Goal: Task Accomplishment & Management: Use online tool/utility

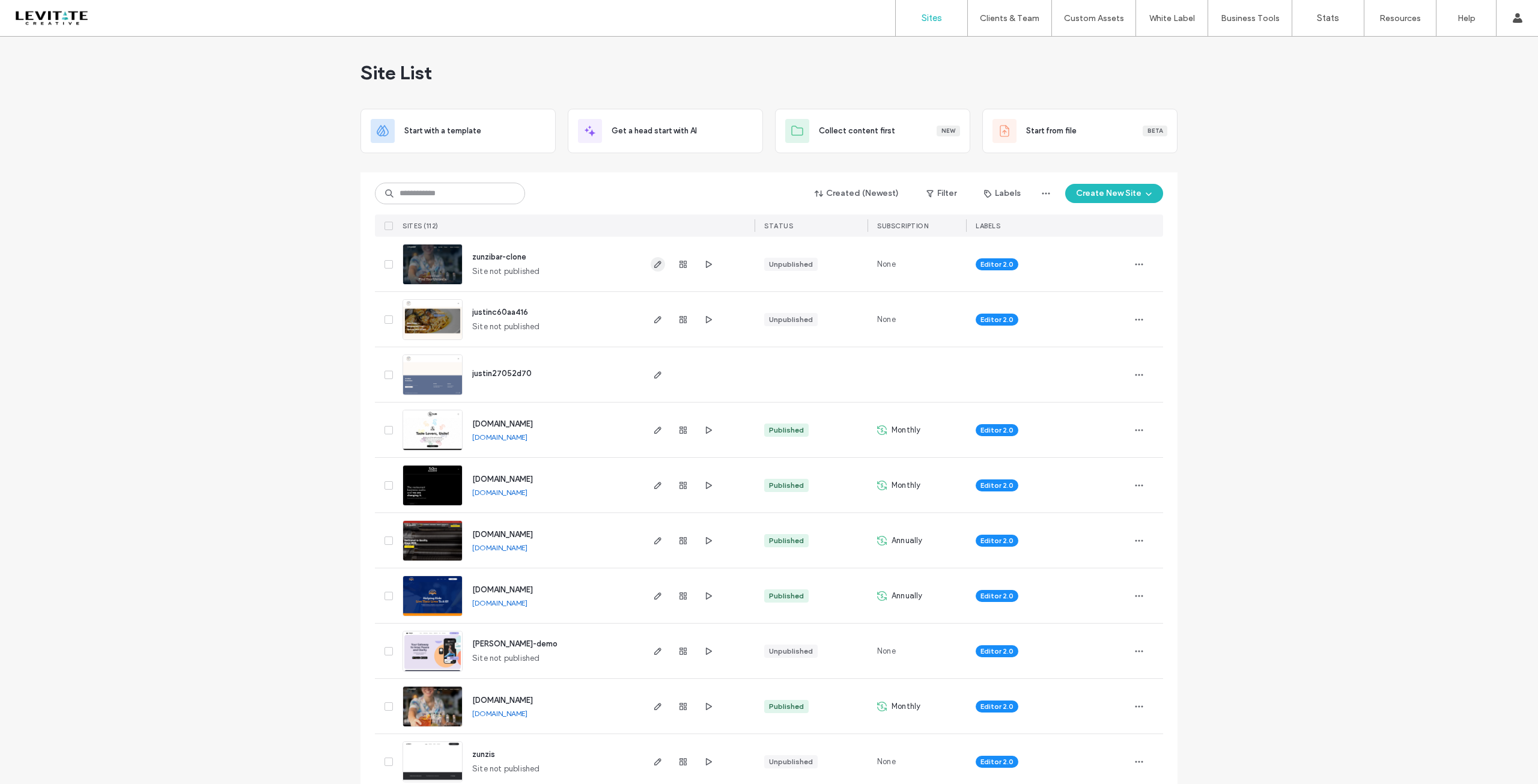
click at [654, 264] on use "button" at bounding box center [658, 264] width 7 height 7
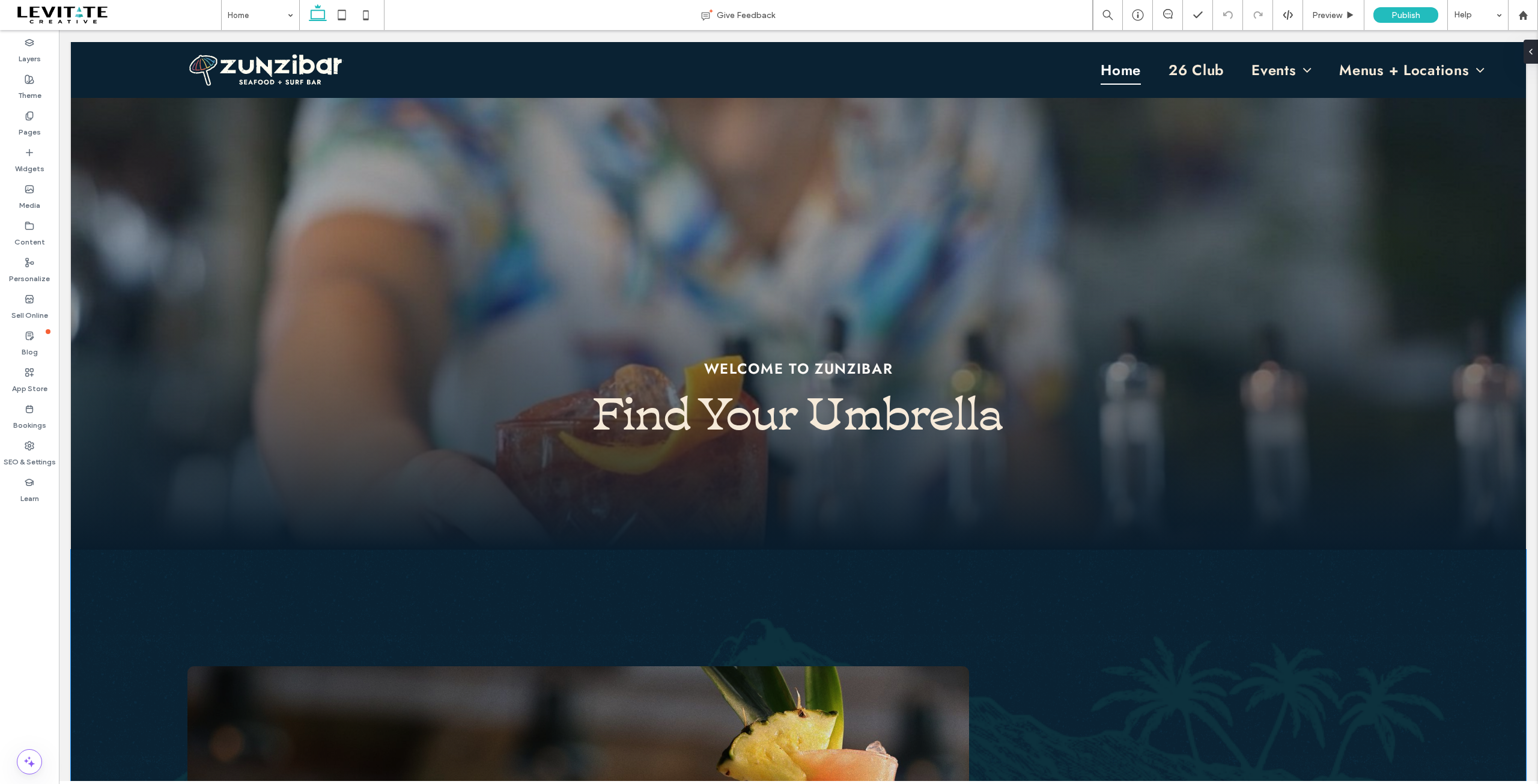
scroll to position [120, 0]
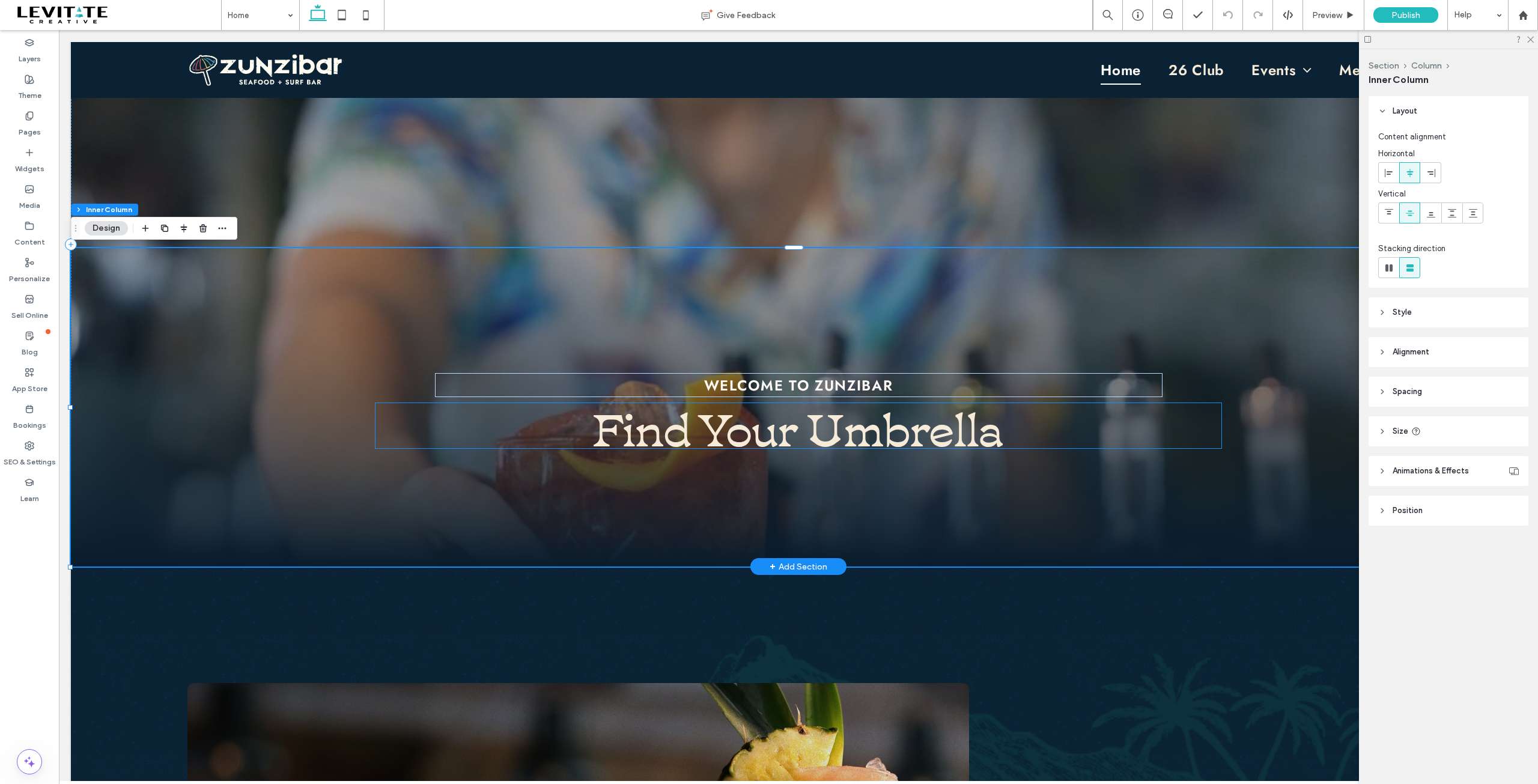
click at [775, 440] on strong "Find Your Umbrella" at bounding box center [798, 425] width 411 height 65
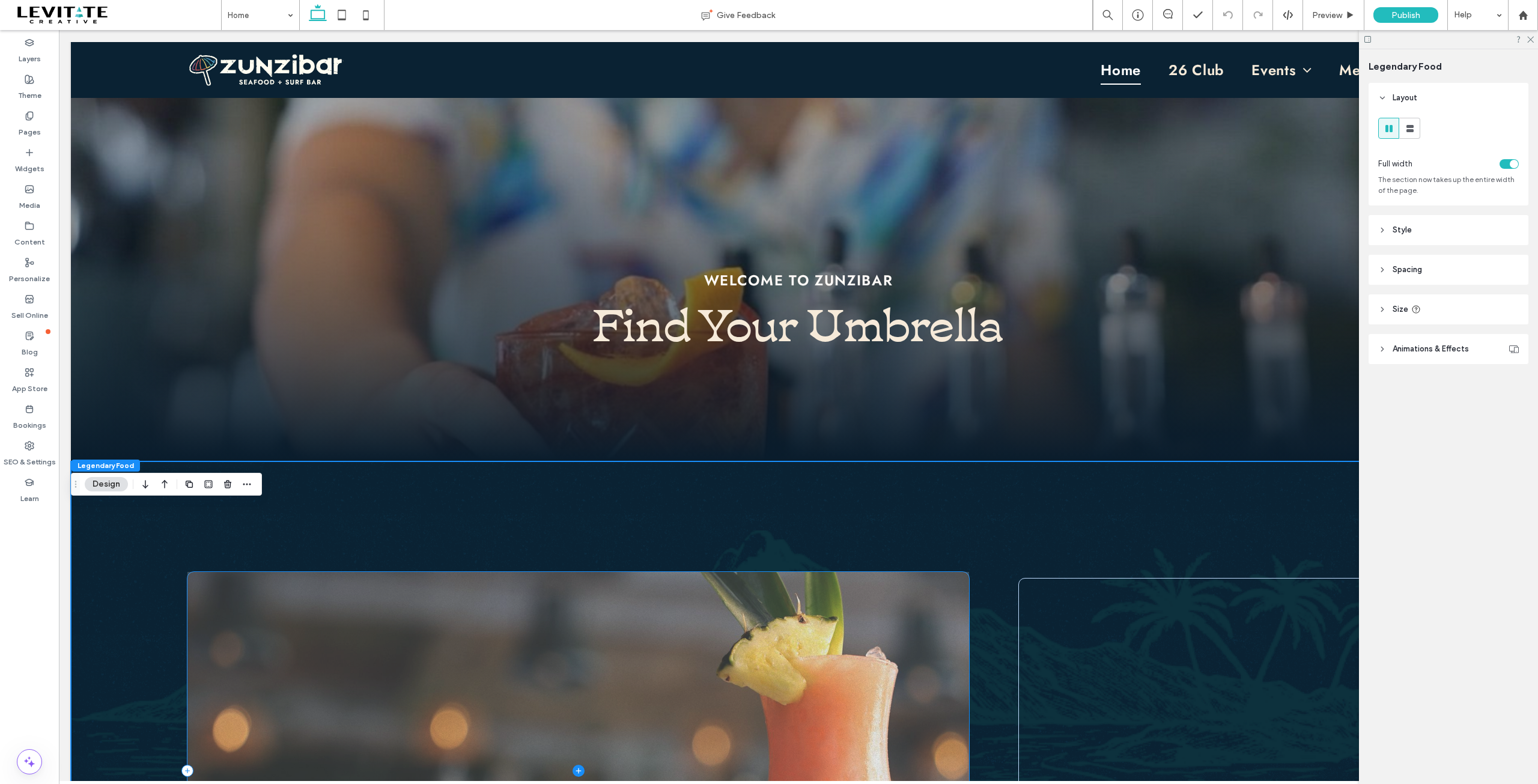
scroll to position [180, 0]
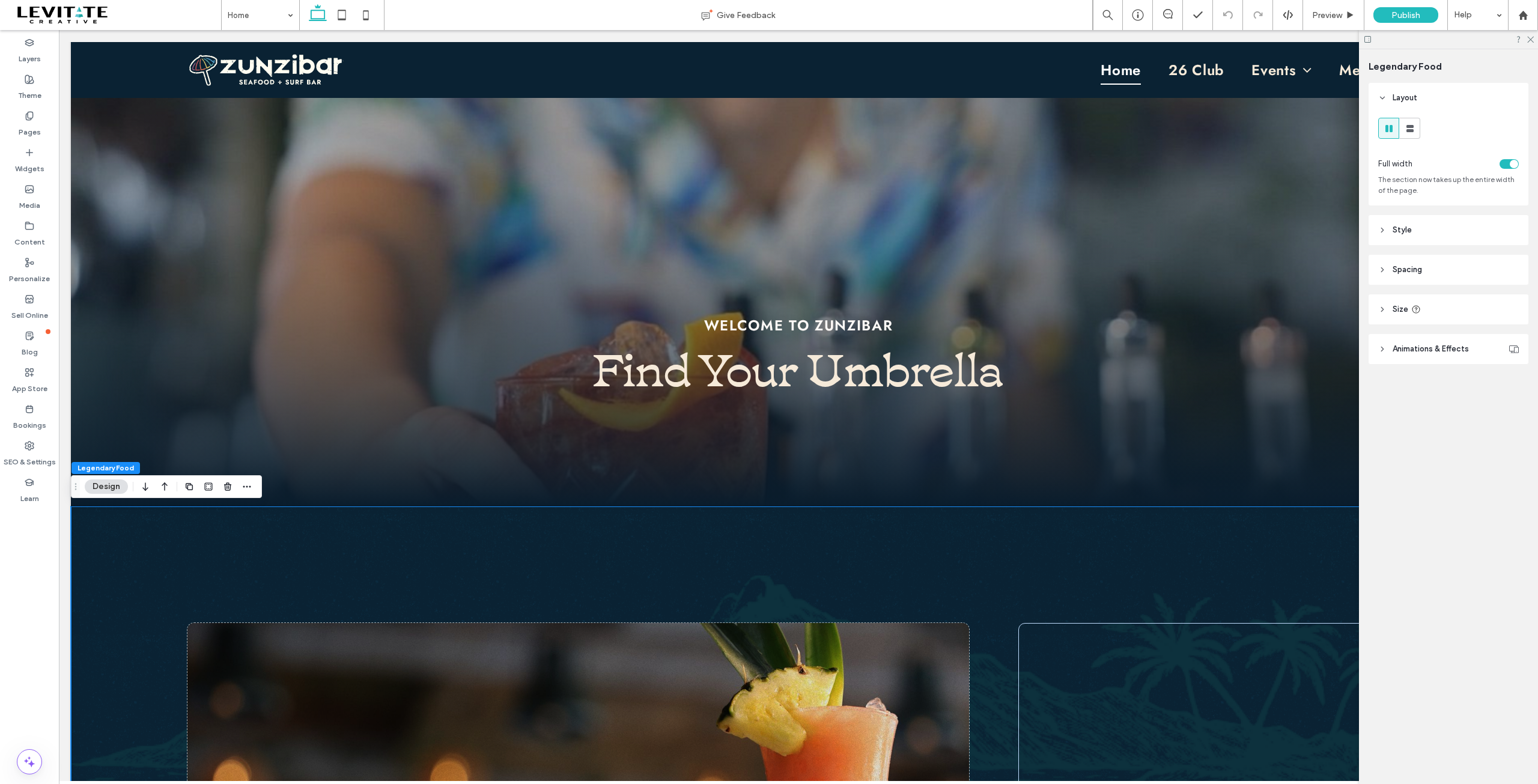
click at [251, 494] on div at bounding box center [247, 486] width 15 height 22
click at [250, 491] on span "button" at bounding box center [247, 486] width 15 height 15
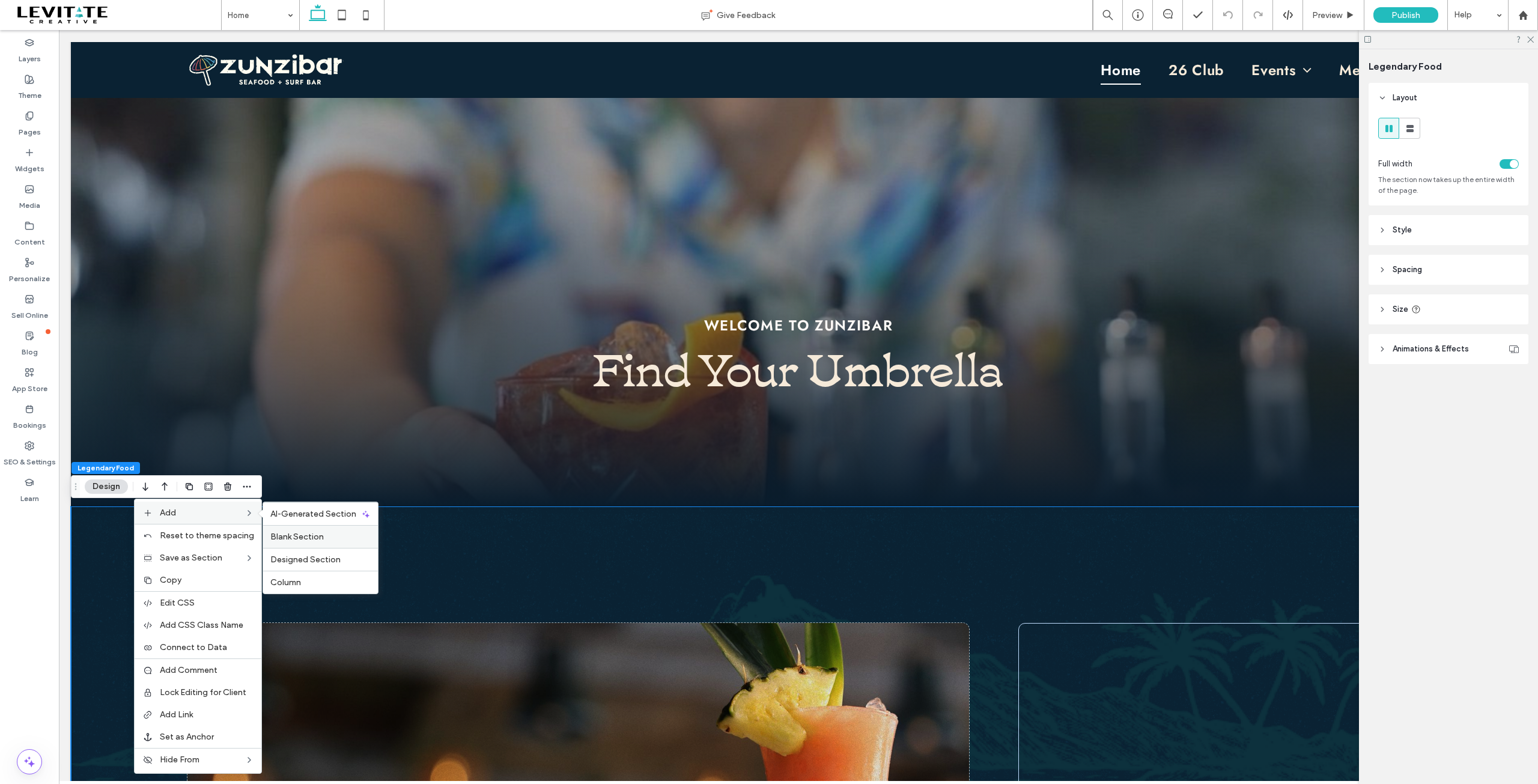
click at [317, 536] on span "Blank Section" at bounding box center [296, 536] width 54 height 10
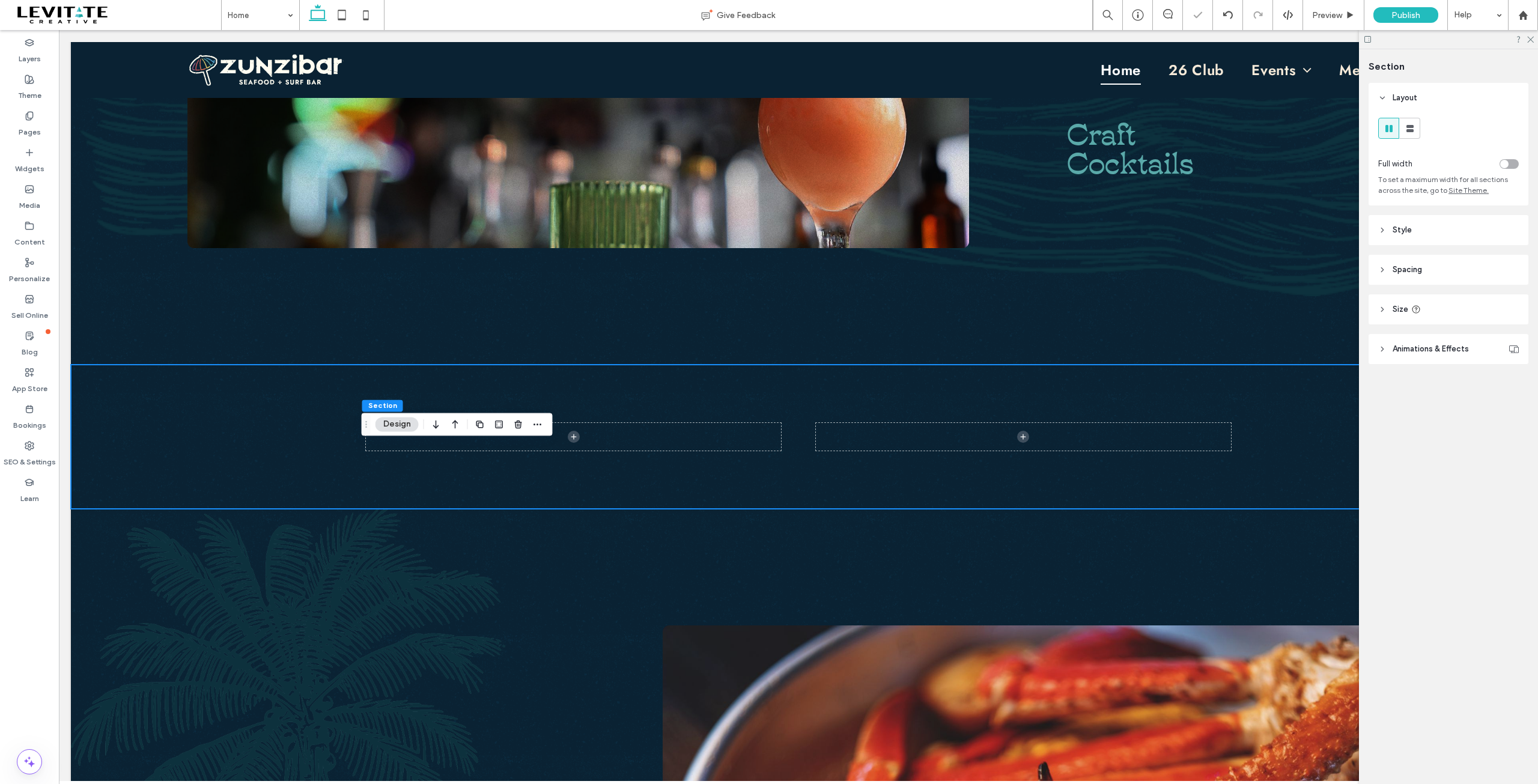
scroll to position [980, 0]
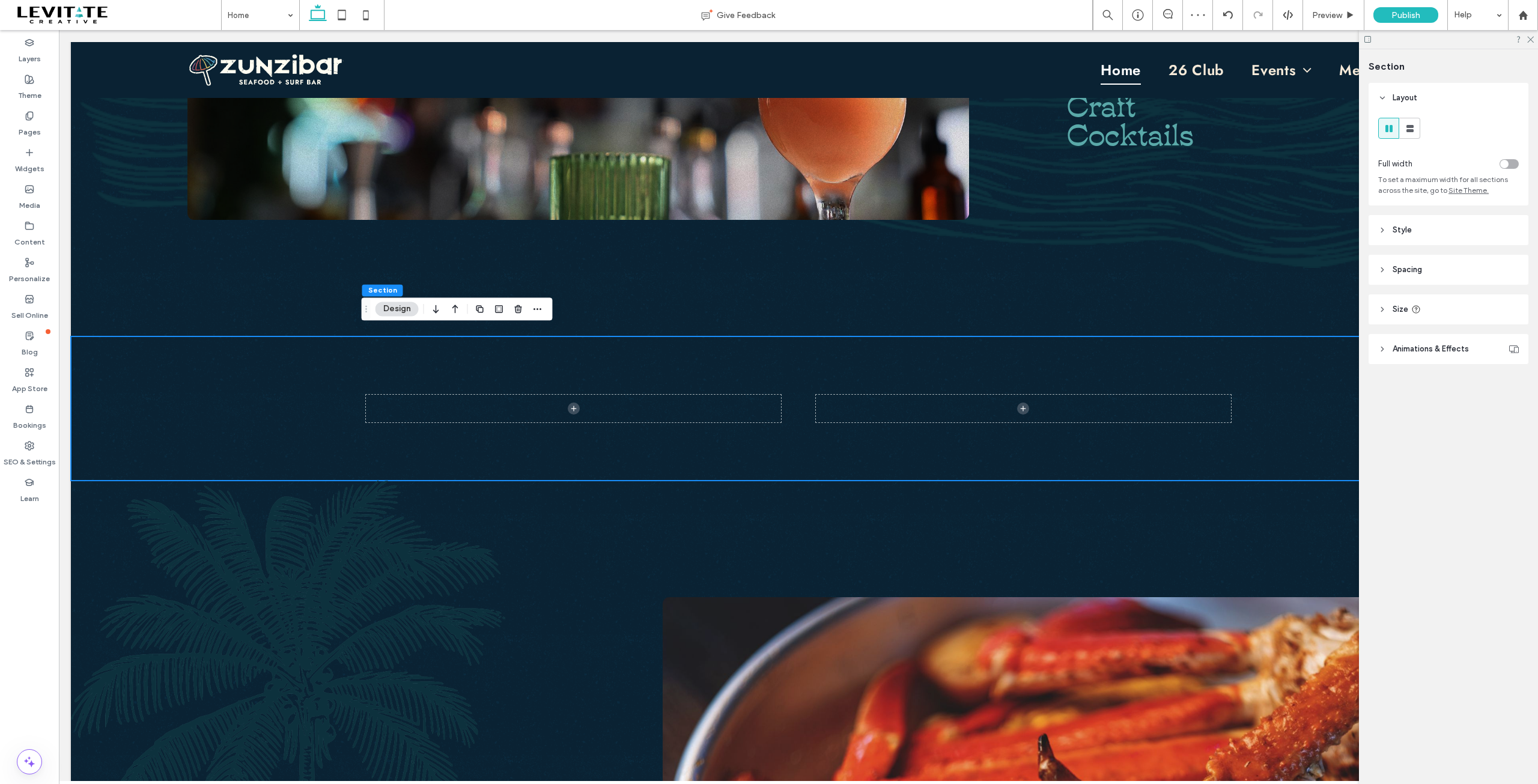
click at [455, 307] on use "button" at bounding box center [455, 309] width 6 height 8
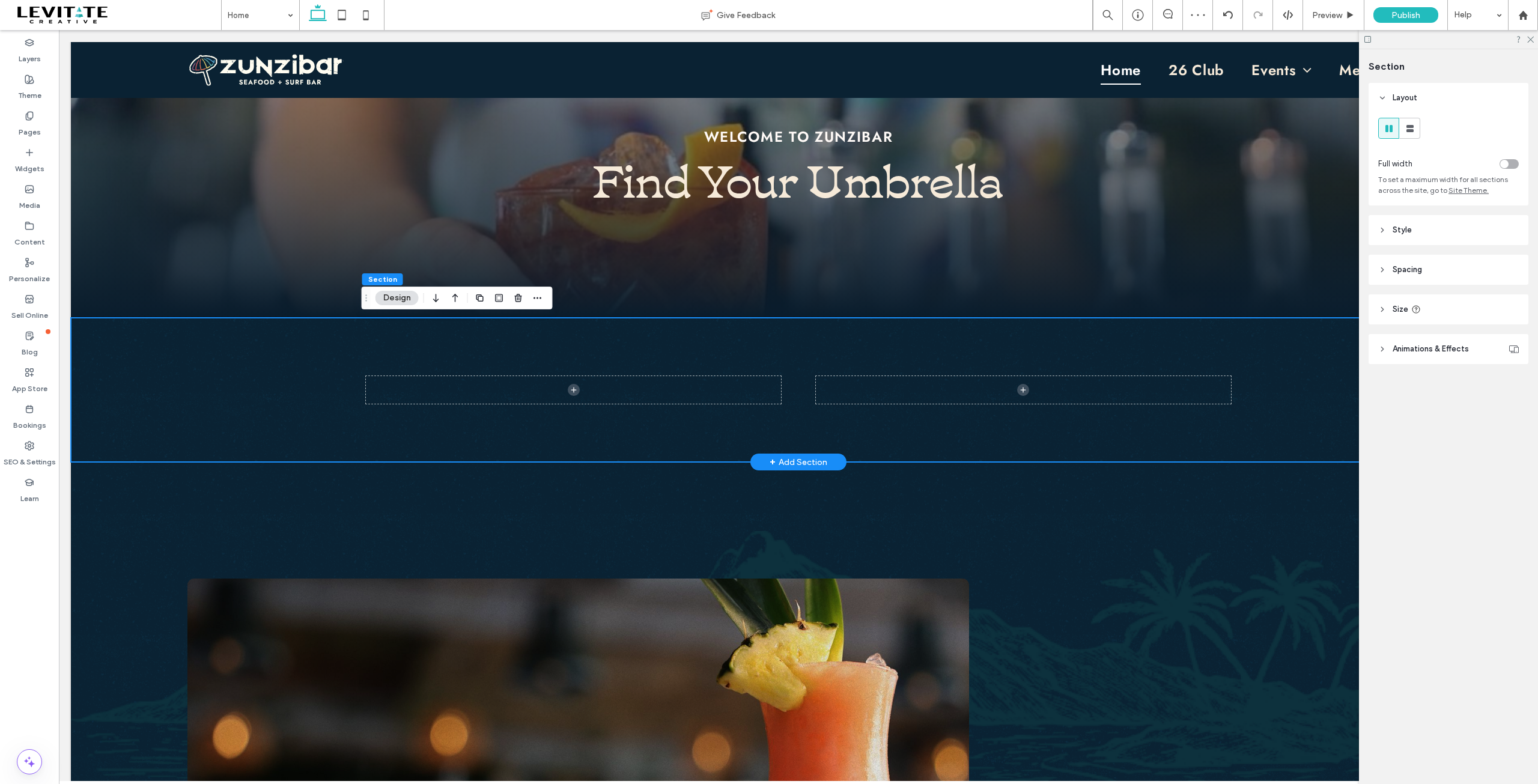
scroll to position [358, 0]
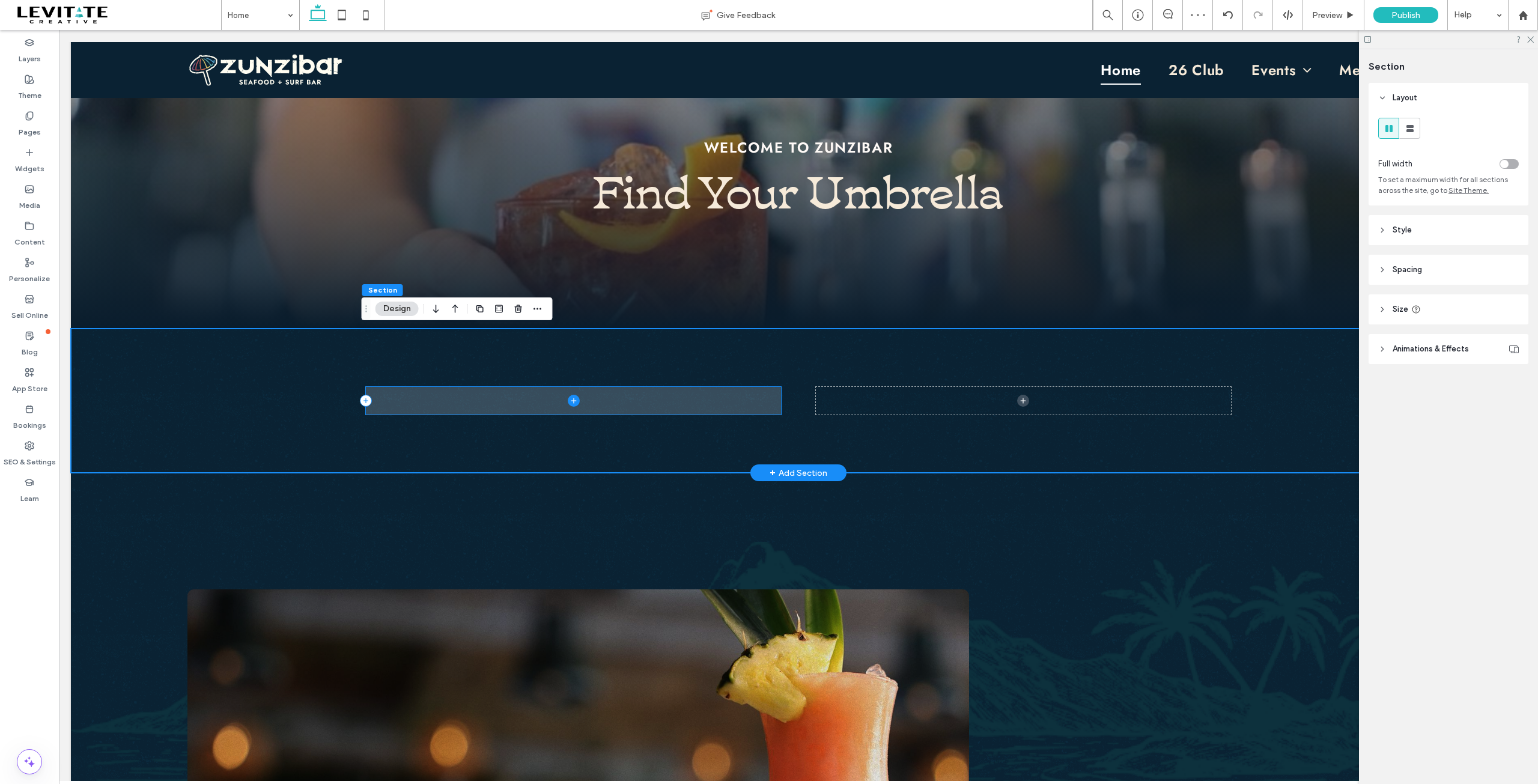
click at [568, 398] on icon at bounding box center [574, 400] width 12 height 12
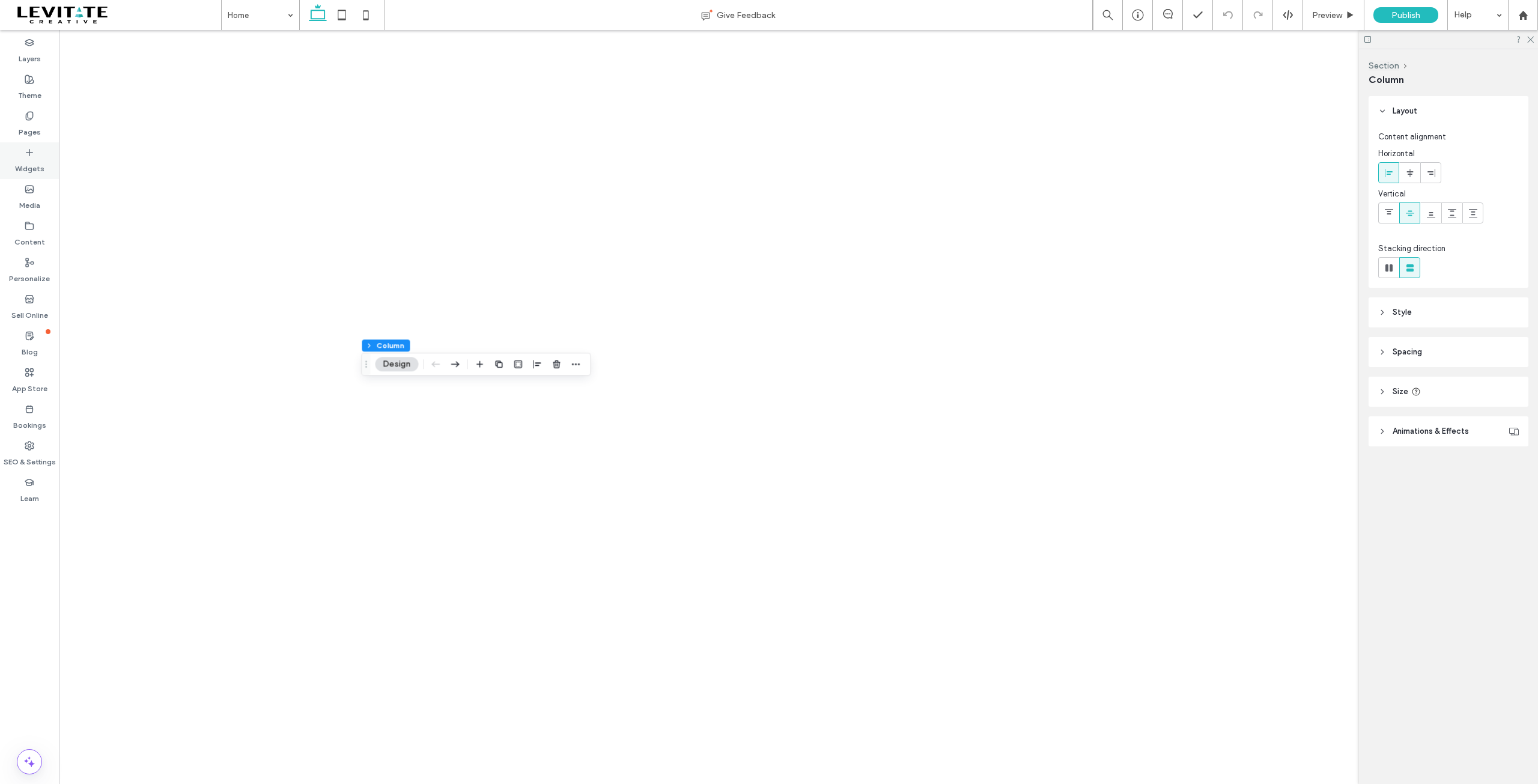
click at [27, 158] on label "Widgets" at bounding box center [30, 165] width 29 height 17
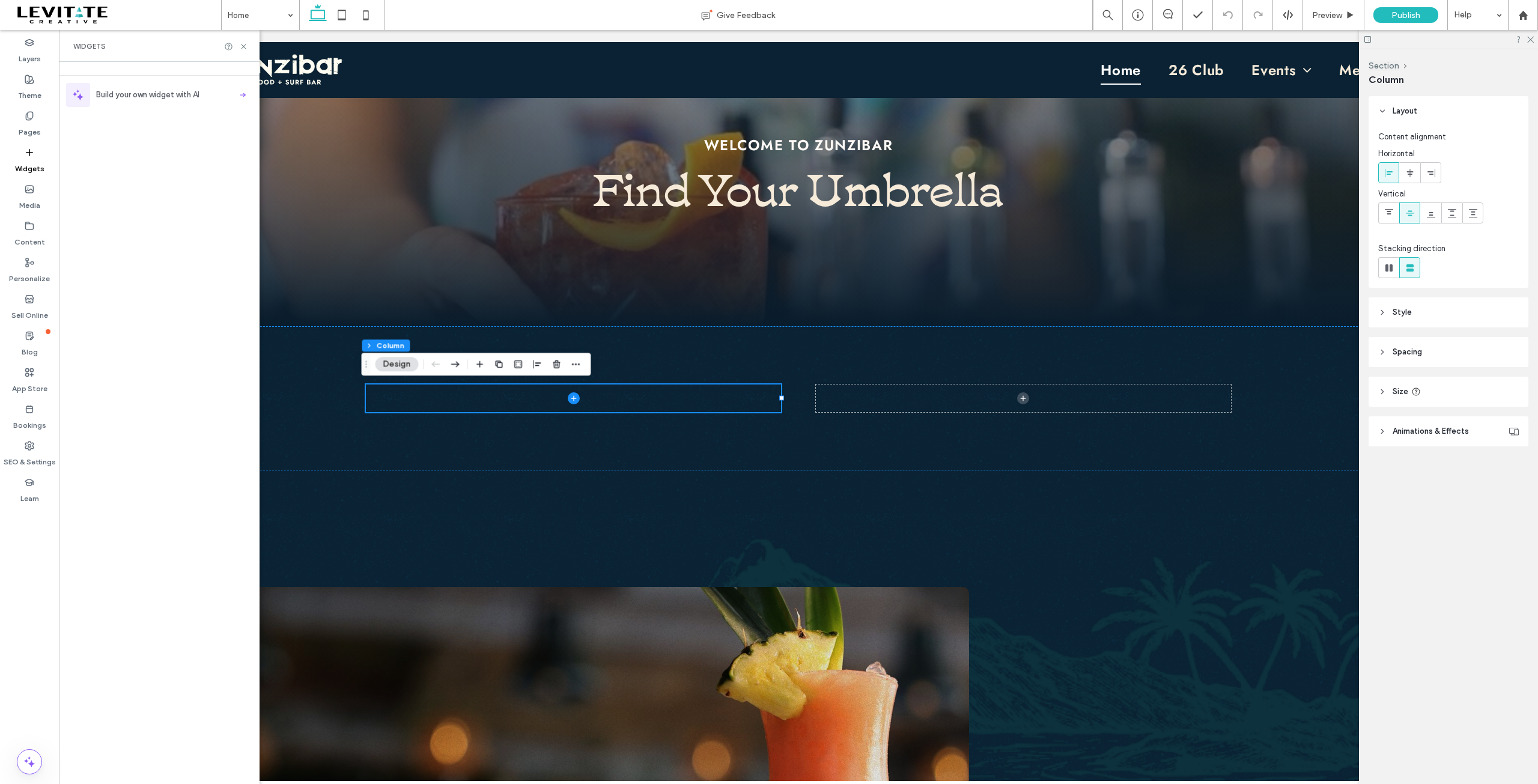
click at [184, 95] on span "Build your own widget with AI" at bounding box center [148, 94] width 104 height 12
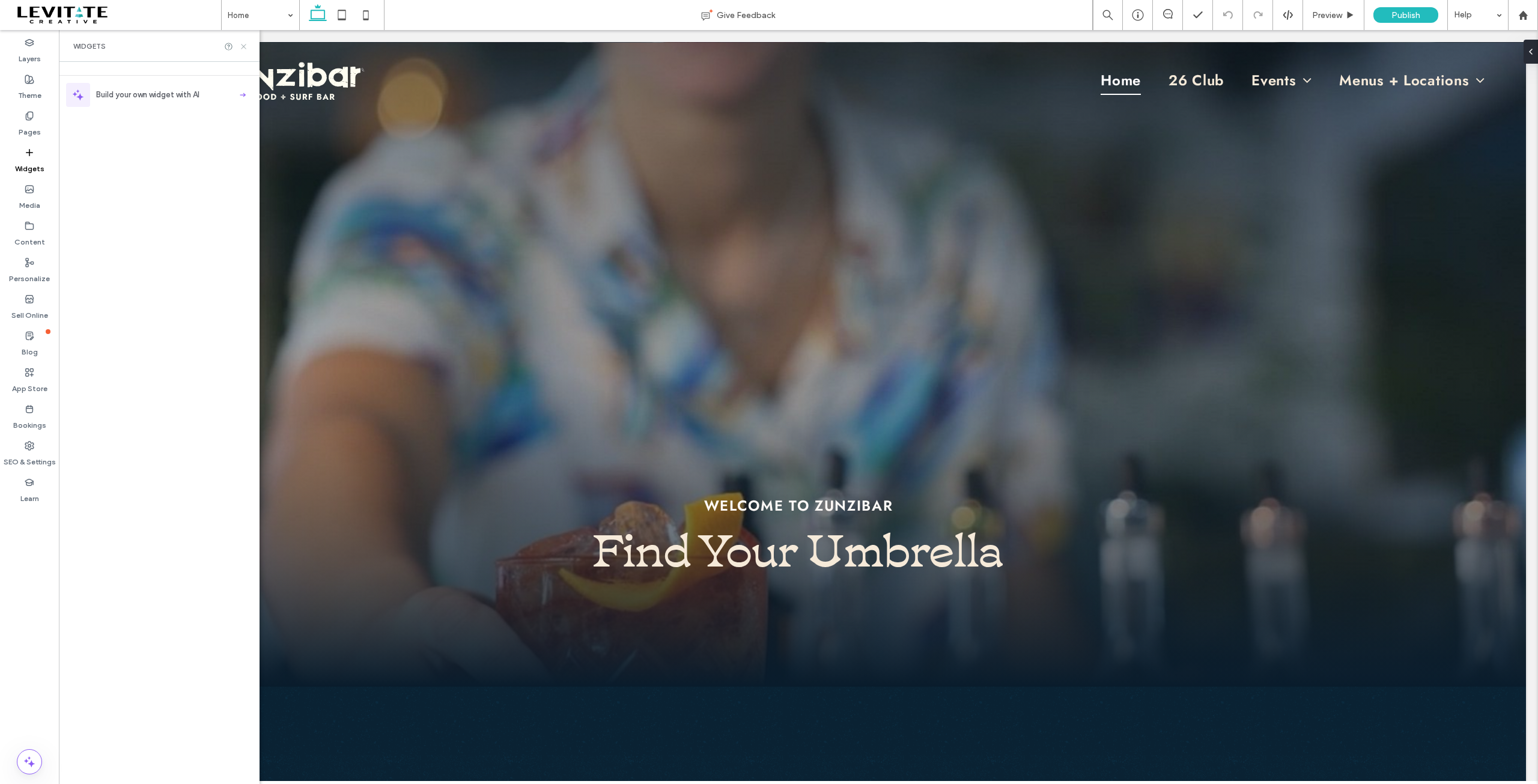
click at [246, 49] on icon at bounding box center [244, 46] width 9 height 9
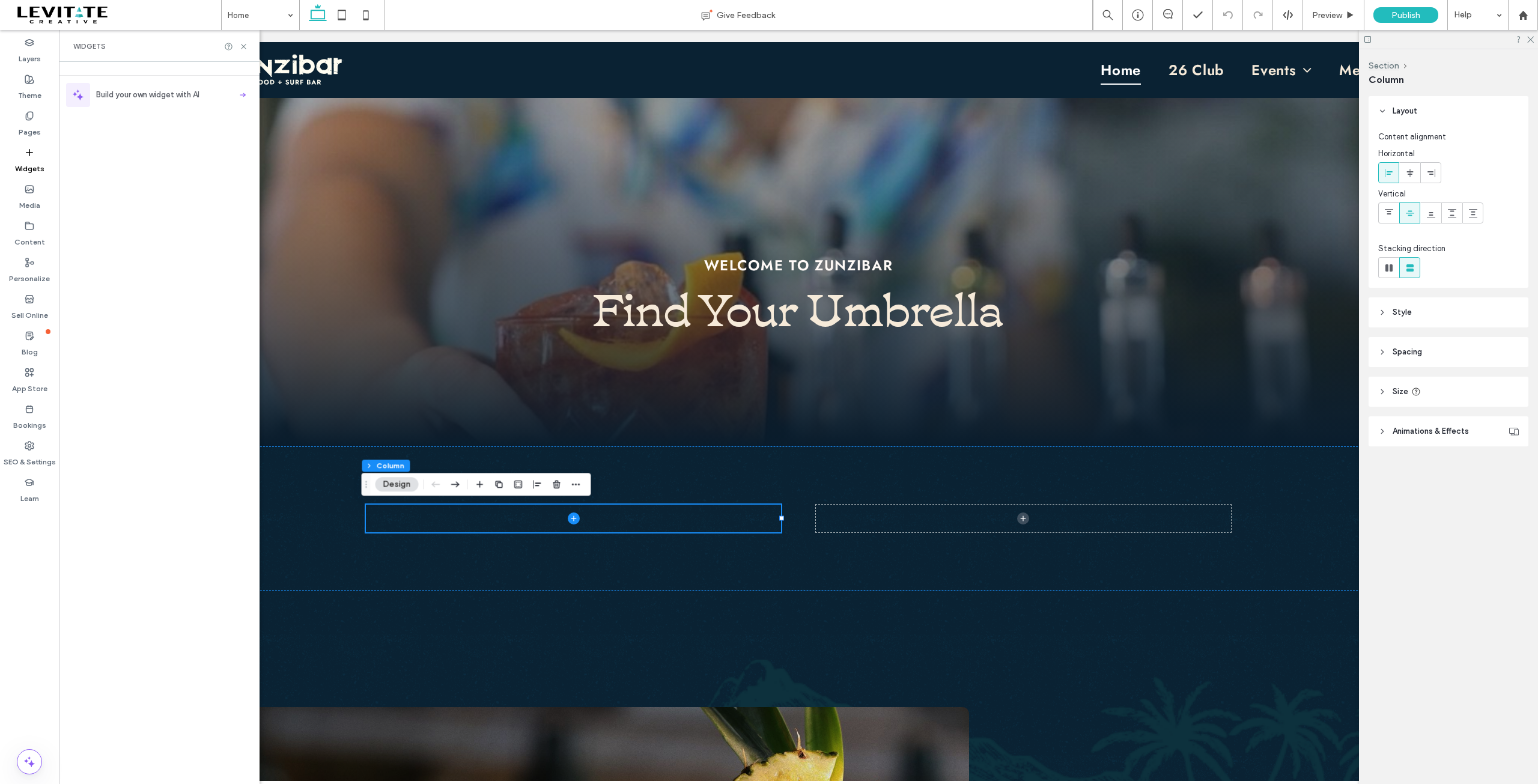
click at [248, 49] on div "Widgets" at bounding box center [159, 45] width 201 height 32
click at [247, 49] on icon at bounding box center [244, 46] width 9 height 9
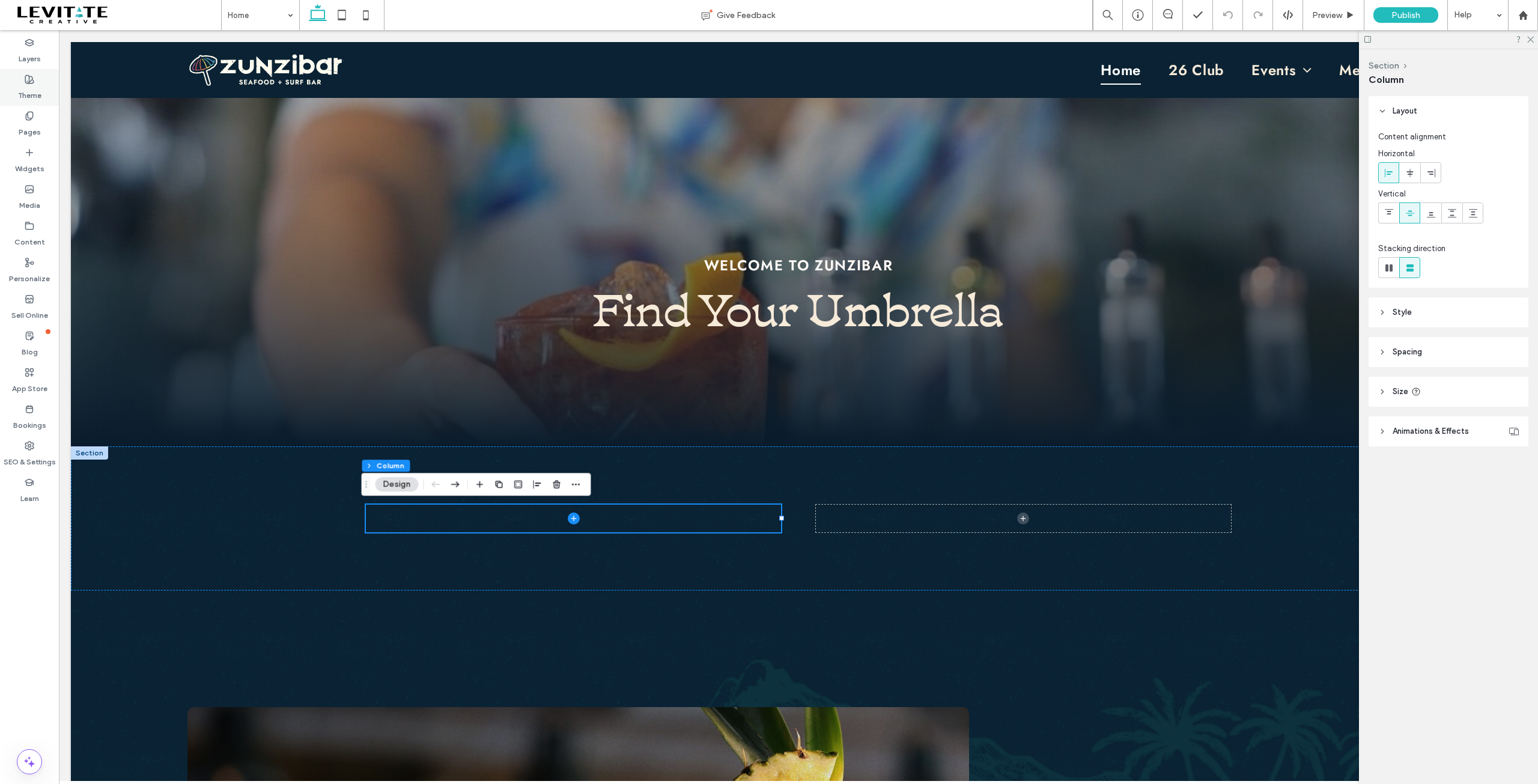
click at [33, 89] on label "Theme" at bounding box center [30, 93] width 24 height 17
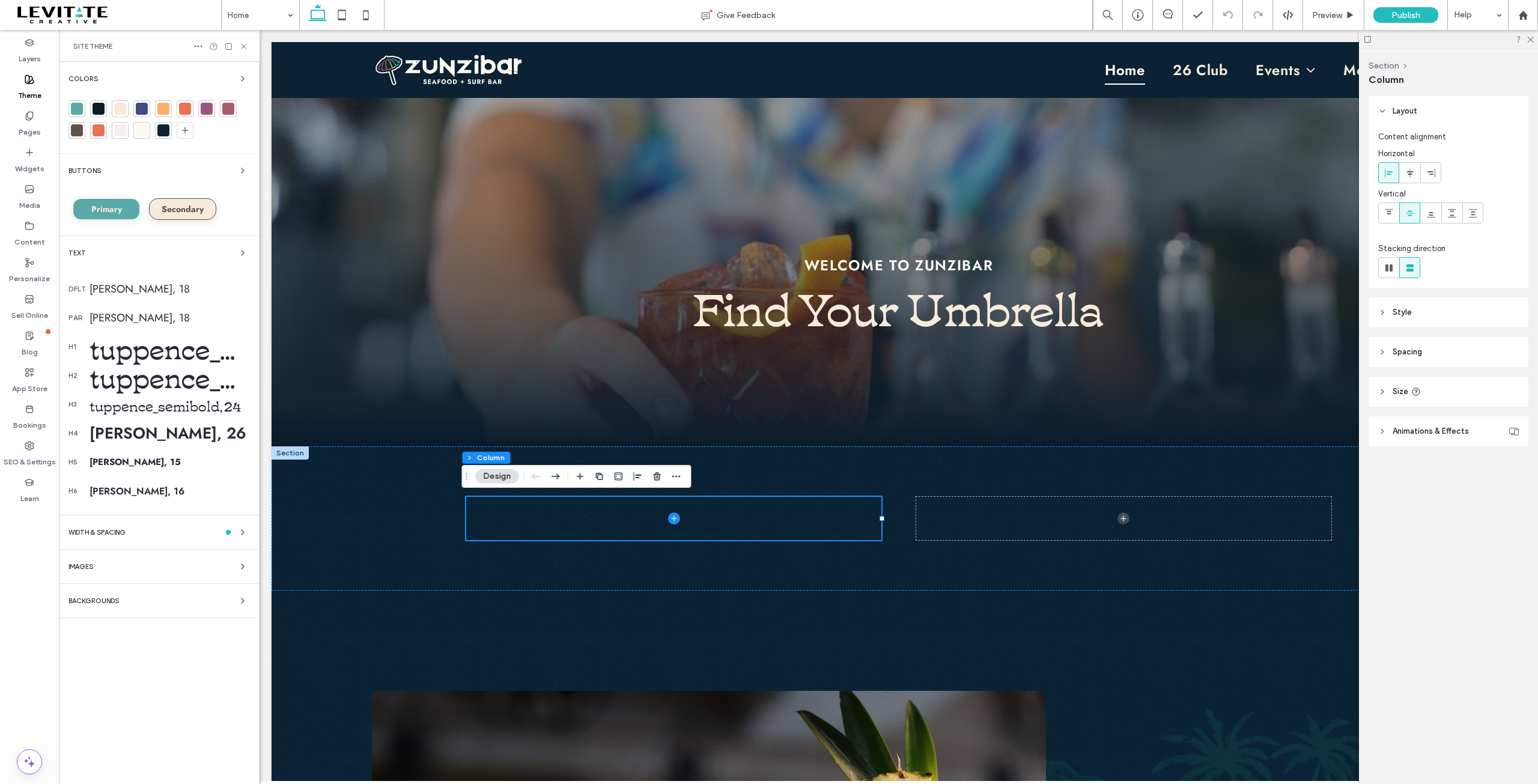
click at [100, 113] on div at bounding box center [98, 108] width 12 height 12
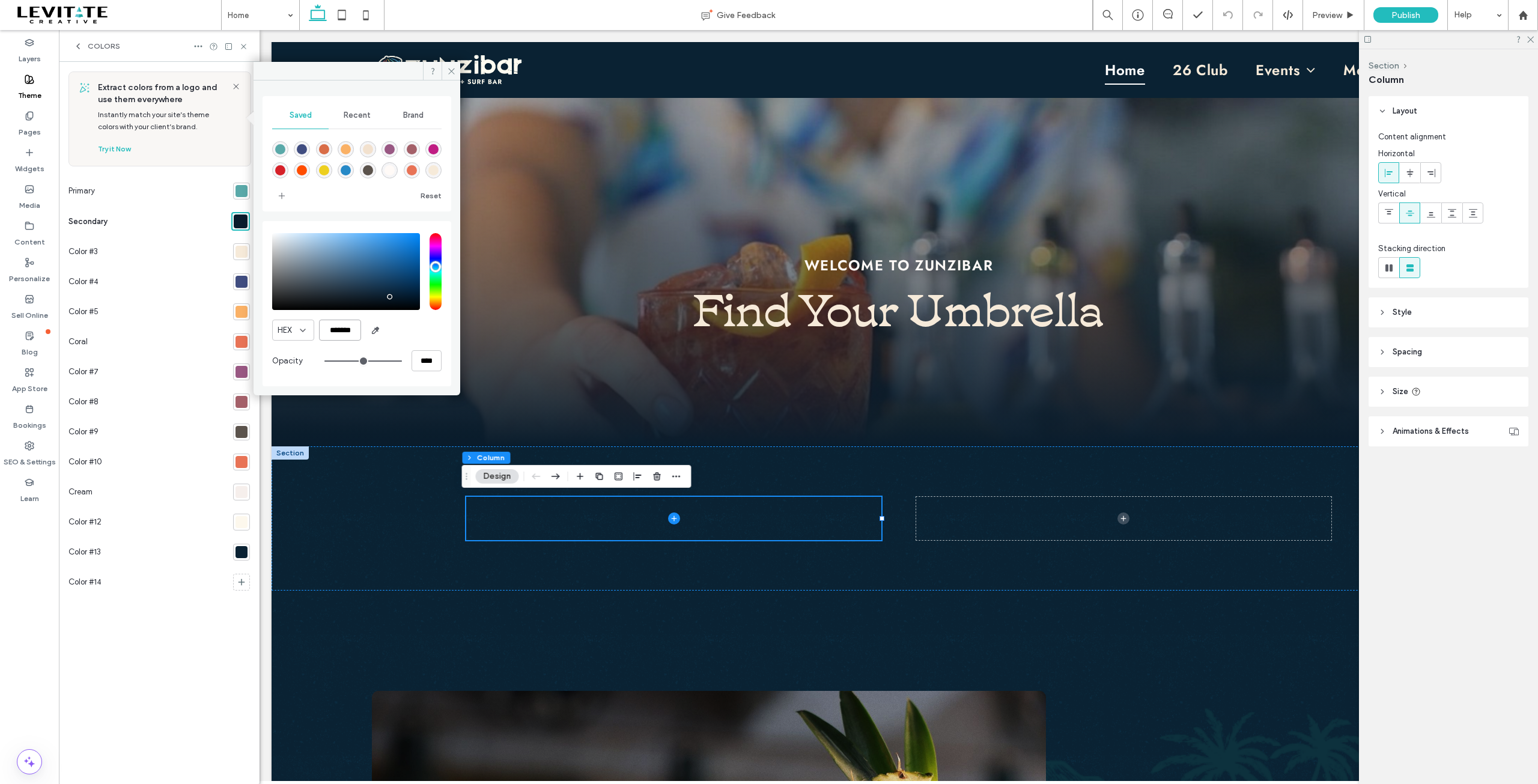
click at [353, 331] on input "*******" at bounding box center [340, 330] width 42 height 21
type input "*******"
click at [281, 196] on icon "add color" at bounding box center [282, 195] width 10 height 10
click at [351, 172] on div "rgba(20,51,81,1)" at bounding box center [345, 172] width 10 height 10
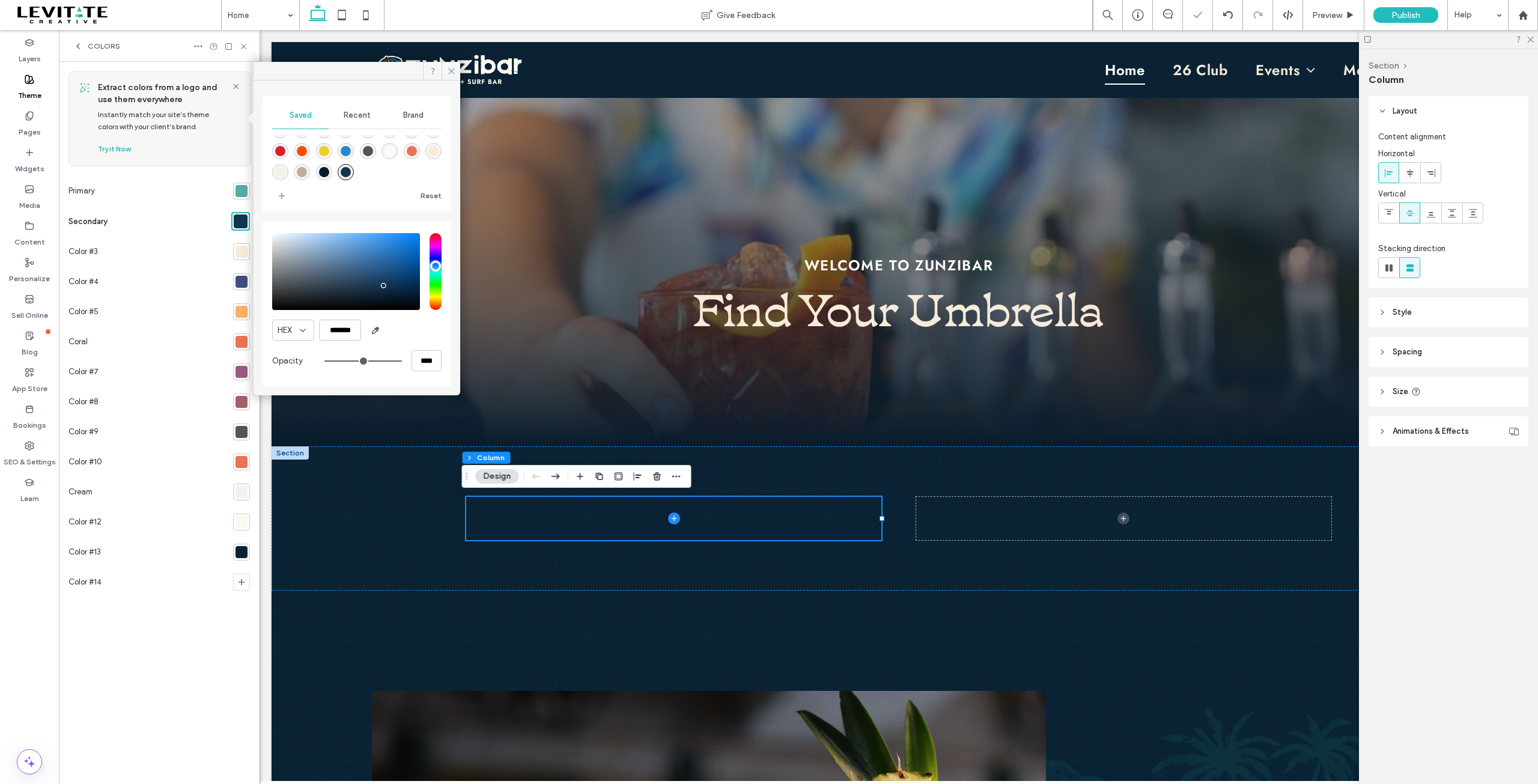
click at [389, 173] on div at bounding box center [356, 158] width 169 height 45
click at [351, 171] on div "rgba(20,51,81,1)" at bounding box center [345, 172] width 10 height 10
click at [452, 71] on icon at bounding box center [452, 71] width 9 height 9
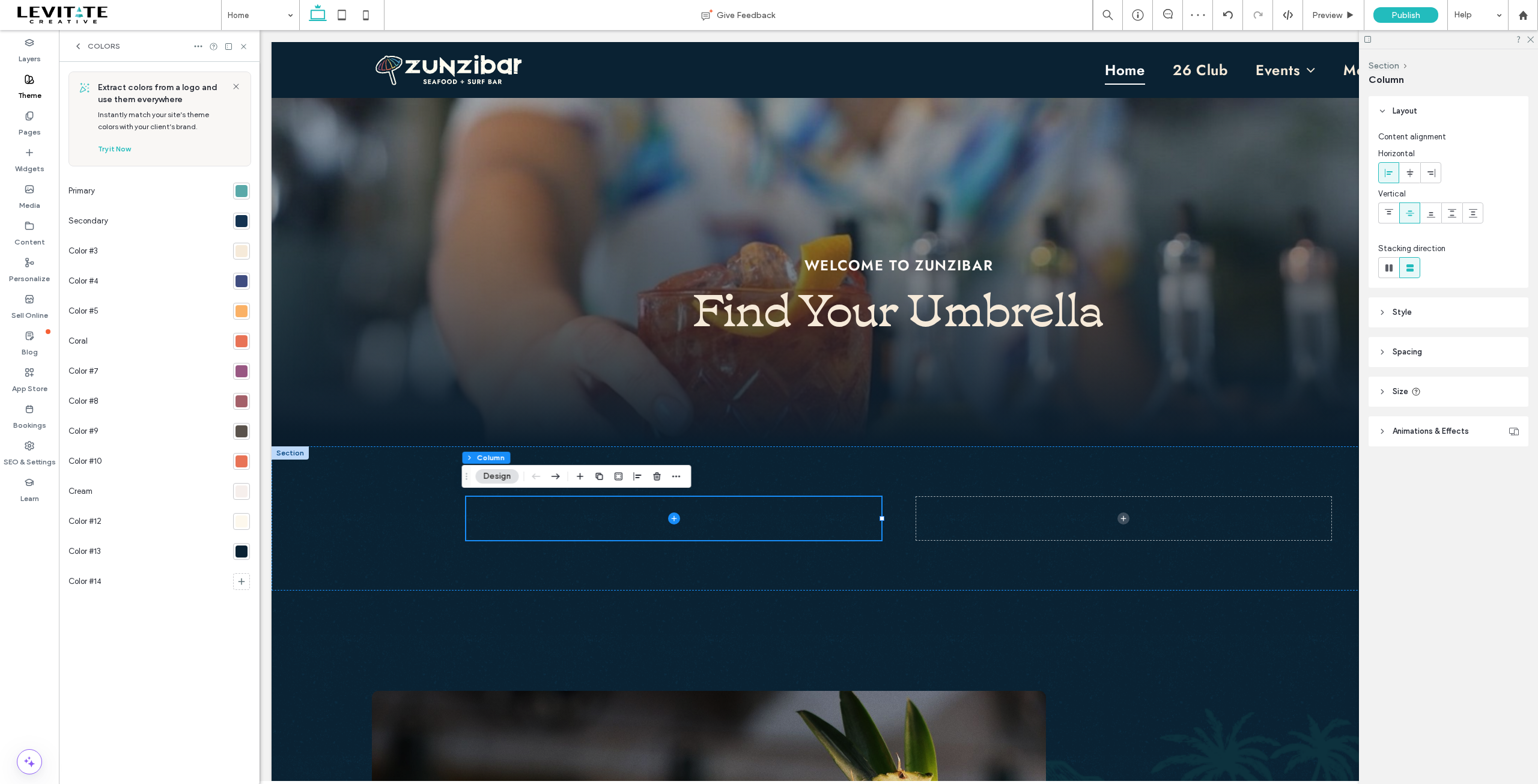
click at [239, 218] on div at bounding box center [241, 221] width 12 height 12
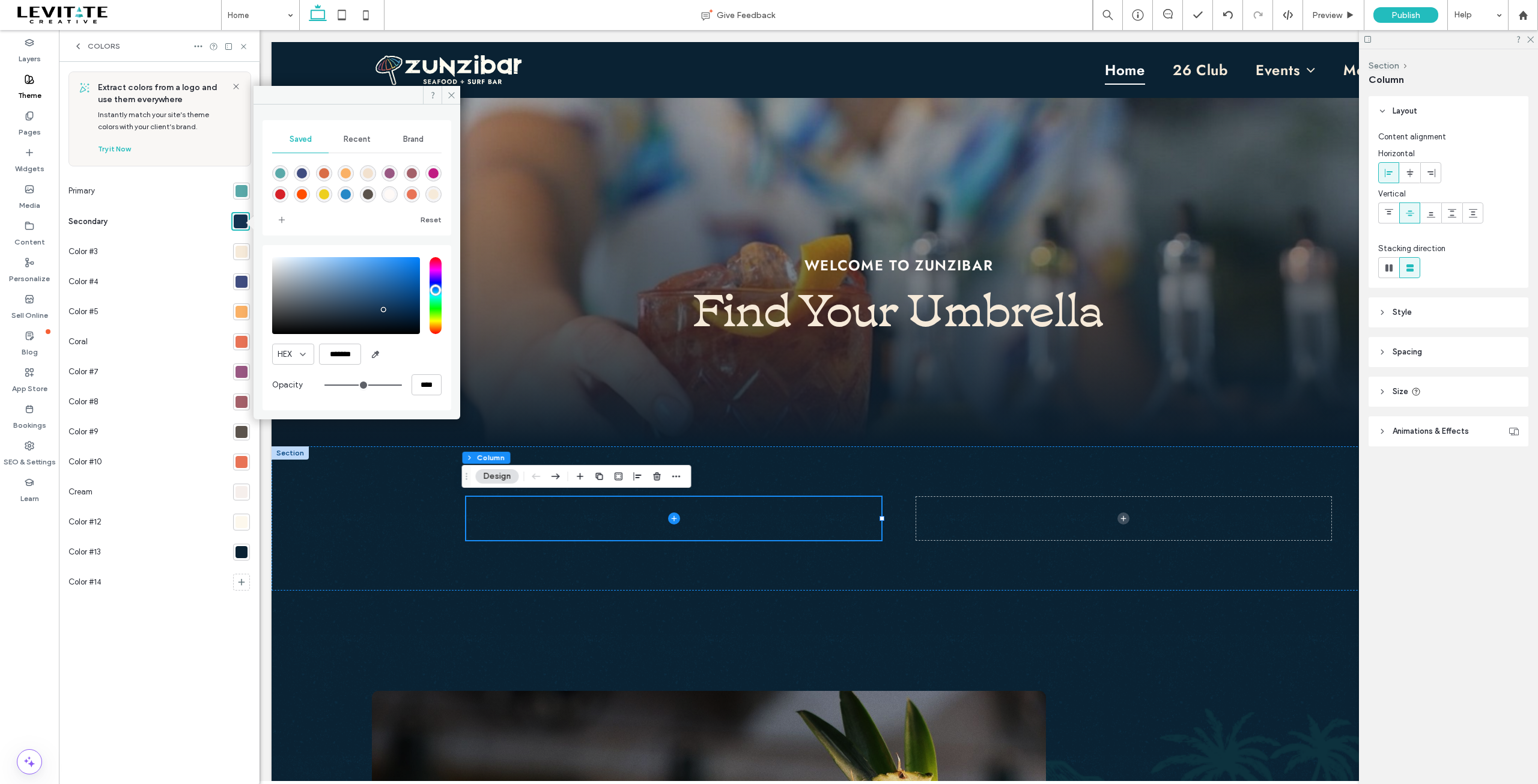
click at [356, 294] on div "saturation and value" at bounding box center [345, 295] width 148 height 77
click at [351, 356] on input "*******" at bounding box center [340, 353] width 42 height 21
click at [351, 198] on div "rgba(20,51,81,1)" at bounding box center [345, 195] width 10 height 10
type input "*******"
drag, startPoint x: 447, startPoint y: 93, endPoint x: 188, endPoint y: 64, distance: 260.6
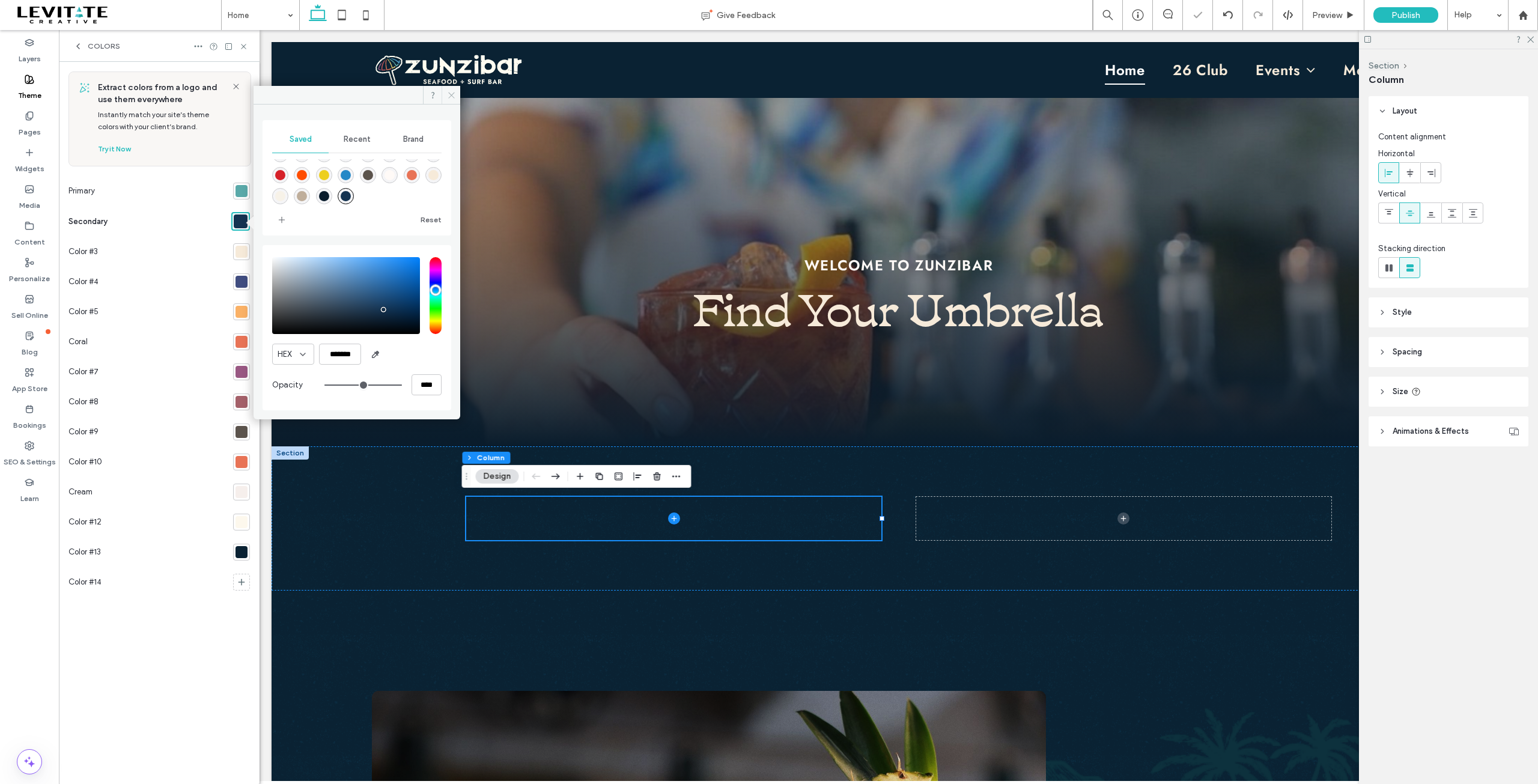
click at [447, 93] on icon at bounding box center [452, 95] width 9 height 9
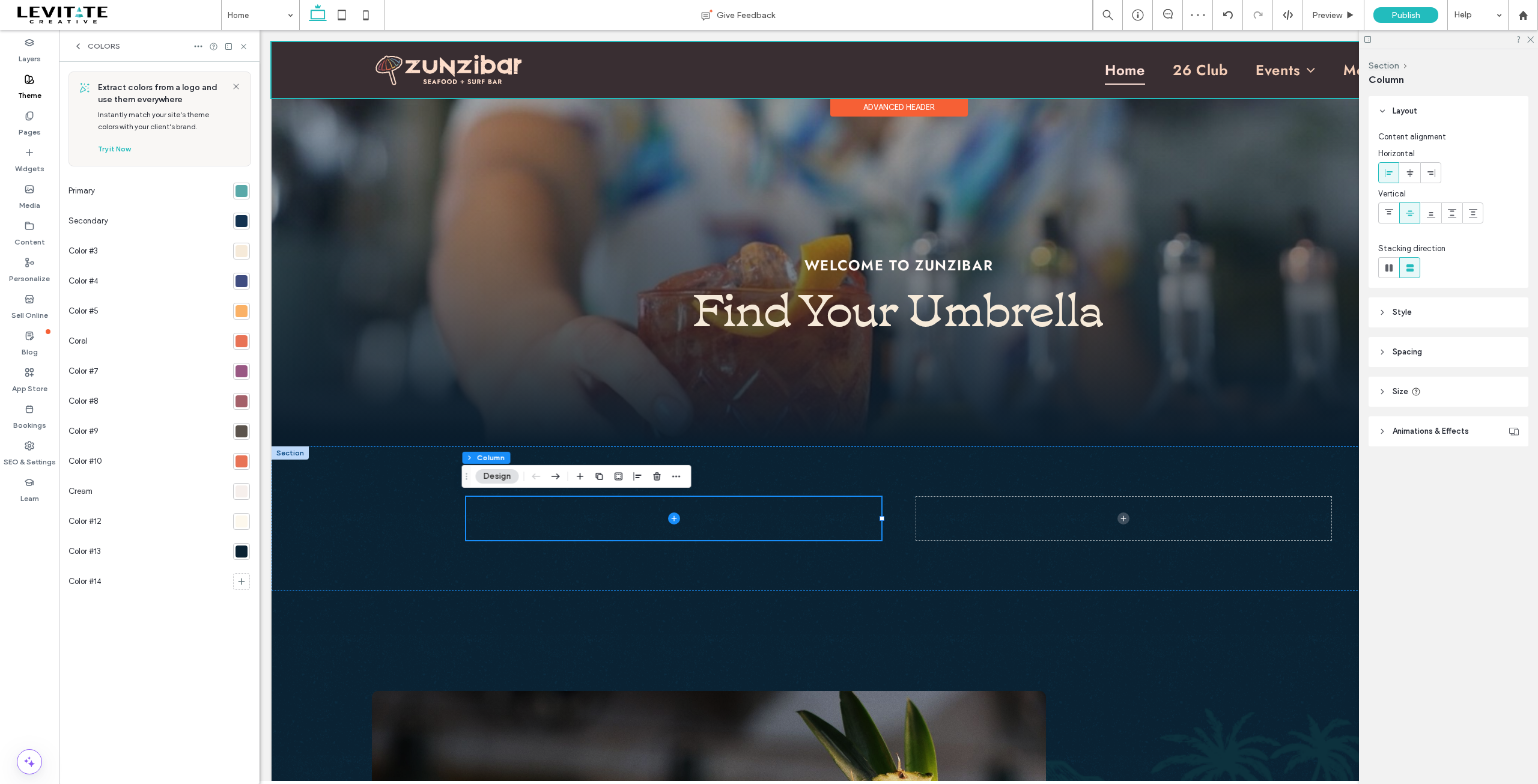
click at [903, 107] on div "Advanced Header" at bounding box center [898, 107] width 137 height 18
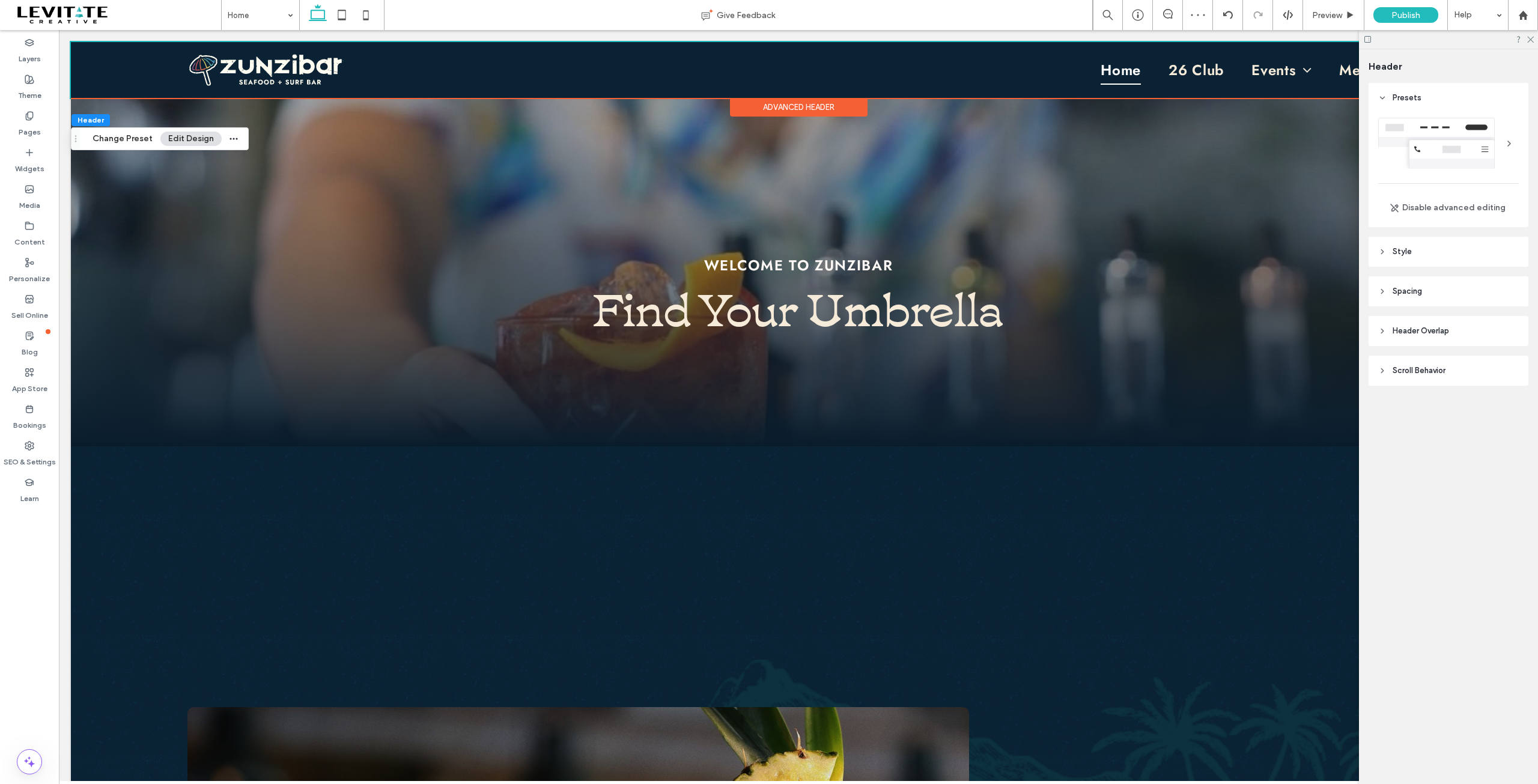
click at [1404, 252] on span "Style" at bounding box center [1402, 251] width 19 height 12
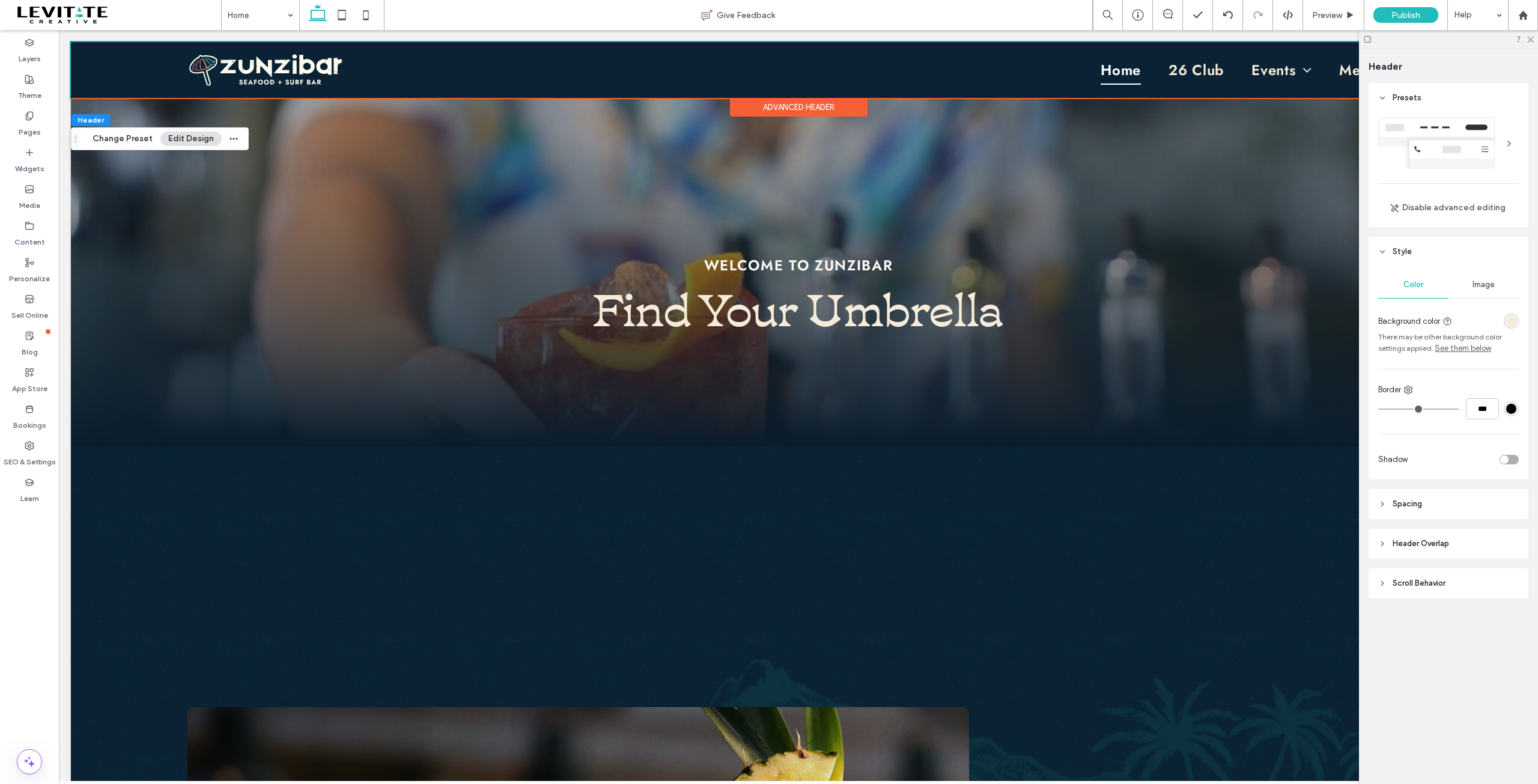
click at [1513, 322] on div "rgba(246,234,217,1)" at bounding box center [1511, 321] width 10 height 10
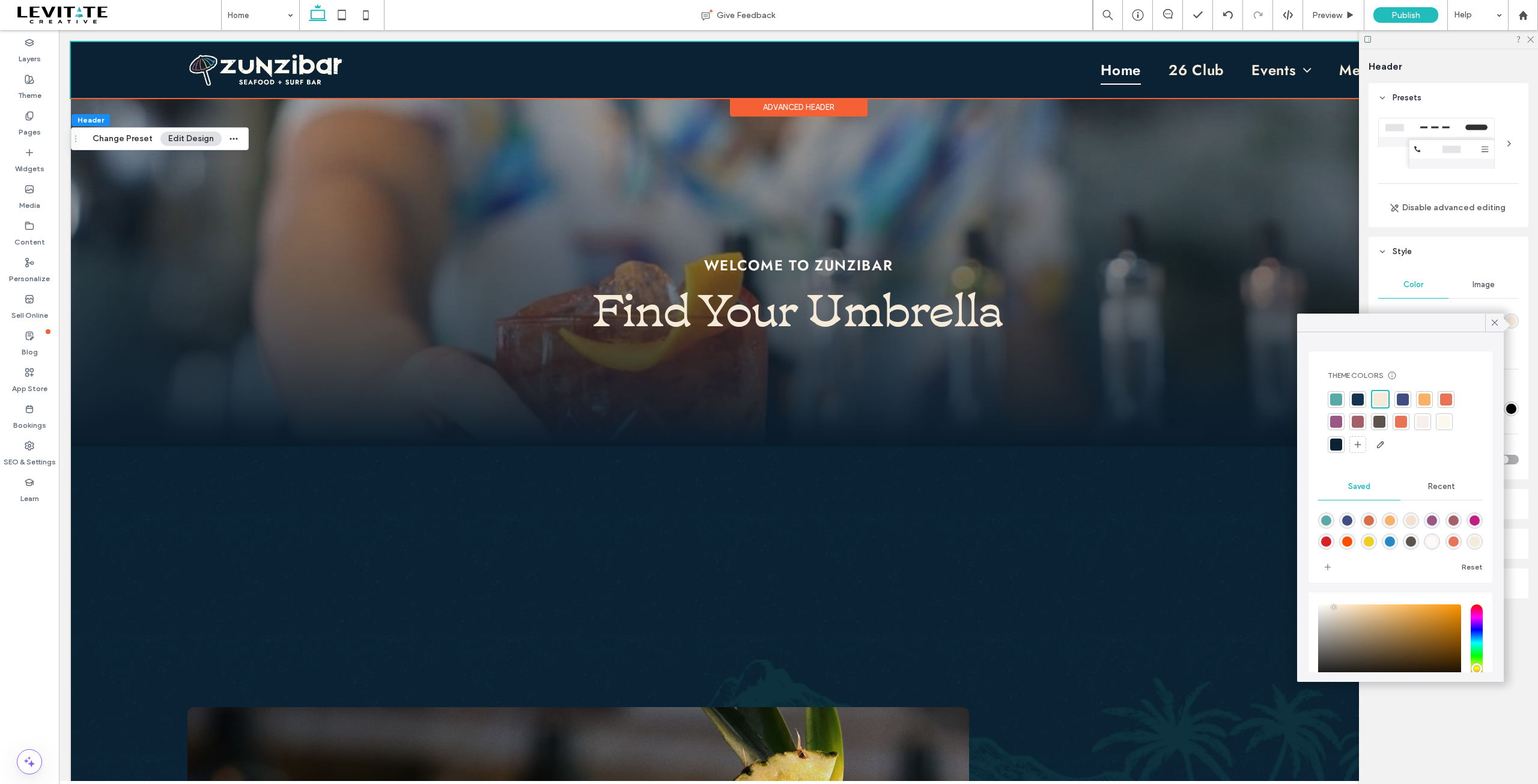
click at [1362, 398] on div at bounding box center [1357, 399] width 12 height 12
click at [1500, 324] on icon at bounding box center [1495, 323] width 11 height 11
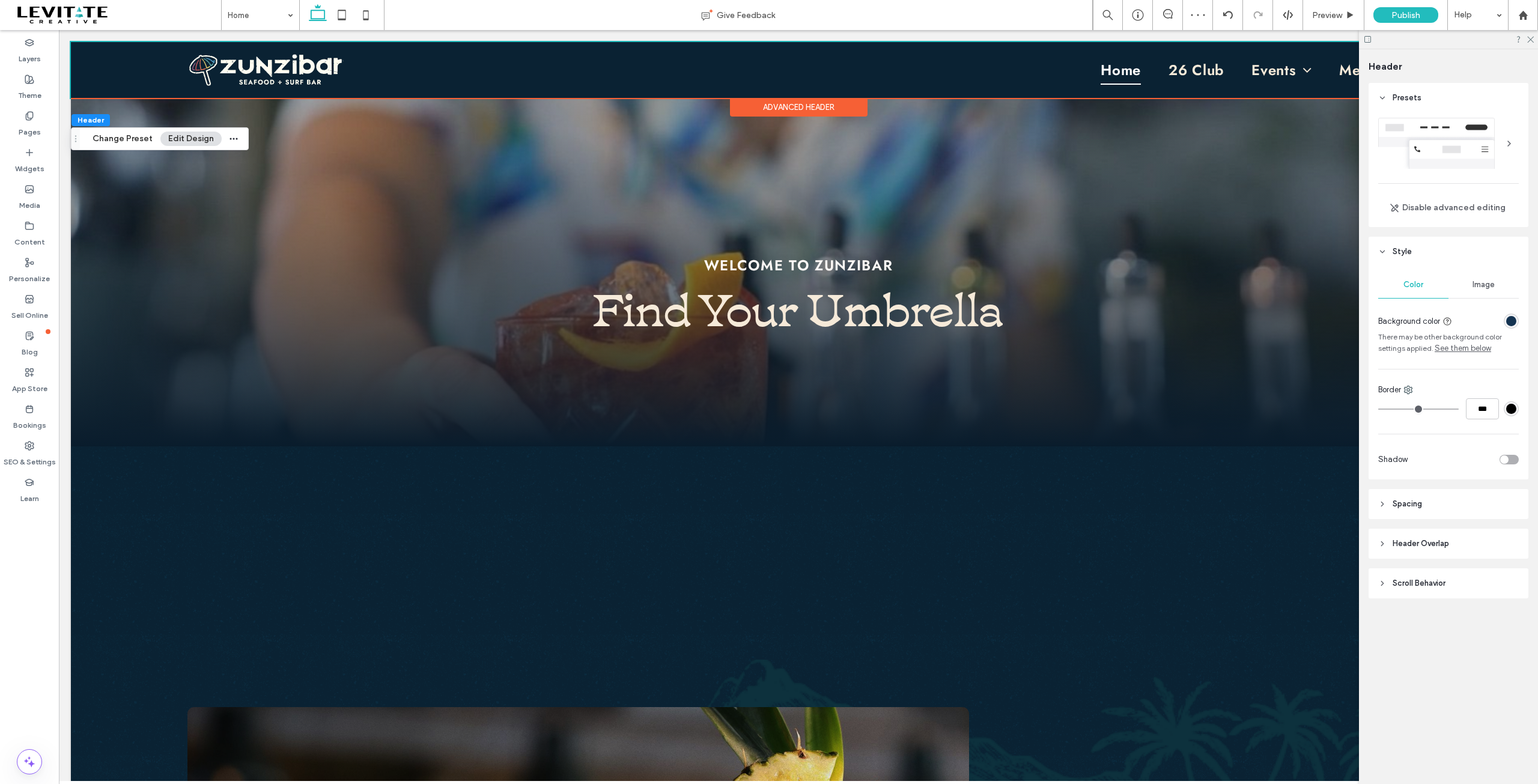
click at [804, 109] on div "Advanced Header" at bounding box center [798, 107] width 137 height 18
click at [1385, 543] on icon at bounding box center [1382, 543] width 8 height 8
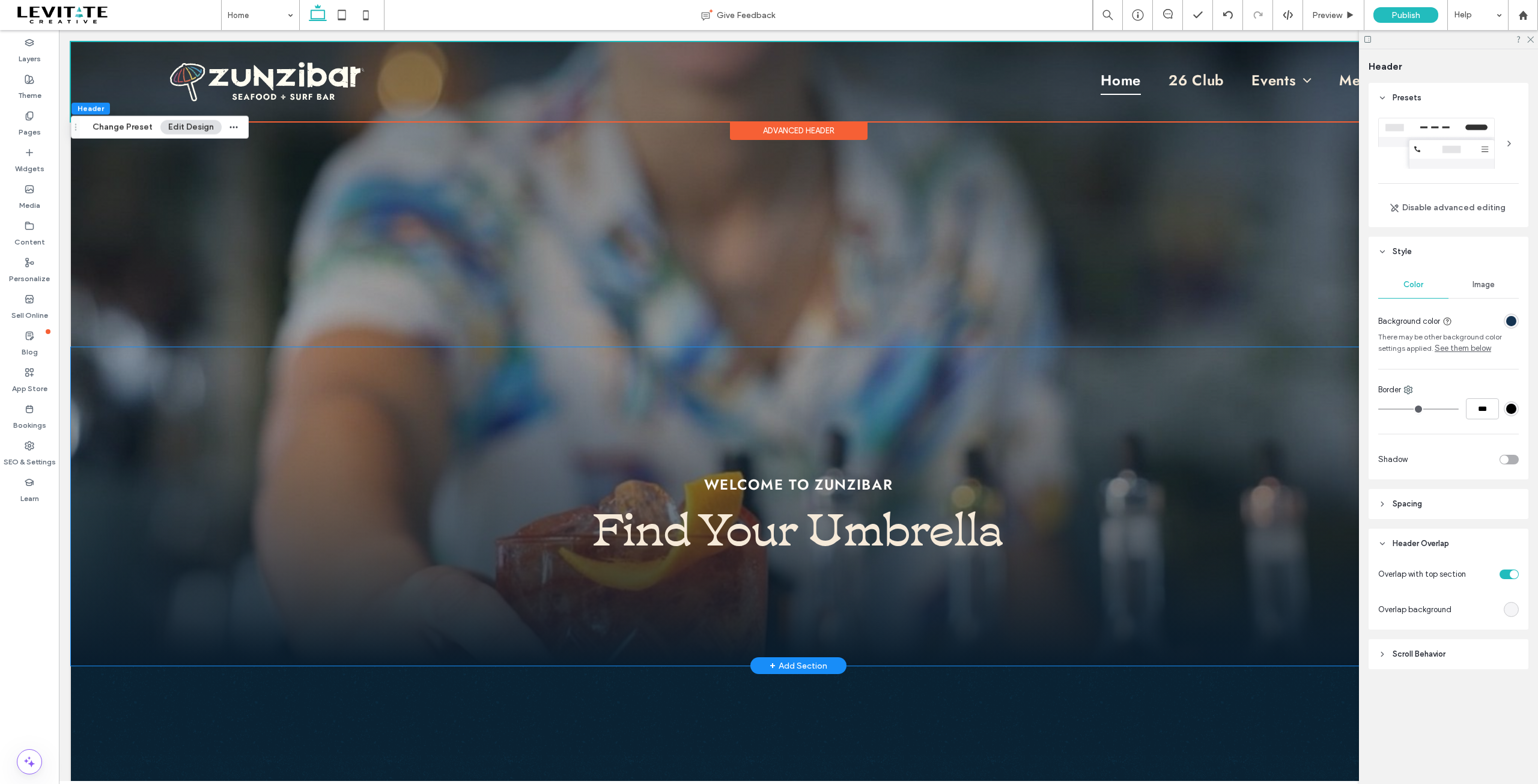
scroll to position [0, 0]
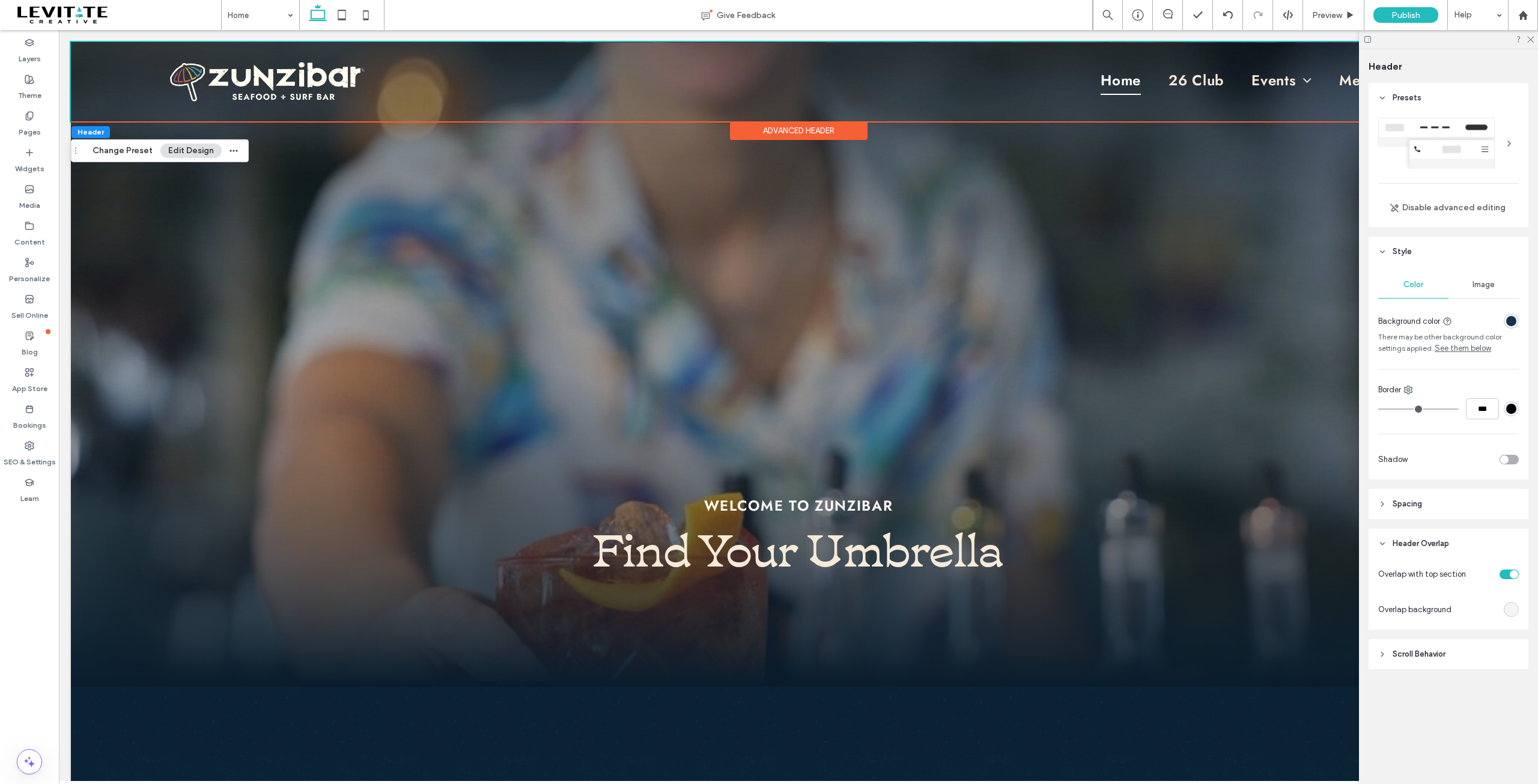
click at [145, 114] on div "Home 26 Club Events Private Events Live Music Calendar Menus + Locations Savann…" at bounding box center [798, 81] width 1455 height 79
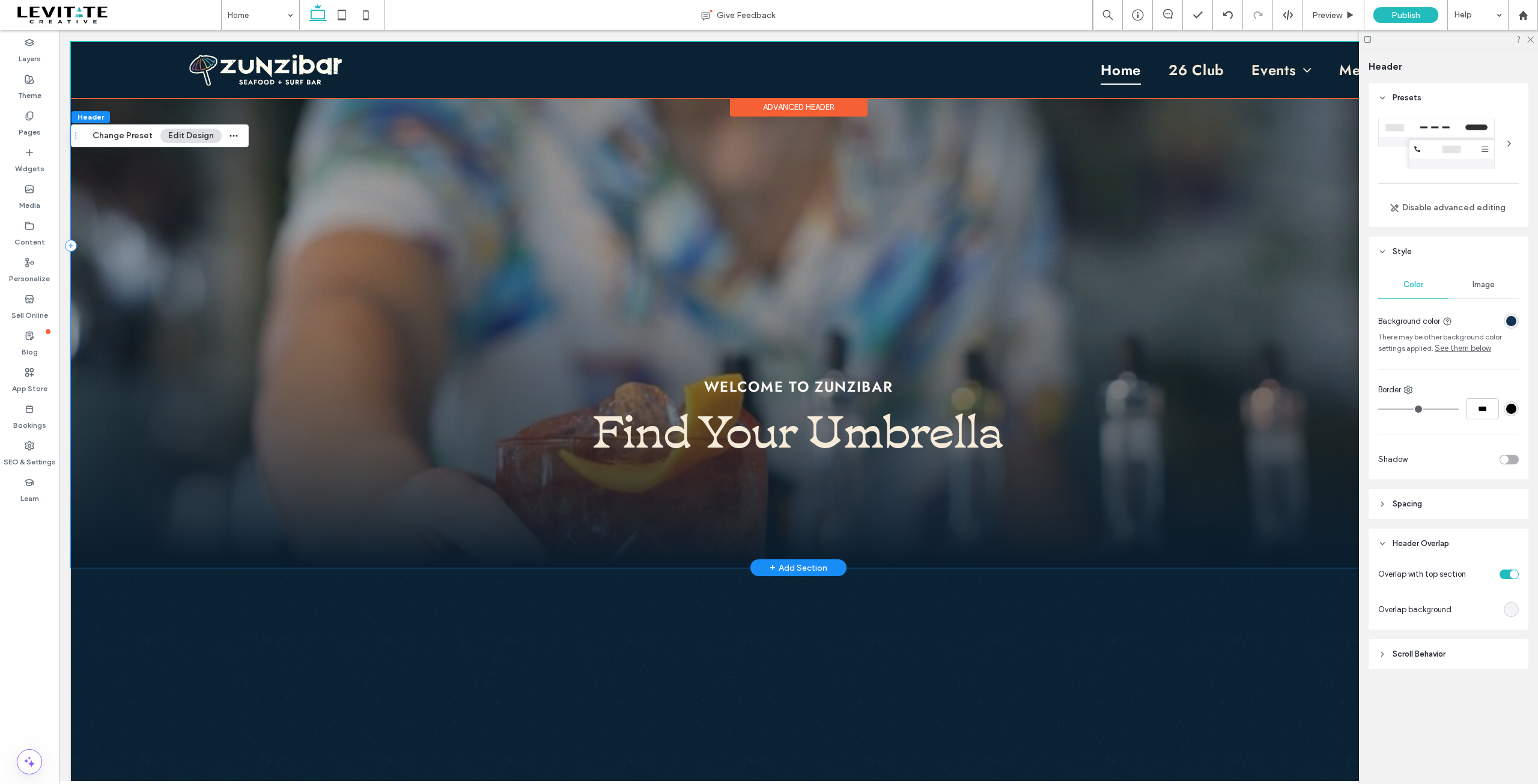
scroll to position [120, 0]
click at [792, 102] on div "Advanced Header" at bounding box center [798, 107] width 137 height 18
click at [1513, 321] on div "rgba(20,51,81,1)" at bounding box center [1511, 321] width 10 height 10
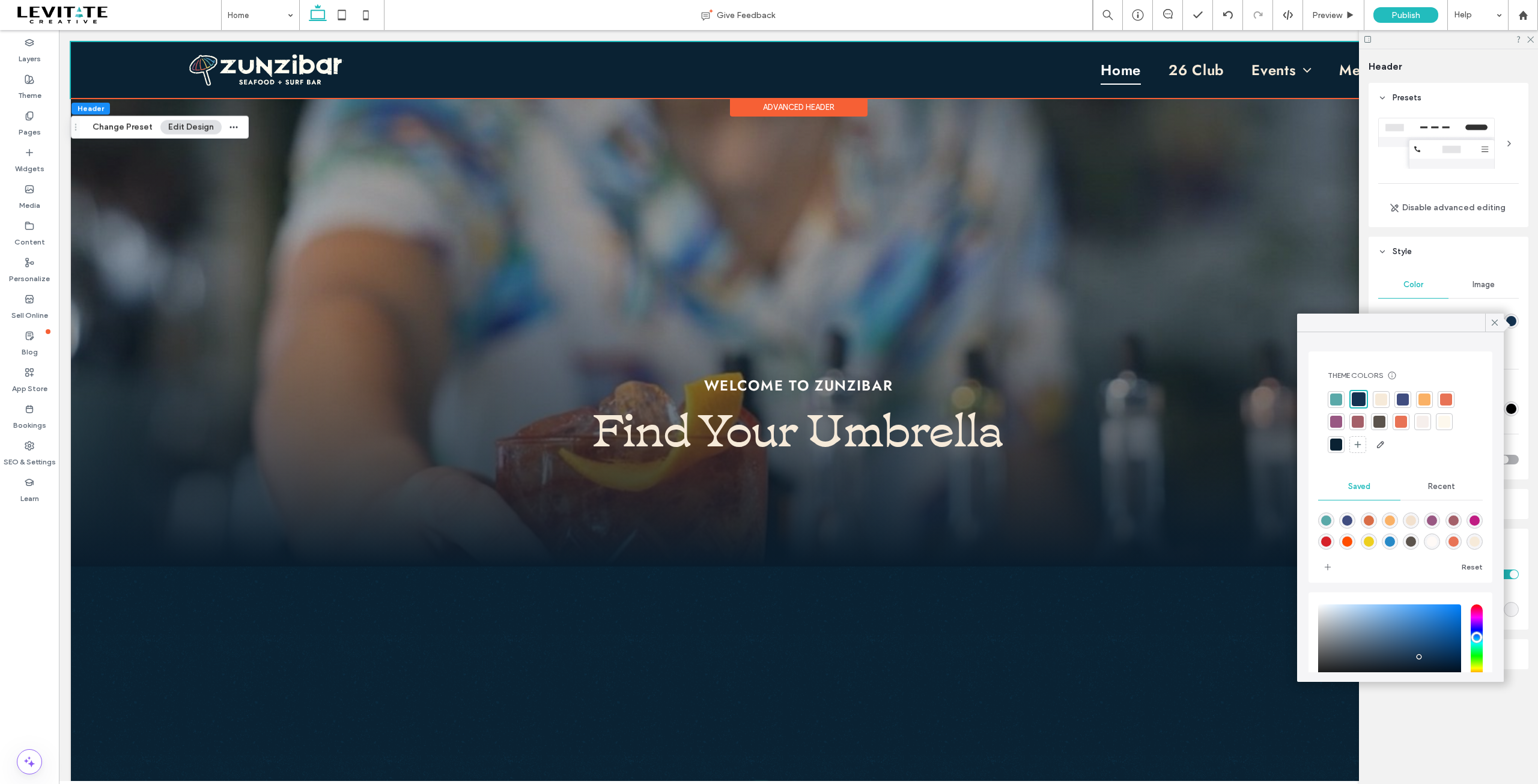
click at [1360, 396] on div at bounding box center [1358, 399] width 14 height 14
click at [1500, 323] on icon at bounding box center [1495, 323] width 11 height 11
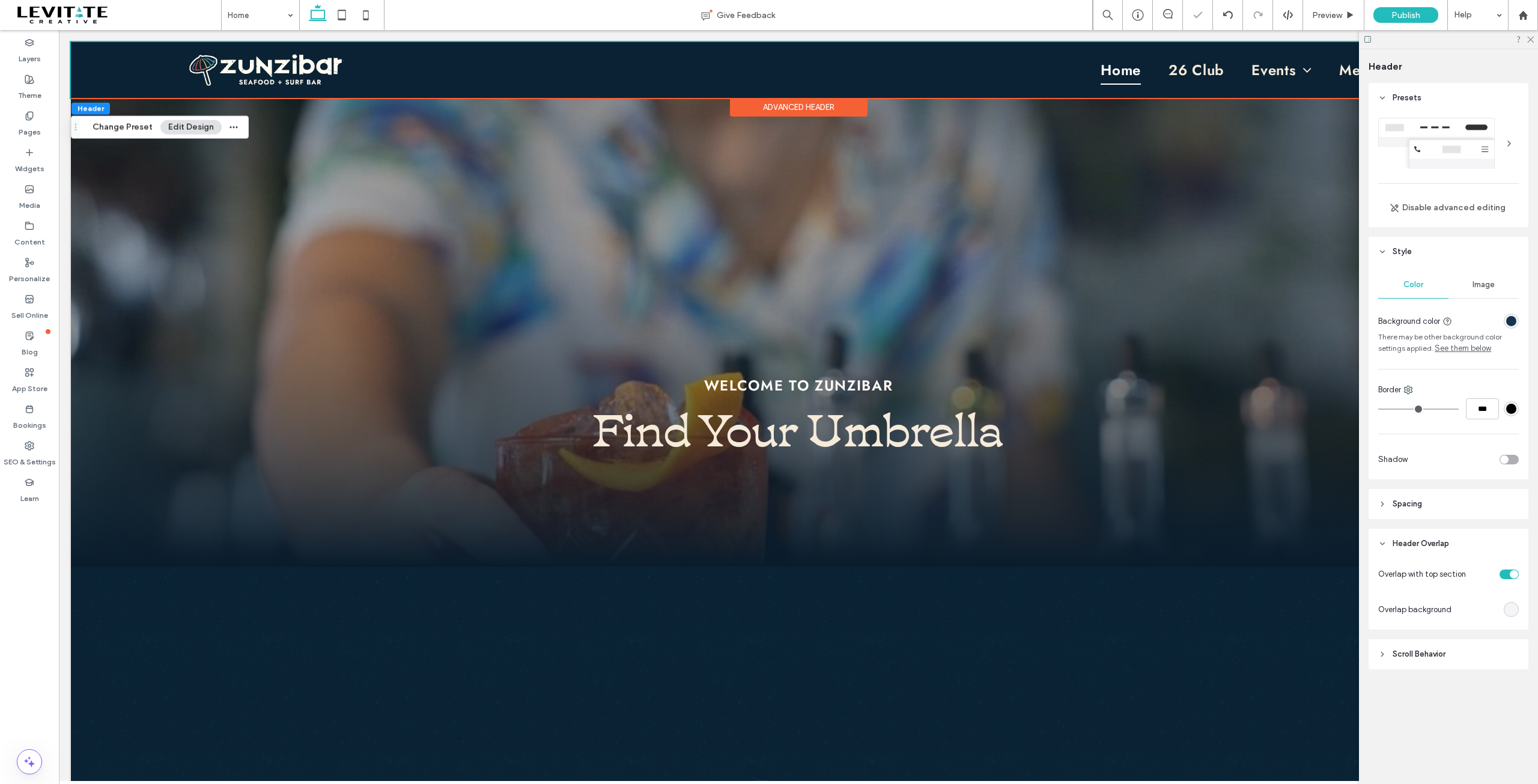
click at [788, 109] on div "Advanced Header" at bounding box center [798, 107] width 137 height 18
click at [145, 83] on div at bounding box center [278, 70] width 357 height 36
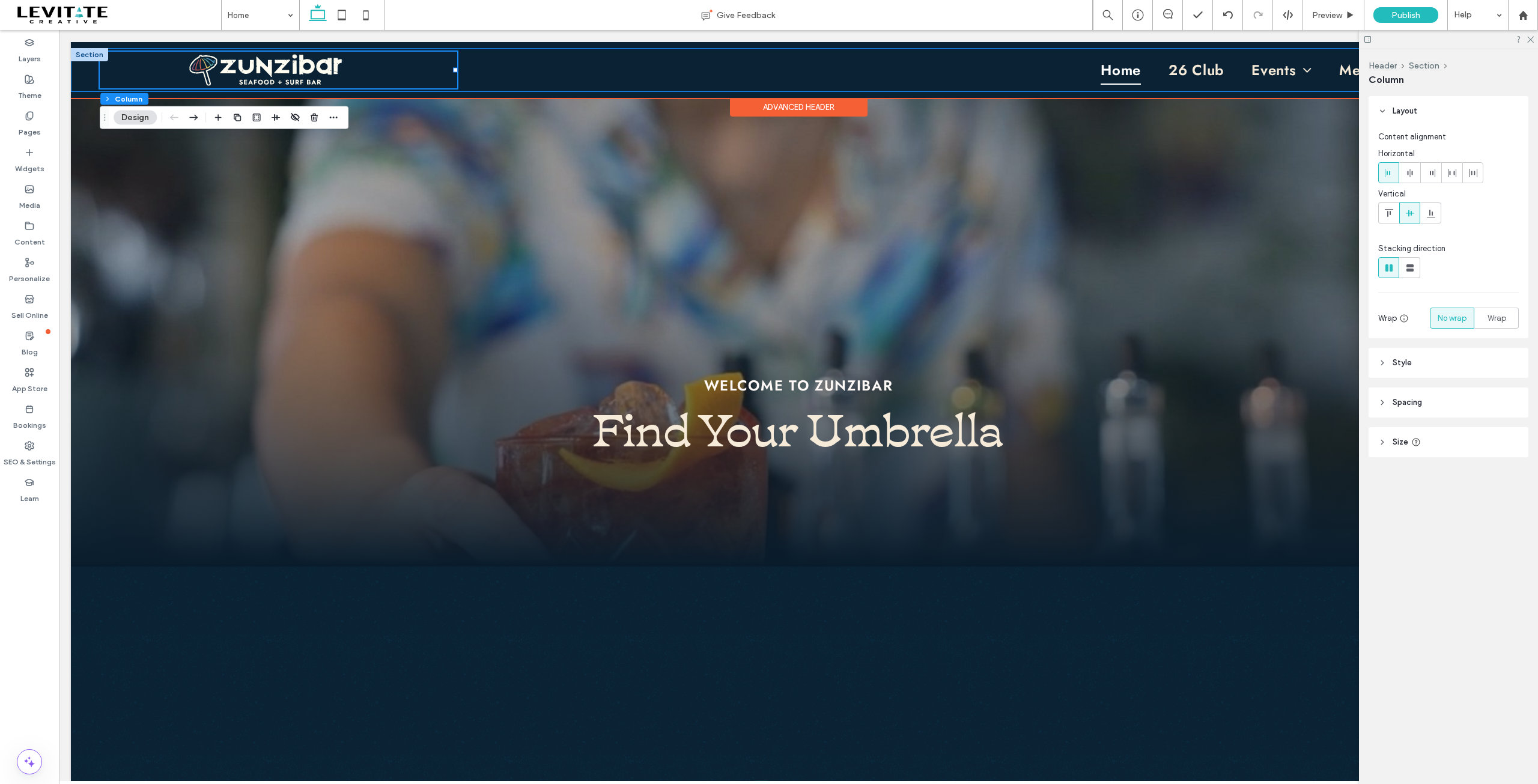
click at [86, 83] on div "Home 26 Club Events Private Events Live Music Calendar Menus + Locations Savann…" at bounding box center [798, 70] width 1455 height 44
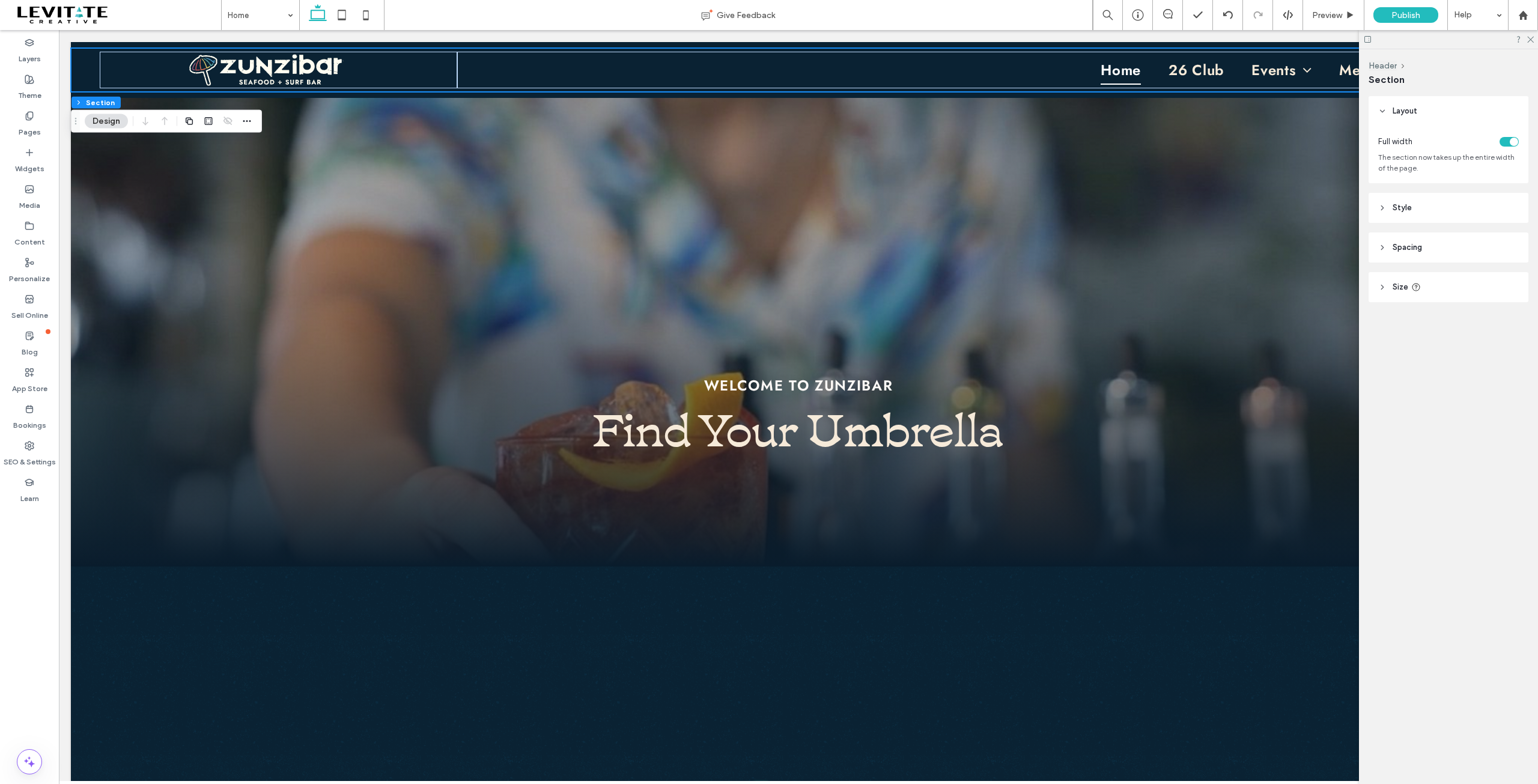
click at [1407, 210] on span "Style" at bounding box center [1402, 207] width 19 height 12
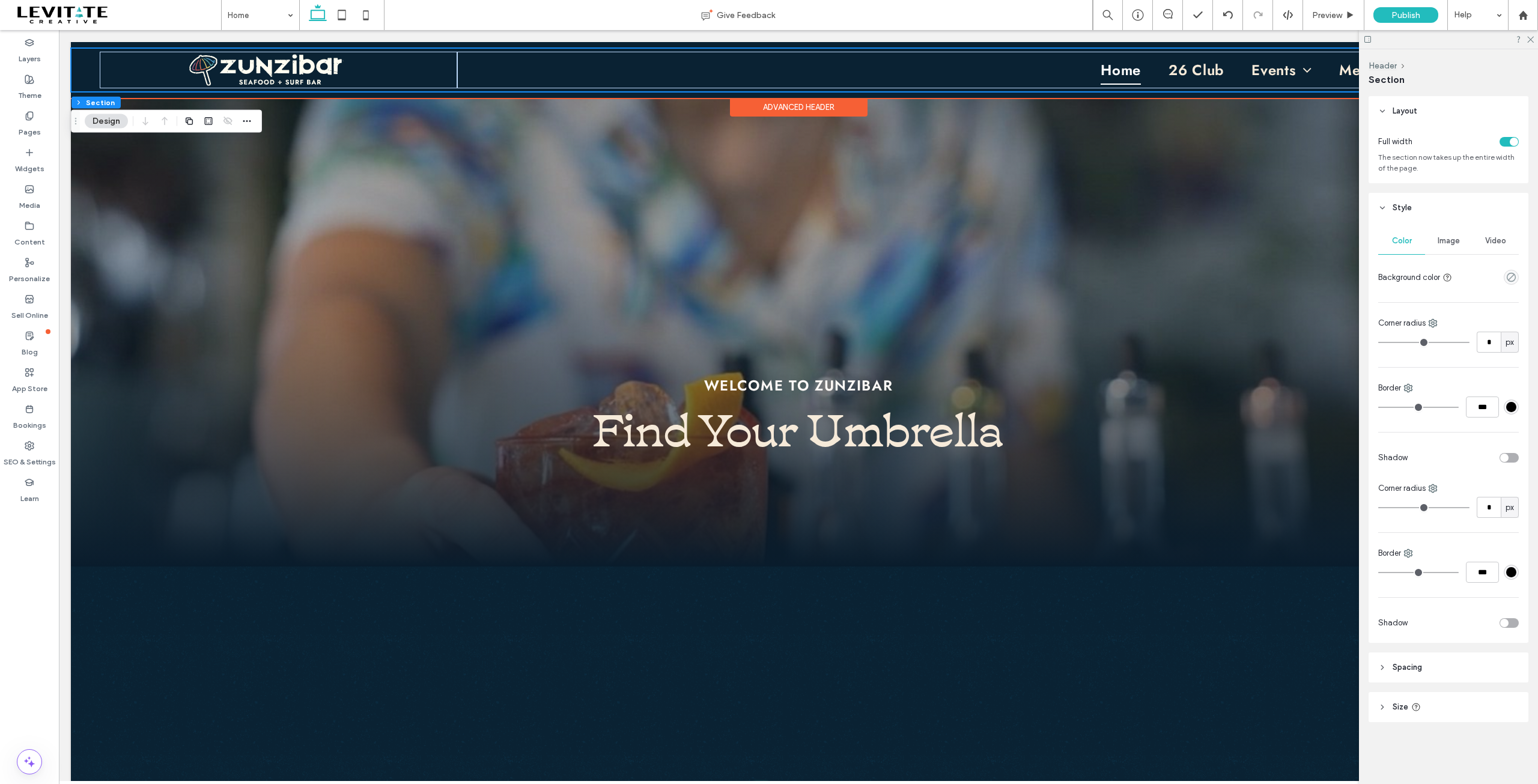
click at [1223, 96] on div "Home 26 Club Events Private Events Live Music Calendar Menus + Locations Savann…" at bounding box center [798, 69] width 1455 height 55
click at [787, 107] on div "Advanced Header" at bounding box center [798, 107] width 137 height 18
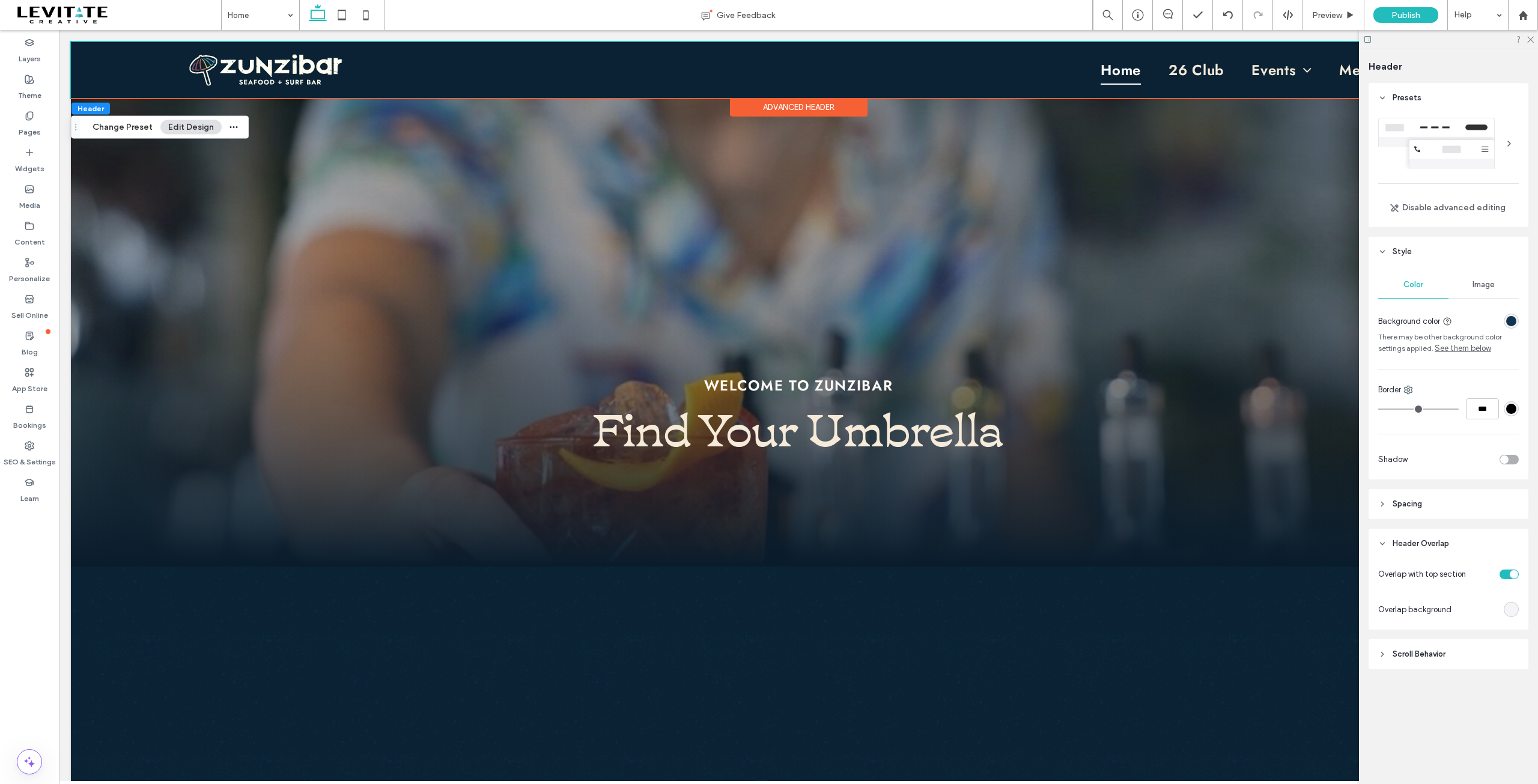
click at [1509, 575] on div "toggle" at bounding box center [1509, 574] width 19 height 10
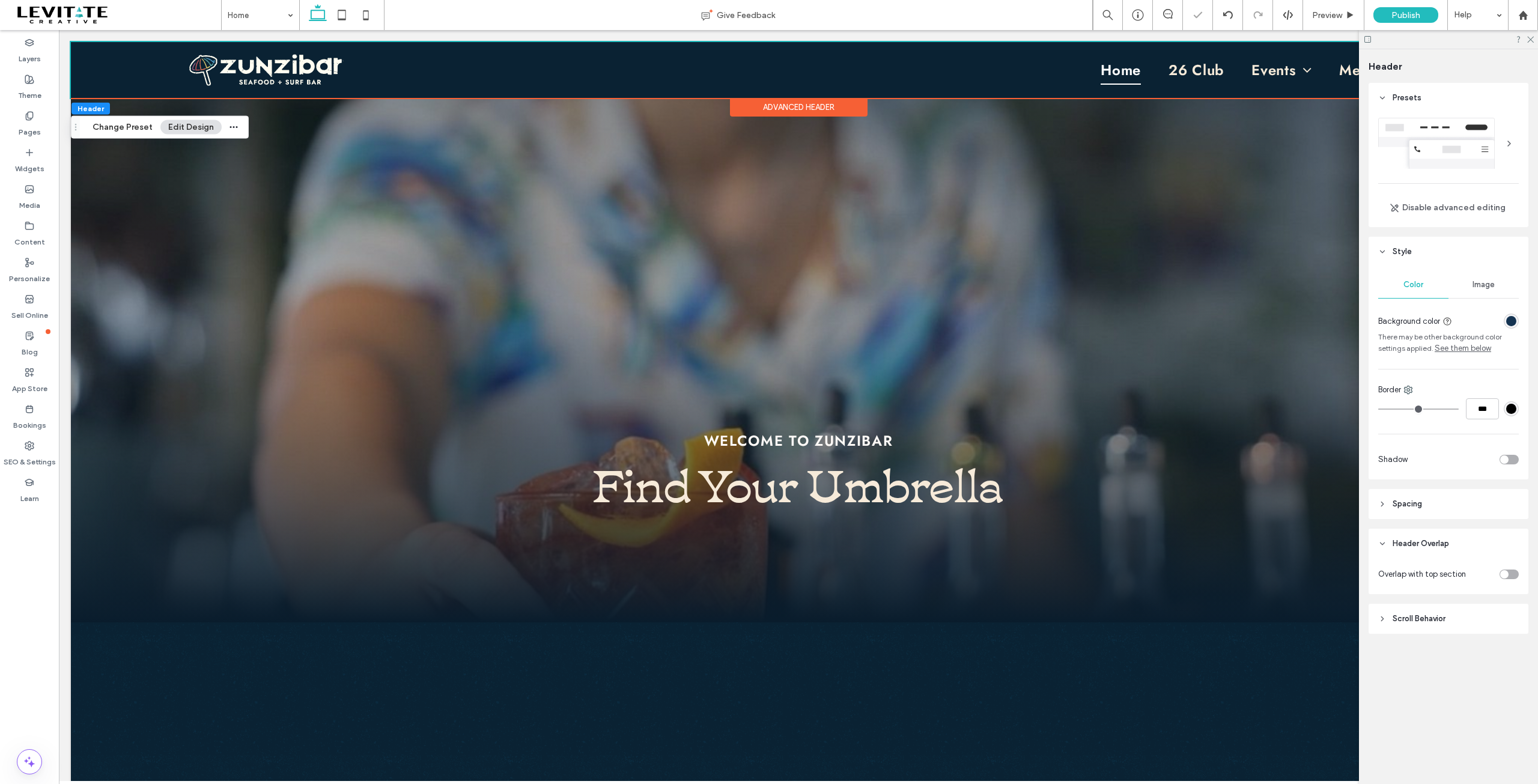
click at [1509, 575] on div "toggle" at bounding box center [1509, 574] width 19 height 10
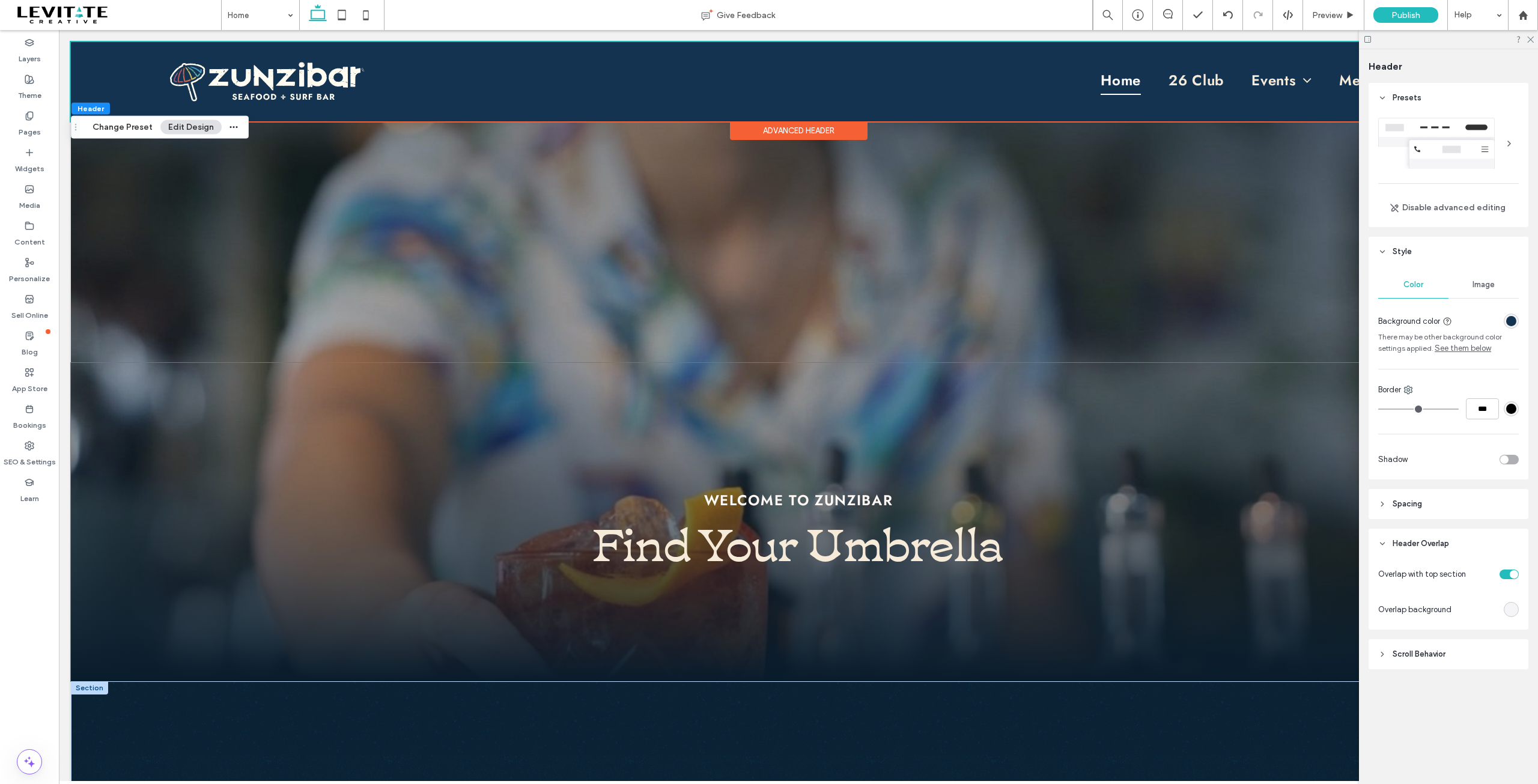
scroll to position [0, 0]
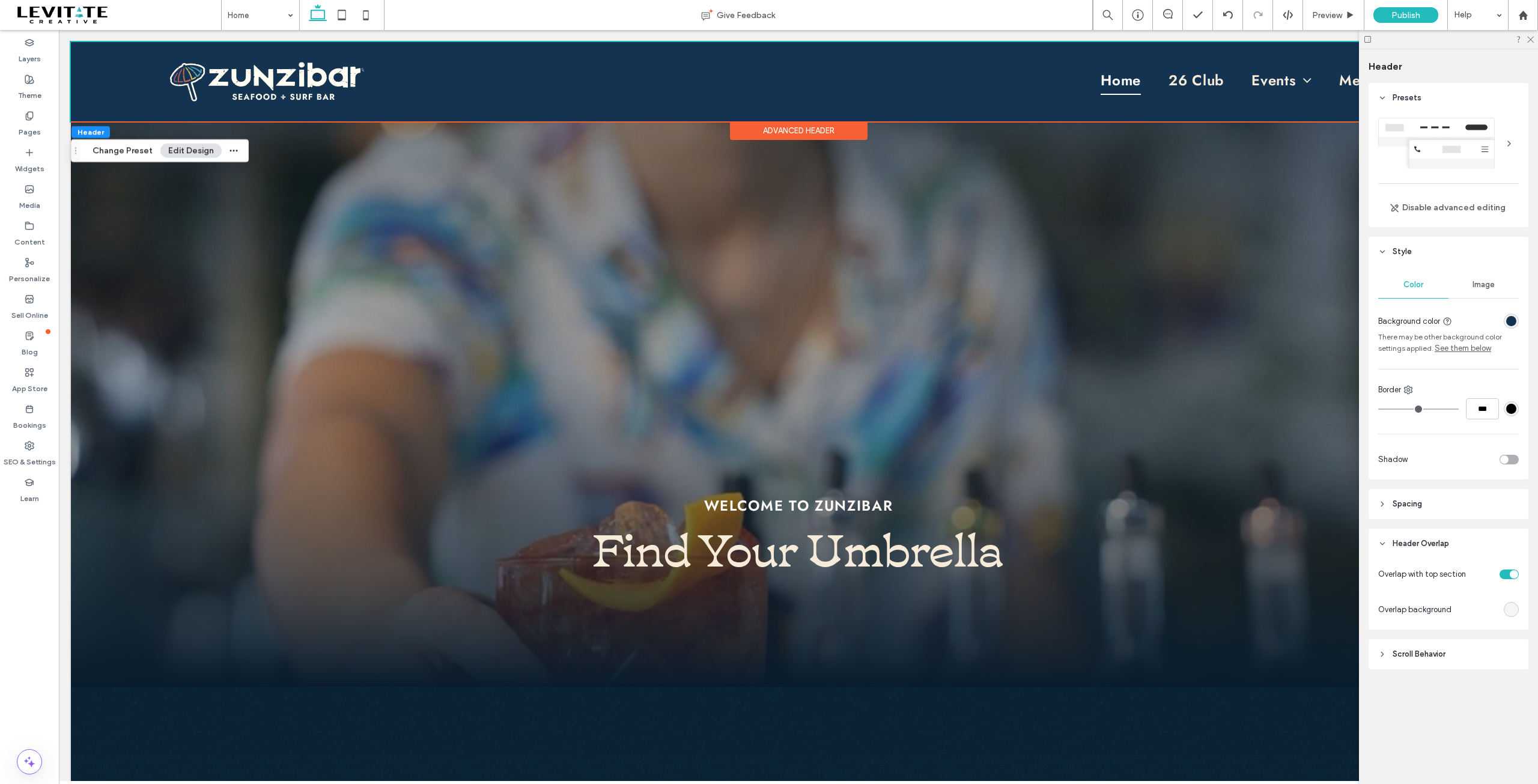
click at [1380, 652] on icon at bounding box center [1382, 653] width 8 height 8
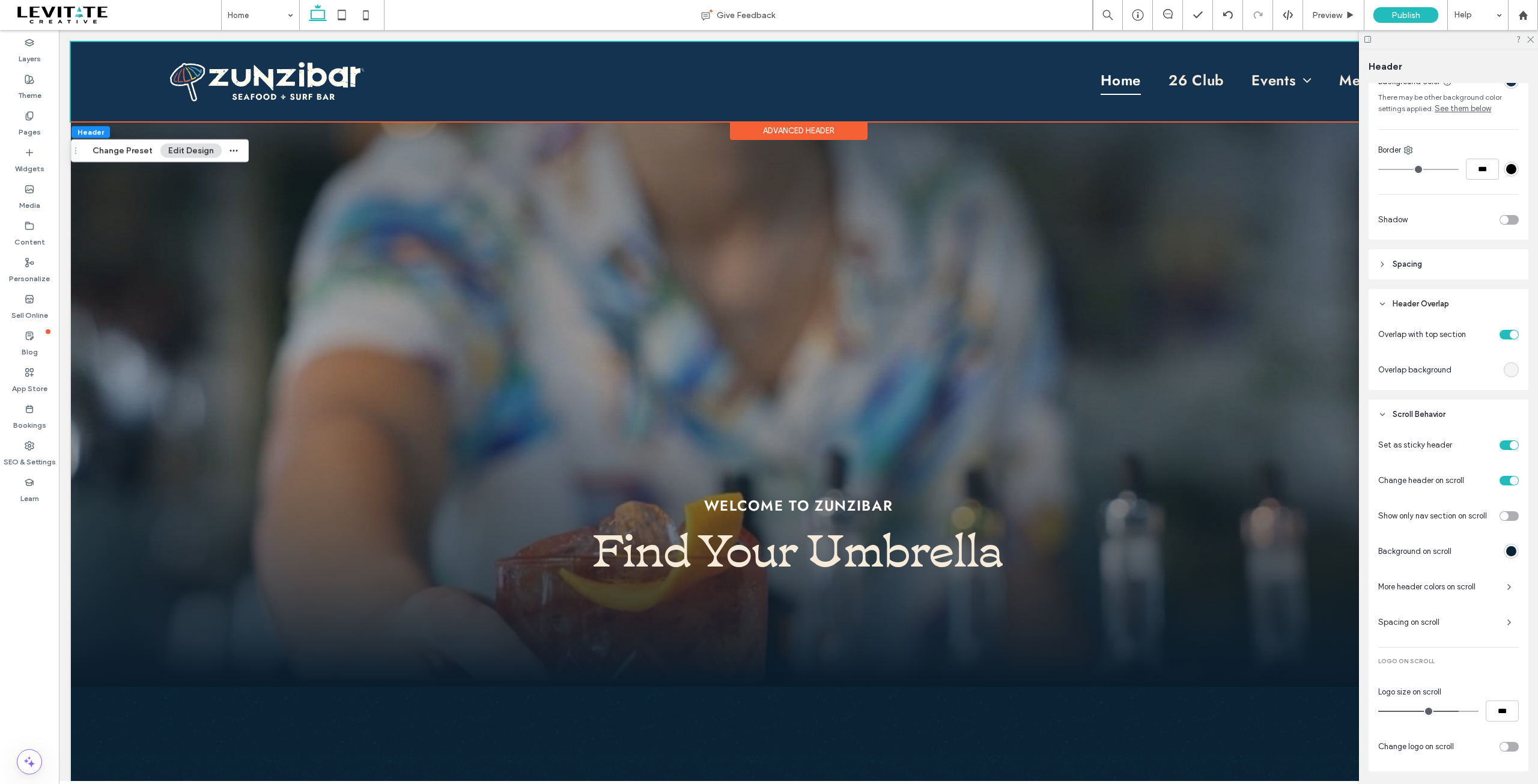
scroll to position [240, 0]
click at [1507, 550] on div "rgba(10, 34, 51, 1)" at bounding box center [1511, 550] width 10 height 10
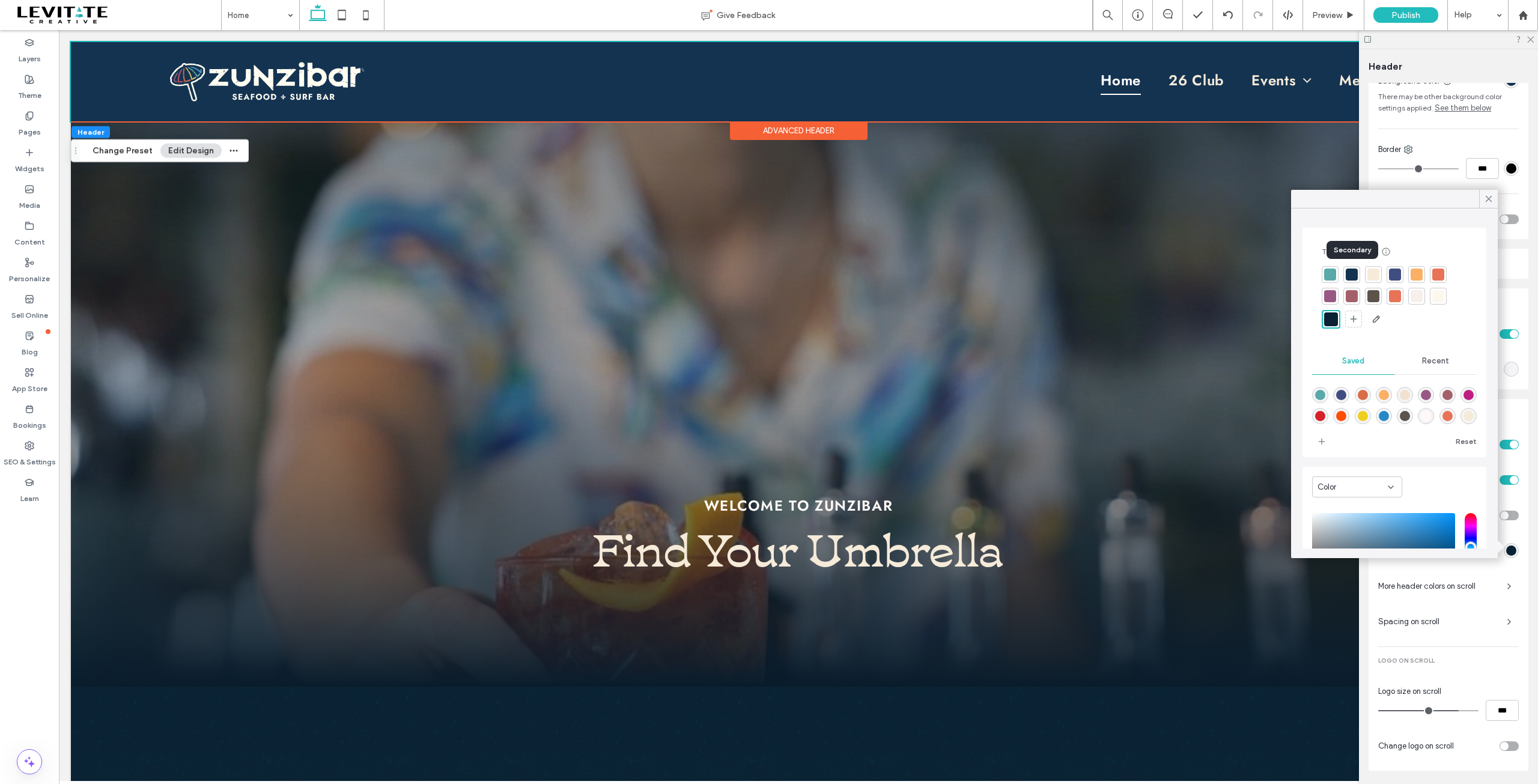
click at [1355, 275] on div at bounding box center [1352, 273] width 12 height 12
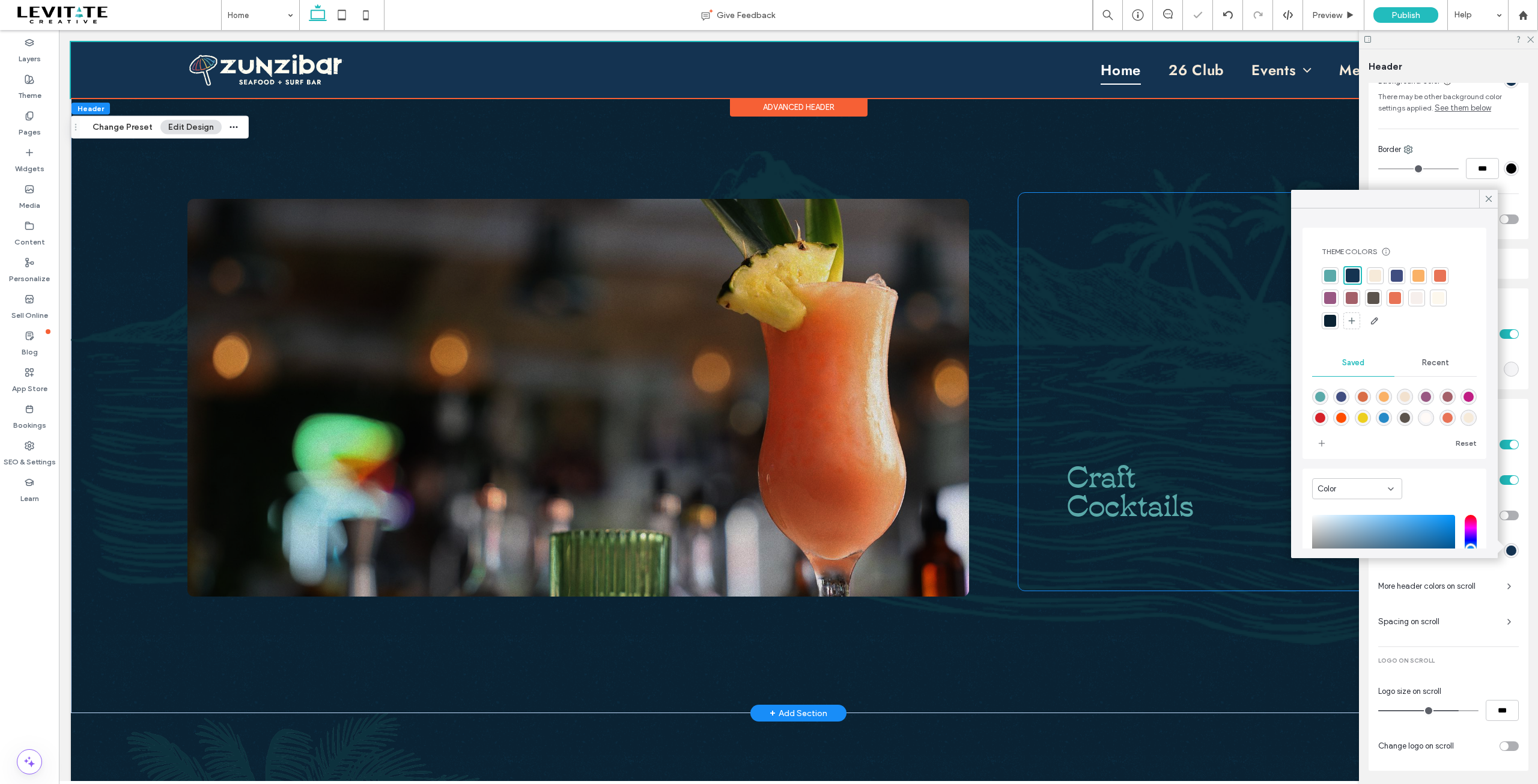
scroll to position [780, 0]
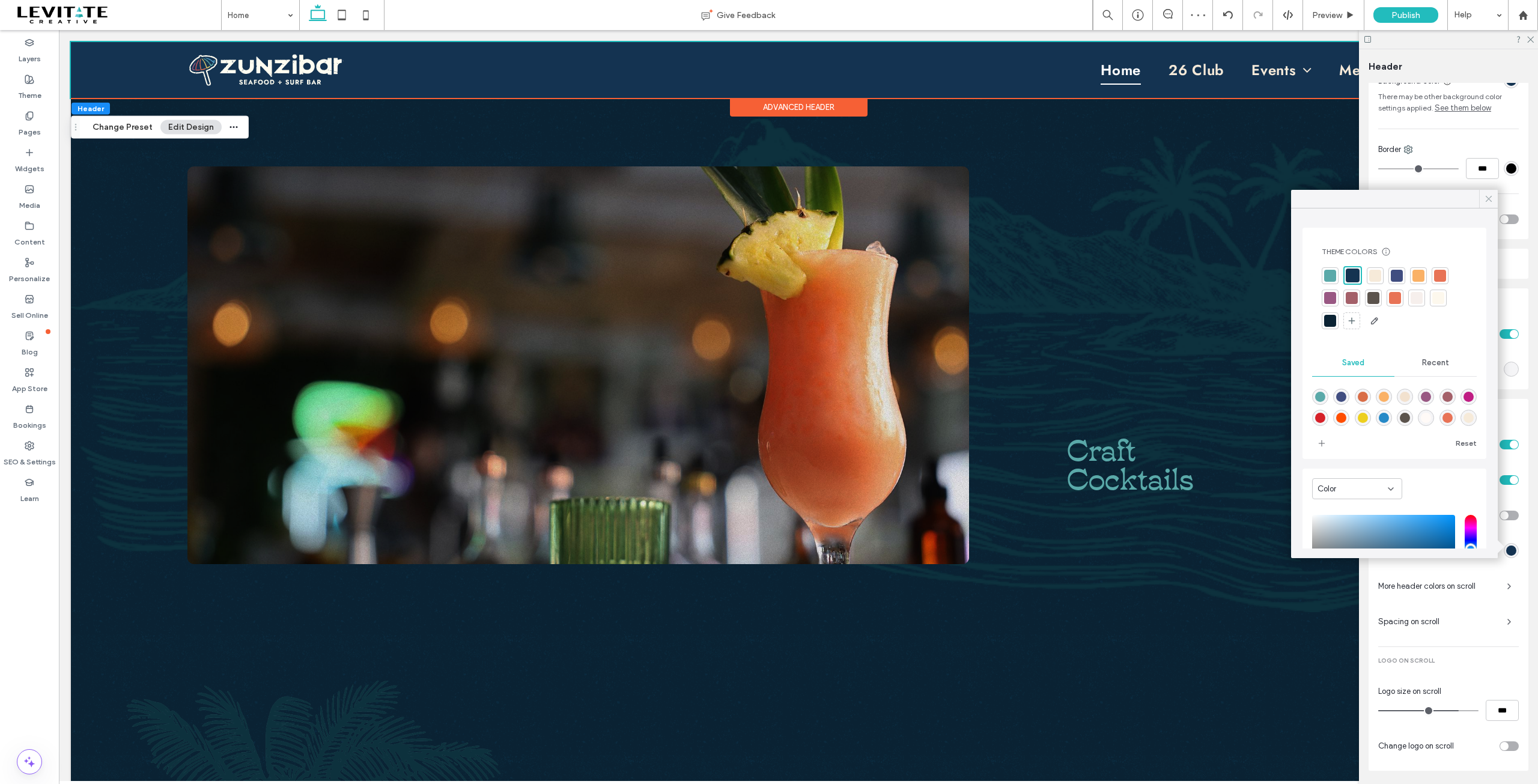
click at [1494, 199] on div at bounding box center [1488, 199] width 18 height 18
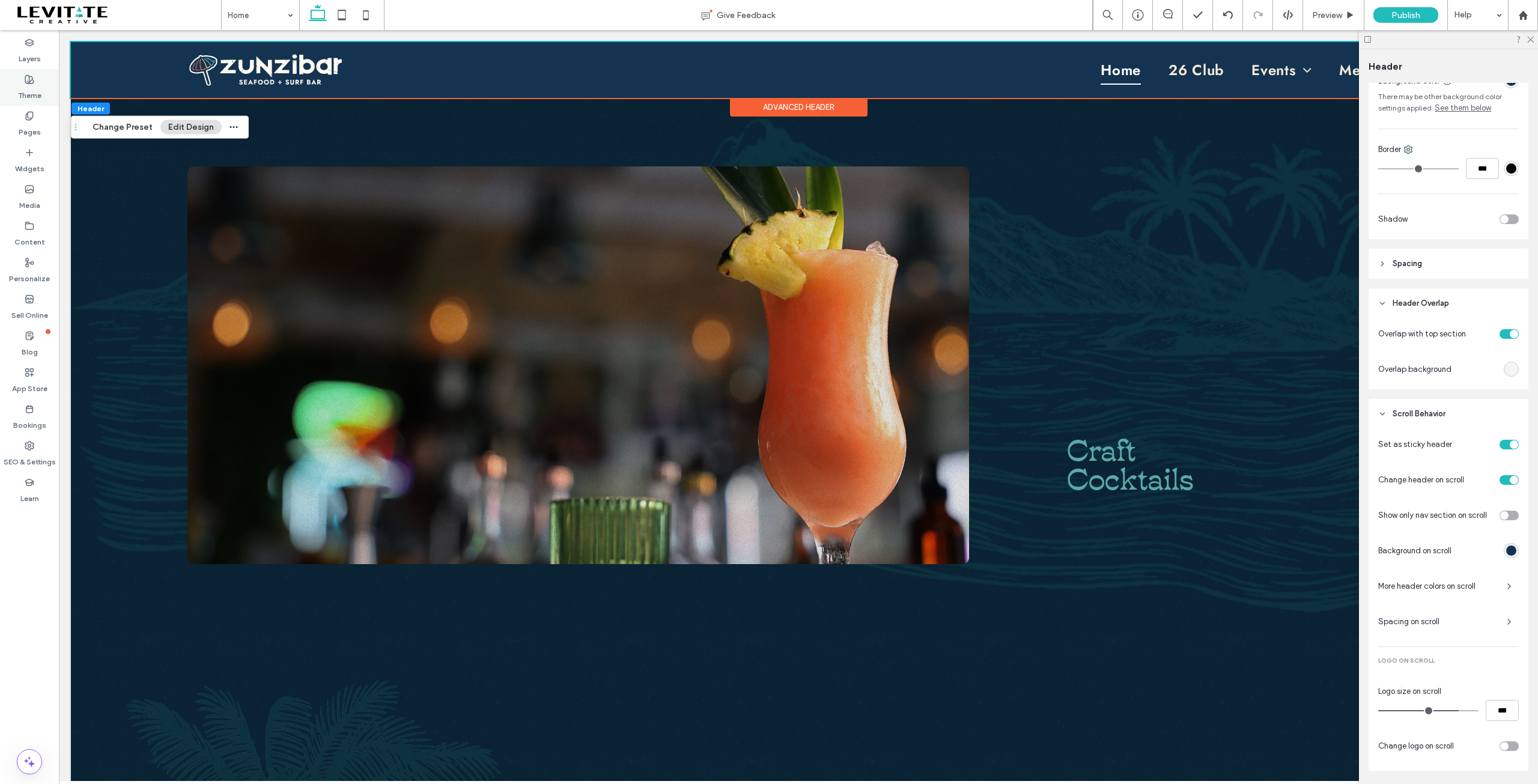
click at [29, 87] on label "Theme" at bounding box center [30, 93] width 24 height 17
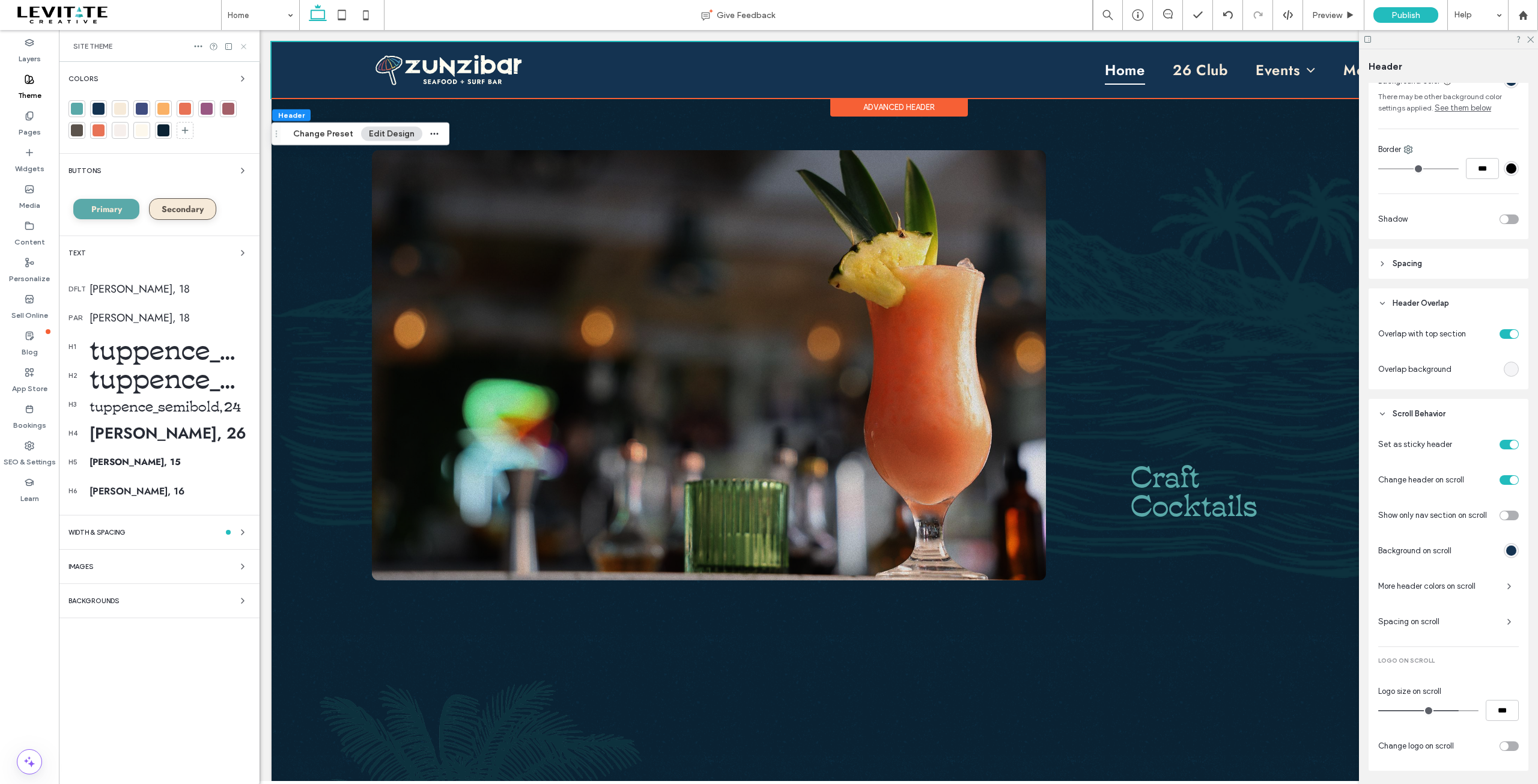
click at [244, 48] on icon at bounding box center [244, 46] width 9 height 9
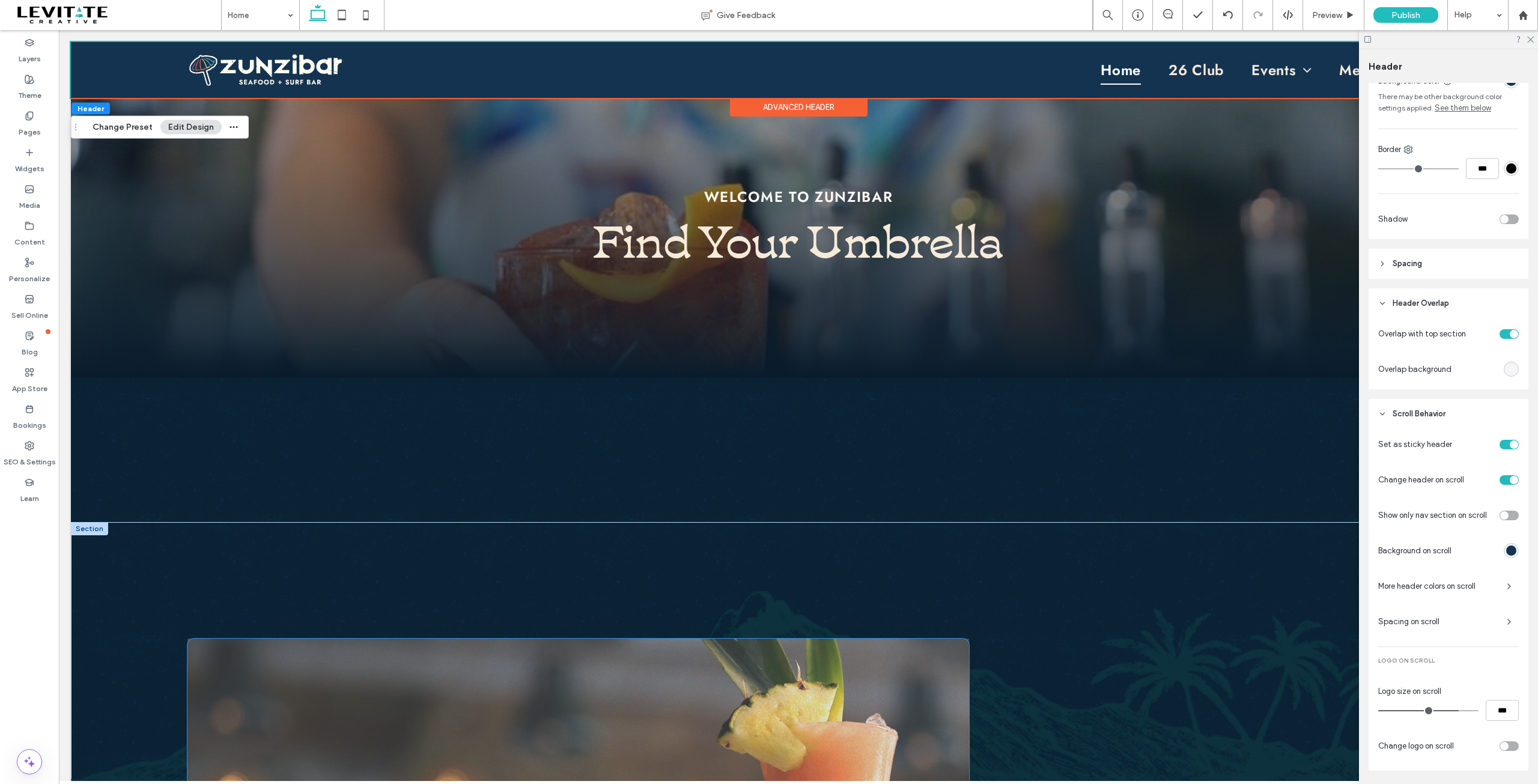
scroll to position [300, 0]
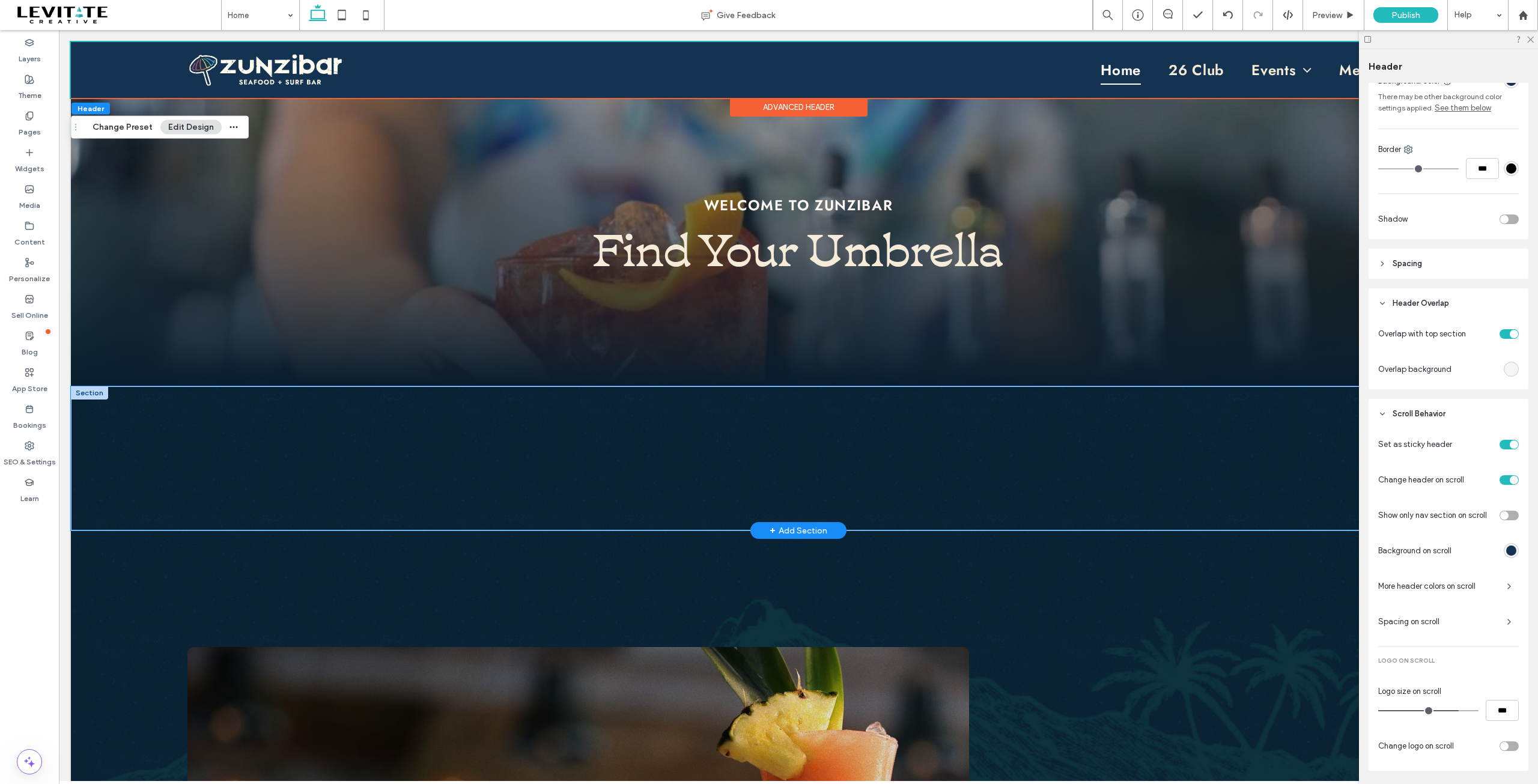
click at [721, 442] on div at bounding box center [799, 458] width 865 height 144
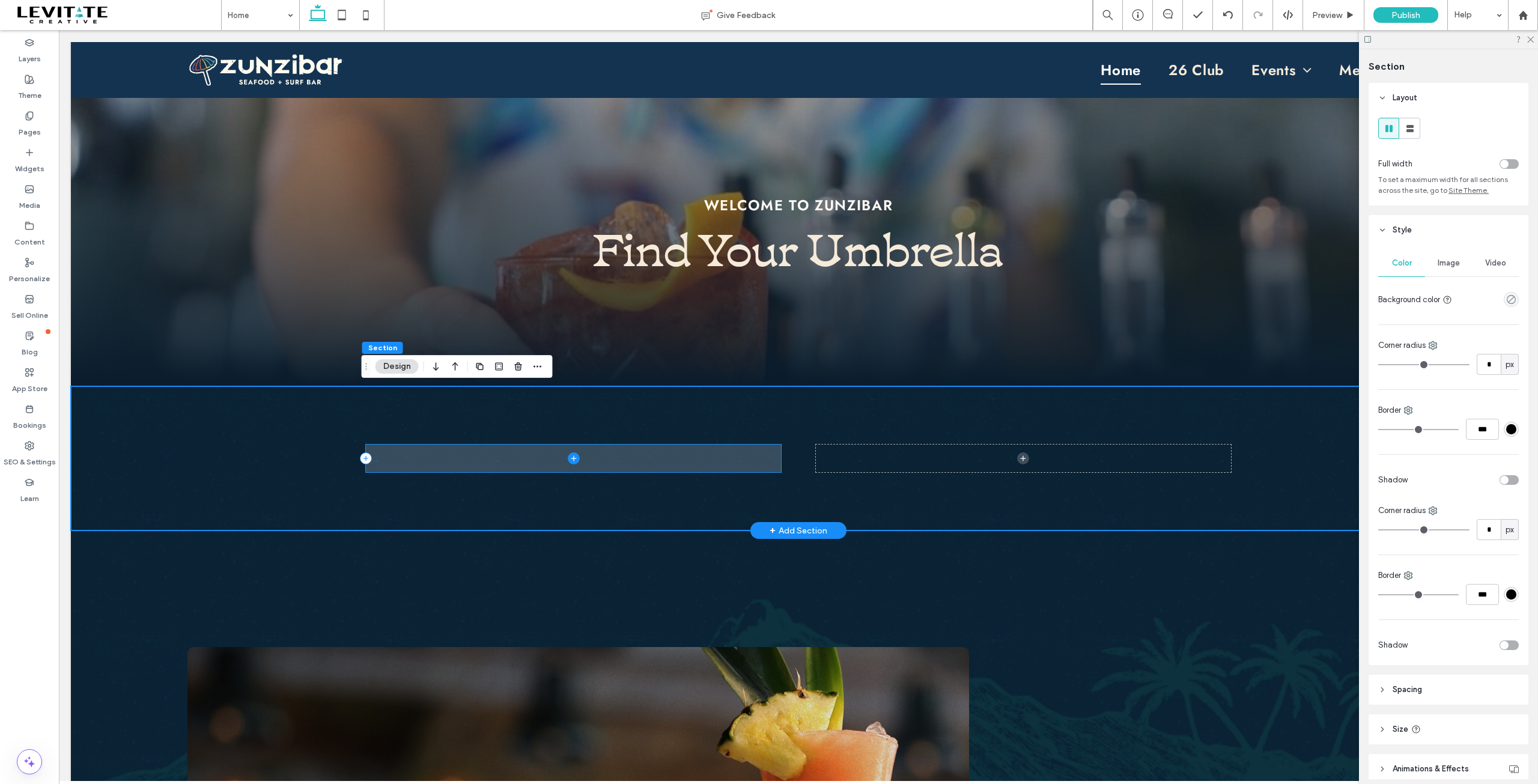
drag, startPoint x: 575, startPoint y: 460, endPoint x: 564, endPoint y: 460, distance: 11.0
click at [574, 460] on span at bounding box center [574, 458] width 415 height 27
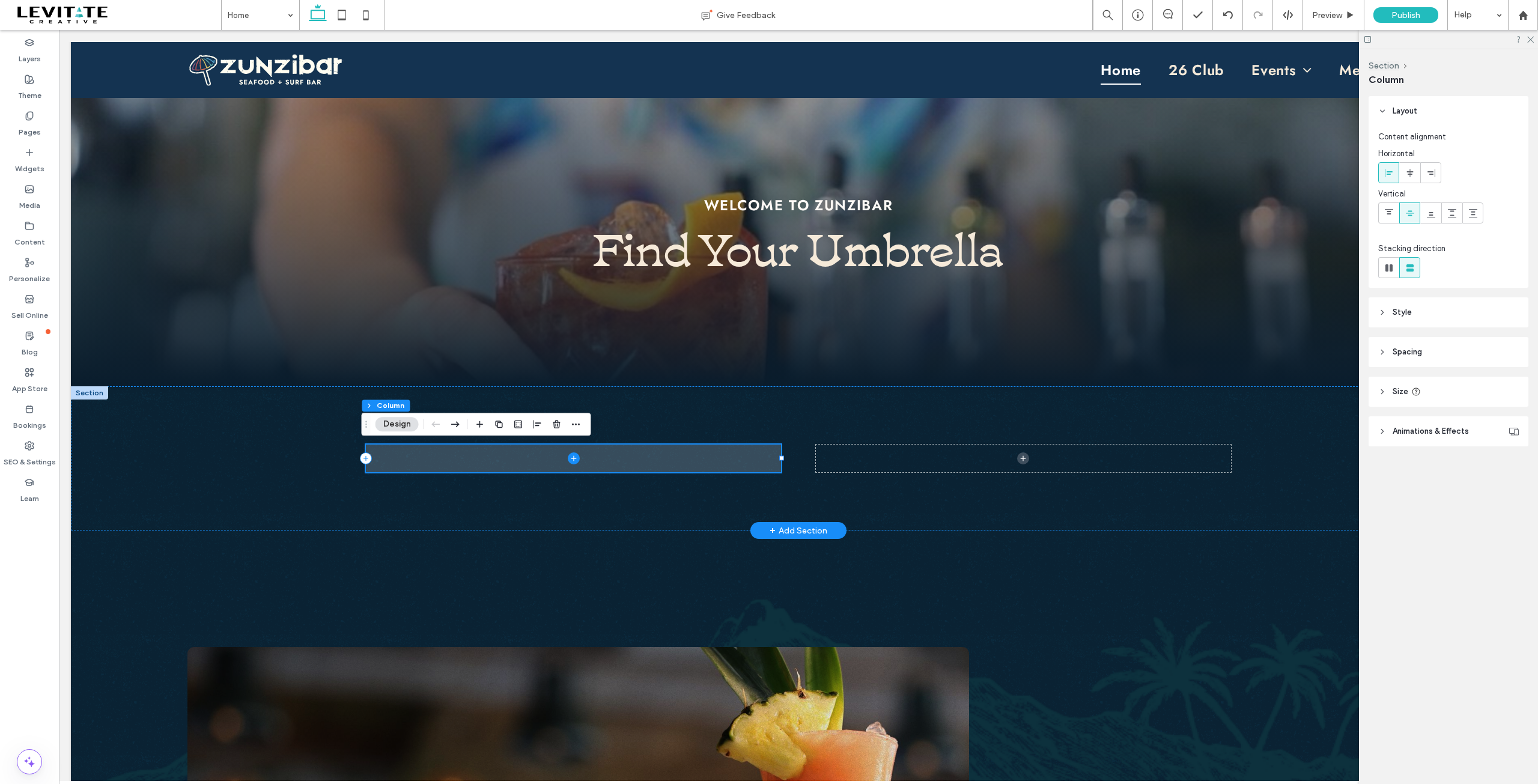
click at [568, 459] on icon at bounding box center [574, 458] width 12 height 12
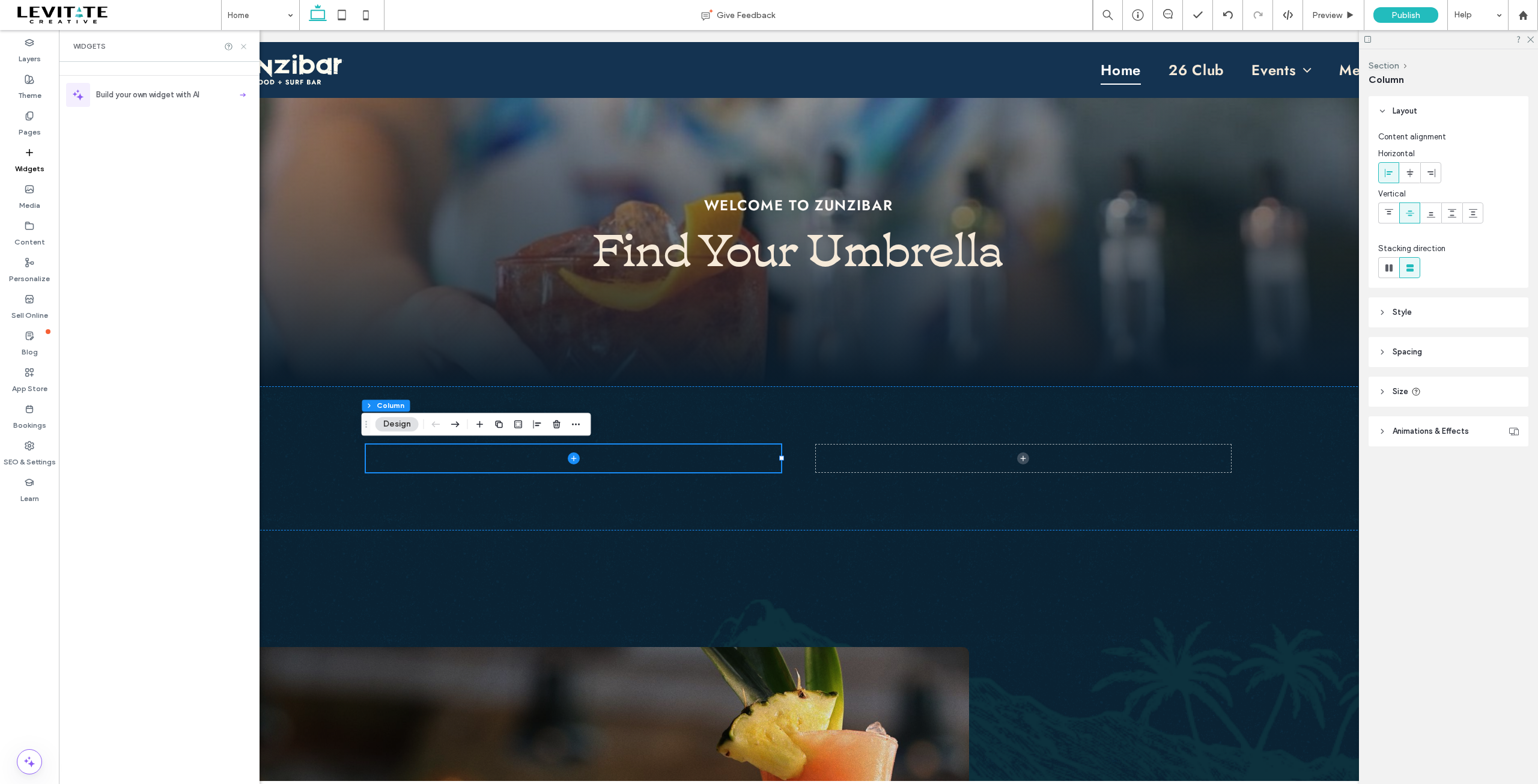
click at [247, 47] on icon at bounding box center [244, 46] width 9 height 9
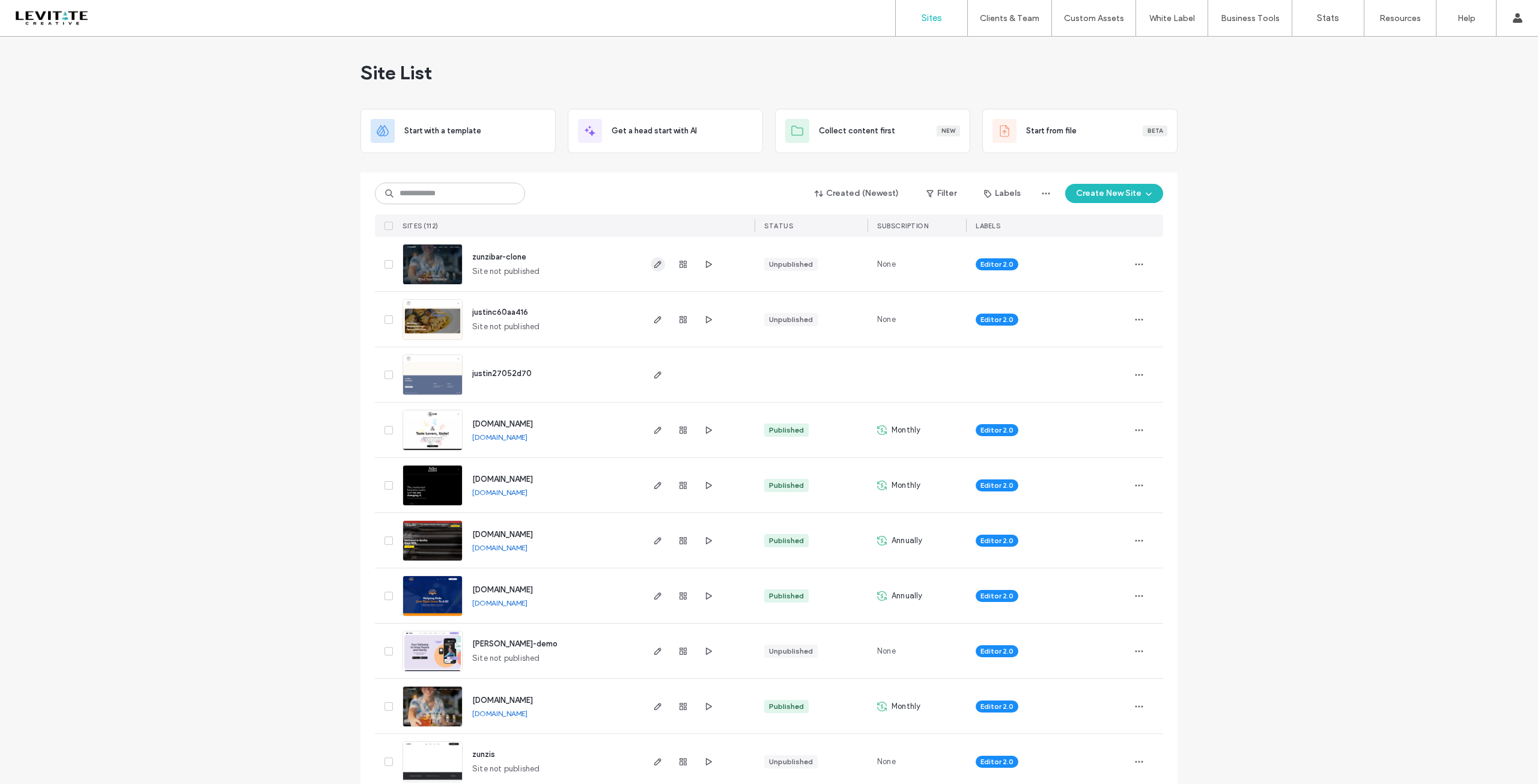
click at [654, 266] on use "button" at bounding box center [658, 264] width 7 height 7
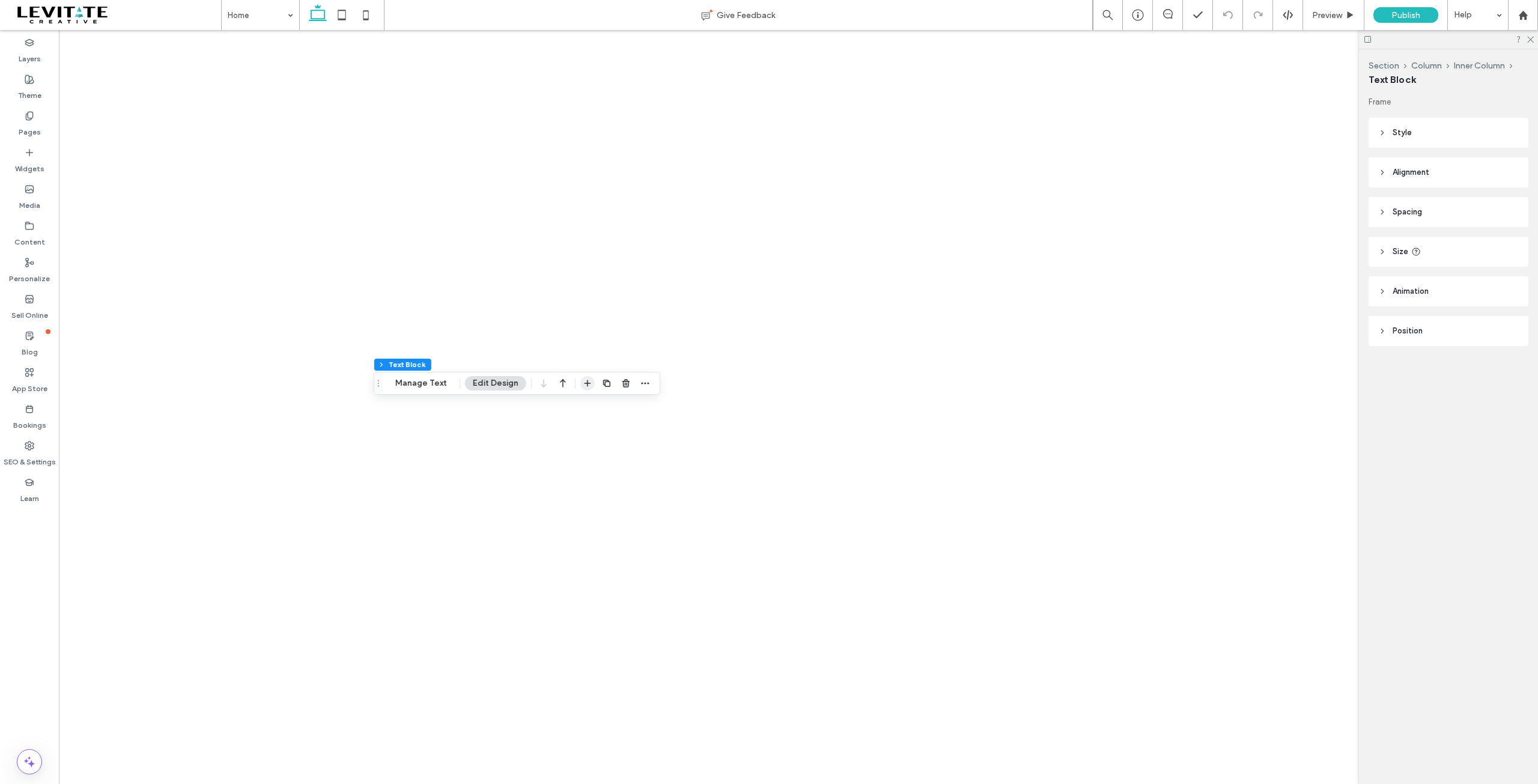
drag, startPoint x: 0, startPoint y: 0, endPoint x: 584, endPoint y: 385, distance: 699.5
click at [584, 385] on icon "button" at bounding box center [587, 382] width 10 height 10
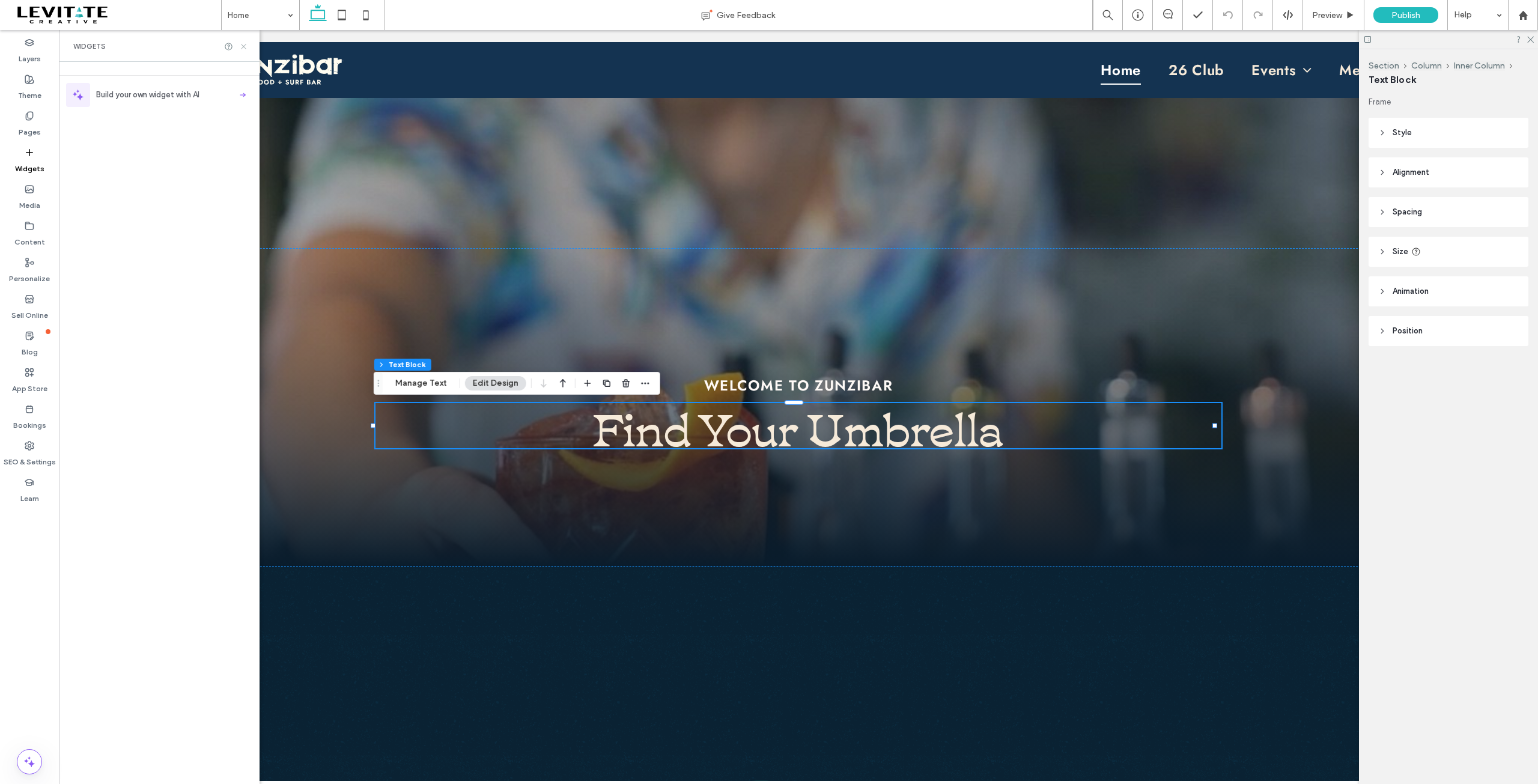
drag, startPoint x: 245, startPoint y: 45, endPoint x: 337, endPoint y: 18, distance: 95.9
click at [245, 45] on icon at bounding box center [244, 46] width 9 height 9
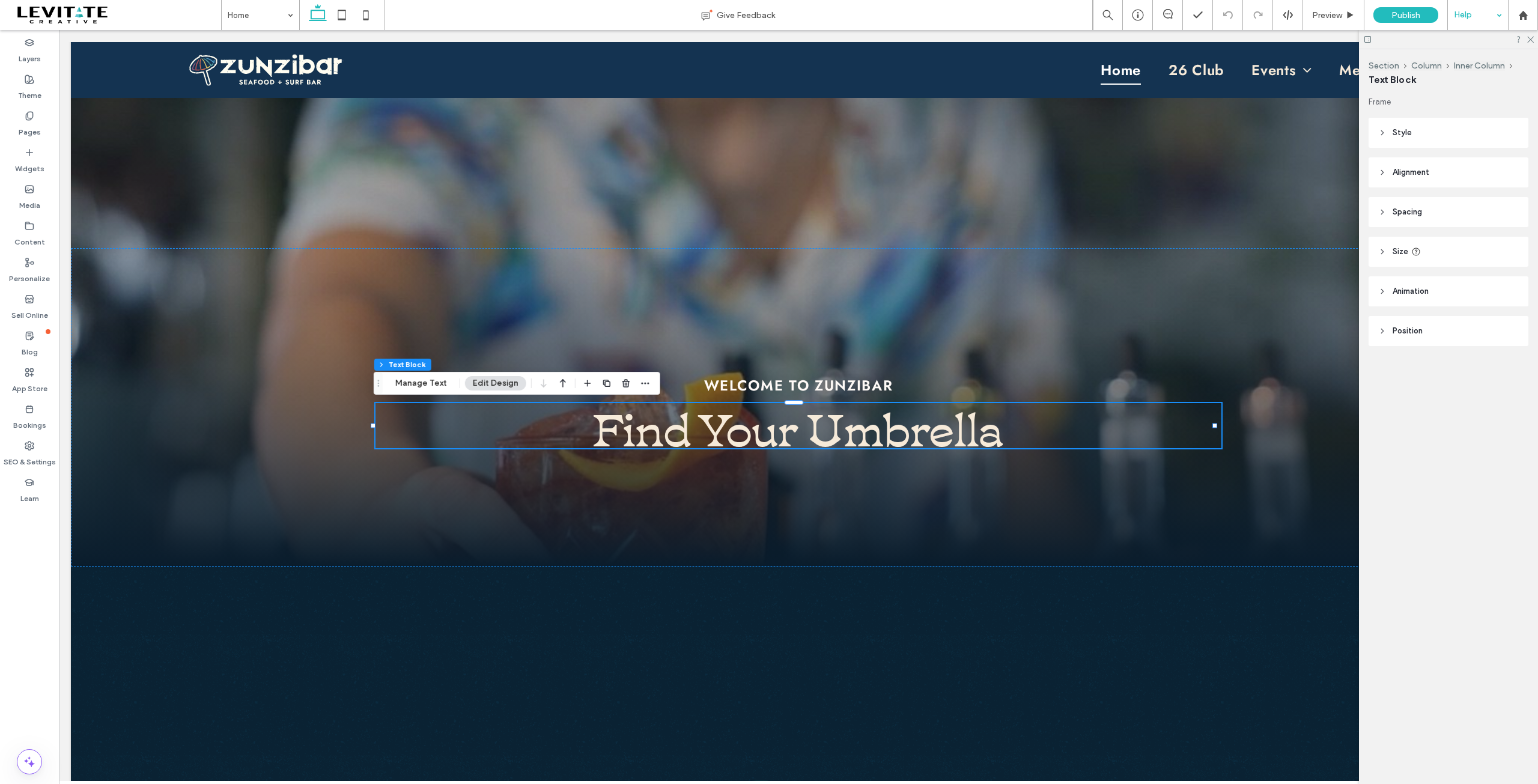
click at [1469, 11] on div "Help" at bounding box center [1478, 15] width 60 height 30
click at [1528, 18] on icon at bounding box center [1523, 15] width 10 height 10
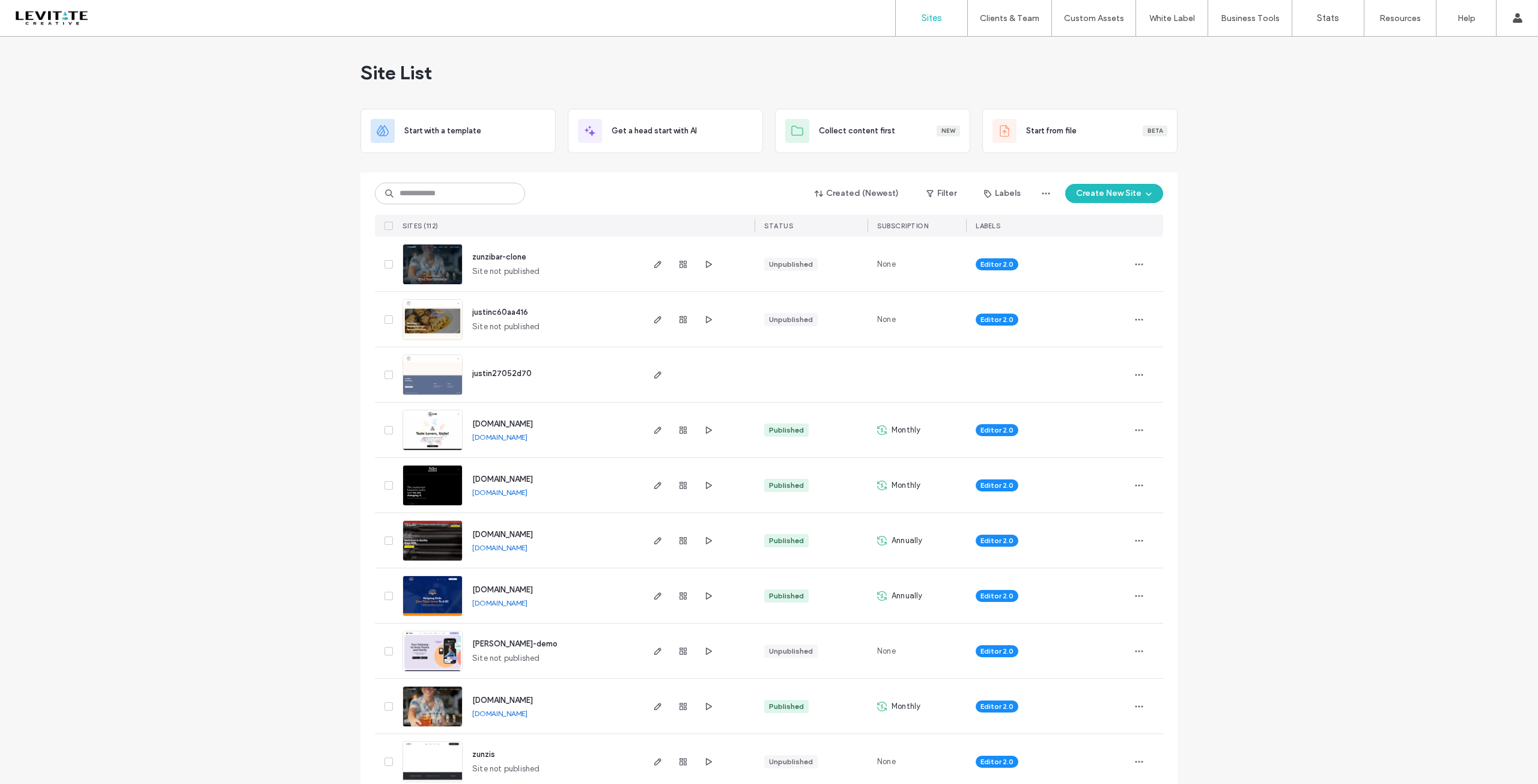
drag, startPoint x: 1527, startPoint y: 74, endPoint x: 1368, endPoint y: 298, distance: 274.7
click at [654, 262] on use "button" at bounding box center [658, 264] width 7 height 7
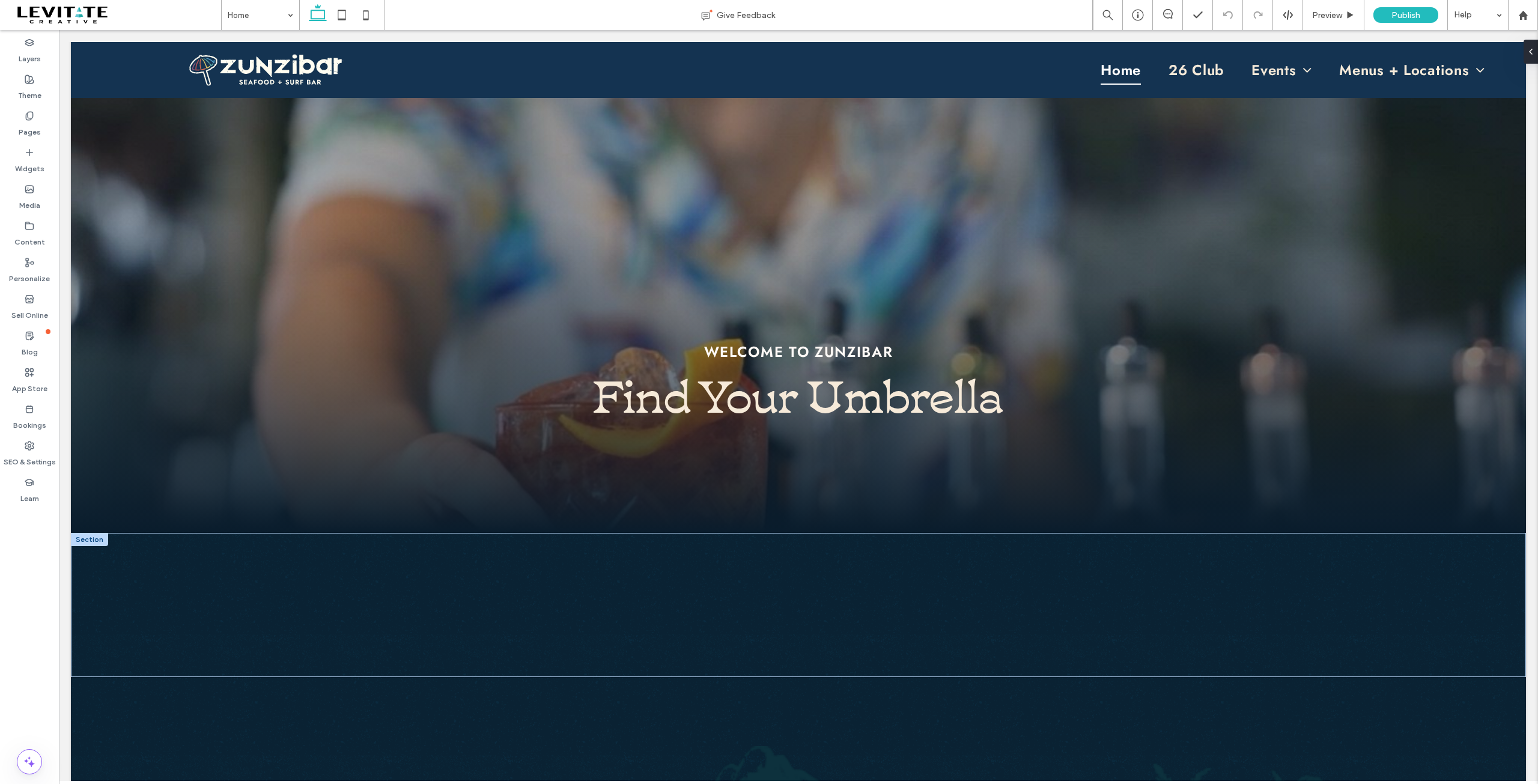
scroll to position [180, 0]
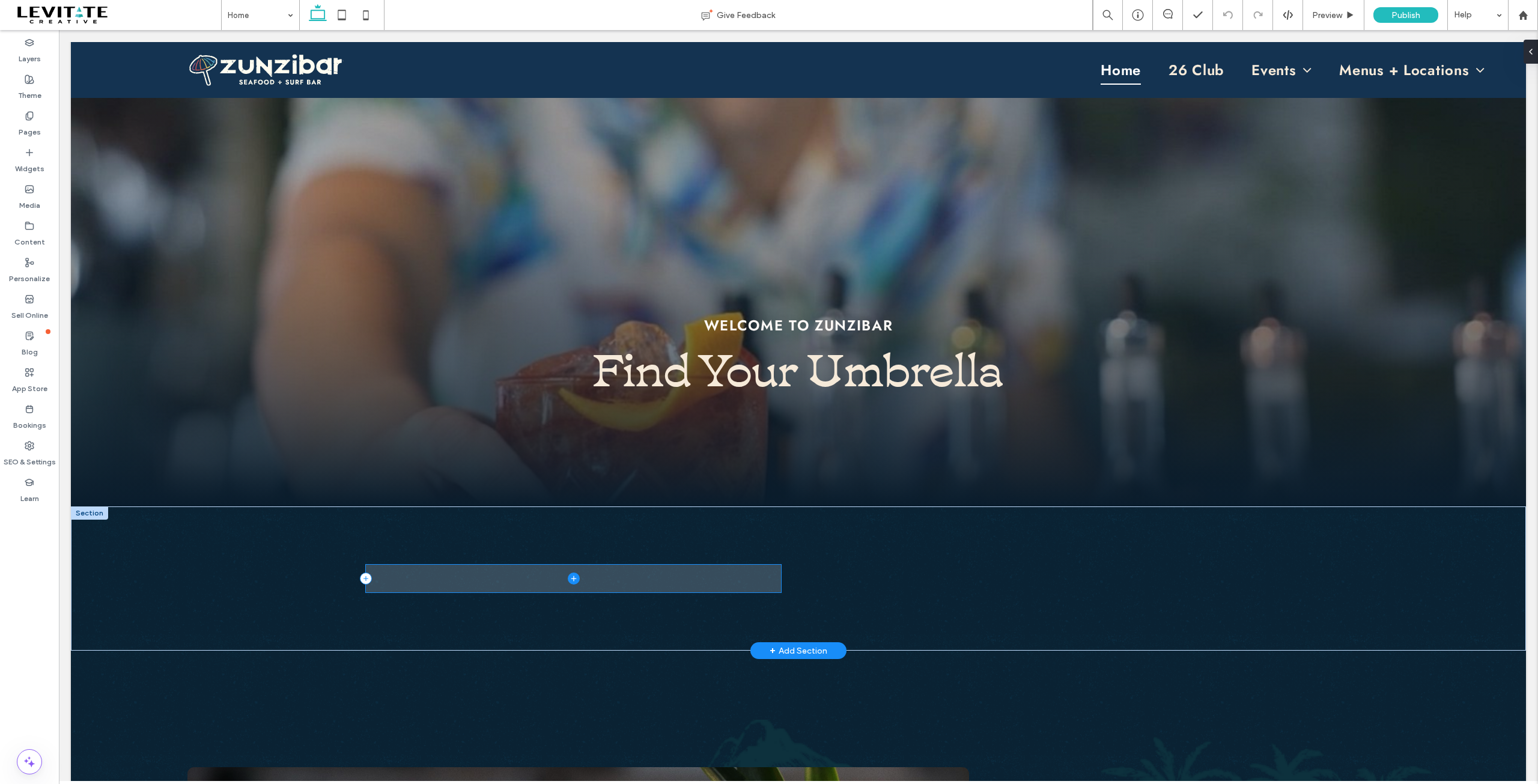
click at [571, 579] on icon at bounding box center [574, 578] width 5 height 1
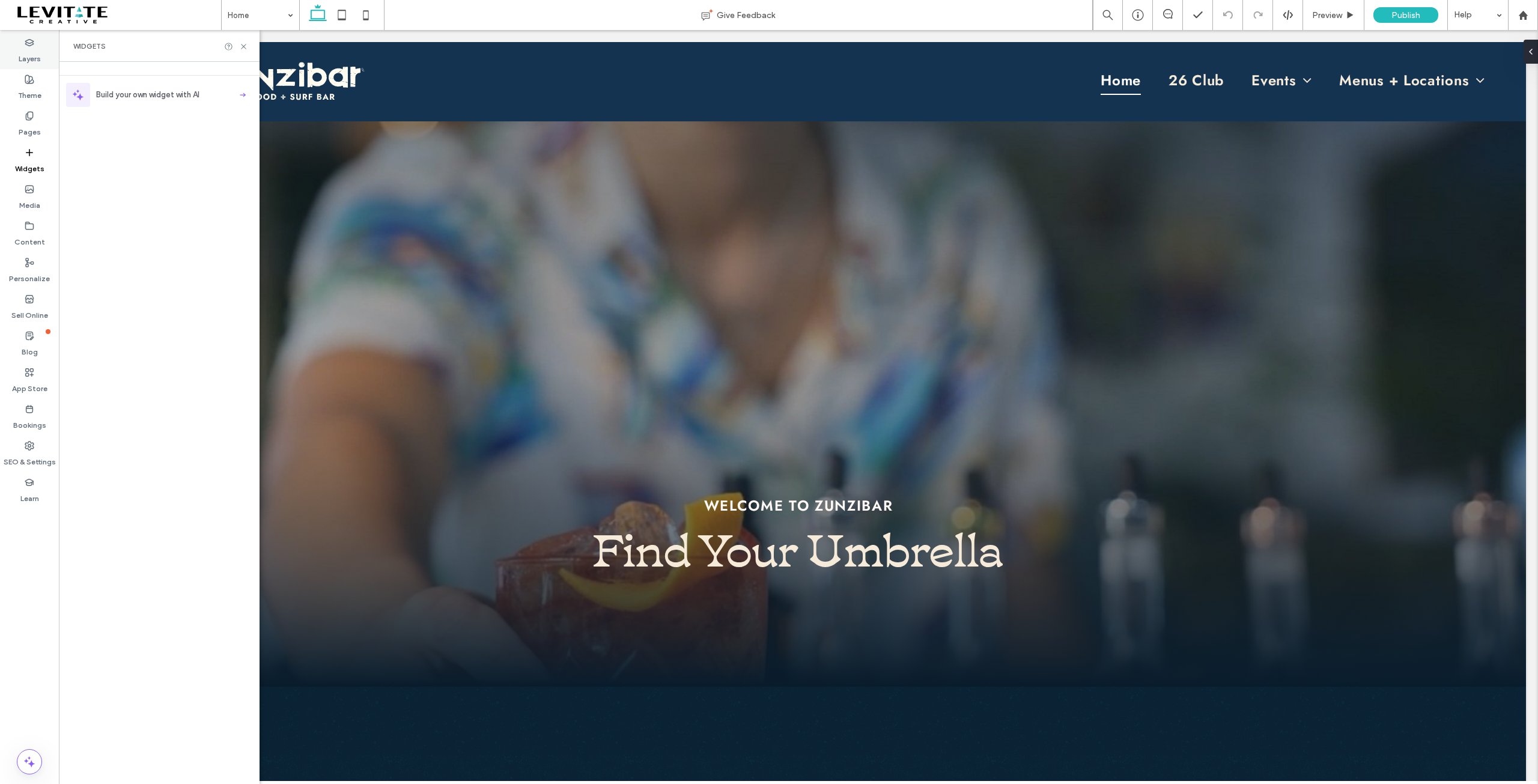
click at [31, 59] on label "Layers" at bounding box center [29, 55] width 22 height 17
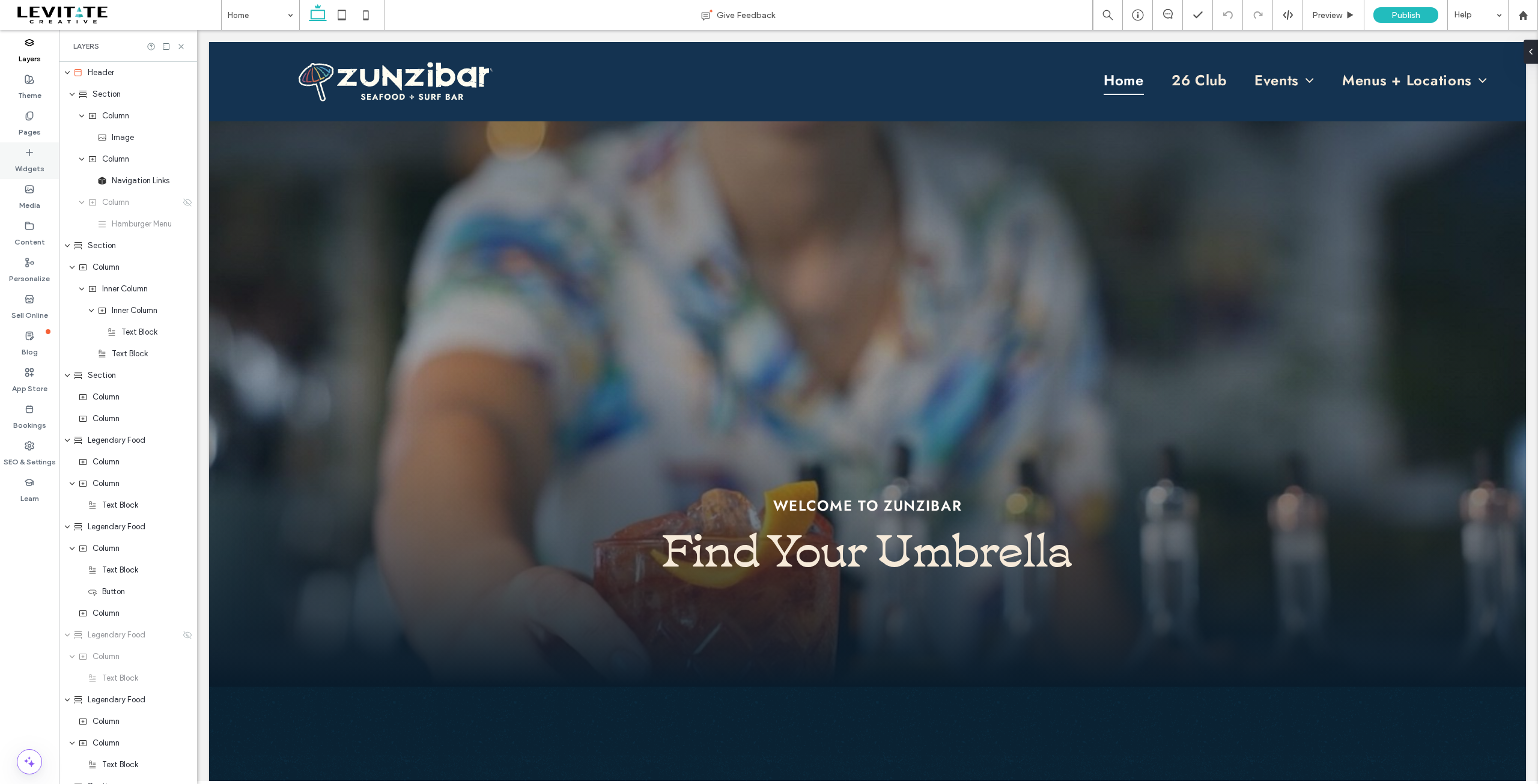
click at [37, 176] on div "Widgets" at bounding box center [29, 161] width 59 height 36
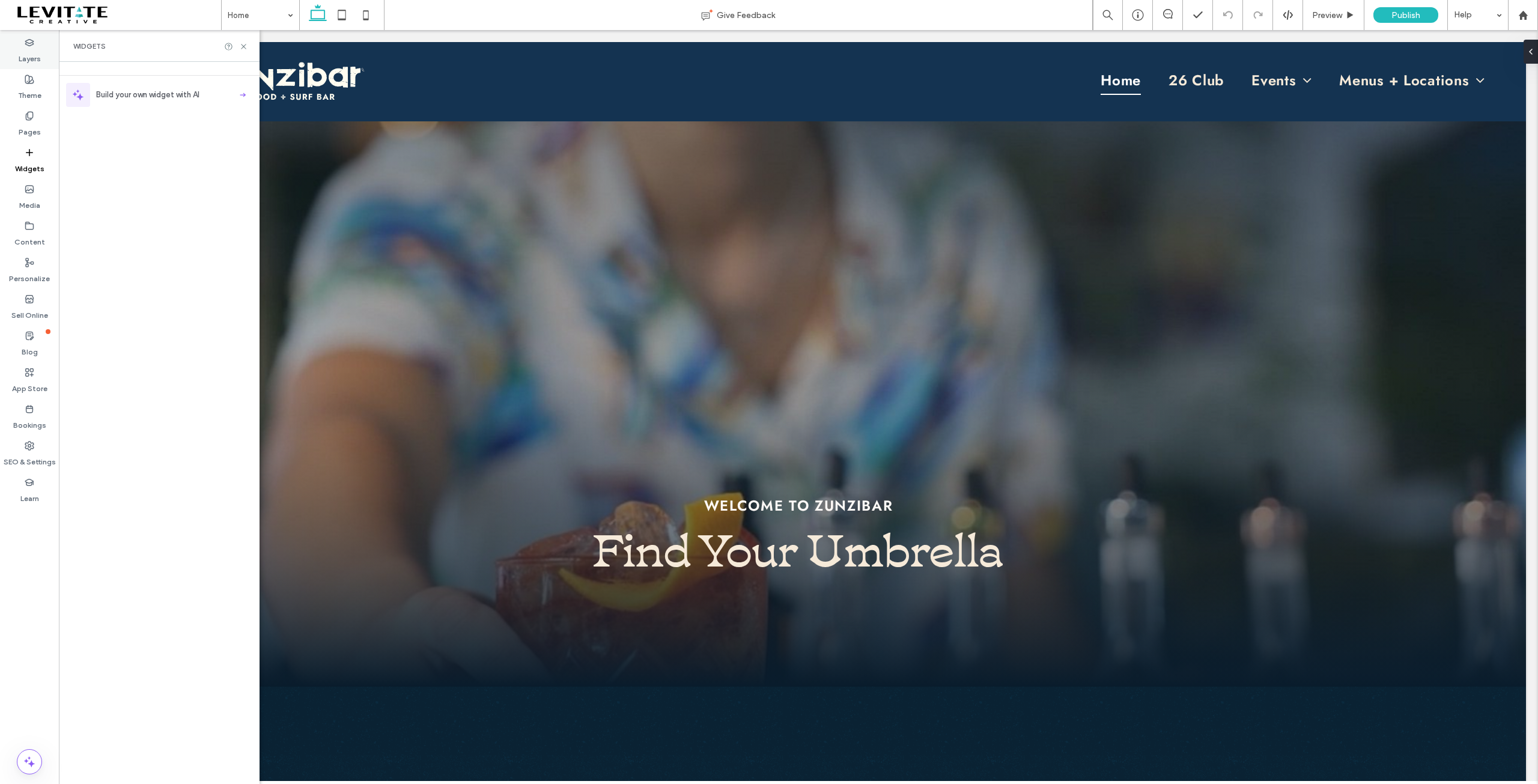
click at [35, 55] on label "Layers" at bounding box center [29, 55] width 22 height 17
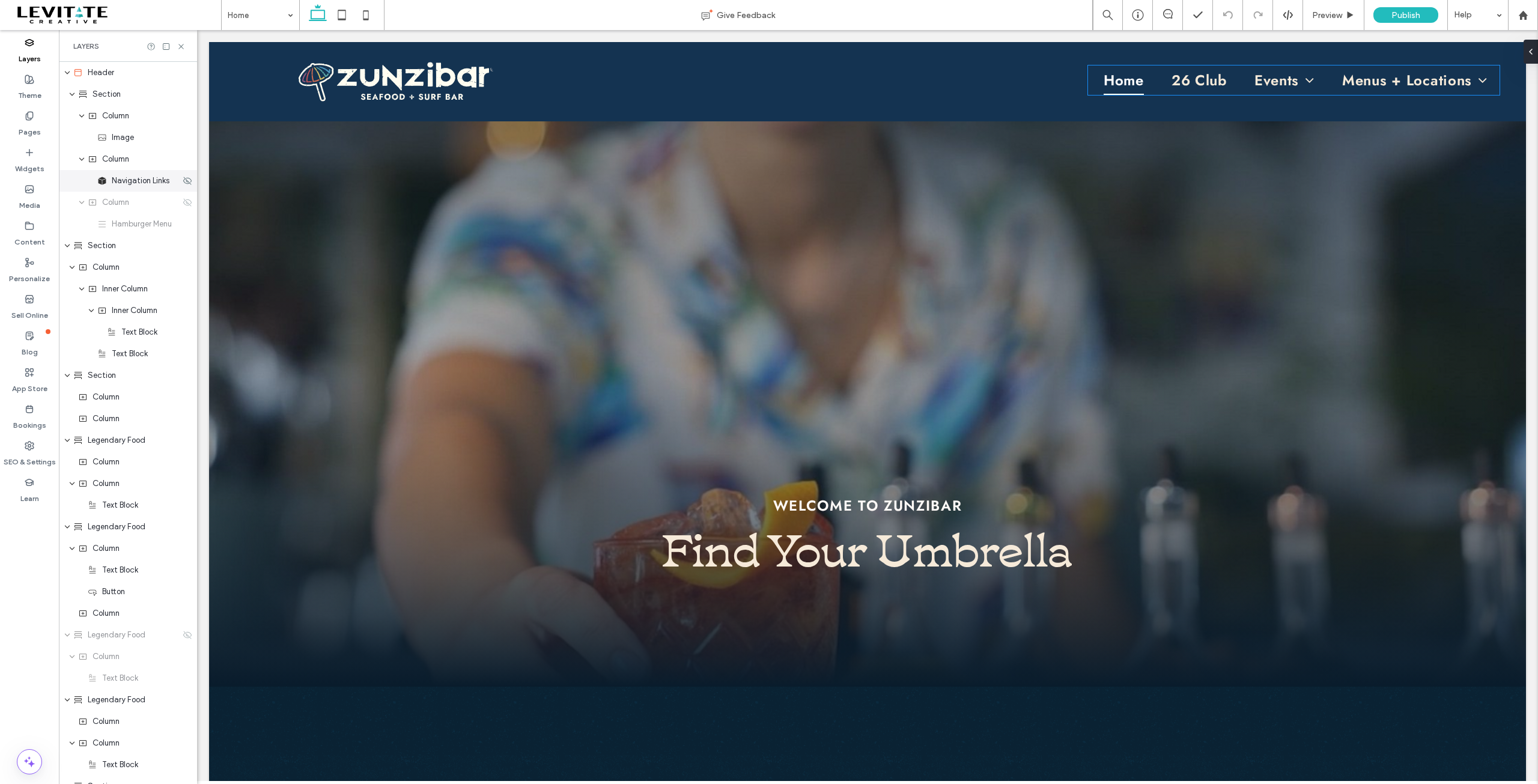
click at [123, 182] on span "Navigation Links" at bounding box center [140, 180] width 57 height 12
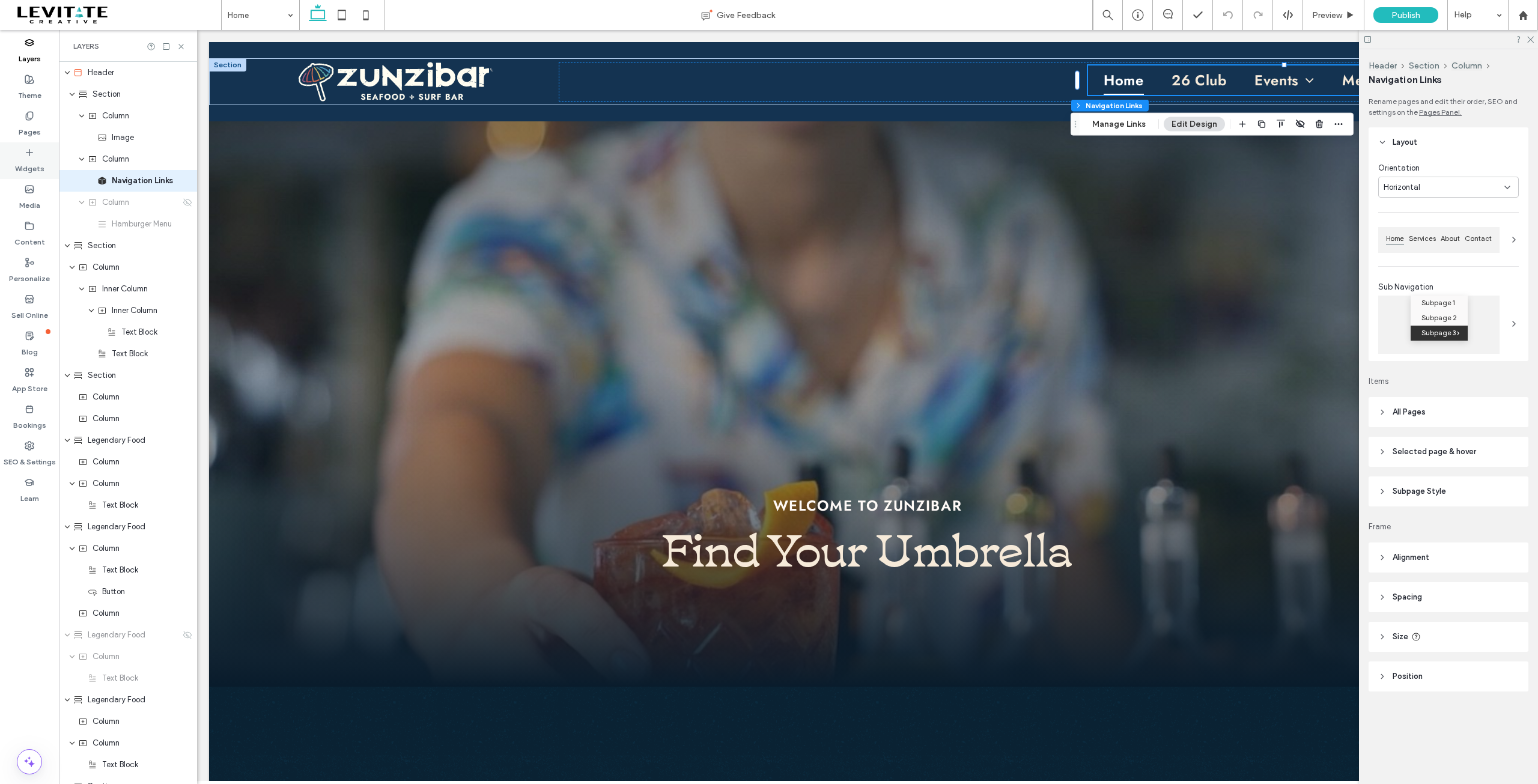
click at [25, 155] on icon at bounding box center [29, 153] width 10 height 10
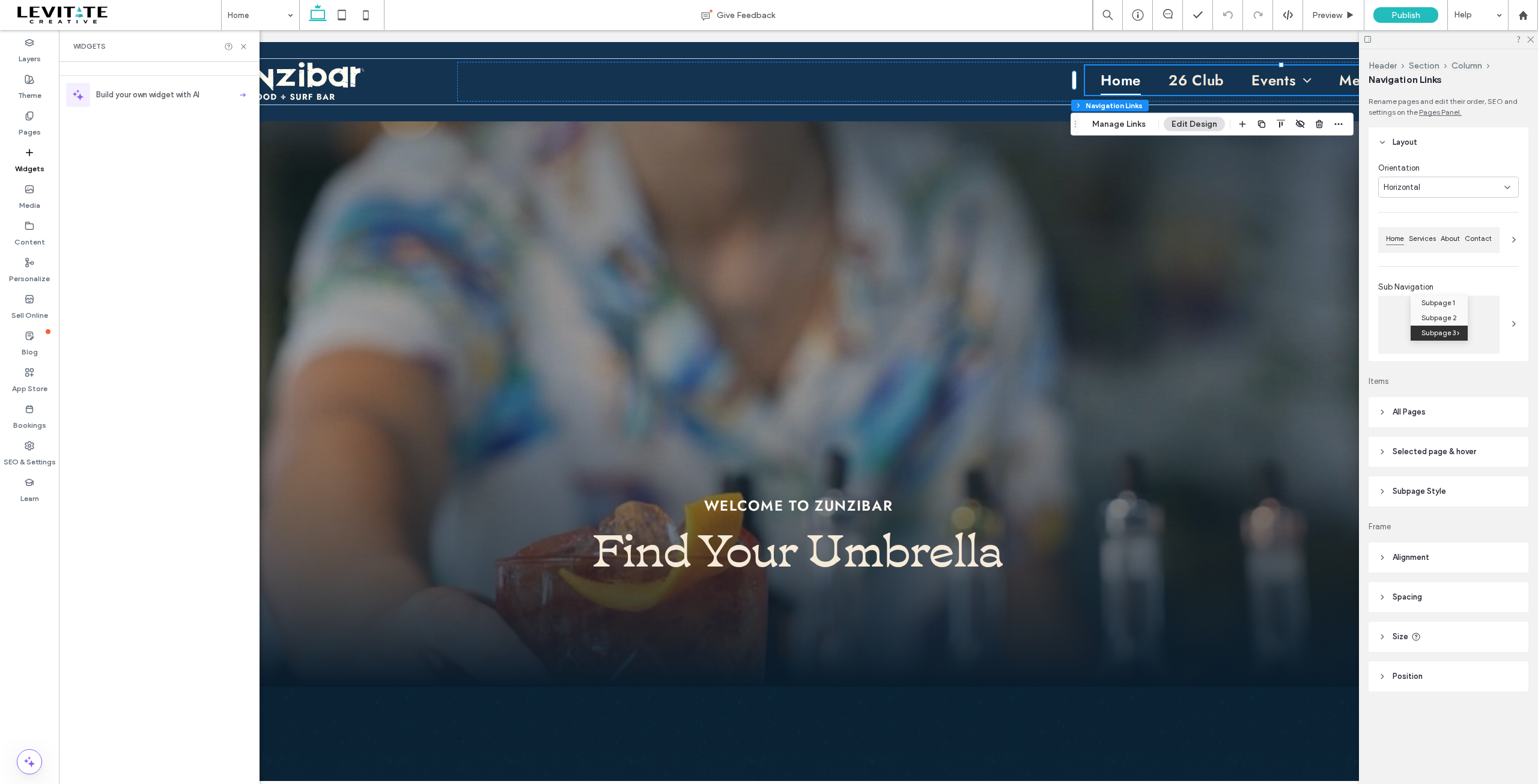
click at [1365, 38] on icon at bounding box center [1368, 39] width 9 height 9
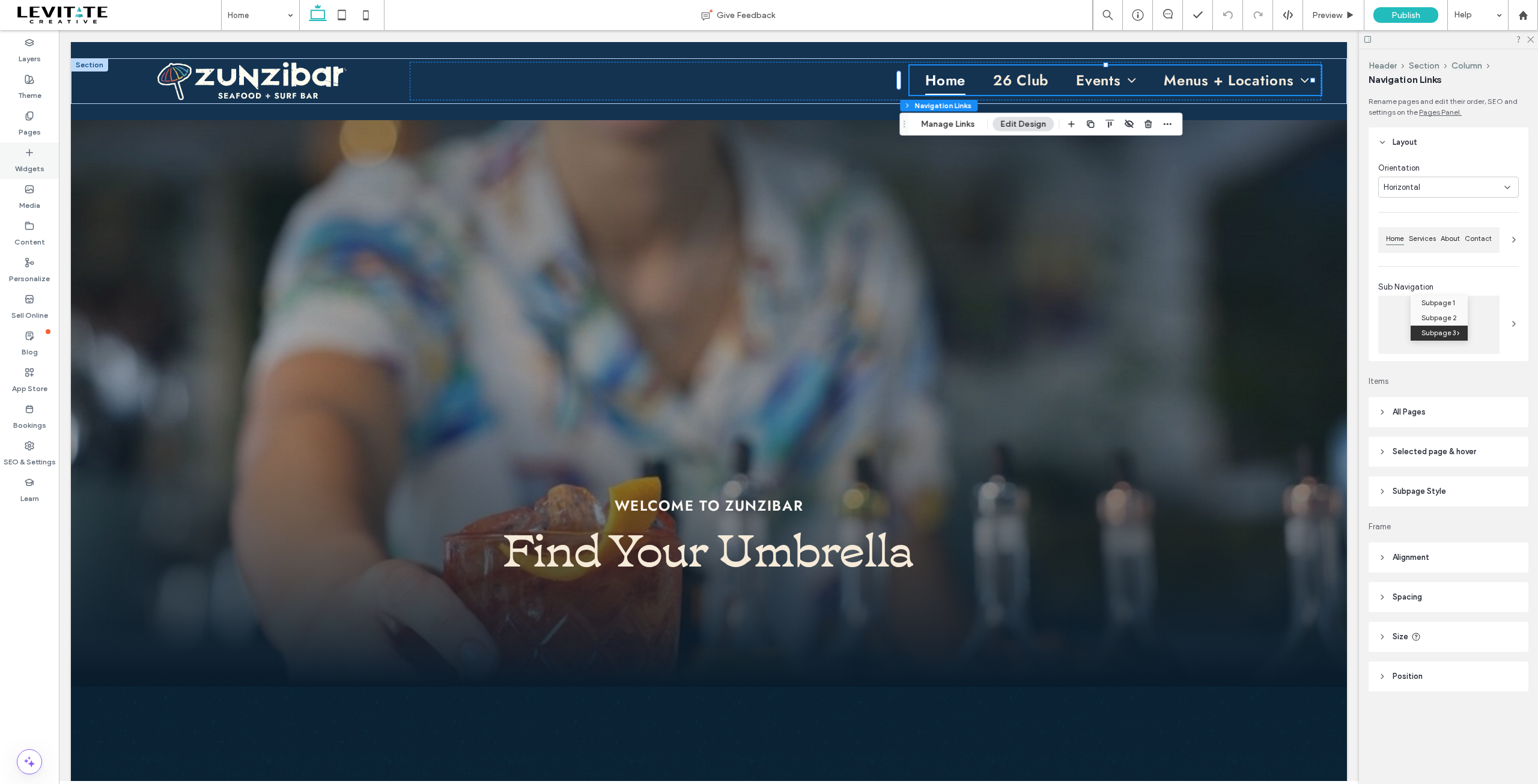
click at [34, 156] on icon at bounding box center [29, 153] width 10 height 10
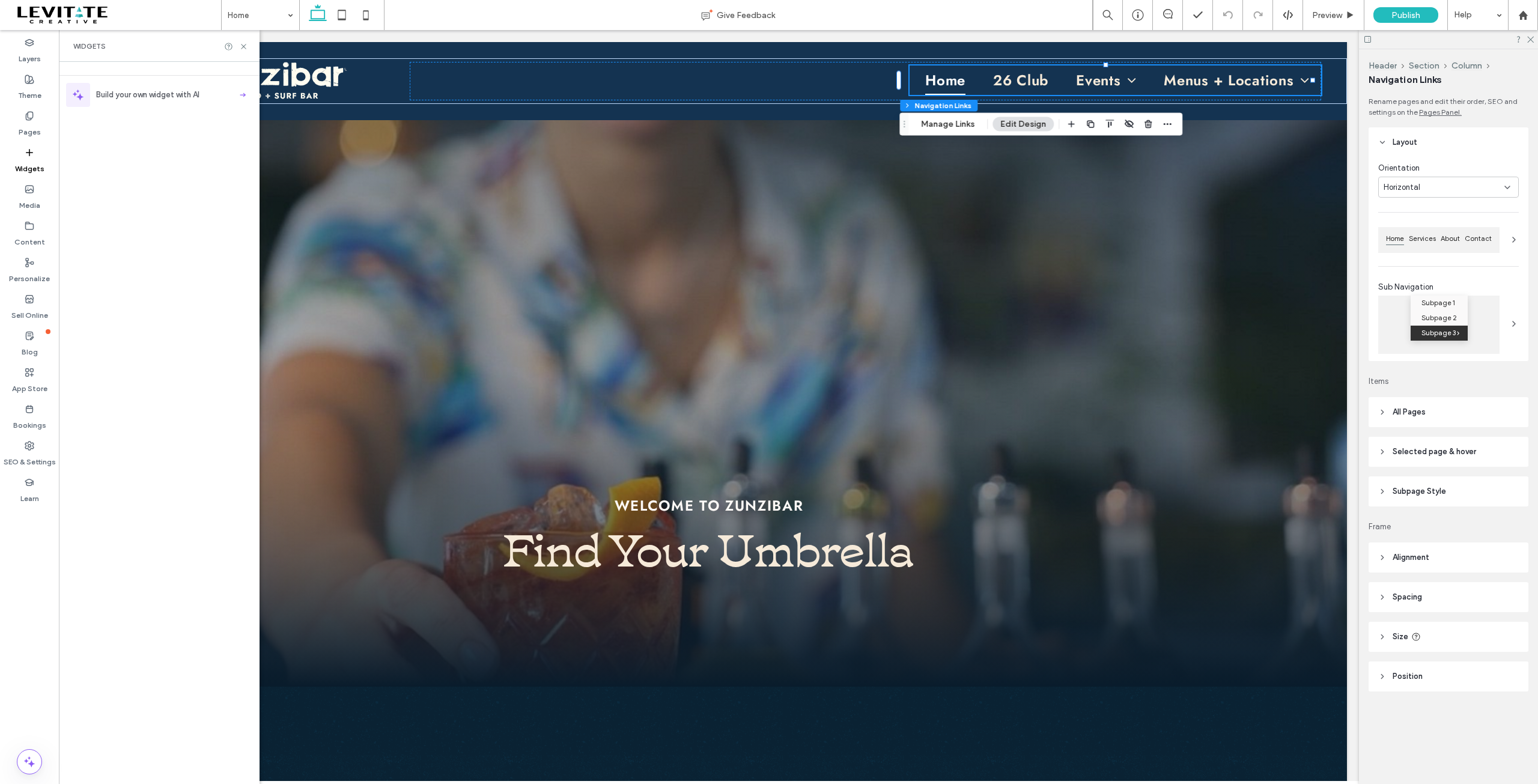
click at [1369, 40] on icon at bounding box center [1368, 39] width 9 height 9
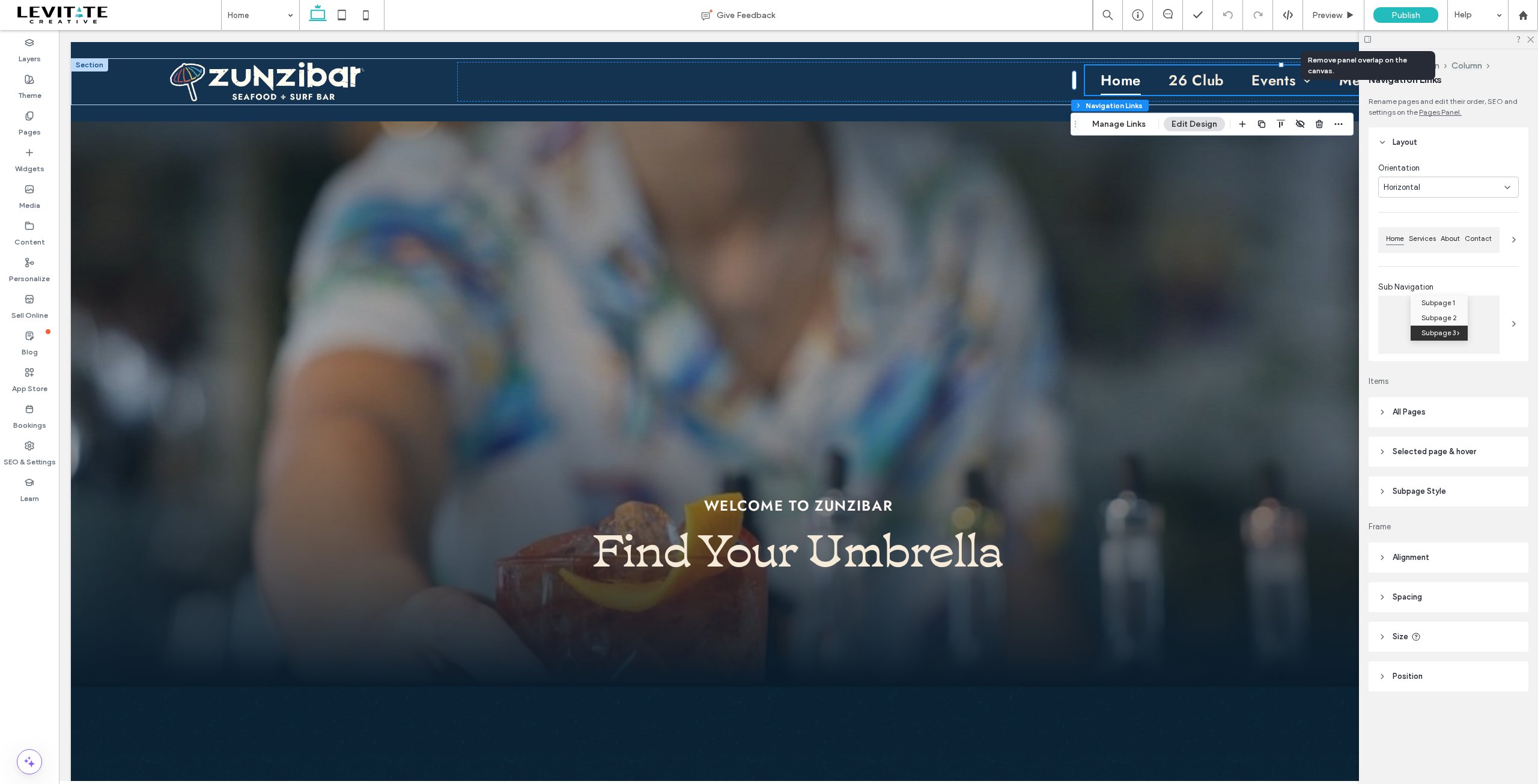
click at [1369, 40] on icon at bounding box center [1368, 39] width 9 height 9
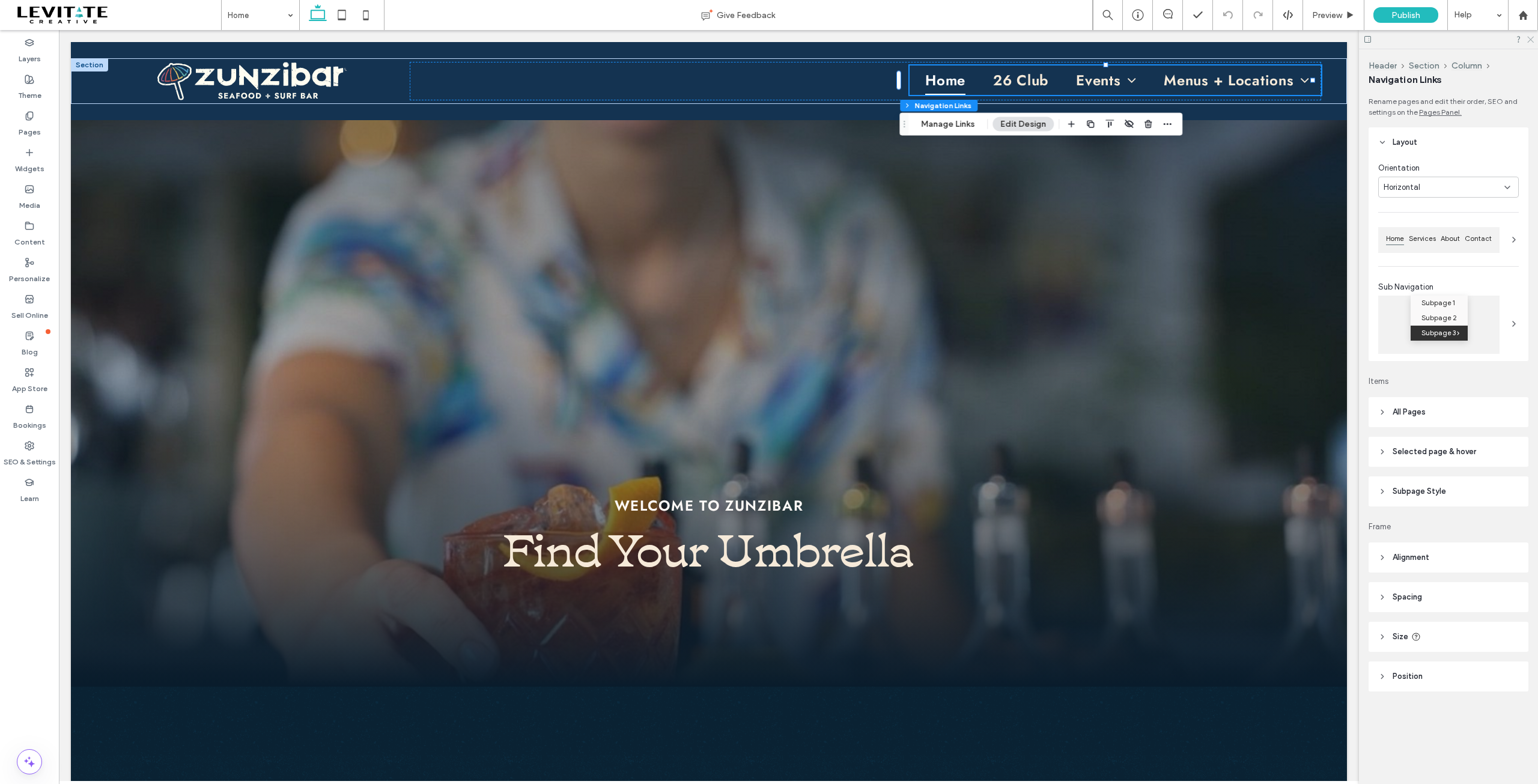
click at [1531, 38] on icon at bounding box center [1530, 38] width 8 height 8
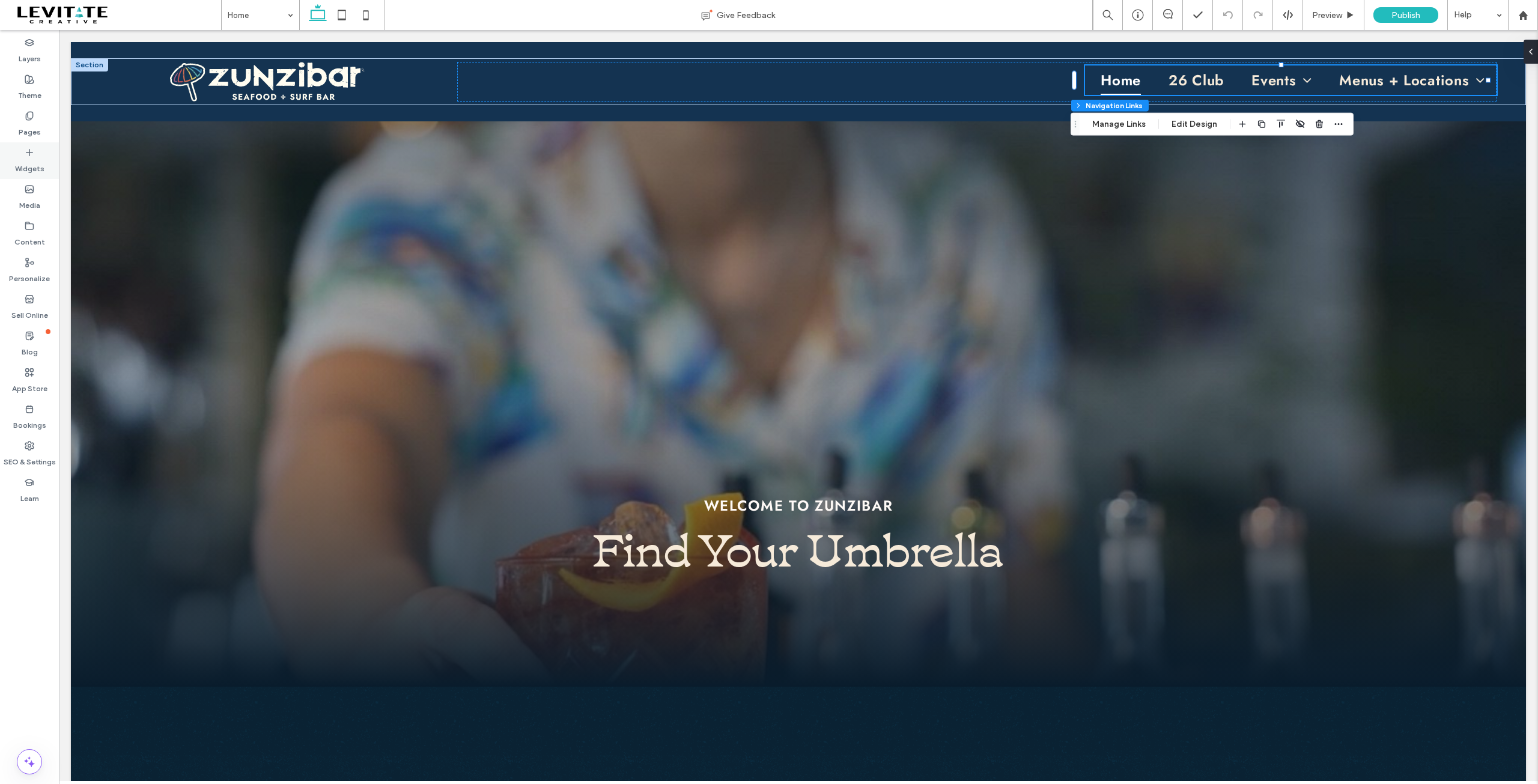
click at [33, 151] on icon at bounding box center [29, 153] width 10 height 10
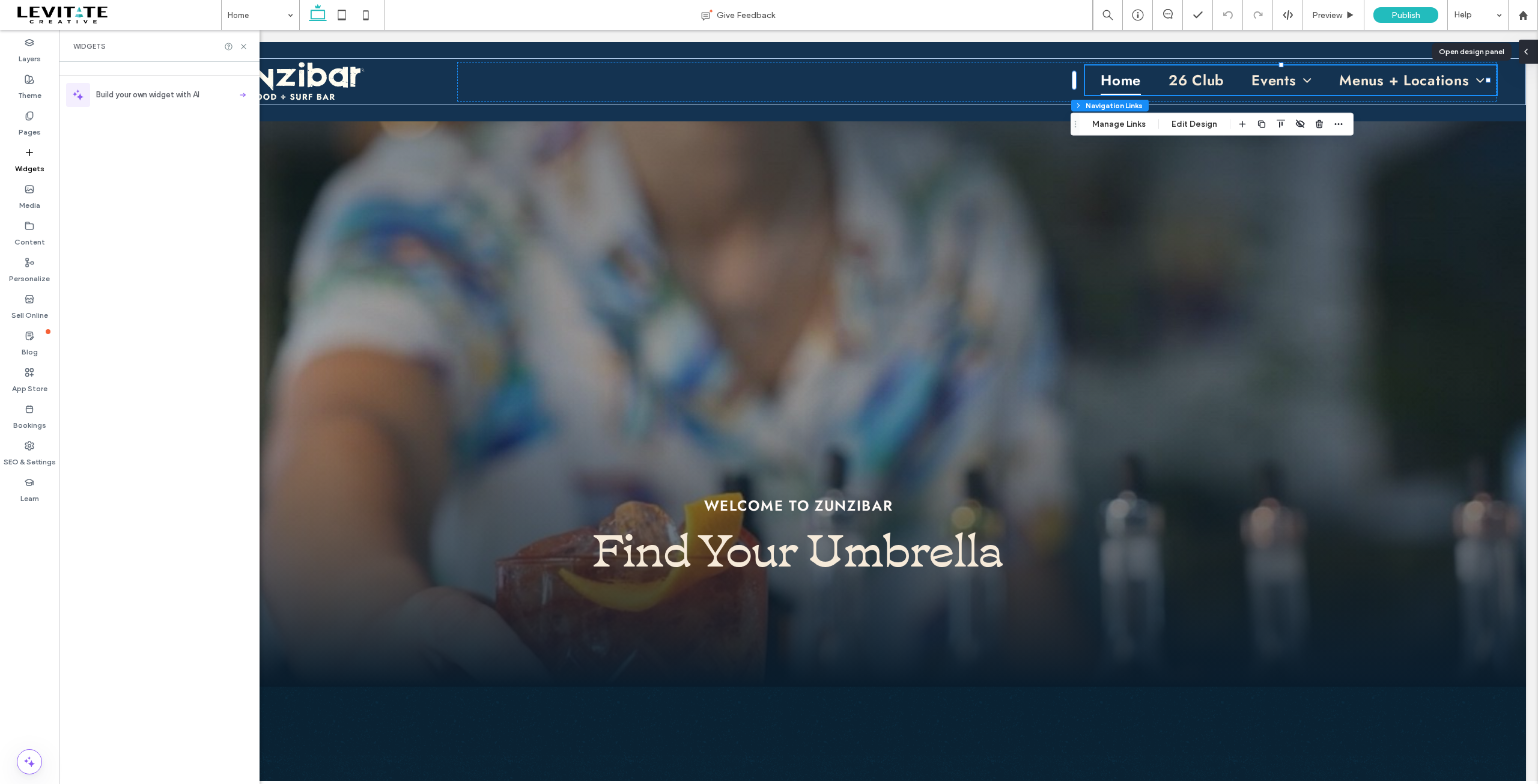
click at [1527, 52] on icon at bounding box center [1526, 52] width 10 height 10
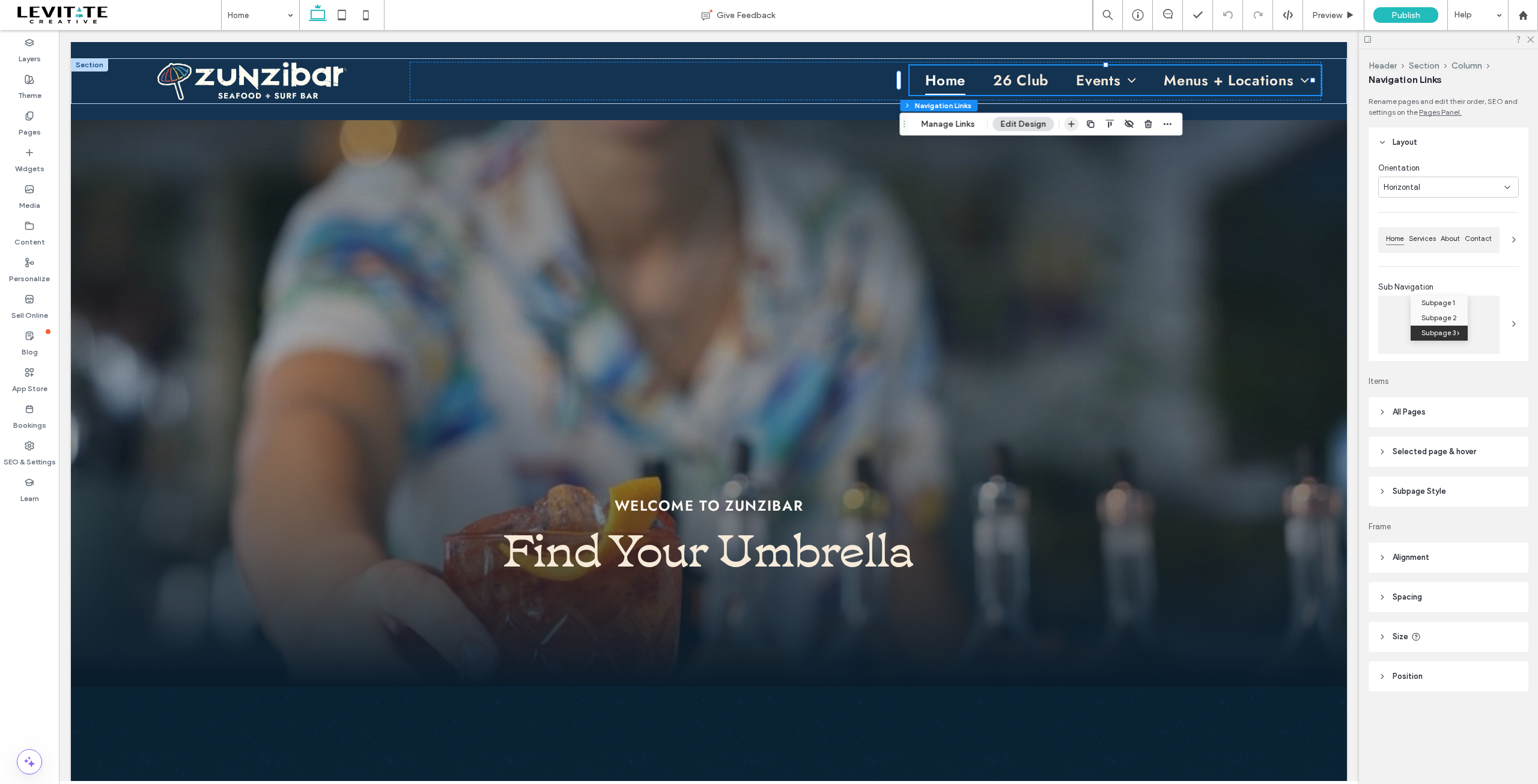
click at [1069, 122] on icon "button" at bounding box center [1071, 124] width 10 height 10
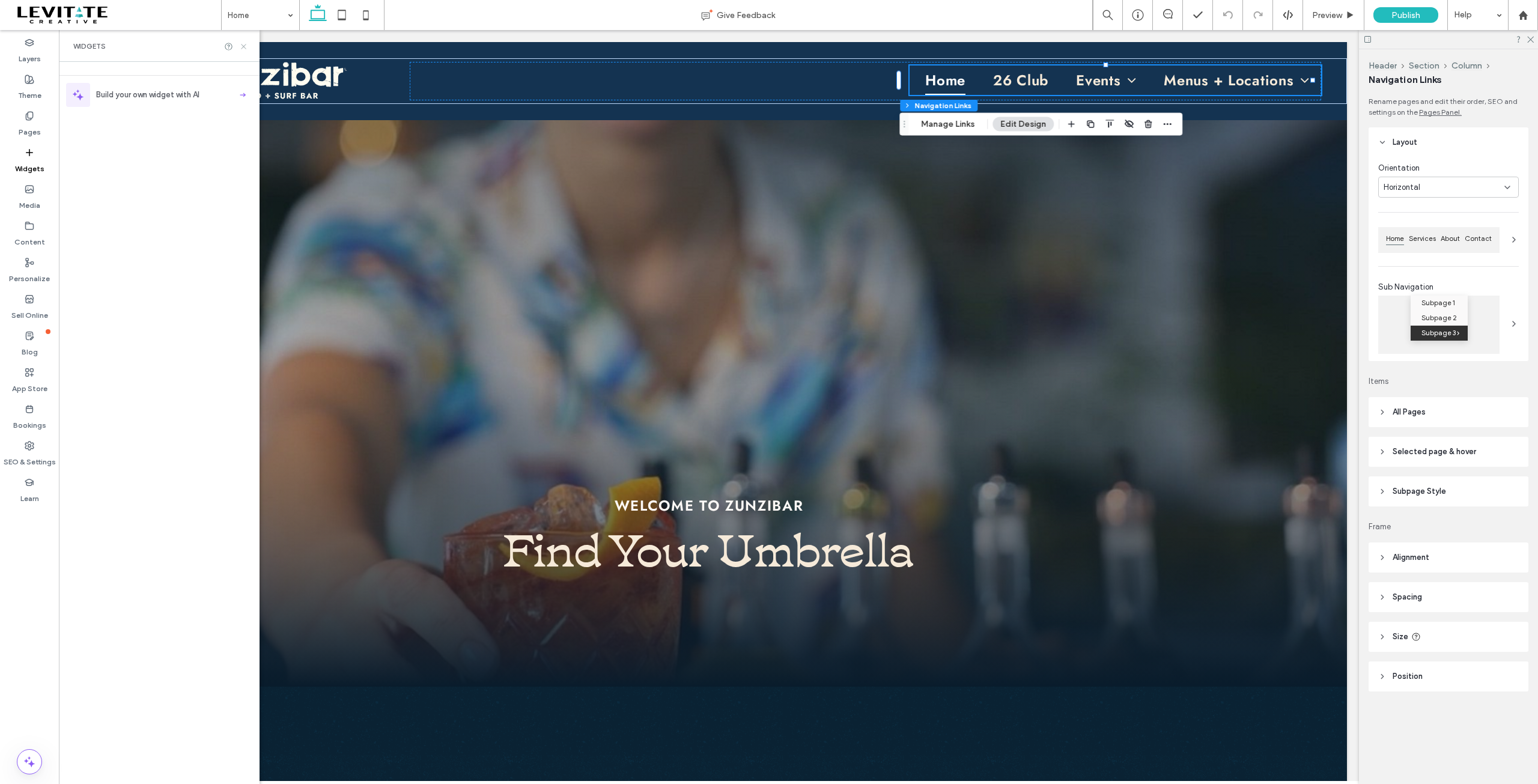
click at [245, 49] on icon at bounding box center [244, 46] width 9 height 9
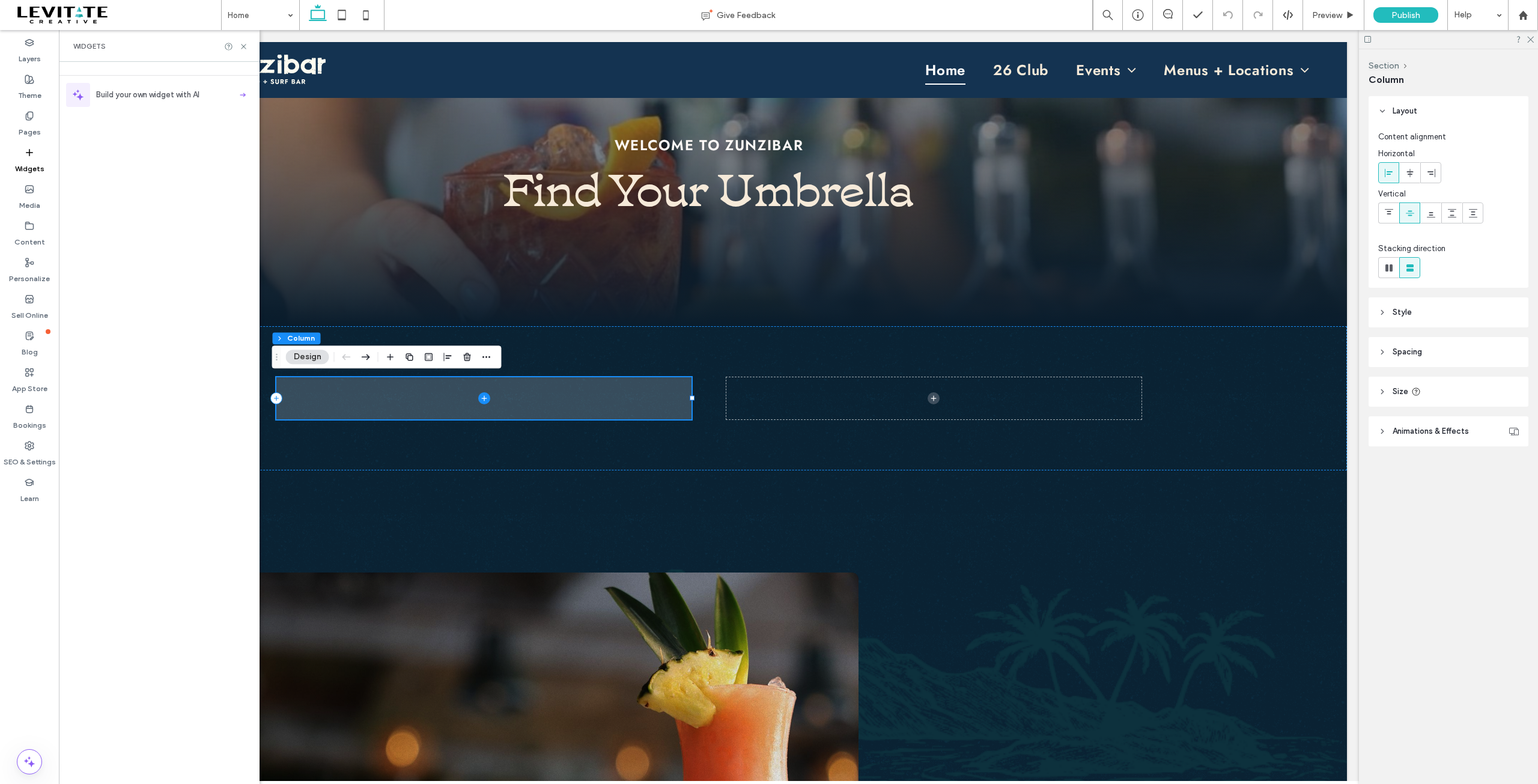
scroll to position [361, 0]
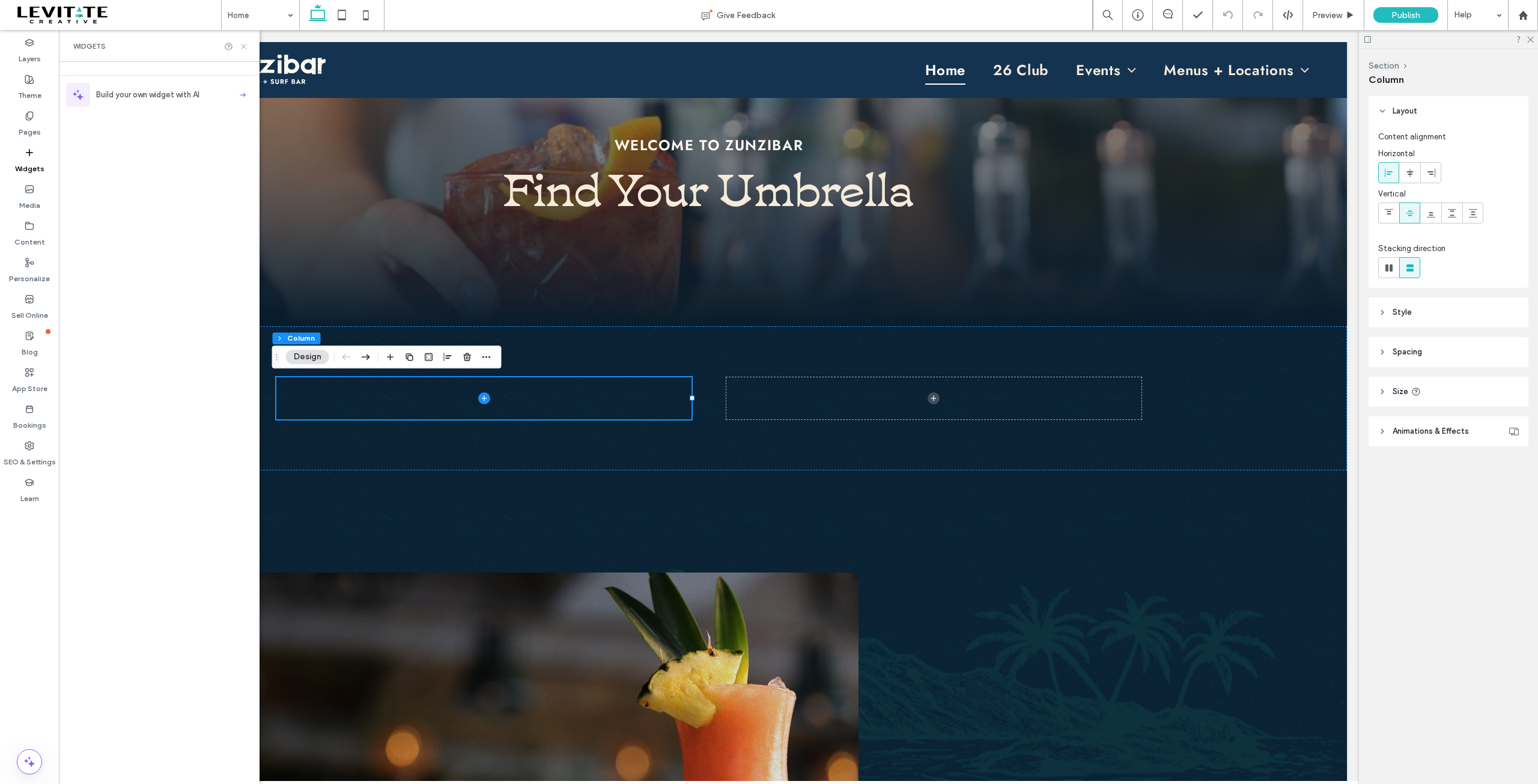
drag, startPoint x: 245, startPoint y: 46, endPoint x: 187, endPoint y: 15, distance: 65.8
click at [245, 46] on icon at bounding box center [244, 46] width 9 height 9
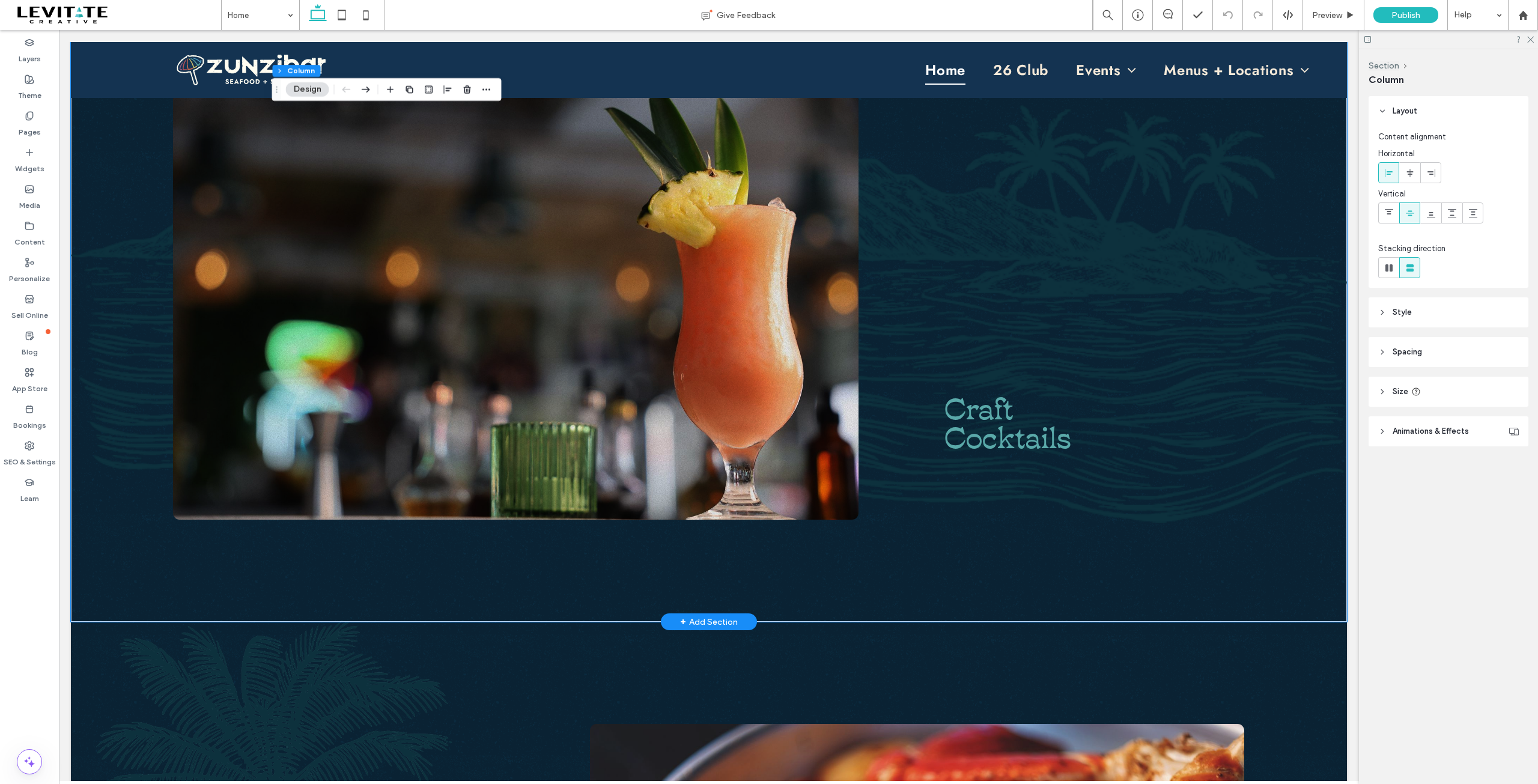
scroll to position [840, 0]
click at [1007, 435] on span "Cocktails" at bounding box center [1007, 433] width 126 height 42
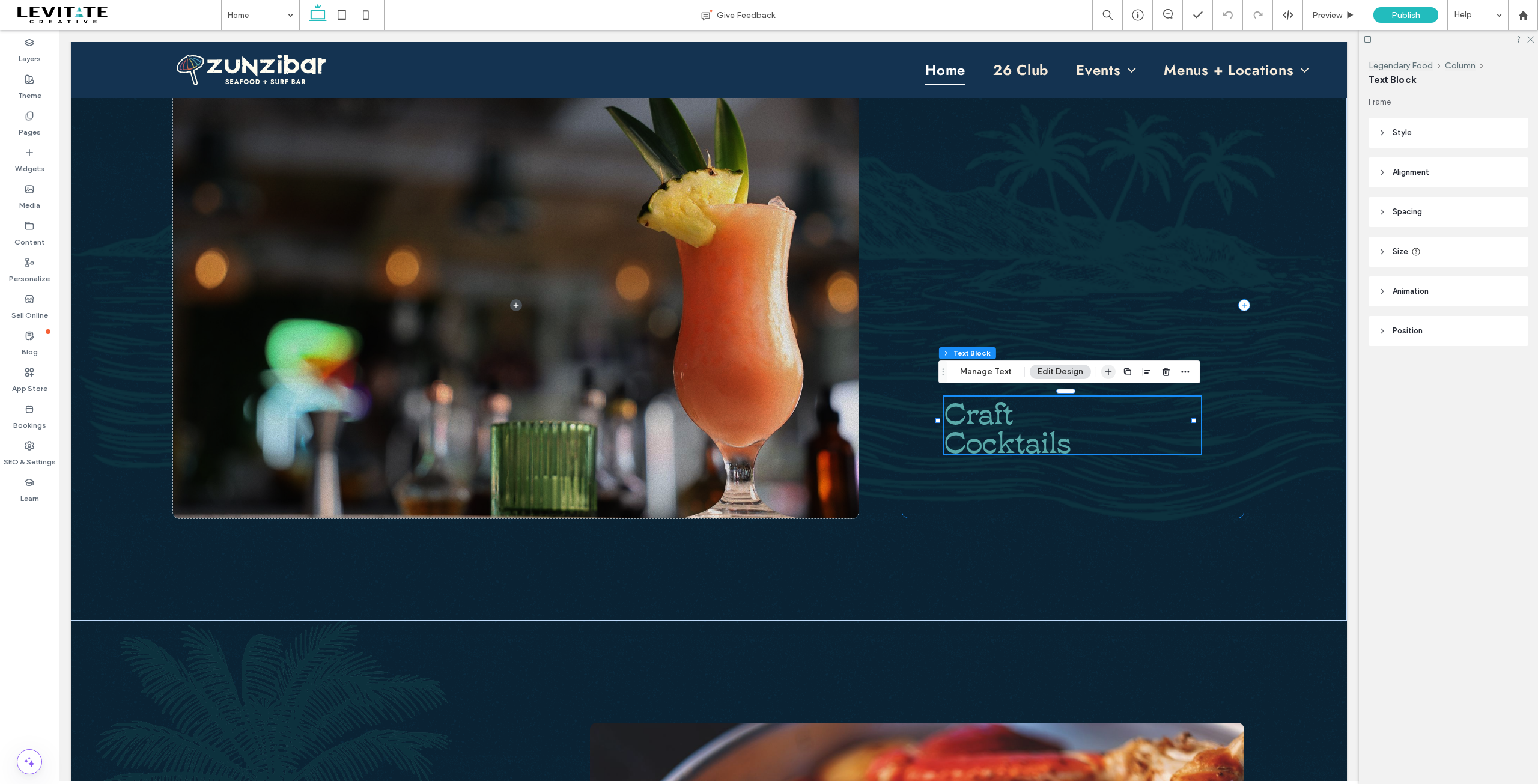
click at [1107, 371] on icon "button" at bounding box center [1108, 372] width 10 height 10
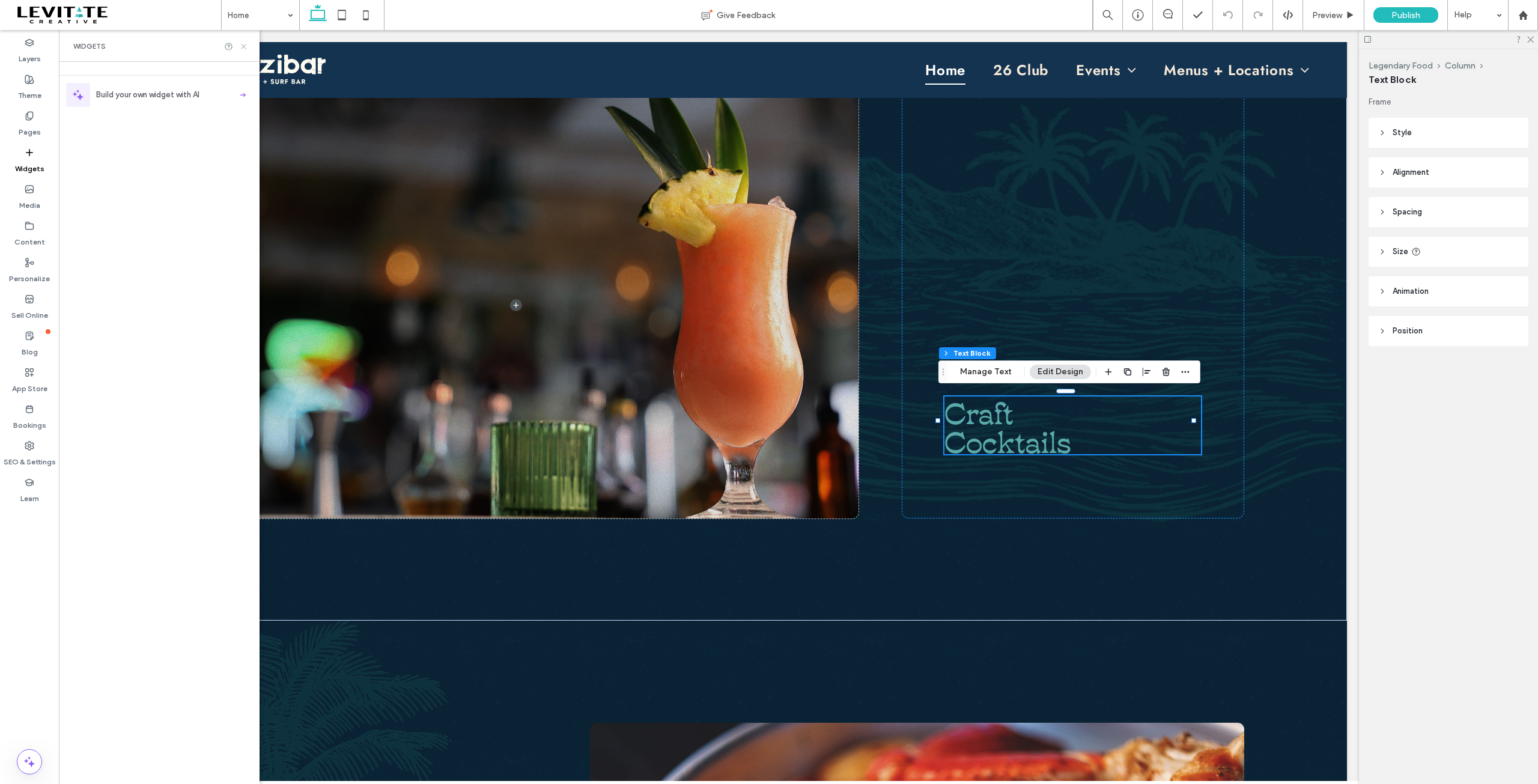
click at [245, 47] on use at bounding box center [243, 45] width 5 height 5
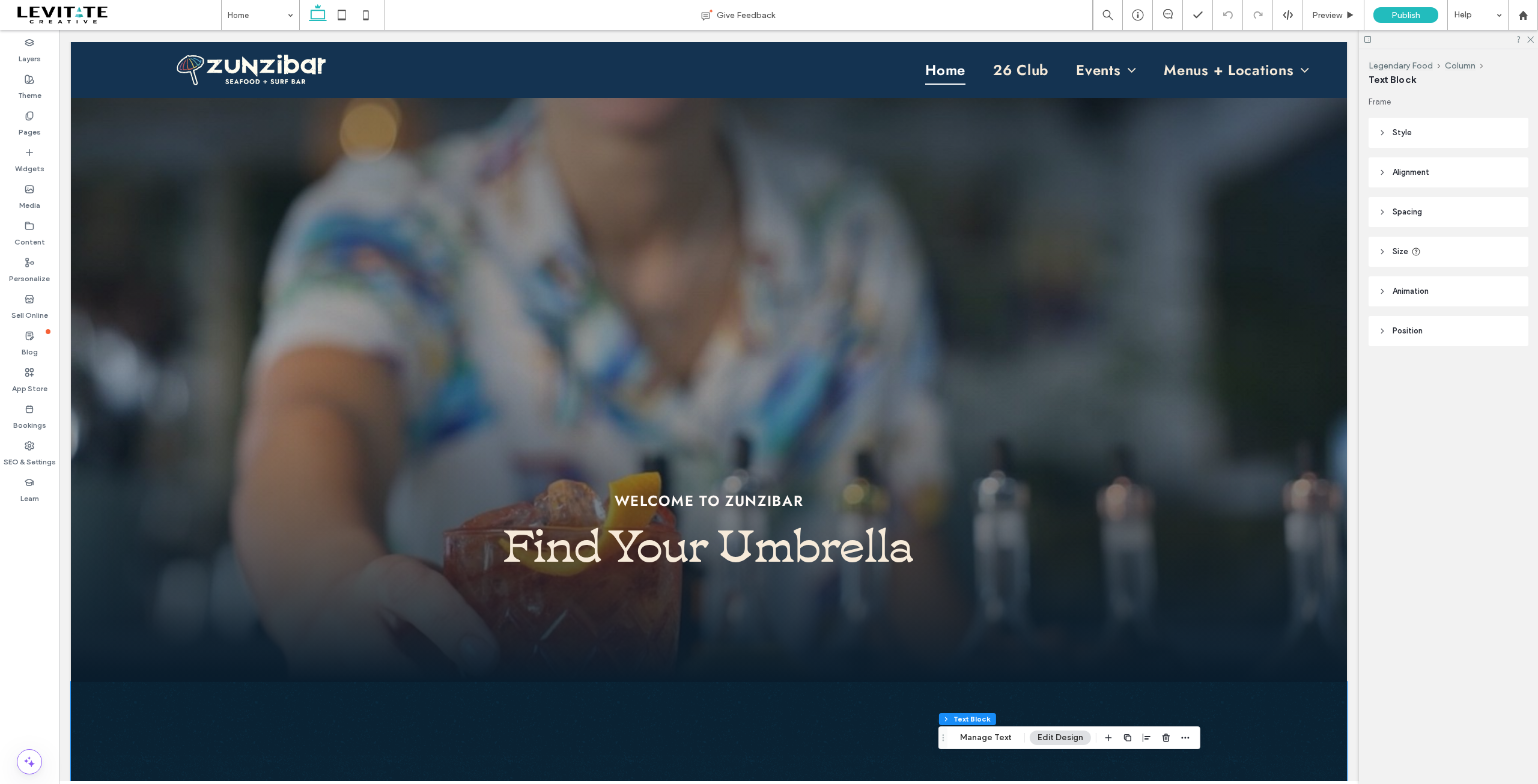
scroll to position [0, 0]
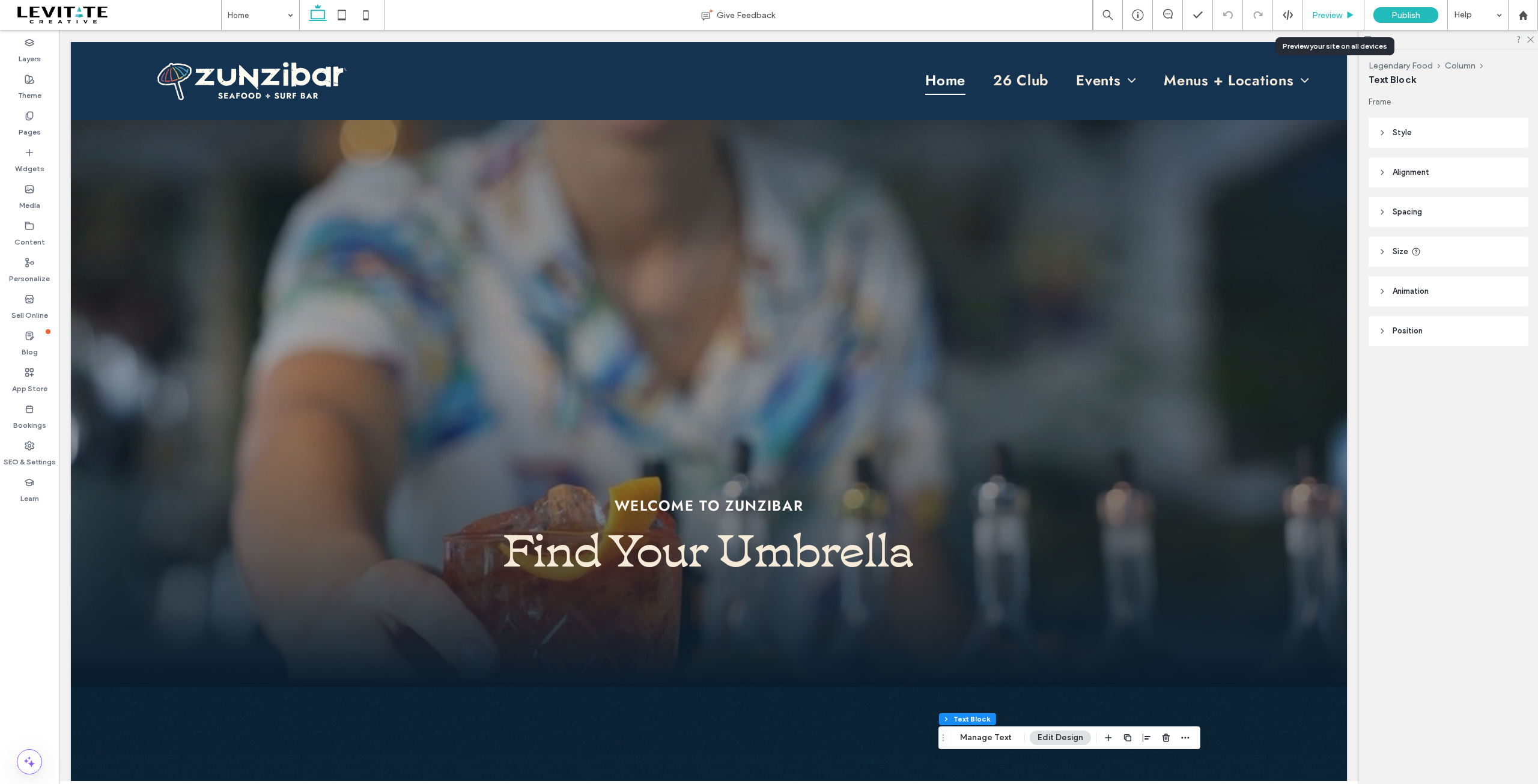
click at [1343, 14] on div "Preview" at bounding box center [1333, 15] width 61 height 10
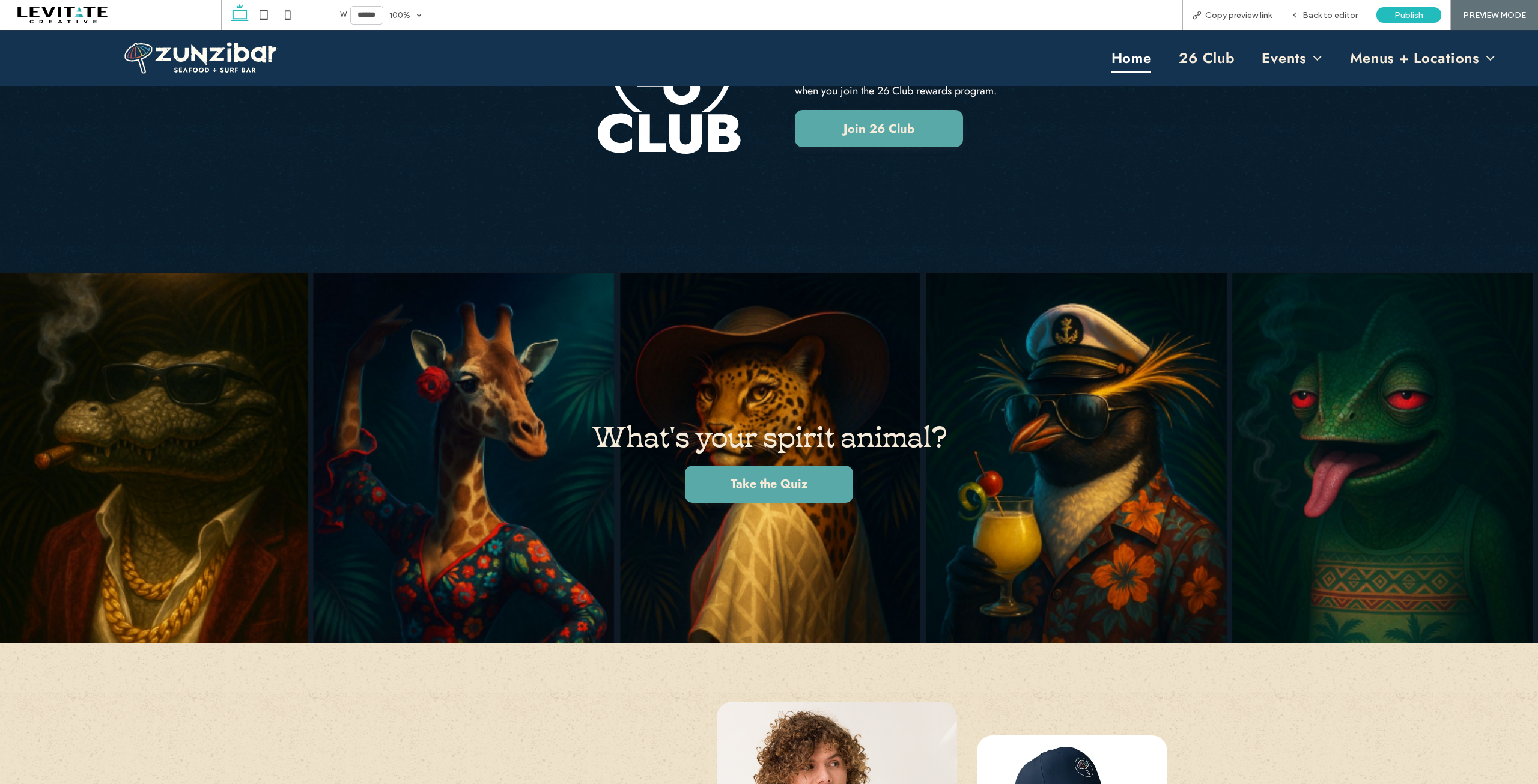
scroll to position [4984, 0]
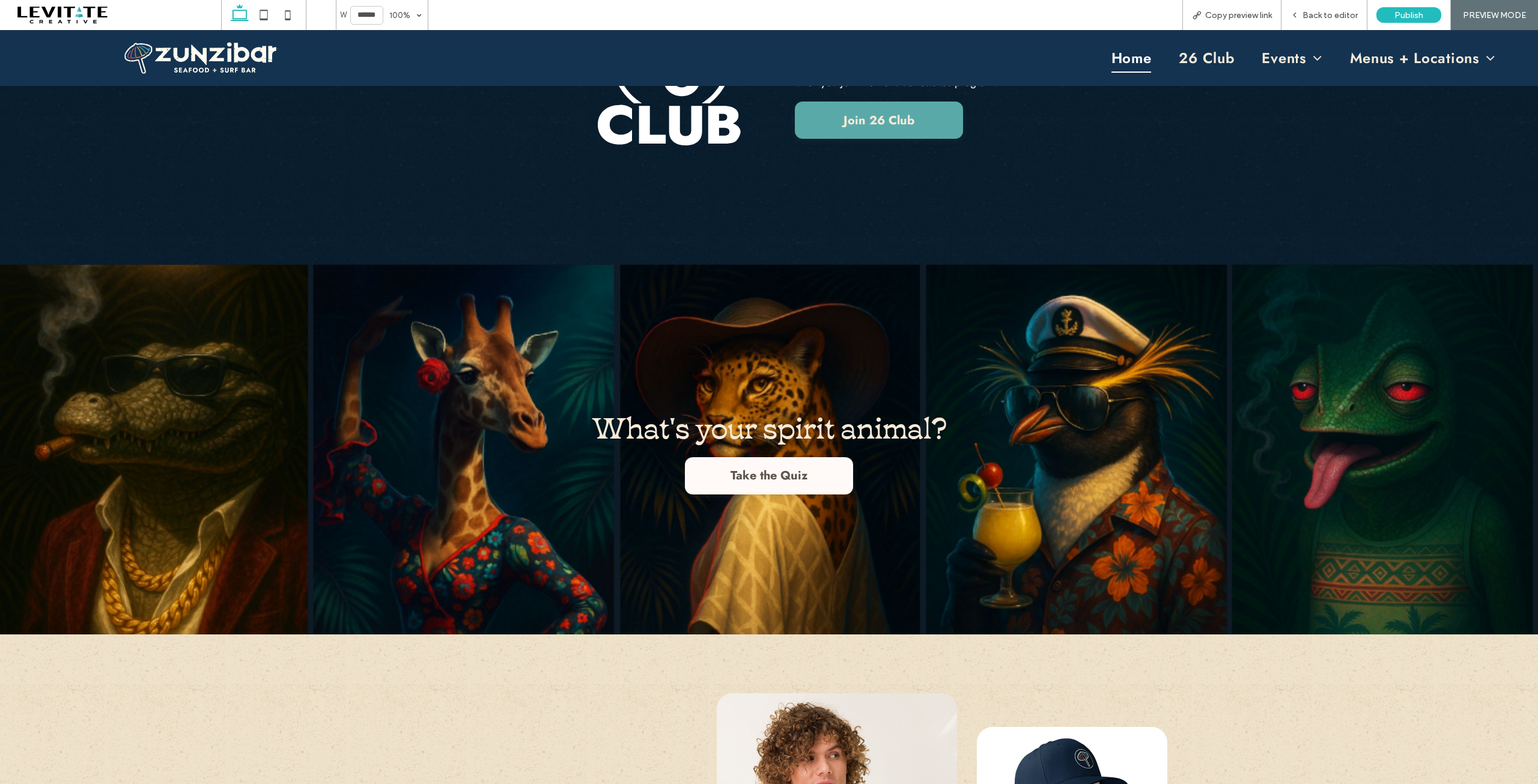
click at [801, 471] on span "Take the Quiz" at bounding box center [769, 475] width 77 height 17
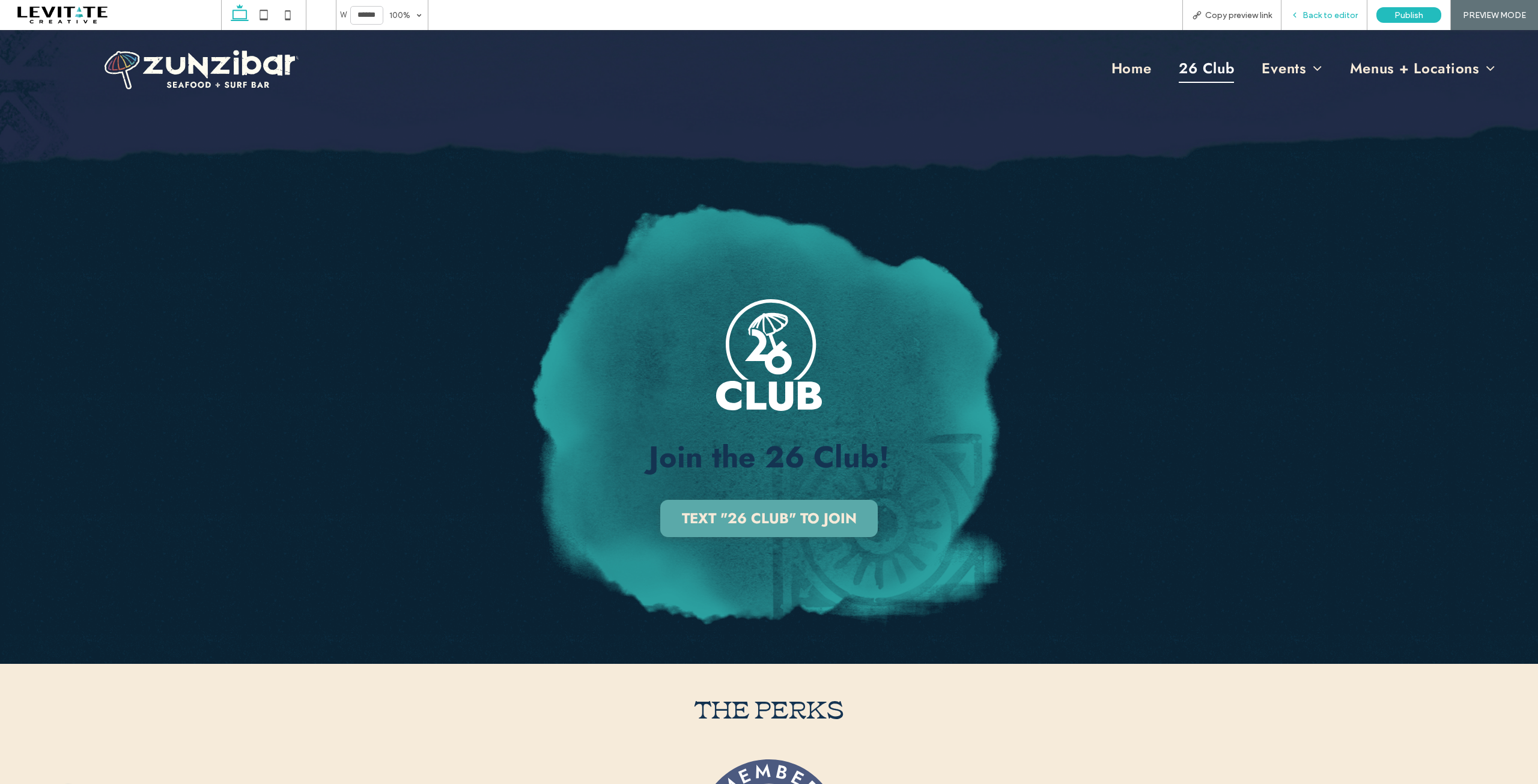
click at [1316, 19] on span "Back to editor" at bounding box center [1330, 15] width 55 height 10
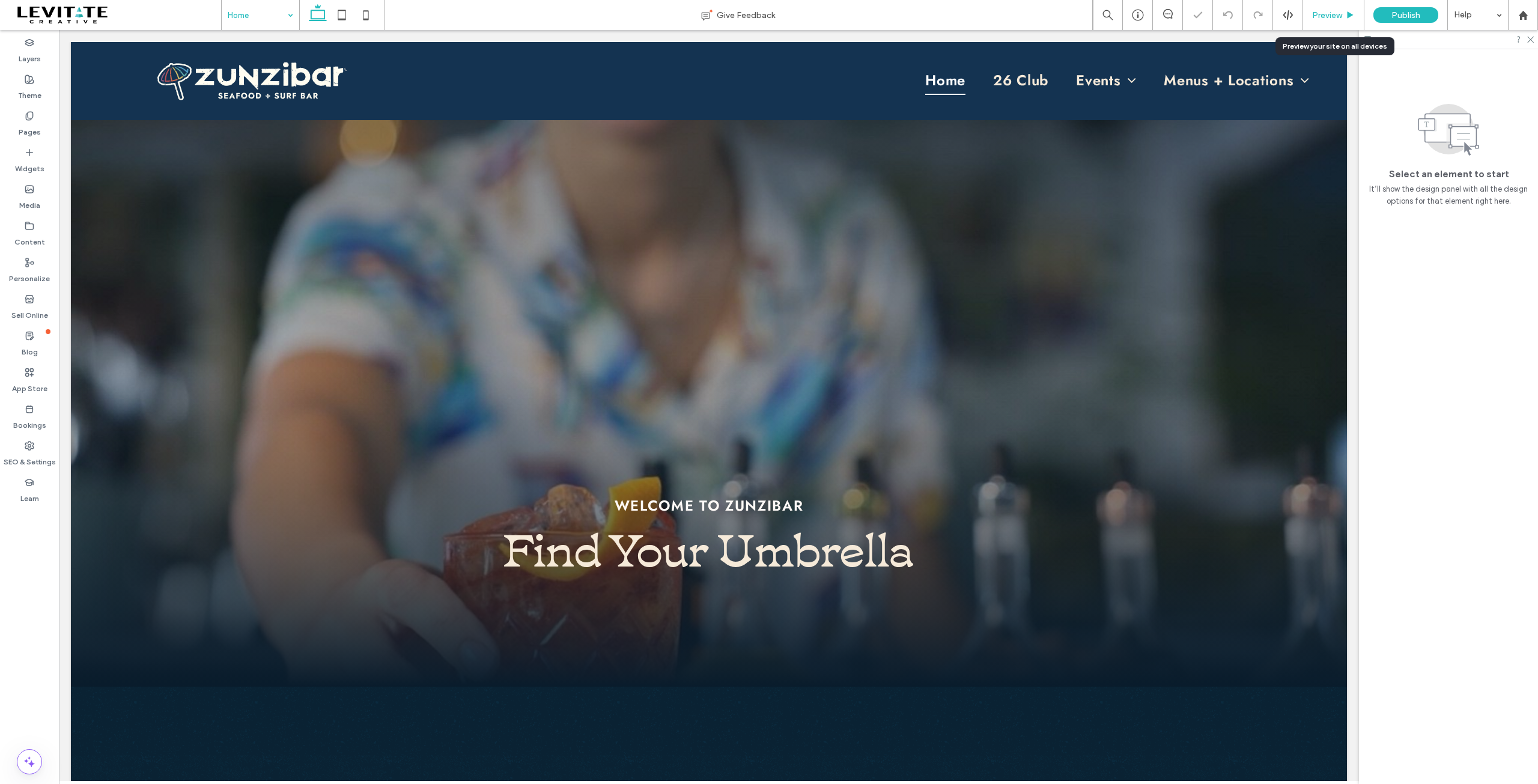
click at [1326, 18] on span "Preview" at bounding box center [1327, 15] width 30 height 10
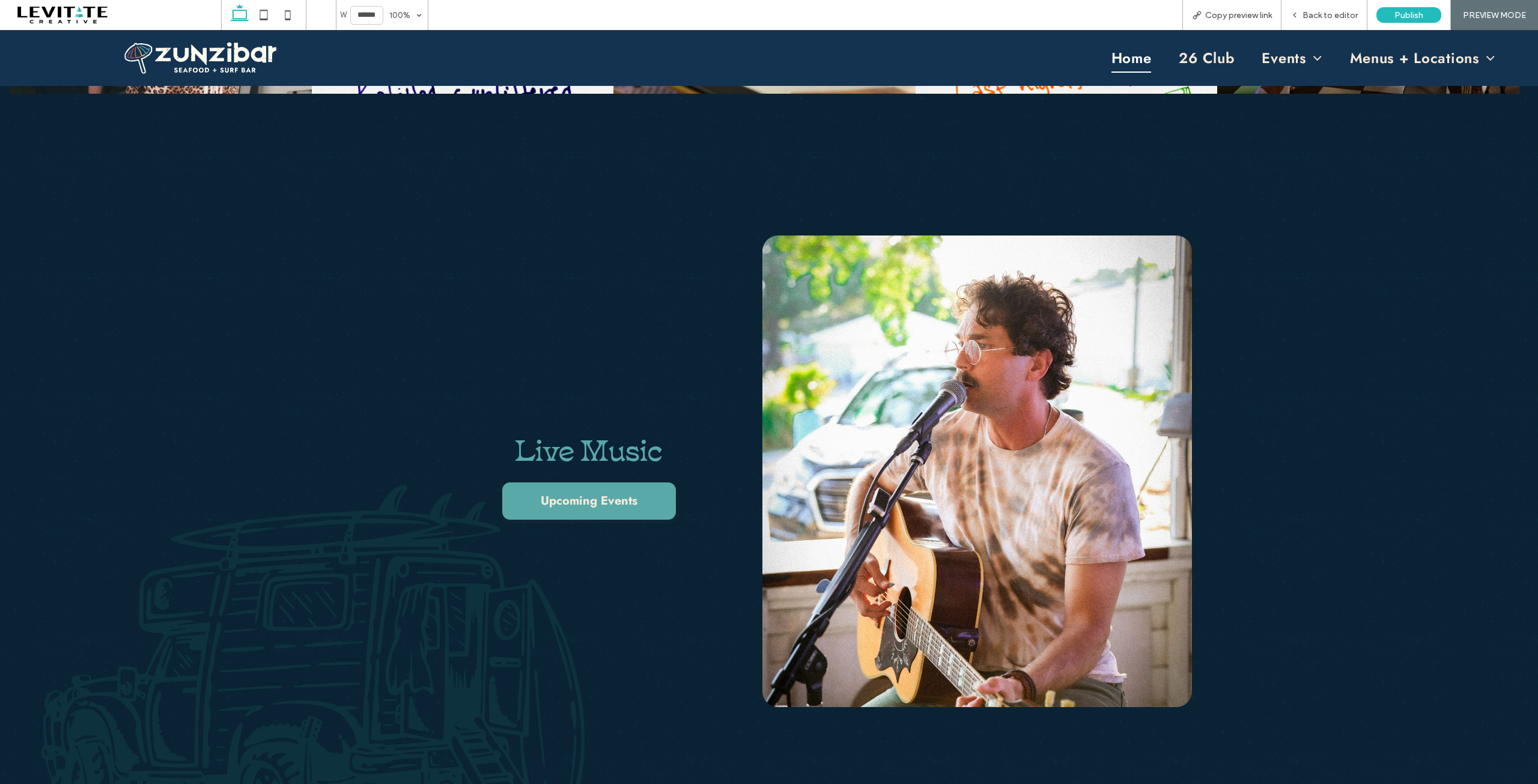
scroll to position [3362, 0]
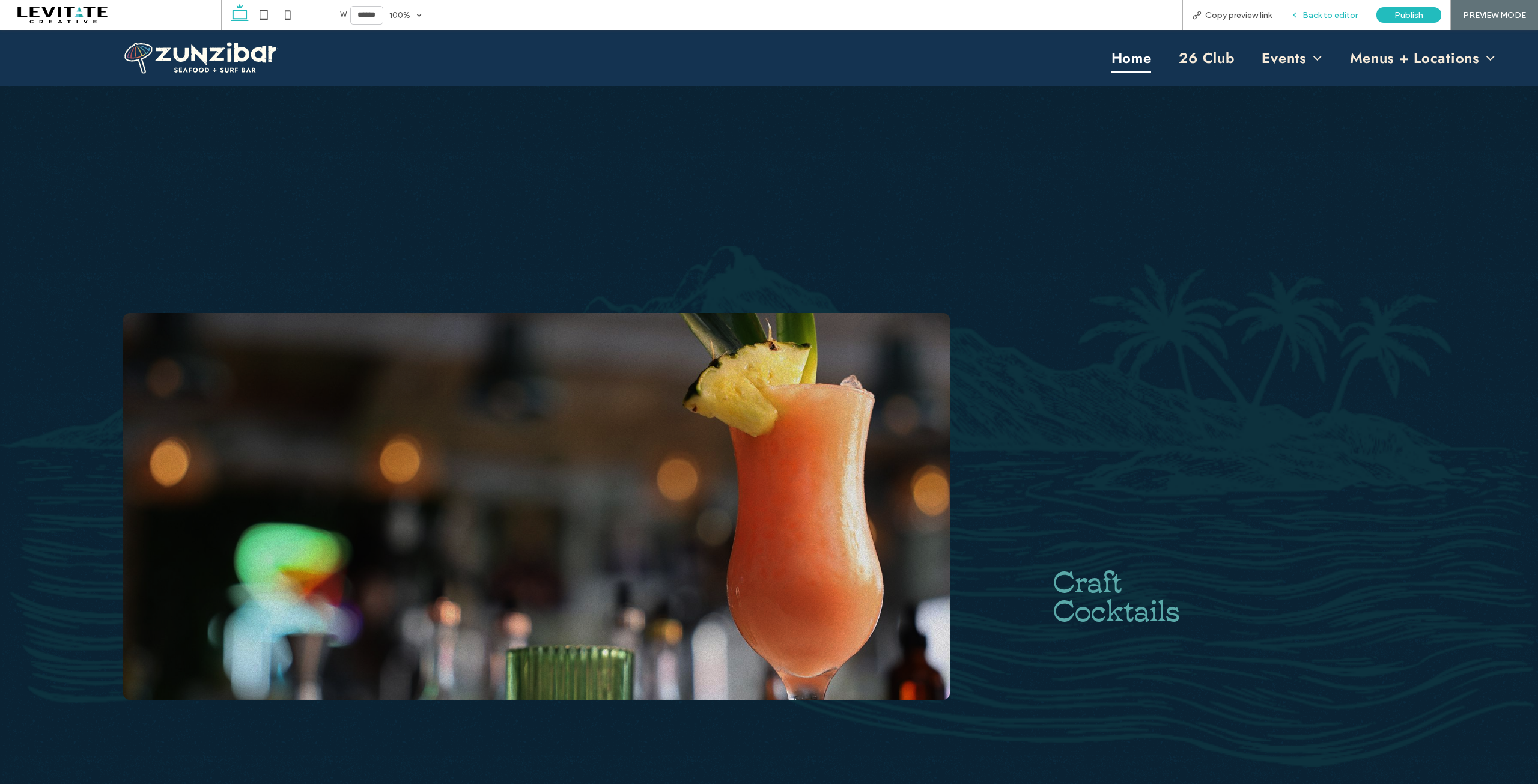
click at [1320, 22] on div "Back to editor" at bounding box center [1324, 15] width 86 height 30
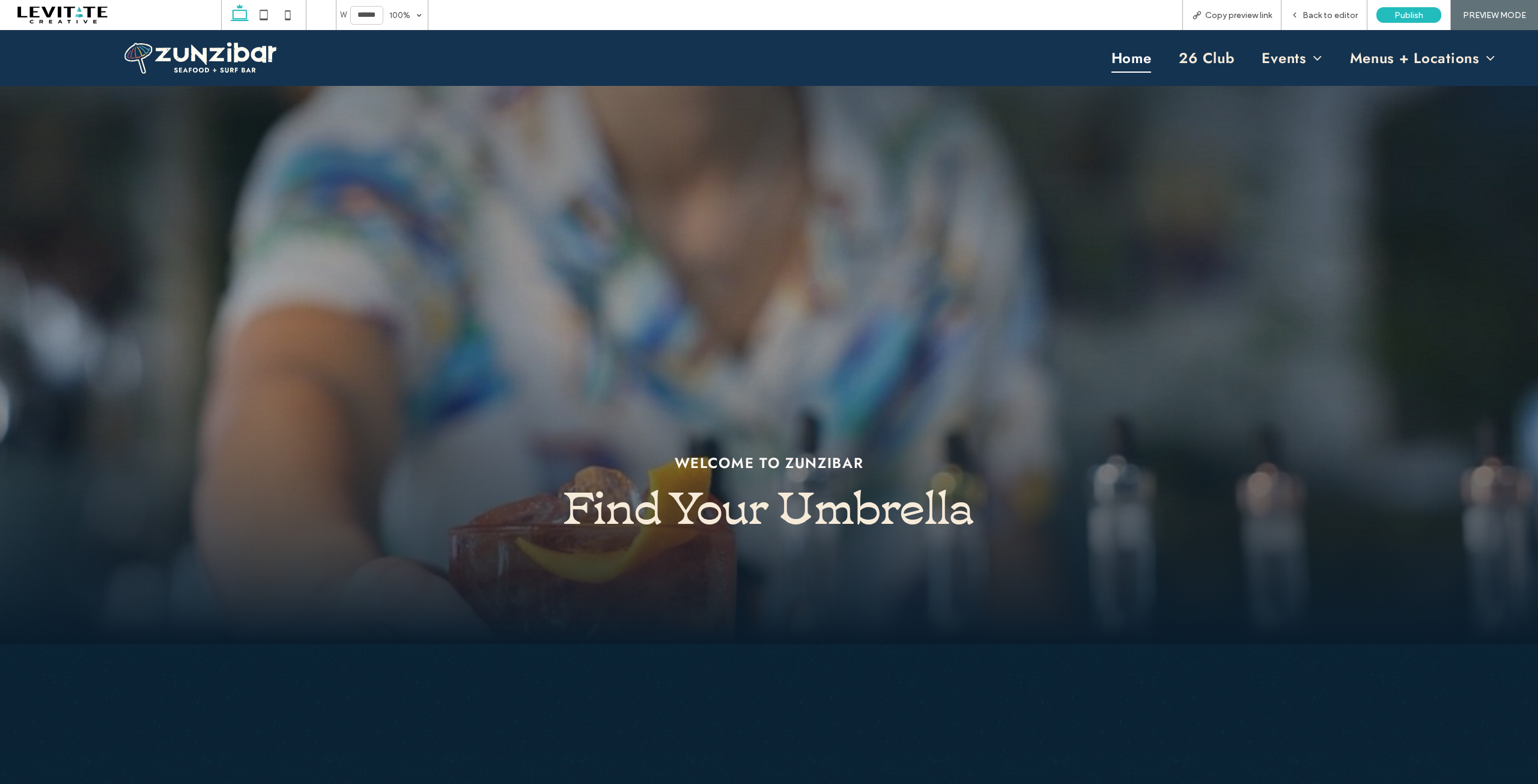
scroll to position [0, 0]
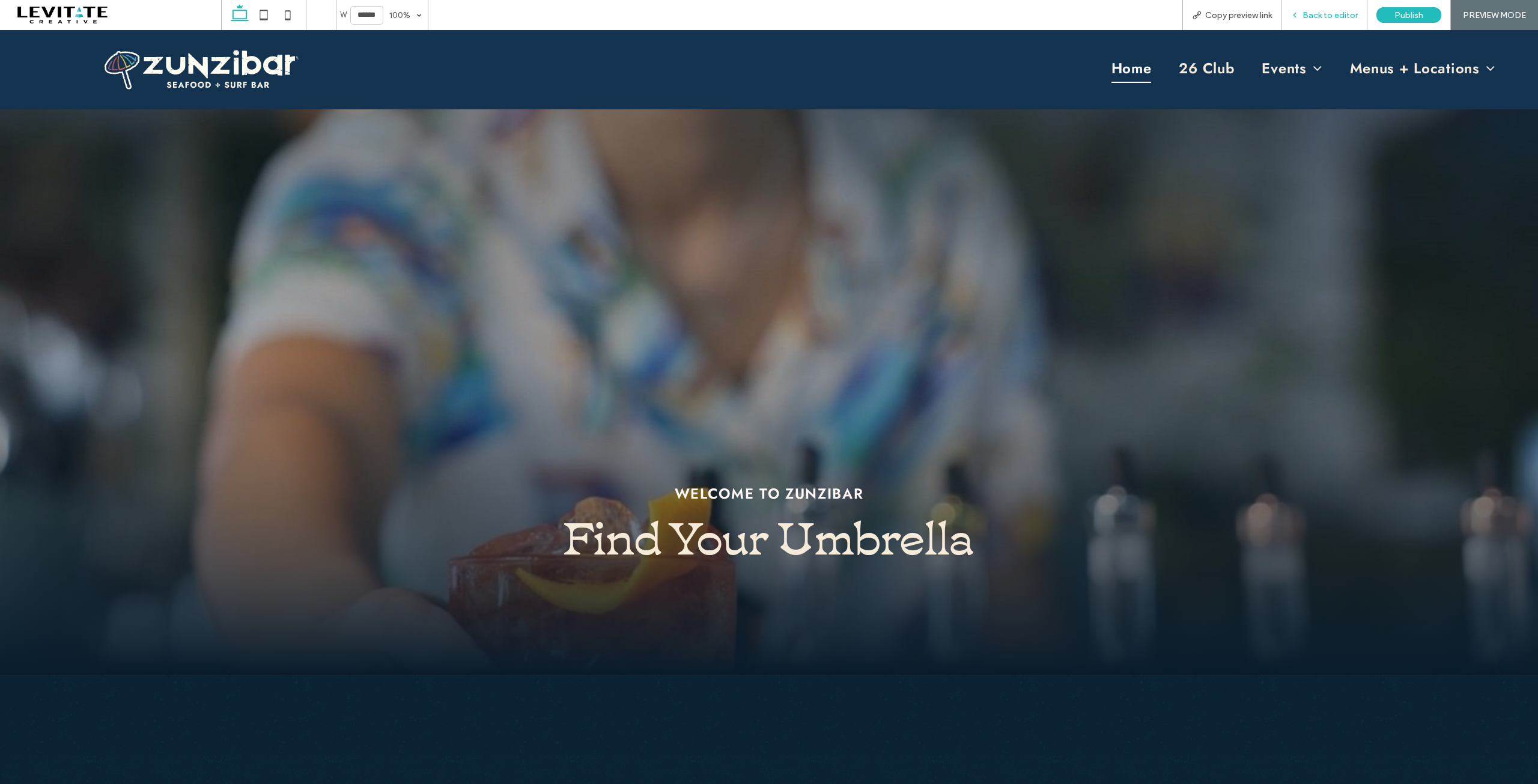
click at [1318, 16] on span "Back to editor" at bounding box center [1330, 15] width 55 height 10
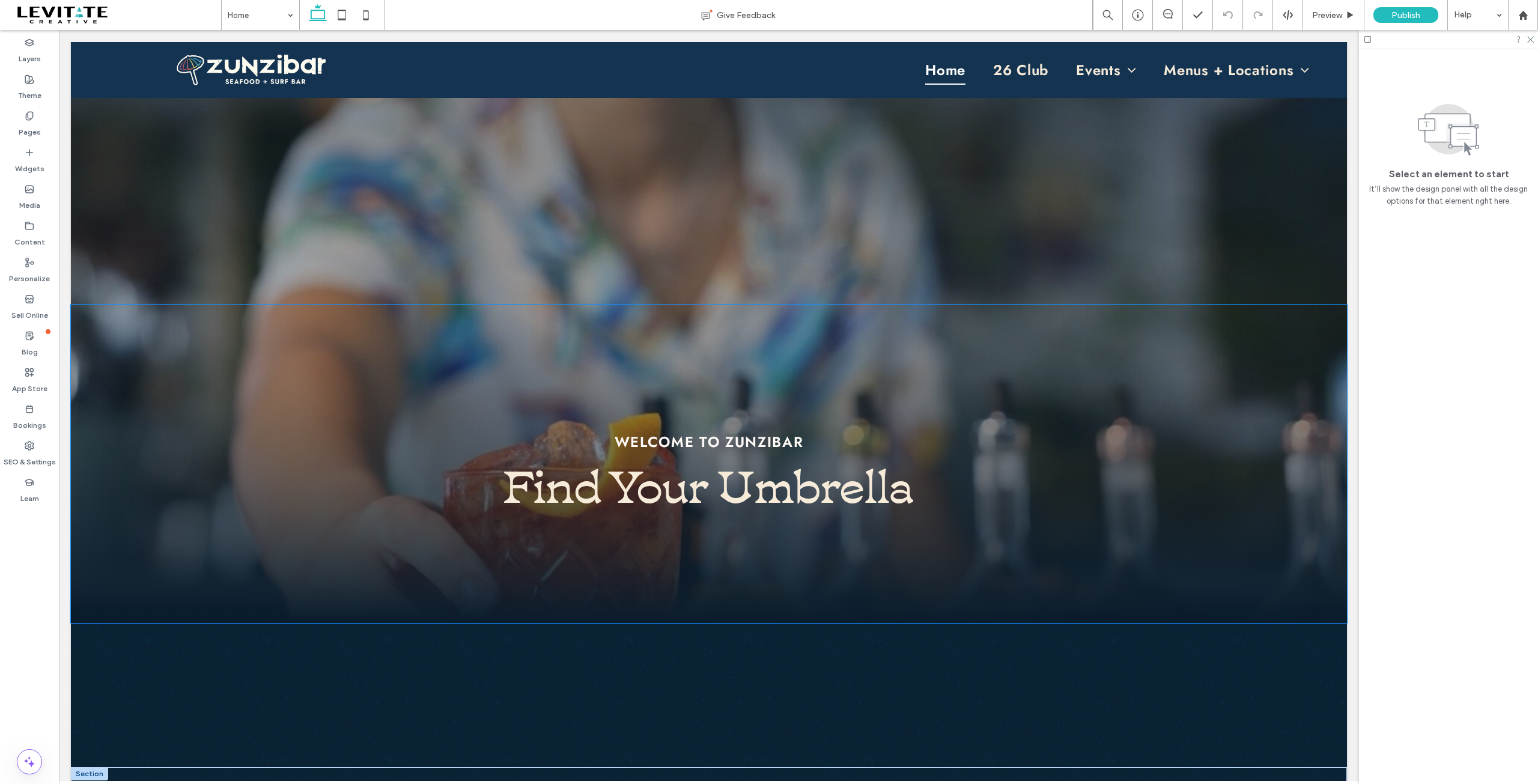
scroll to position [240, 0]
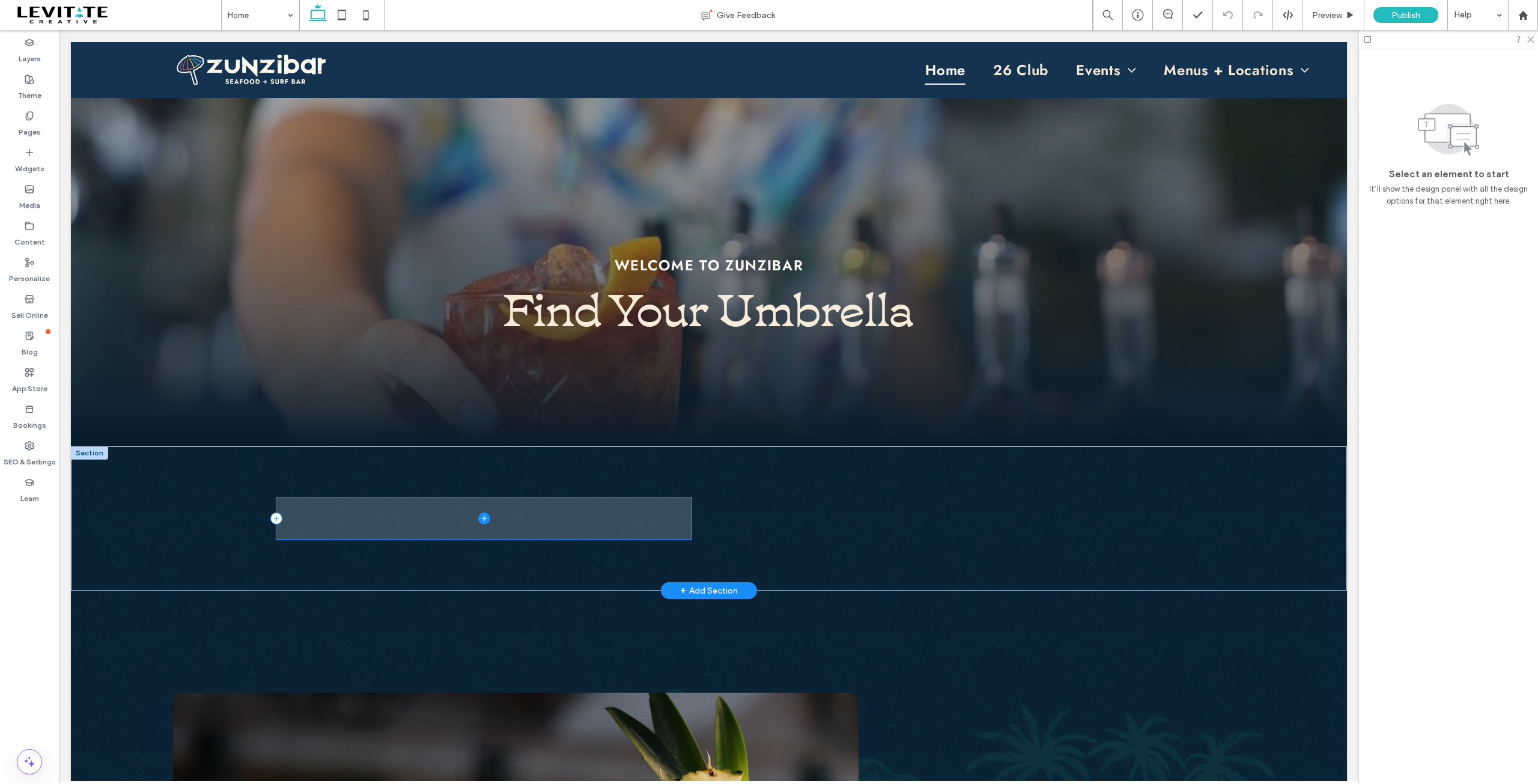
click at [482, 520] on icon at bounding box center [484, 518] width 12 height 12
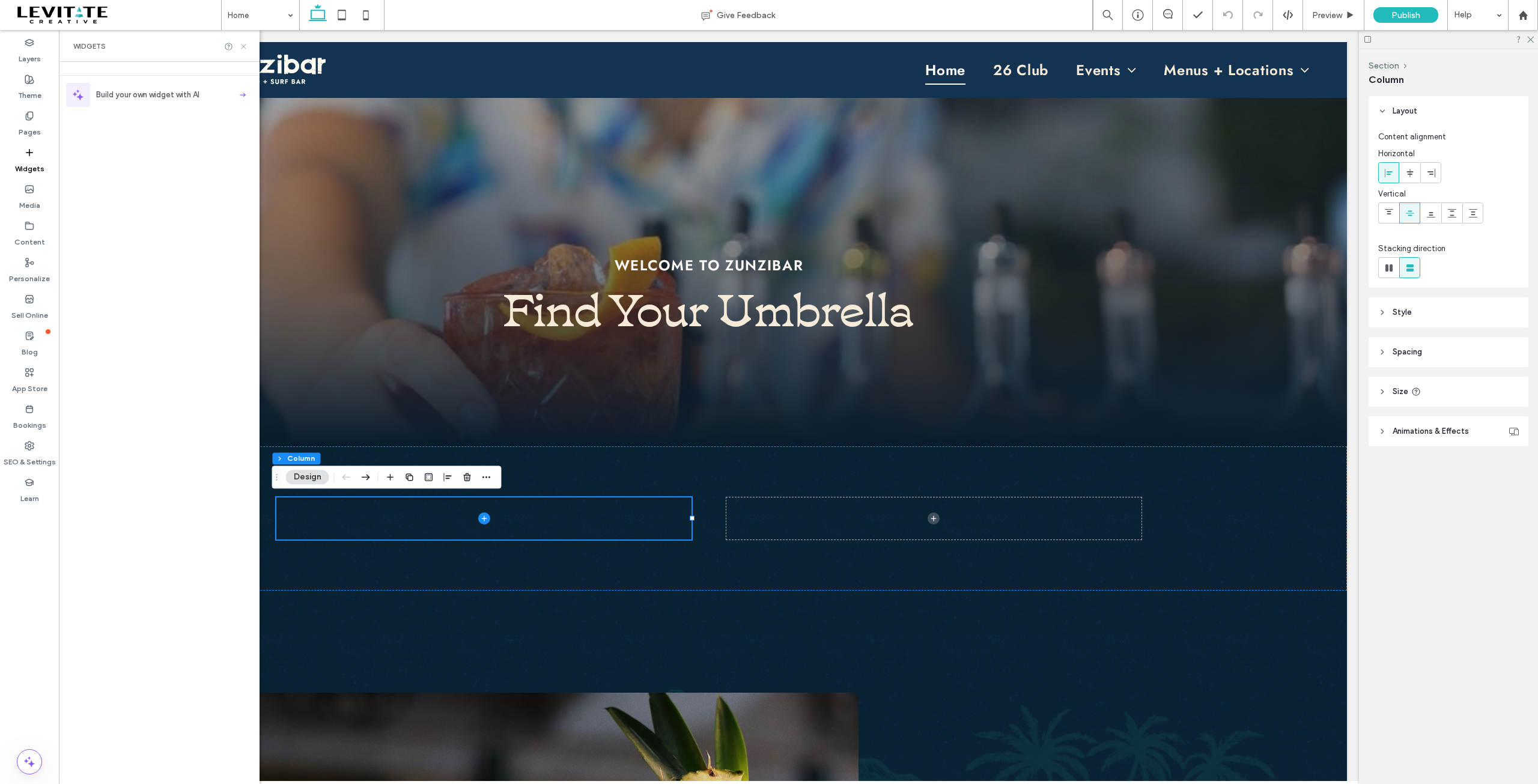
click at [244, 49] on icon at bounding box center [244, 46] width 9 height 9
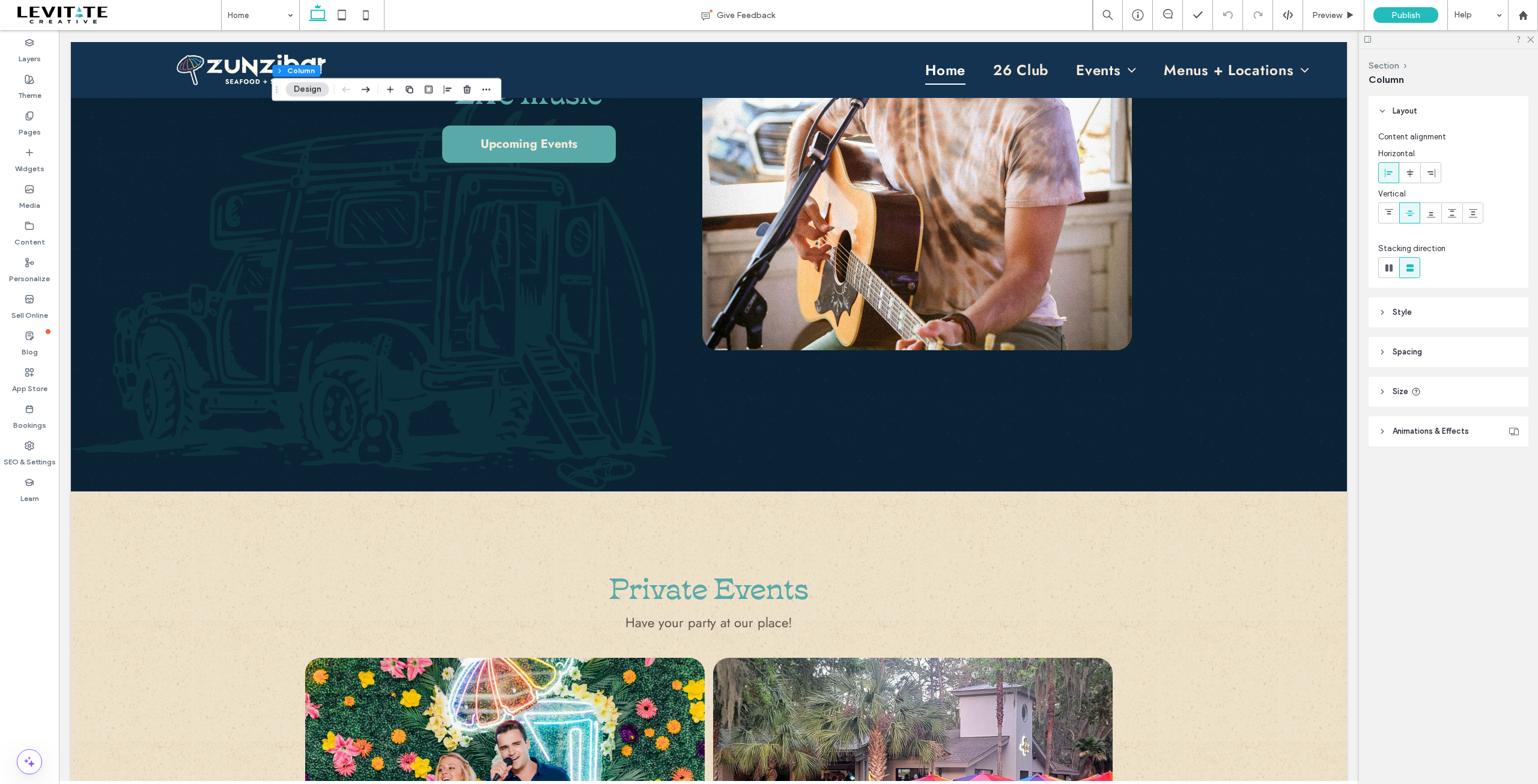
scroll to position [3002, 0]
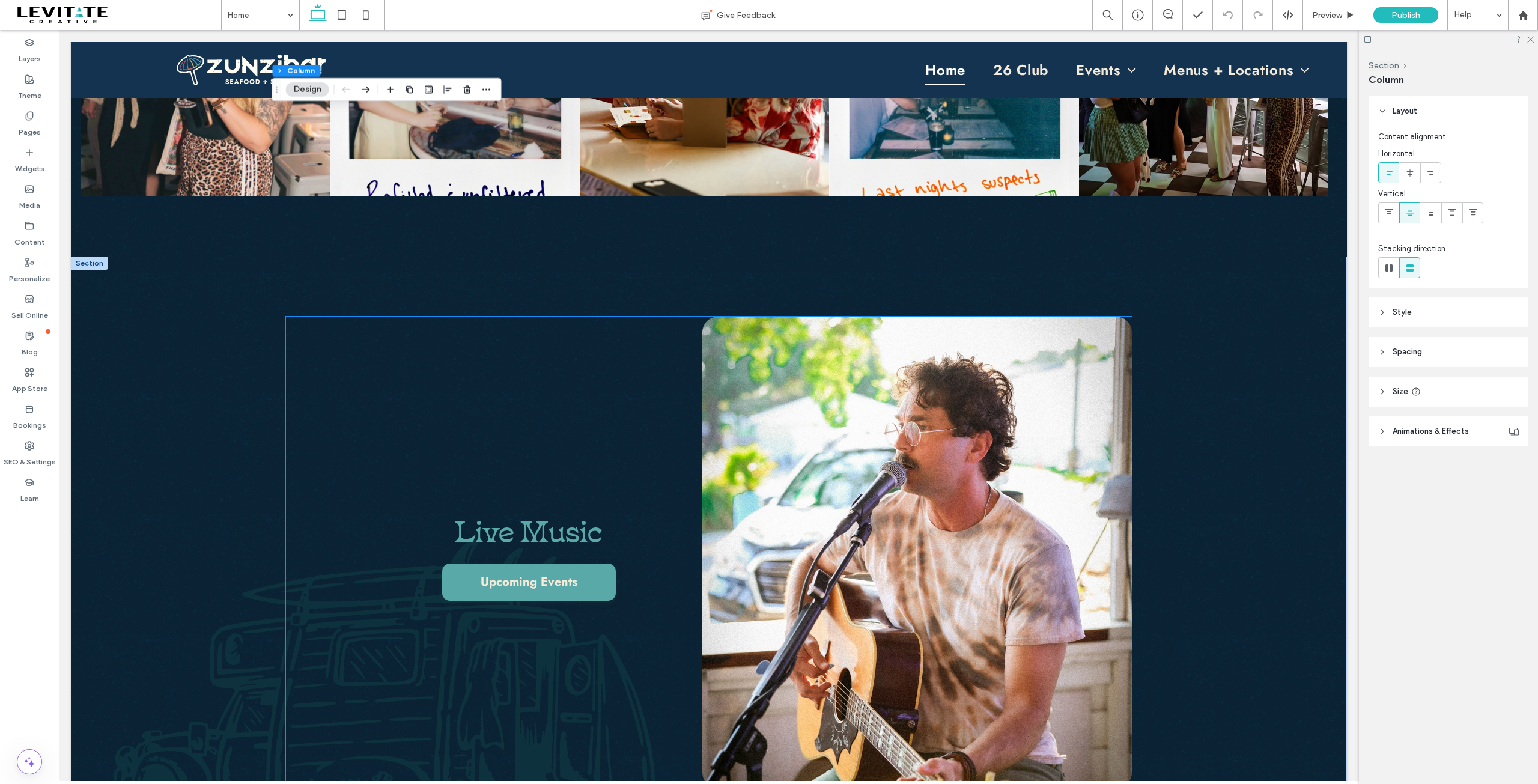
click at [865, 474] on img at bounding box center [917, 551] width 430 height 471
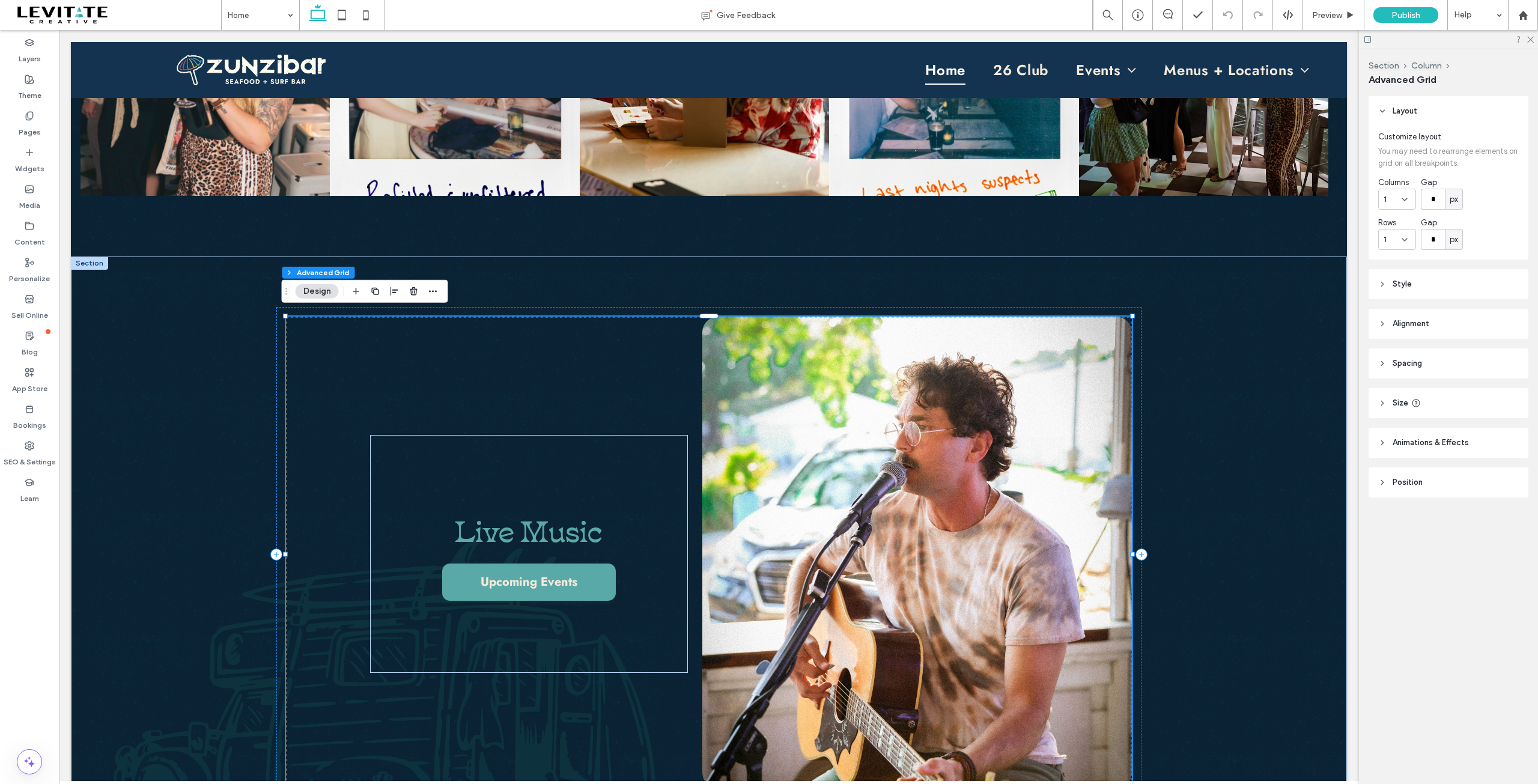
click at [865, 474] on img at bounding box center [917, 551] width 430 height 471
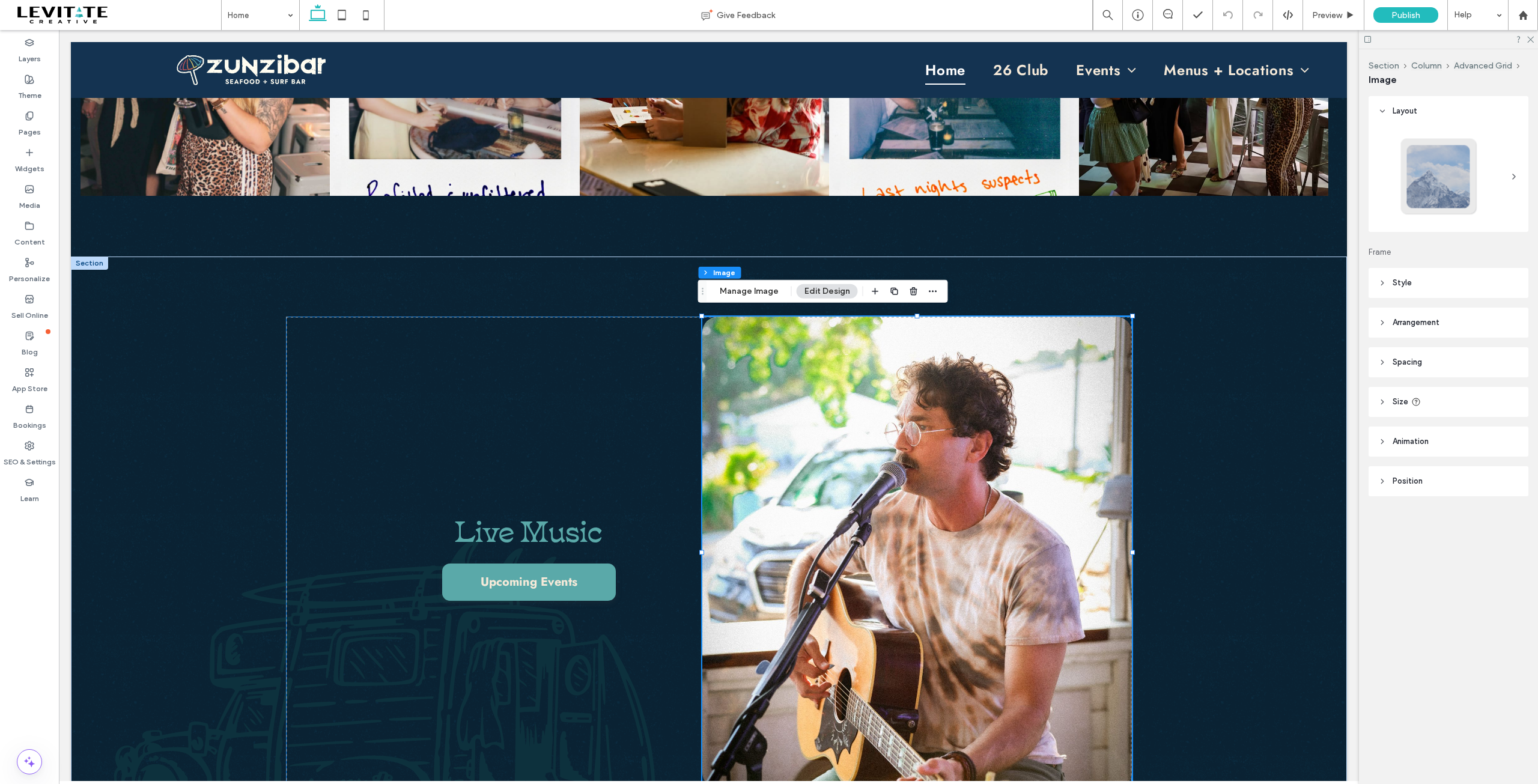
type input "**"
click at [933, 290] on icon "button" at bounding box center [933, 291] width 10 height 10
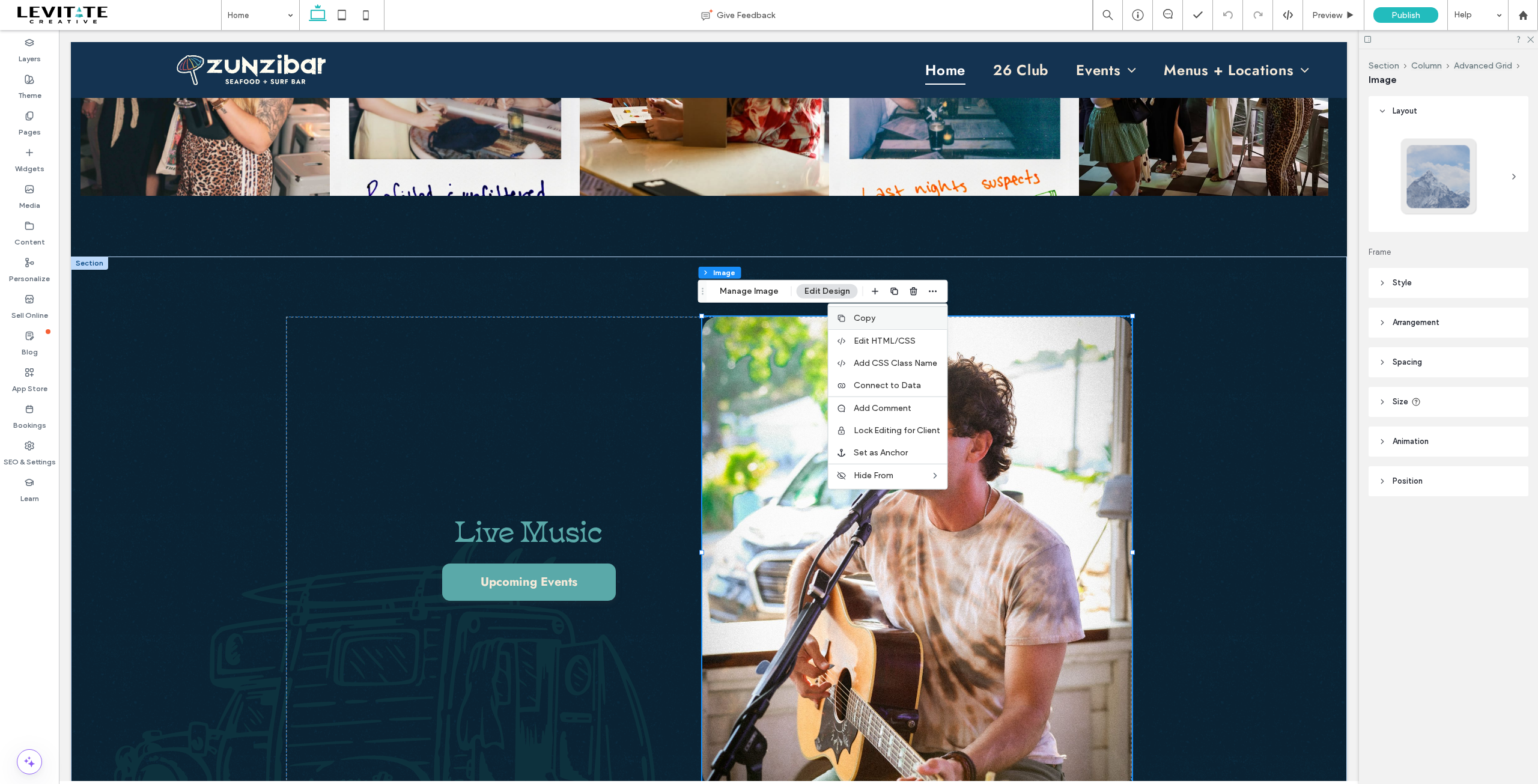
click at [854, 323] on div "Copy" at bounding box center [887, 317] width 119 height 23
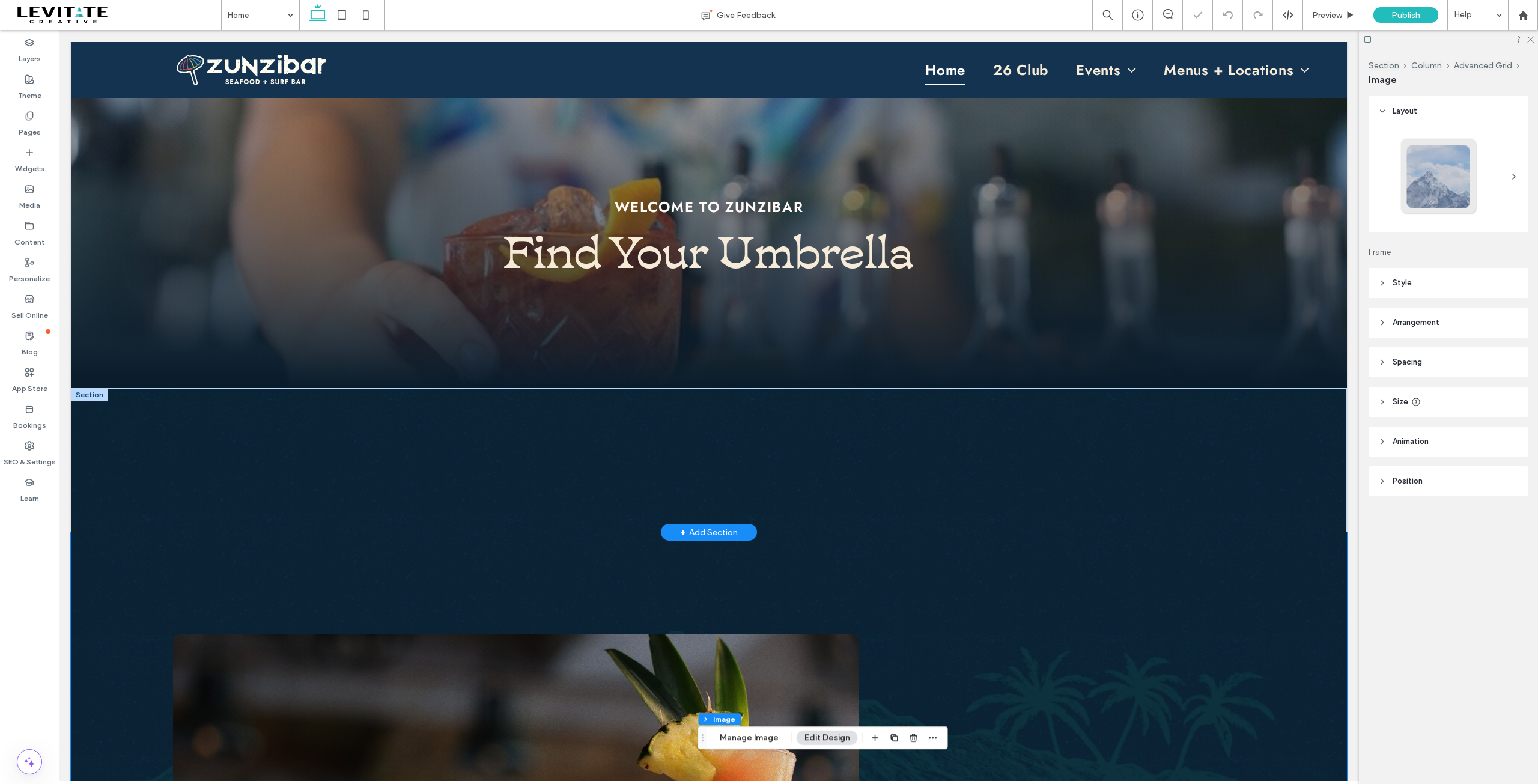
scroll to position [300, 0]
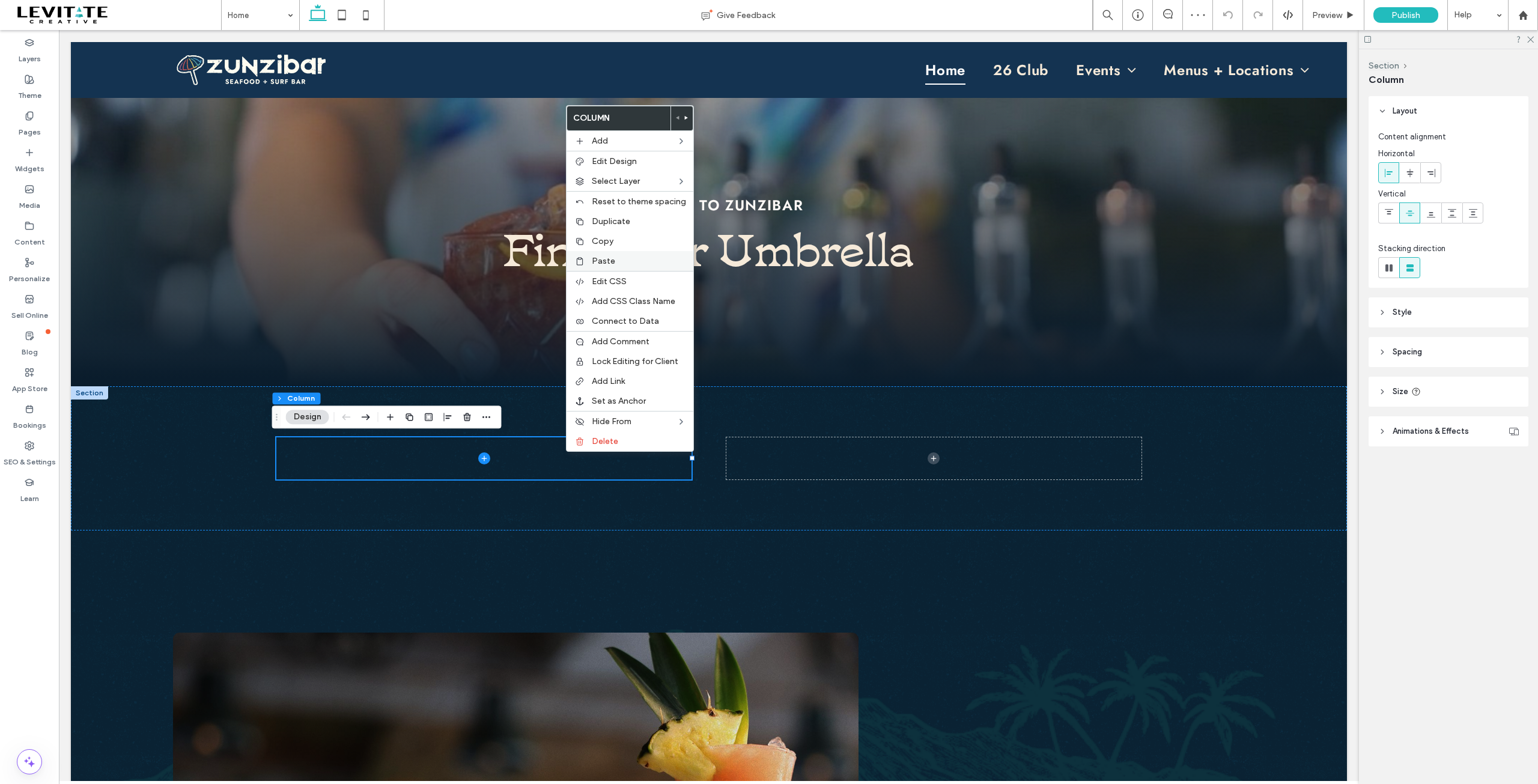
click at [609, 256] on span "Paste" at bounding box center [604, 261] width 24 height 10
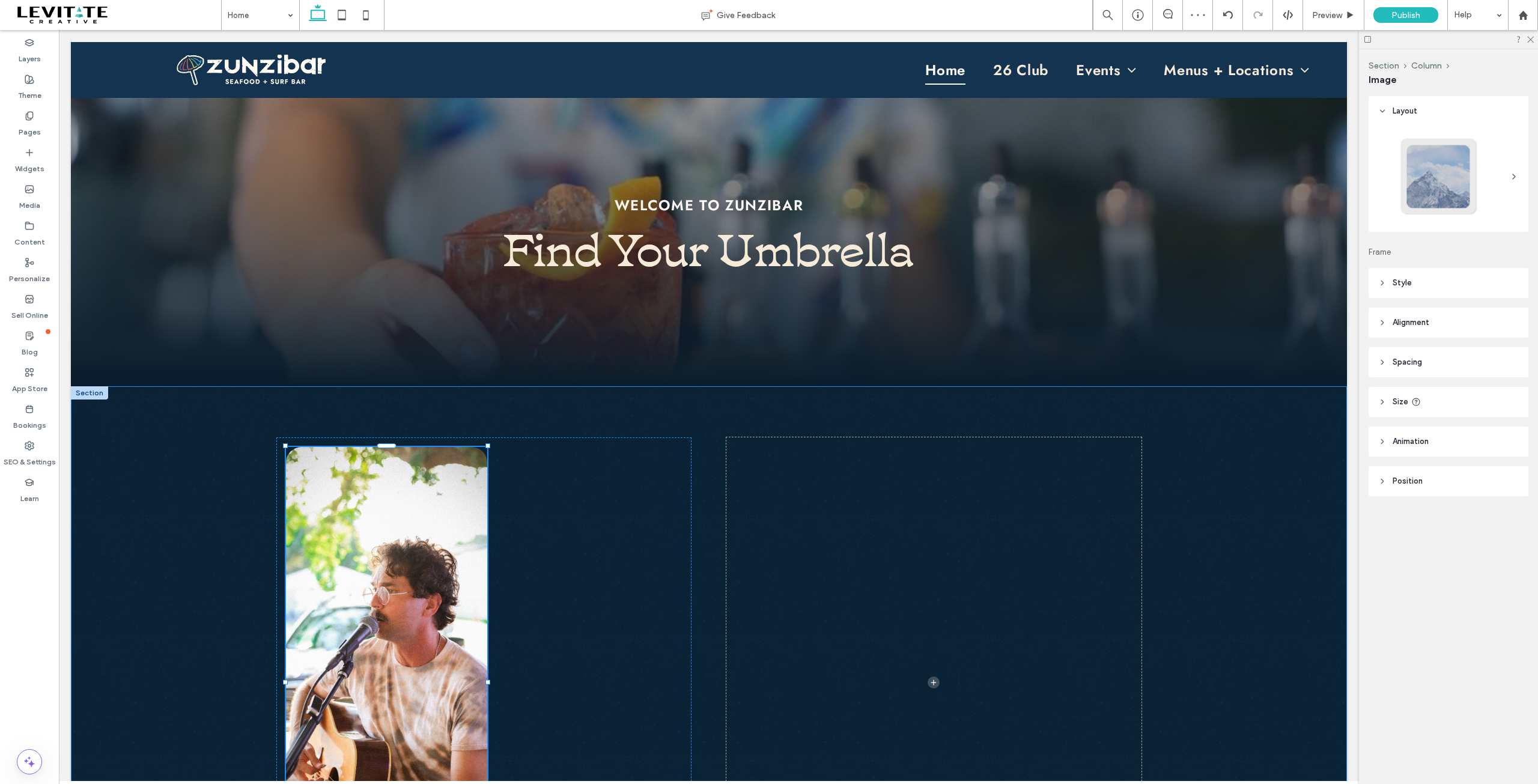
type input "**"
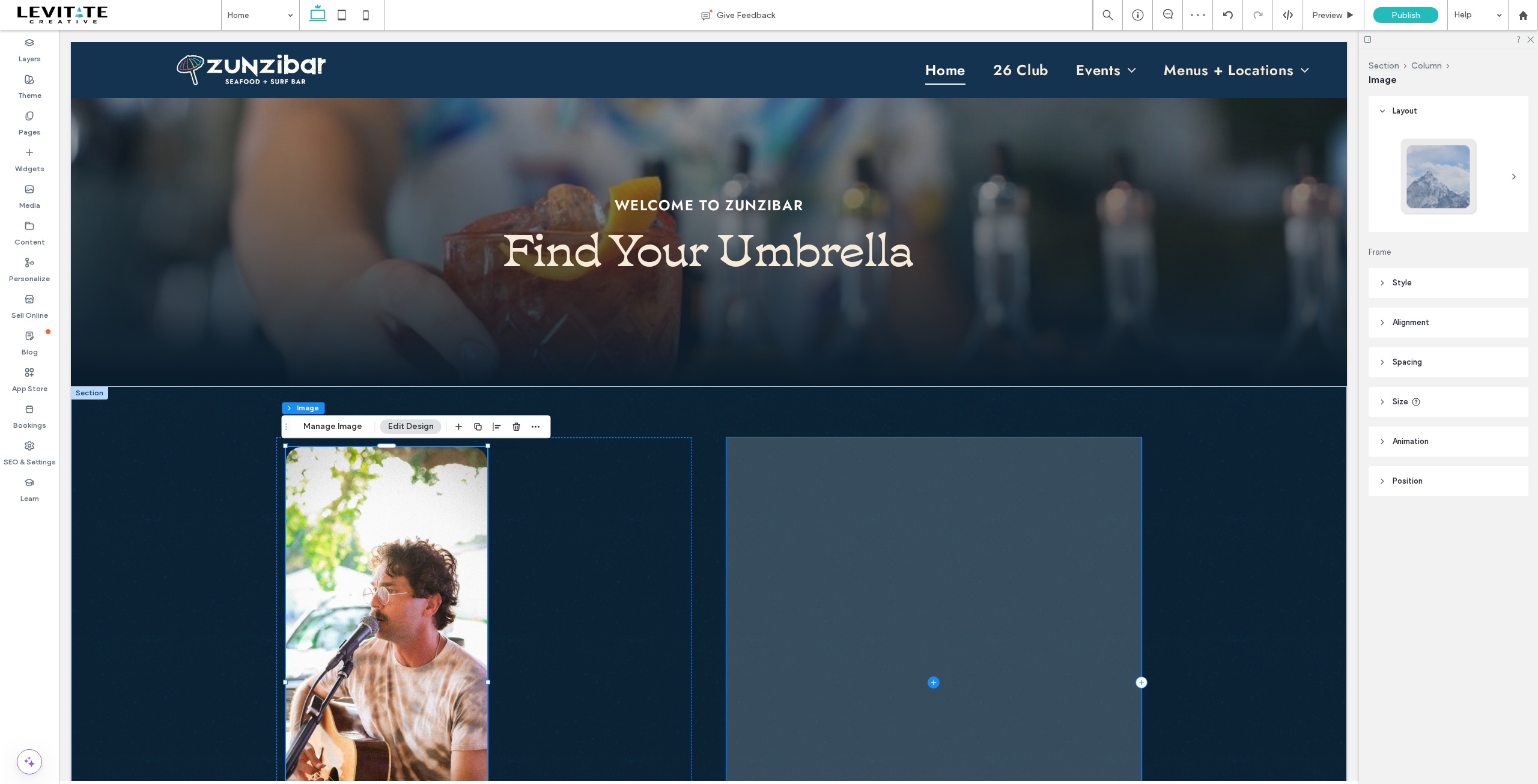
click at [738, 499] on span at bounding box center [934, 682] width 415 height 491
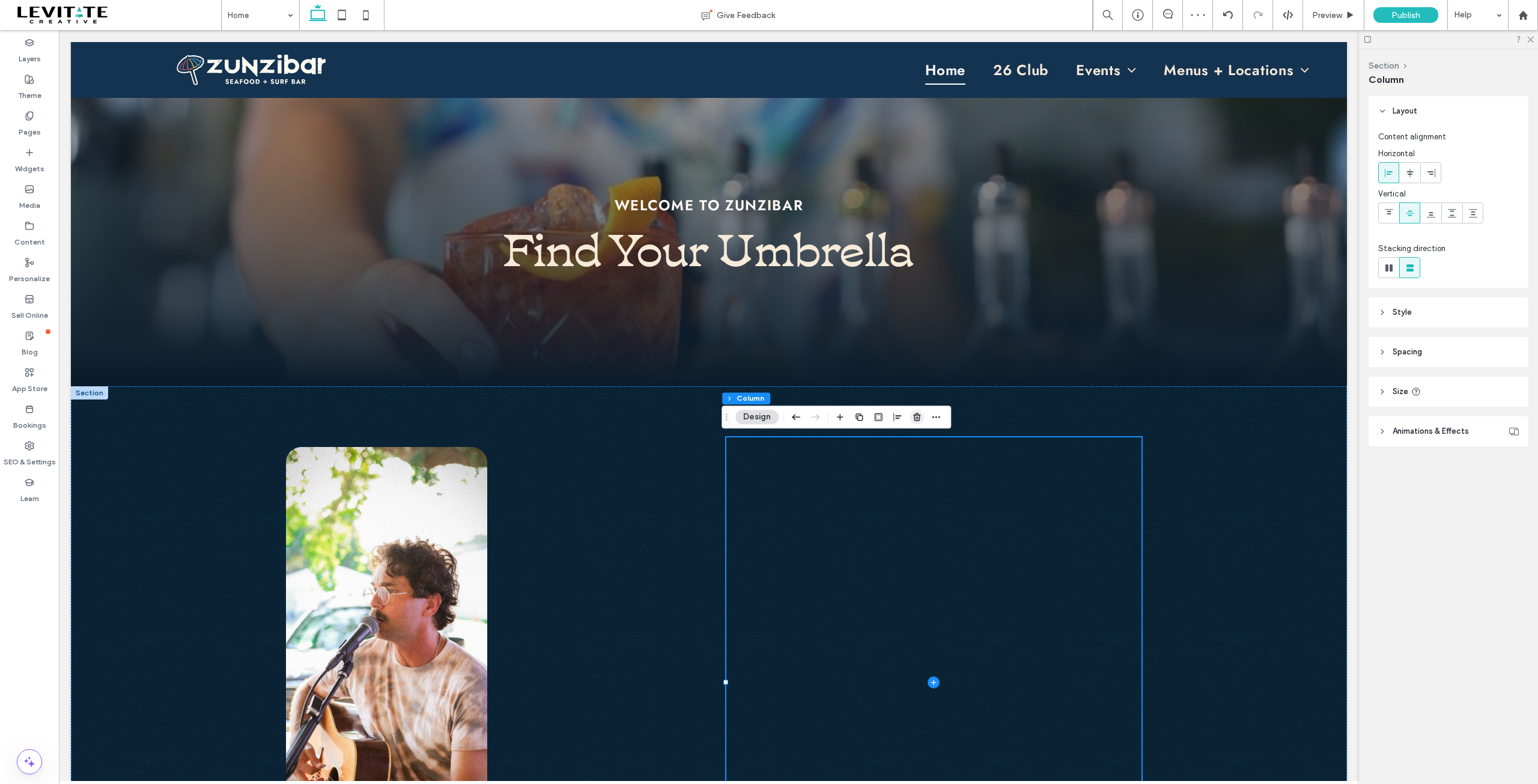
click at [919, 415] on use "button" at bounding box center [917, 417] width 7 height 8
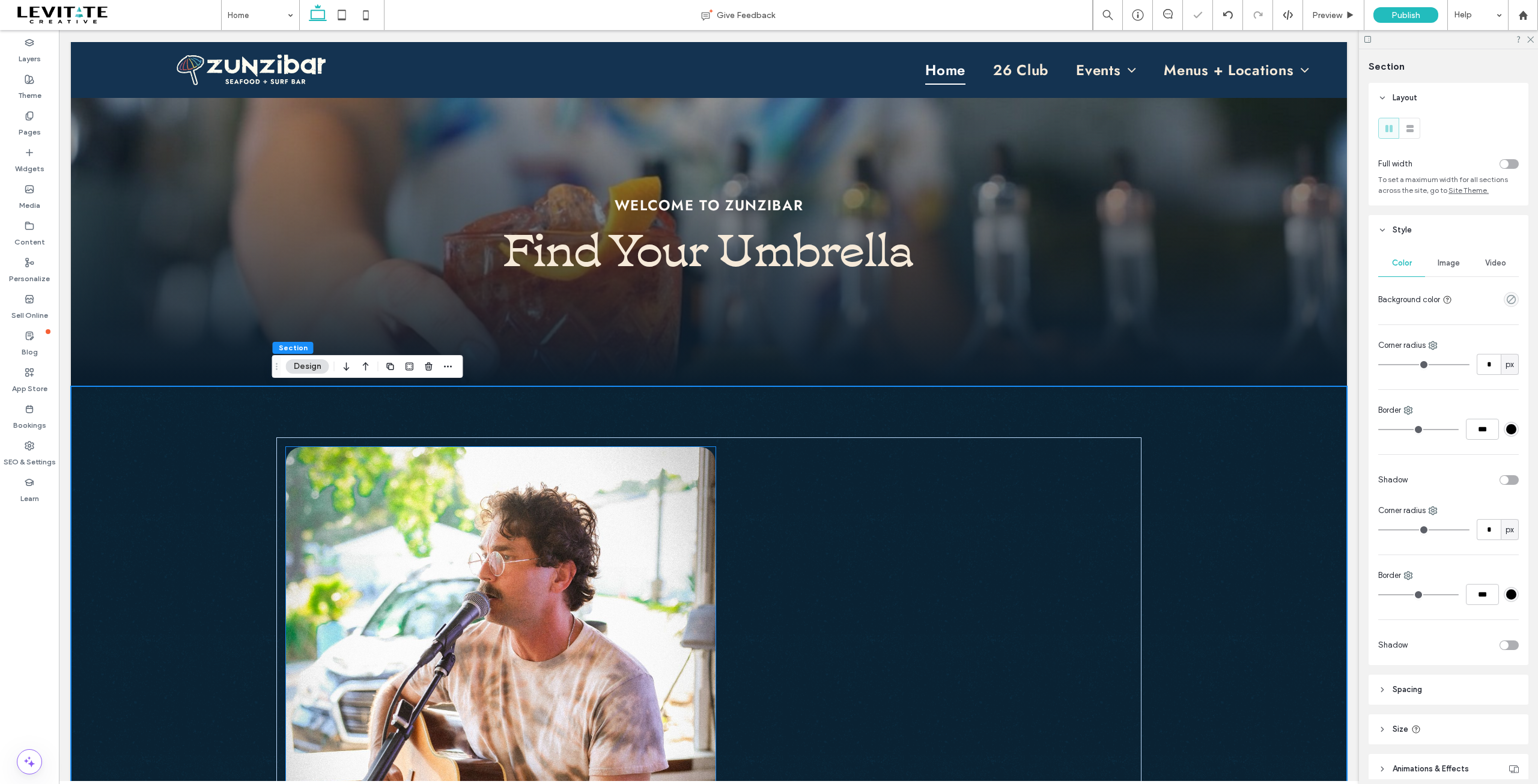
click at [830, 555] on div at bounding box center [709, 682] width 865 height 491
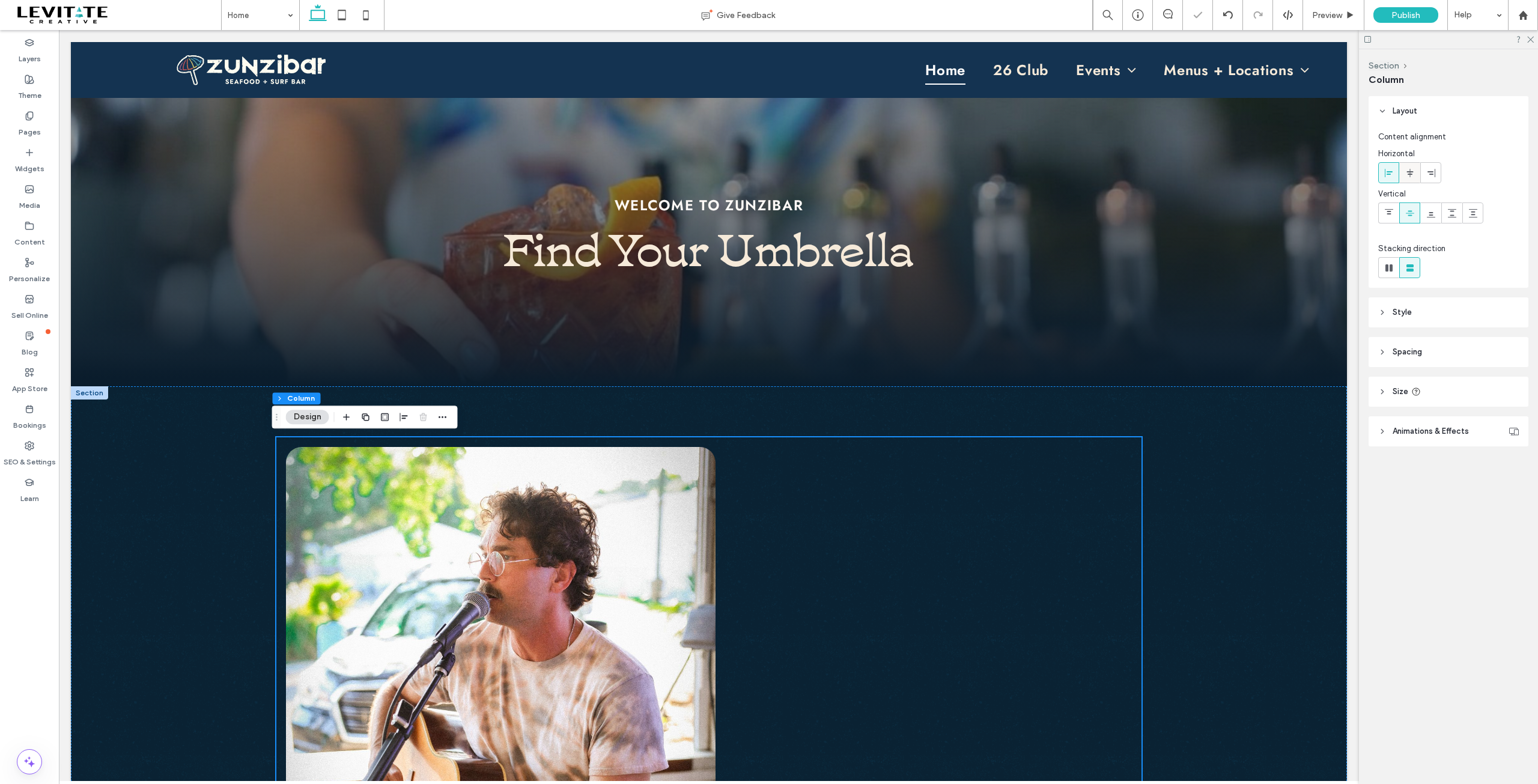
click at [1419, 175] on div at bounding box center [1410, 173] width 20 height 20
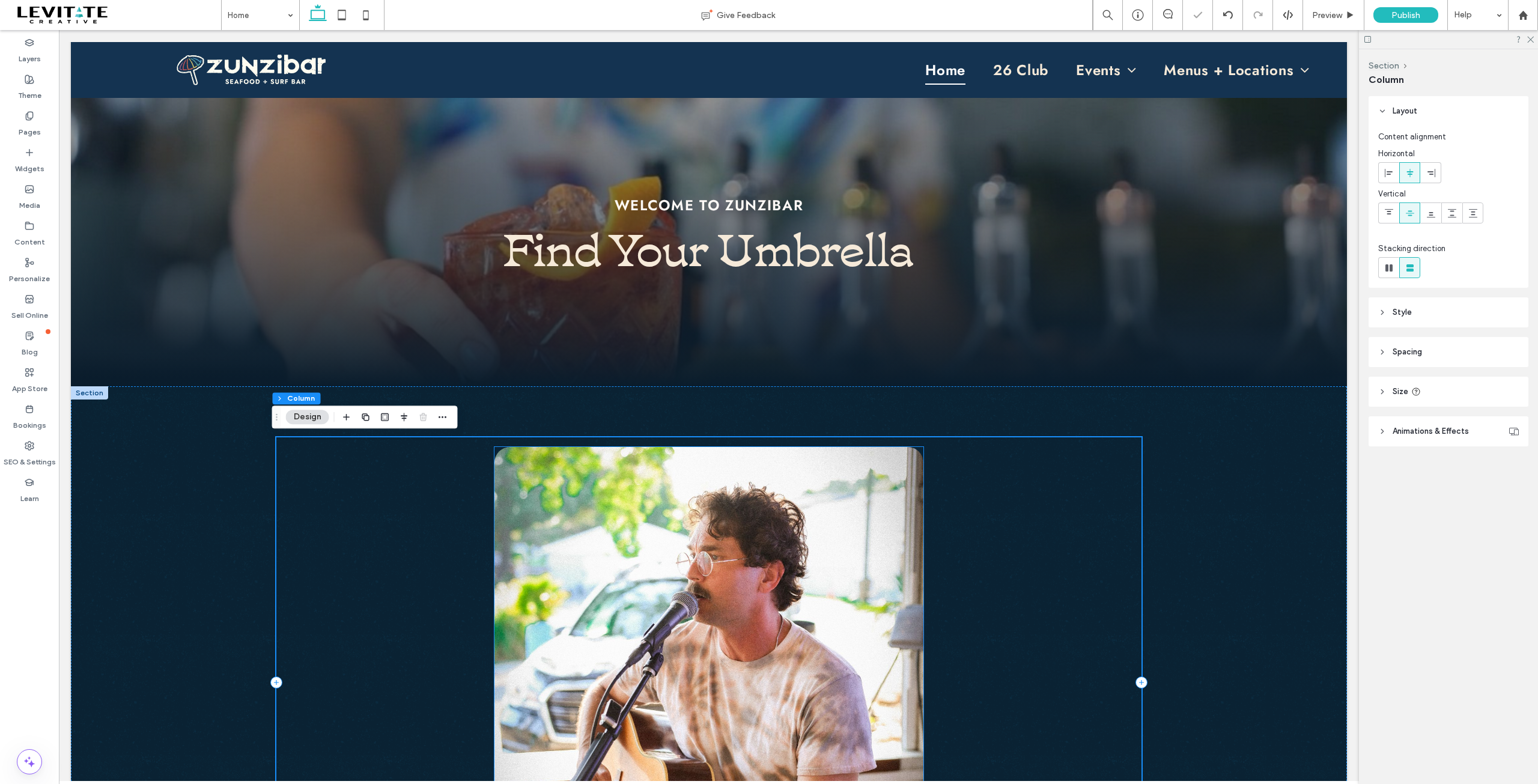
click at [867, 540] on img at bounding box center [709, 682] width 430 height 471
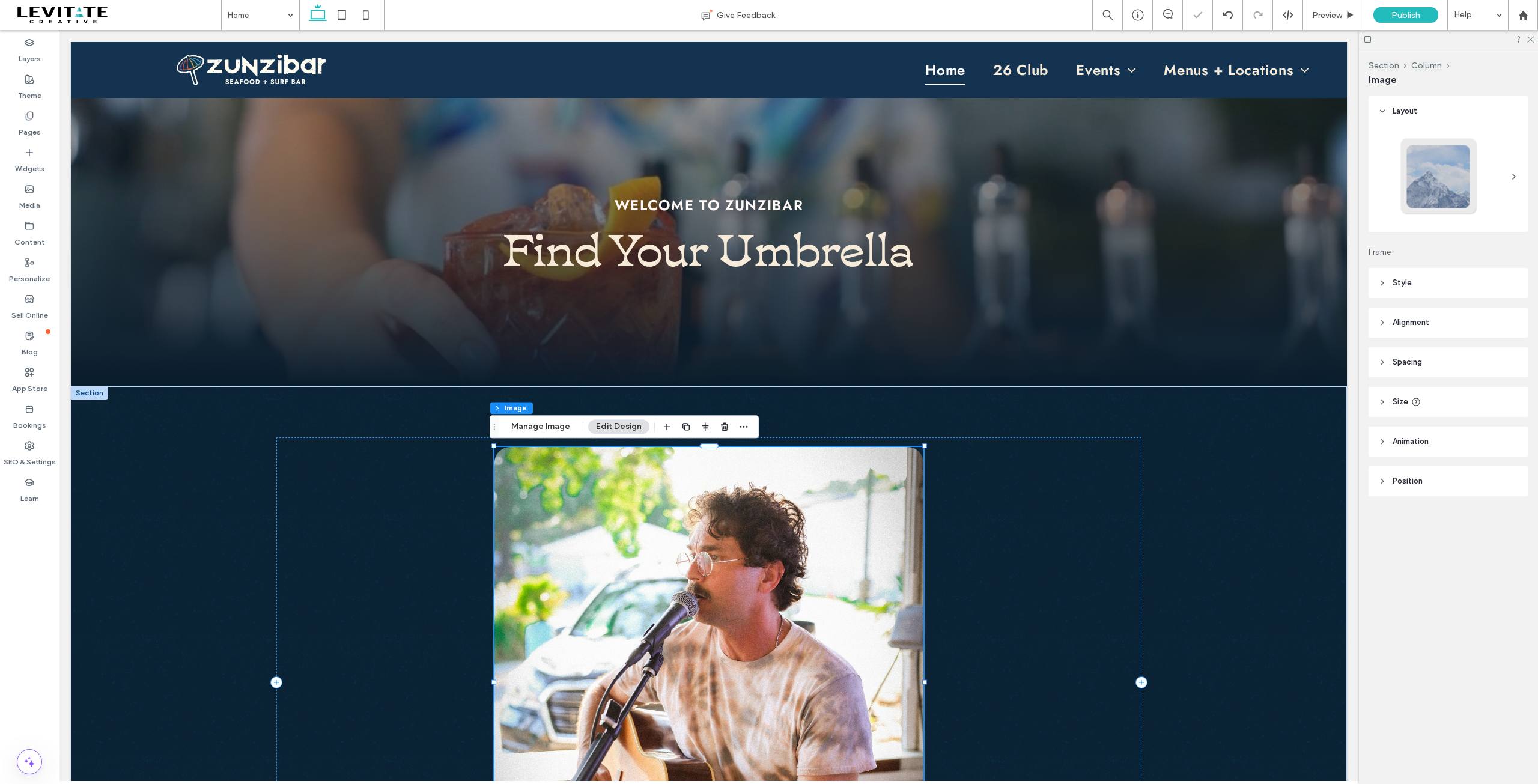
click at [867, 540] on img at bounding box center [709, 682] width 430 height 471
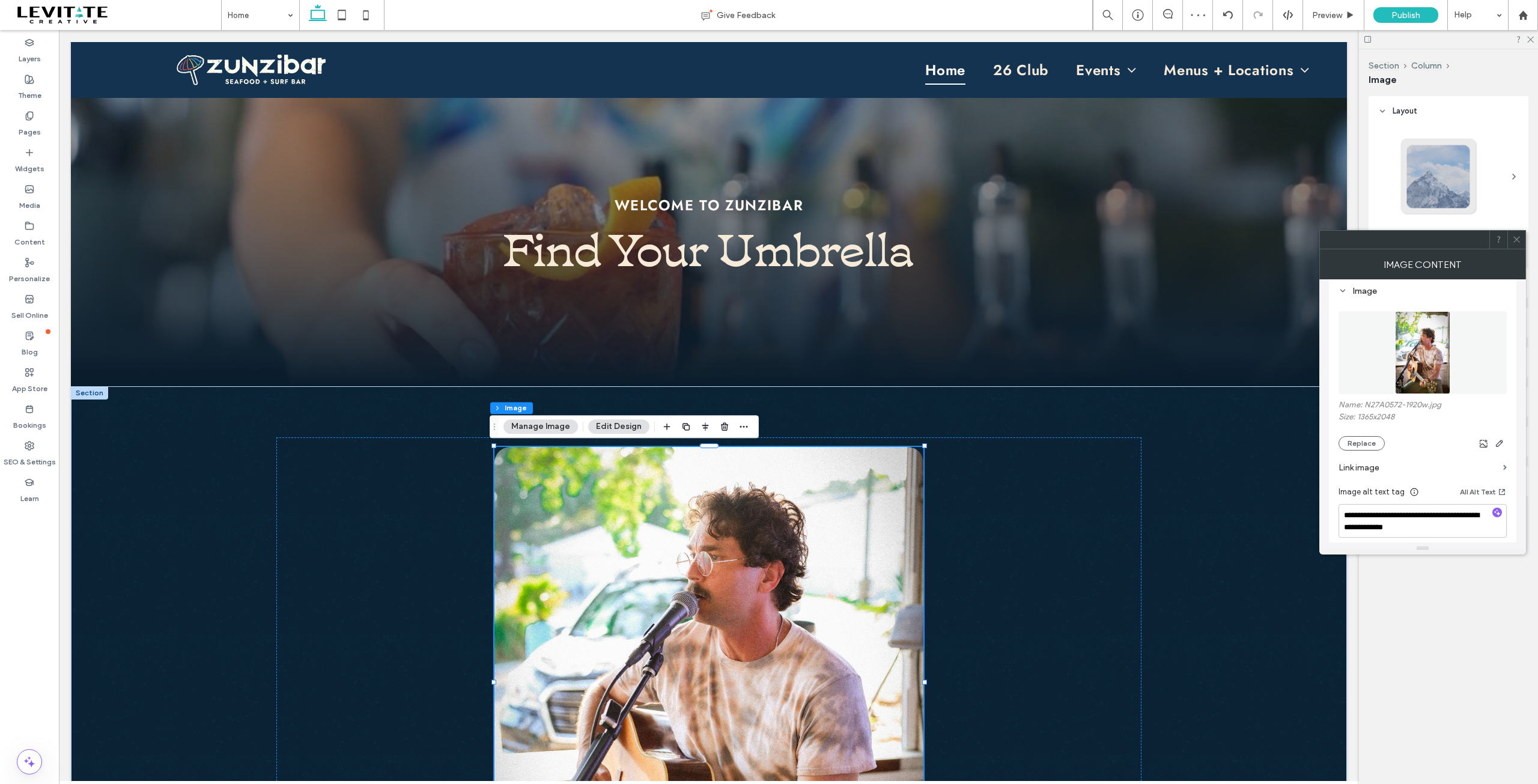
scroll to position [120, 0]
click at [1373, 442] on button "Replace" at bounding box center [1362, 440] width 46 height 15
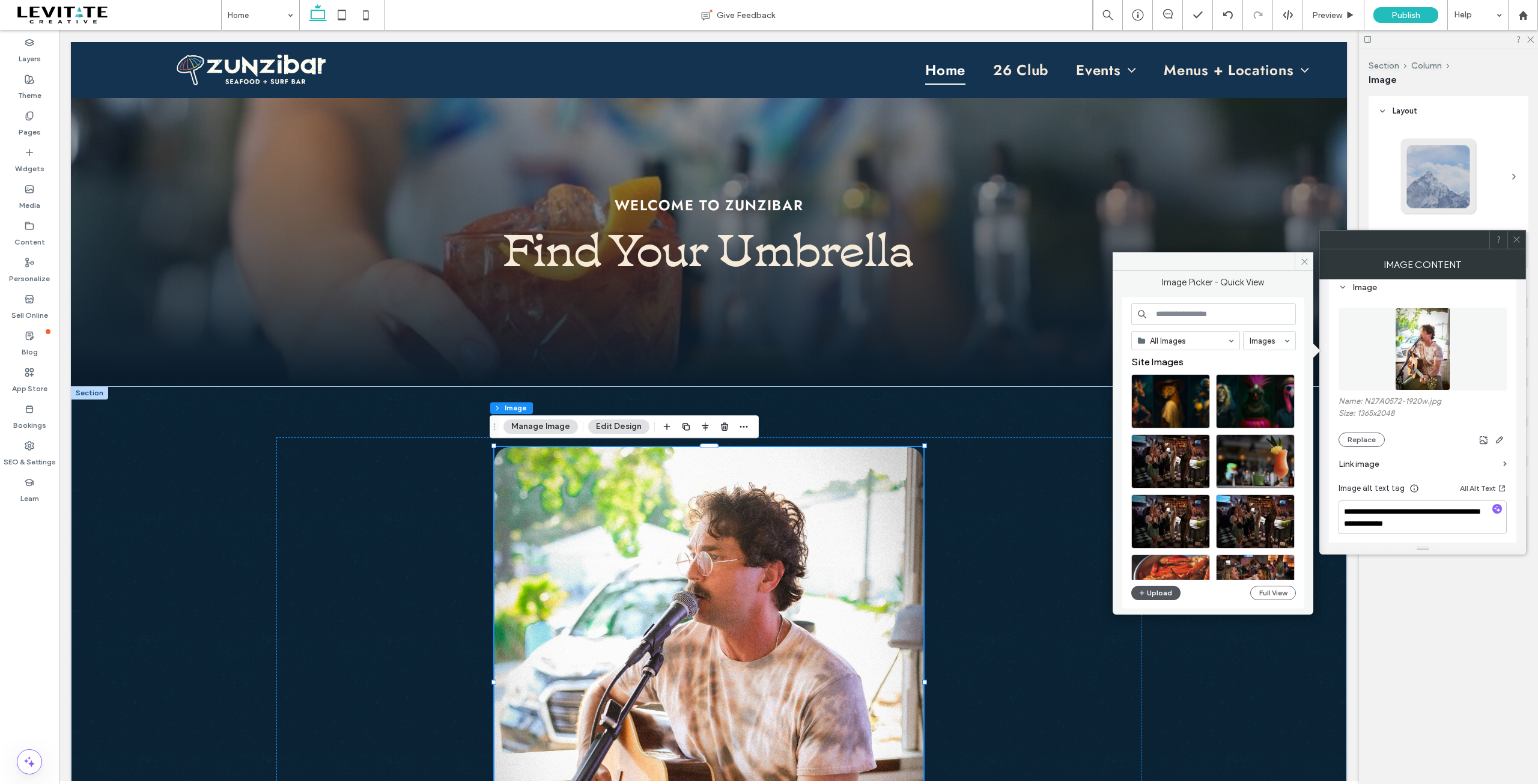
click at [1156, 594] on button "Upload" at bounding box center [1156, 592] width 49 height 15
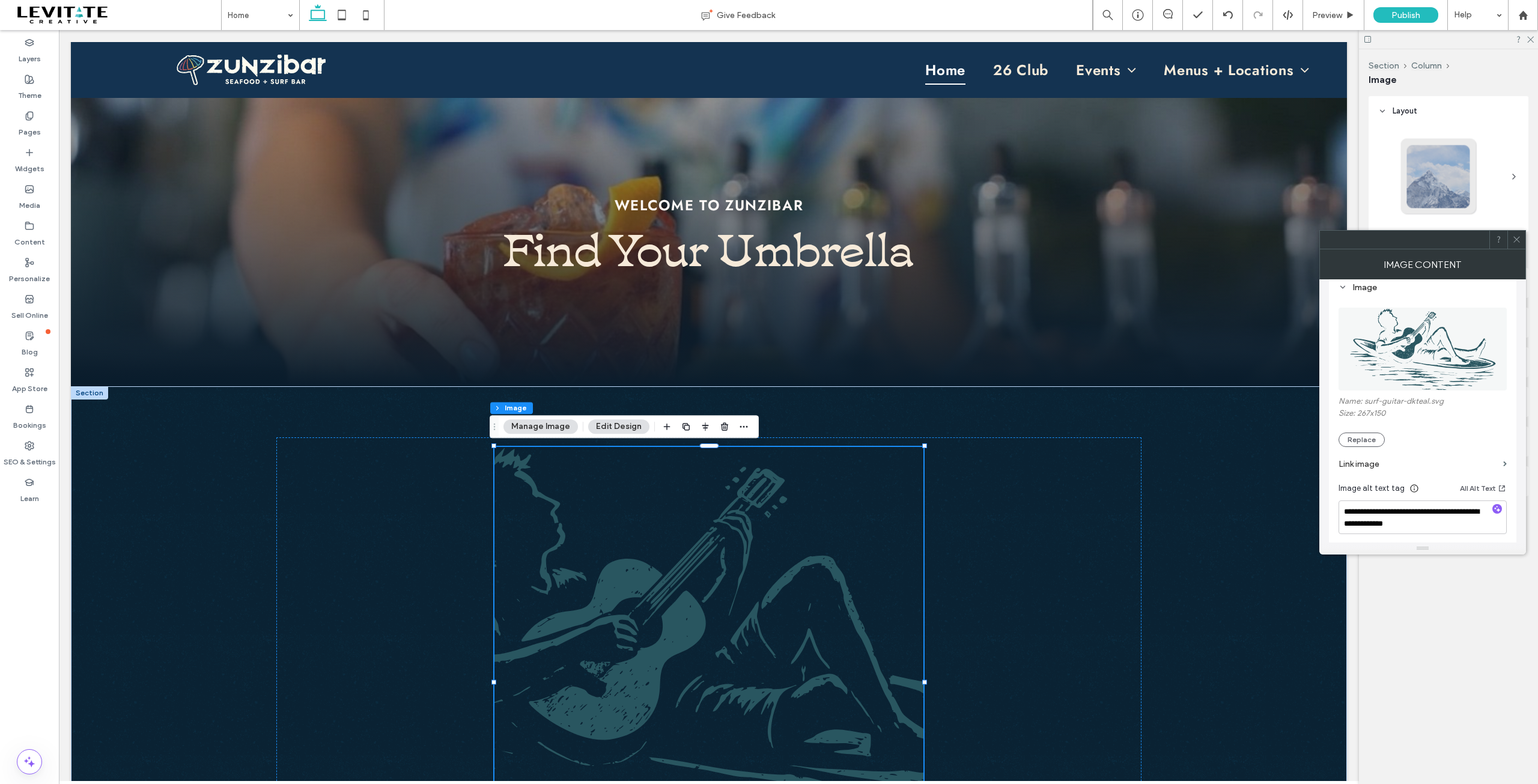
click at [1514, 237] on use at bounding box center [1516, 239] width 6 height 6
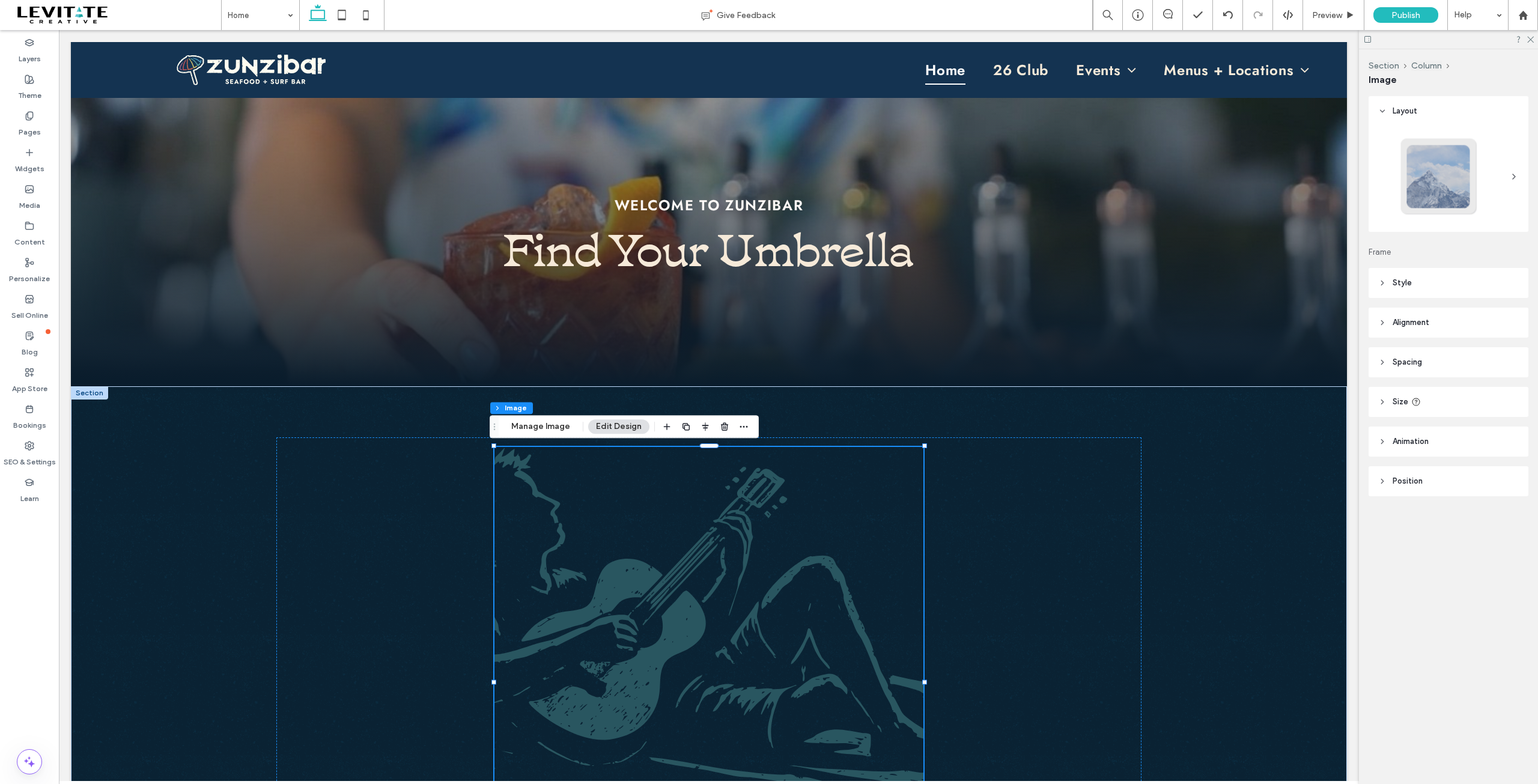
click at [1388, 284] on header "Style" at bounding box center [1449, 283] width 160 height 30
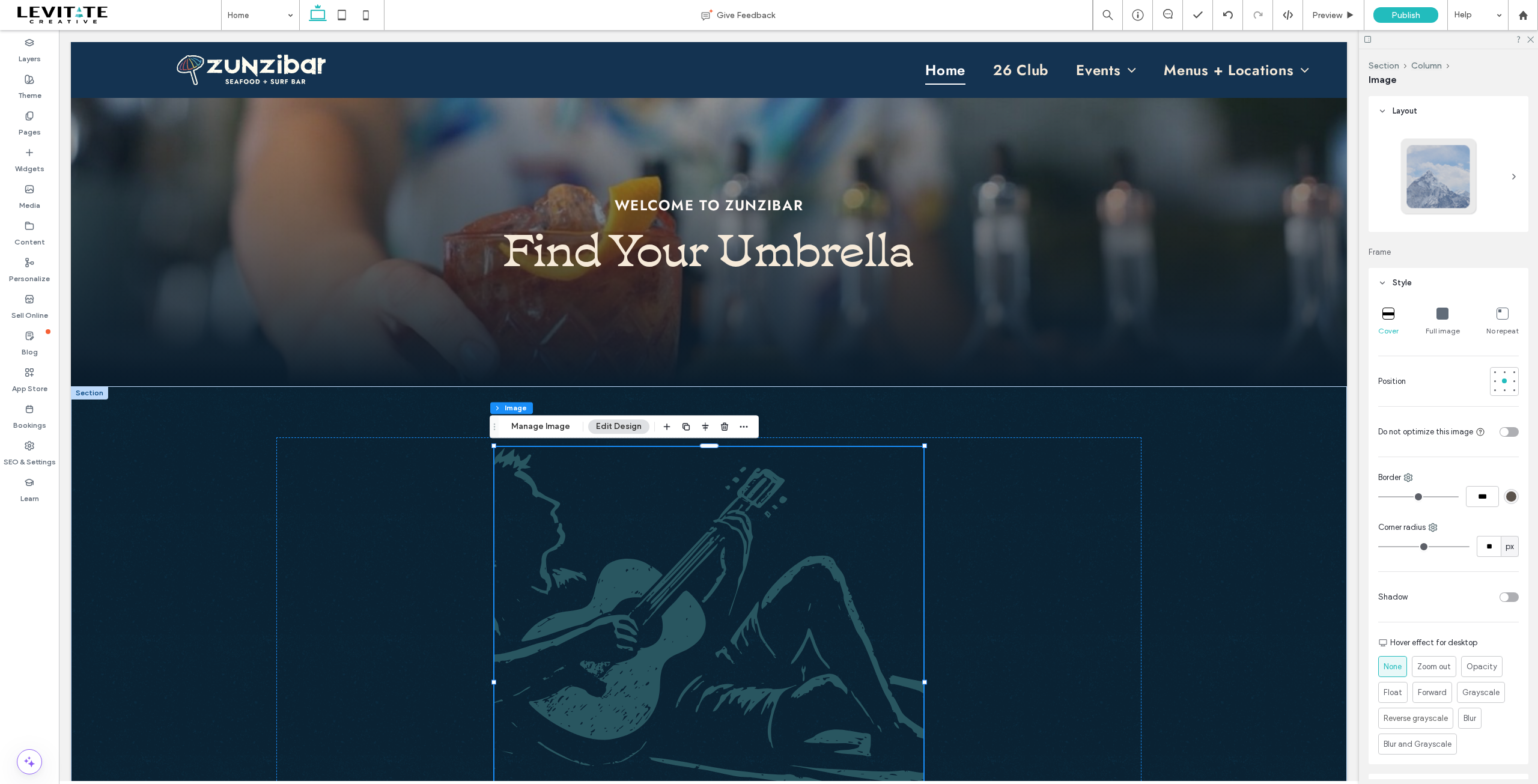
click at [1436, 321] on div "Full image" at bounding box center [1443, 322] width 35 height 38
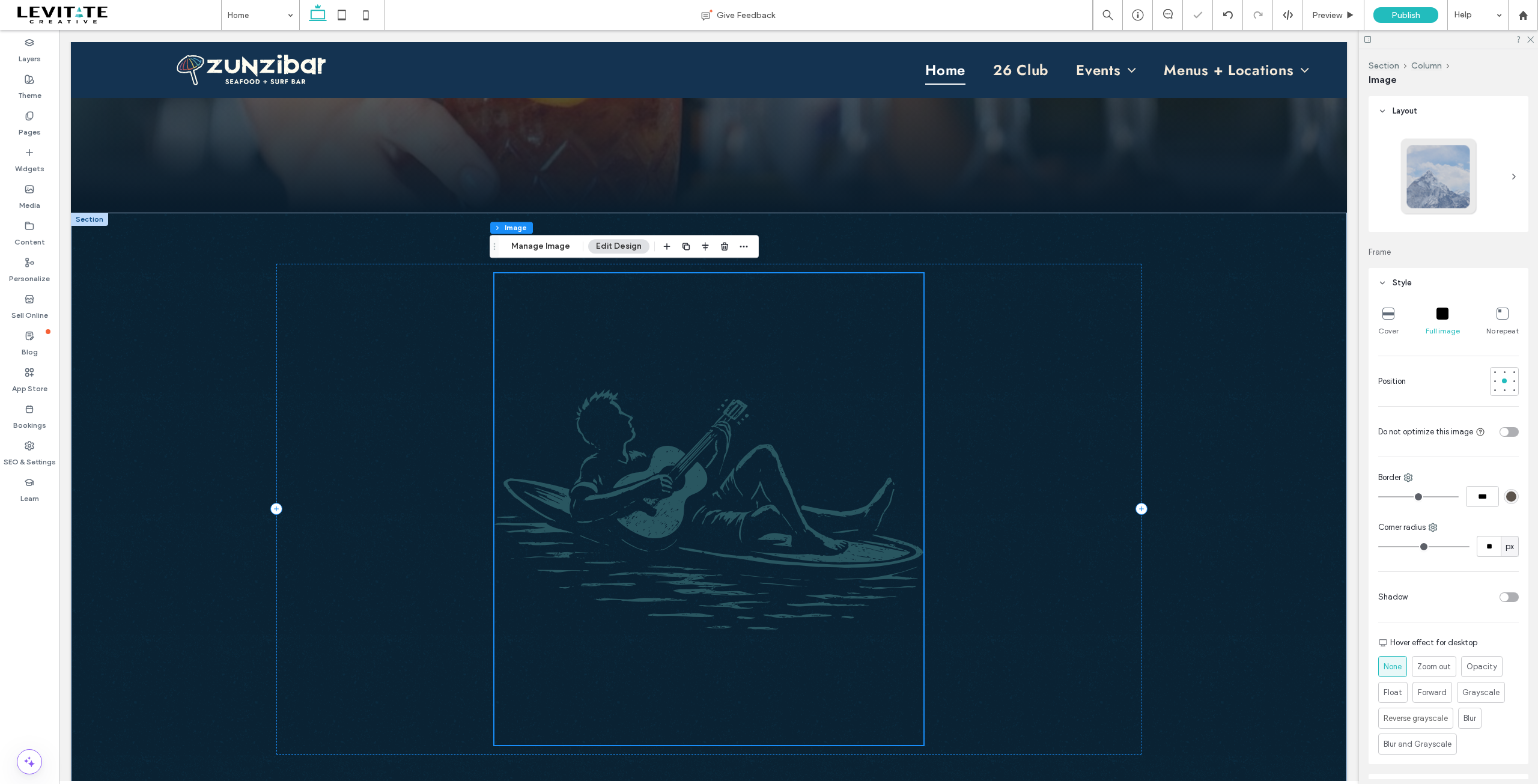
scroll to position [481, 0]
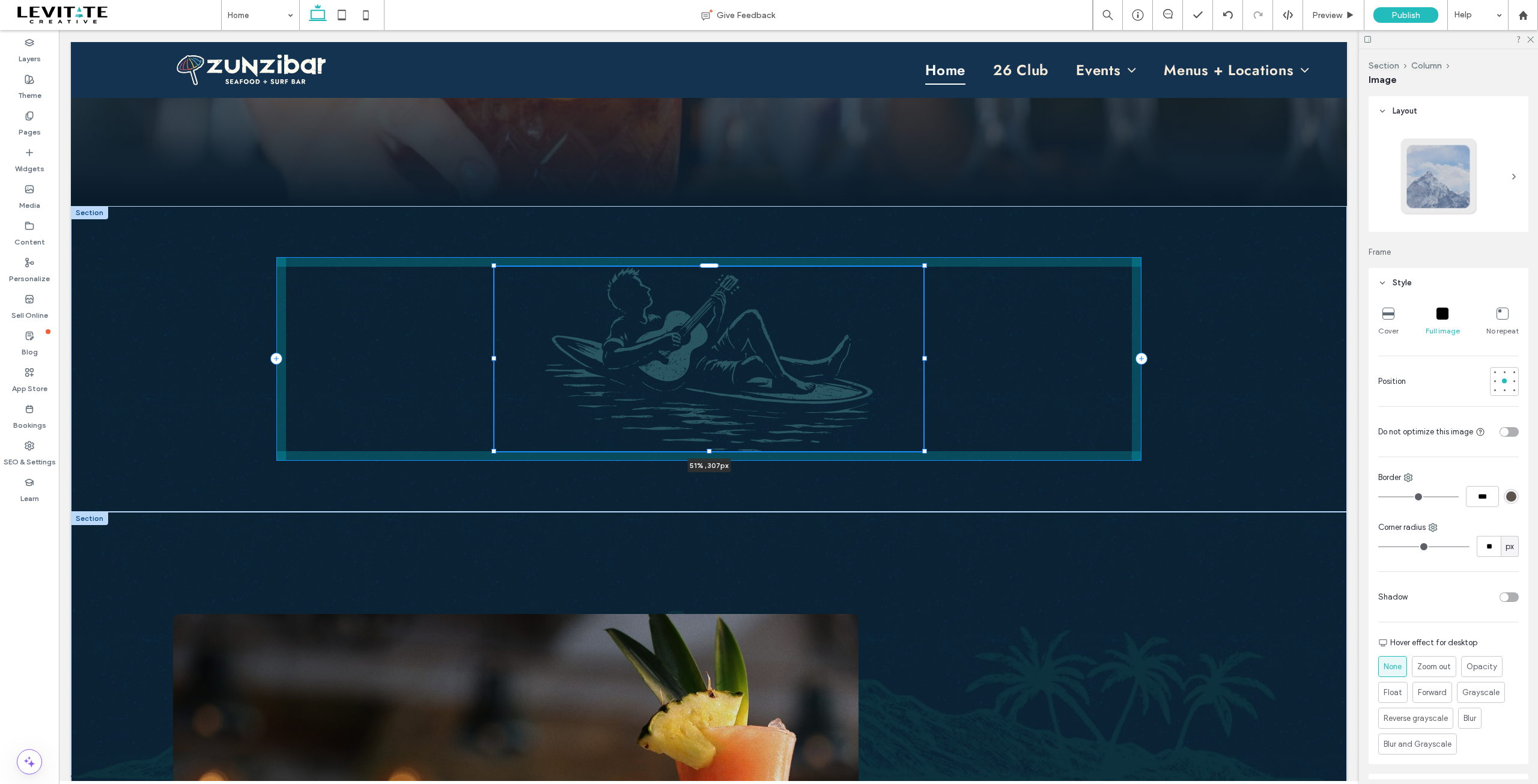
drag, startPoint x: 704, startPoint y: 739, endPoint x: 698, endPoint y: 596, distance: 143.1
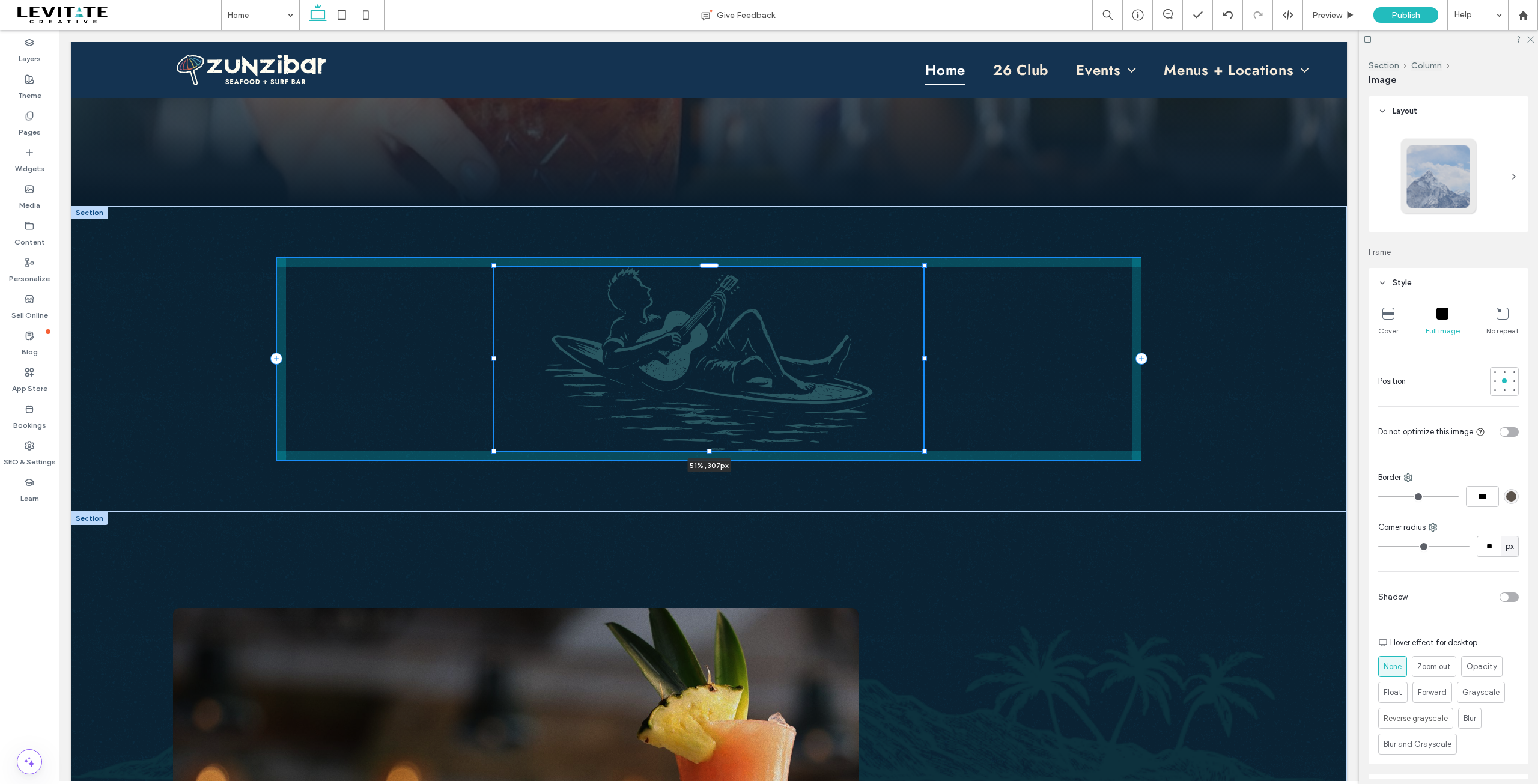
type input "***"
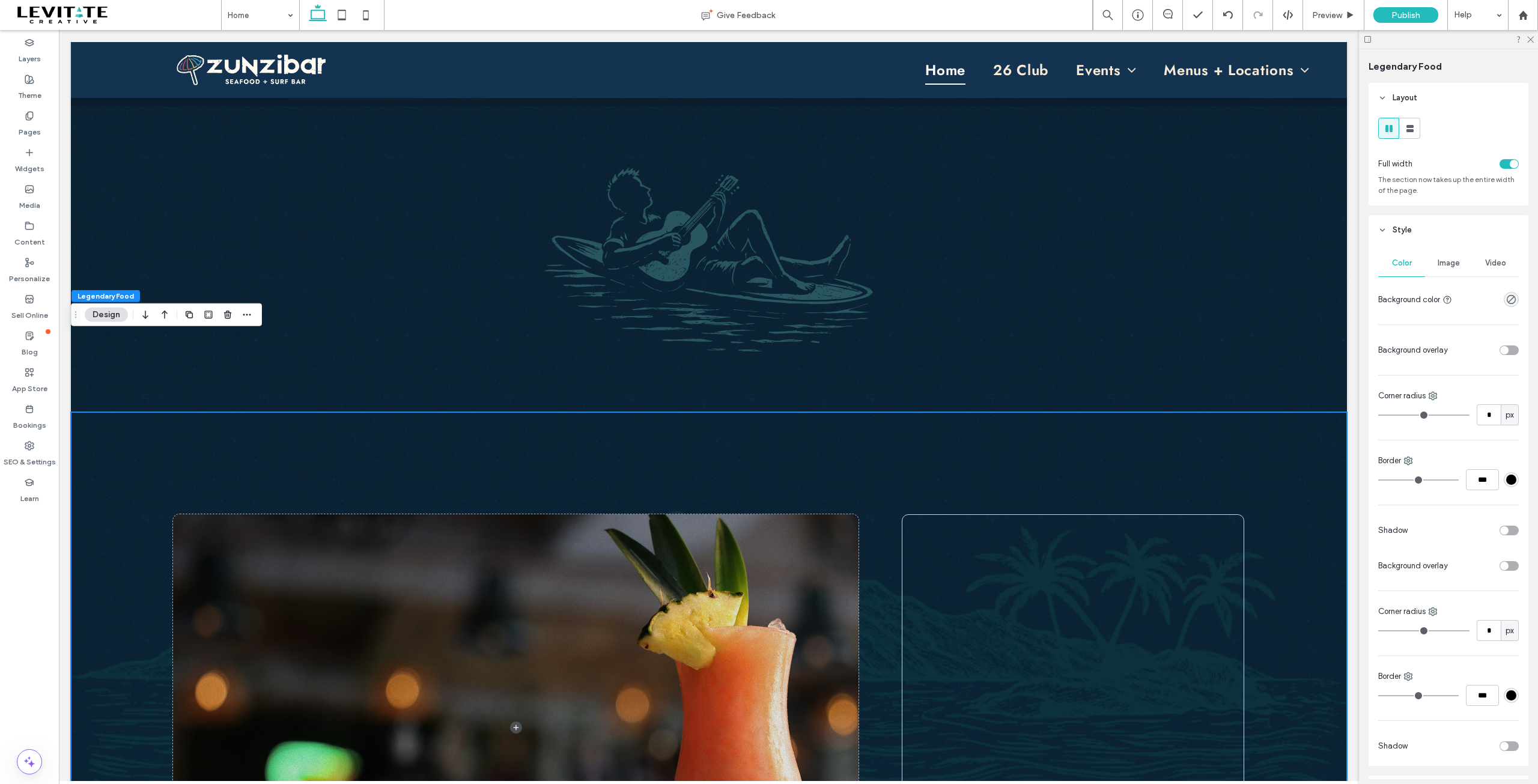
scroll to position [361, 0]
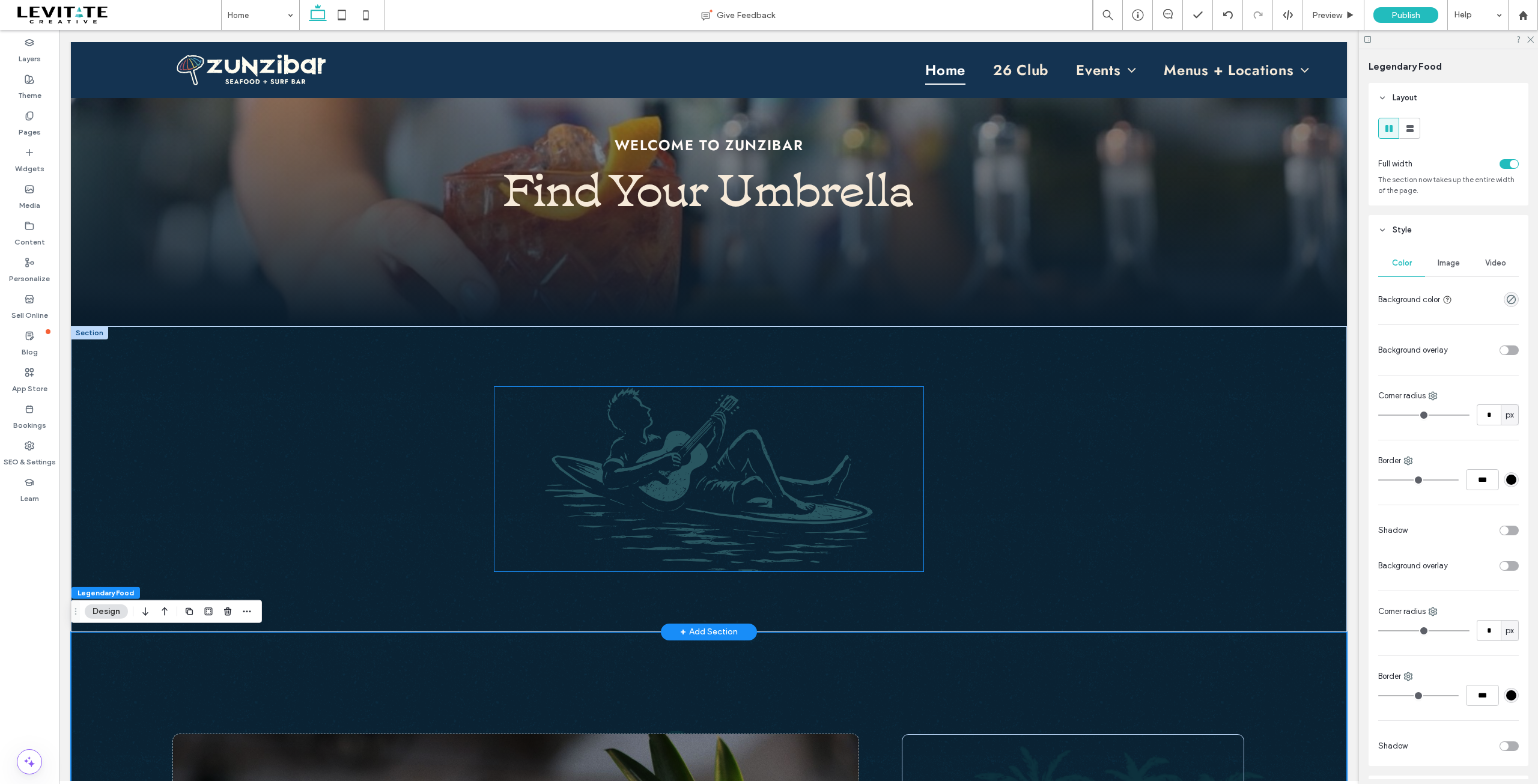
click at [741, 471] on img at bounding box center [709, 479] width 430 height 184
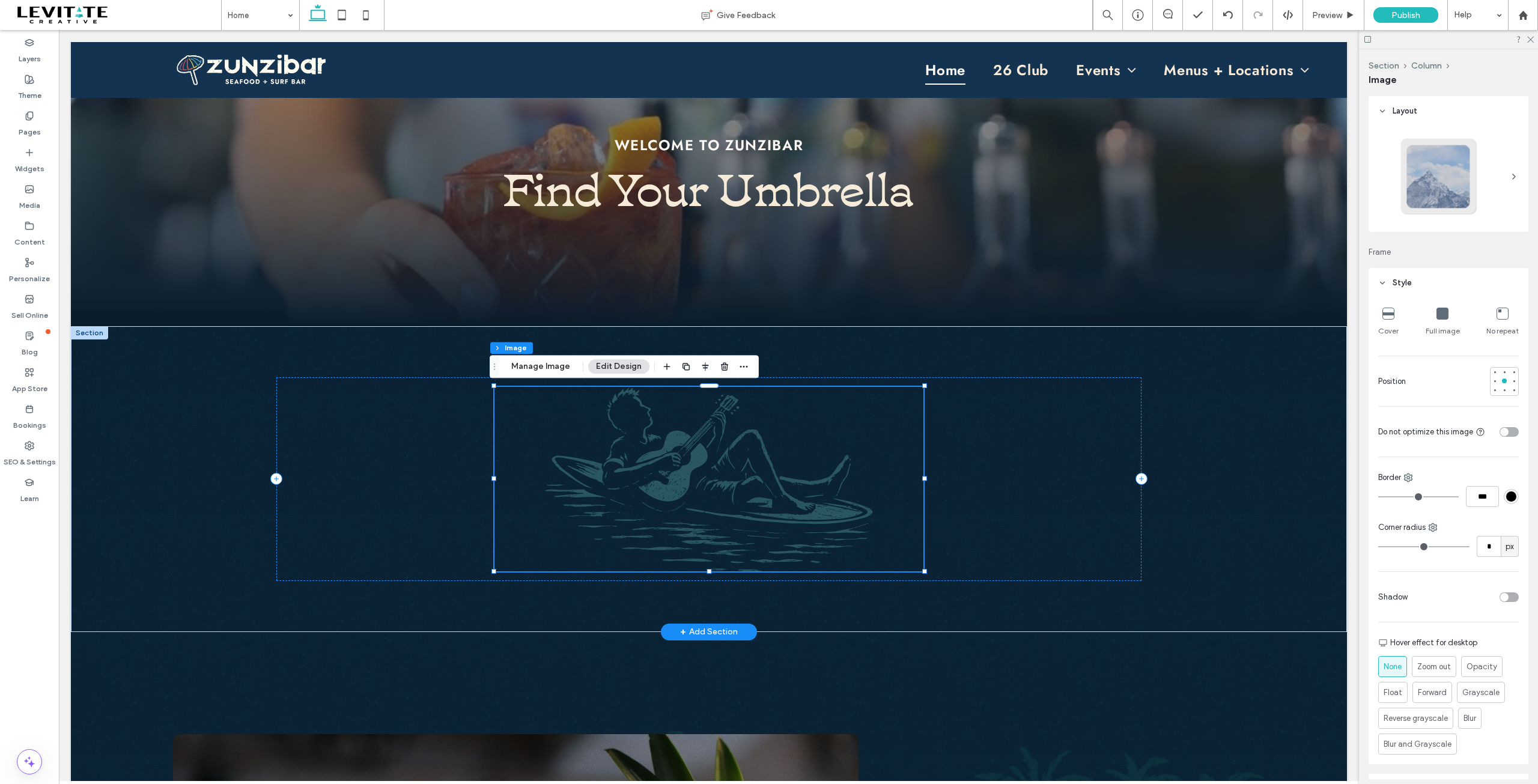
type input "**"
click at [1219, 390] on div at bounding box center [709, 479] width 1276 height 305
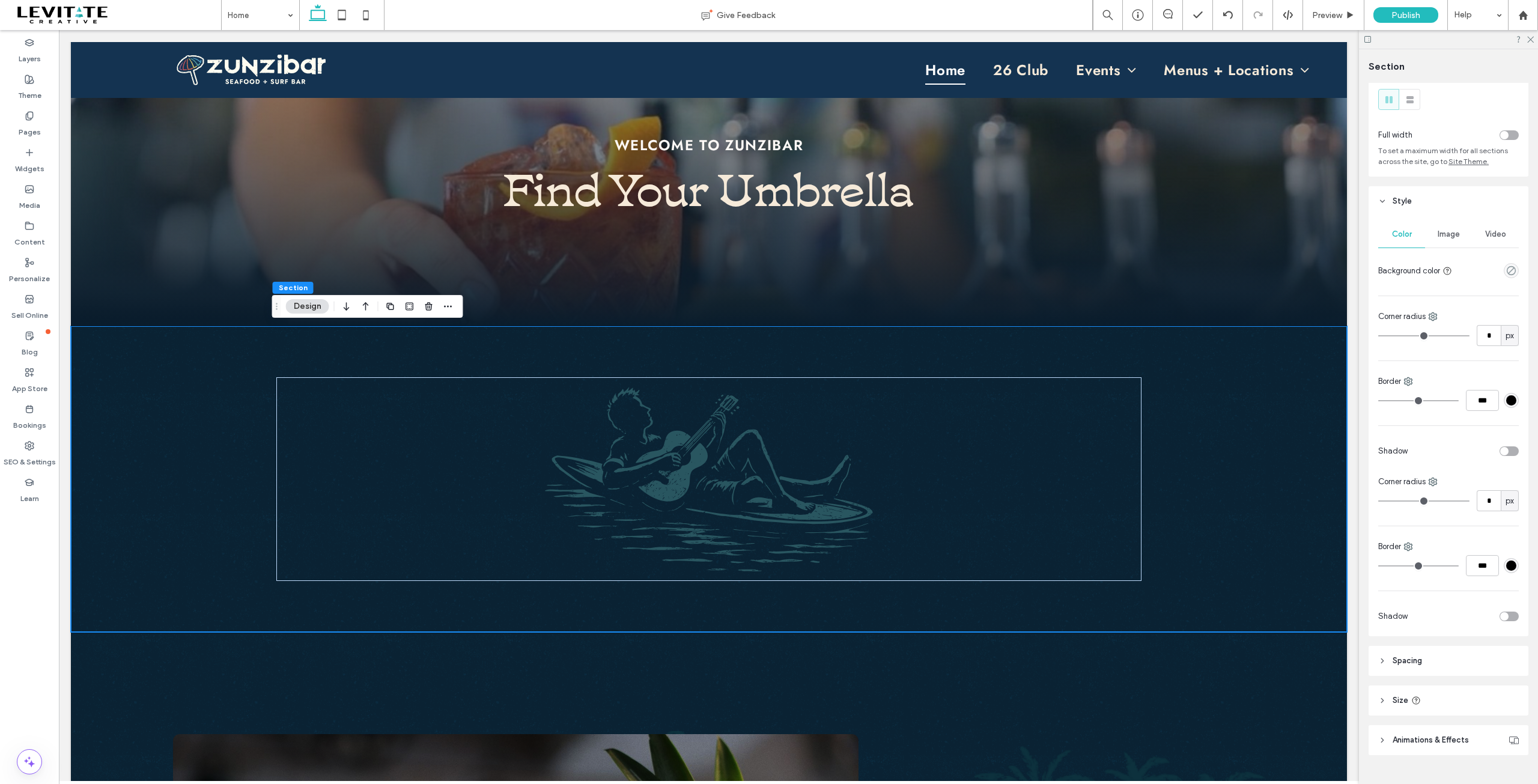
scroll to position [53, 0]
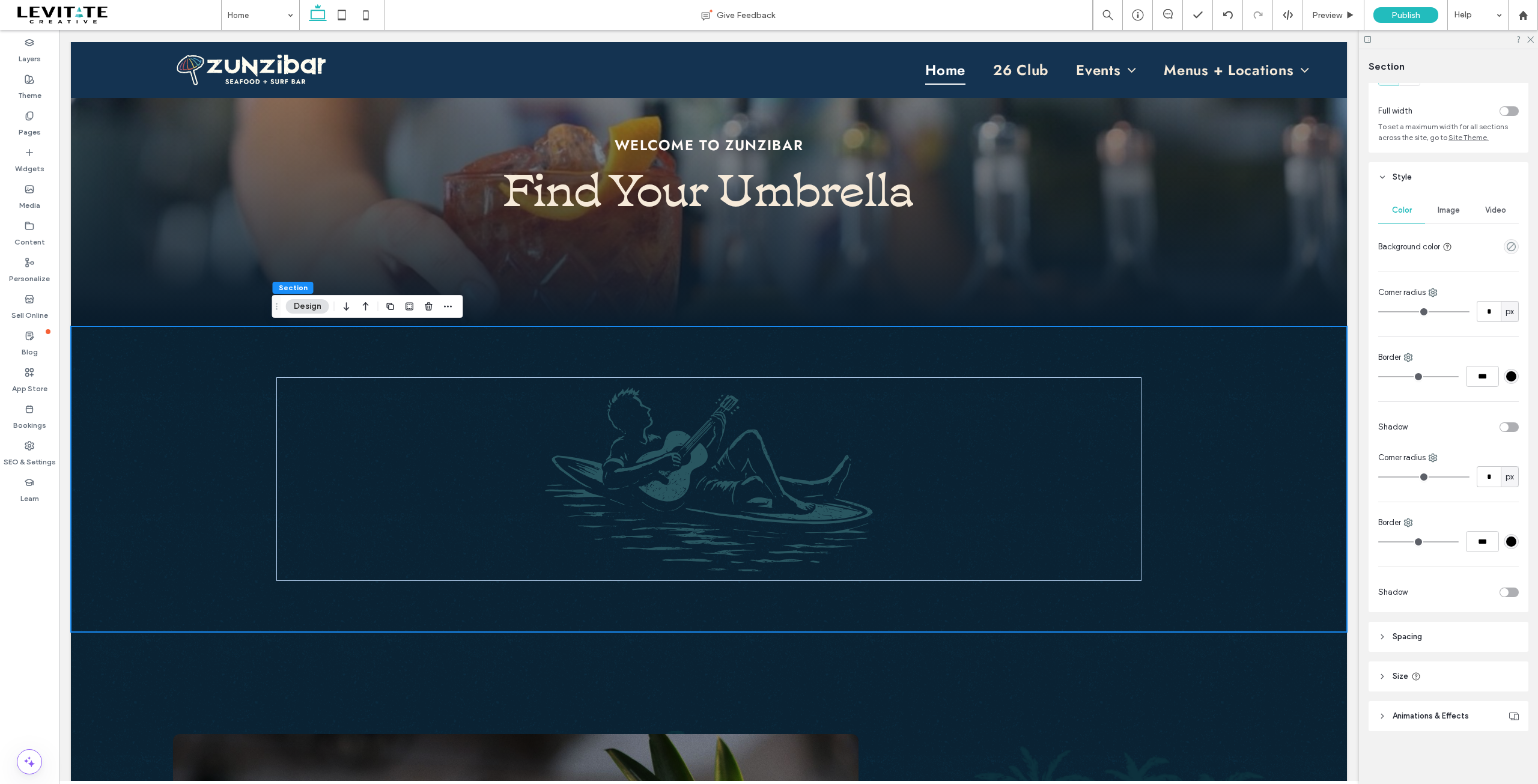
click at [1413, 644] on header "Spacing" at bounding box center [1449, 636] width 160 height 30
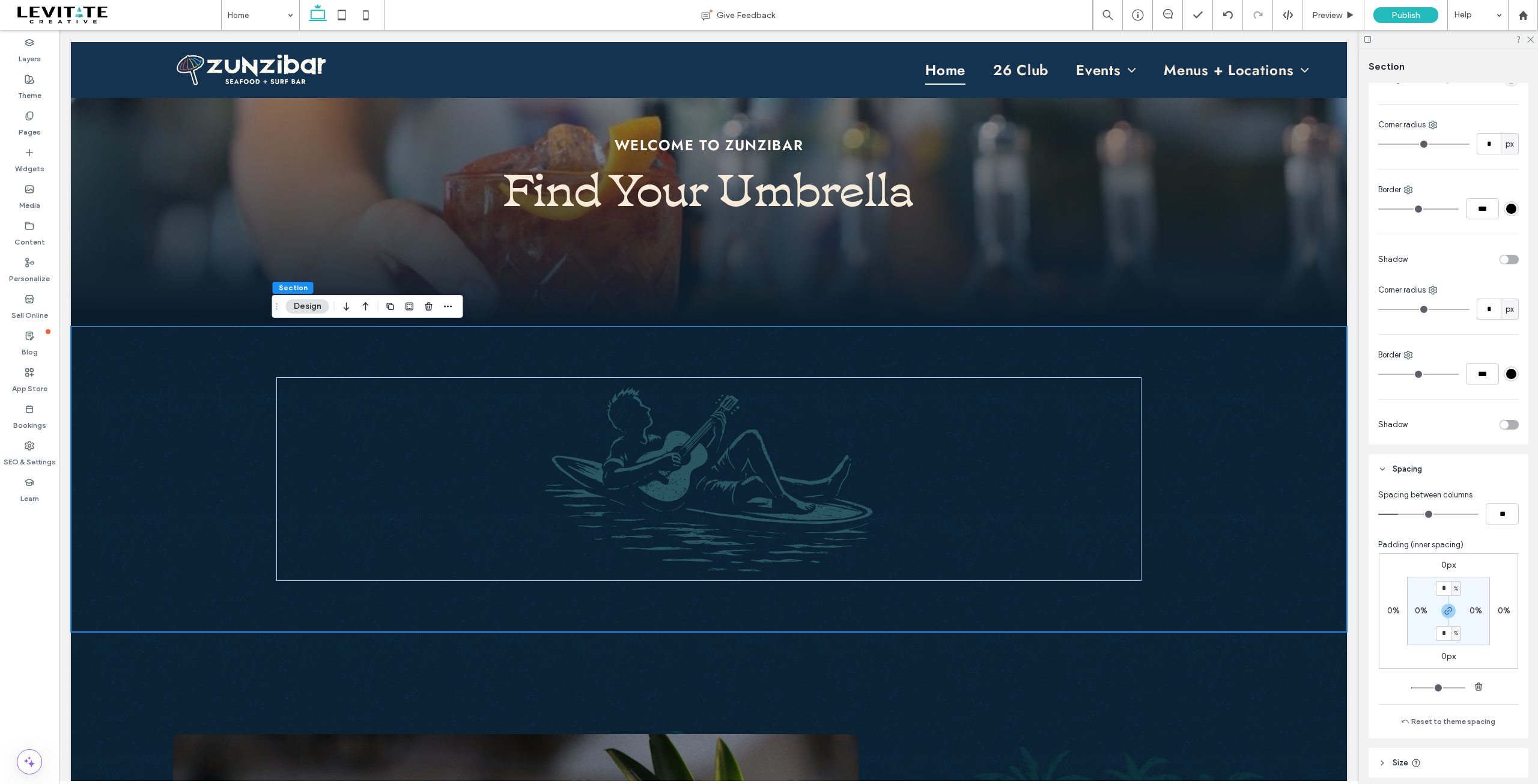
scroll to position [233, 0]
click at [1479, 675] on icon "button" at bounding box center [1478, 673] width 10 height 10
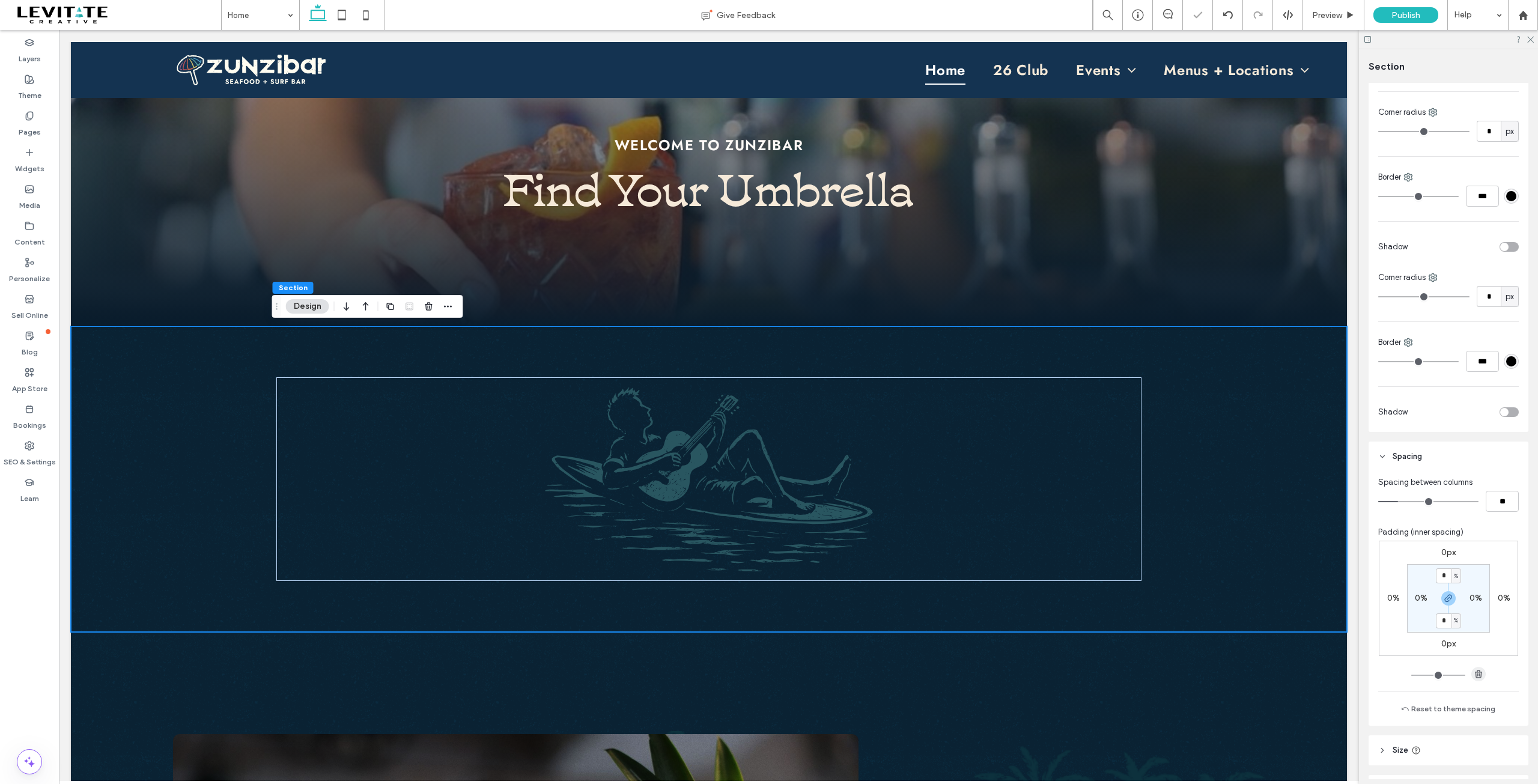
type input "*"
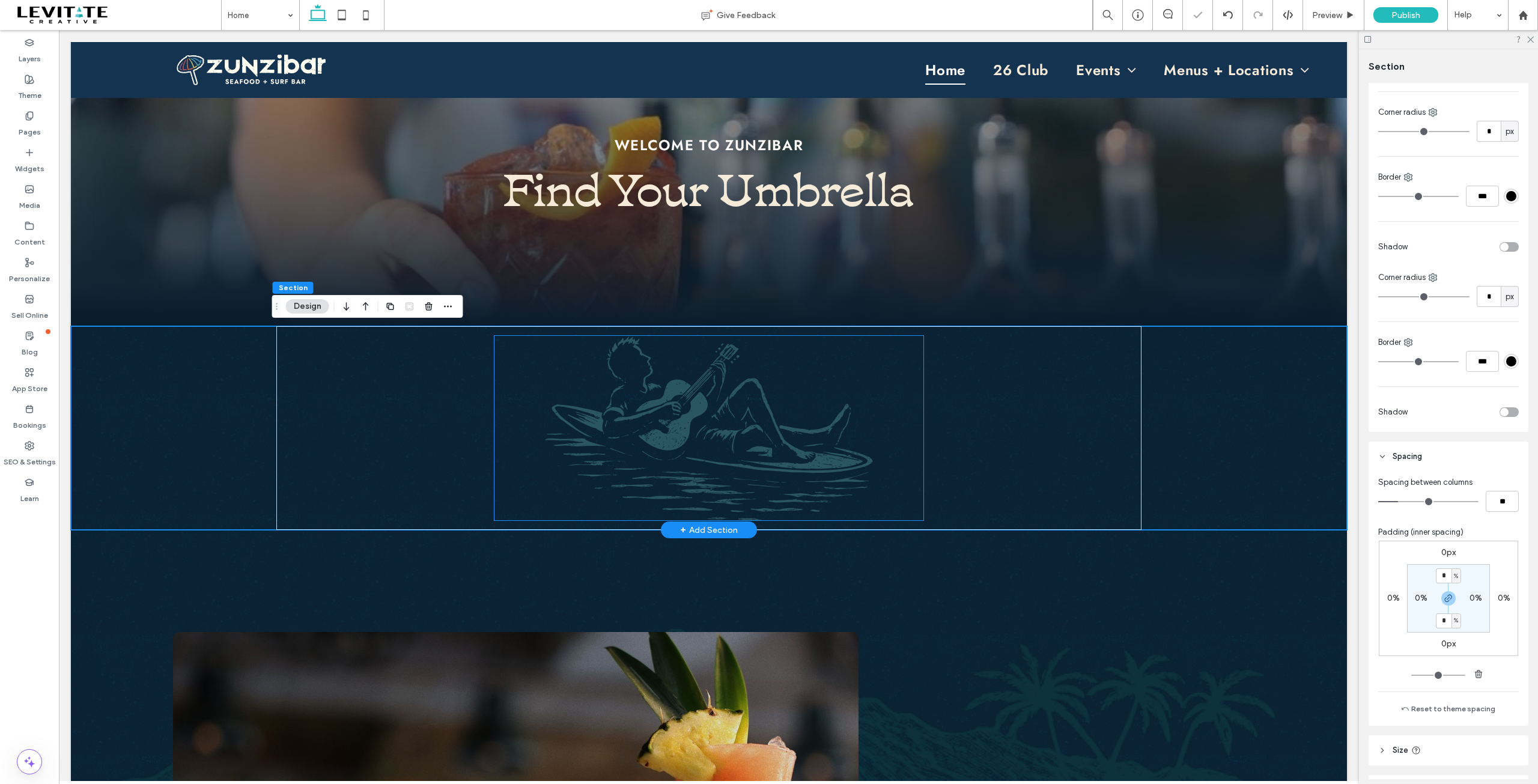
click at [712, 374] on img at bounding box center [709, 427] width 430 height 184
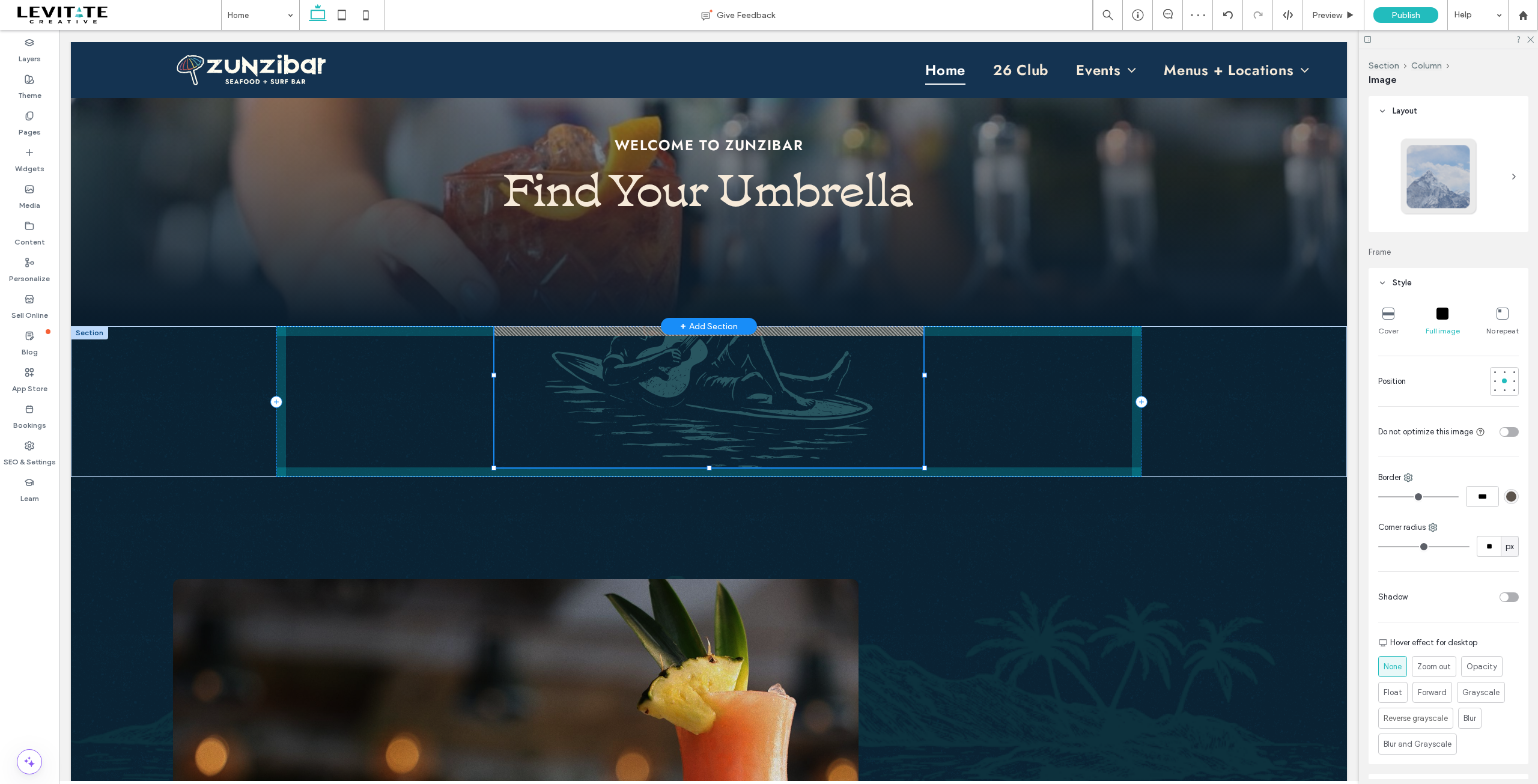
drag, startPoint x: 703, startPoint y: 335, endPoint x: 696, endPoint y: 283, distance: 52.5
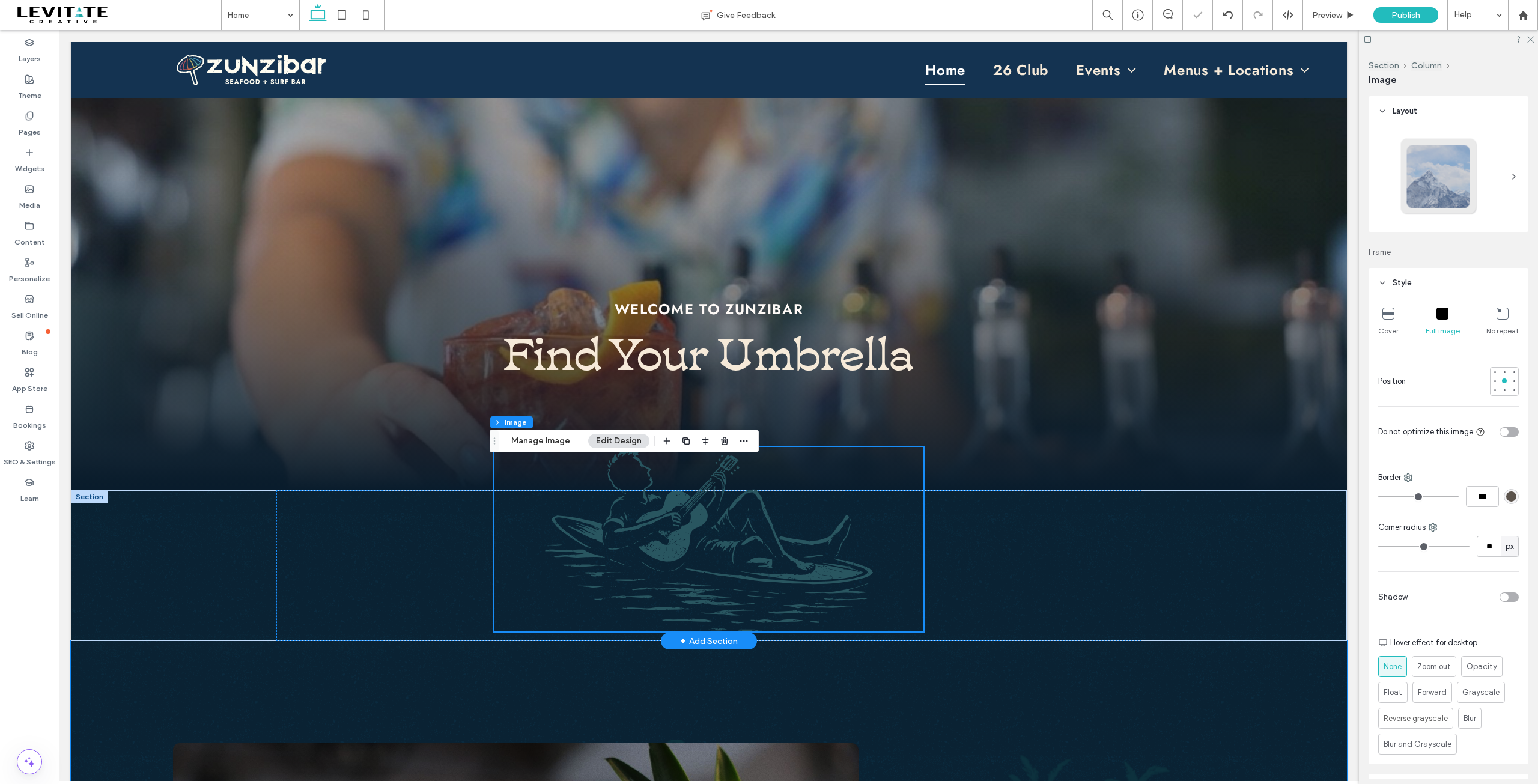
scroll to position [180, 0]
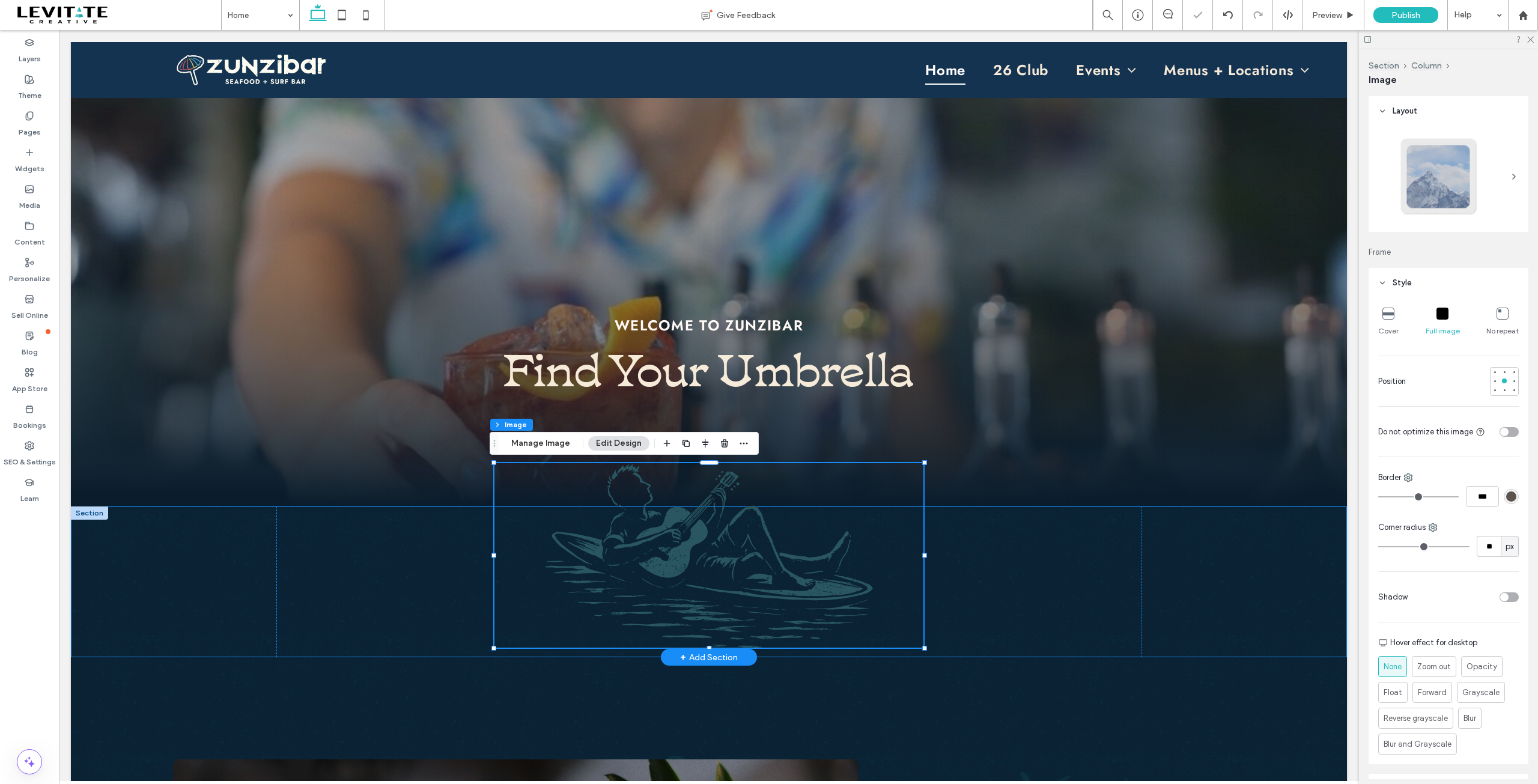
click at [1255, 614] on div "-88px" at bounding box center [709, 581] width 1276 height 151
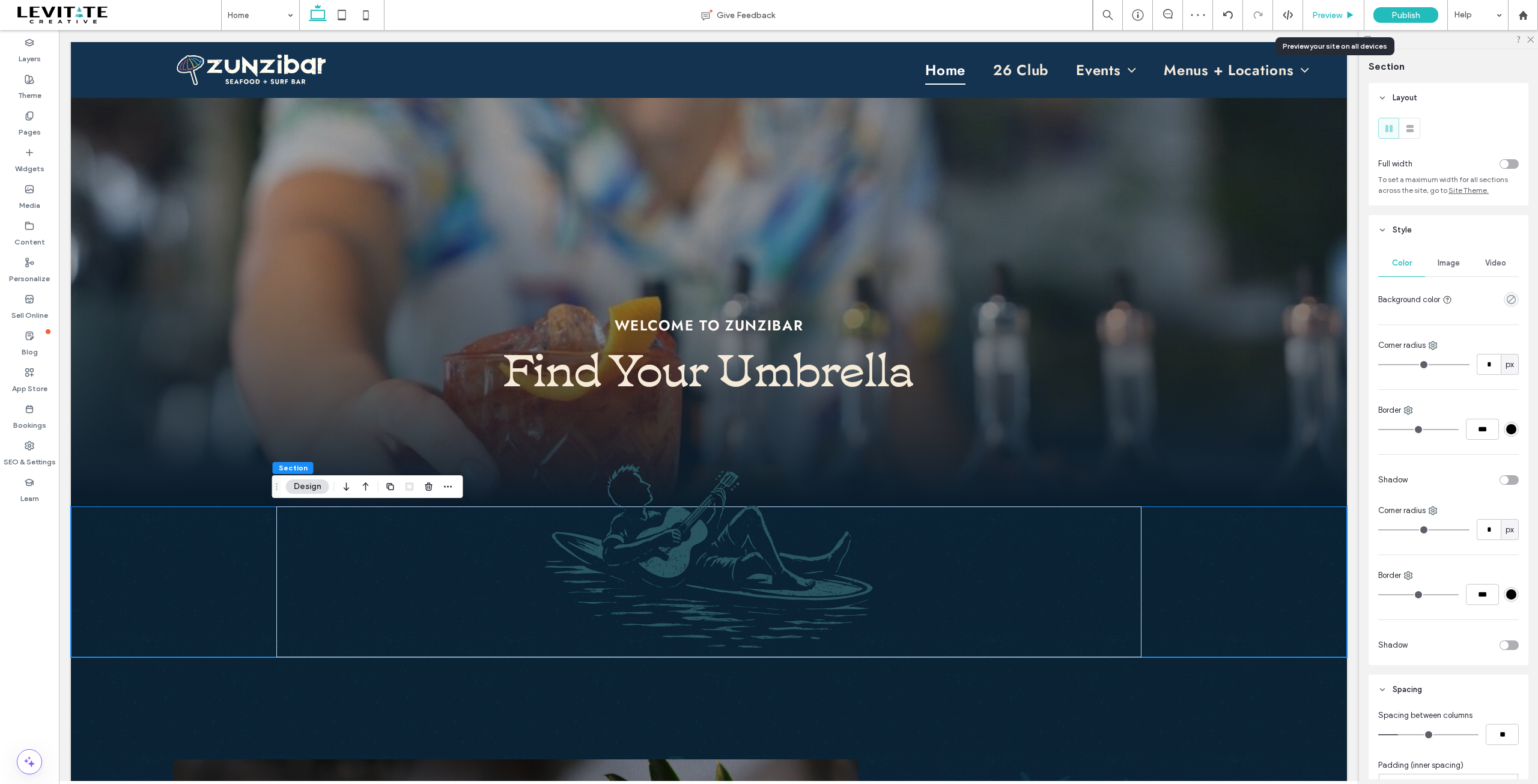
click at [1329, 16] on span "Preview" at bounding box center [1327, 15] width 30 height 10
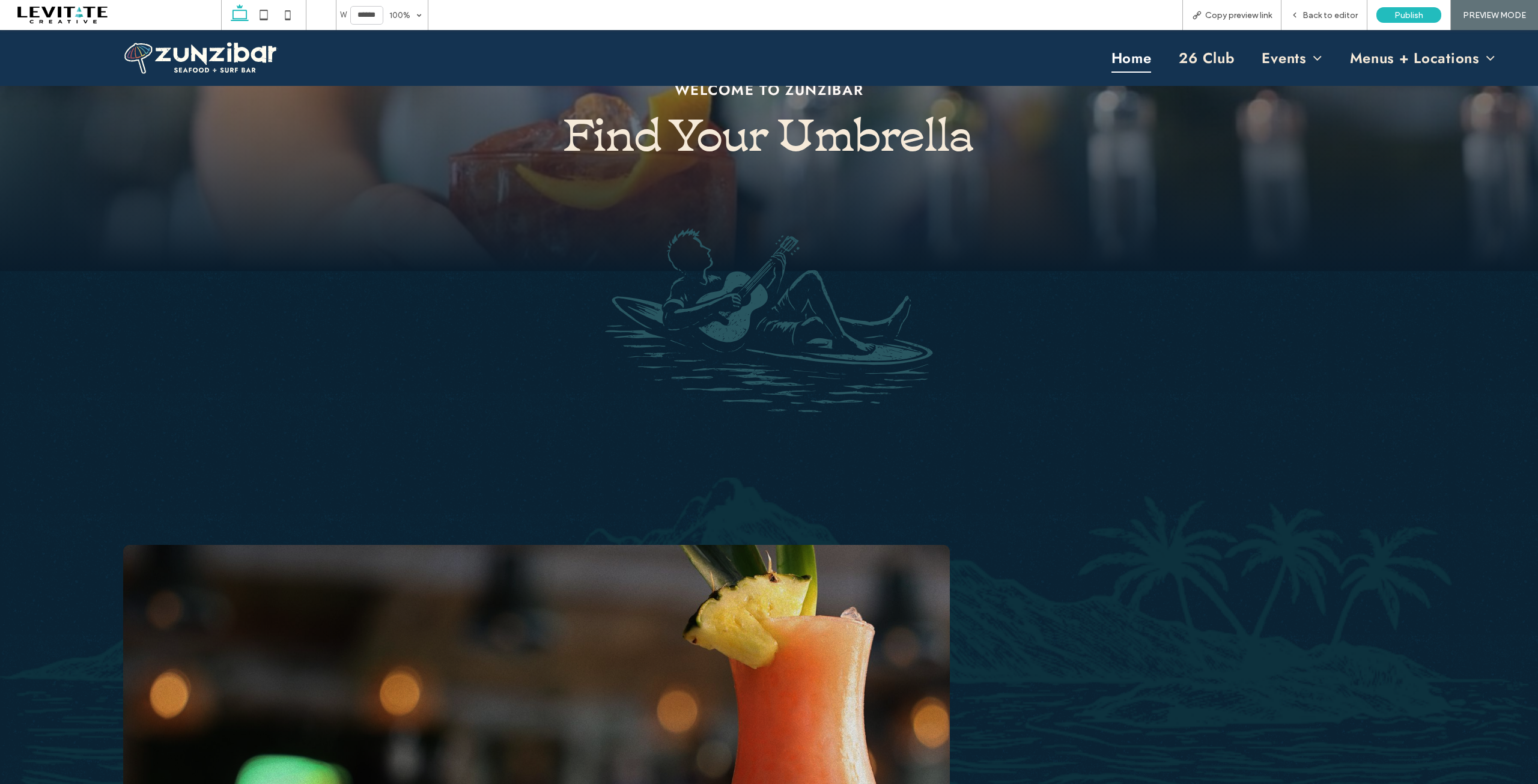
scroll to position [348, 0]
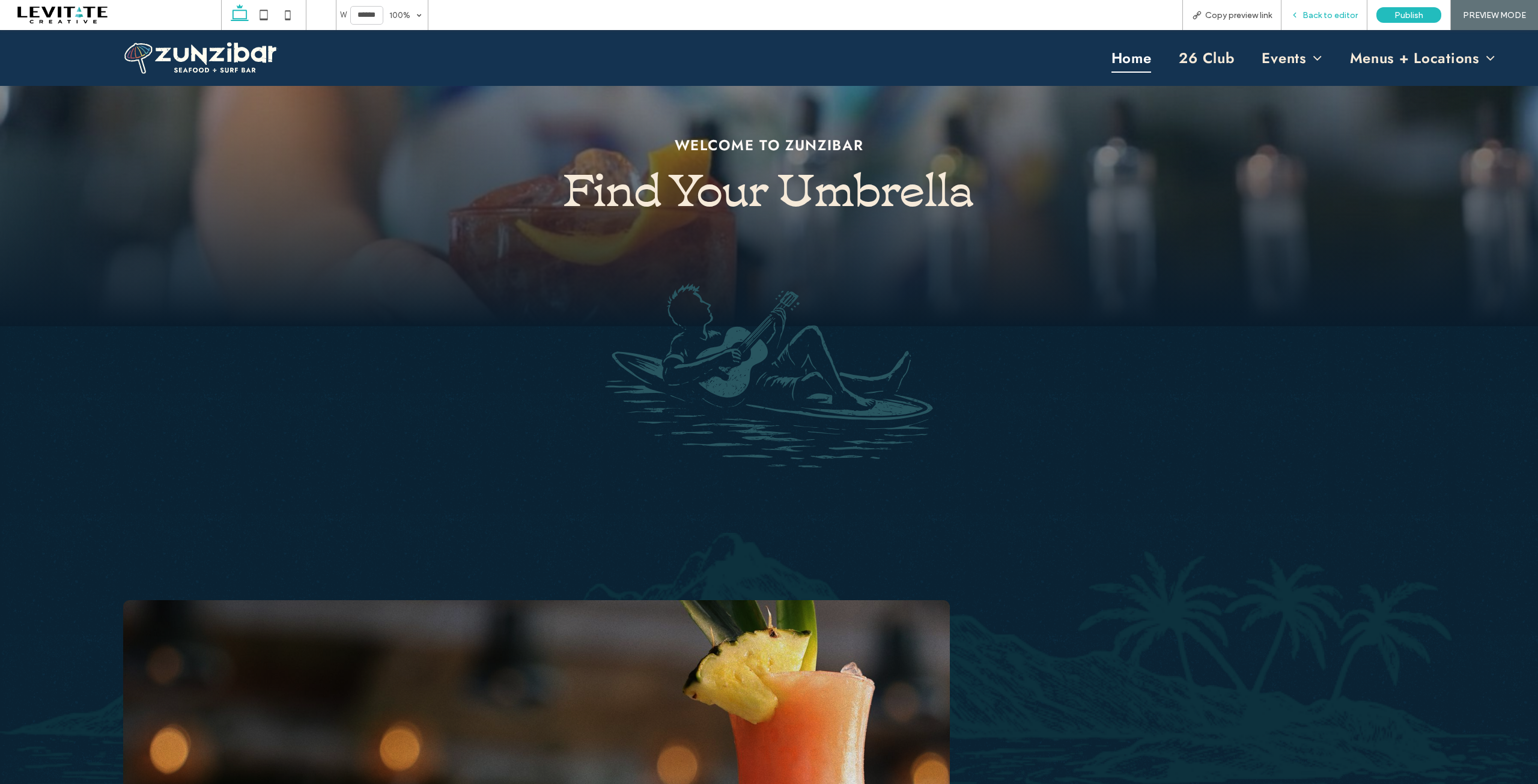
click at [1329, 12] on span "Back to editor" at bounding box center [1330, 15] width 55 height 10
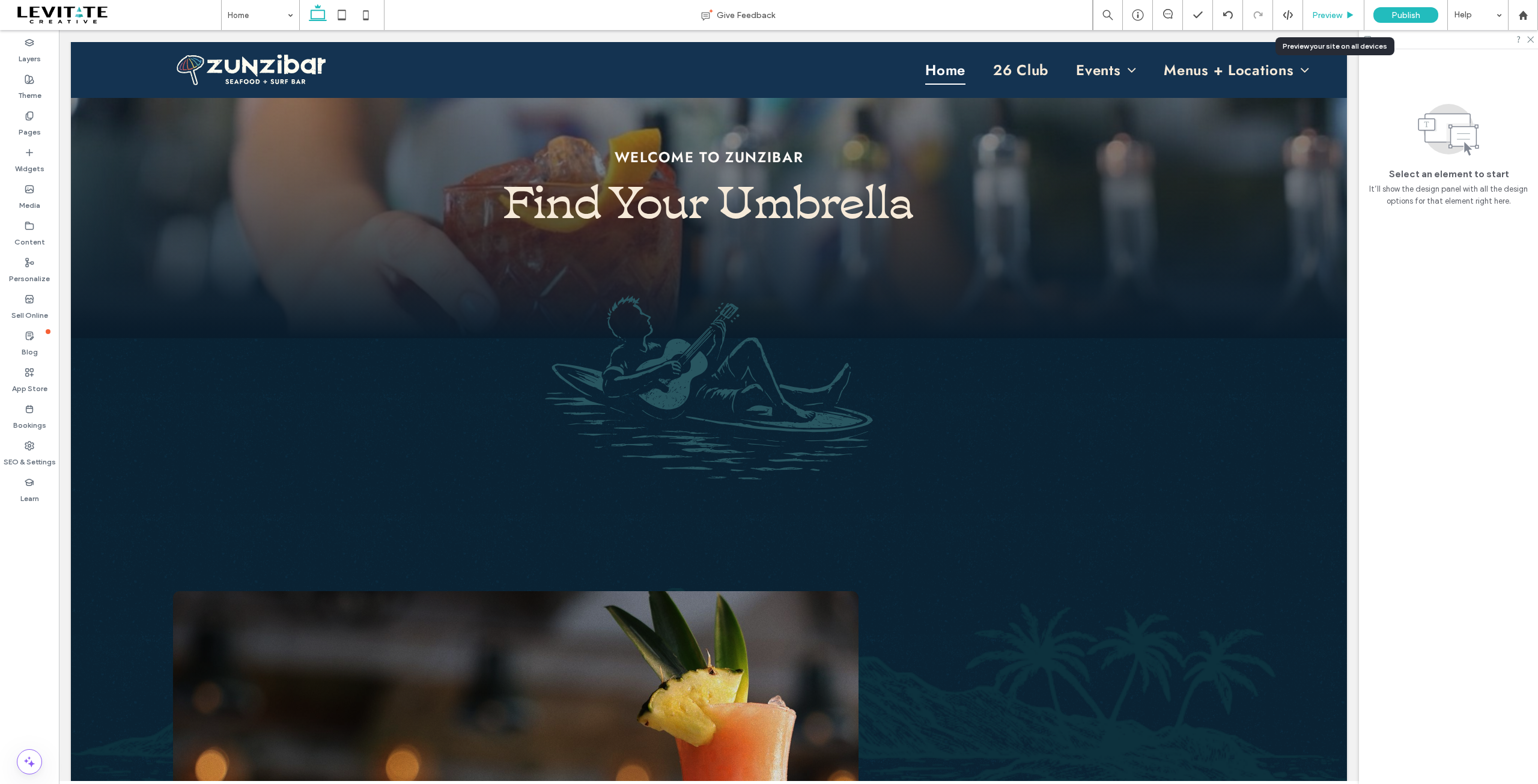
scroll to position [361, 0]
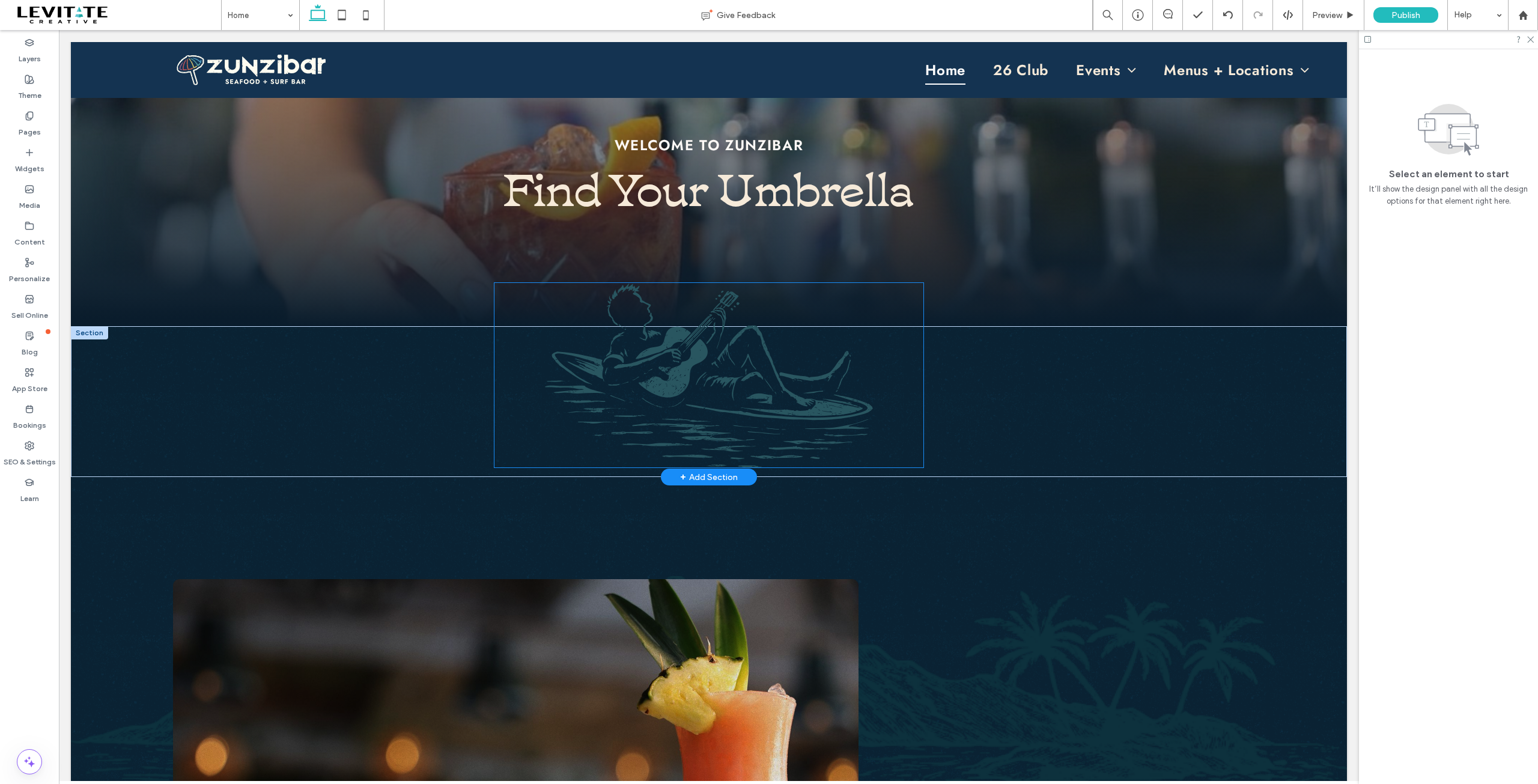
click at [754, 422] on img at bounding box center [709, 374] width 430 height 184
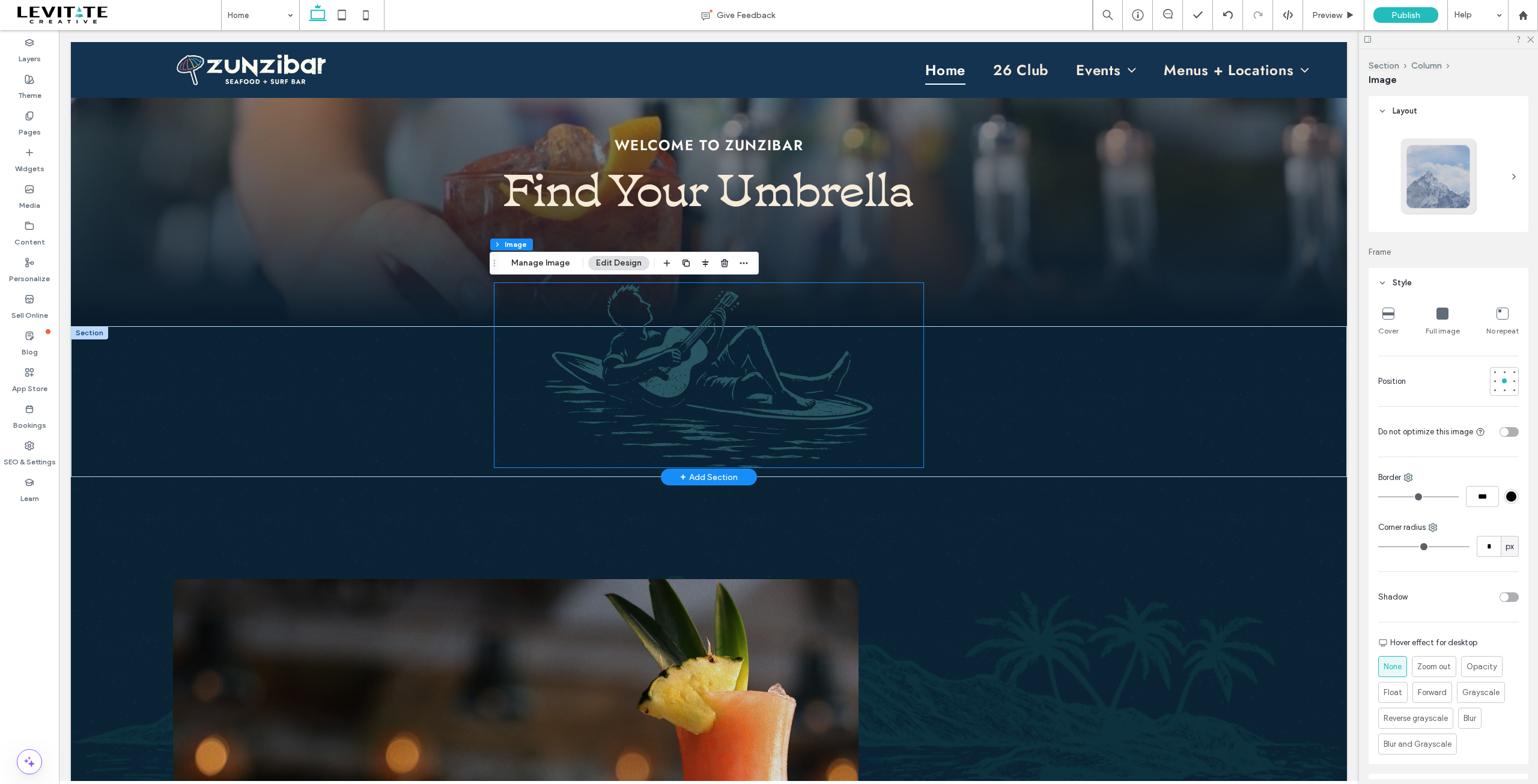
type input "**"
click at [754, 422] on img at bounding box center [709, 374] width 430 height 184
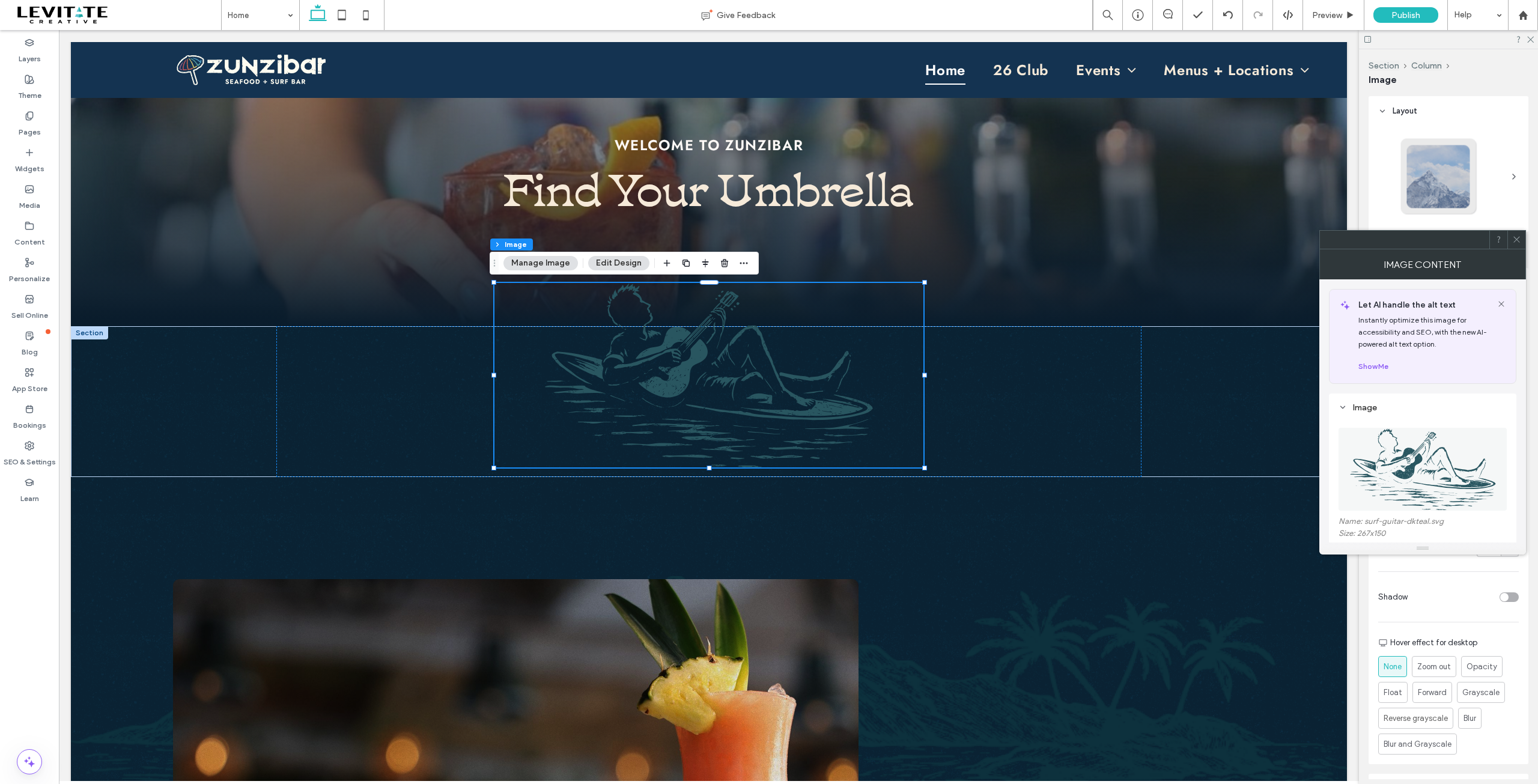
click at [1393, 474] on img at bounding box center [1423, 469] width 162 height 83
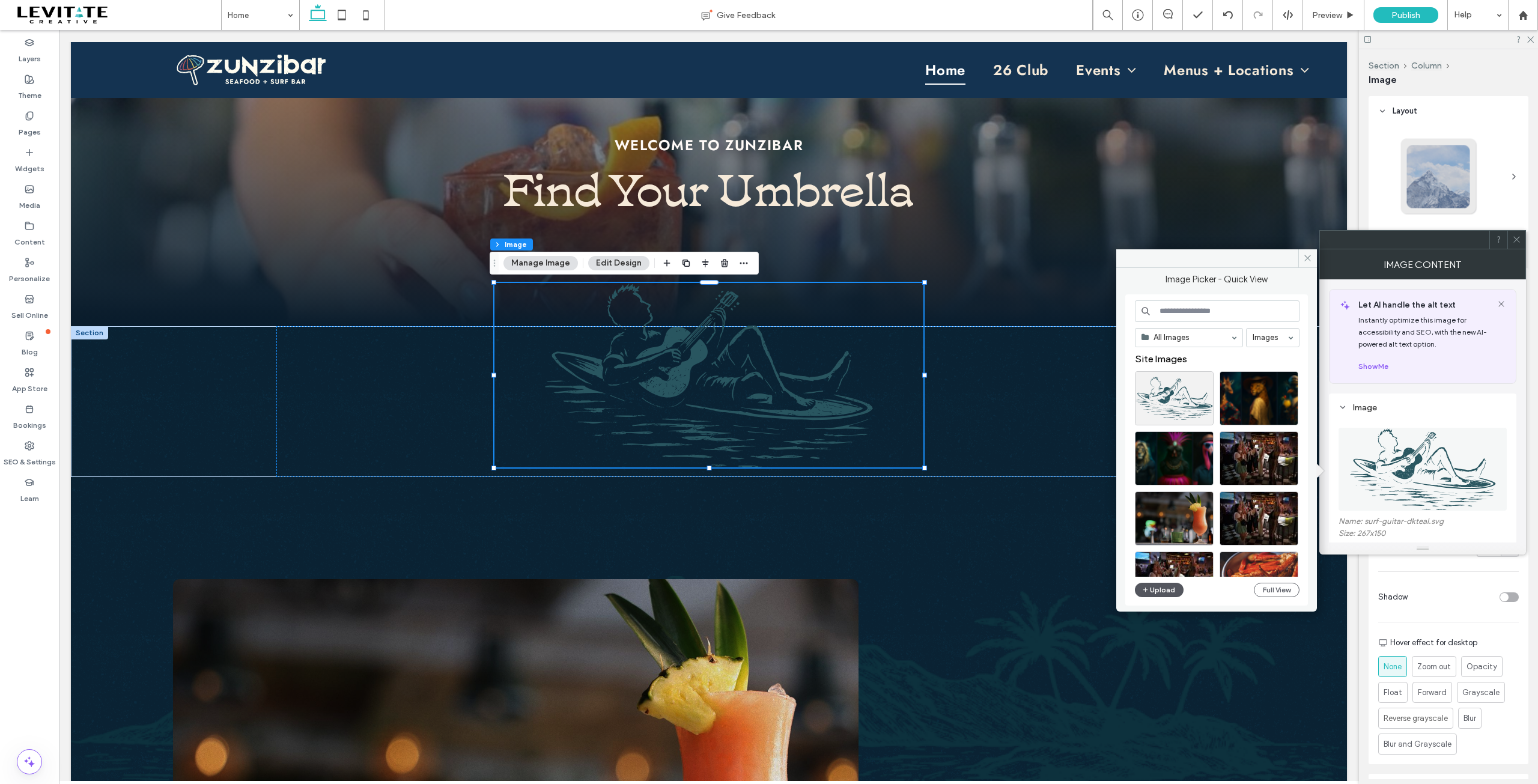
click at [1160, 590] on button "Upload" at bounding box center [1160, 590] width 49 height 15
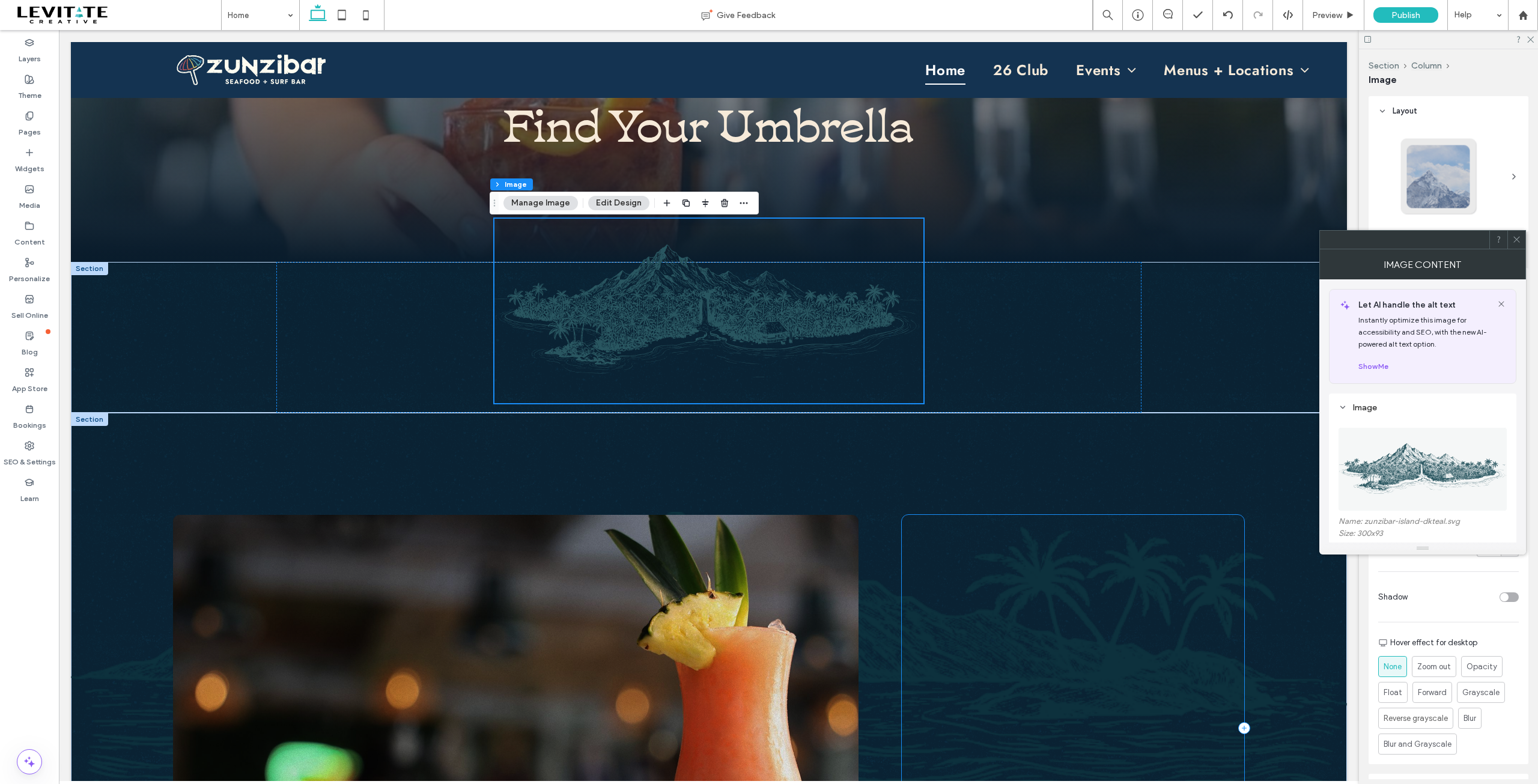
scroll to position [421, 0]
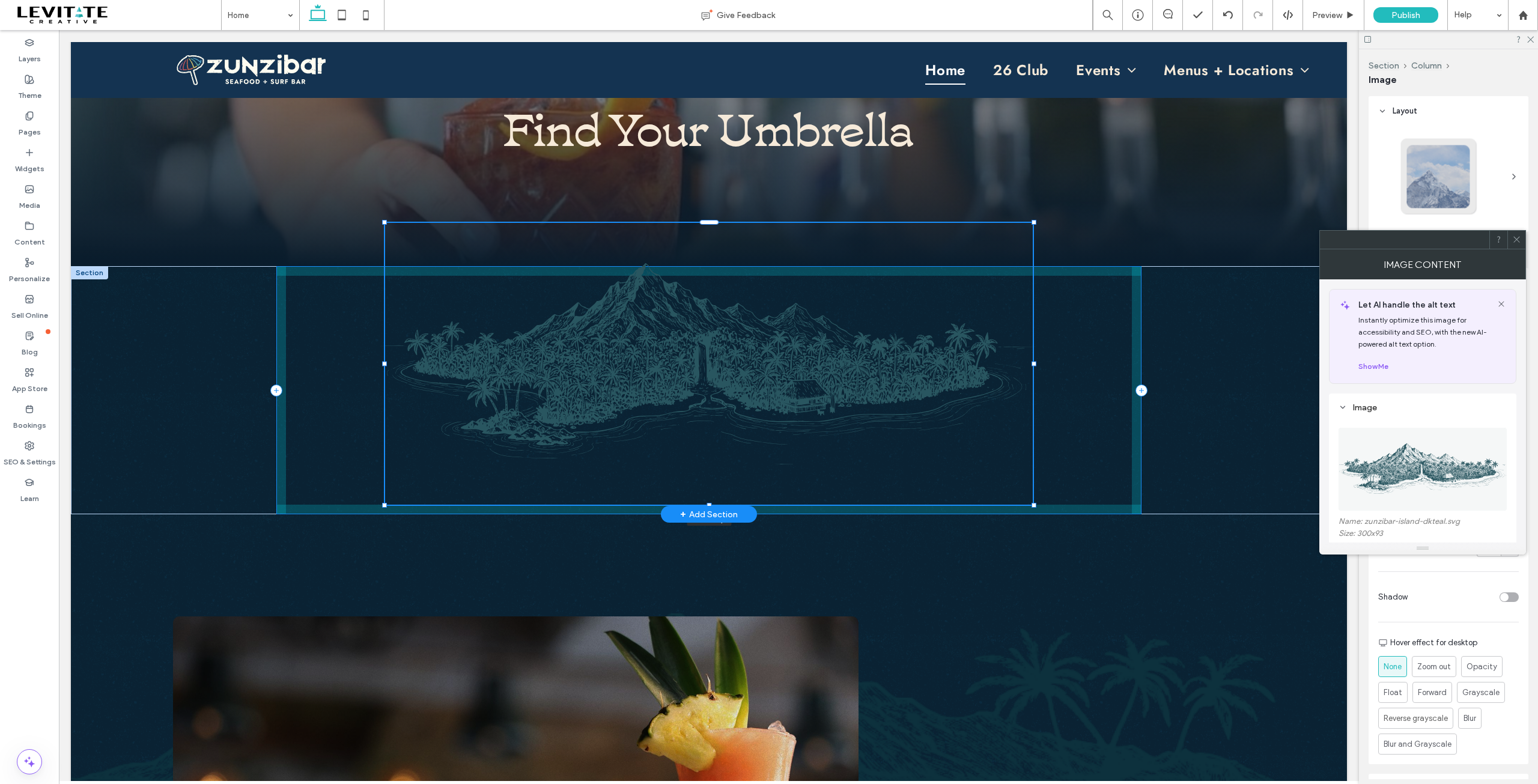
drag, startPoint x: 922, startPoint y: 408, endPoint x: 1031, endPoint y: 457, distance: 119.5
click at [1031, 457] on div "77% , 469px" at bounding box center [709, 390] width 865 height 248
type input "**"
type input "****"
type input "***"
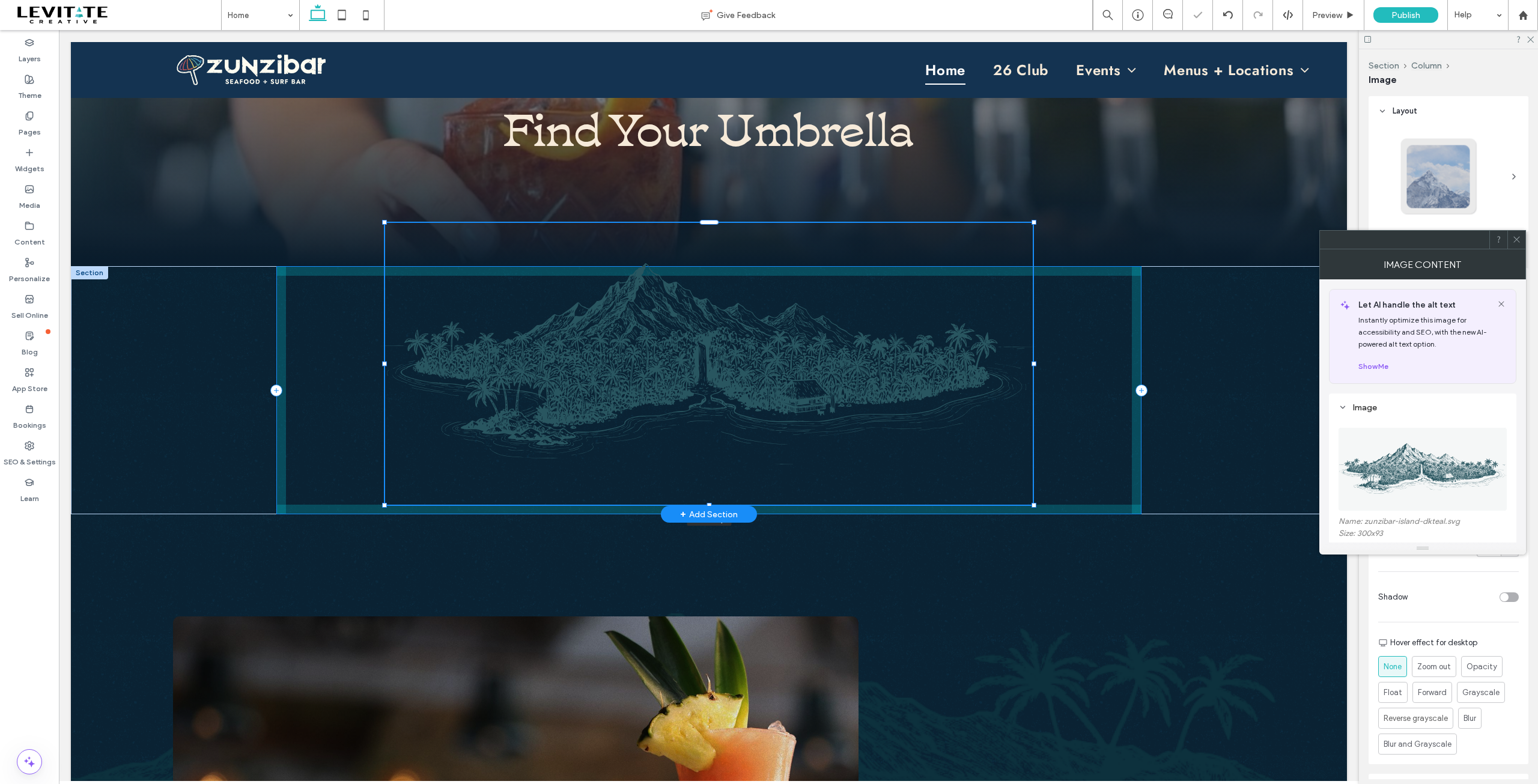
type input "***"
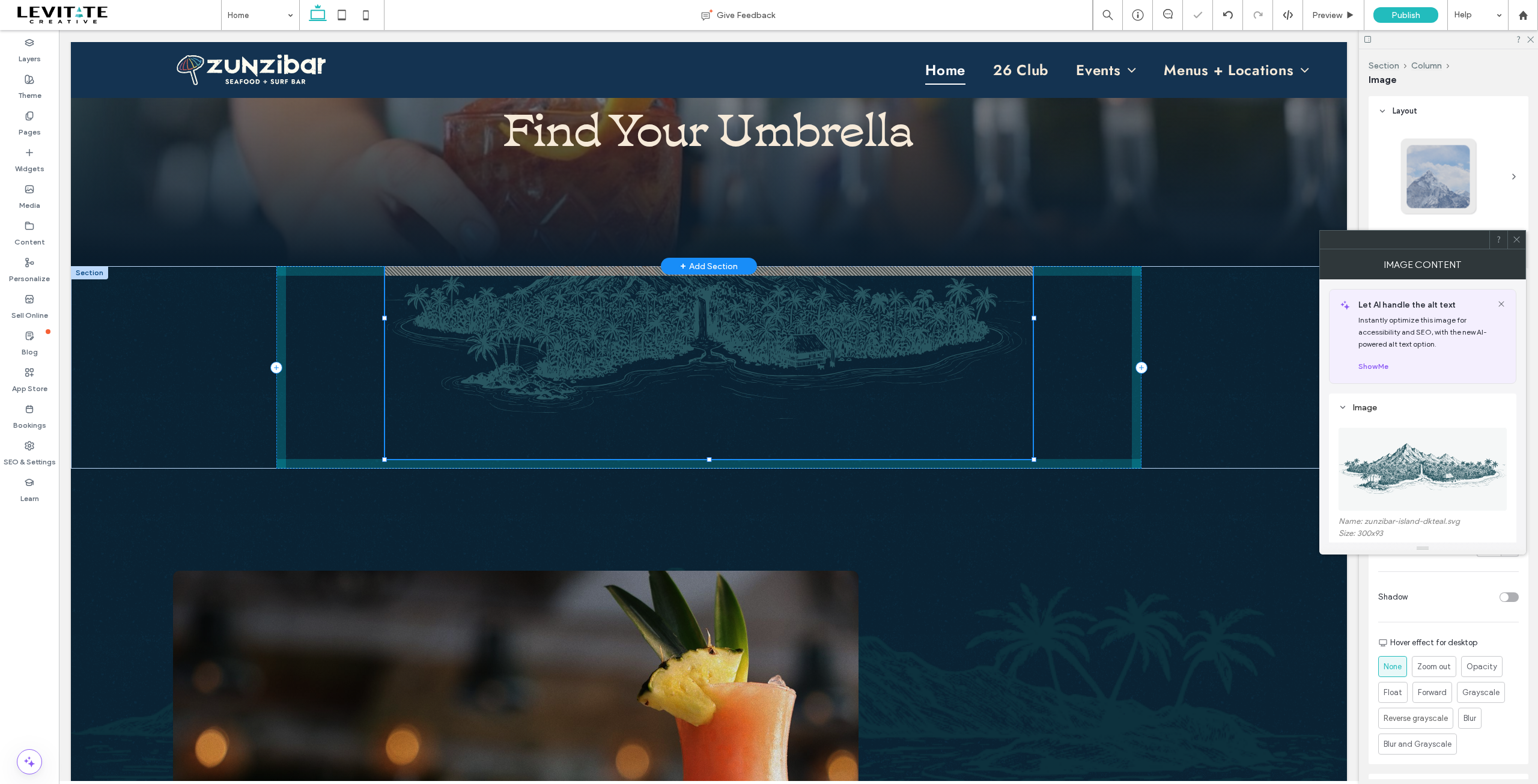
drag, startPoint x: 704, startPoint y: 222, endPoint x: 704, endPoint y: 174, distance: 48.0
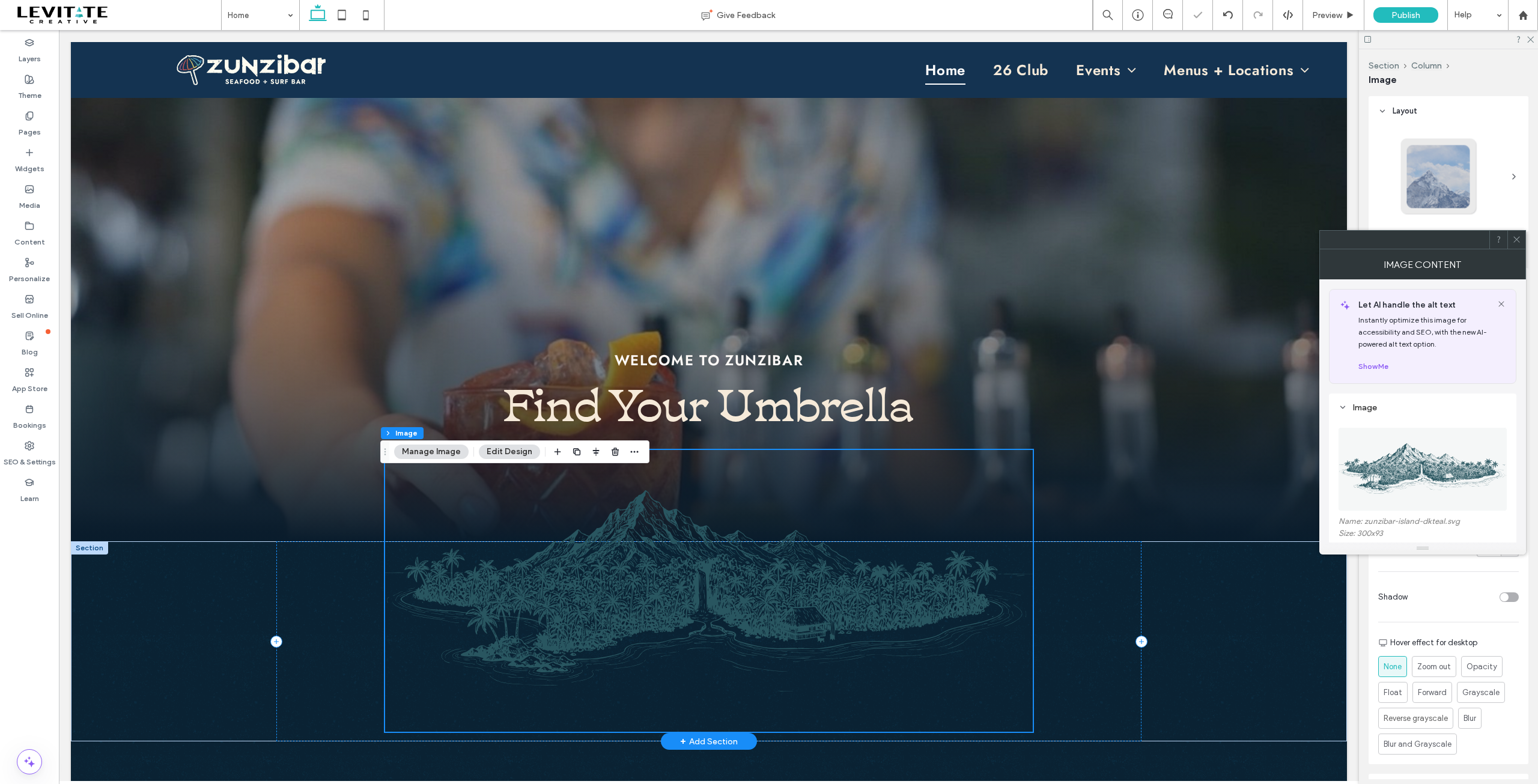
scroll to position [120, 0]
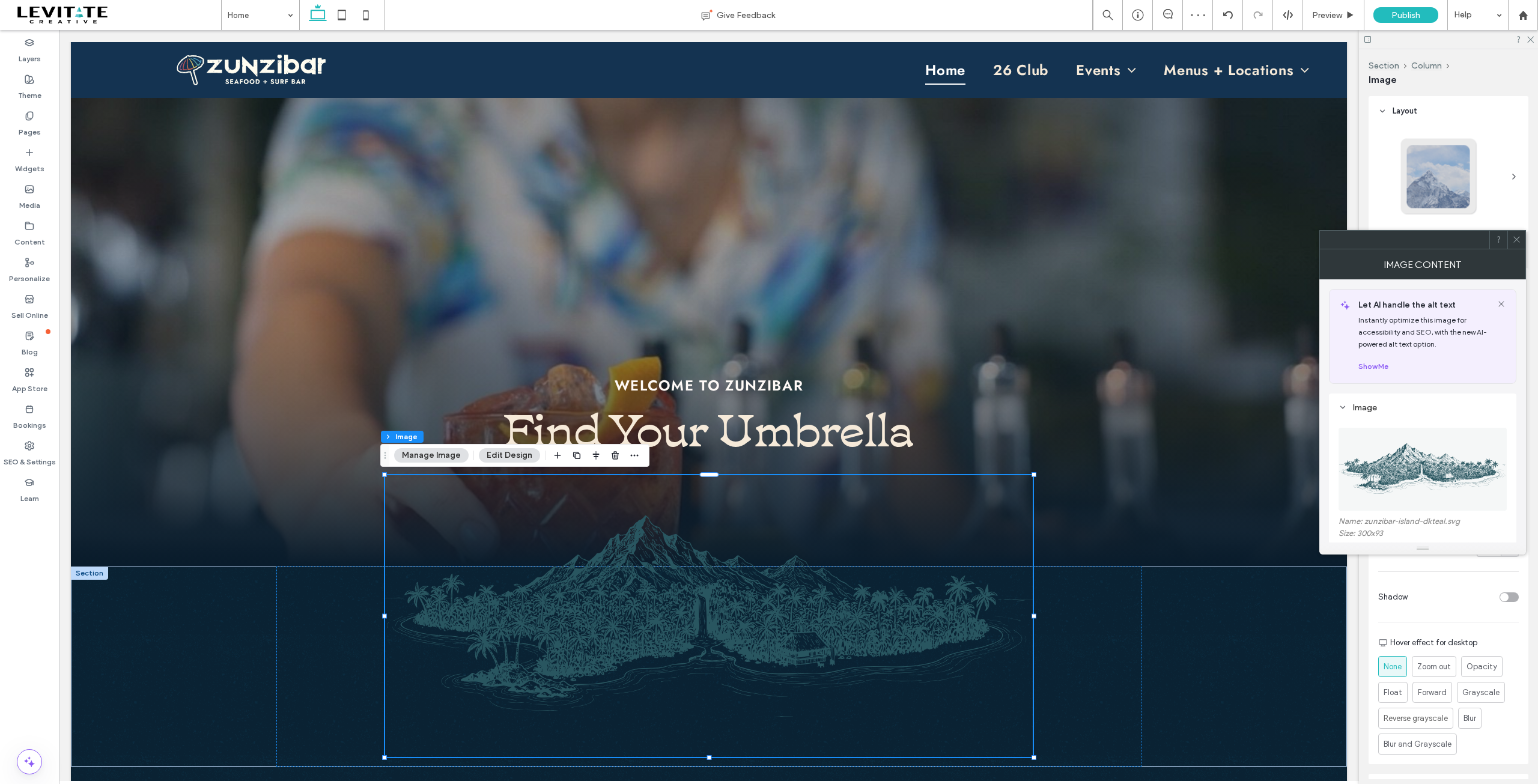
click at [1520, 244] on span at bounding box center [1517, 240] width 9 height 18
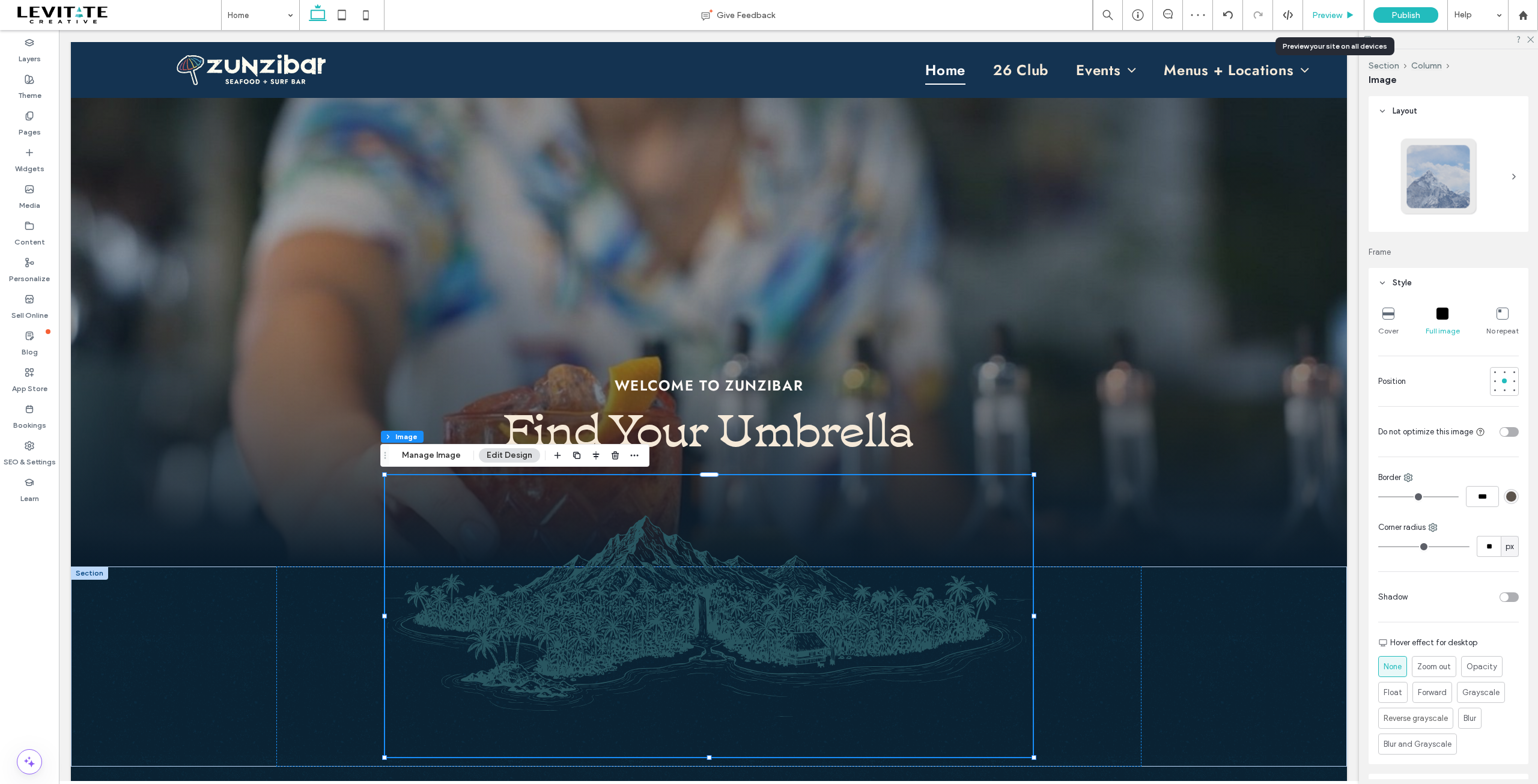
click at [1319, 14] on span "Preview" at bounding box center [1327, 15] width 30 height 10
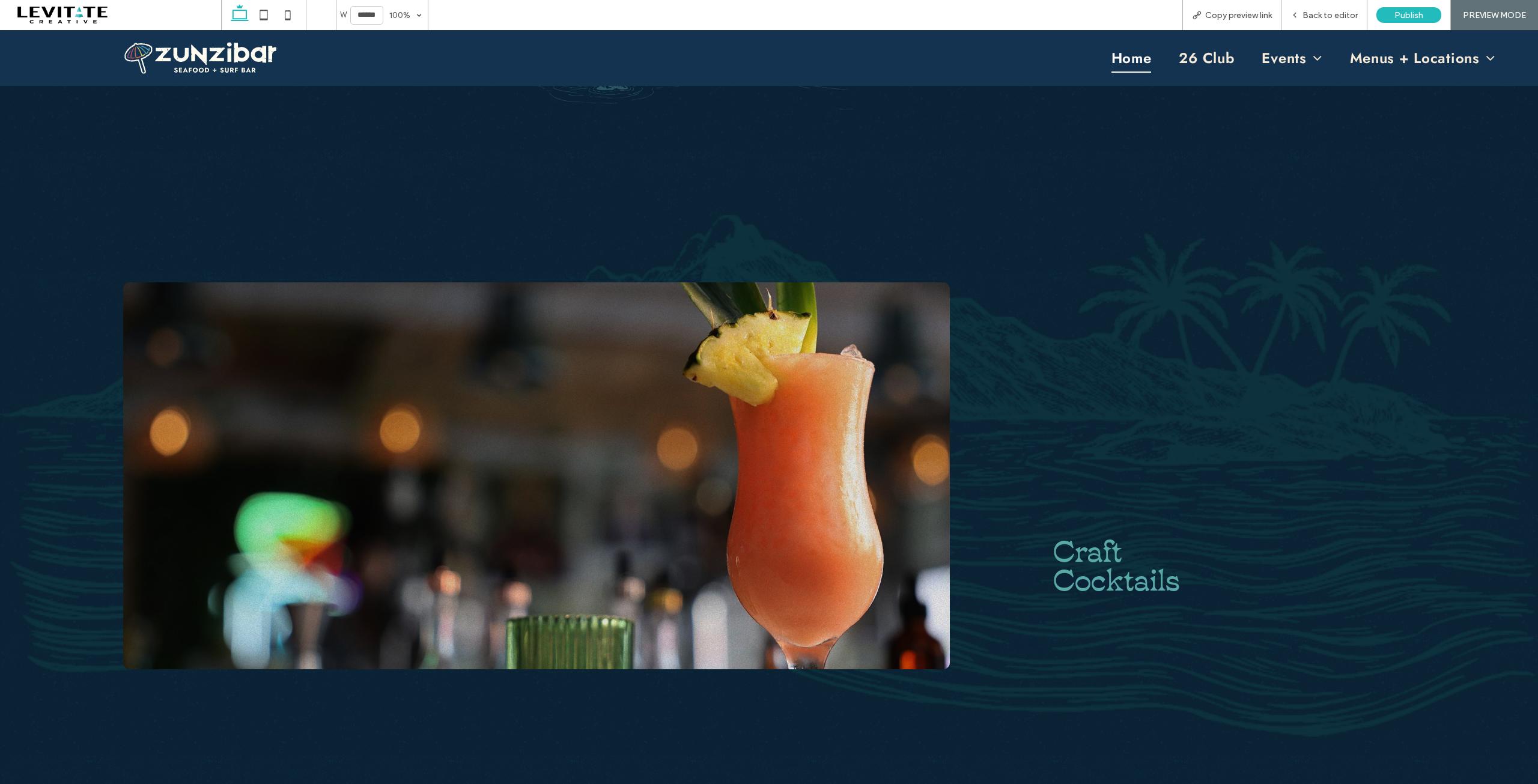
scroll to position [769, 0]
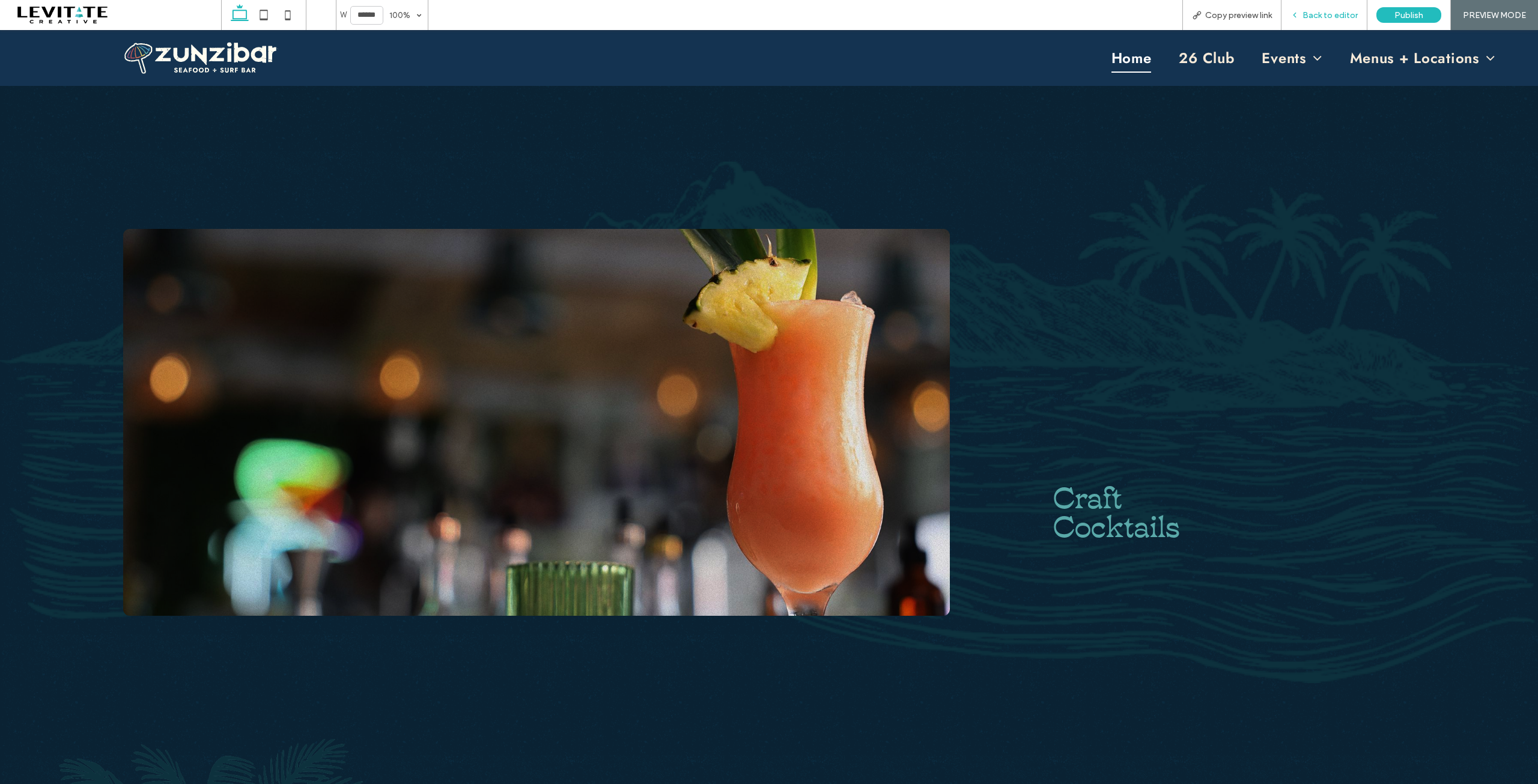
click at [1328, 9] on div "Back to editor" at bounding box center [1324, 15] width 86 height 30
click at [1319, 17] on span "Back to editor" at bounding box center [1330, 15] width 55 height 10
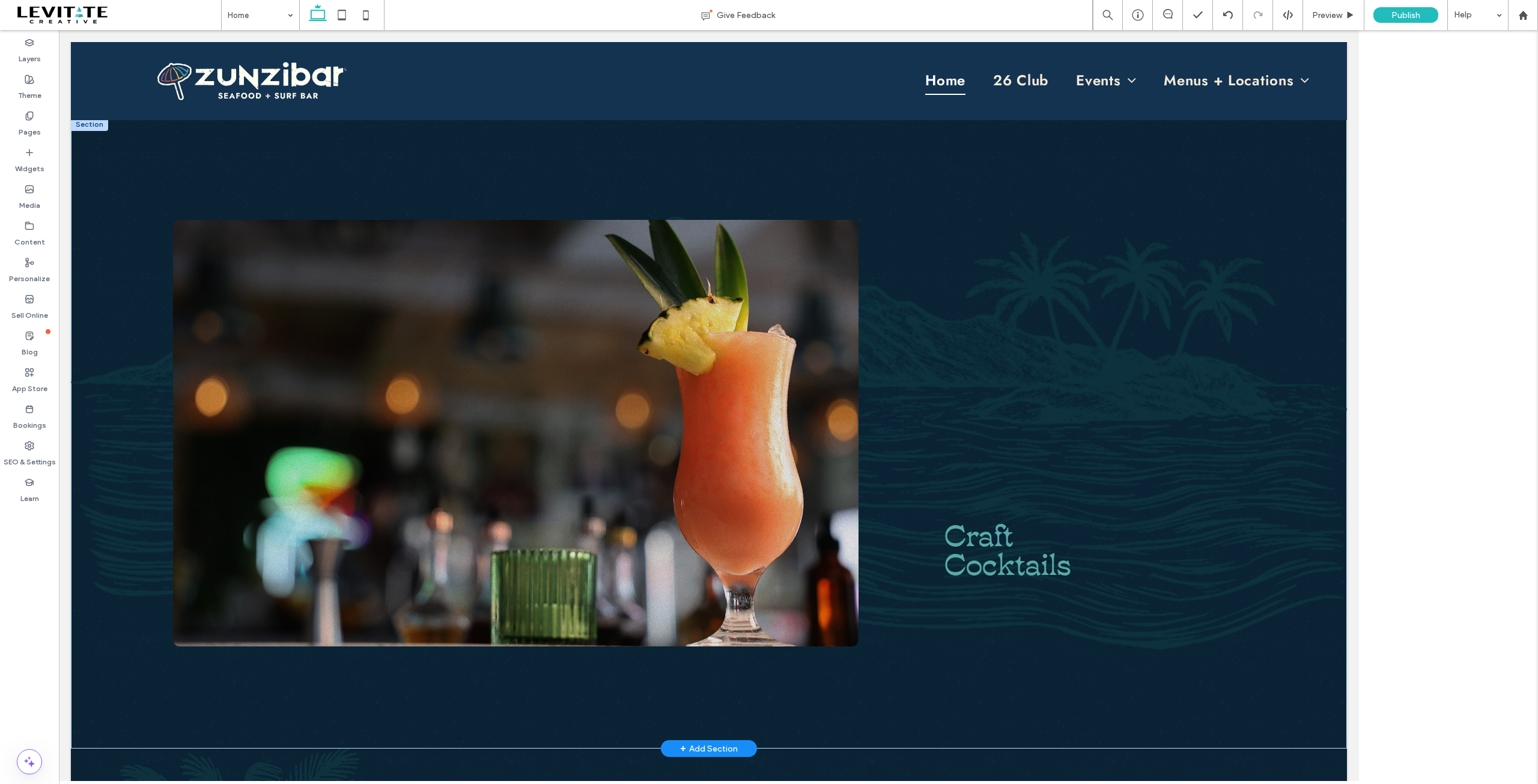
scroll to position [780, 0]
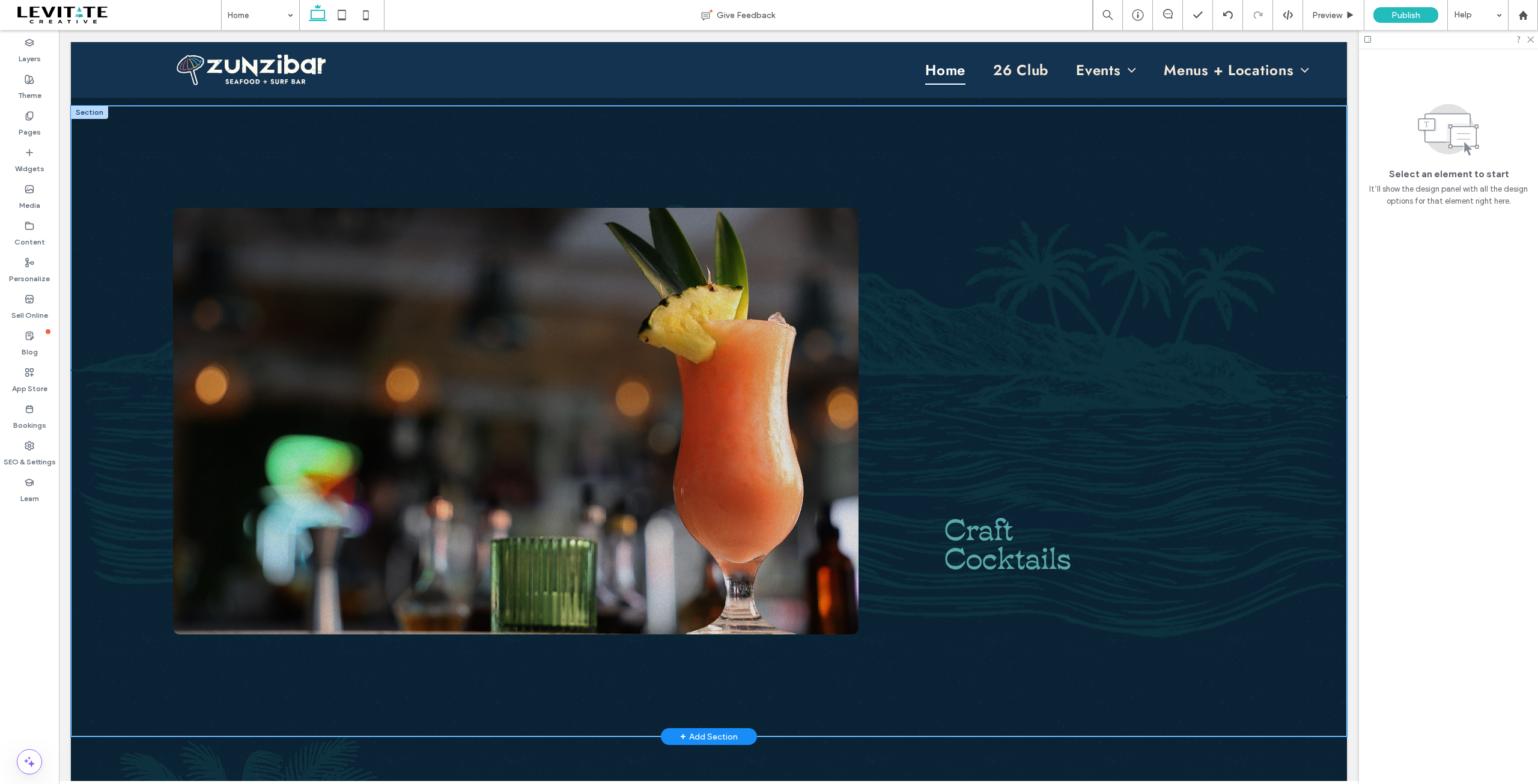
click at [1173, 695] on div "Craft Cocktails" at bounding box center [709, 421] width 1276 height 630
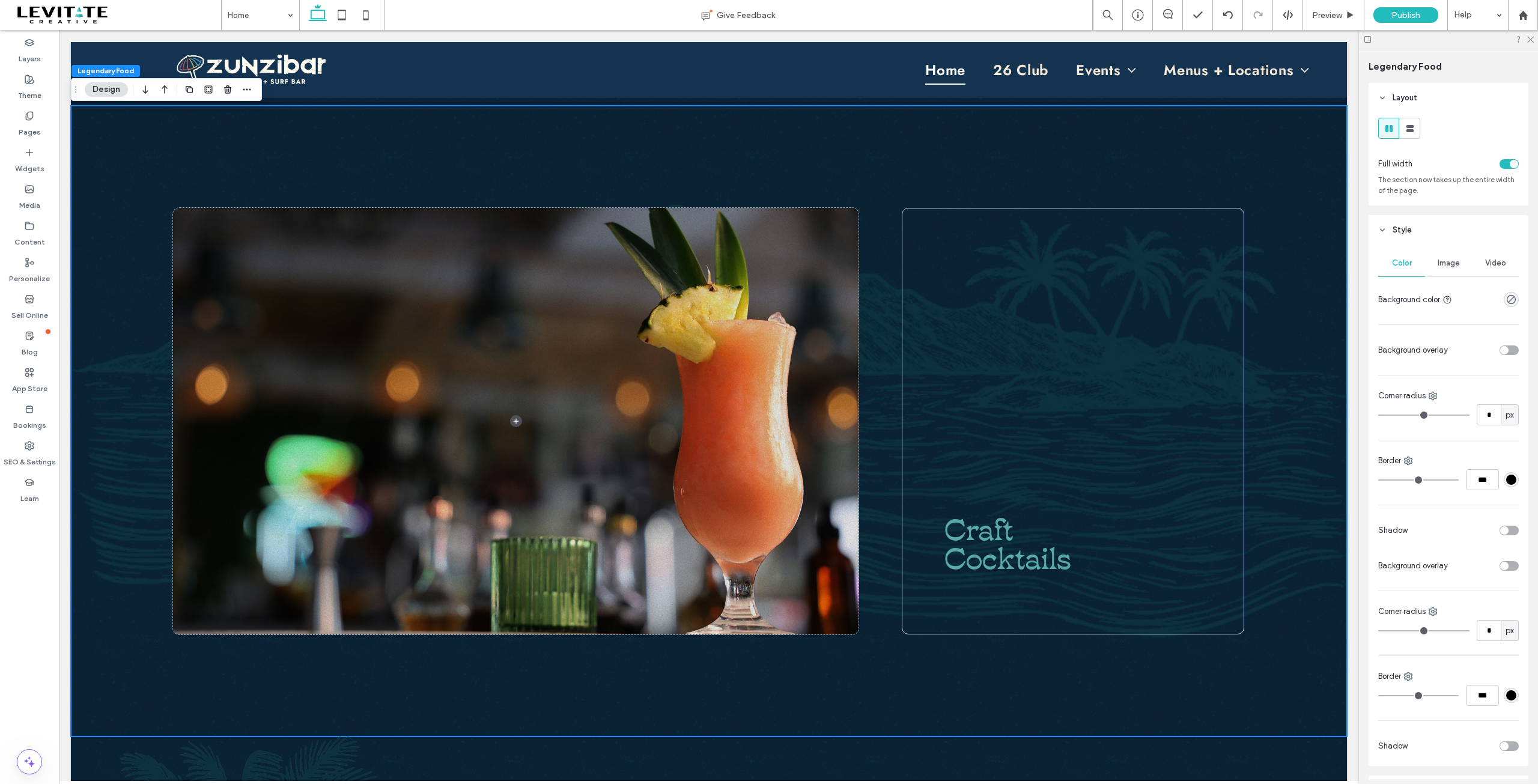
click at [1440, 264] on span "Image" at bounding box center [1449, 263] width 22 height 10
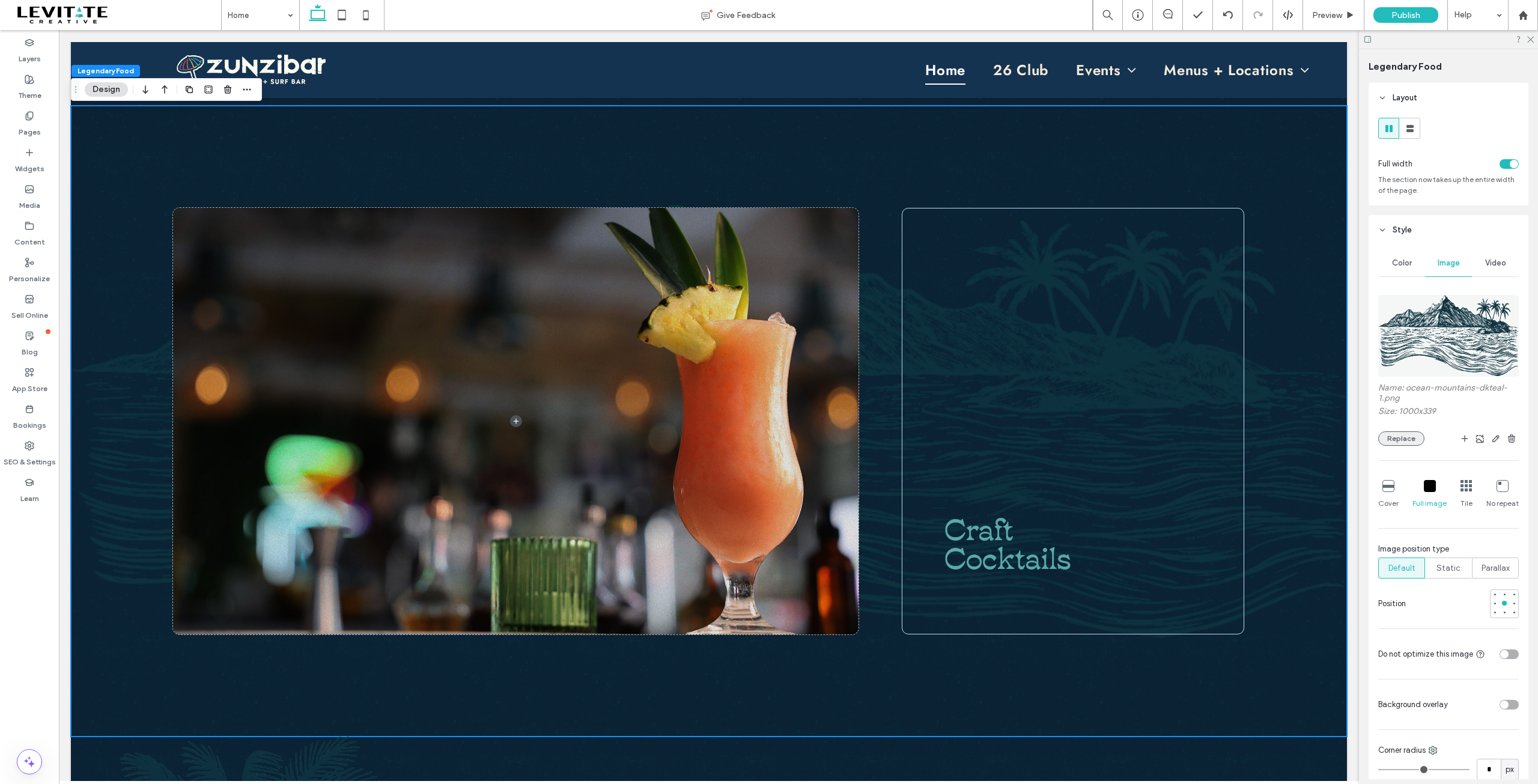
click at [1403, 442] on button "Replace" at bounding box center [1401, 439] width 46 height 15
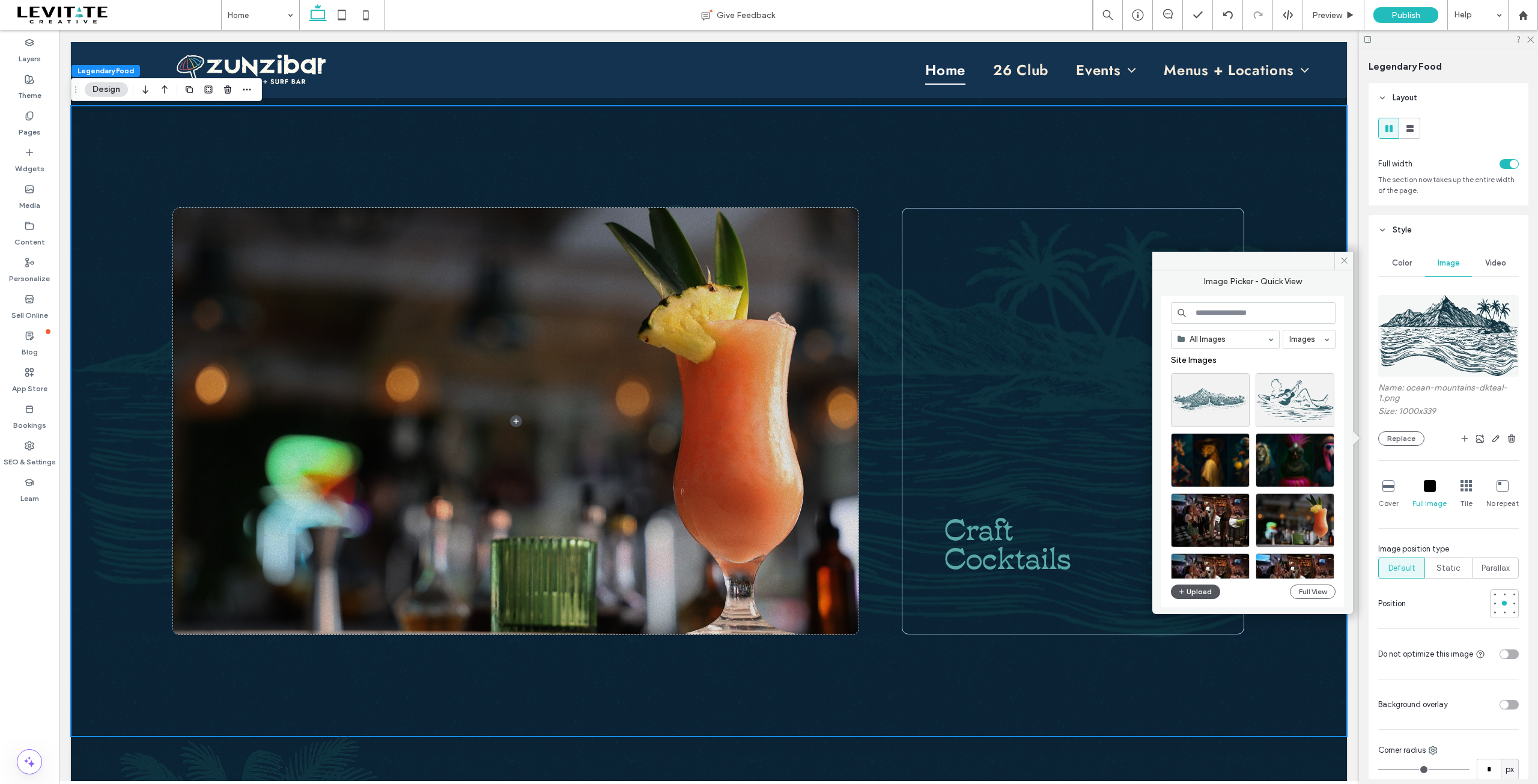
click at [1200, 591] on button "Upload" at bounding box center [1195, 591] width 49 height 15
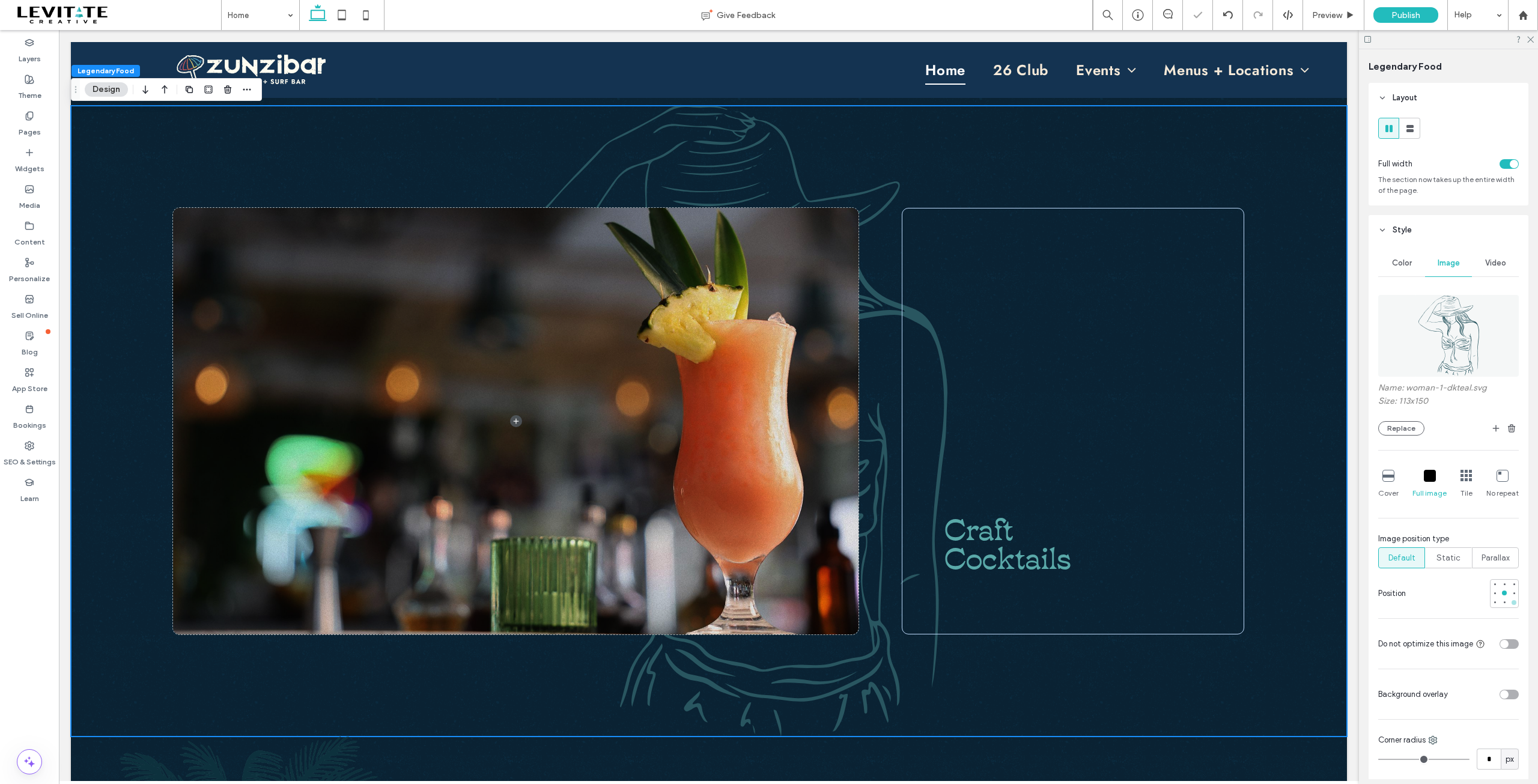
click at [1510, 605] on div at bounding box center [1513, 601] width 8 height 8
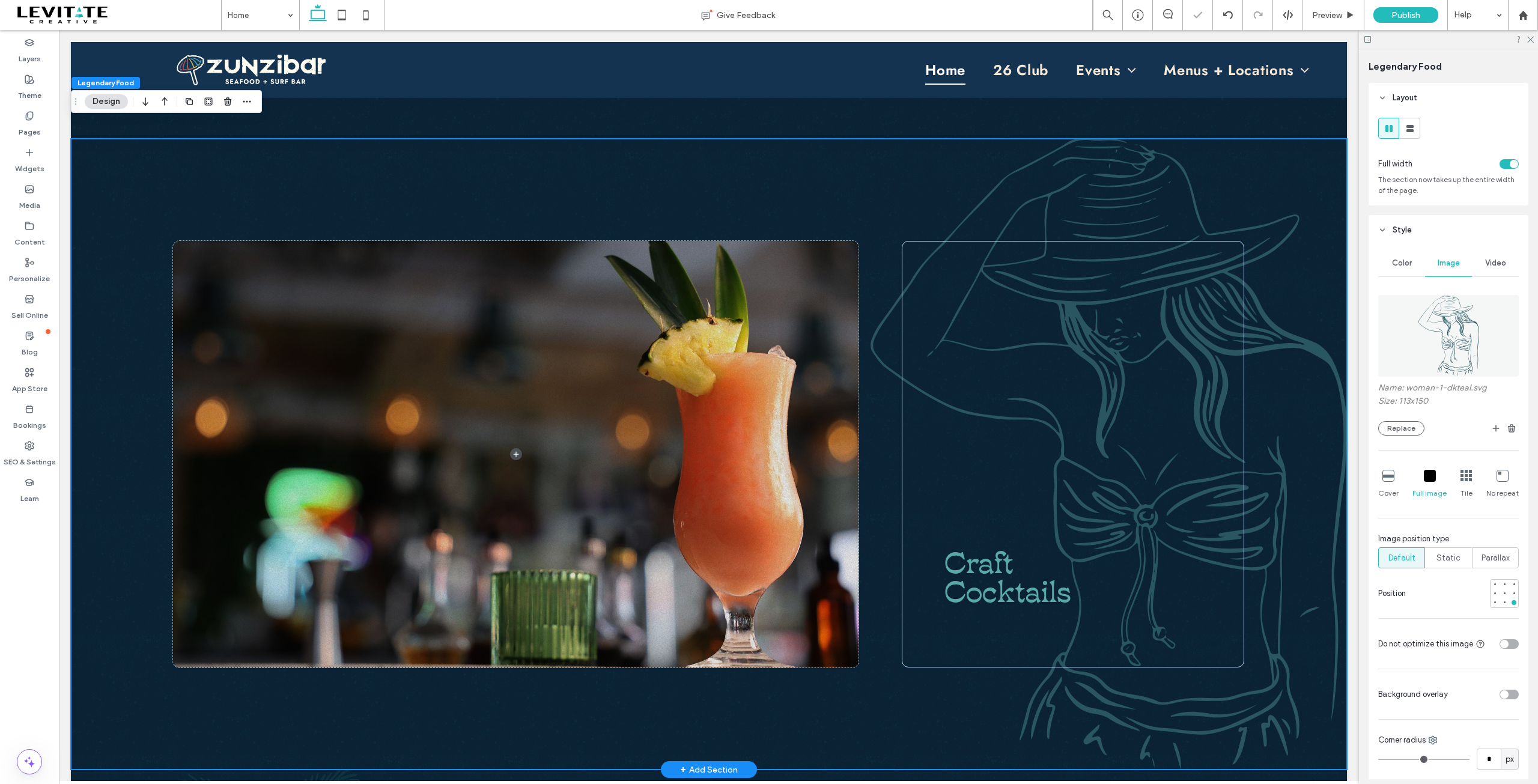
scroll to position [720, 0]
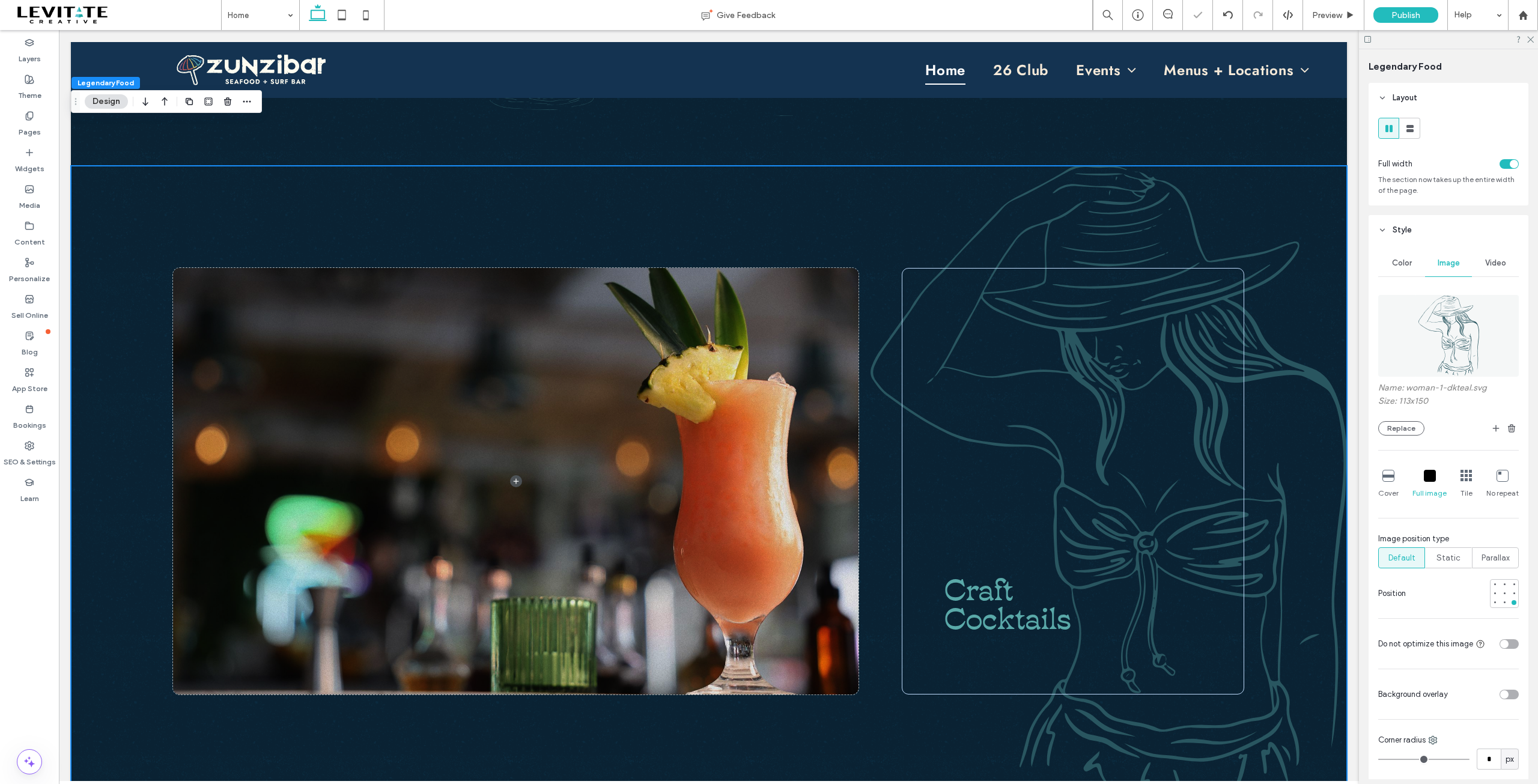
click at [854, 671] on div "Craft Cocktails" at bounding box center [709, 481] width 1276 height 630
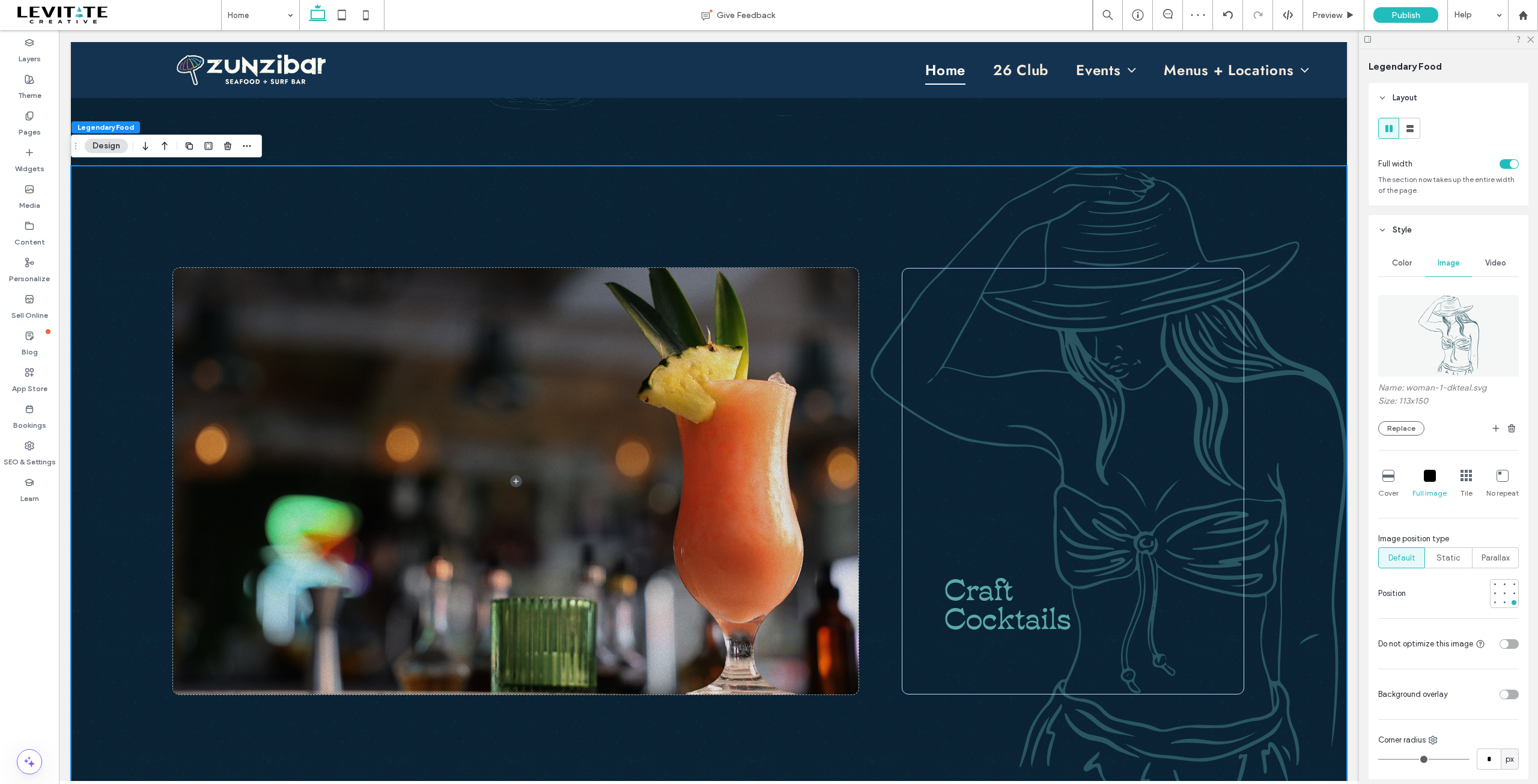
click at [1425, 480] on icon at bounding box center [1430, 475] width 12 height 12
click at [1385, 481] on div at bounding box center [1388, 476] width 12 height 14
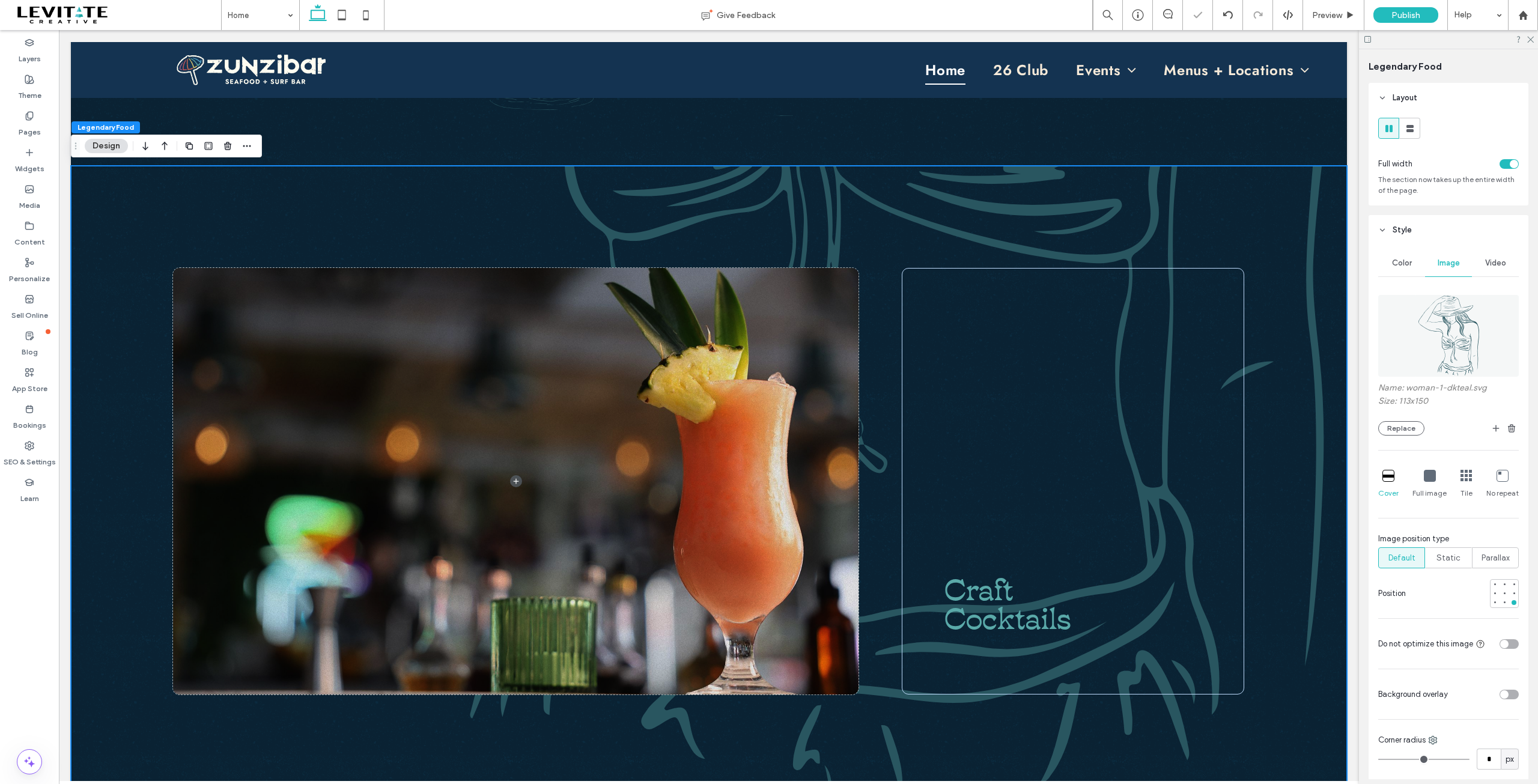
click at [1461, 481] on div at bounding box center [1466, 476] width 12 height 14
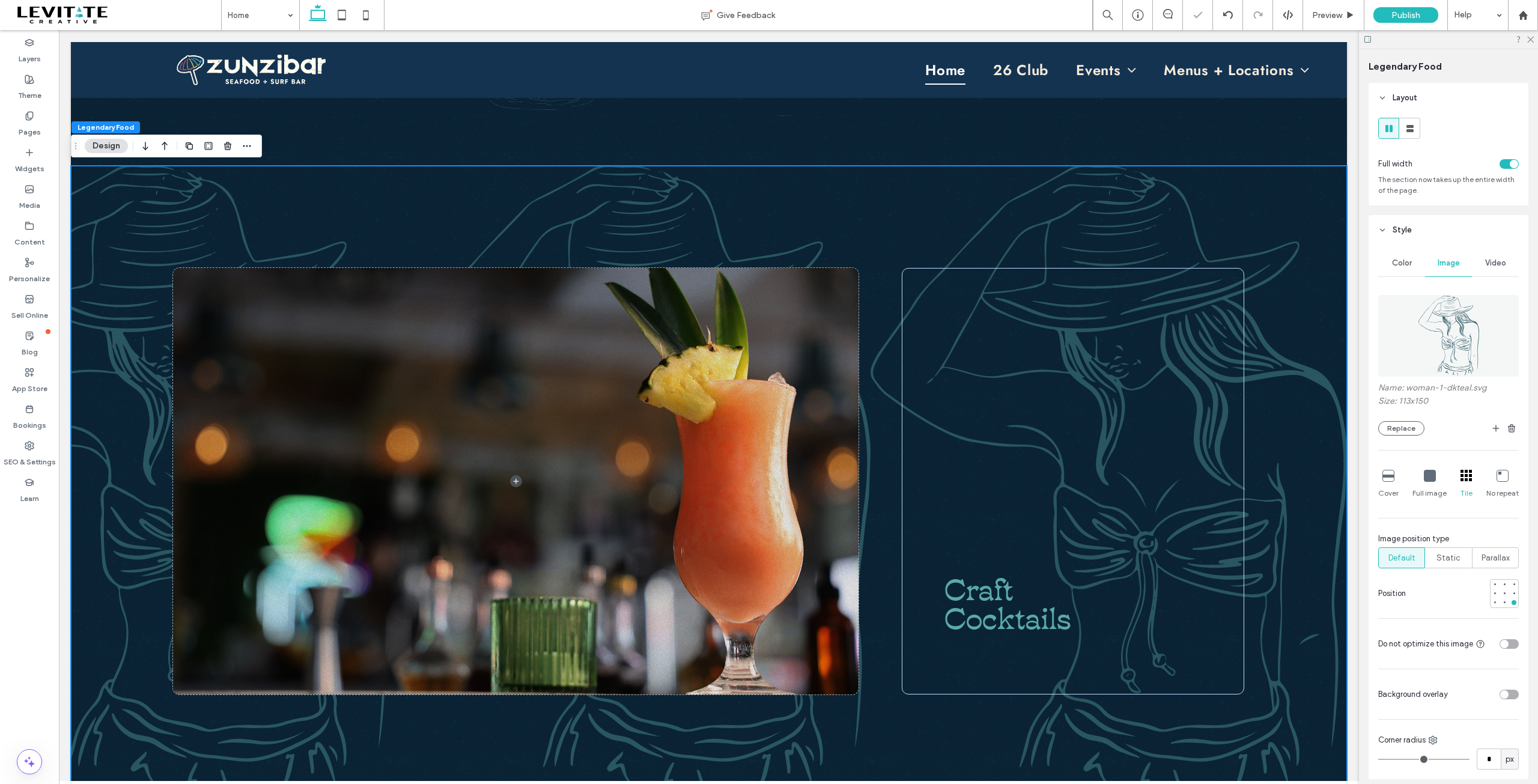
click at [1496, 481] on div at bounding box center [1502, 476] width 12 height 14
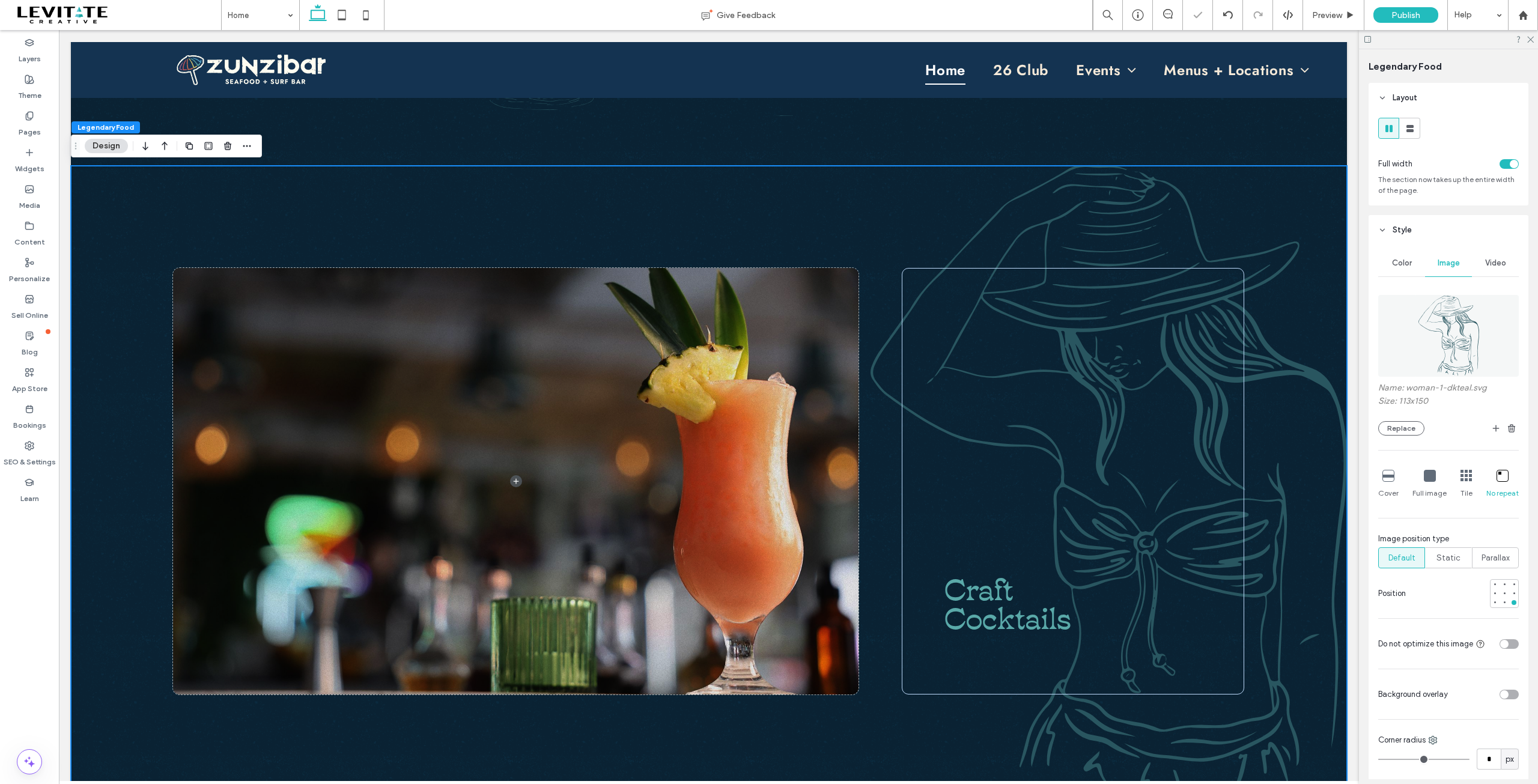
click at [1426, 478] on icon at bounding box center [1430, 475] width 12 height 12
click at [1330, 16] on span "Preview" at bounding box center [1327, 15] width 30 height 10
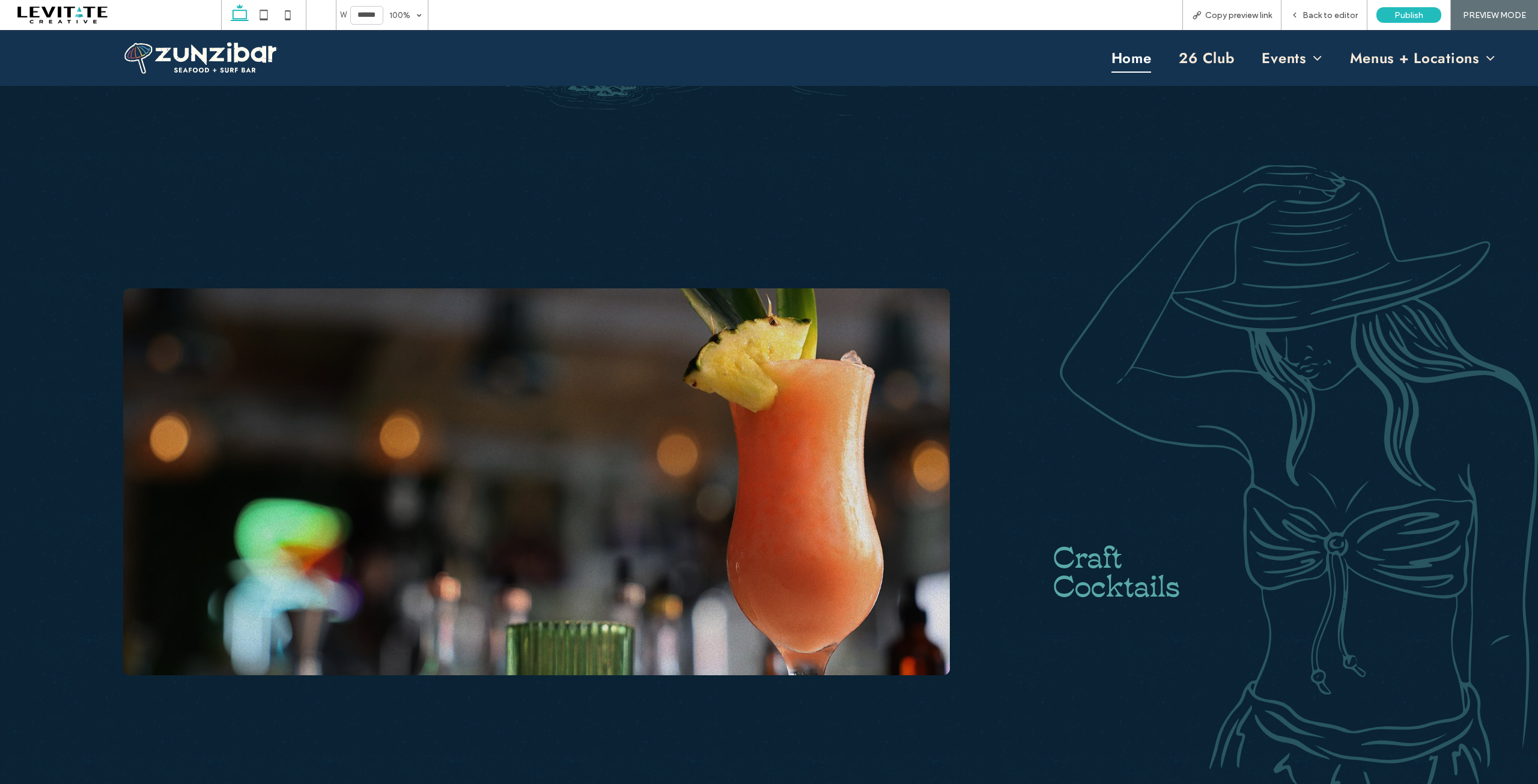
scroll to position [709, 0]
click at [1330, 17] on span "Back to editor" at bounding box center [1330, 15] width 55 height 10
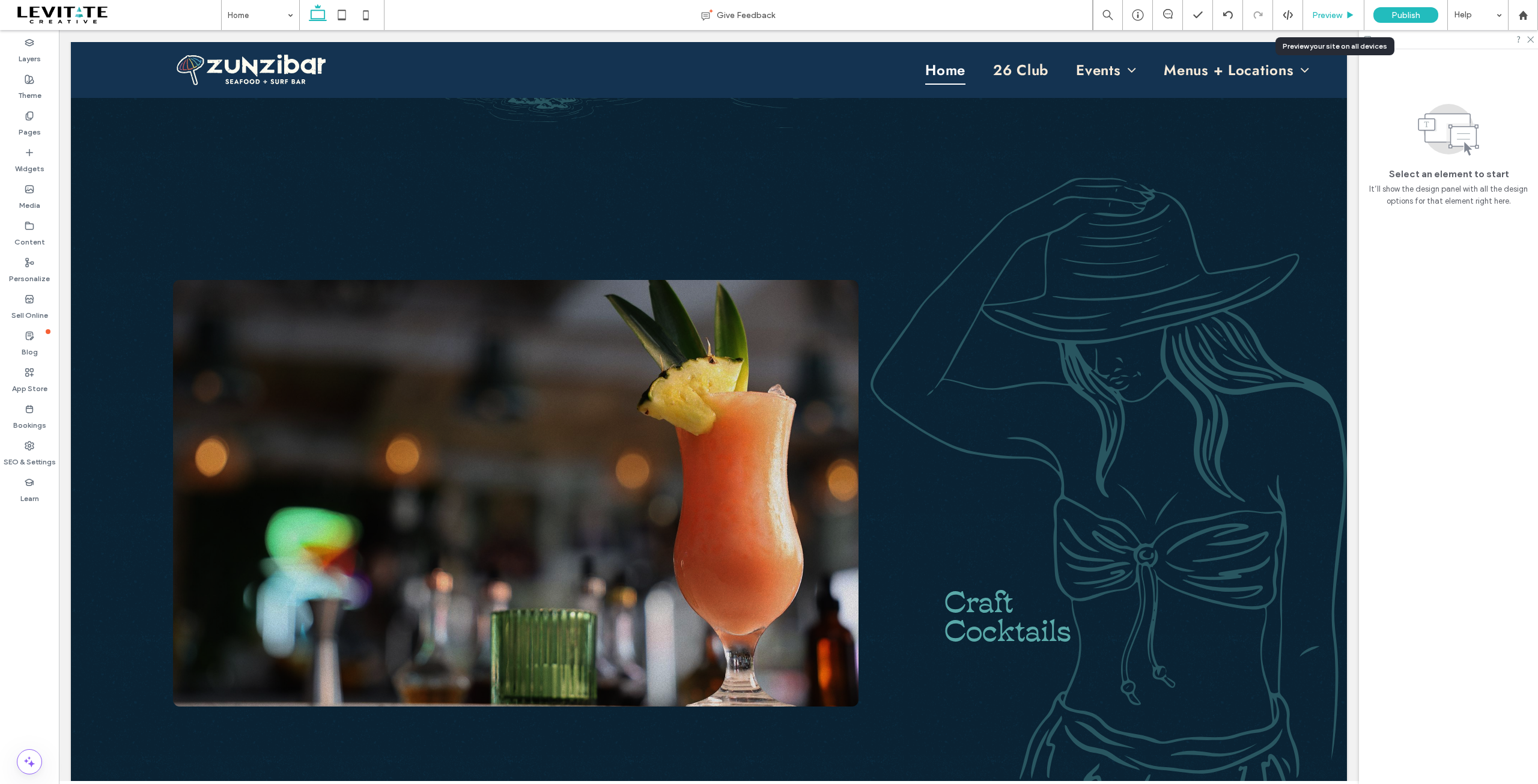
scroll to position [720, 0]
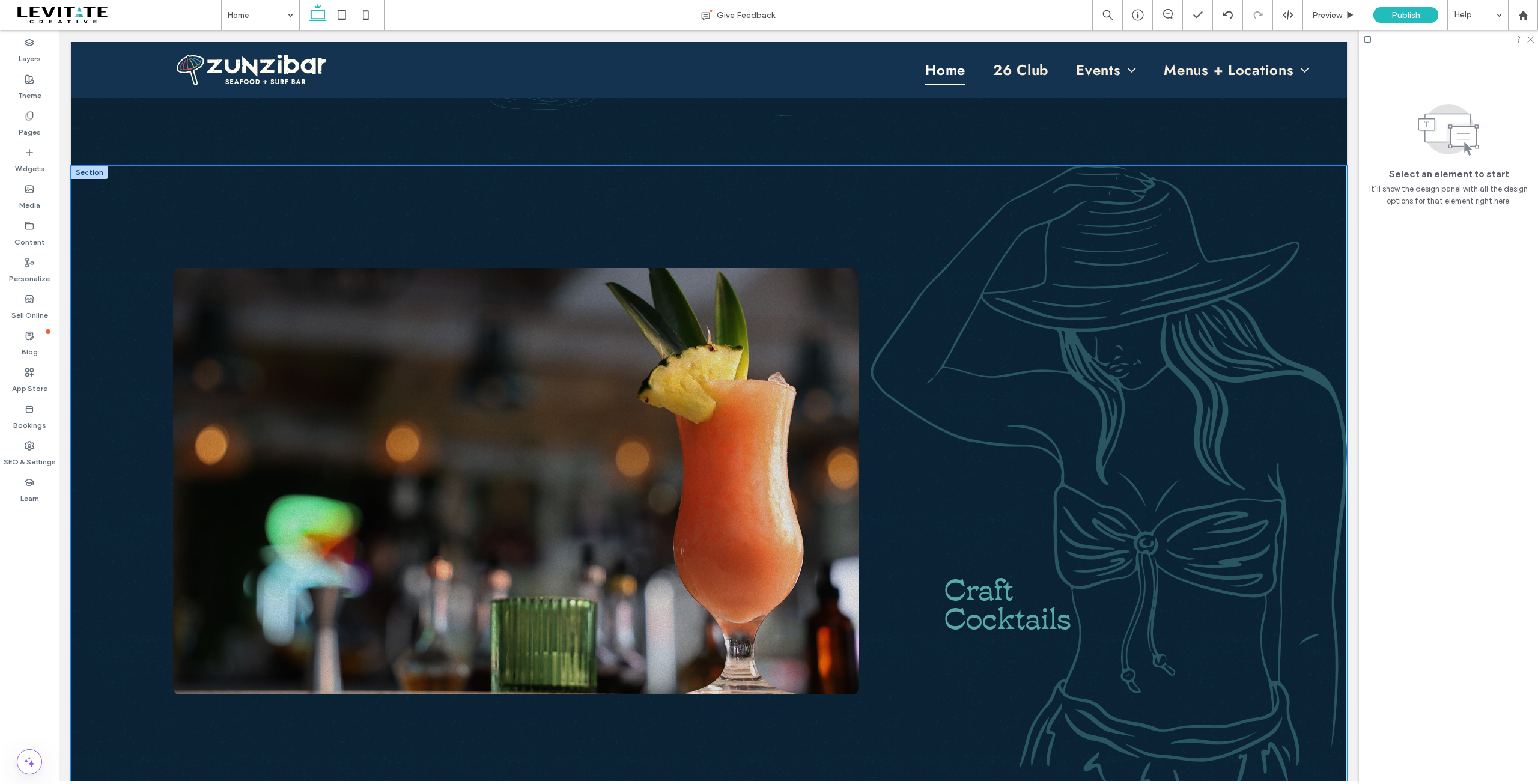
click at [1285, 422] on div "Craft Cocktails" at bounding box center [709, 481] width 1276 height 630
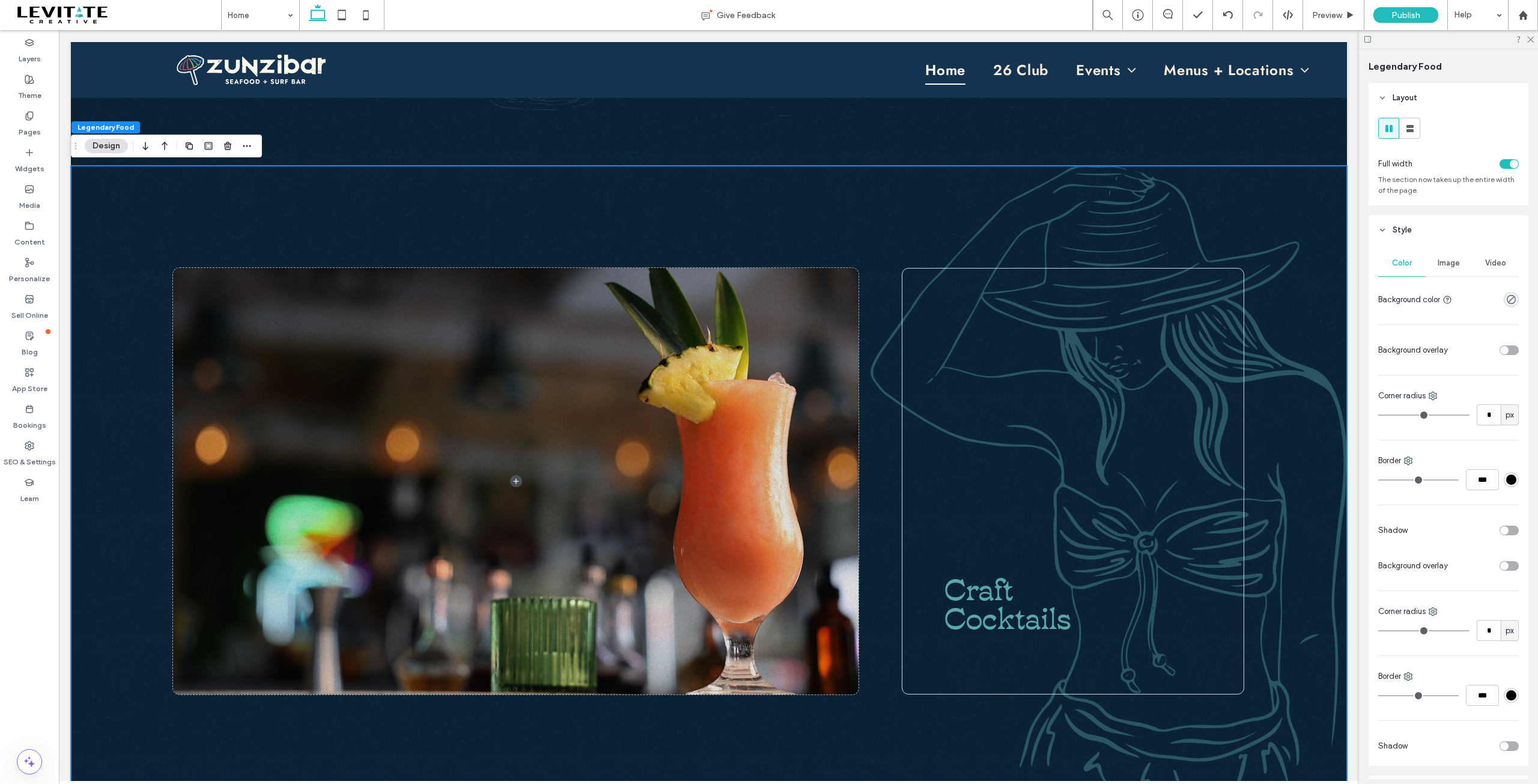
click at [1505, 564] on div "toggle" at bounding box center [1509, 565] width 19 height 10
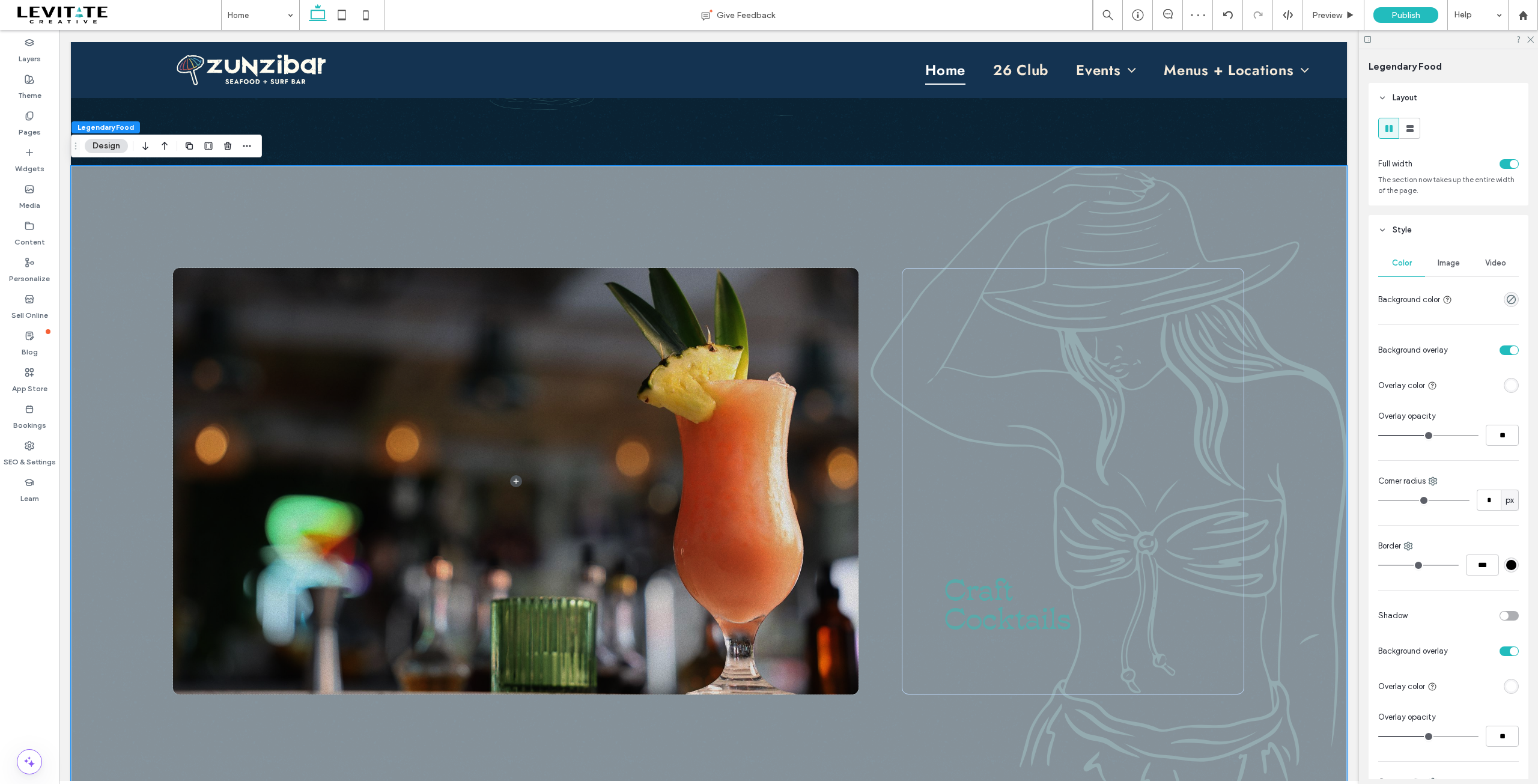
click at [1506, 380] on div "rgba(255, 255, 255, 1)" at bounding box center [1511, 384] width 10 height 10
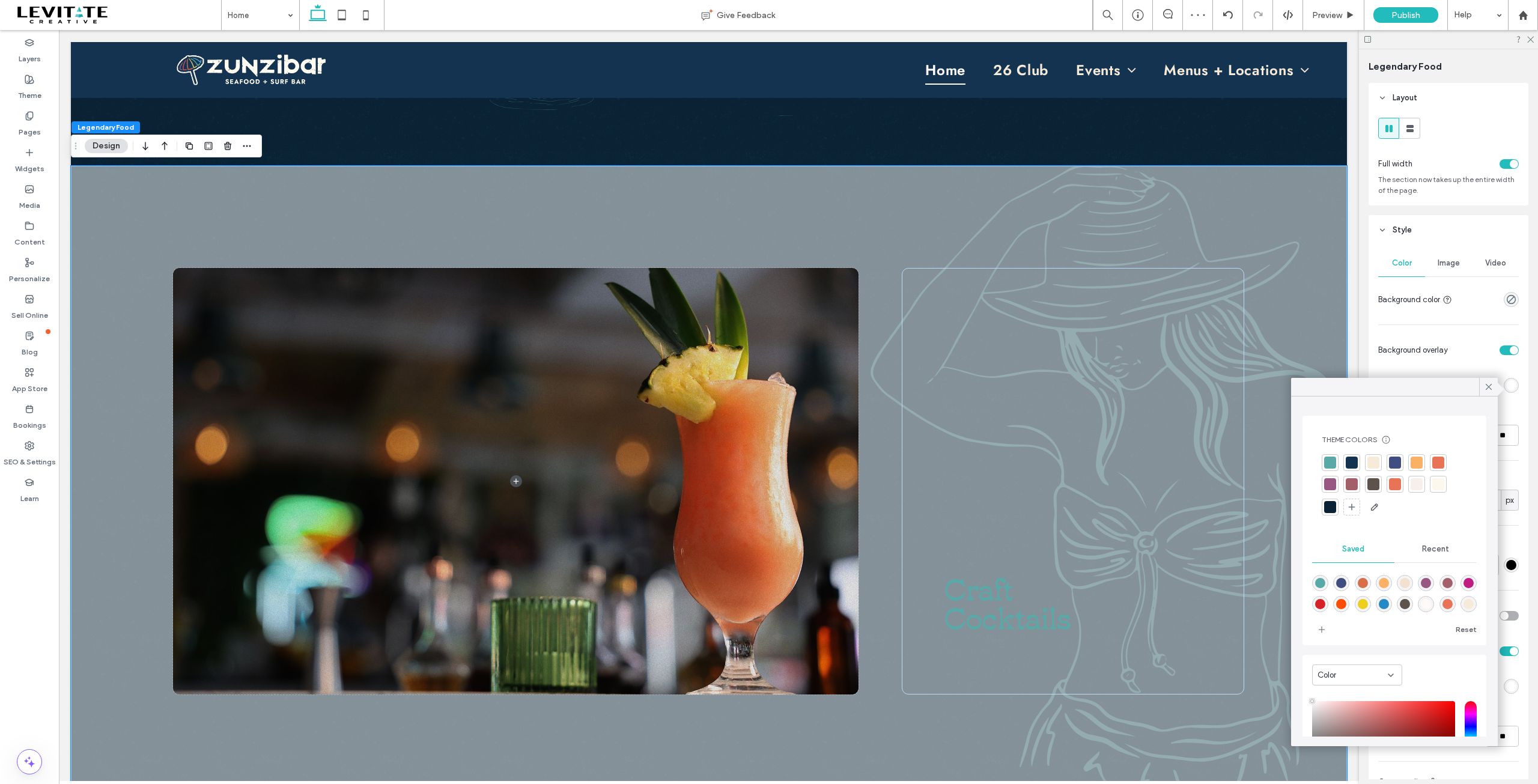
click at [1346, 461] on div at bounding box center [1352, 461] width 12 height 12
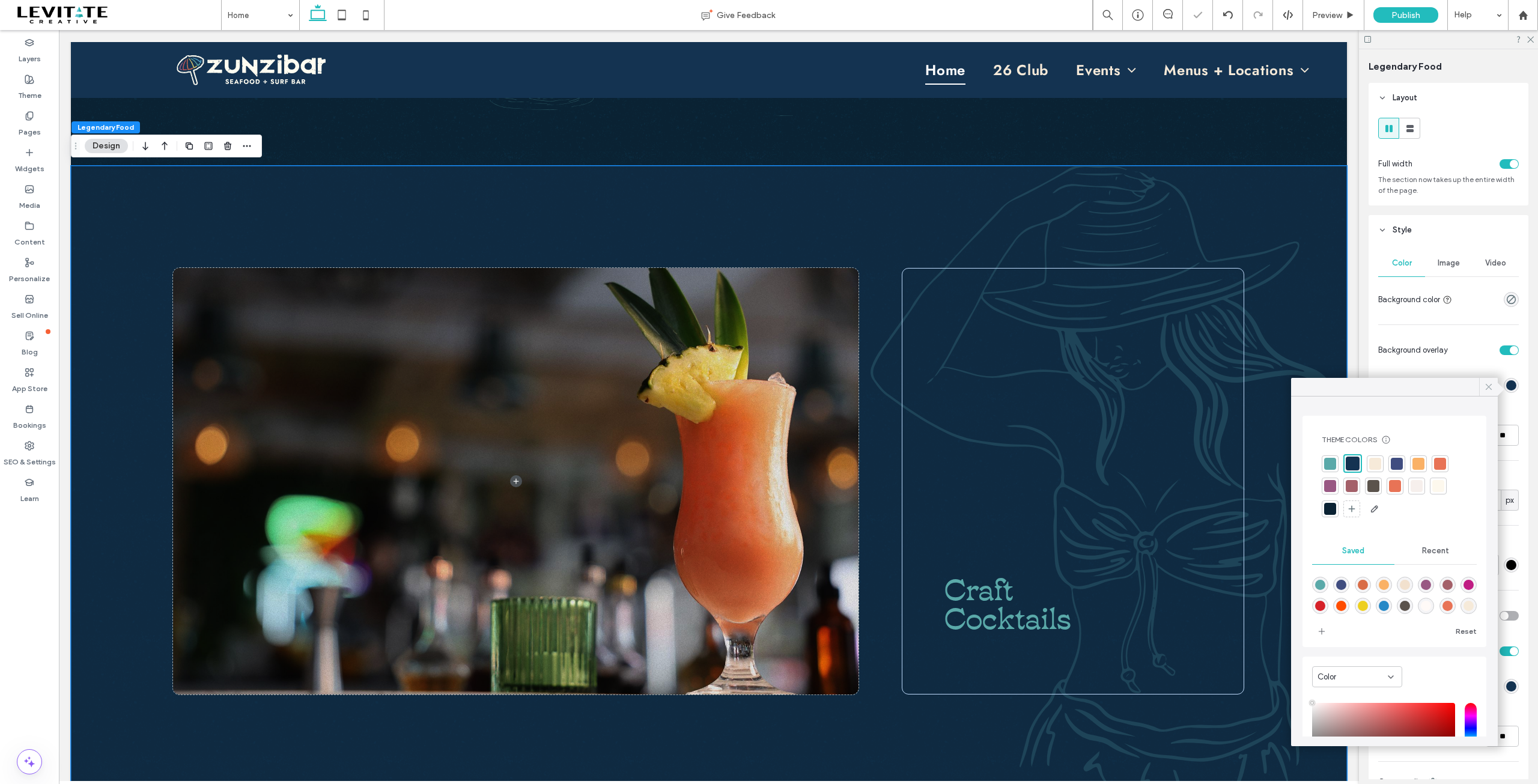
click at [1489, 387] on icon at bounding box center [1489, 387] width 11 height 11
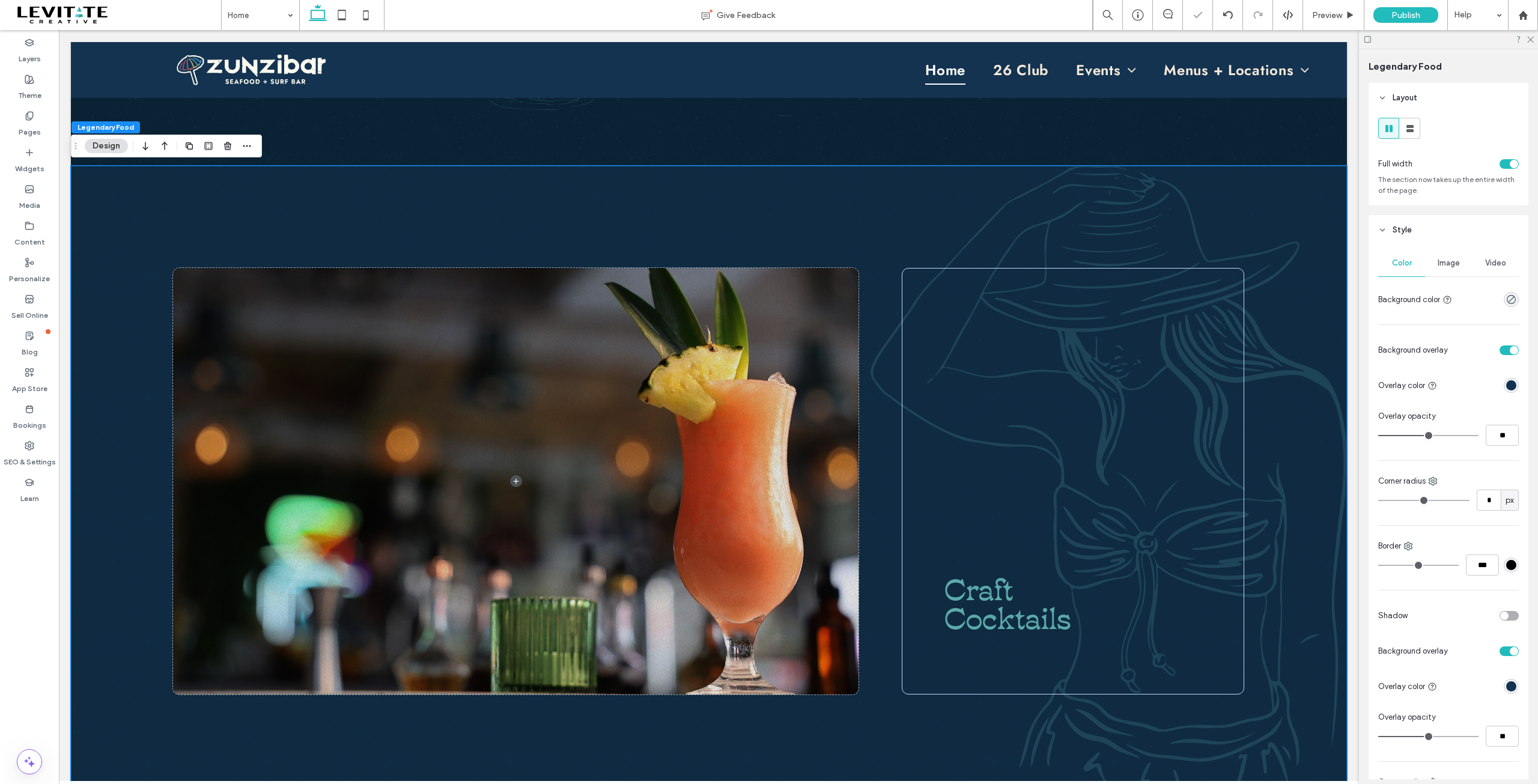
type input "**"
click at [1445, 435] on input "range" at bounding box center [1428, 435] width 100 height 1
type input "**"
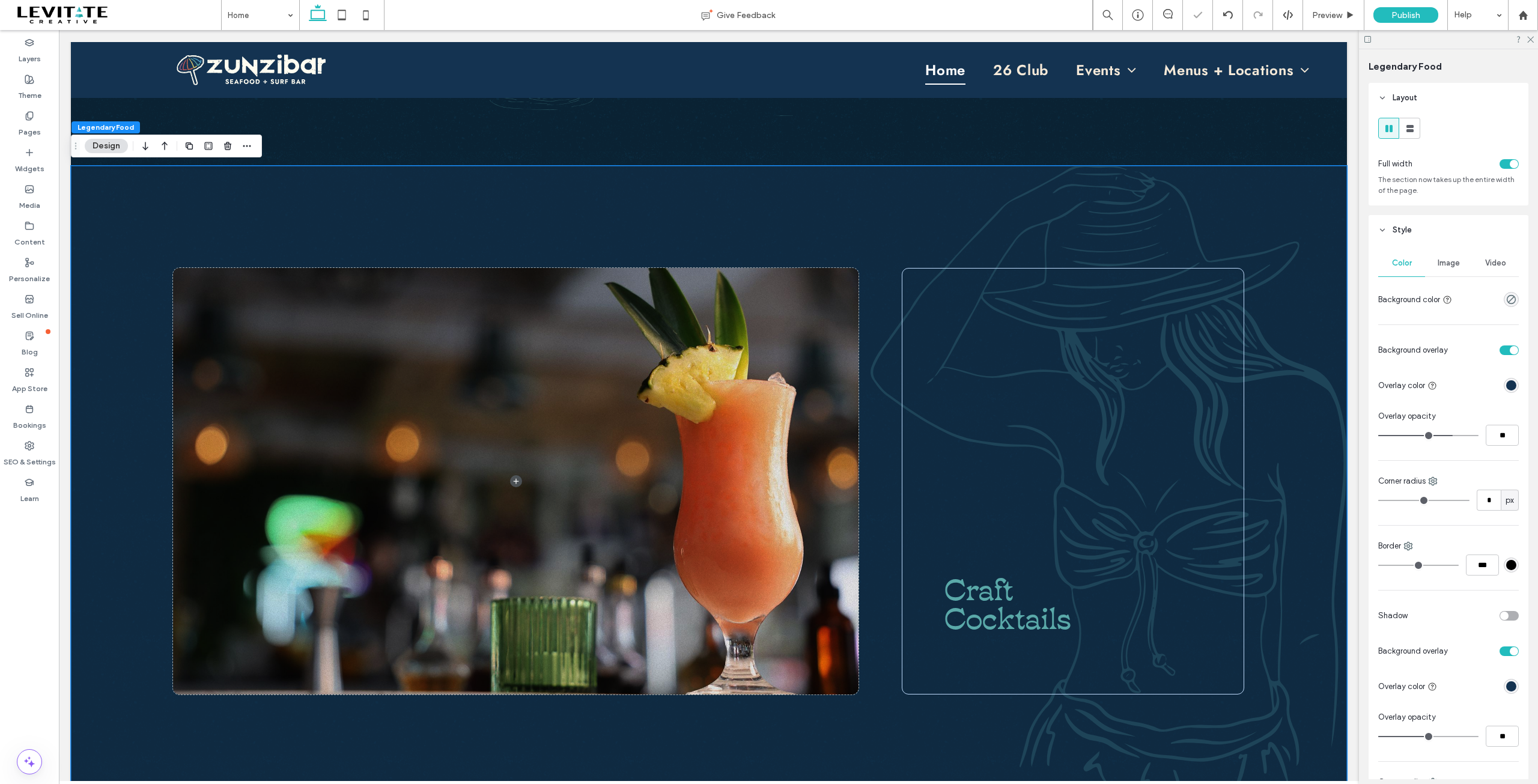
type input "**"
click at [1510, 344] on div at bounding box center [1485, 349] width 66 height 21
click at [1510, 351] on div "toggle" at bounding box center [1513, 350] width 8 height 8
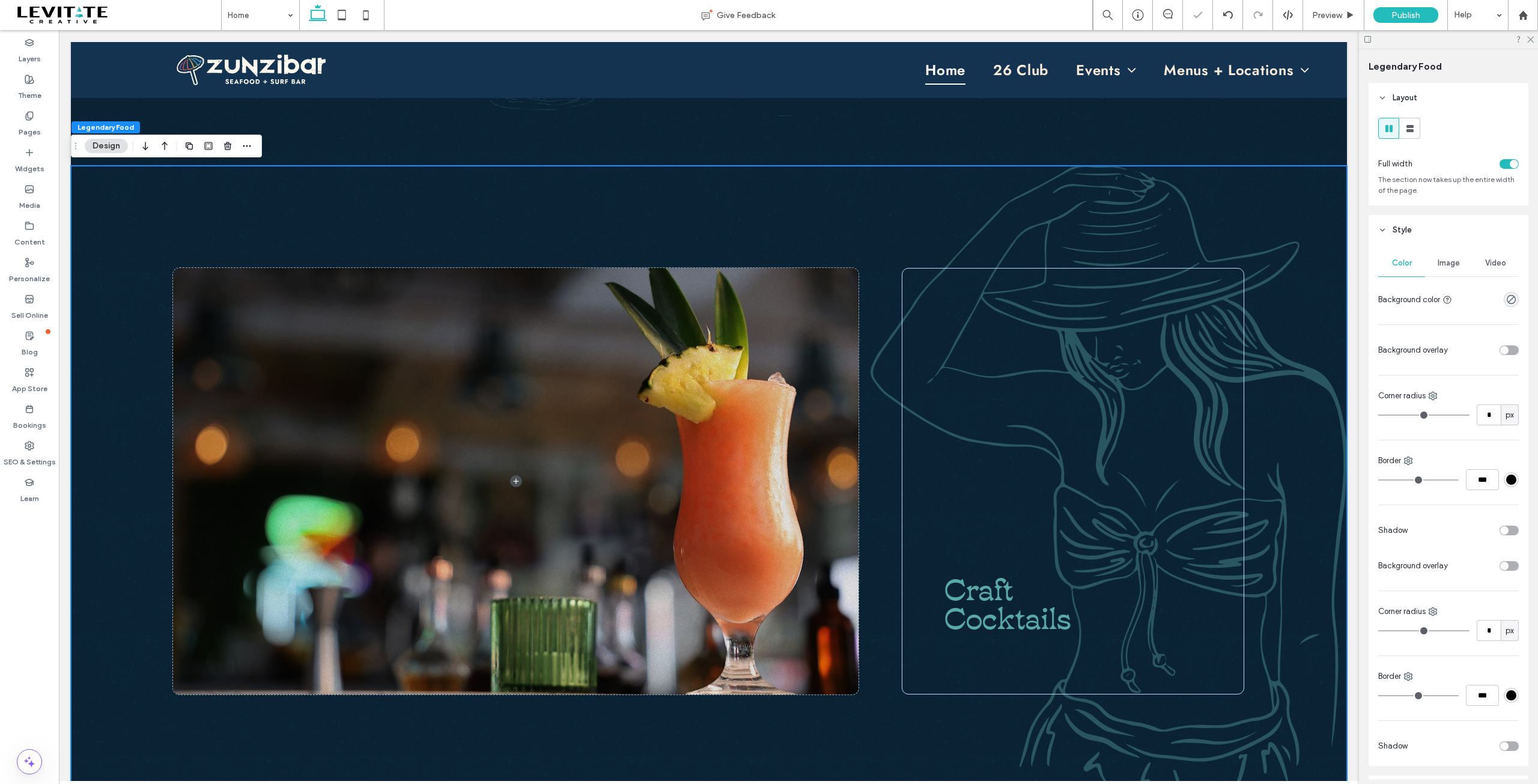
click at [1500, 351] on div "toggle" at bounding box center [1503, 350] width 8 height 8
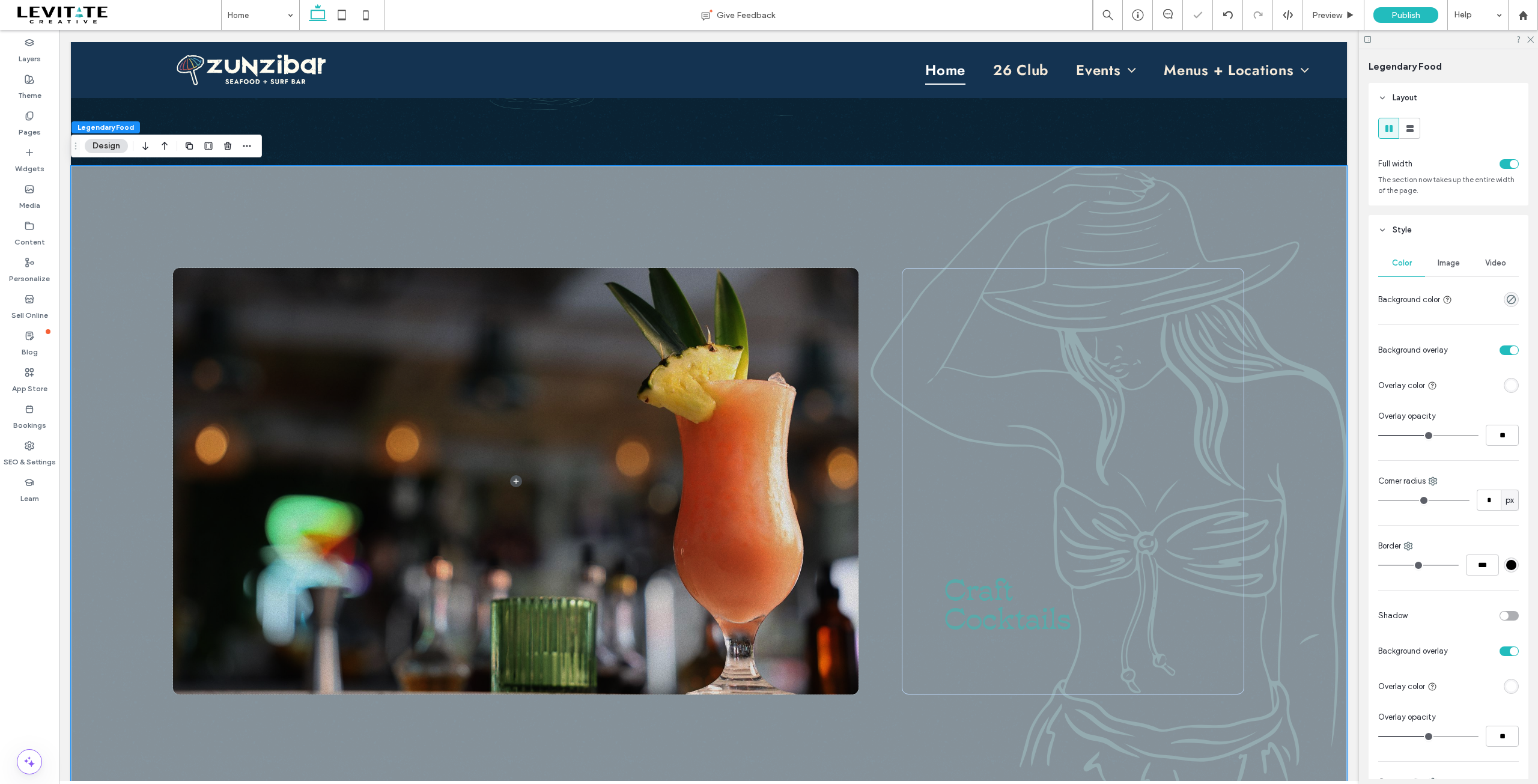
click at [1506, 385] on div "rgba(255, 255, 255, 1)" at bounding box center [1511, 384] width 10 height 10
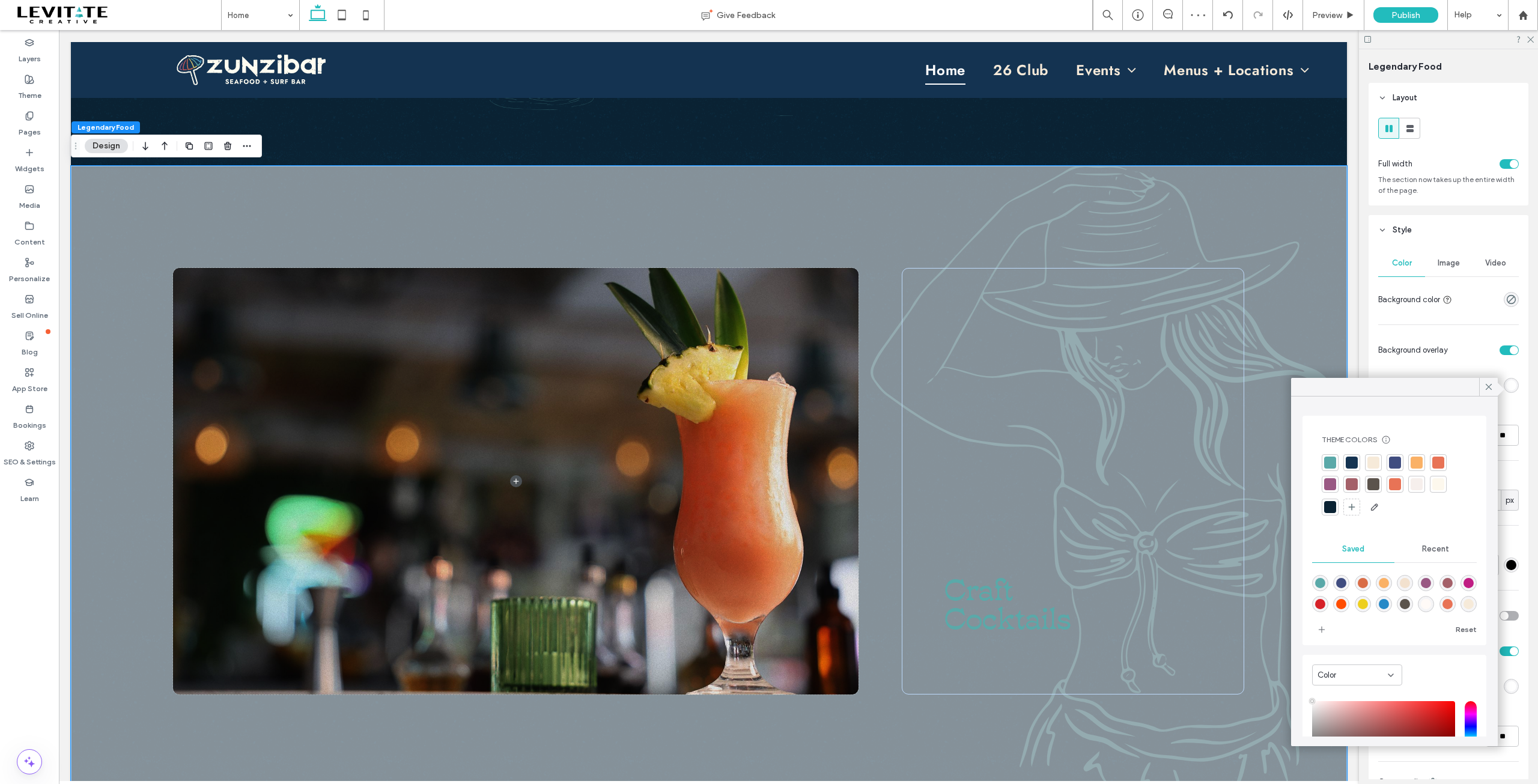
click at [1353, 463] on div at bounding box center [1352, 461] width 12 height 12
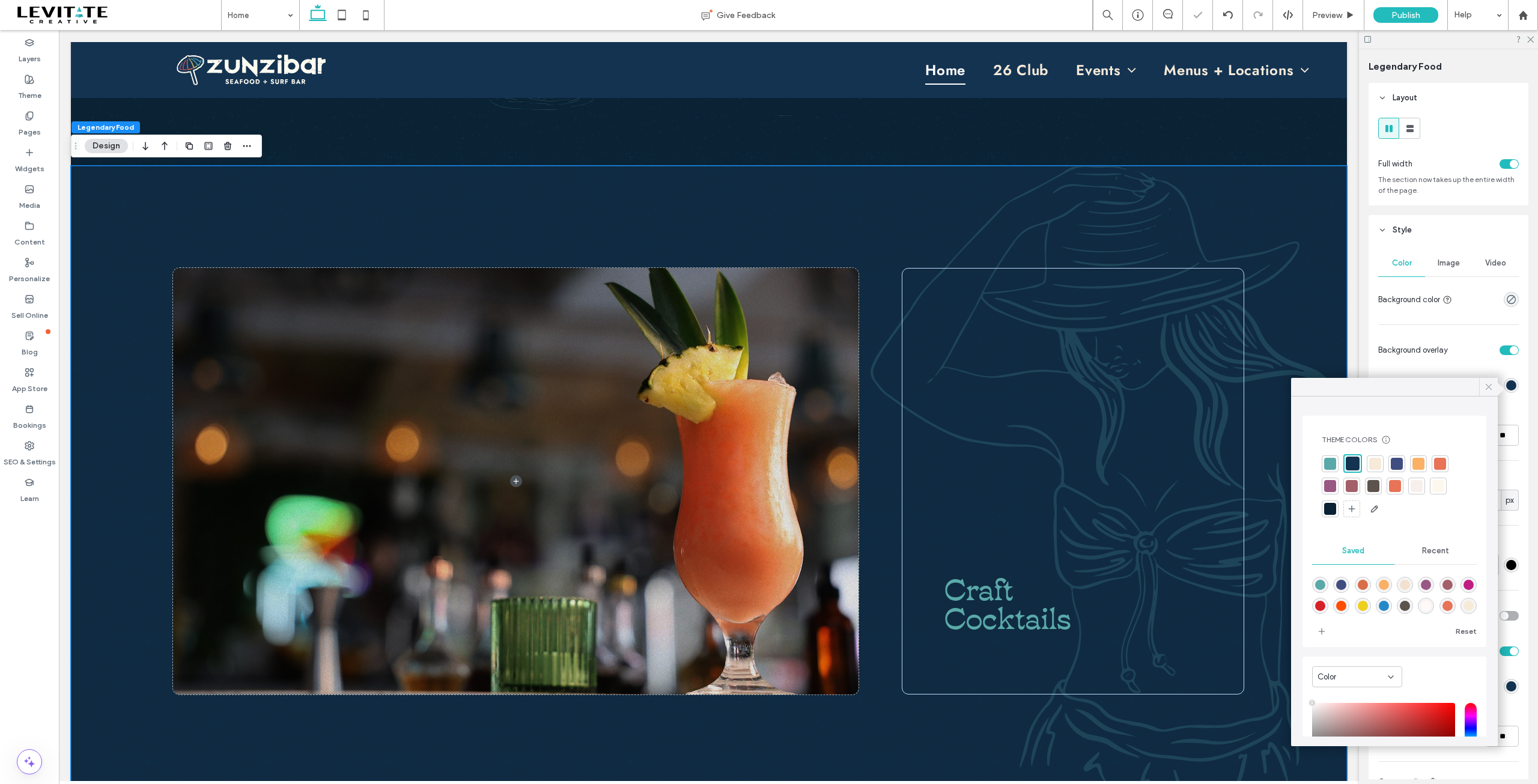
click at [1490, 390] on icon at bounding box center [1489, 387] width 11 height 11
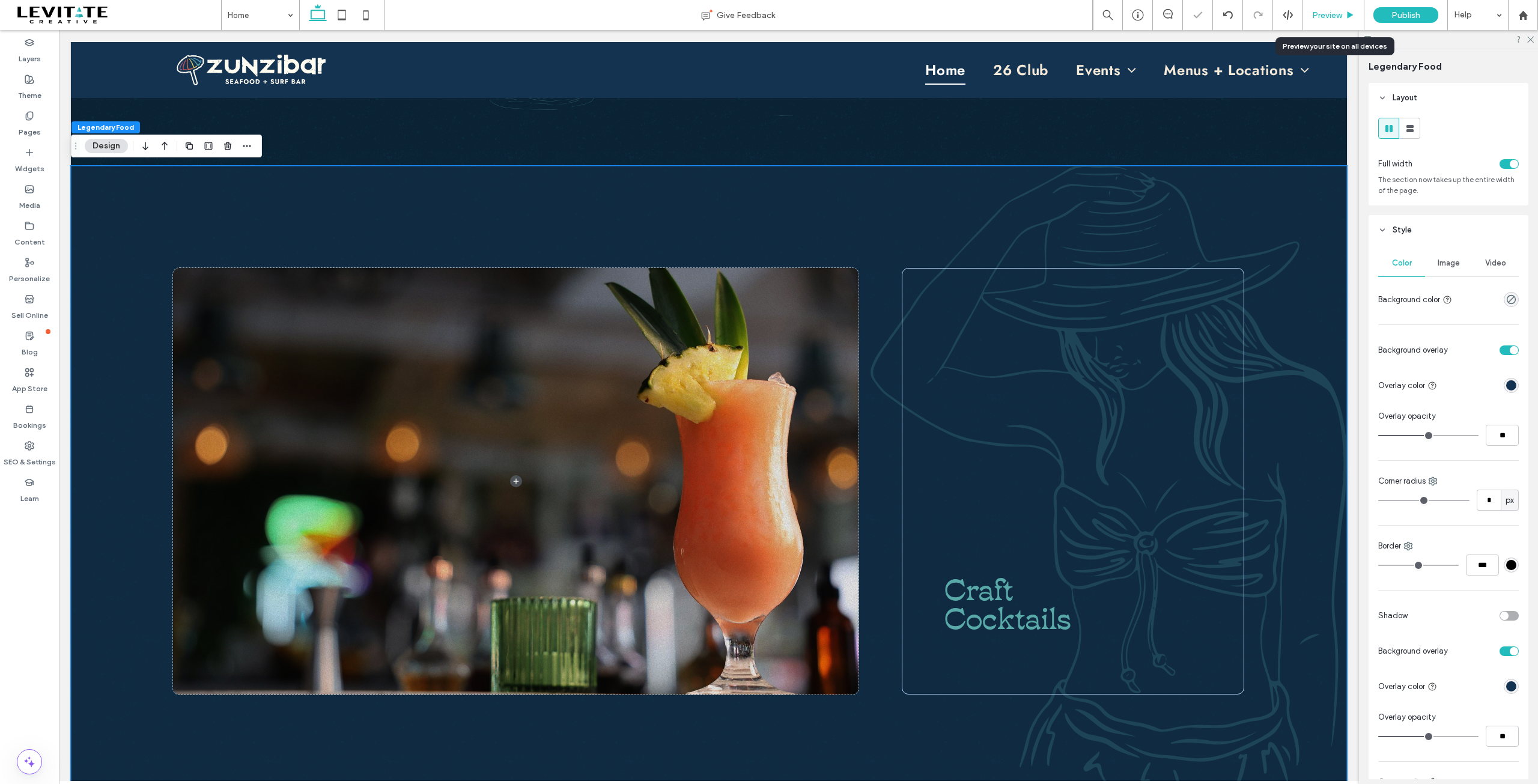
click at [1325, 12] on span "Preview" at bounding box center [1327, 15] width 30 height 10
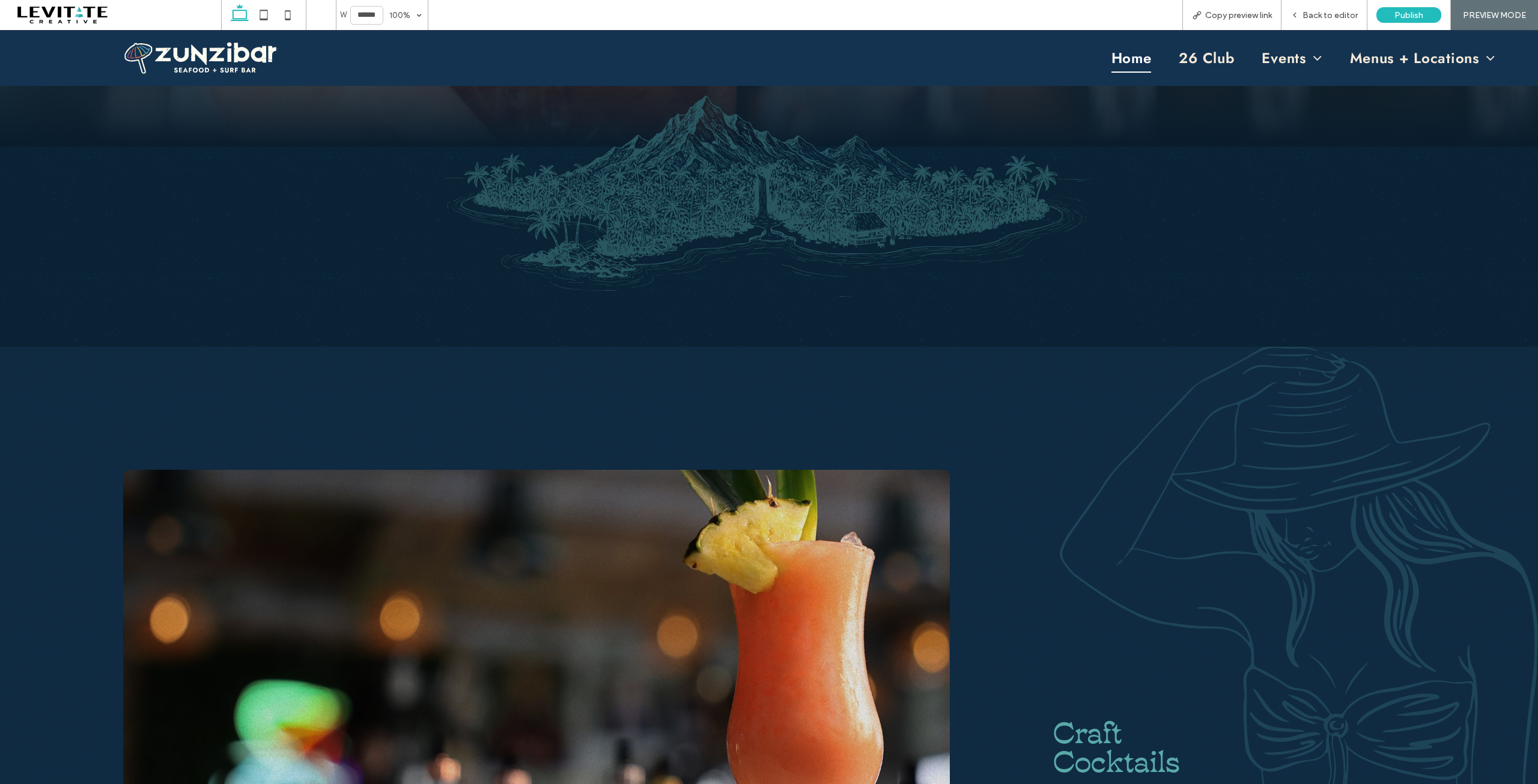
scroll to position [529, 0]
click at [1309, 15] on span "Back to editor" at bounding box center [1330, 15] width 55 height 10
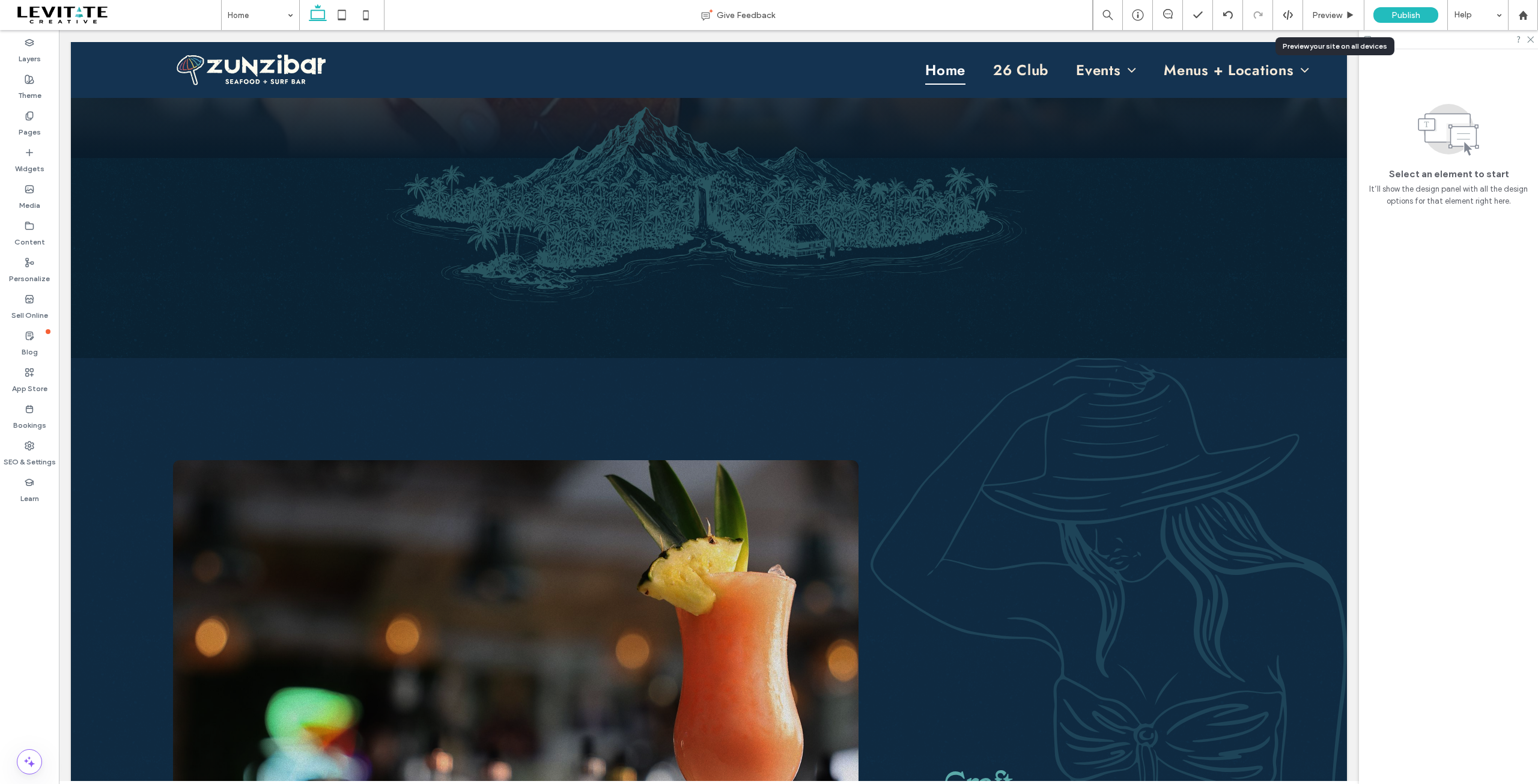
scroll to position [541, 0]
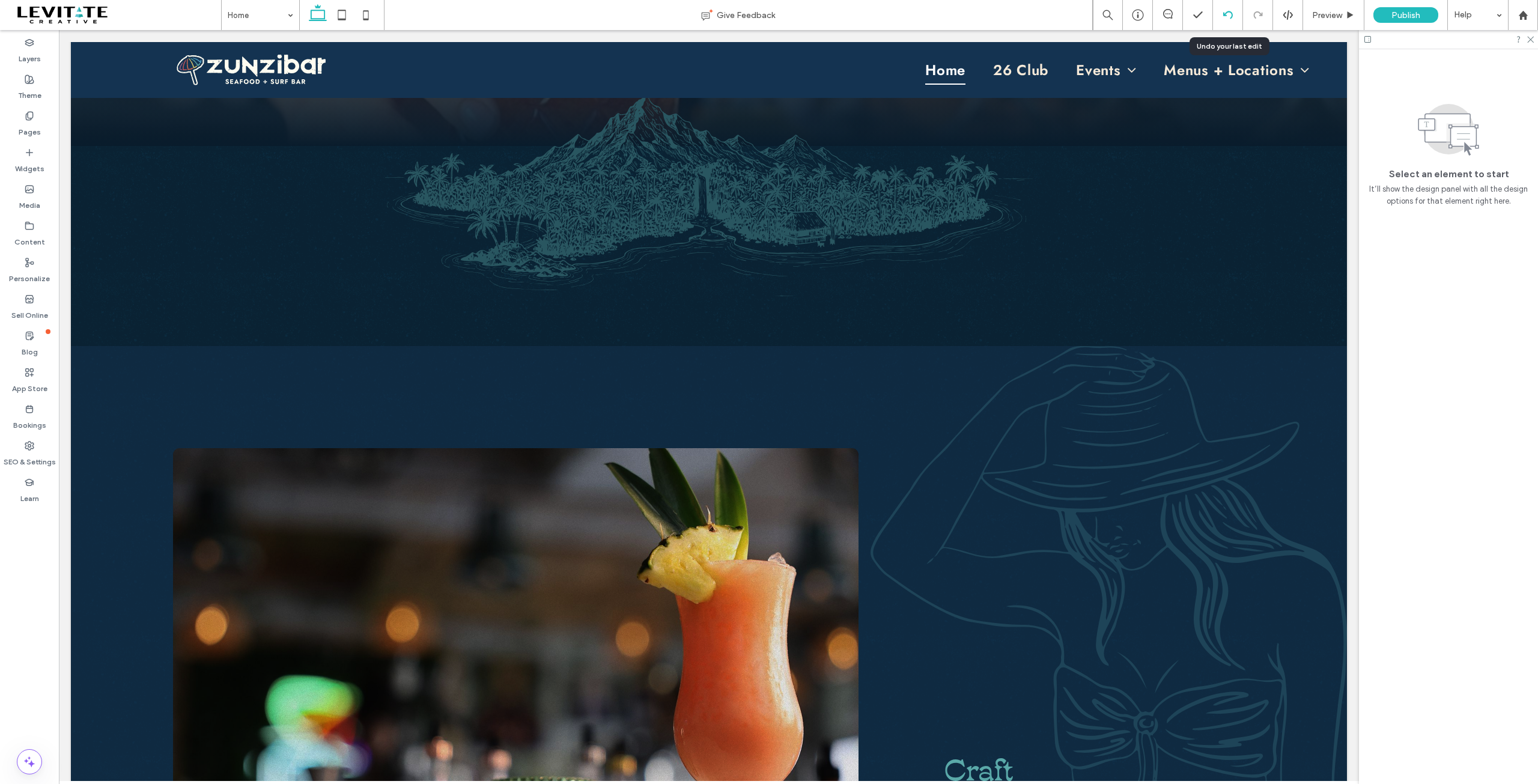
click at [1220, 13] on div at bounding box center [1228, 15] width 29 height 10
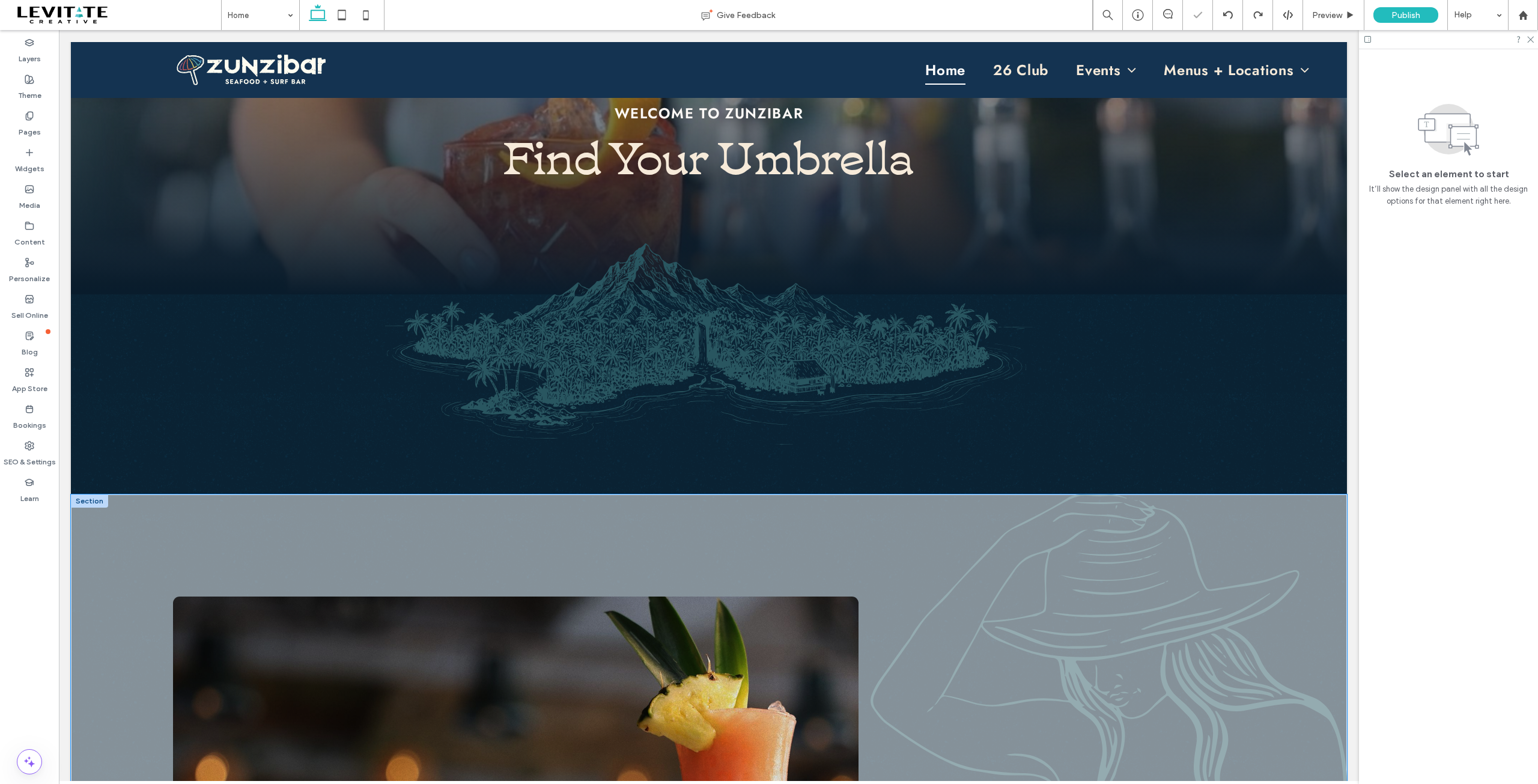
scroll to position [421, 0]
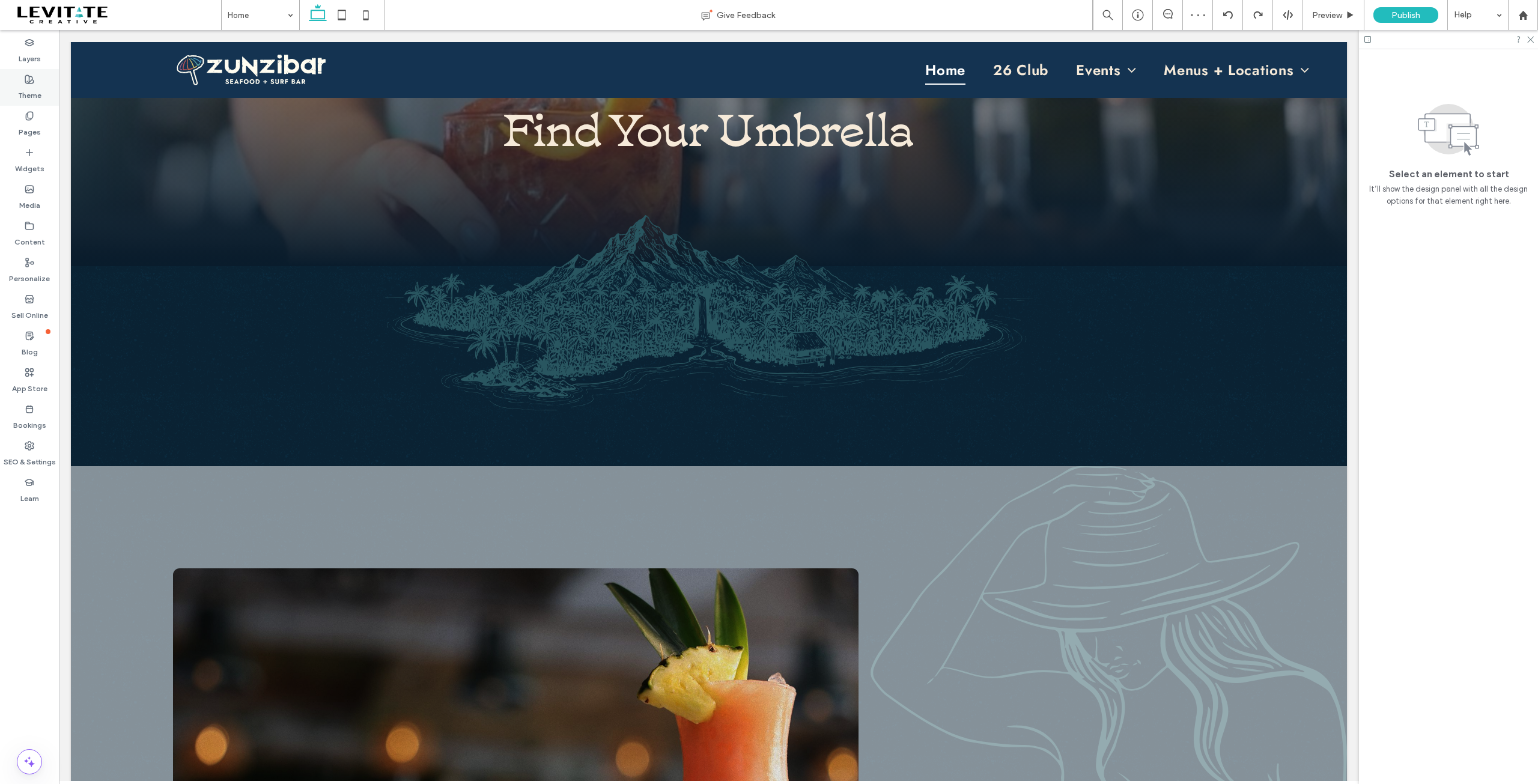
click at [27, 79] on icon at bounding box center [29, 79] width 10 height 10
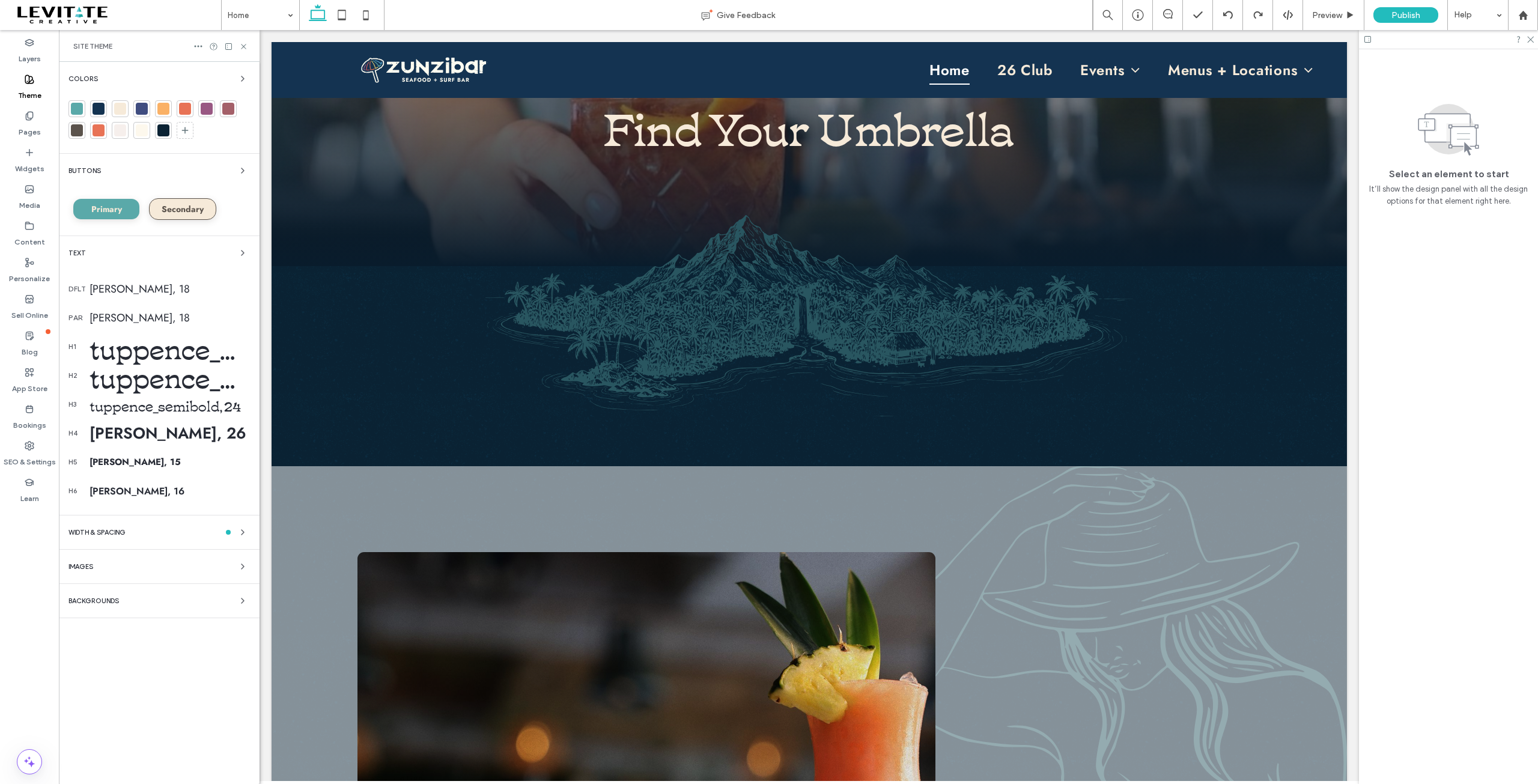
click at [197, 602] on div "Backgrounds" at bounding box center [159, 600] width 182 height 15
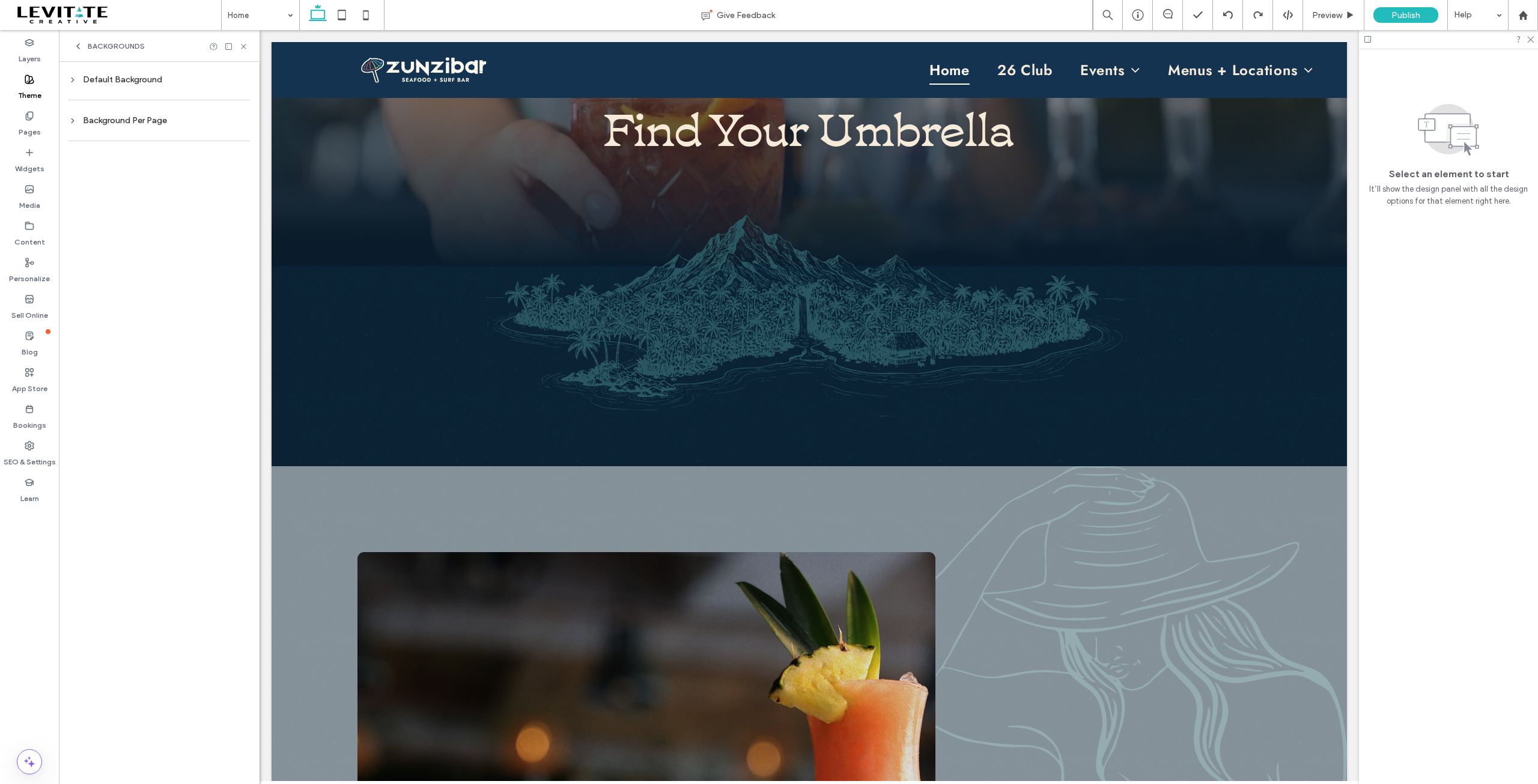
click at [145, 74] on div "Default Background" at bounding box center [159, 79] width 182 height 10
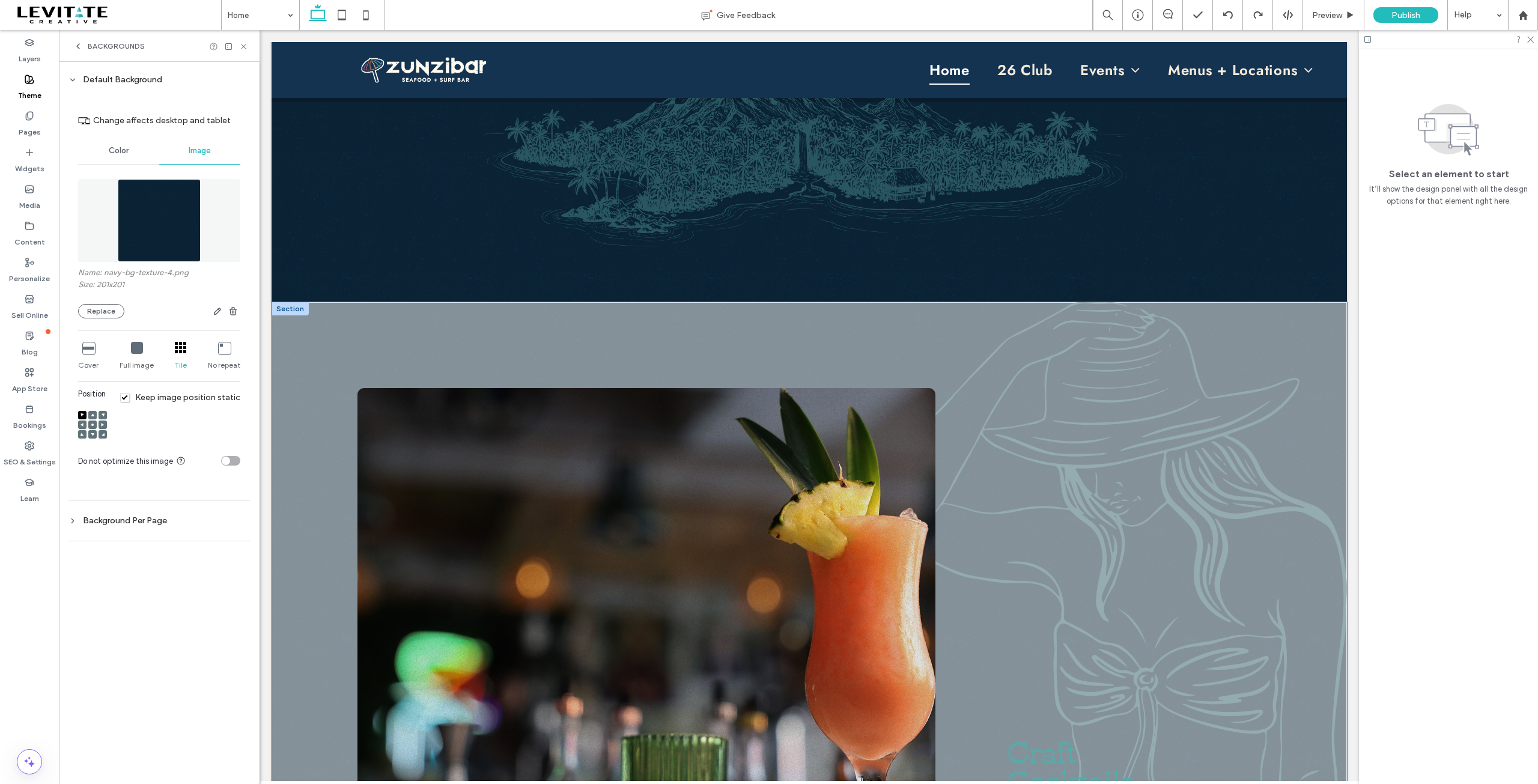
scroll to position [541, 0]
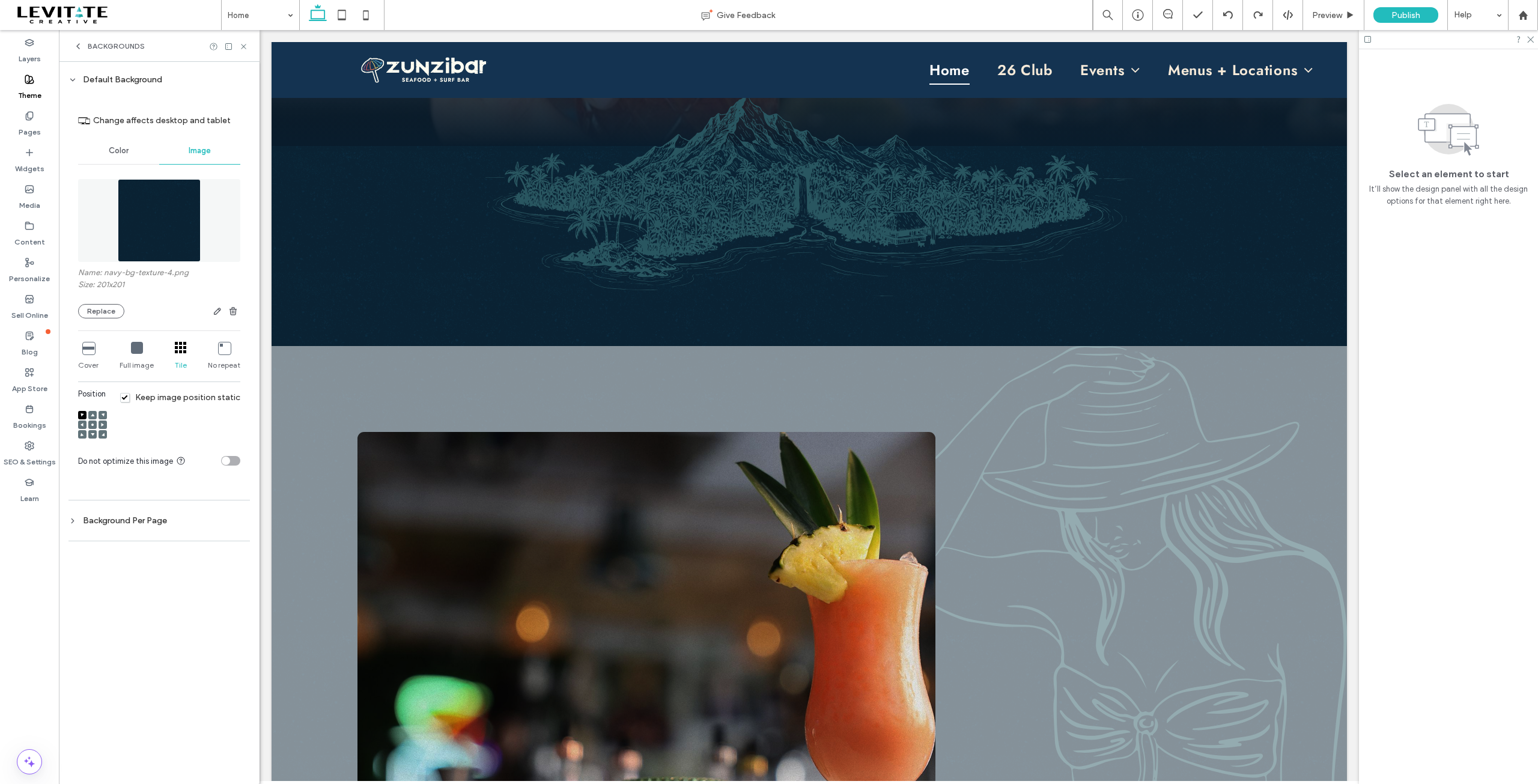
click at [120, 148] on span "Color" at bounding box center [119, 151] width 20 height 10
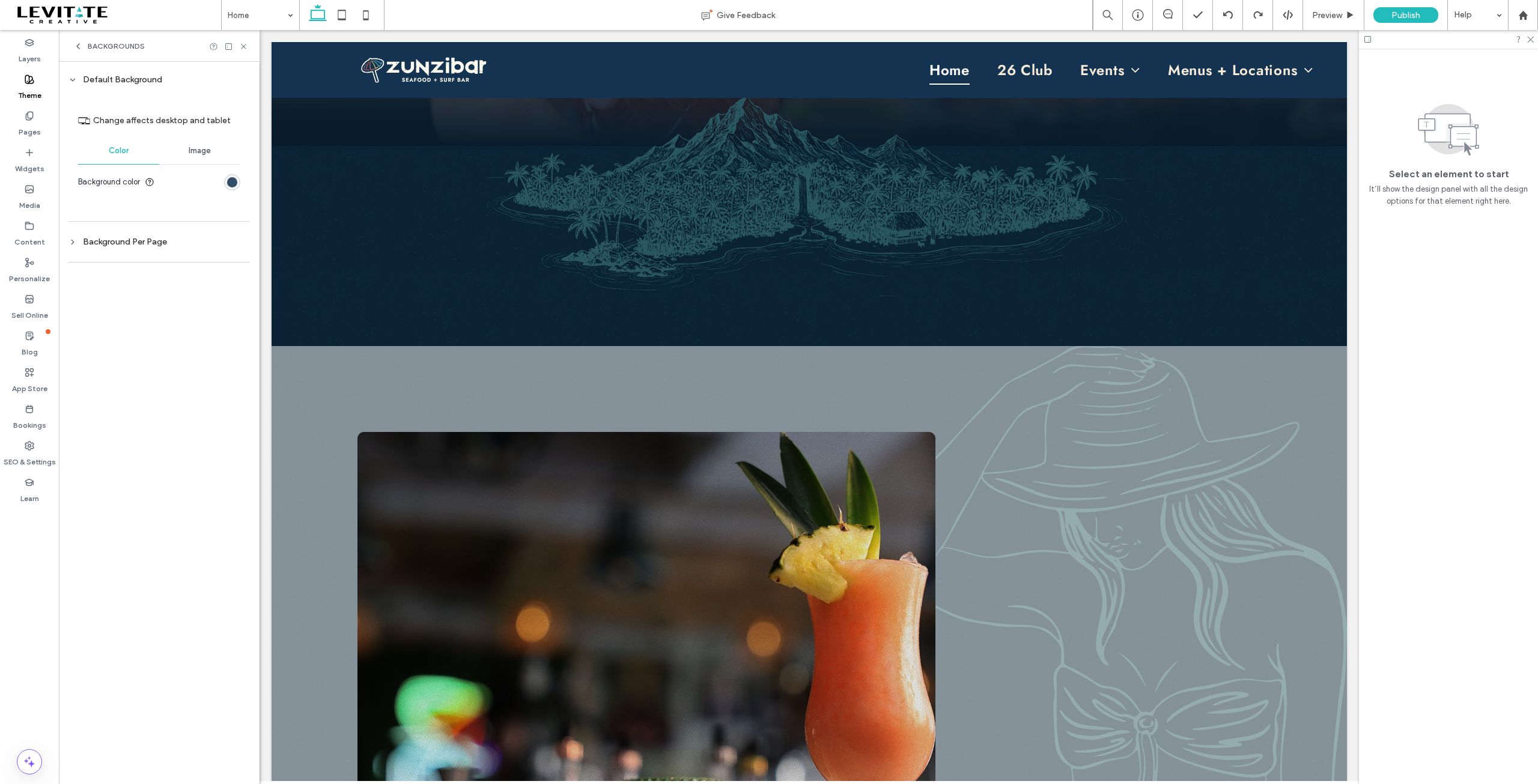
click at [235, 181] on div "rgb(20, 51, 81)" at bounding box center [232, 182] width 10 height 10
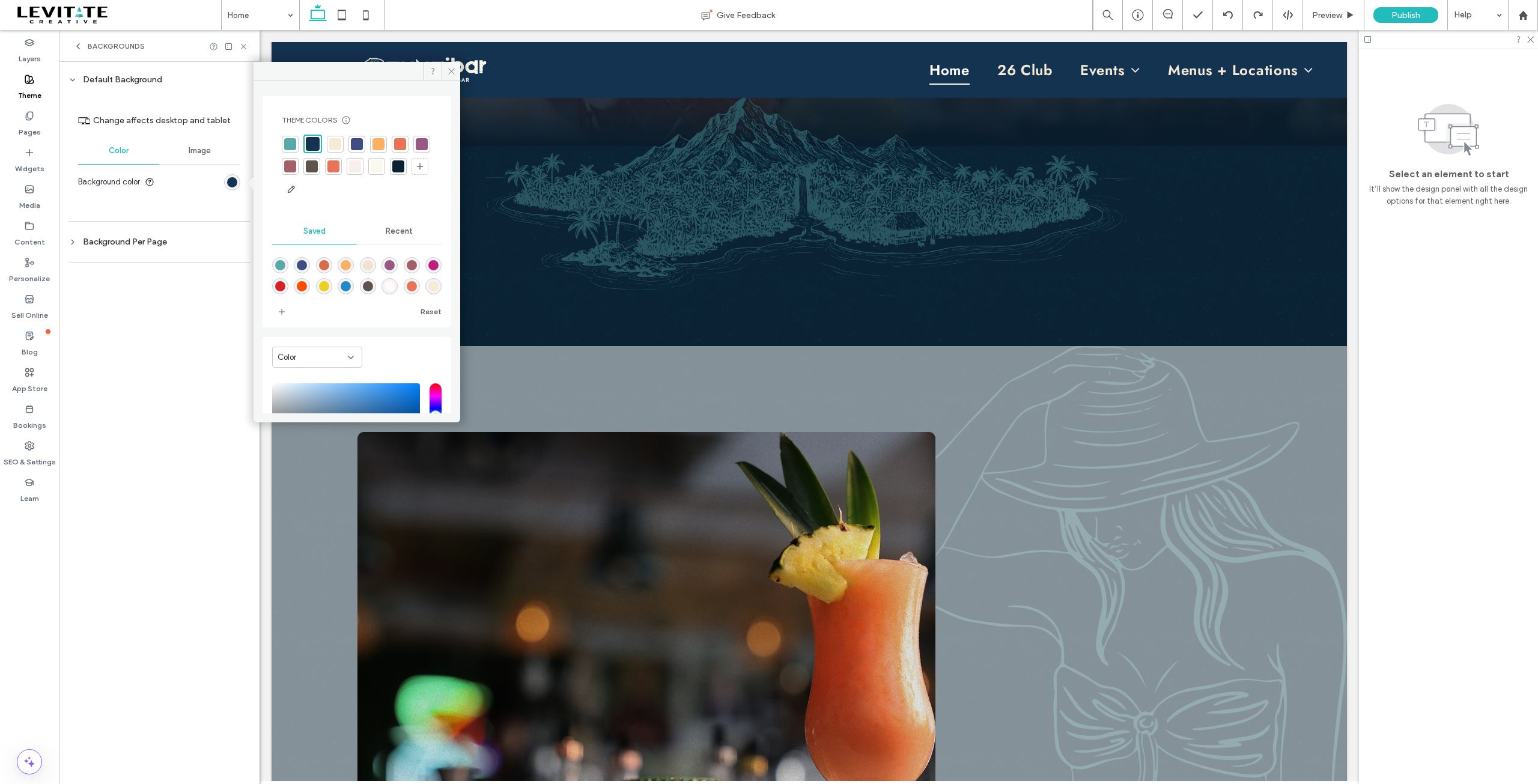
click at [399, 234] on span "Recent" at bounding box center [399, 231] width 27 height 10
click at [279, 266] on use "rgba(0, 0, 0, 0)" at bounding box center [280, 265] width 9 height 9
type input "*******"
type input "*"
type input "**"
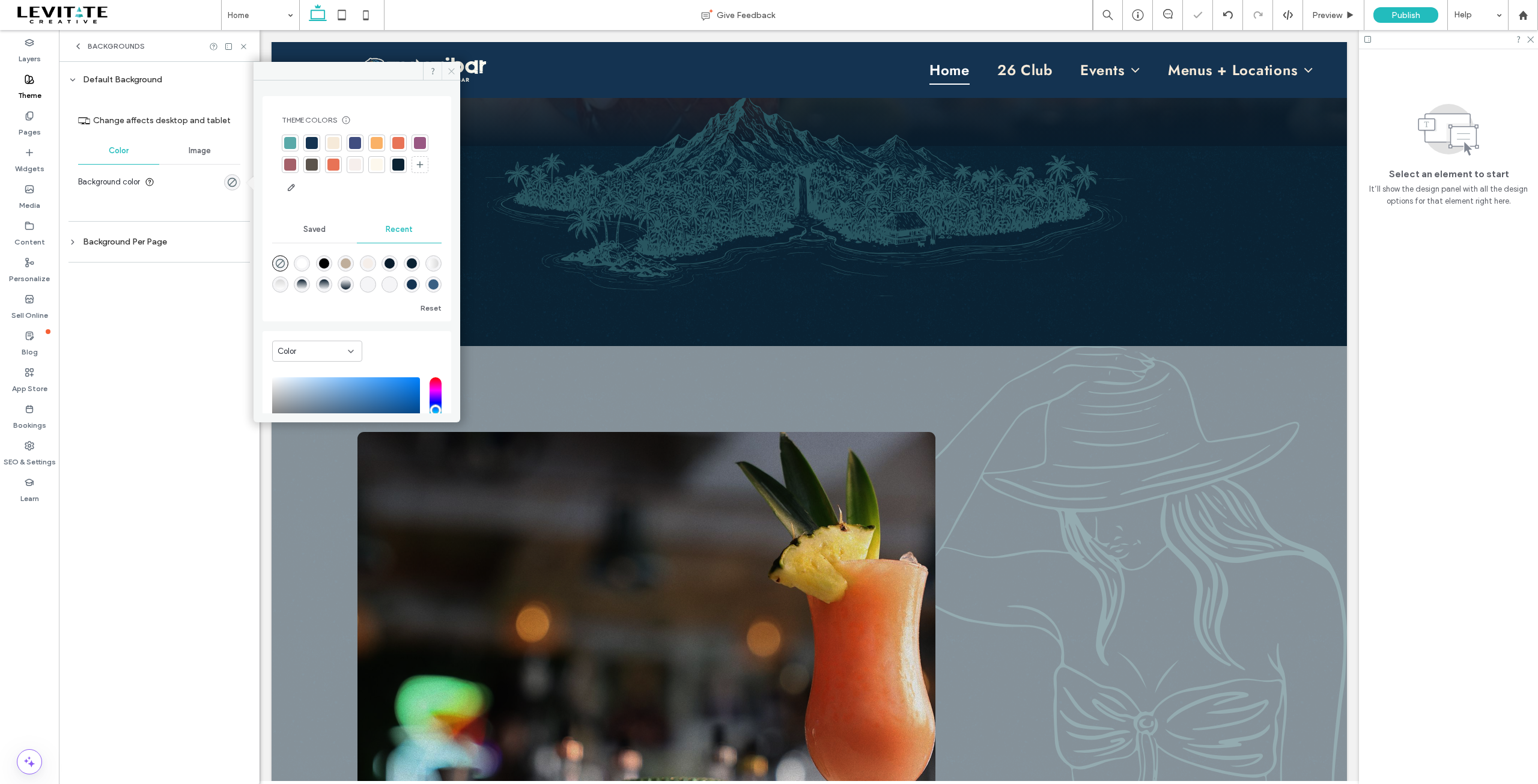
click at [454, 72] on icon at bounding box center [452, 71] width 9 height 9
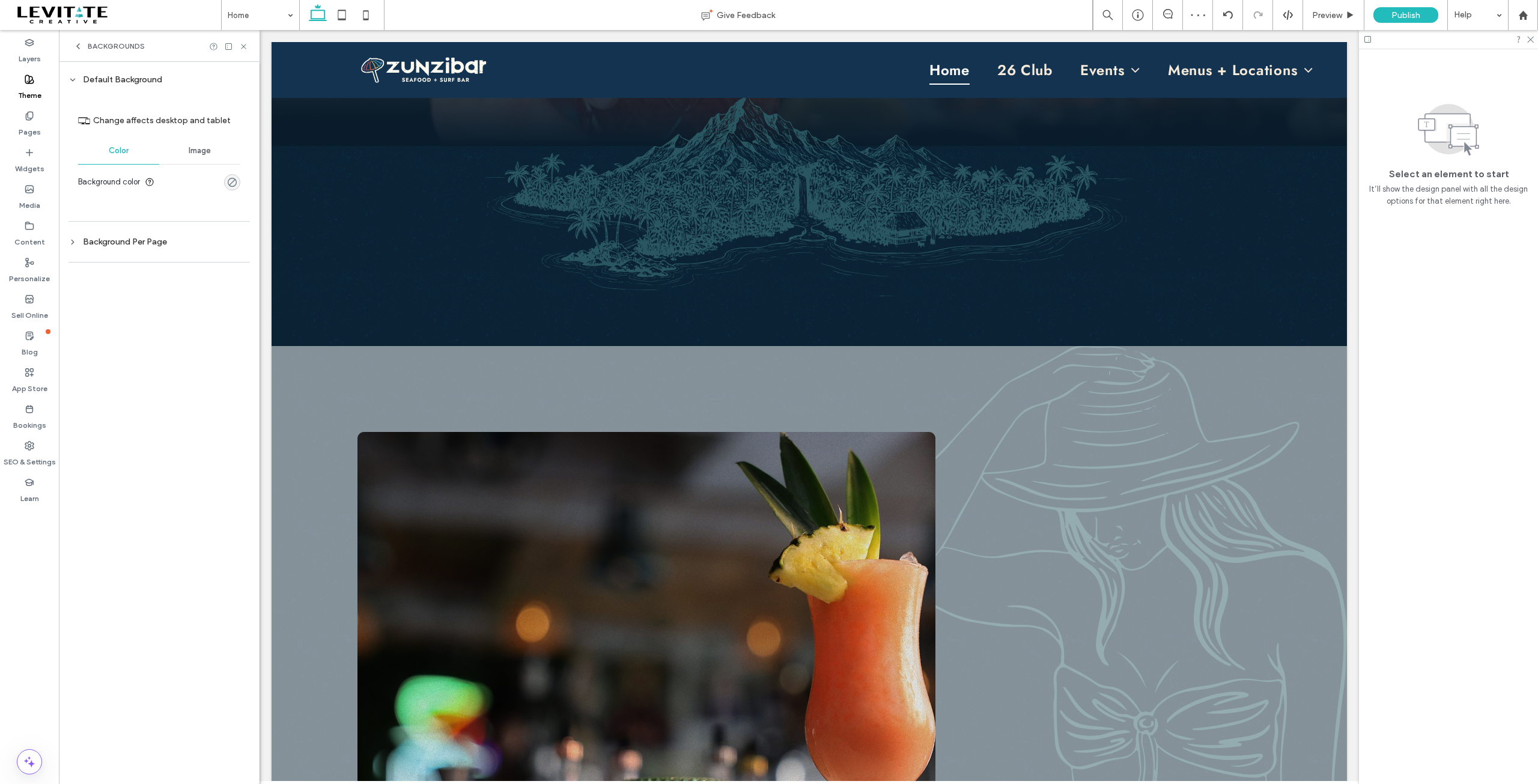
click at [229, 179] on div "rgba(0, 0, 0, 0)" at bounding box center [232, 182] width 10 height 10
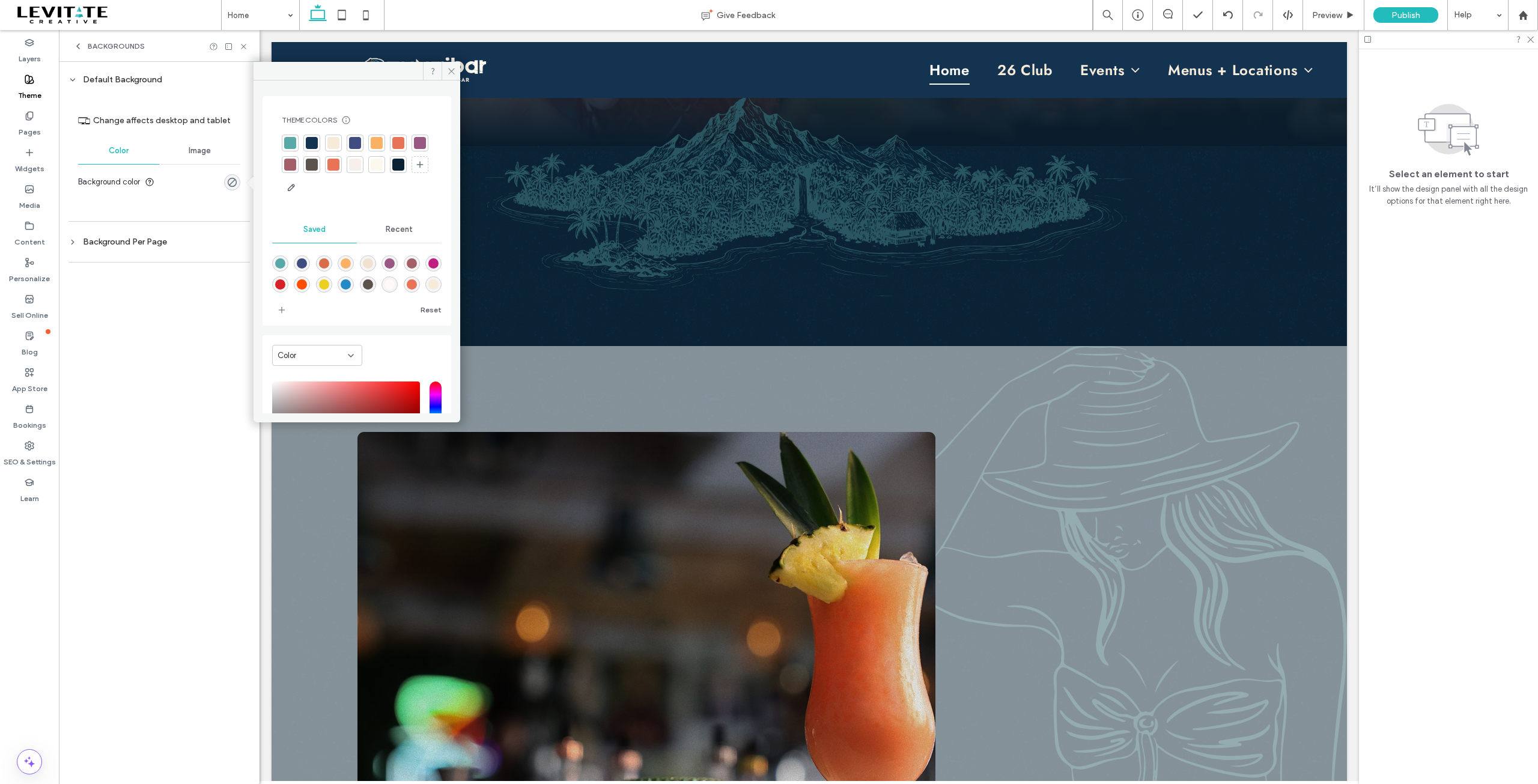
click at [313, 140] on div at bounding box center [311, 143] width 12 height 12
click at [449, 71] on icon at bounding box center [452, 71] width 9 height 9
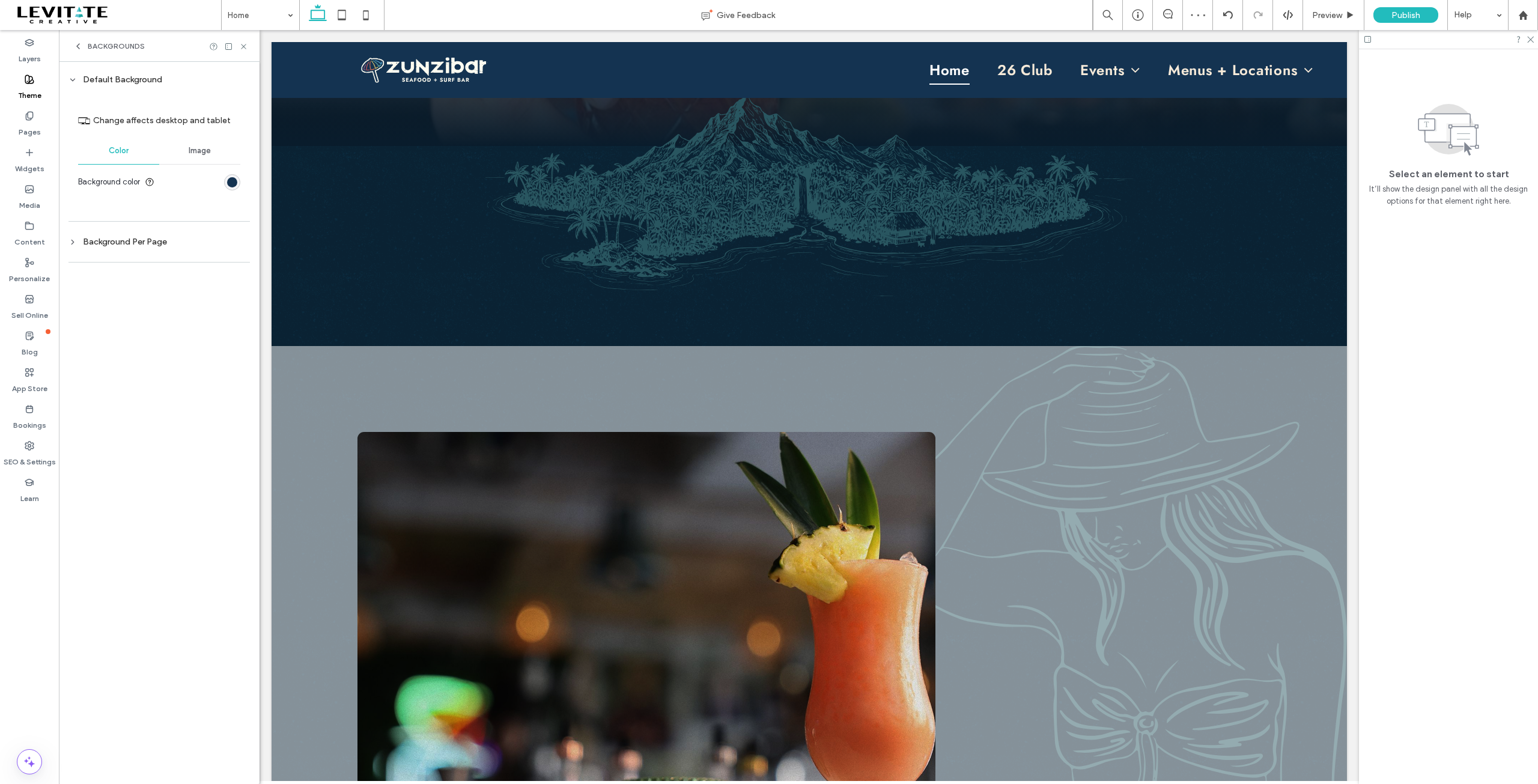
click at [200, 150] on span "Image" at bounding box center [200, 151] width 22 height 10
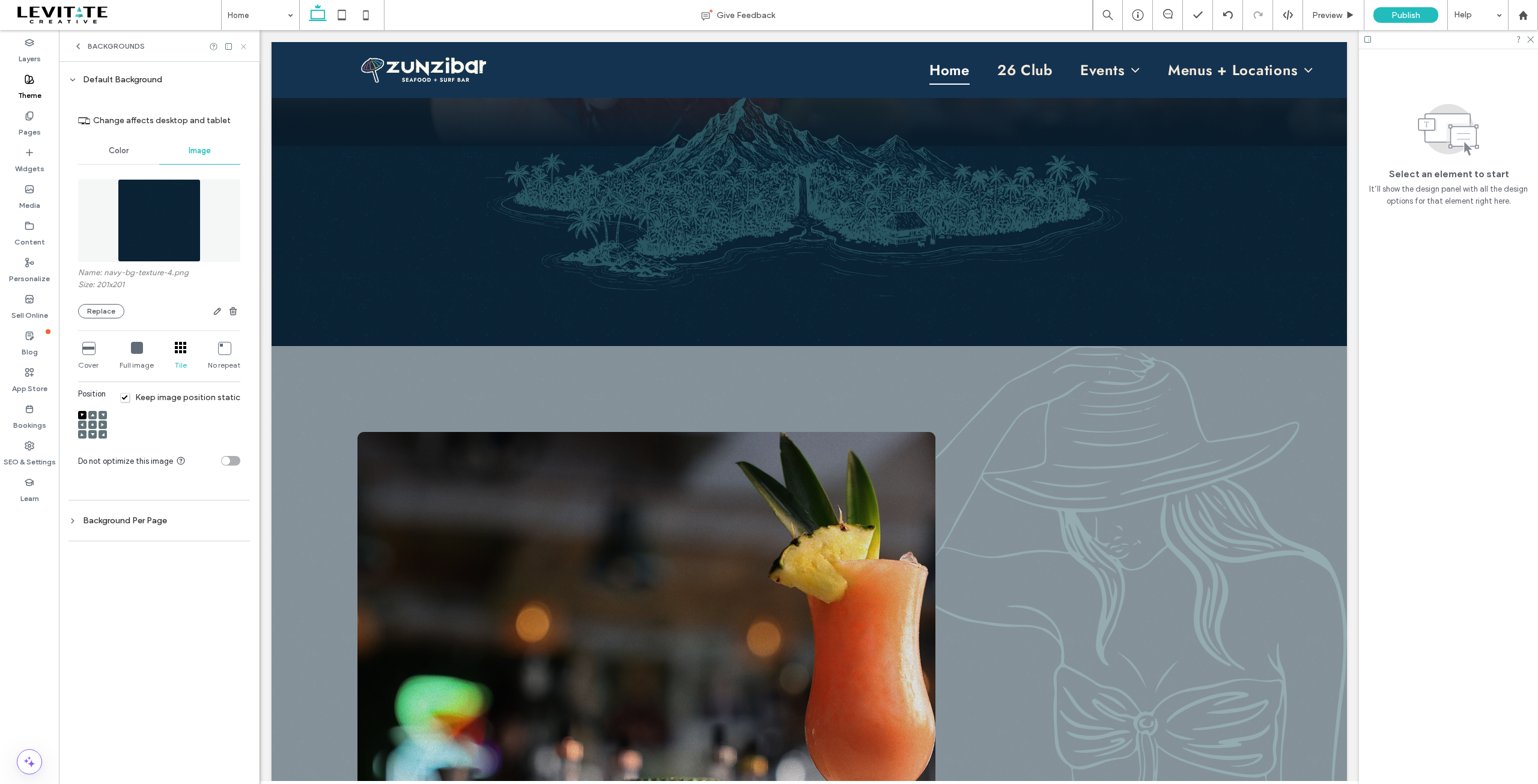
click at [245, 50] on icon at bounding box center [244, 46] width 9 height 9
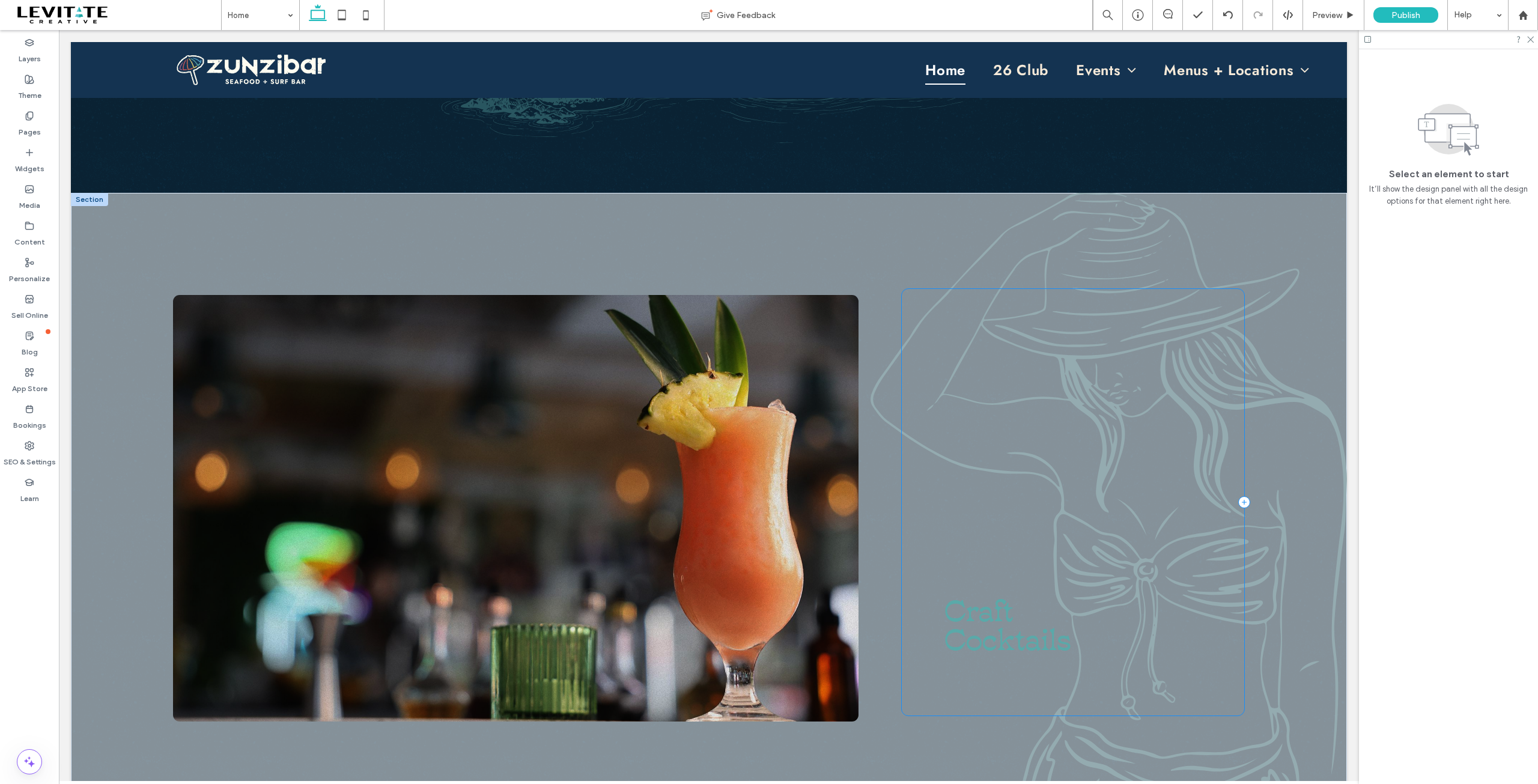
scroll to position [720, 0]
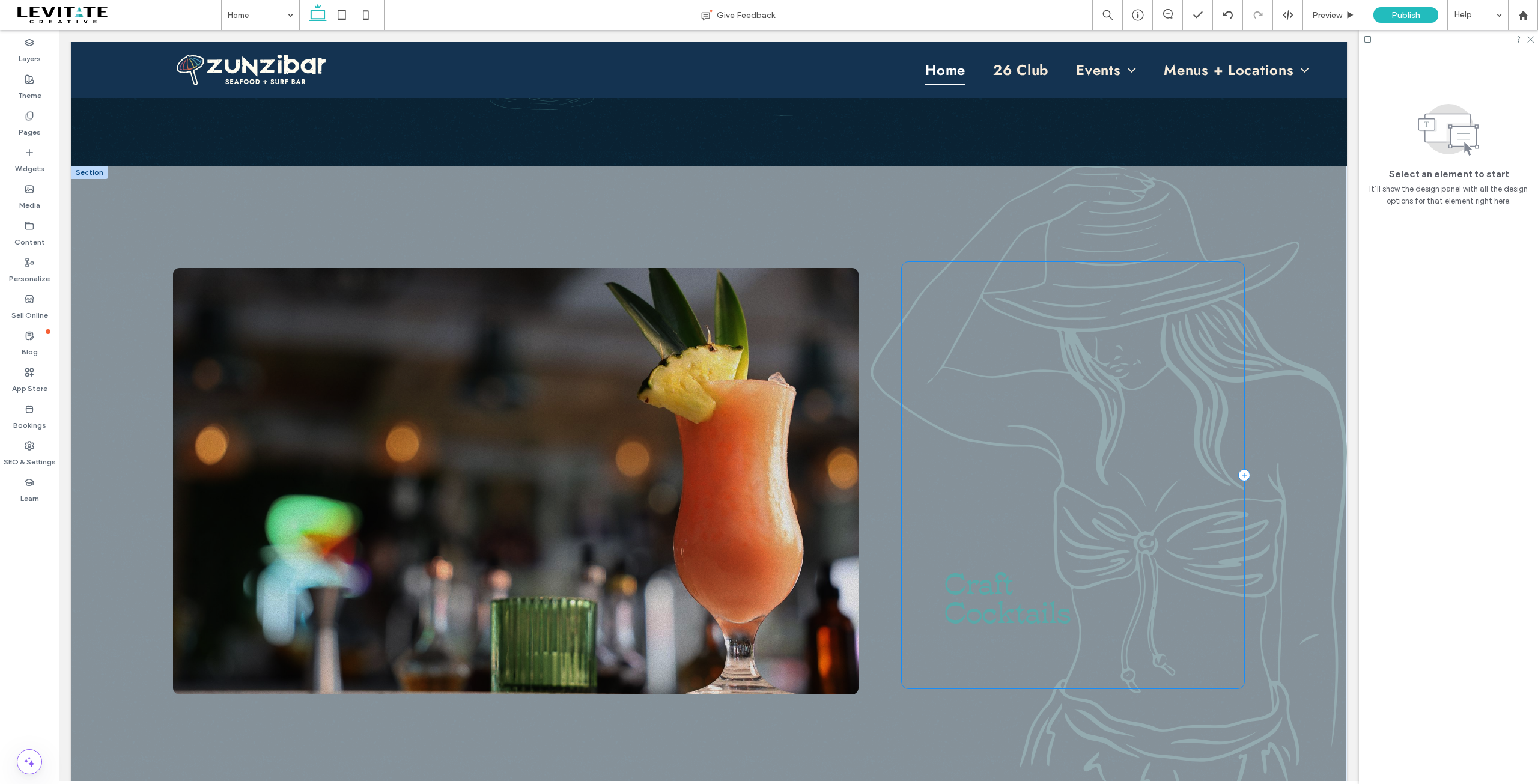
click at [981, 483] on div "Craft Cocktails" at bounding box center [1073, 474] width 343 height 426
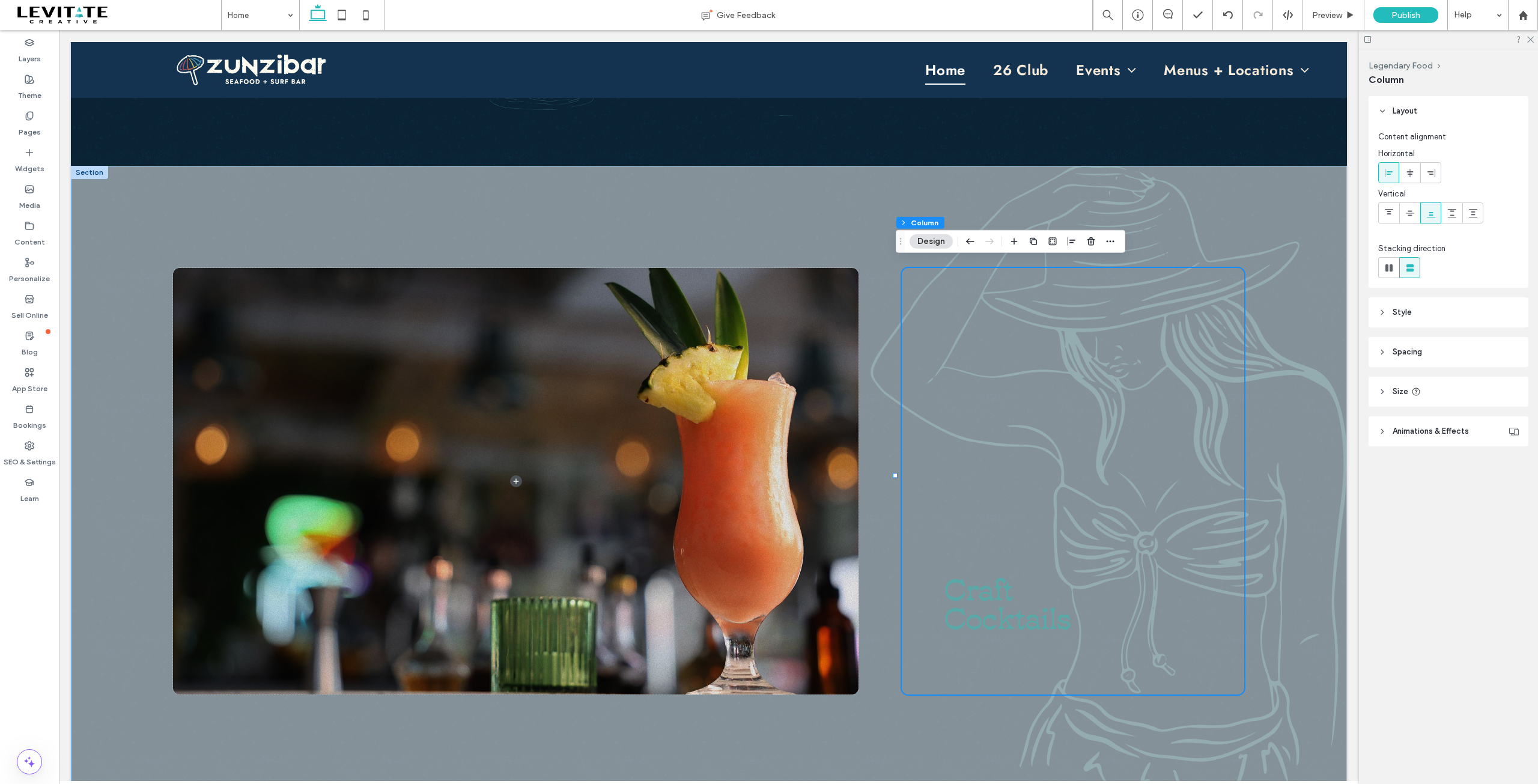
click at [849, 218] on div "Craft Cocktails" at bounding box center [709, 481] width 1276 height 630
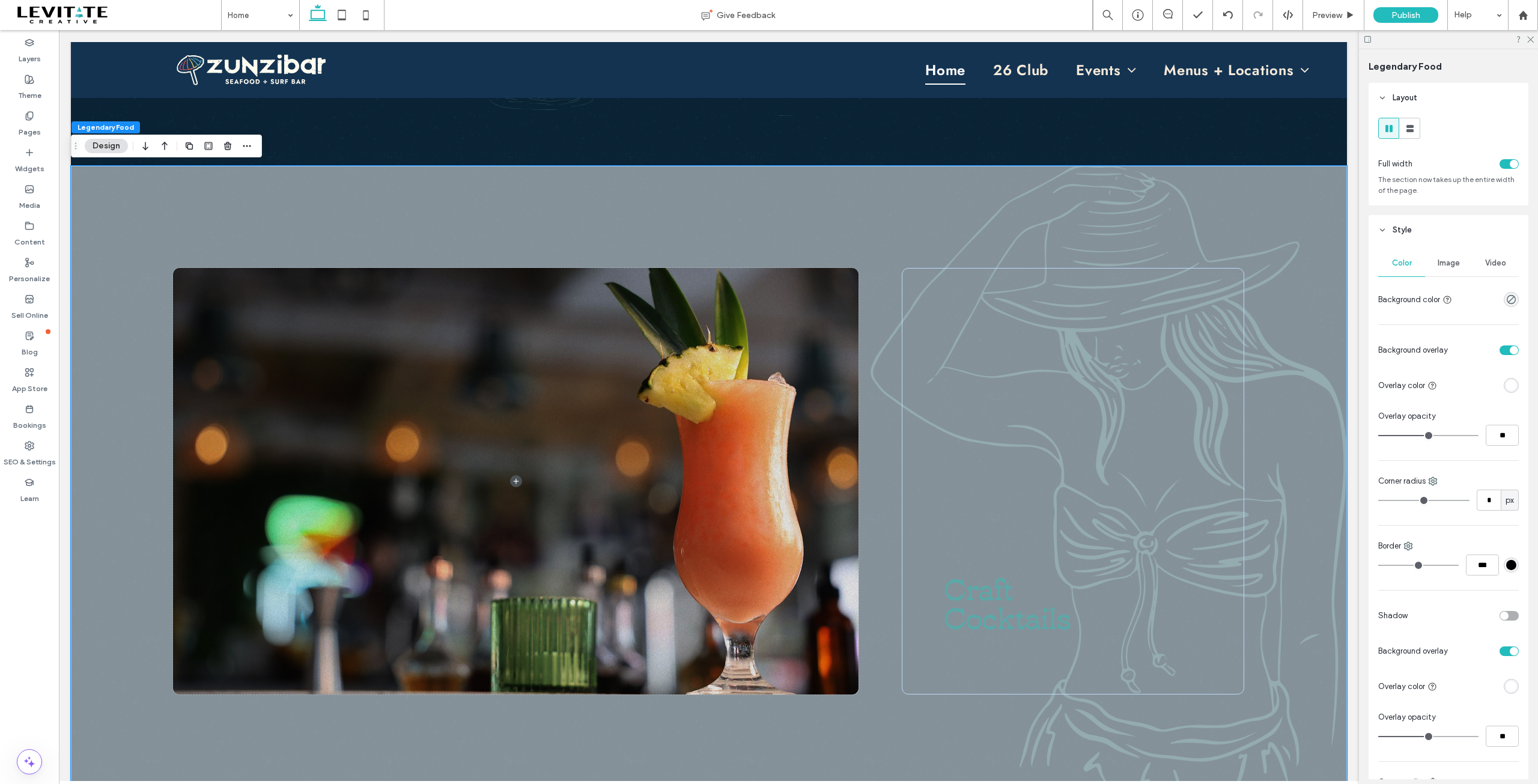
click at [1510, 350] on div "toggle" at bounding box center [1513, 350] width 8 height 8
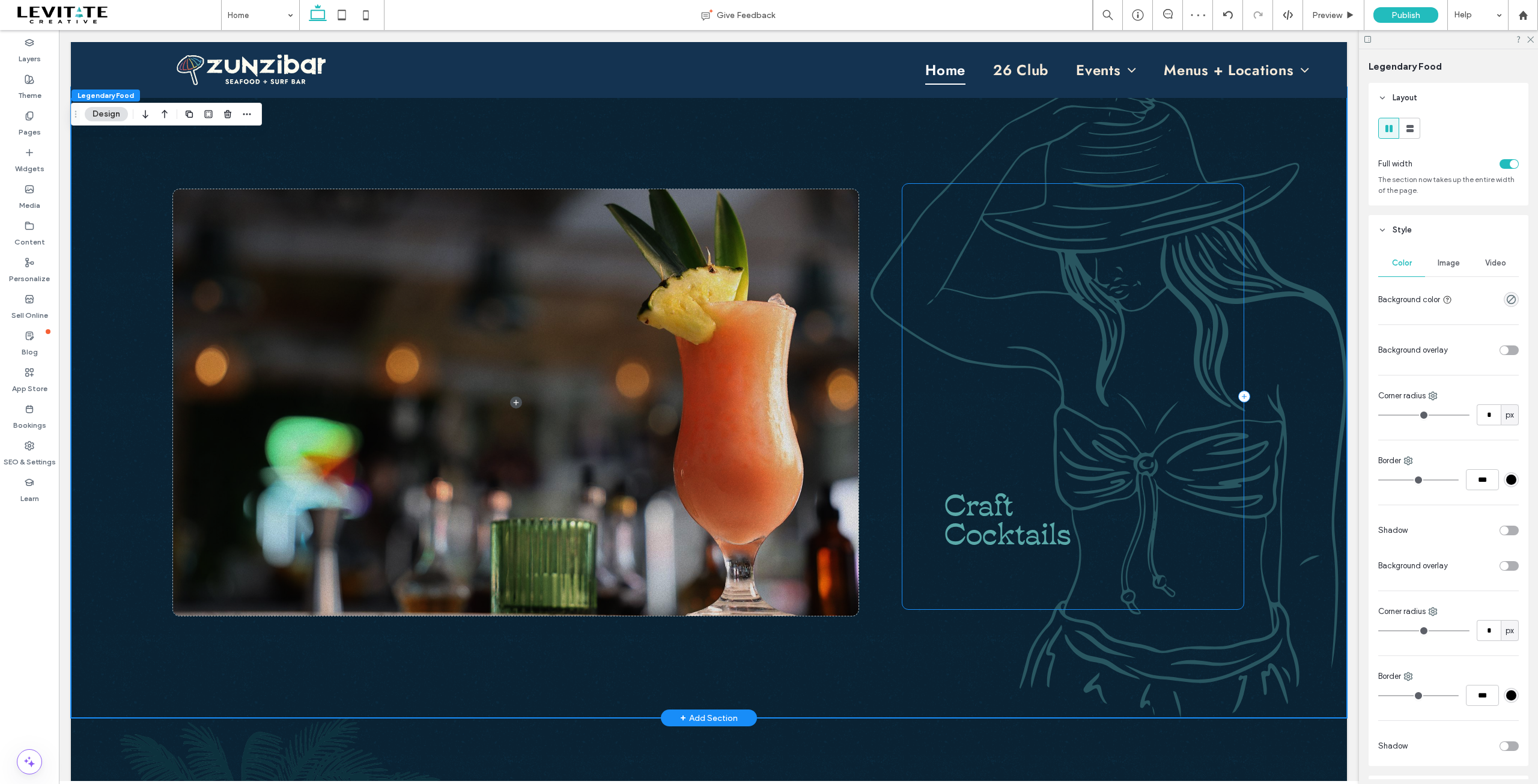
scroll to position [840, 0]
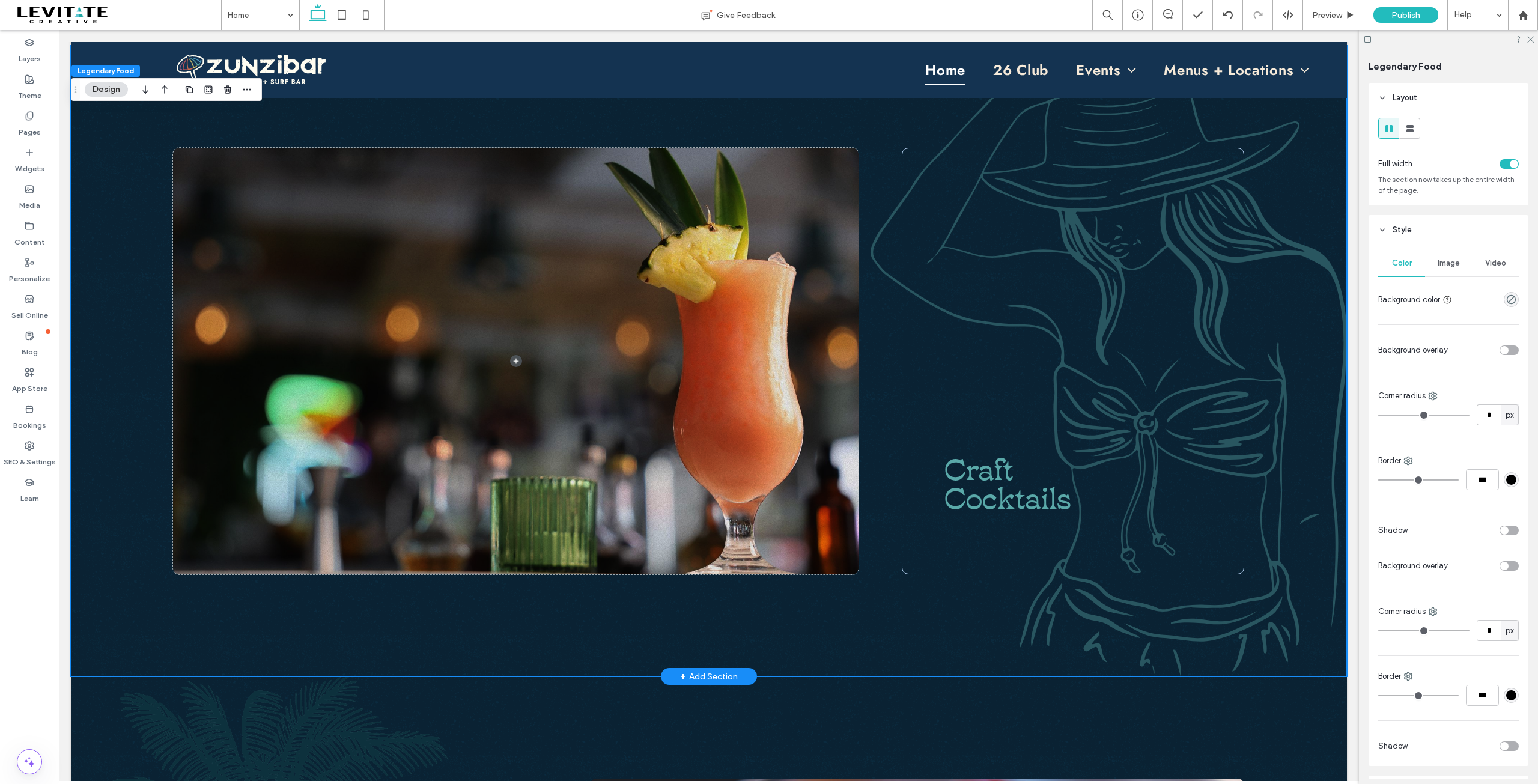
click at [964, 623] on div "Craft Cocktails" at bounding box center [709, 361] width 1276 height 630
click at [1449, 261] on span "Image" at bounding box center [1449, 263] width 22 height 10
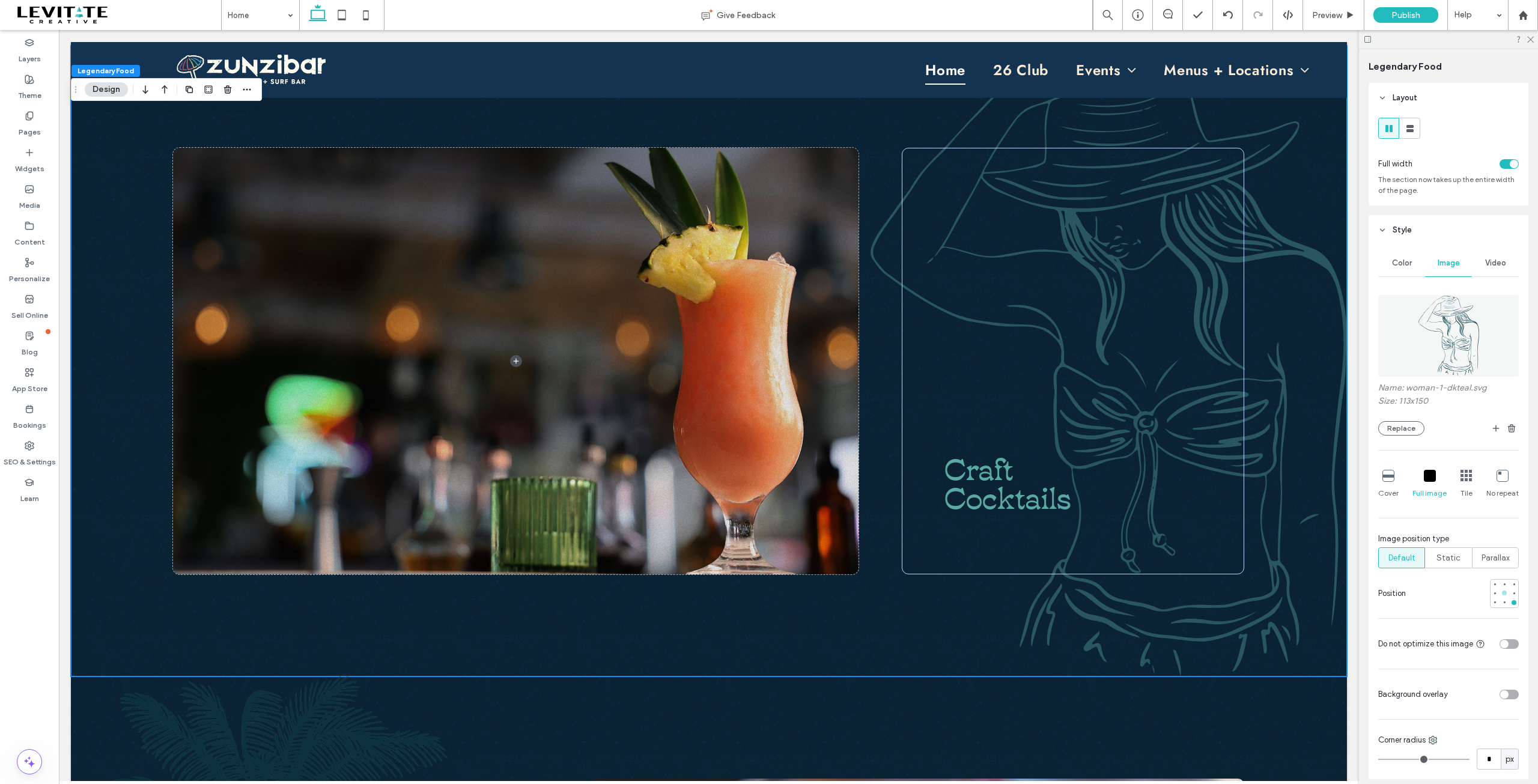
click at [1502, 593] on div at bounding box center [1503, 592] width 5 height 5
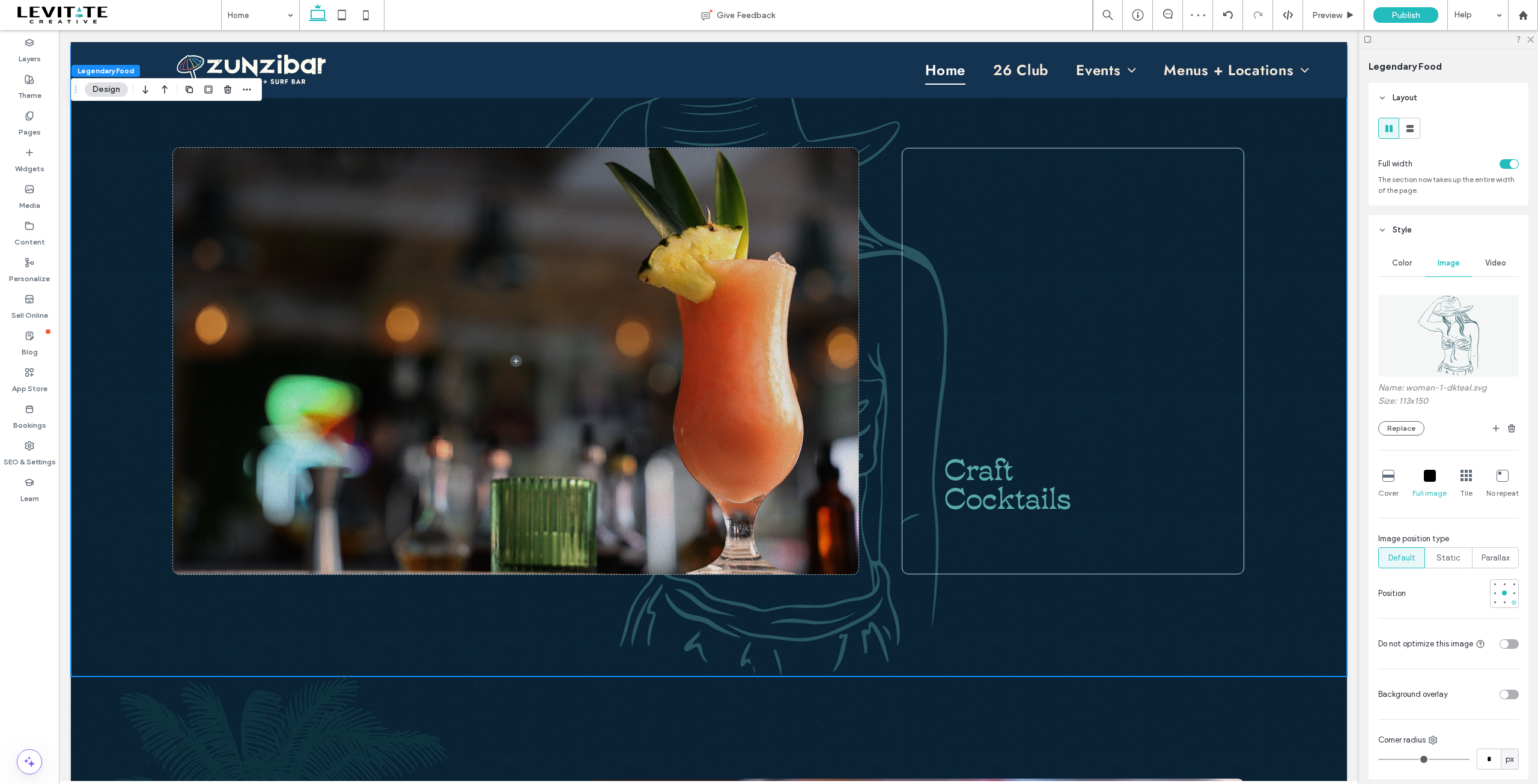
click at [1512, 604] on div at bounding box center [1513, 601] width 5 height 5
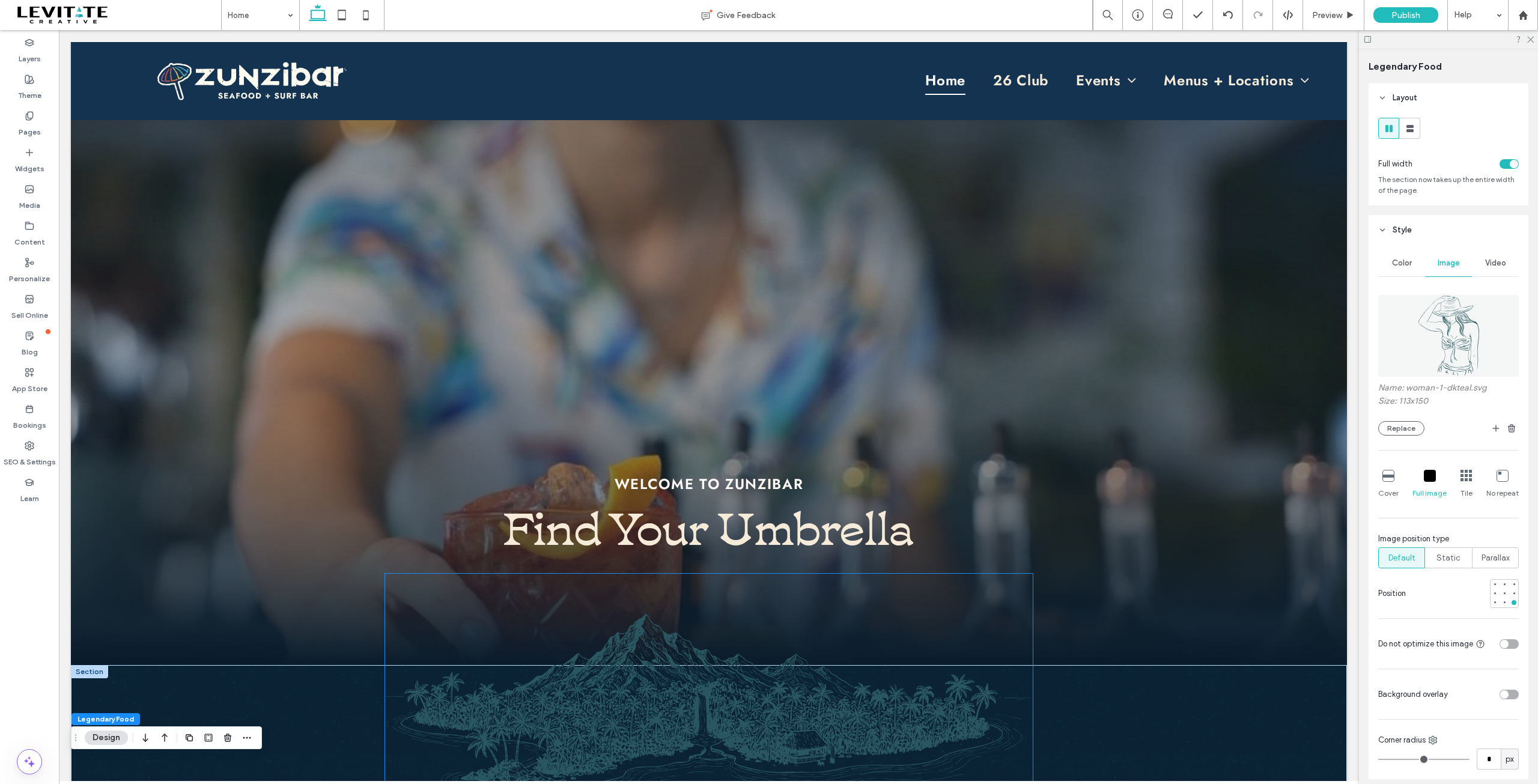
scroll to position [0, 0]
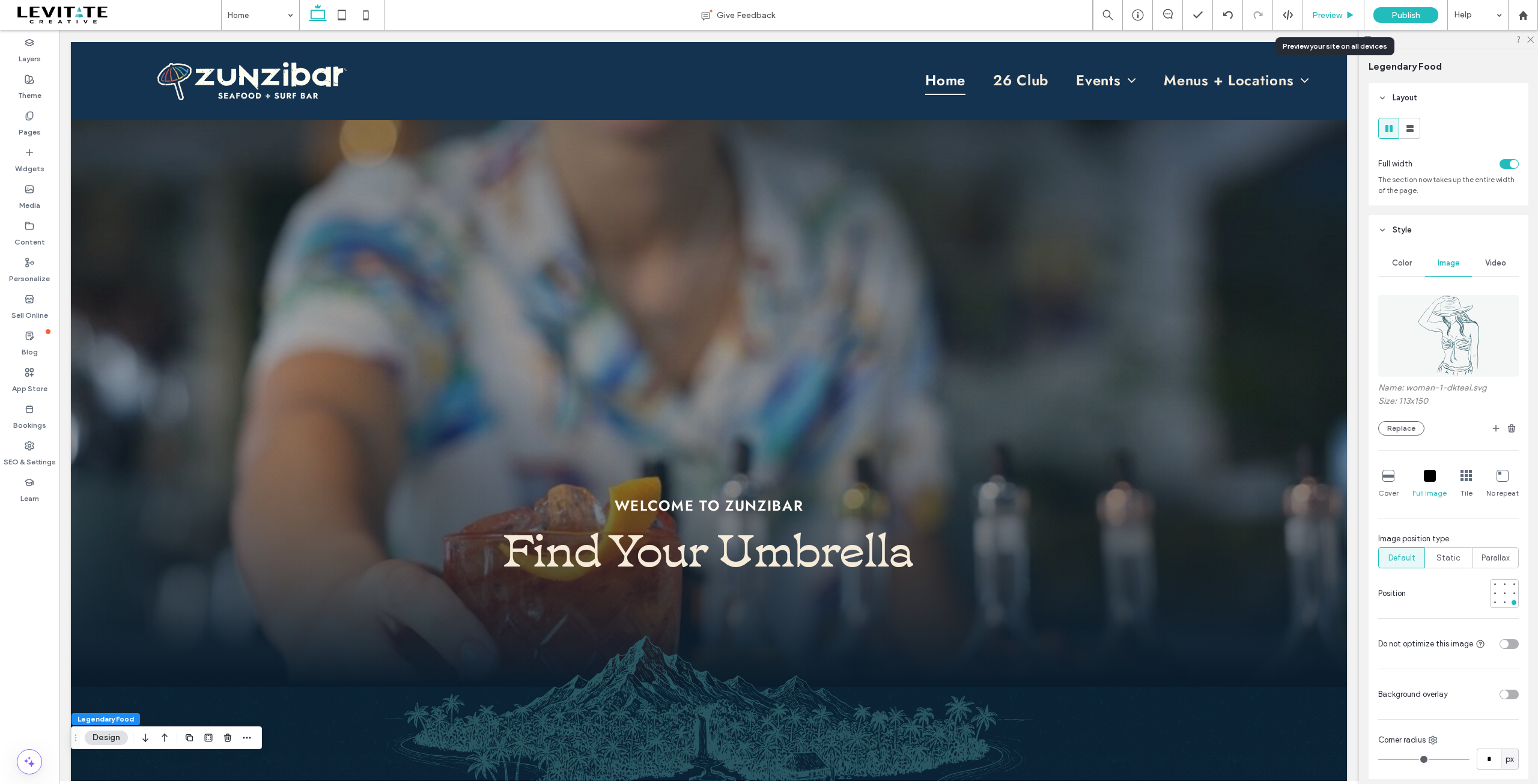
click at [1326, 14] on span "Preview" at bounding box center [1327, 15] width 30 height 10
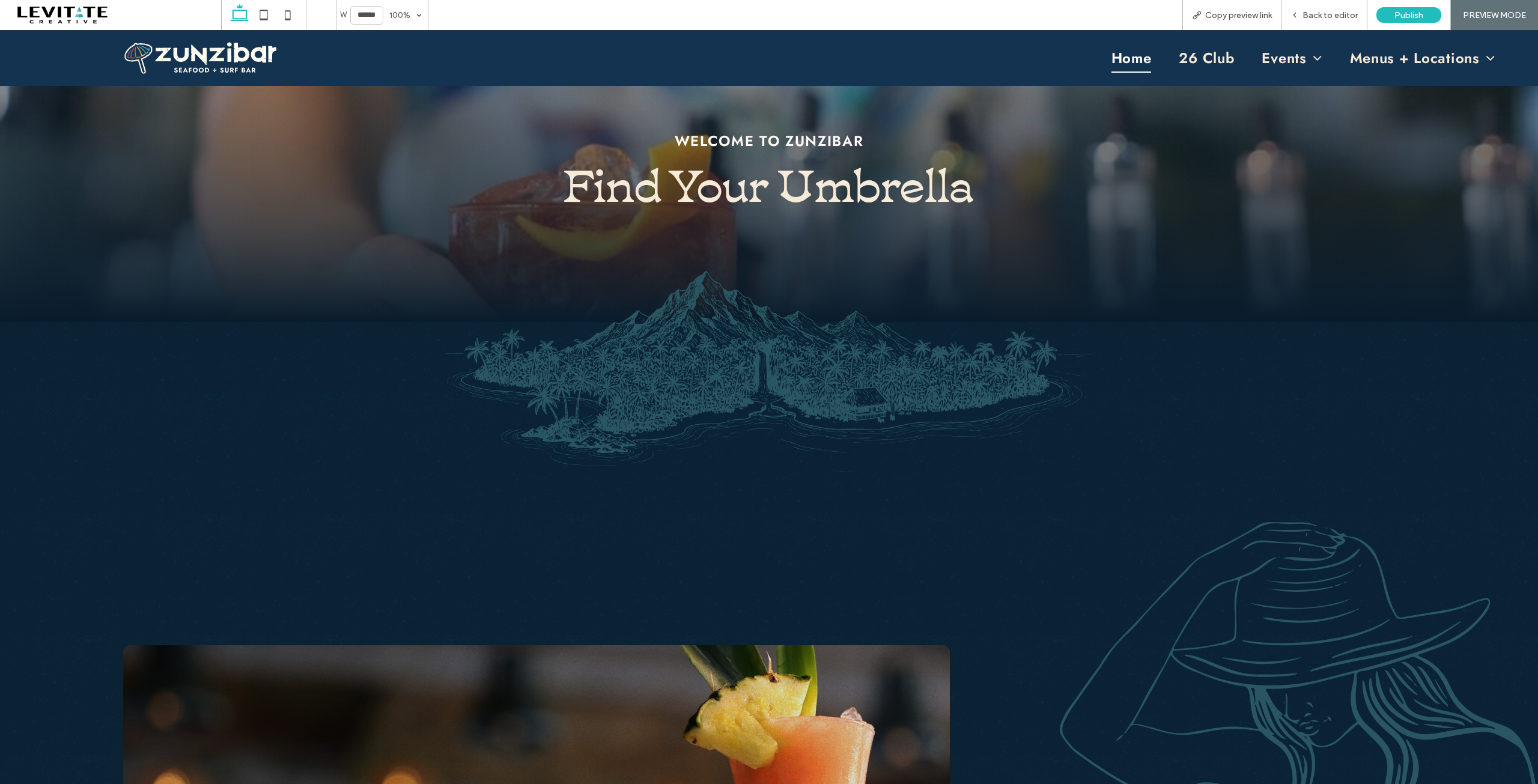
scroll to position [541, 0]
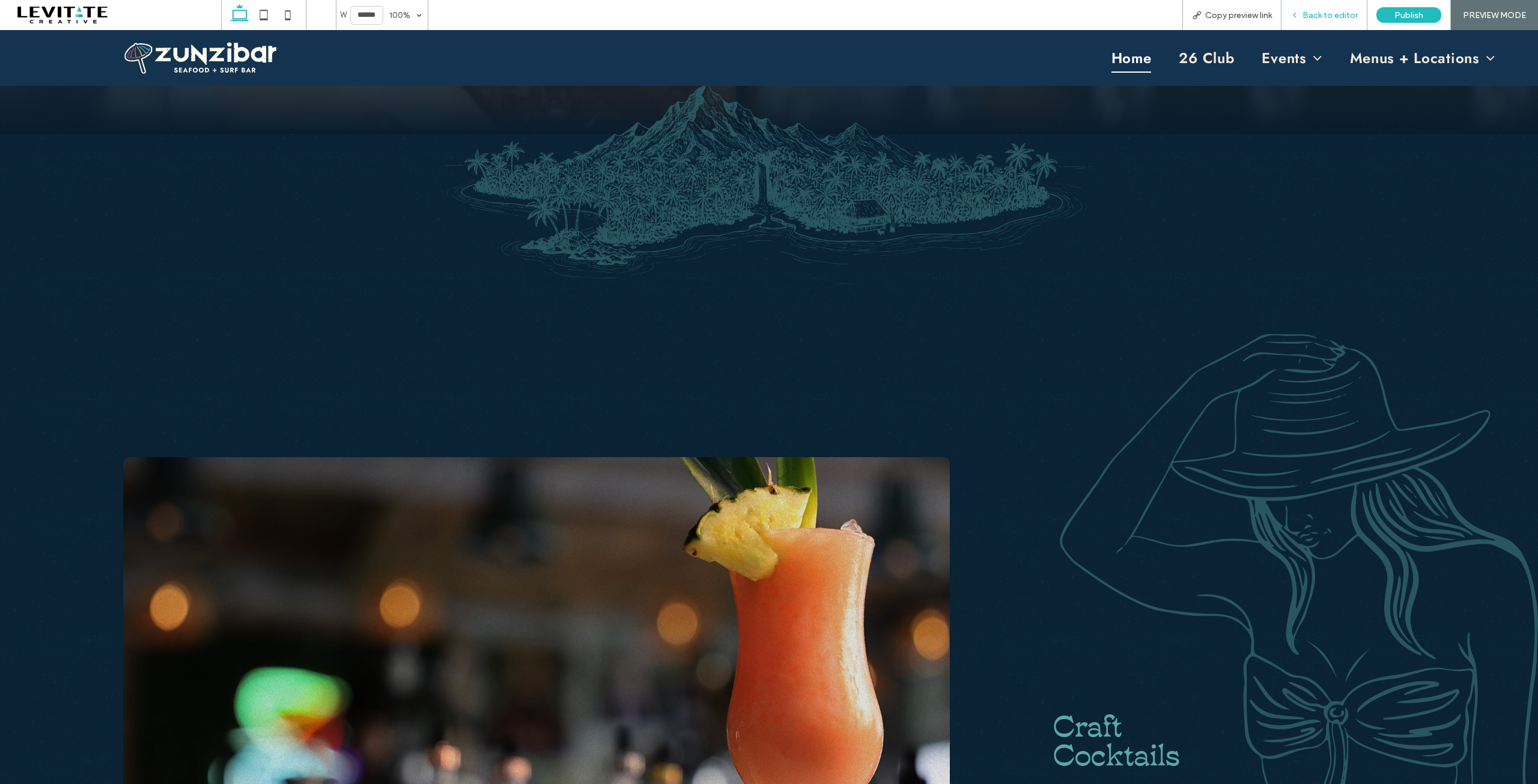
click at [1332, 14] on span "Back to editor" at bounding box center [1330, 15] width 55 height 10
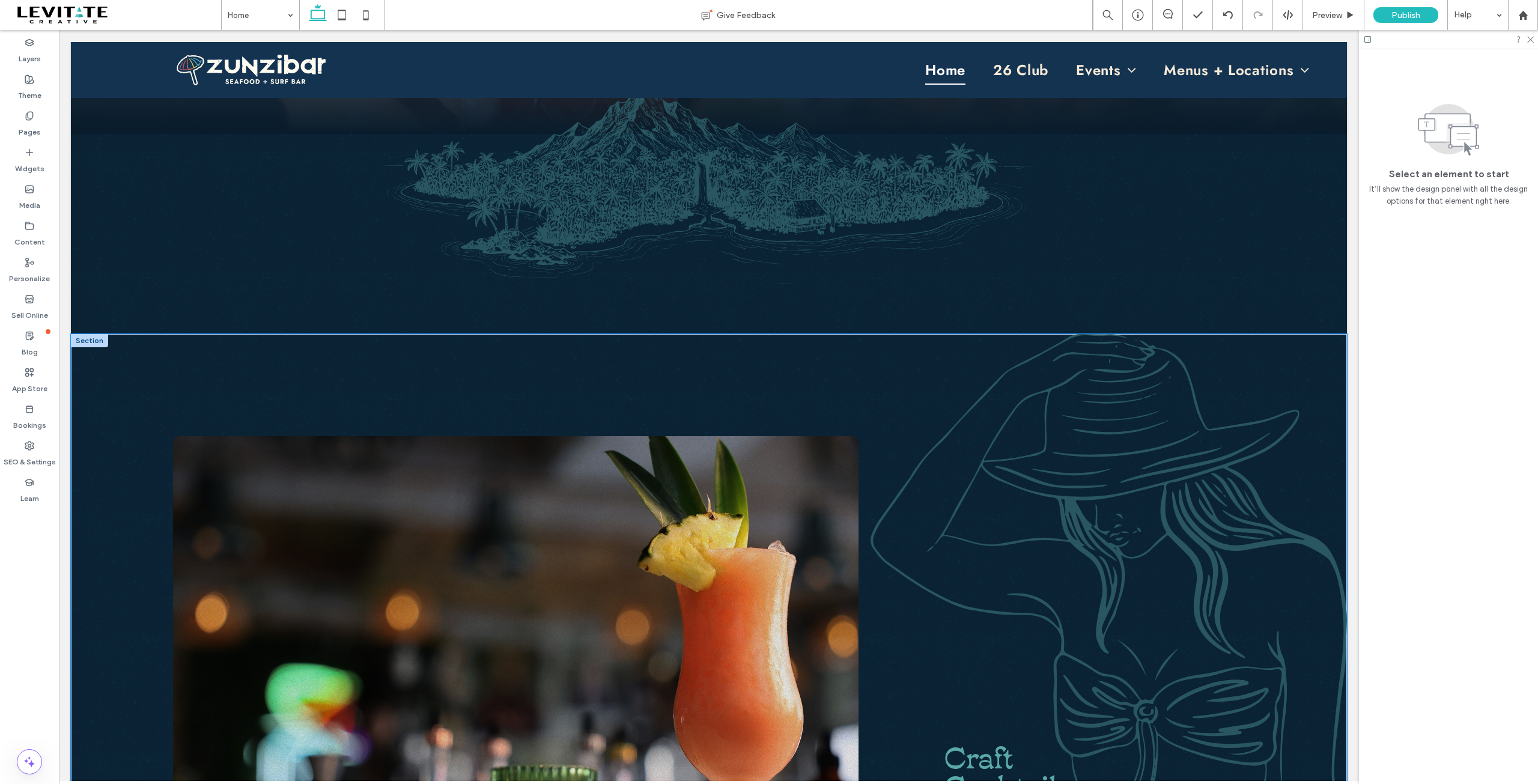
click at [903, 402] on div "Craft Cocktails" at bounding box center [709, 650] width 1276 height 630
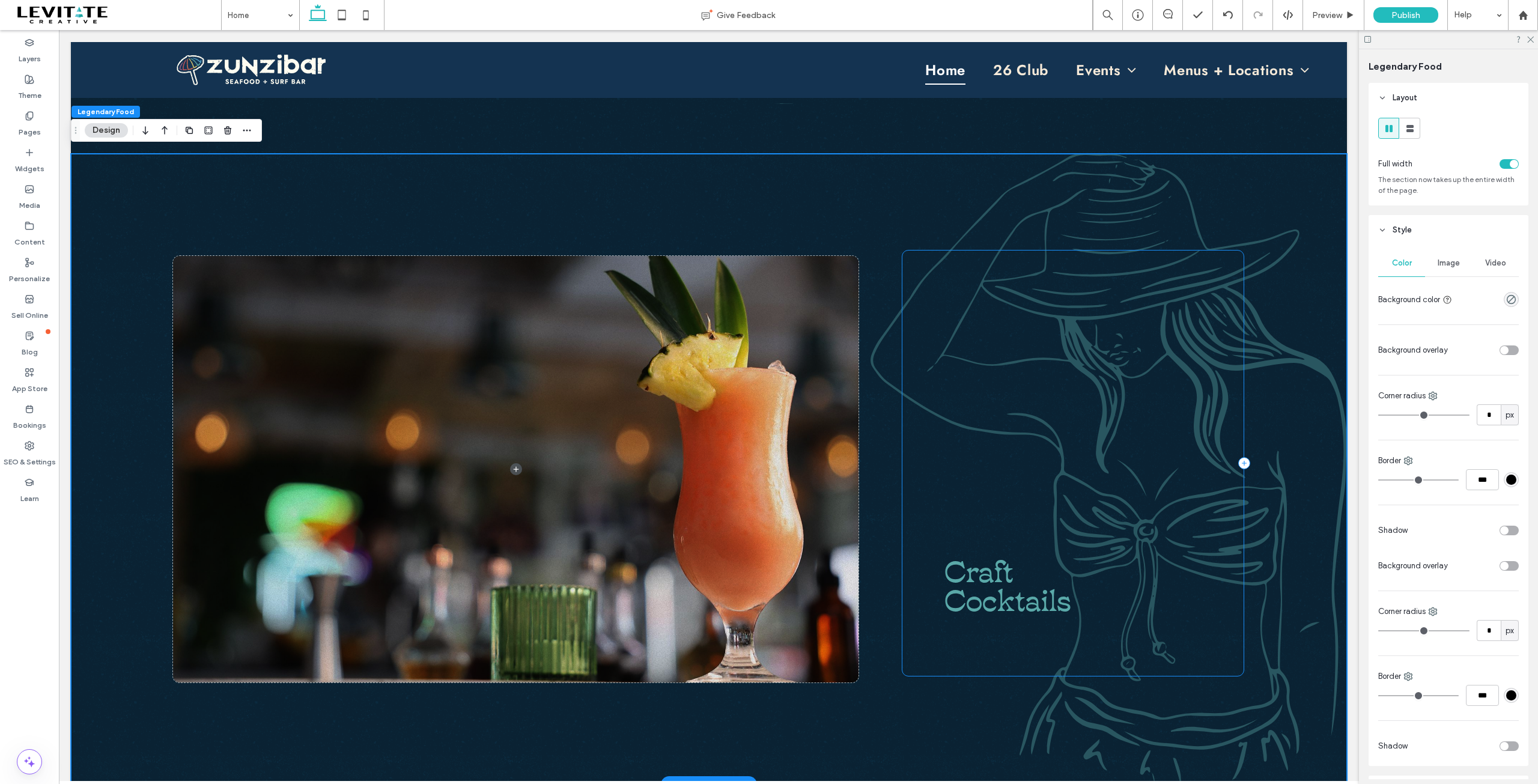
scroll to position [792, 0]
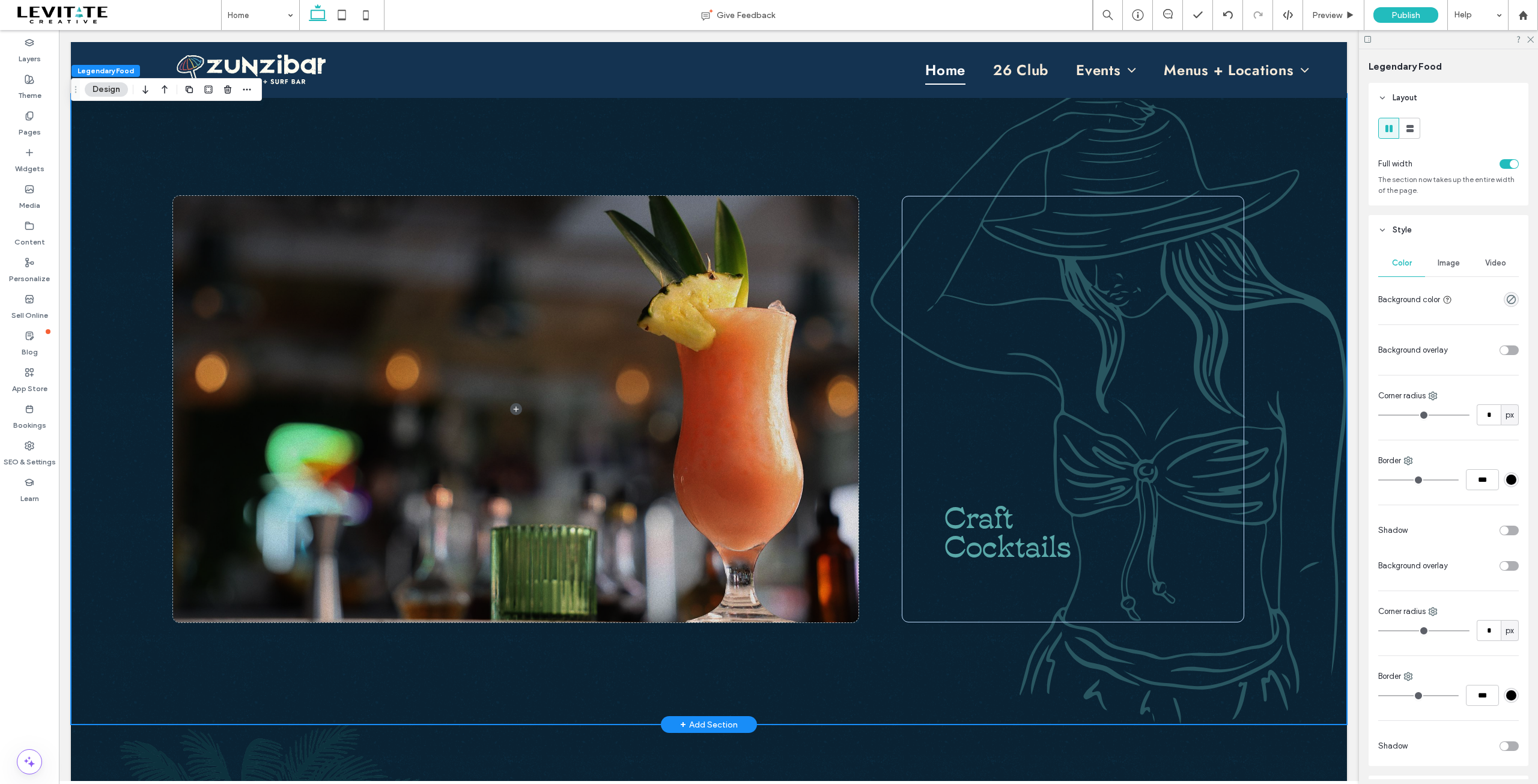
click at [673, 648] on div "Craft Cocktails" at bounding box center [709, 409] width 1276 height 630
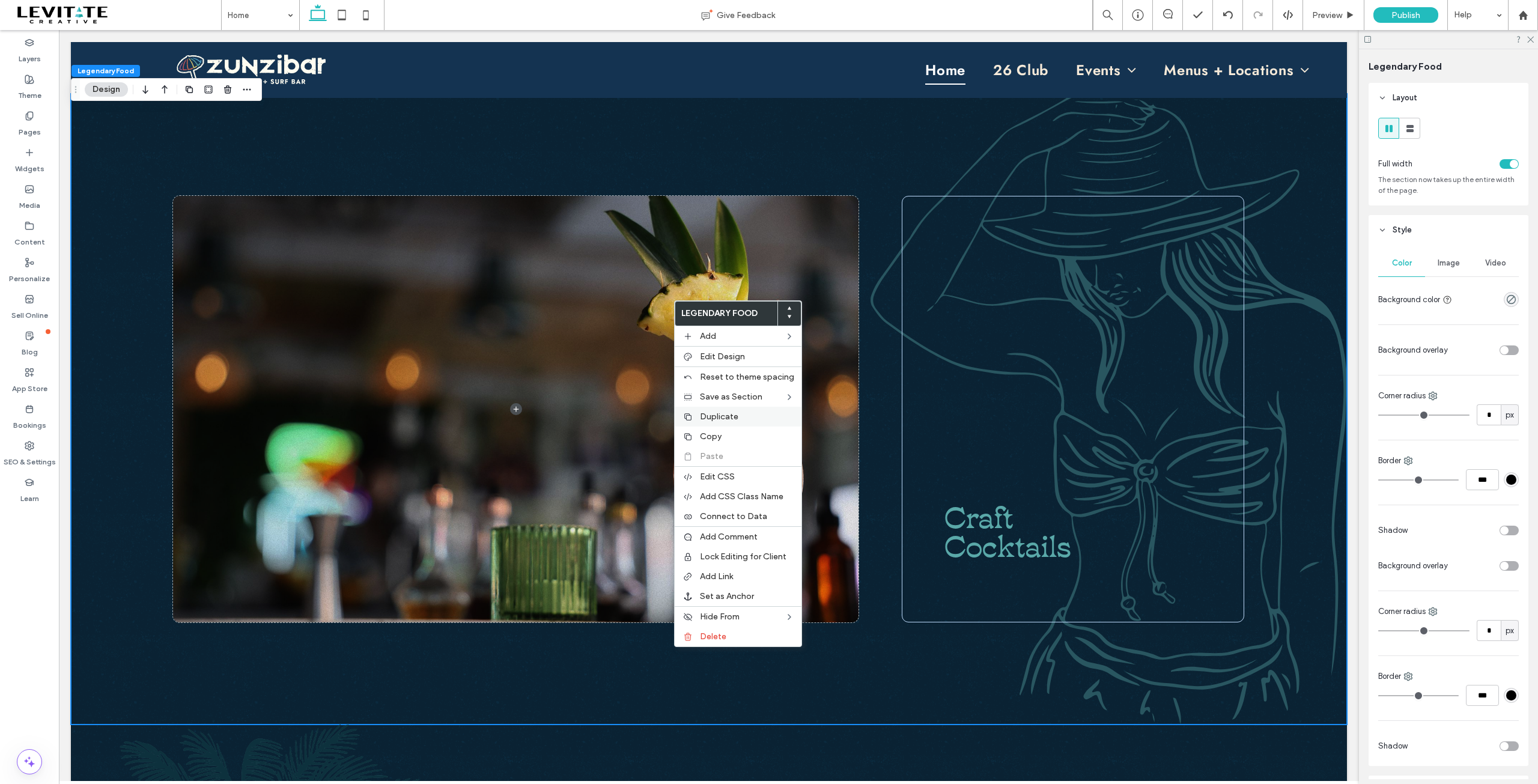
click at [729, 415] on span "Duplicate" at bounding box center [719, 416] width 38 height 10
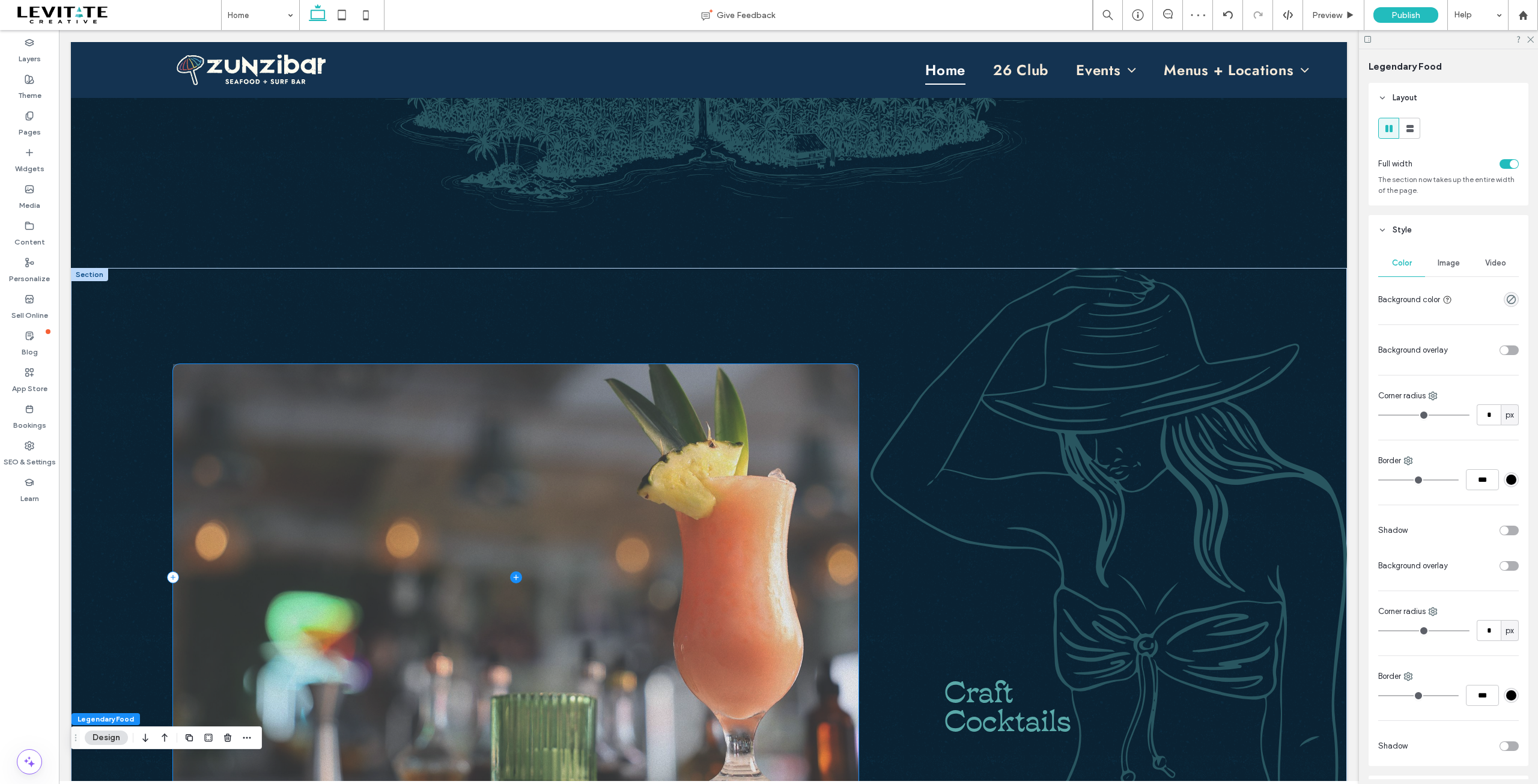
scroll to position [612, 0]
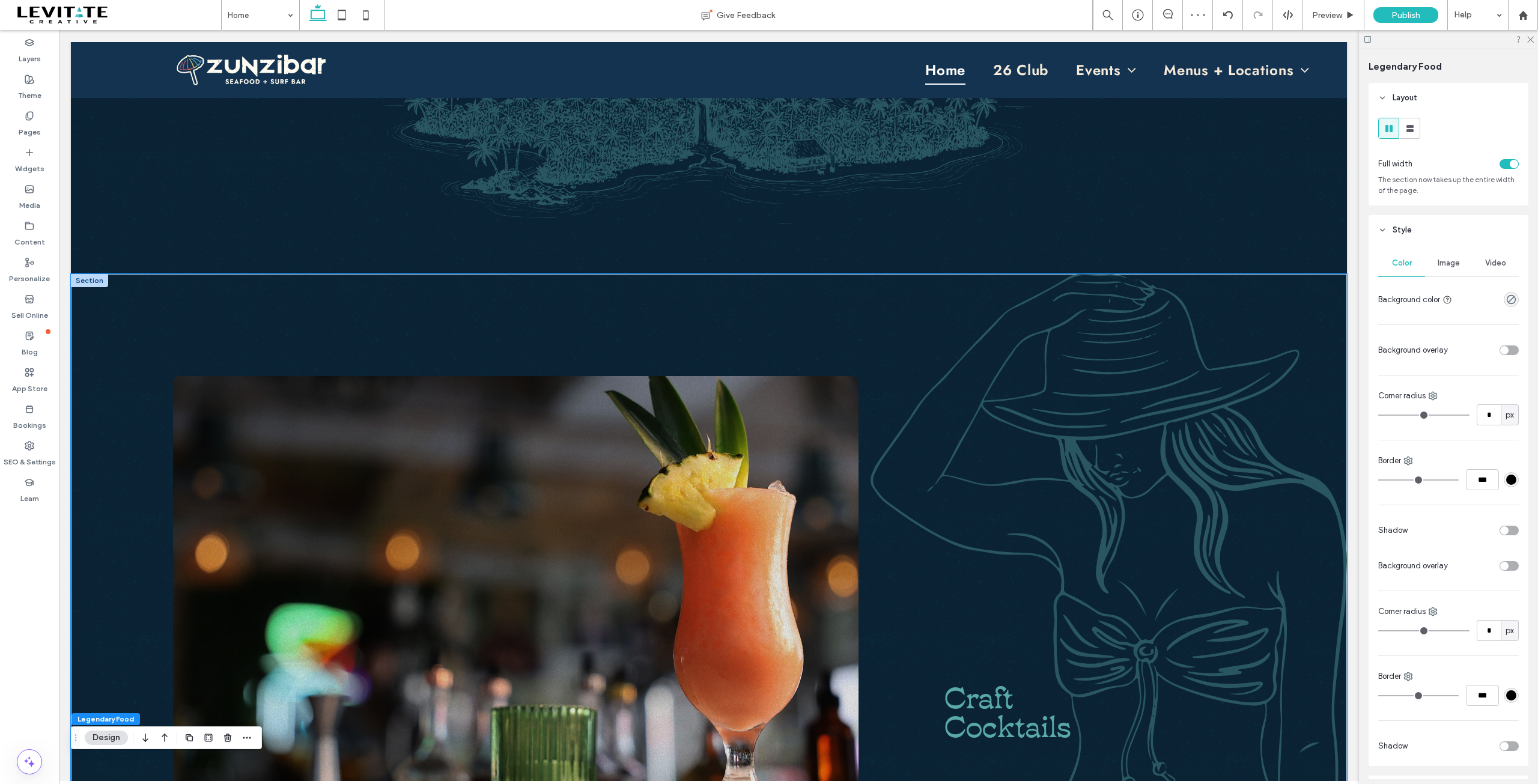
click at [861, 348] on div "Craft Cocktails" at bounding box center [709, 589] width 1276 height 630
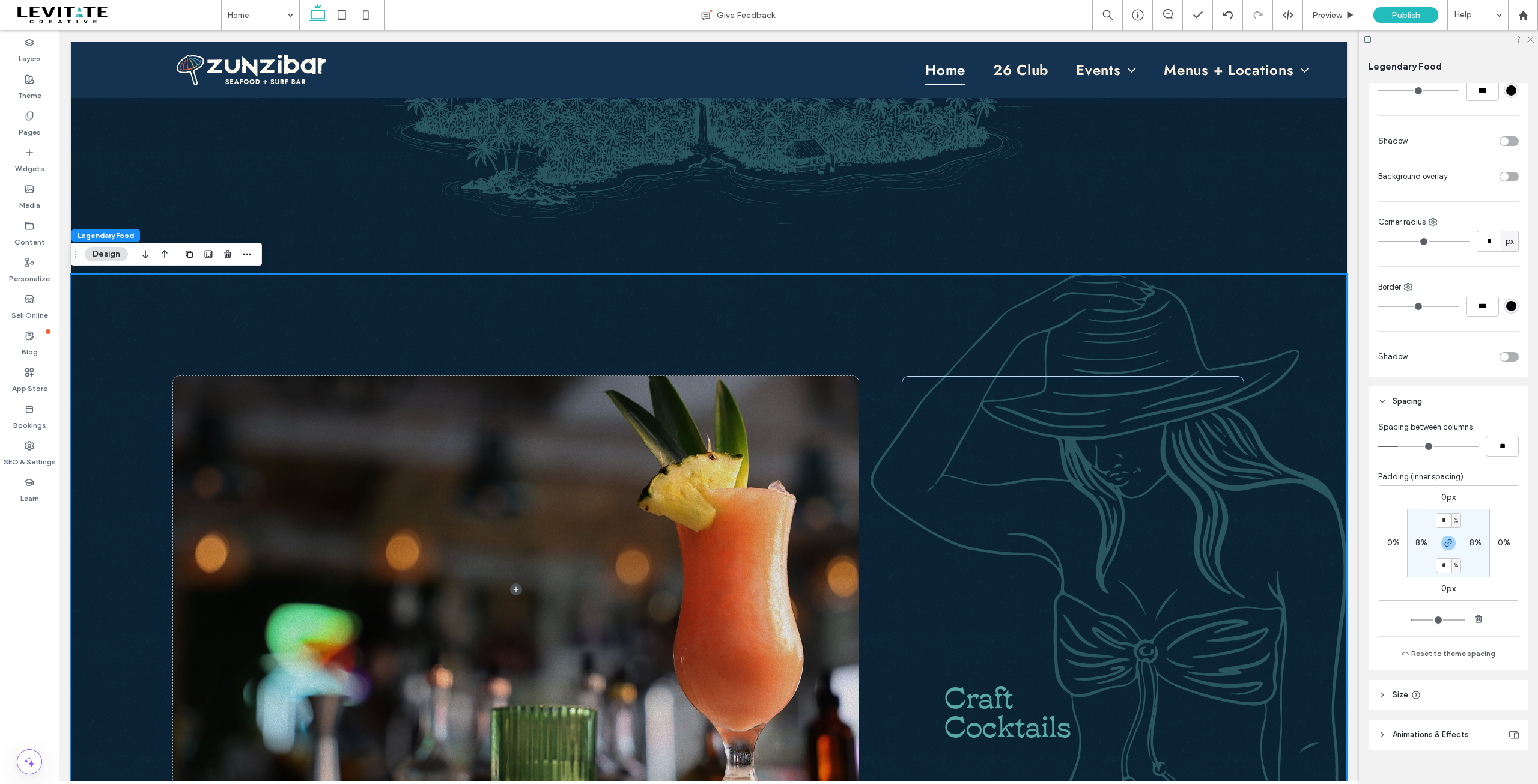
scroll to position [408, 0]
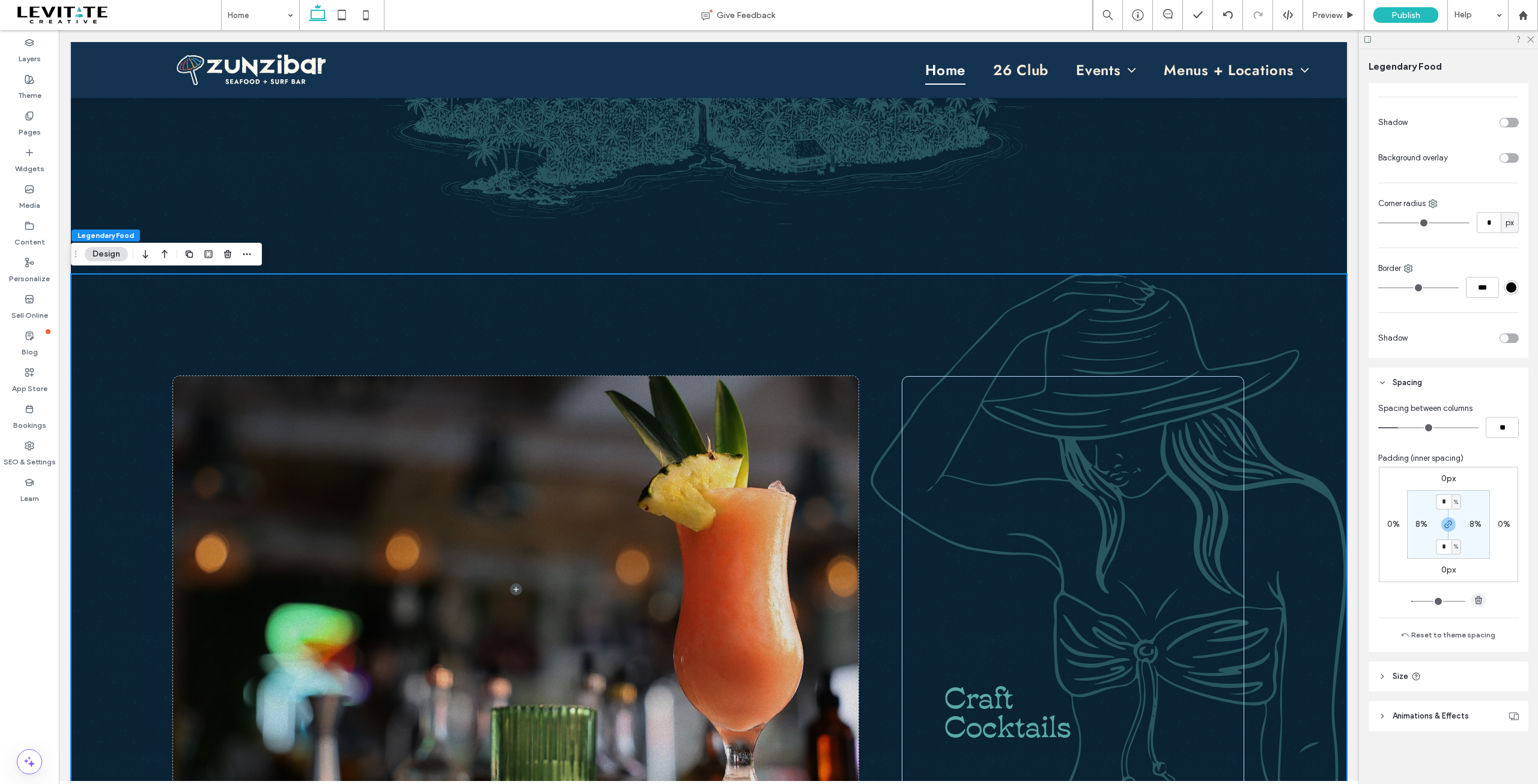
click at [1475, 603] on use "button" at bounding box center [1479, 600] width 7 height 8
type input "*"
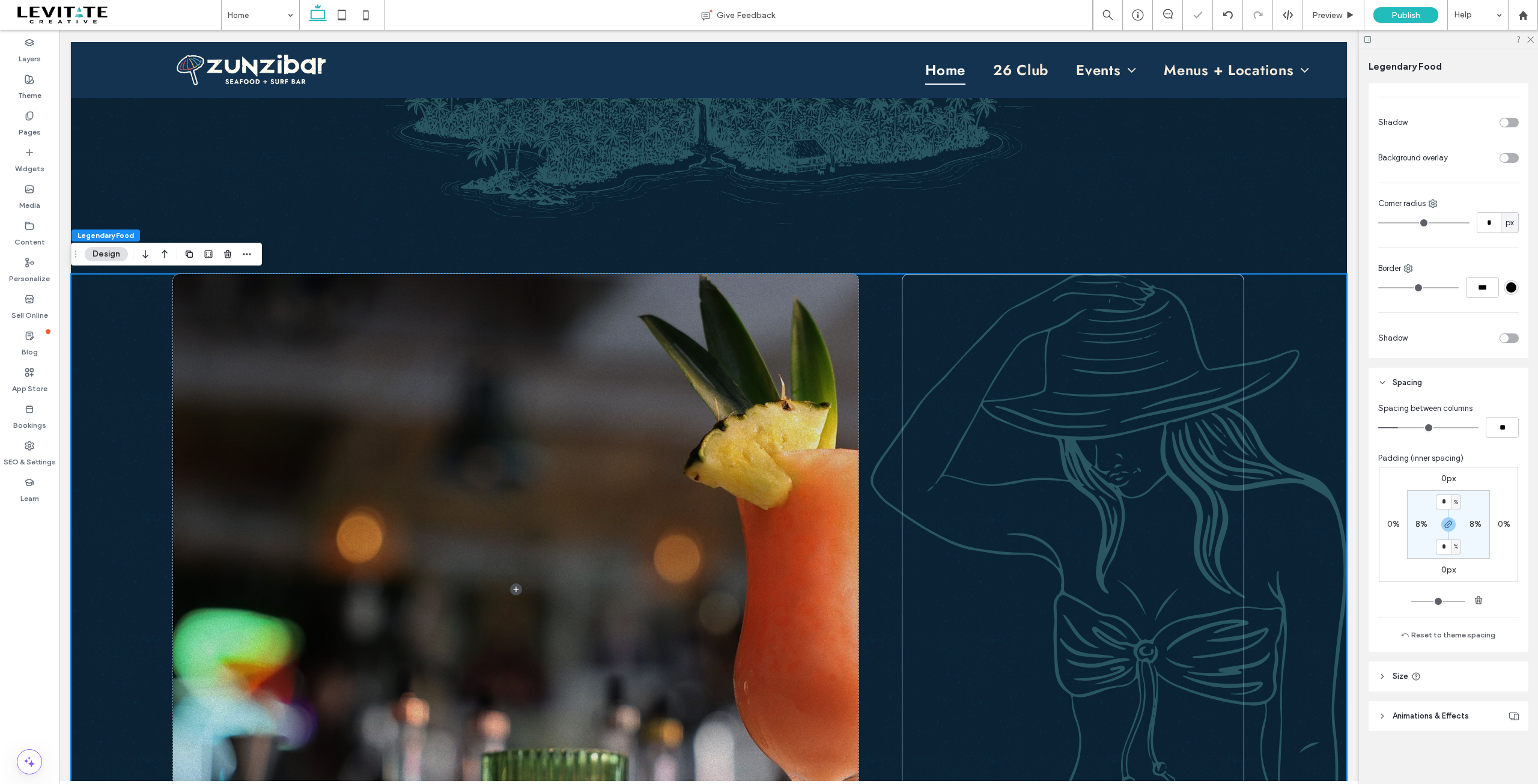
click at [870, 427] on div "Craft Cocktails" at bounding box center [709, 589] width 1276 height 630
click at [1420, 520] on label "8%" at bounding box center [1421, 523] width 12 height 10
type input "*"
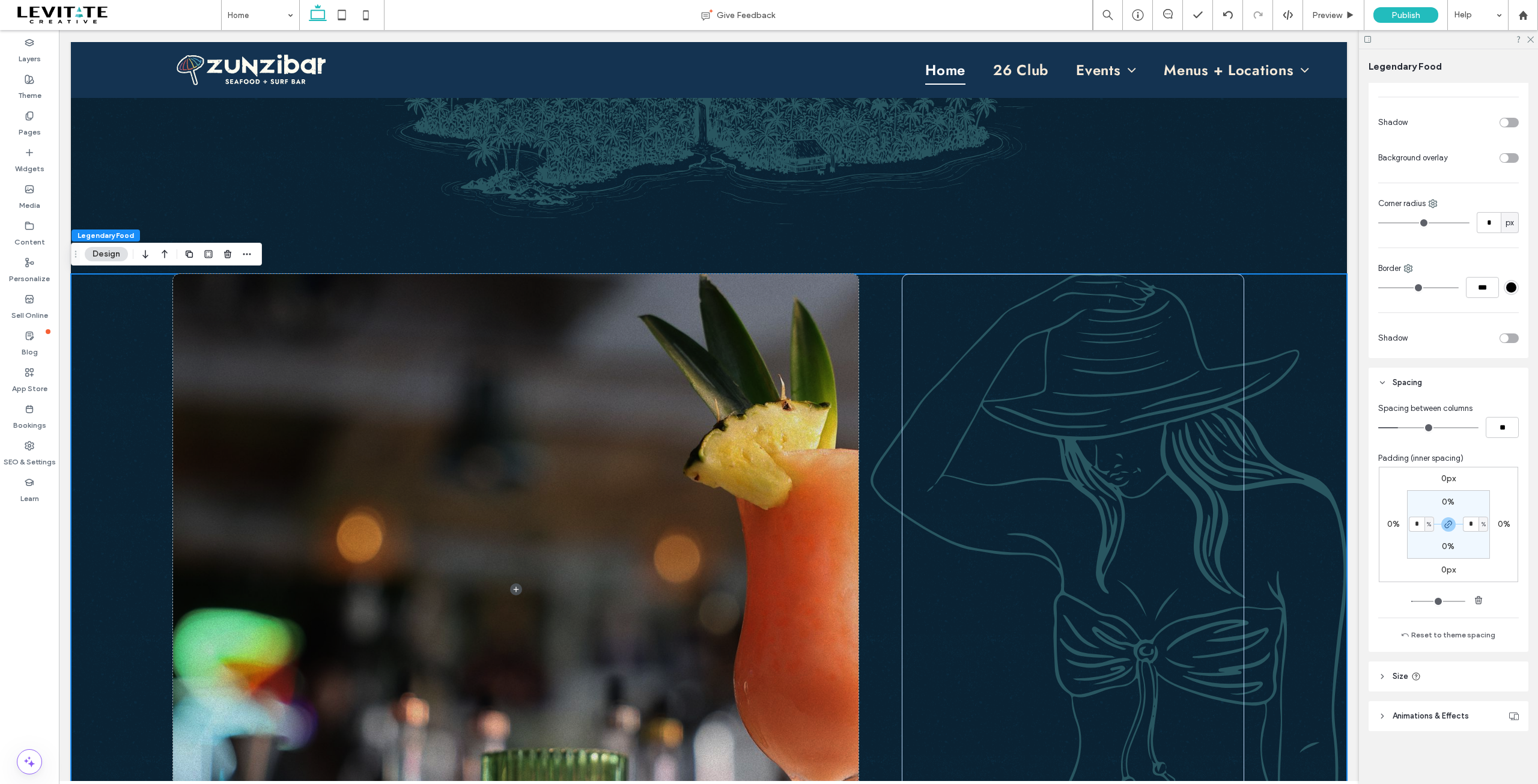
type input "*"
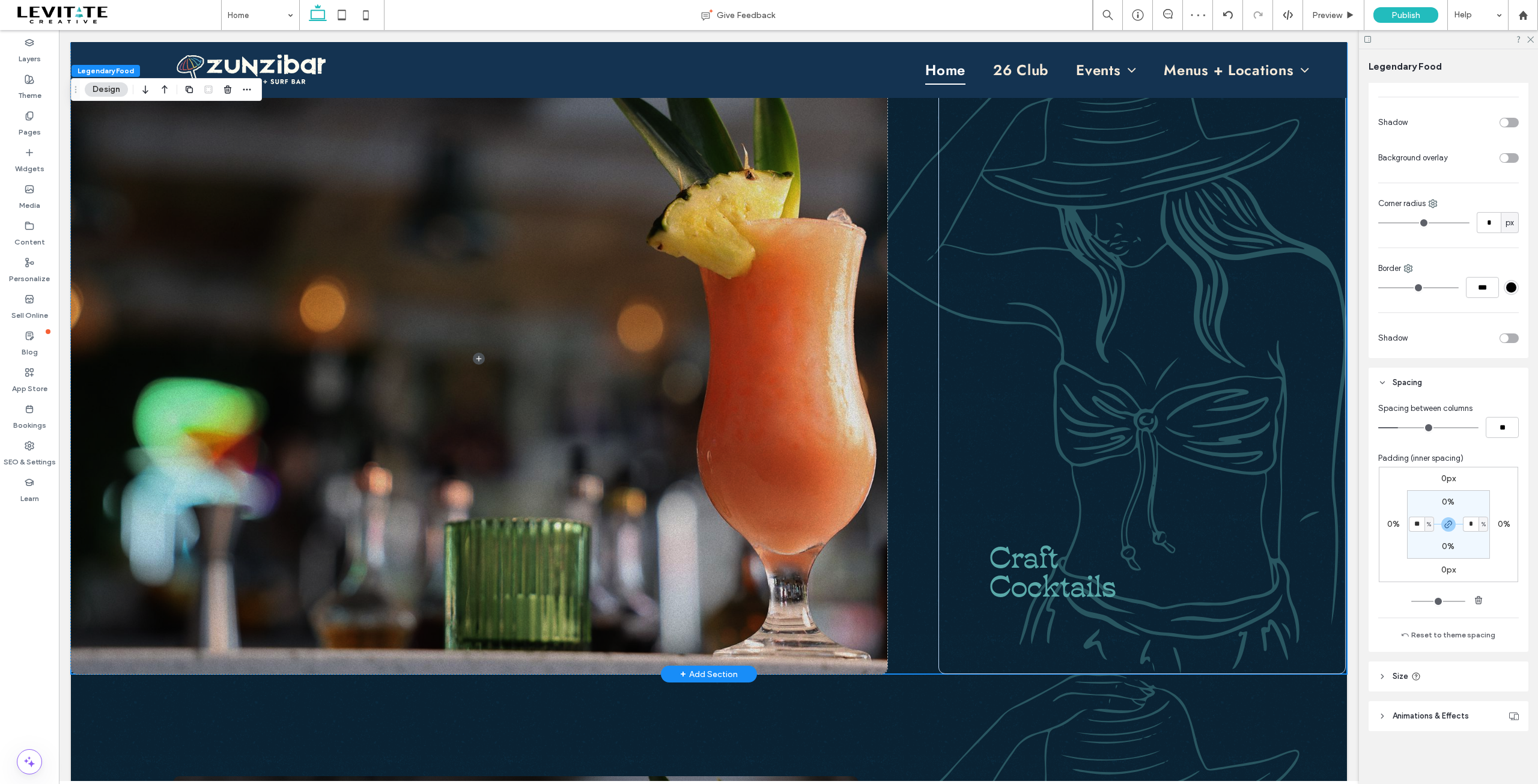
scroll to position [792, 0]
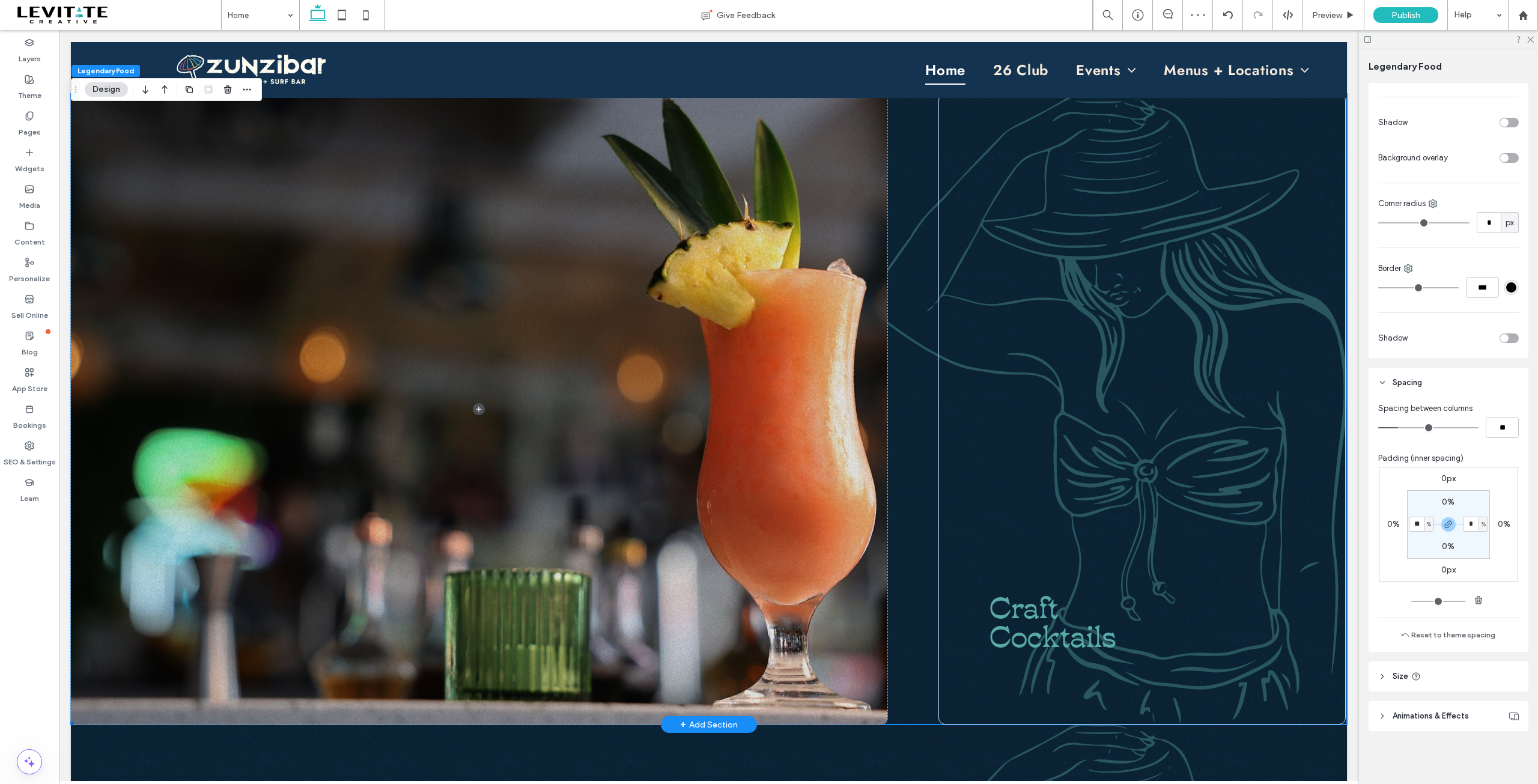
type input "**"
click at [920, 515] on div "Craft Cocktails" at bounding box center [709, 409] width 1276 height 630
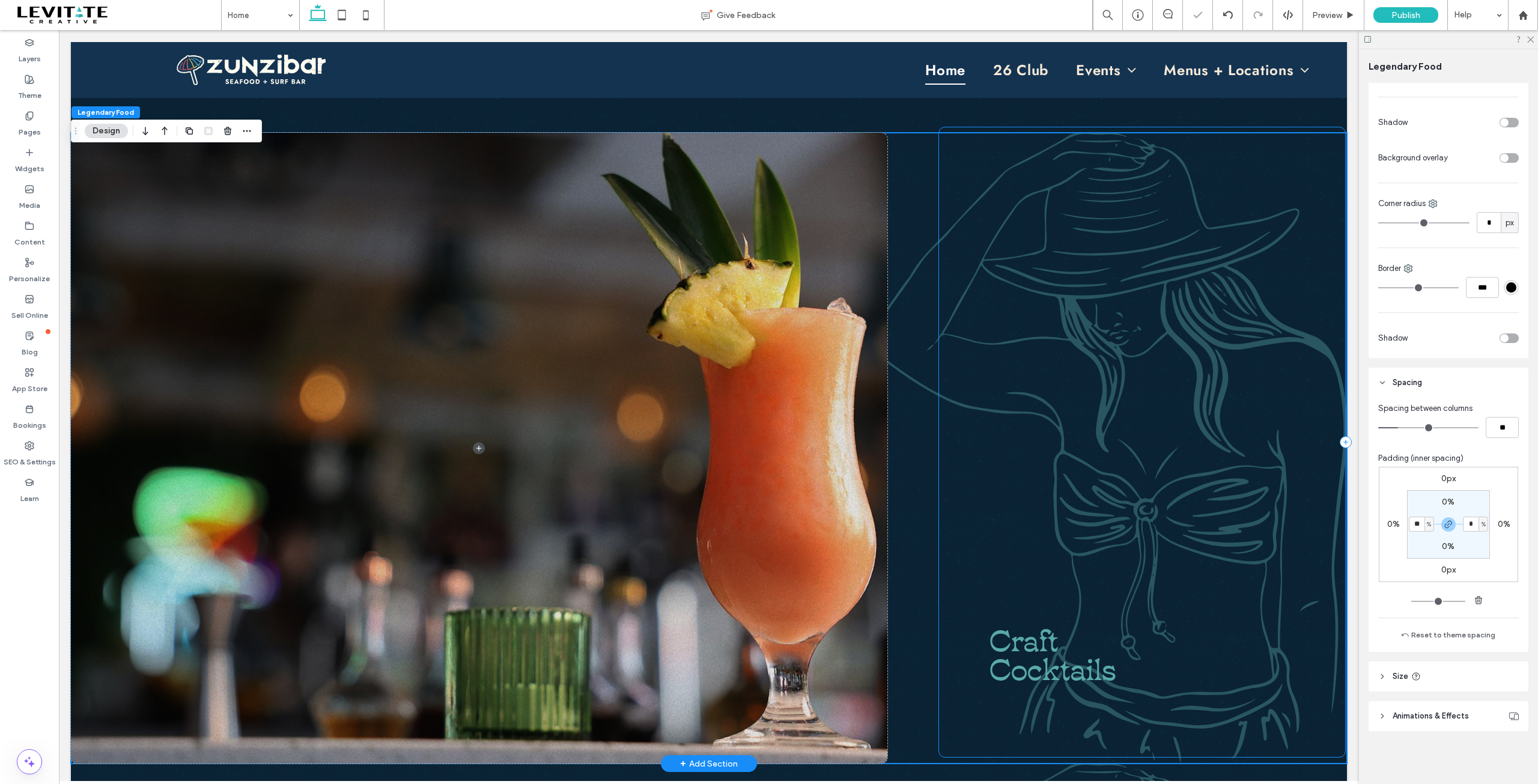
scroll to position [732, 0]
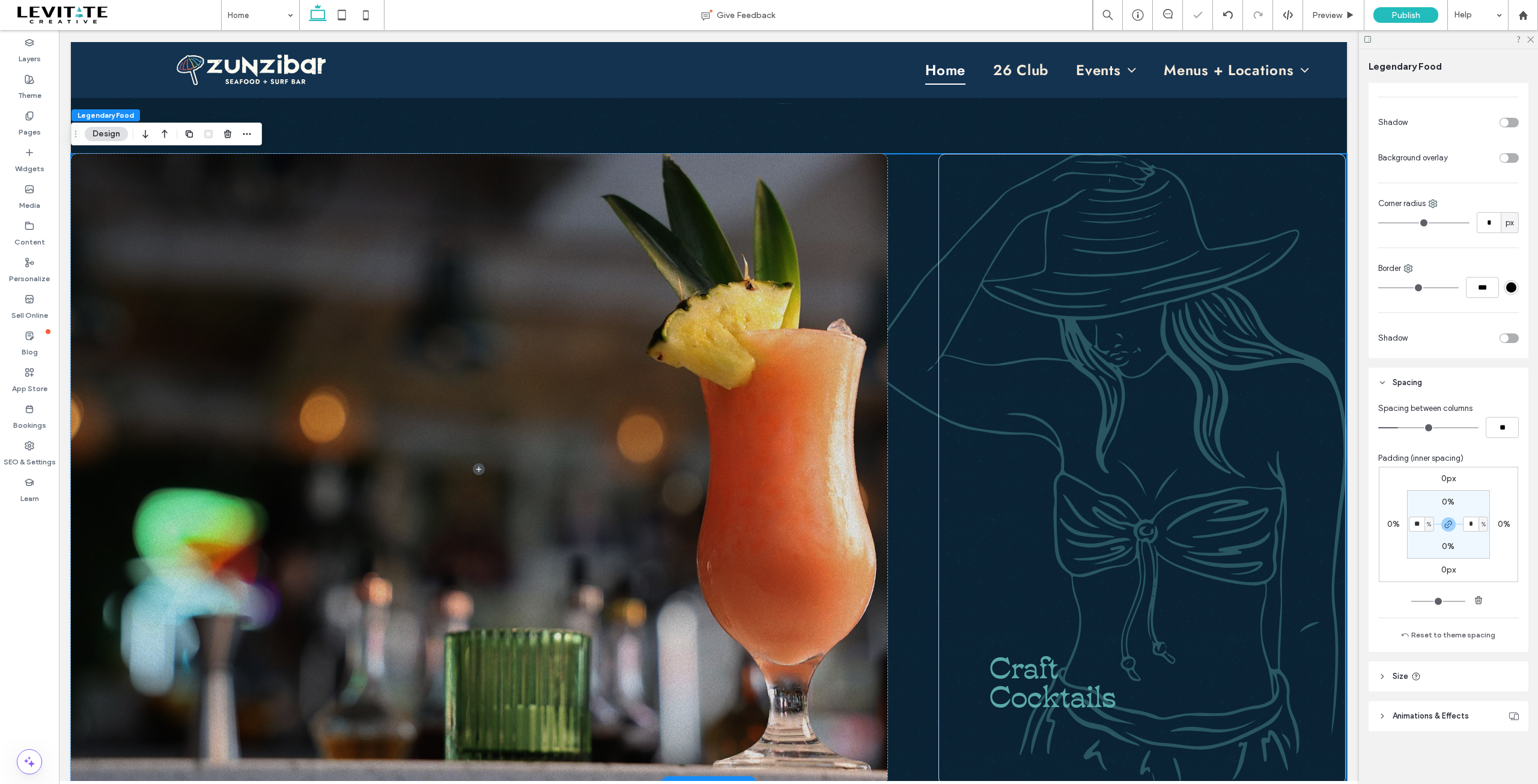
click at [922, 437] on div "Craft Cocktails" at bounding box center [709, 469] width 1276 height 630
click at [1005, 428] on div "Craft Cocktails" at bounding box center [1142, 463] width 407 height 630
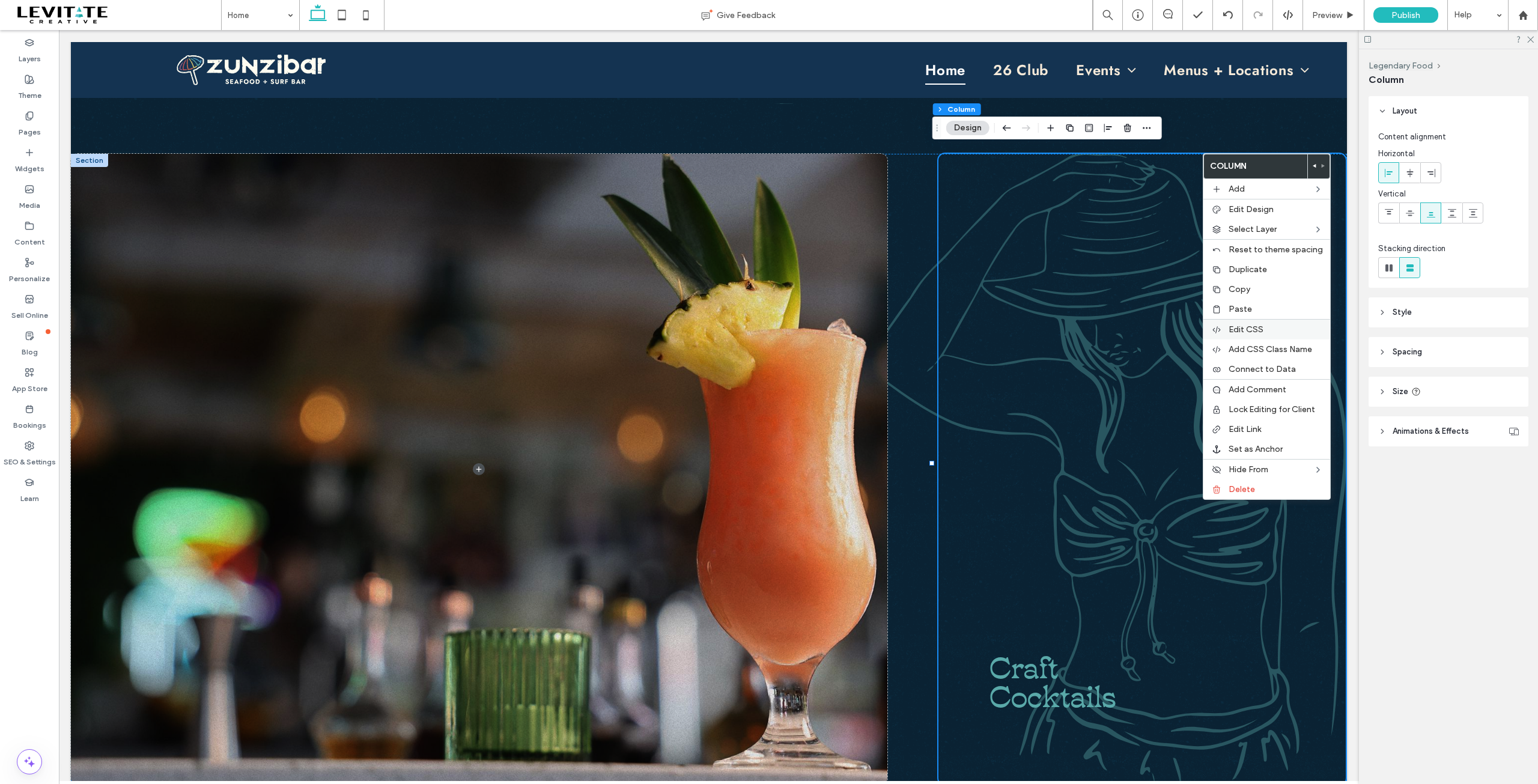
click at [1269, 332] on label "Edit CSS" at bounding box center [1276, 329] width 95 height 10
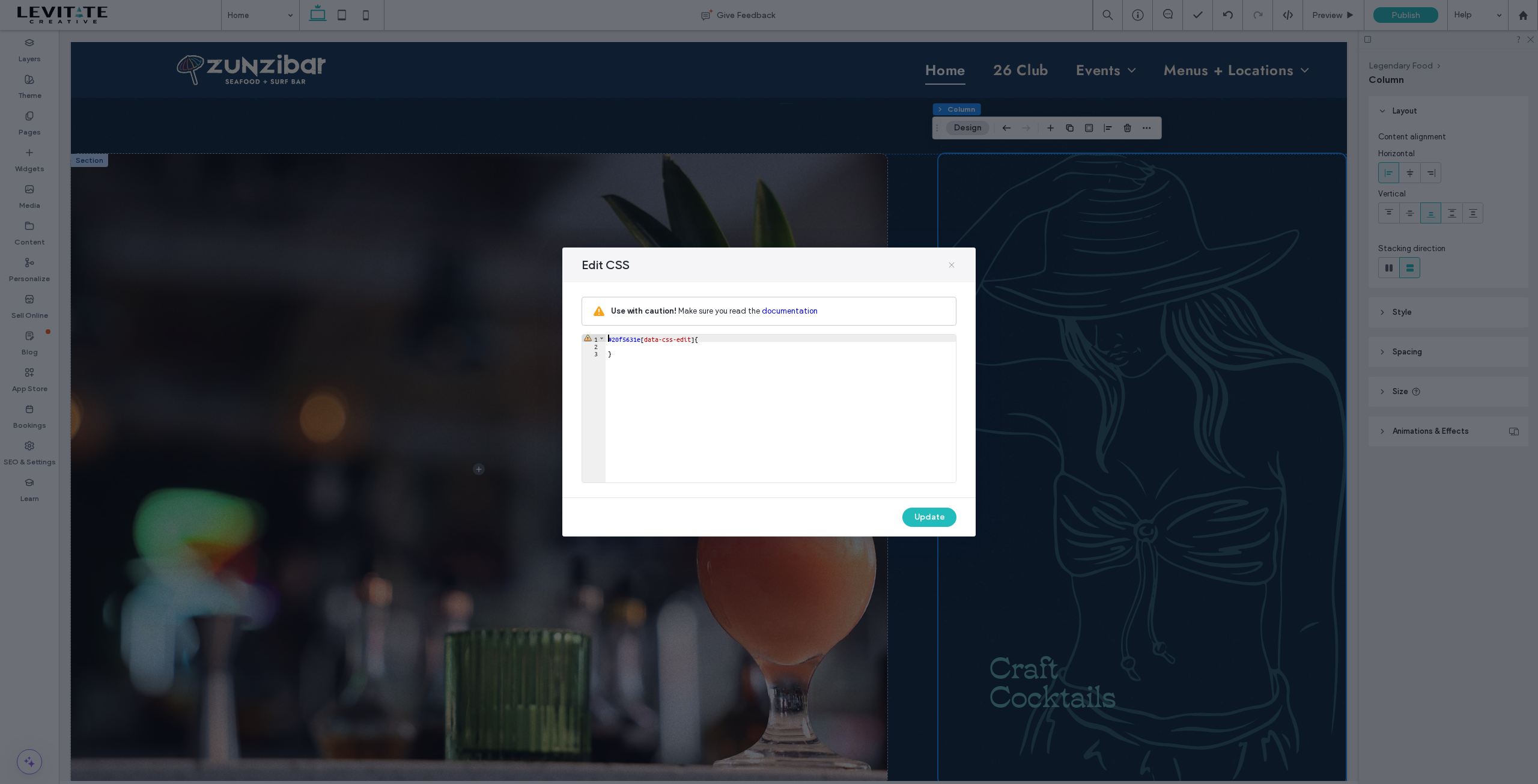
click at [948, 266] on icon at bounding box center [952, 264] width 10 height 10
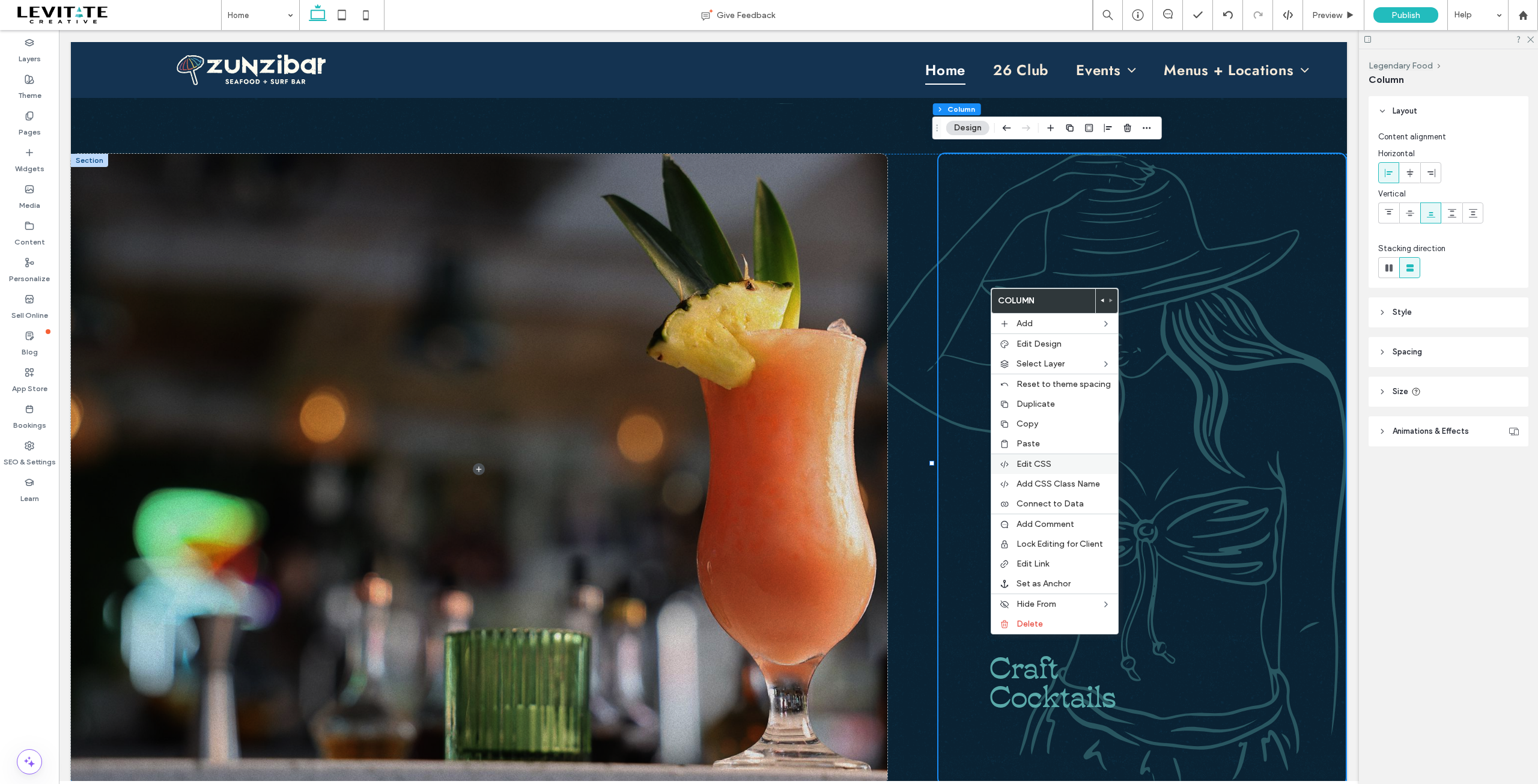
click at [1046, 467] on span "Edit CSS" at bounding box center [1034, 463] width 35 height 10
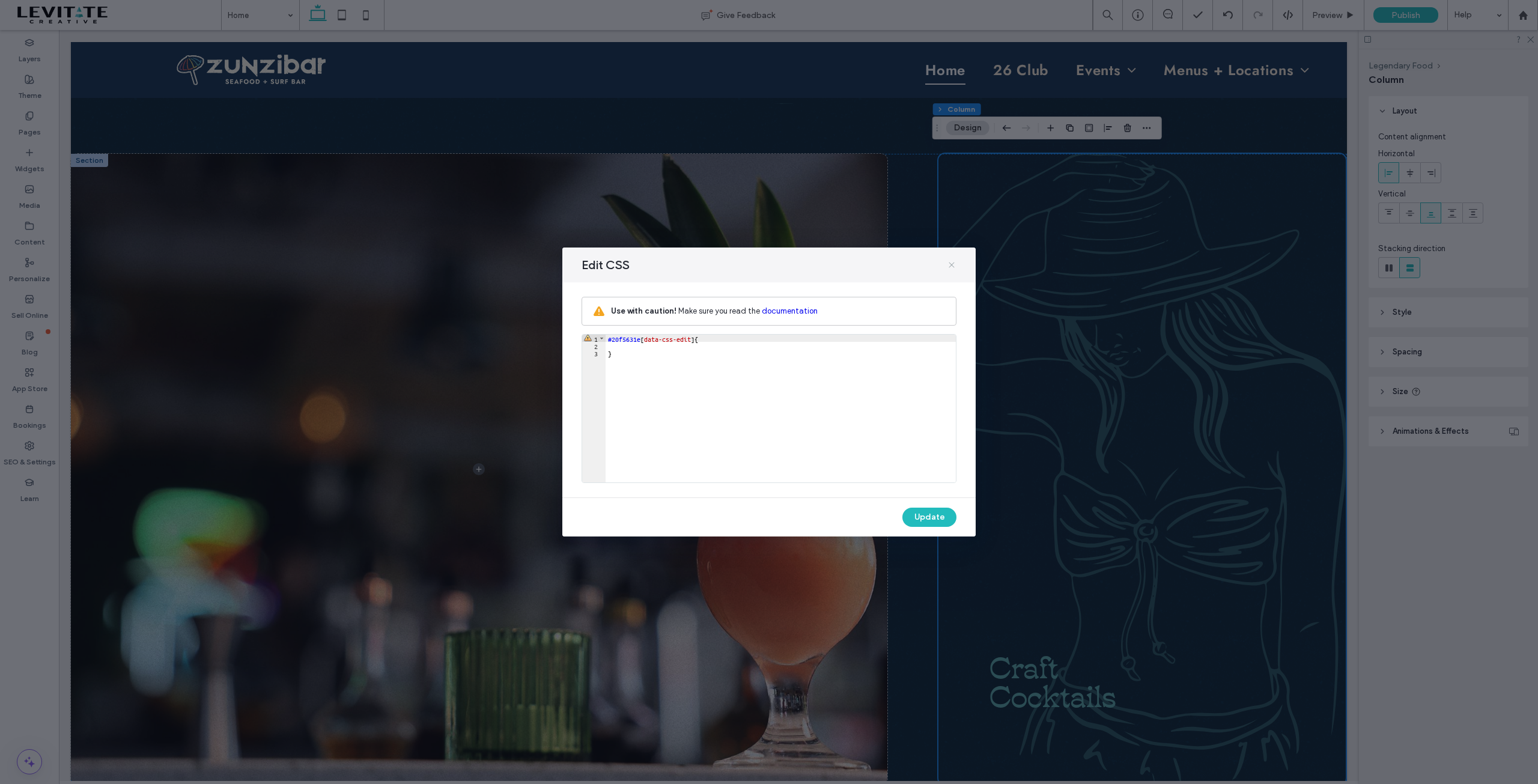
click at [953, 263] on icon at bounding box center [952, 264] width 10 height 10
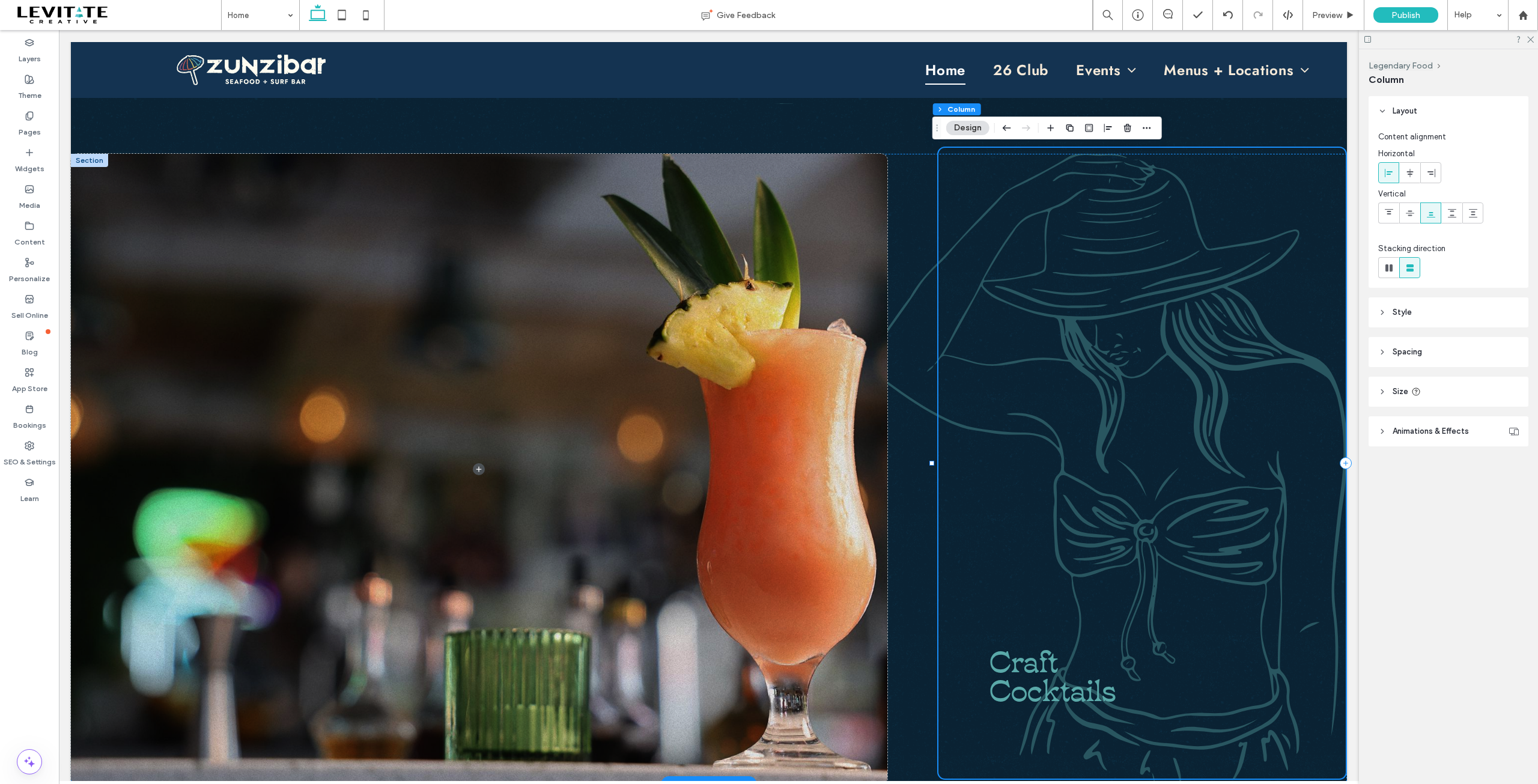
click at [1084, 615] on div "Craft Cocktails" at bounding box center [1142, 463] width 407 height 630
click at [1393, 430] on span "Animations & Effects" at bounding box center [1431, 431] width 76 height 12
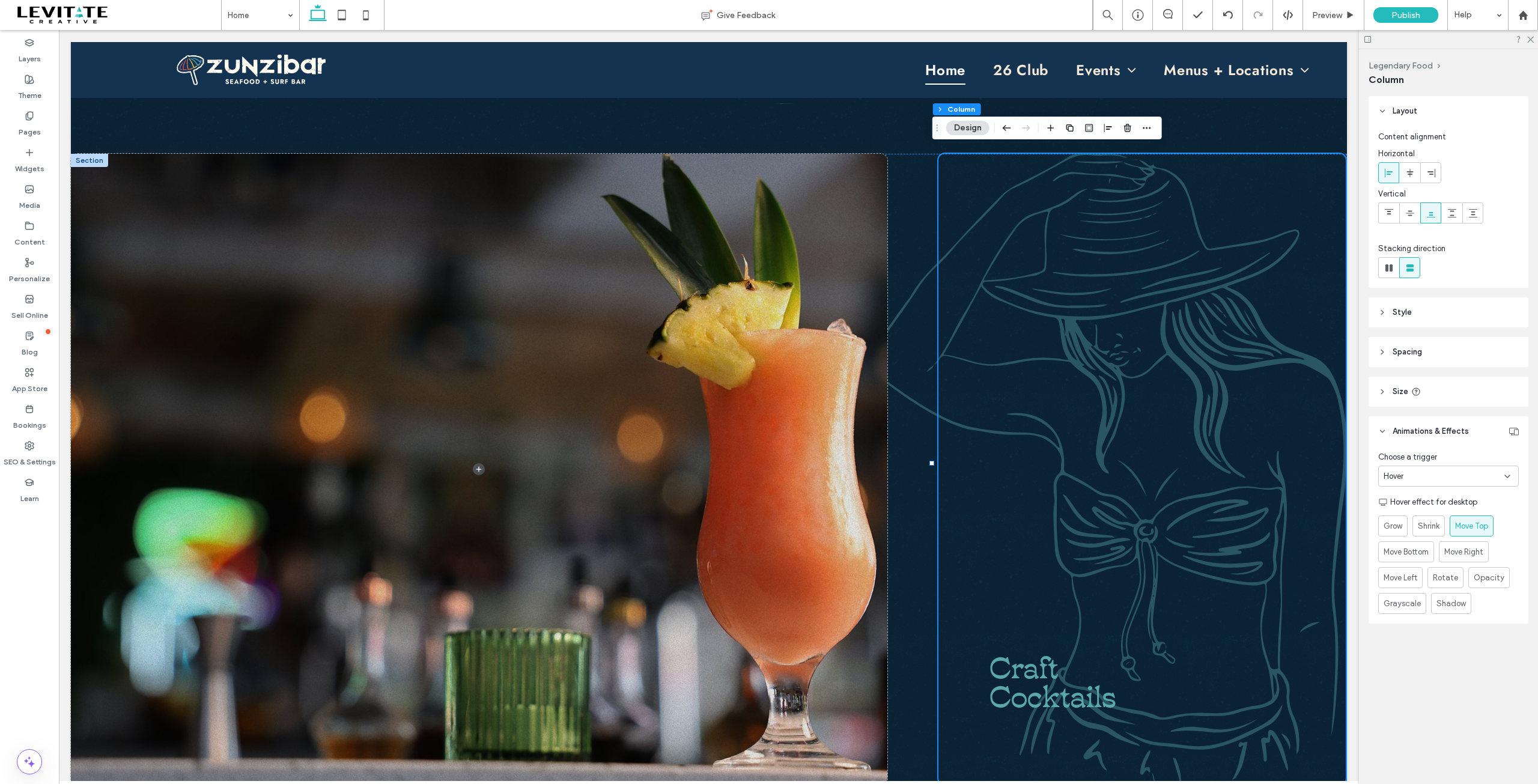
click at [1463, 521] on span "Move Top" at bounding box center [1472, 525] width 33 height 12
drag, startPoint x: 1408, startPoint y: 461, endPoint x: 1409, endPoint y: 469, distance: 8.1
click at [1409, 462] on span "Choose a trigger" at bounding box center [1407, 456] width 59 height 12
click at [1411, 479] on div "Hover" at bounding box center [1443, 476] width 121 height 12
click at [1410, 497] on div "None" at bounding box center [1448, 496] width 139 height 21
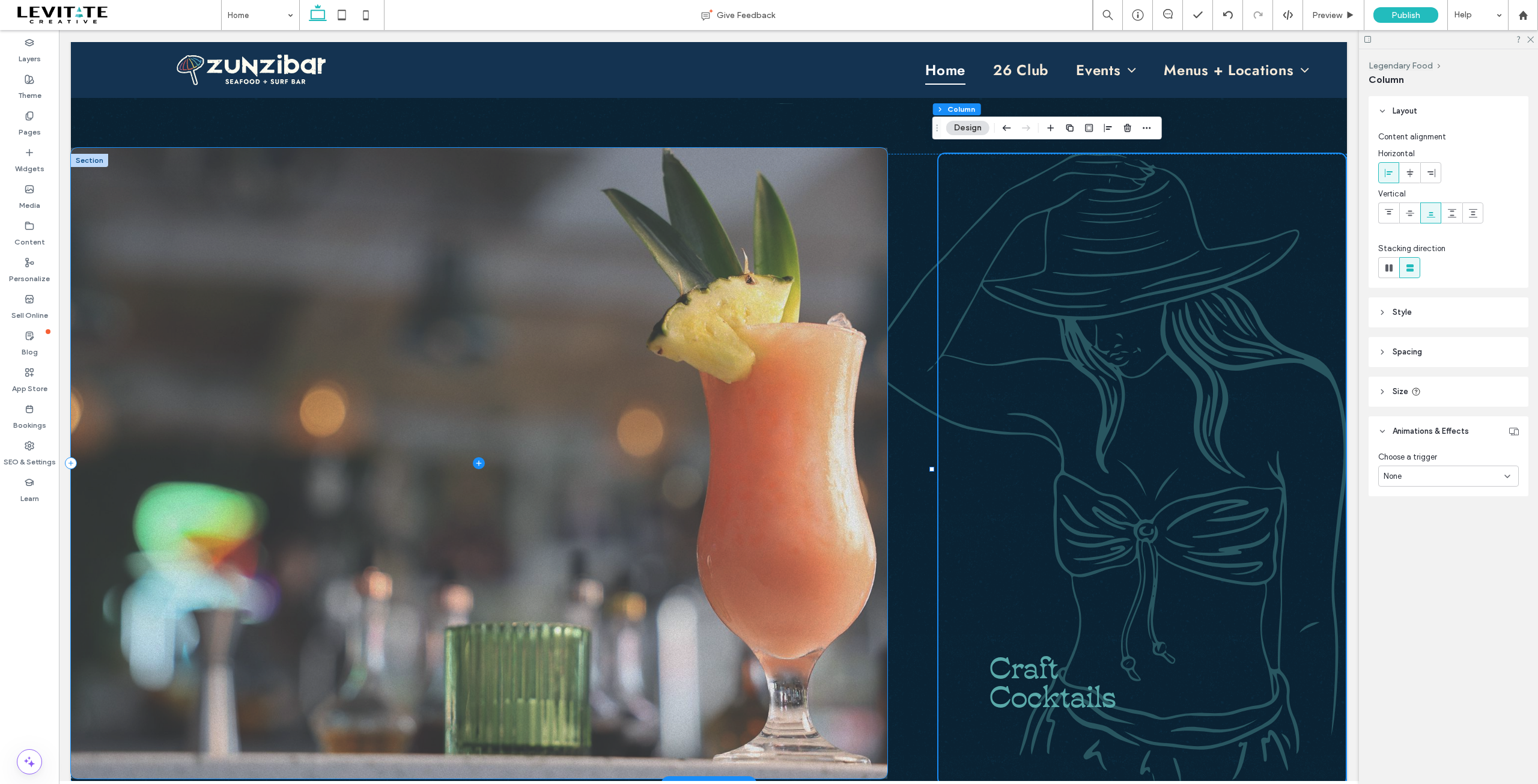
click at [618, 452] on span at bounding box center [479, 463] width 816 height 630
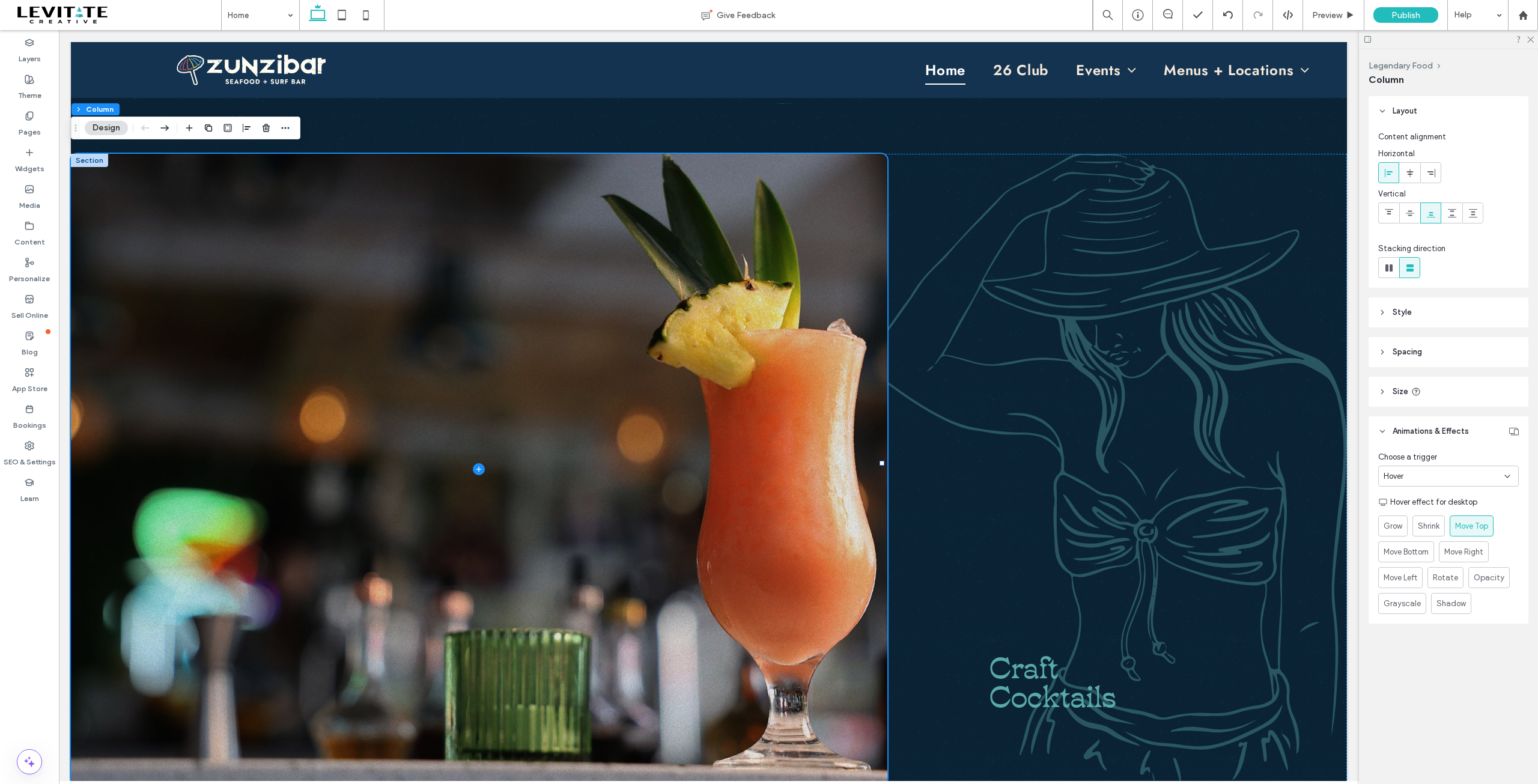
click at [1413, 478] on div "Hover" at bounding box center [1443, 476] width 121 height 12
click at [1410, 502] on div "None" at bounding box center [1448, 496] width 139 height 21
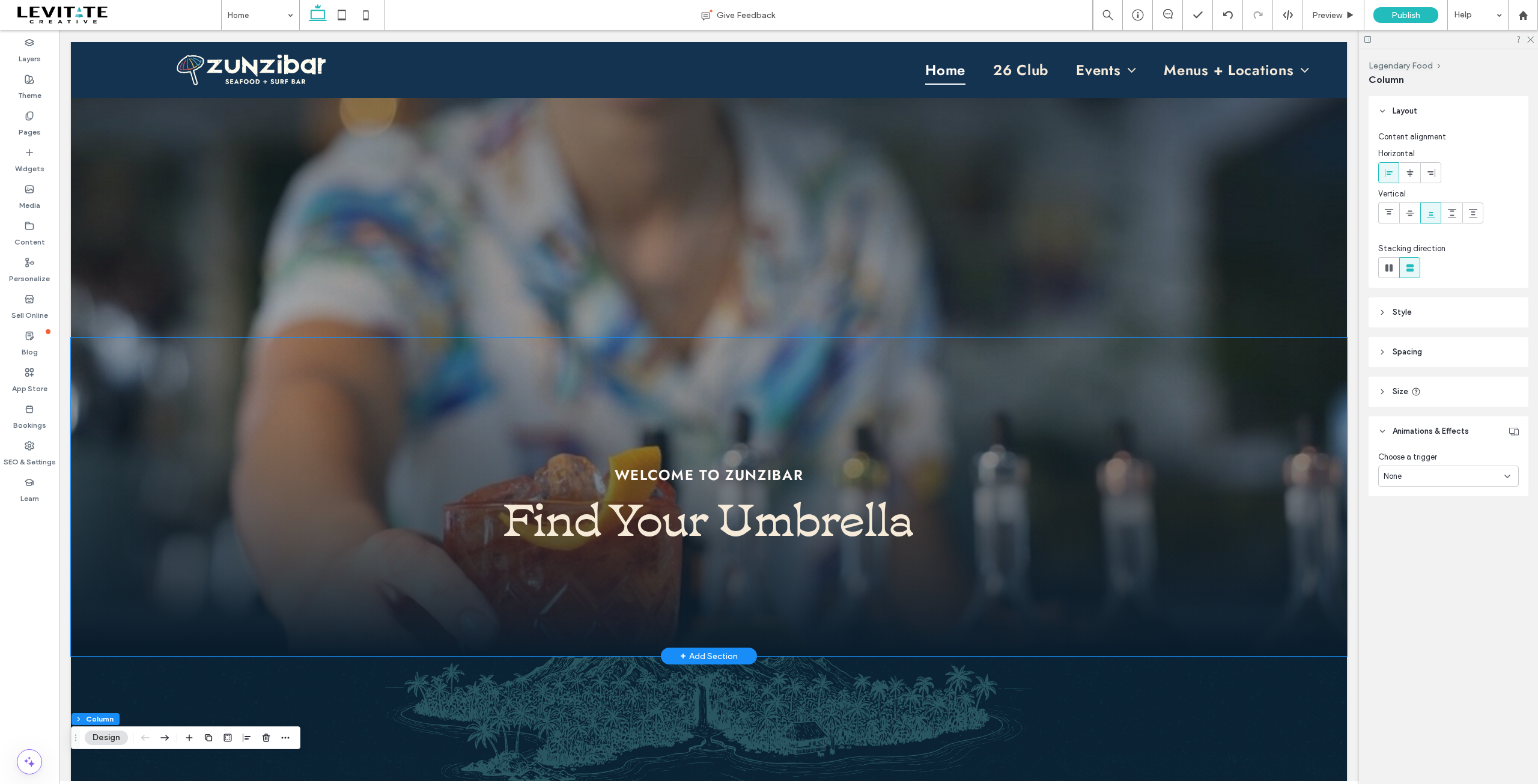
scroll to position [60, 0]
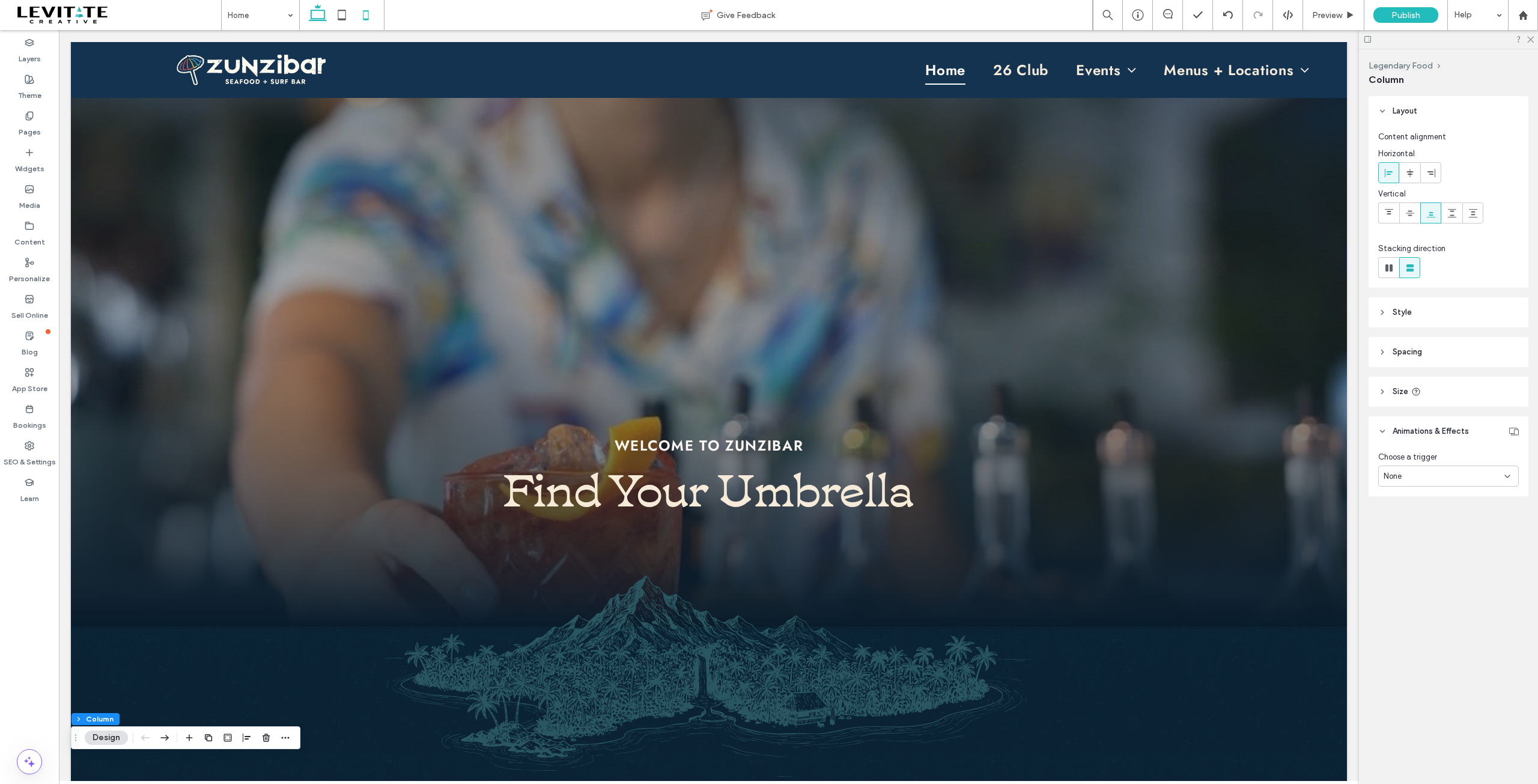
click at [366, 15] on icon at bounding box center [365, 15] width 24 height 24
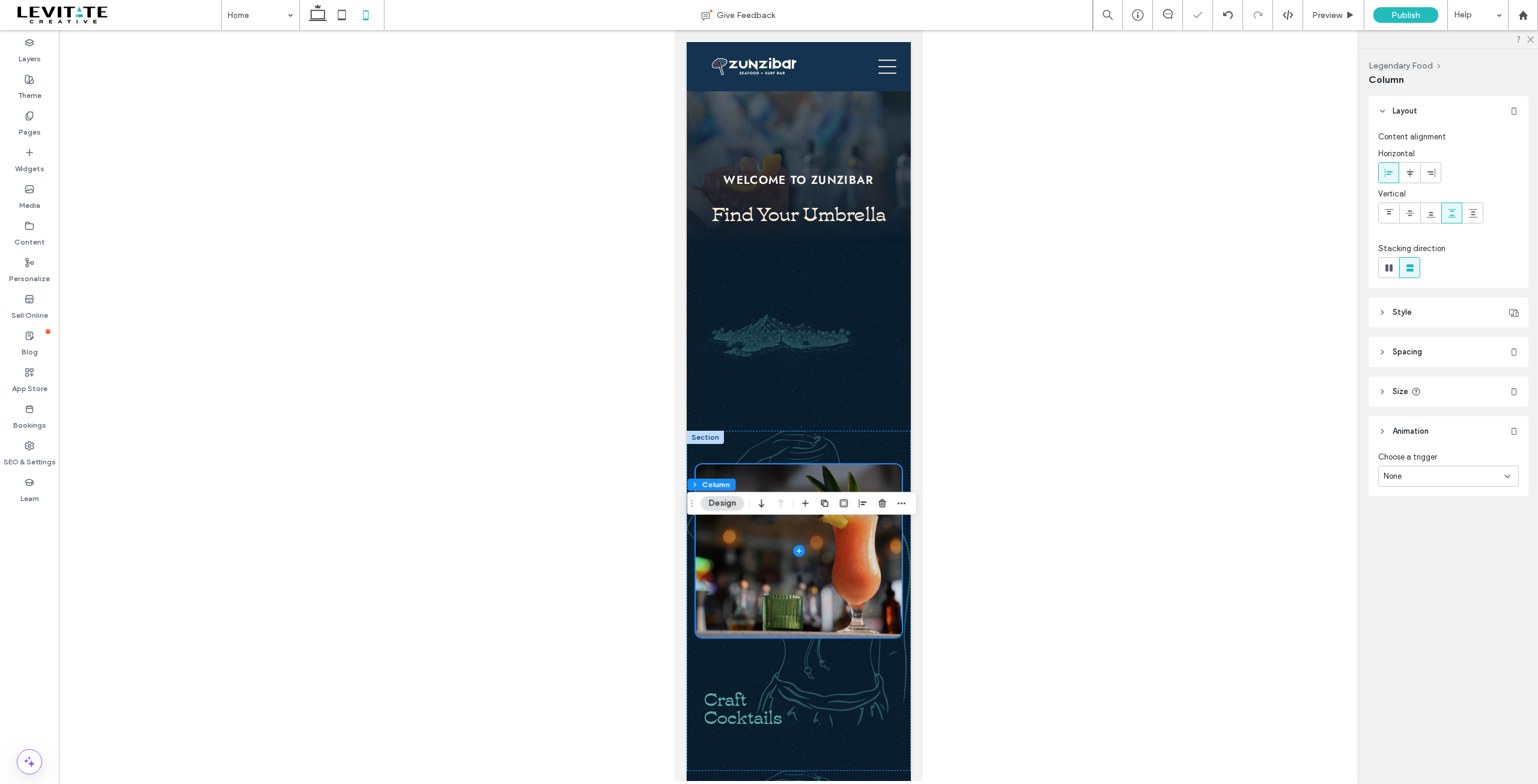
type input "***"
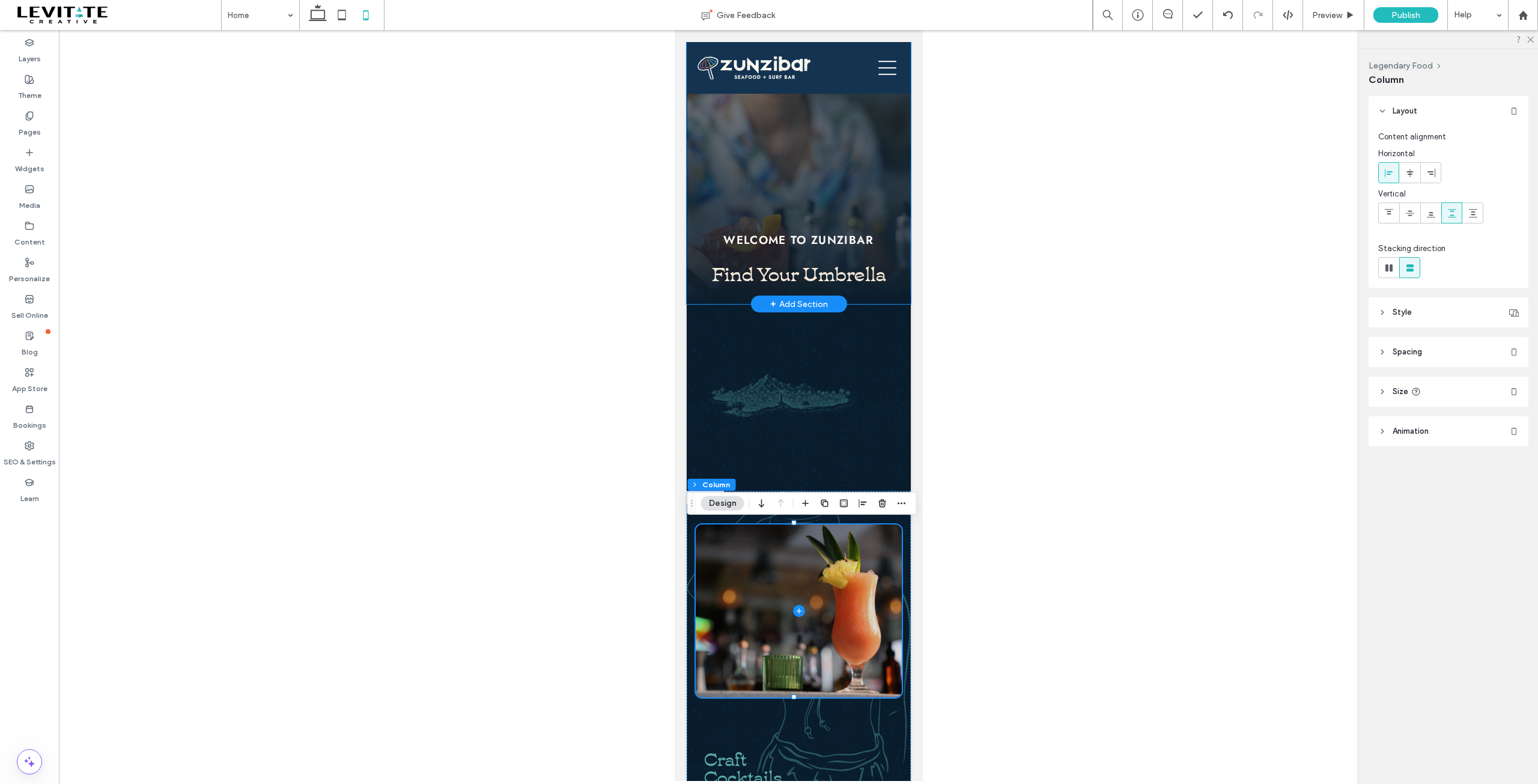
click at [830, 184] on div "WELCOME TO ZUNZIBAR Find Your Umbrella" at bounding box center [798, 173] width 224 height 262
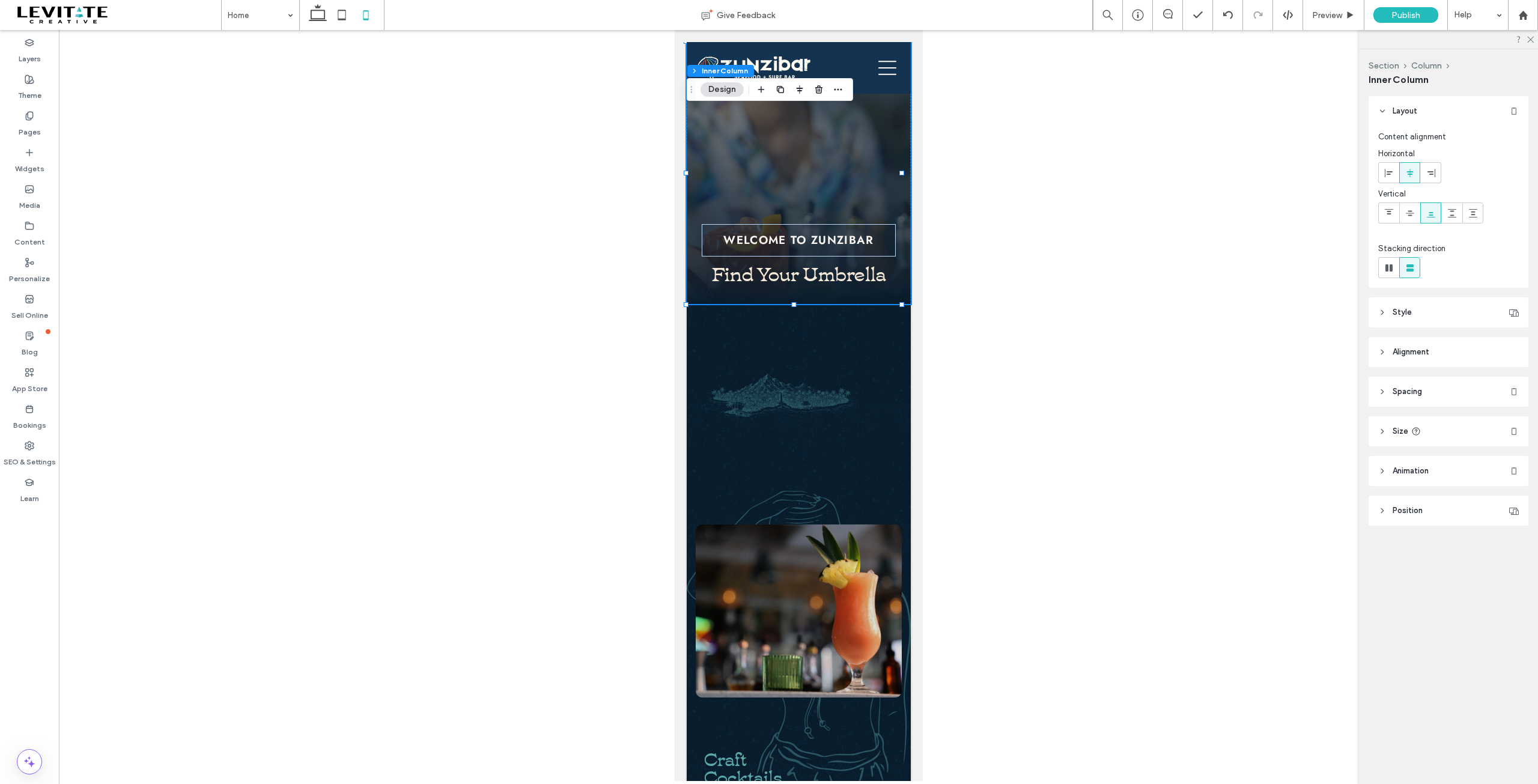
click at [1407, 306] on span "Style" at bounding box center [1402, 312] width 19 height 12
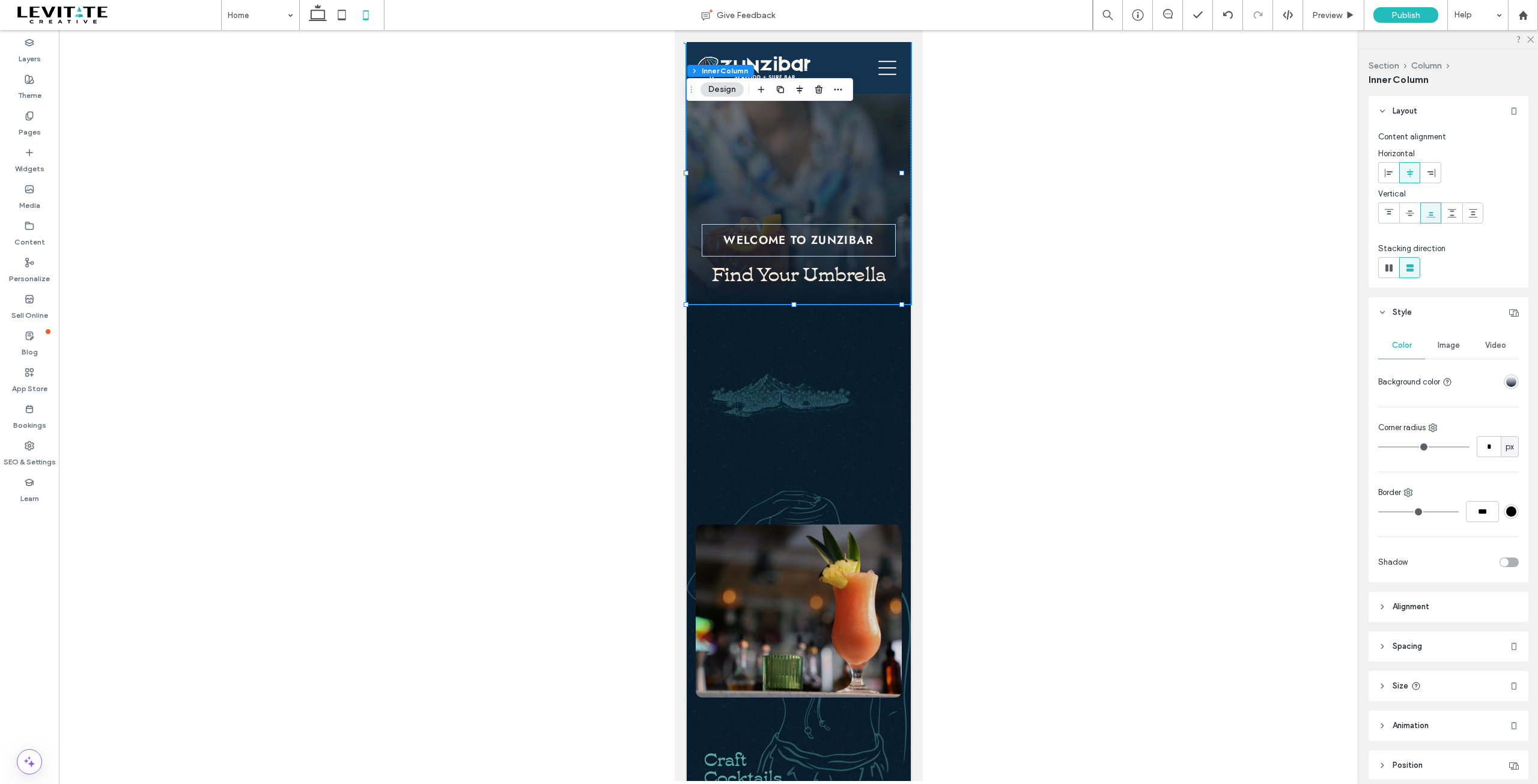
click at [1506, 380] on div "linear-gradient(0deg, rgba(9, 28, 44, 1) 0%, rgba(0, 0, 0, 0) 100%)" at bounding box center [1511, 381] width 10 height 10
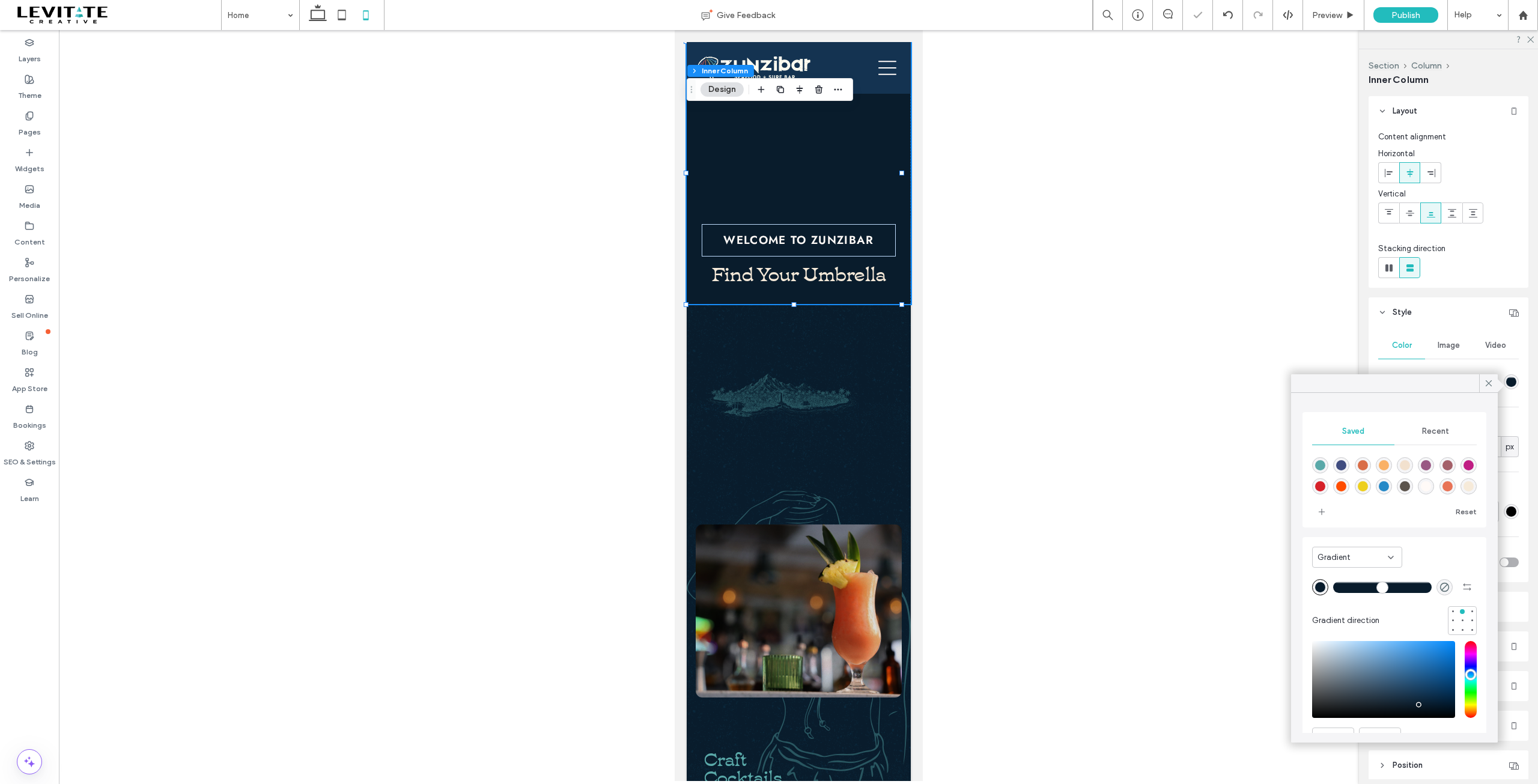
drag, startPoint x: 1360, startPoint y: 587, endPoint x: 1404, endPoint y: 587, distance: 44.0
click at [1404, 587] on input "range" at bounding box center [1383, 586] width 98 height 1
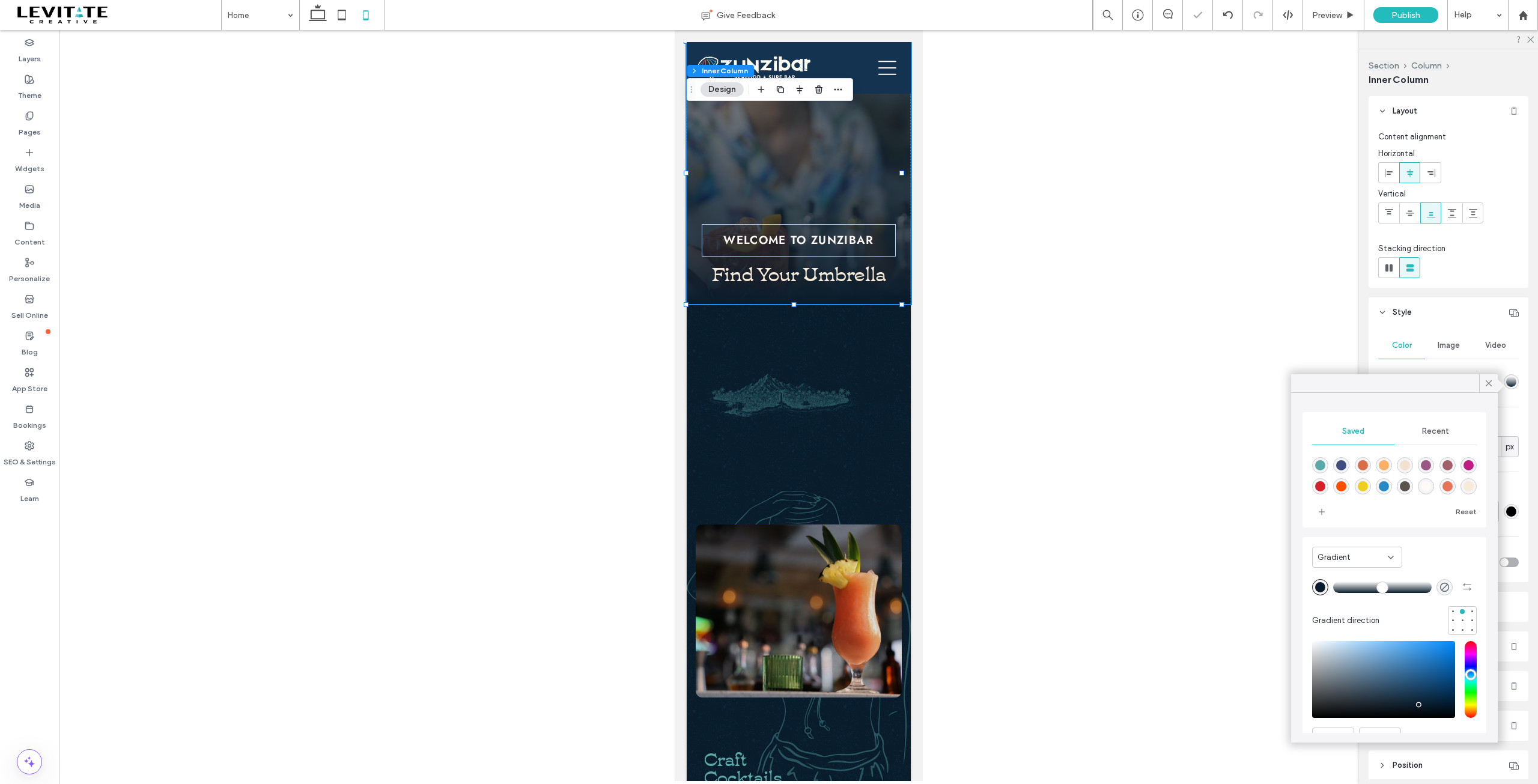
drag, startPoint x: 1404, startPoint y: 586, endPoint x: 1323, endPoint y: 589, distance: 81.1
type input "*"
click at [1333, 587] on input "range" at bounding box center [1383, 586] width 98 height 1
click at [1488, 387] on icon at bounding box center [1489, 383] width 11 height 11
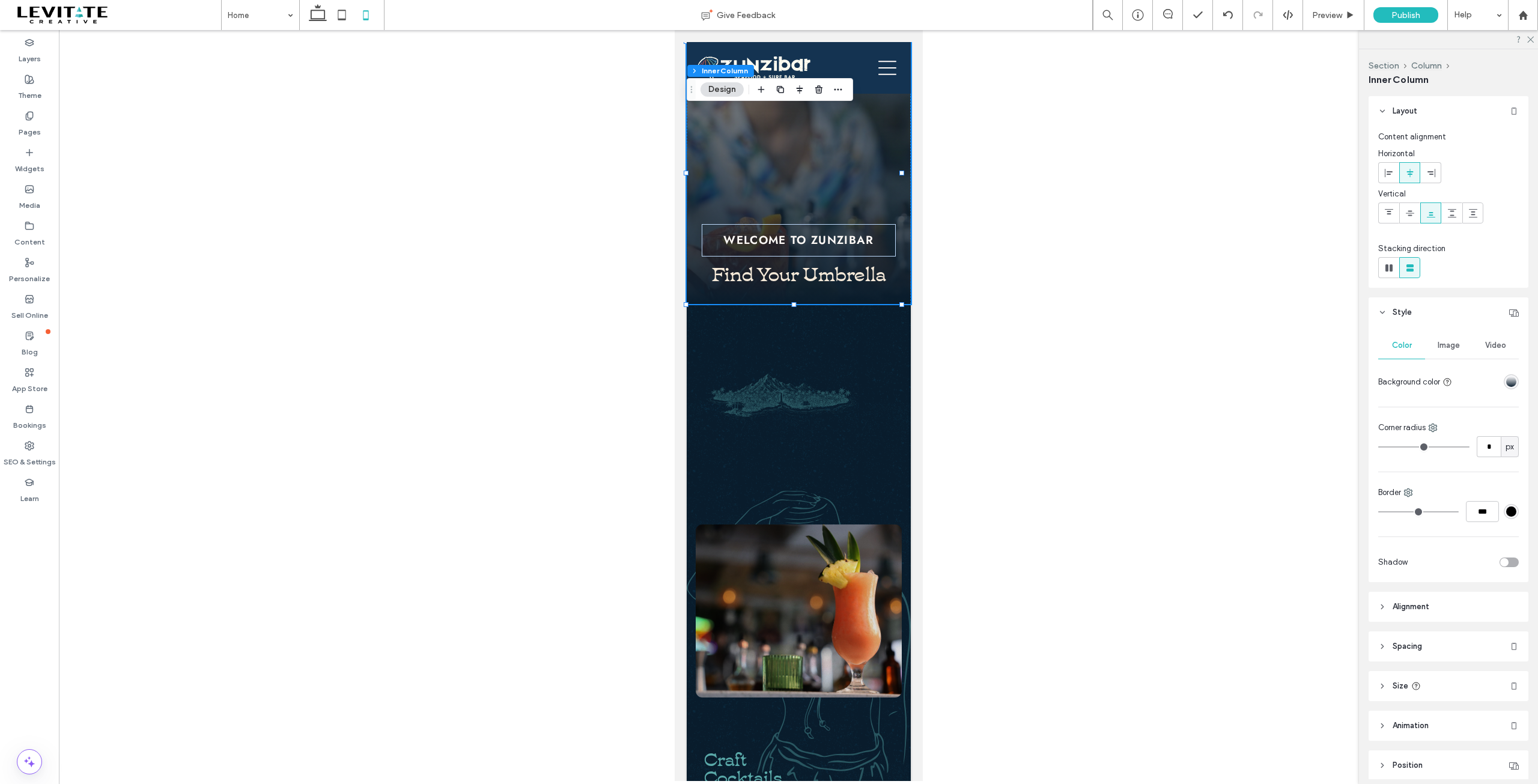
scroll to position [49, 0]
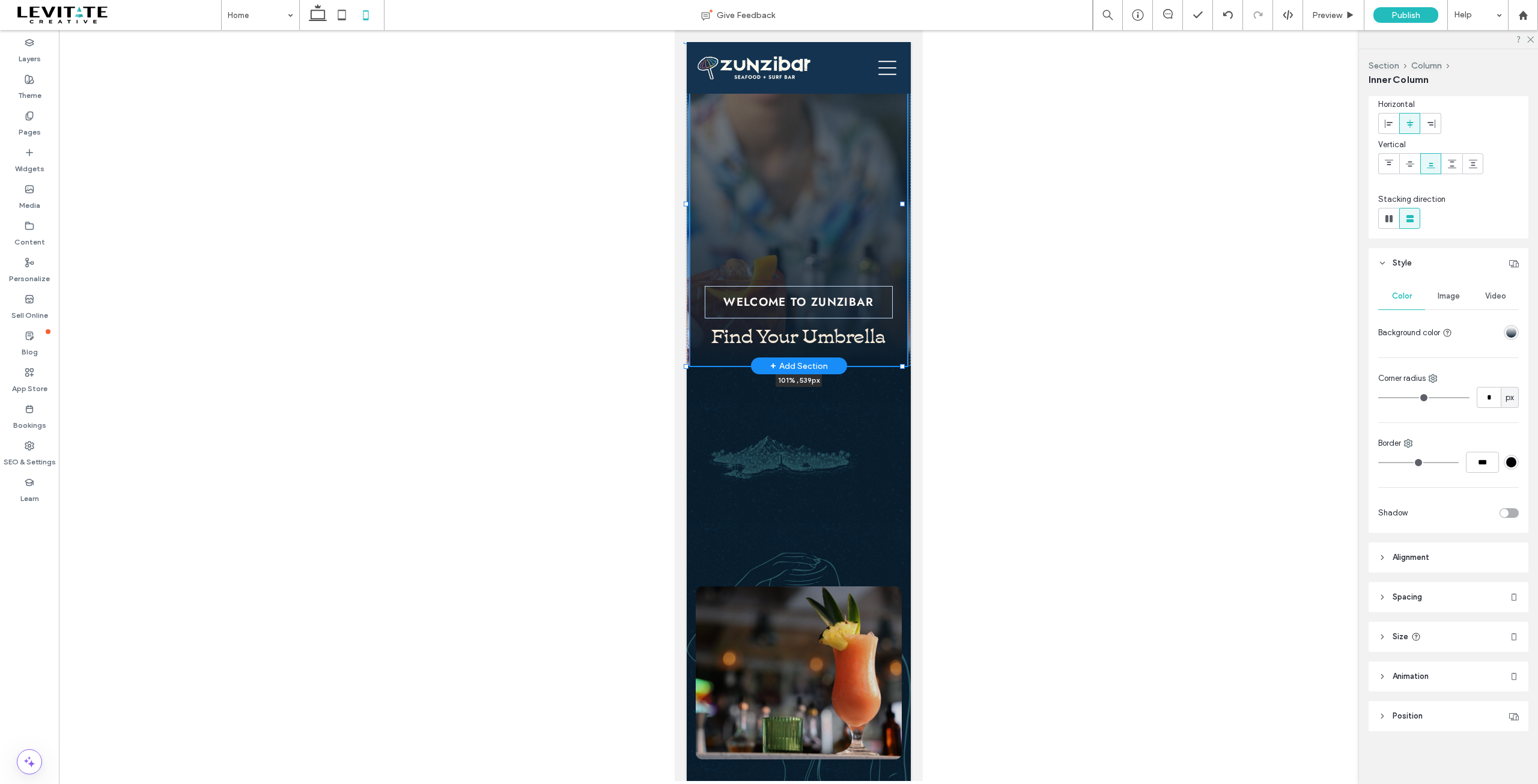
drag, startPoint x: 898, startPoint y: 305, endPoint x: 903, endPoint y: 368, distance: 63.2
click at [903, 368] on div at bounding box center [901, 366] width 5 height 5
type input "***"
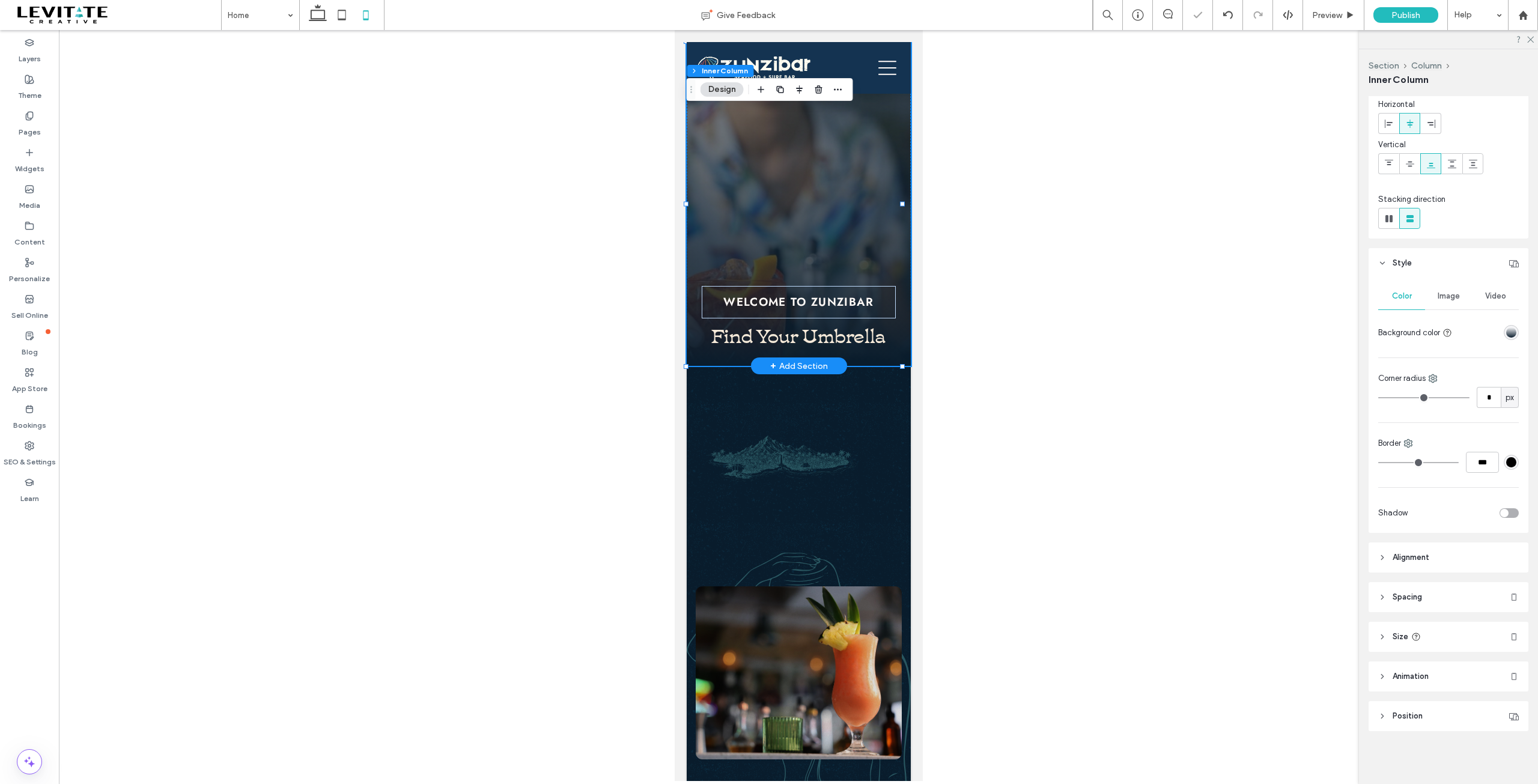
click at [883, 263] on div "WELCOME TO ZUNZIBAR Find Your Umbrella 101% , 539px" at bounding box center [798, 203] width 225 height 323
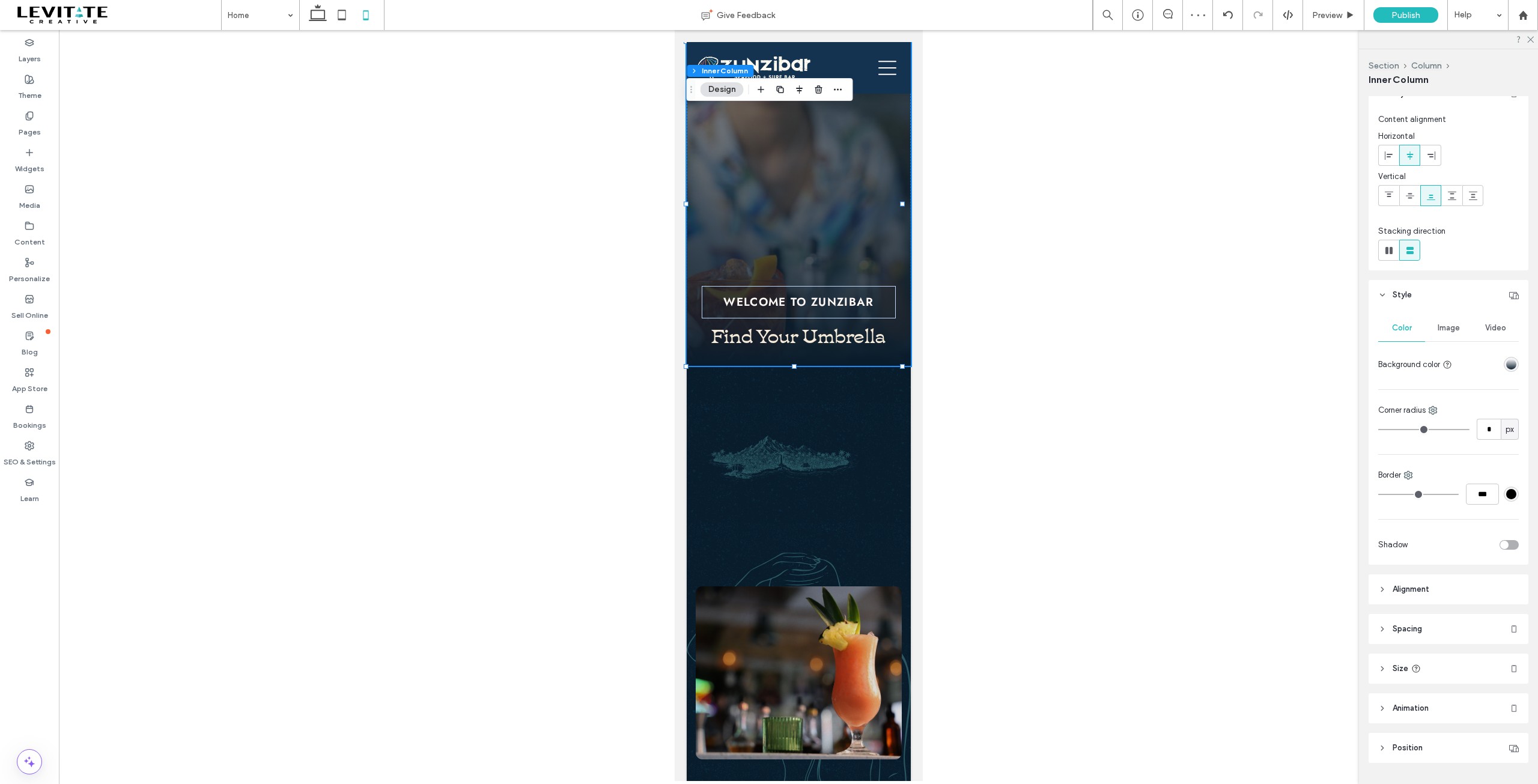
scroll to position [0, 0]
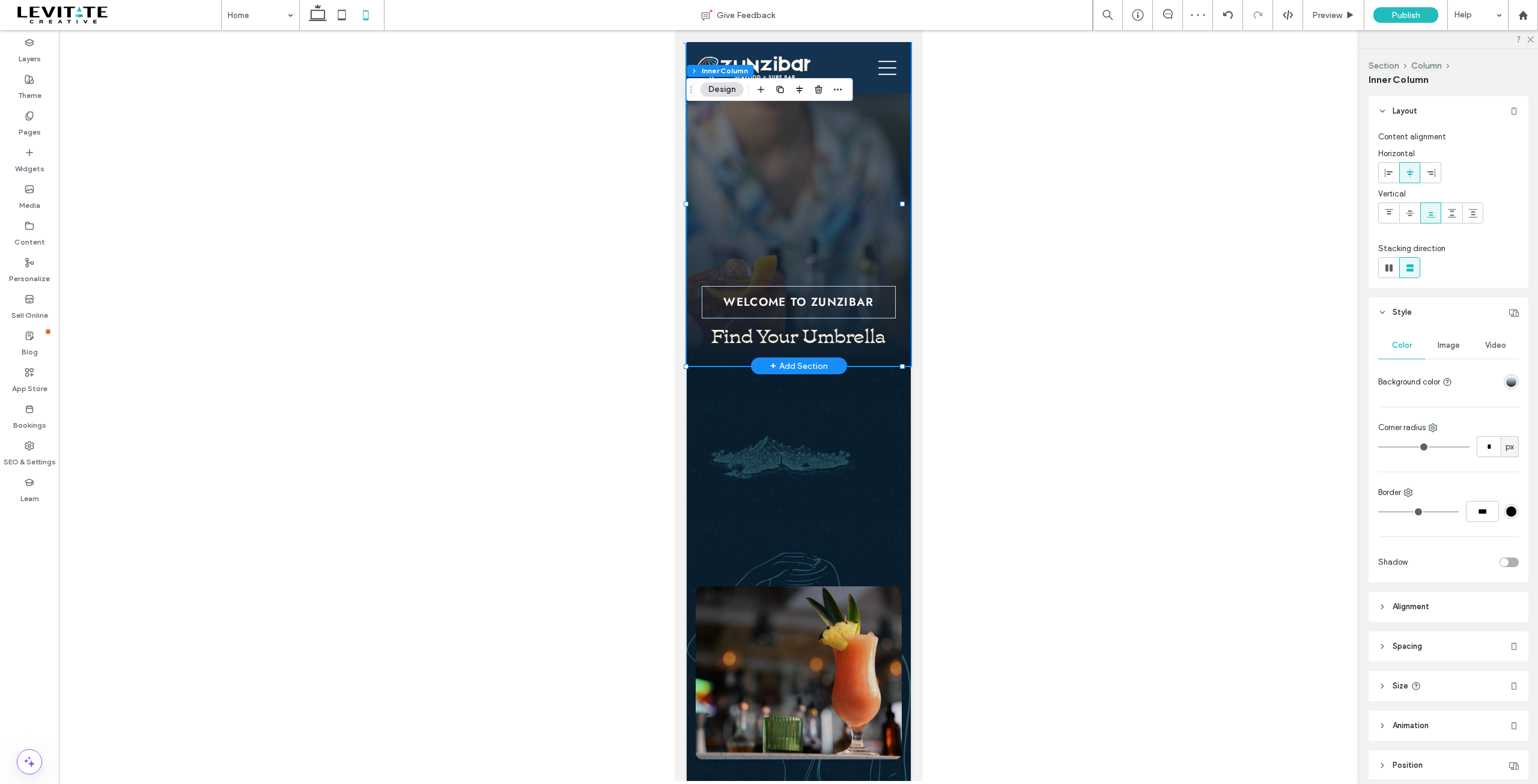
click at [848, 240] on div "WELCOME TO ZUNZIBAR Find Your Umbrella" at bounding box center [798, 203] width 225 height 323
click at [24, 51] on label "Layers" at bounding box center [29, 55] width 22 height 17
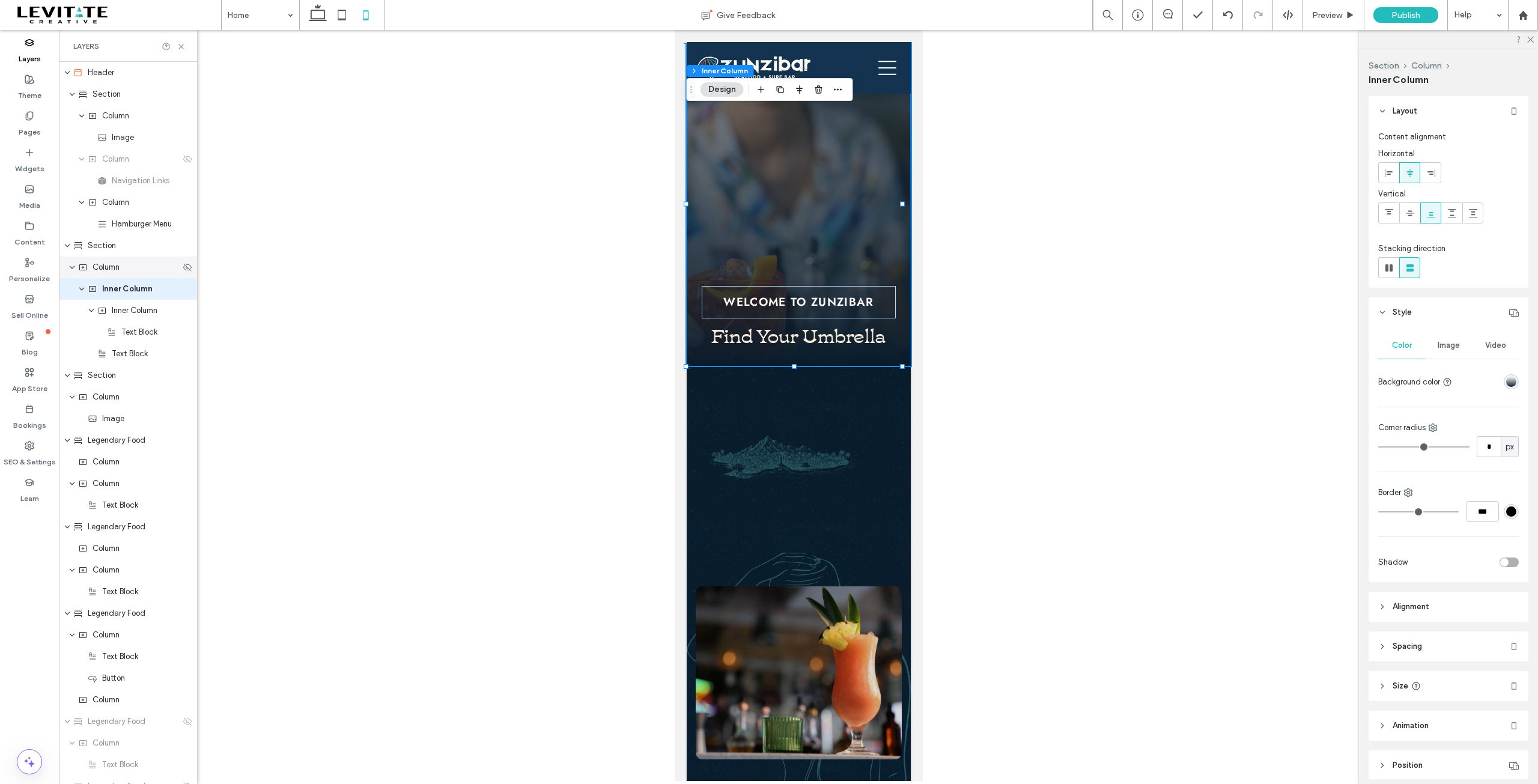
click at [113, 271] on span "Column" at bounding box center [106, 267] width 27 height 12
click at [106, 247] on span "Section" at bounding box center [102, 245] width 28 height 12
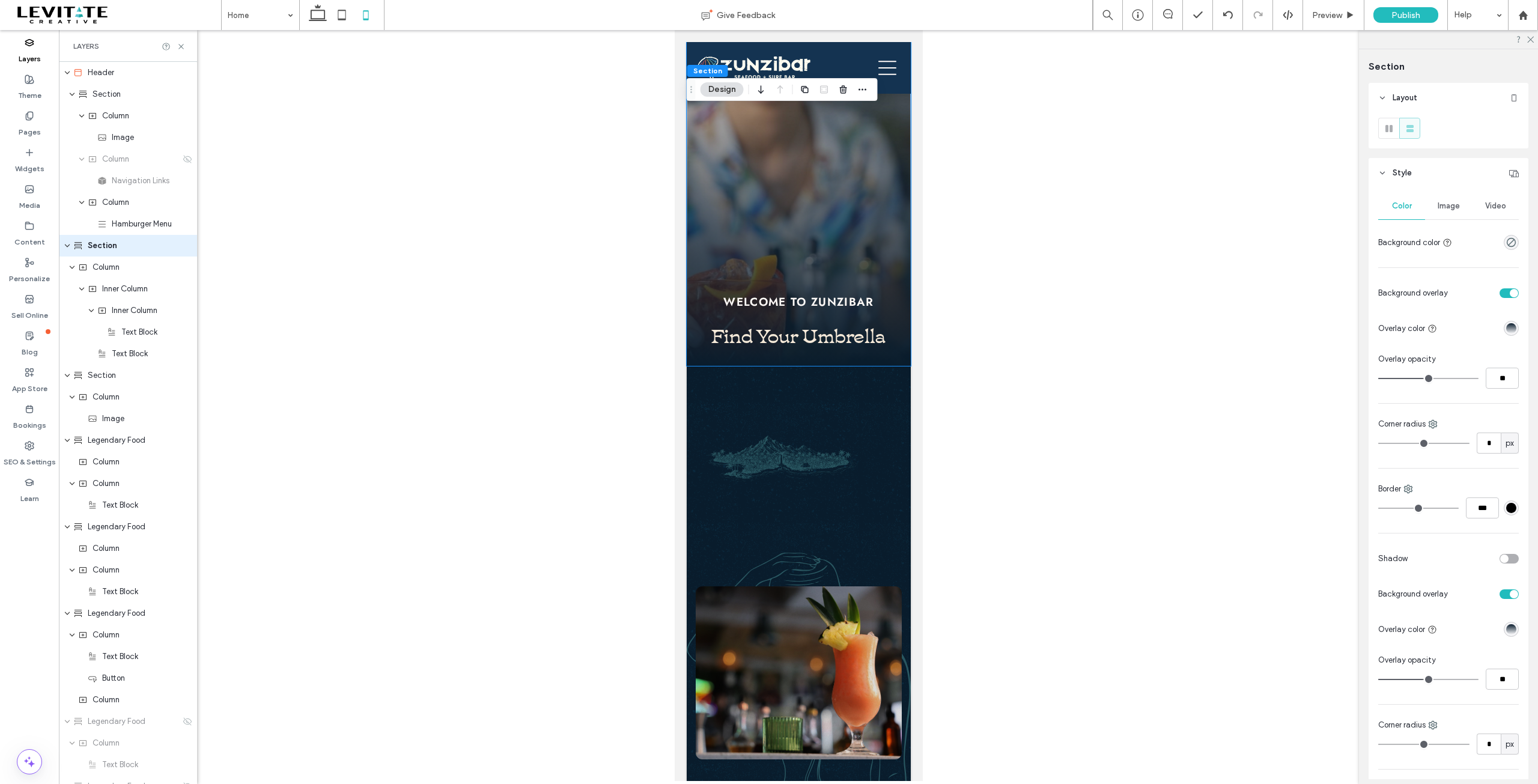
click at [1510, 291] on div "toggle" at bounding box center [1513, 293] width 8 height 8
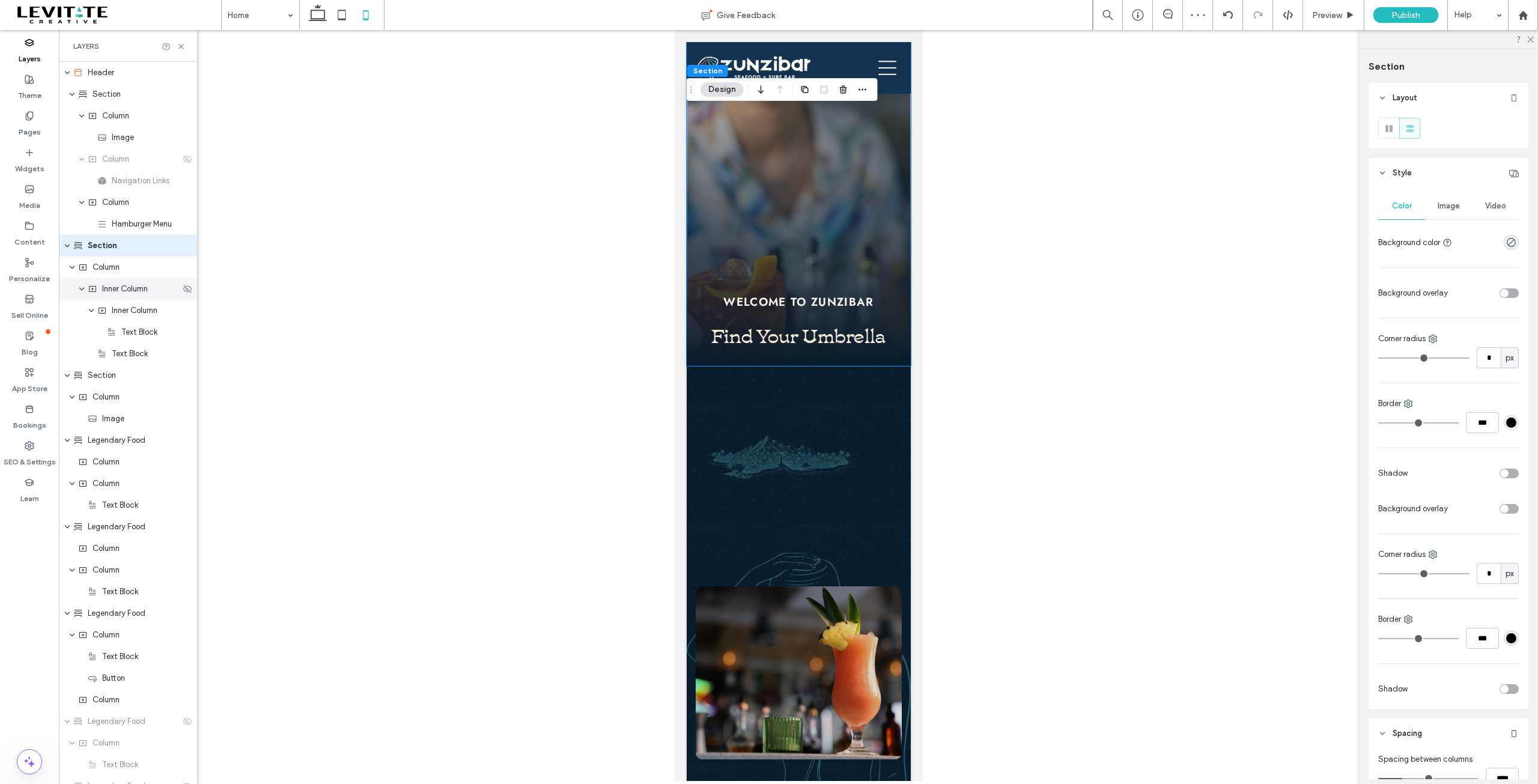
click at [122, 288] on span "Inner Column" at bounding box center [125, 288] width 45 height 12
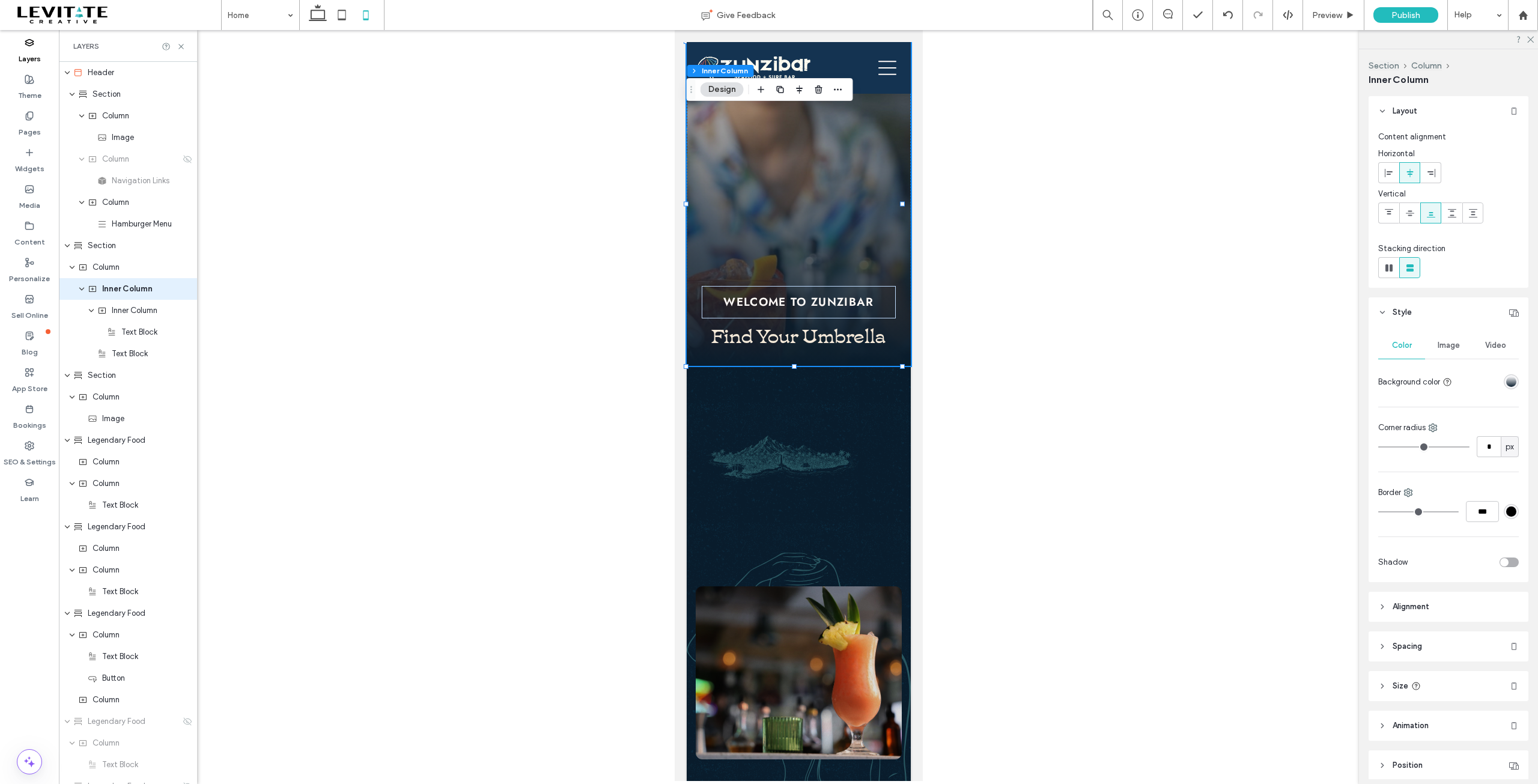
click at [1506, 382] on div "linear-gradient(0deg, rgba(9, 28, 44, 1) 0%, rgba(0, 0, 0, 0) 100%)" at bounding box center [1511, 381] width 10 height 10
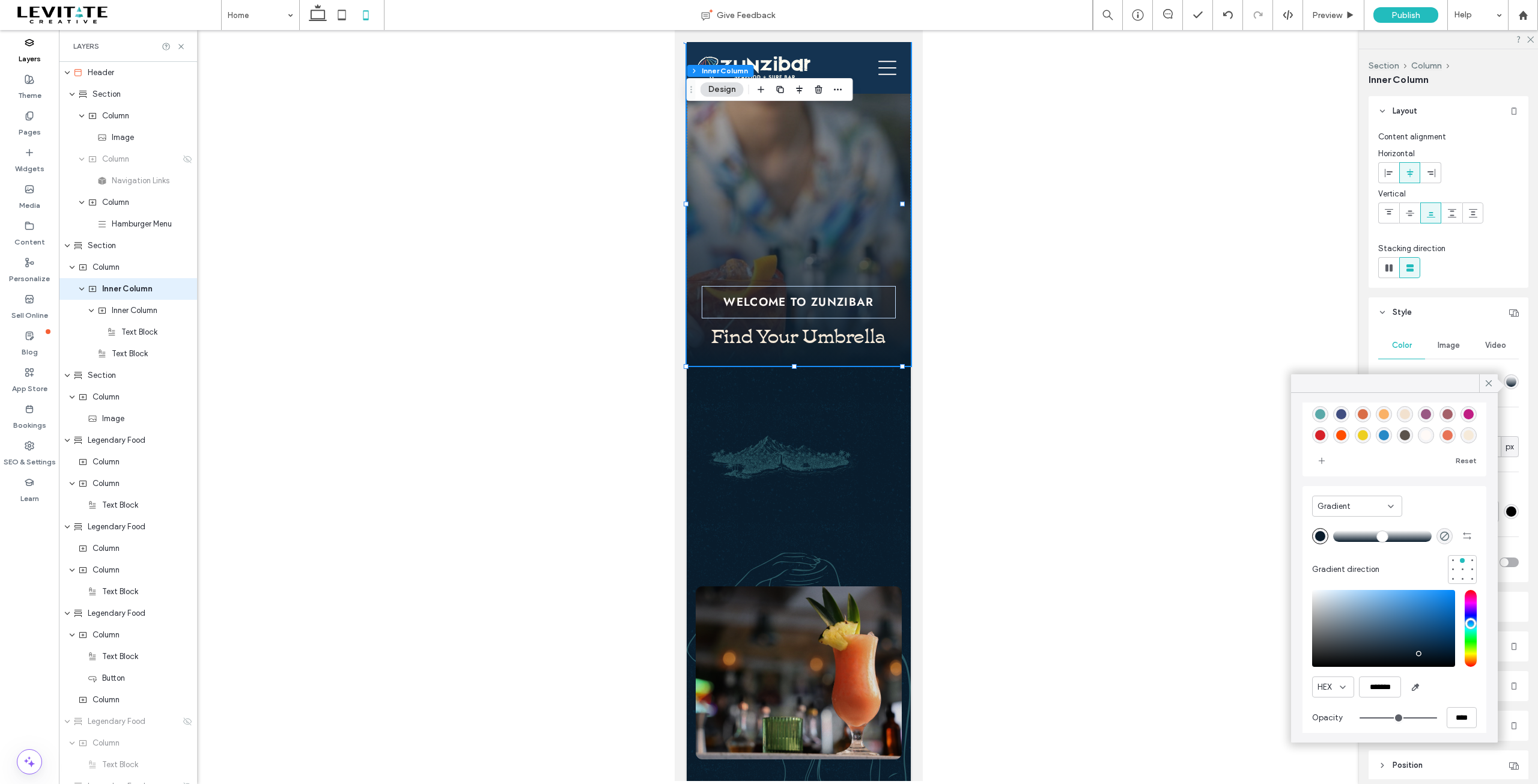
scroll to position [61, 0]
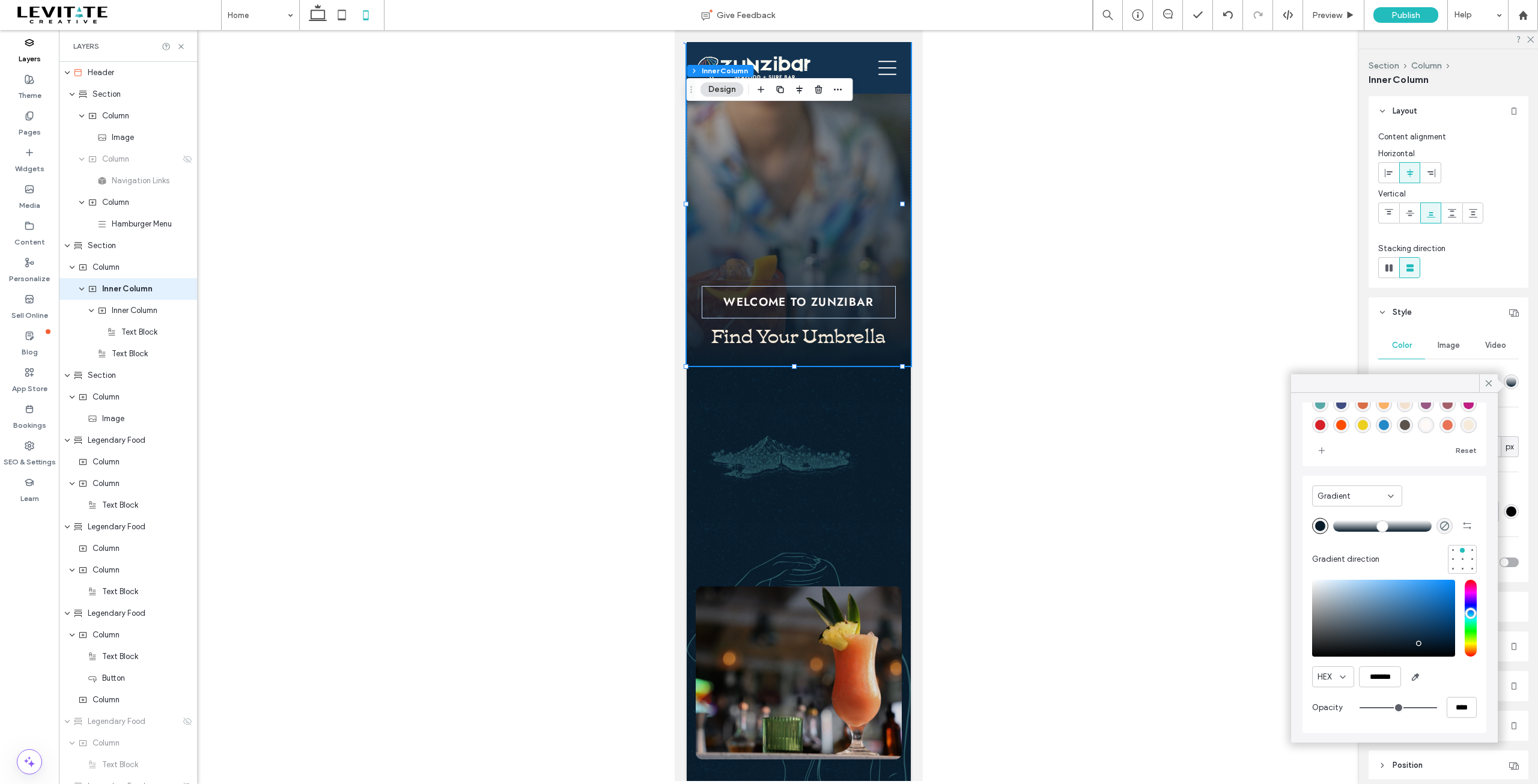
type input "**"
type input "***"
type input "**"
click at [1395, 708] on input "range" at bounding box center [1398, 707] width 77 height 1
type input "***"
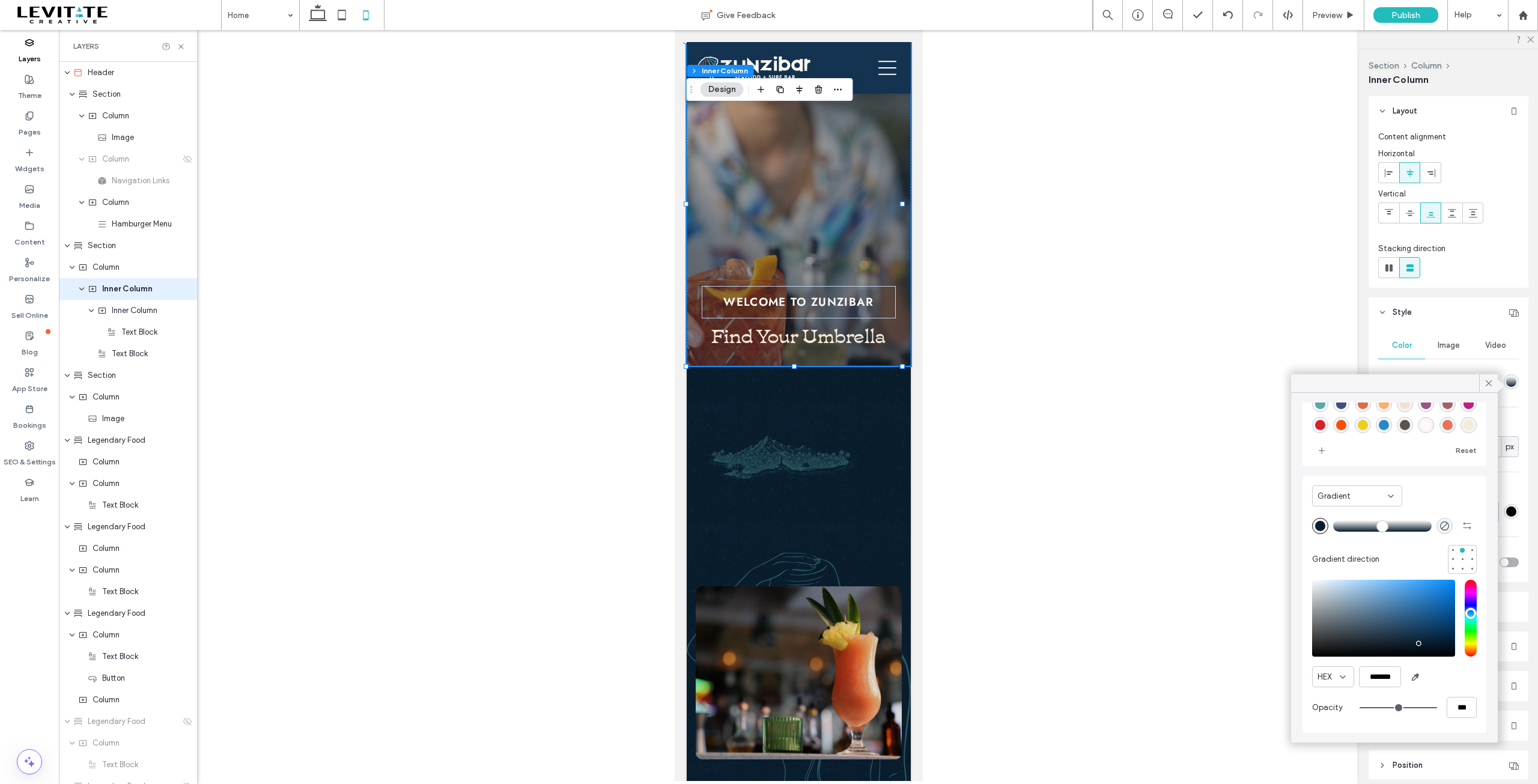
type input "**"
type input "***"
type input "**"
type input "***"
type input "**"
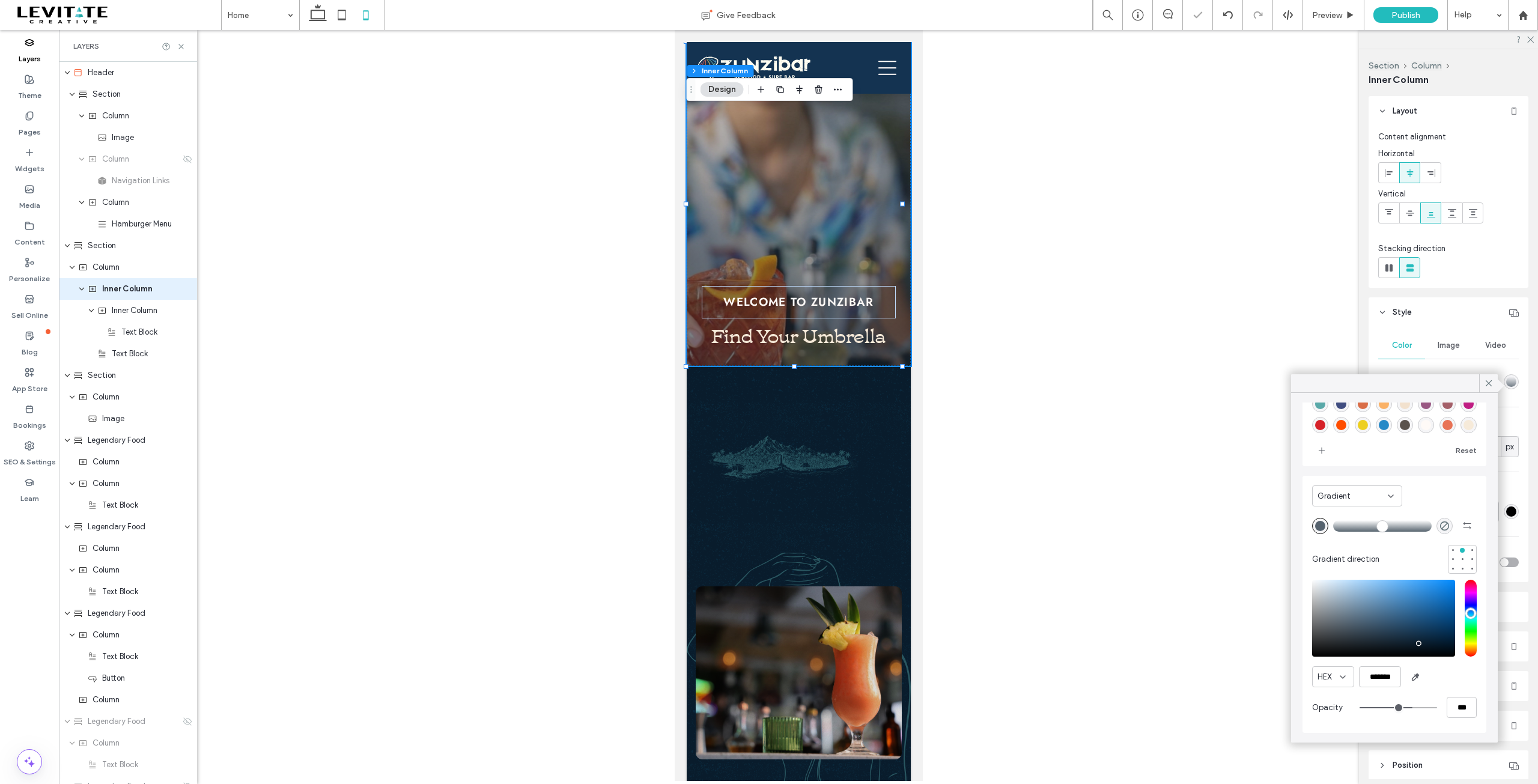
type input "***"
type input "**"
type input "***"
type input "**"
type input "***"
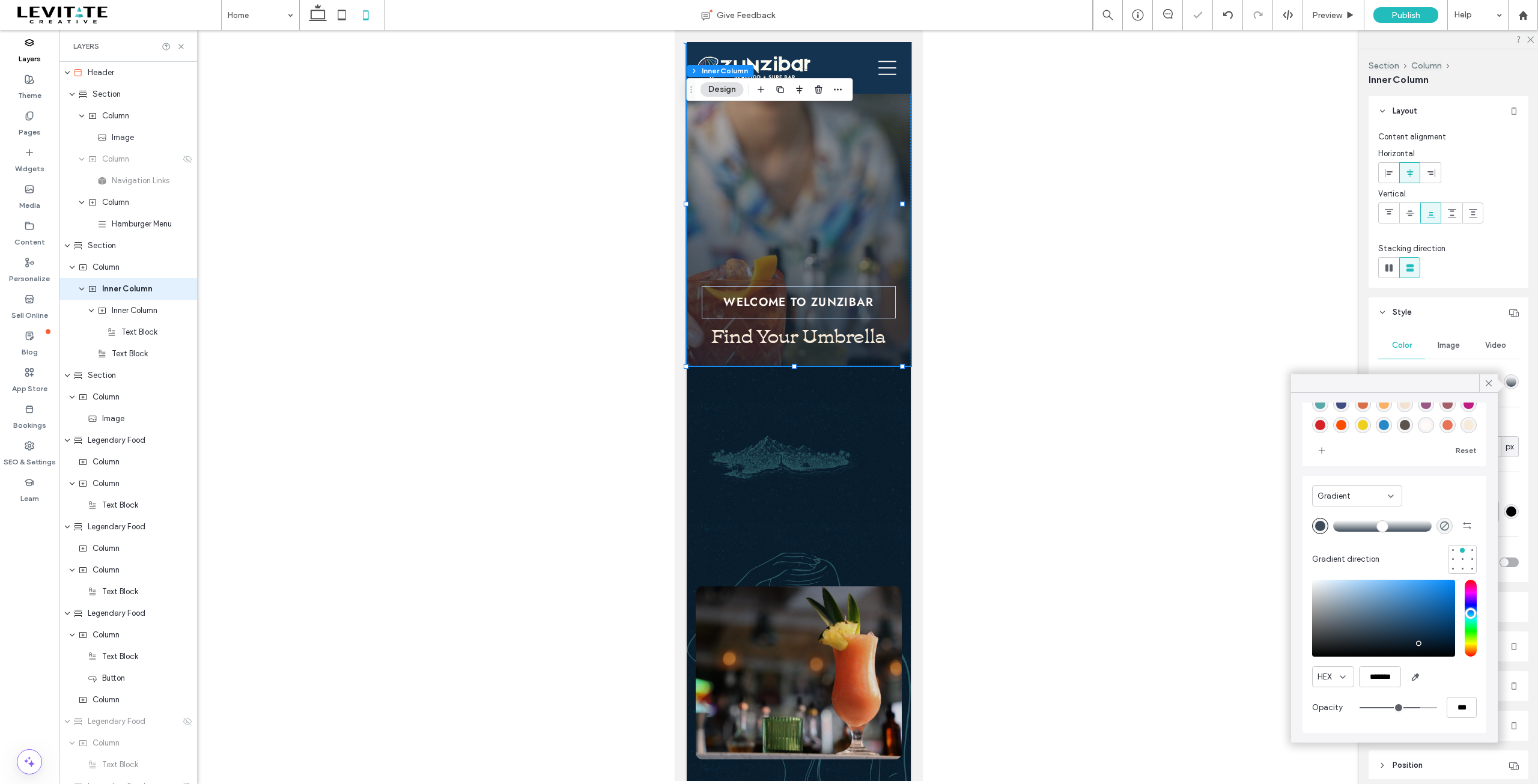
type input "**"
type input "***"
type input "****"
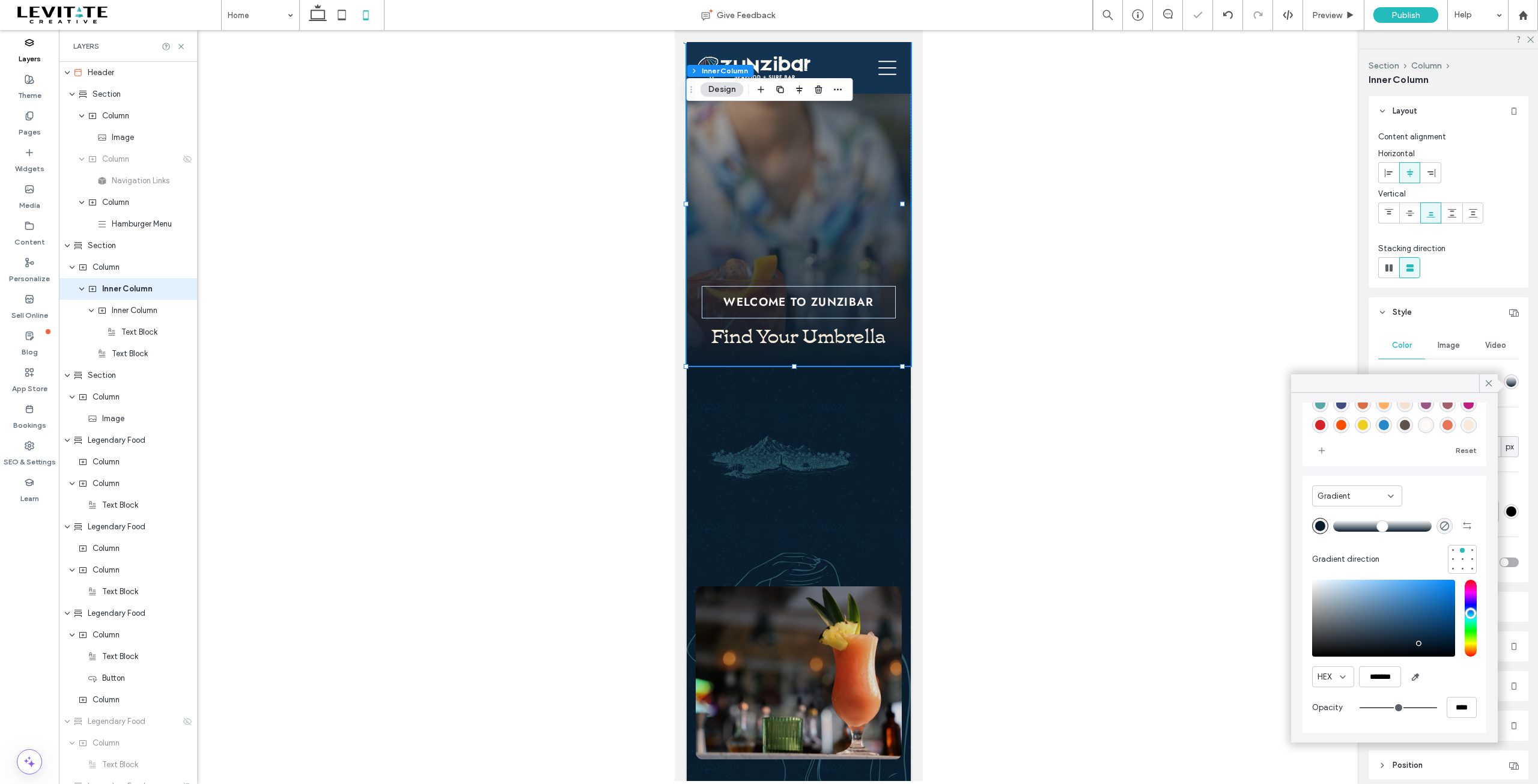
drag, startPoint x: 1402, startPoint y: 705, endPoint x: 1442, endPoint y: 708, distance: 40.1
type input "***"
click at [1437, 708] on input "range" at bounding box center [1398, 707] width 77 height 1
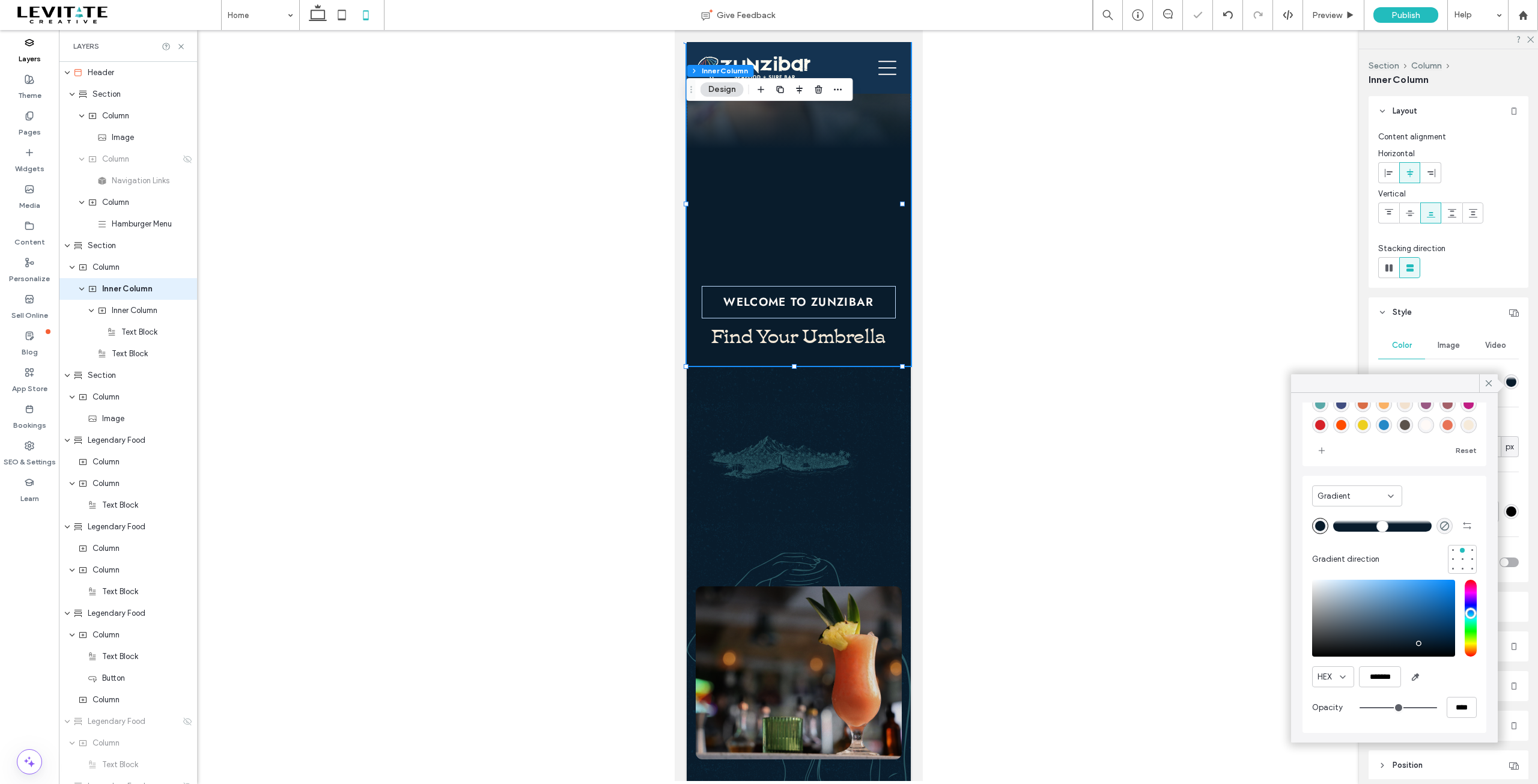
drag, startPoint x: 1339, startPoint y: 523, endPoint x: 1392, endPoint y: 535, distance: 54.3
click at [1392, 526] on input "range" at bounding box center [1383, 525] width 98 height 1
drag, startPoint x: 1392, startPoint y: 535, endPoint x: 1313, endPoint y: 534, distance: 79.0
click at [1313, 534] on div "Gradient direction" at bounding box center [1394, 544] width 165 height 57
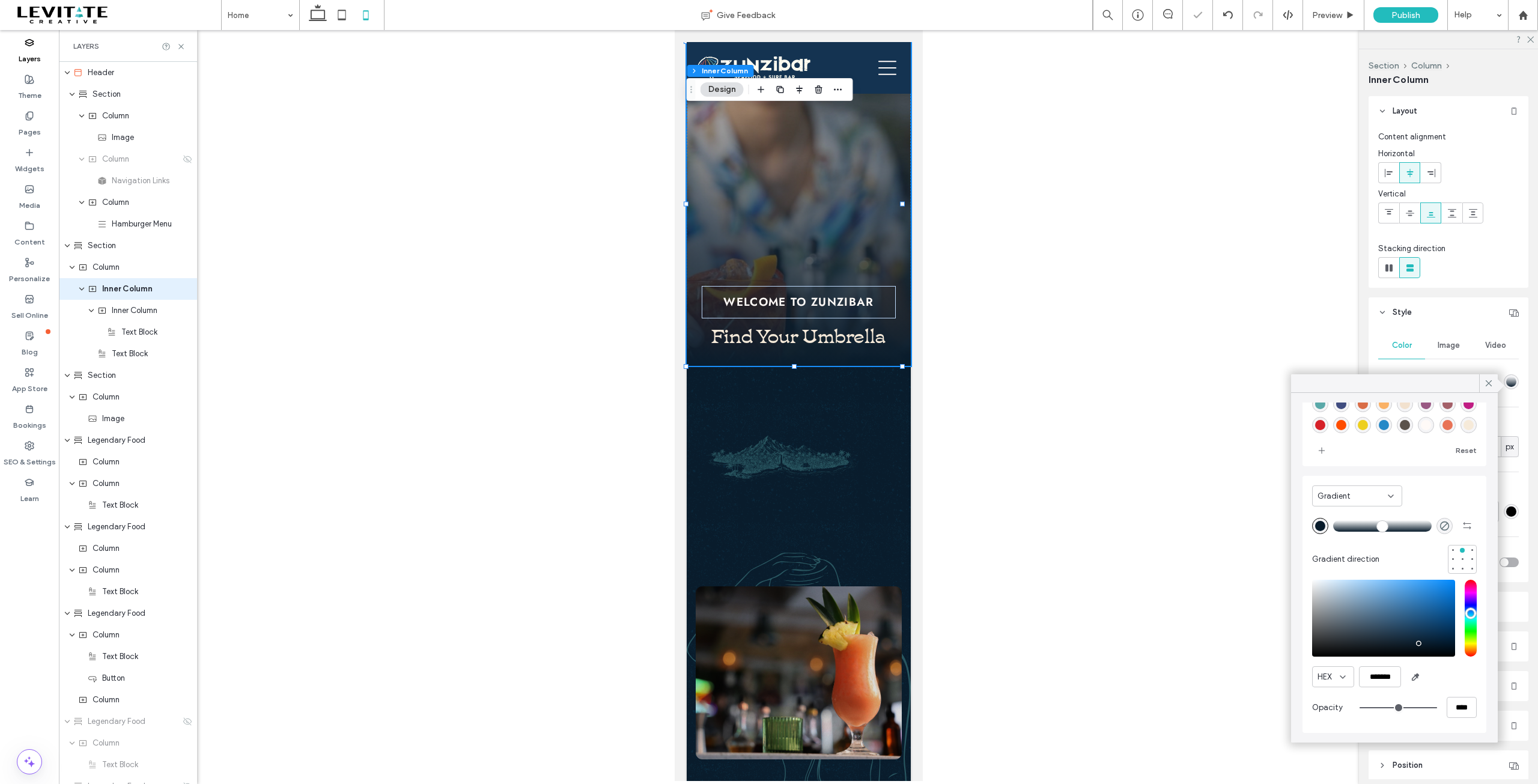
drag, startPoint x: 1398, startPoint y: 523, endPoint x: 1302, endPoint y: 532, distance: 96.4
type input "*"
click at [1333, 526] on input "range" at bounding box center [1383, 525] width 98 height 1
click at [1485, 387] on icon at bounding box center [1489, 383] width 11 height 11
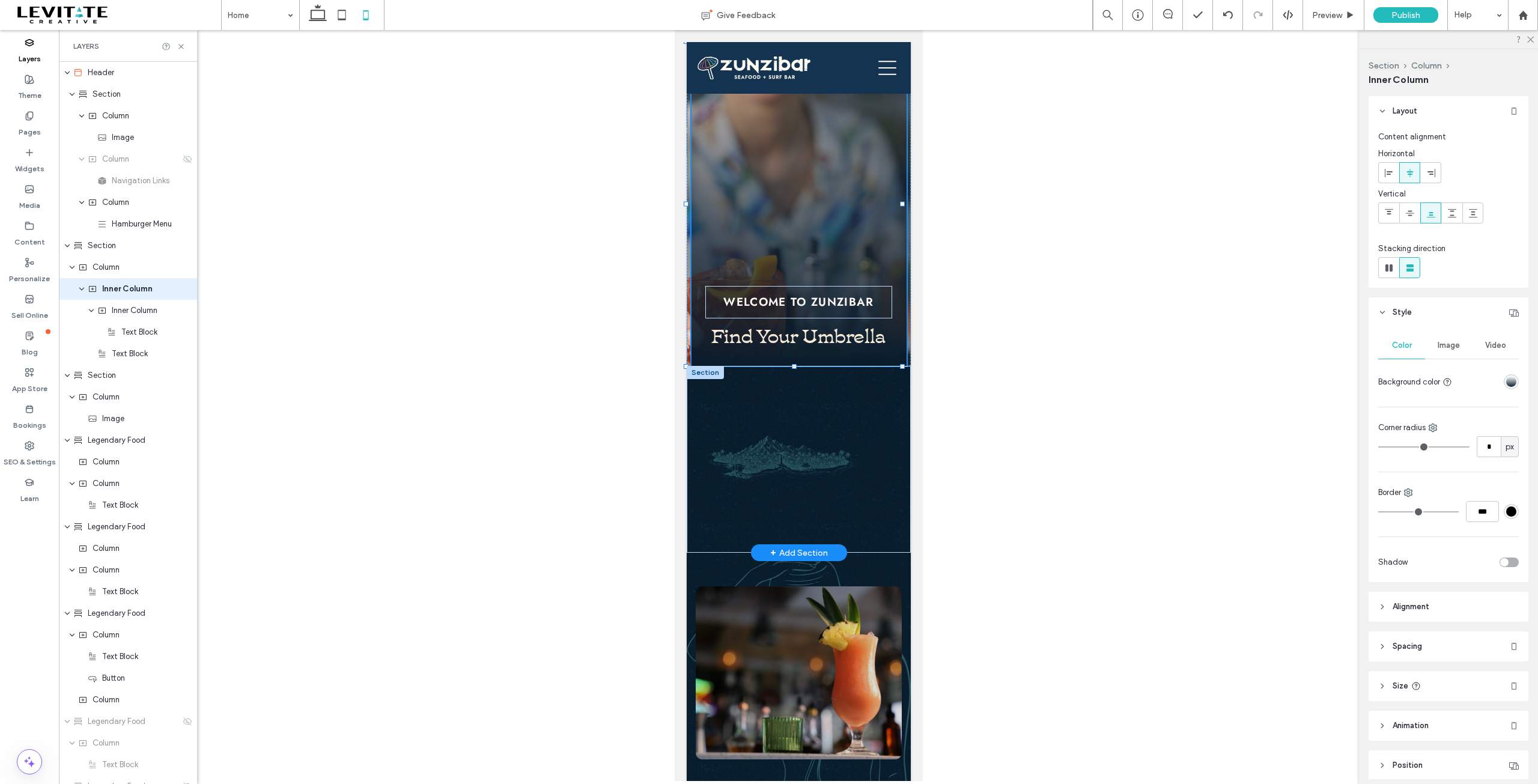
scroll to position [49, 0]
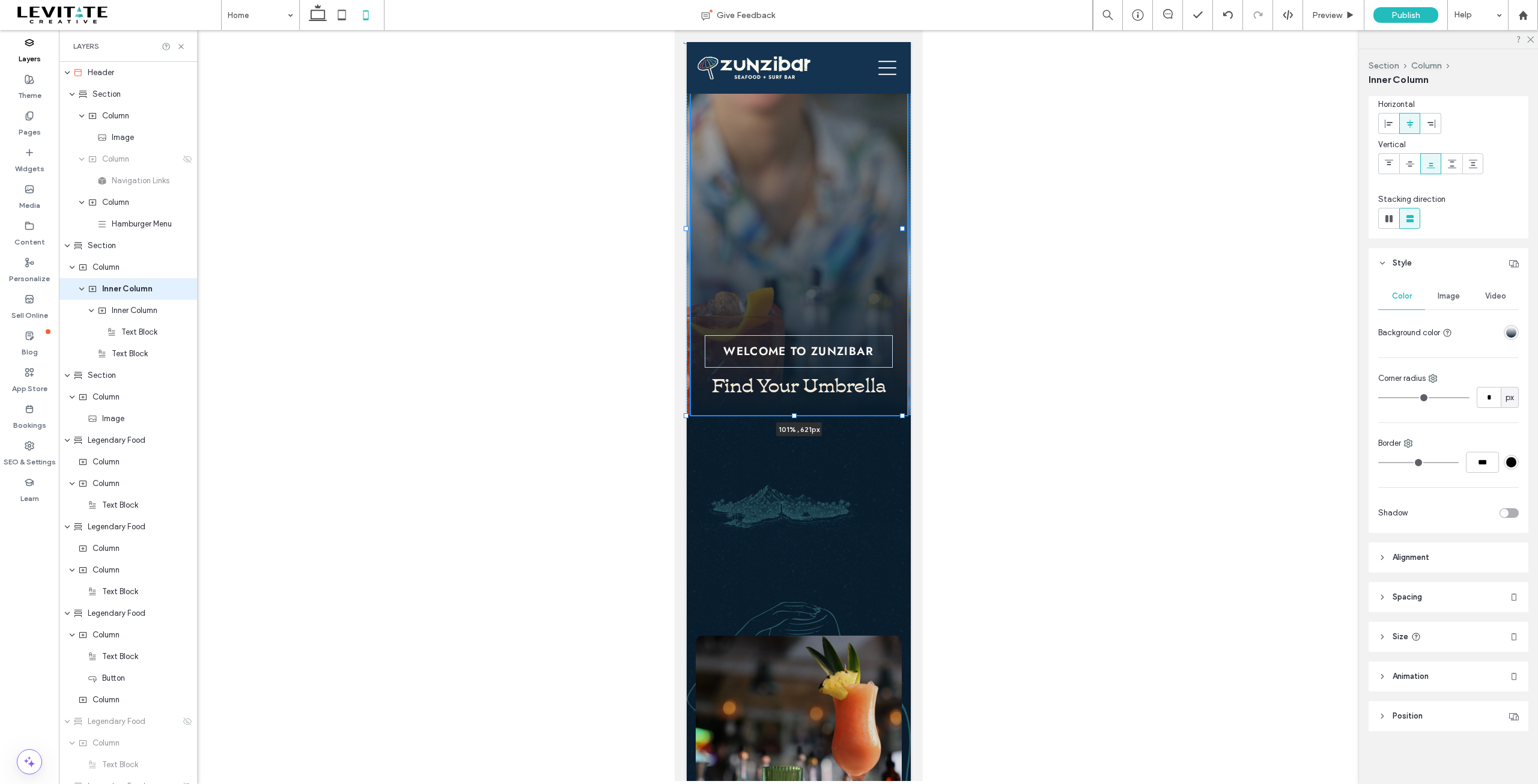
drag, startPoint x: 684, startPoint y: 366, endPoint x: 666, endPoint y: 415, distance: 52.2
type input "***"
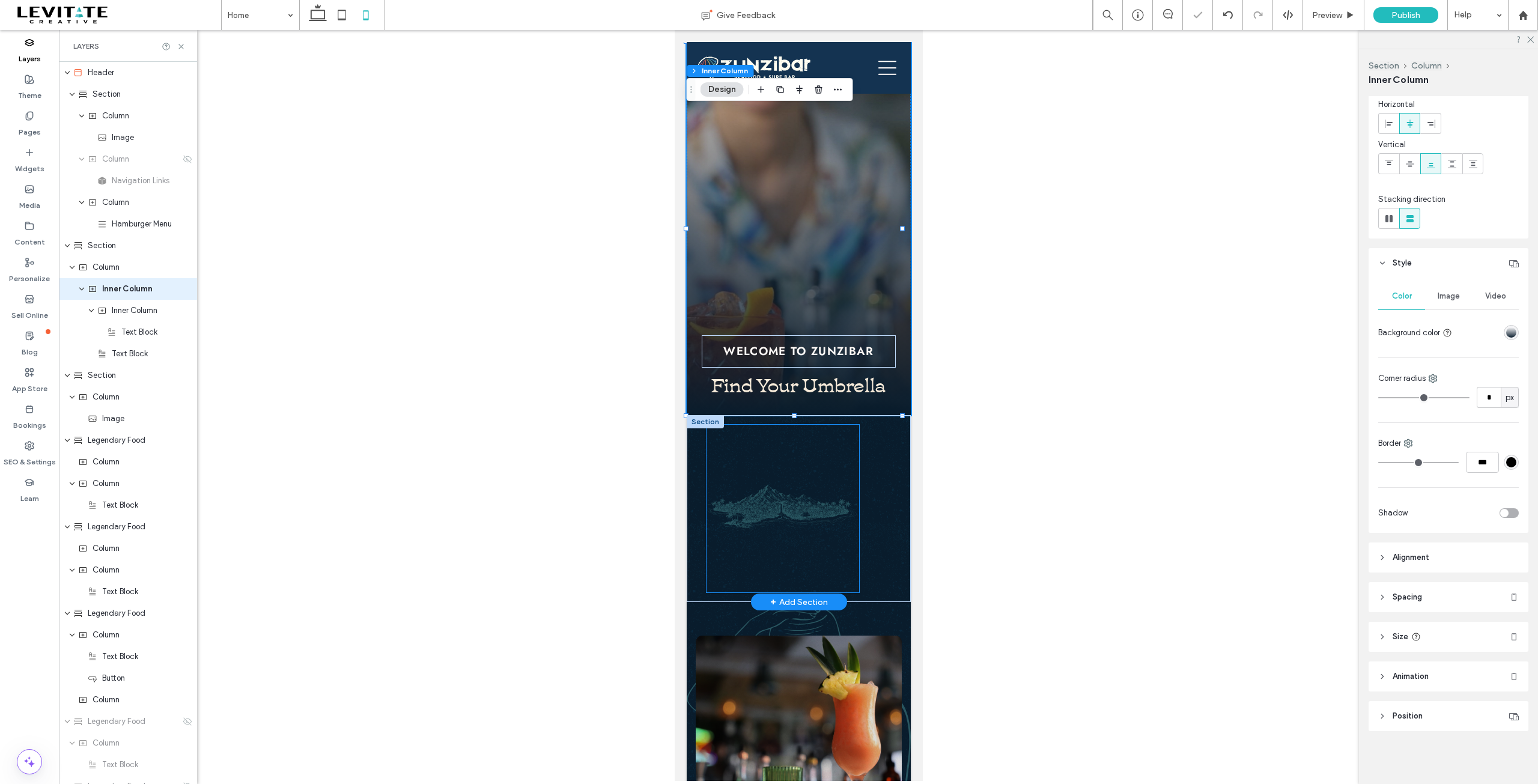
click at [799, 502] on img at bounding box center [783, 508] width 153 height 167
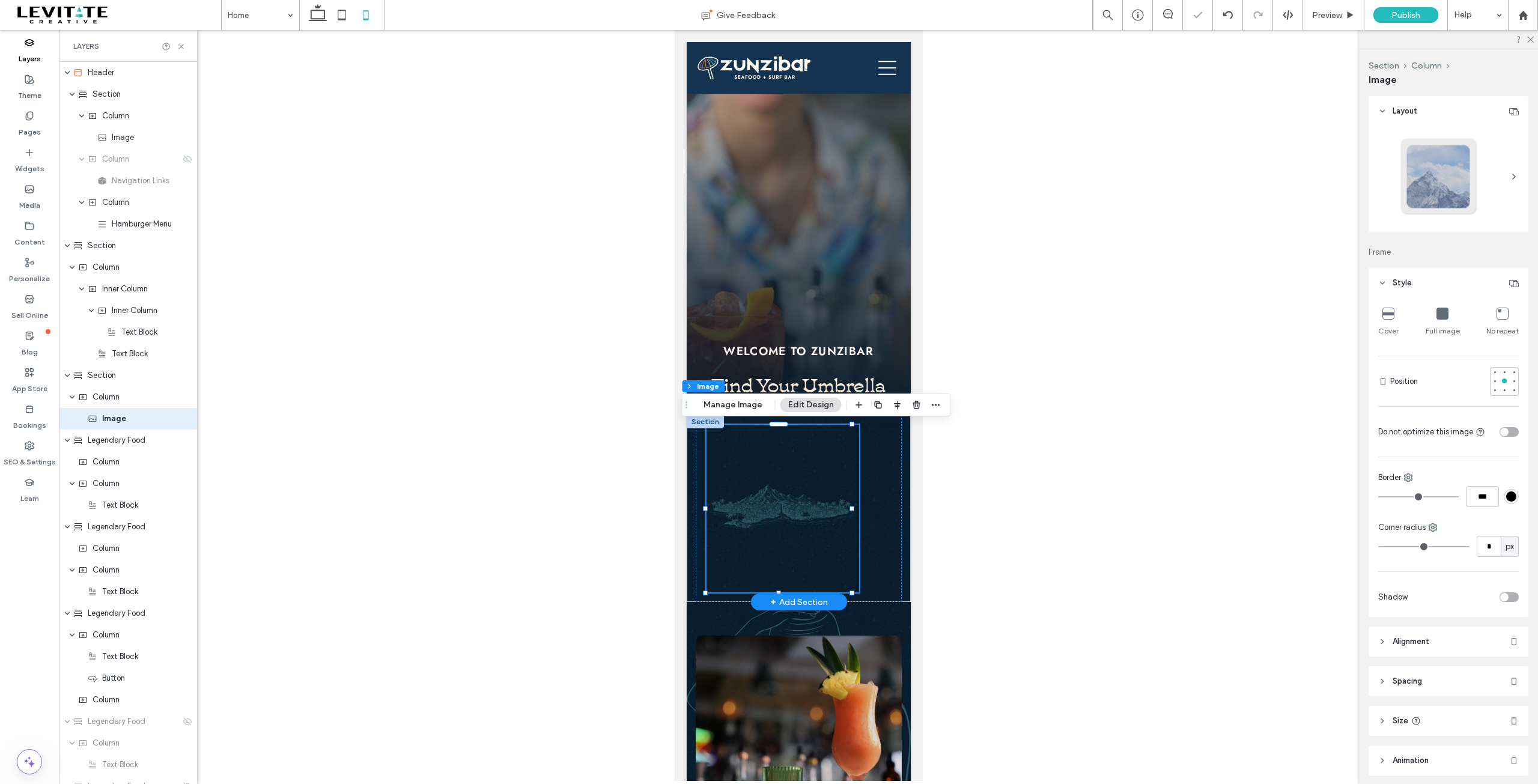
type input "**"
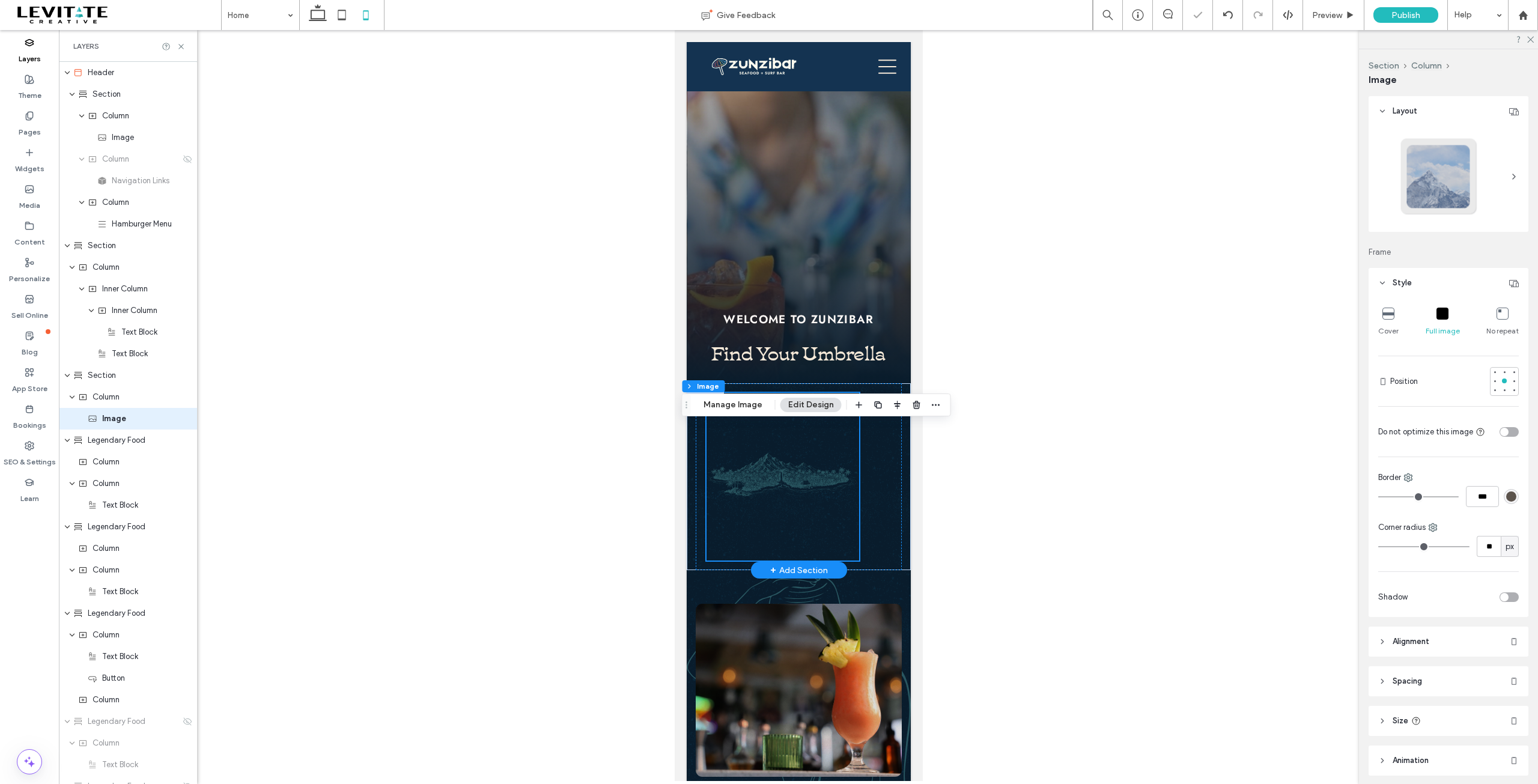
scroll to position [60, 0]
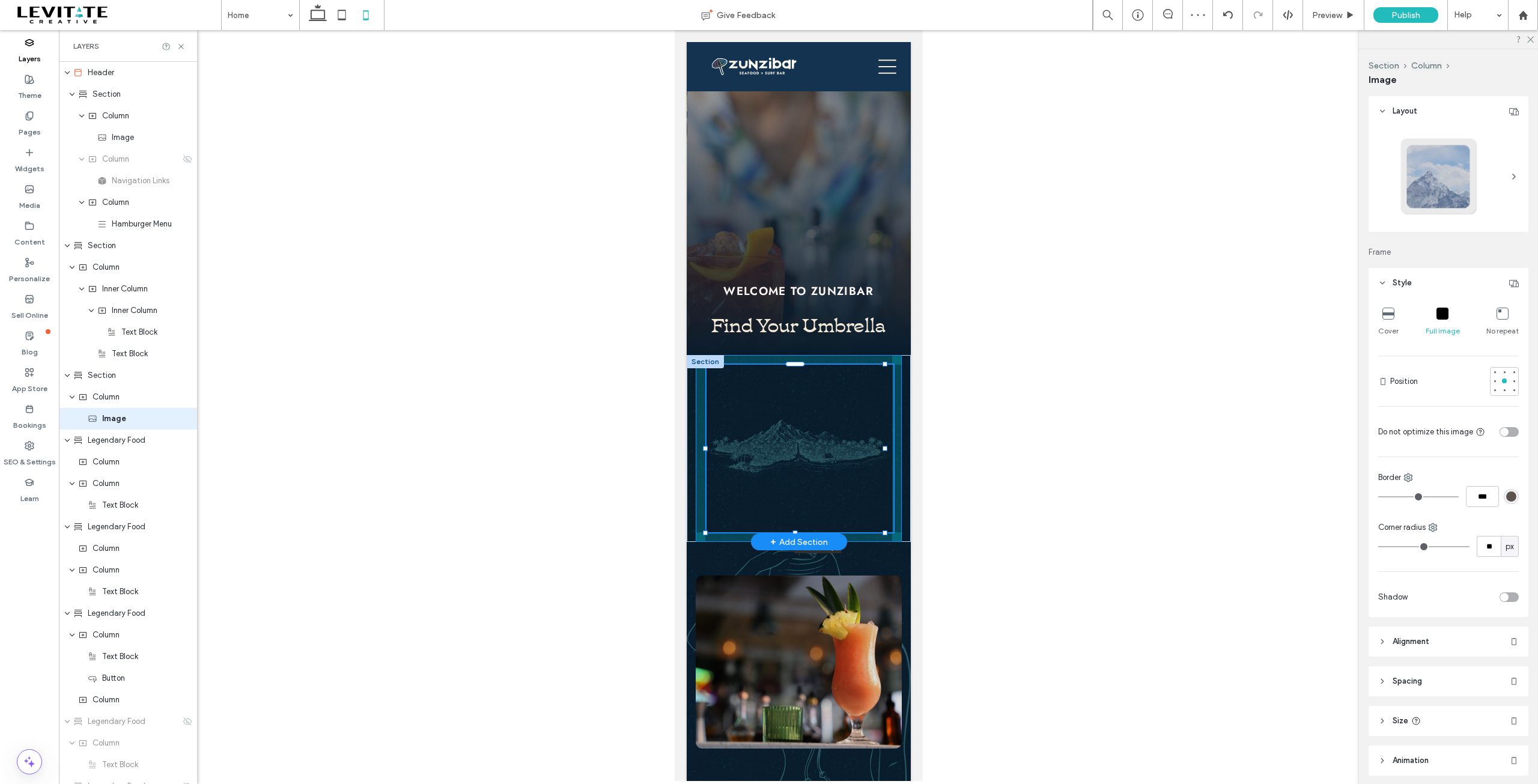
drag, startPoint x: 881, startPoint y: 445, endPoint x: 890, endPoint y: 445, distance: 9.0
click at [890, 445] on div "125% , 279px" at bounding box center [798, 449] width 225 height 187
type input "***"
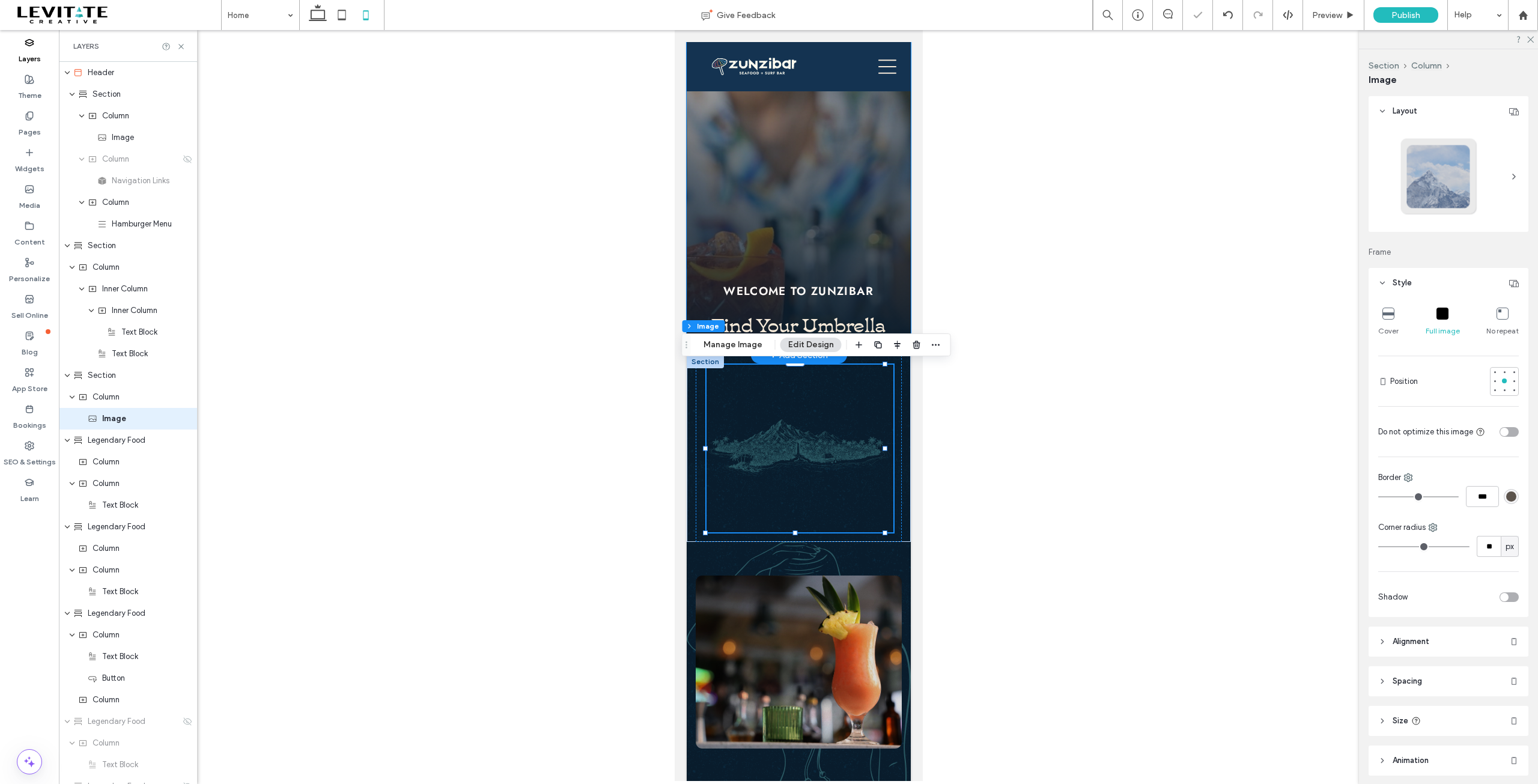
click at [846, 318] on strong "Find Your Umbrella" at bounding box center [798, 323] width 175 height 27
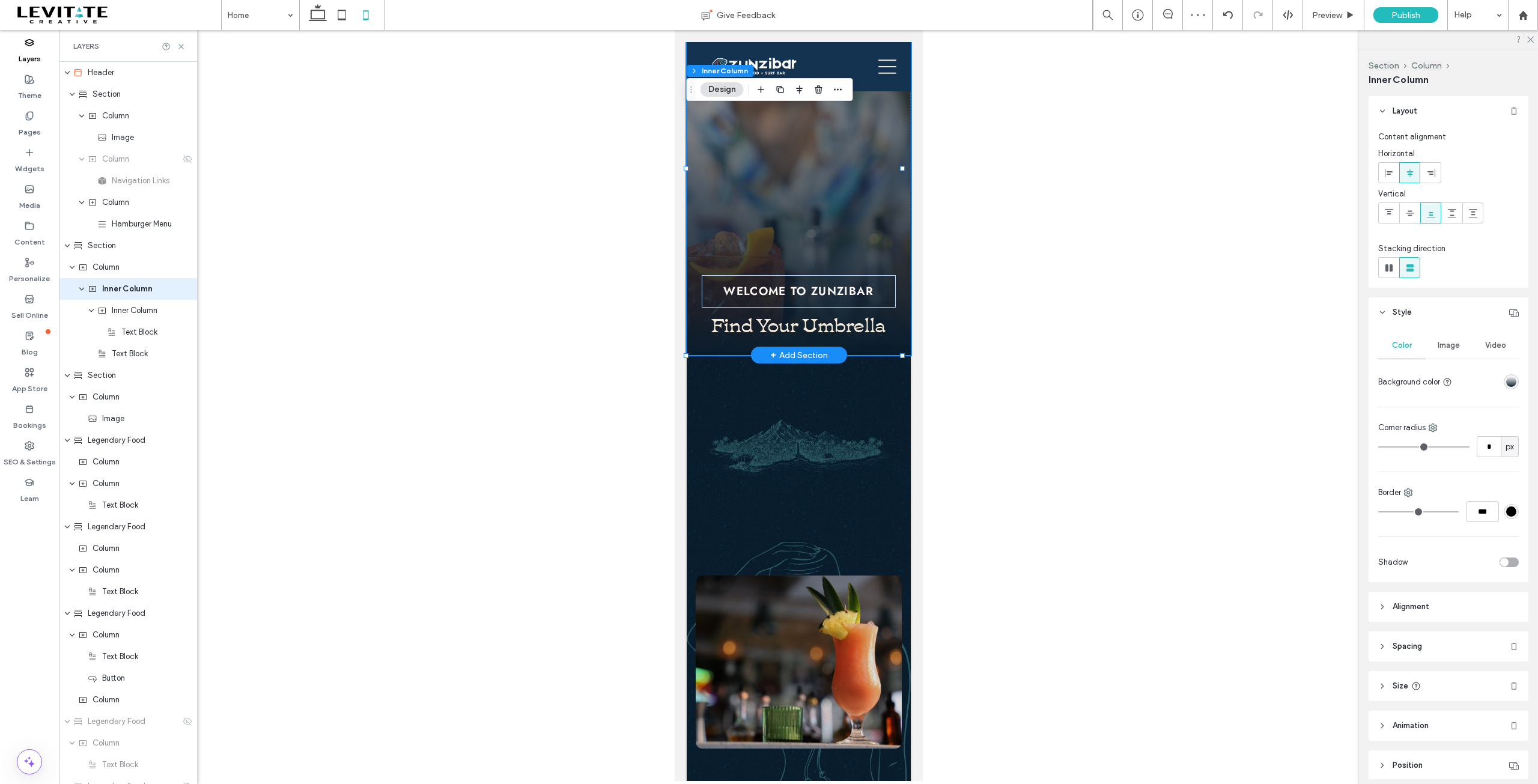
click at [846, 322] on strong "Find Your Umbrella" at bounding box center [798, 323] width 175 height 27
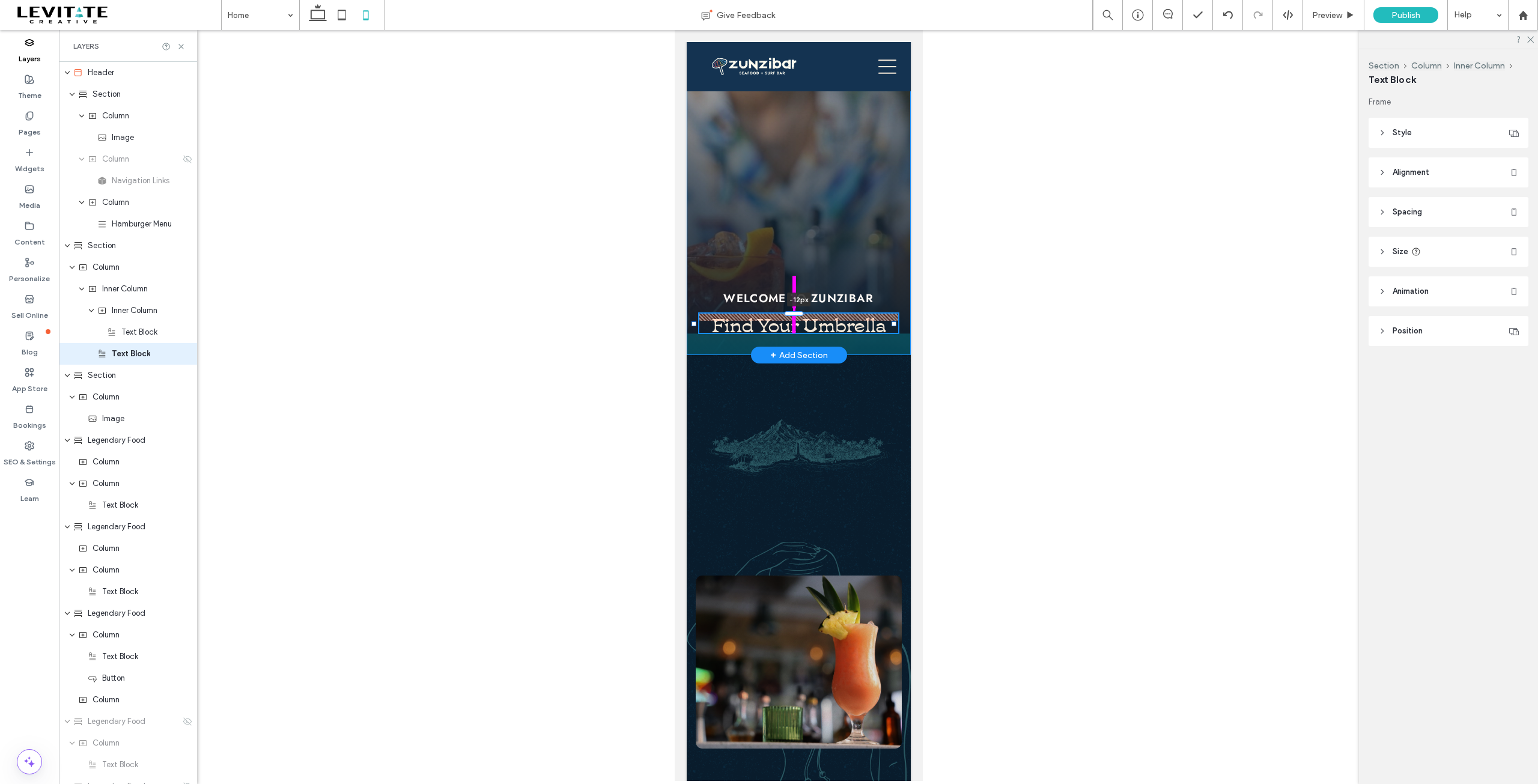
drag, startPoint x: 793, startPoint y: 313, endPoint x: 793, endPoint y: 306, distance: 7.0
click at [793, 306] on div "WELCOME TO ZUNZIBAR Find Your Umbrella -12px" at bounding box center [798, 168] width 225 height 372
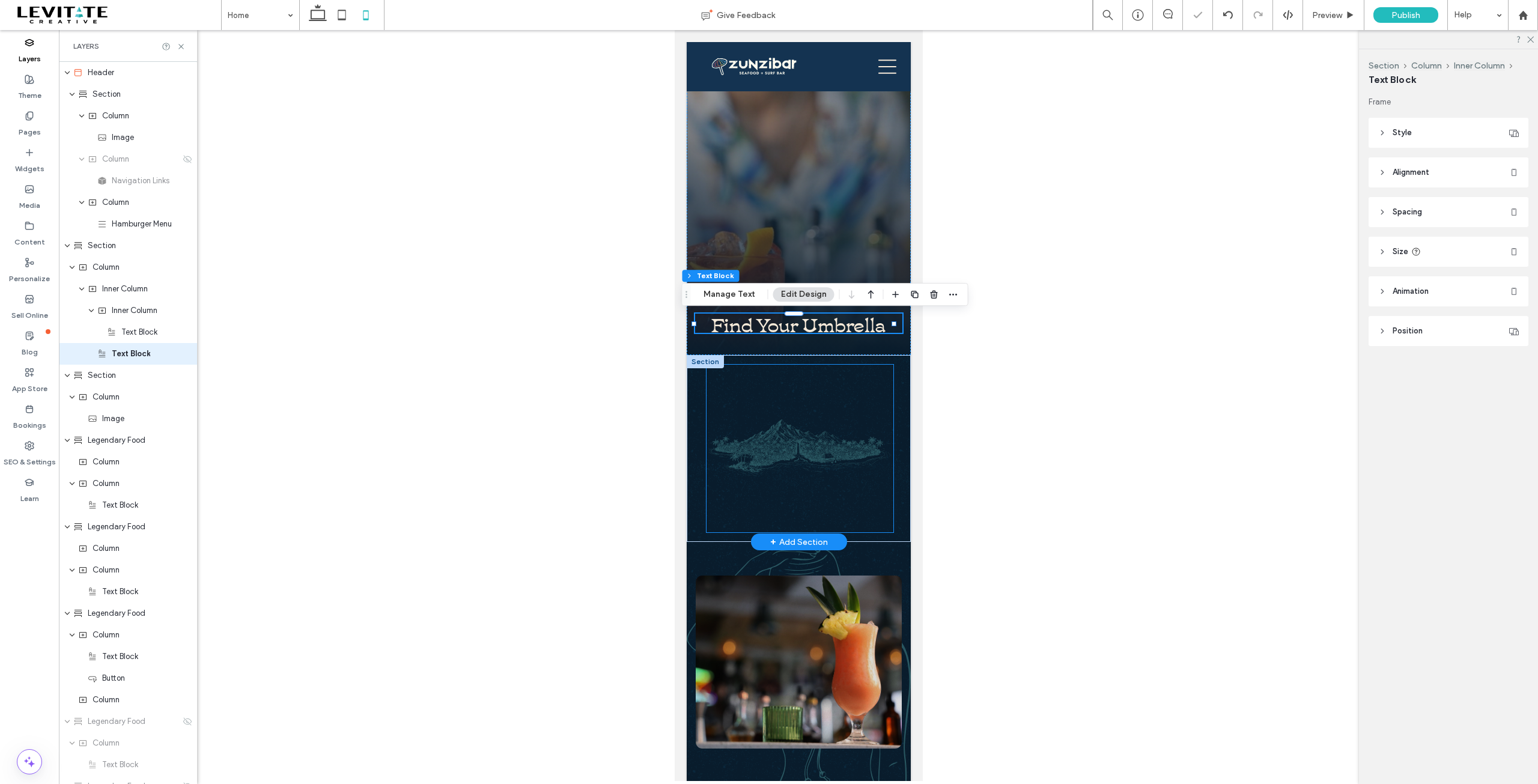
click at [849, 452] on img at bounding box center [800, 448] width 187 height 167
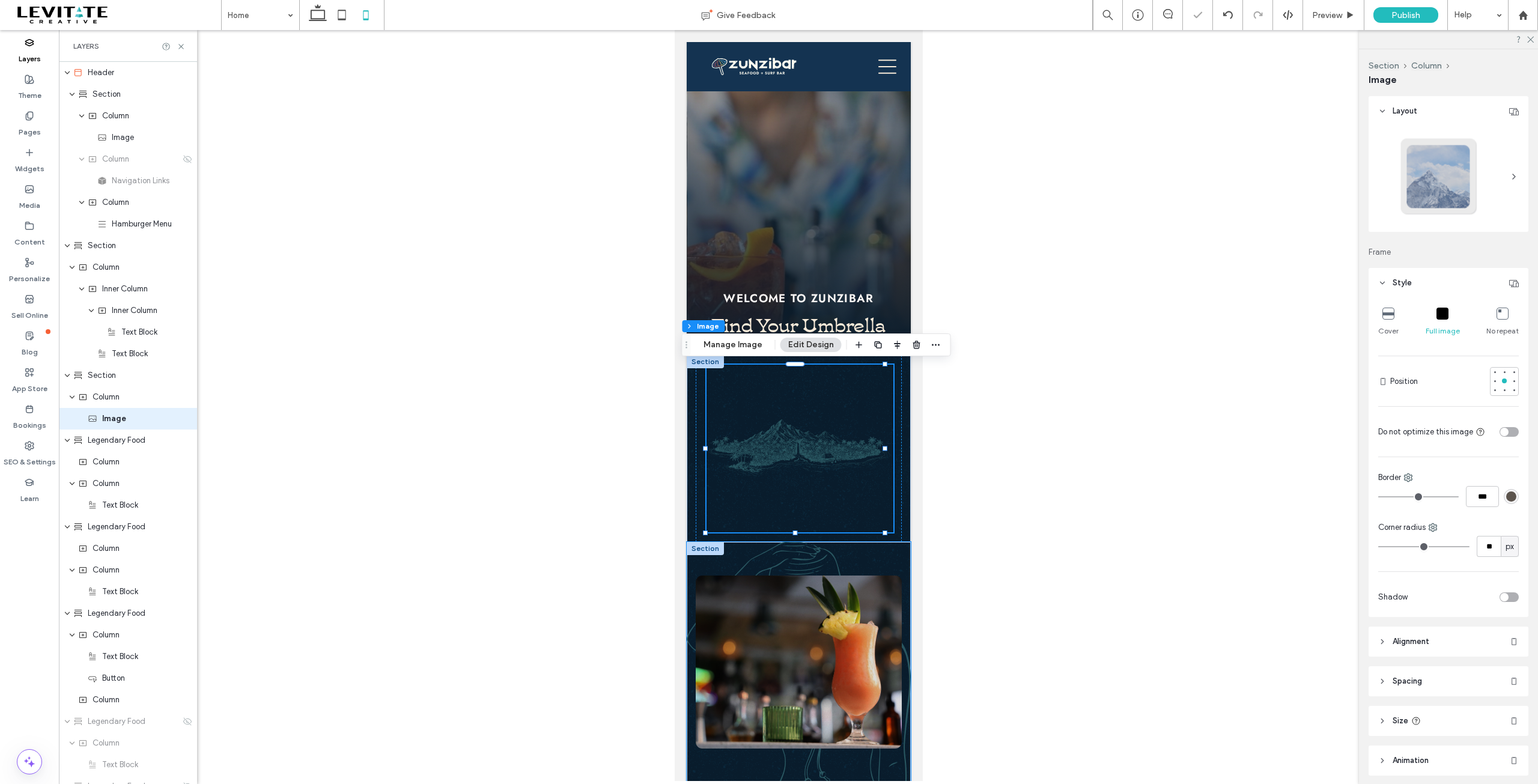
click at [870, 561] on div "Craft Cocktails" at bounding box center [798, 711] width 225 height 340
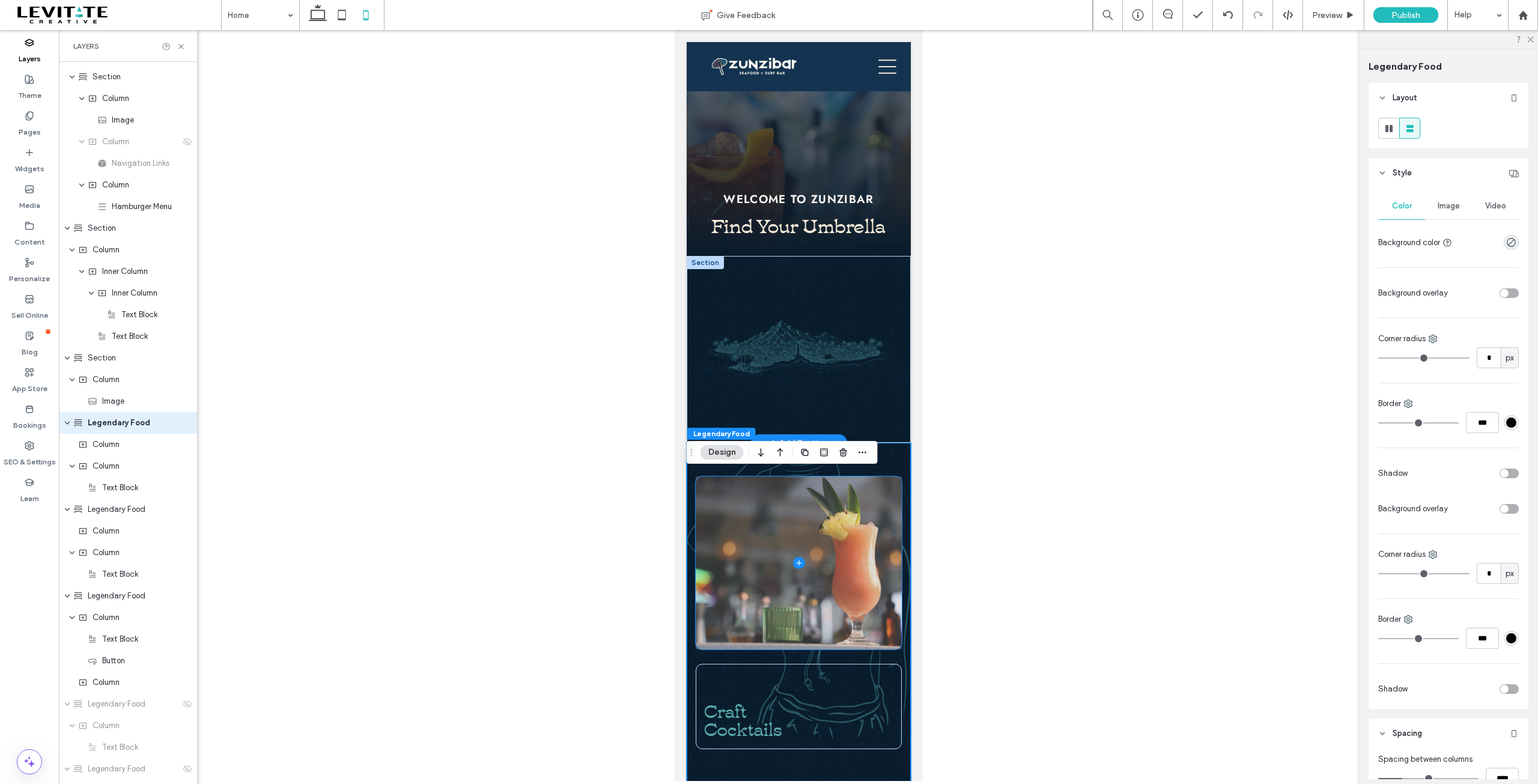
scroll to position [120, 0]
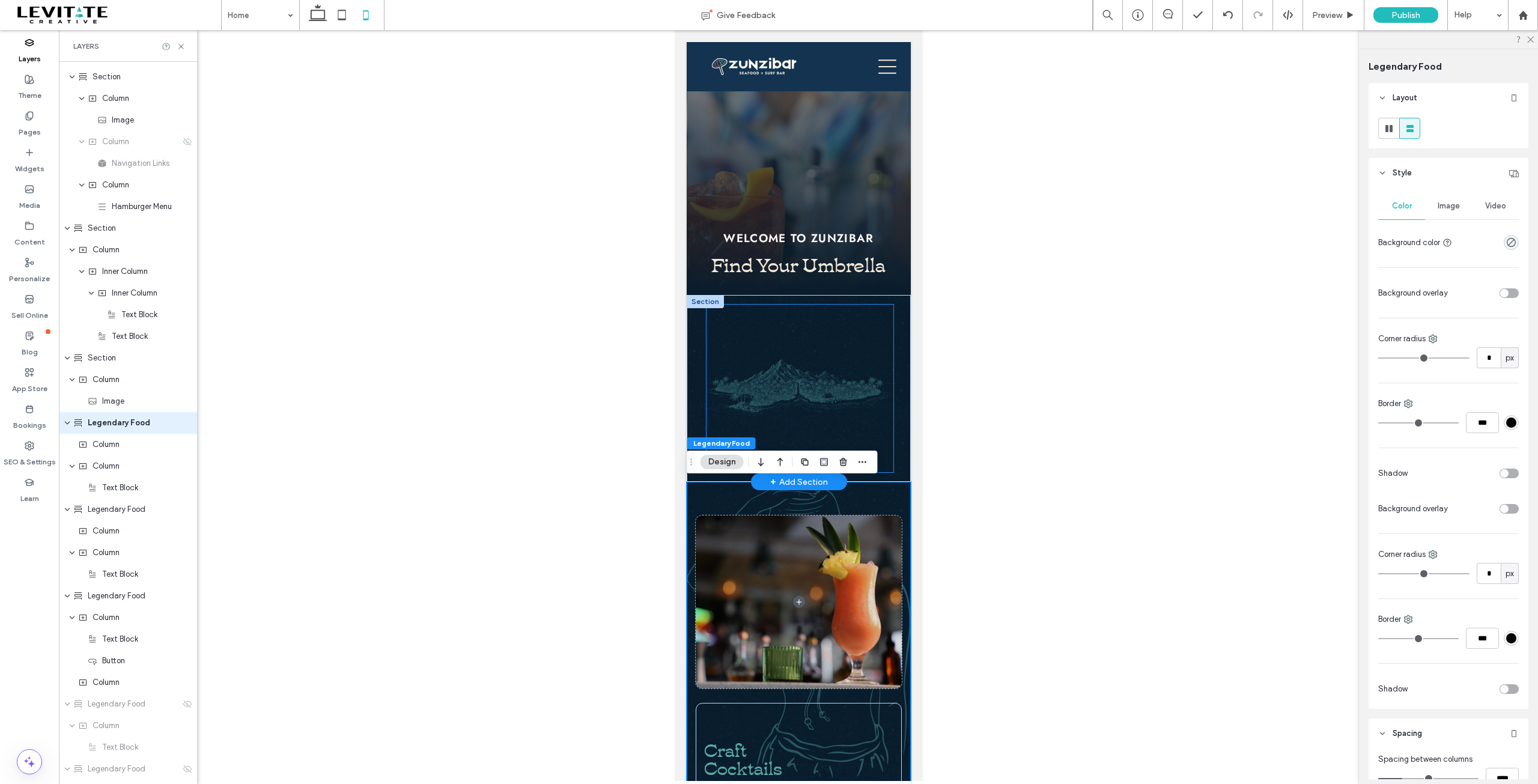
click at [805, 383] on img at bounding box center [800, 388] width 187 height 167
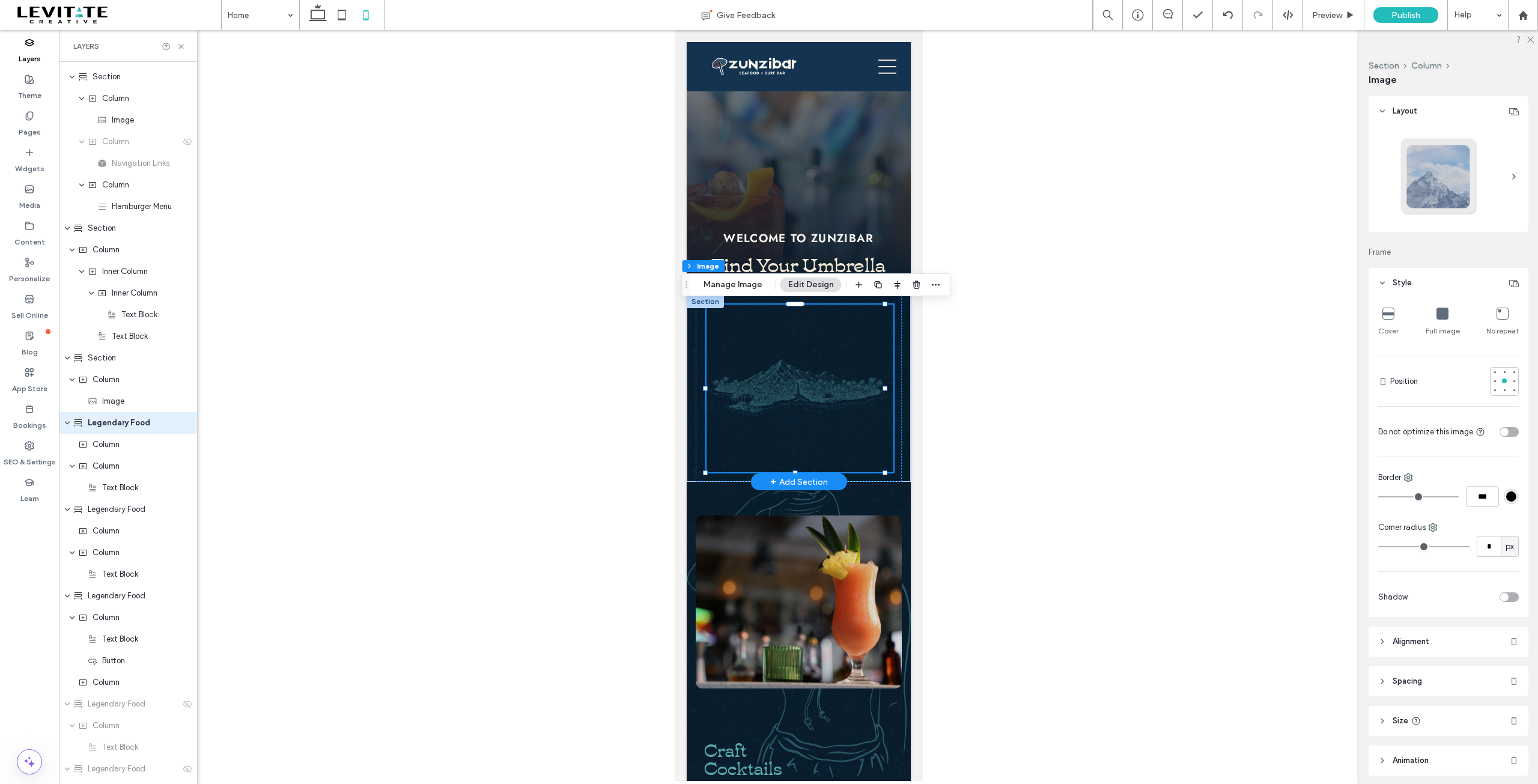
type input "**"
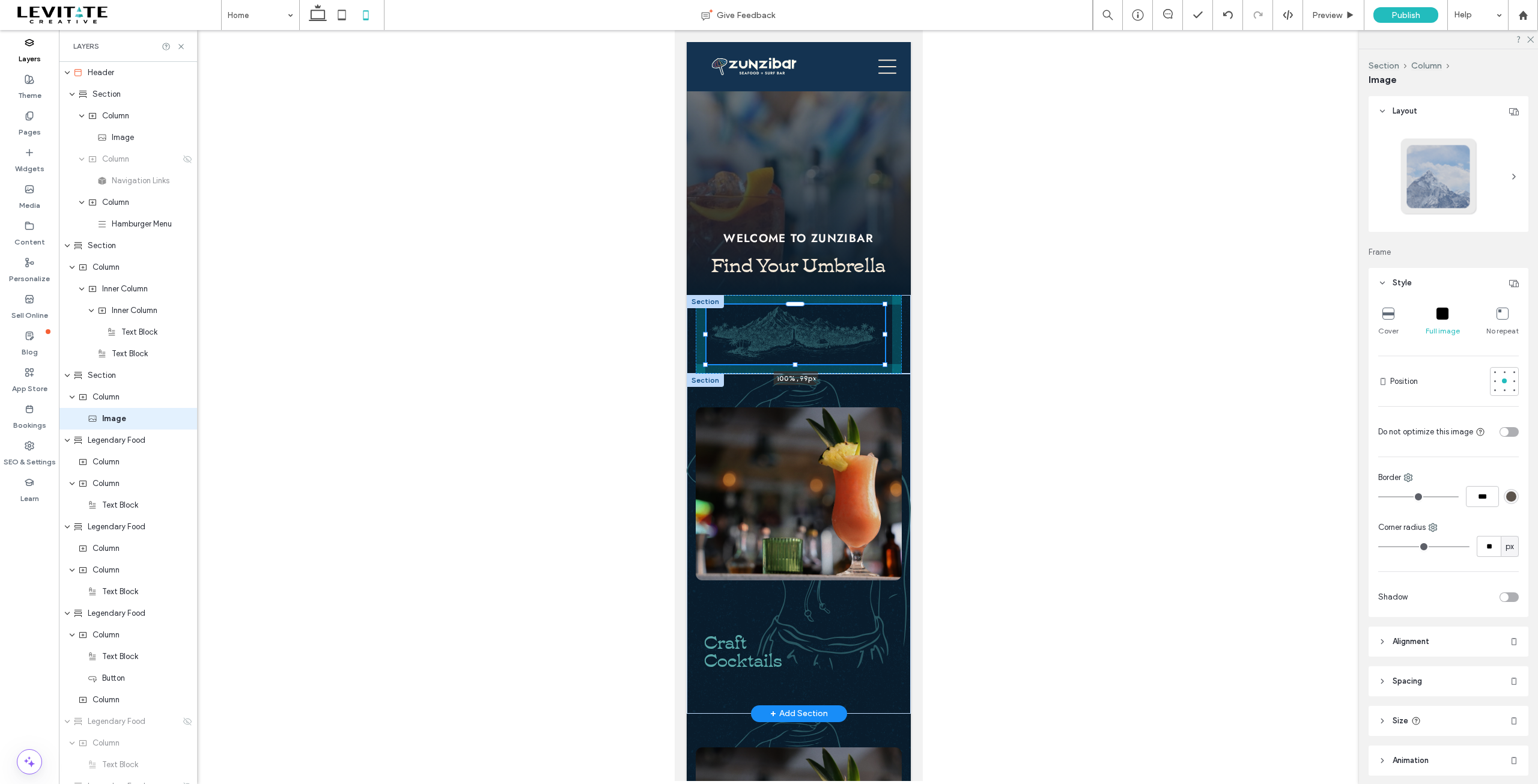
drag, startPoint x: 796, startPoint y: 471, endPoint x: 794, endPoint y: 417, distance: 54.0
type input "**"
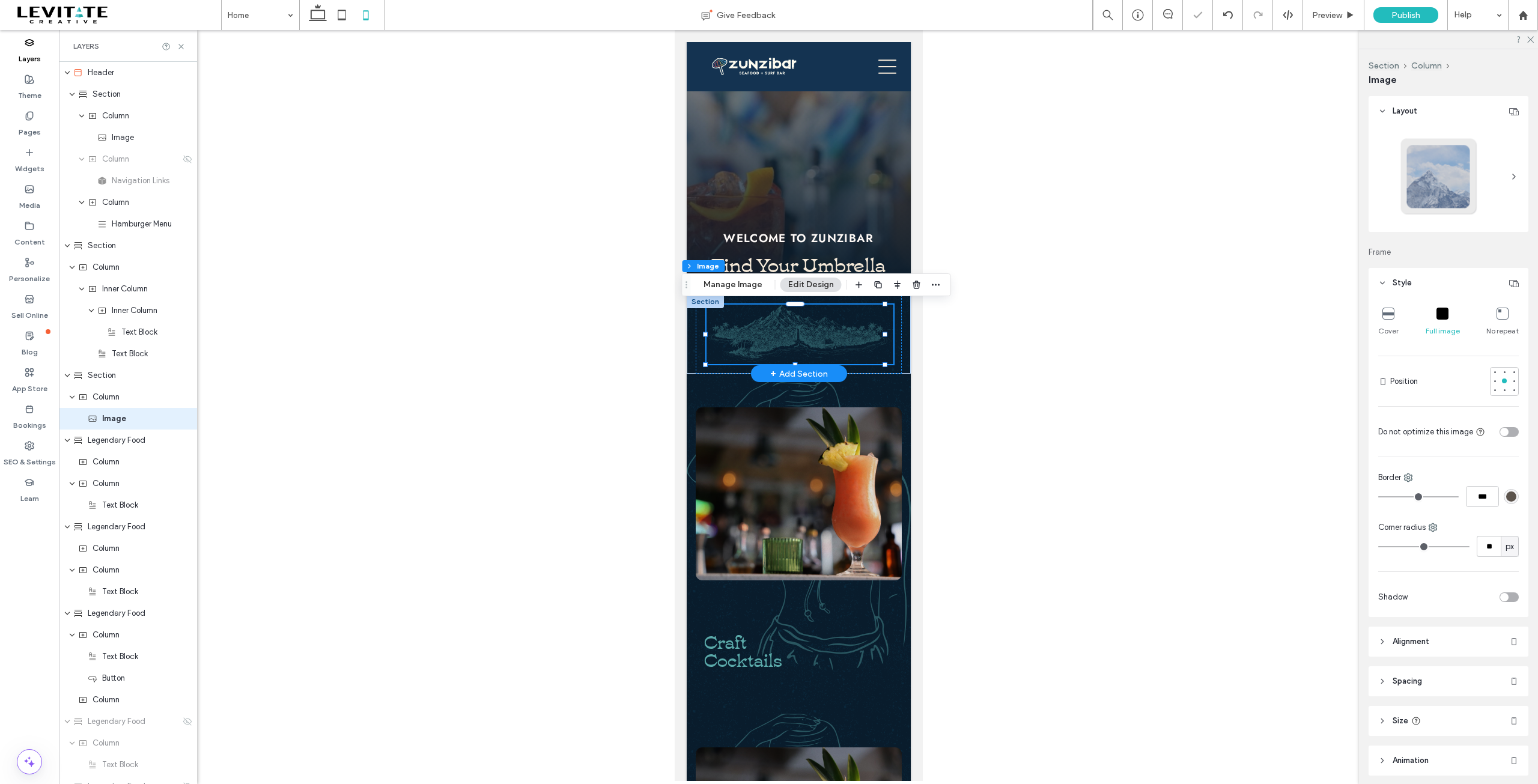
click at [805, 319] on img at bounding box center [800, 333] width 187 height 59
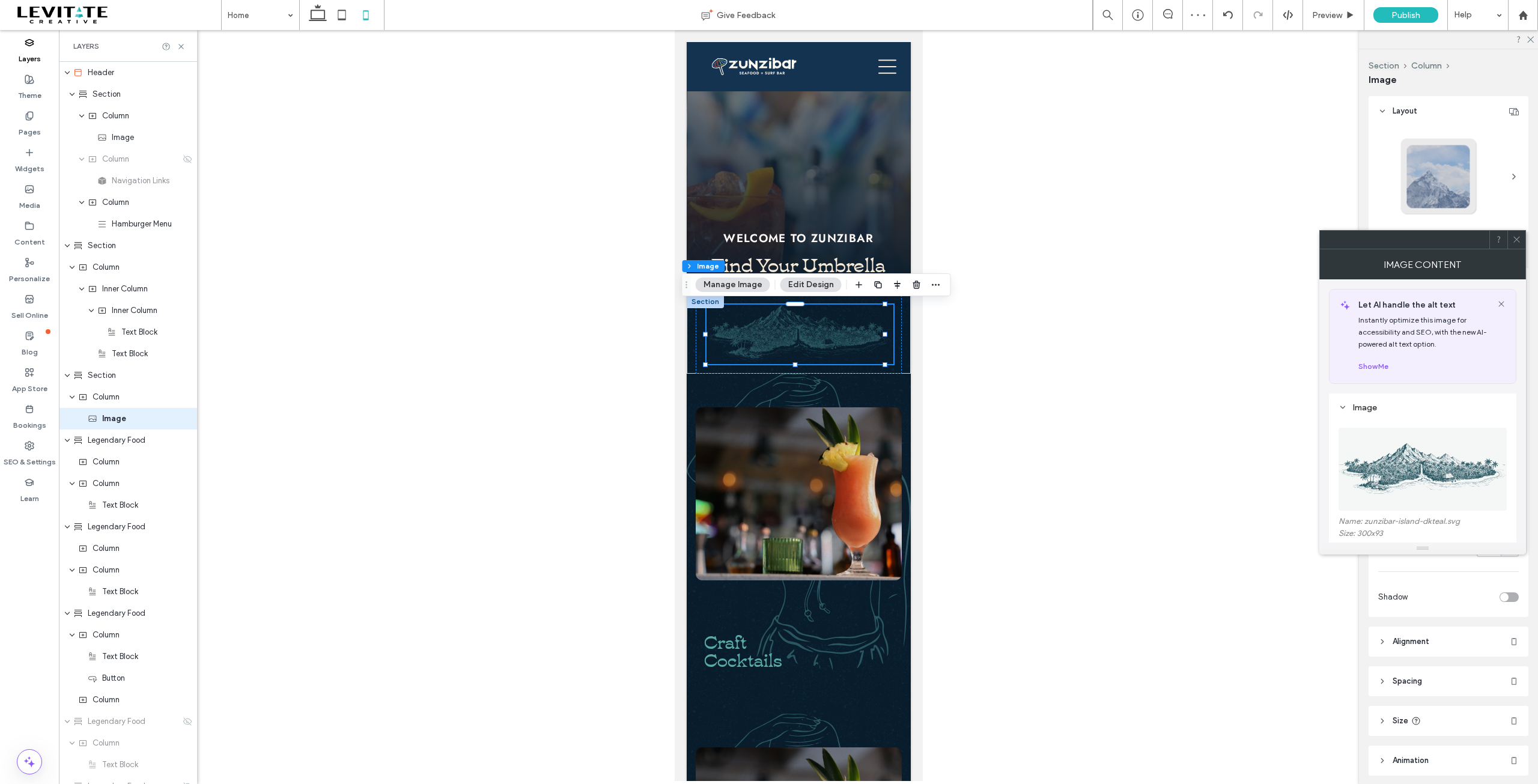
click at [1388, 464] on img at bounding box center [1423, 469] width 169 height 83
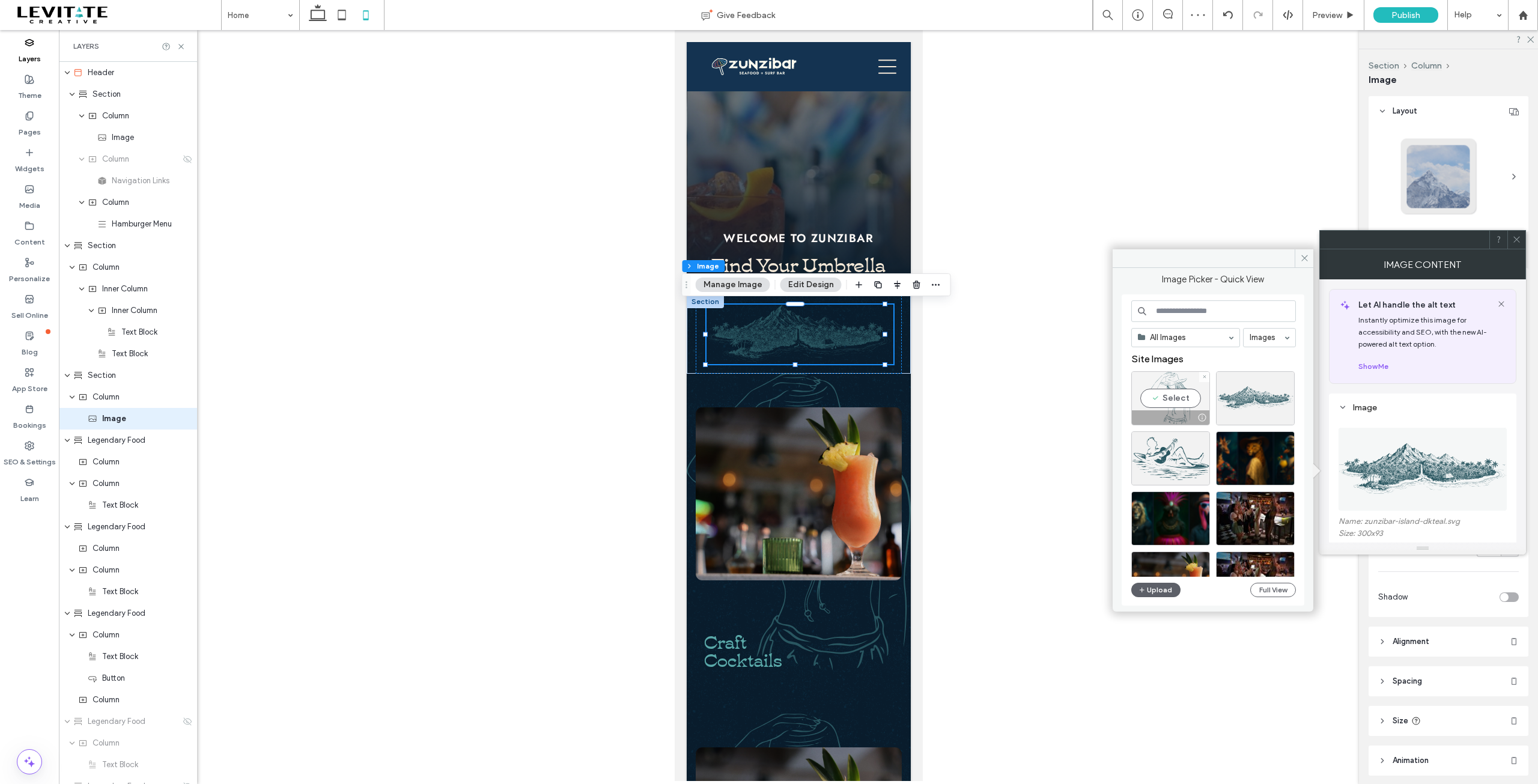
click at [1168, 398] on div "Select" at bounding box center [1171, 397] width 79 height 54
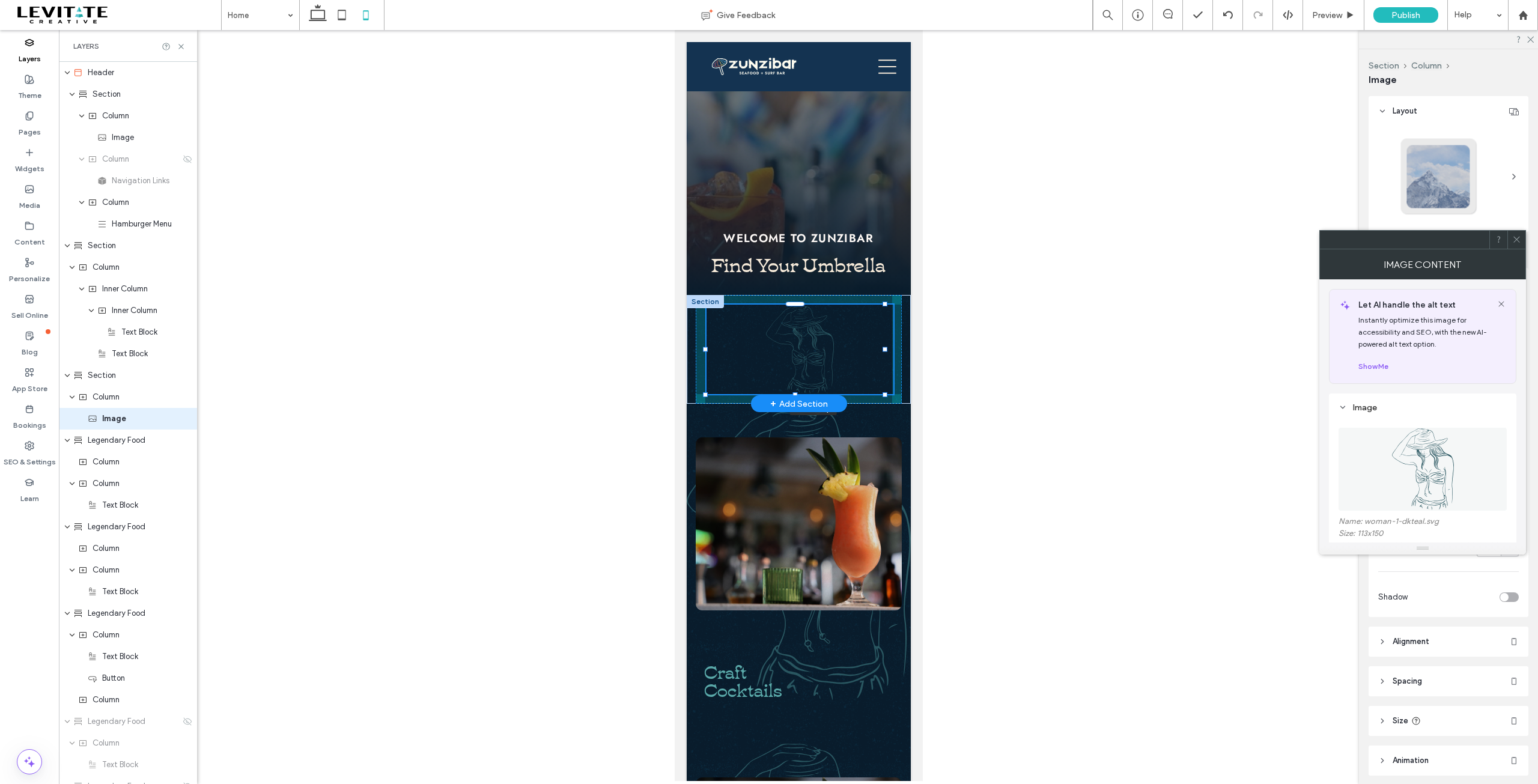
drag, startPoint x: 883, startPoint y: 364, endPoint x: 900, endPoint y: 380, distance: 23.3
click at [900, 380] on div "120% , 149px" at bounding box center [798, 350] width 225 height 109
type input "***"
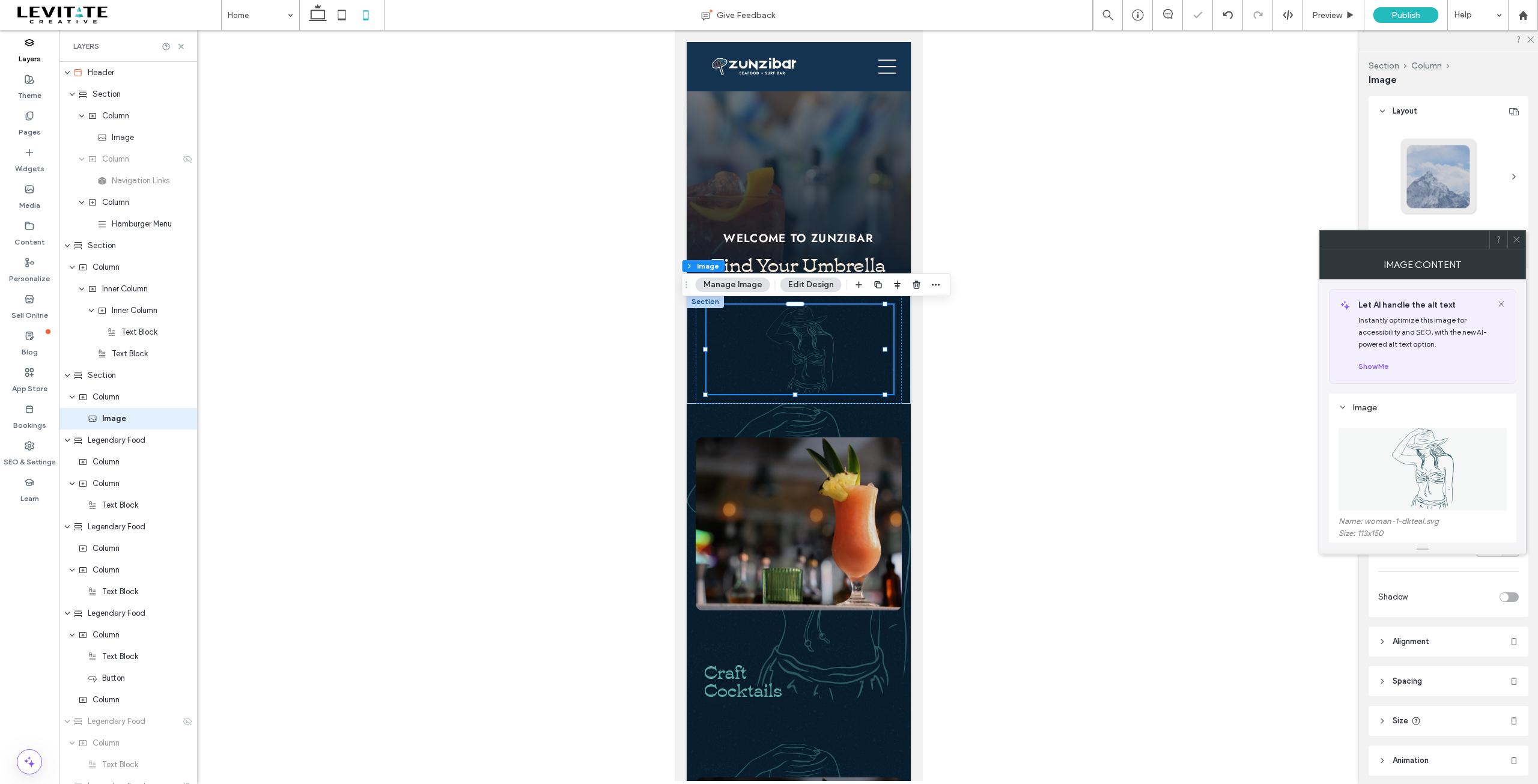
click at [1412, 458] on img at bounding box center [1423, 469] width 69 height 83
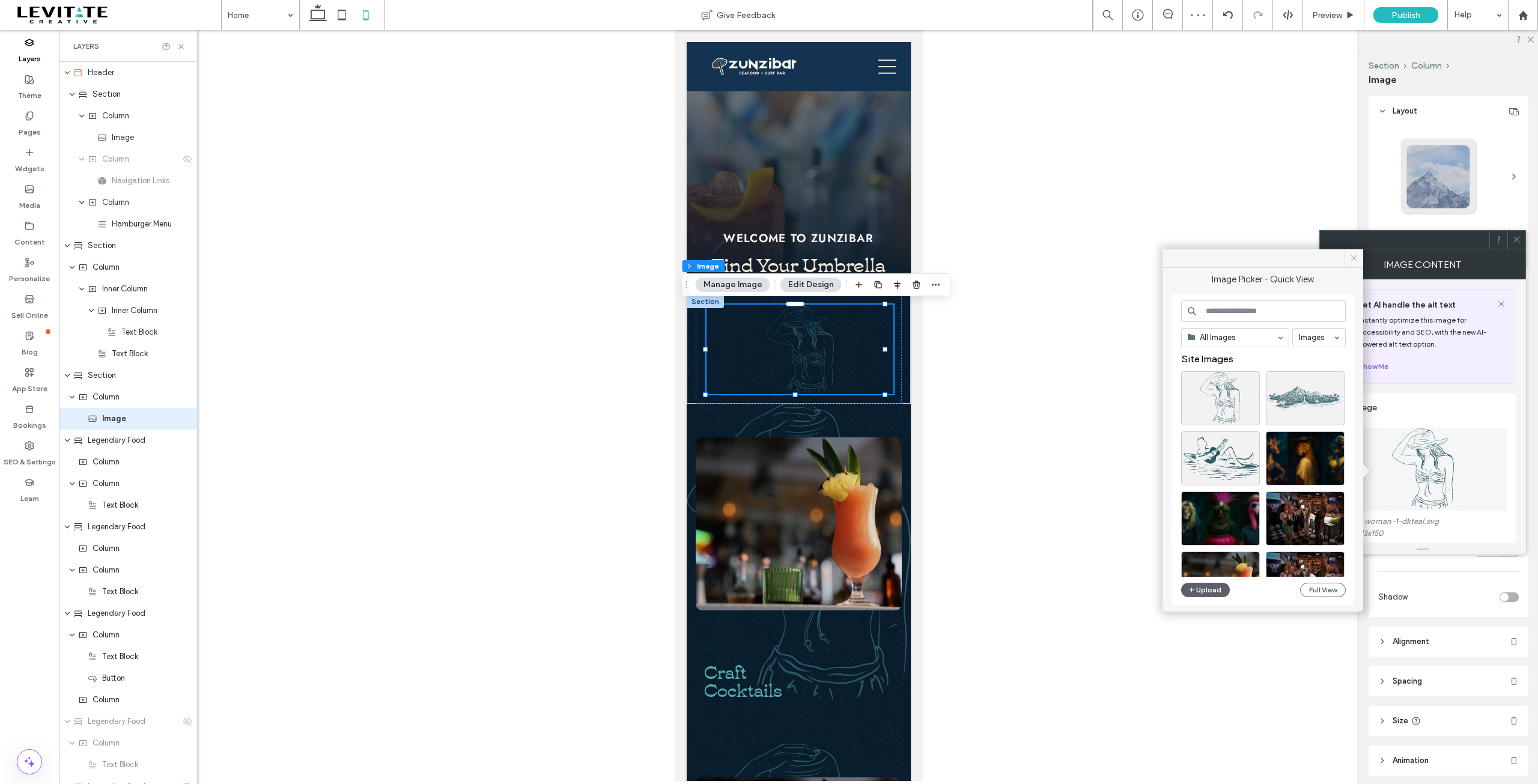
click at [1358, 263] on span at bounding box center [1353, 258] width 18 height 18
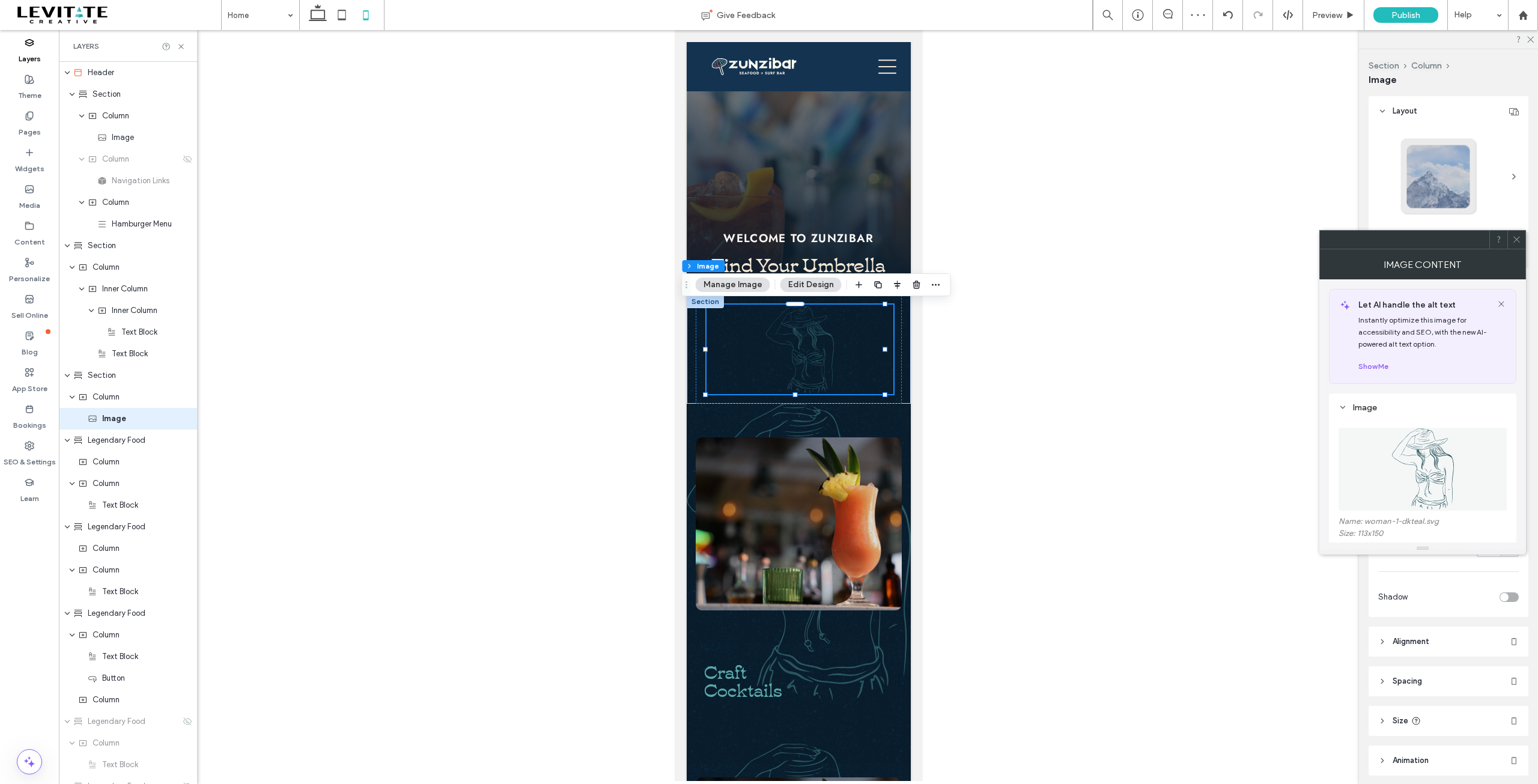
drag, startPoint x: 1517, startPoint y: 236, endPoint x: 1509, endPoint y: 238, distance: 8.2
click at [1516, 236] on icon at bounding box center [1517, 239] width 9 height 9
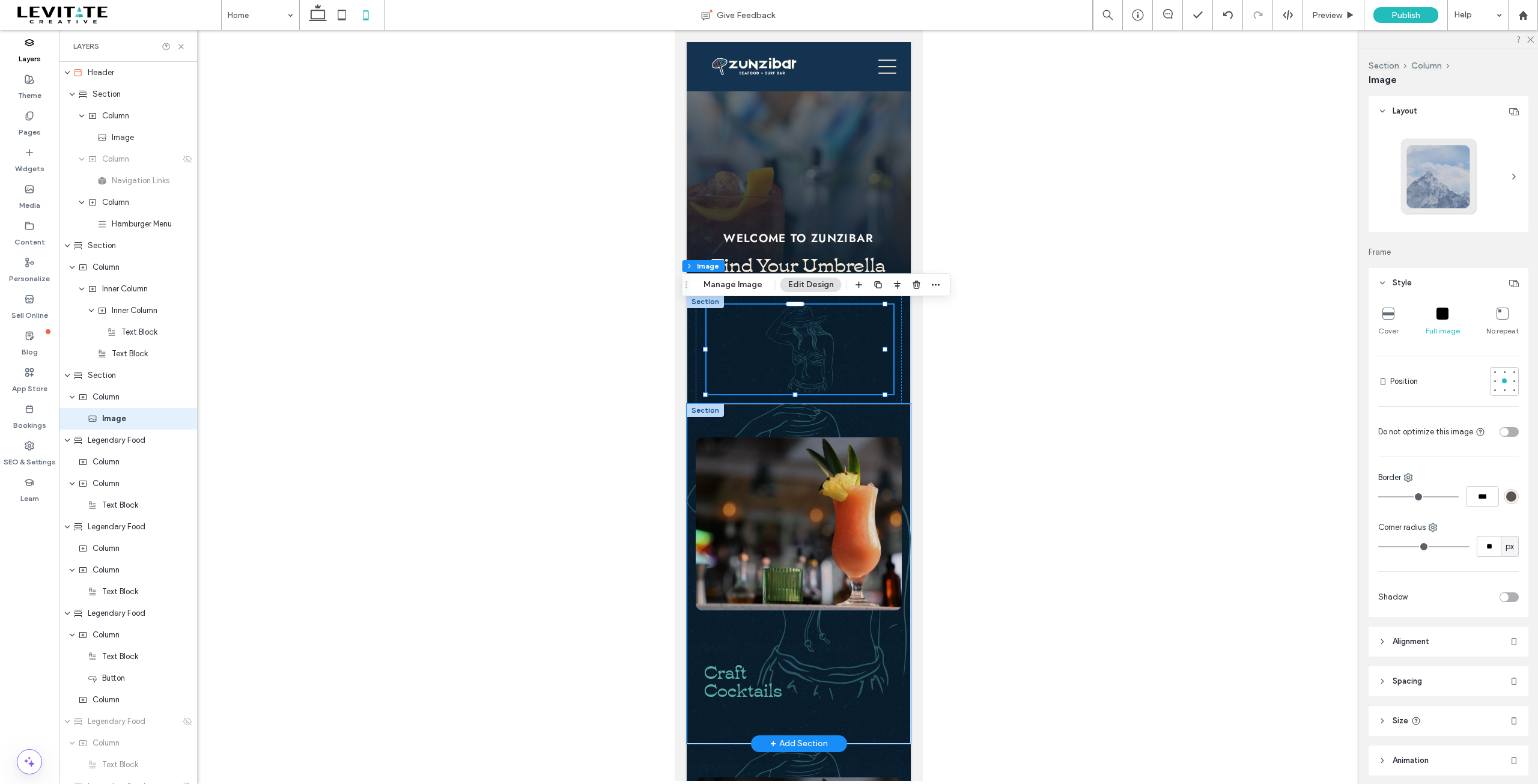
click at [861, 419] on div "Craft Cocktails" at bounding box center [798, 573] width 225 height 340
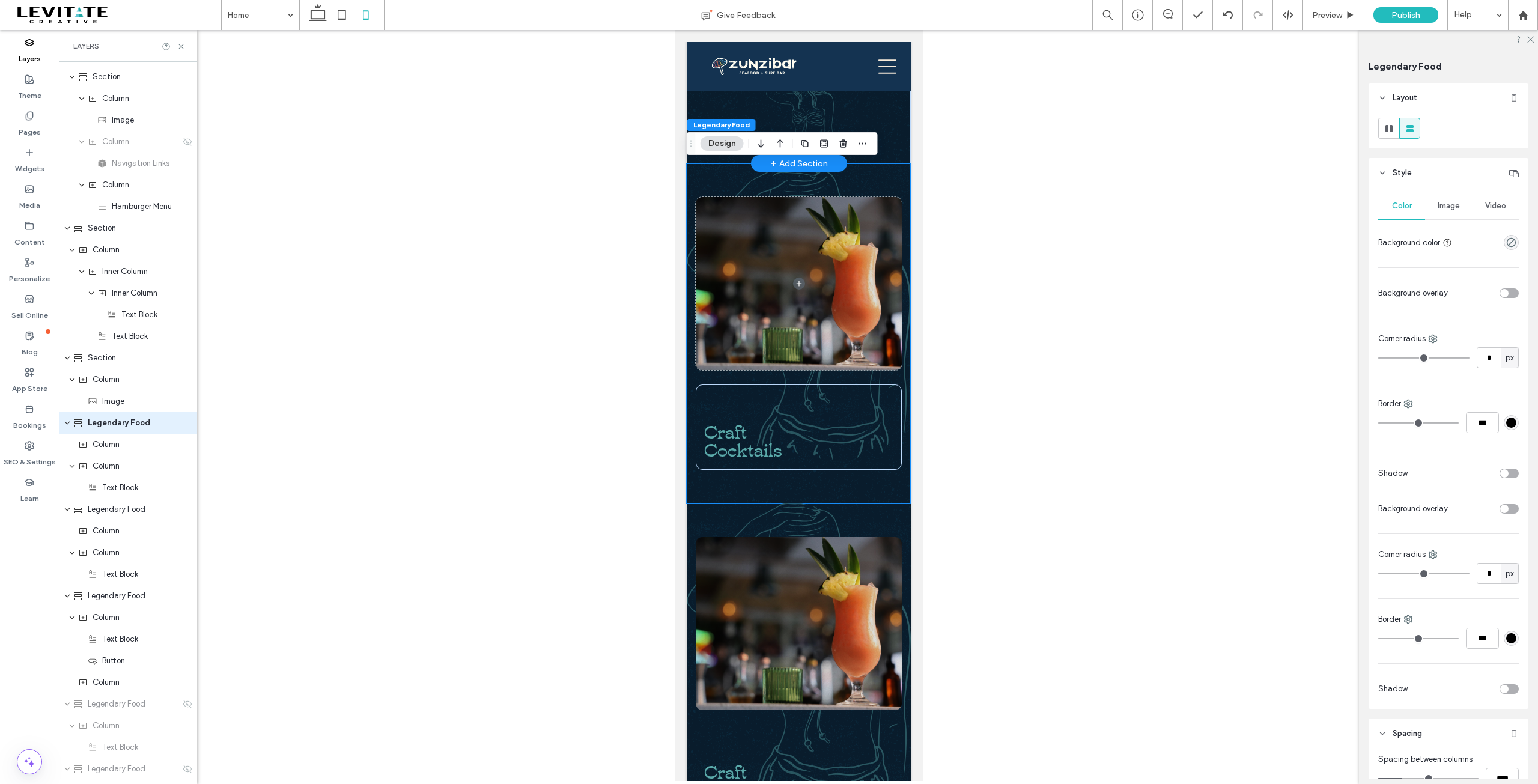
scroll to position [600, 0]
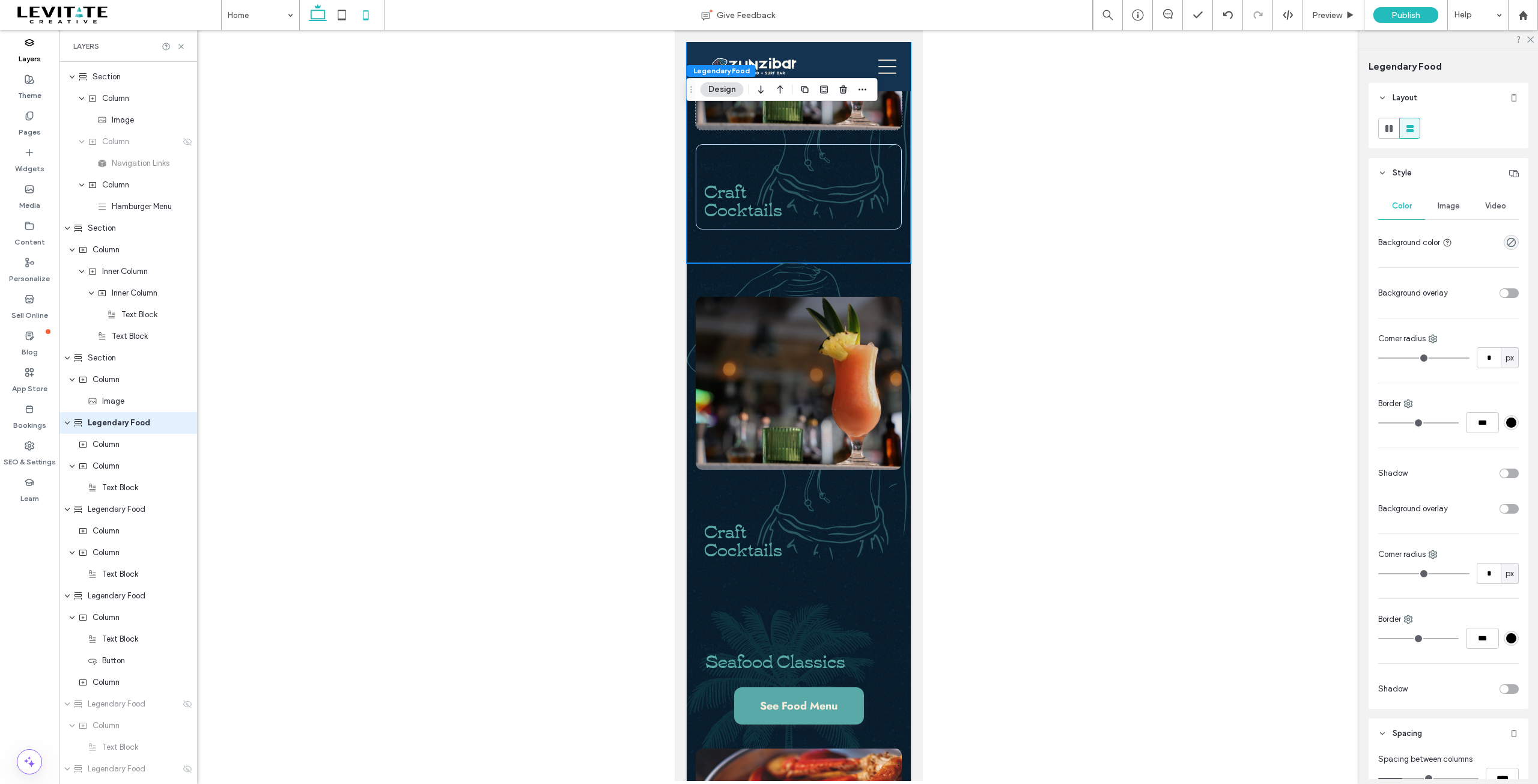
click at [307, 13] on icon at bounding box center [317, 15] width 24 height 24
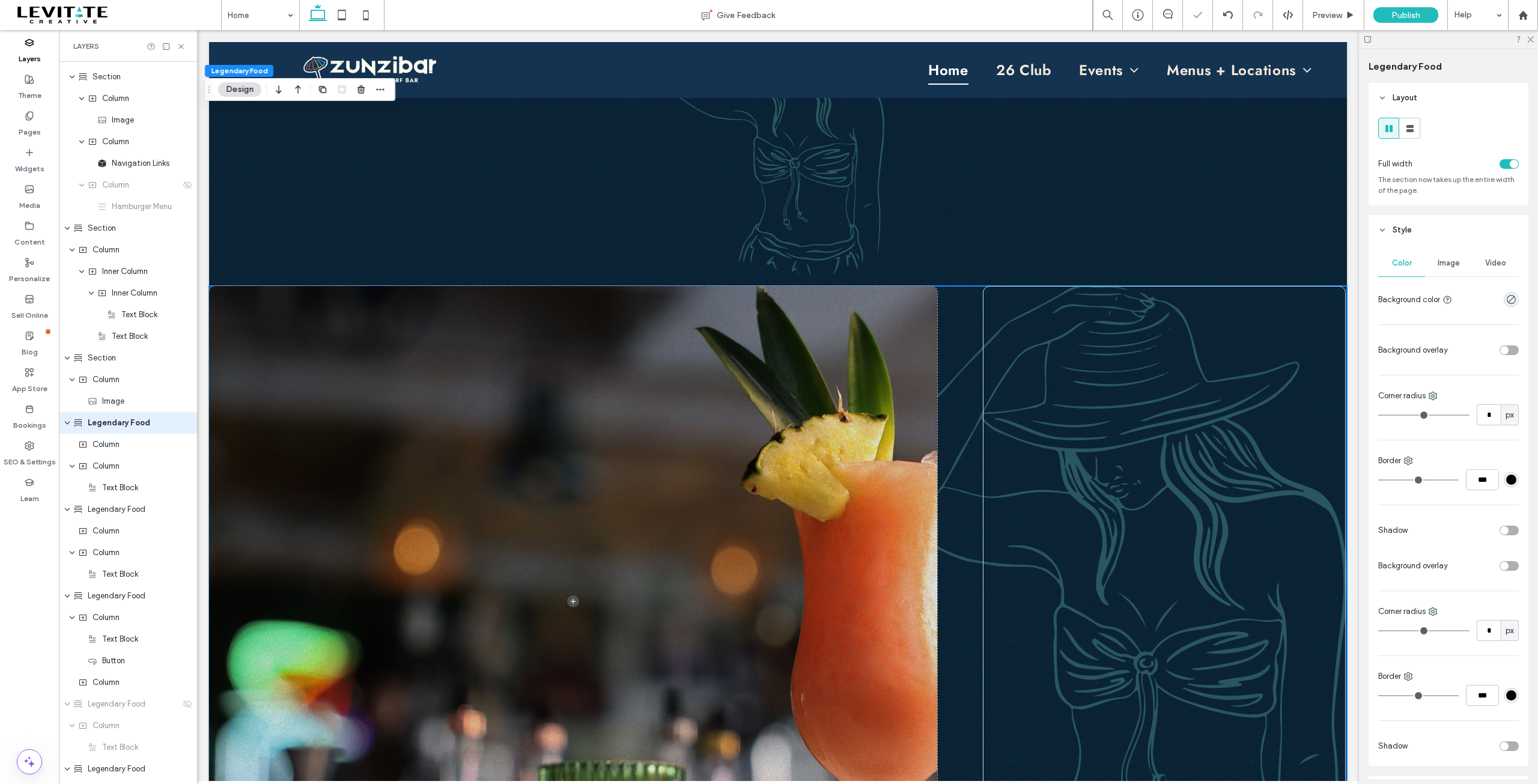
type input "*"
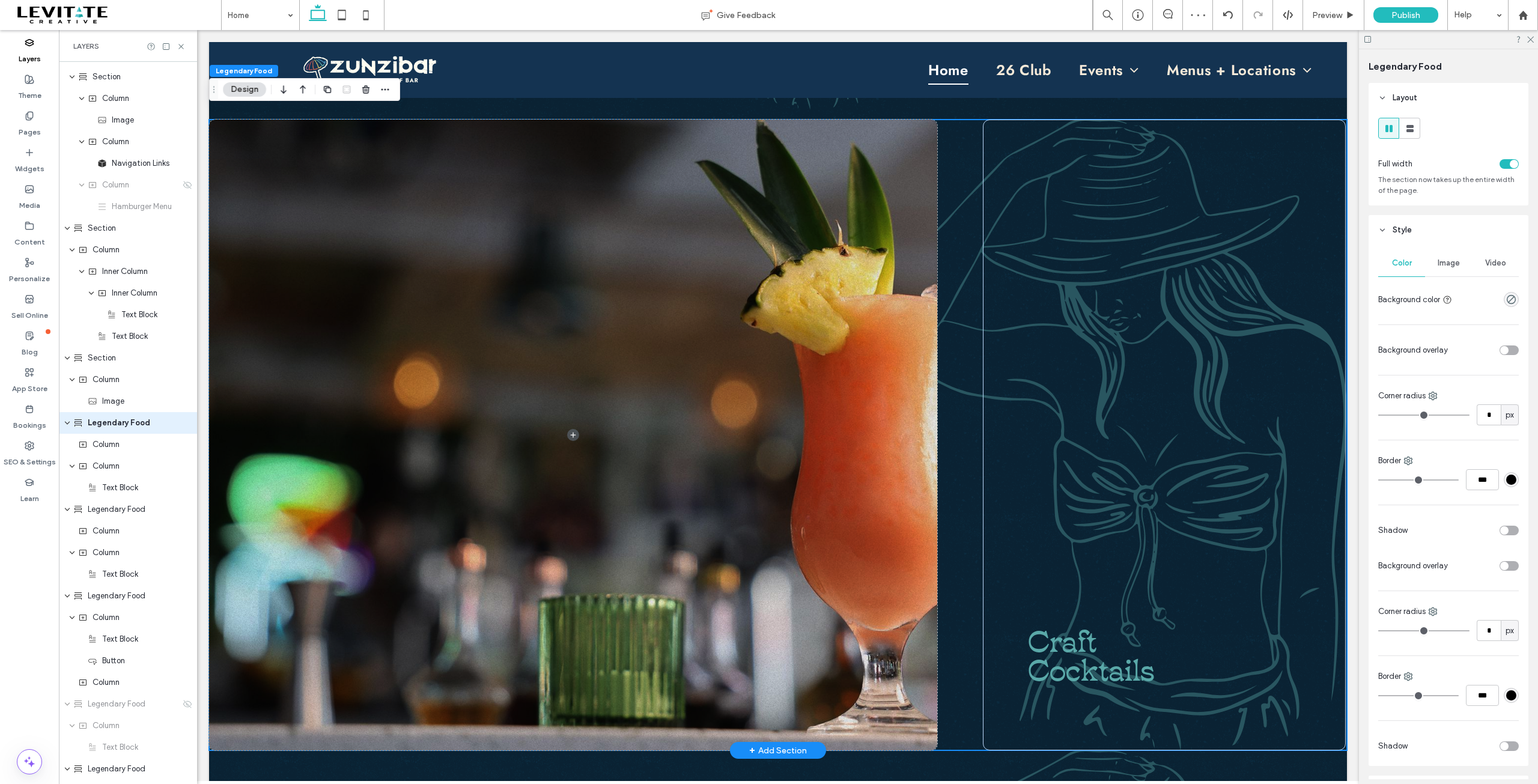
scroll to position [736, 0]
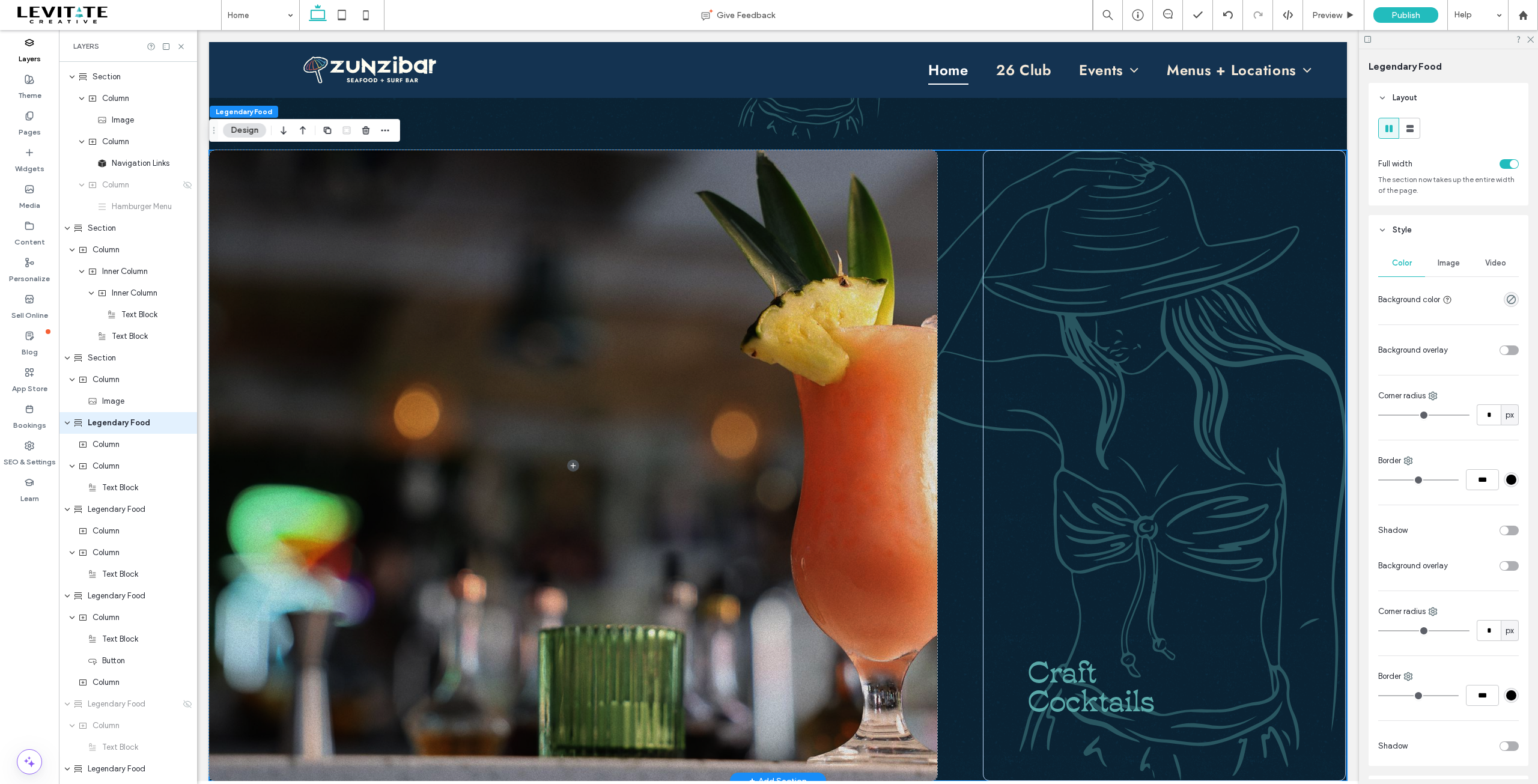
click at [951, 320] on div "Craft Cocktails" at bounding box center [778, 465] width 1138 height 630
click at [365, 131] on icon "button" at bounding box center [365, 130] width 10 height 10
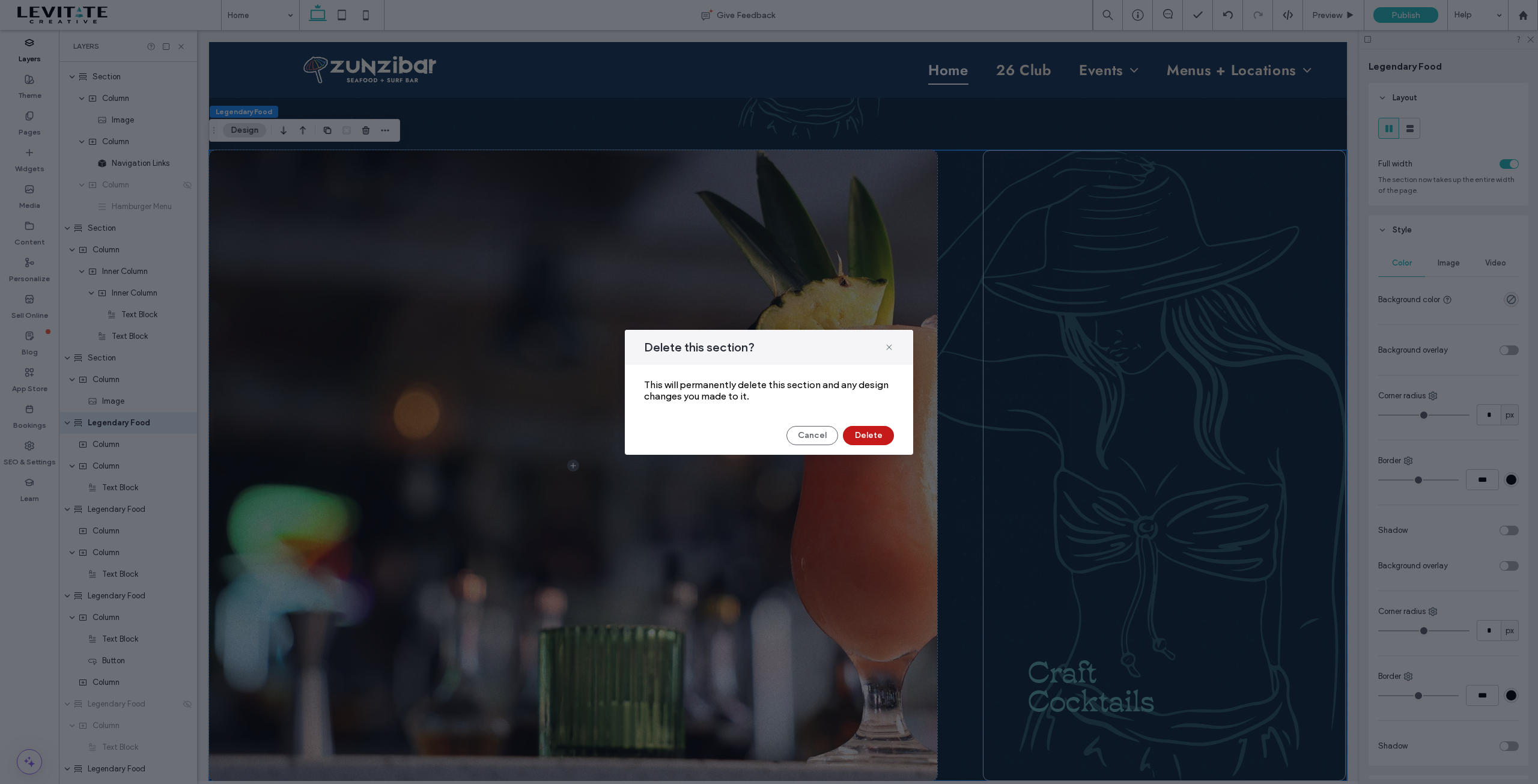
click at [875, 432] on button "Delete" at bounding box center [868, 435] width 51 height 19
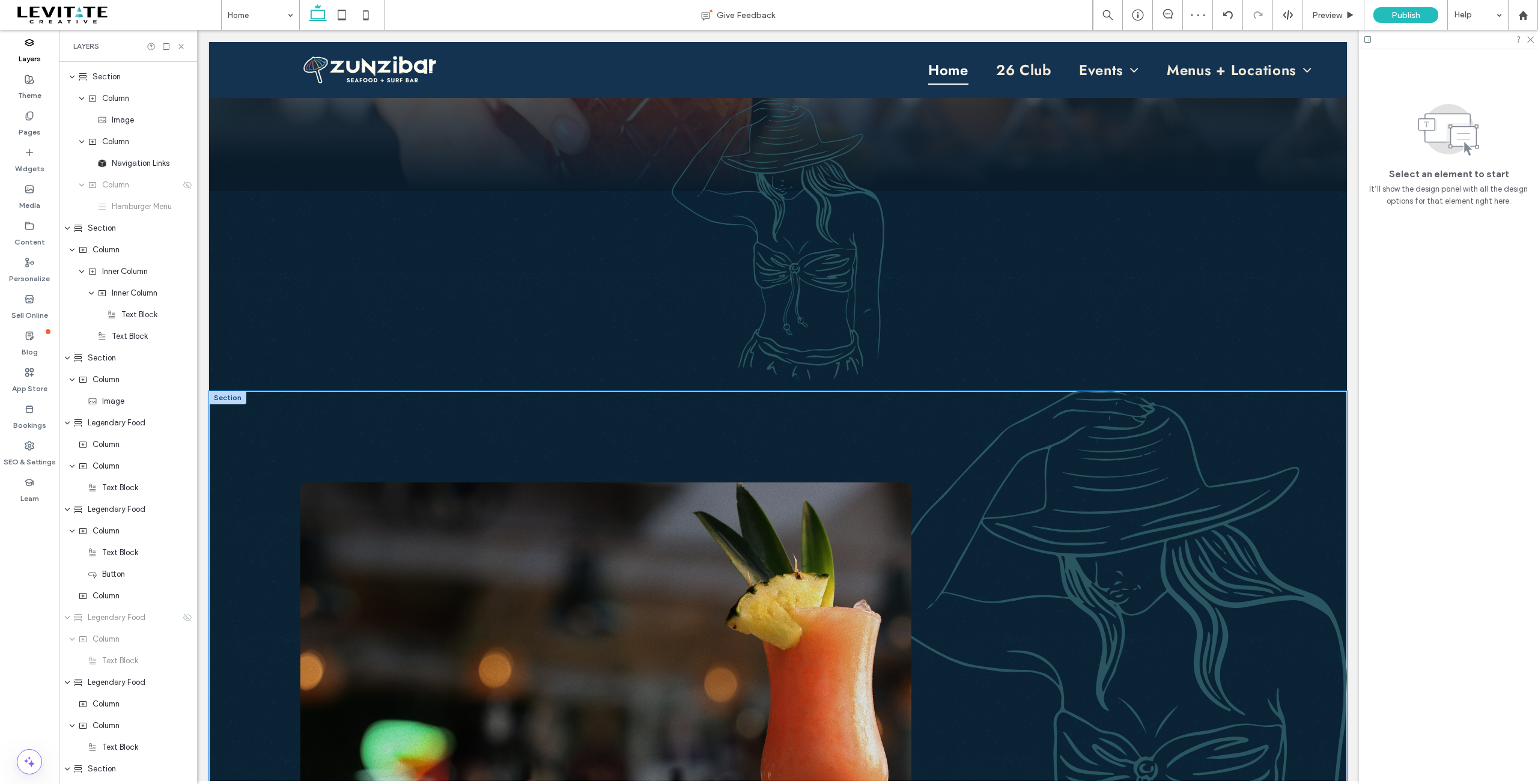
scroll to position [256, 0]
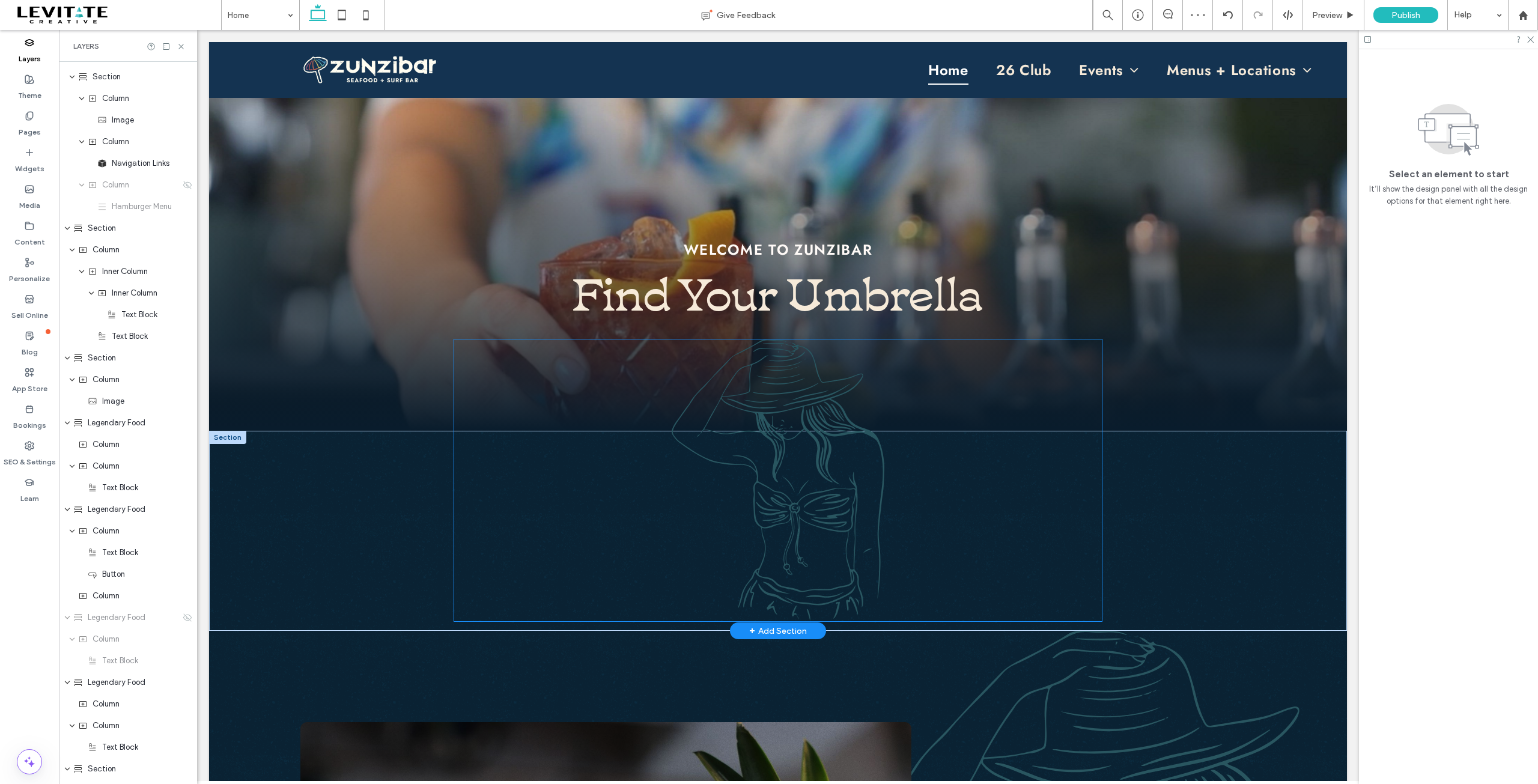
click at [850, 440] on img at bounding box center [778, 480] width 648 height 282
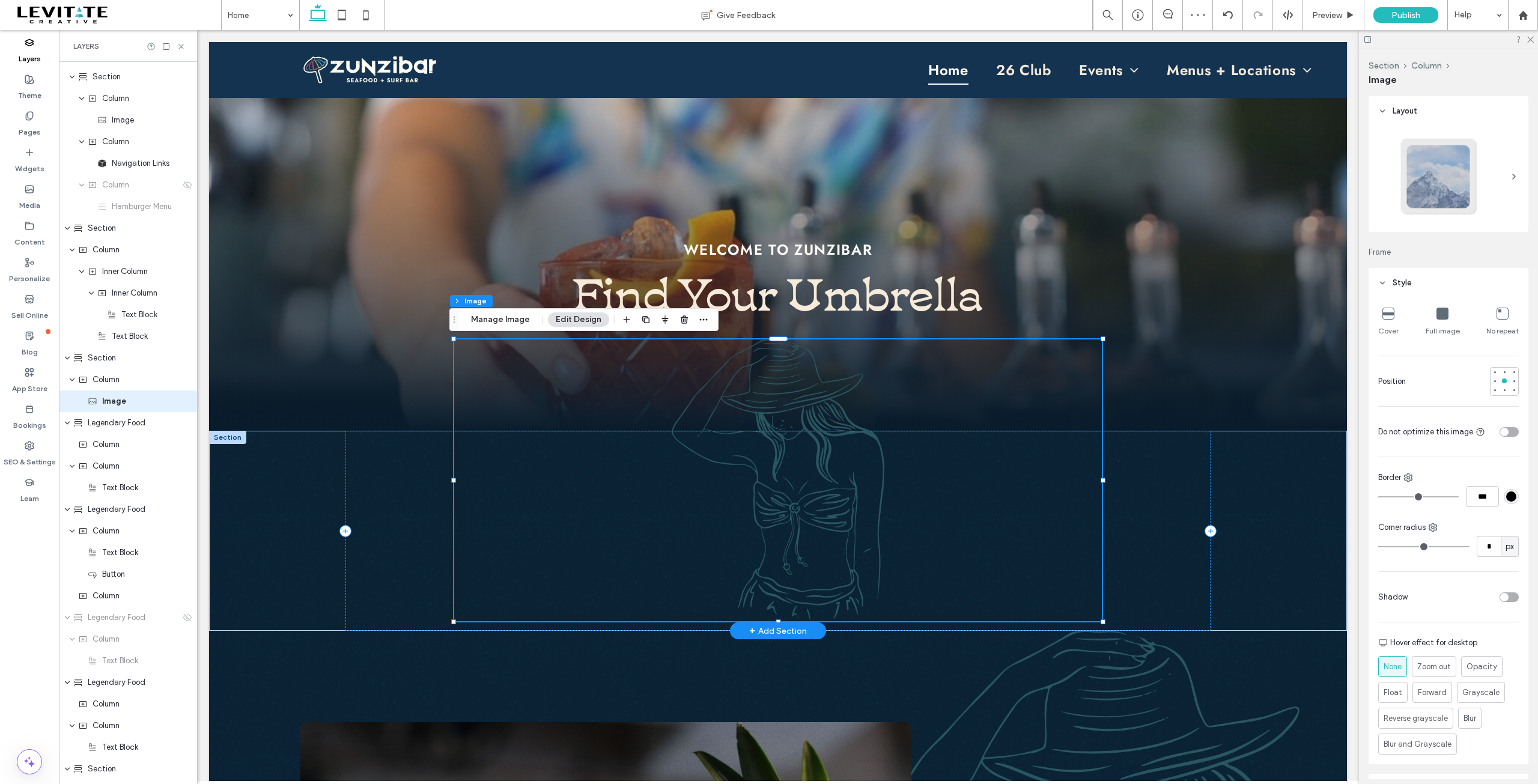
type input "**"
click at [850, 440] on img at bounding box center [778, 480] width 648 height 282
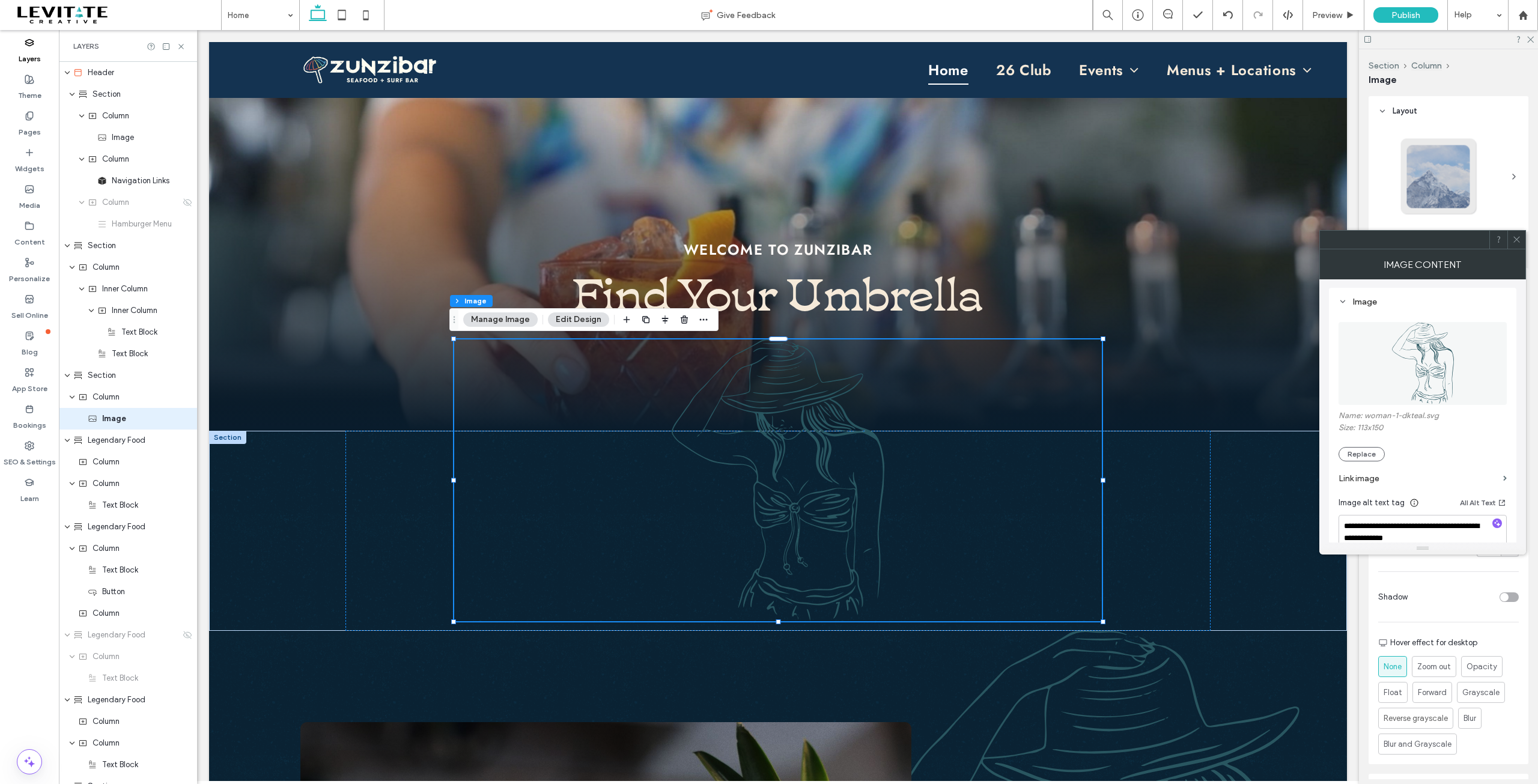
scroll to position [120, 0]
click at [1401, 367] on img at bounding box center [1423, 348] width 69 height 83
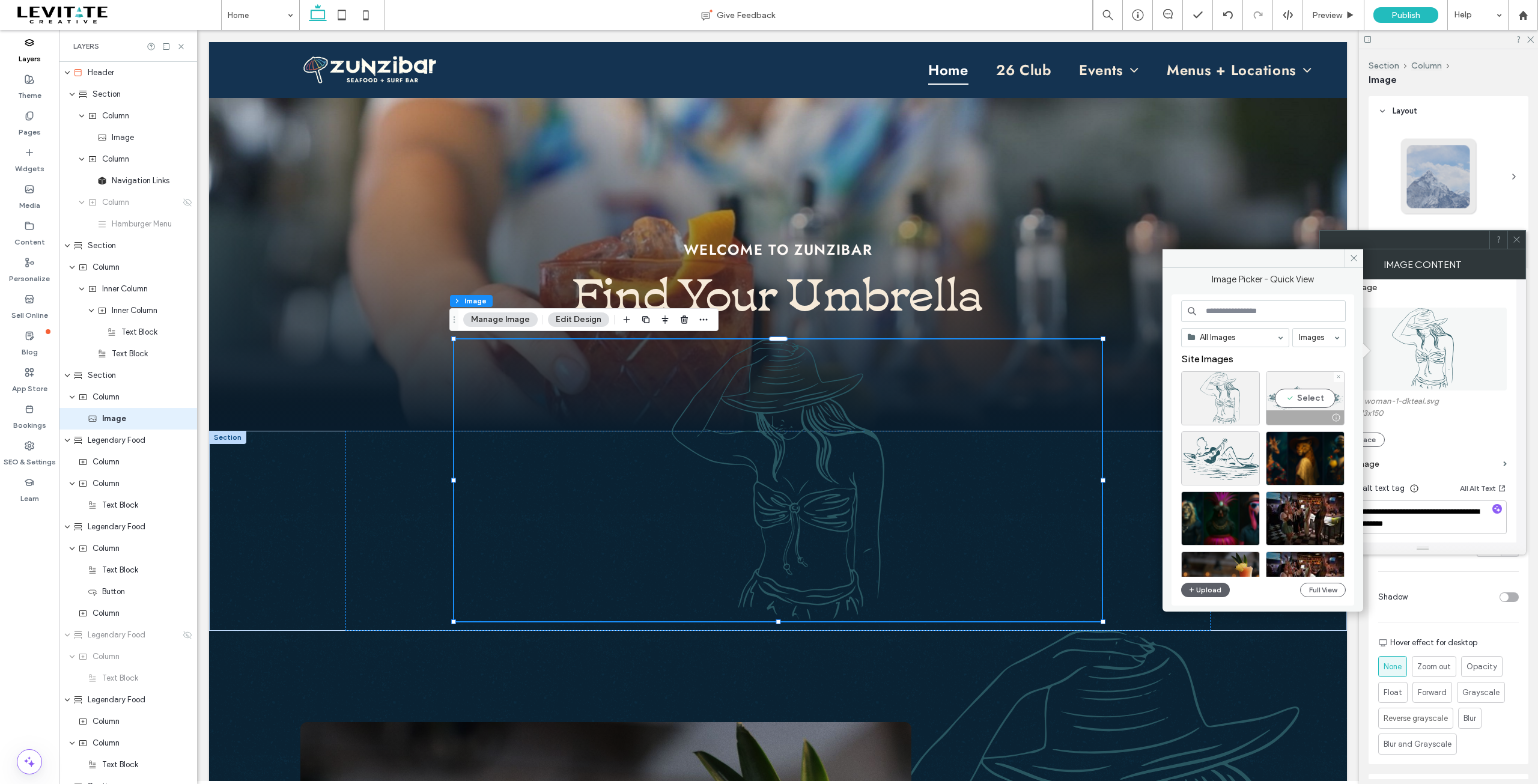
click at [1301, 396] on div "Select" at bounding box center [1305, 397] width 79 height 54
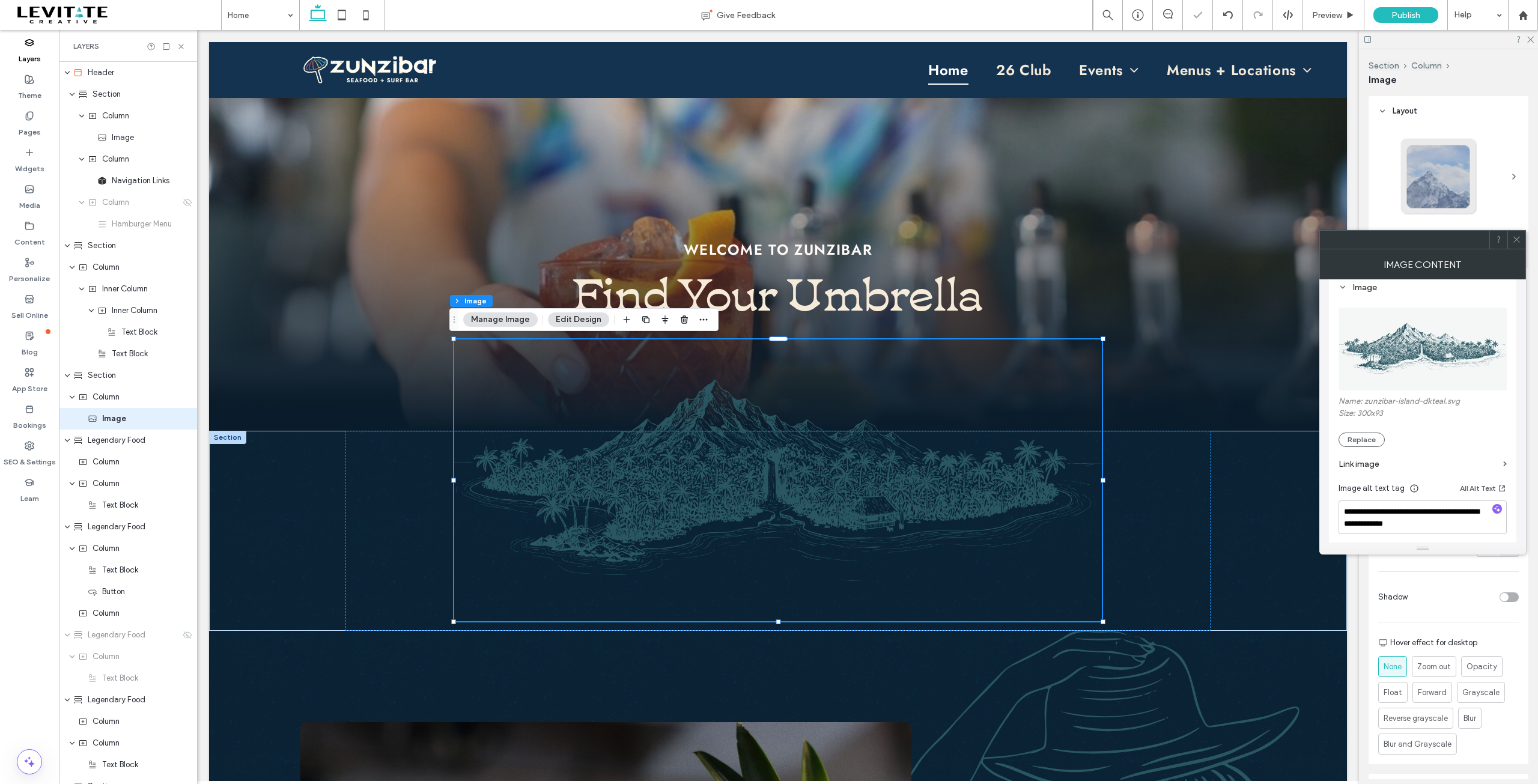
click at [1517, 237] on icon at bounding box center [1517, 239] width 9 height 9
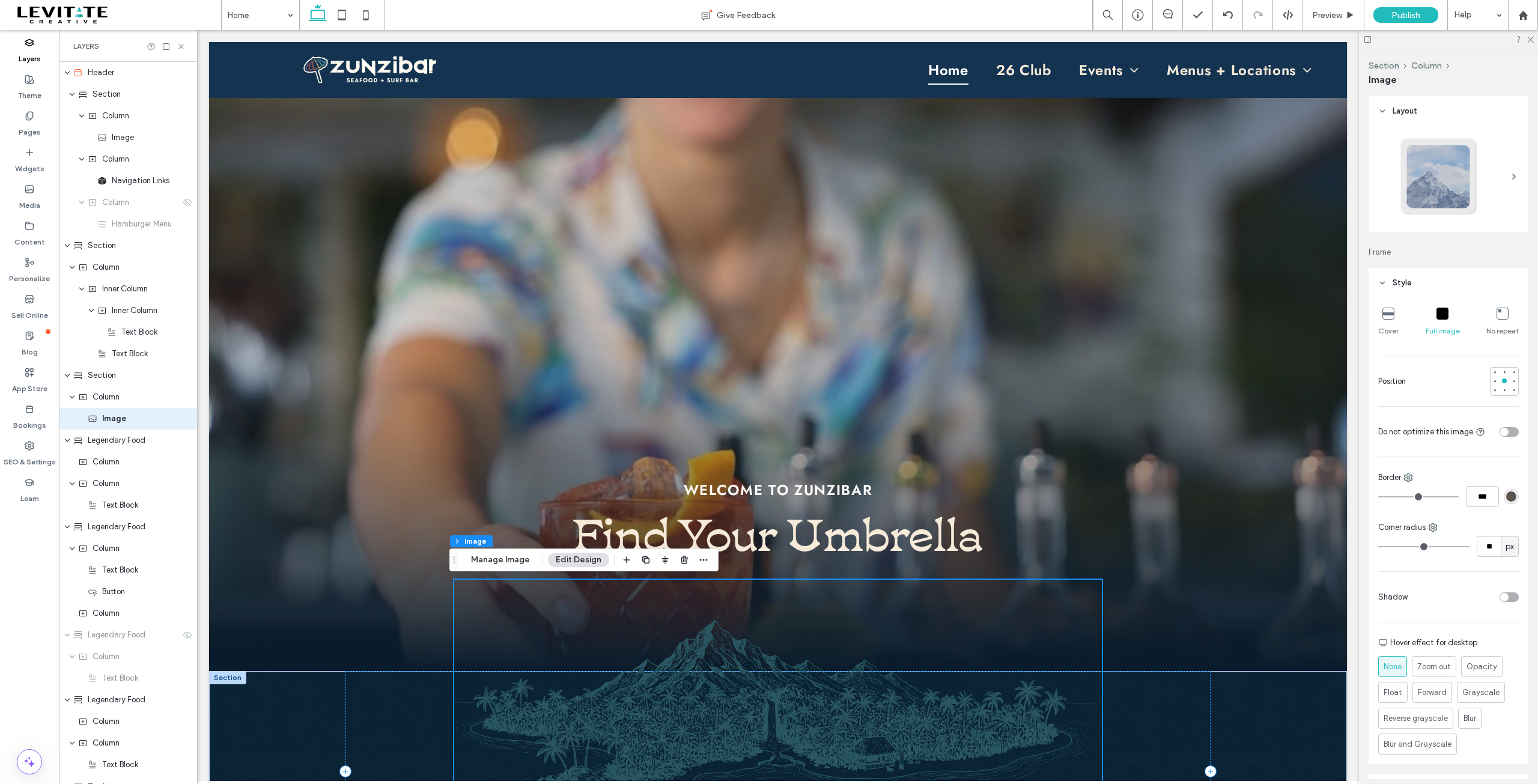
scroll to position [0, 0]
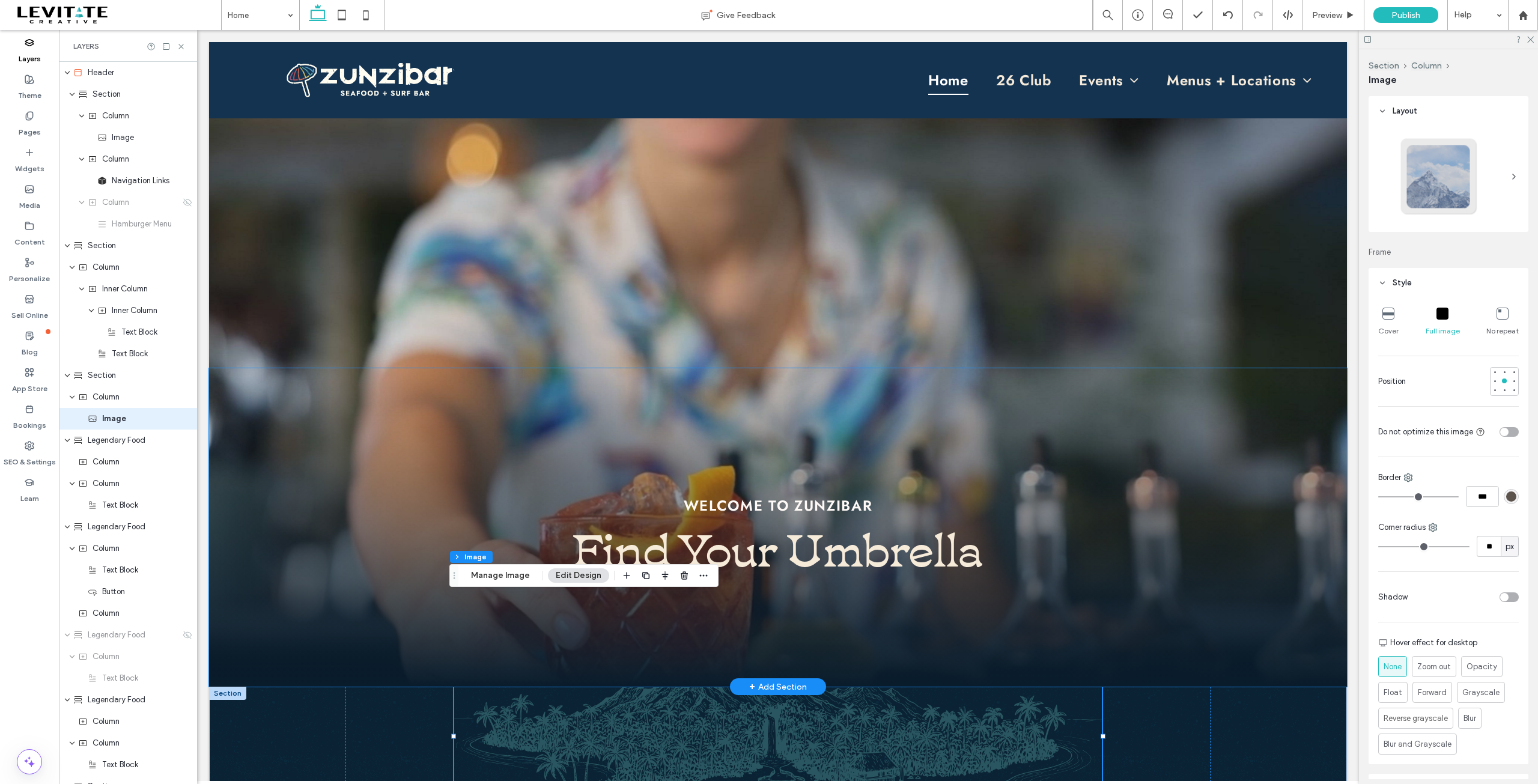
click at [828, 551] on strong "Find Your Umbrella" at bounding box center [778, 545] width 411 height 65
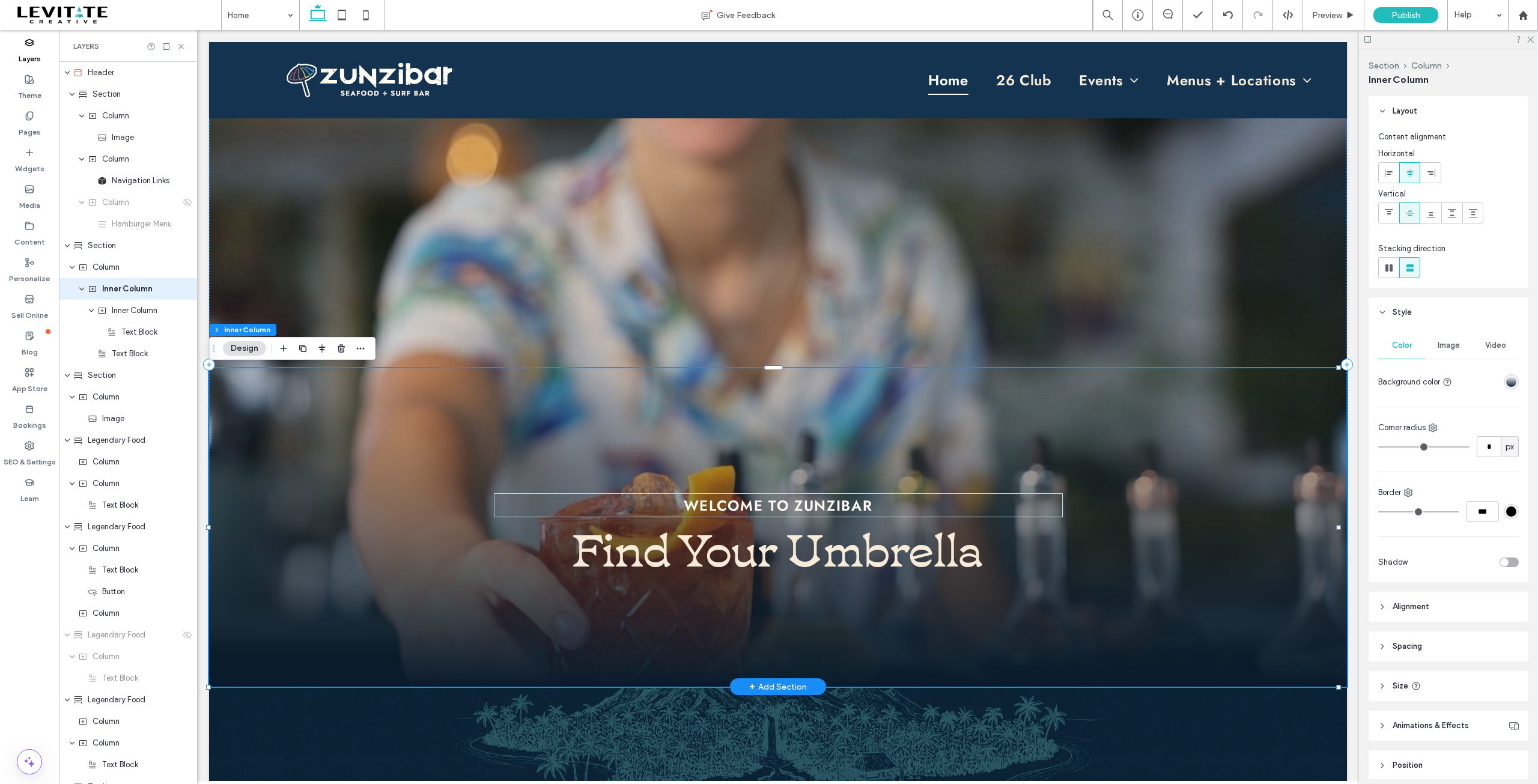
click at [828, 551] on strong "Find Your Umbrella" at bounding box center [778, 545] width 411 height 65
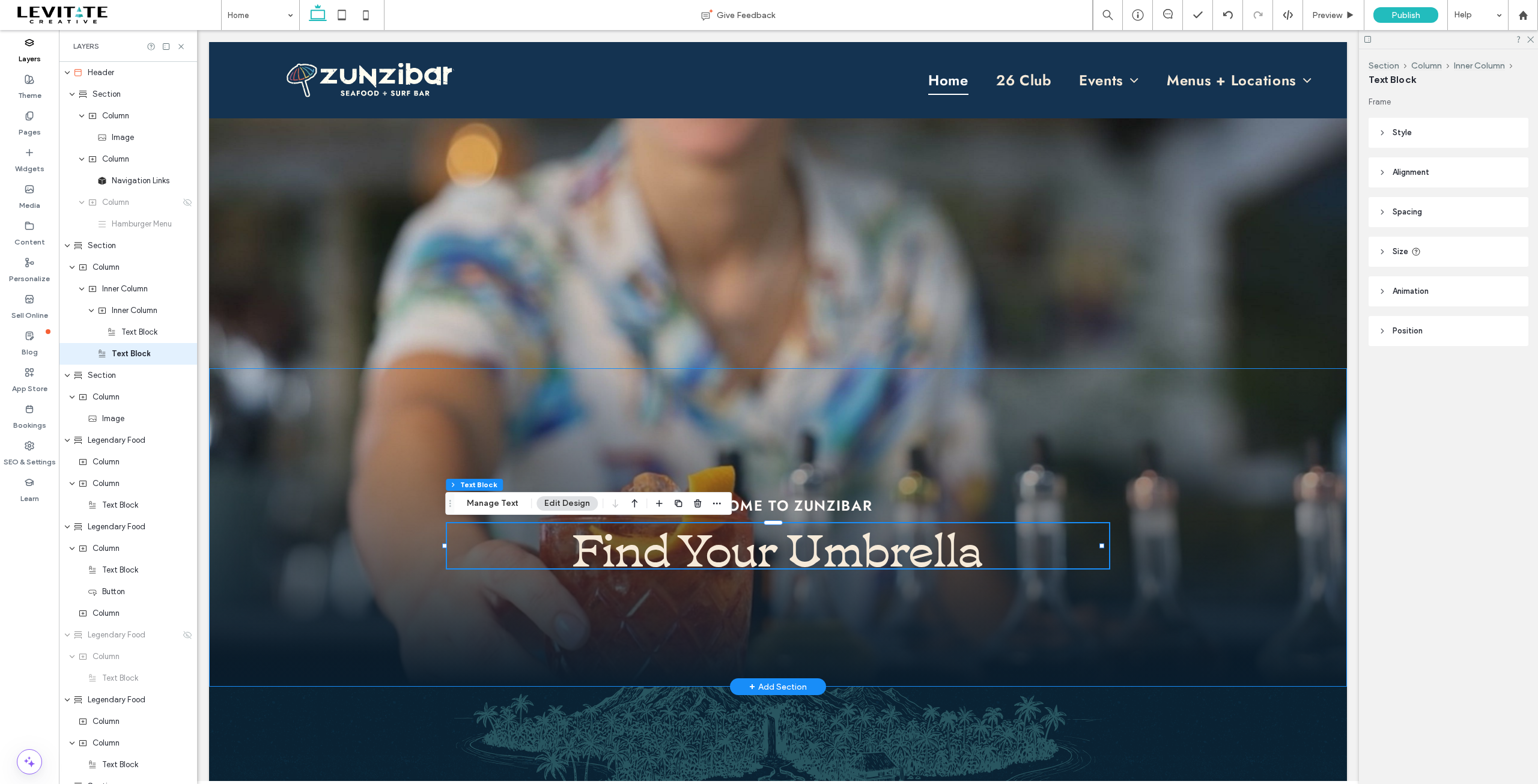
click at [818, 551] on strong "Find Your Umbrella" at bounding box center [778, 545] width 411 height 65
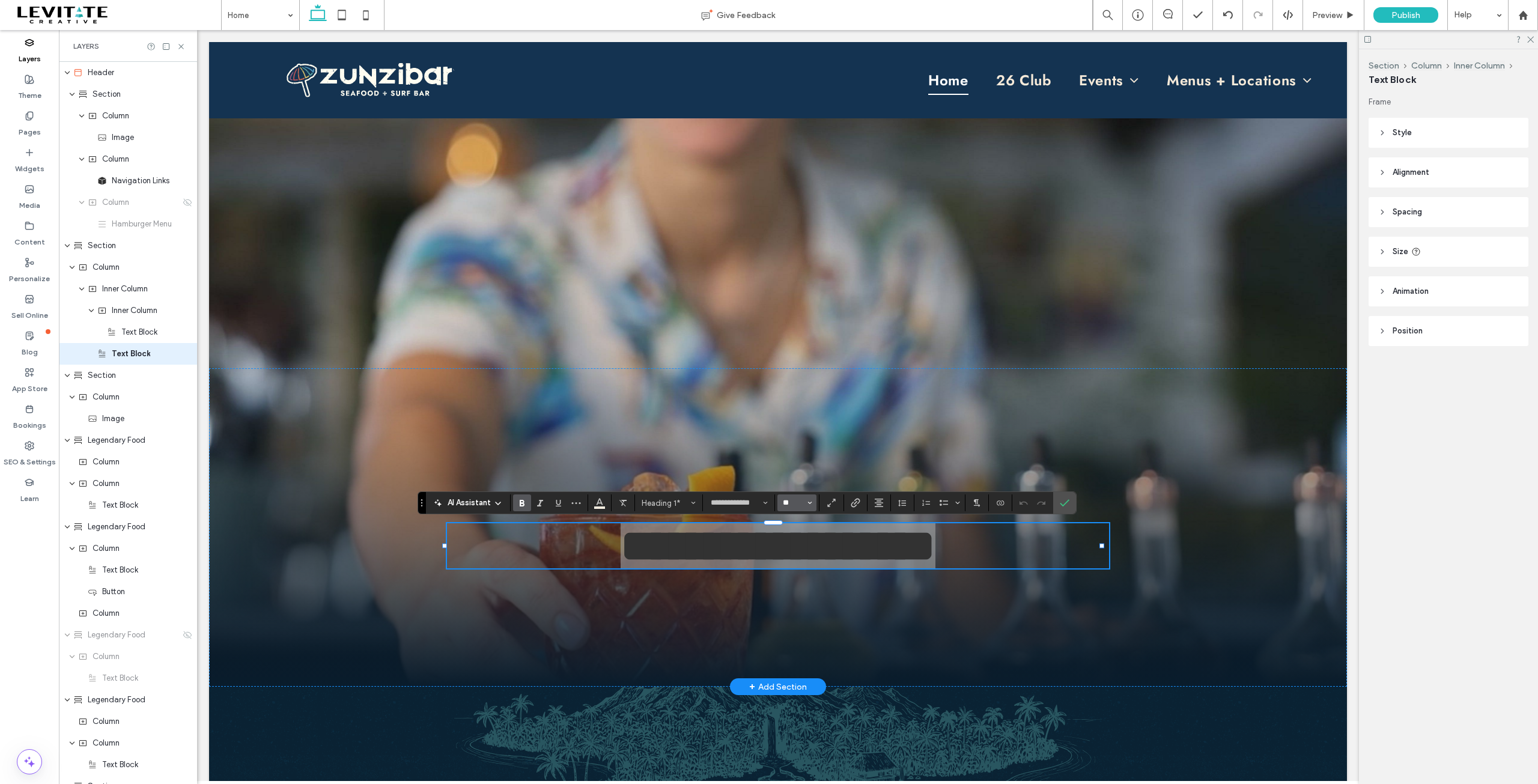
click at [798, 502] on input "**" at bounding box center [794, 502] width 24 height 10
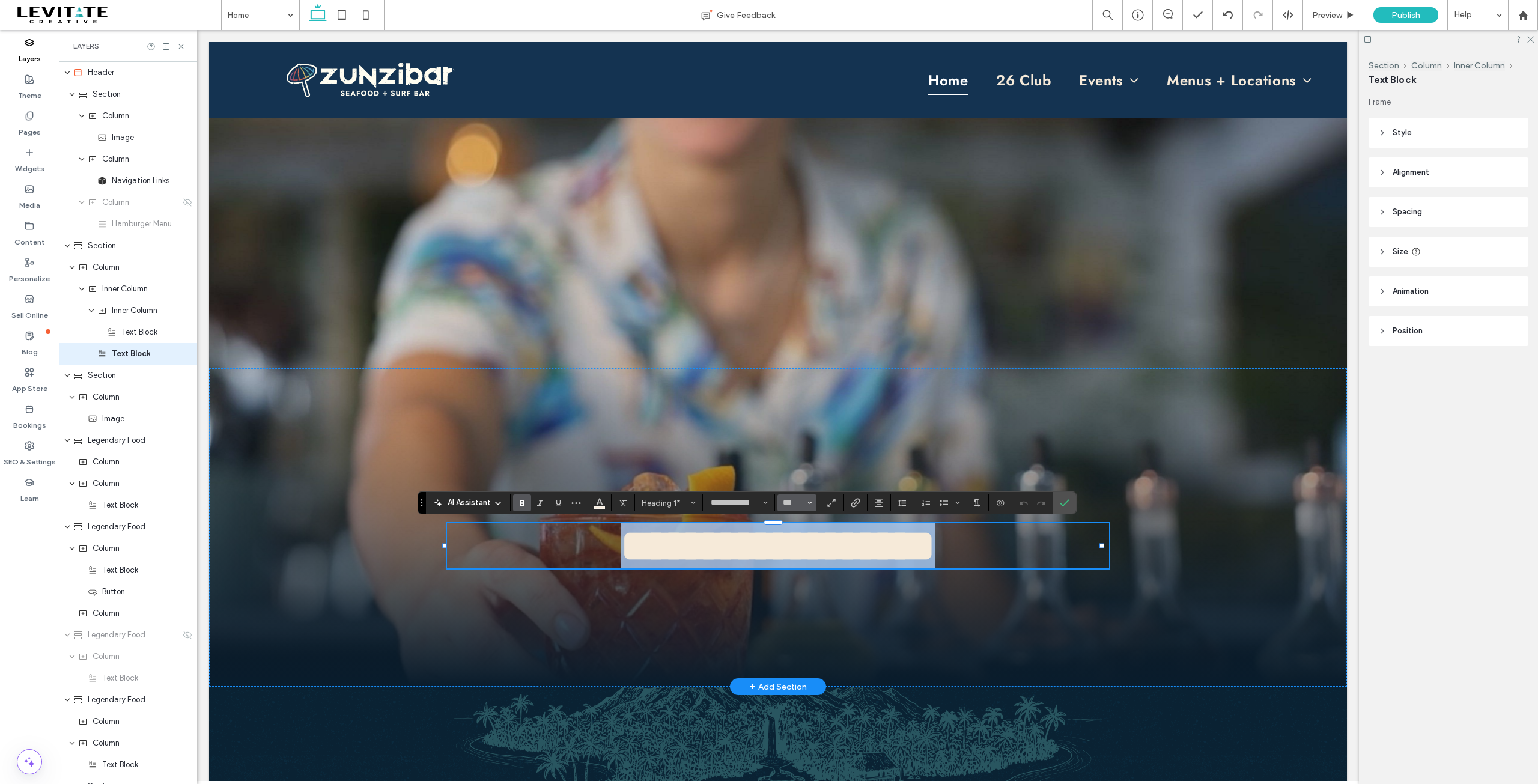
type input "***"
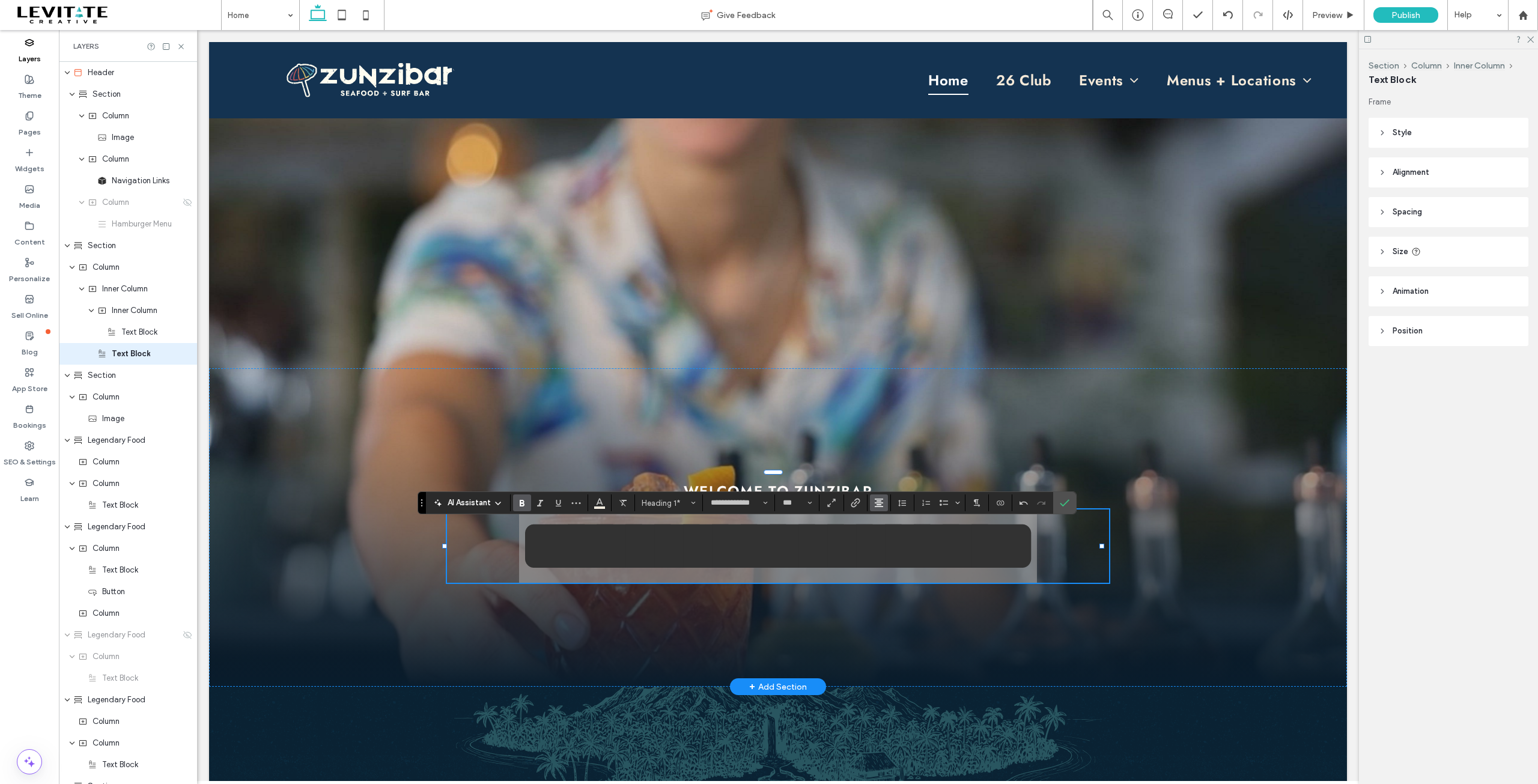
click at [880, 502] on icon "Alignment" at bounding box center [879, 502] width 10 height 10
click at [884, 440] on label "ui.textEditor.alignment.center" at bounding box center [891, 448] width 42 height 17
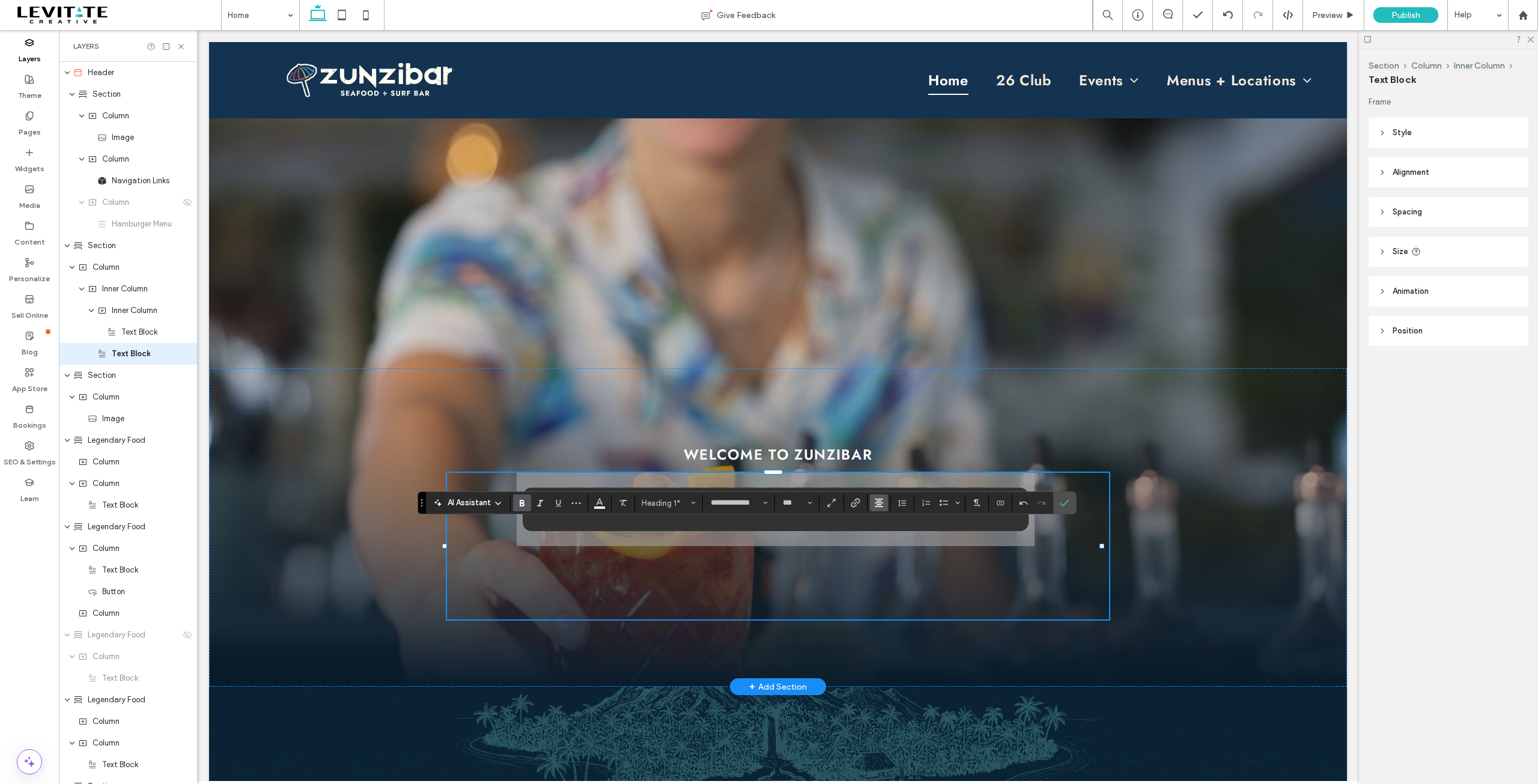
click at [879, 504] on use "Alignment" at bounding box center [878, 502] width 8 height 8
click at [891, 427] on use "ui.textEditor.alignment.left" at bounding box center [887, 431] width 8 height 8
click at [1064, 508] on span "Confirm" at bounding box center [1063, 502] width 5 height 22
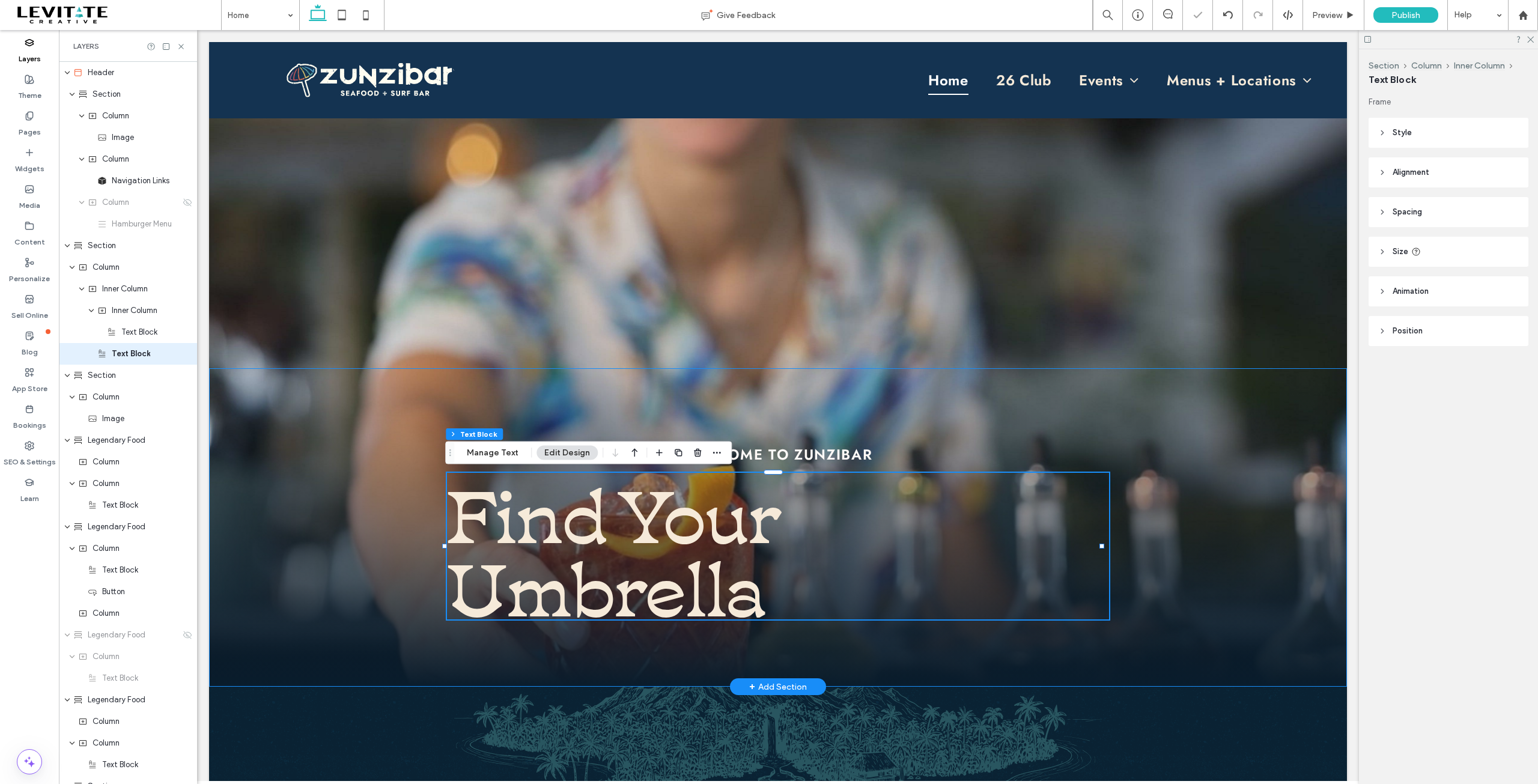
click at [1154, 484] on div "WELCOME TO ZUNZIBAR Find Your Umbrella" at bounding box center [778, 527] width 1138 height 318
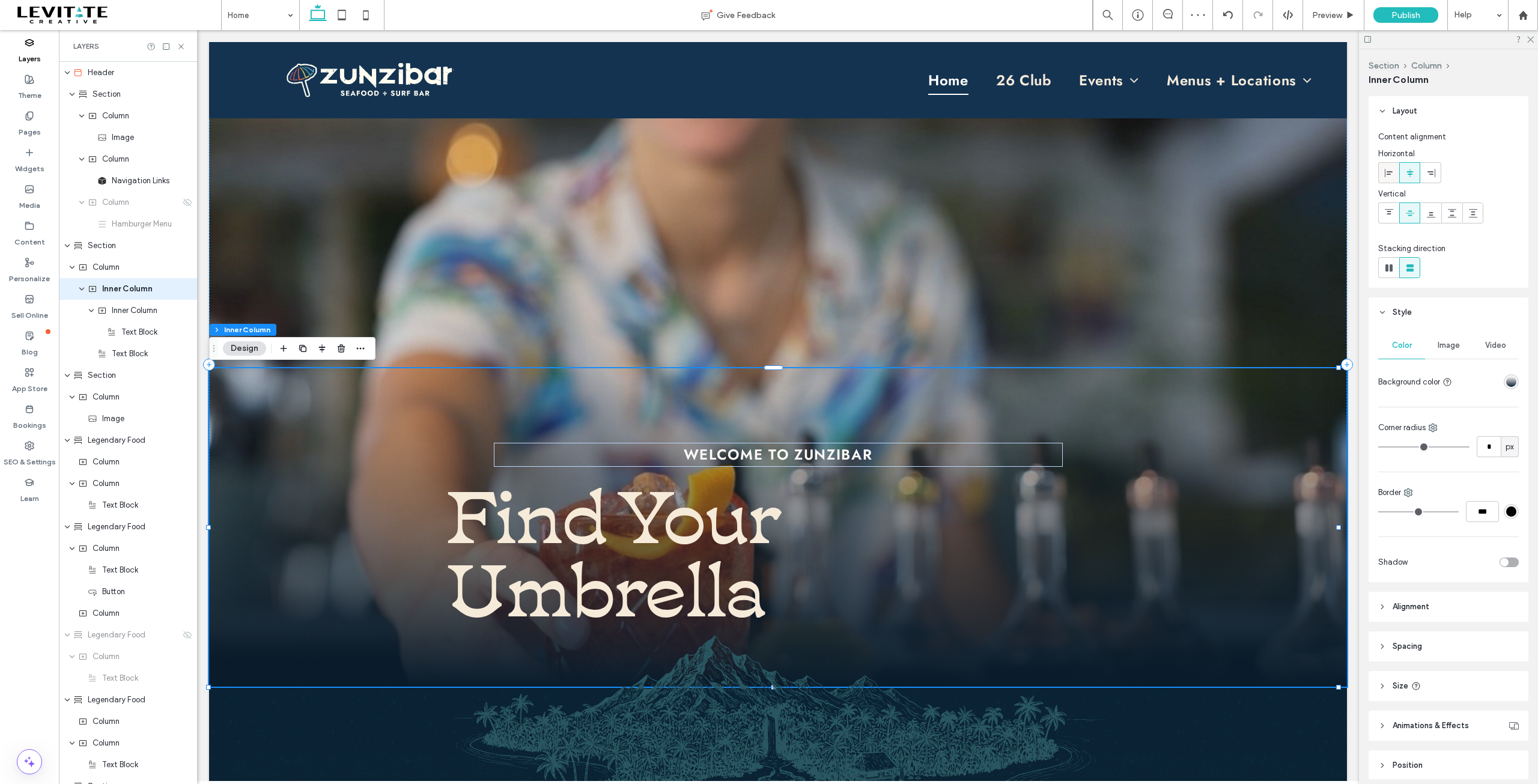
click at [1385, 178] on span at bounding box center [1389, 173] width 10 height 20
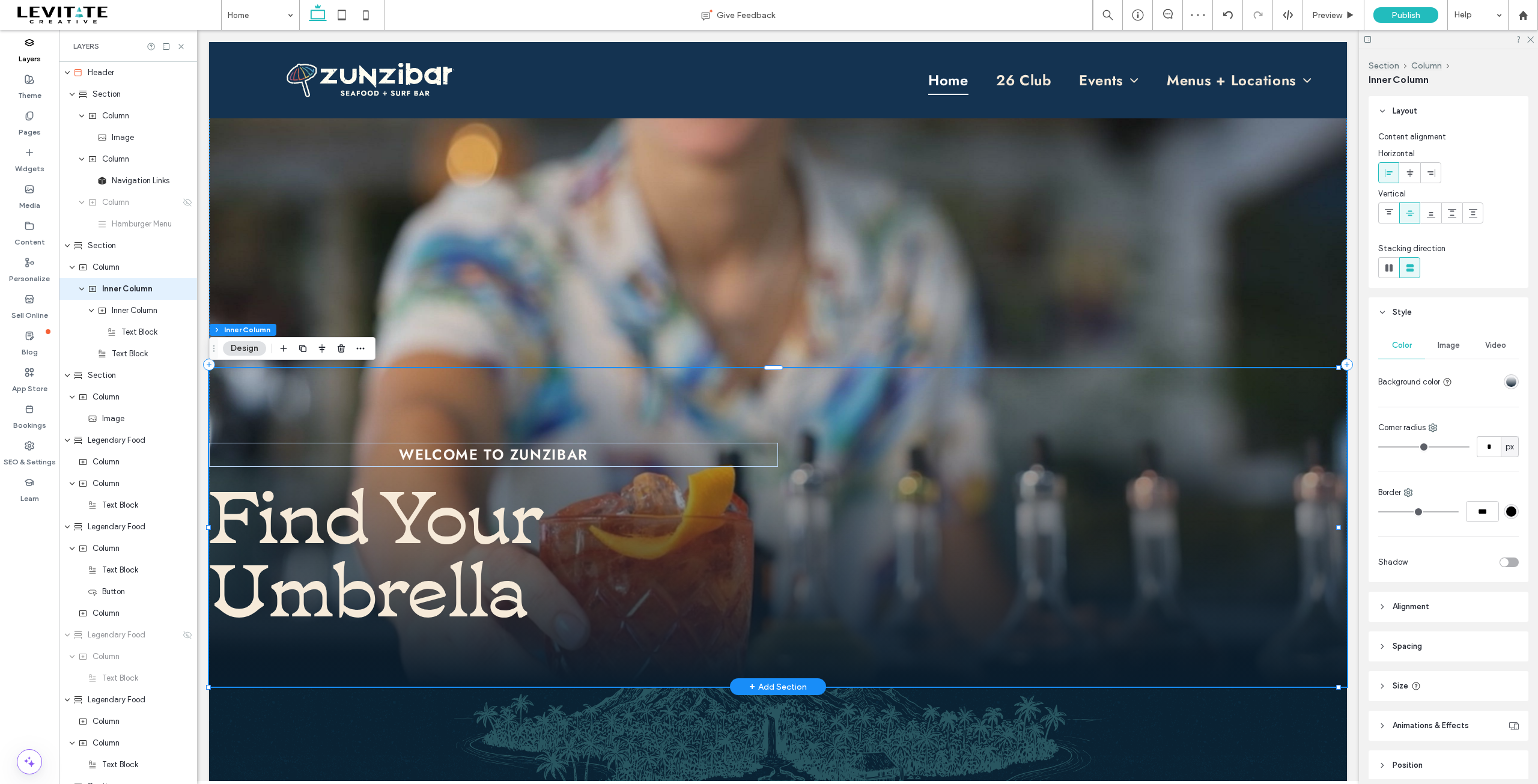
click at [1227, 504] on div "WELCOME TO ZUNZIBAR Find Your Umbrella" at bounding box center [778, 527] width 1138 height 318
click at [1410, 642] on span "Spacing" at bounding box center [1407, 646] width 29 height 12
click at [741, 461] on div "WELCOME TO ZUNZIBAR" at bounding box center [494, 454] width 569 height 24
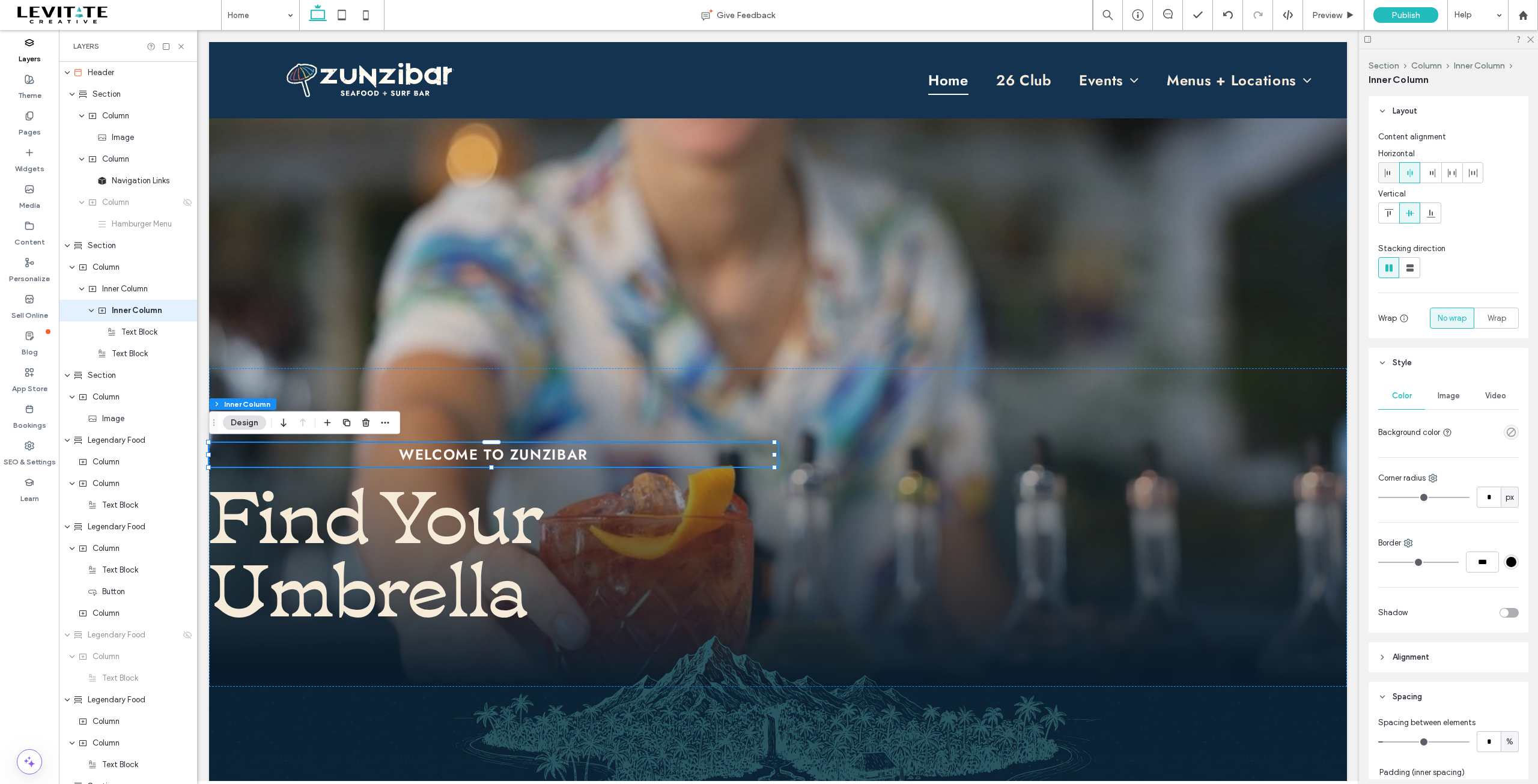
click at [1389, 169] on icon at bounding box center [1389, 173] width 10 height 10
click at [979, 610] on div "WELCOME TO ZUNZIBAR Find Your Umbrella" at bounding box center [778, 527] width 1138 height 318
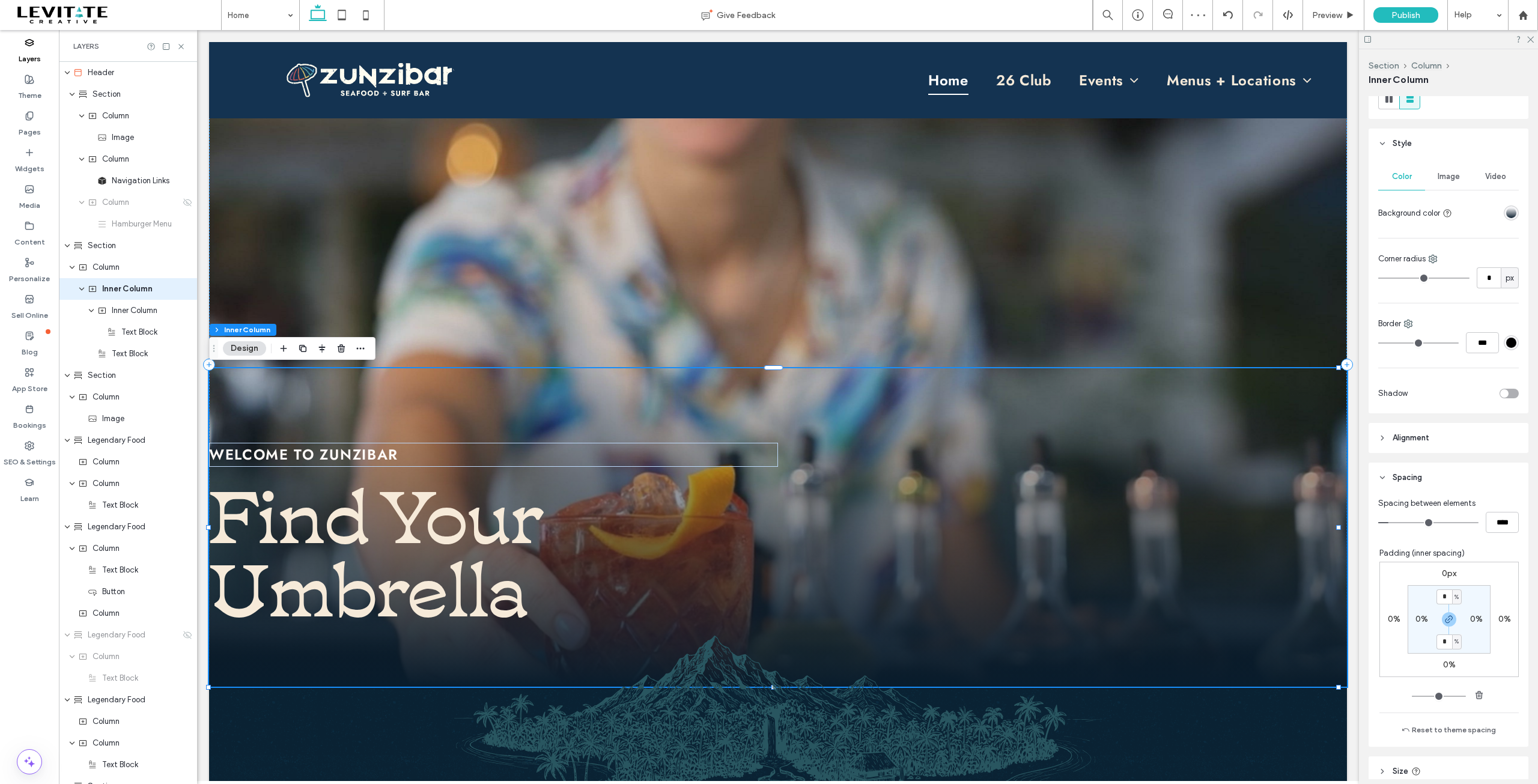
scroll to position [180, 0]
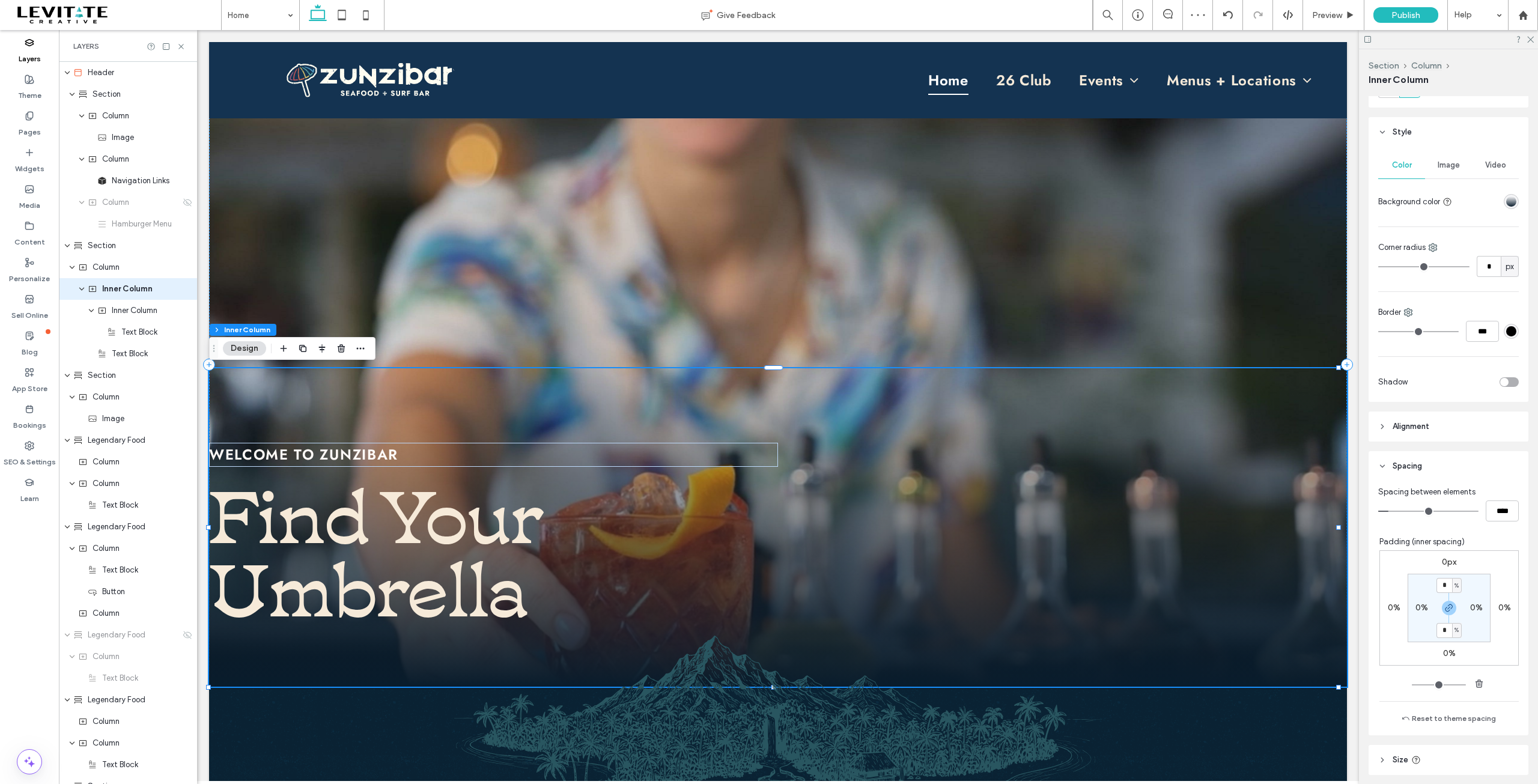
click at [1408, 608] on div "0%" at bounding box center [1422, 608] width 27 height 11
click at [1415, 607] on label "0%" at bounding box center [1422, 607] width 13 height 10
type input "*"
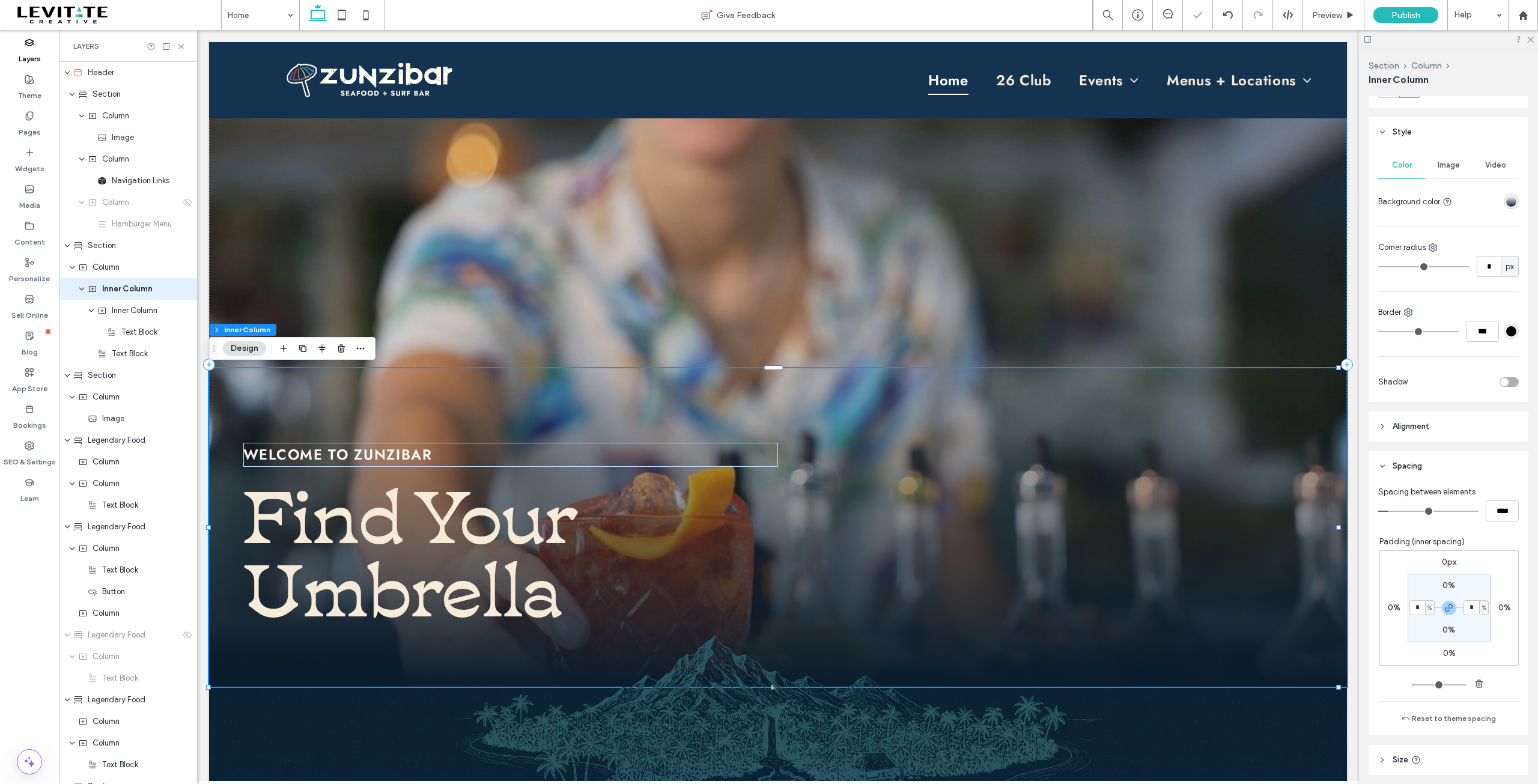
type input "*"
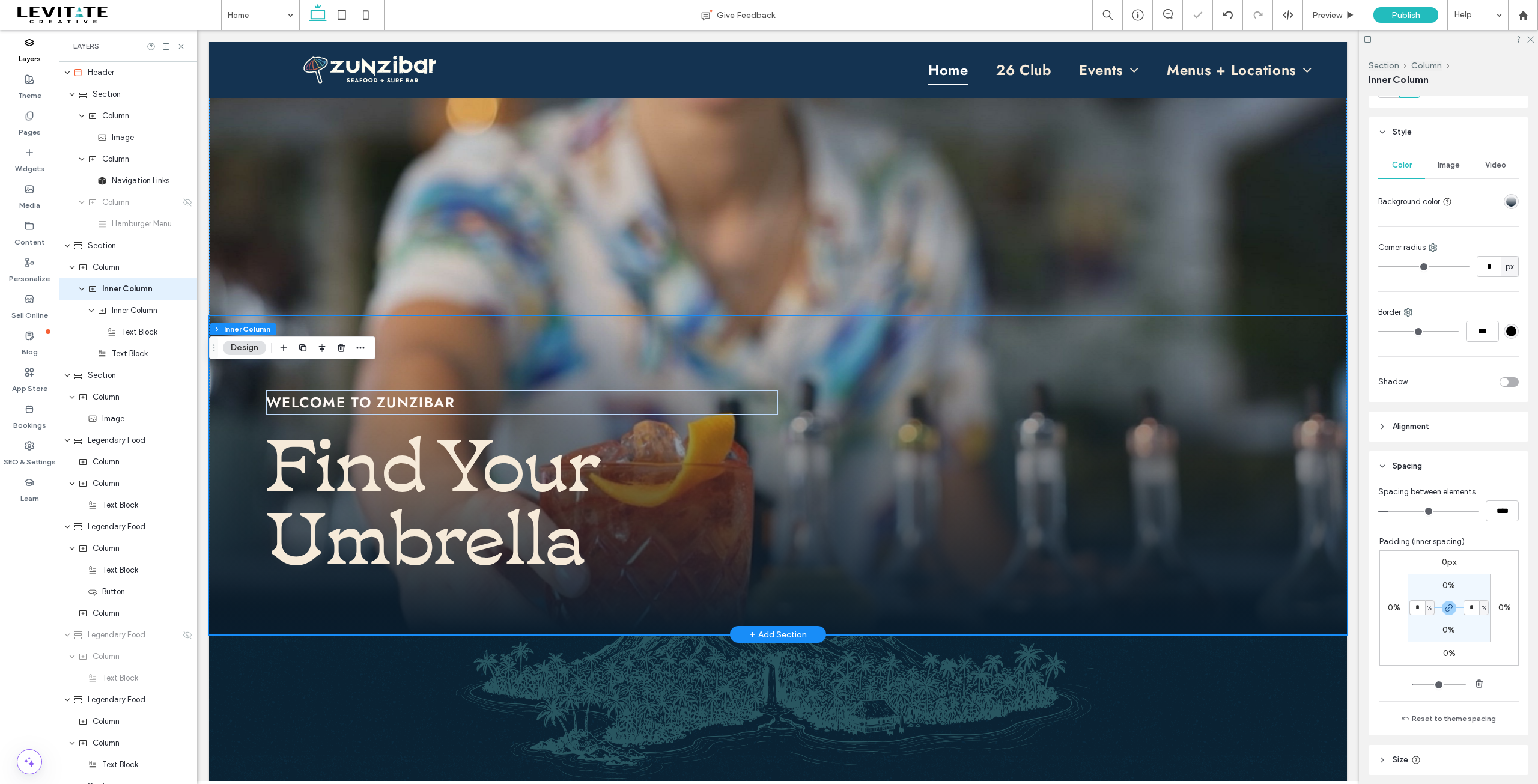
scroll to position [120, 0]
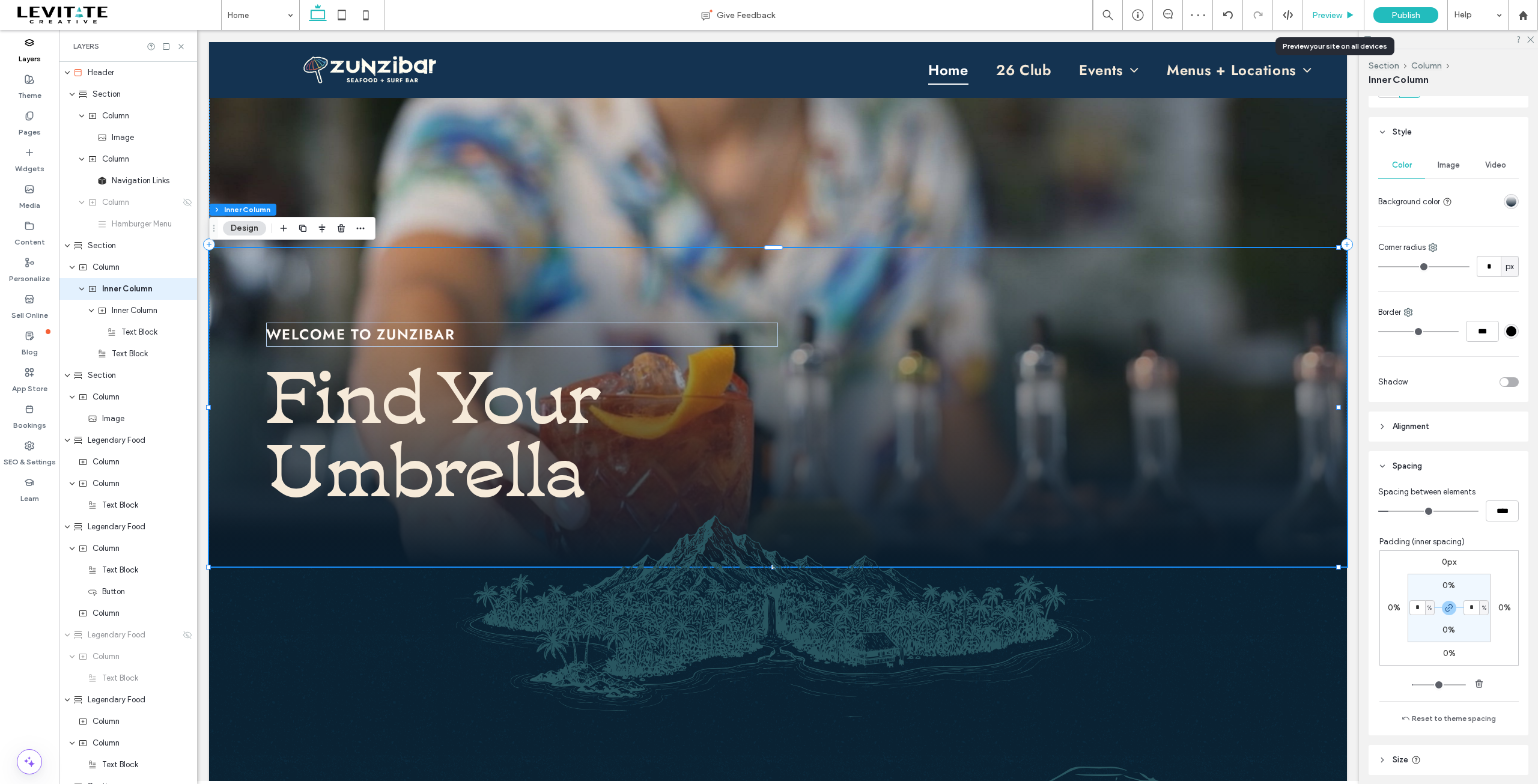
click at [1339, 11] on span "Preview" at bounding box center [1327, 15] width 30 height 10
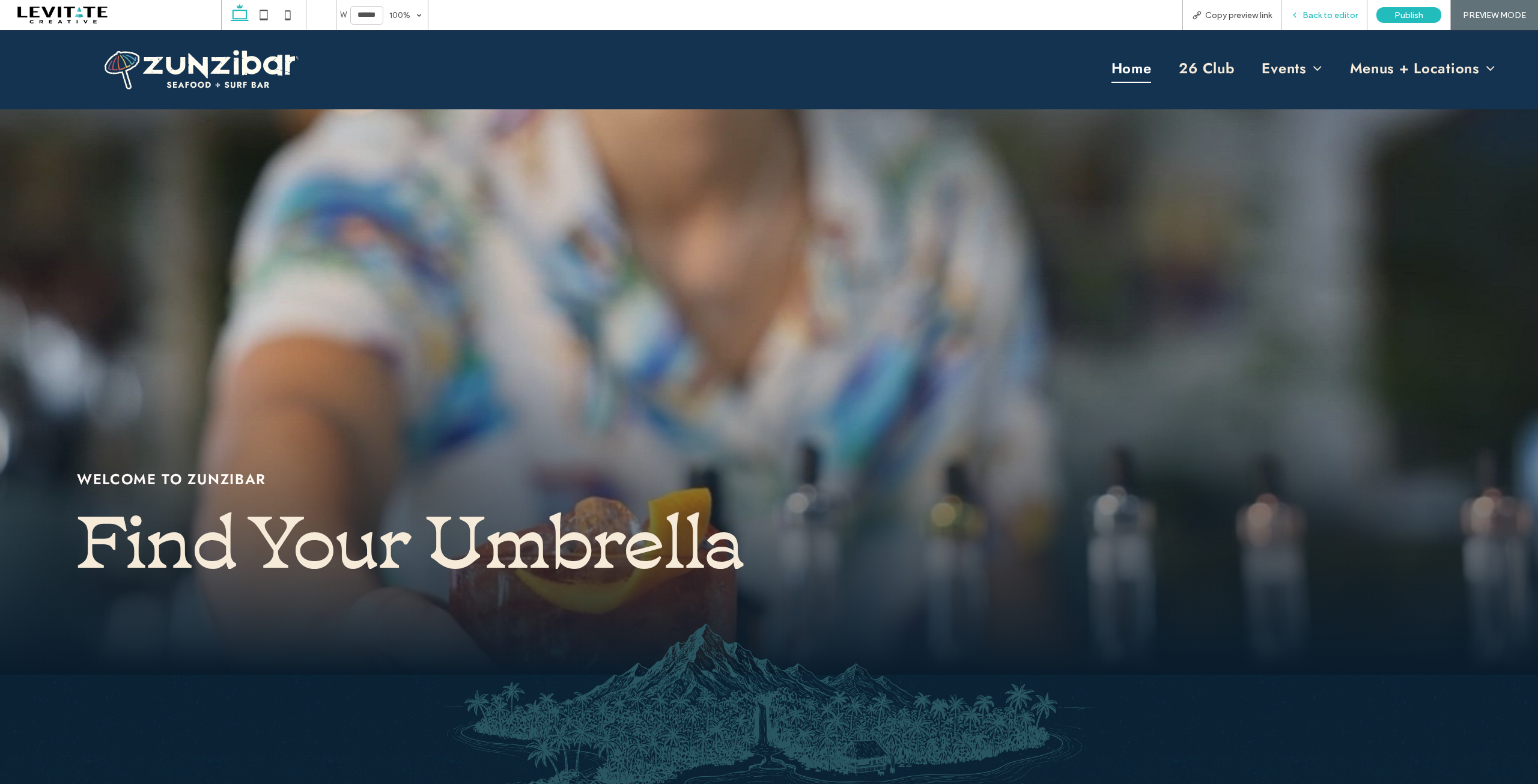
click at [1324, 10] on span "Back to editor" at bounding box center [1330, 15] width 55 height 10
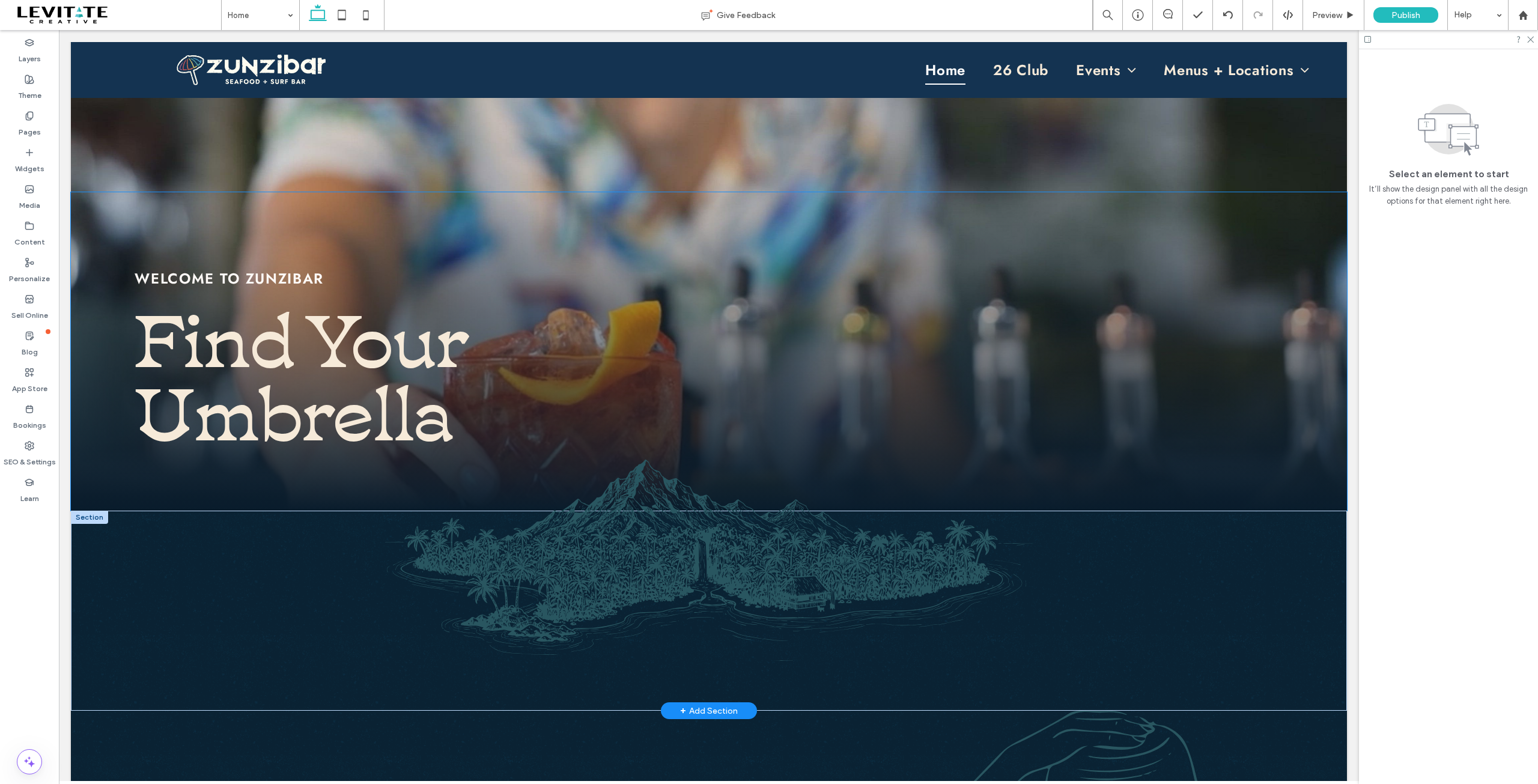
scroll to position [180, 0]
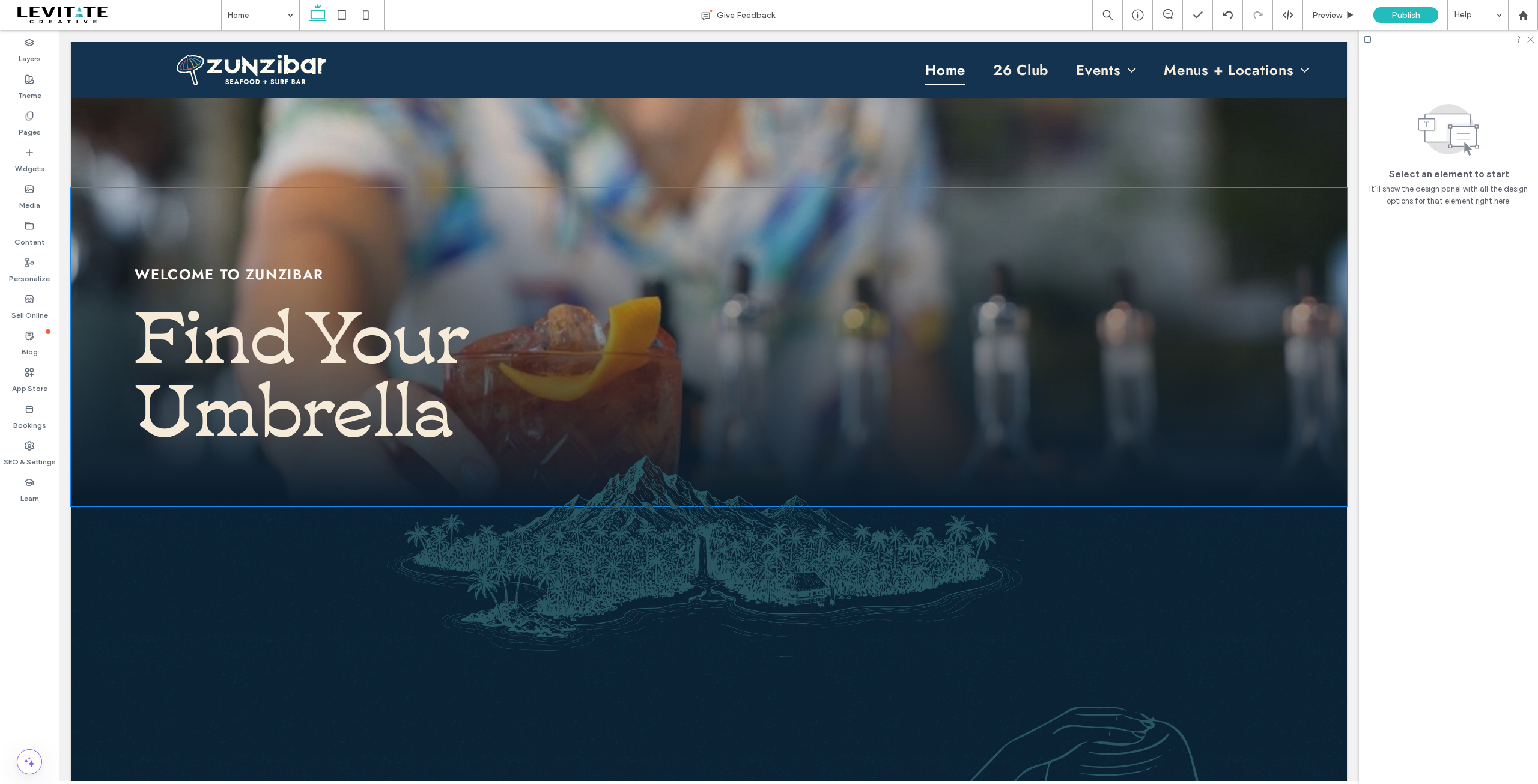
click at [392, 372] on strong "Find Your Umbrella" at bounding box center [302, 365] width 335 height 180
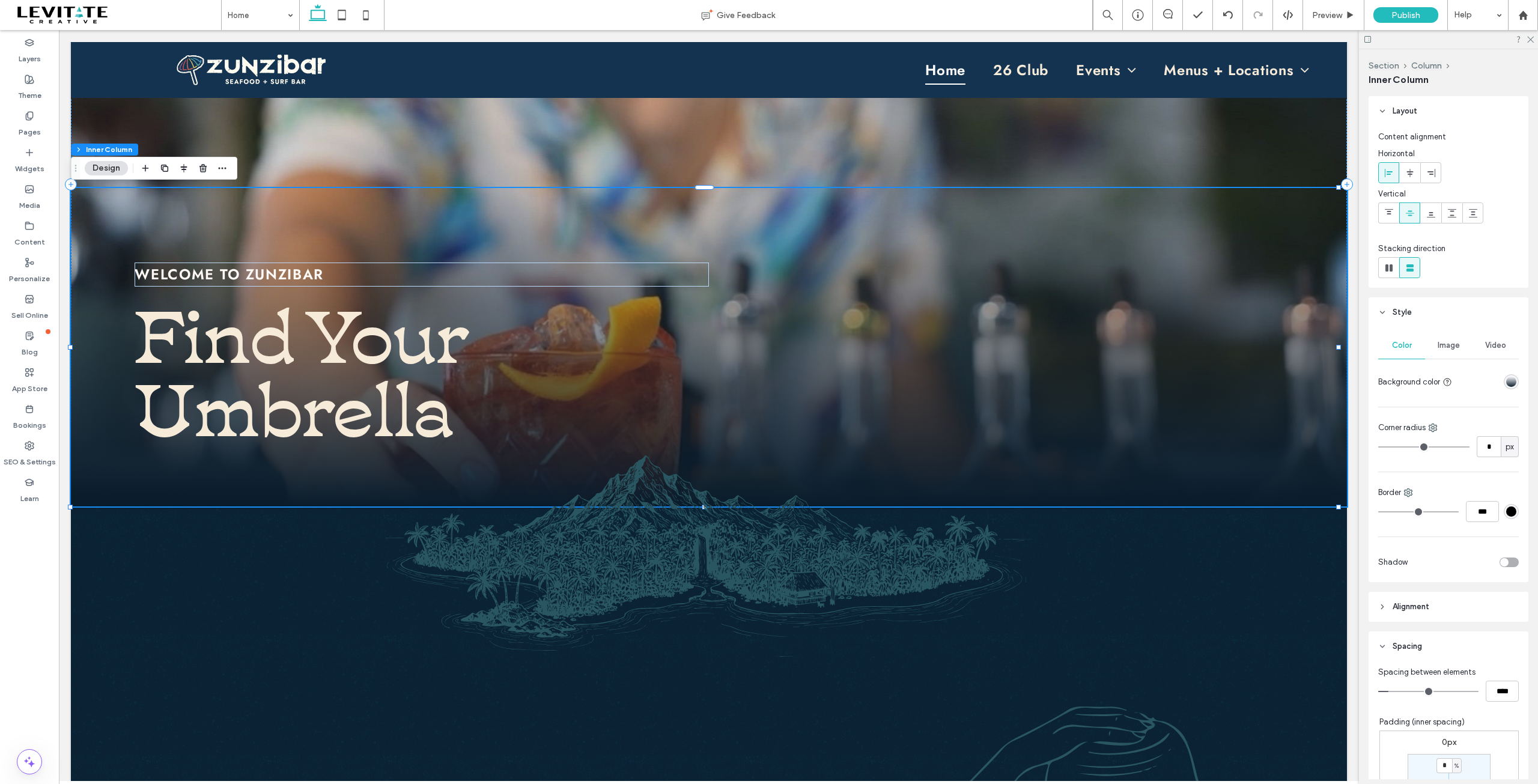
click at [392, 372] on strong "Find Your Umbrella" at bounding box center [302, 365] width 335 height 180
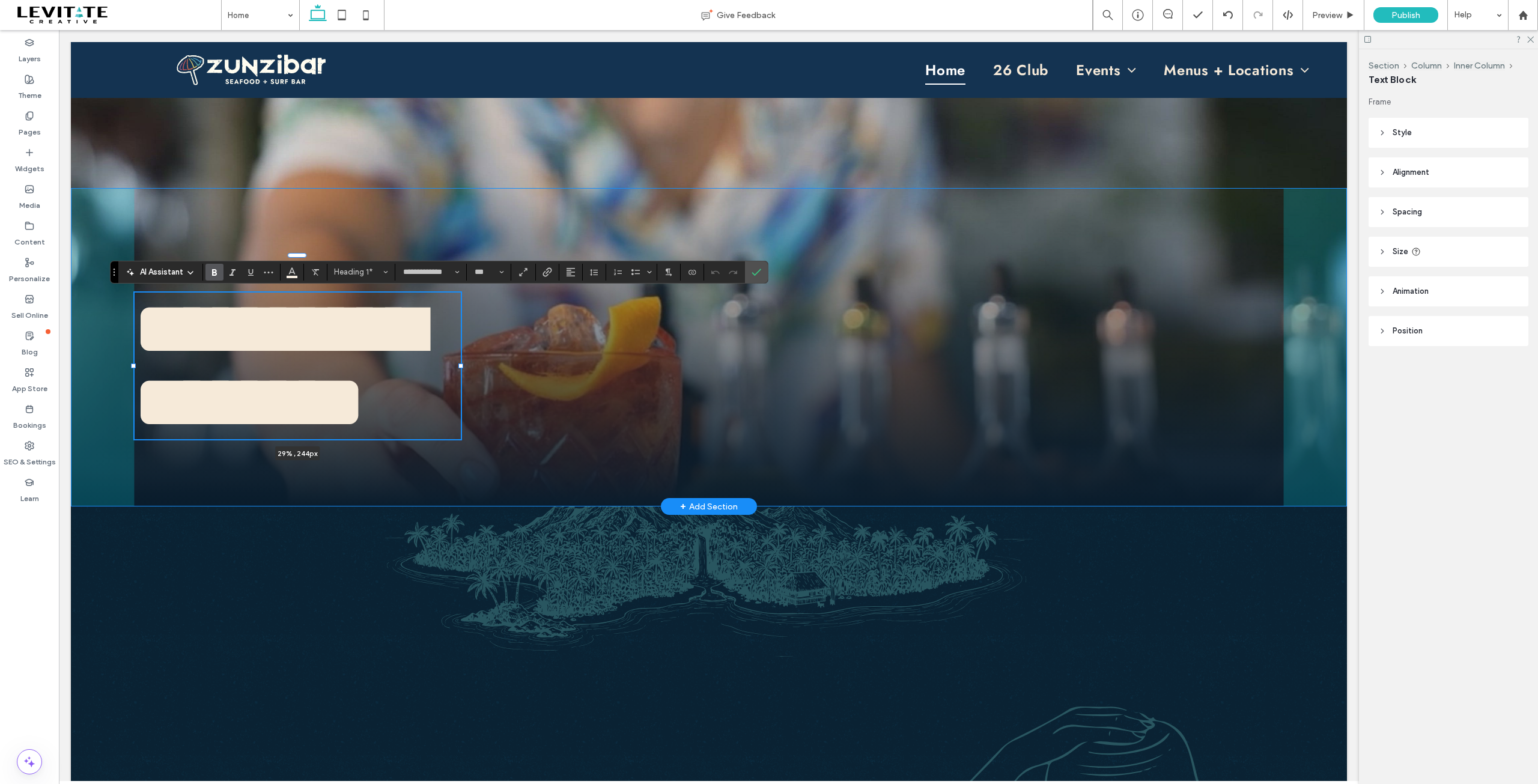
drag, startPoint x: 797, startPoint y: 366, endPoint x: 460, endPoint y: 366, distance: 337.0
click at [460, 366] on div at bounding box center [460, 365] width 5 height 5
type input "**"
type input "****"
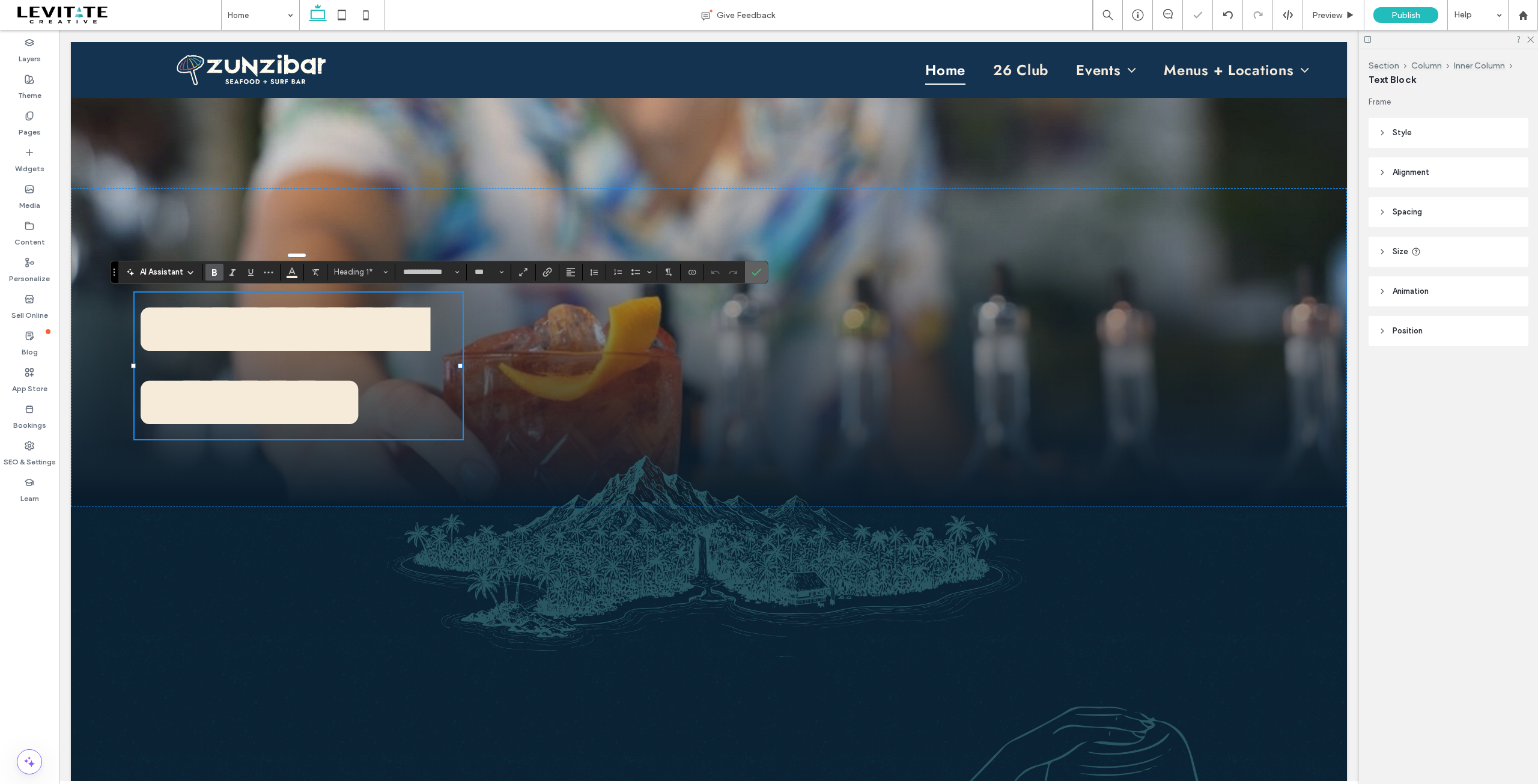
click at [757, 271] on icon "Confirm" at bounding box center [756, 272] width 10 height 10
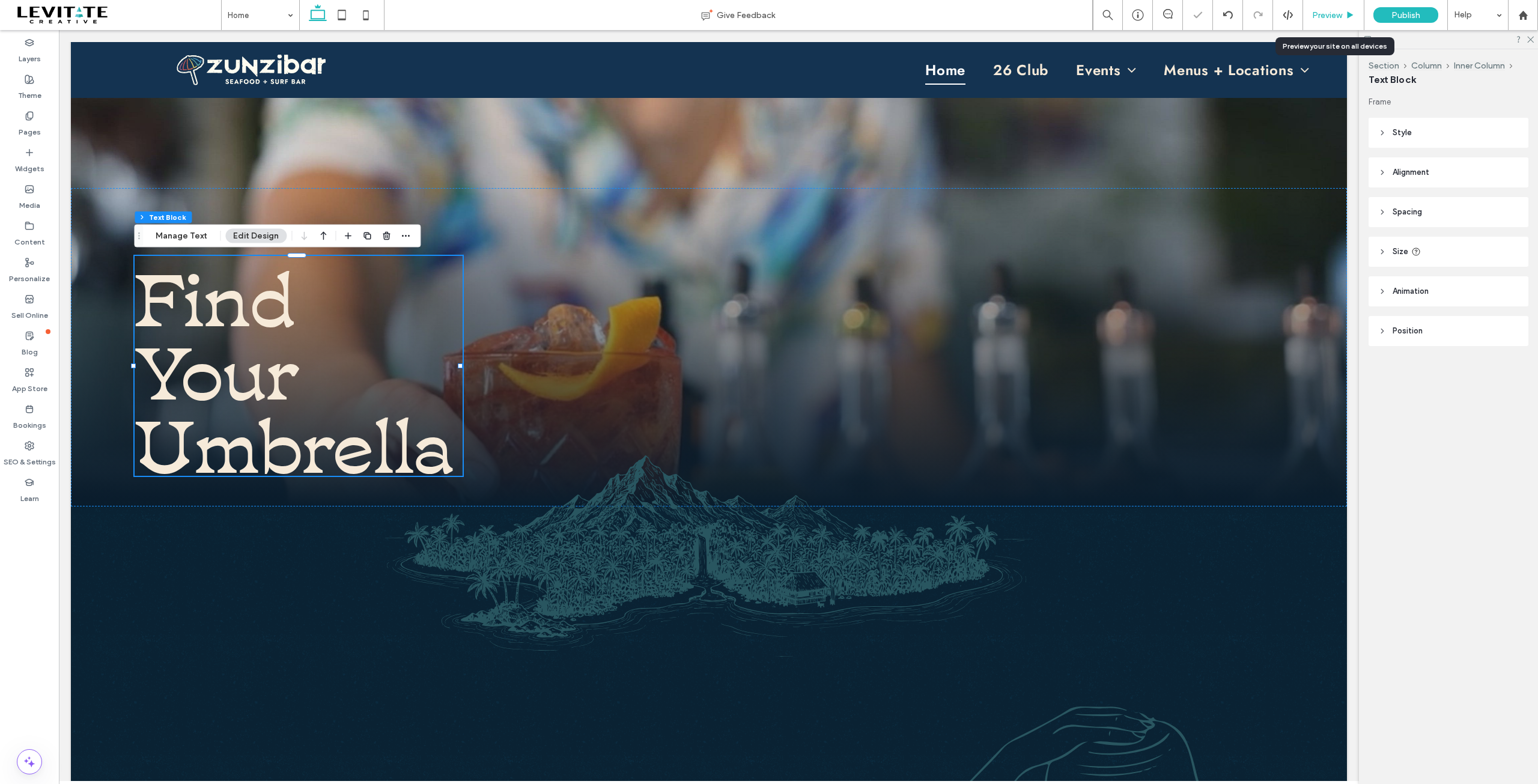
click at [1320, 17] on span "Preview" at bounding box center [1327, 15] width 30 height 10
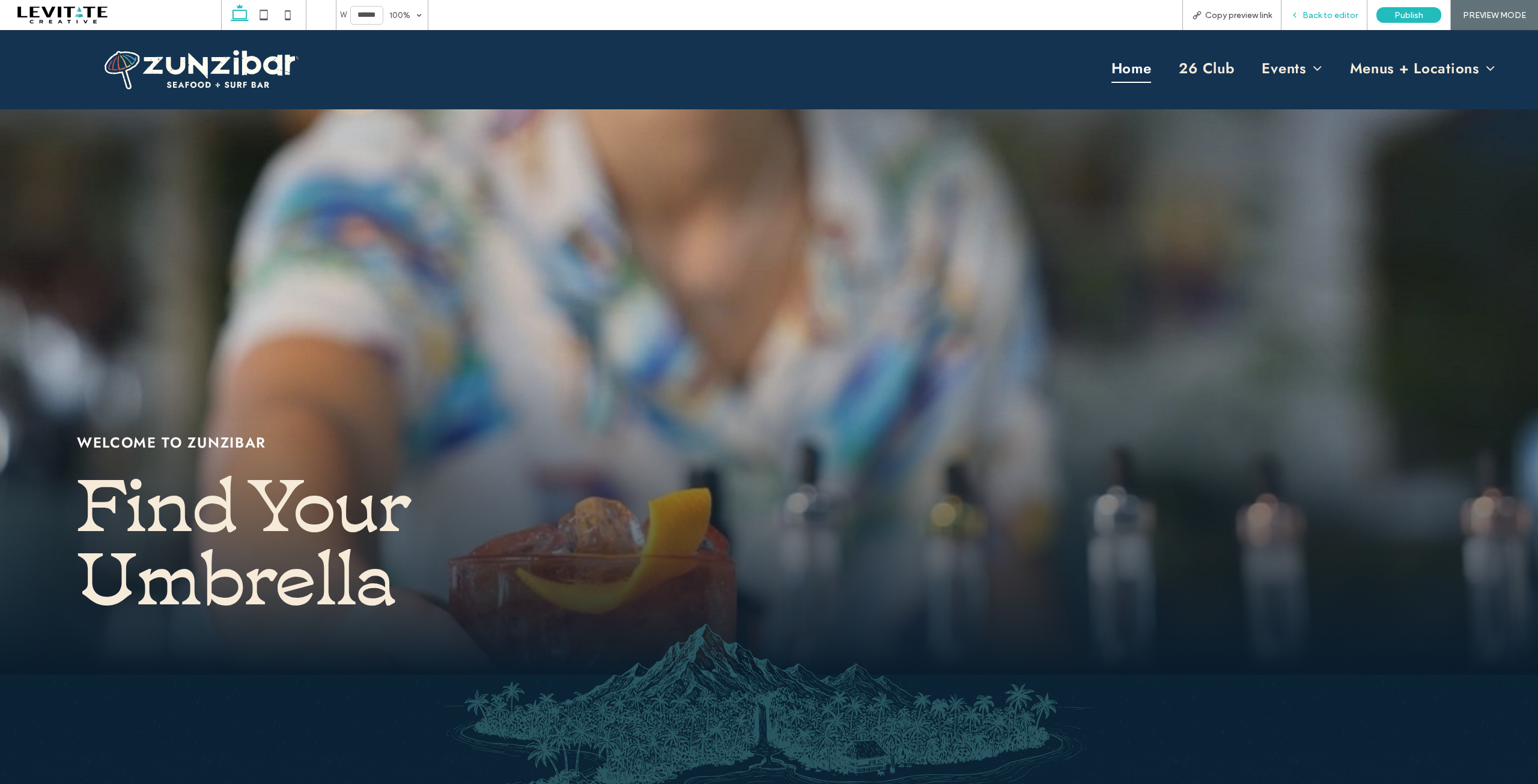
click at [1332, 20] on div "Back to editor" at bounding box center [1324, 15] width 86 height 30
click at [403, 558] on h1 "Find Your Umbrella" at bounding box center [275, 533] width 395 height 146
click at [1321, 11] on span "Back to editor" at bounding box center [1330, 15] width 55 height 10
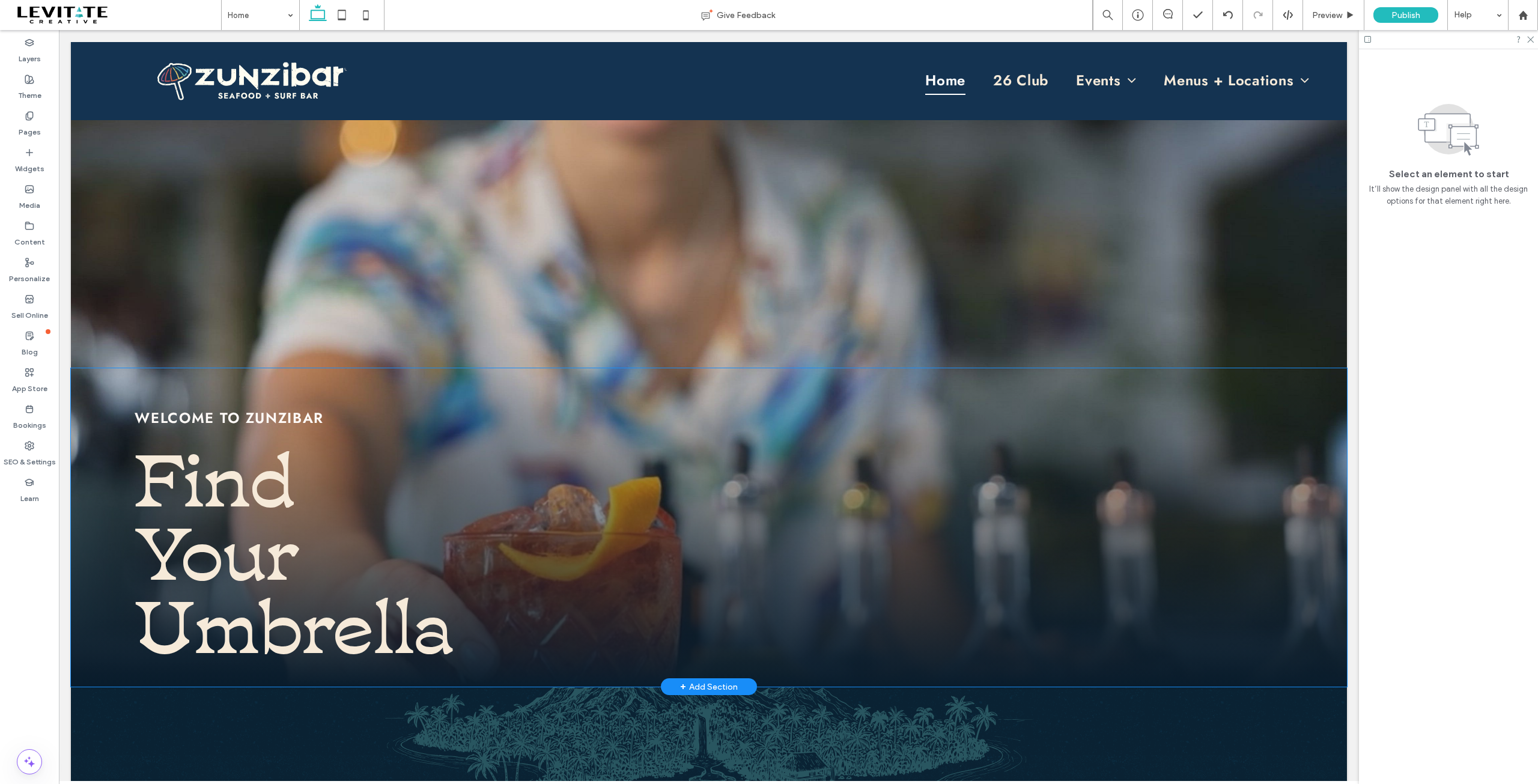
click at [325, 568] on strong "Find Your Umbrella" at bounding box center [295, 545] width 320 height 253
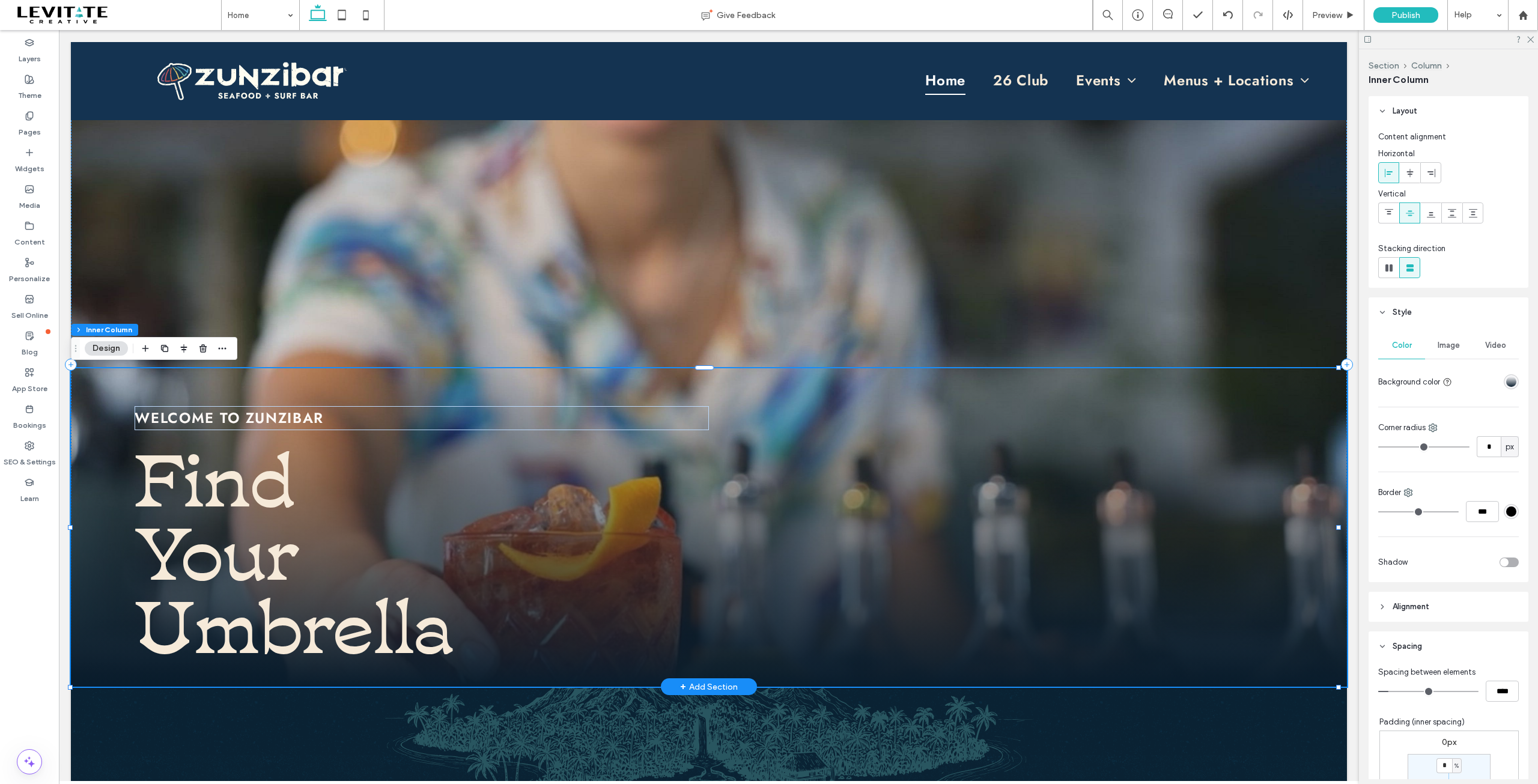
click at [285, 565] on strong "Find Your Umbrella" at bounding box center [295, 545] width 320 height 253
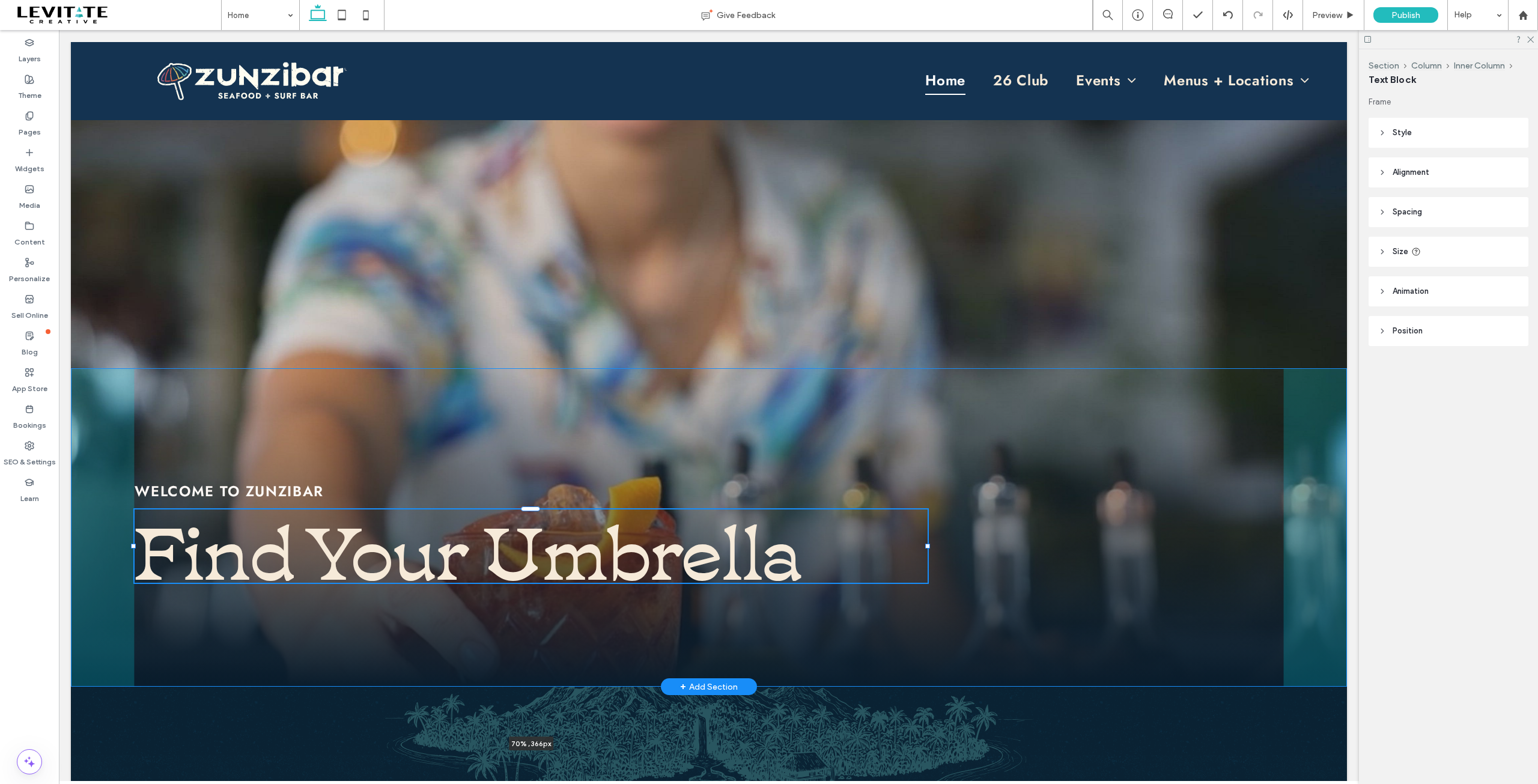
drag, startPoint x: 461, startPoint y: 543, endPoint x: 928, endPoint y: 517, distance: 467.7
click at [928, 517] on div "WELCOME TO ZUNZIBAR Find Your Umbrella 70% , 366px" at bounding box center [709, 363] width 1276 height 644
type input "**"
type input "****"
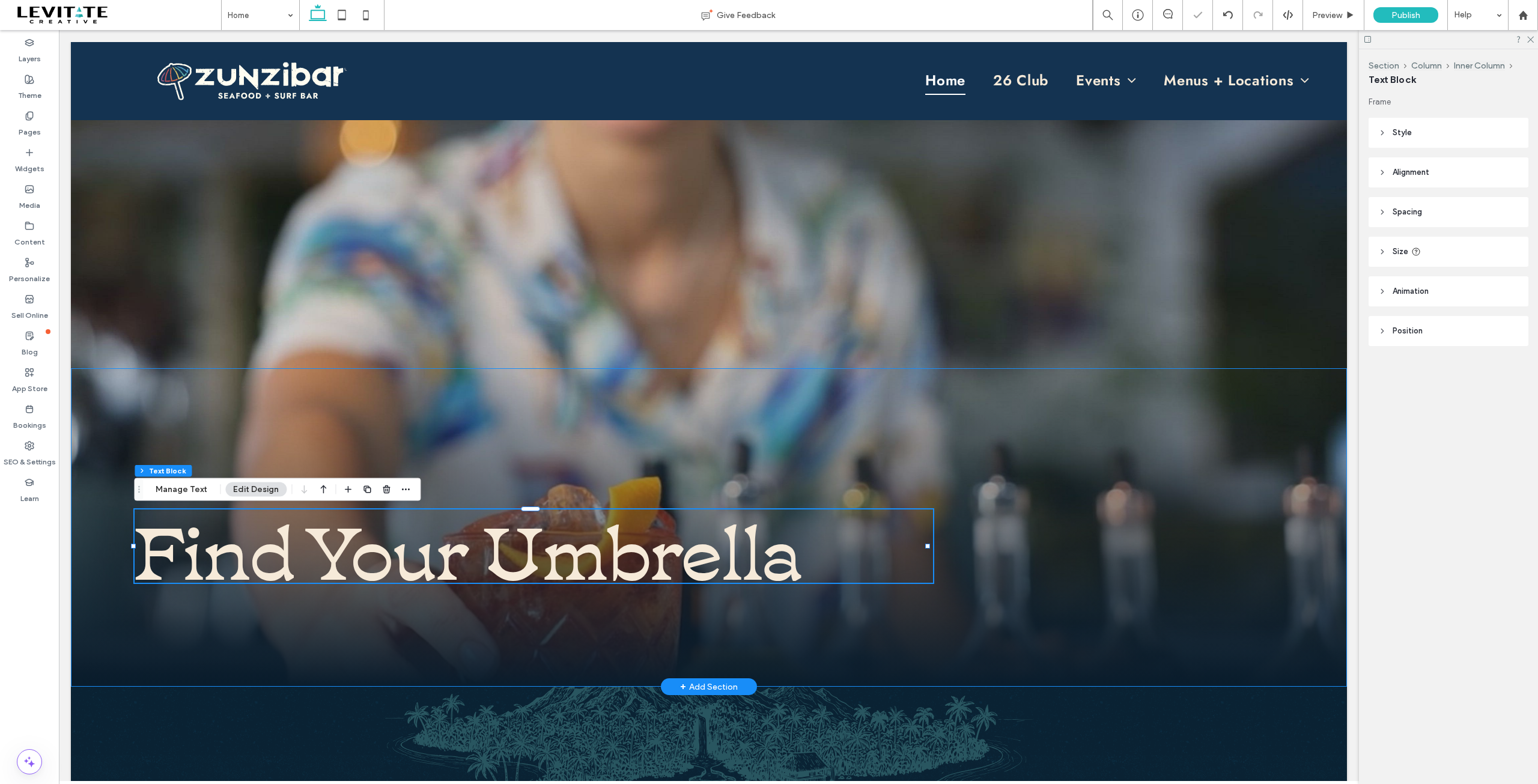
click at [1103, 497] on div "WELCOME TO ZUNZIBAR Find Your Umbrella 70% , 366px" at bounding box center [709, 527] width 1276 height 318
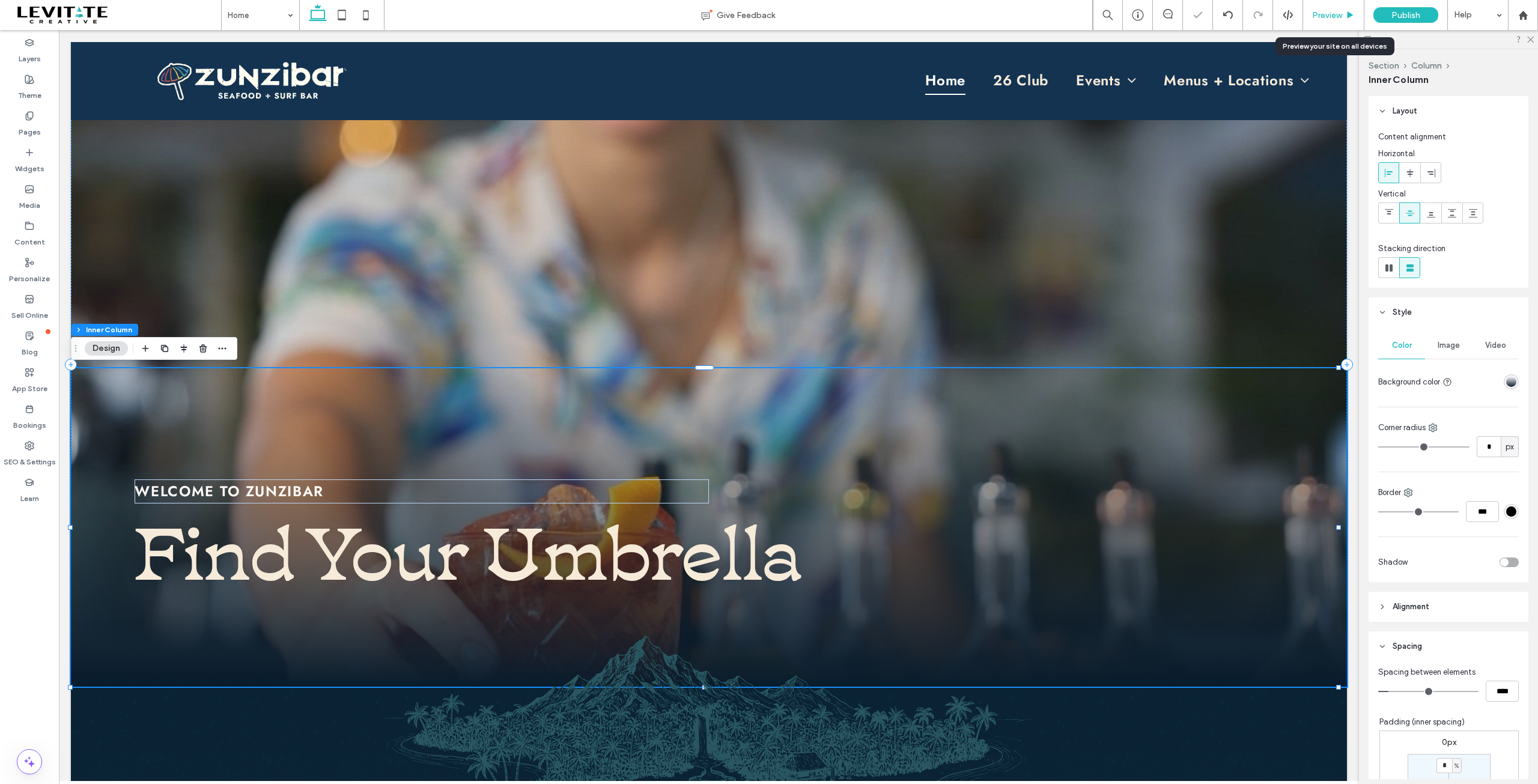
drag, startPoint x: 1323, startPoint y: 18, endPoint x: 1211, endPoint y: 20, distance: 112.0
click at [1323, 18] on span "Preview" at bounding box center [1327, 15] width 30 height 10
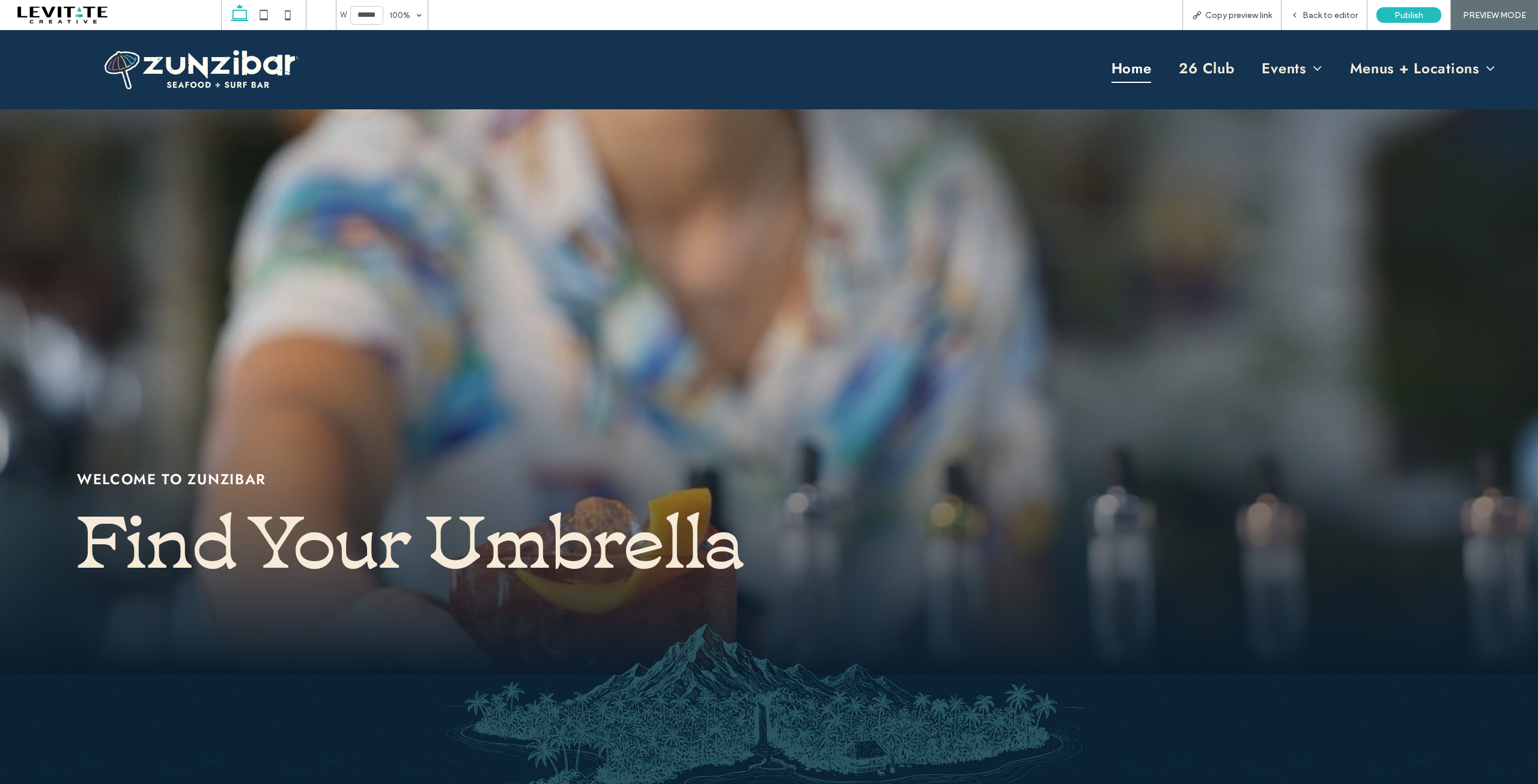
click at [1089, 547] on div "WELCOME TO ZUNZIBAR Find Your Umbrella" at bounding box center [769, 515] width 1538 height 318
click at [1324, 15] on span "Back to editor" at bounding box center [1330, 15] width 55 height 10
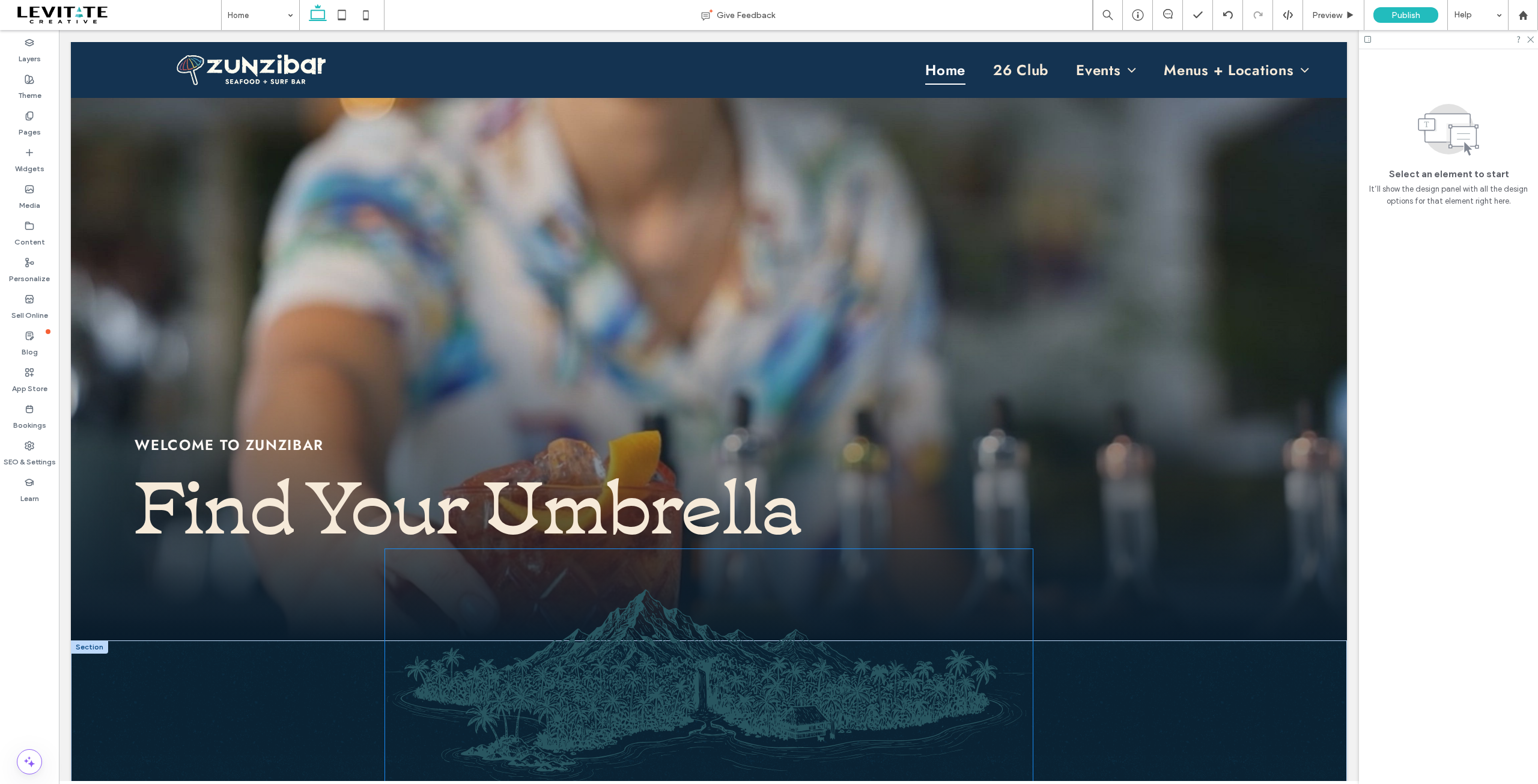
scroll to position [180, 0]
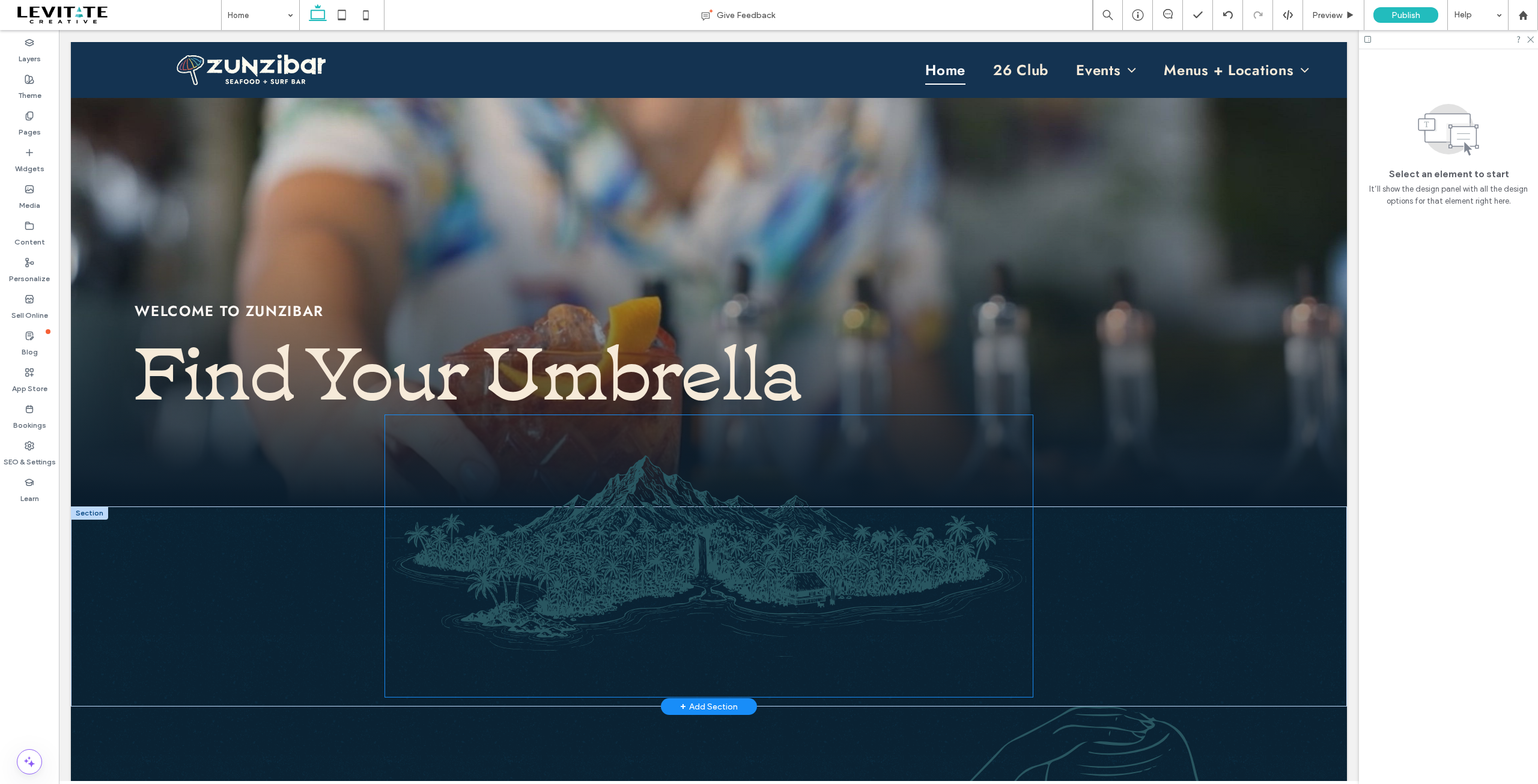
click at [819, 563] on img at bounding box center [709, 556] width 648 height 282
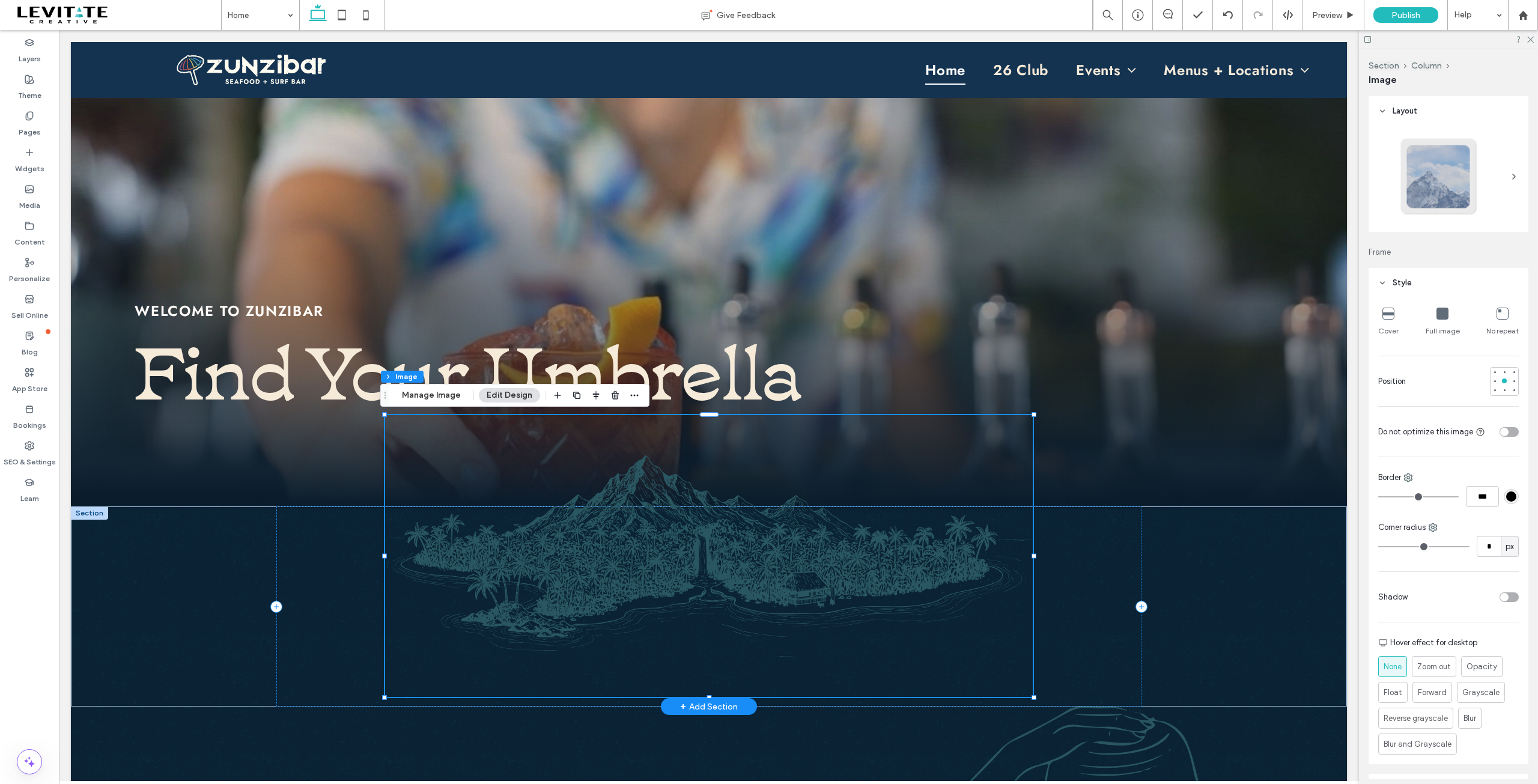
type input "**"
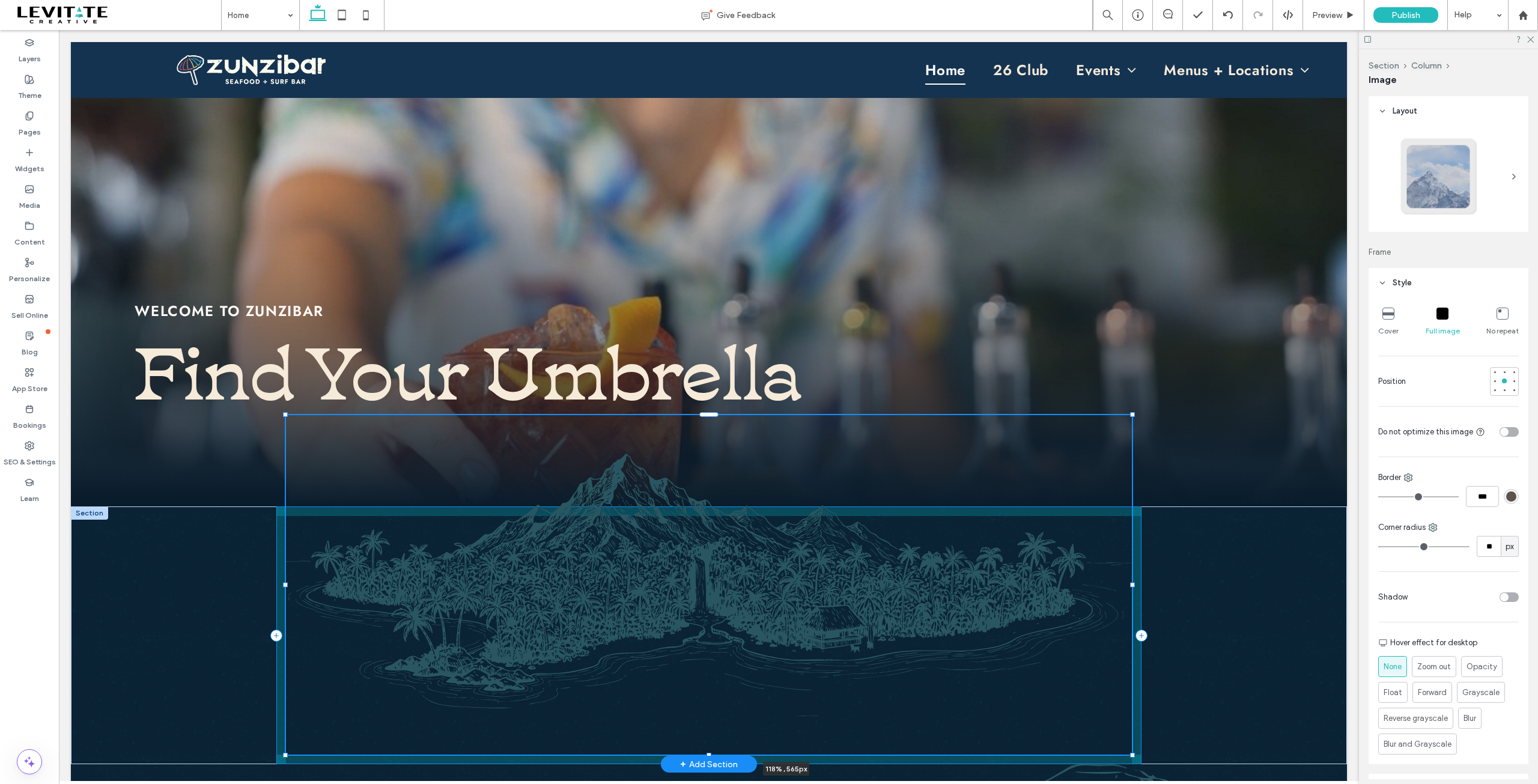
drag, startPoint x: 1031, startPoint y: 697, endPoint x: 1206, endPoint y: 725, distance: 177.2
click at [1206, 725] on div "118% , 565px" at bounding box center [709, 635] width 1276 height 258
type input "***"
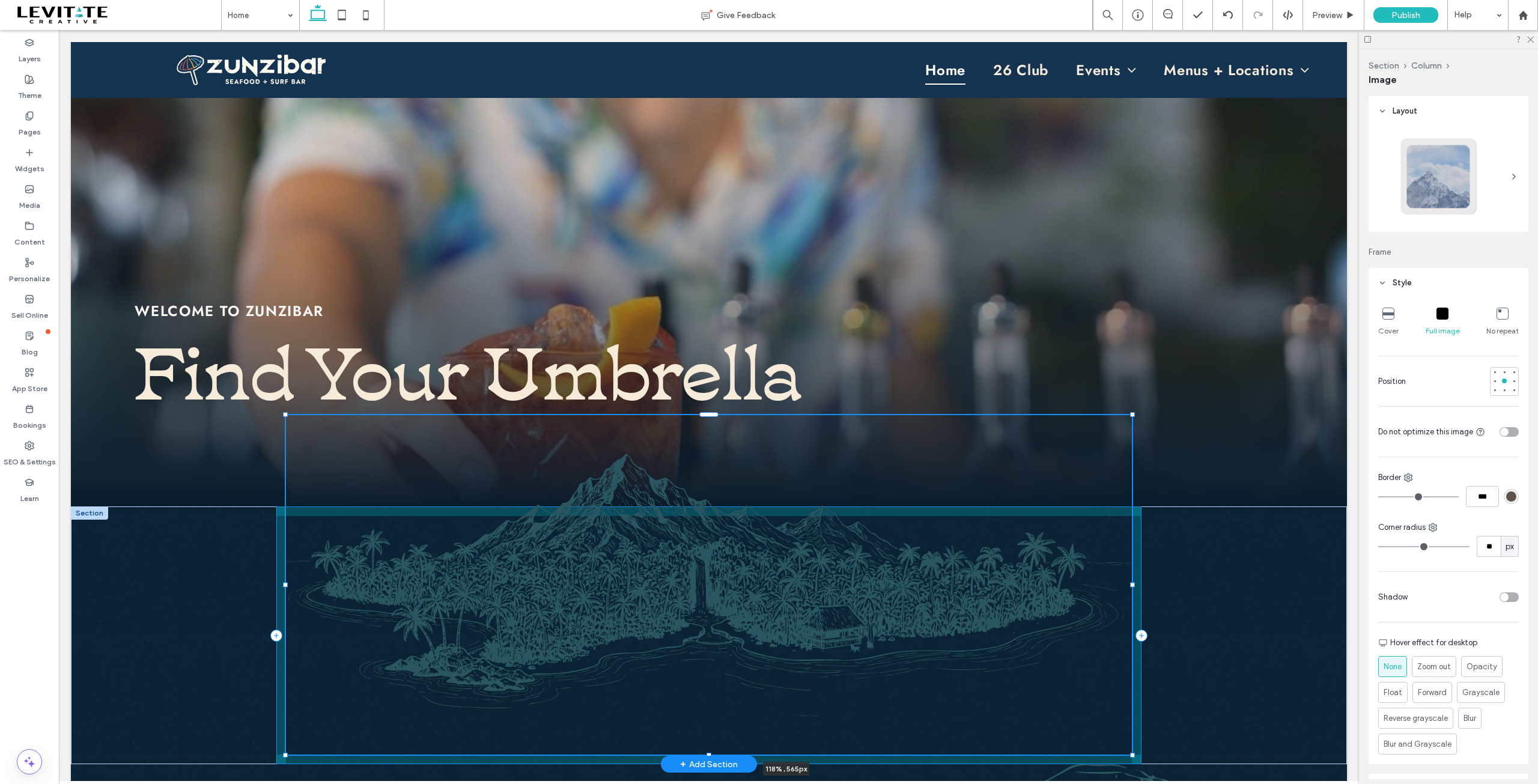
type input "***"
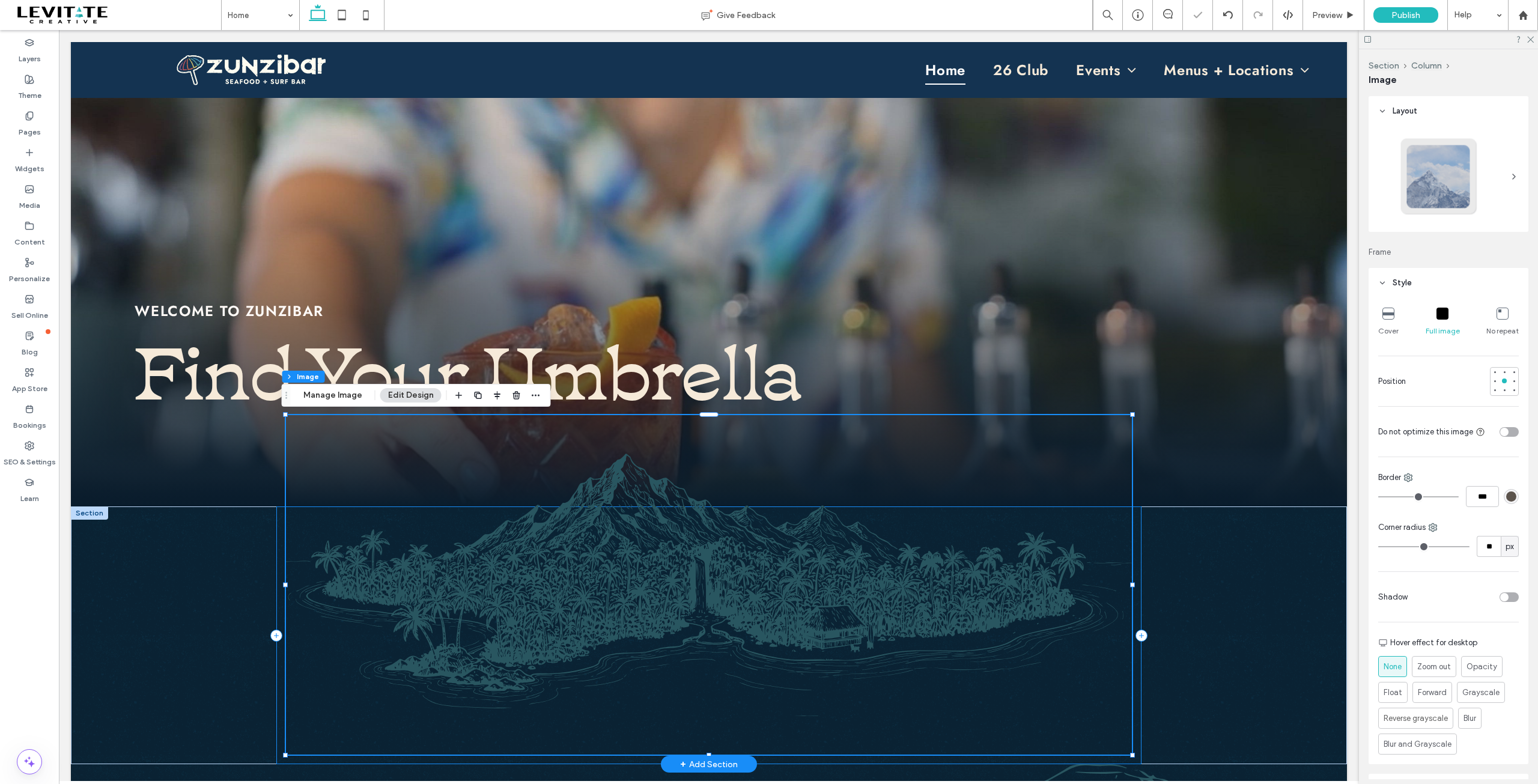
click at [1227, 677] on div "118% , 565px" at bounding box center [709, 635] width 1276 height 258
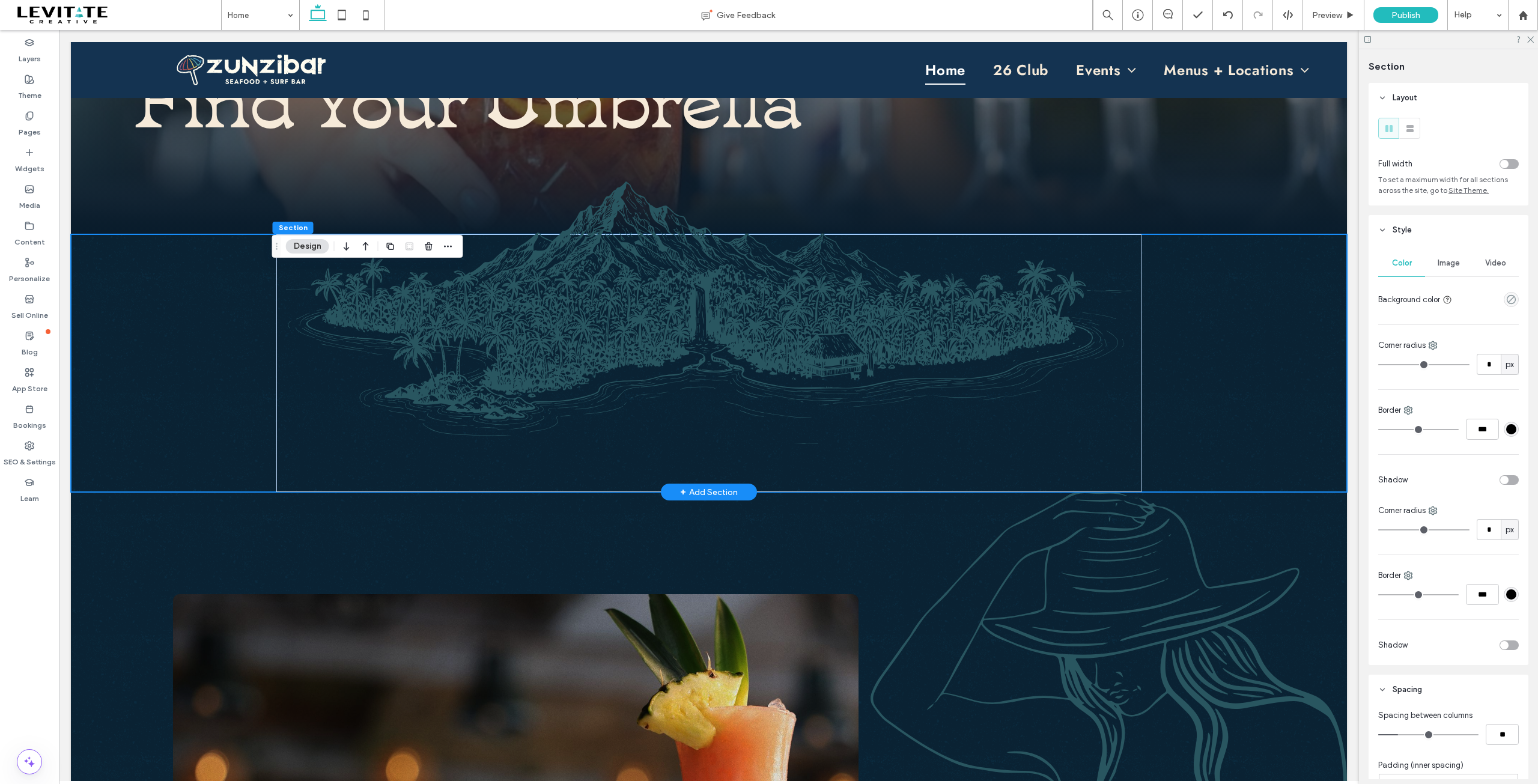
scroll to position [481, 0]
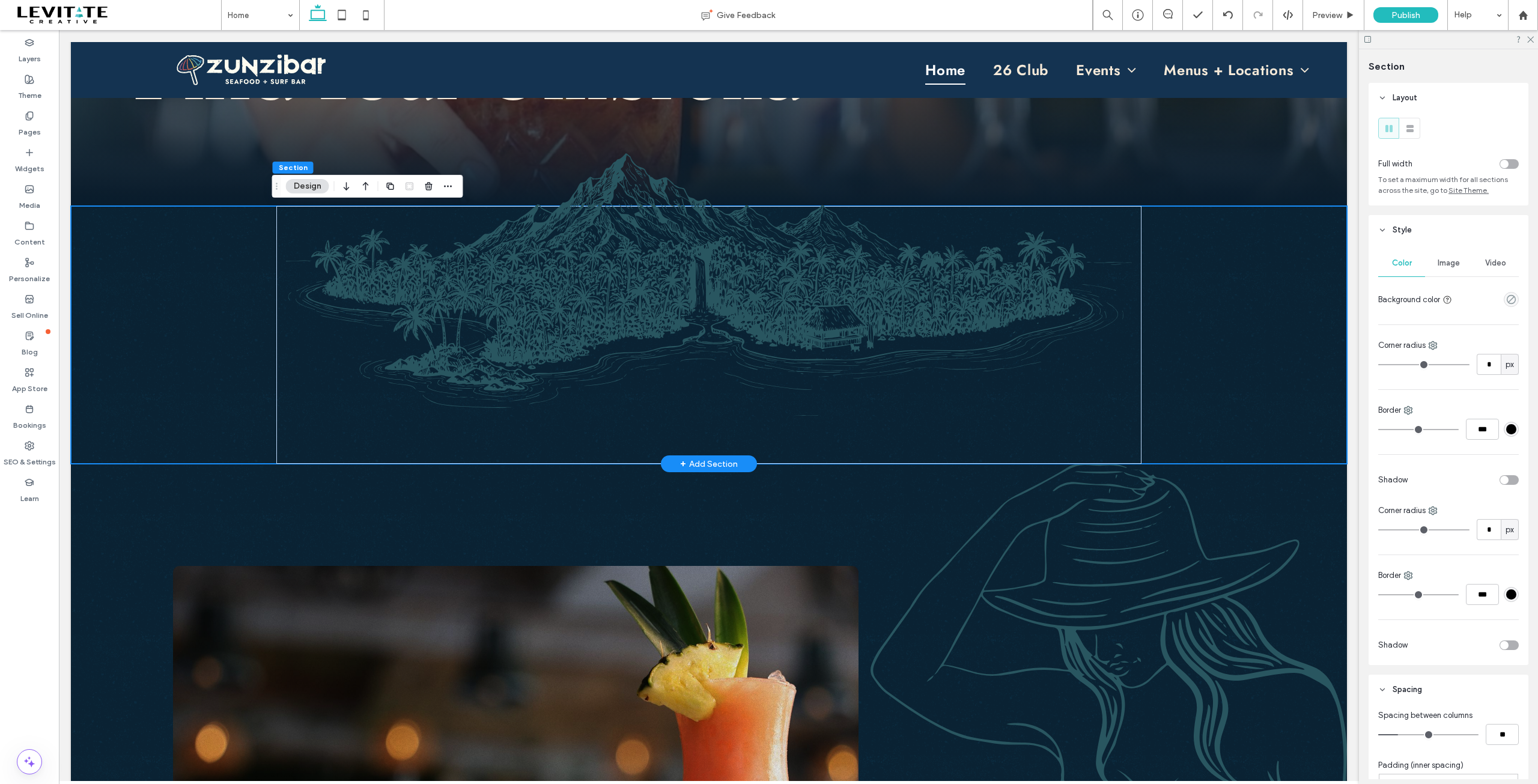
click at [1174, 445] on div at bounding box center [709, 335] width 1276 height 258
click at [1322, 18] on span "Preview" at bounding box center [1327, 15] width 30 height 10
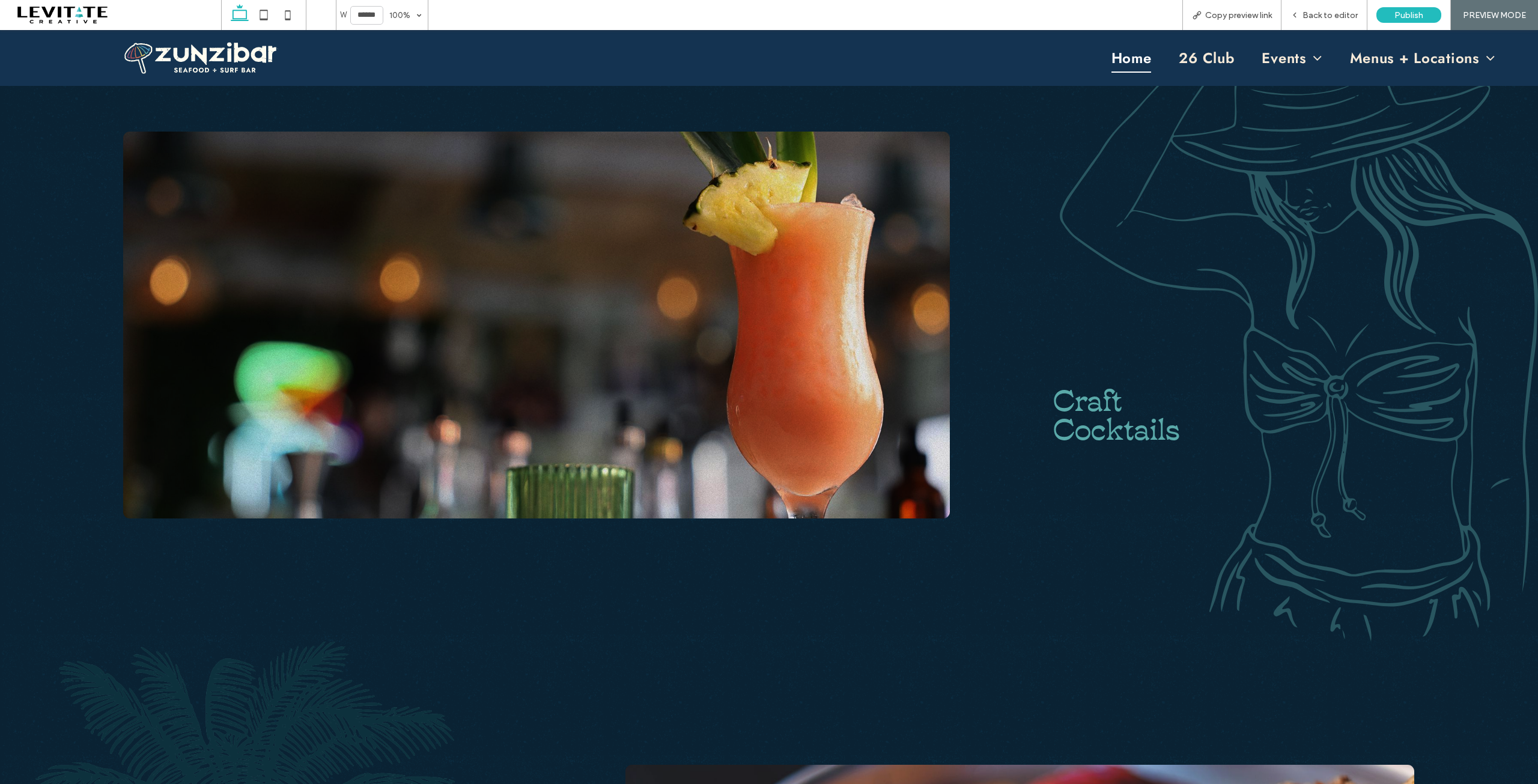
scroll to position [961, 0]
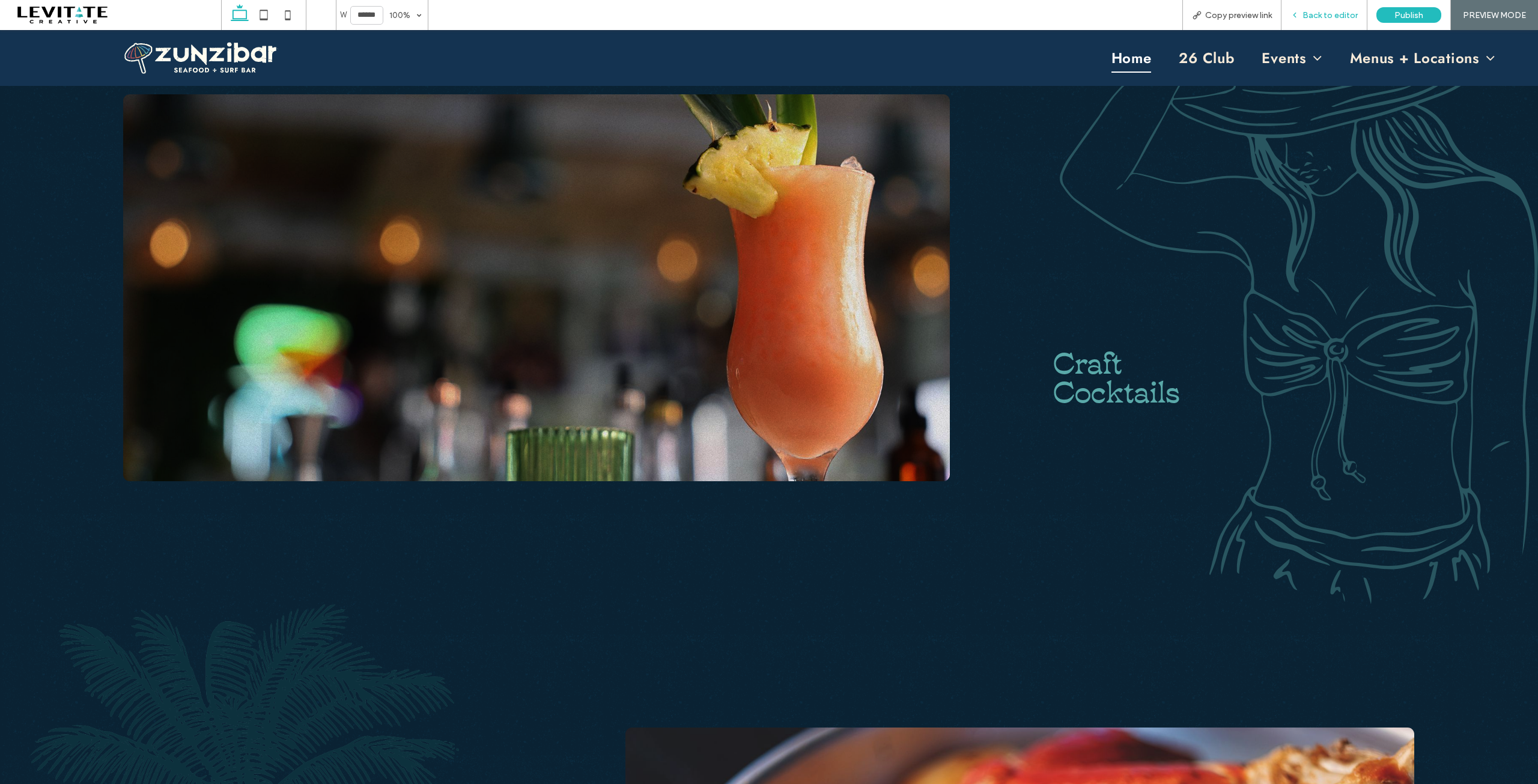
click at [1343, 14] on span "Back to editor" at bounding box center [1330, 15] width 55 height 10
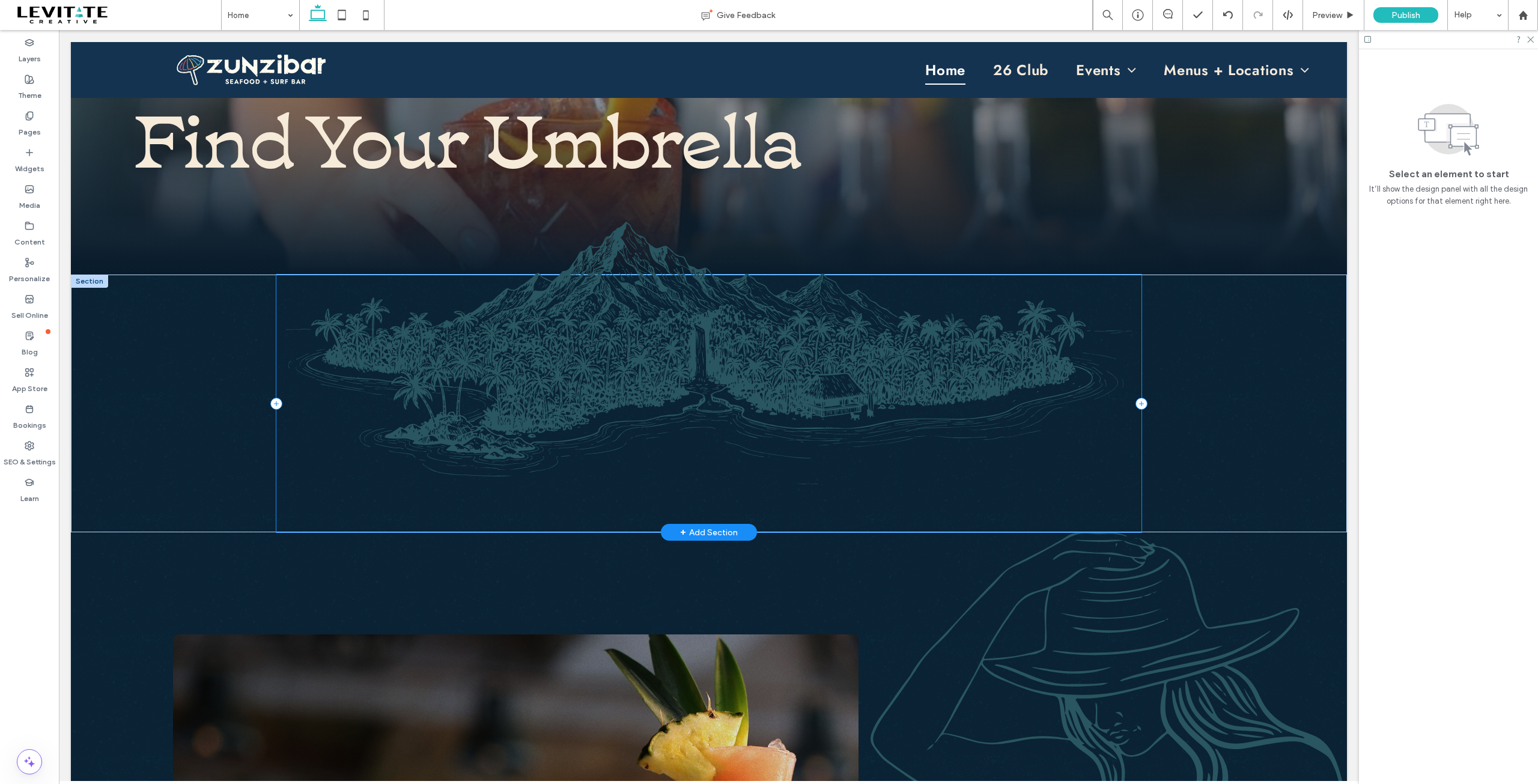
scroll to position [352, 0]
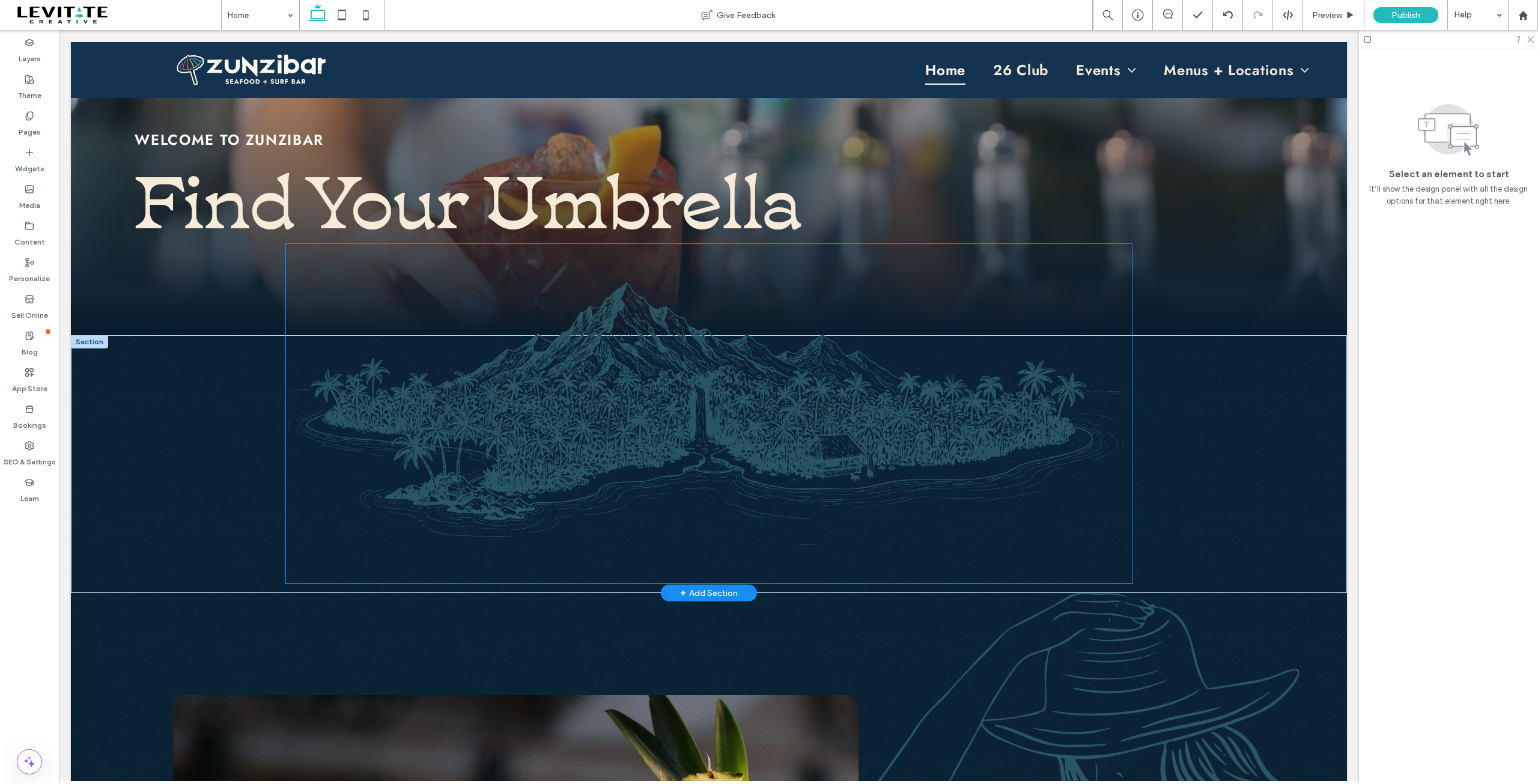
click at [807, 469] on img at bounding box center [709, 412] width 846 height 339
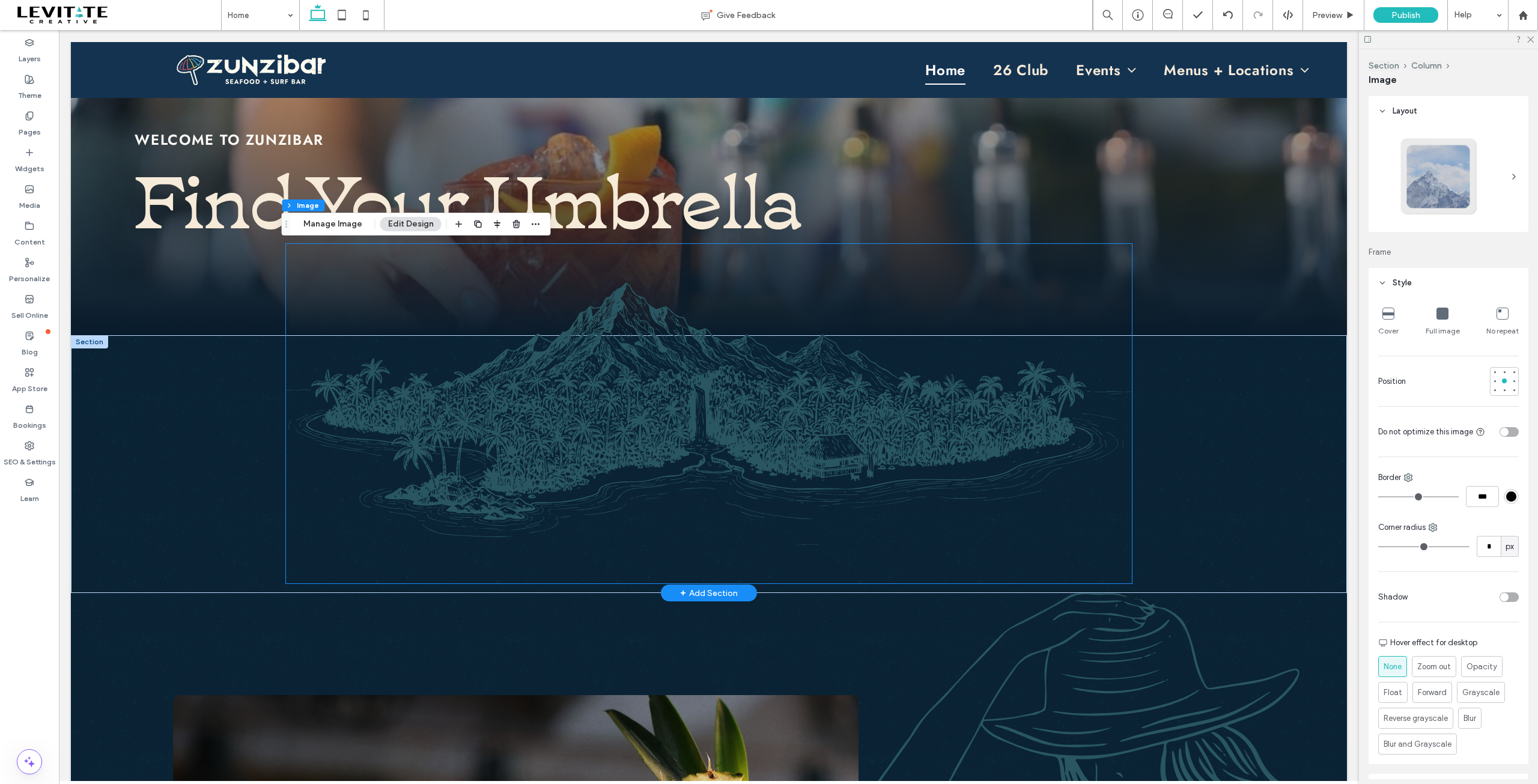
type input "**"
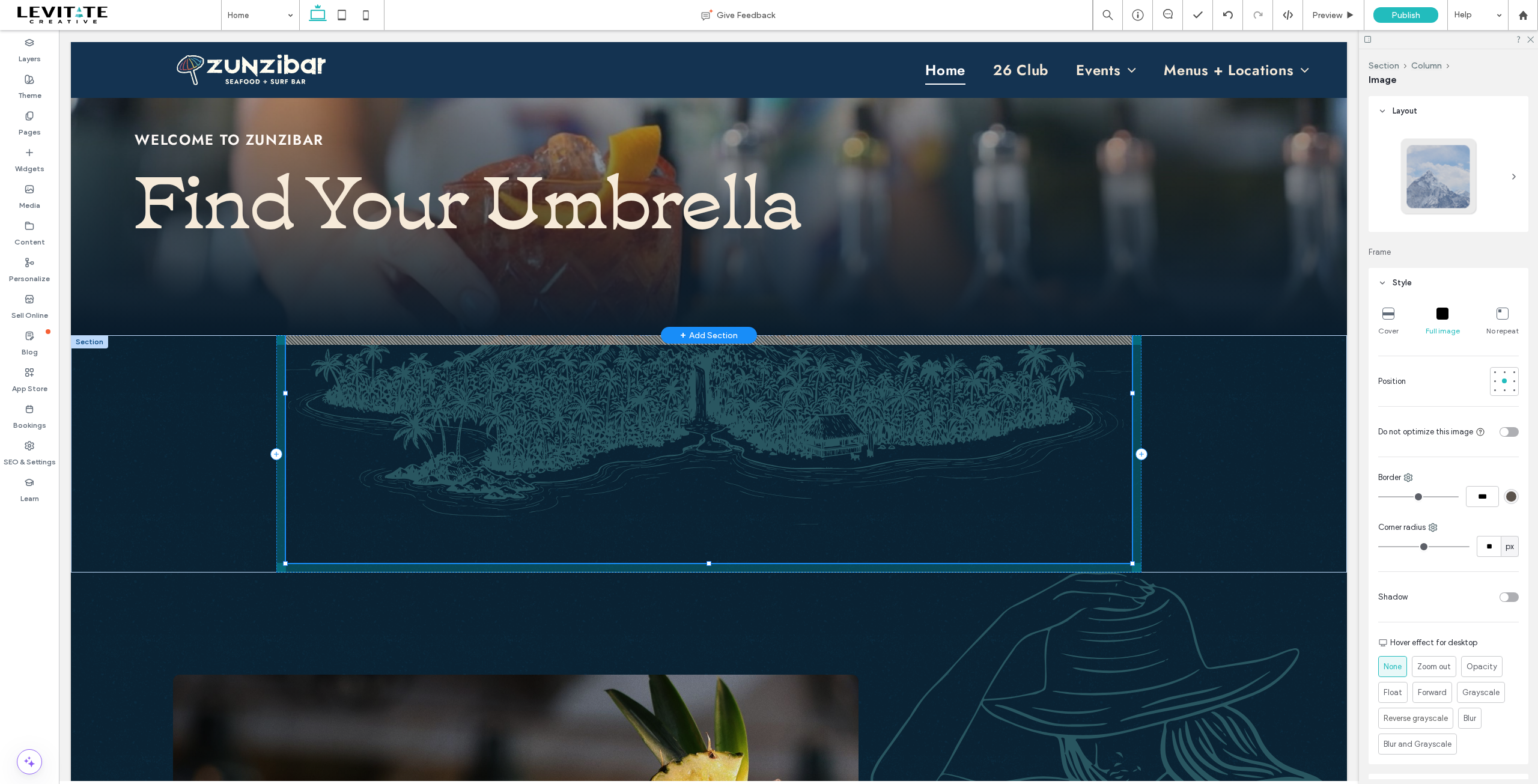
drag, startPoint x: 702, startPoint y: 243, endPoint x: 714, endPoint y: 223, distance: 23.3
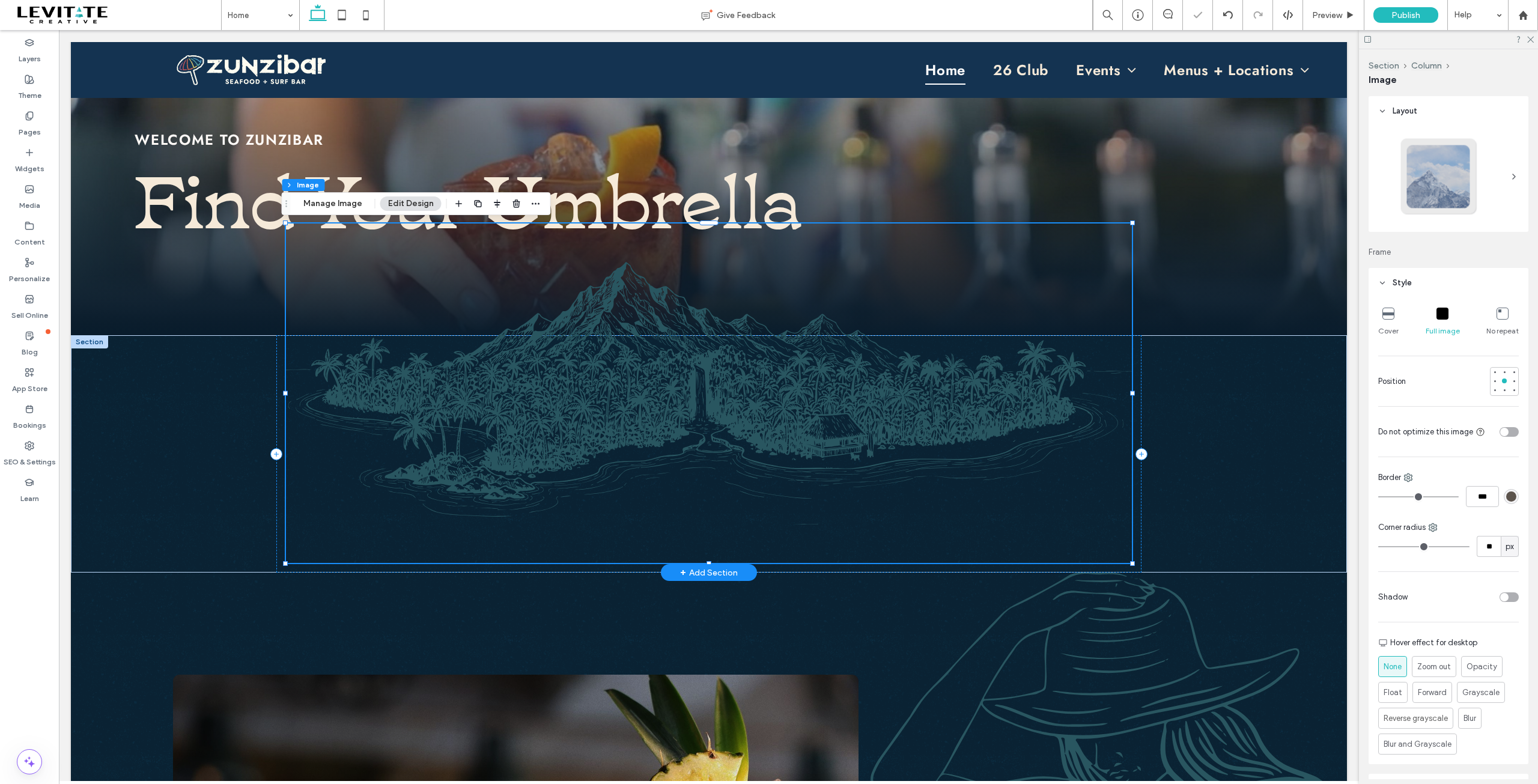
click at [761, 461] on img at bounding box center [709, 392] width 846 height 339
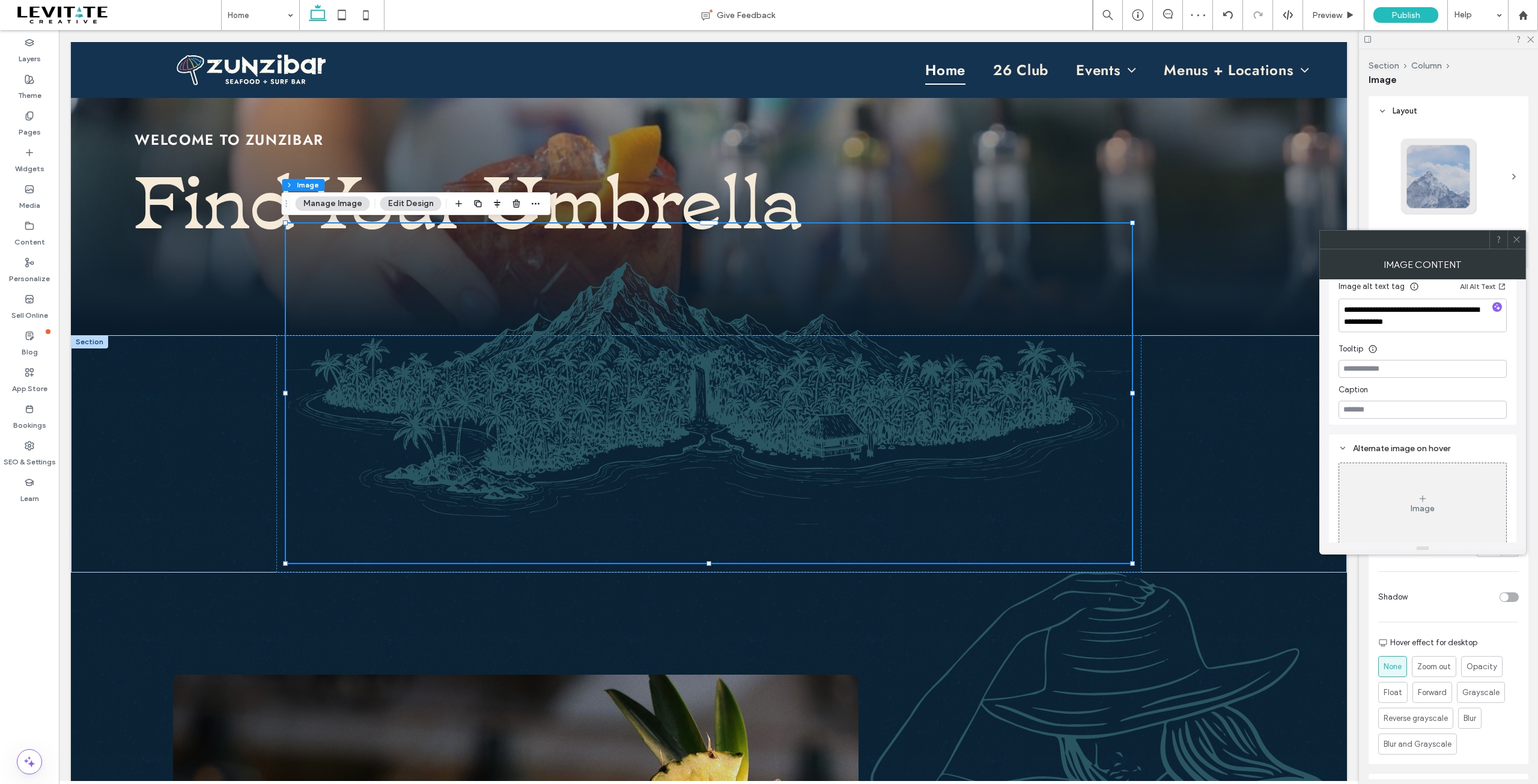
scroll to position [331, 0]
click at [1518, 238] on use at bounding box center [1516, 239] width 6 height 6
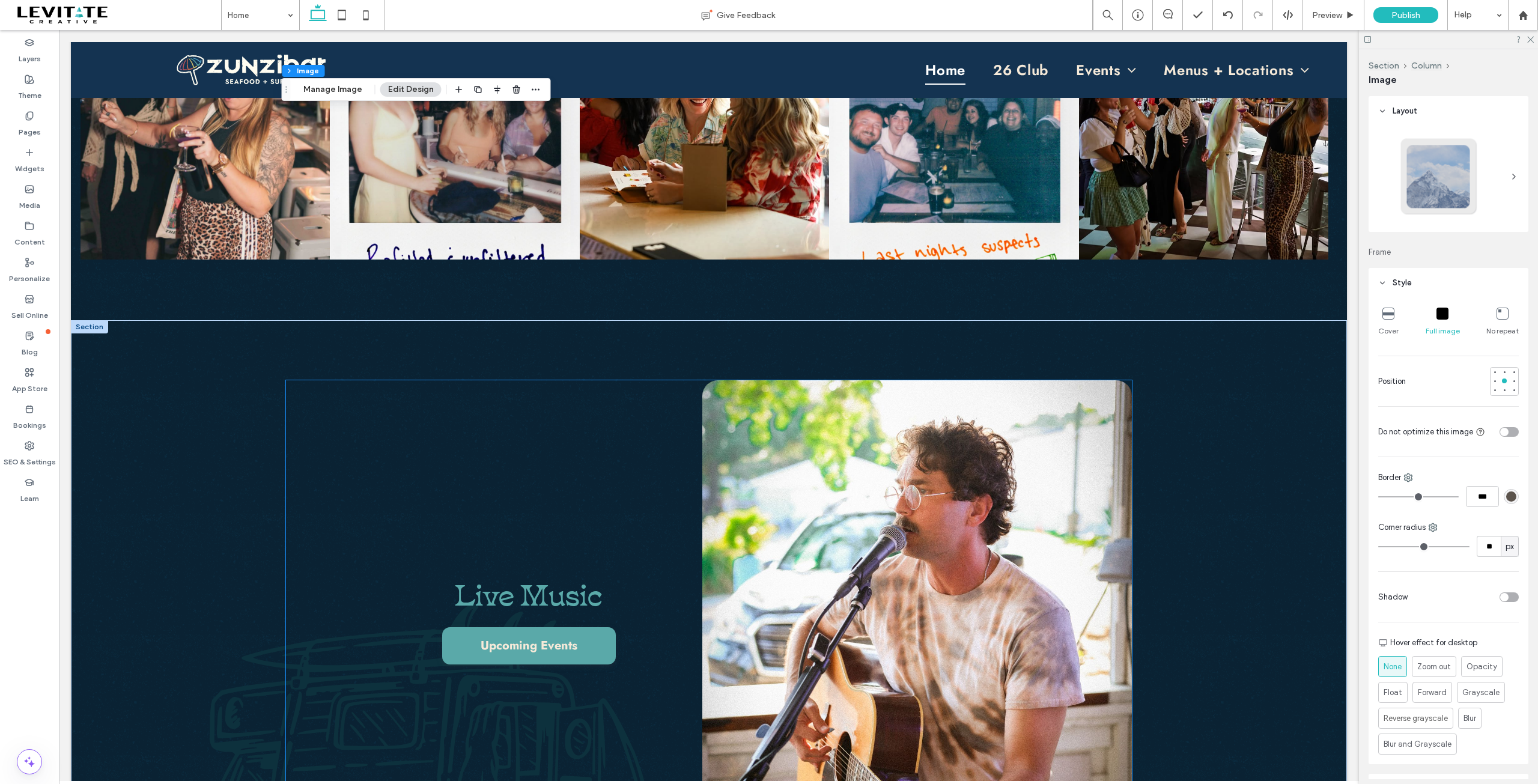
scroll to position [3233, 0]
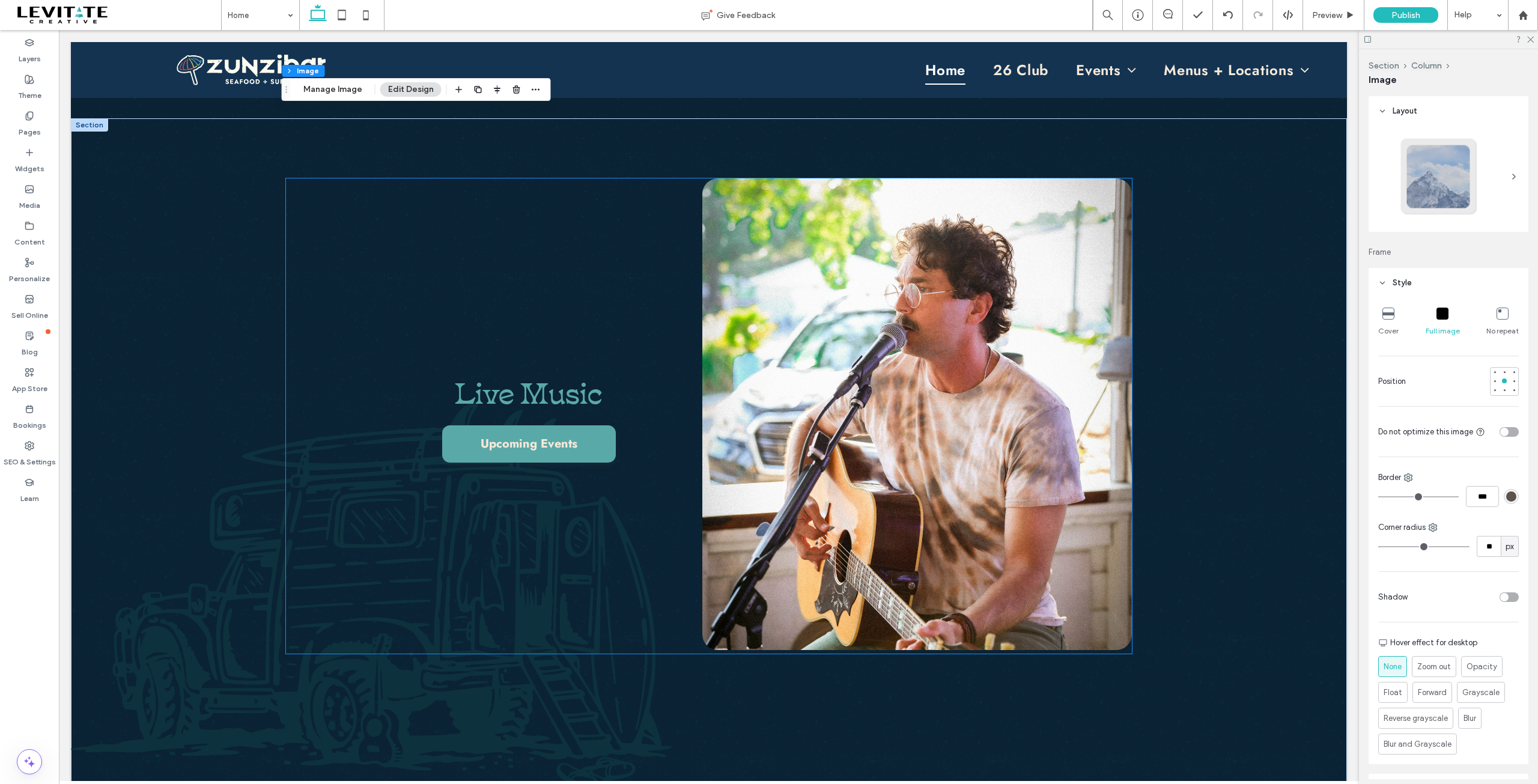
click at [545, 392] on span "Live Music" at bounding box center [528, 390] width 148 height 42
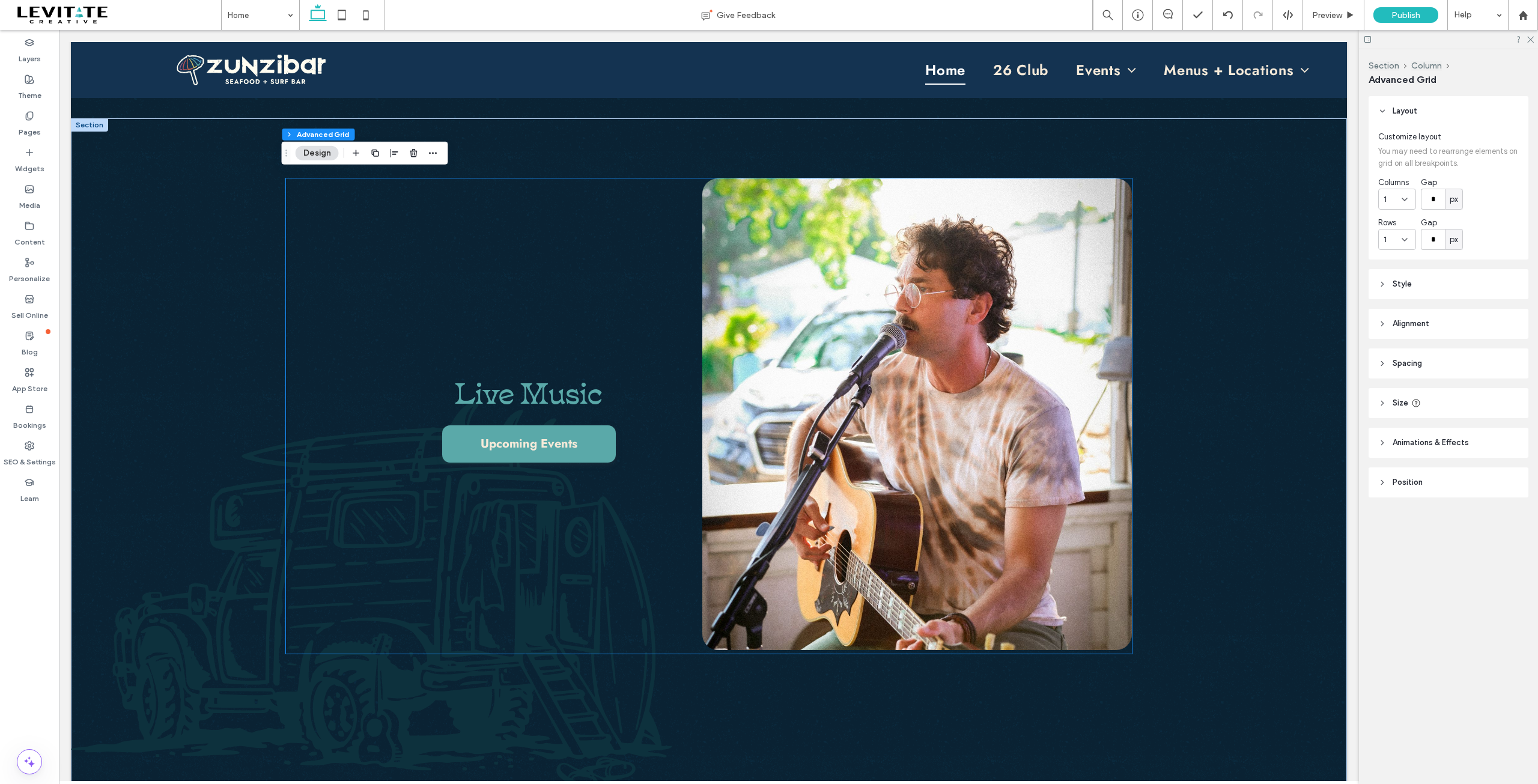
click at [545, 392] on span "Live Music" at bounding box center [528, 390] width 148 height 42
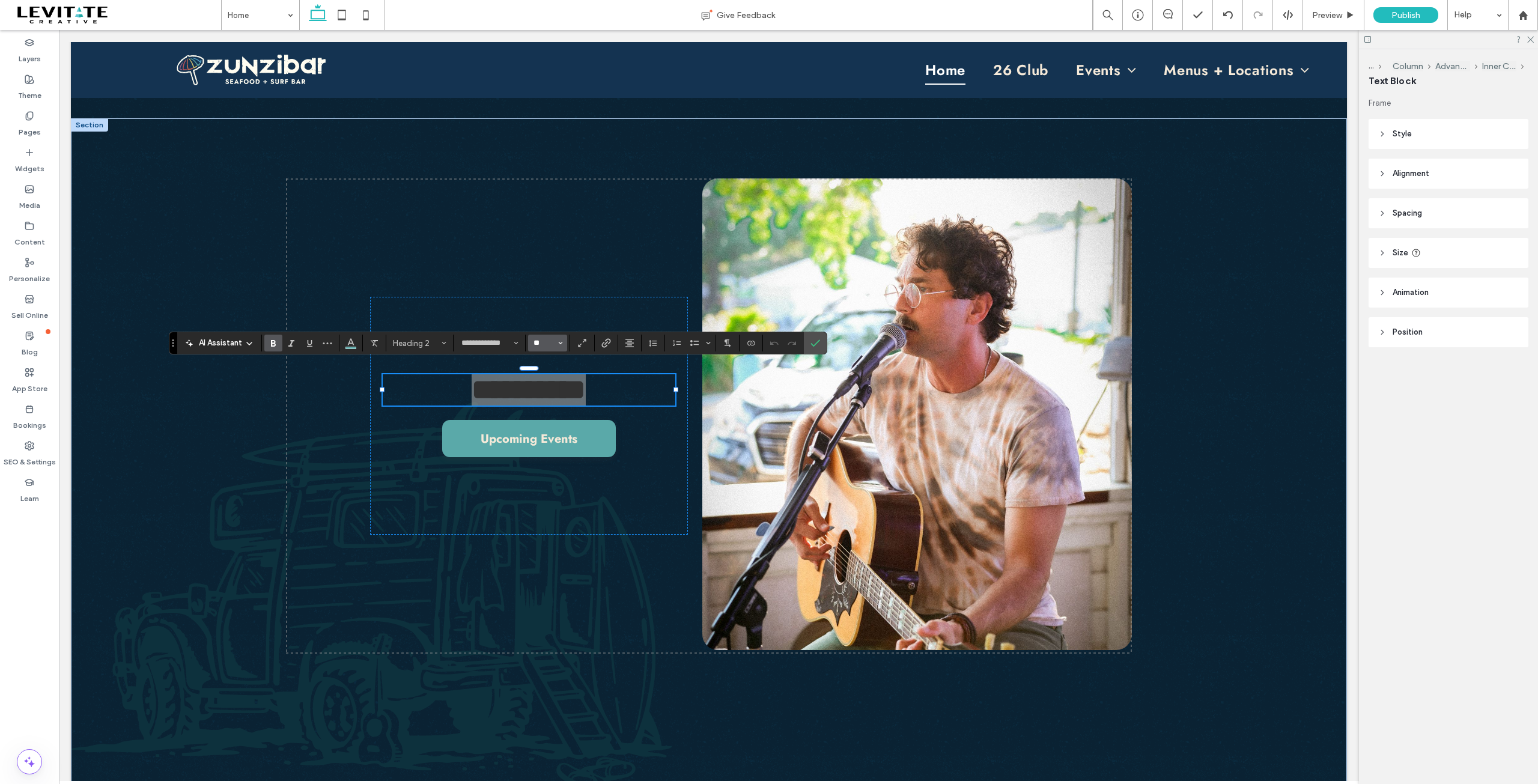
click at [545, 342] on input "**" at bounding box center [544, 342] width 24 height 10
type input "**"
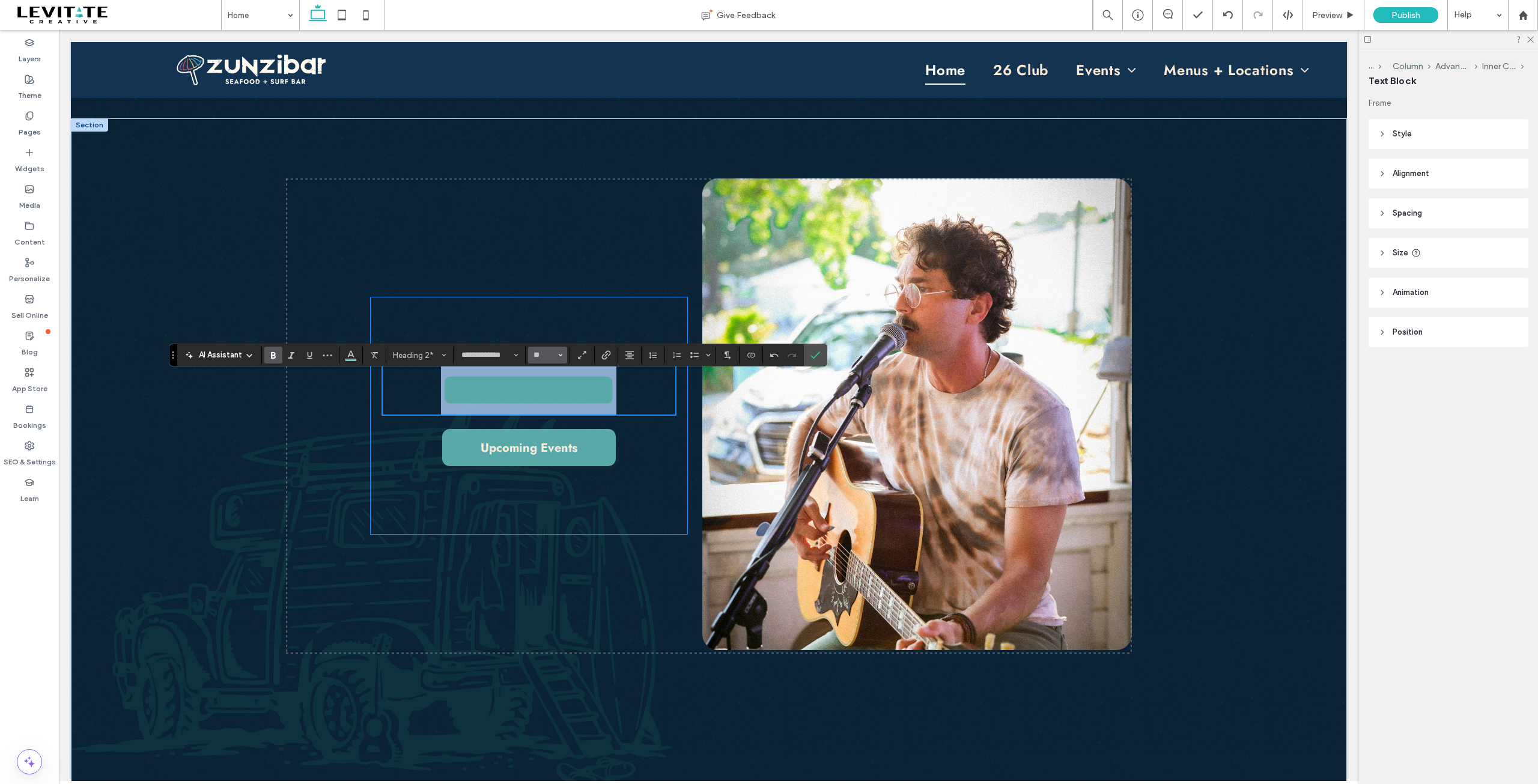
scroll to position [3221, 0]
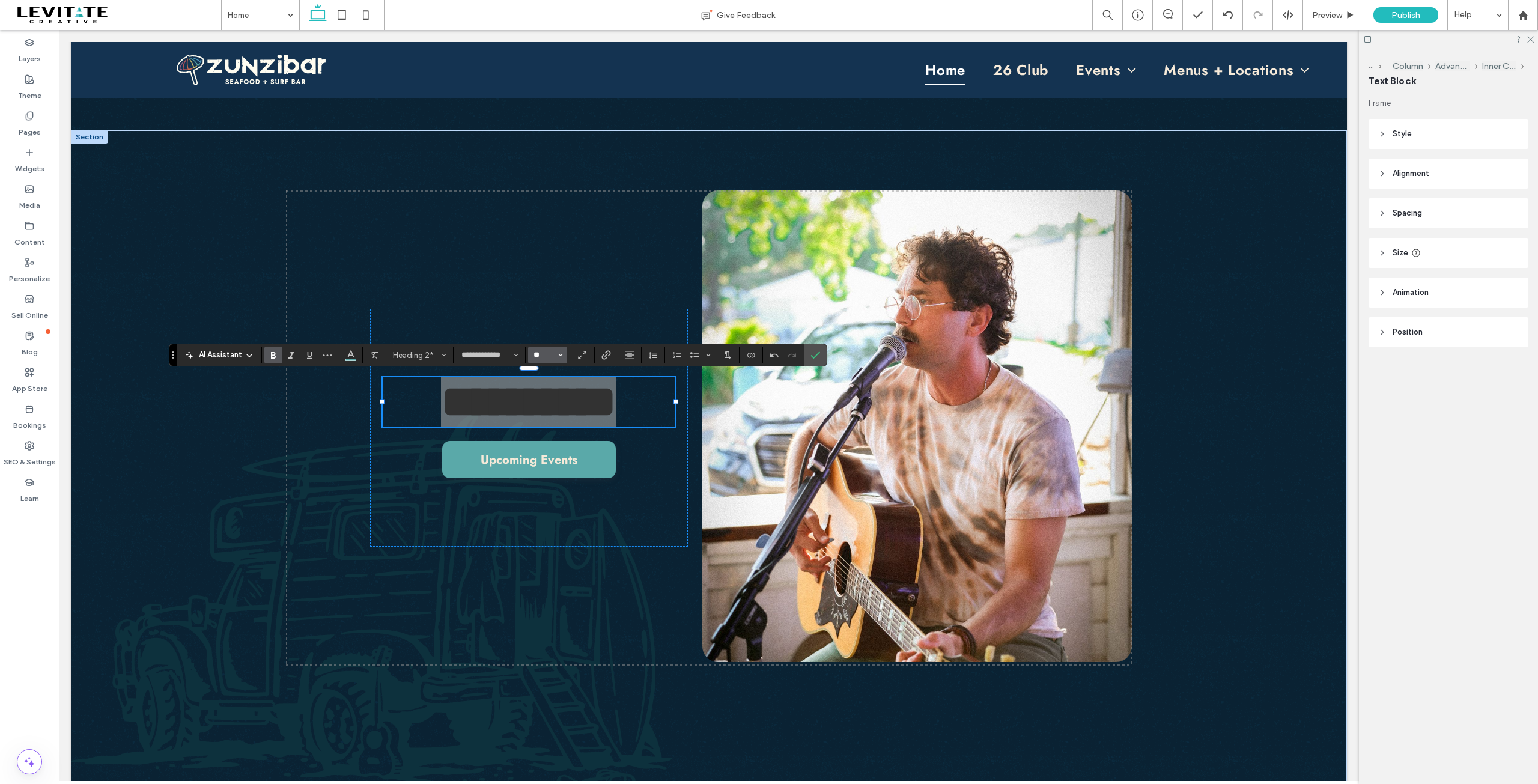
click at [548, 354] on input "**" at bounding box center [544, 354] width 24 height 10
type input "***"
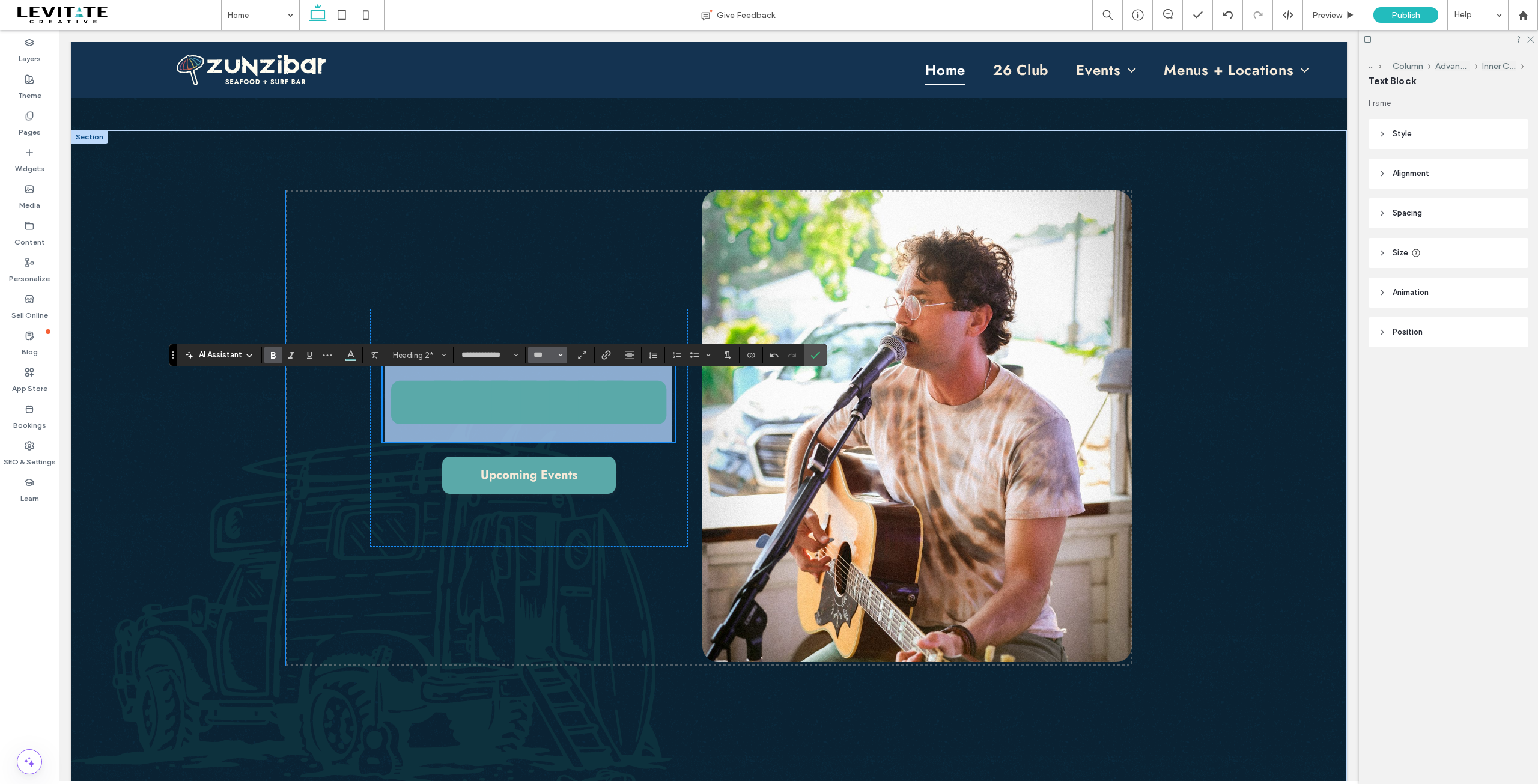
scroll to position [3161, 0]
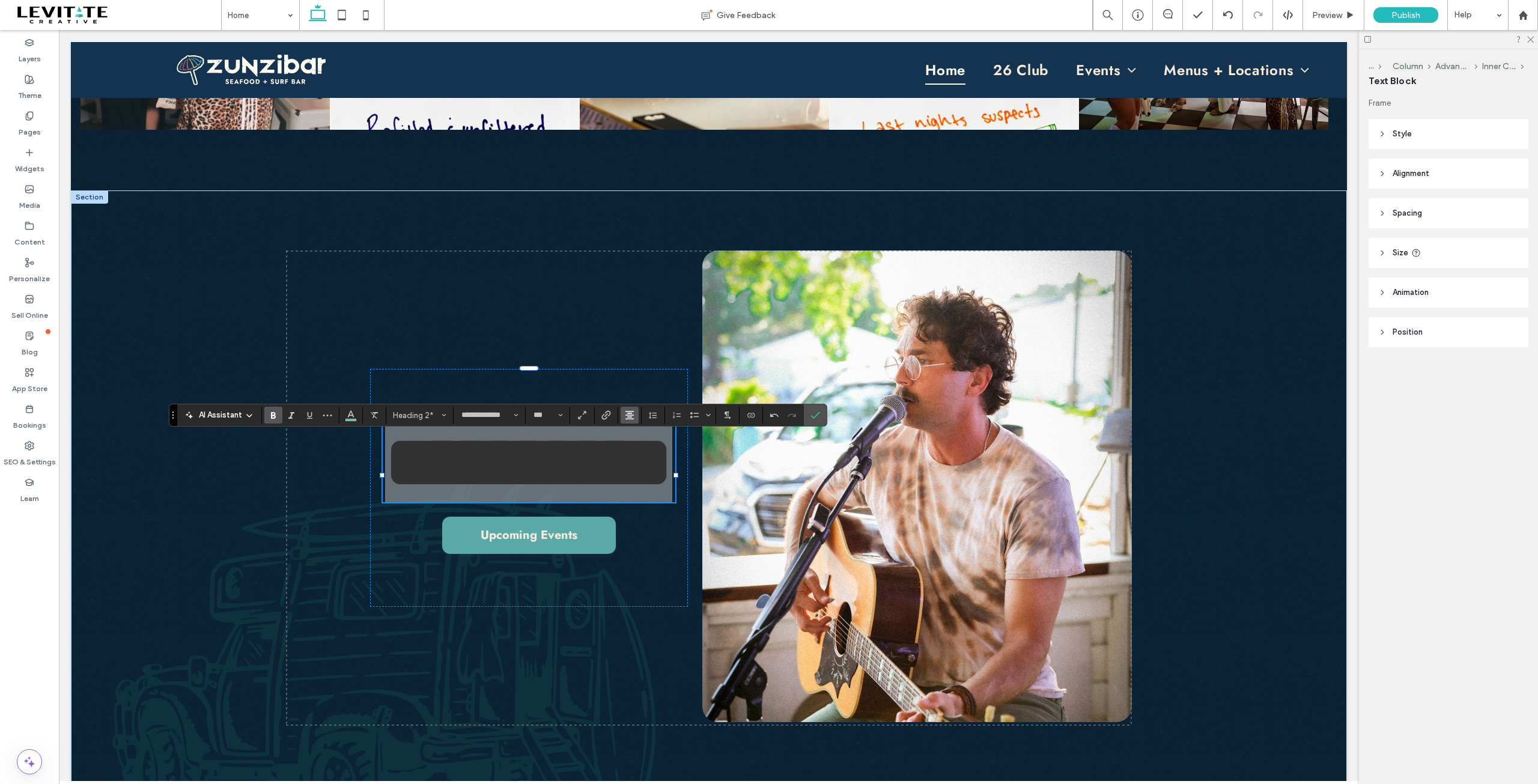
click at [627, 415] on use "Alignment" at bounding box center [629, 414] width 8 height 8
click at [630, 437] on icon "ui.textEditor.alignment.left" at bounding box center [627, 434] width 5 height 5
click at [648, 415] on icon "Line Height" at bounding box center [653, 414] width 10 height 10
click at [667, 455] on div "Single" at bounding box center [672, 452] width 29 height 9
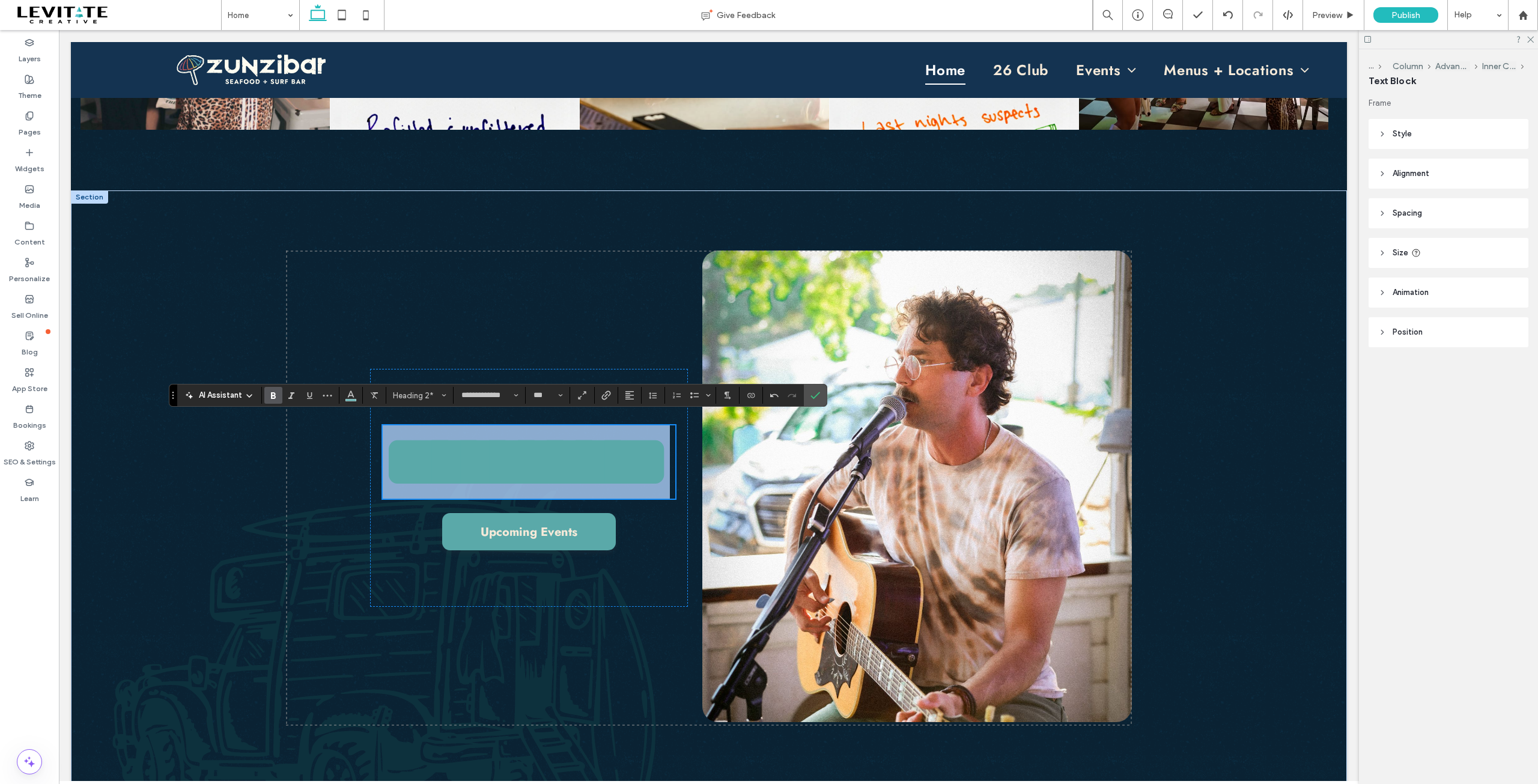
scroll to position [3181, 0]
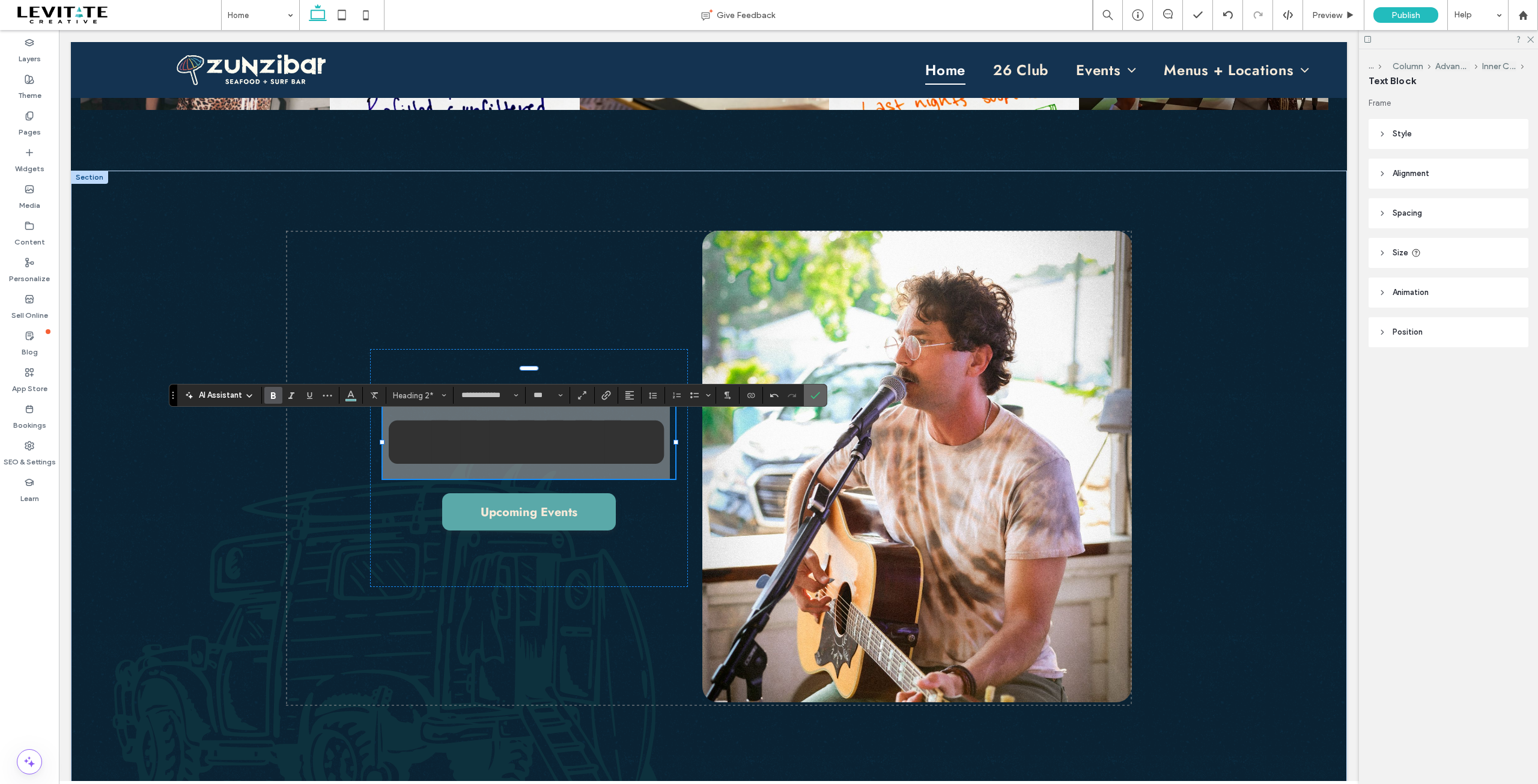
drag, startPoint x: 819, startPoint y: 395, endPoint x: 756, endPoint y: 366, distance: 69.4
click at [819, 395] on icon "Confirm" at bounding box center [815, 395] width 10 height 10
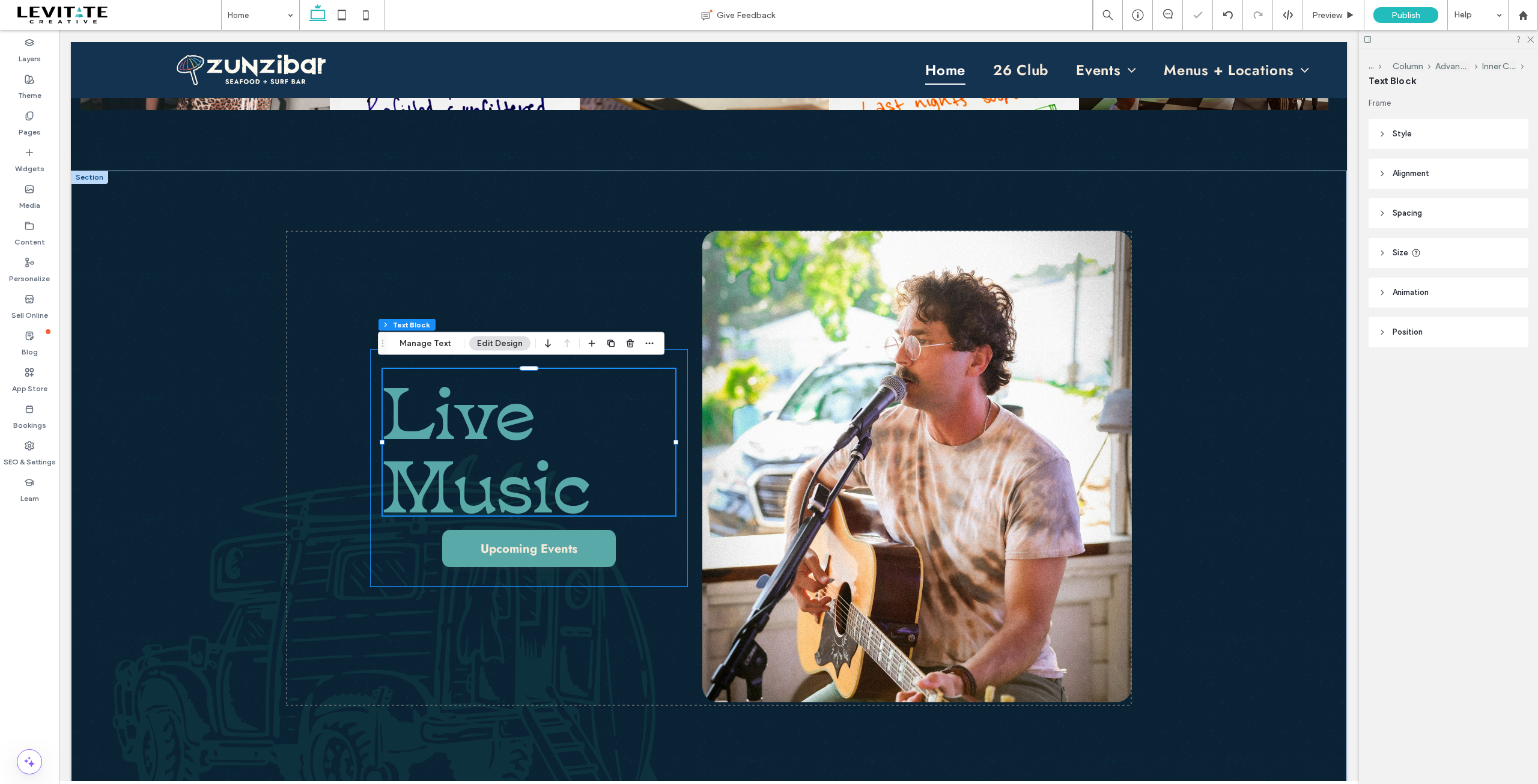
click at [653, 548] on div "Live Music Upcoming Events" at bounding box center [529, 468] width 318 height 238
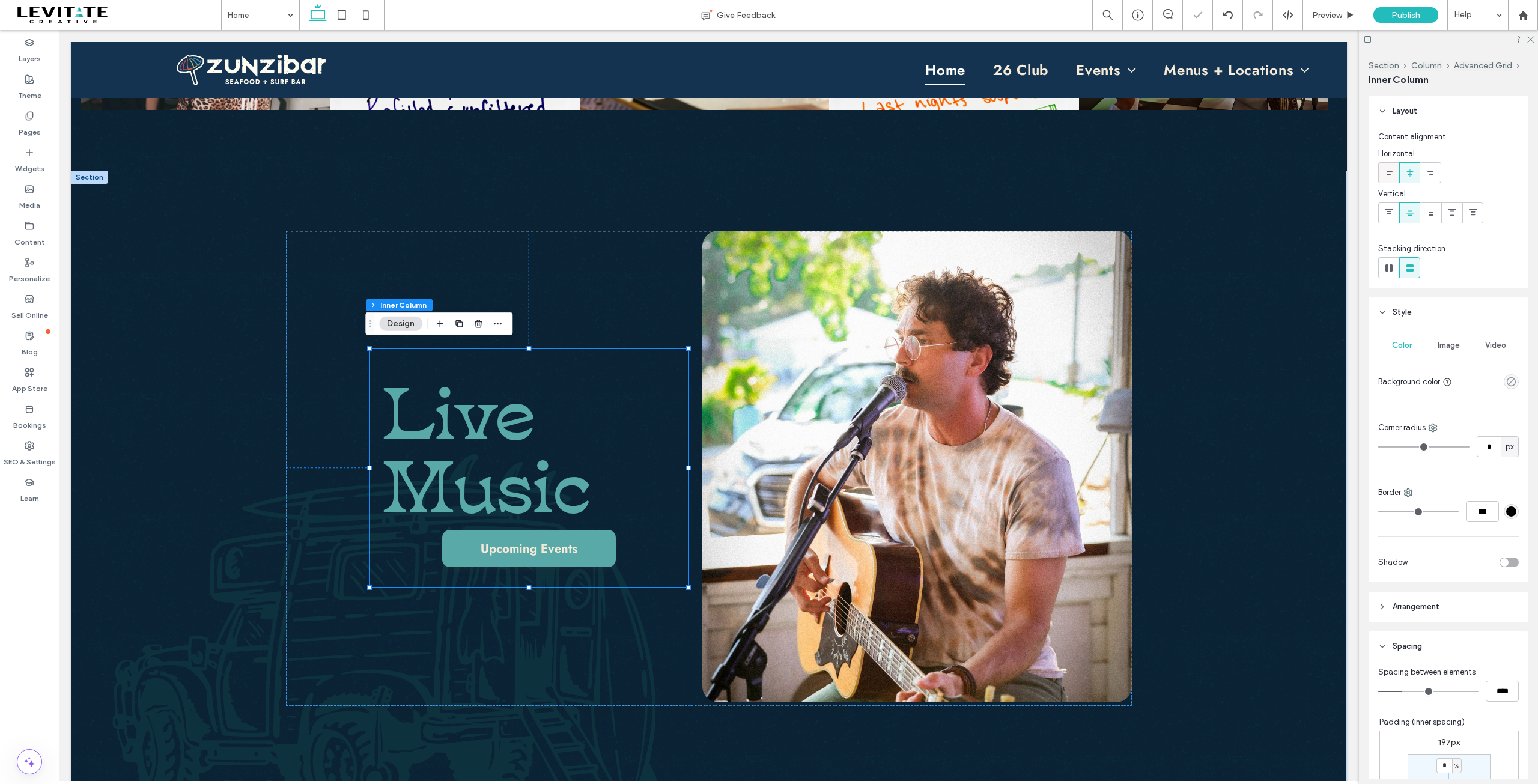
click at [1387, 171] on icon at bounding box center [1389, 173] width 10 height 10
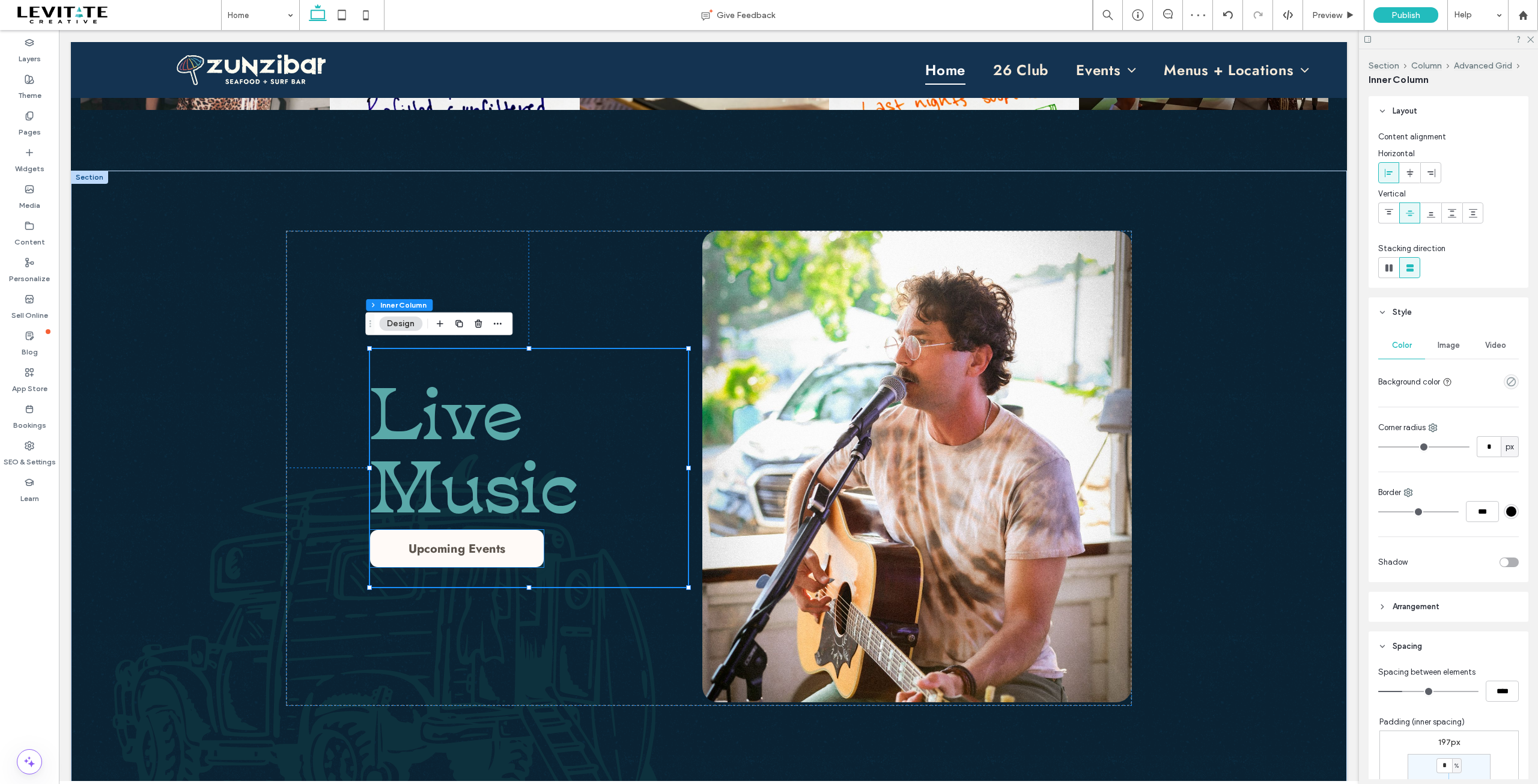
click at [498, 546] on span "Upcoming Events" at bounding box center [456, 548] width 96 height 17
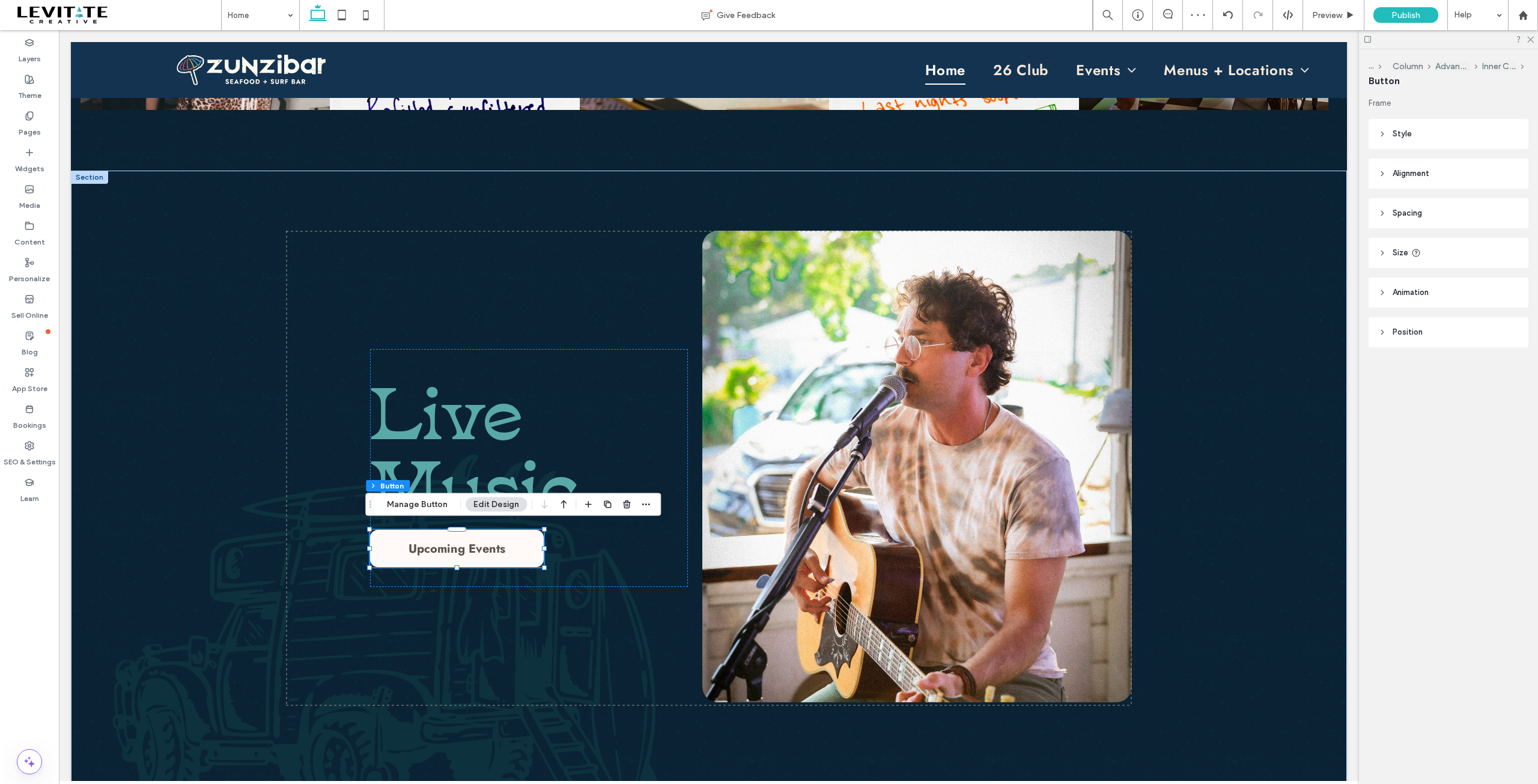
type input "**"
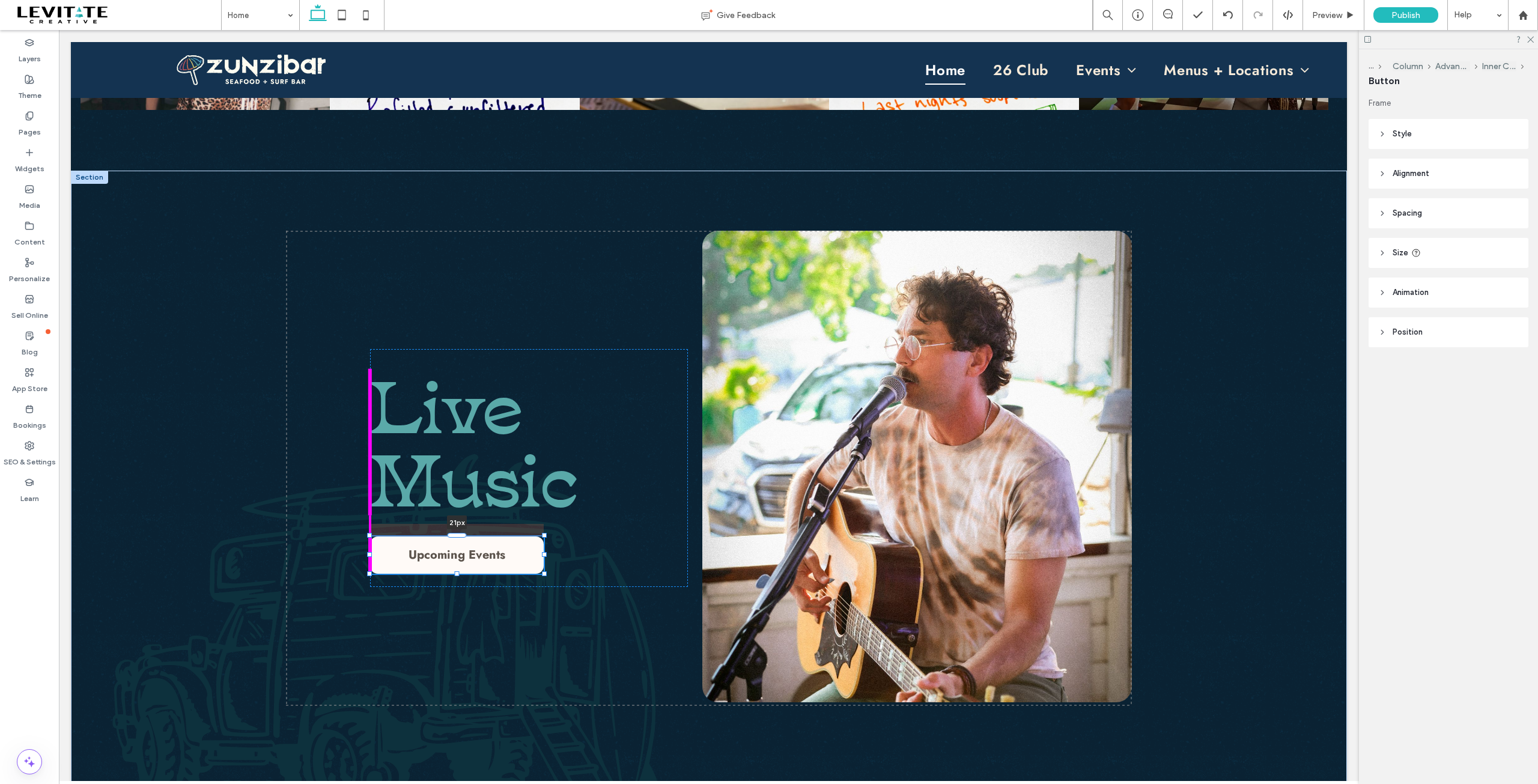
drag, startPoint x: 457, startPoint y: 524, endPoint x: 454, endPoint y: 537, distance: 13.3
click at [454, 537] on div "Live Music Upcoming Events 21px" at bounding box center [709, 468] width 846 height 475
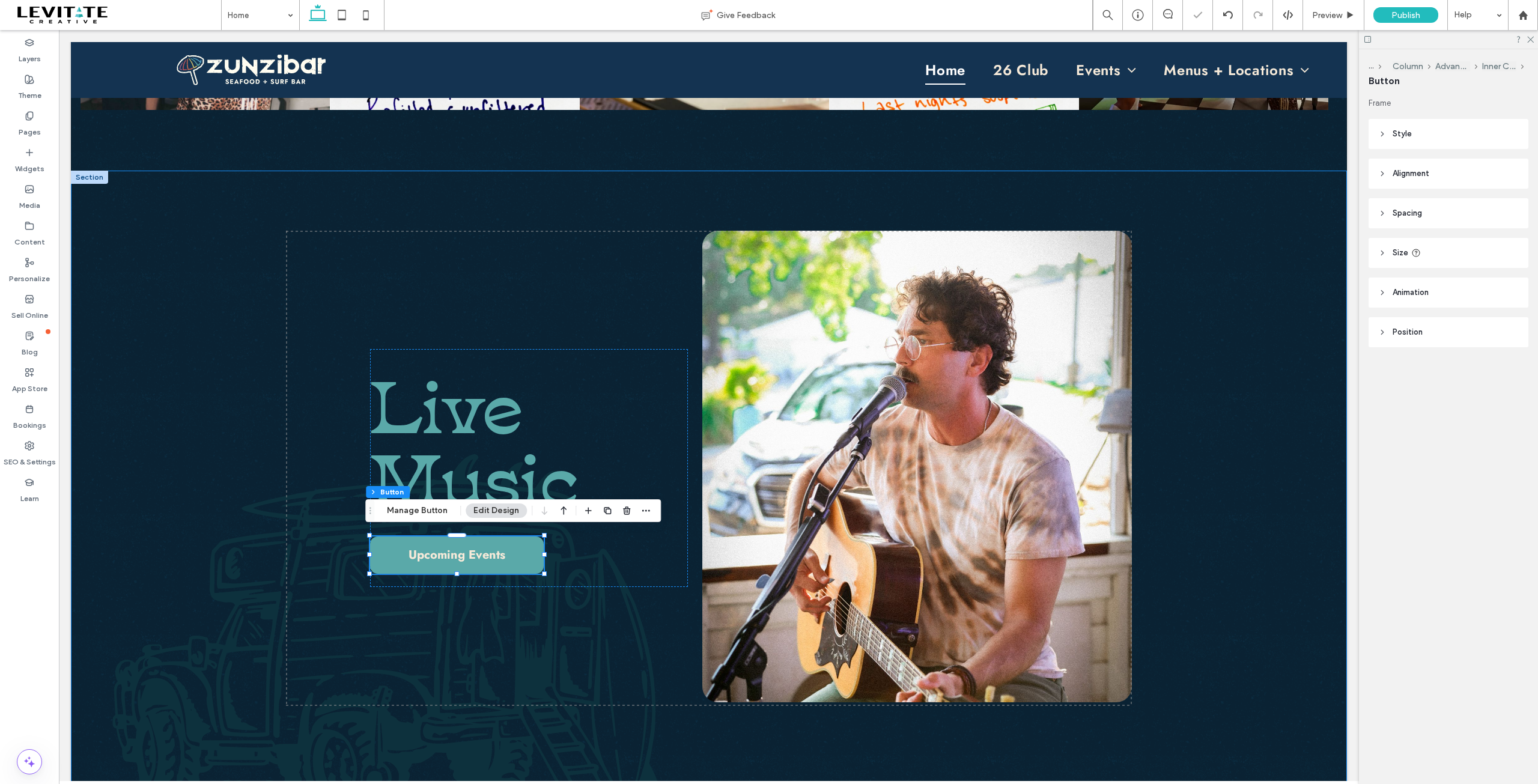
click at [184, 502] on div "Live Music Upcoming Events 21px" at bounding box center [709, 507] width 1276 height 672
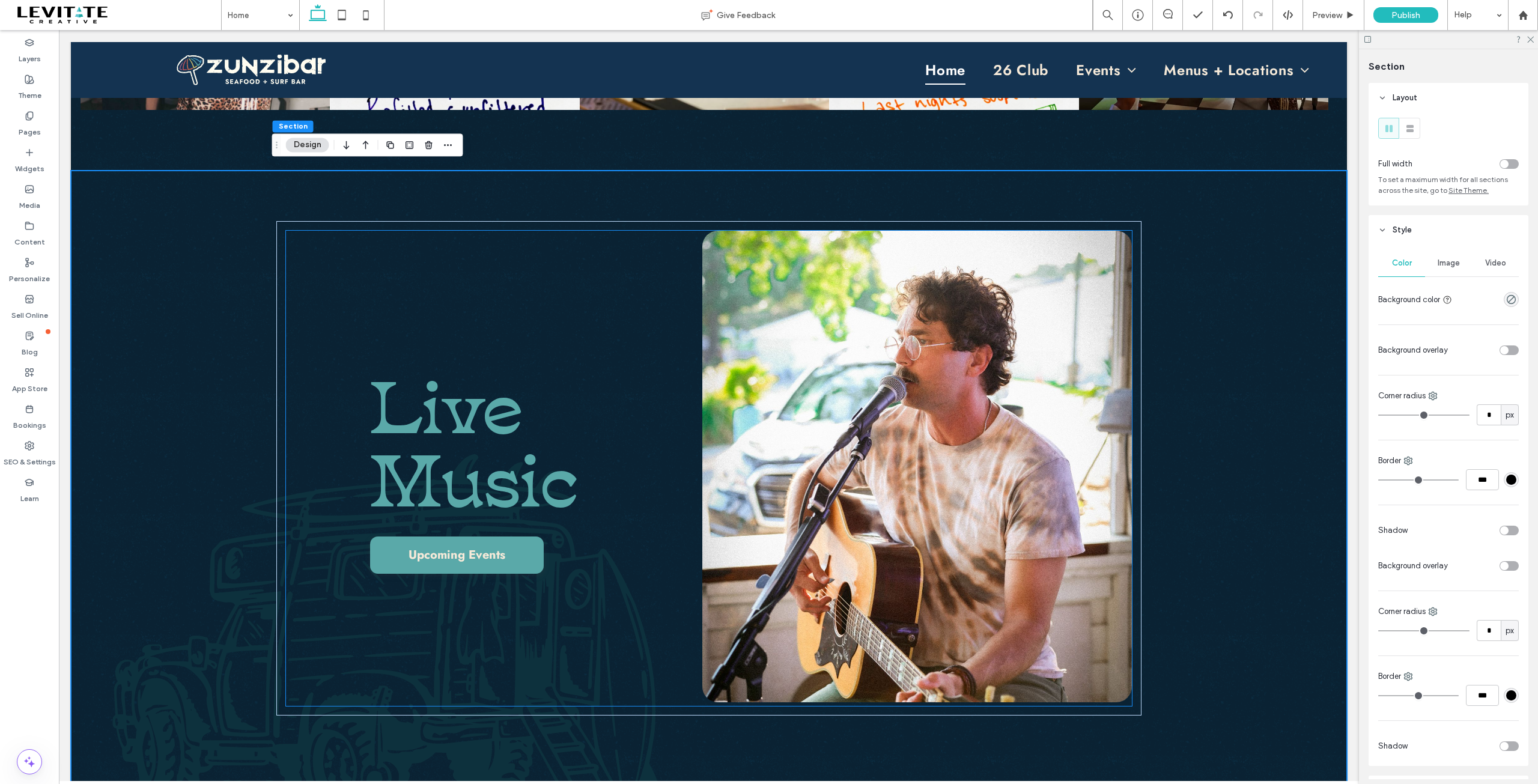
click at [408, 463] on span "Live Music" at bounding box center [474, 436] width 208 height 180
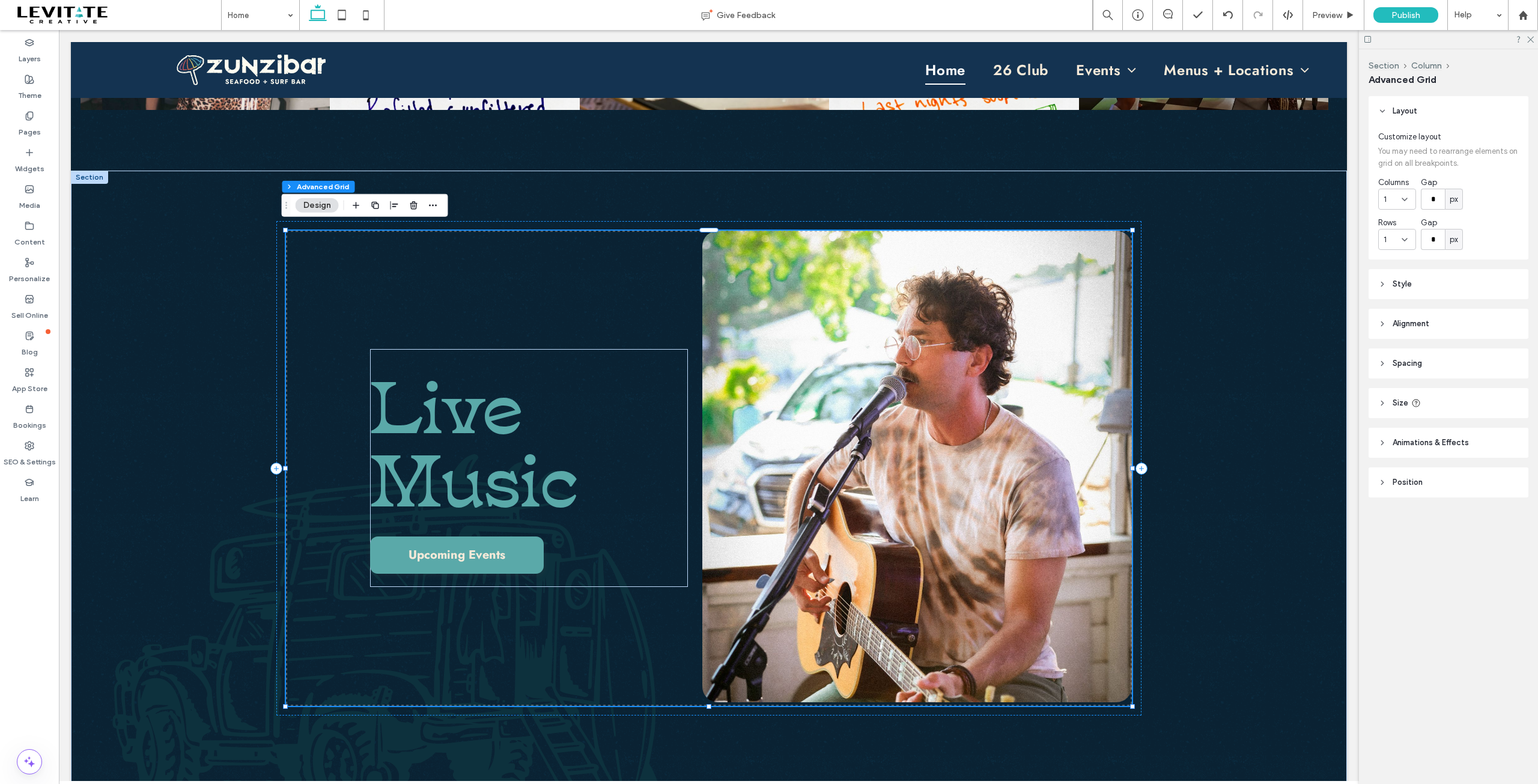
click at [408, 463] on span "Live Music" at bounding box center [474, 436] width 208 height 180
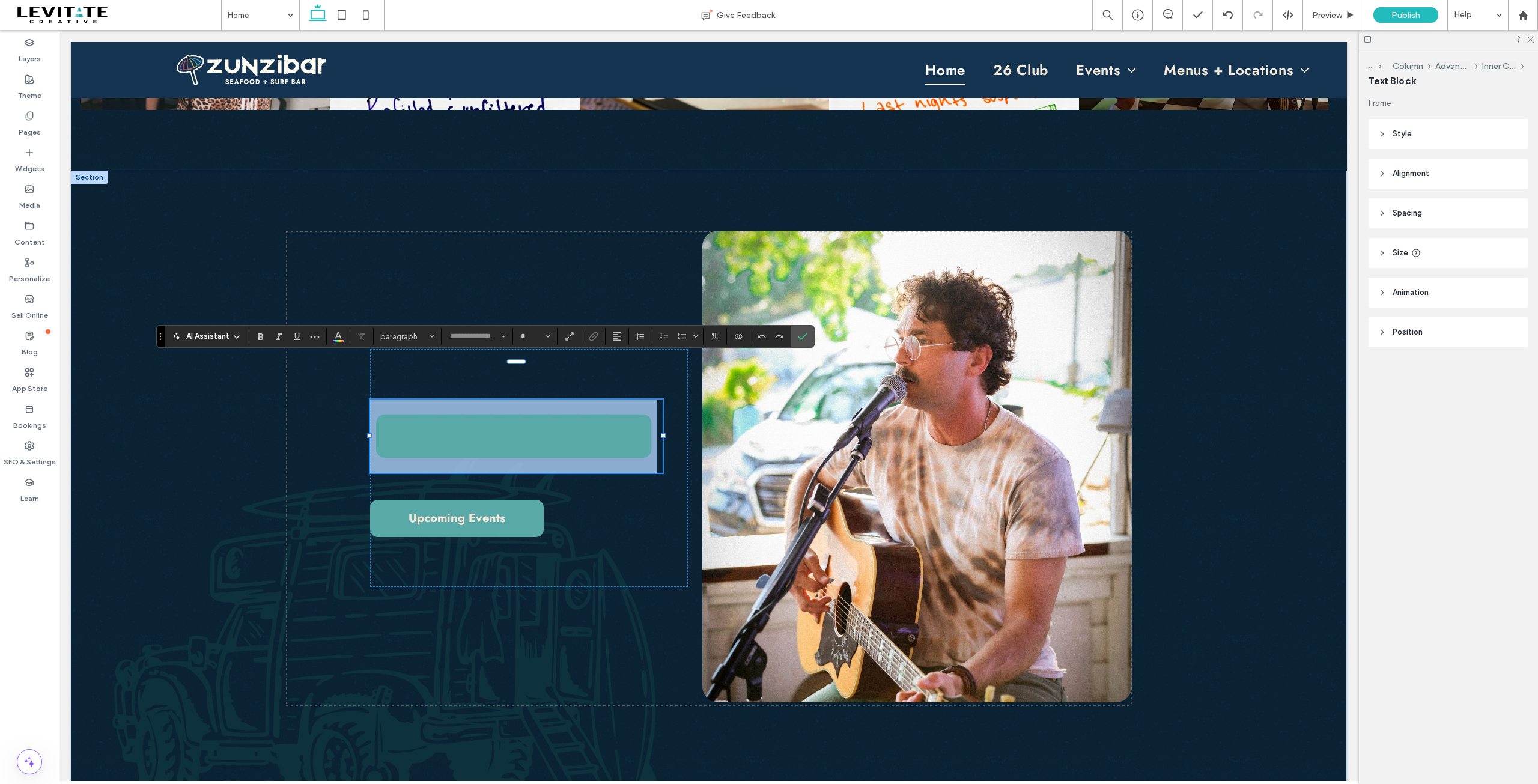
type input "**********"
type input "***"
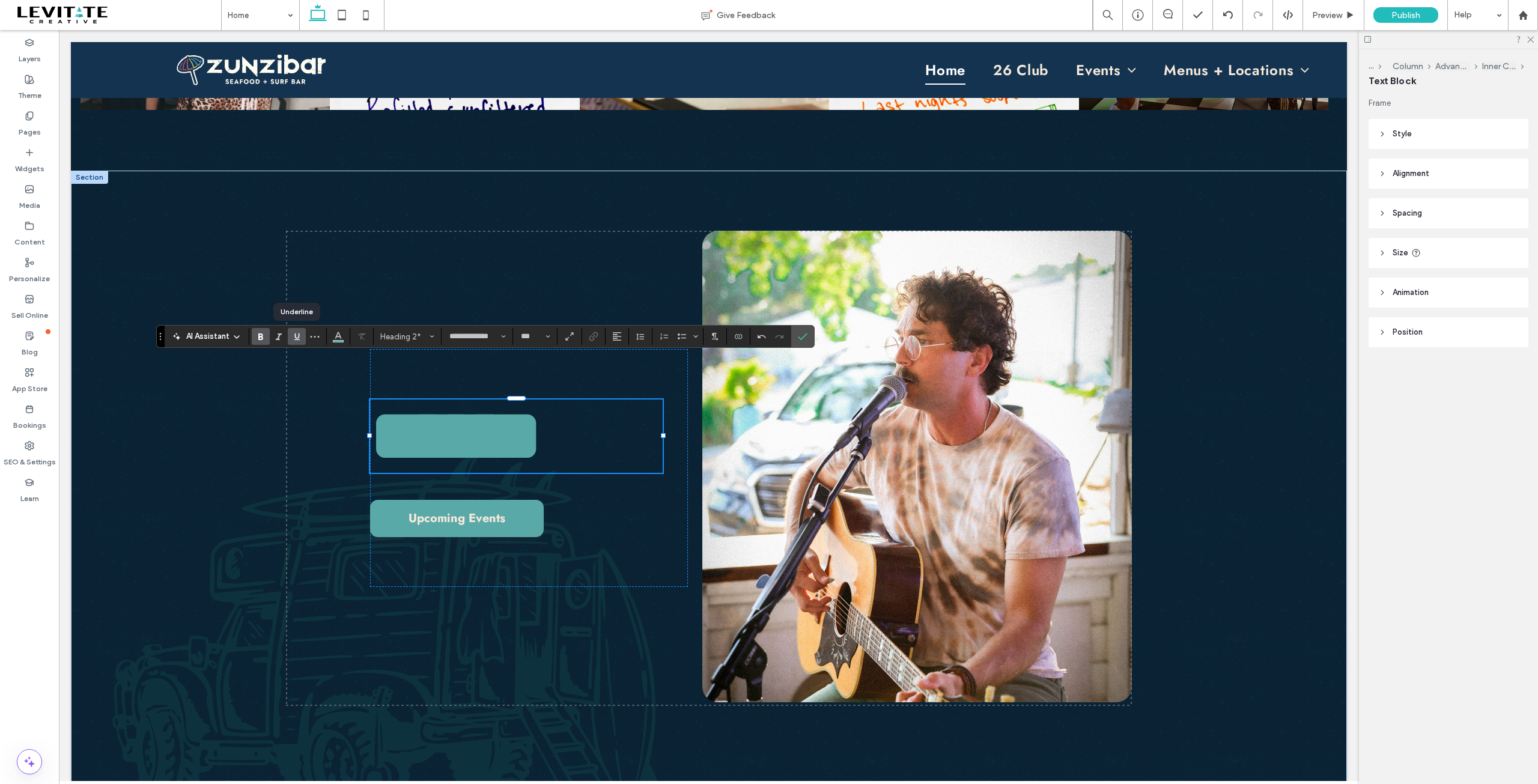
scroll to position [16, 0]
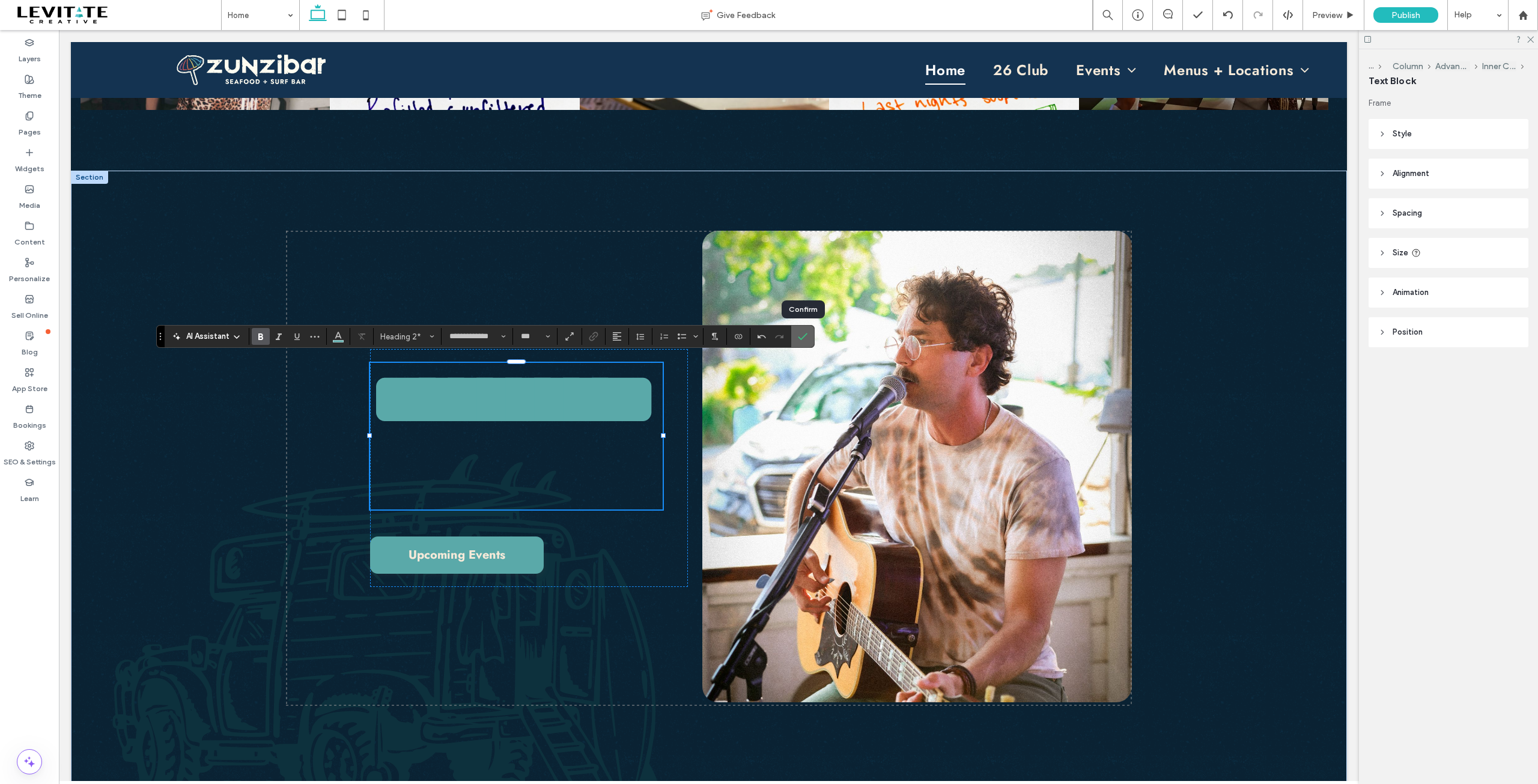
click at [802, 336] on icon "Confirm" at bounding box center [803, 336] width 10 height 10
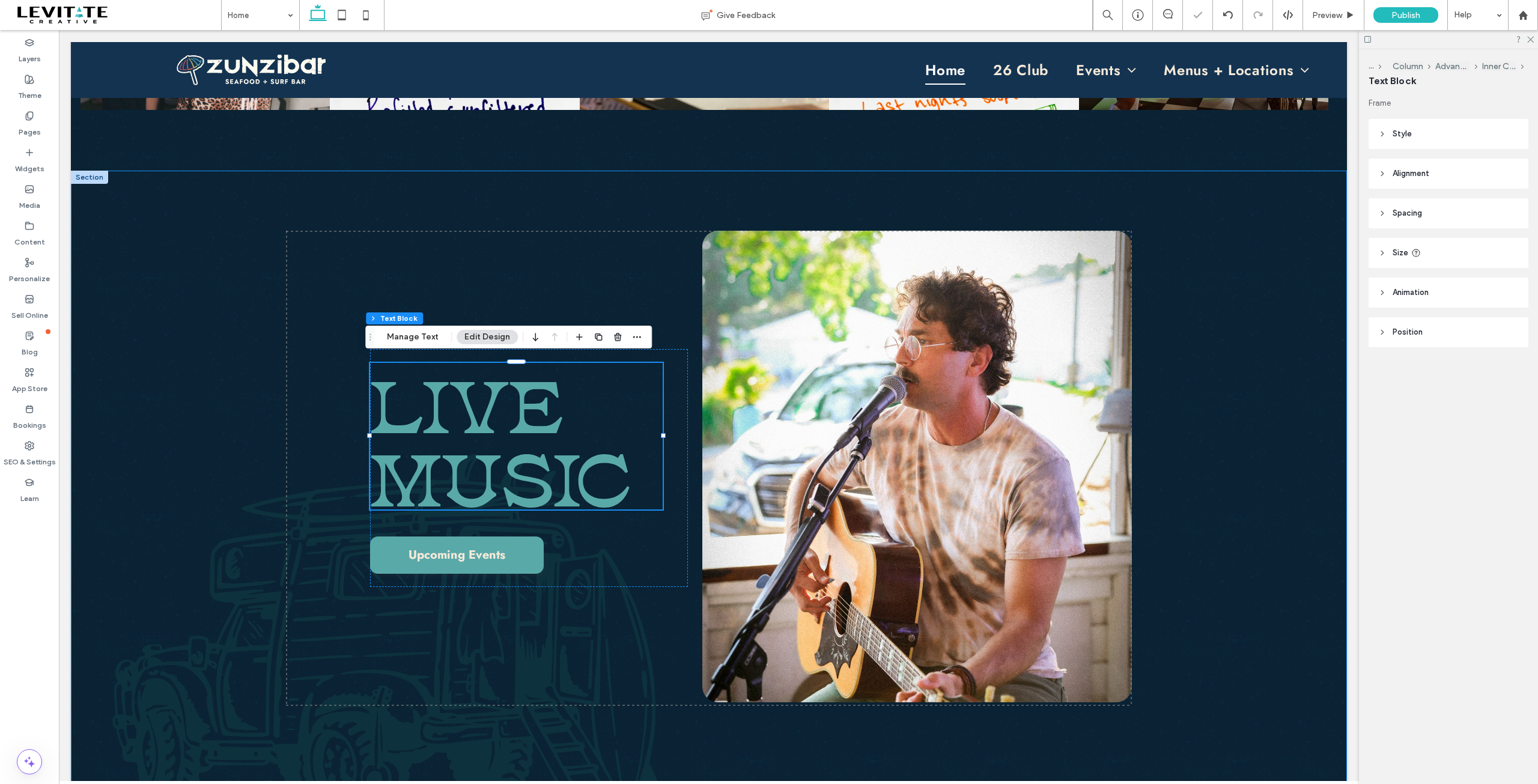
click at [221, 424] on div "LIVE MUSIC Upcoming Events" at bounding box center [709, 507] width 1276 height 672
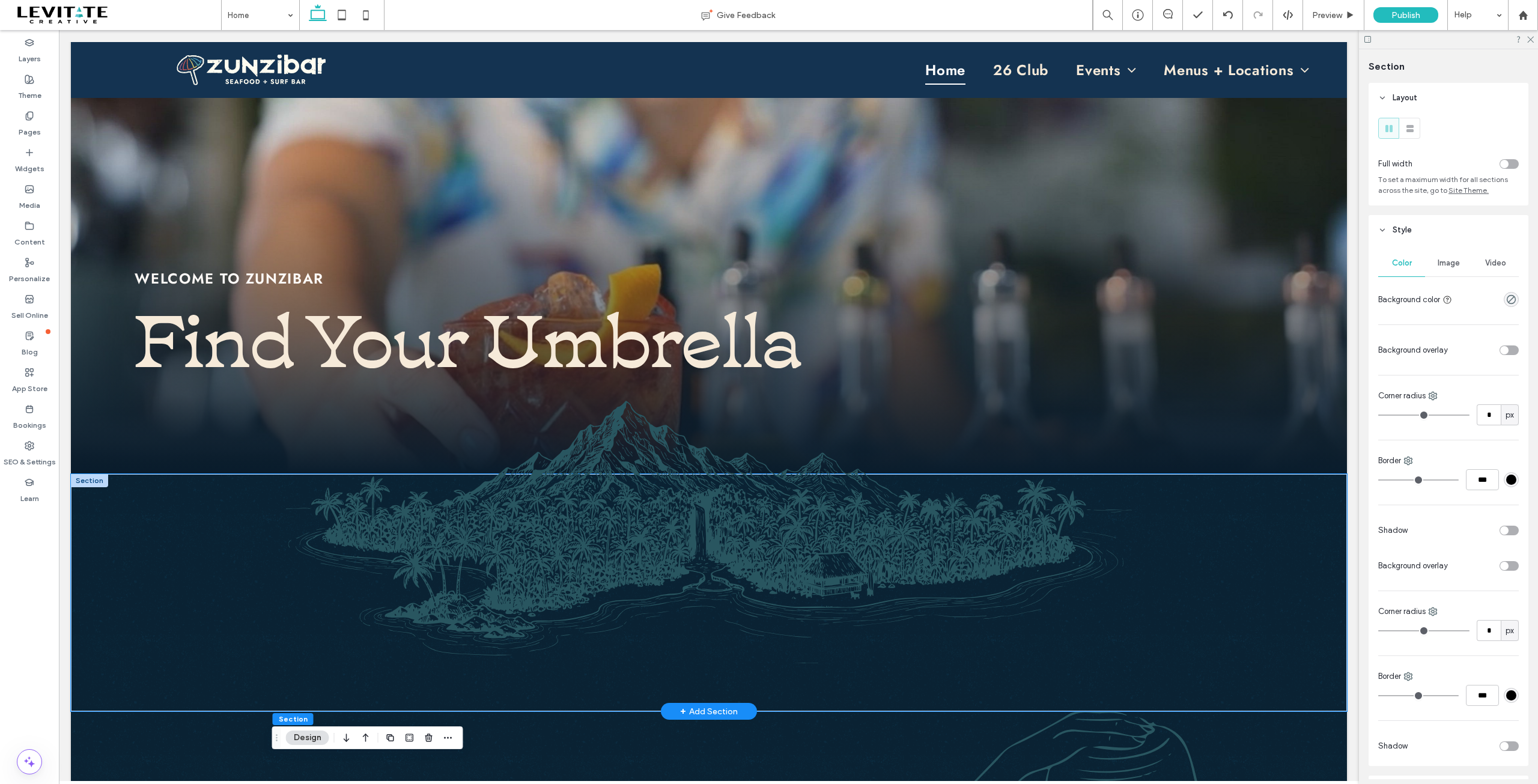
scroll to position [239, 0]
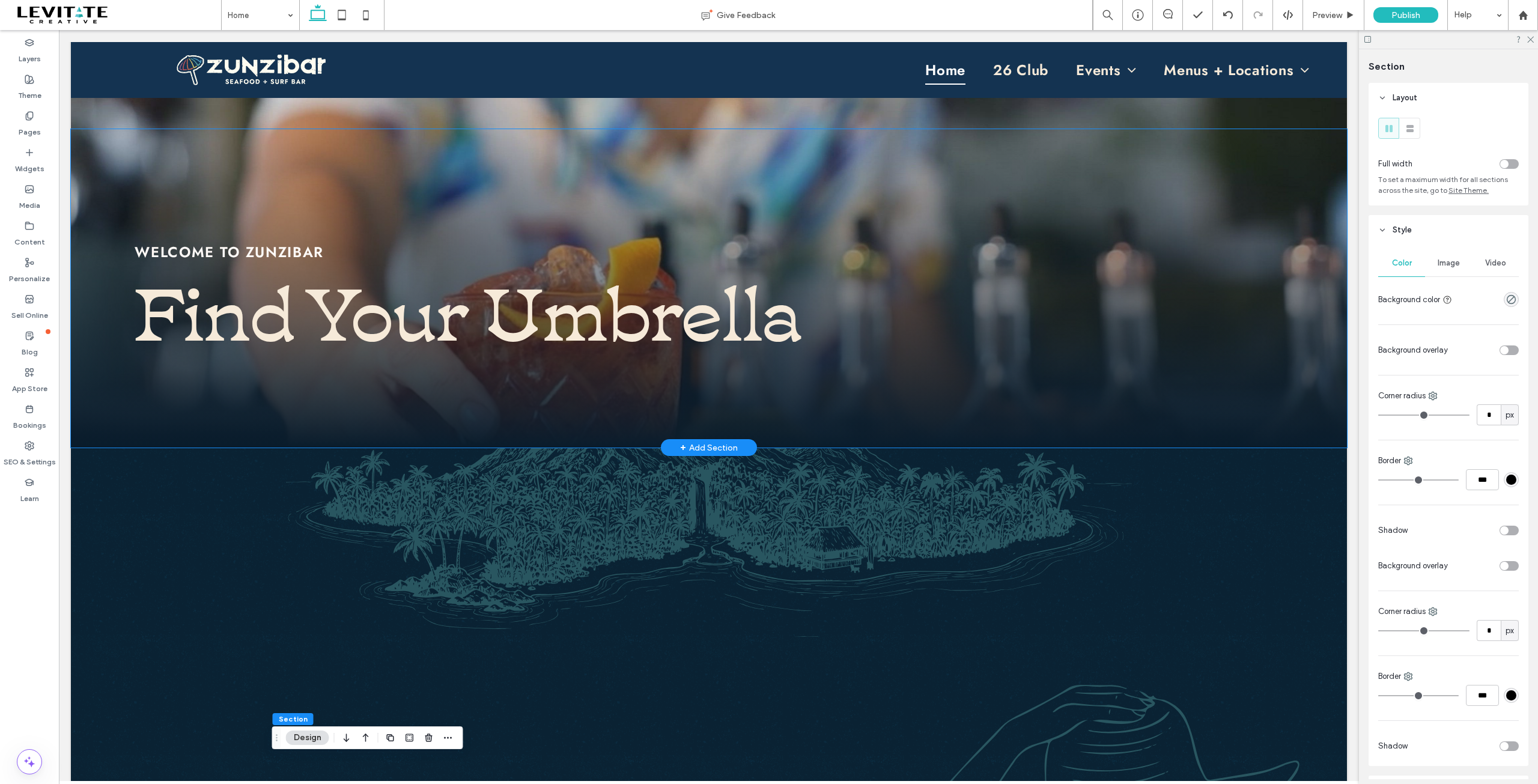
click at [352, 310] on strong "Find Your Umbrella" at bounding box center [468, 306] width 668 height 106
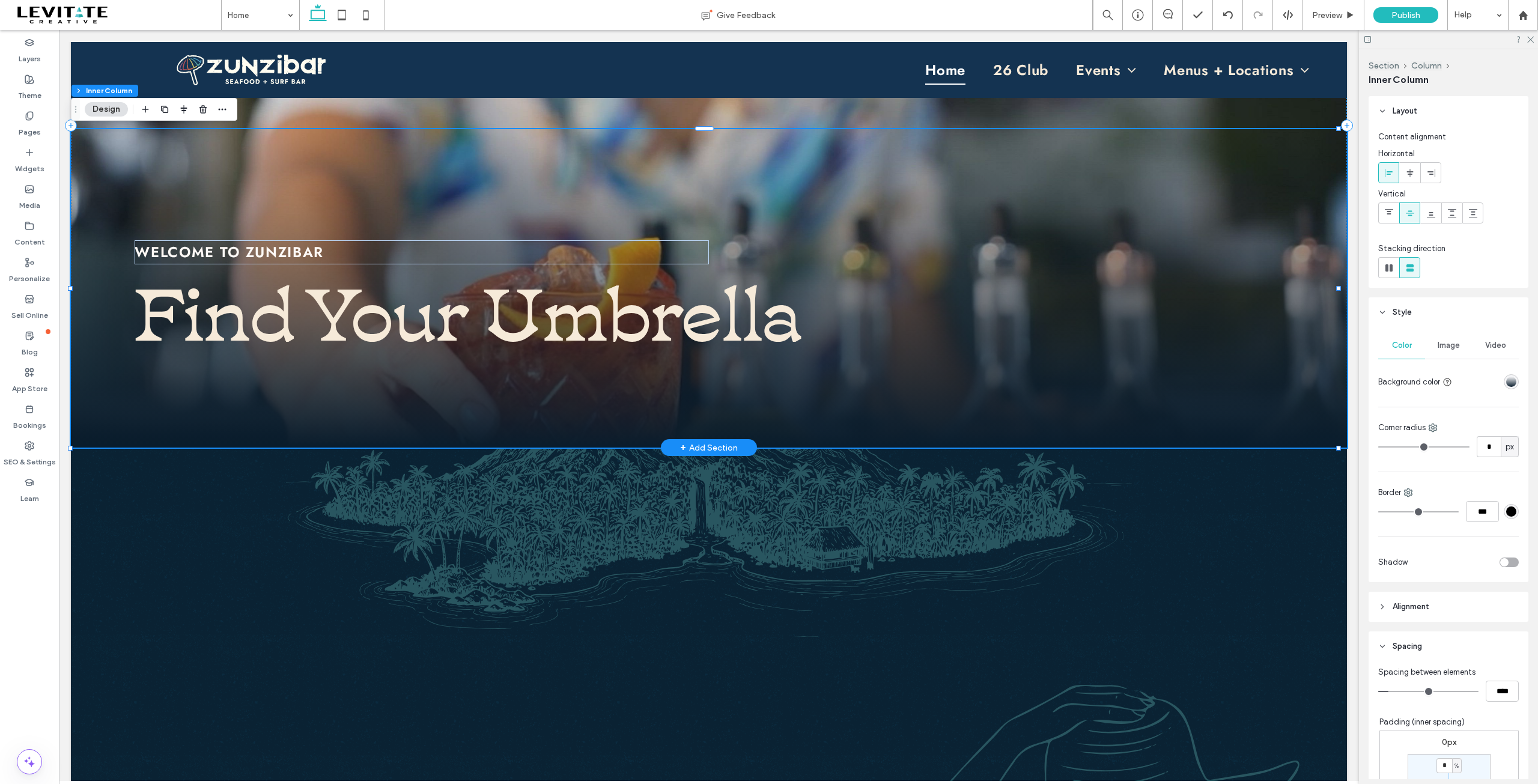
click at [352, 310] on strong "Find Your Umbrella" at bounding box center [468, 306] width 668 height 106
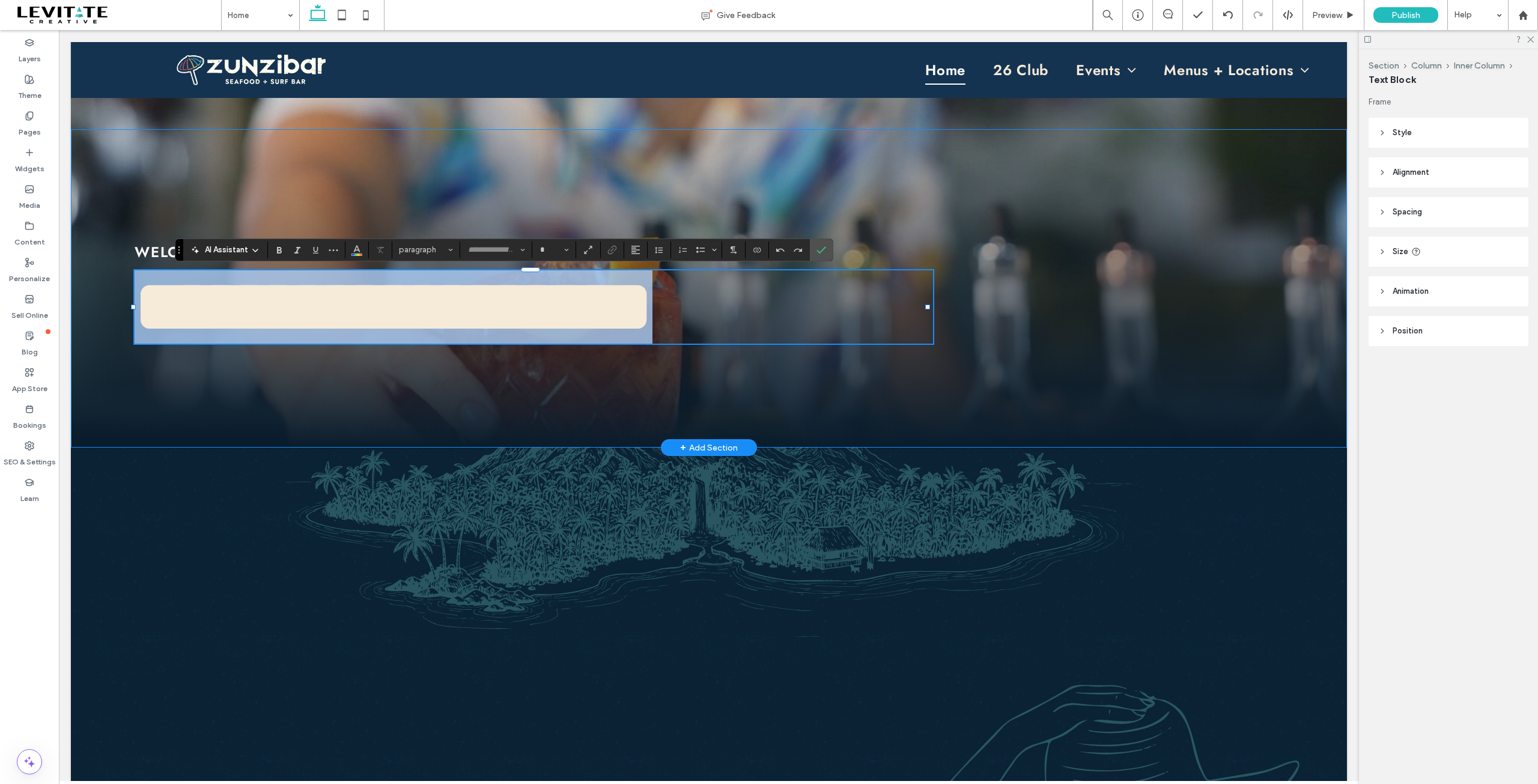
type input "**********"
type input "***"
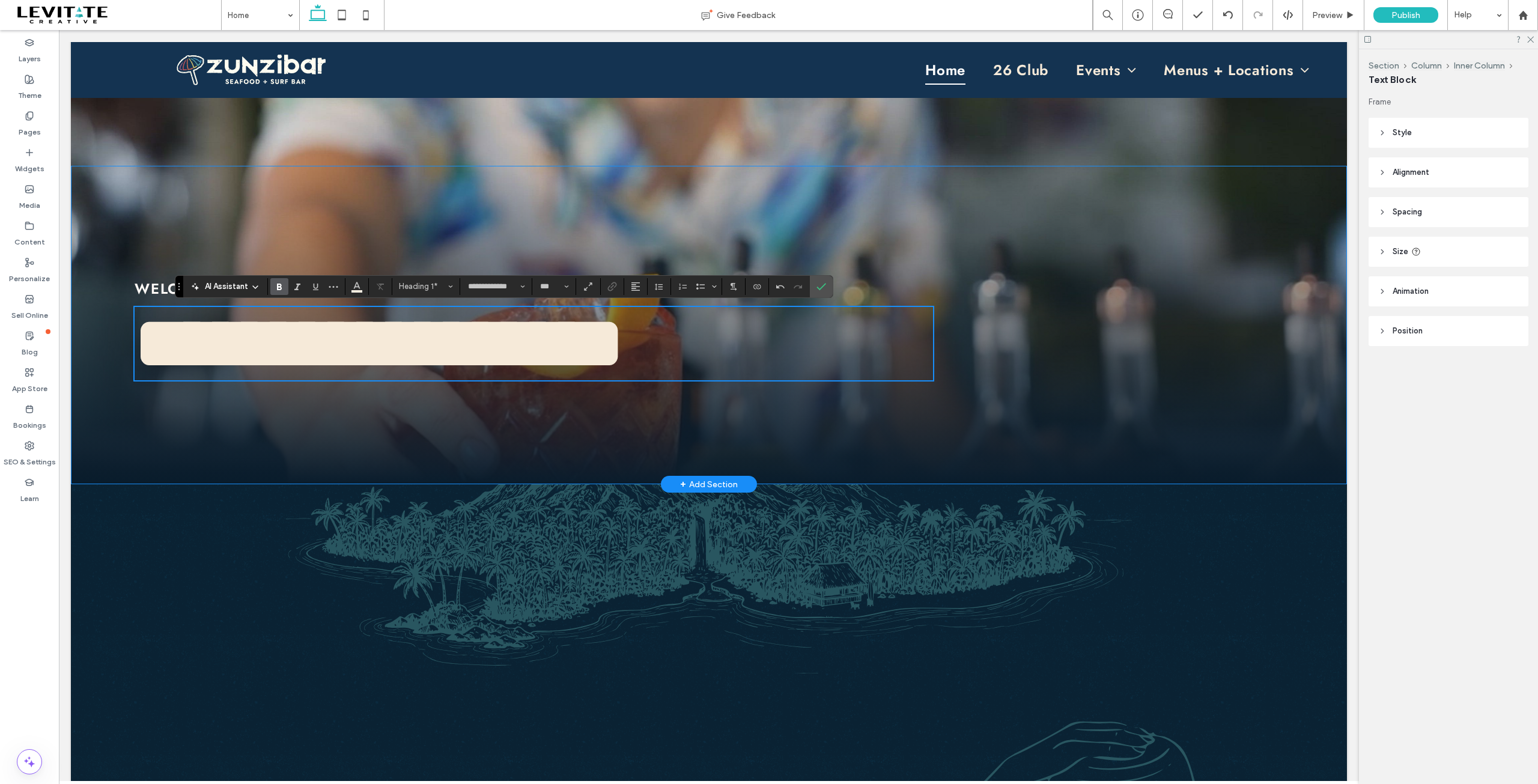
scroll to position [16, 0]
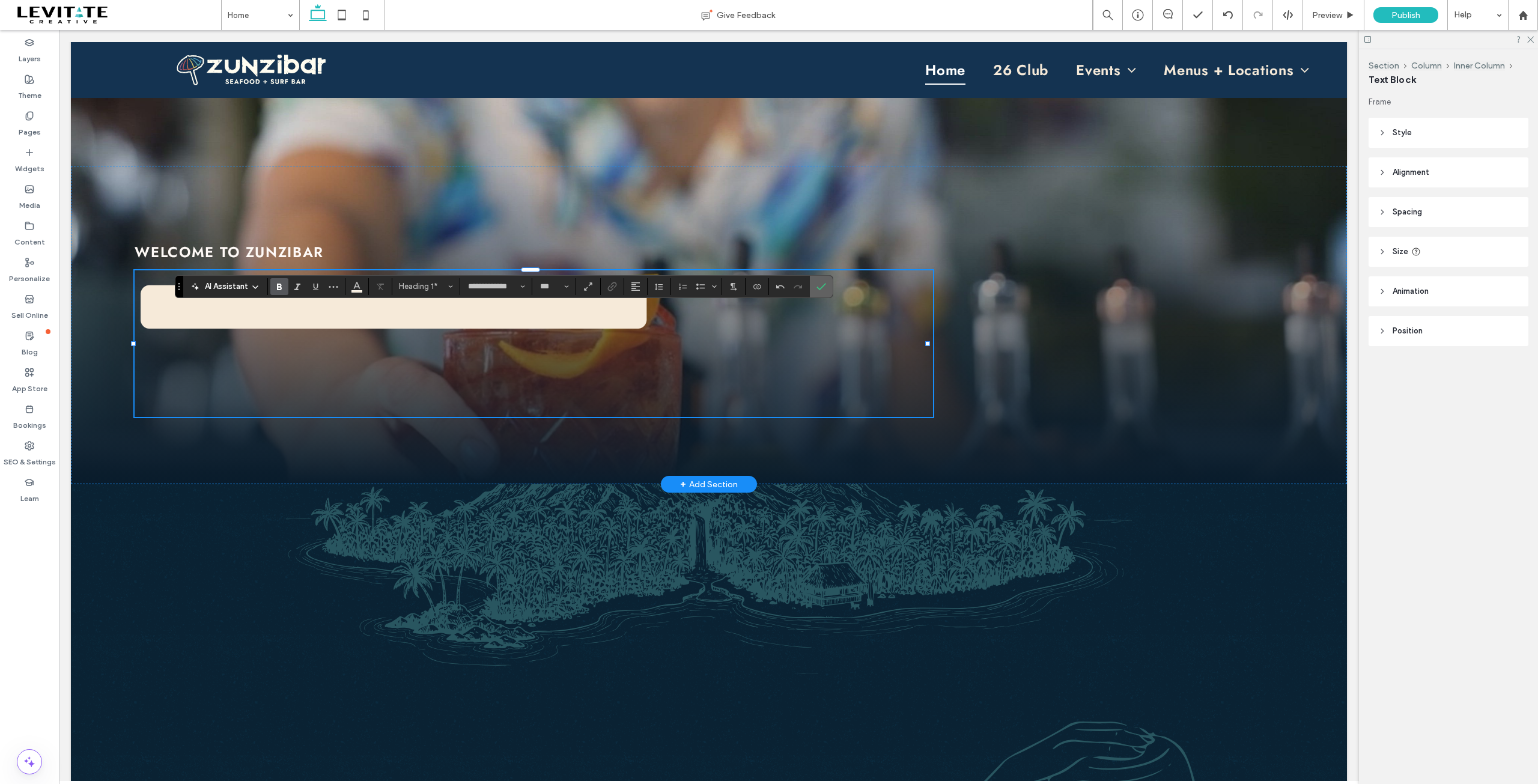
click at [820, 288] on use "Confirm" at bounding box center [822, 286] width 10 height 7
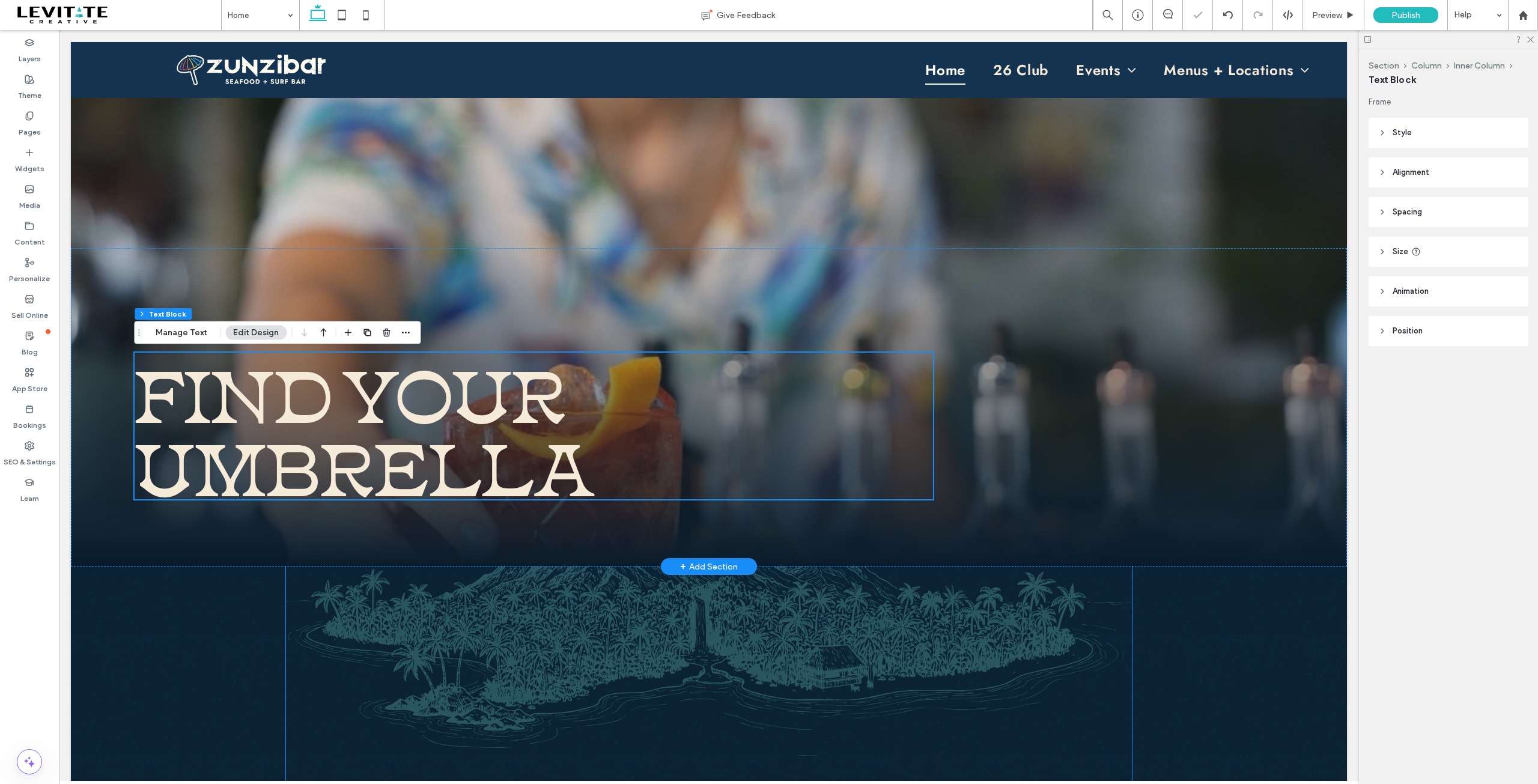
scroll to position [0, 0]
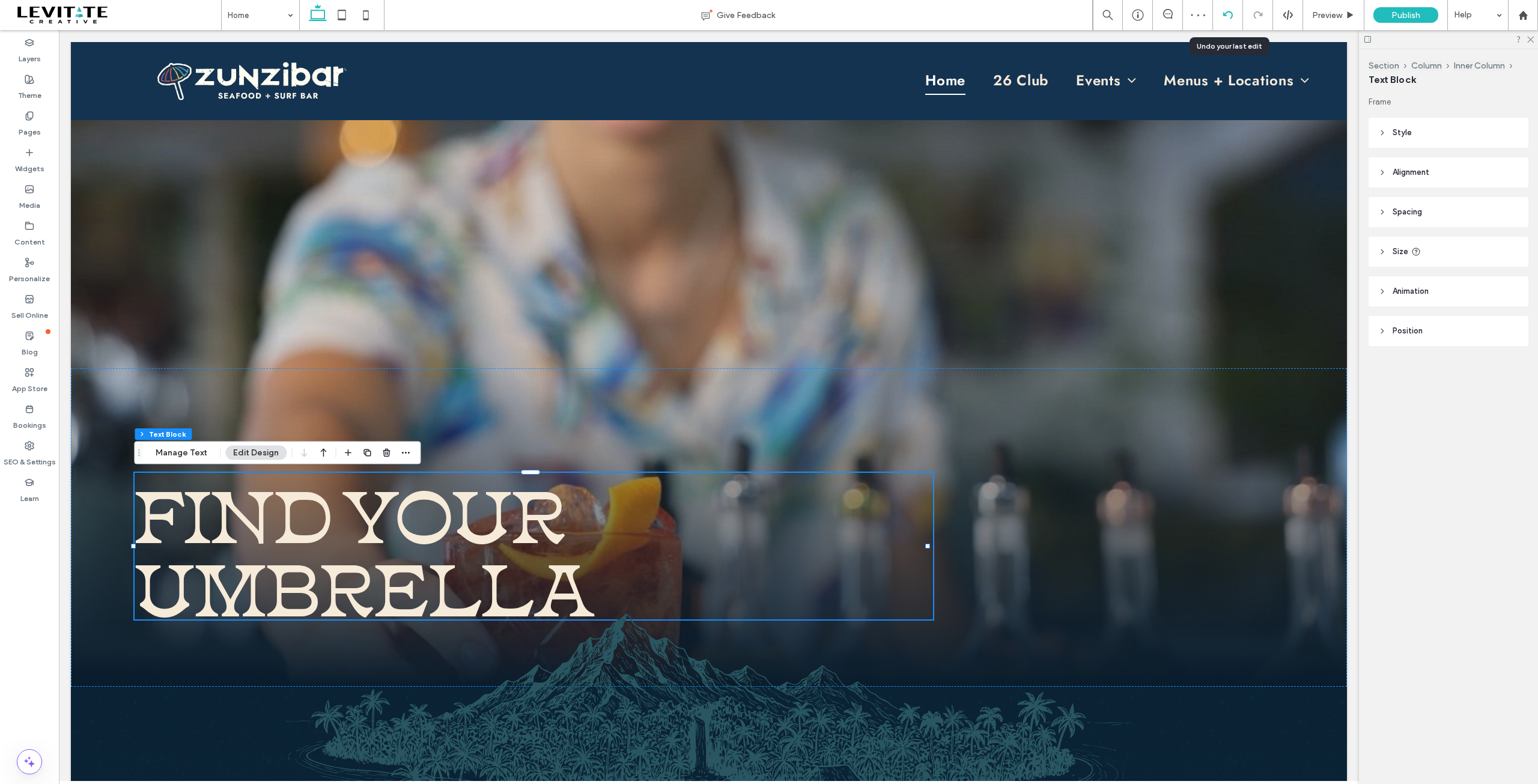
click at [1223, 17] on icon at bounding box center [1228, 15] width 10 height 10
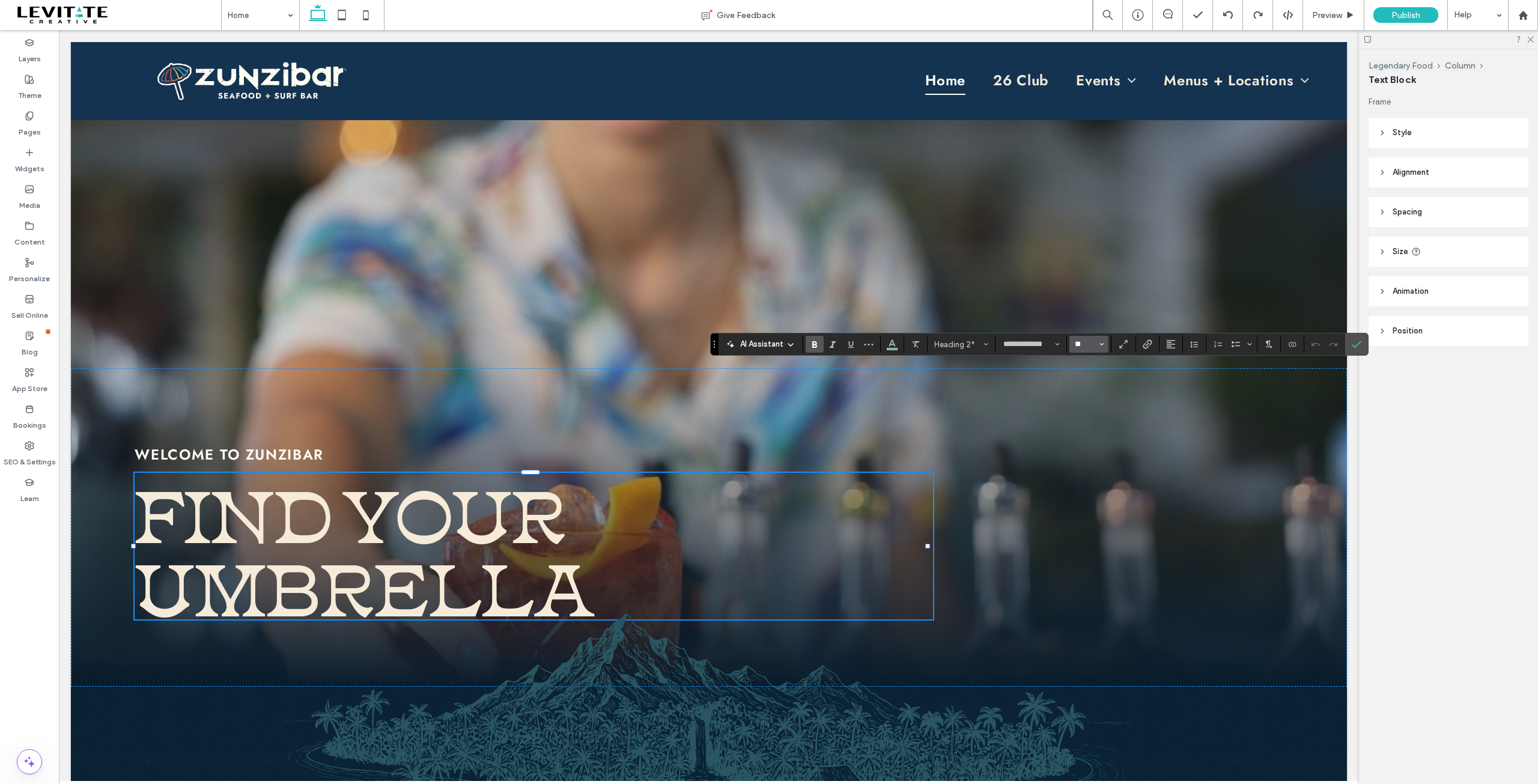
click at [1086, 341] on input "**" at bounding box center [1085, 343] width 24 height 10
type input "**"
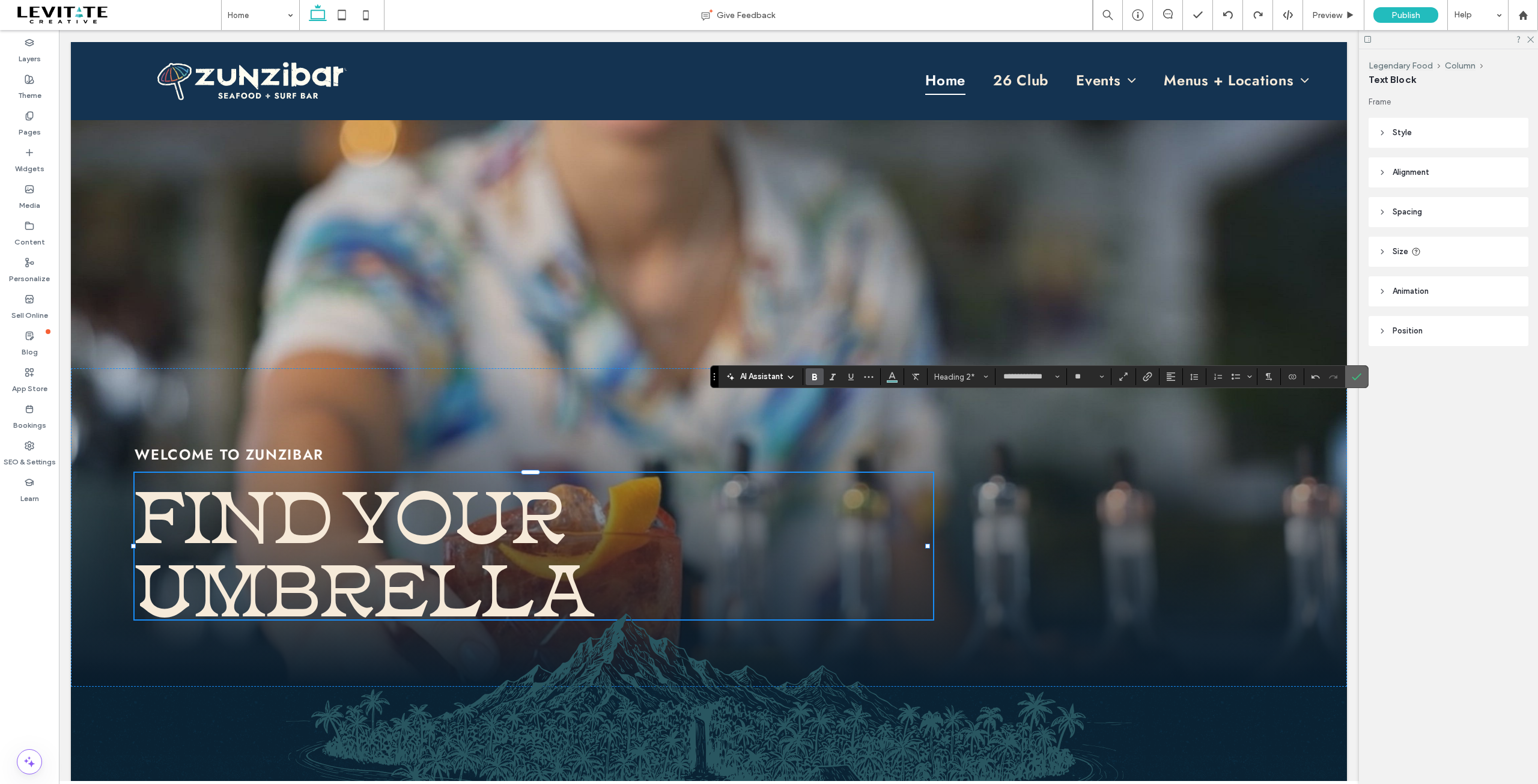
click at [1353, 377] on icon "Confirm" at bounding box center [1356, 376] width 10 height 10
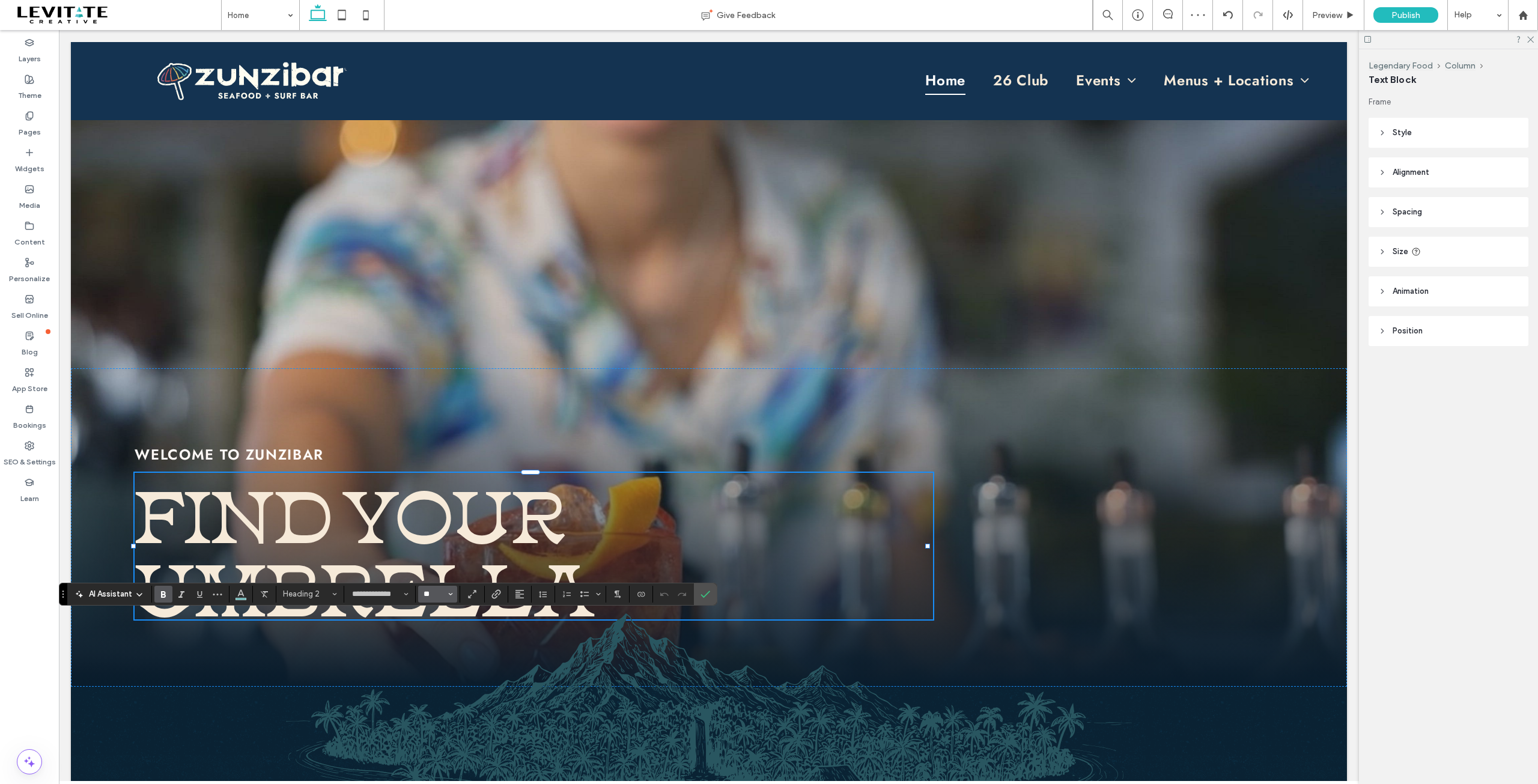
click at [444, 594] on input "**" at bounding box center [434, 593] width 24 height 10
type input "**"
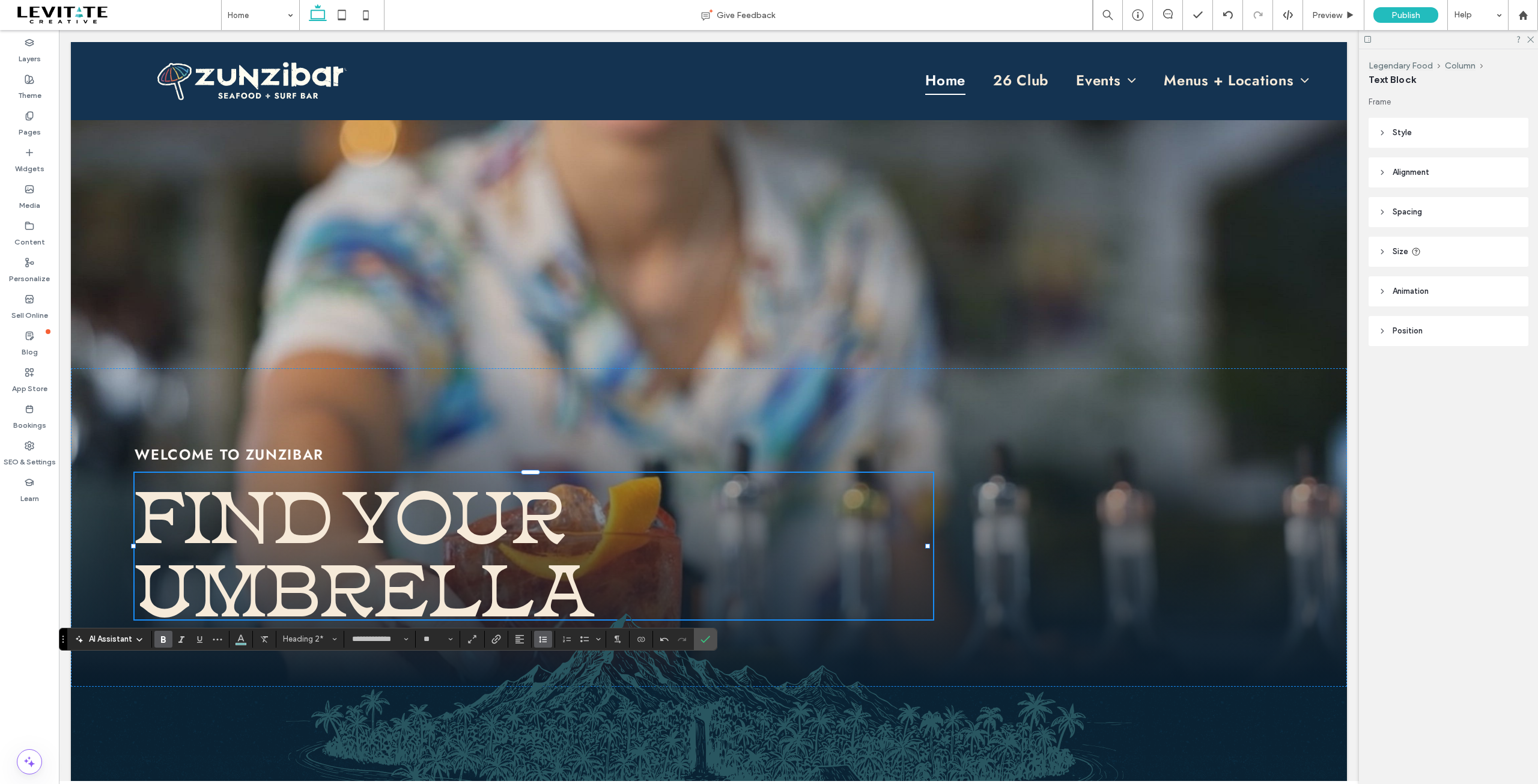
click at [542, 640] on icon "Line Height" at bounding box center [543, 639] width 10 height 10
click at [563, 568] on div "Single" at bounding box center [562, 569] width 29 height 9
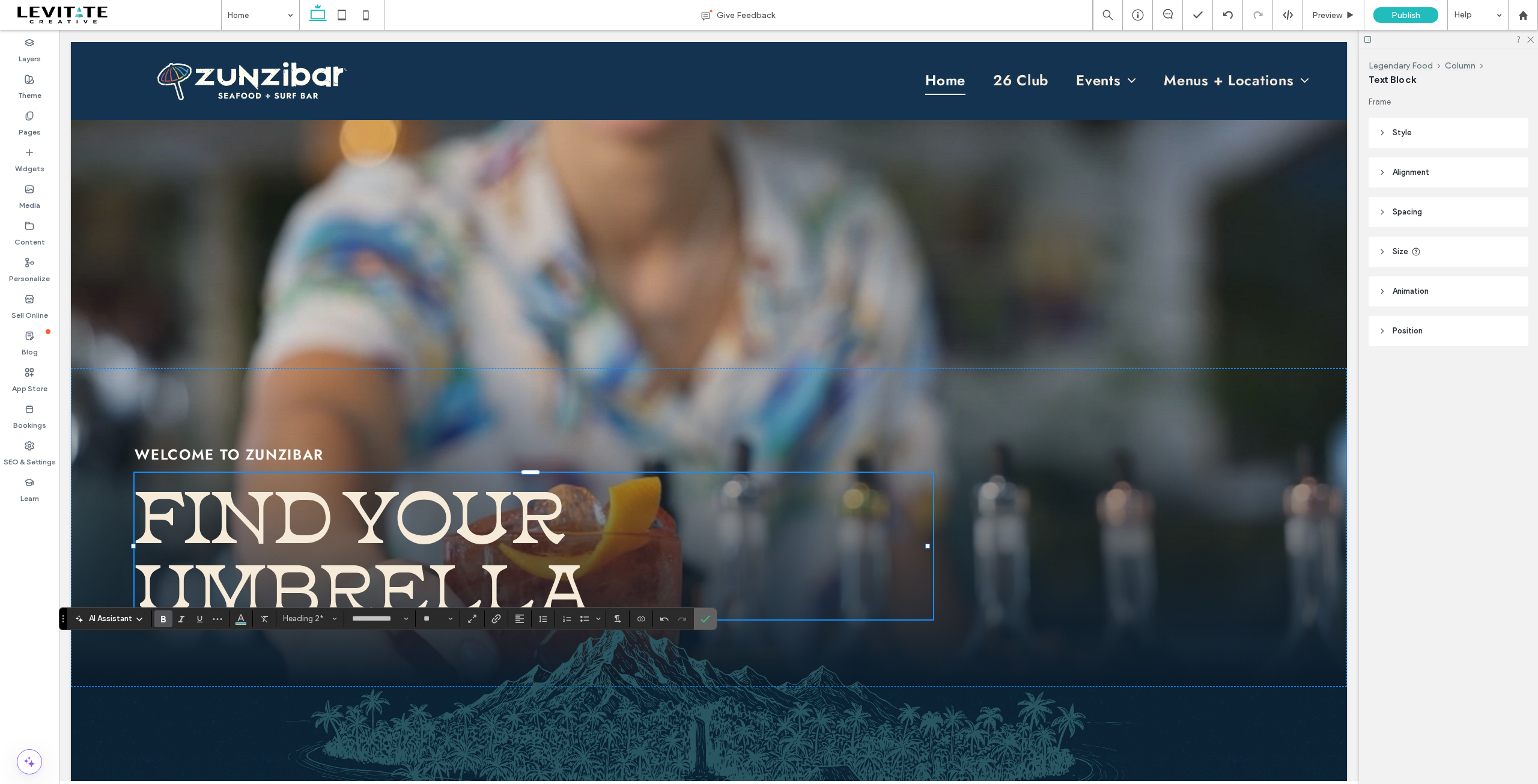
click at [697, 620] on label "Confirm" at bounding box center [705, 619] width 18 height 22
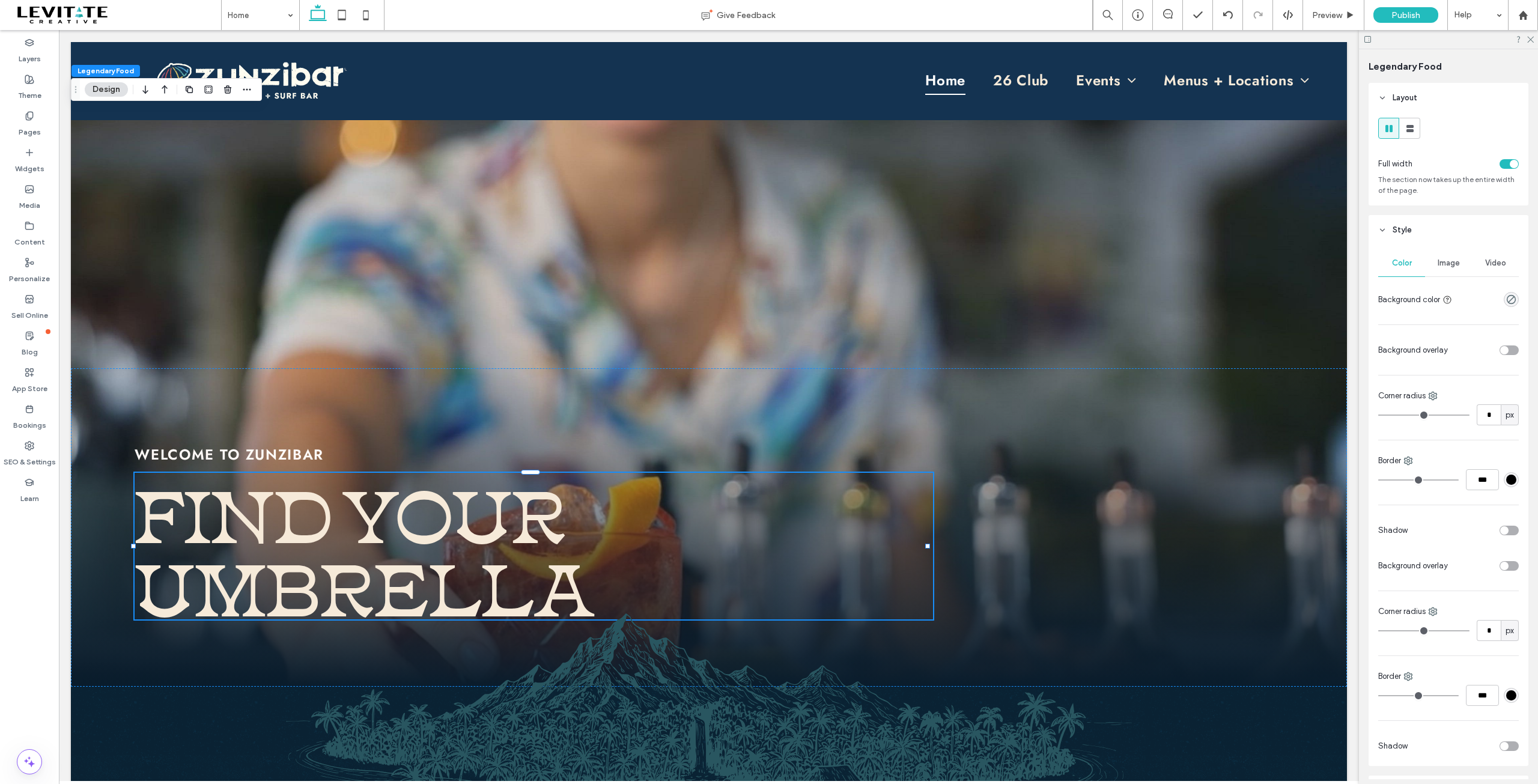
click at [1450, 260] on span "Image" at bounding box center [1449, 263] width 22 height 10
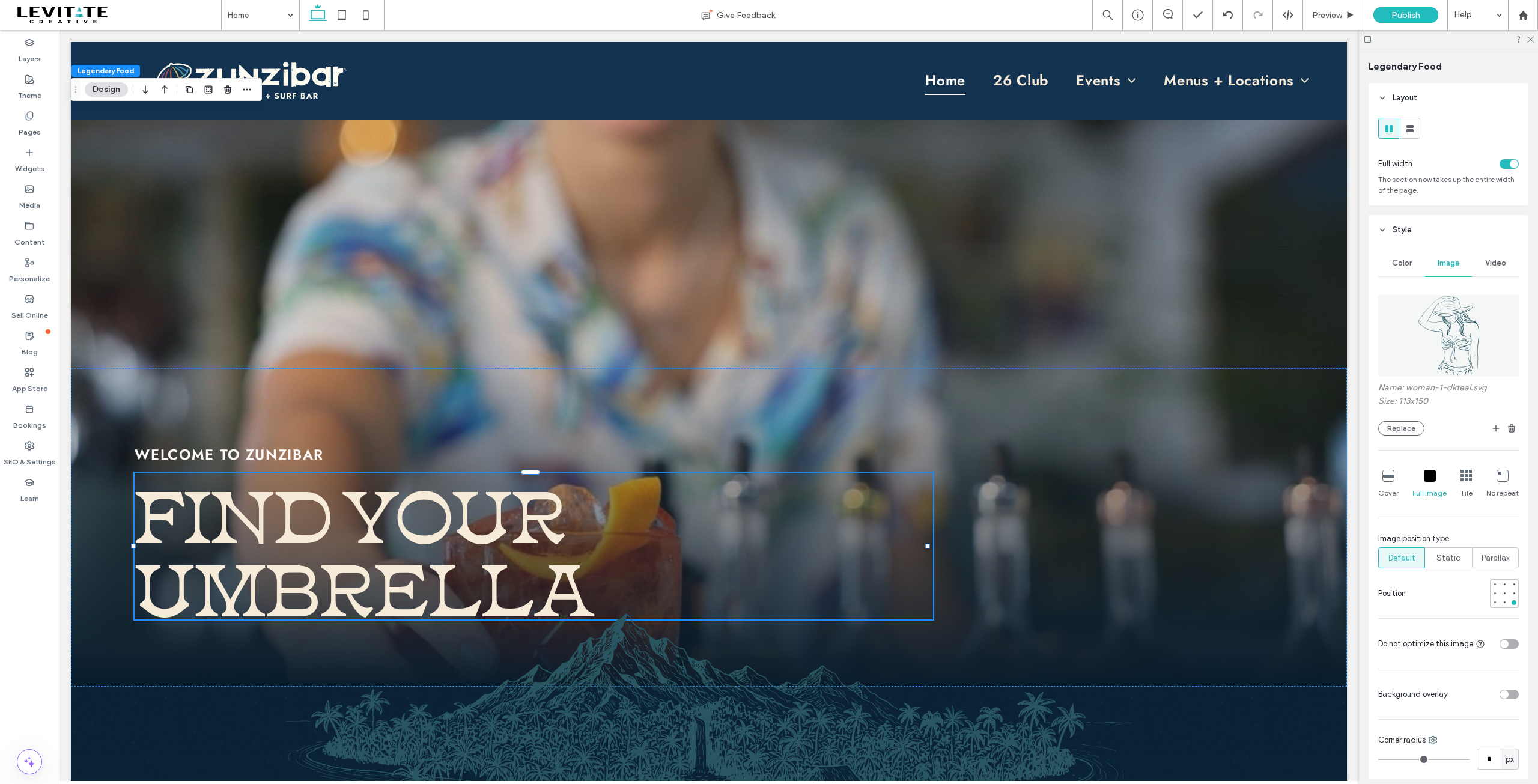
click at [1393, 445] on div "Name: woman-1-dkteal.svg Size: 113x150 Replace Cover Full image Tile No repeat …" at bounding box center [1448, 471] width 141 height 365
click at [1395, 432] on button "Replace" at bounding box center [1401, 428] width 46 height 15
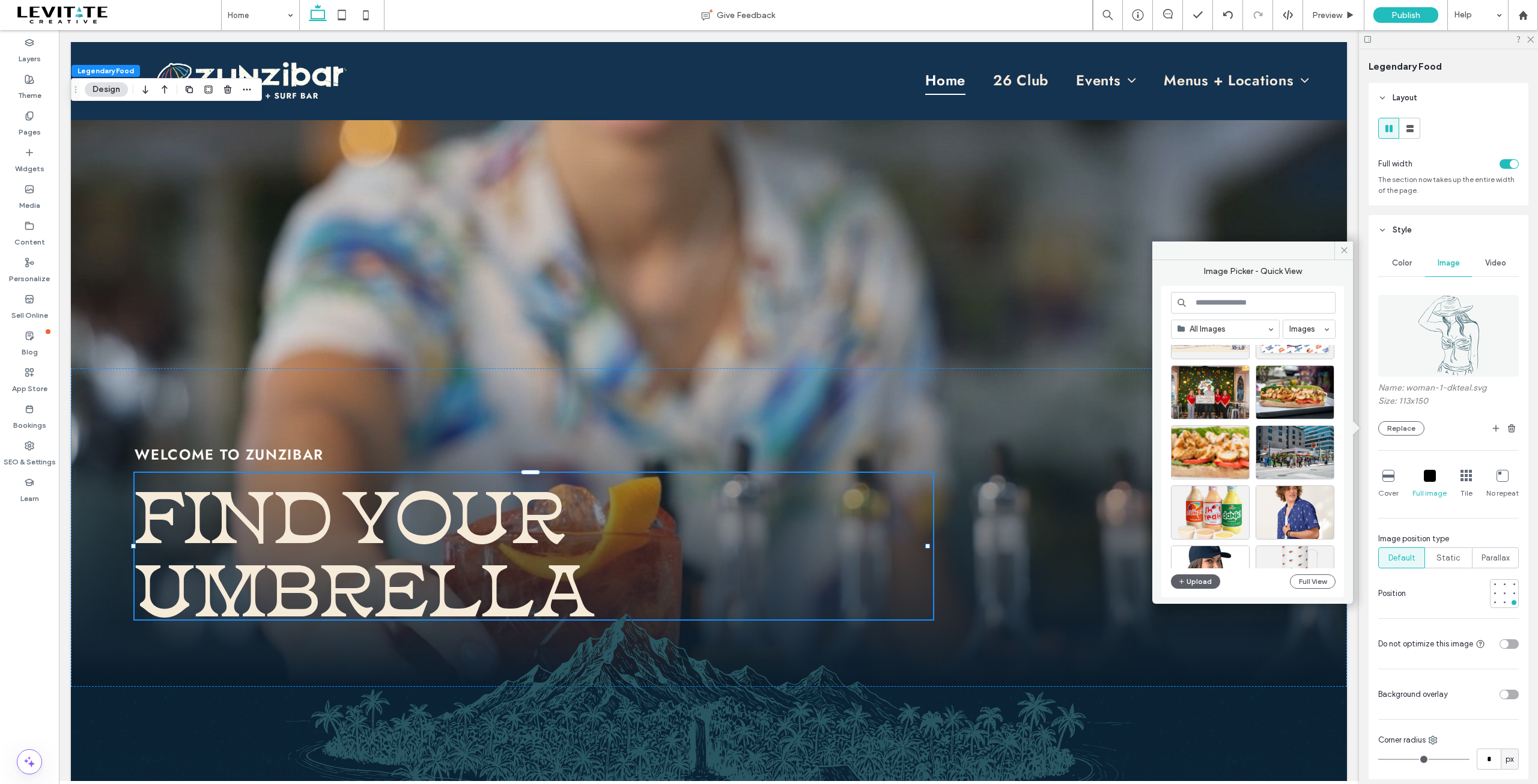
scroll to position [947, 0]
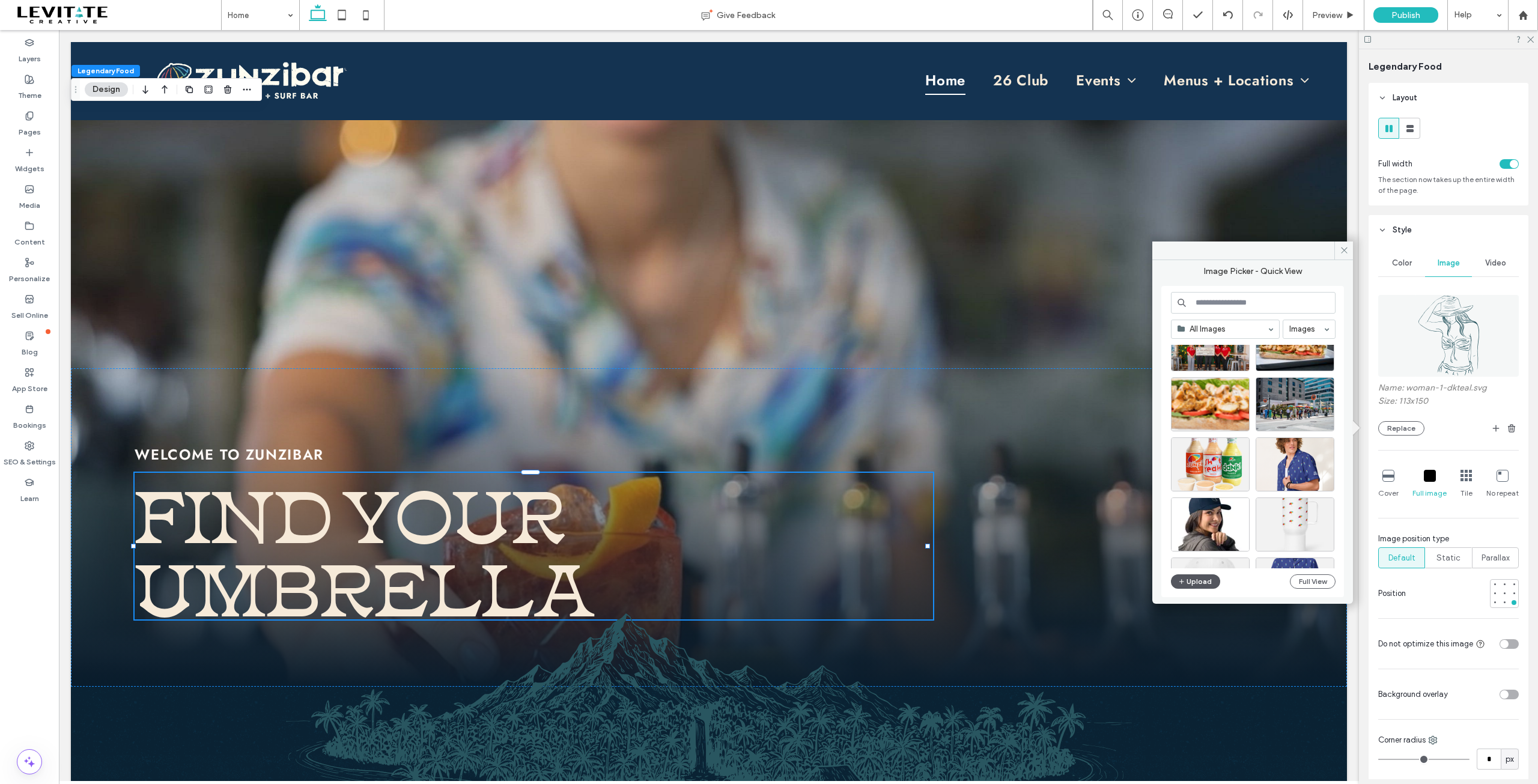
click at [1212, 579] on button "Upload" at bounding box center [1195, 581] width 49 height 15
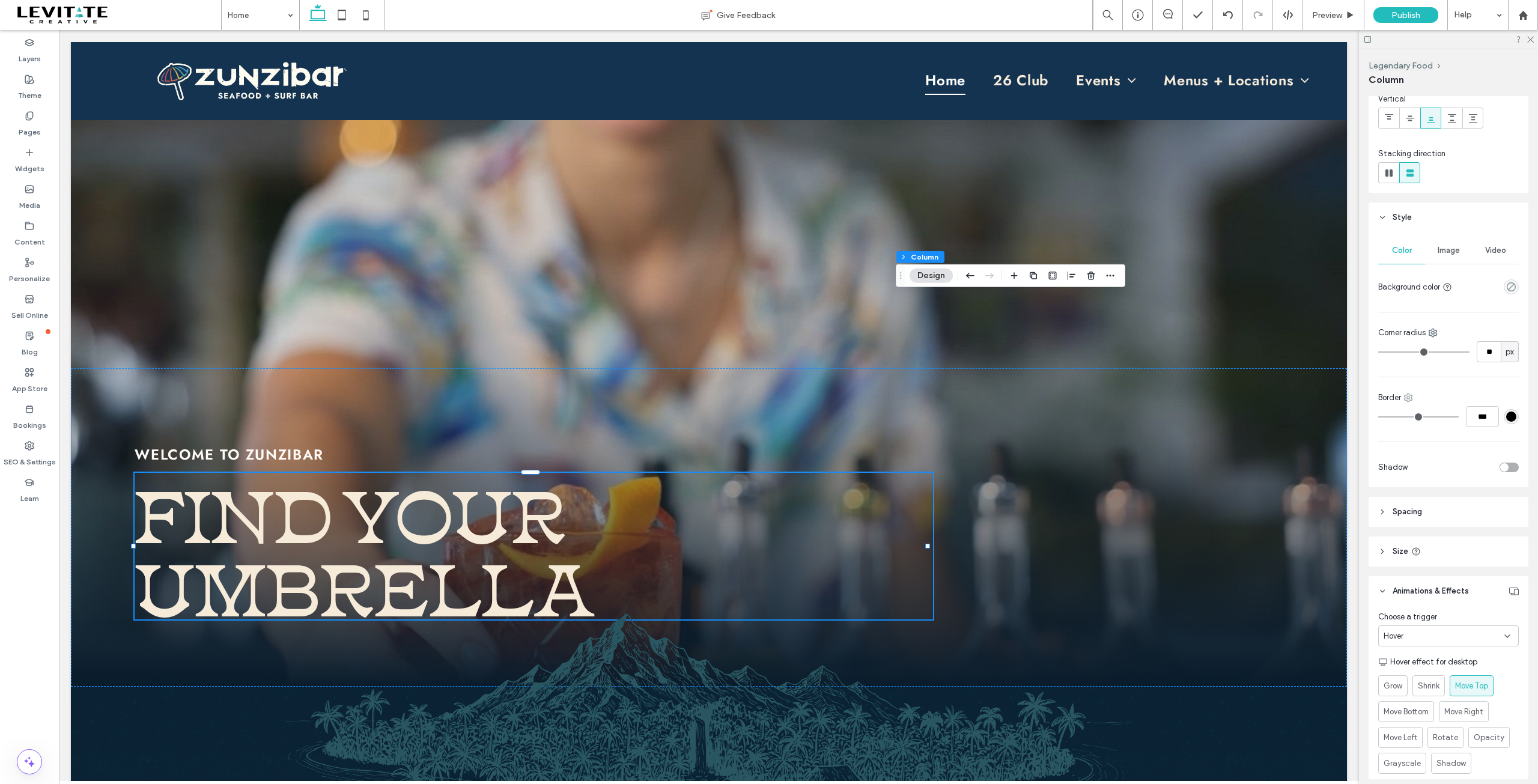
scroll to position [0, 0]
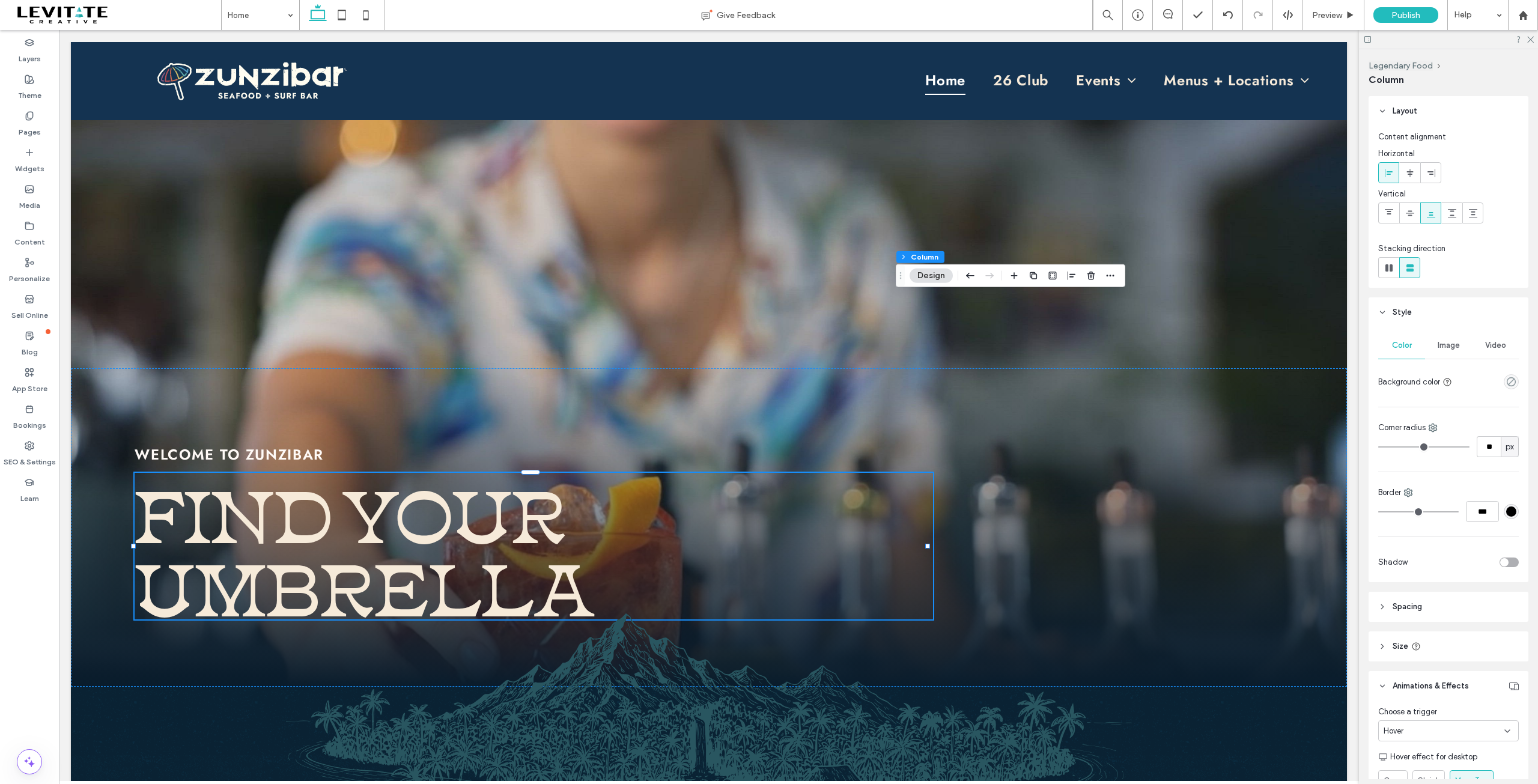
click at [1438, 344] on span "Image" at bounding box center [1449, 345] width 22 height 10
click at [1423, 422] on div "Add multiple images for a background slider" at bounding box center [1448, 417] width 139 height 20
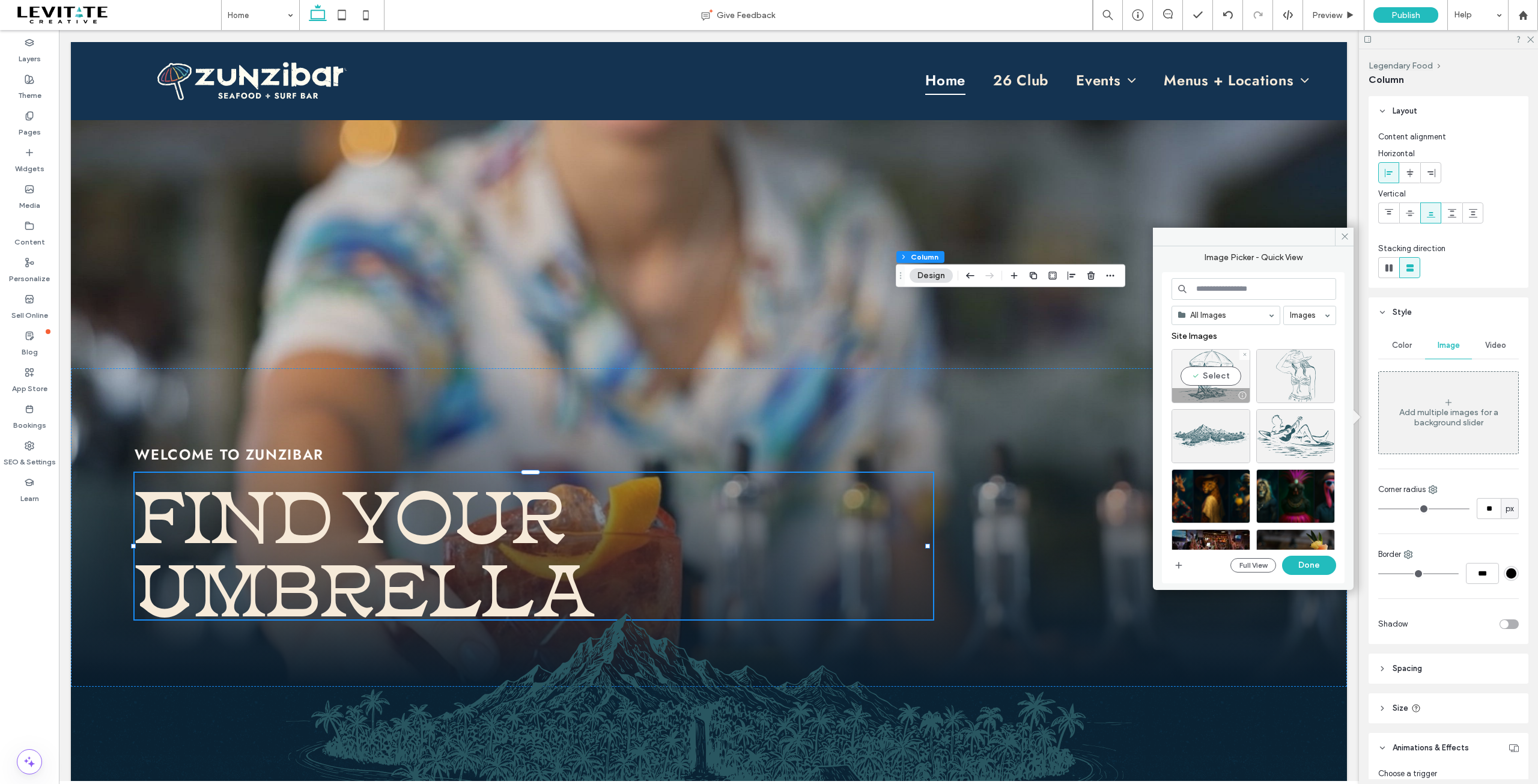
click at [1213, 383] on div "Select" at bounding box center [1211, 375] width 79 height 54
click at [1318, 566] on button "Done" at bounding box center [1309, 564] width 54 height 19
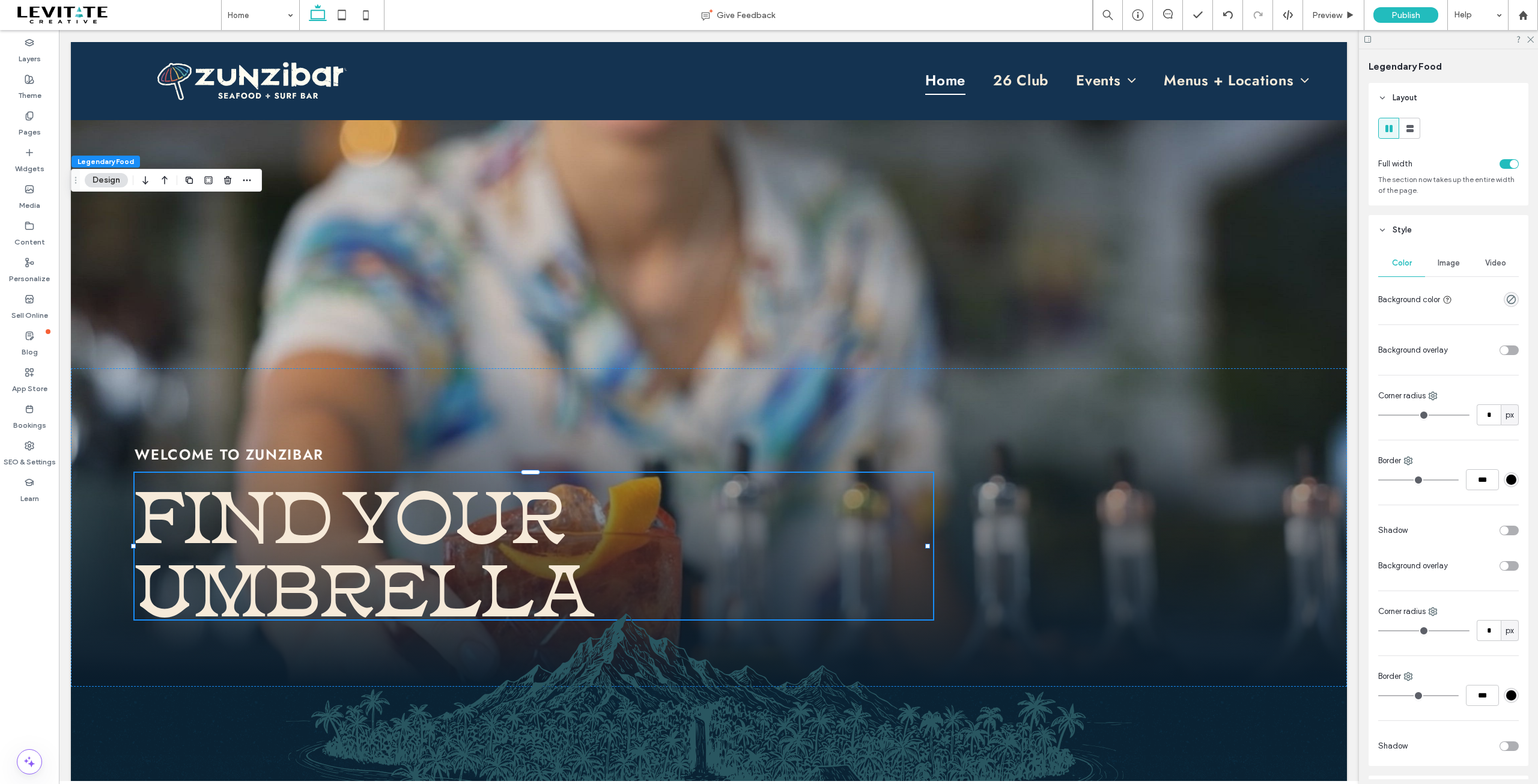
click at [1441, 265] on span "Image" at bounding box center [1449, 263] width 22 height 10
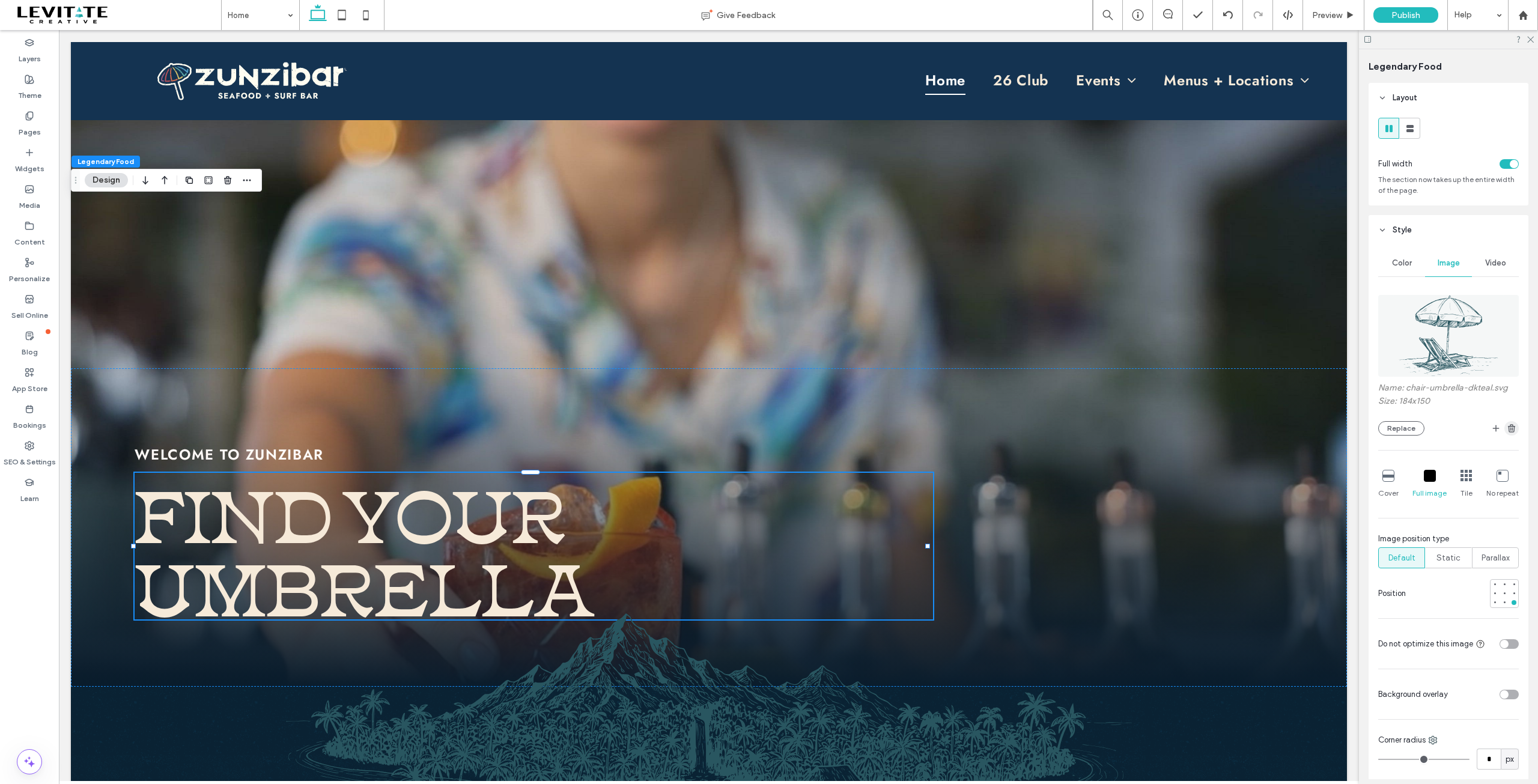
click at [1508, 428] on use "button" at bounding box center [1512, 428] width 7 height 8
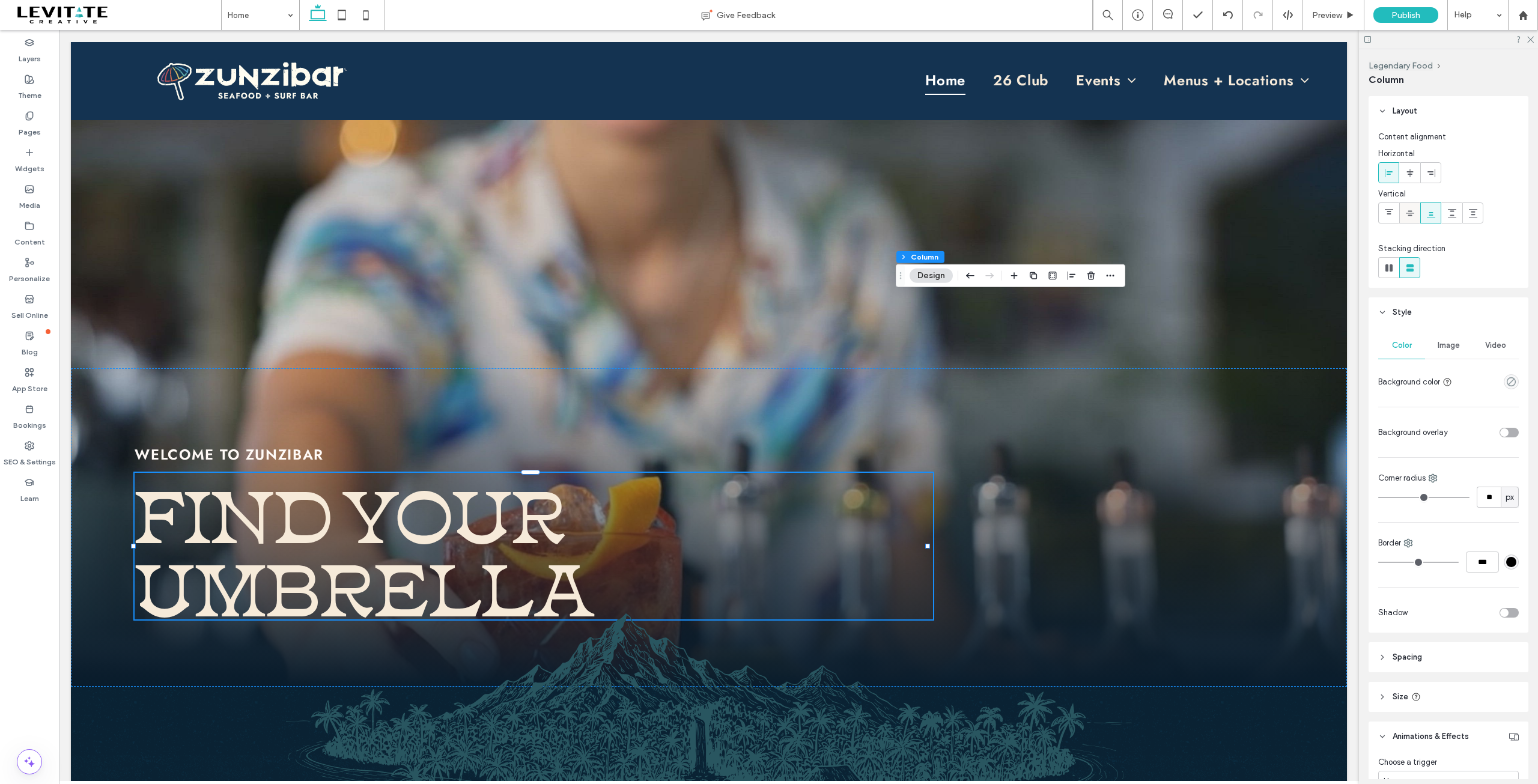
click at [1408, 219] on span at bounding box center [1410, 213] width 10 height 20
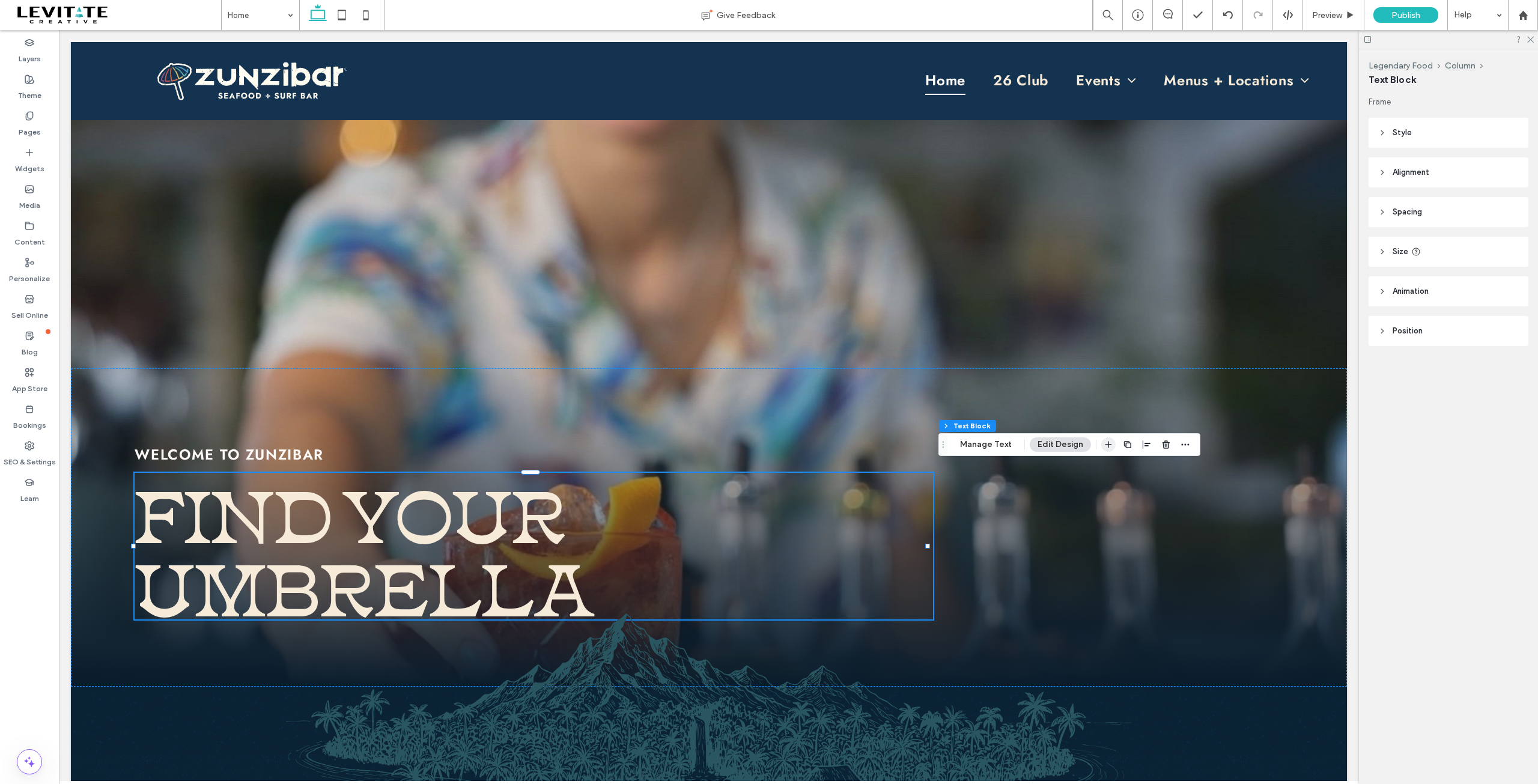
click at [1106, 441] on icon "button" at bounding box center [1108, 444] width 10 height 10
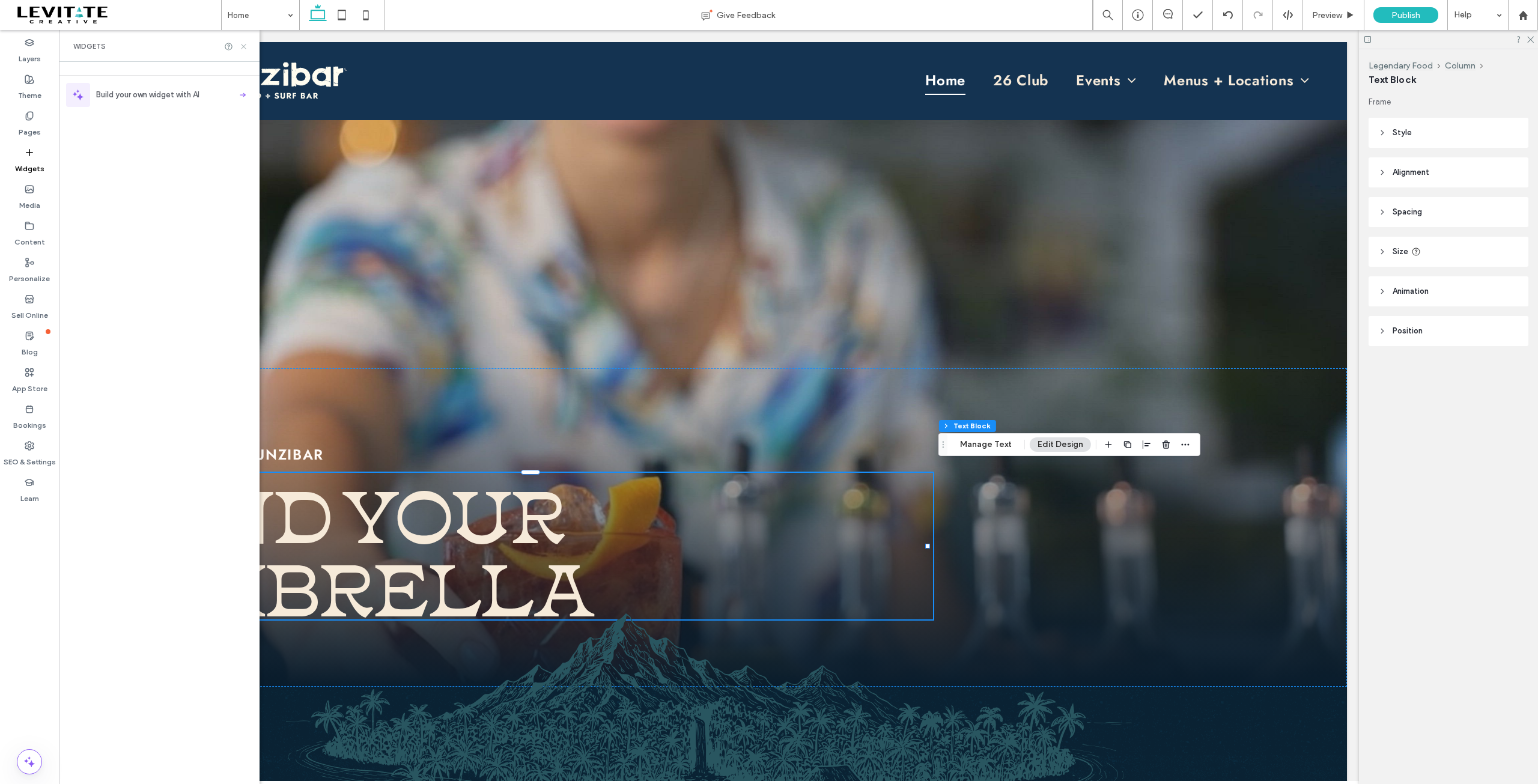
click at [242, 45] on use at bounding box center [243, 45] width 5 height 5
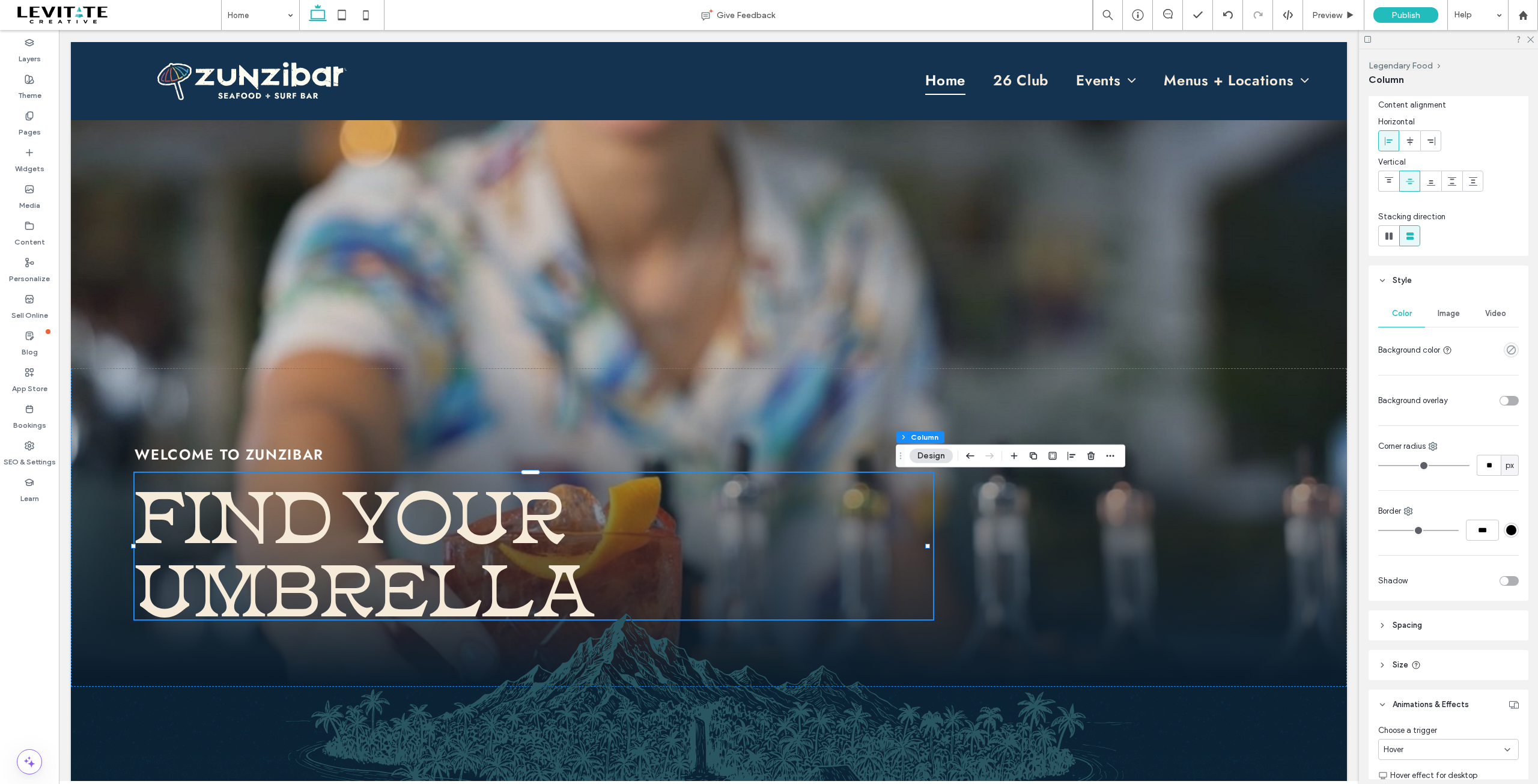
scroll to position [60, 0]
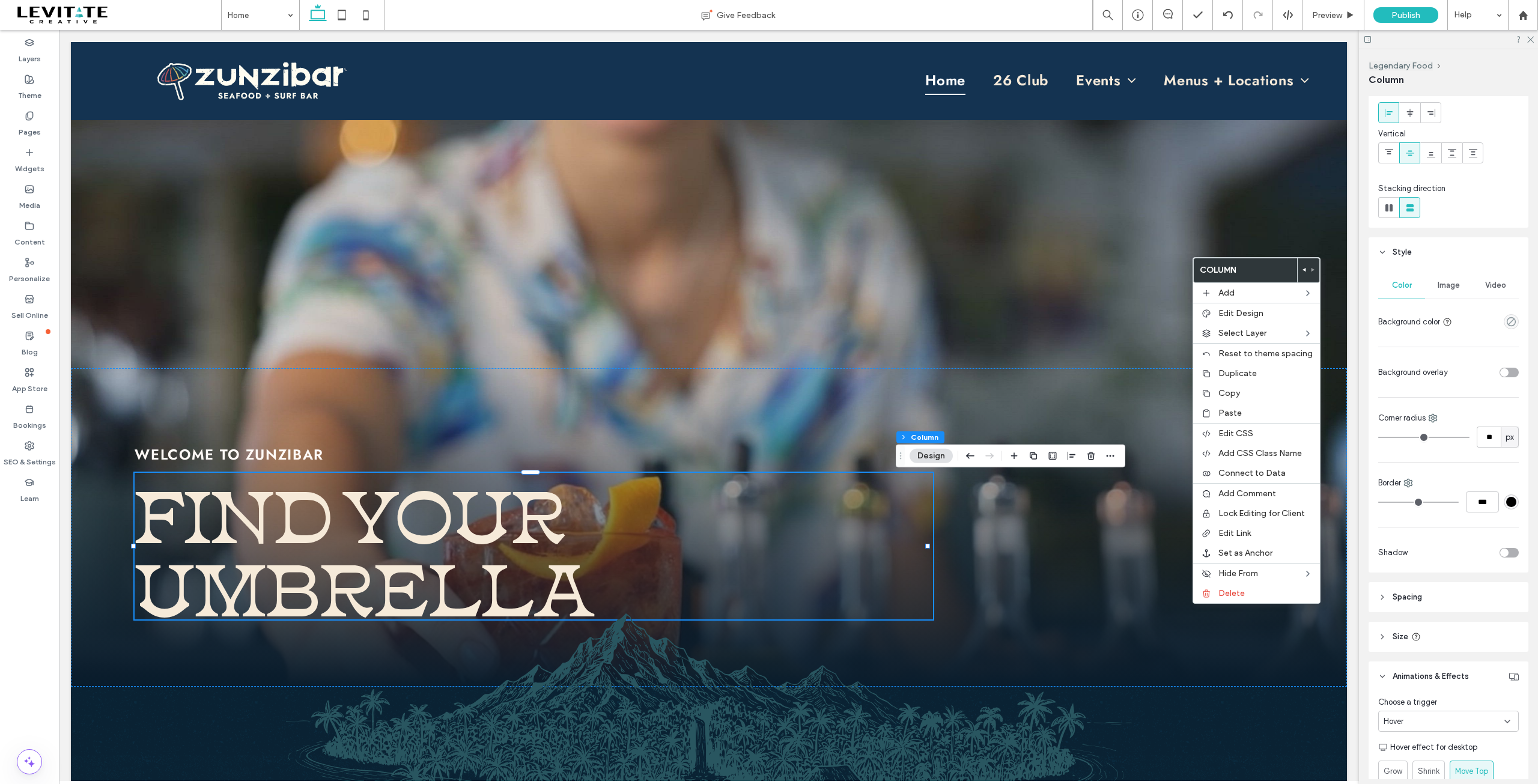
click at [1399, 719] on span "Hover" at bounding box center [1393, 720] width 20 height 12
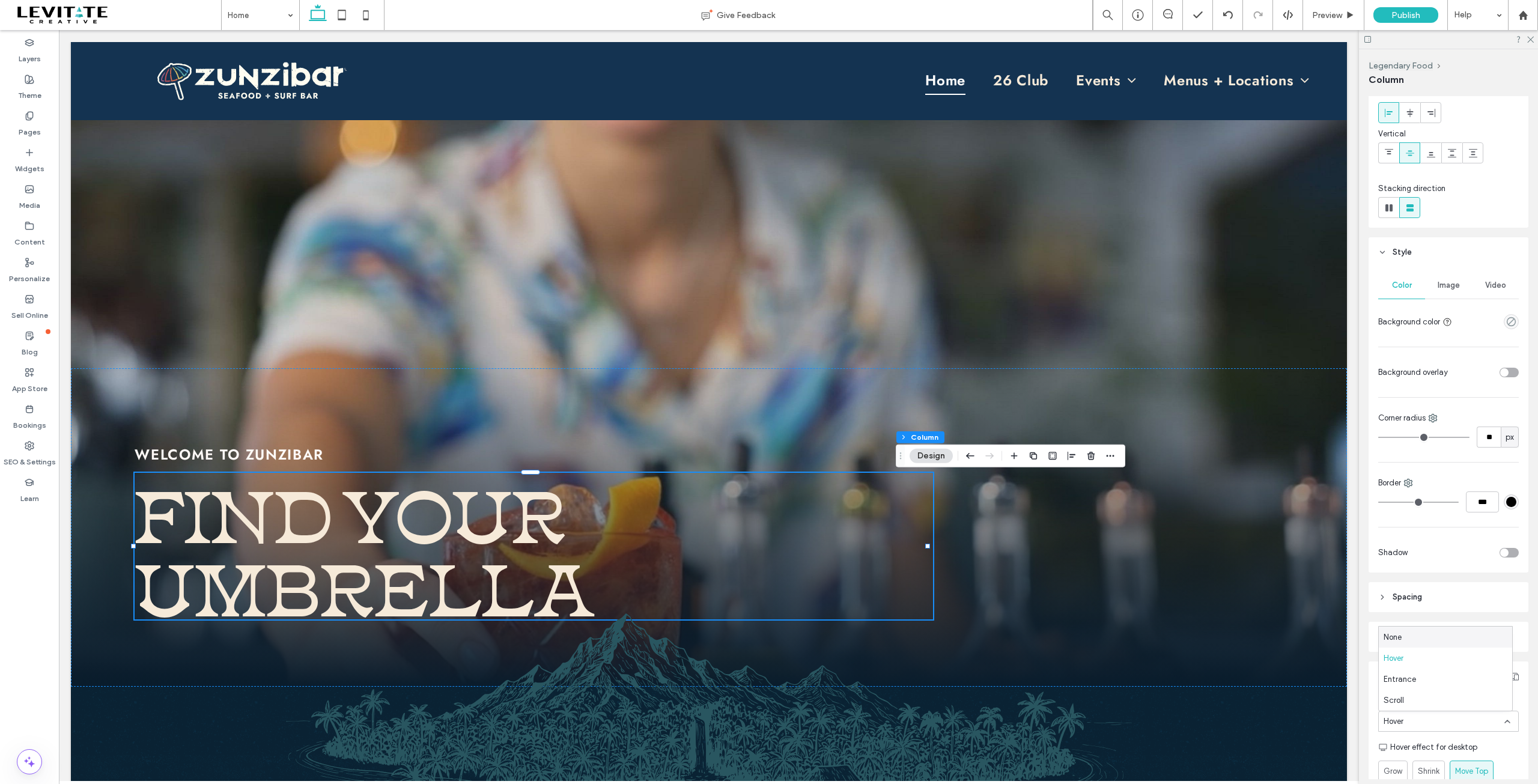
click at [1404, 640] on div "None" at bounding box center [1445, 636] width 134 height 21
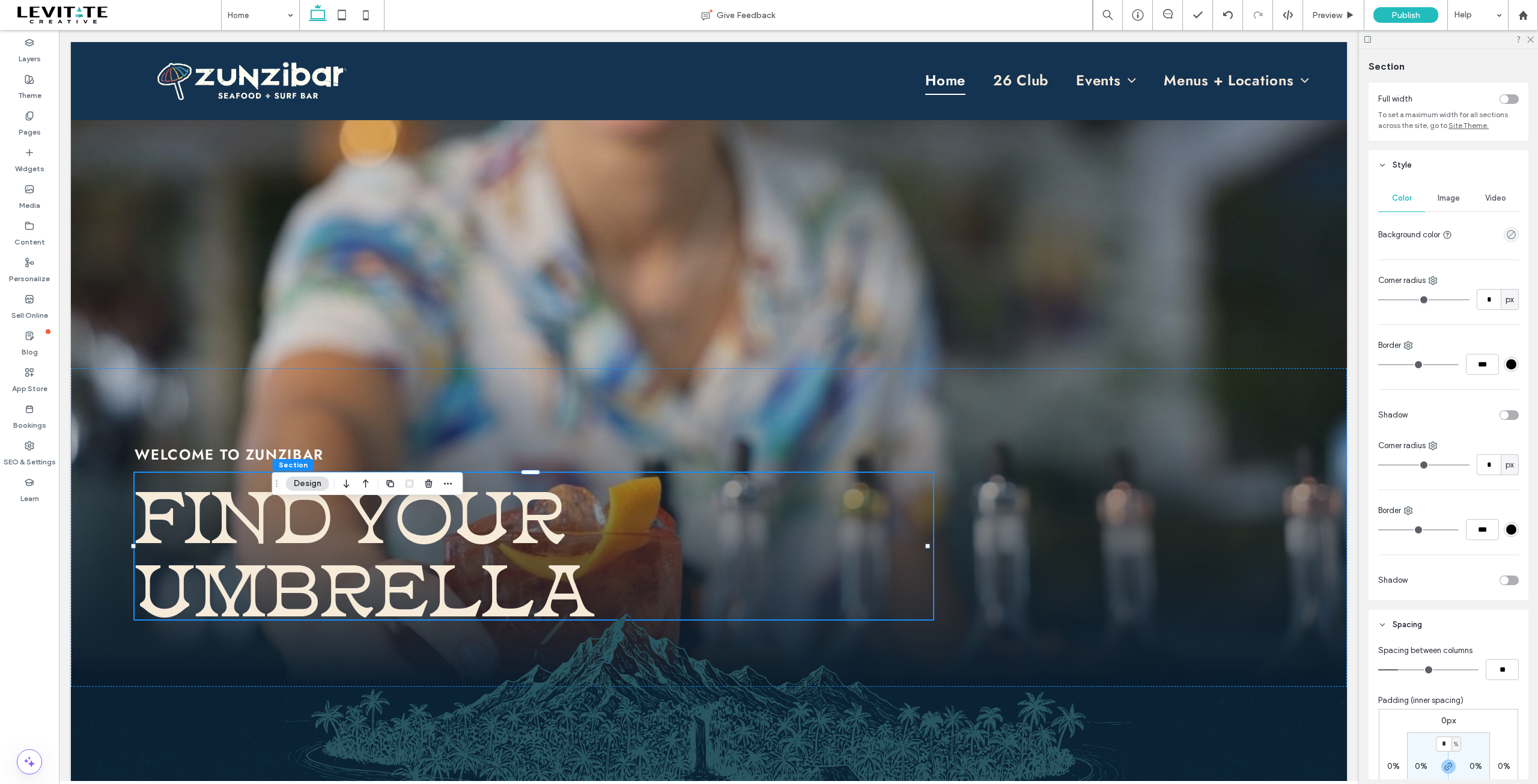
scroll to position [0, 0]
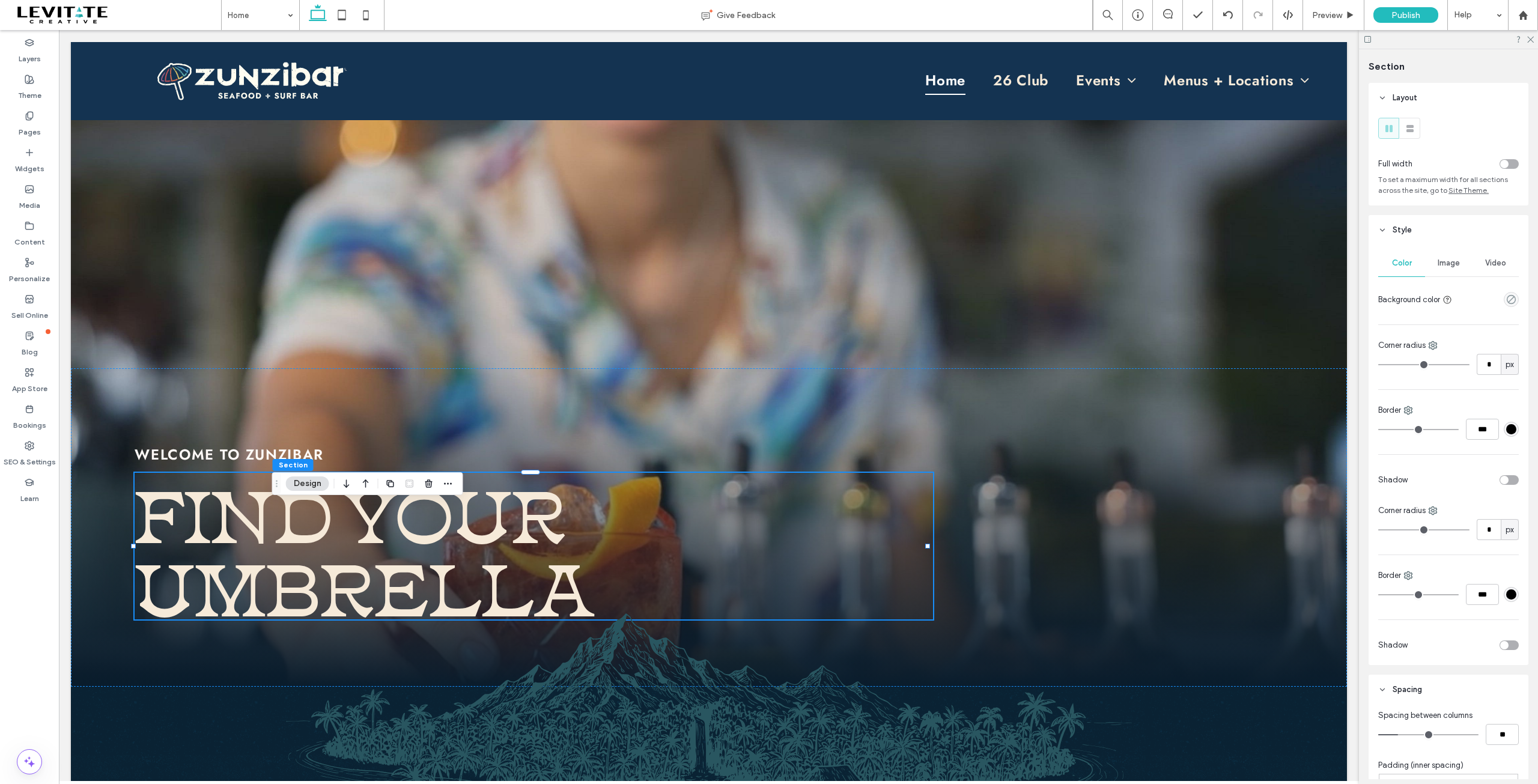
click at [1503, 169] on div at bounding box center [1468, 164] width 102 height 21
click at [1503, 161] on div "toggle" at bounding box center [1509, 164] width 19 height 10
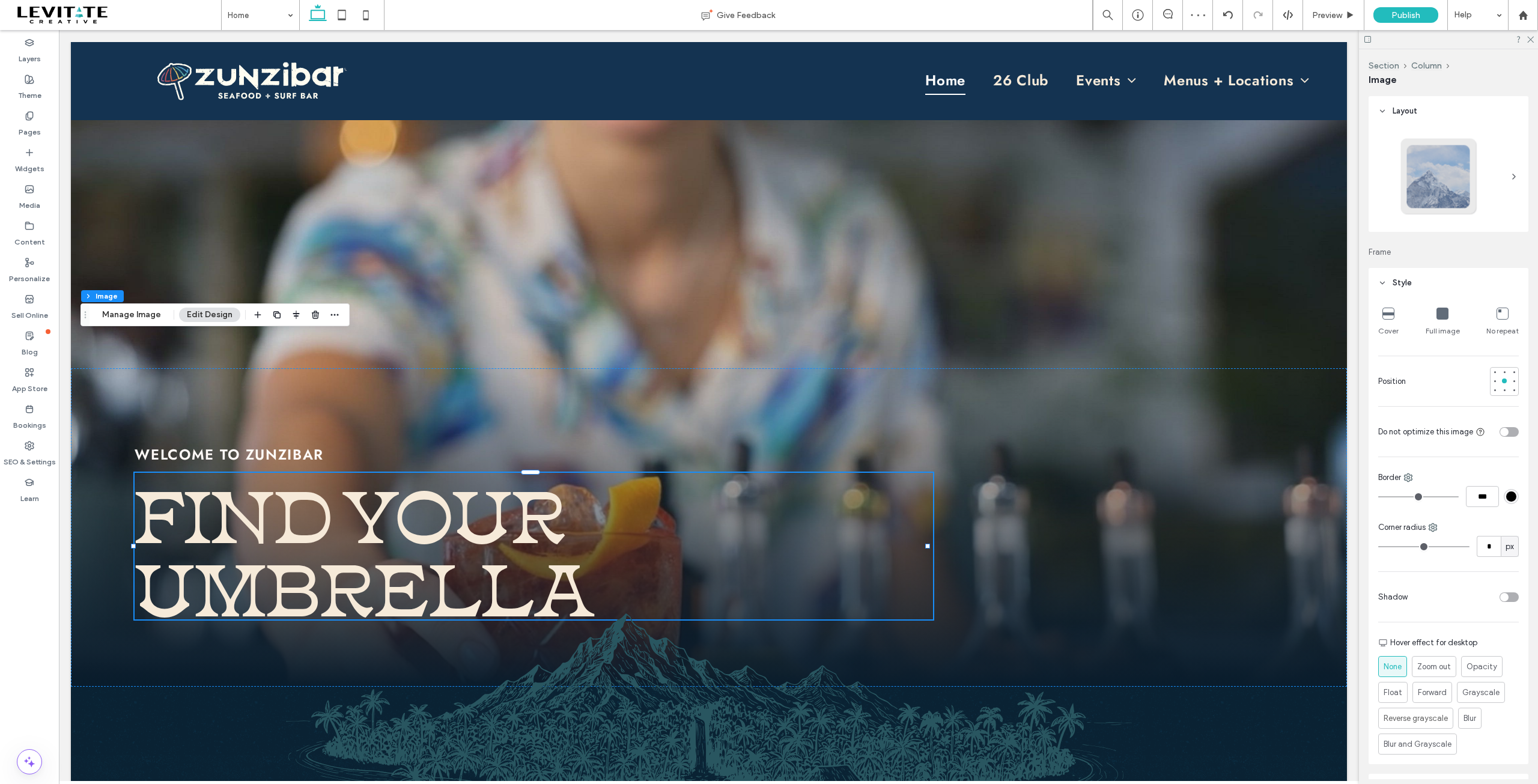
type input "**"
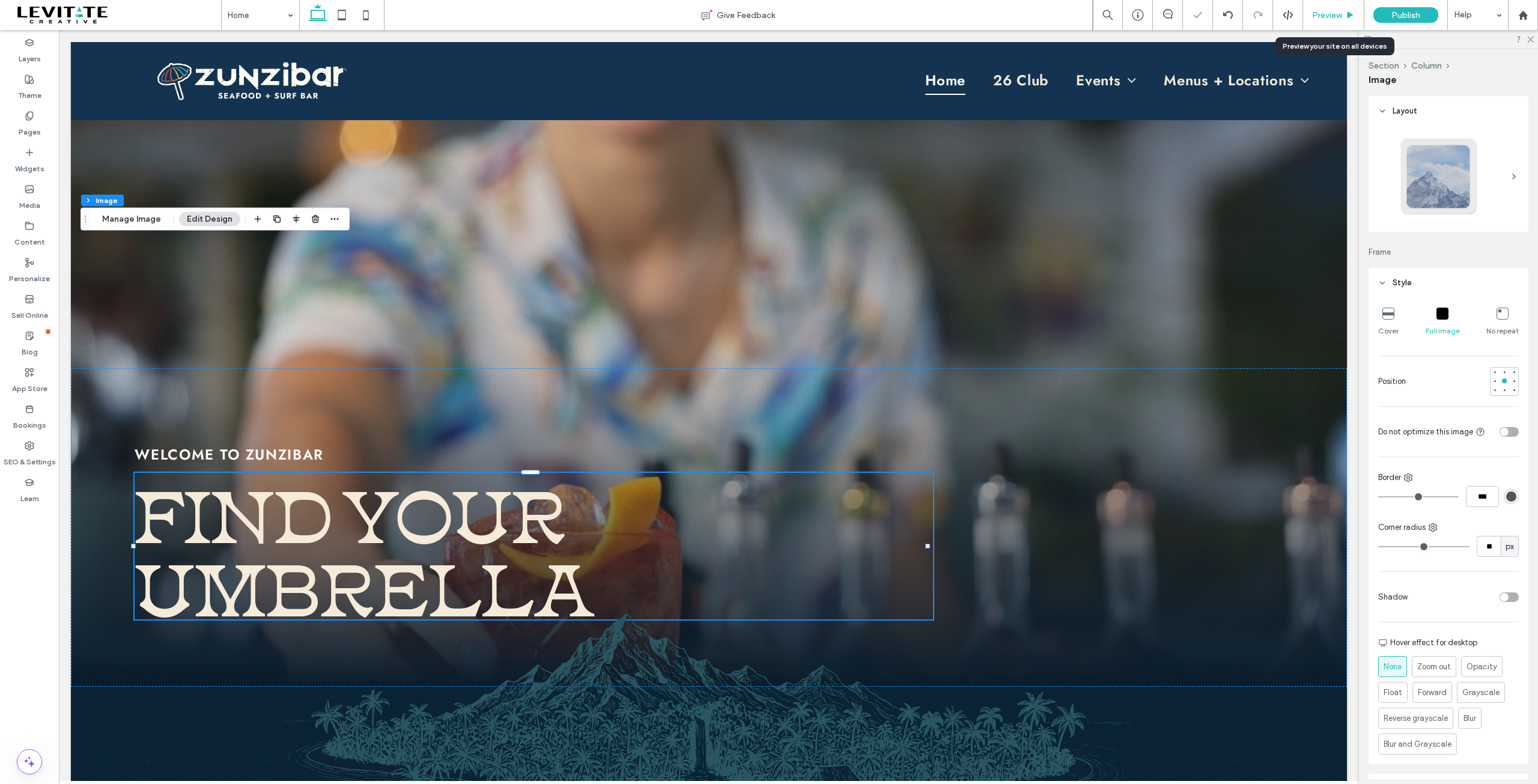
click at [1339, 17] on span "Preview" at bounding box center [1327, 15] width 30 height 10
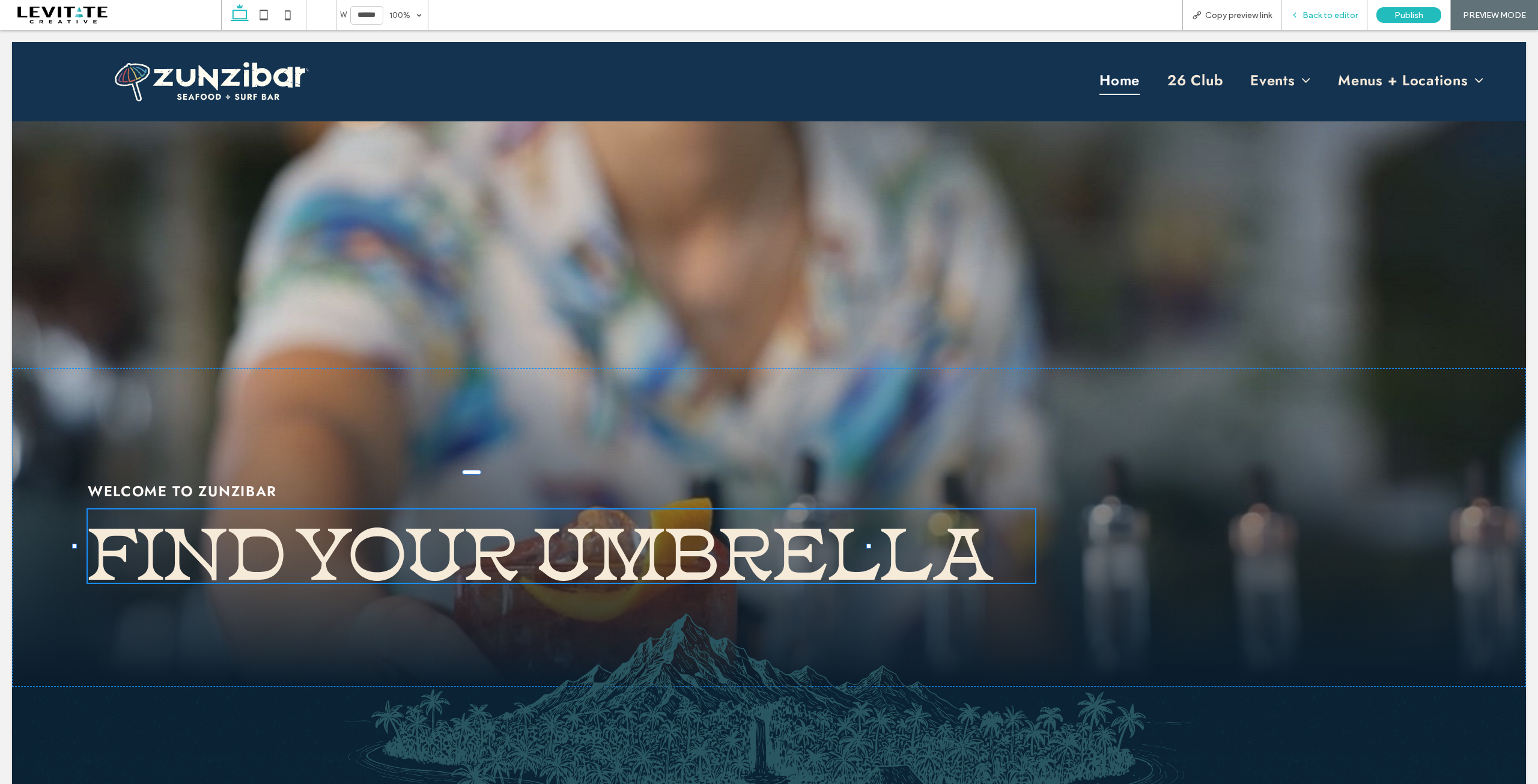
click at [1326, 10] on span "Back to editor" at bounding box center [1330, 15] width 55 height 10
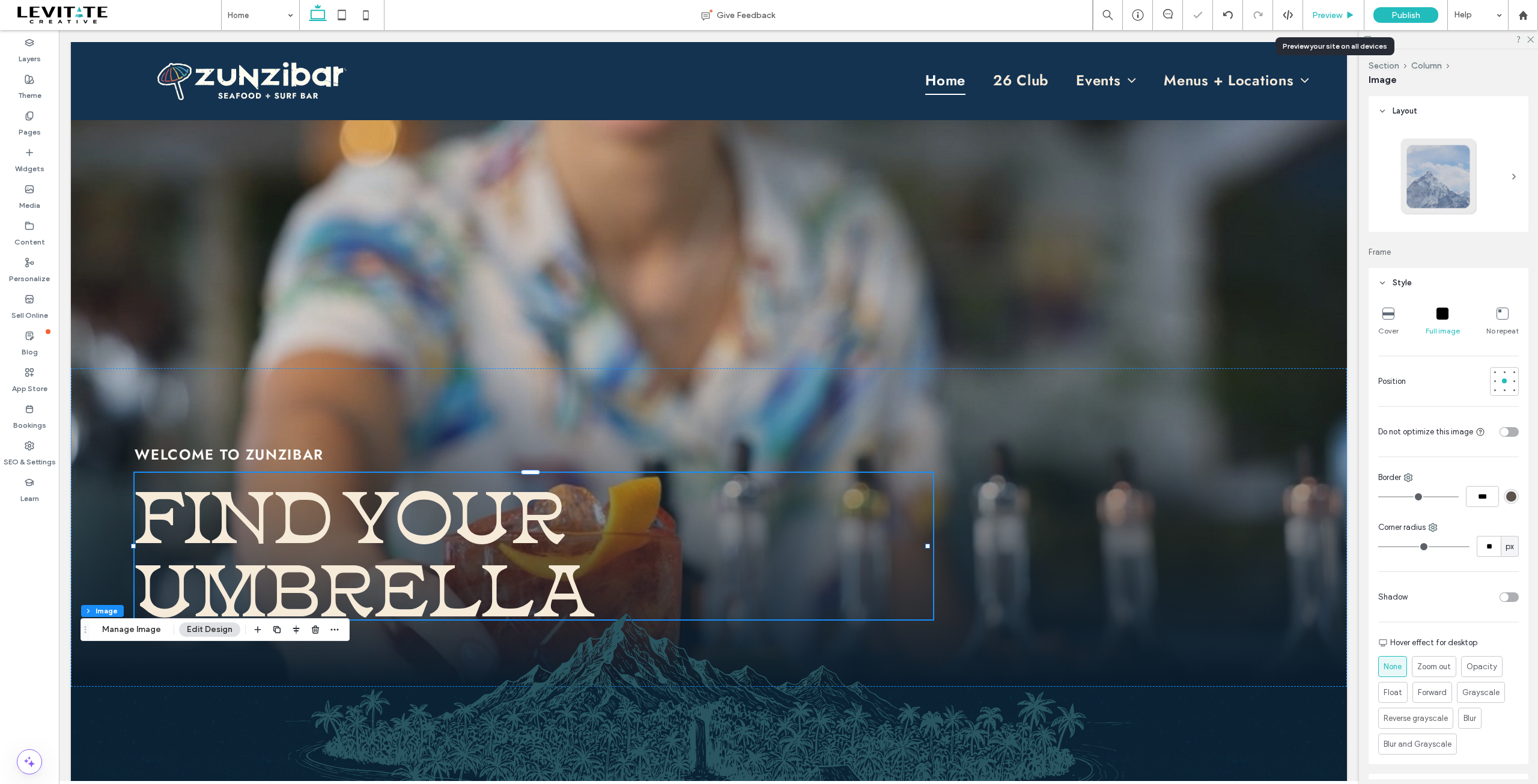
click at [1321, 18] on div "Preview" at bounding box center [1333, 15] width 61 height 30
click at [1331, 13] on span "Preview" at bounding box center [1327, 15] width 30 height 10
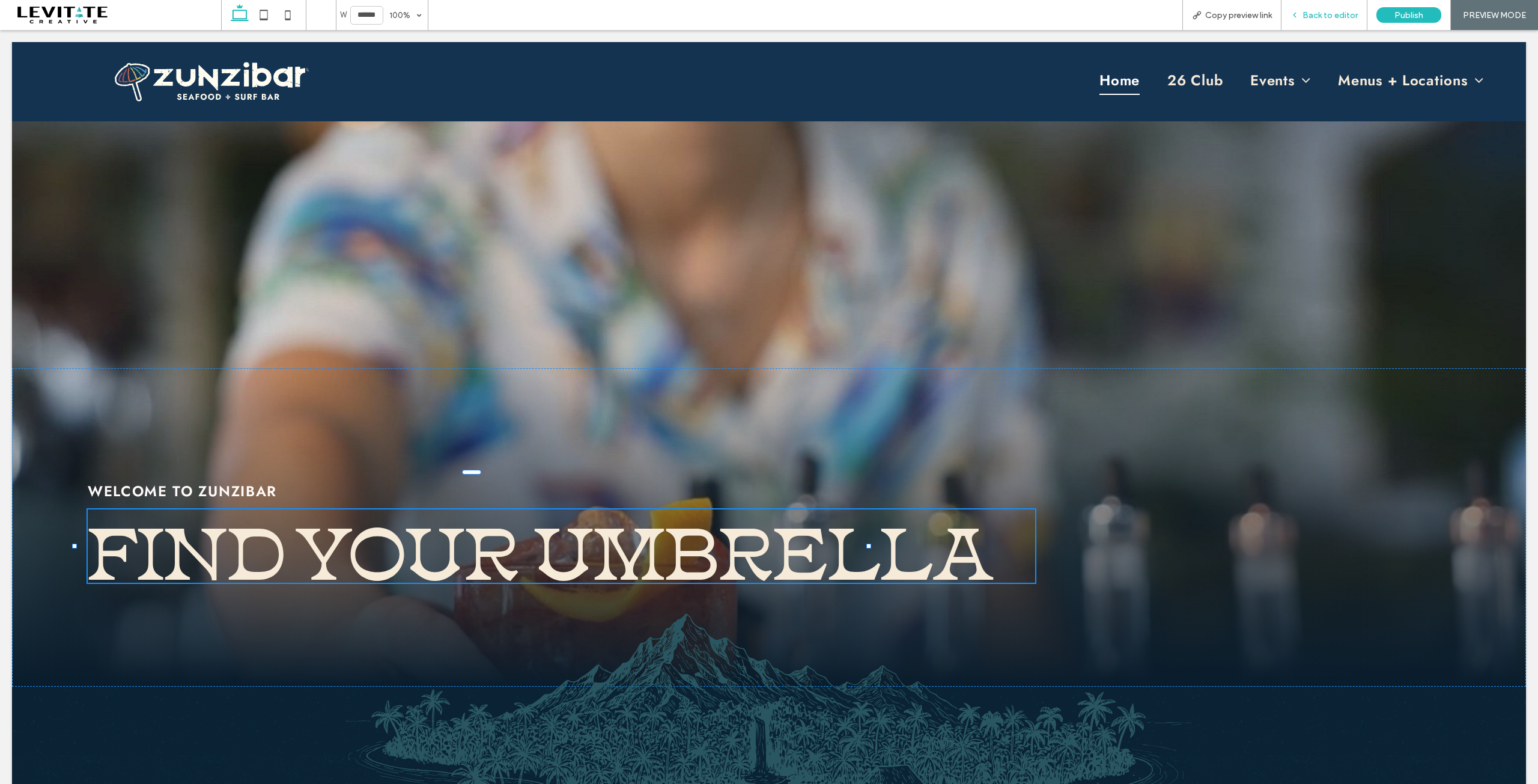
click at [1332, 12] on span "Back to editor" at bounding box center [1330, 15] width 55 height 10
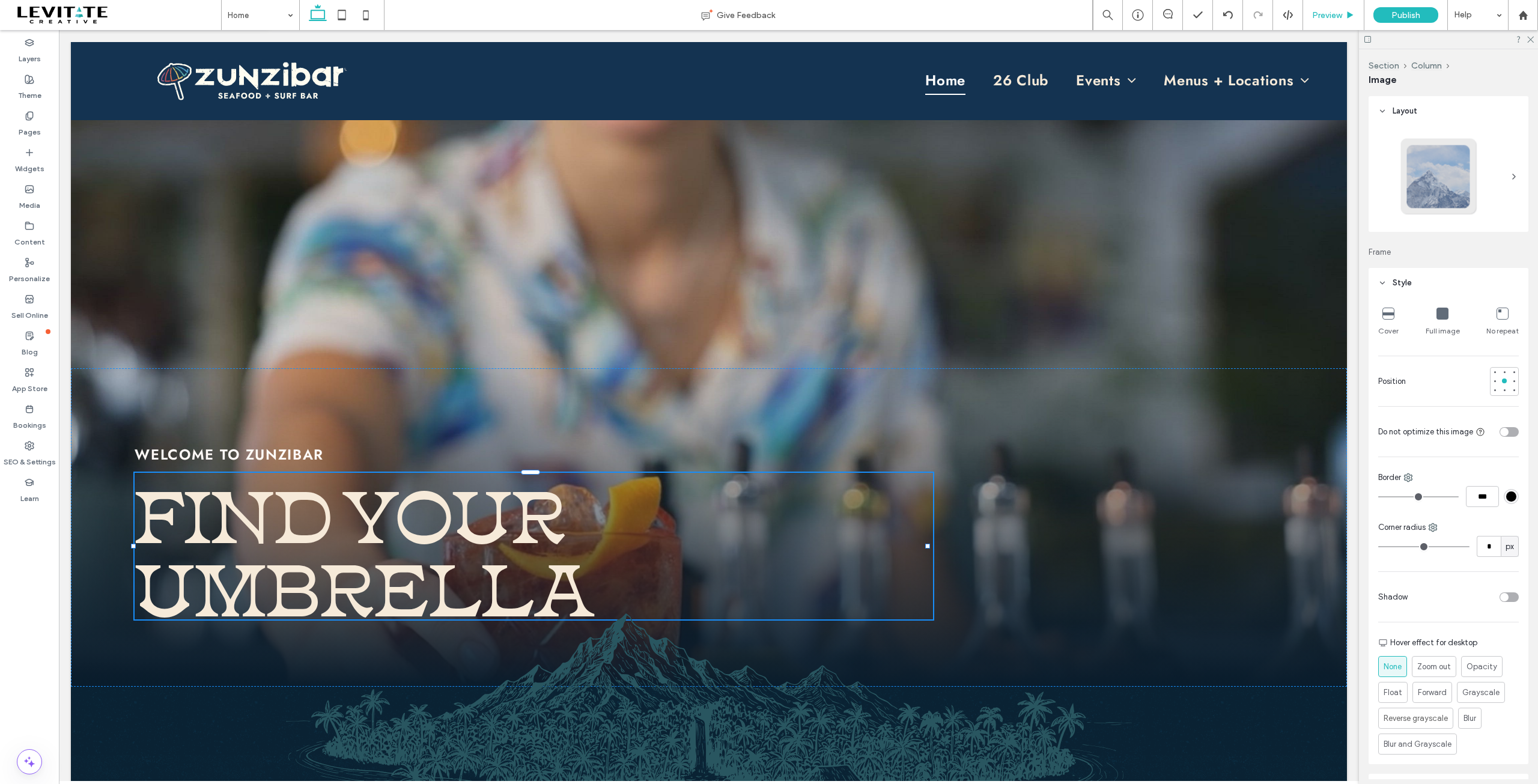
type input "**"
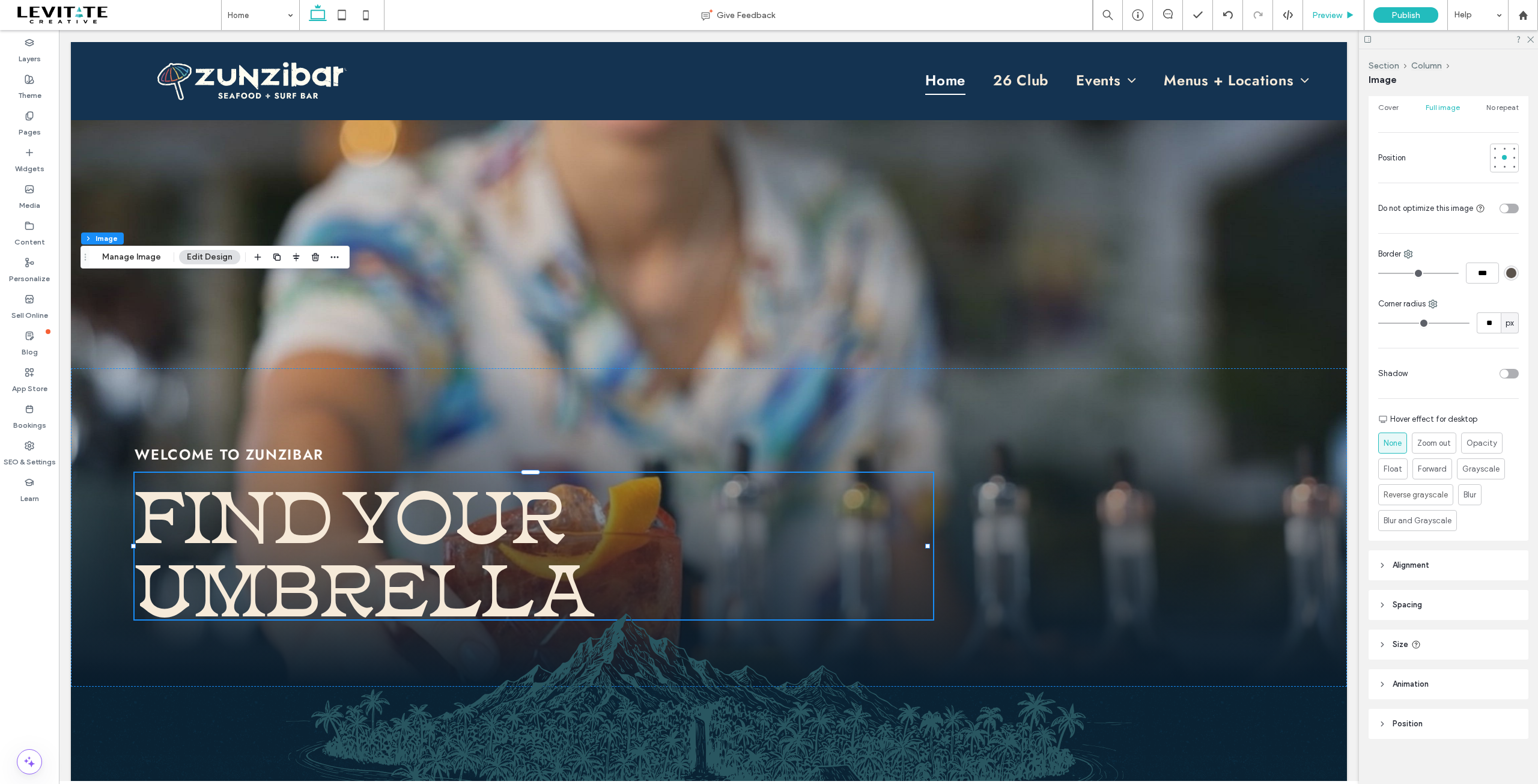
scroll to position [231, 0]
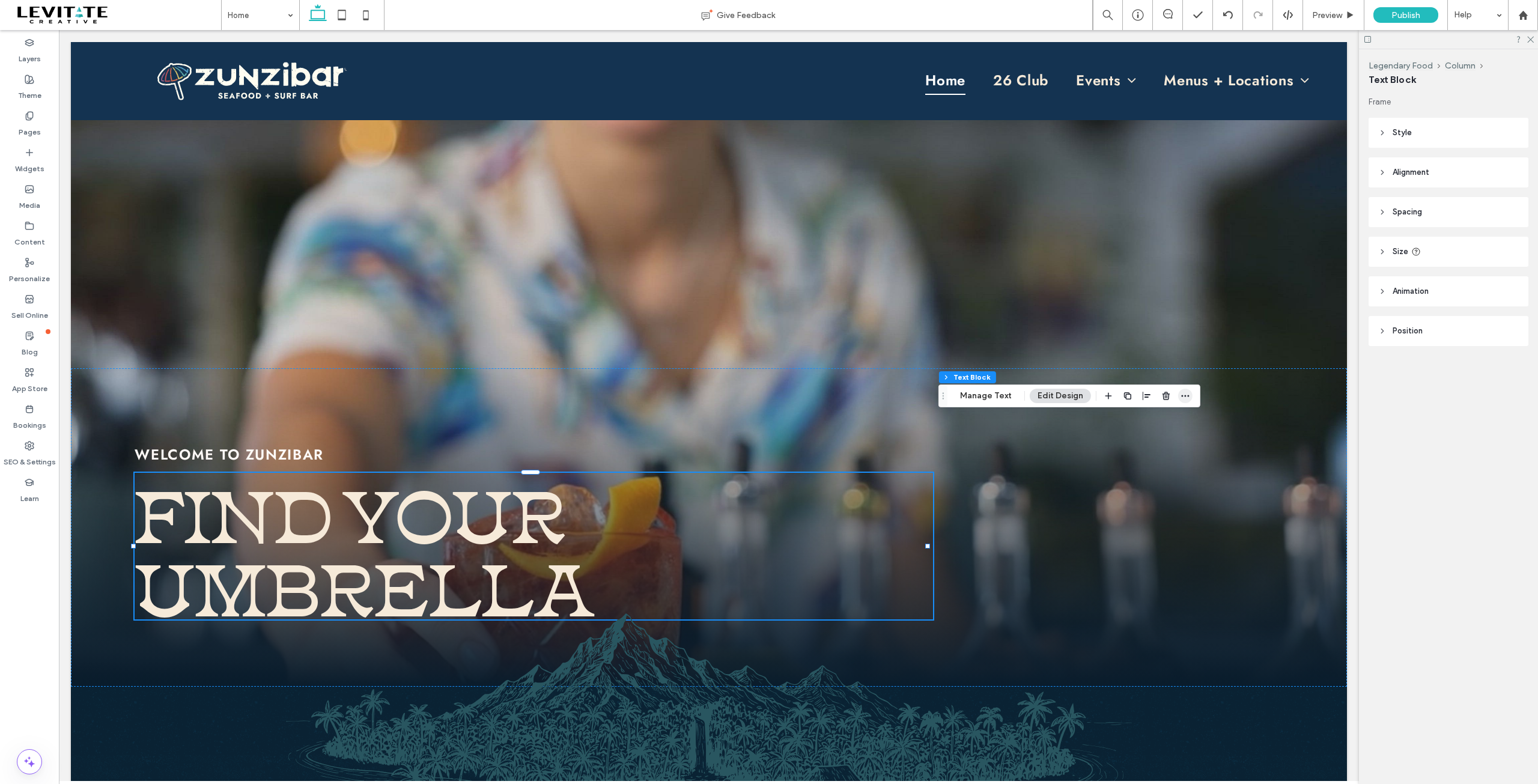
click at [1178, 394] on span "button" at bounding box center [1185, 396] width 15 height 15
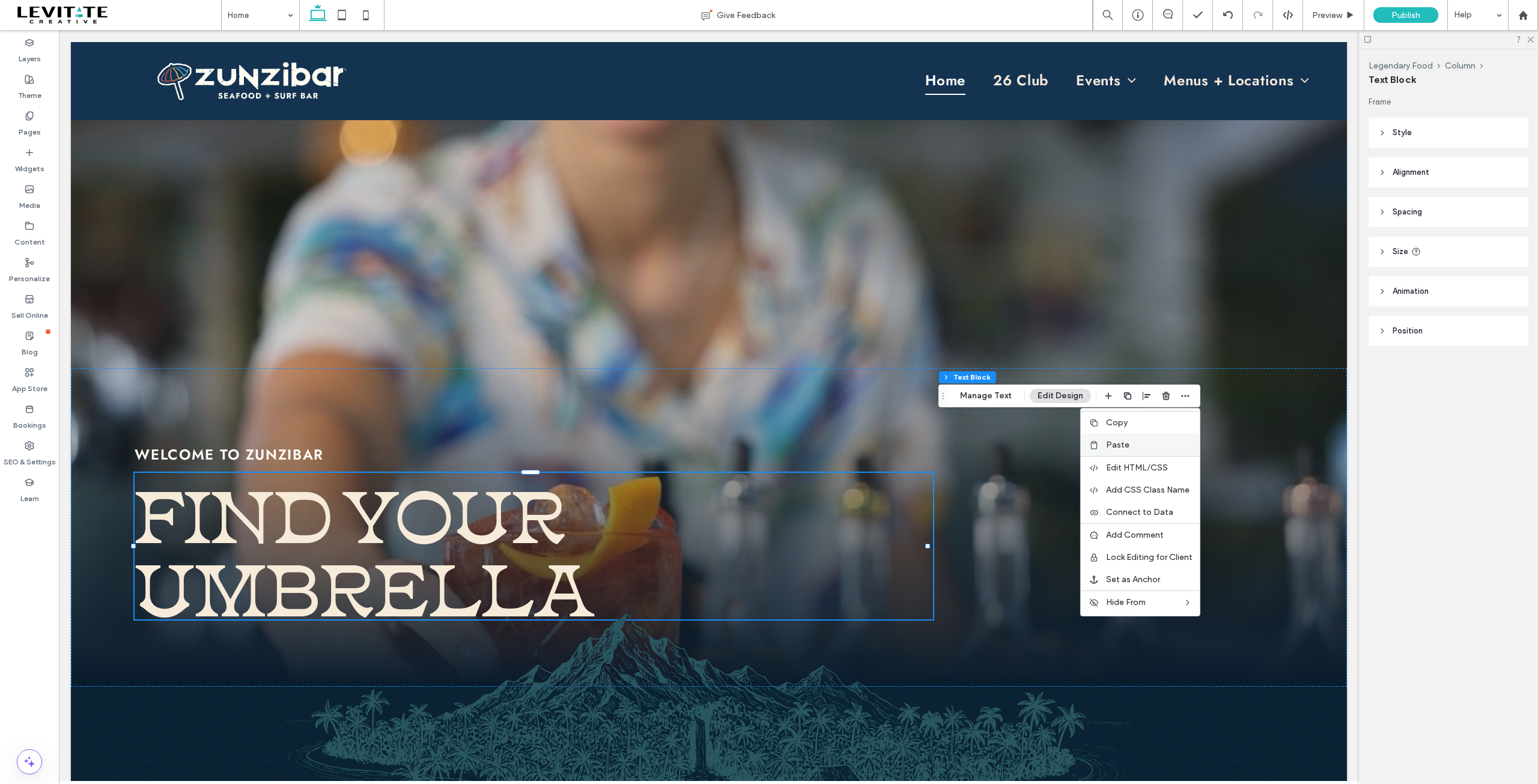
click at [1115, 450] on div "Paste" at bounding box center [1140, 444] width 119 height 22
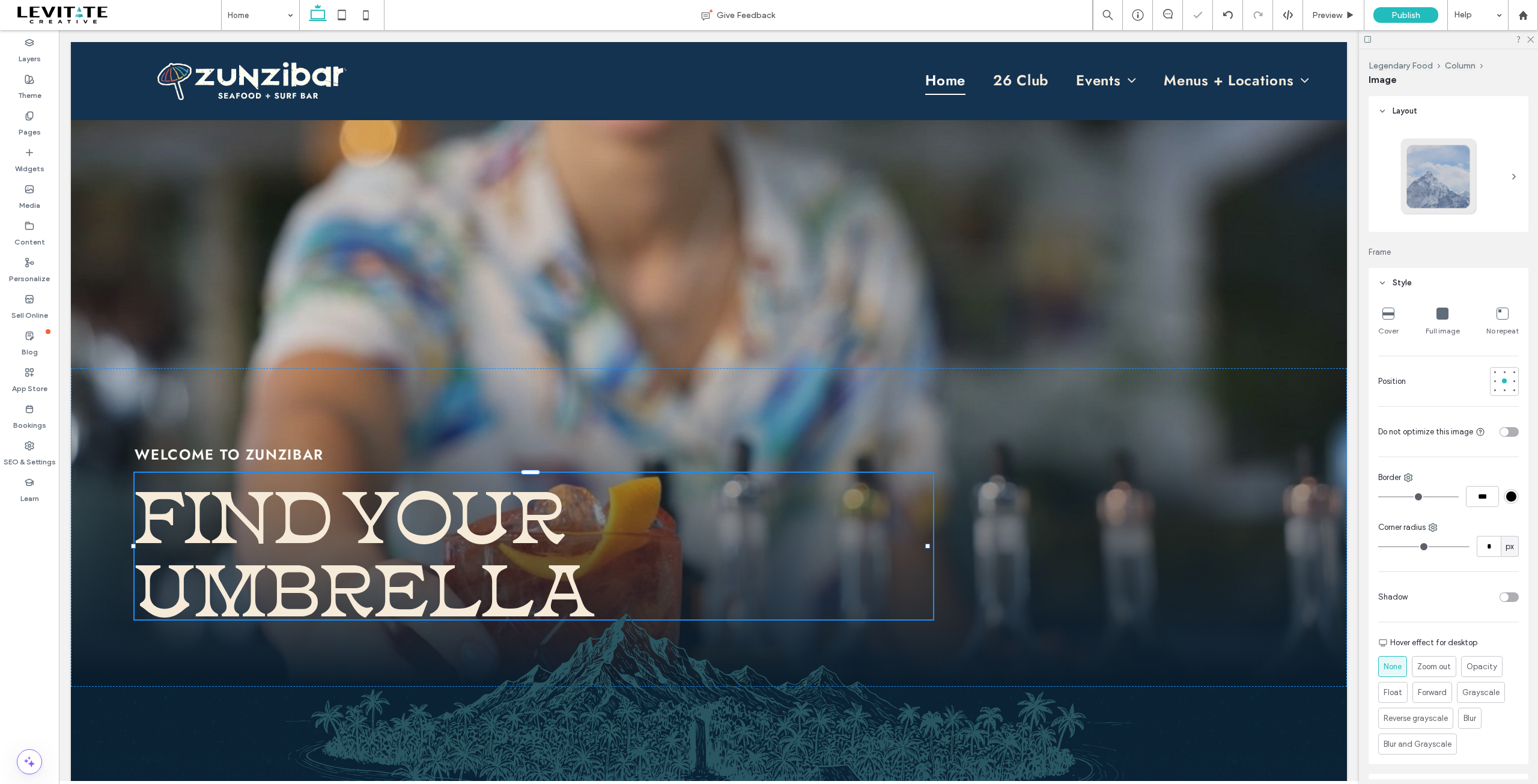
type input "**"
click at [1130, 399] on icon "button" at bounding box center [1135, 401] width 15 height 22
type input "***"
type input "****"
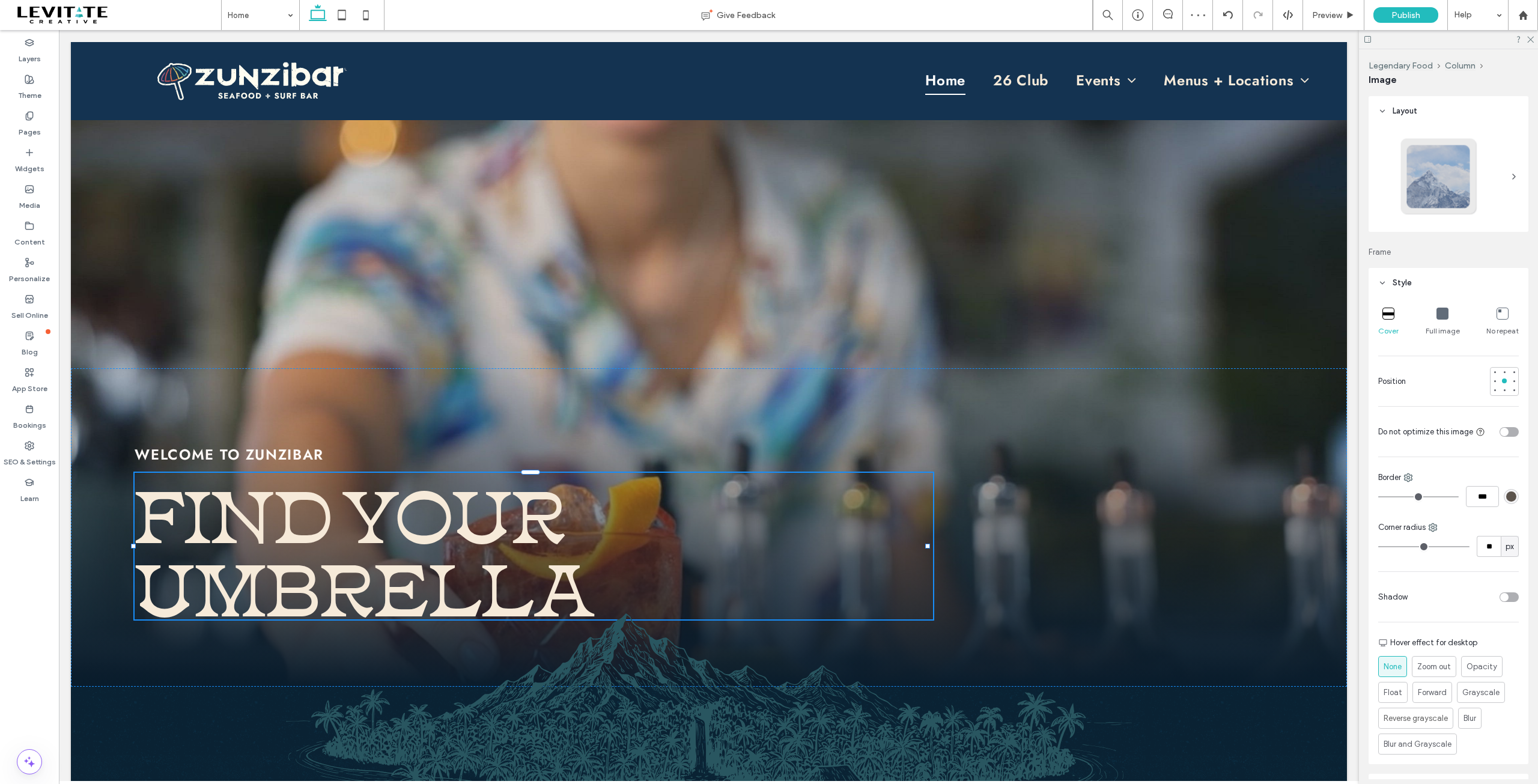
type input "***"
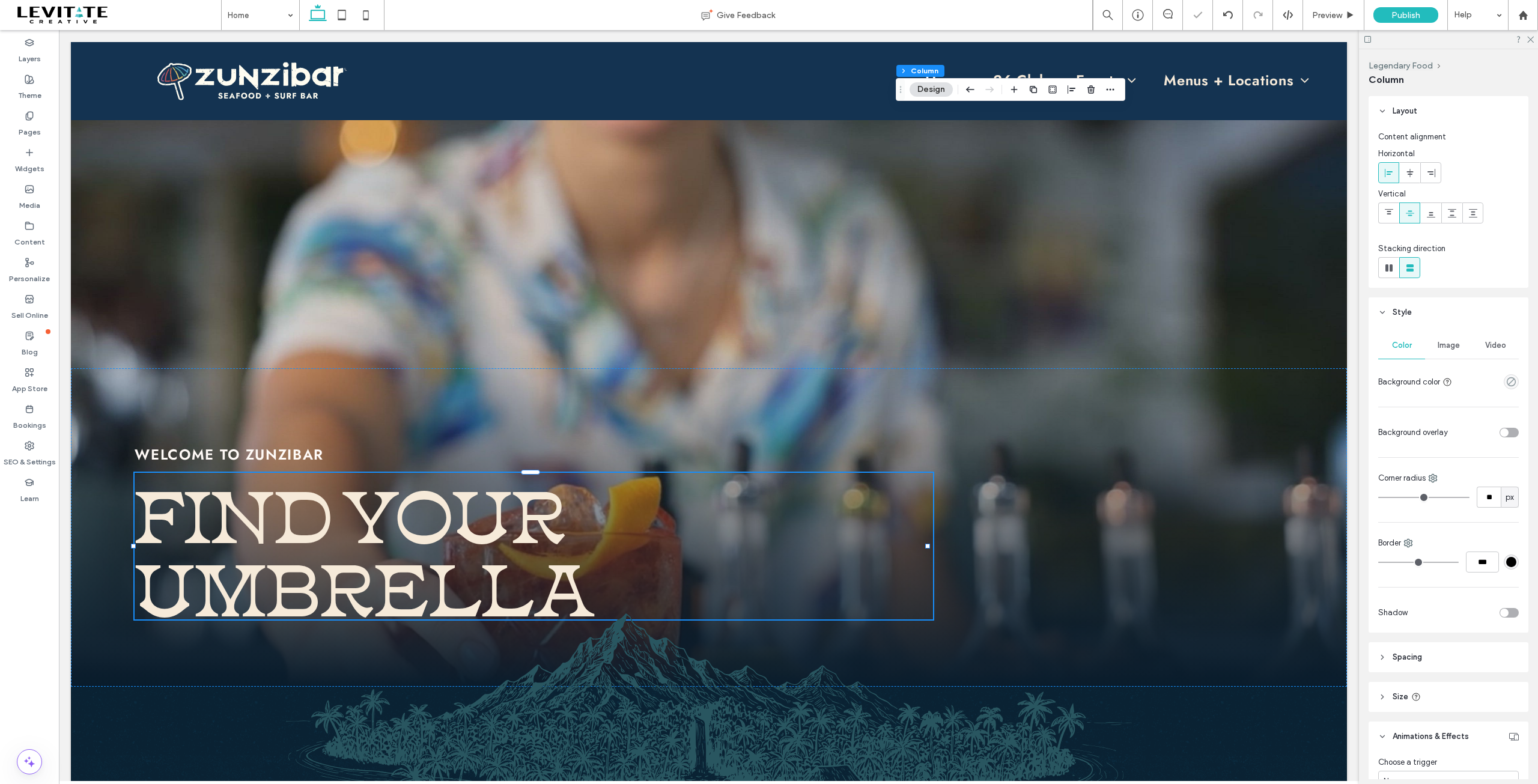
click at [1503, 433] on div "toggle" at bounding box center [1509, 432] width 19 height 10
click at [1510, 431] on div "toggle" at bounding box center [1513, 432] width 8 height 8
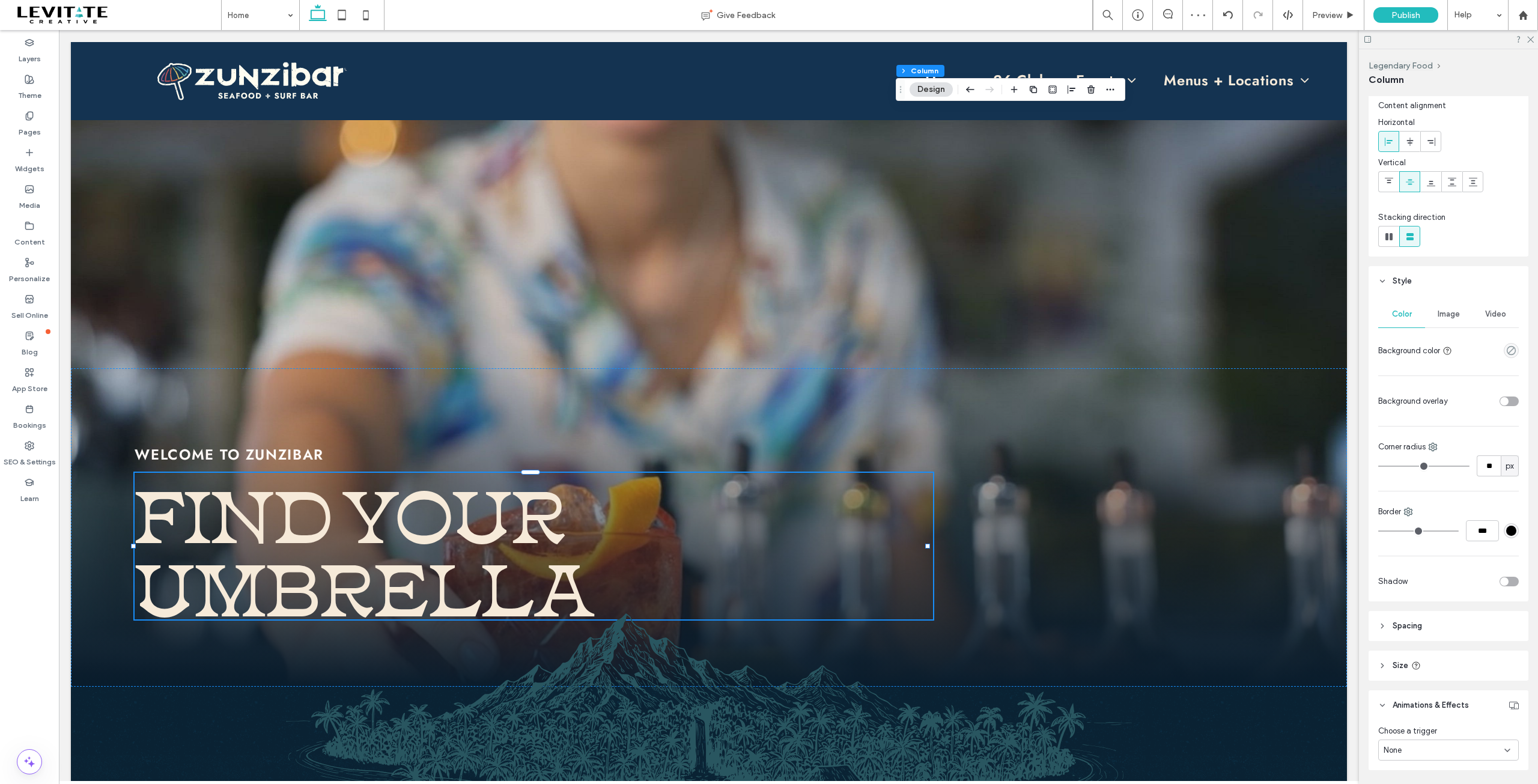
scroll to position [0, 0]
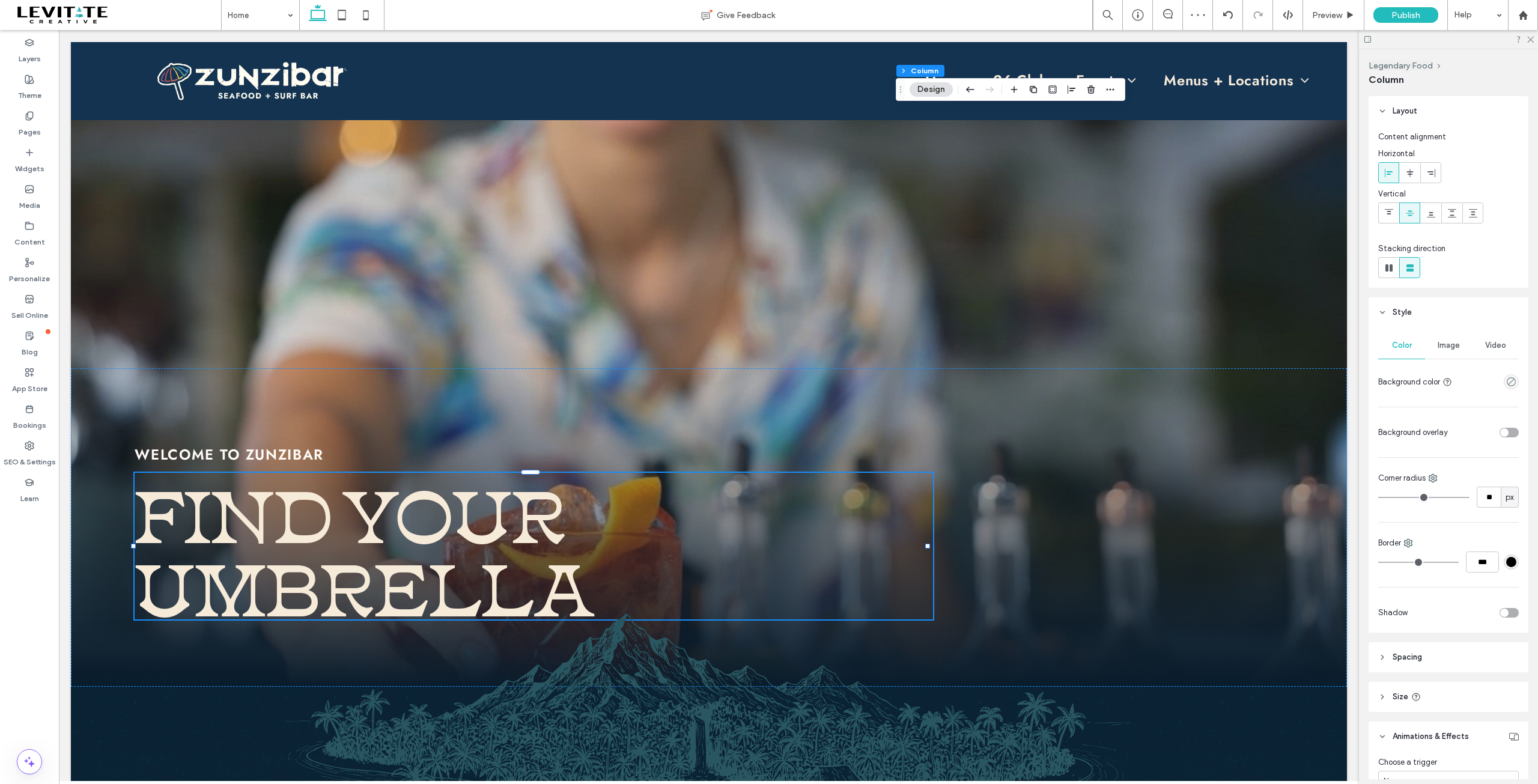
click at [1443, 342] on span "Image" at bounding box center [1449, 345] width 22 height 10
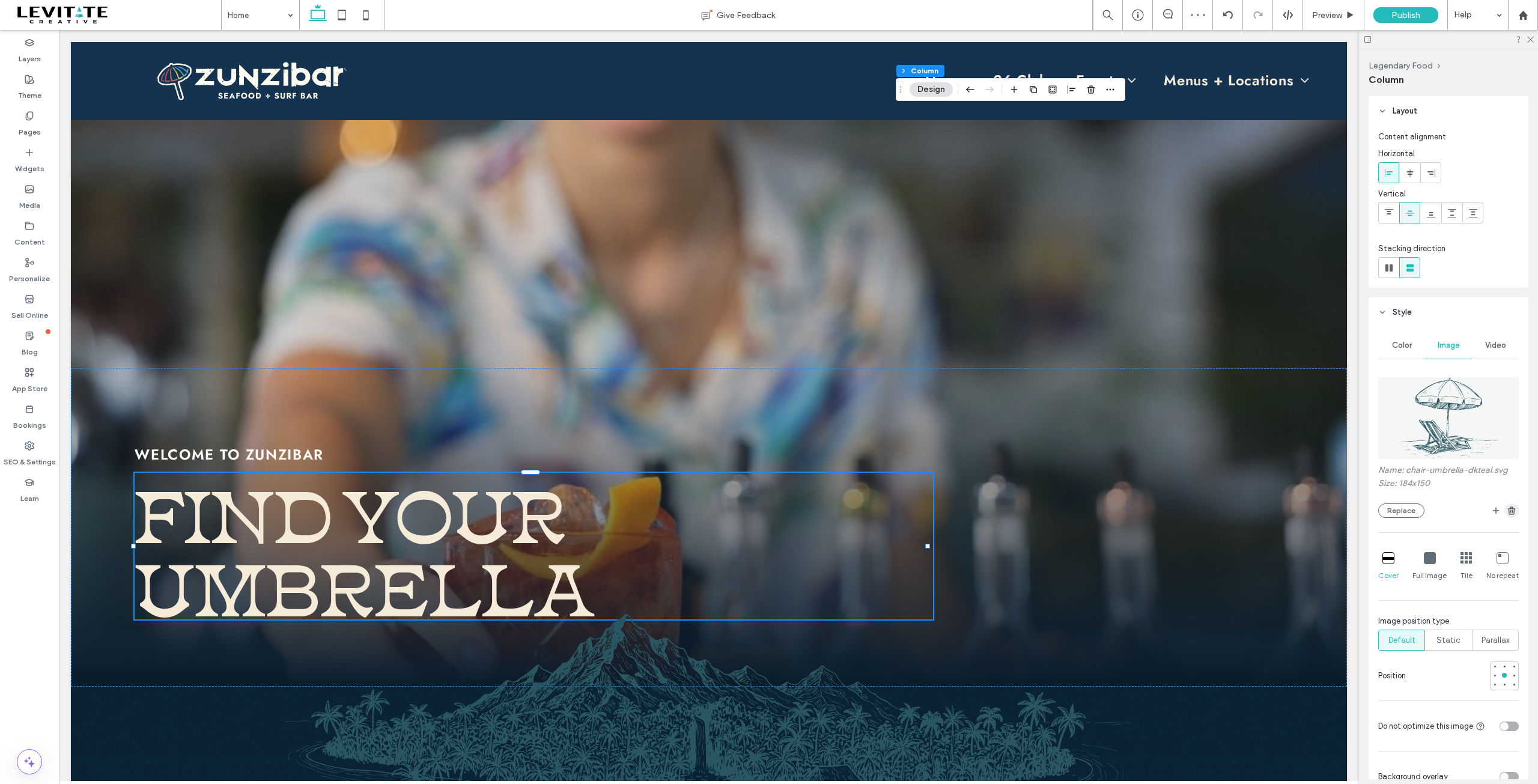
click at [1508, 511] on use "button" at bounding box center [1512, 510] width 7 height 8
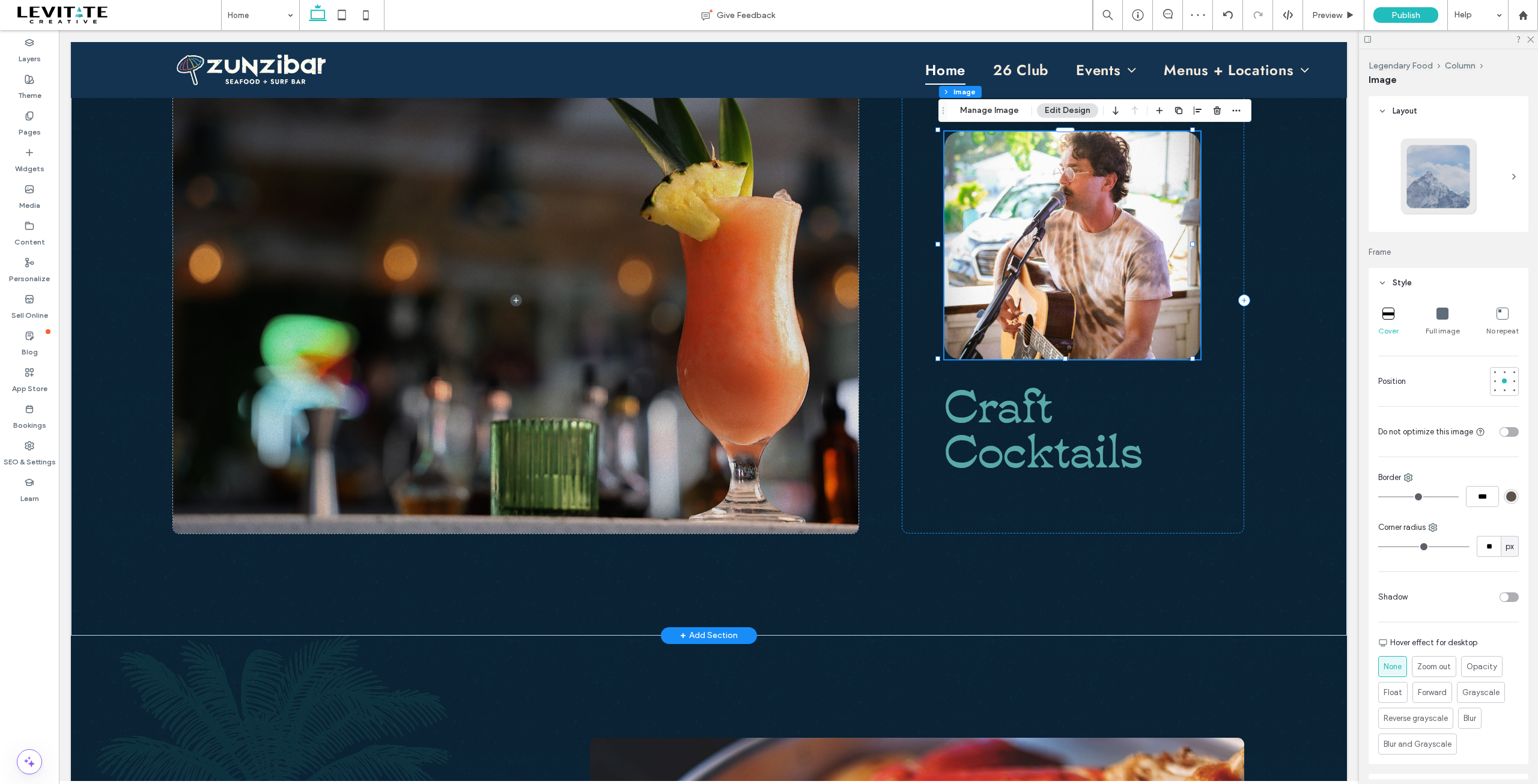
click at [1068, 279] on img at bounding box center [1072, 245] width 255 height 228
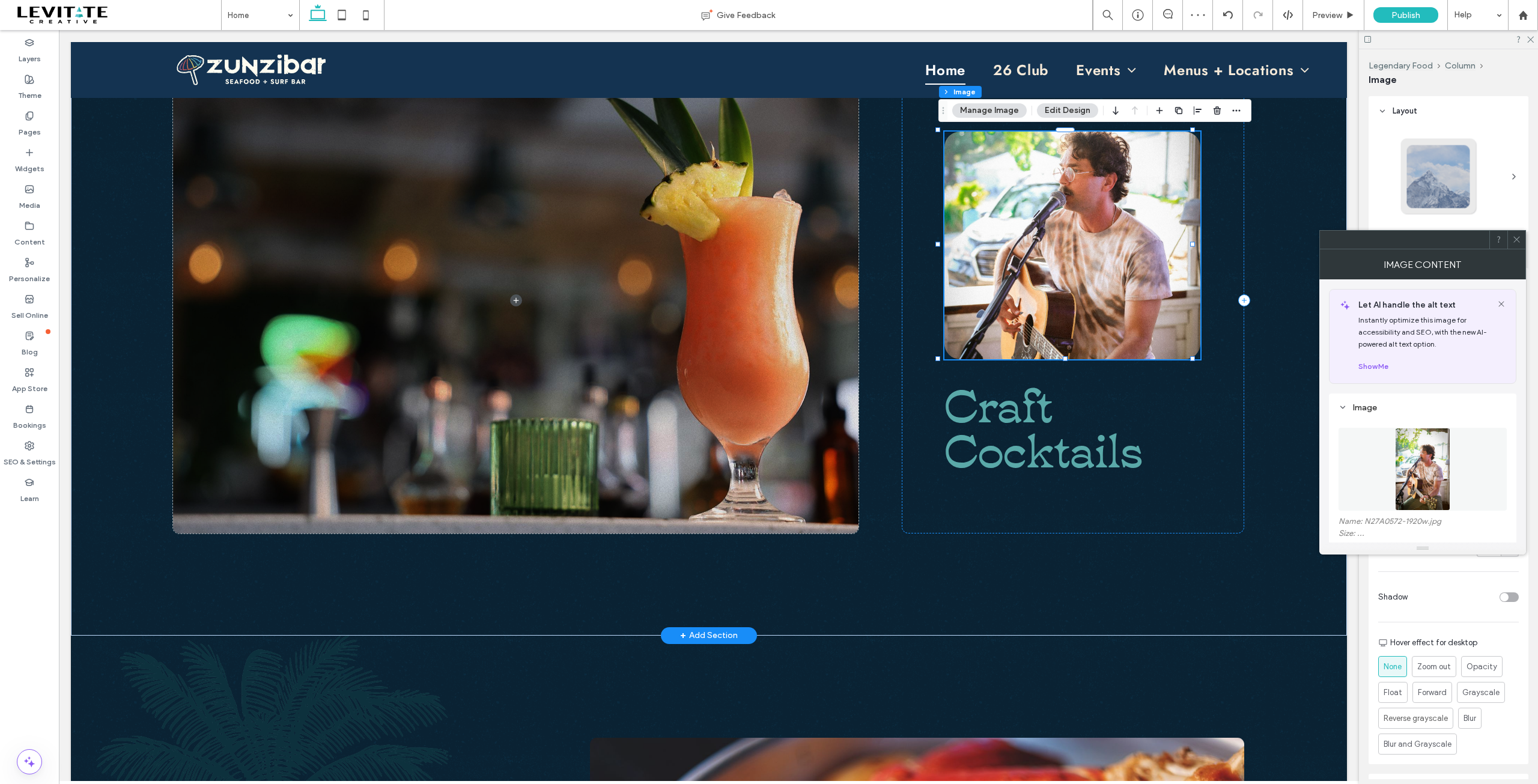
scroll to position [1033, 0]
click at [1447, 477] on img at bounding box center [1423, 469] width 55 height 83
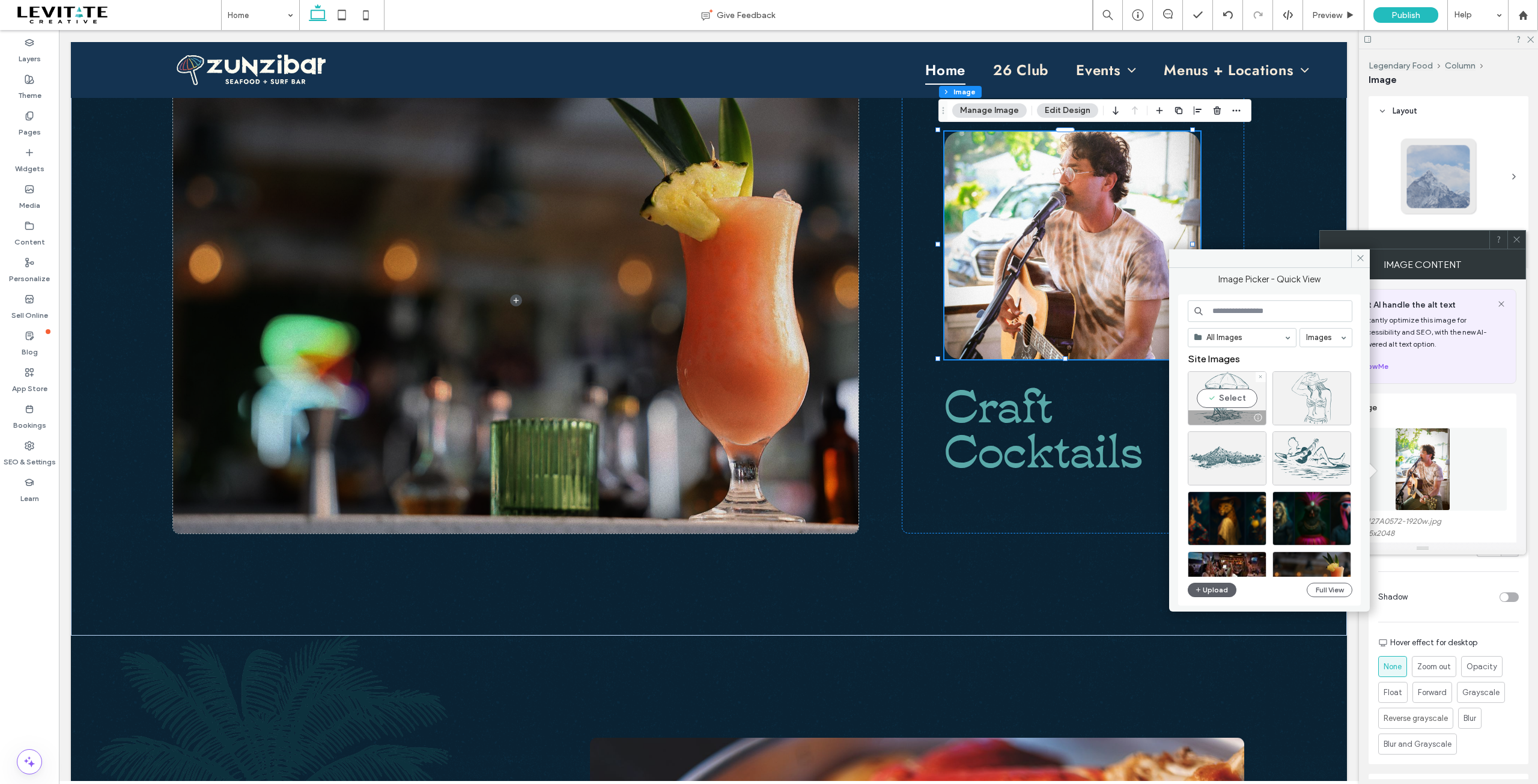
click at [1232, 403] on div "Select" at bounding box center [1227, 397] width 79 height 54
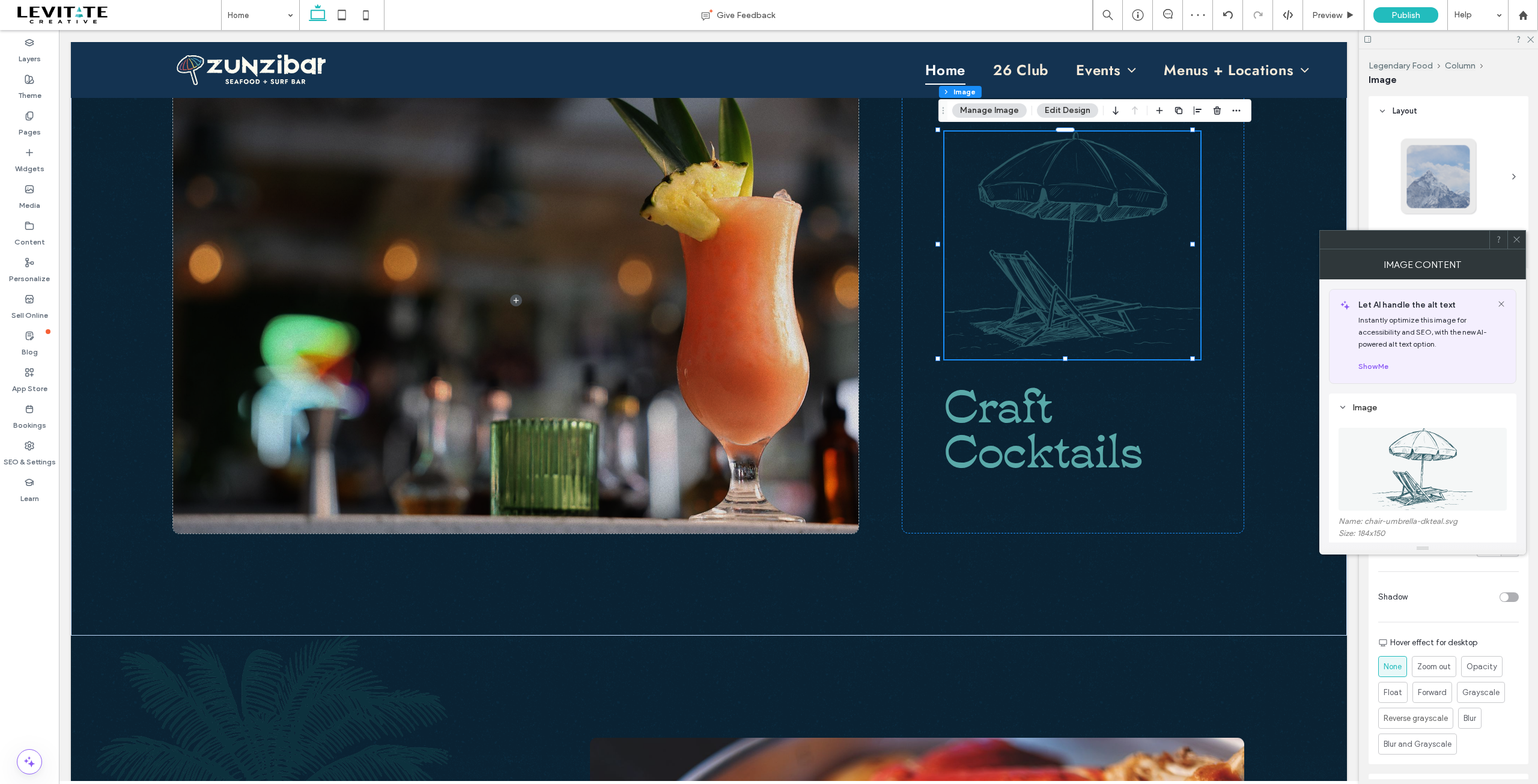
click at [1514, 238] on icon at bounding box center [1517, 239] width 9 height 9
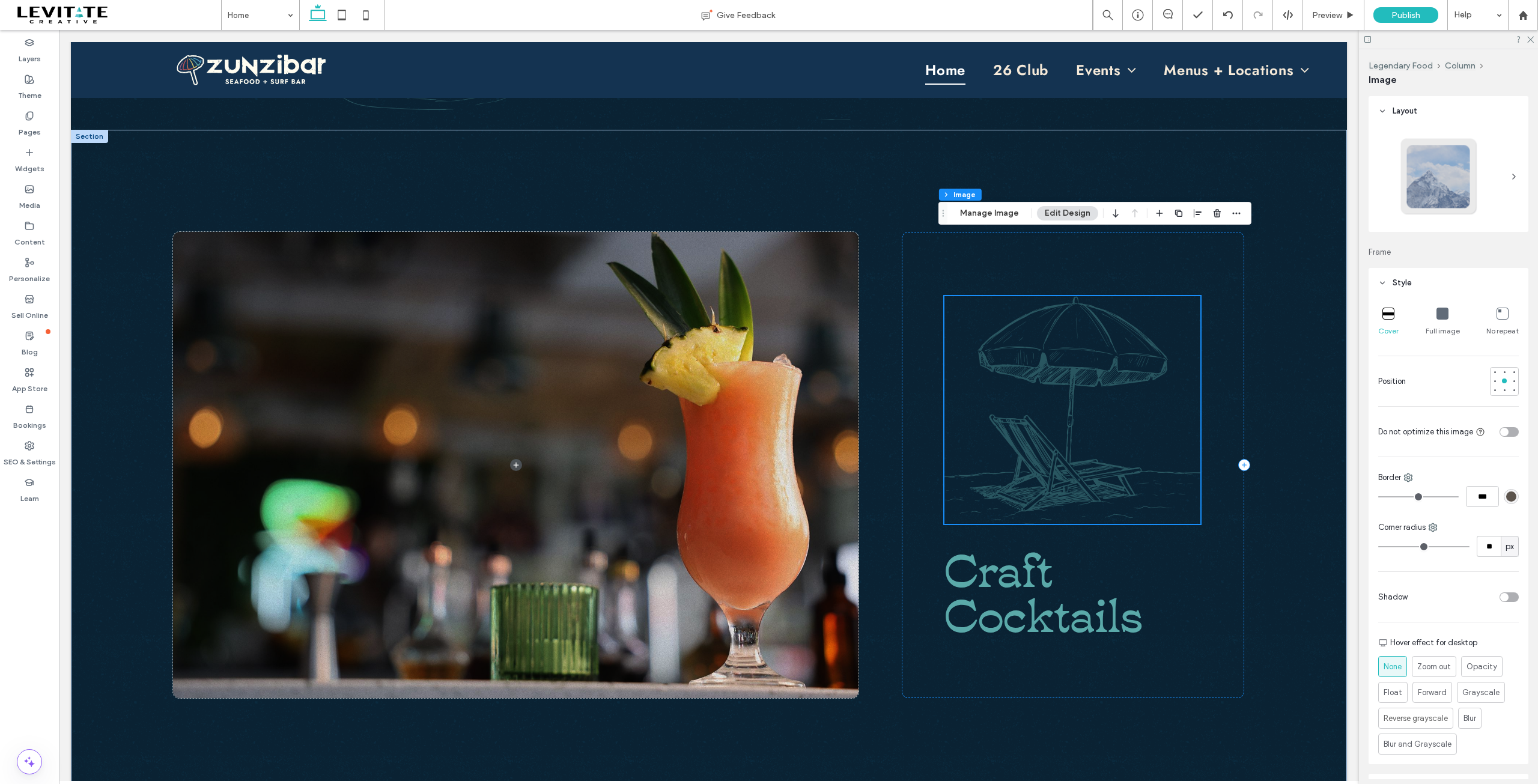
scroll to position [853, 0]
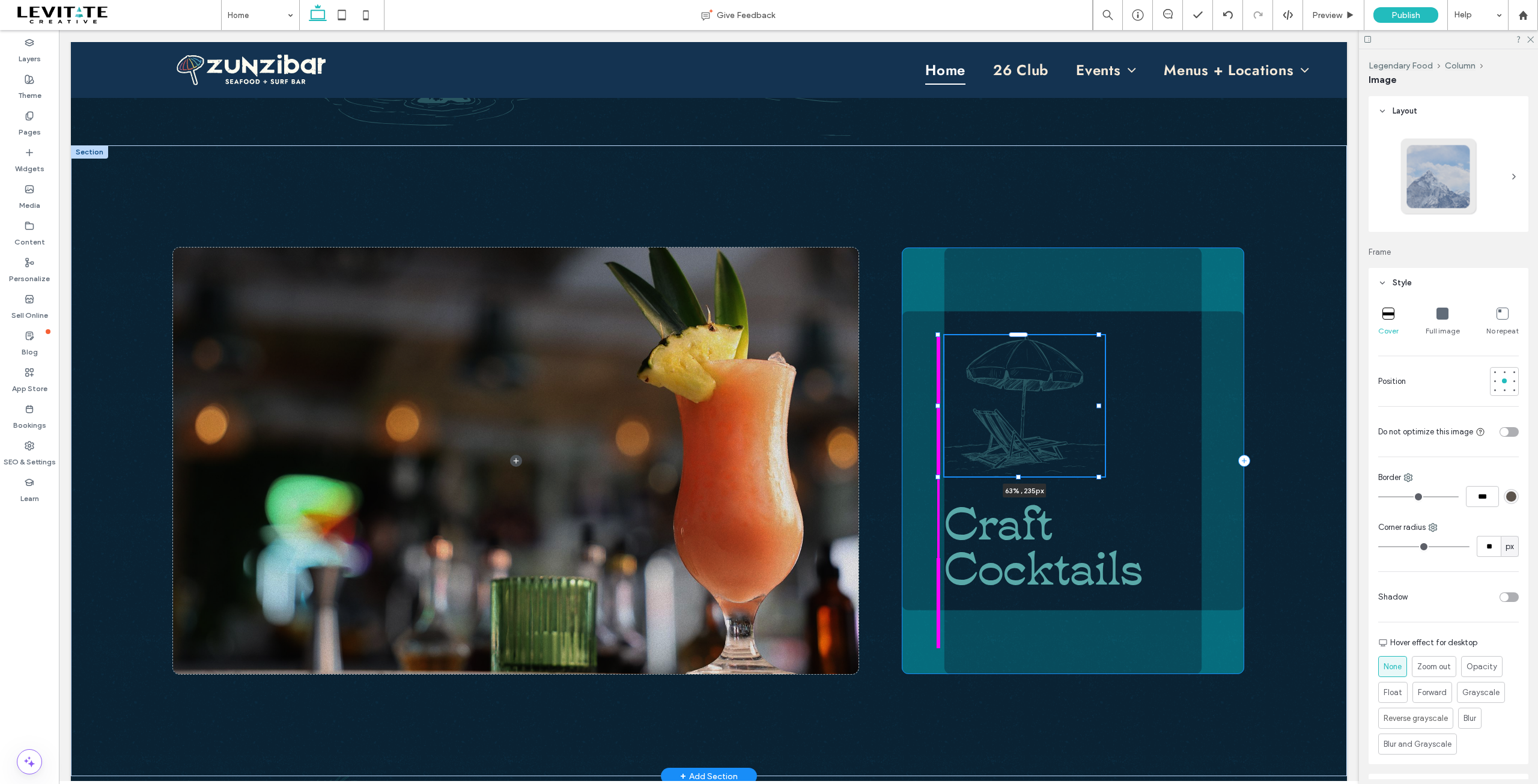
drag, startPoint x: 1193, startPoint y: 540, endPoint x: 1100, endPoint y: 496, distance: 102.9
click at [1100, 496] on div "63% , 235px Craft Cocktails" at bounding box center [709, 461] width 1276 height 630
type input "**"
type input "****"
type input "***"
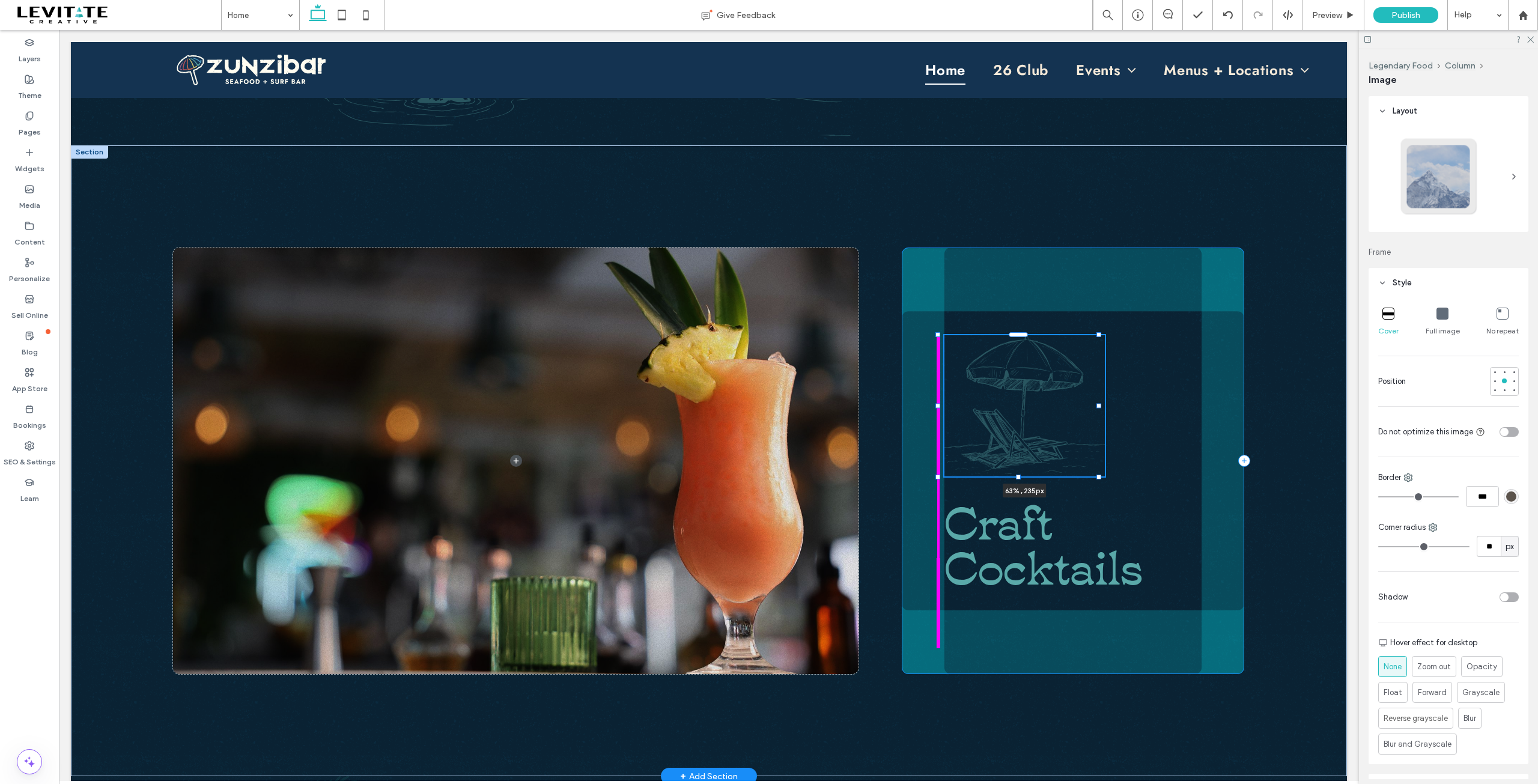
type input "***"
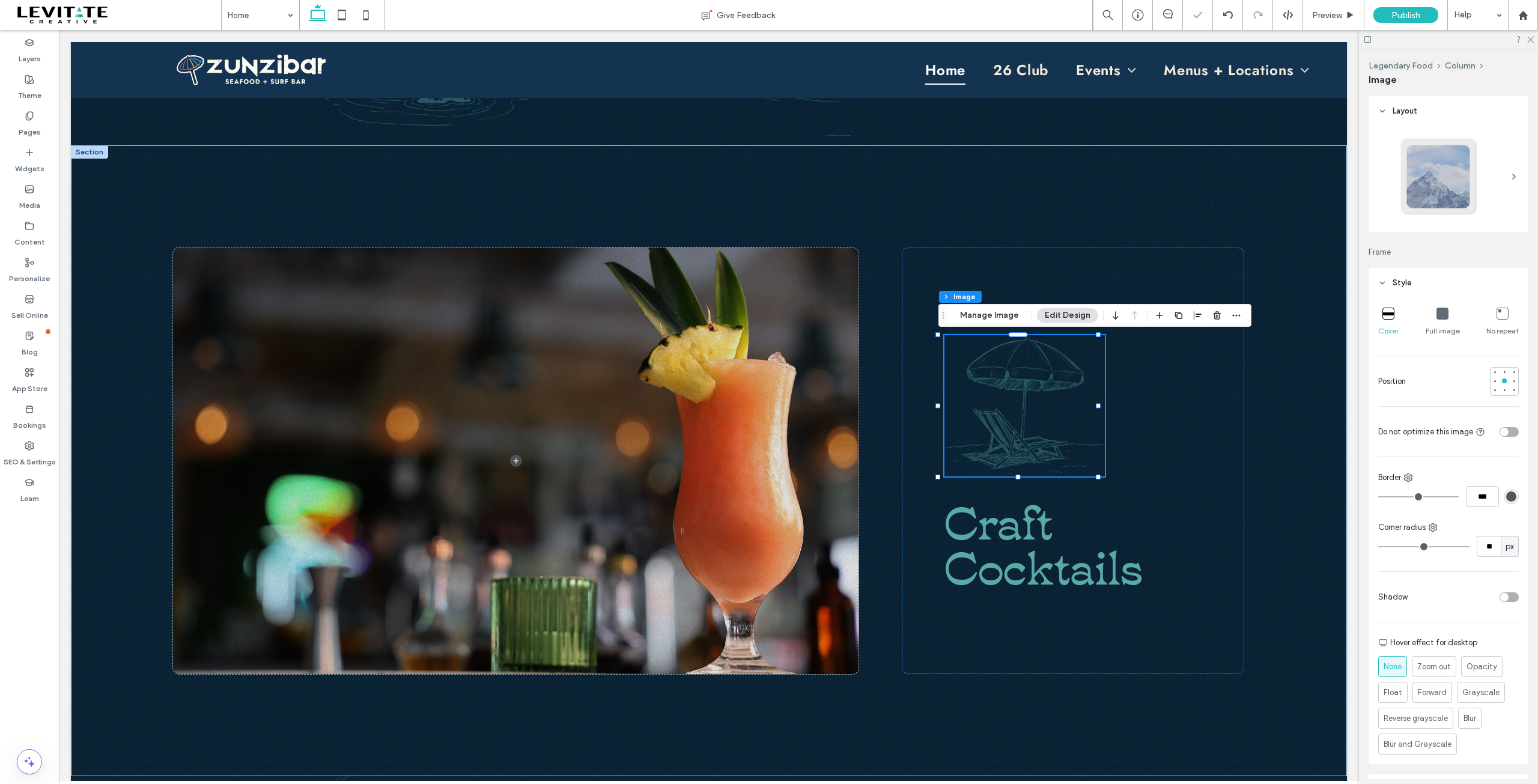
click at [1437, 313] on icon at bounding box center [1442, 313] width 12 height 12
click at [1475, 176] on div at bounding box center [1448, 176] width 141 height 91
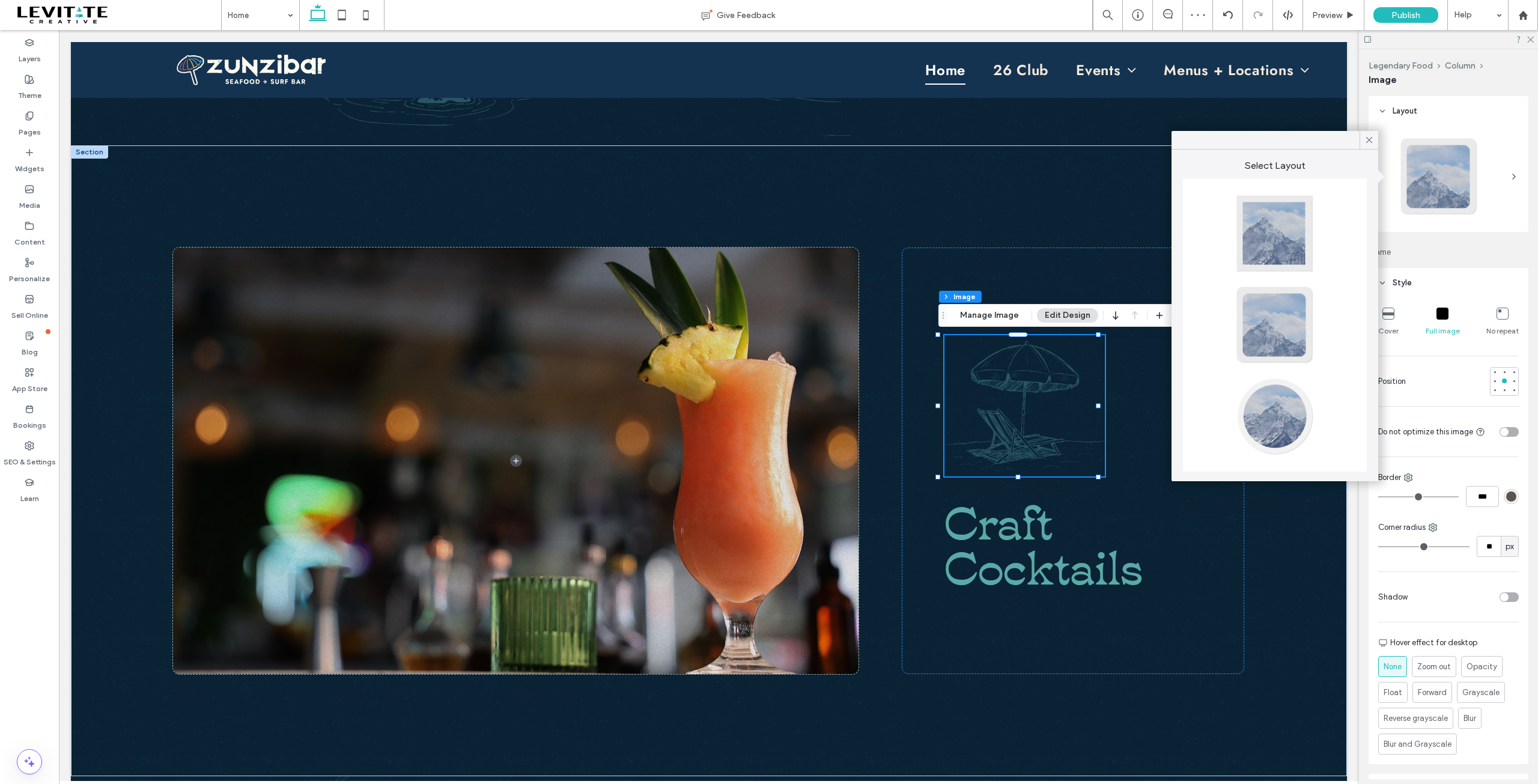
click at [1299, 242] on div at bounding box center [1274, 233] width 79 height 79
type input "*"
click at [1369, 139] on icon at bounding box center [1369, 140] width 11 height 11
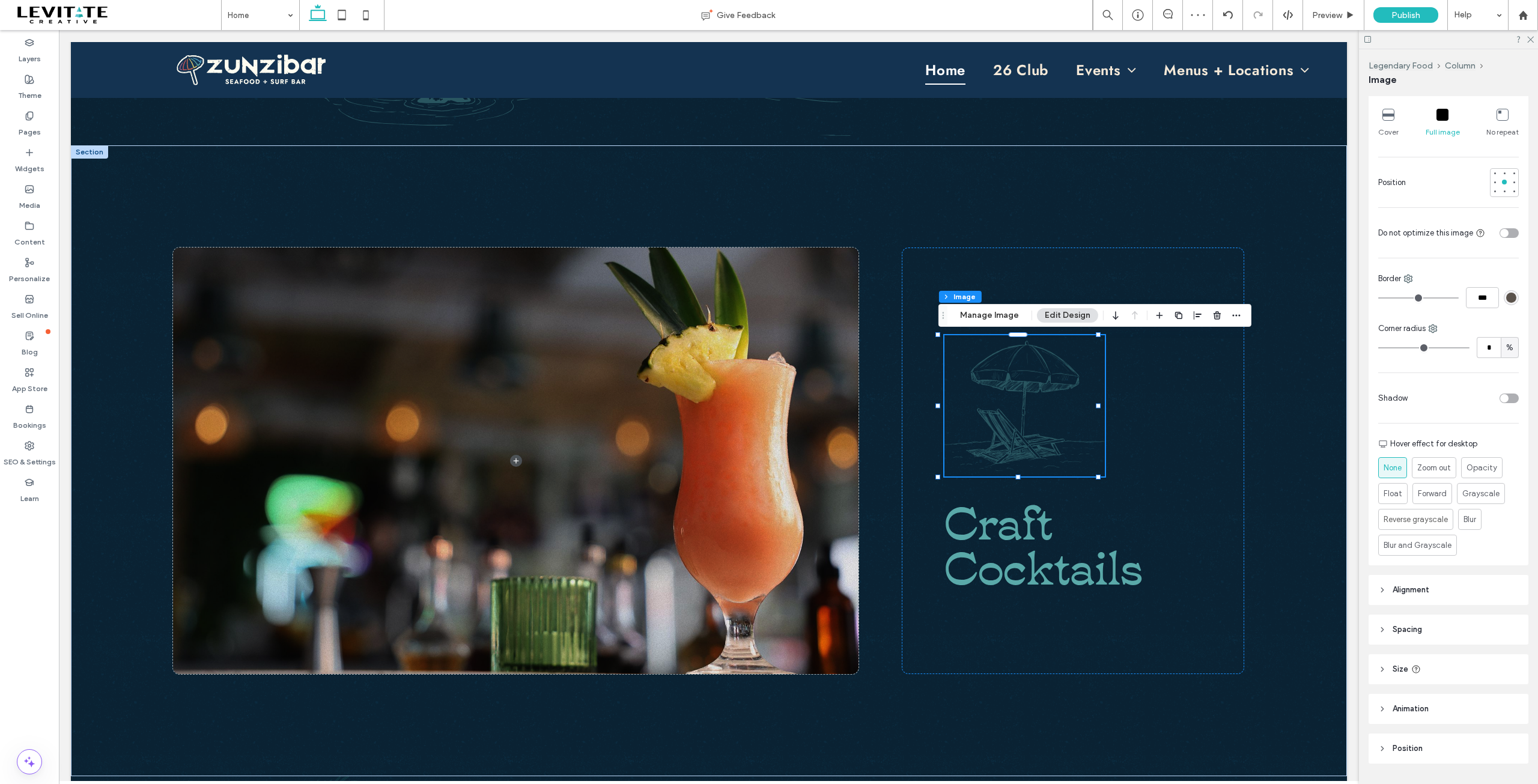
scroll to position [231, 0]
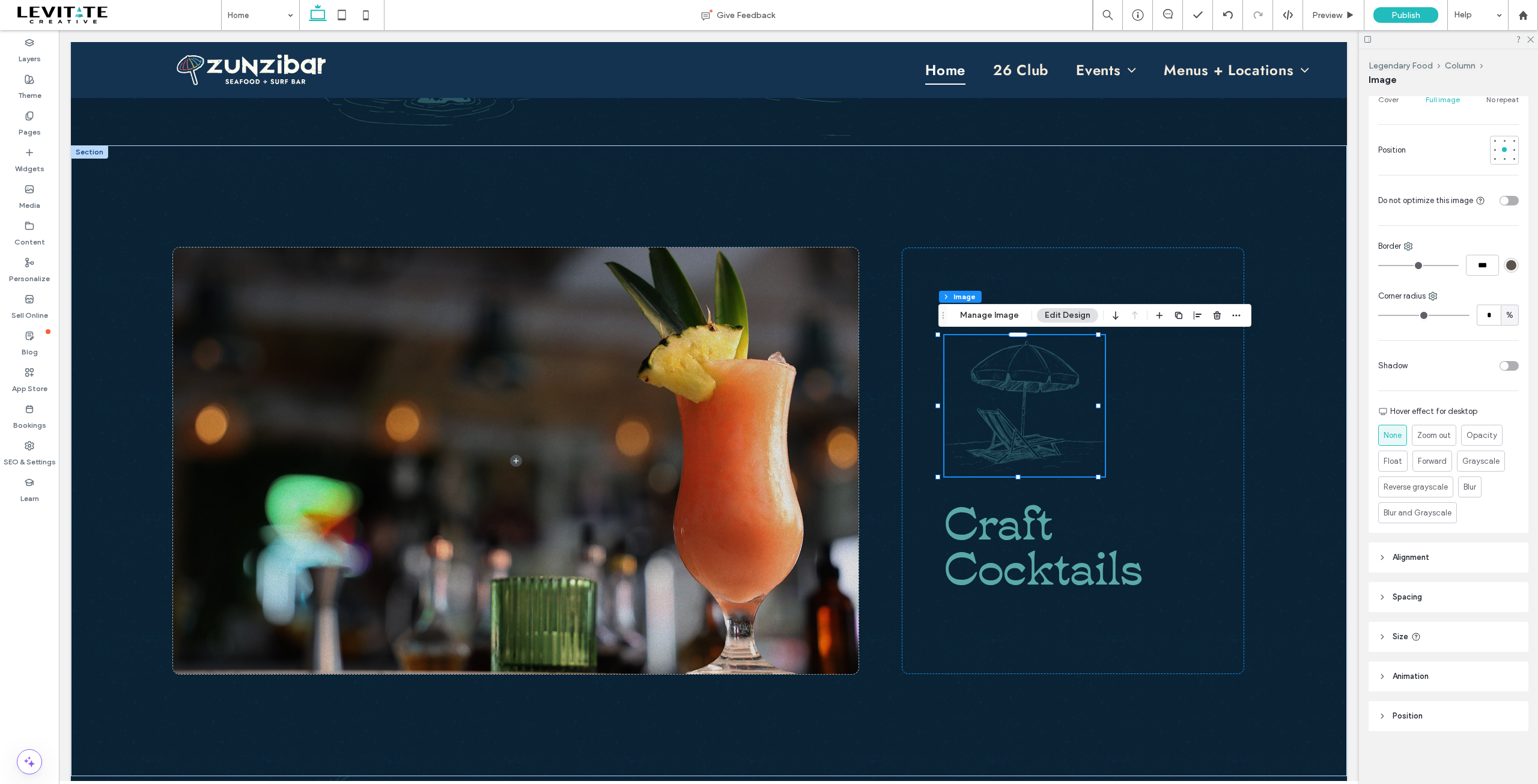
click at [1402, 630] on header "Size" at bounding box center [1449, 636] width 160 height 30
click at [1500, 663] on div "toggle" at bounding box center [1503, 667] width 8 height 8
type input "*"
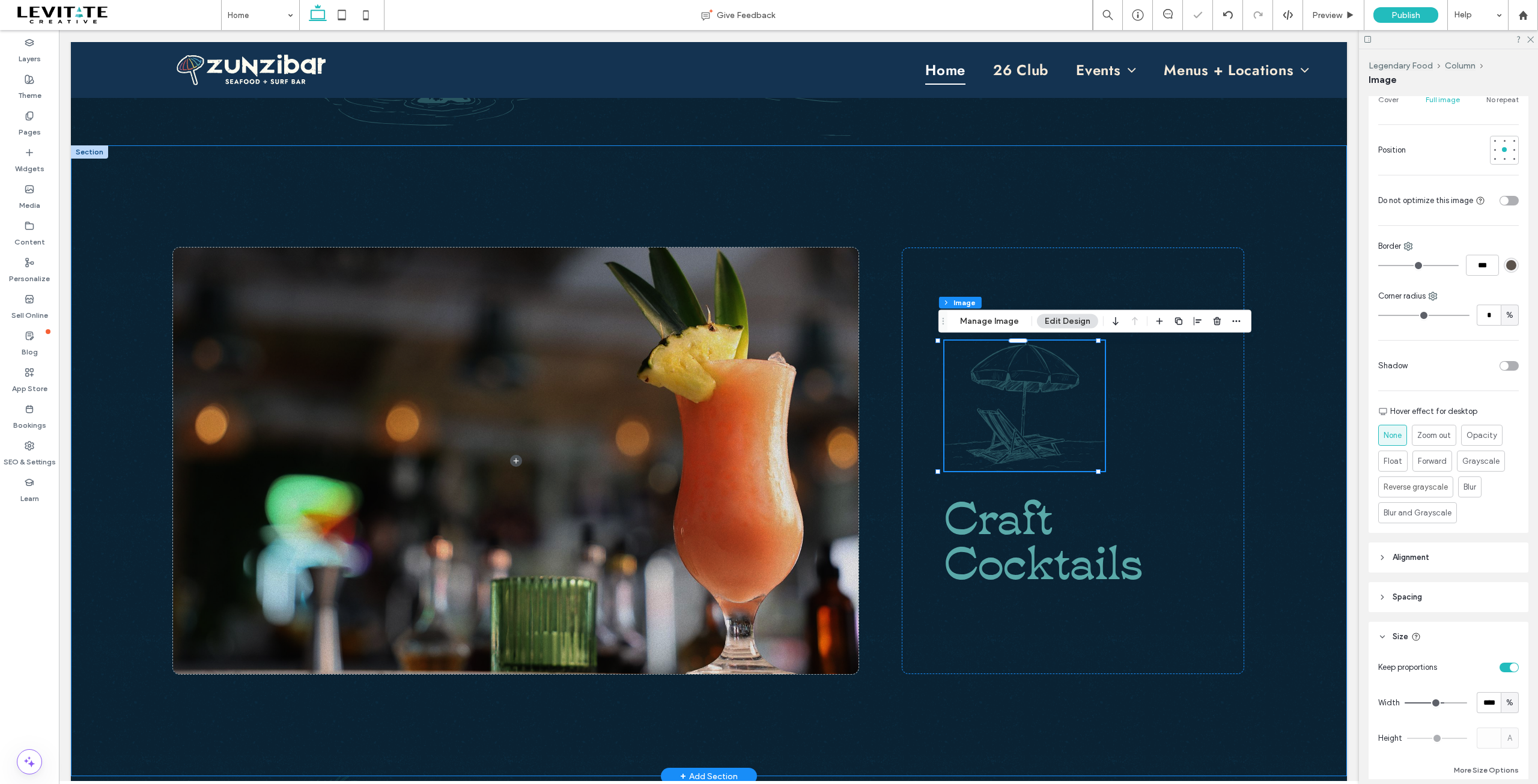
click at [1257, 536] on div "Craft Cocktails" at bounding box center [709, 461] width 1276 height 630
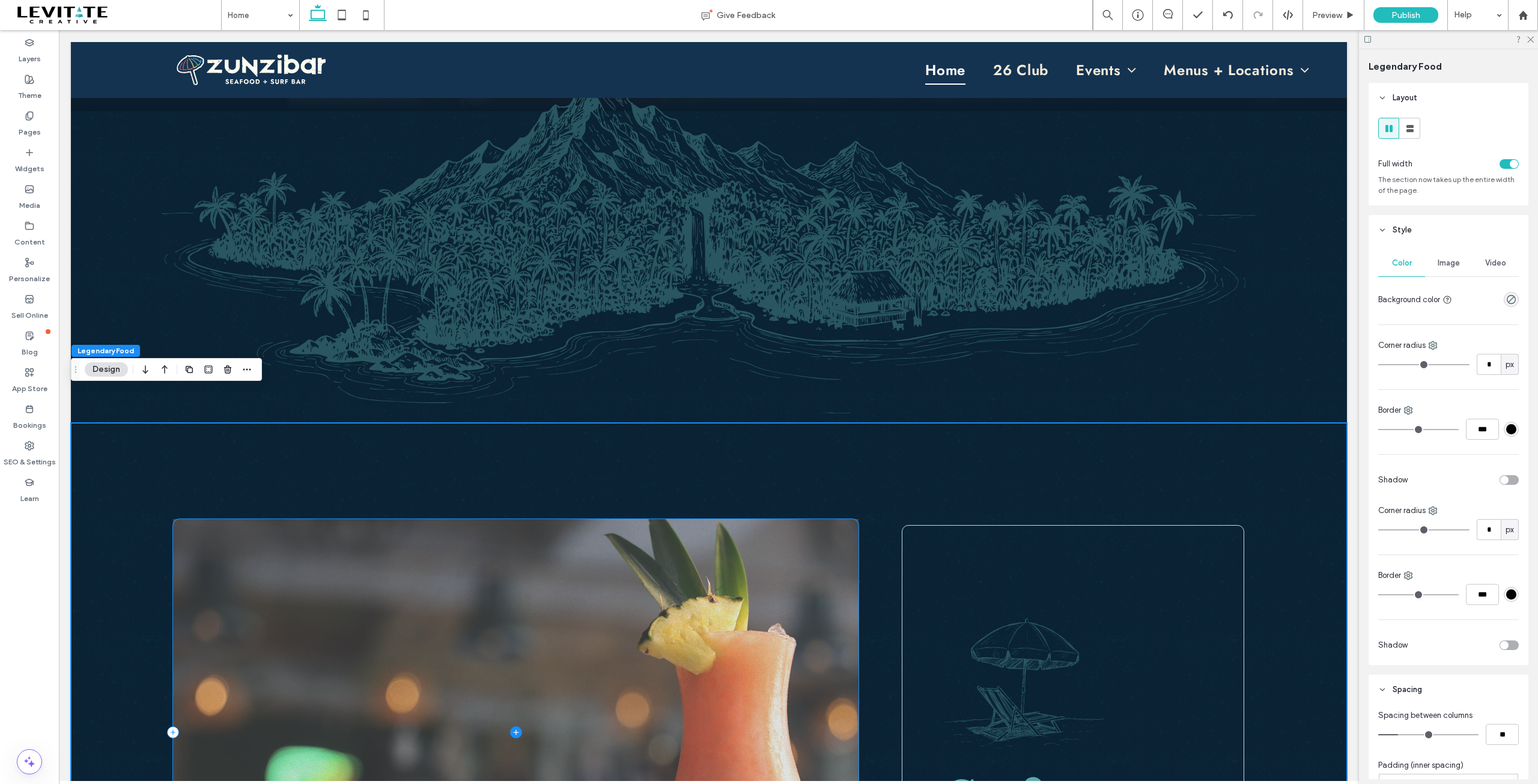
scroll to position [432, 0]
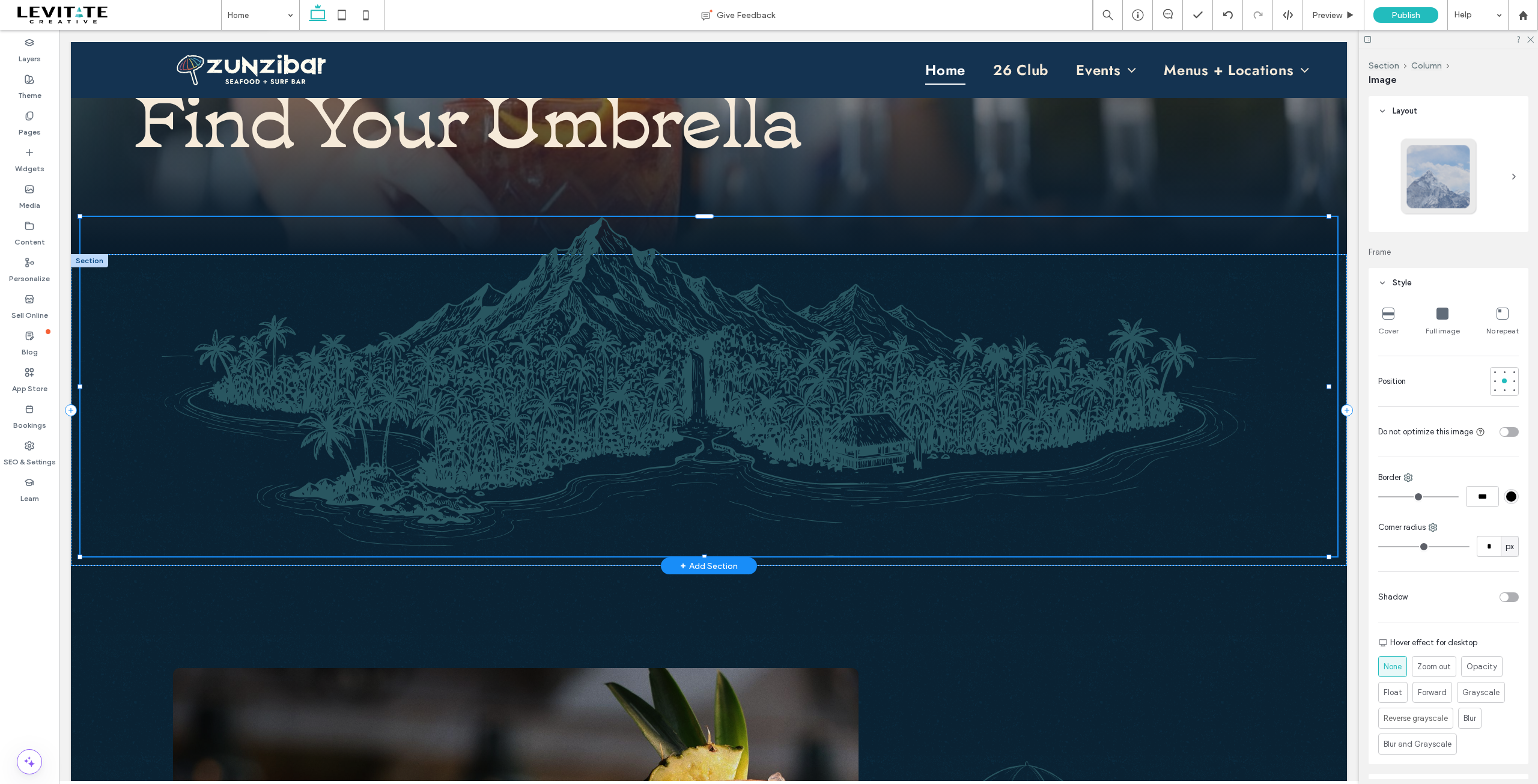
type input "**"
click at [729, 400] on img at bounding box center [709, 386] width 1257 height 339
click at [854, 394] on img at bounding box center [709, 386] width 1257 height 339
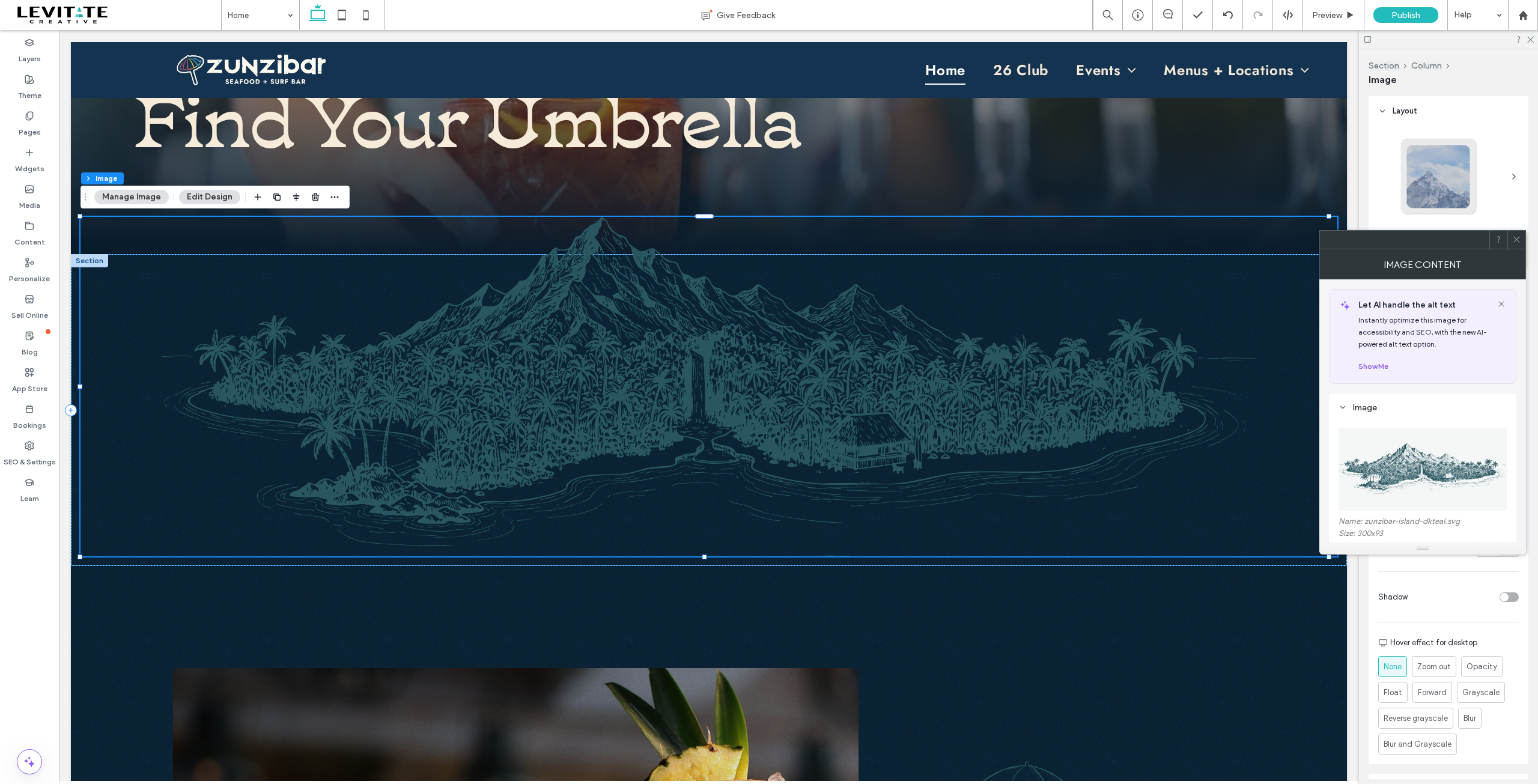
click at [1464, 464] on img at bounding box center [1423, 469] width 169 height 83
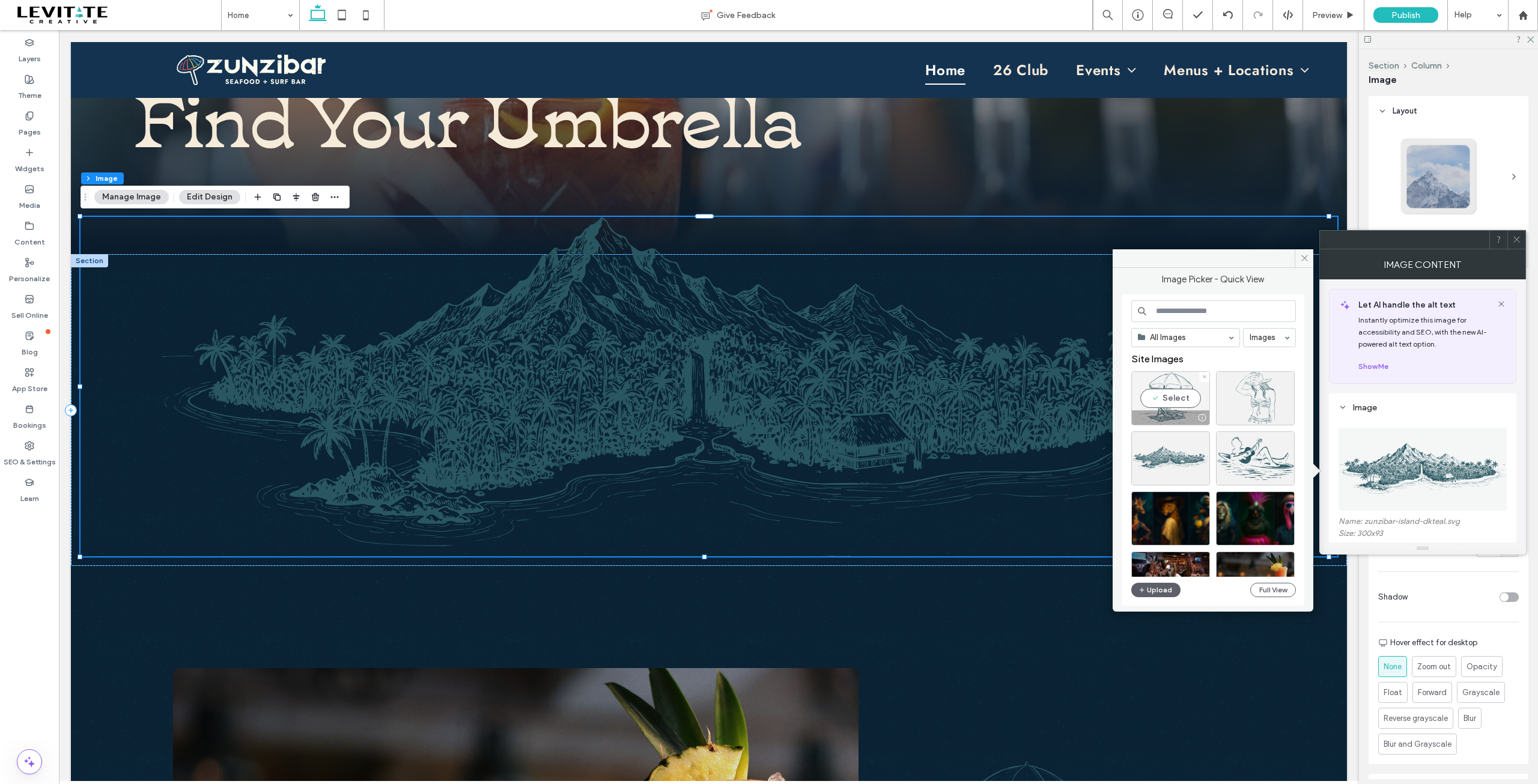
click at [1185, 402] on div "Select" at bounding box center [1171, 397] width 79 height 54
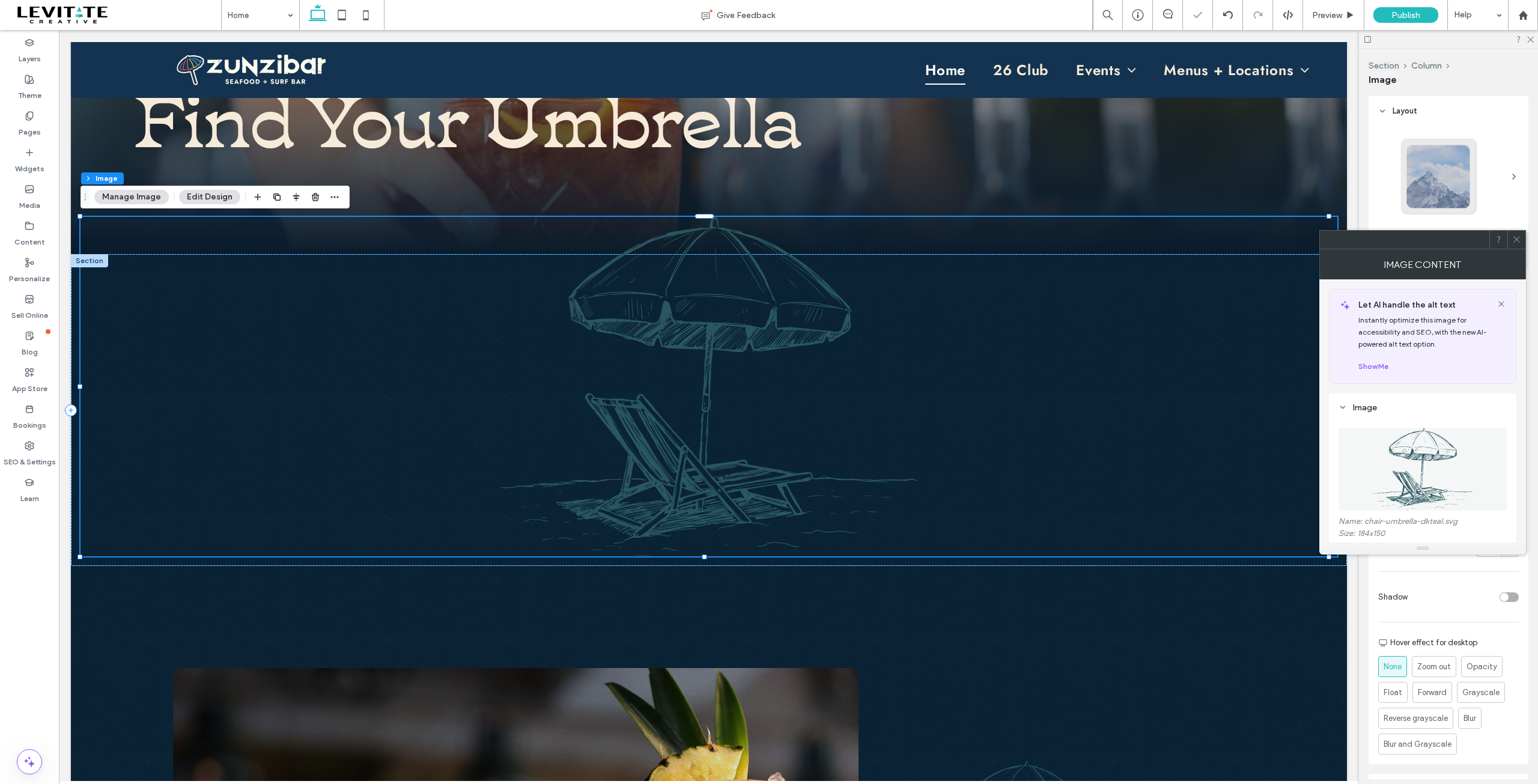
click at [1514, 236] on icon at bounding box center [1517, 239] width 9 height 9
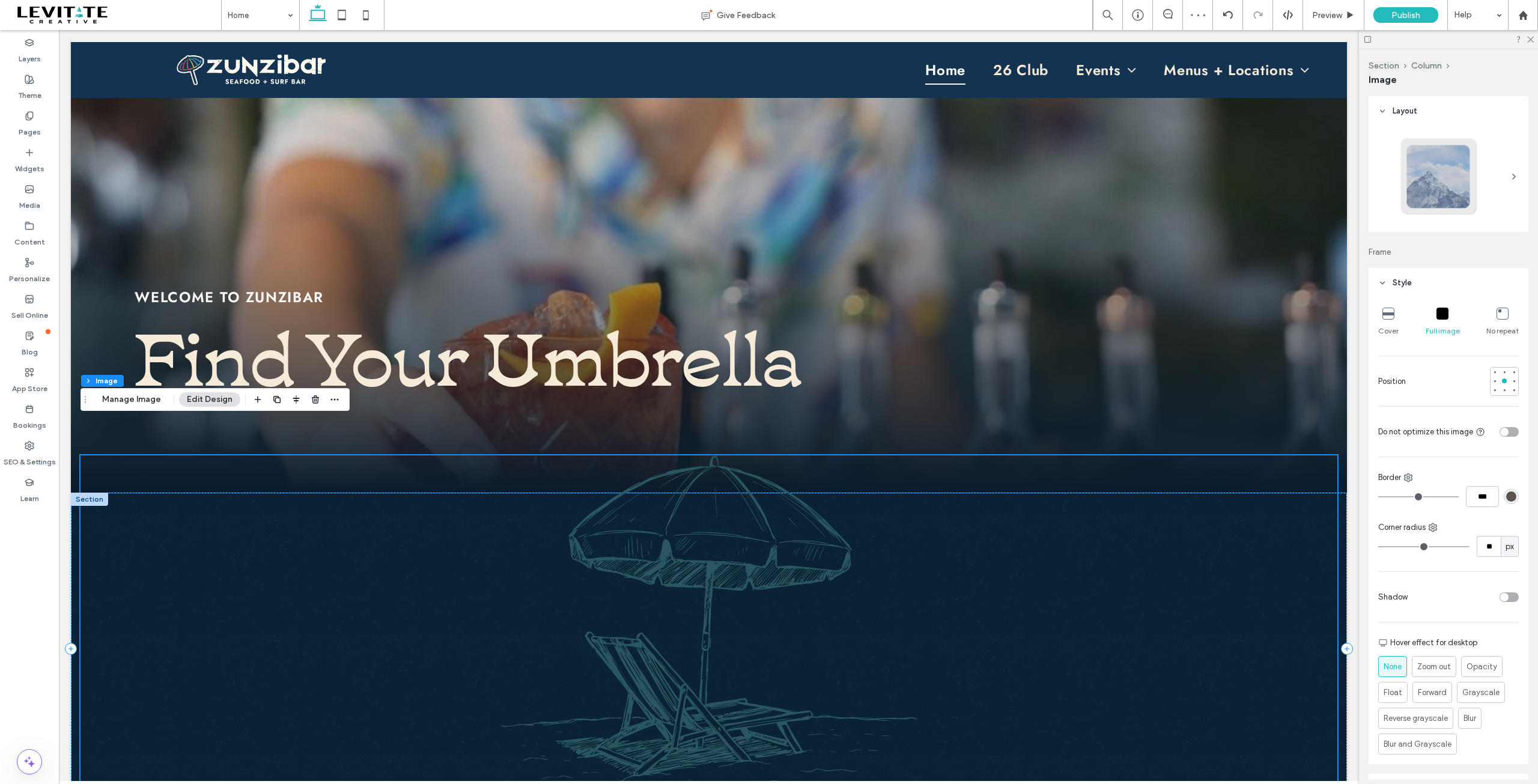
scroll to position [193, 0]
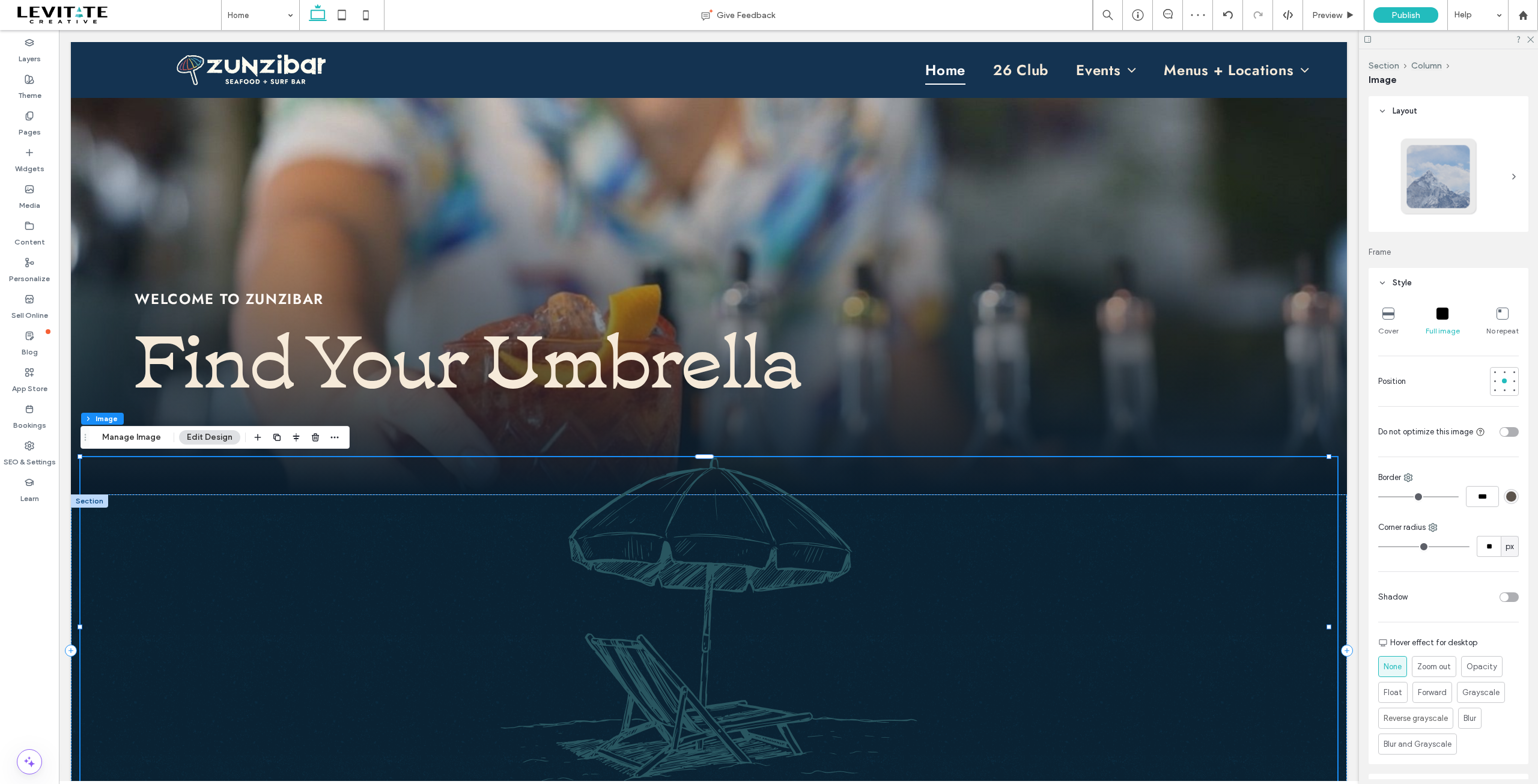
click at [999, 618] on img at bounding box center [709, 626] width 1257 height 339
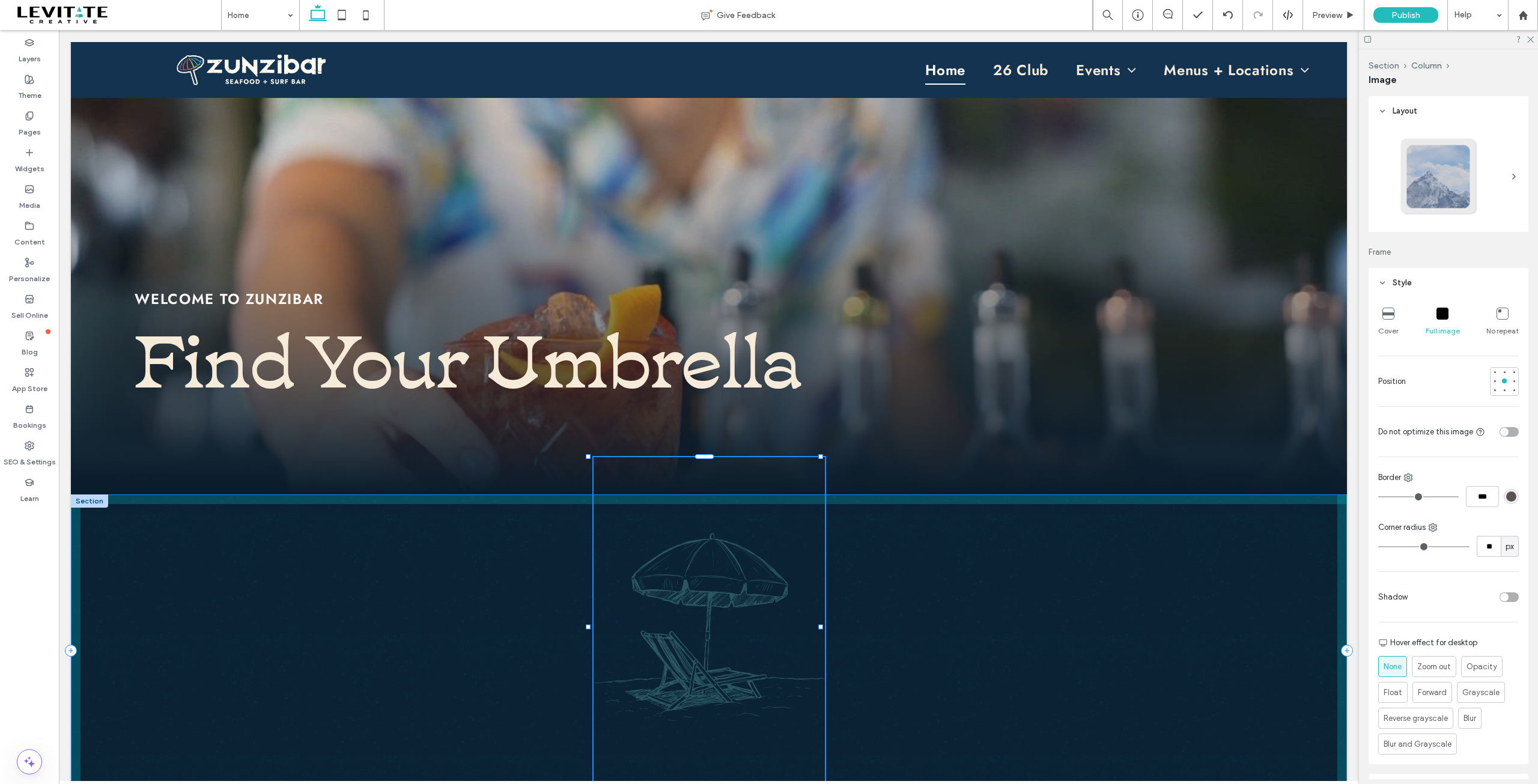
drag, startPoint x: 1328, startPoint y: 625, endPoint x: 820, endPoint y: 634, distance: 508.1
click at [589, 458] on div at bounding box center [589, 457] width 1 height 1
type input "**"
type input "****"
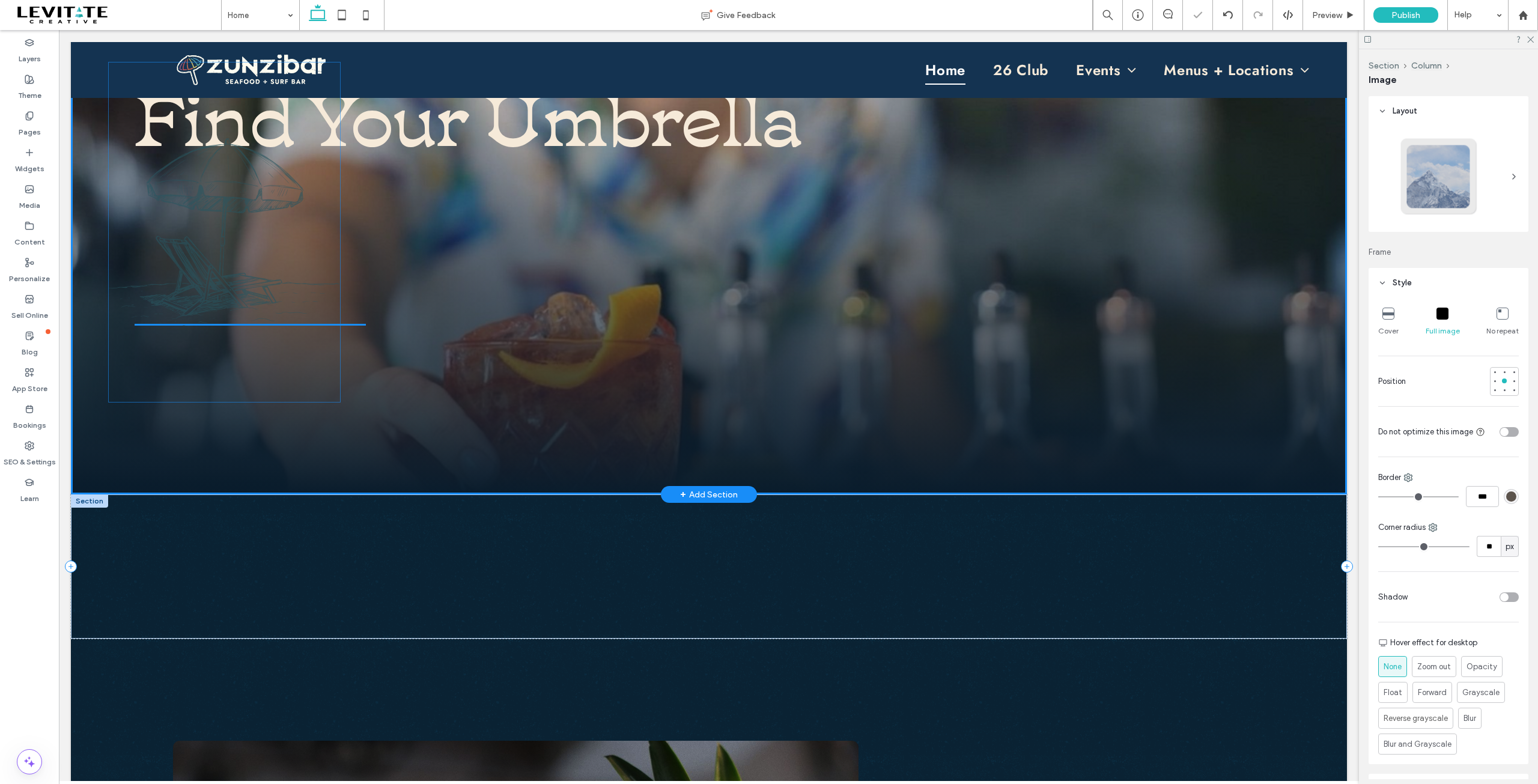
drag, startPoint x: 703, startPoint y: 633, endPoint x: 318, endPoint y: 387, distance: 456.9
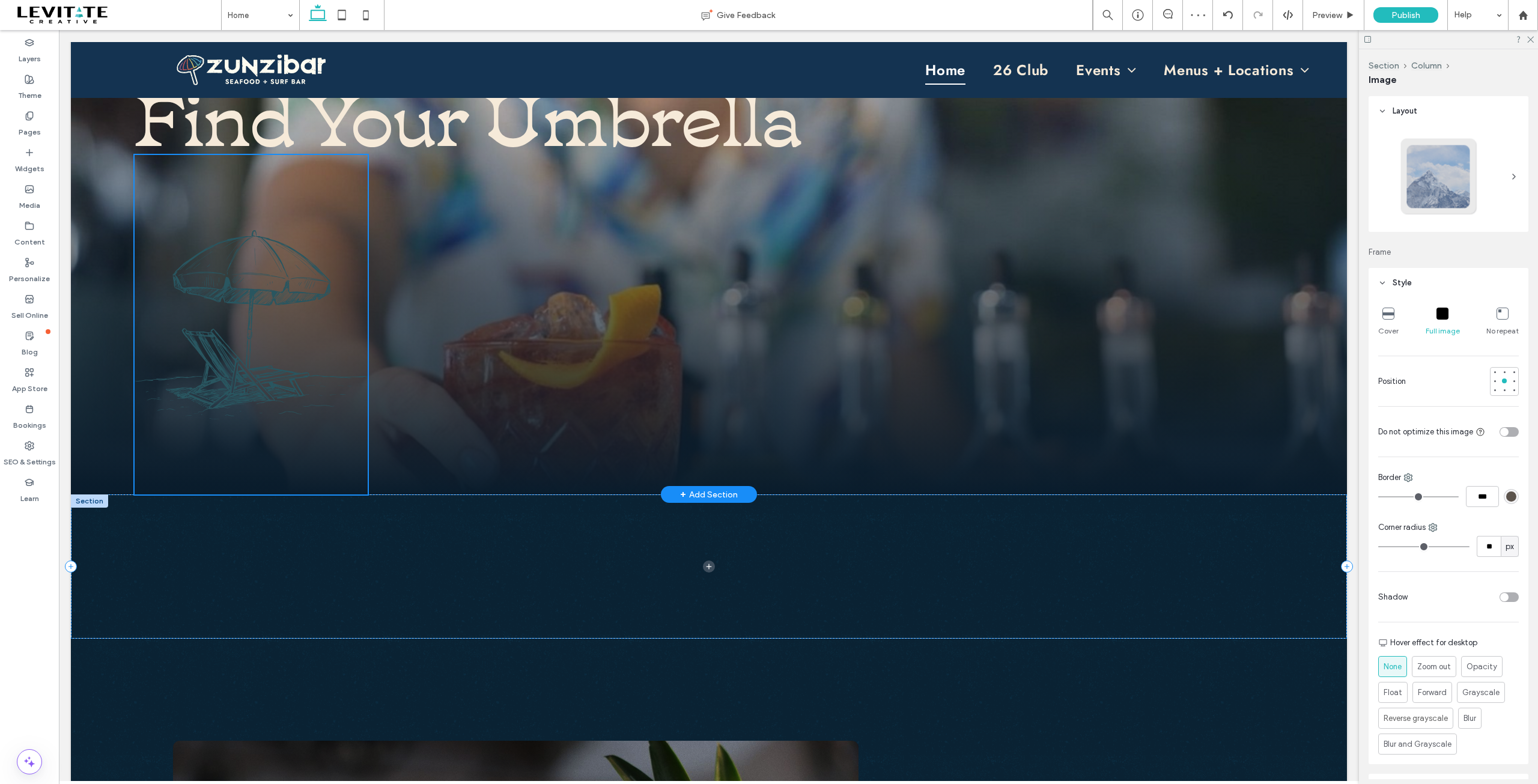
type input "**"
type input "****"
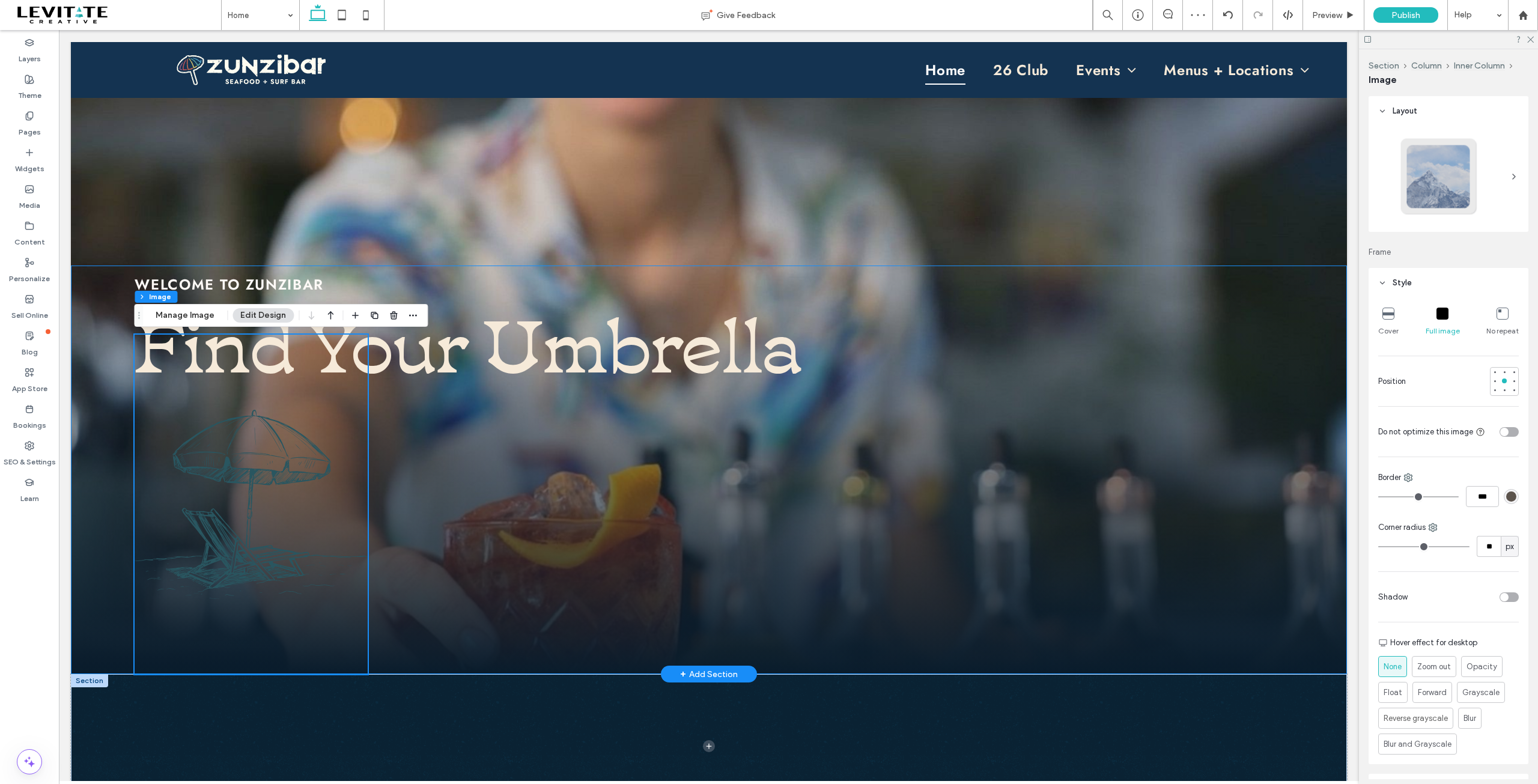
scroll to position [12, 0]
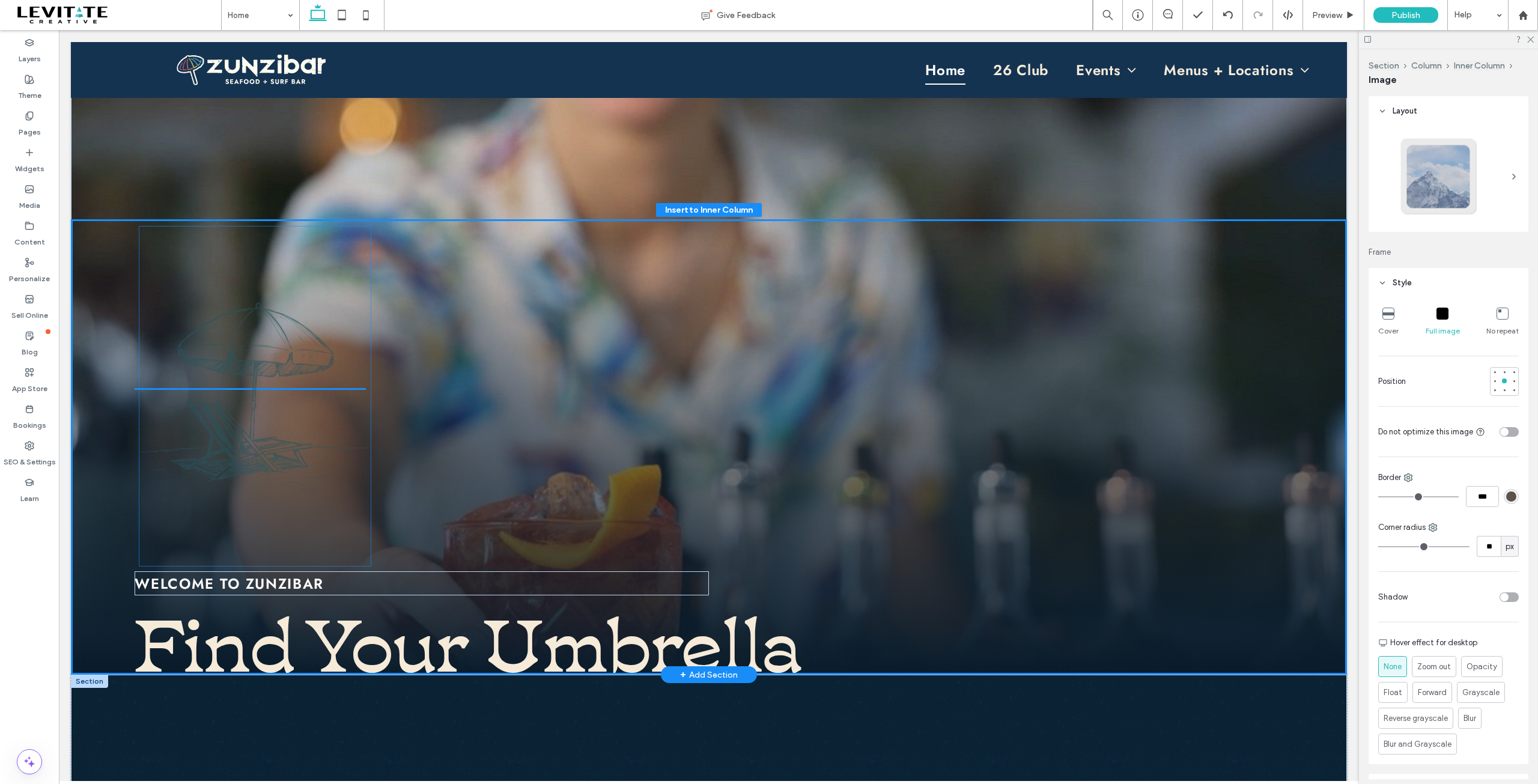
drag, startPoint x: 275, startPoint y: 504, endPoint x: 281, endPoint y: 396, distance: 108.2
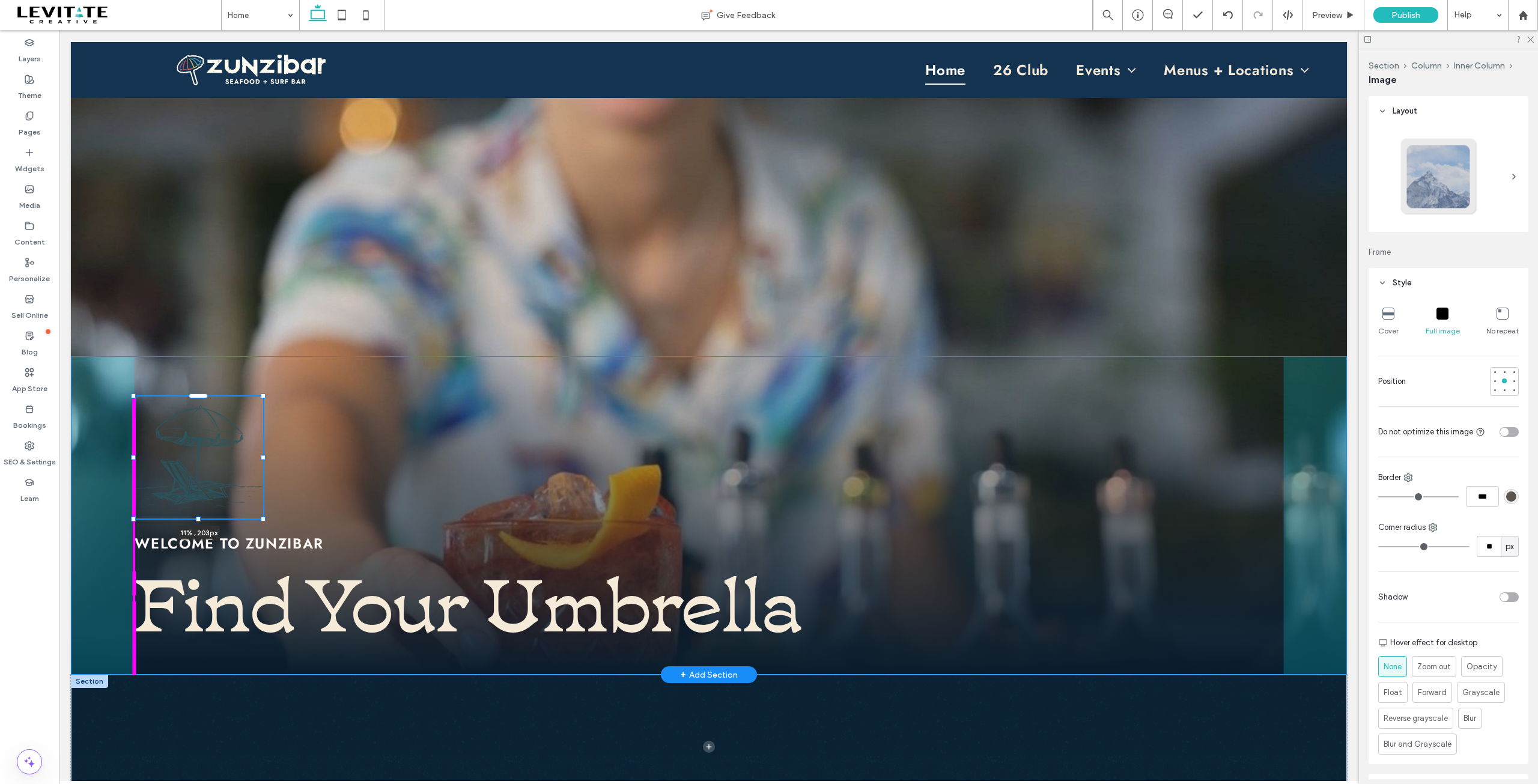
drag, startPoint x: 365, startPoint y: 557, endPoint x: 262, endPoint y: 449, distance: 149.2
click at [262, 449] on div "11% , 203px WELCOME TO ZUNZIBAR Find Your Umbrella" at bounding box center [709, 352] width 1276 height 644
type input "**"
type input "****"
type input "***"
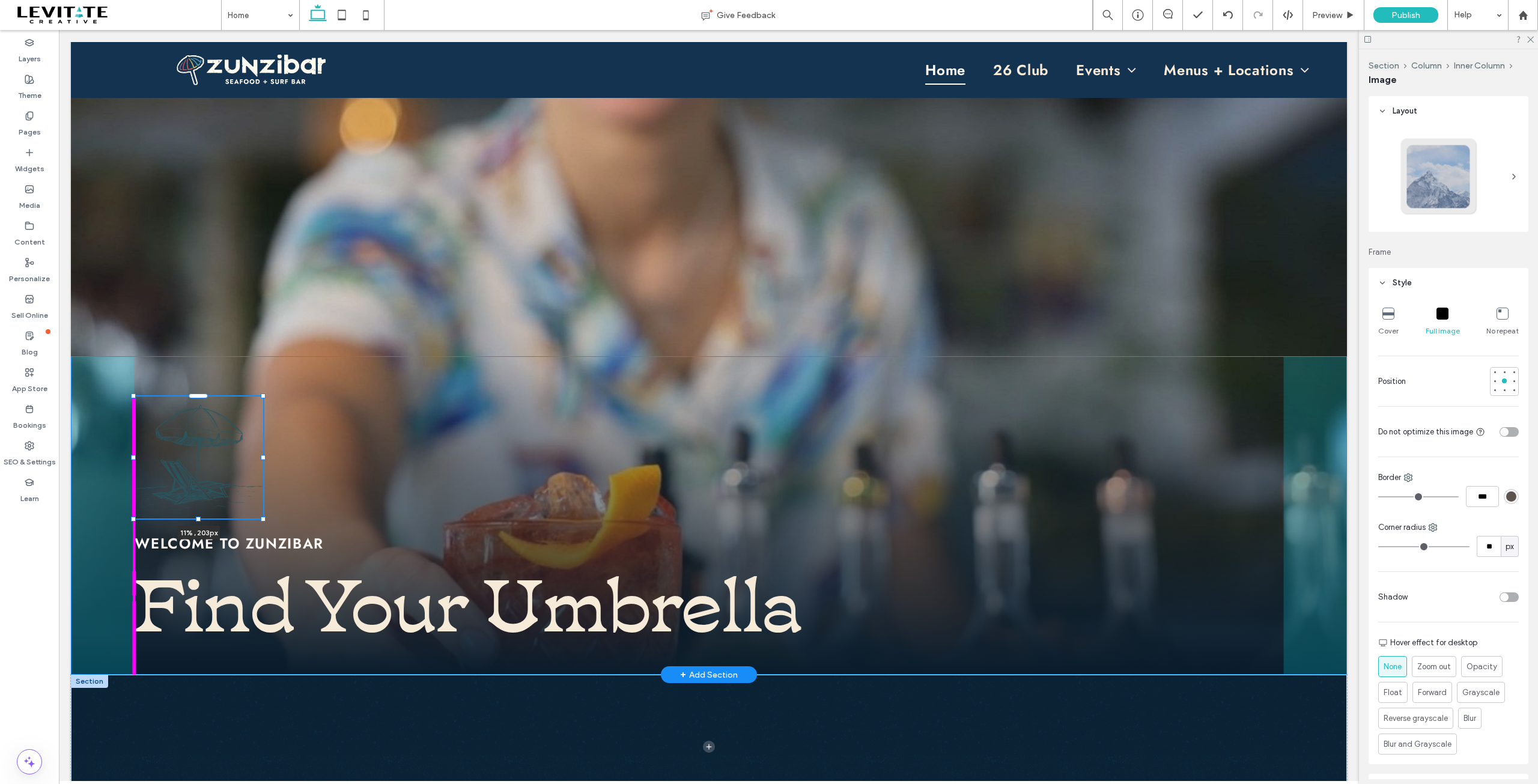
type input "***"
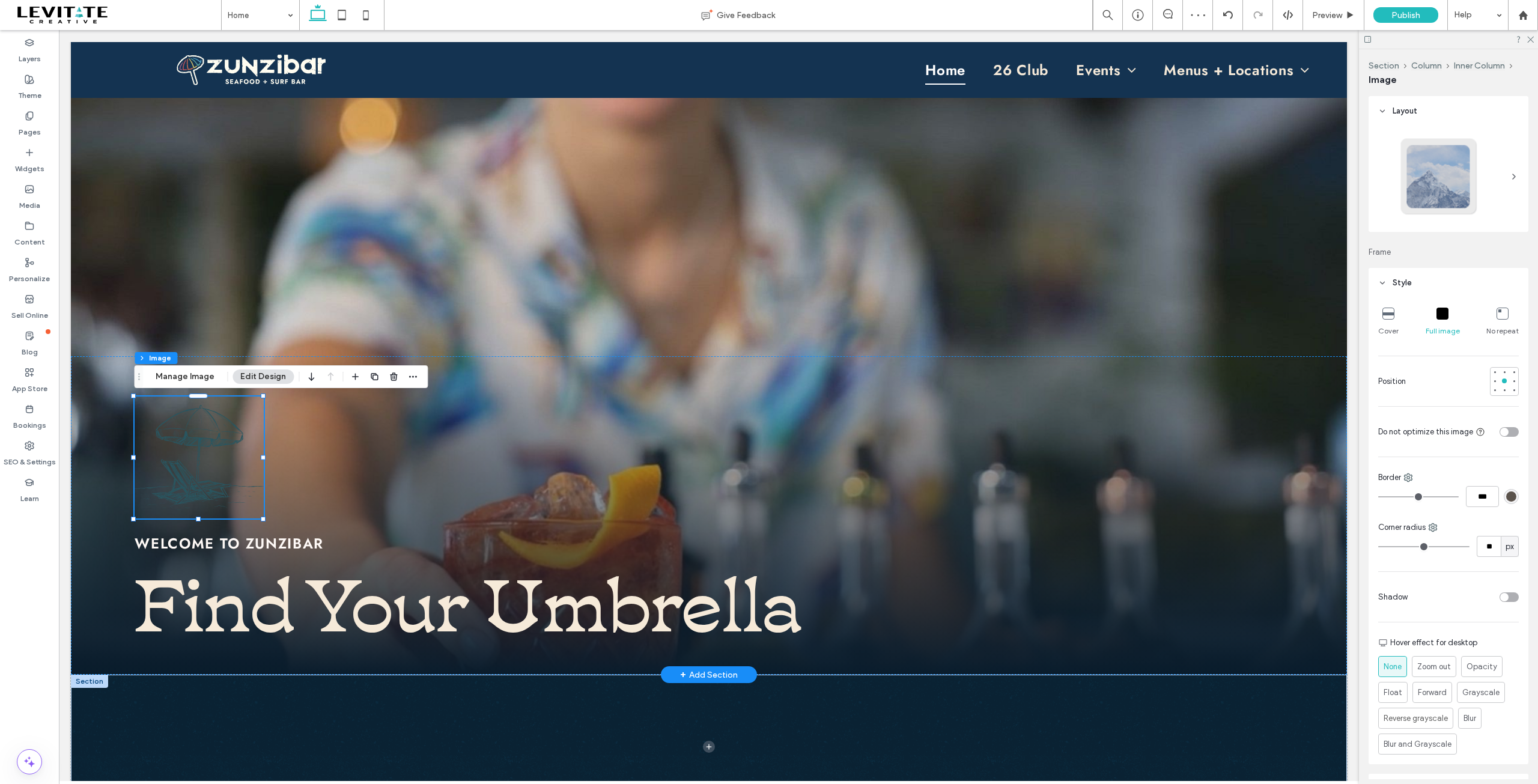
click at [199, 470] on img at bounding box center [199, 457] width 129 height 122
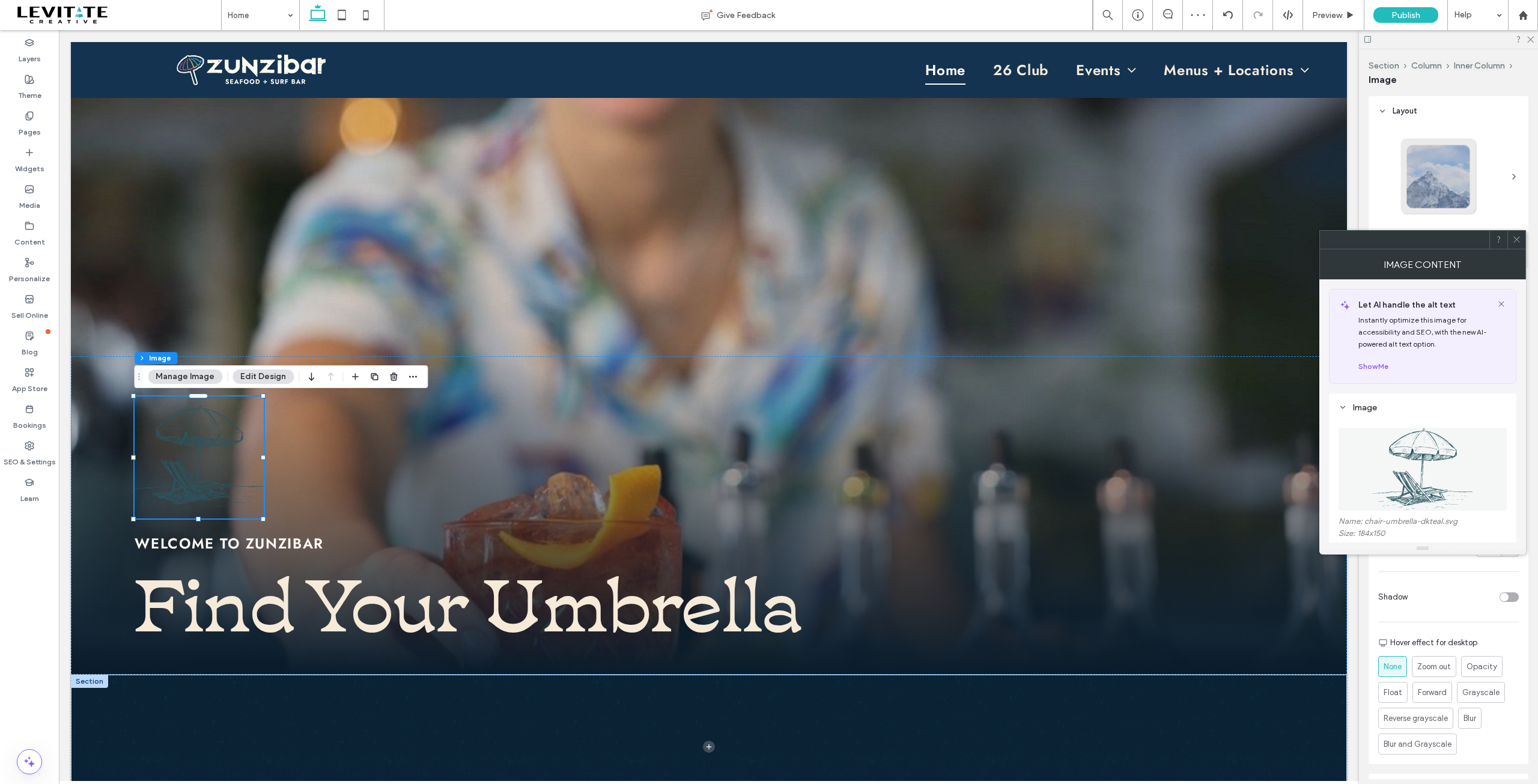
click at [1413, 476] on img at bounding box center [1423, 469] width 112 height 83
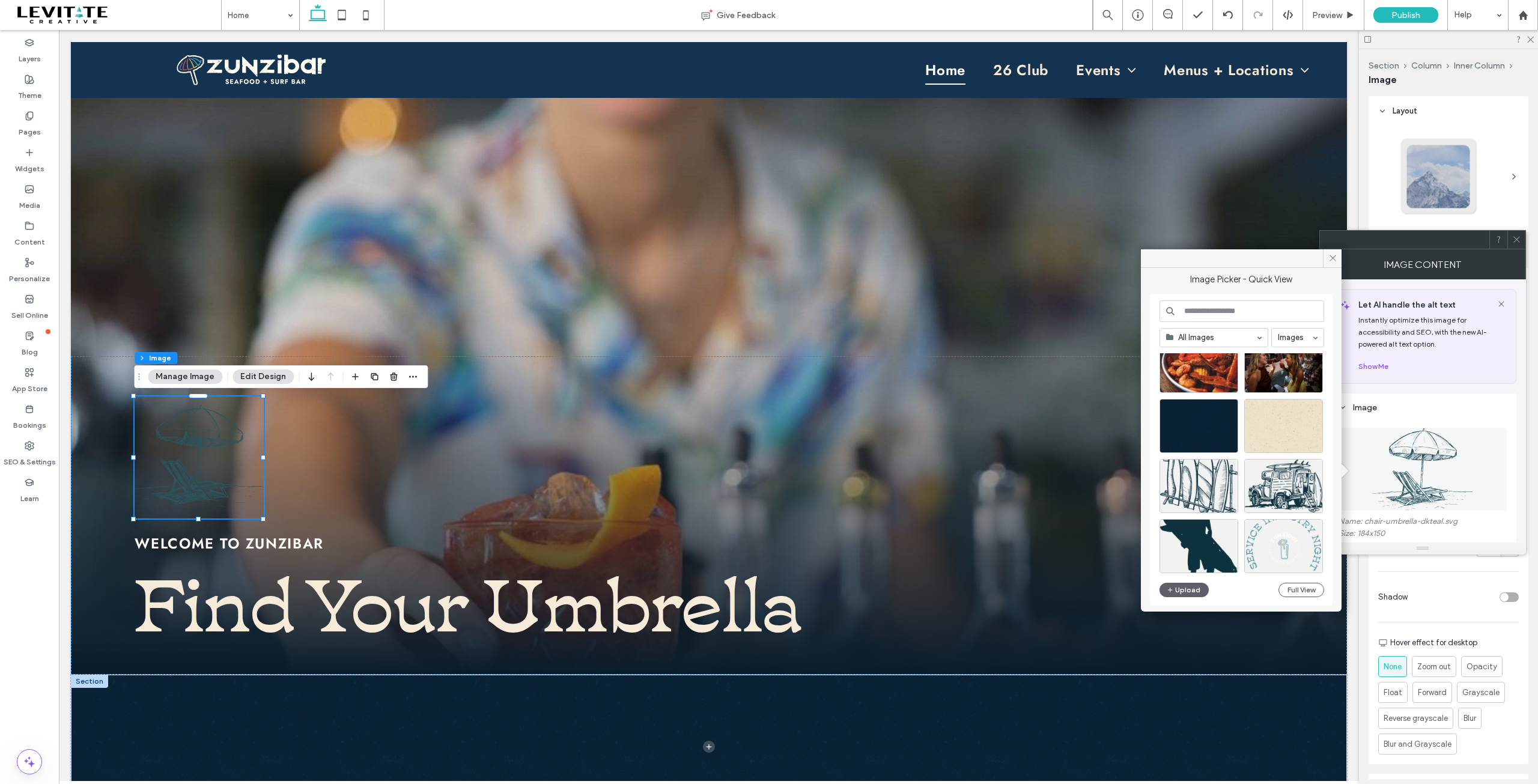
scroll to position [421, 0]
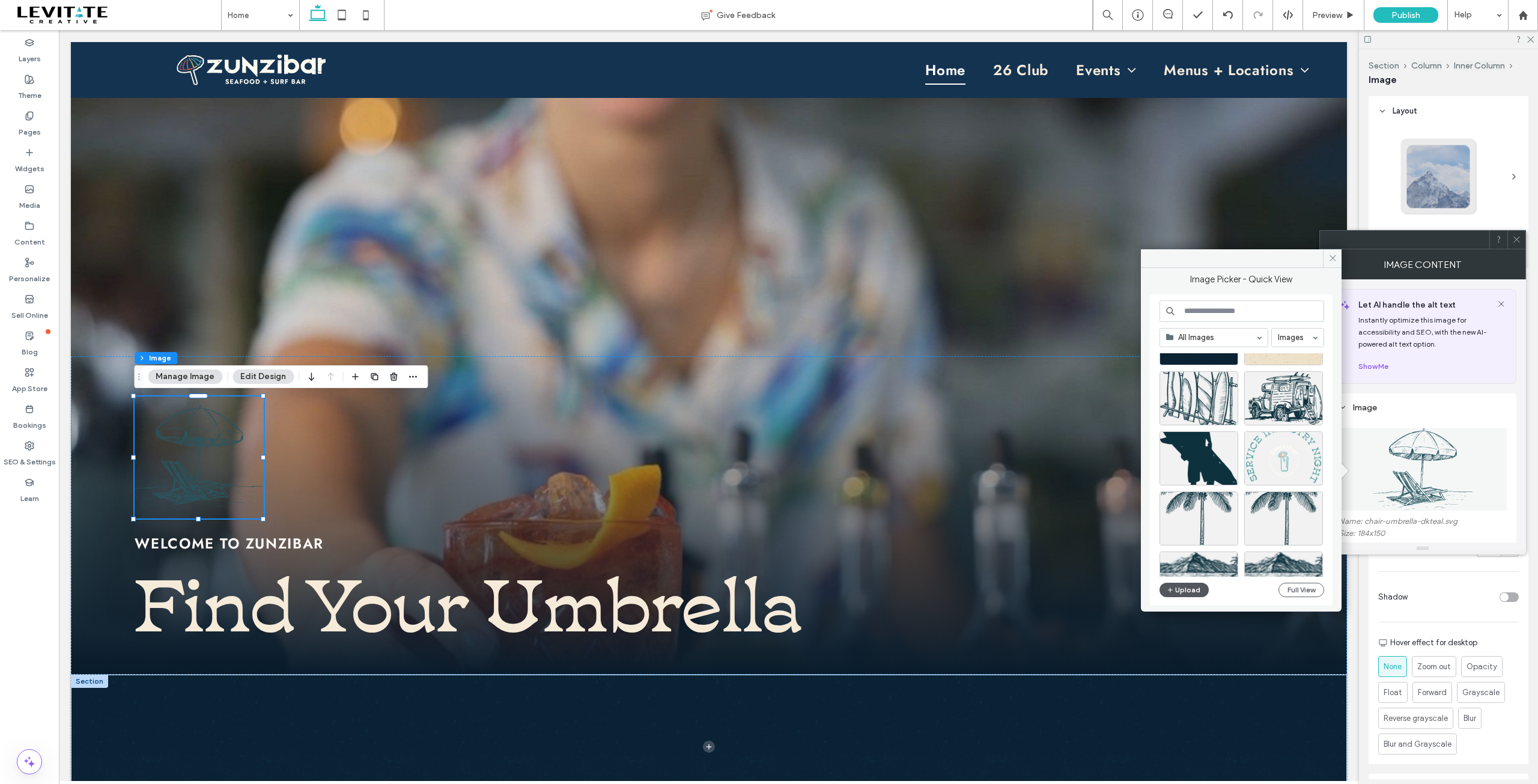
click at [1183, 585] on button "Upload" at bounding box center [1184, 590] width 49 height 15
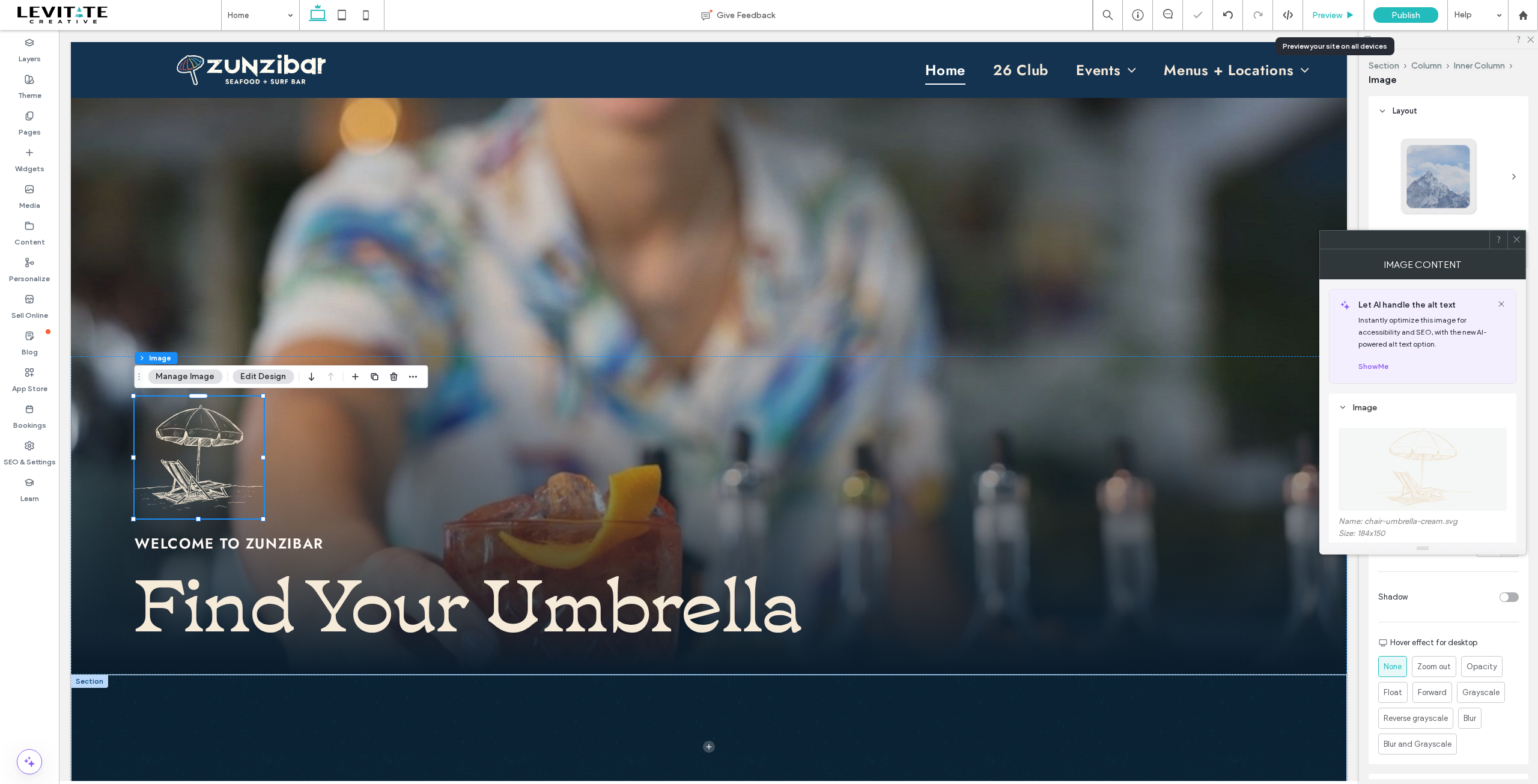
click at [1326, 5] on div "Preview" at bounding box center [1333, 15] width 61 height 30
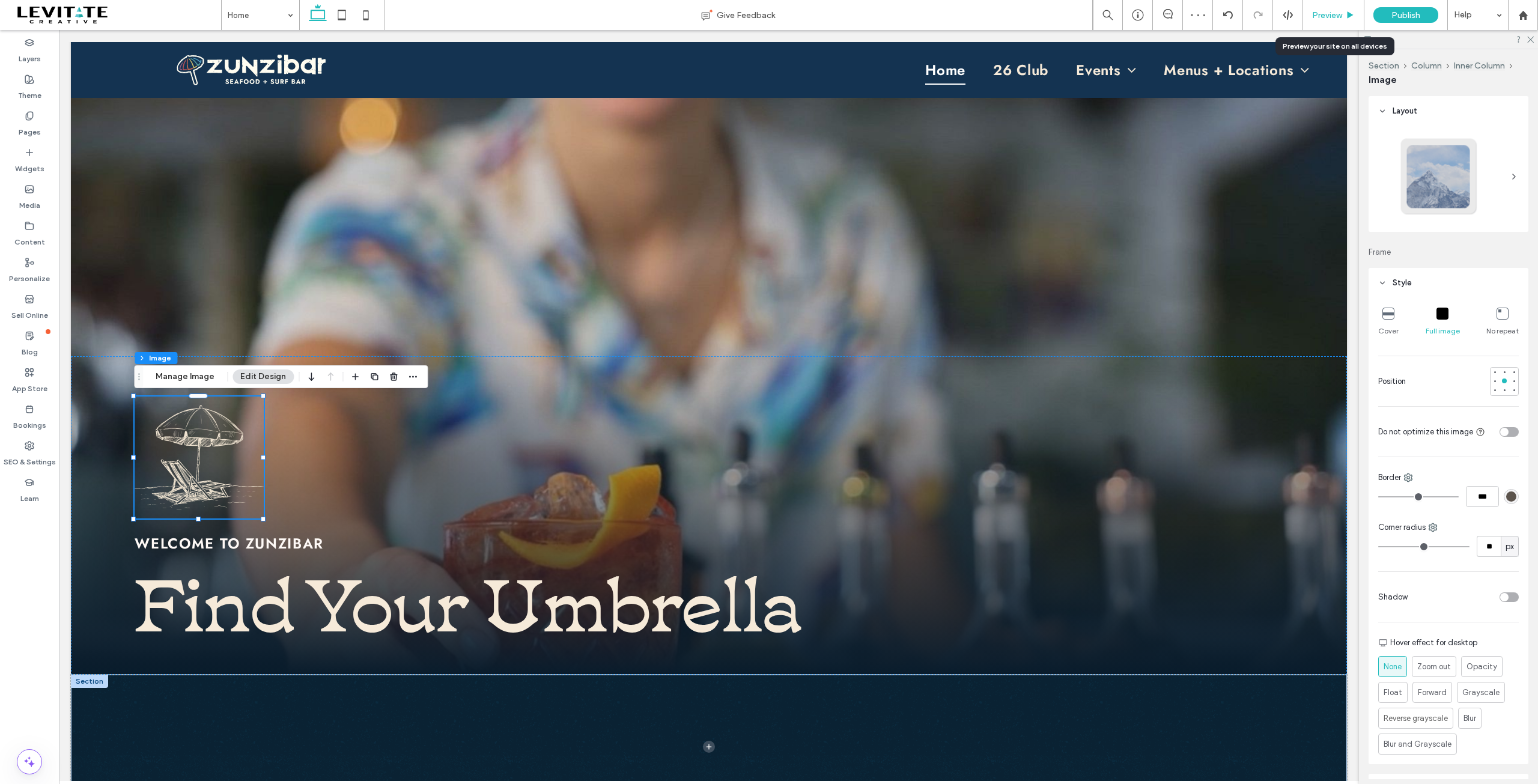
click at [1319, 18] on span "Preview" at bounding box center [1327, 15] width 30 height 10
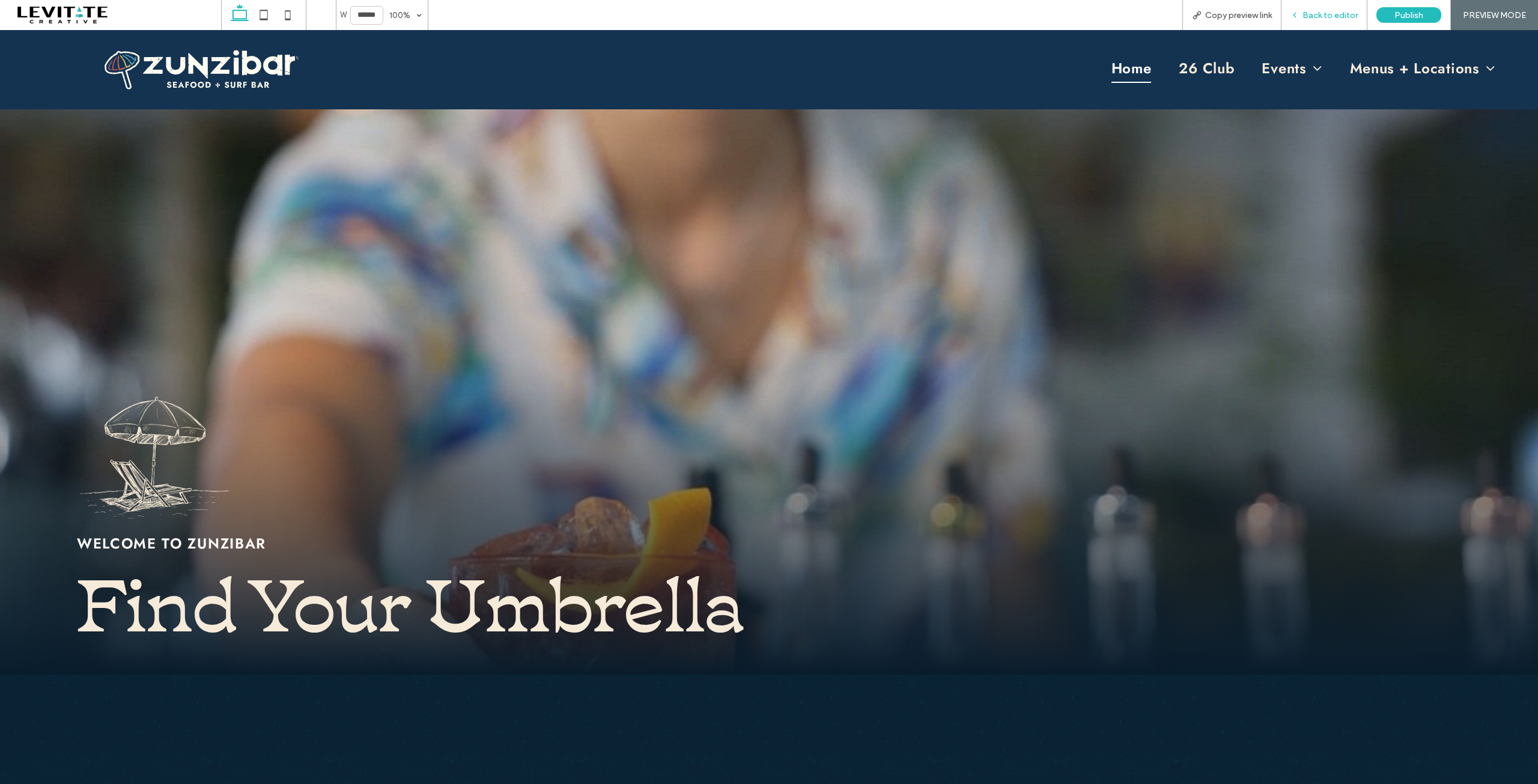
click at [1328, 5] on div "Back to editor" at bounding box center [1324, 15] width 86 height 30
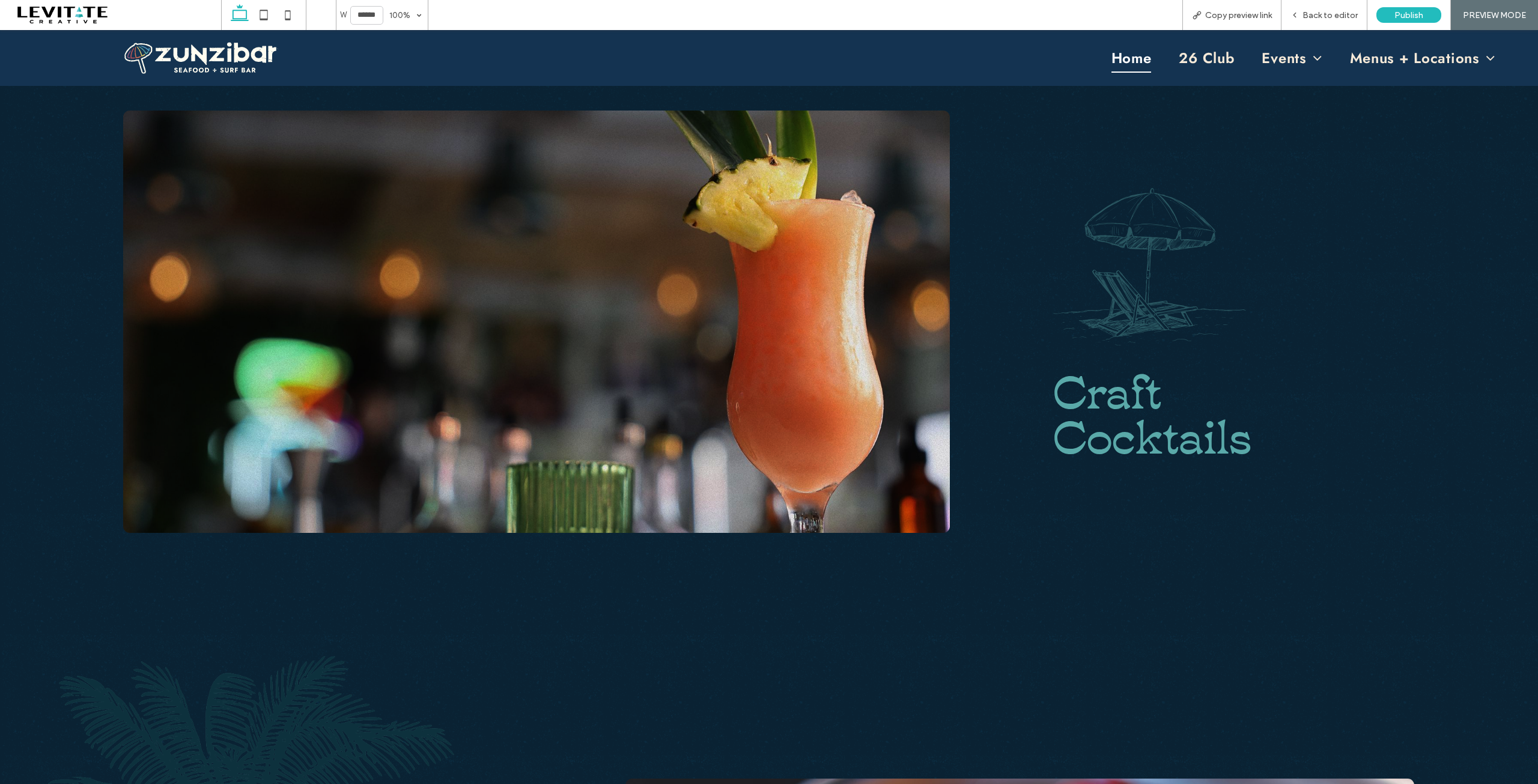
scroll to position [840, 0]
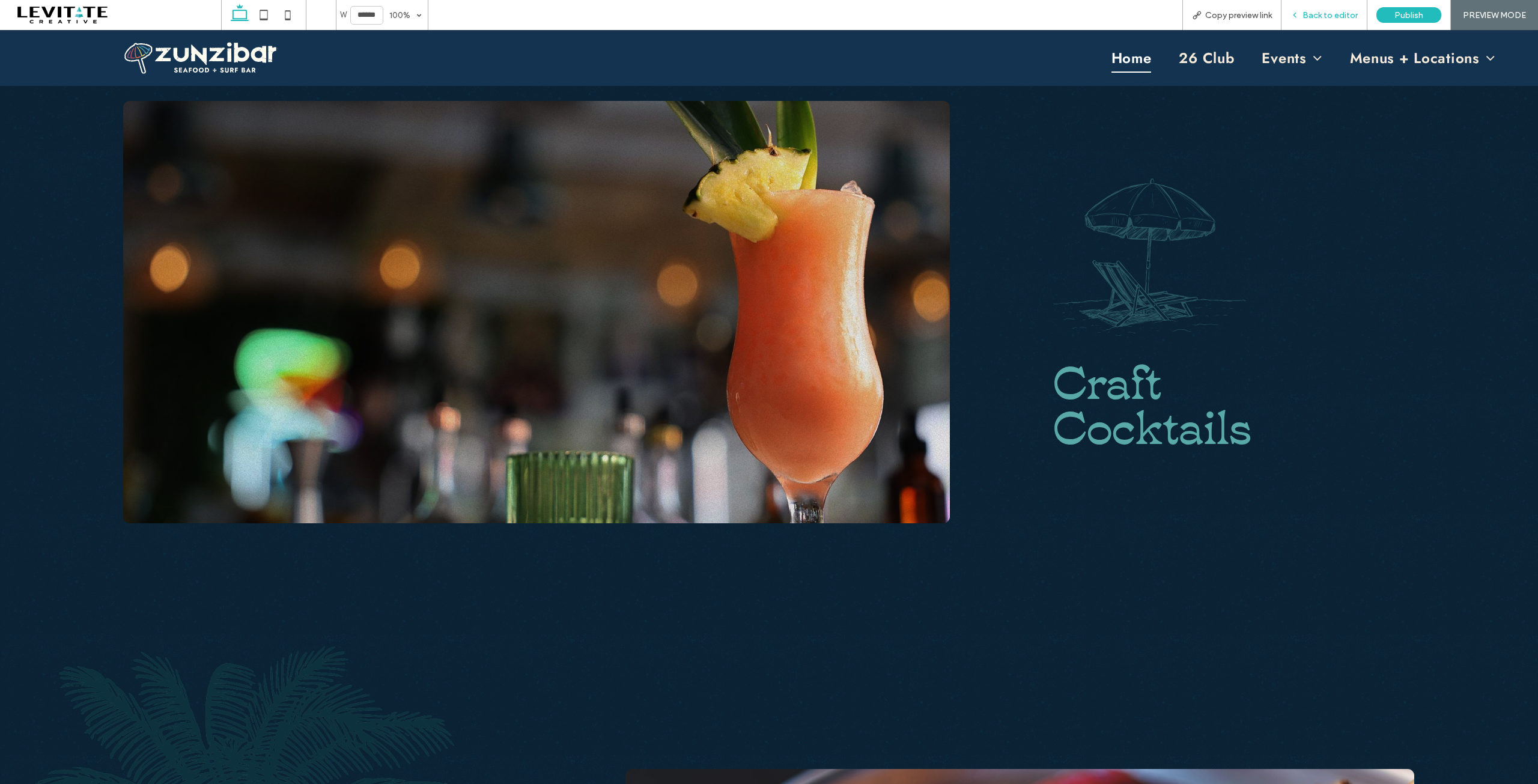
click at [1320, 17] on span "Back to editor" at bounding box center [1330, 15] width 55 height 10
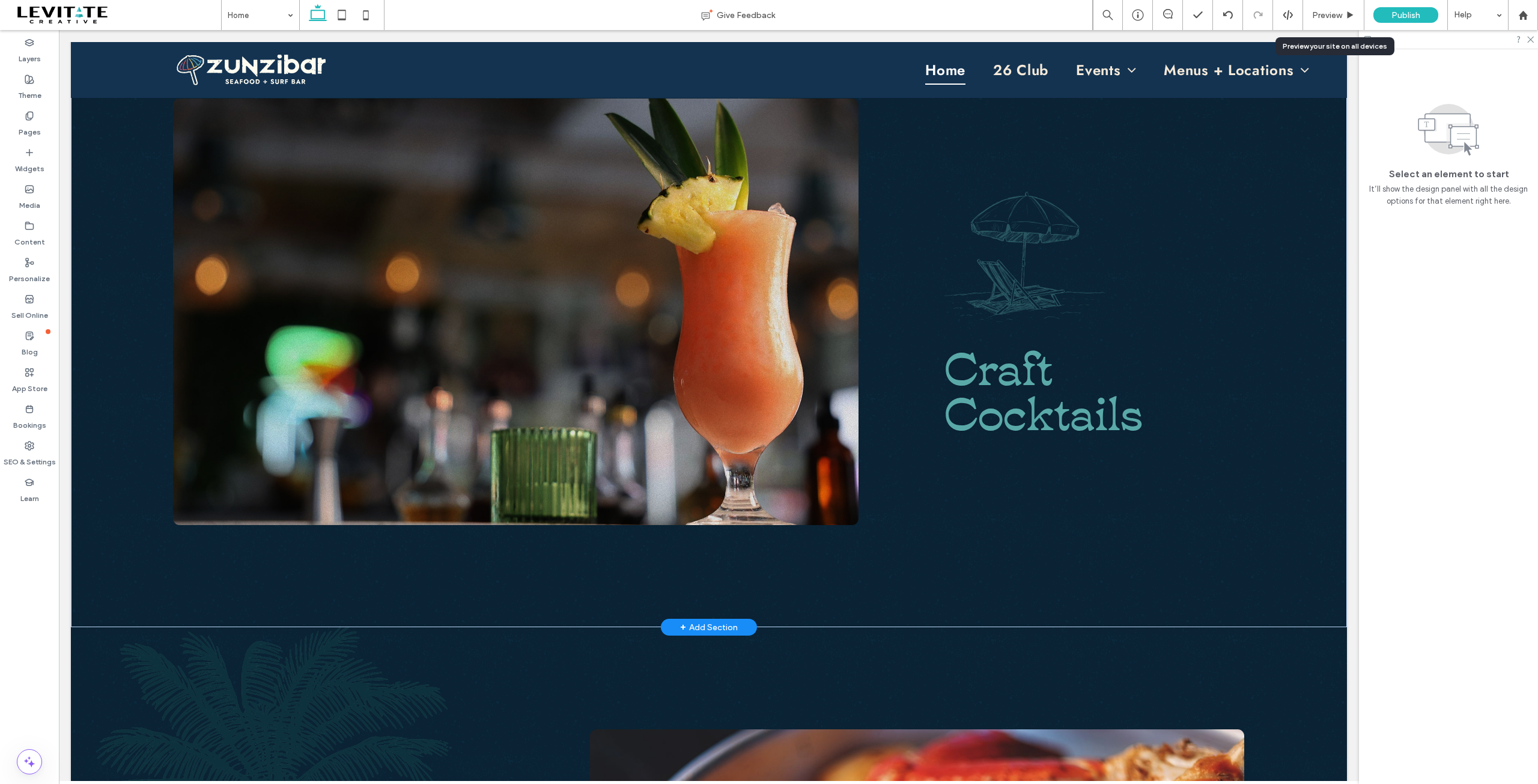
scroll to position [831, 0]
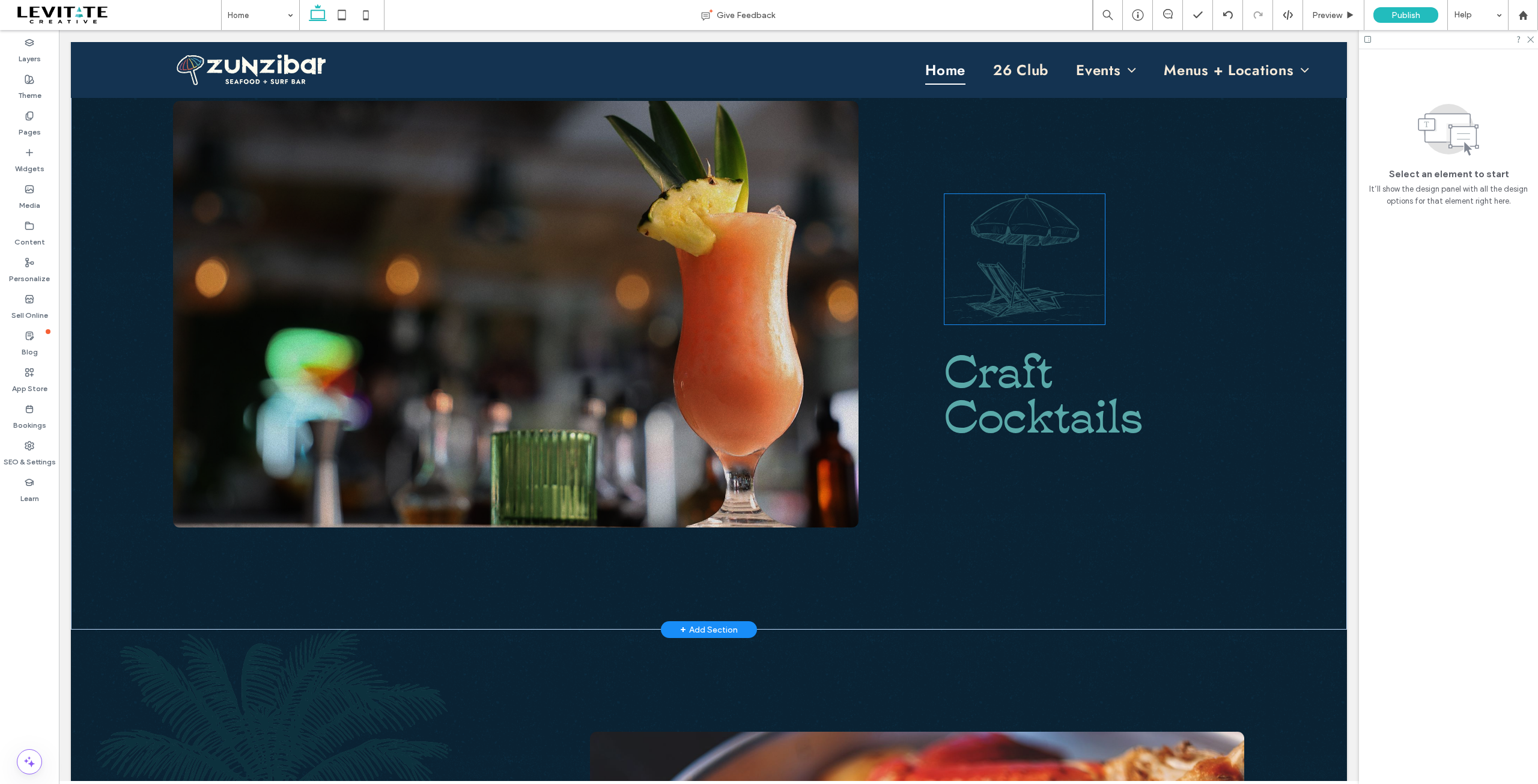
click at [1014, 262] on img at bounding box center [1024, 258] width 160 height 130
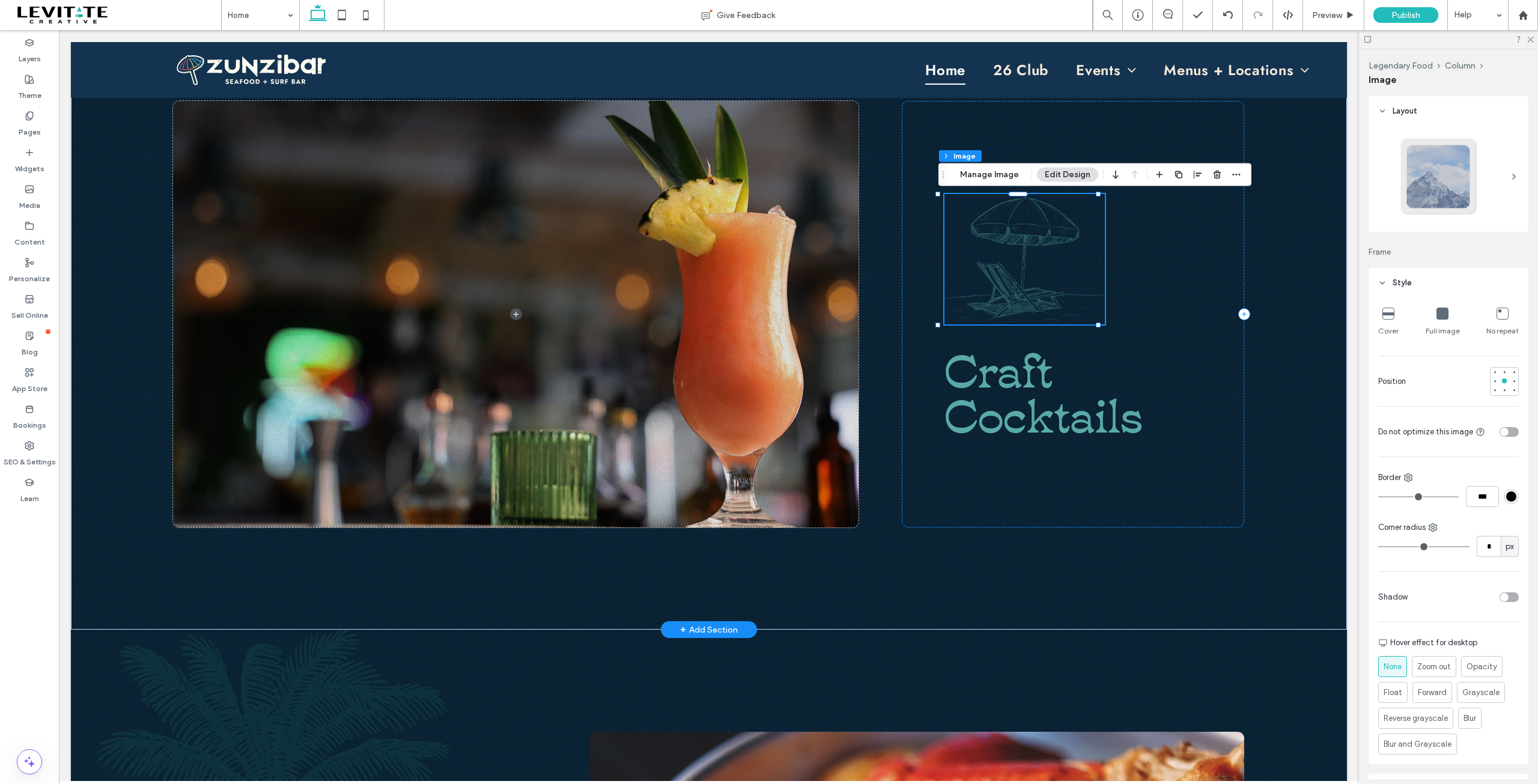
click at [1014, 262] on div at bounding box center [1024, 258] width 160 height 130
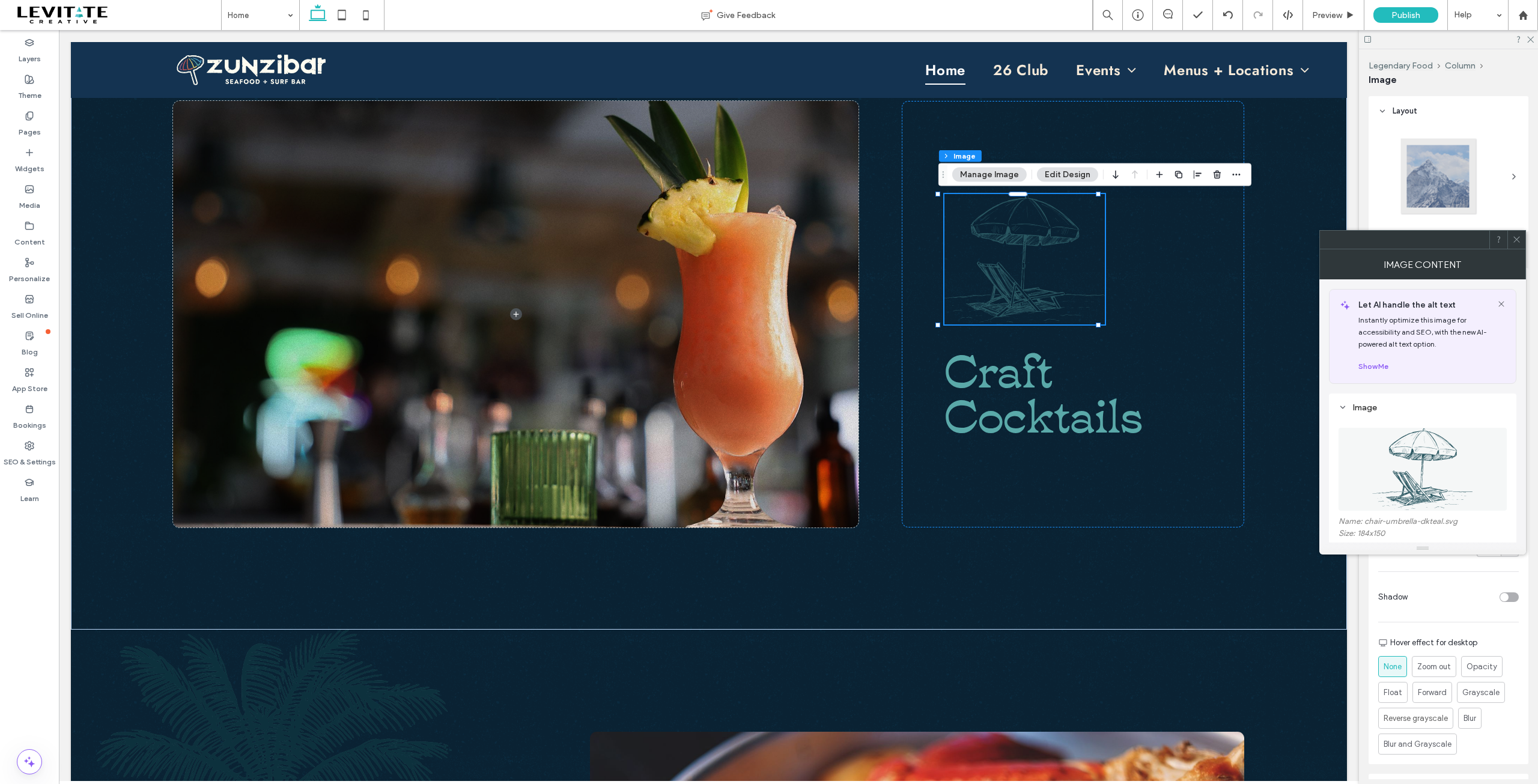
click at [1427, 477] on img at bounding box center [1423, 469] width 112 height 83
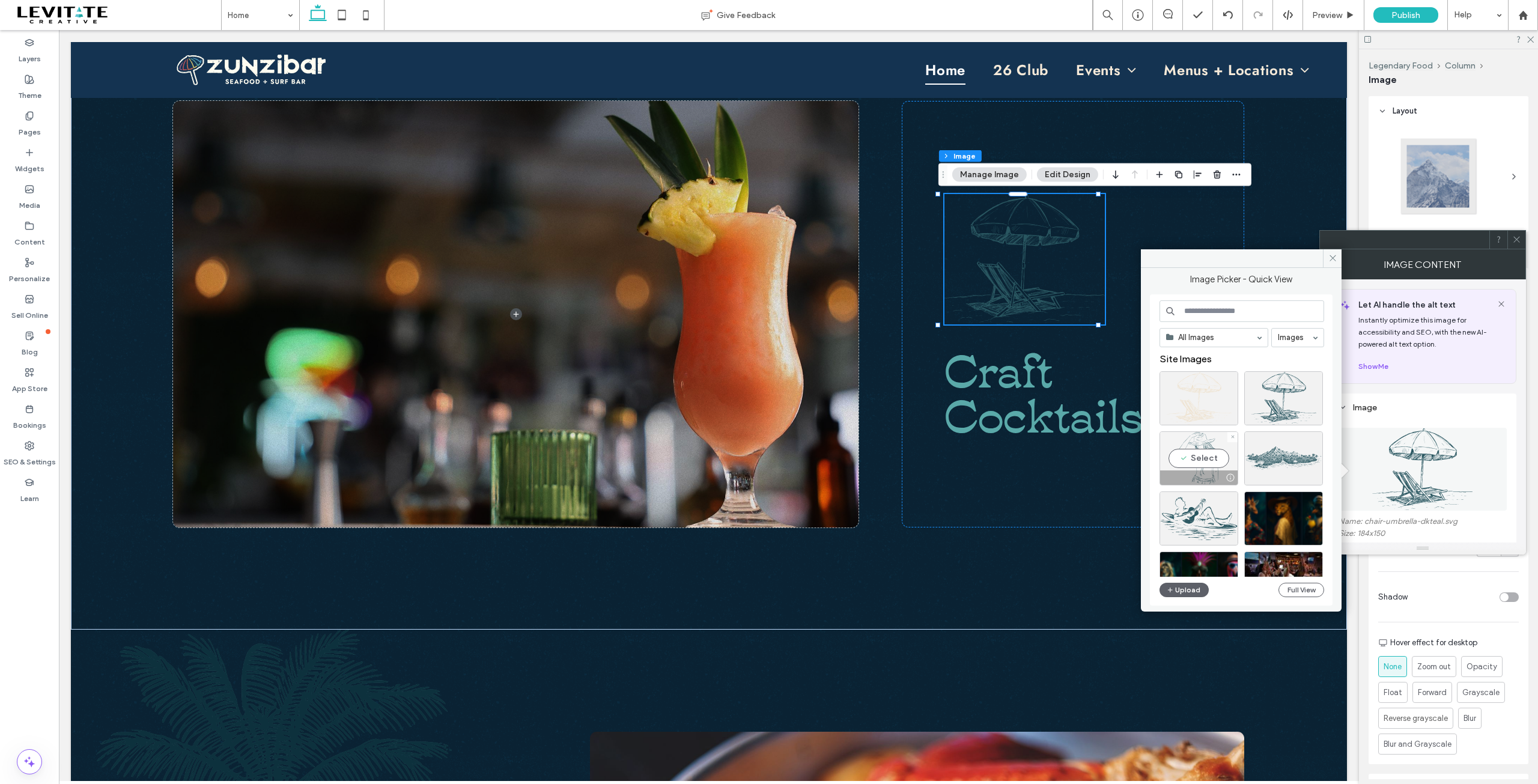
click at [1214, 460] on div "Select" at bounding box center [1199, 458] width 79 height 54
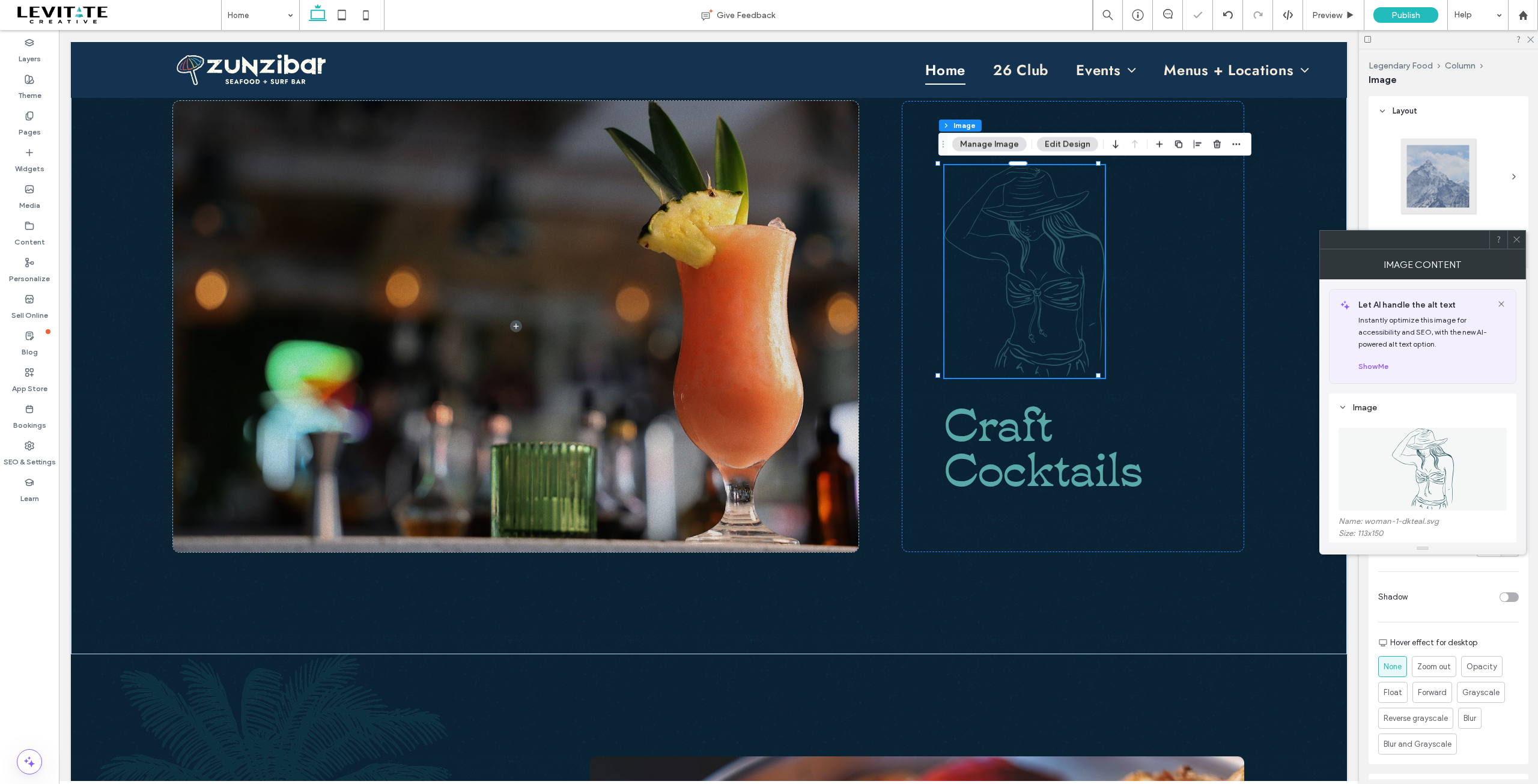
click at [1520, 234] on icon at bounding box center [1517, 239] width 9 height 9
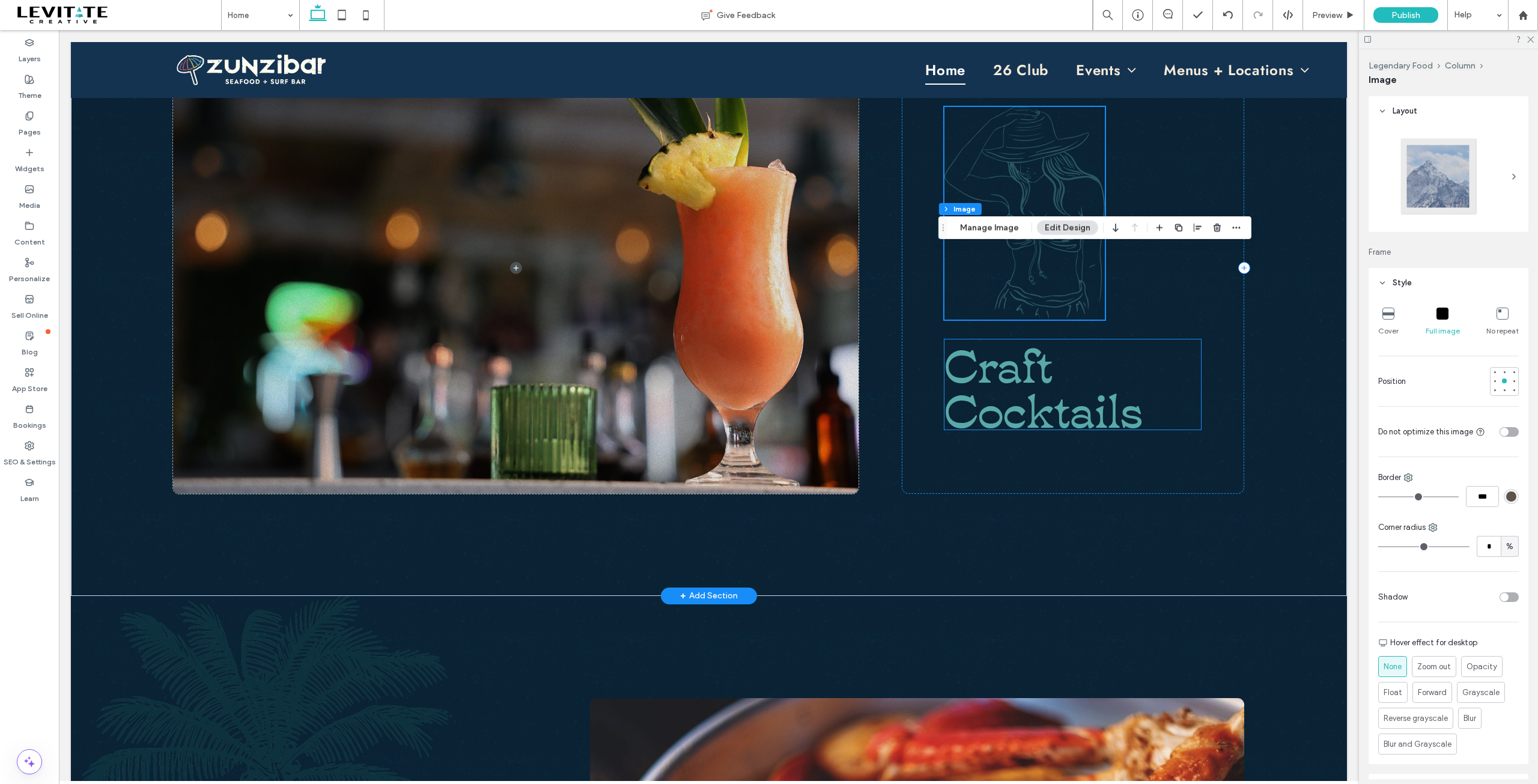
scroll to position [651, 0]
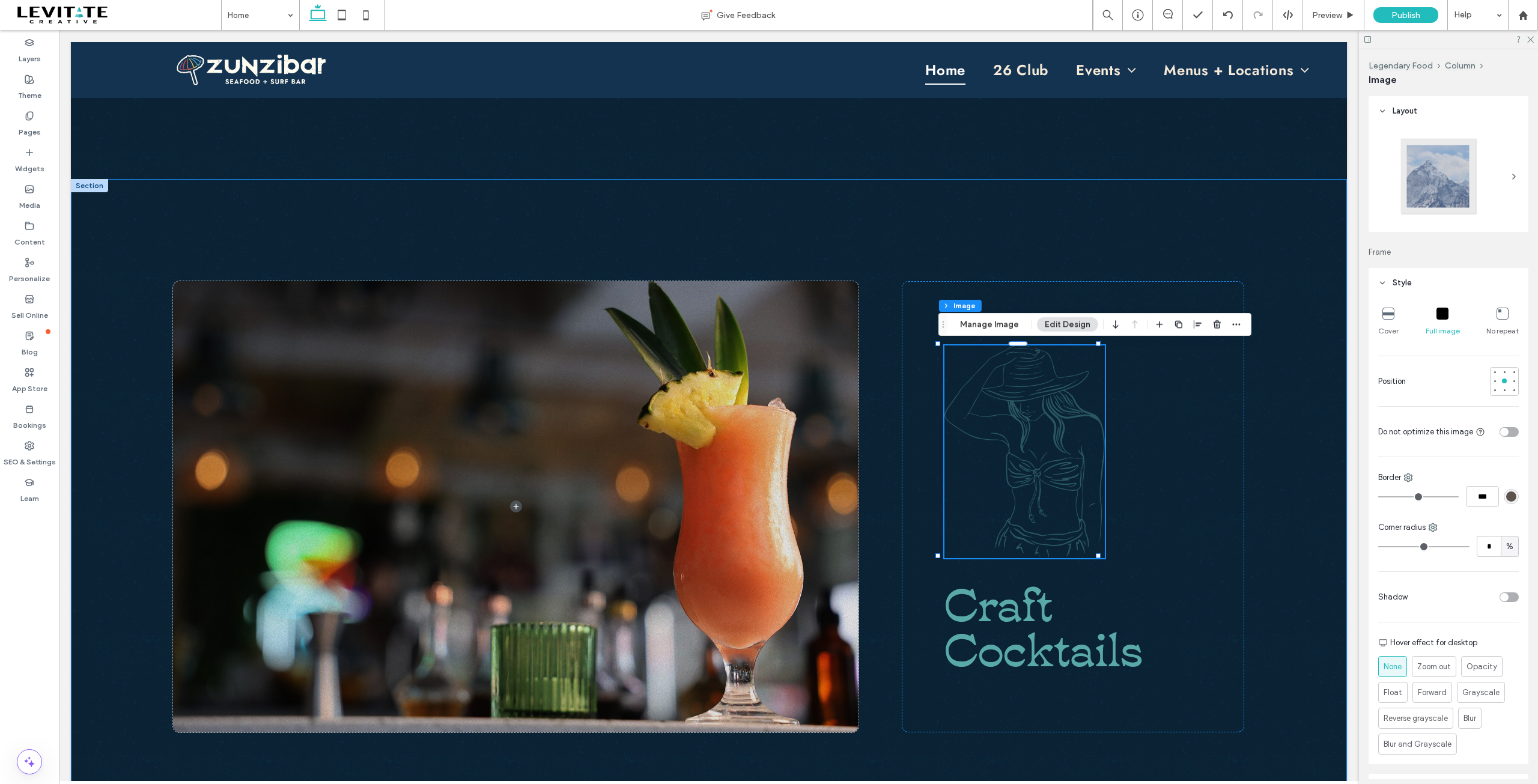
click at [1269, 561] on div "Craft Cocktails" at bounding box center [709, 506] width 1276 height 655
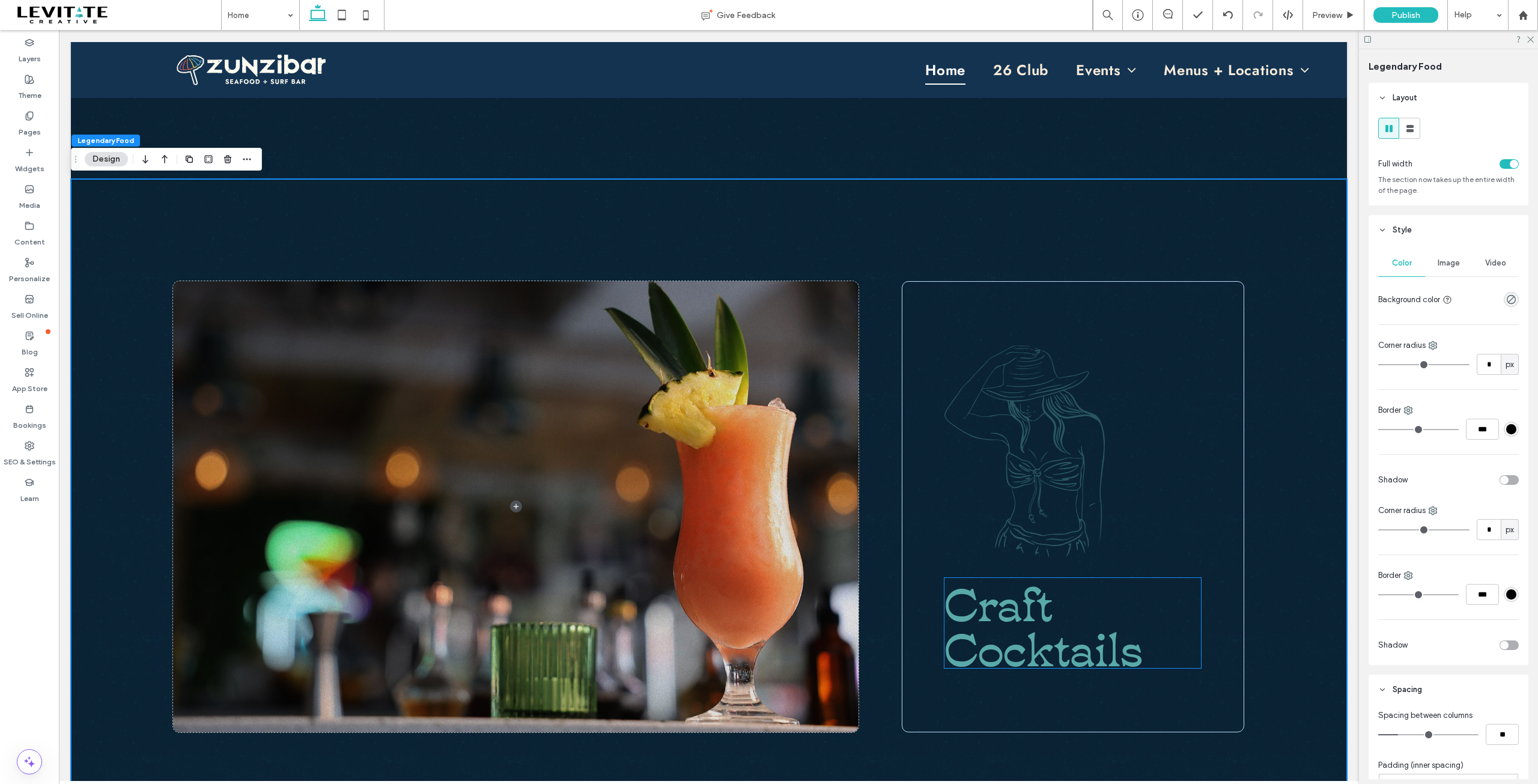
click at [1024, 598] on span "Craft" at bounding box center [999, 600] width 109 height 65
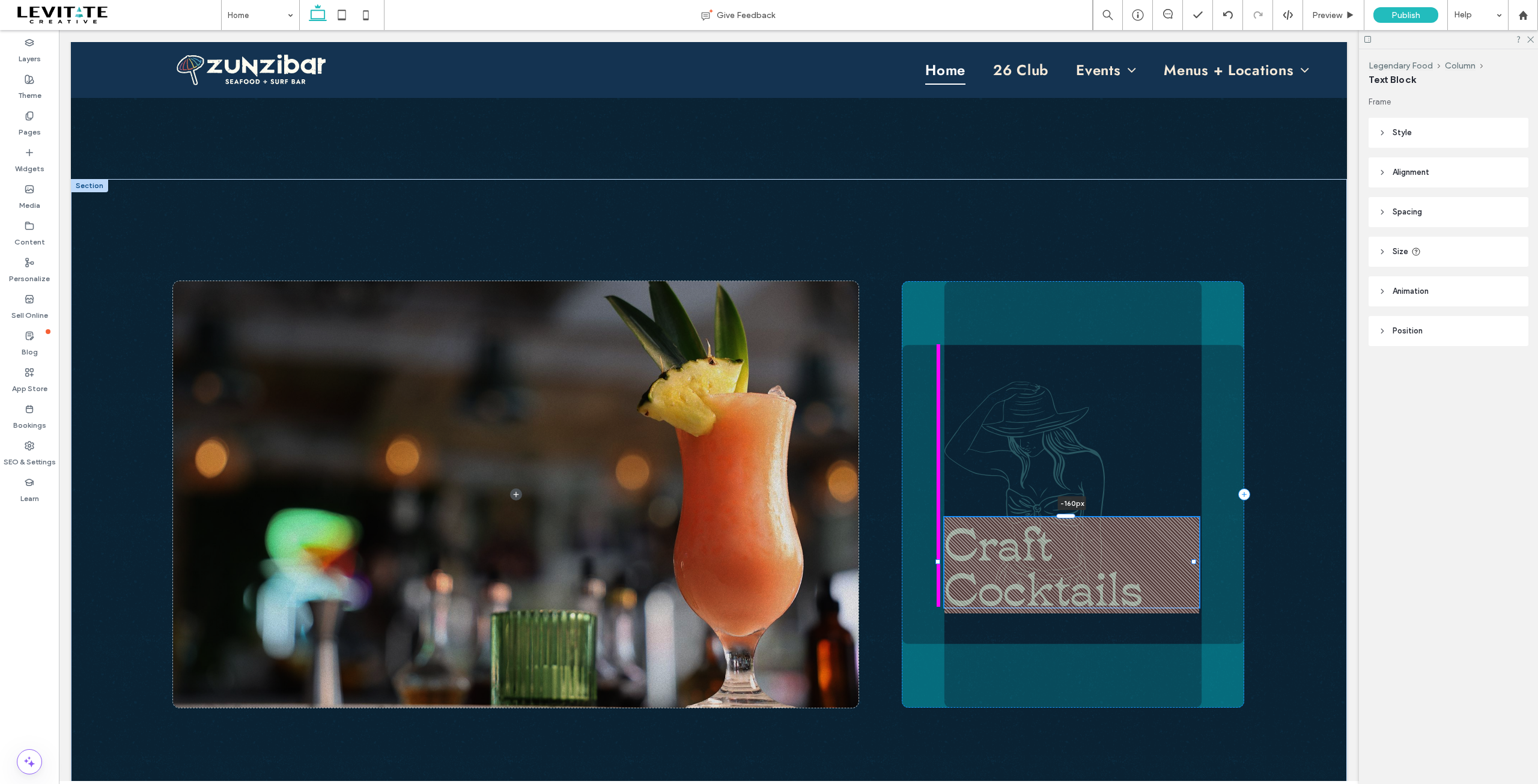
drag, startPoint x: 1060, startPoint y: 576, endPoint x: 1055, endPoint y: 480, distance: 96.1
click at [1055, 480] on div "Craft Cocktails -160px" at bounding box center [709, 494] width 1276 height 630
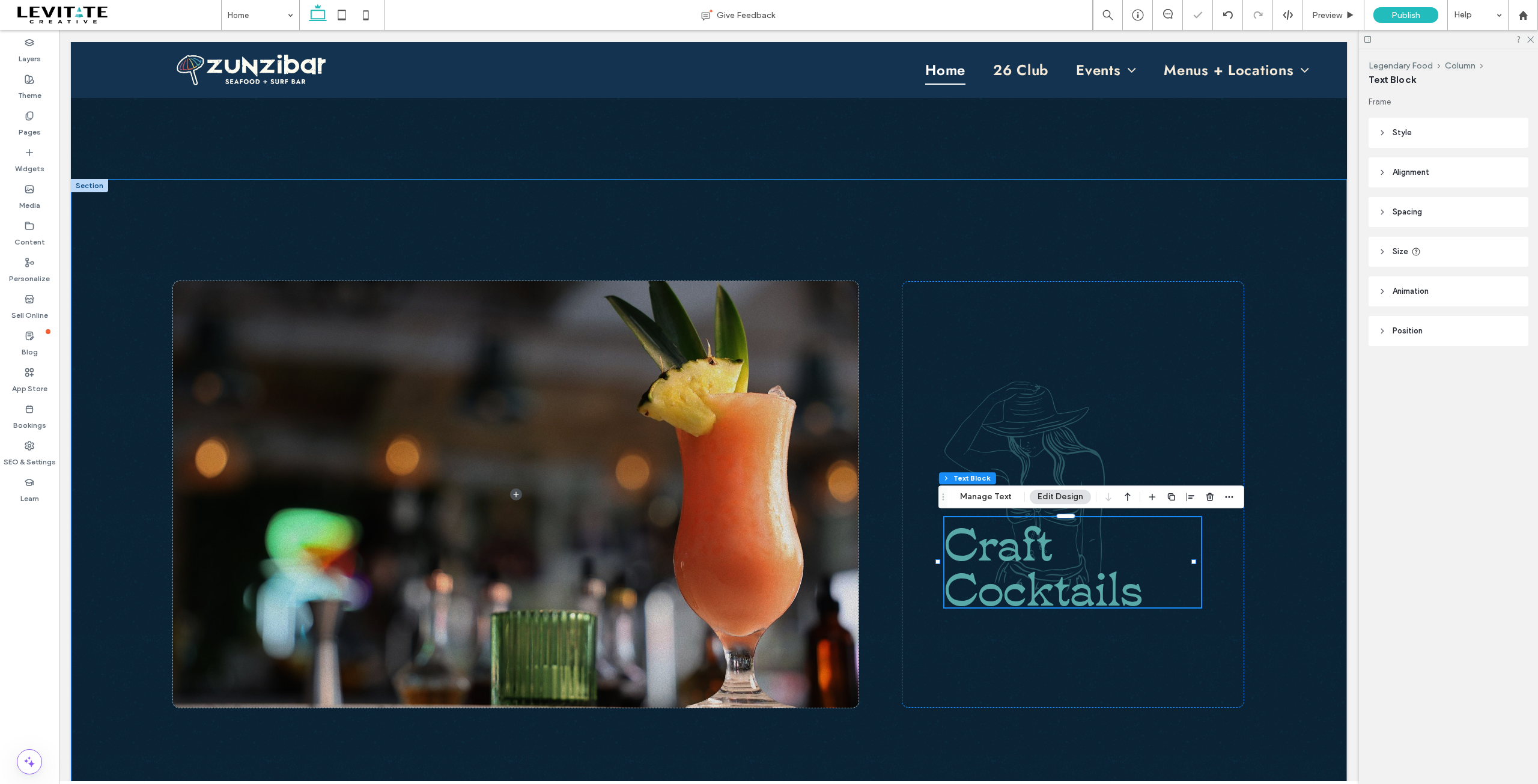
click at [1289, 602] on div "Craft Cocktails -160px" at bounding box center [709, 494] width 1276 height 630
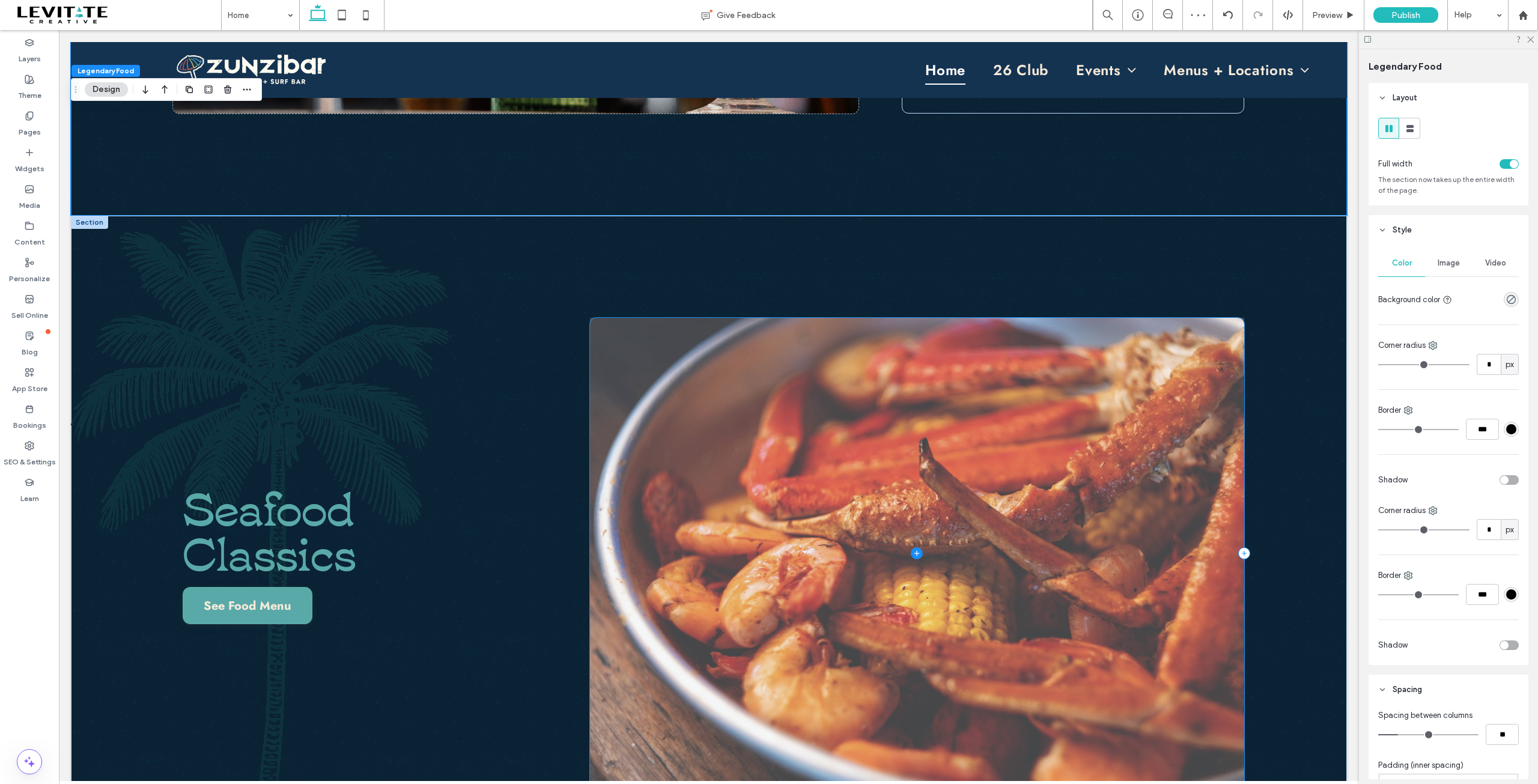
scroll to position [1252, 0]
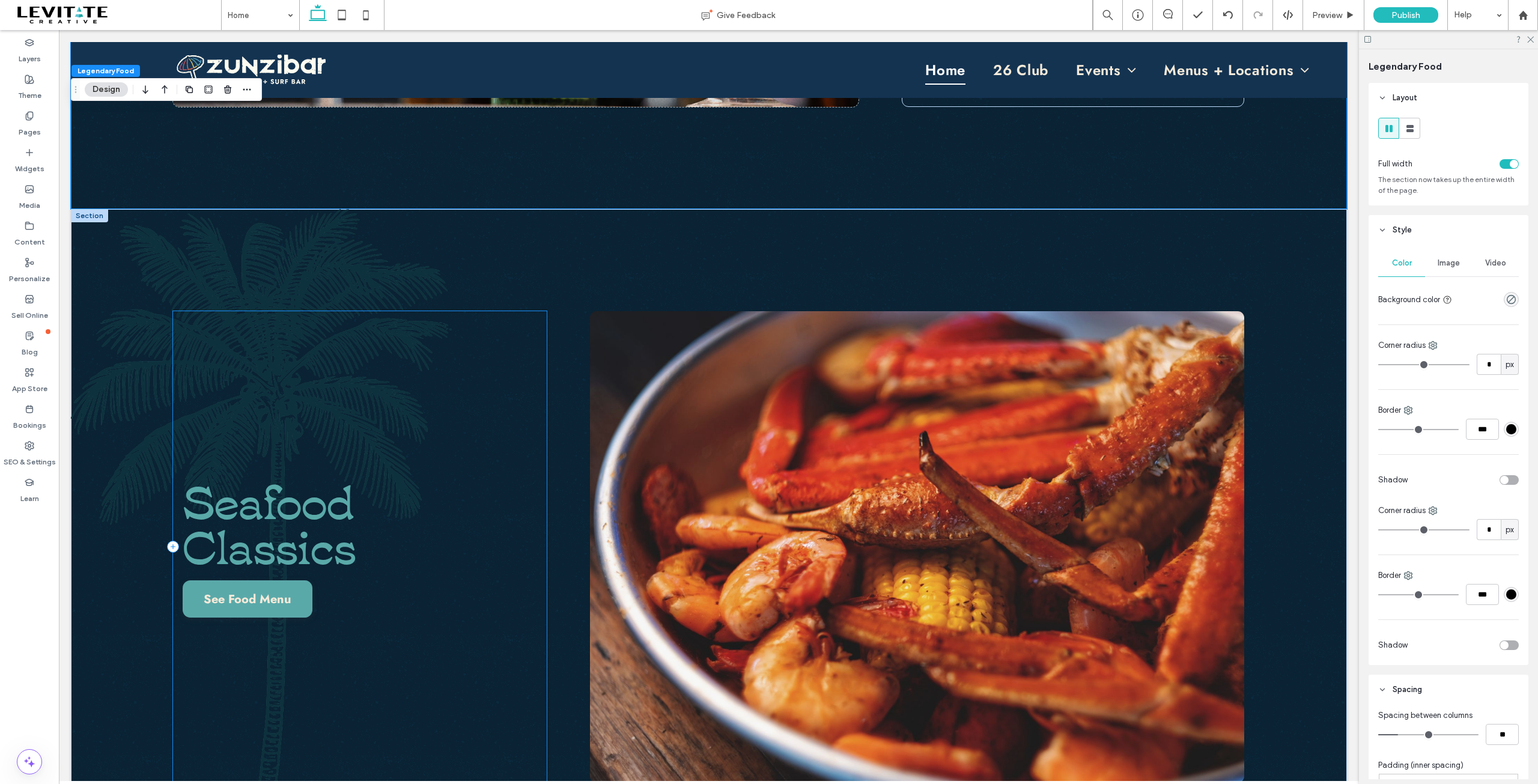
click at [375, 626] on div "Seafood Classics See Food Menu" at bounding box center [359, 546] width 374 height 471
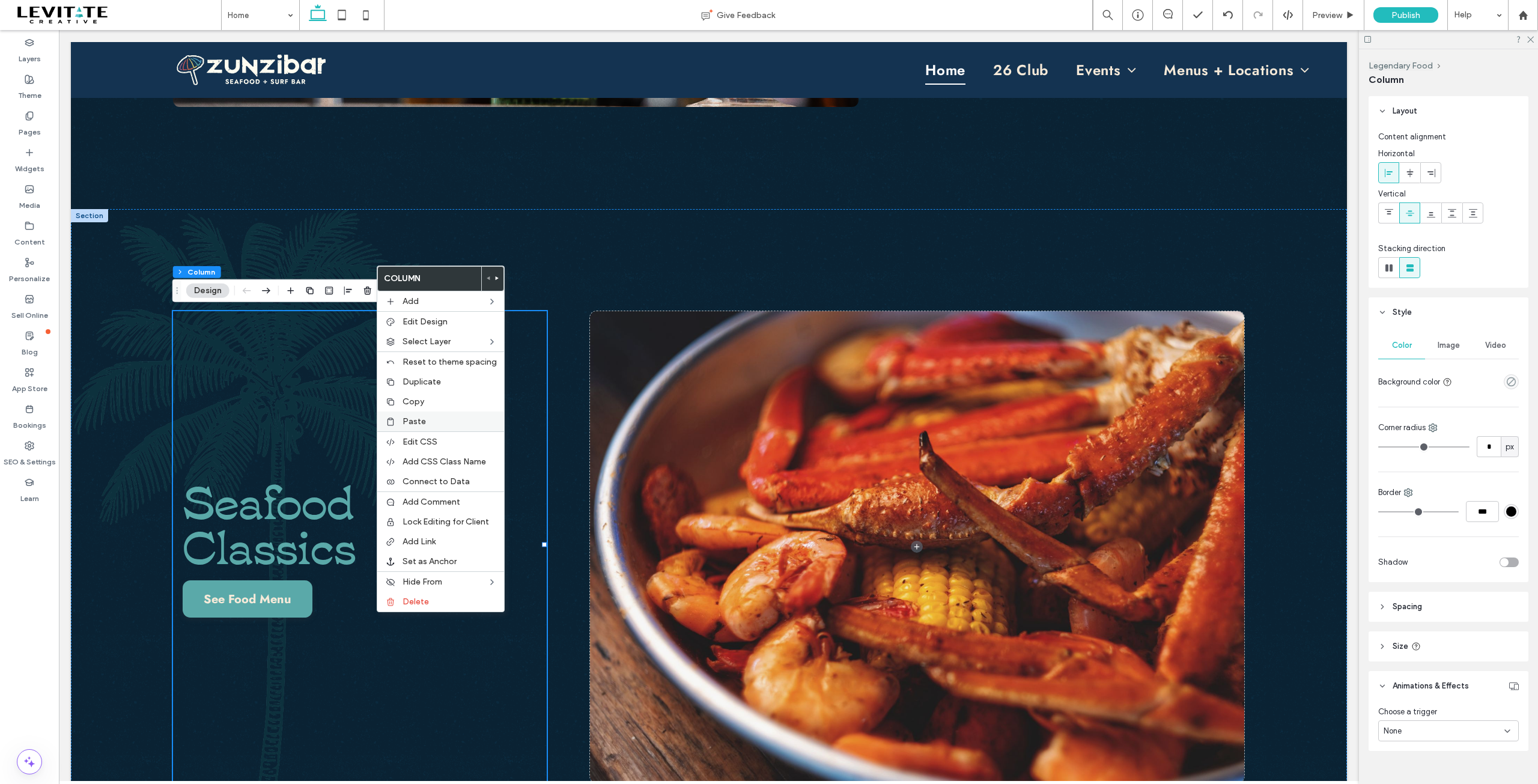
click at [424, 419] on label "Paste" at bounding box center [450, 421] width 95 height 10
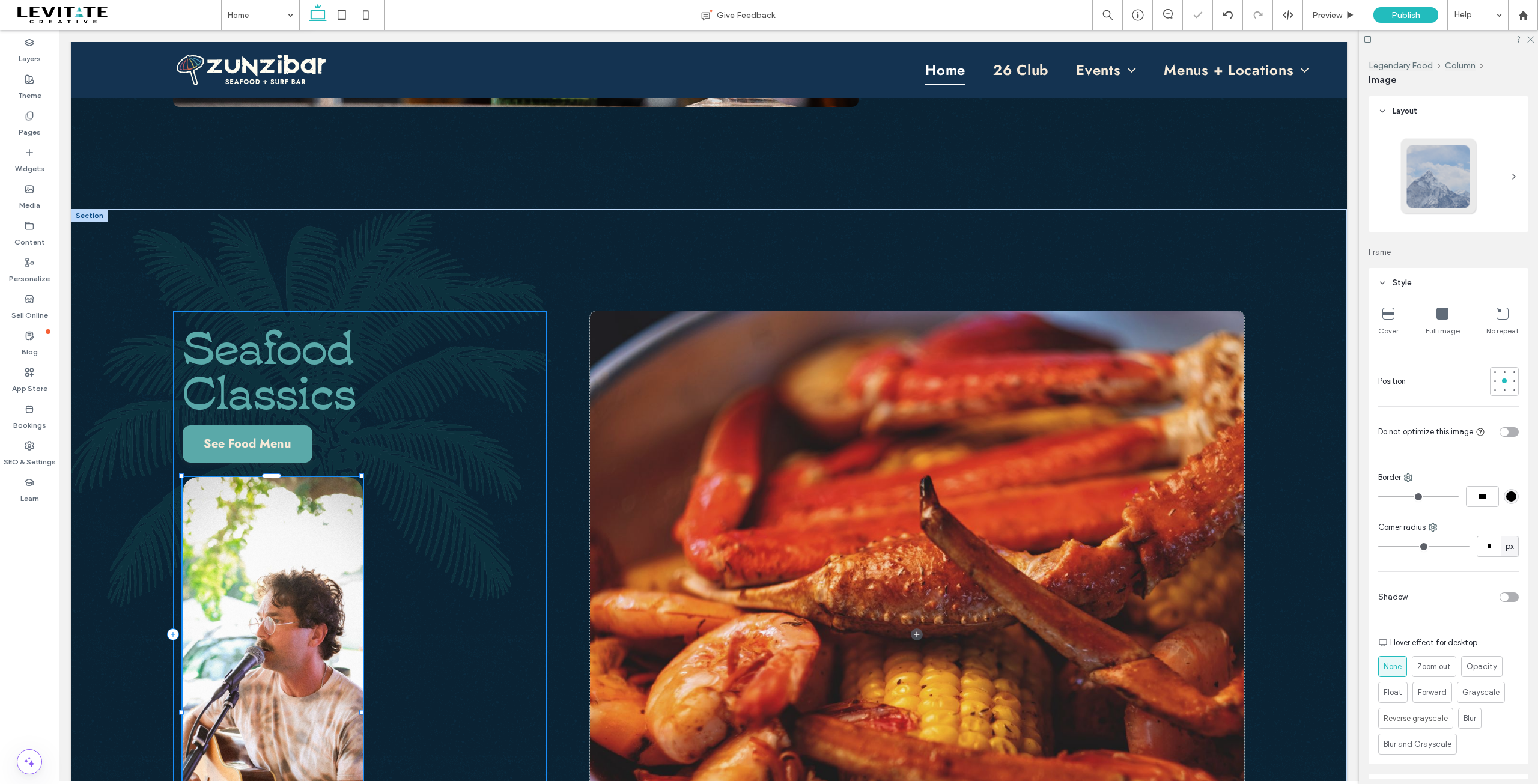
type input "**"
click at [373, 456] on icon "button" at bounding box center [378, 456] width 15 height 22
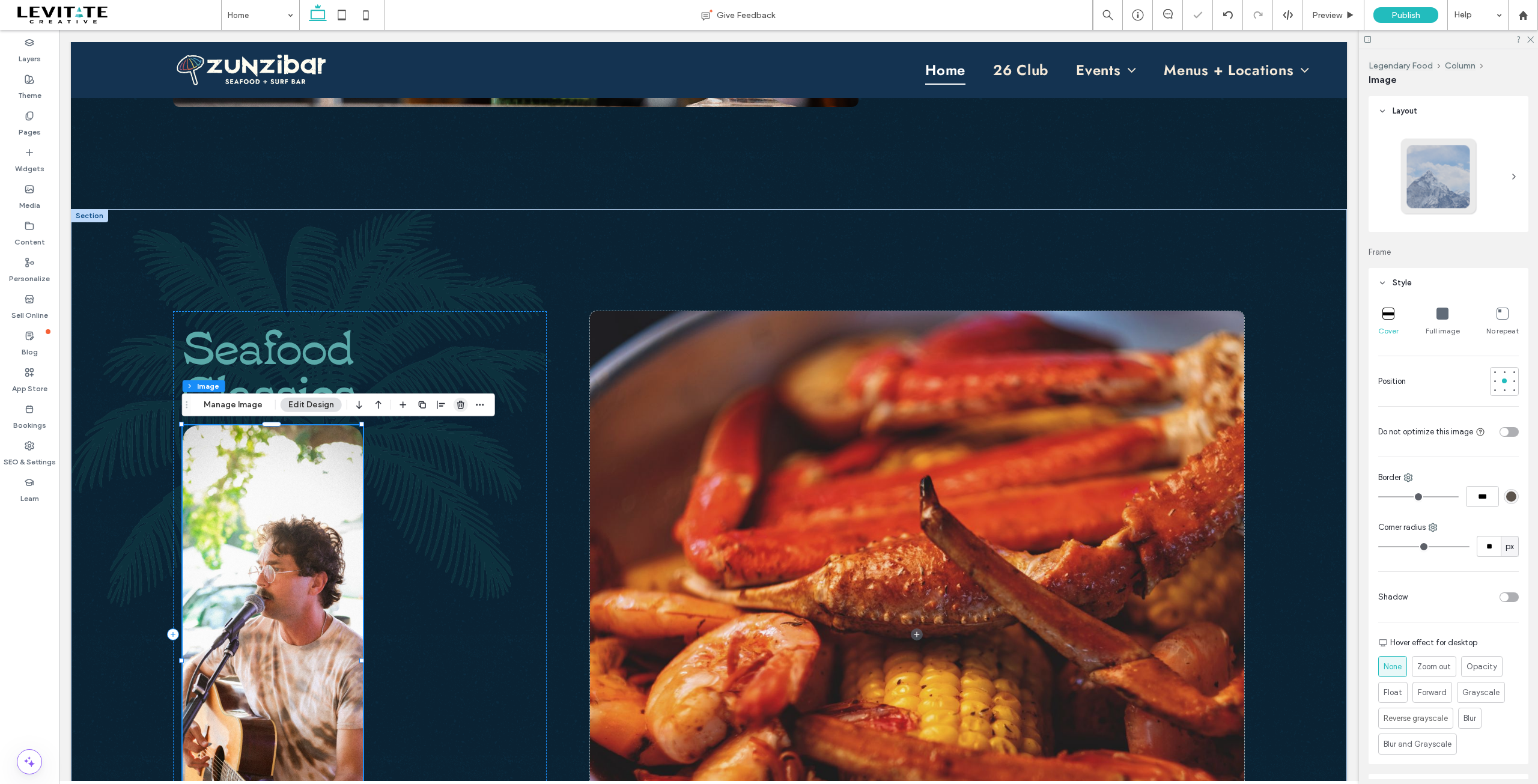
click at [458, 403] on icon "button" at bounding box center [461, 404] width 10 height 10
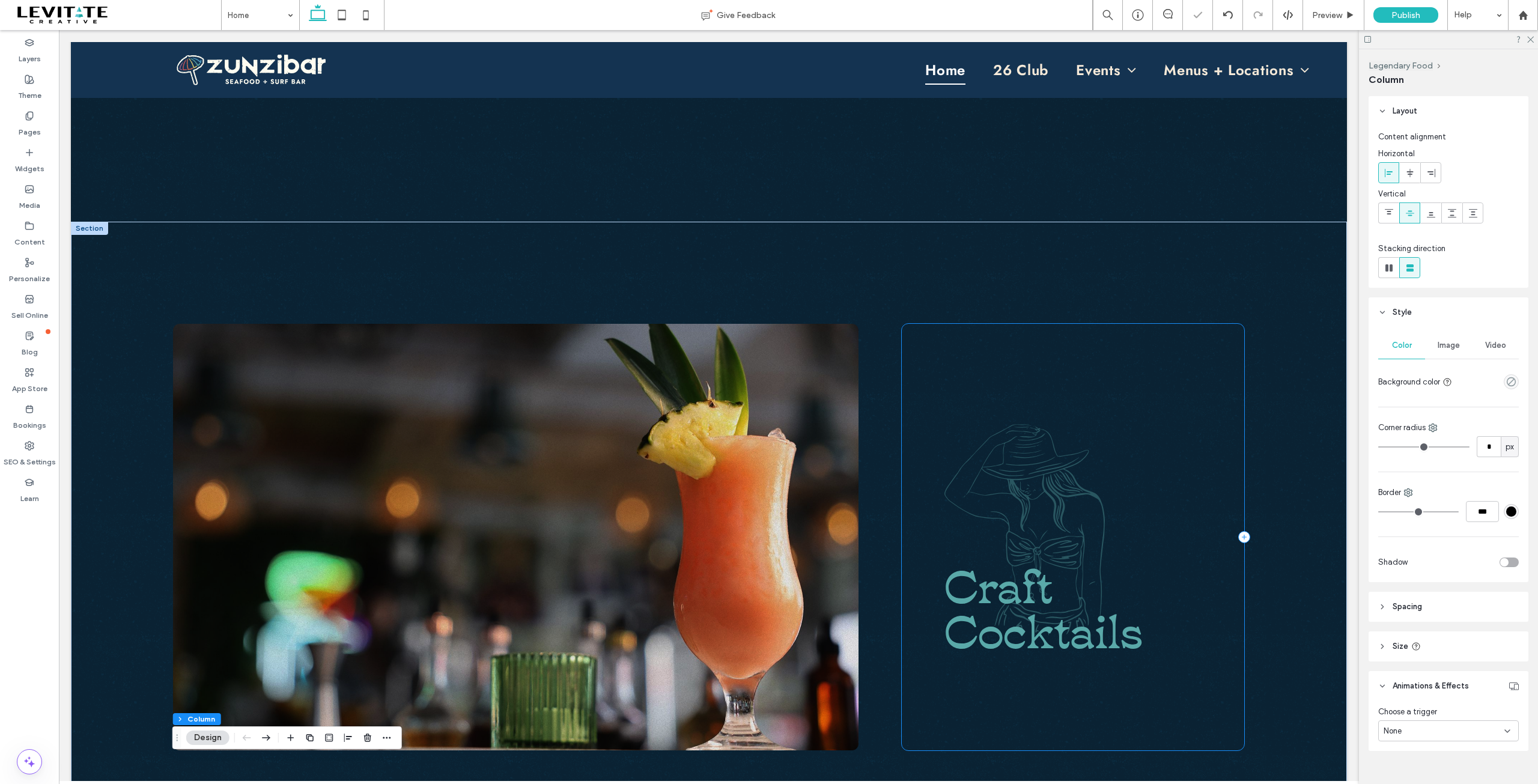
scroll to position [591, 0]
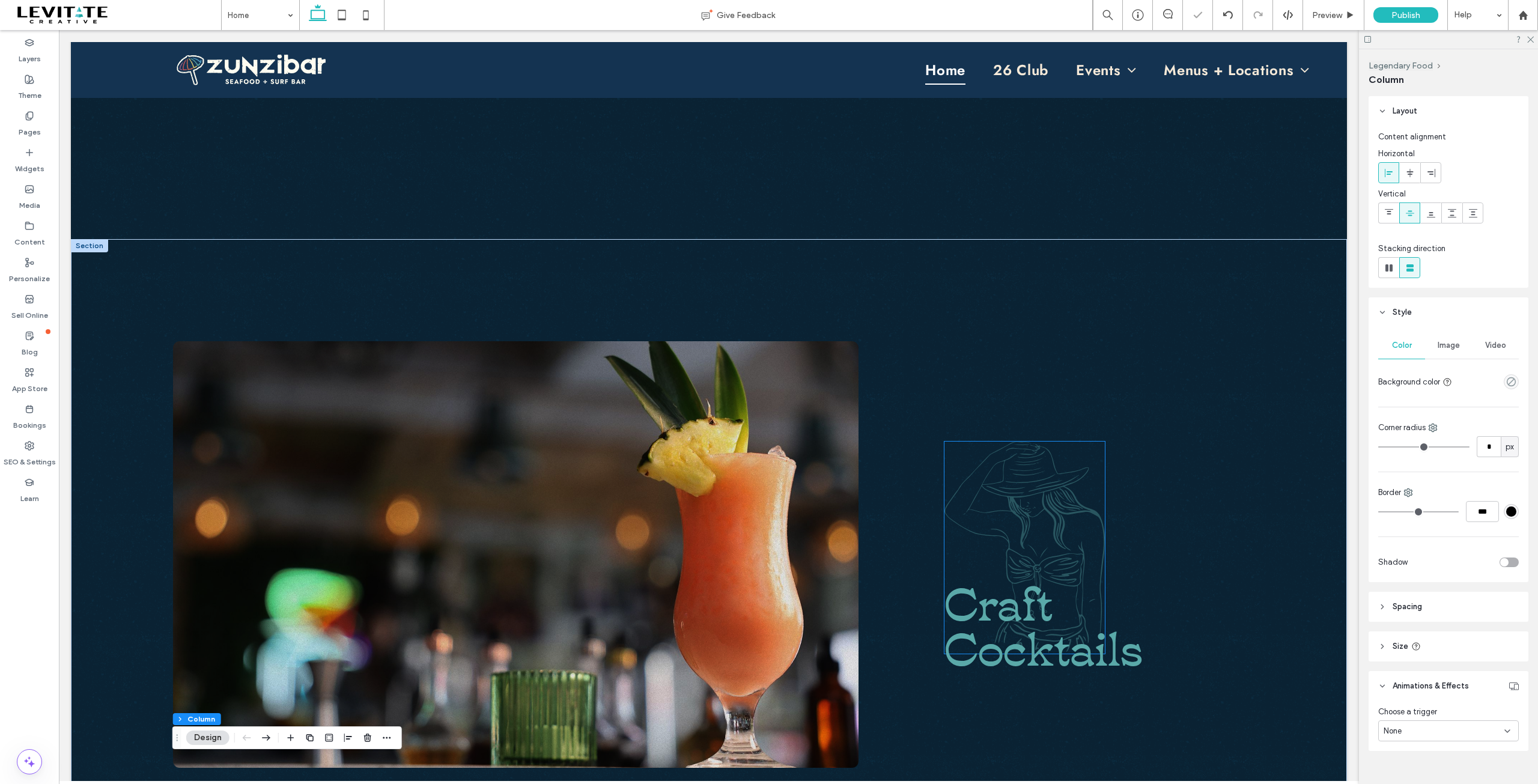
click at [1041, 491] on img at bounding box center [1024, 548] width 160 height 213
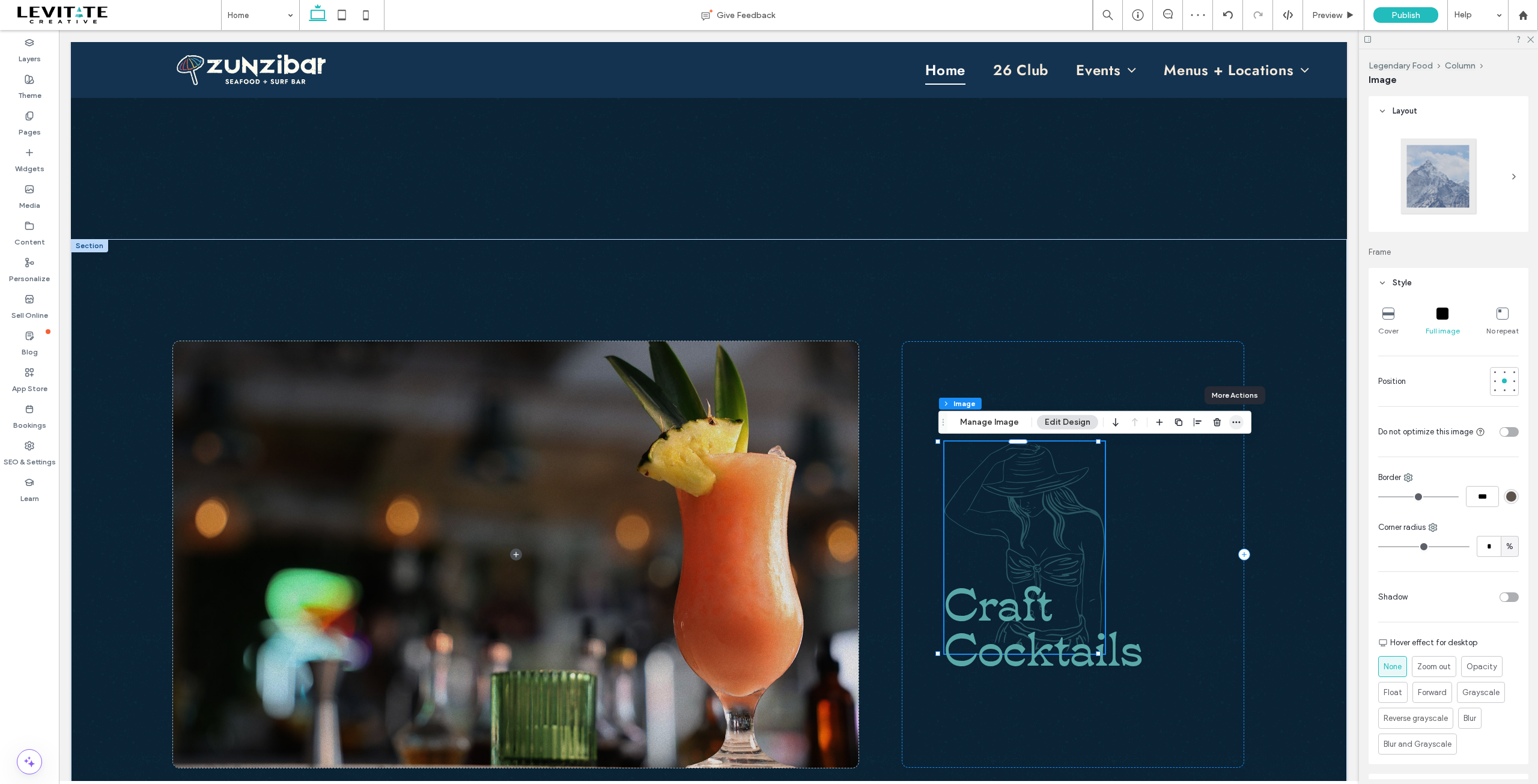
click at [1233, 421] on icon "button" at bounding box center [1236, 422] width 10 height 10
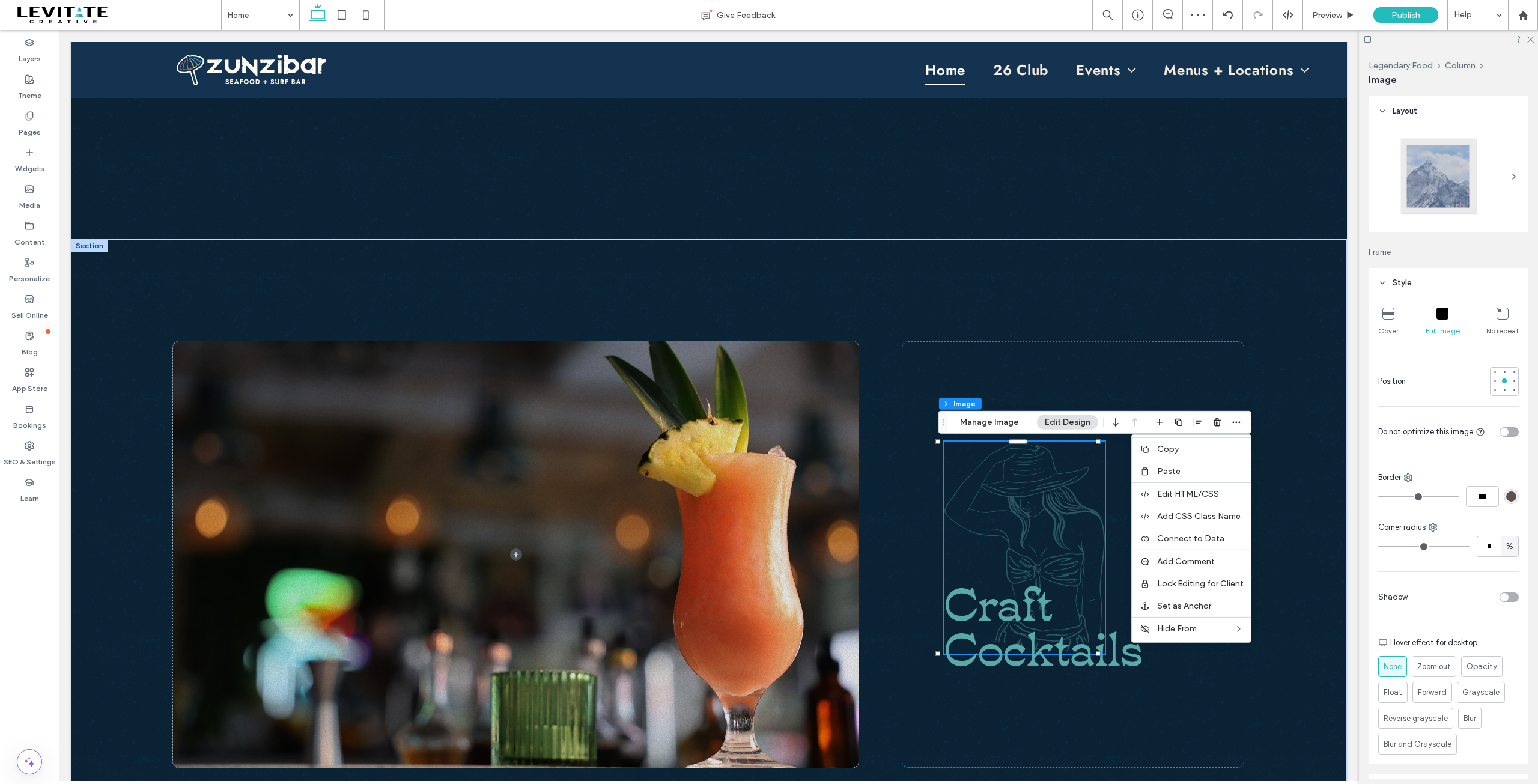
drag, startPoint x: 1167, startPoint y: 449, endPoint x: 1162, endPoint y: 451, distance: 5.4
click at [1167, 448] on span "Copy" at bounding box center [1168, 448] width 22 height 10
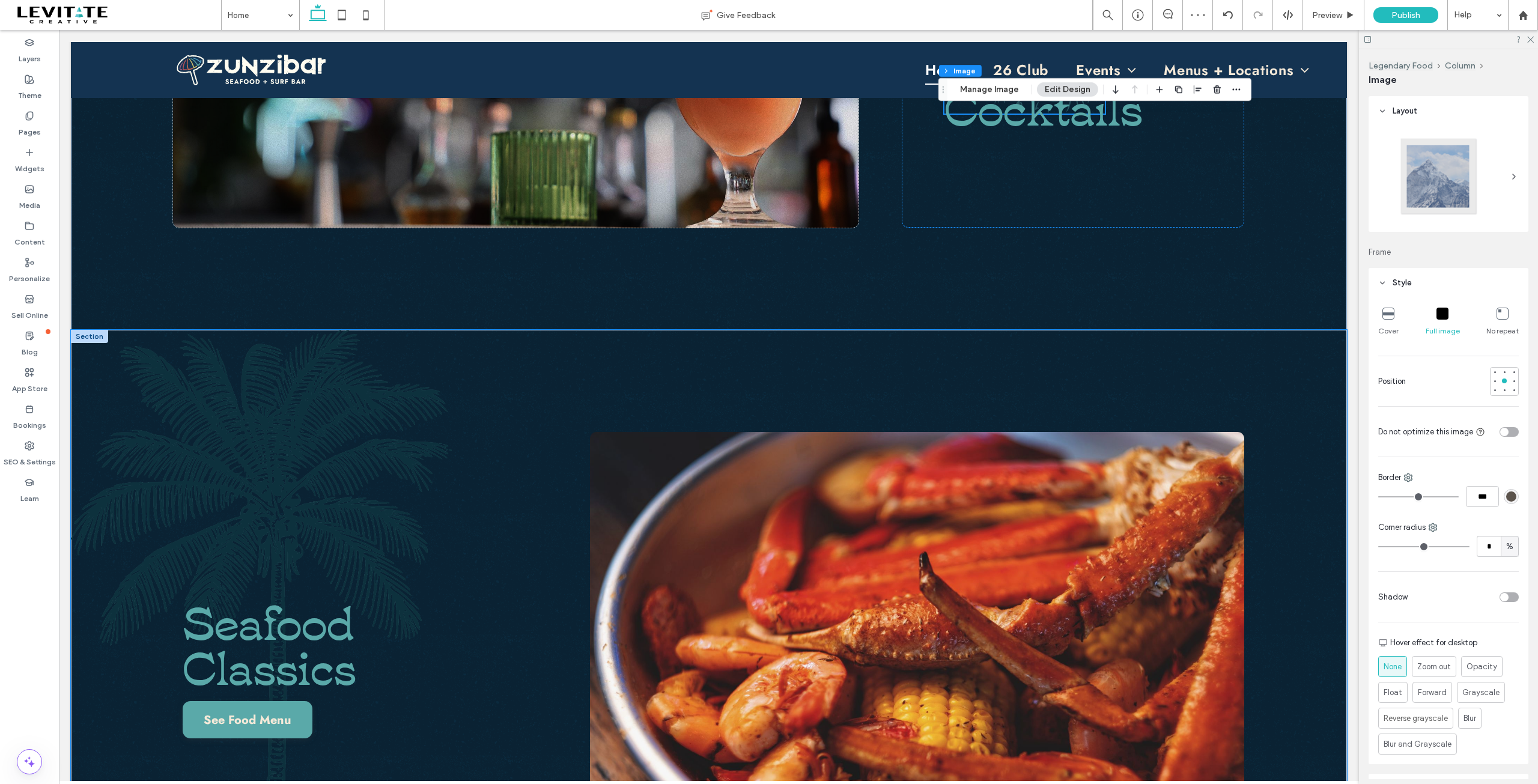
scroll to position [1132, 0]
click at [299, 603] on span "Seafood Classics" at bounding box center [269, 640] width 174 height 111
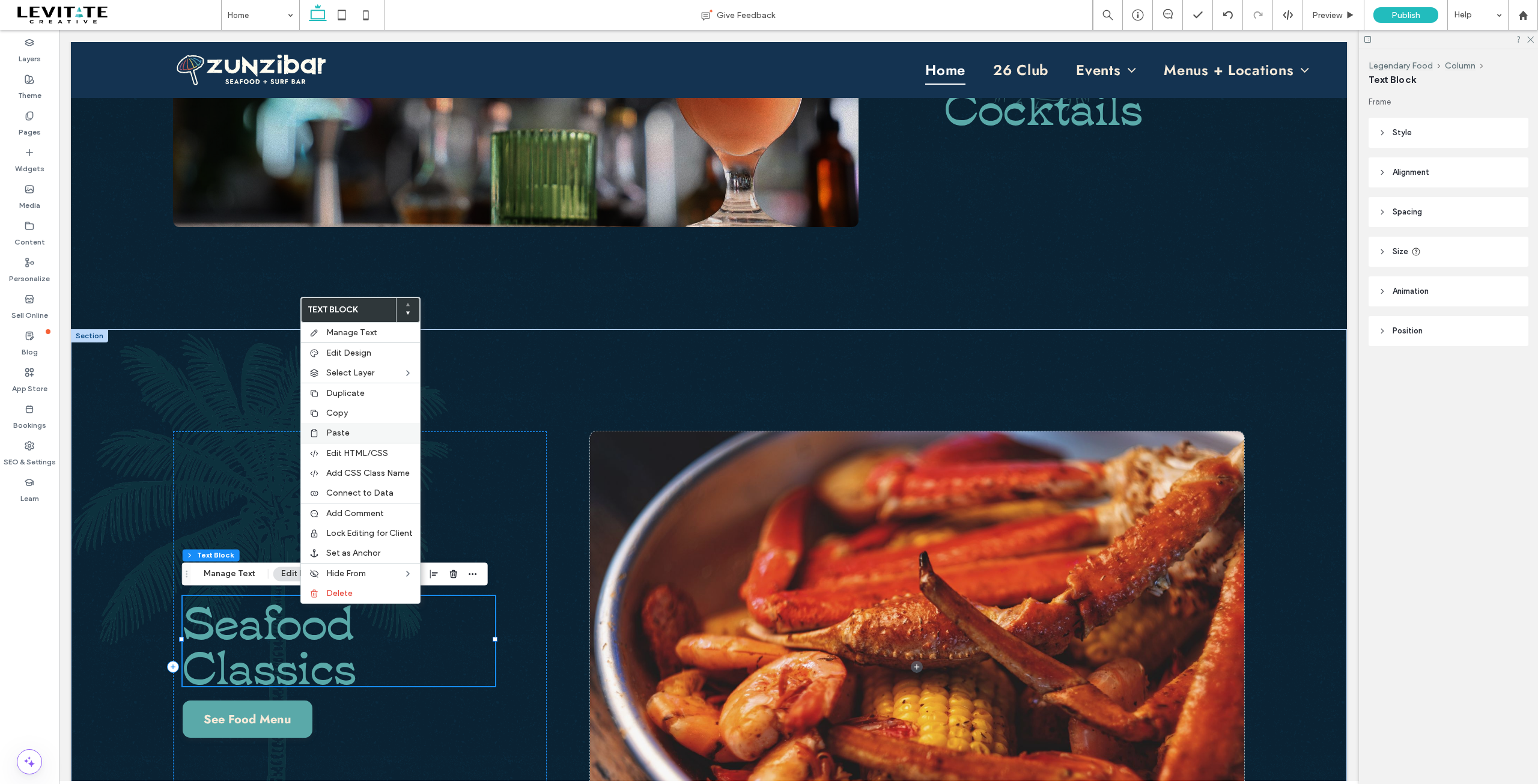
click at [341, 422] on div "Paste" at bounding box center [360, 432] width 119 height 20
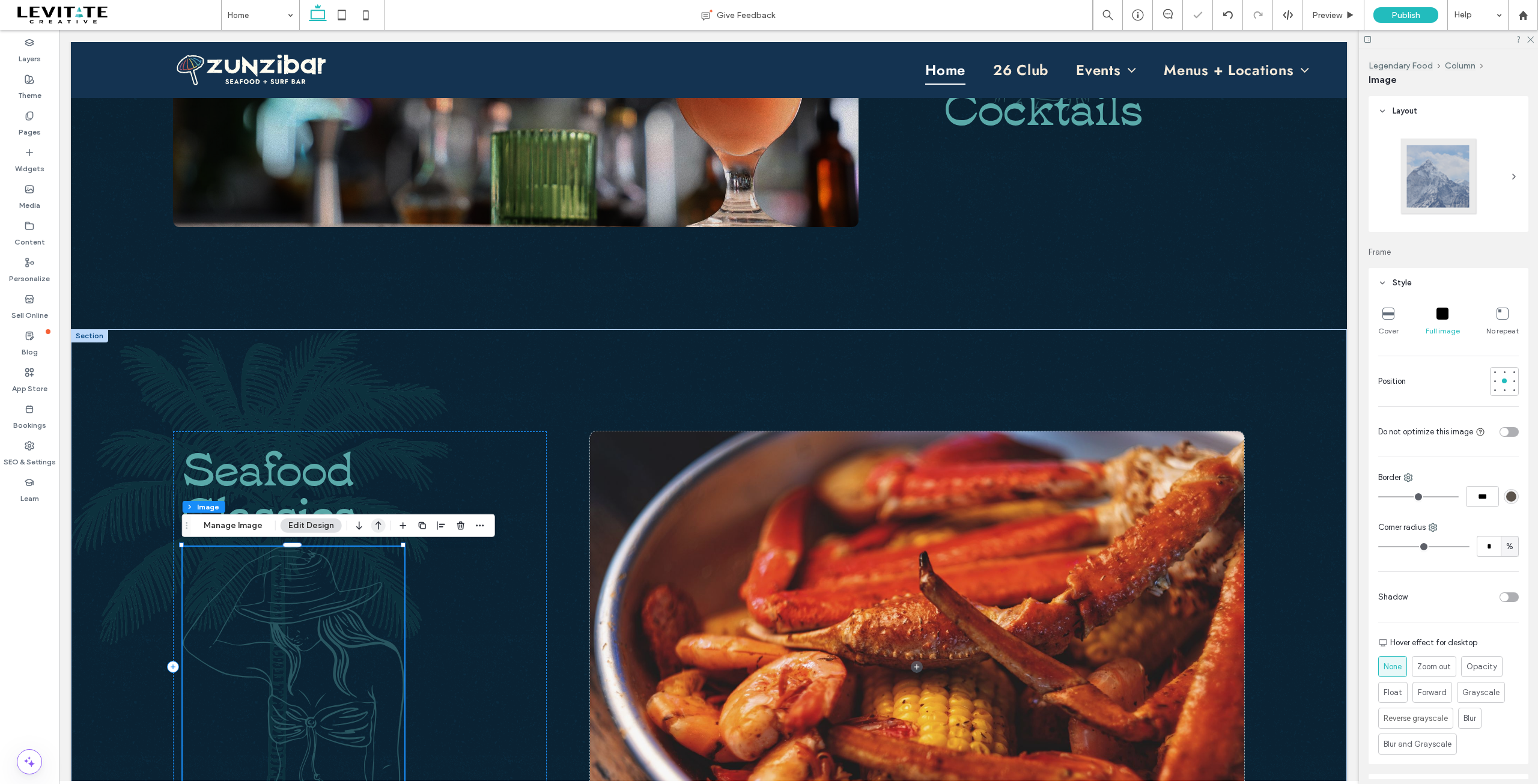
click at [371, 524] on icon "button" at bounding box center [378, 525] width 15 height 22
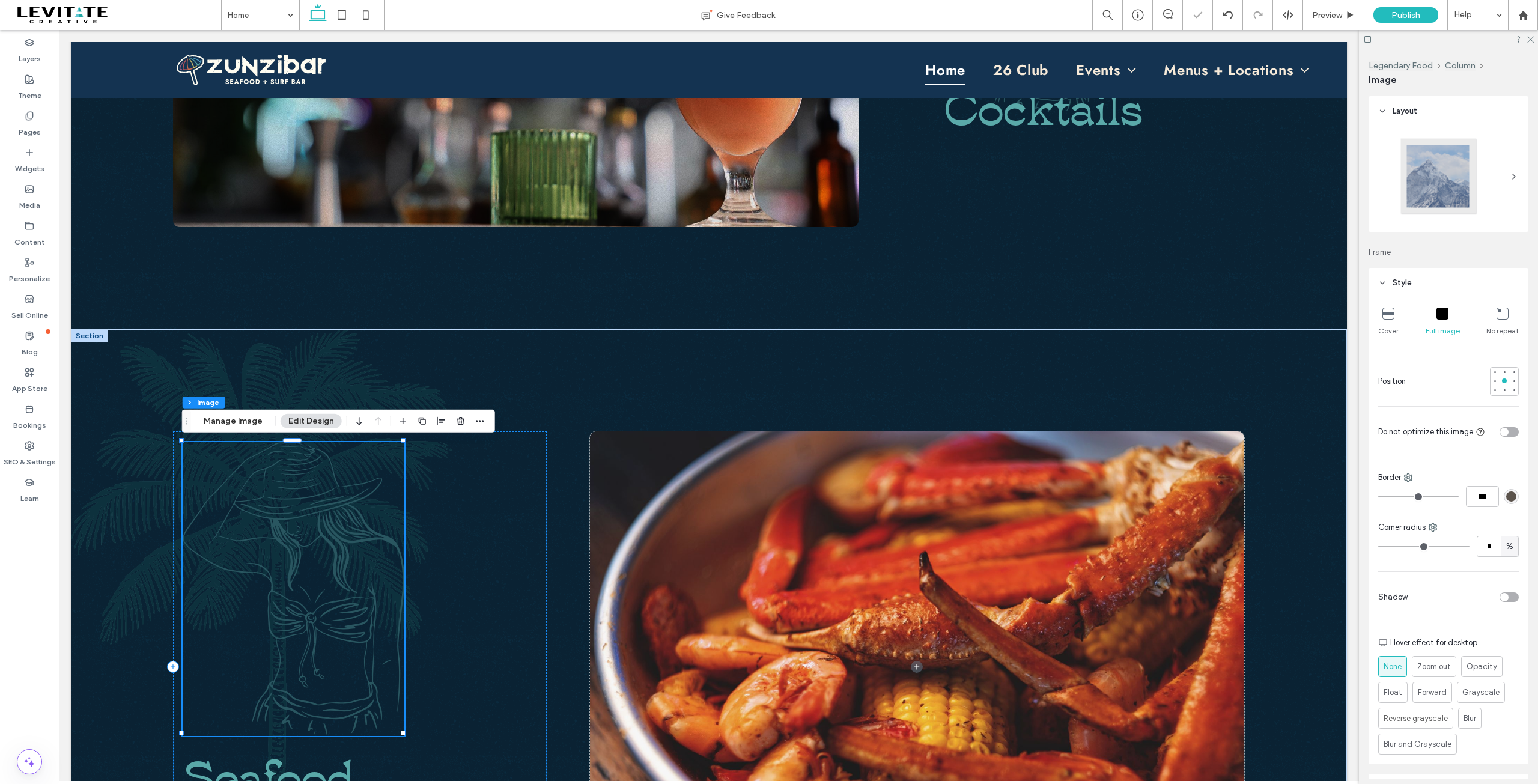
click at [335, 600] on img at bounding box center [294, 588] width 222 height 293
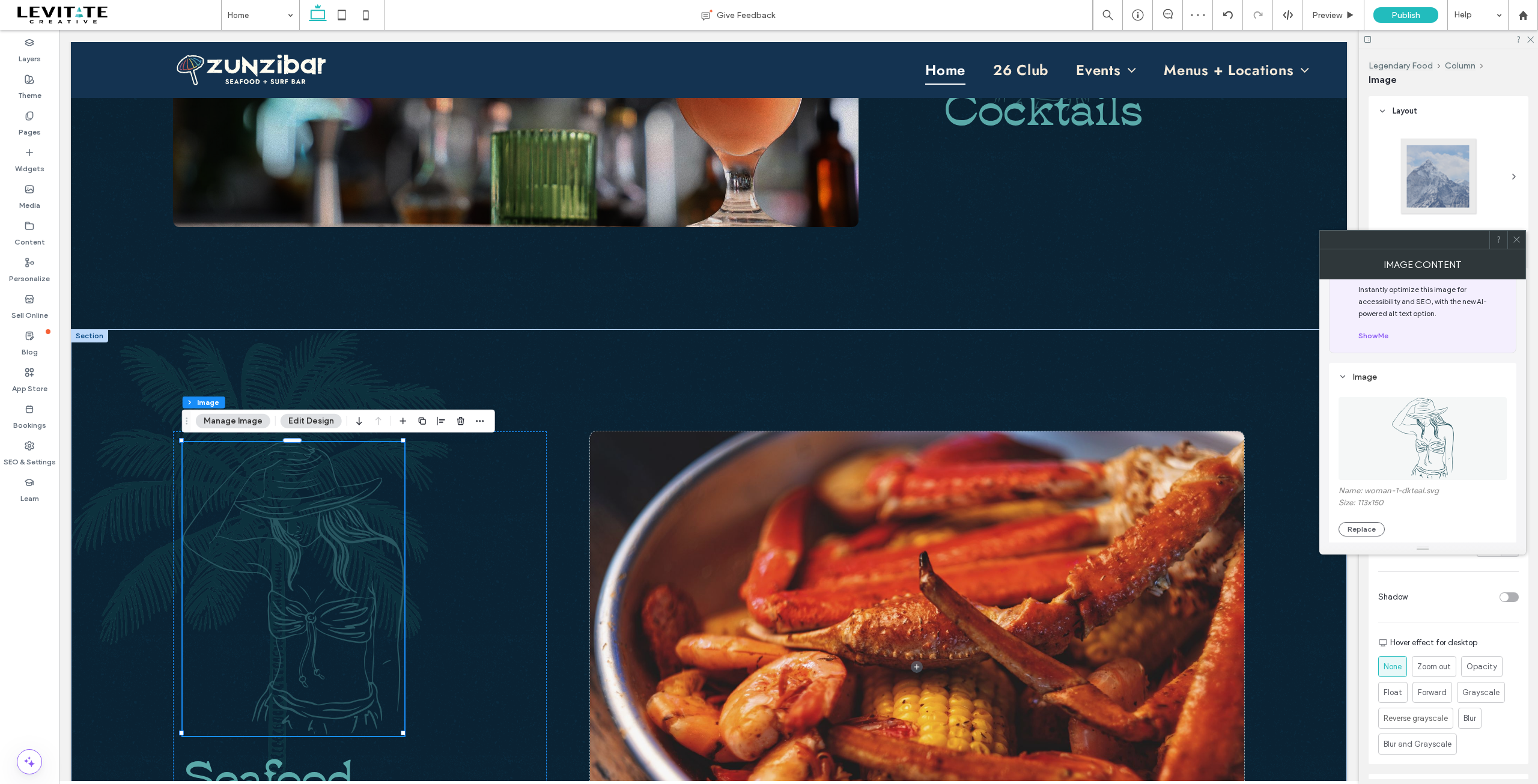
scroll to position [60, 0]
click at [1364, 501] on button "Replace" at bounding box center [1362, 500] width 46 height 15
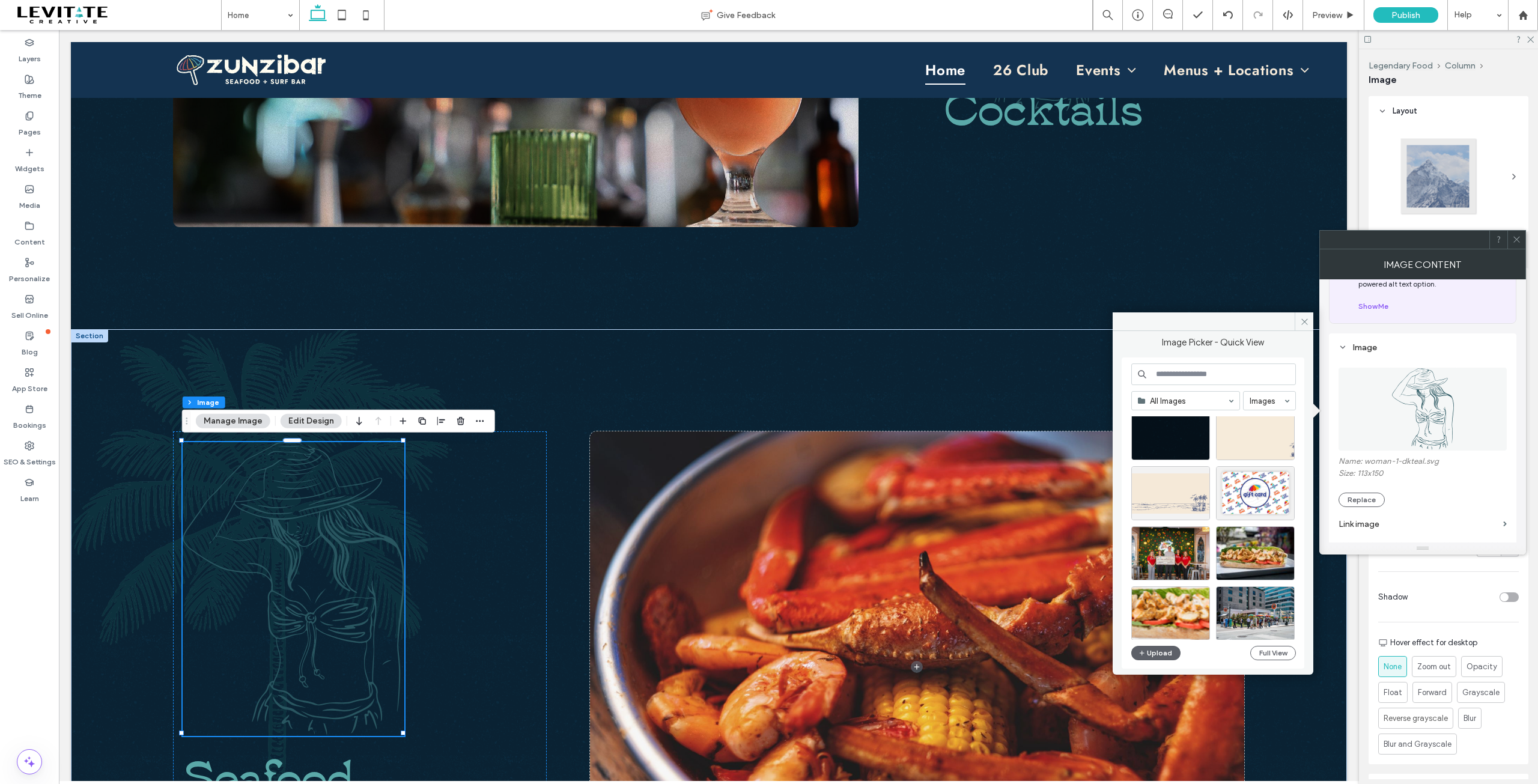
scroll to position [827, 0]
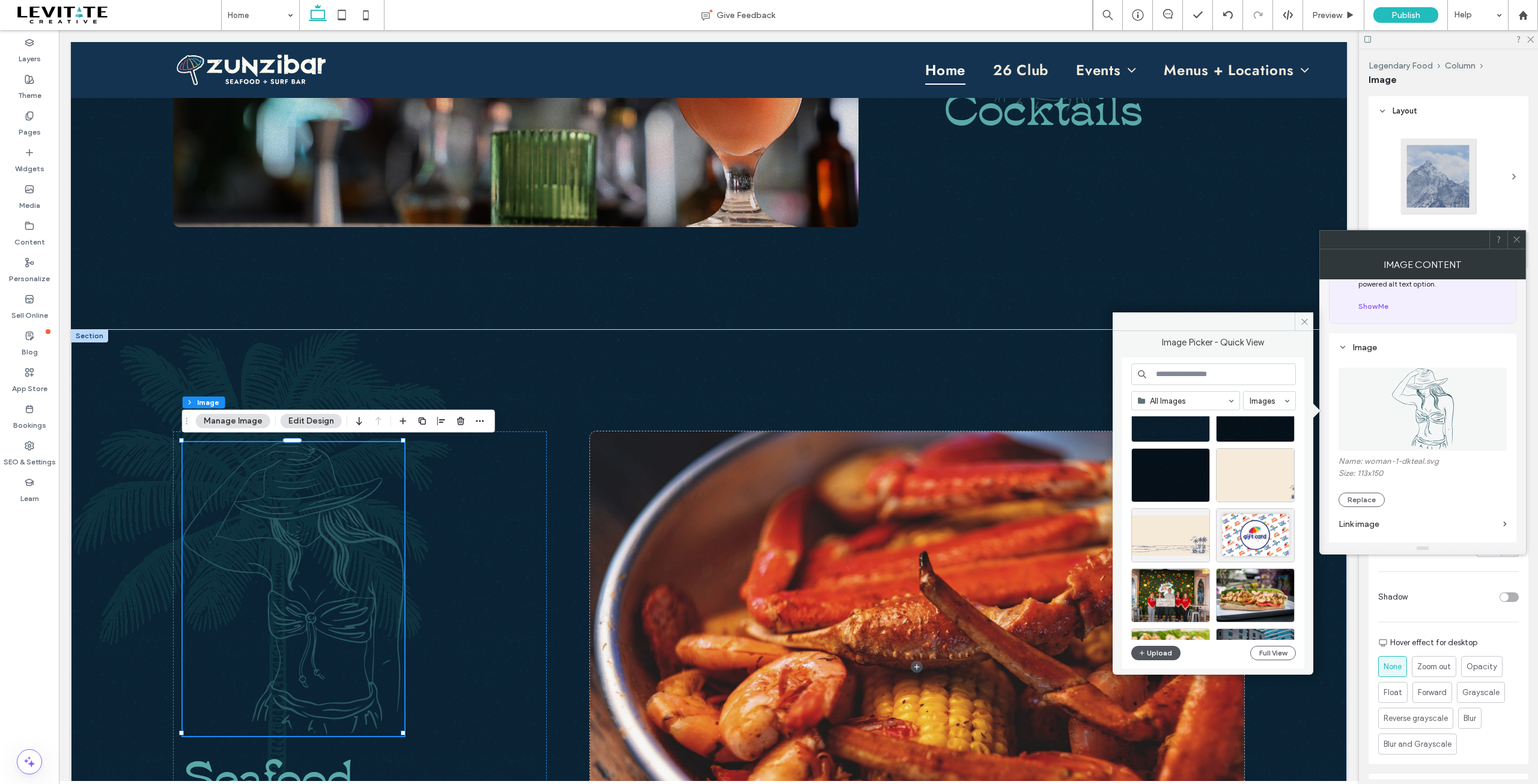
click at [1168, 648] on button "Upload" at bounding box center [1156, 653] width 49 height 15
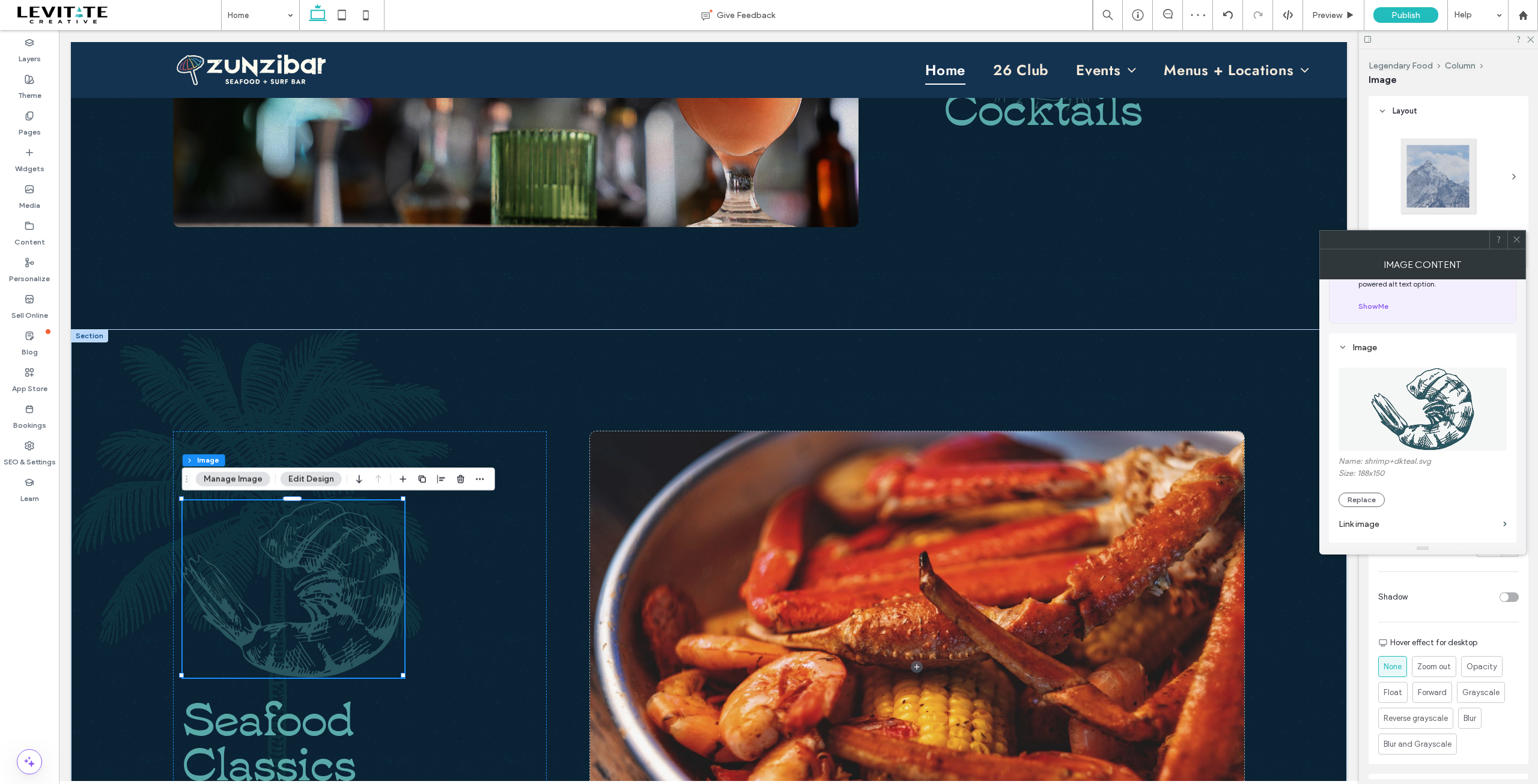
click at [1515, 237] on icon at bounding box center [1517, 239] width 9 height 9
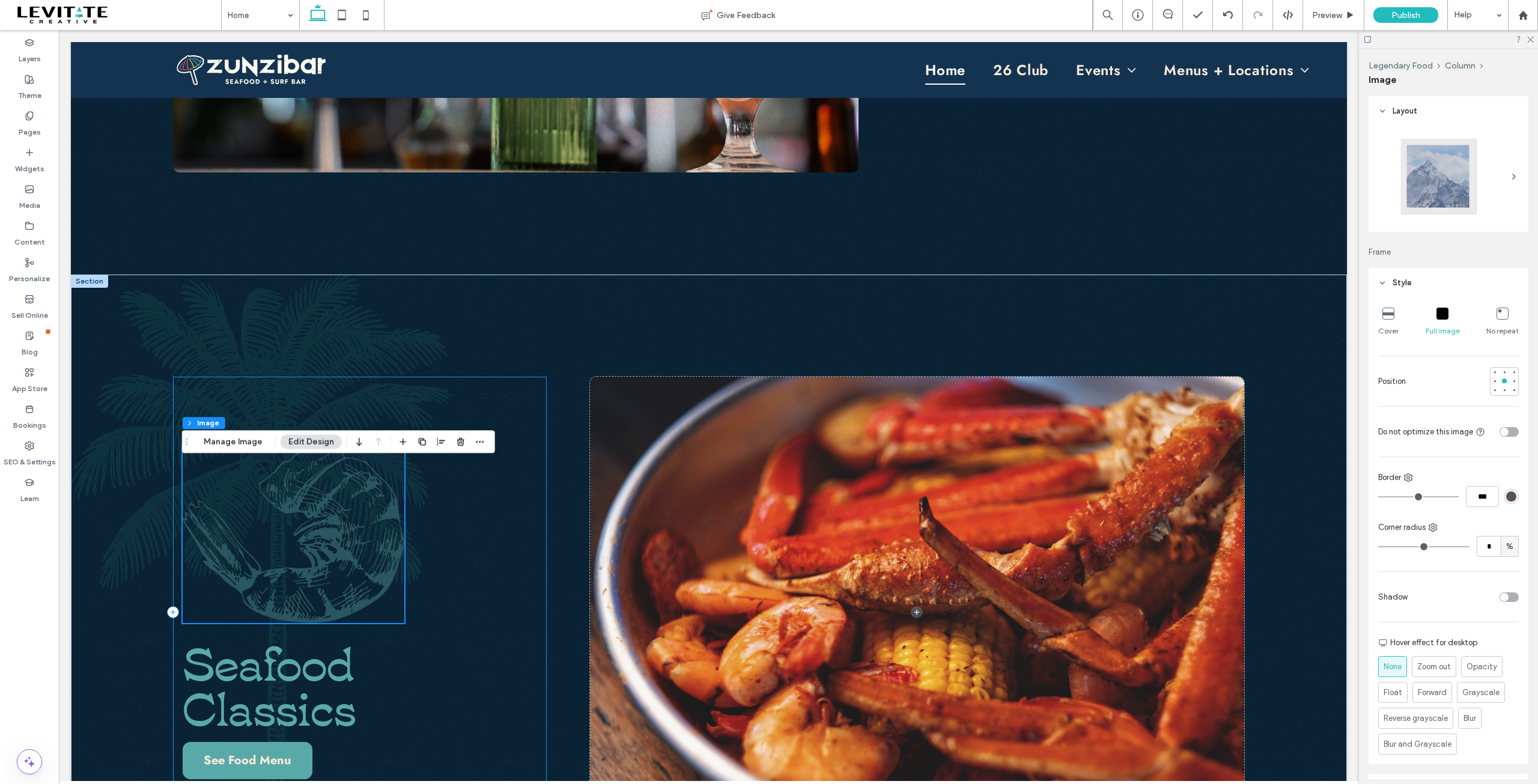
scroll to position [1312, 0]
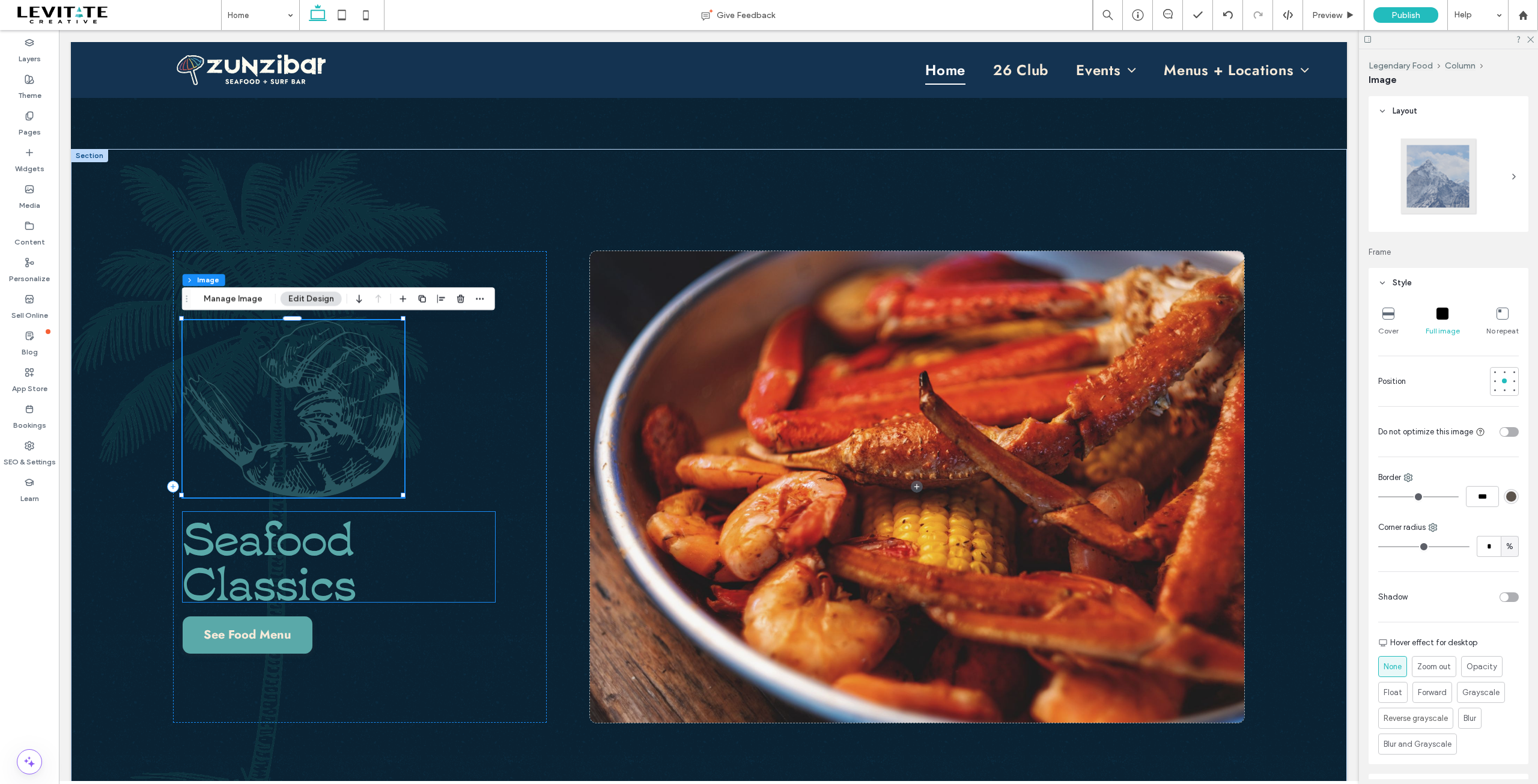
click at [285, 536] on span "Seafood Classics" at bounding box center [269, 557] width 174 height 111
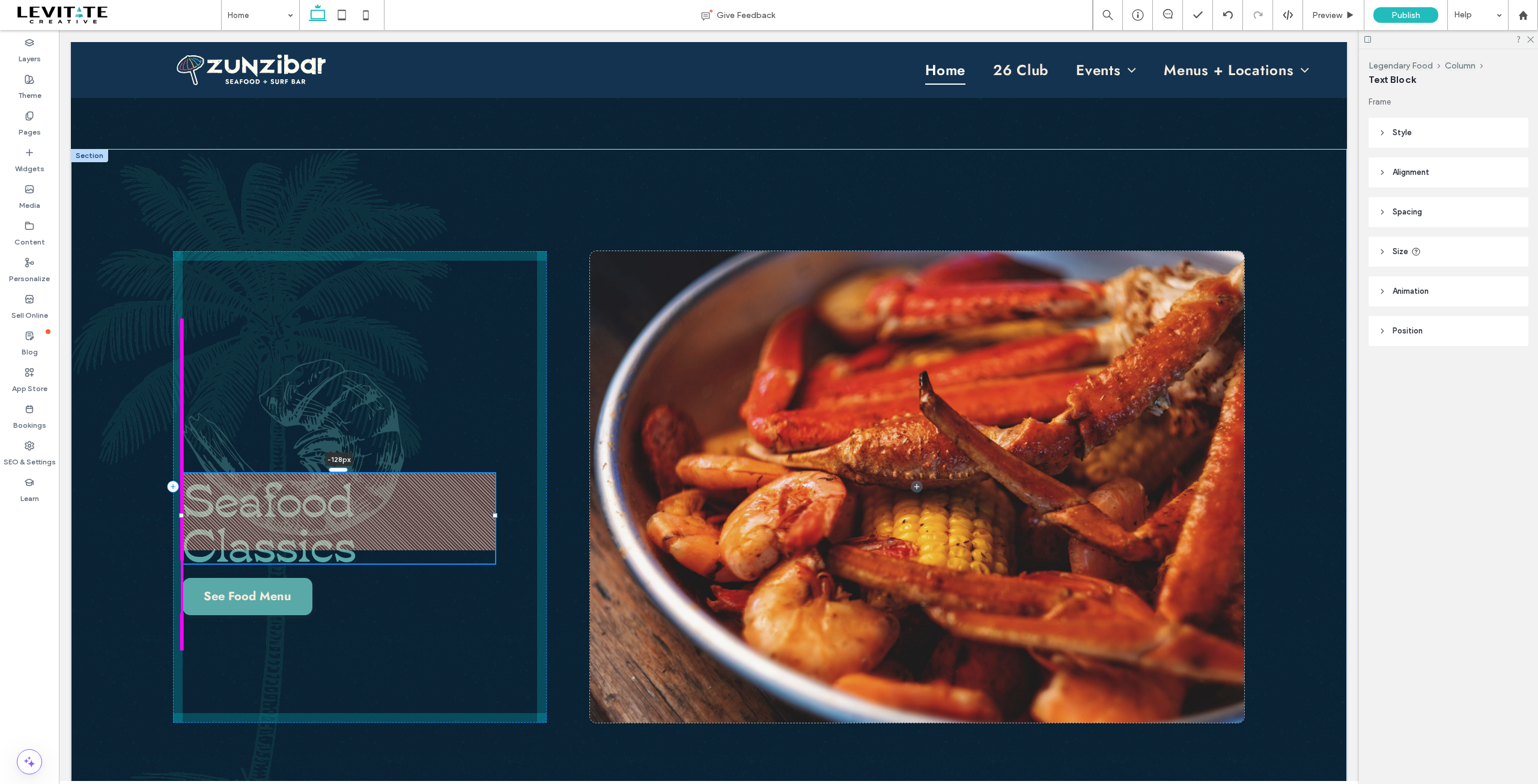
drag, startPoint x: 338, startPoint y: 510, endPoint x: 355, endPoint y: 433, distance: 78.9
click at [355, 433] on div "Seafood Classics -128px See Food Menu" at bounding box center [709, 487] width 1276 height 676
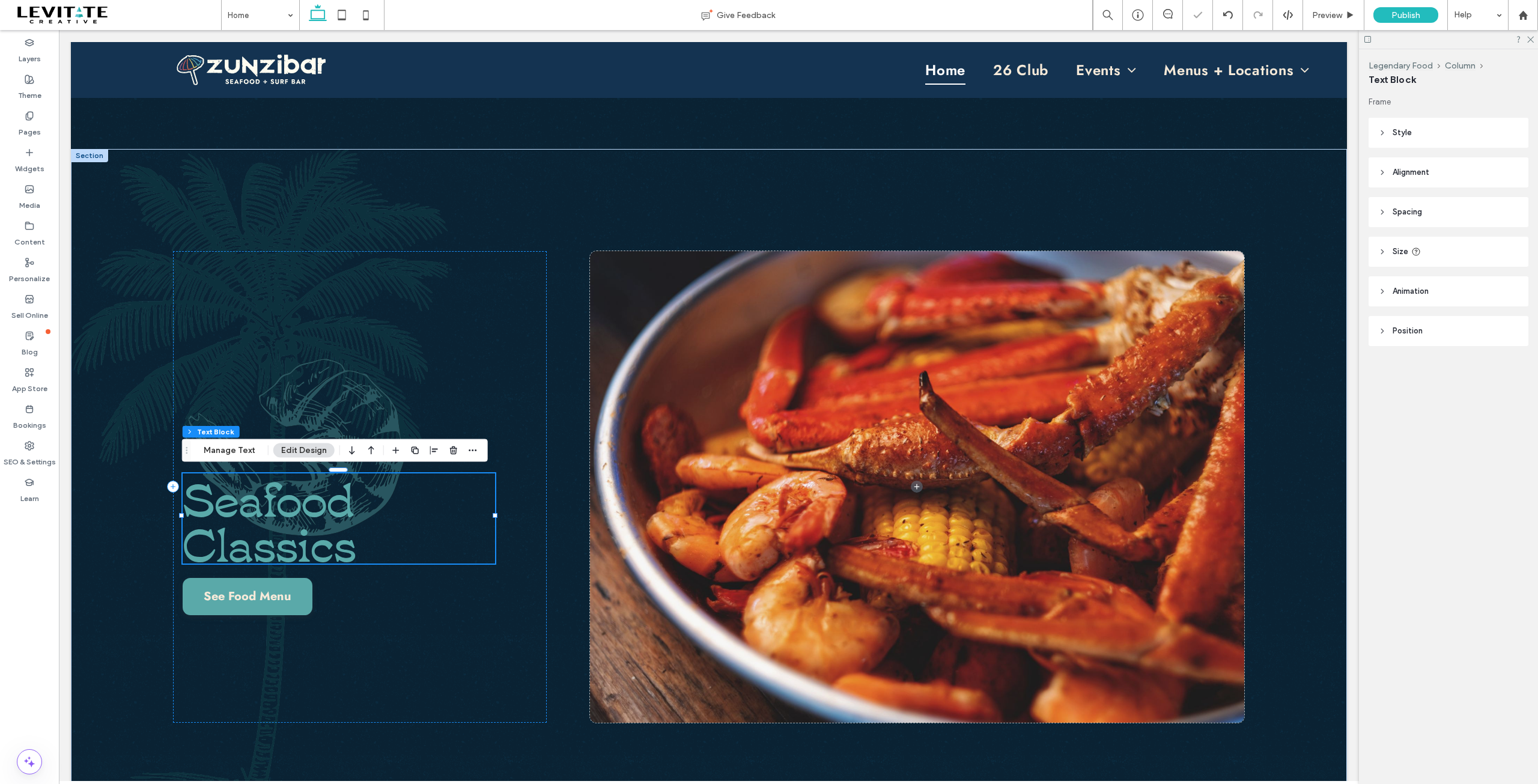
click at [375, 395] on img at bounding box center [294, 447] width 222 height 176
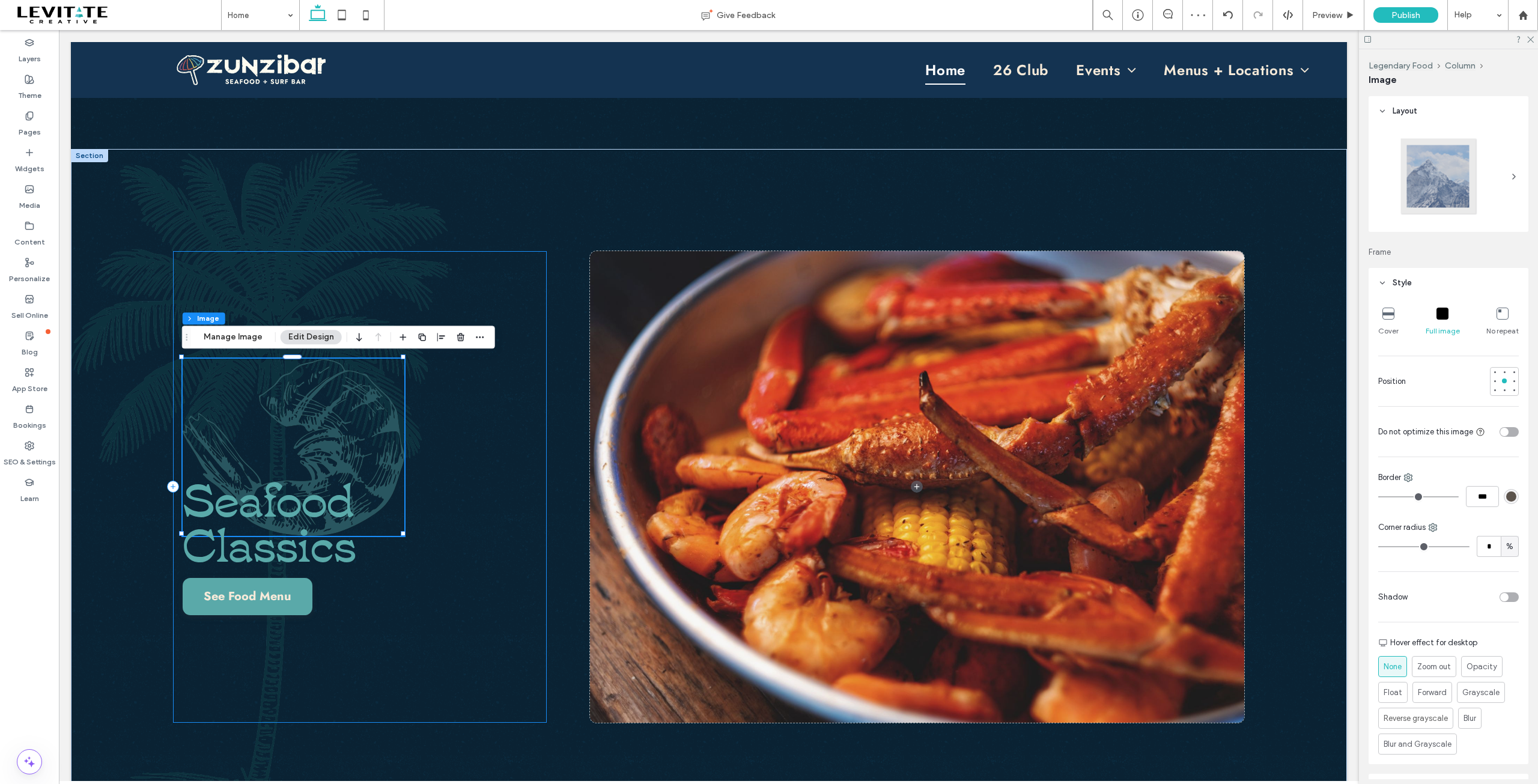
click at [511, 544] on div "Seafood Classics See Food Menu" at bounding box center [359, 486] width 374 height 471
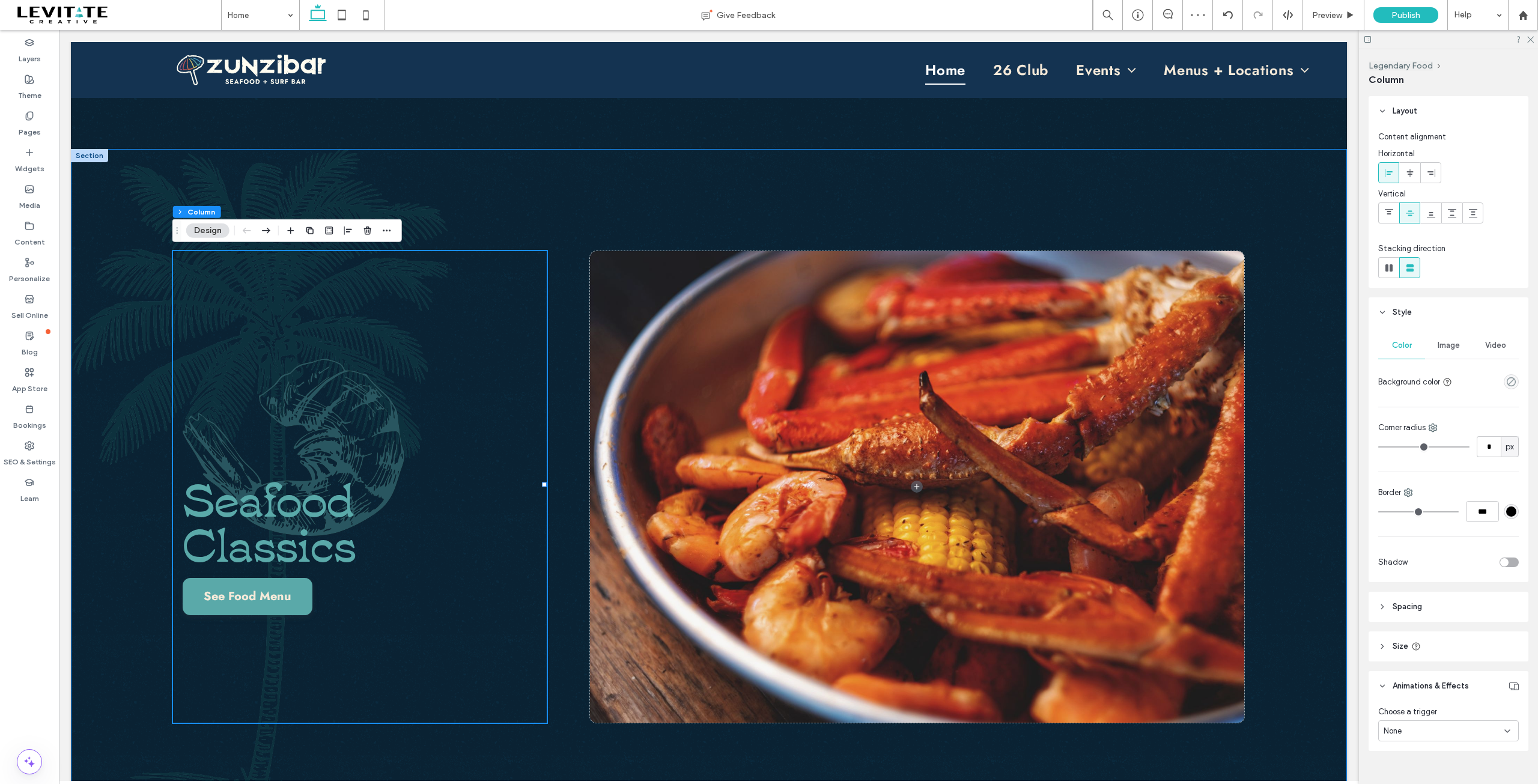
click at [566, 415] on div "Seafood Classics See Food Menu" at bounding box center [709, 487] width 1276 height 676
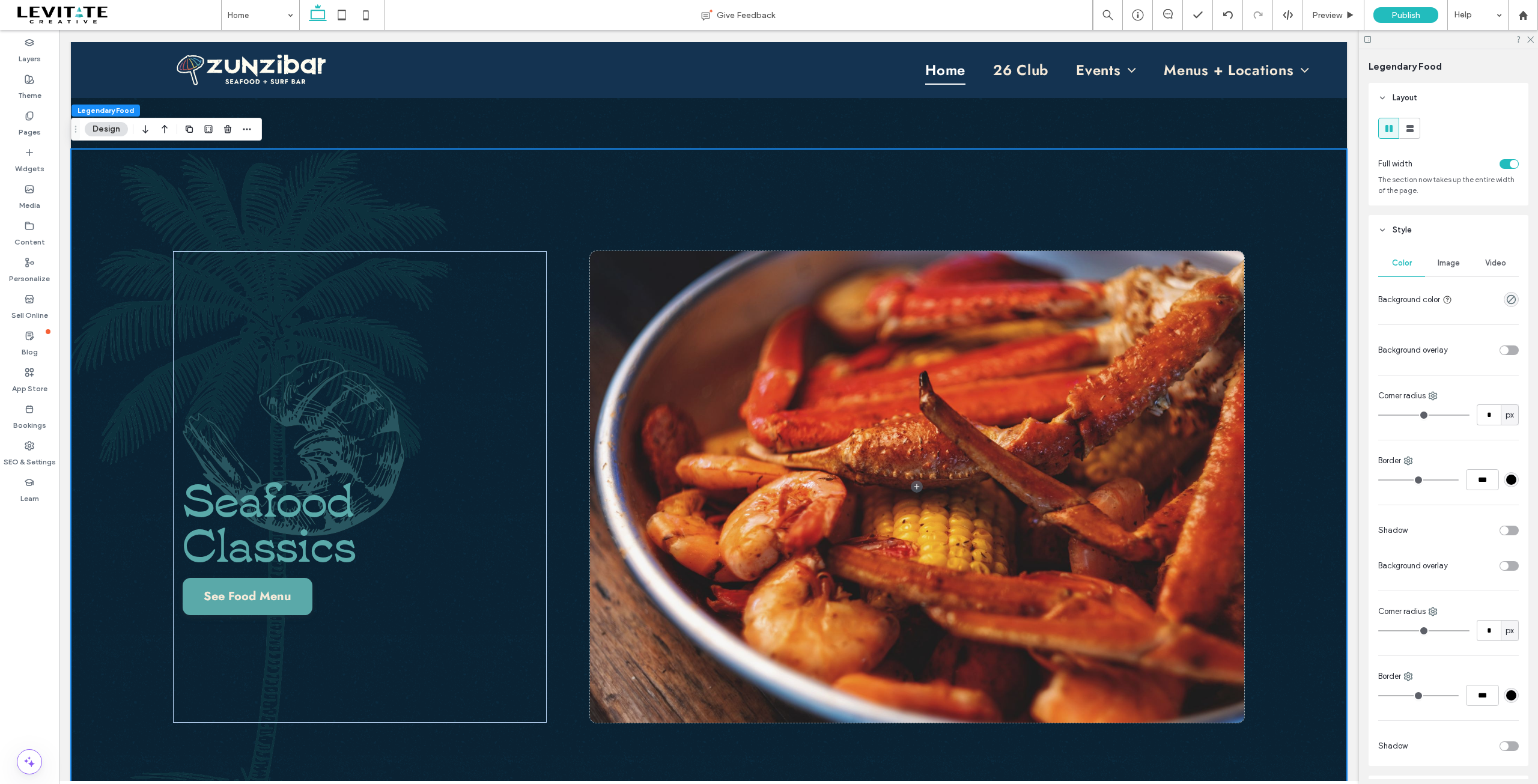
click at [1446, 262] on span "Image" at bounding box center [1449, 263] width 22 height 10
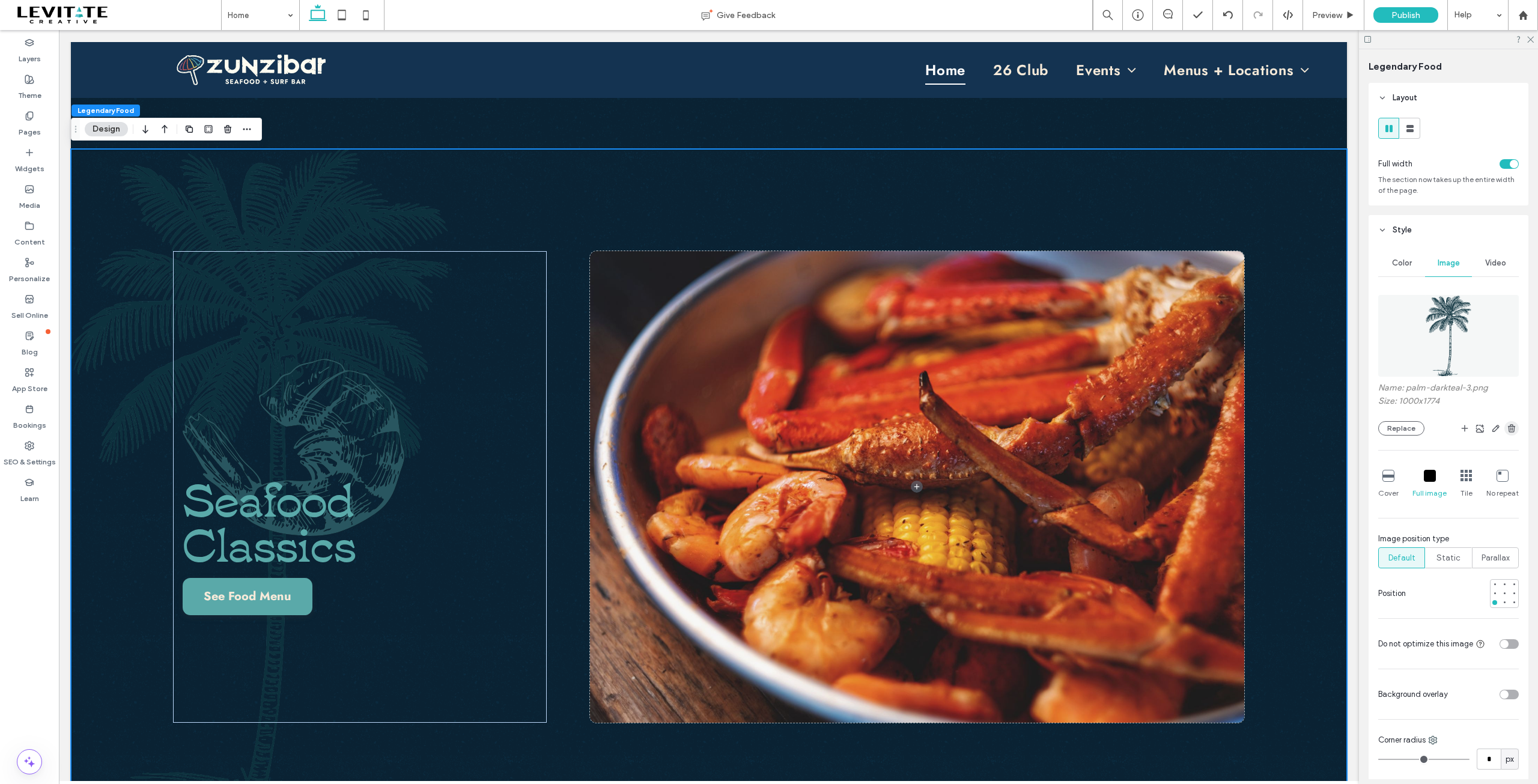
click at [1507, 427] on icon "button" at bounding box center [1512, 428] width 10 height 10
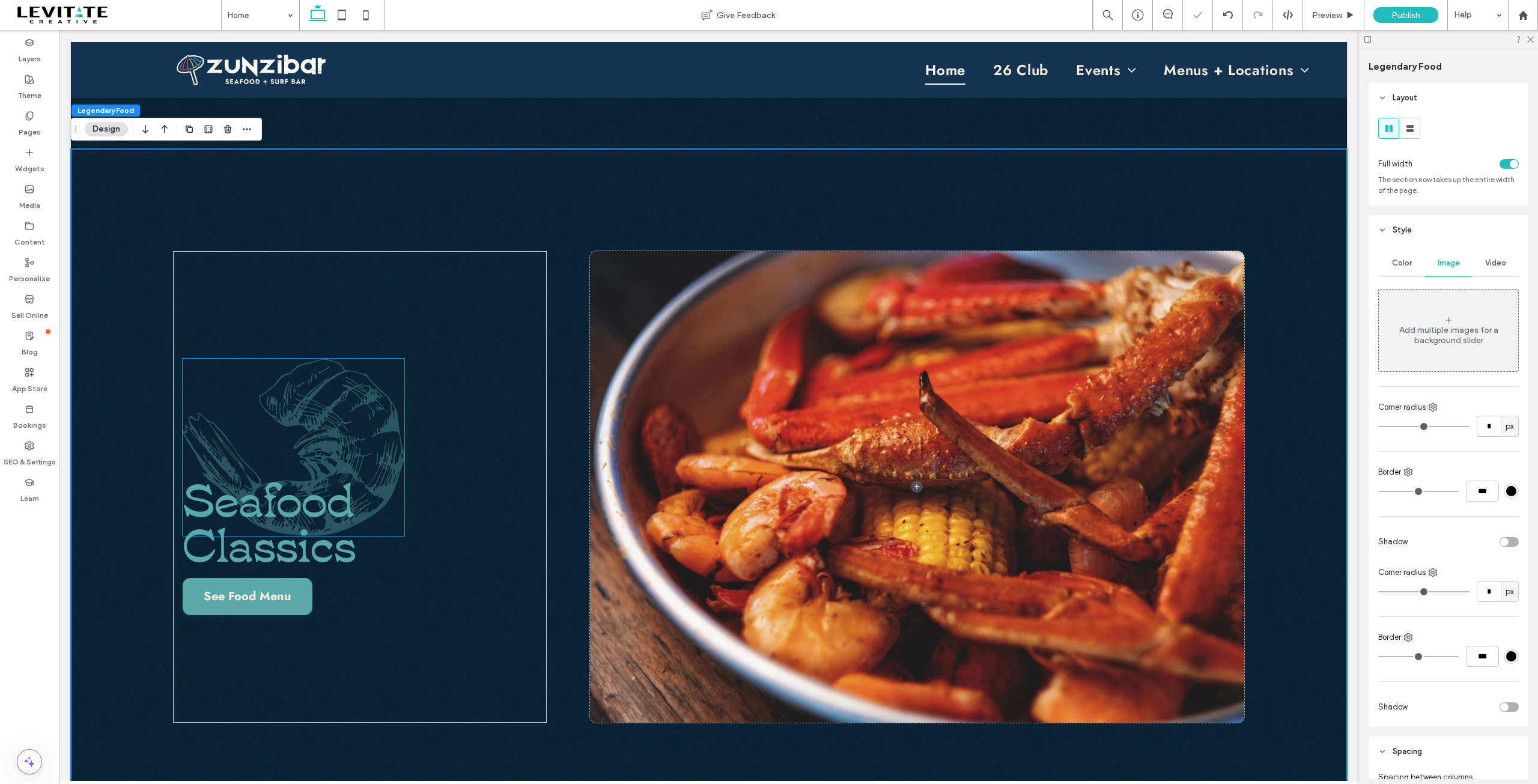
click at [353, 408] on img at bounding box center [294, 447] width 222 height 176
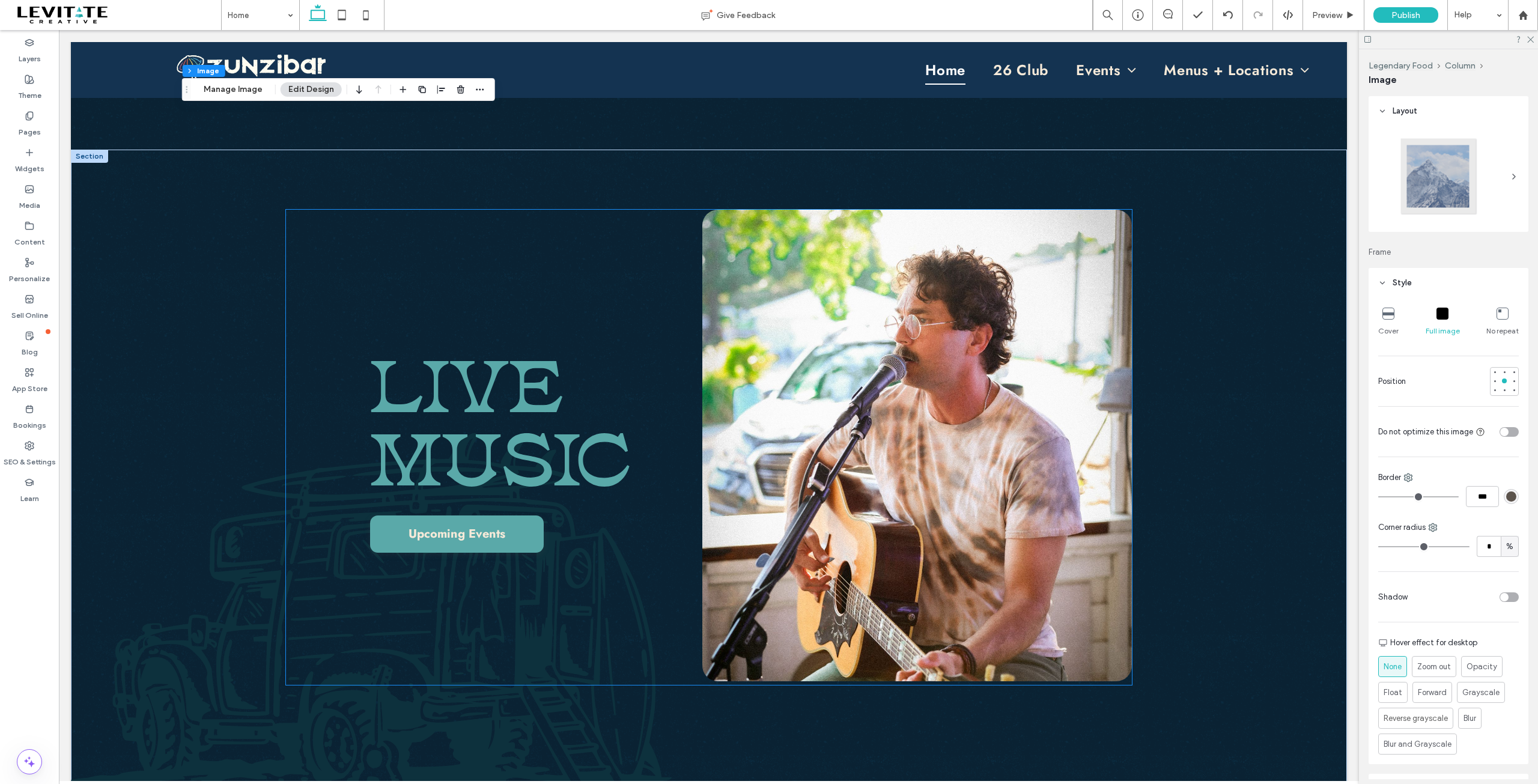
scroll to position [3113, 0]
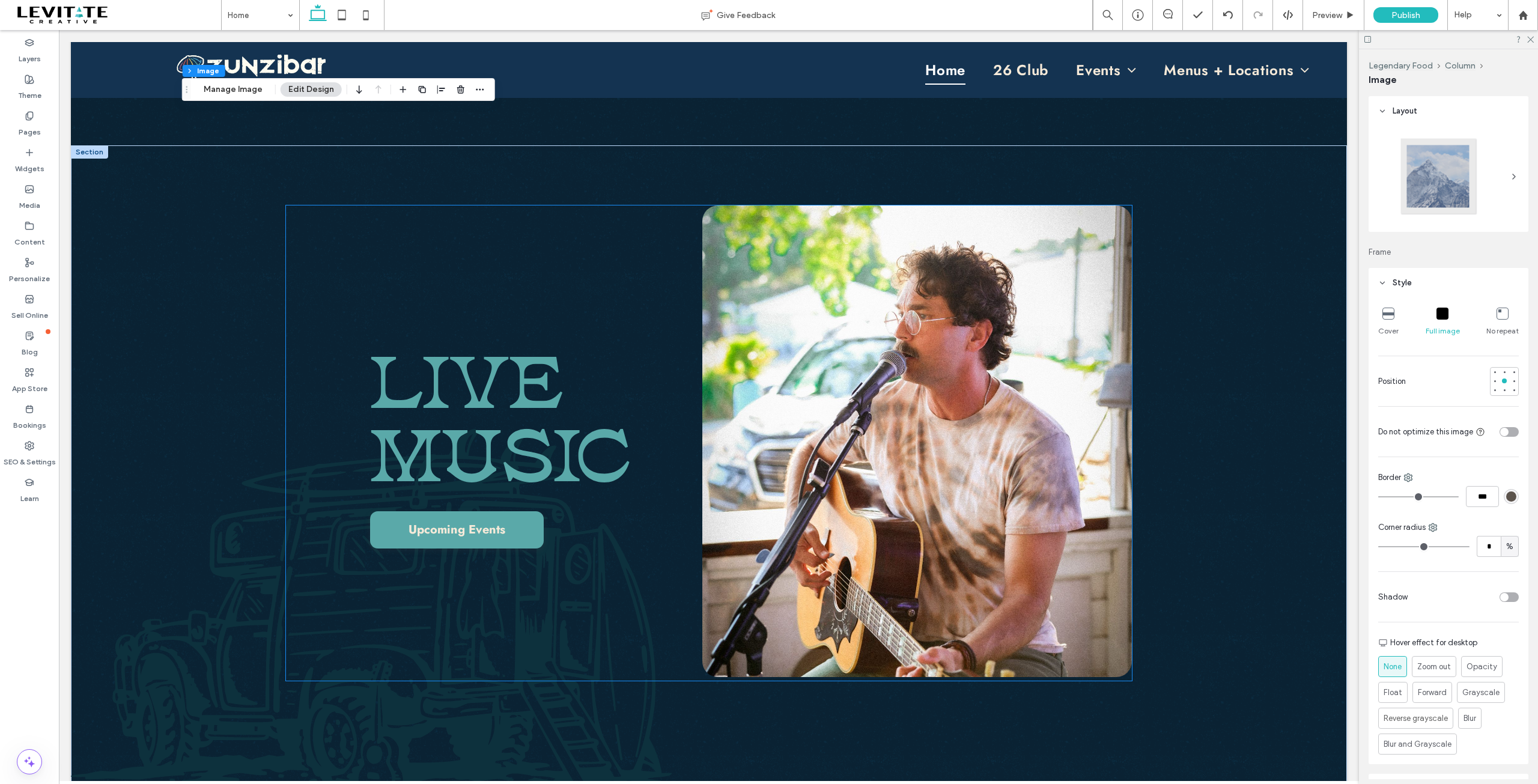
click at [462, 406] on span "LIVE MUSIC" at bounding box center [500, 411] width 261 height 180
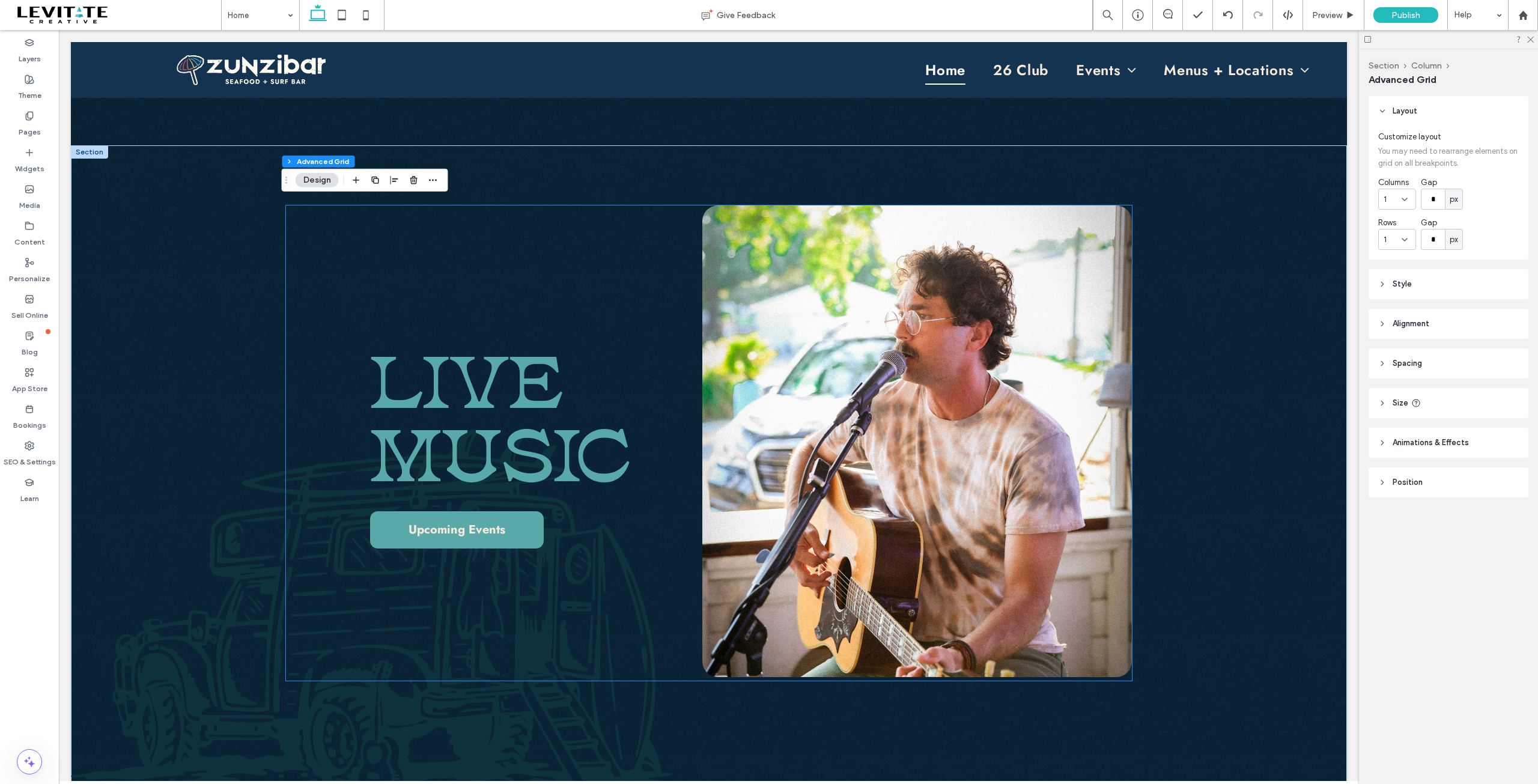
click at [462, 404] on span "LIVE MUSIC" at bounding box center [500, 411] width 261 height 180
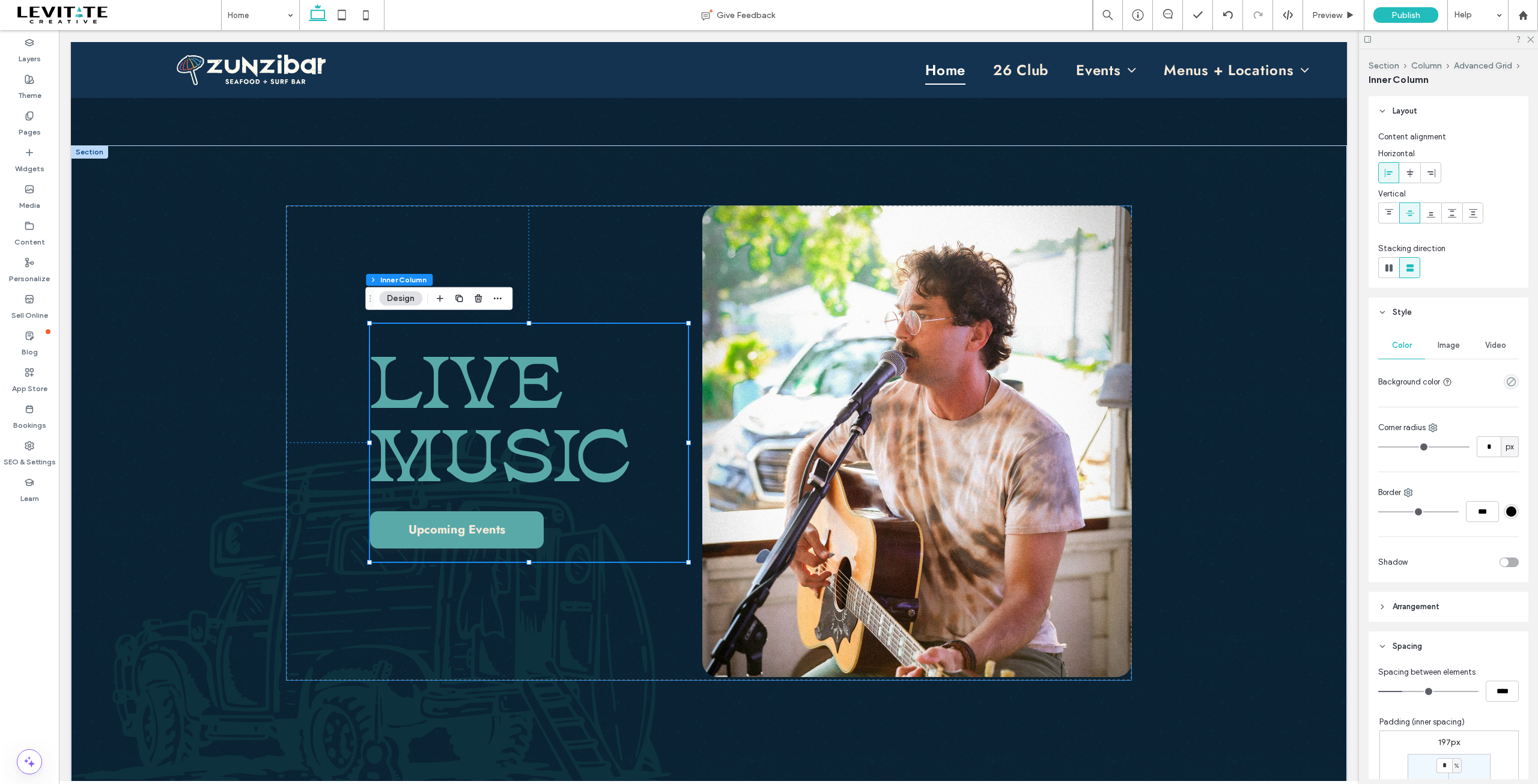
click at [462, 404] on span "LIVE MUSIC" at bounding box center [500, 411] width 261 height 180
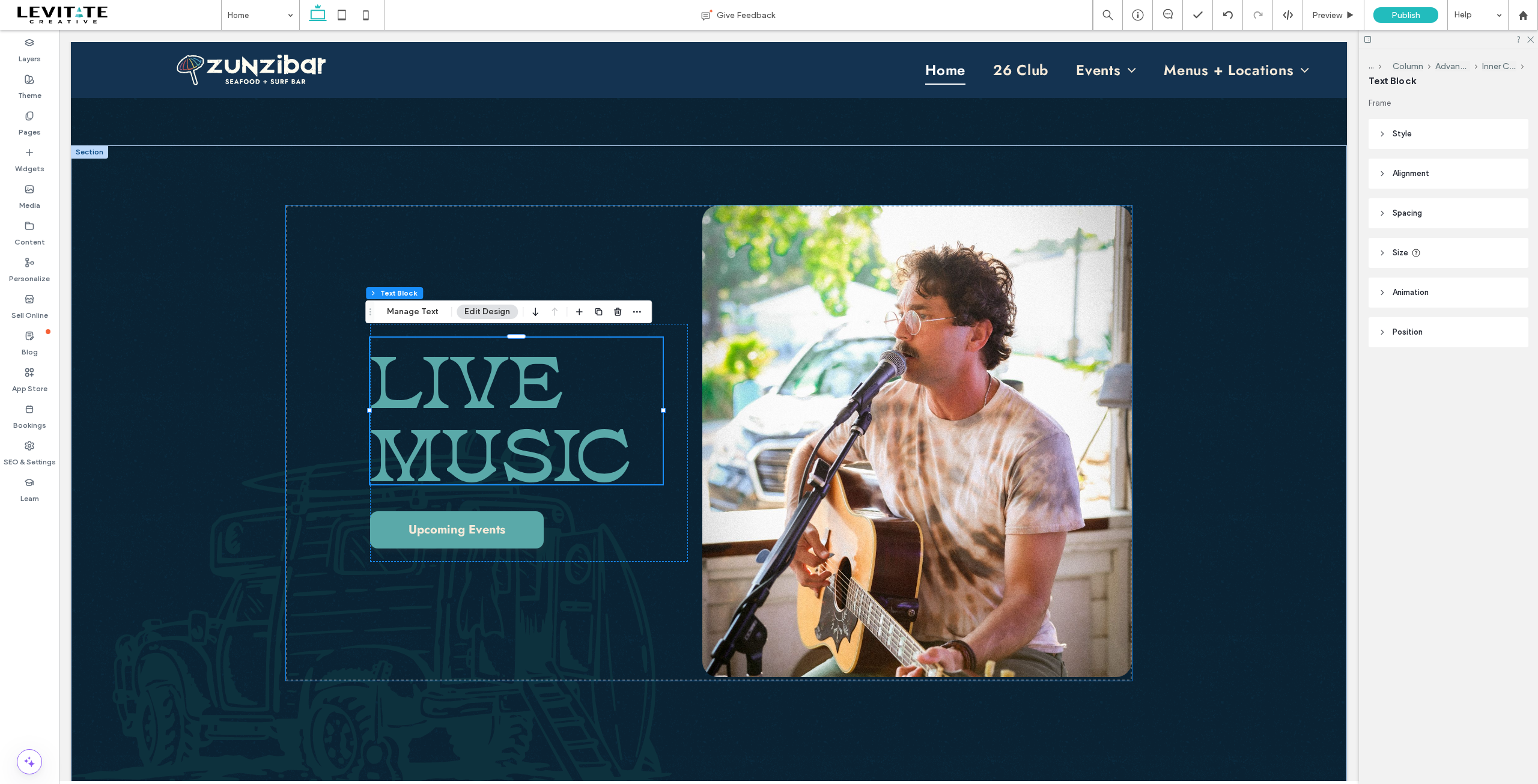
click at [462, 404] on span "LIVE MUSIC" at bounding box center [500, 411] width 261 height 180
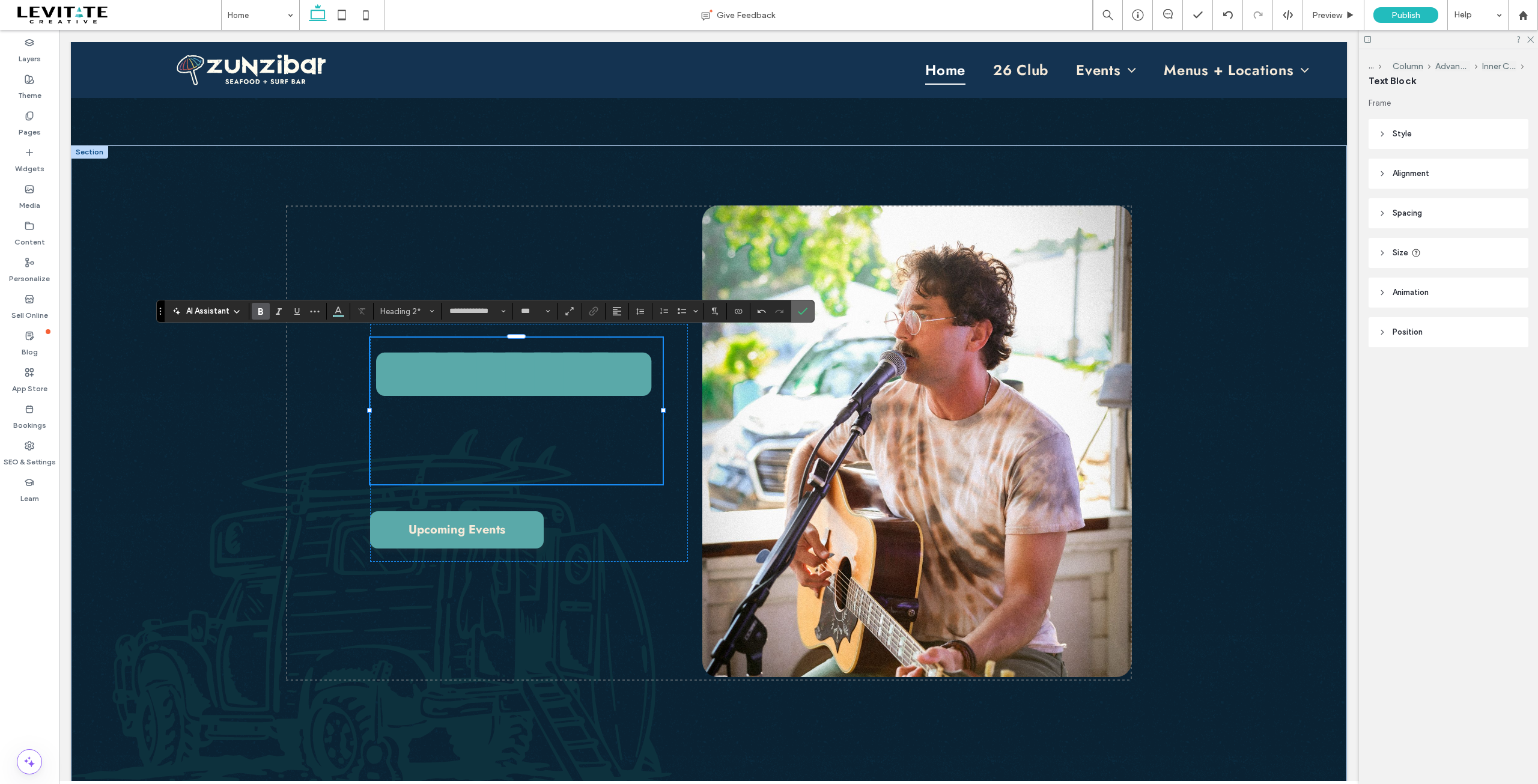
click at [804, 311] on use "Confirm" at bounding box center [803, 311] width 10 height 7
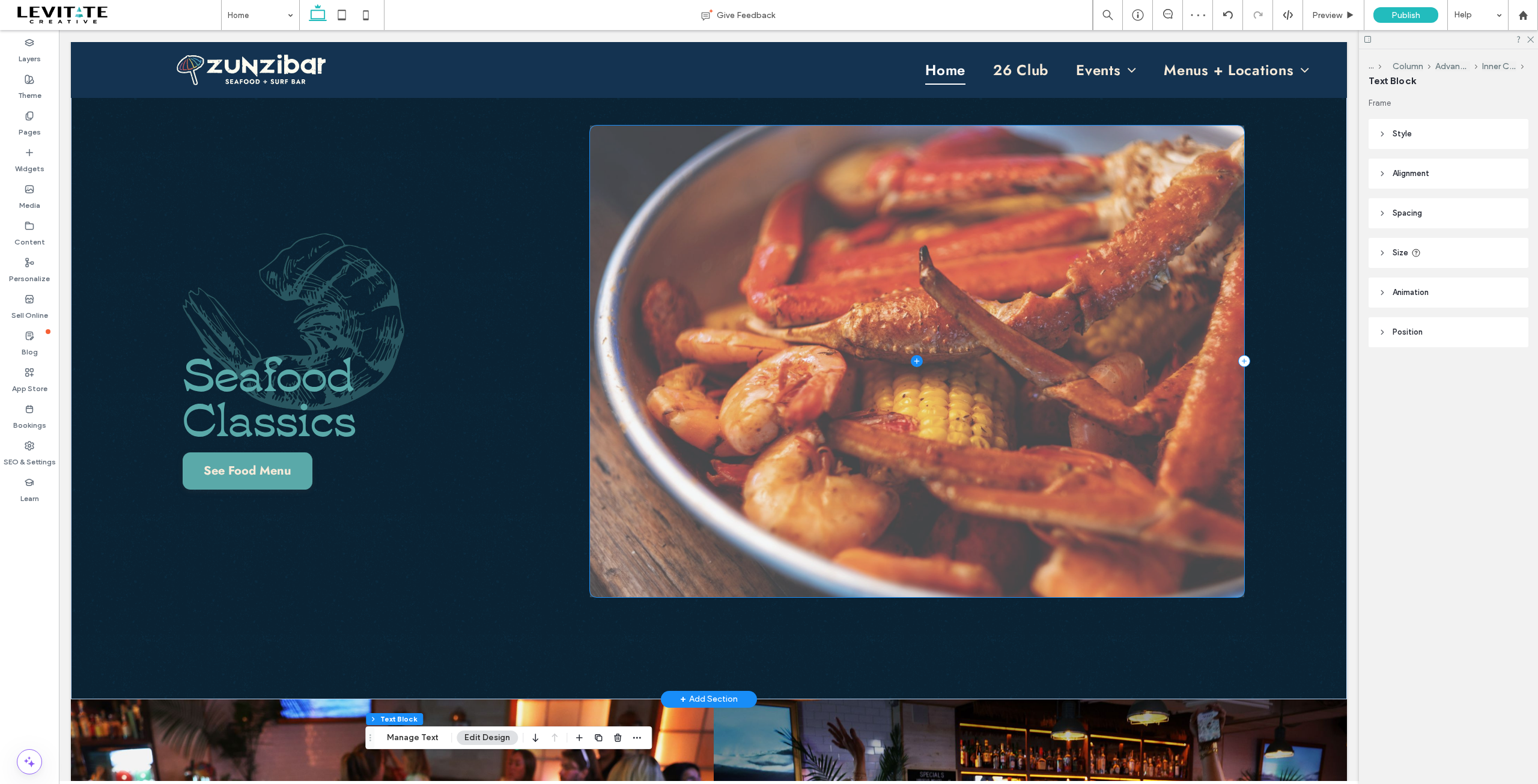
scroll to position [1372, 0]
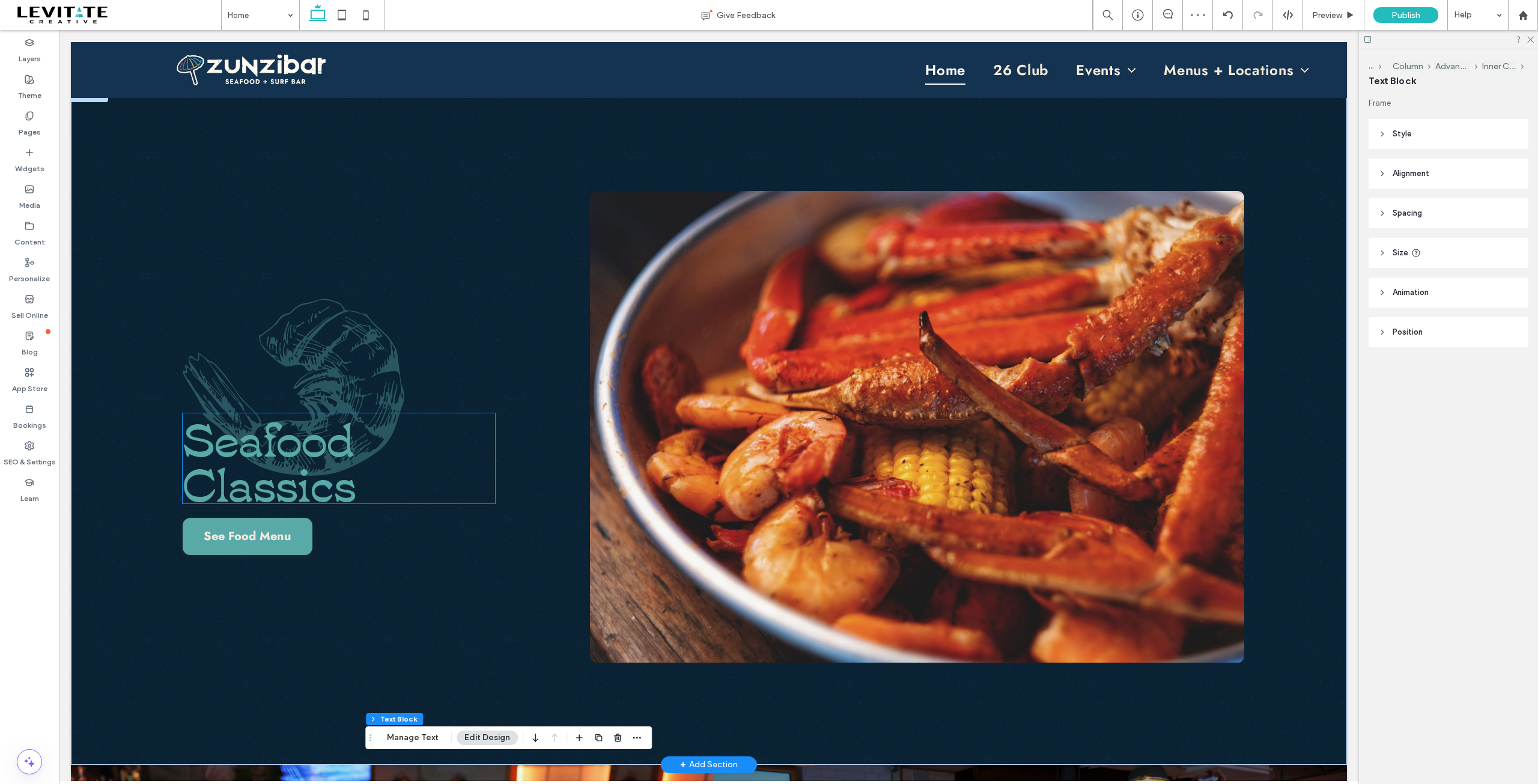
click at [283, 483] on span "Seafood Classics" at bounding box center [269, 459] width 174 height 111
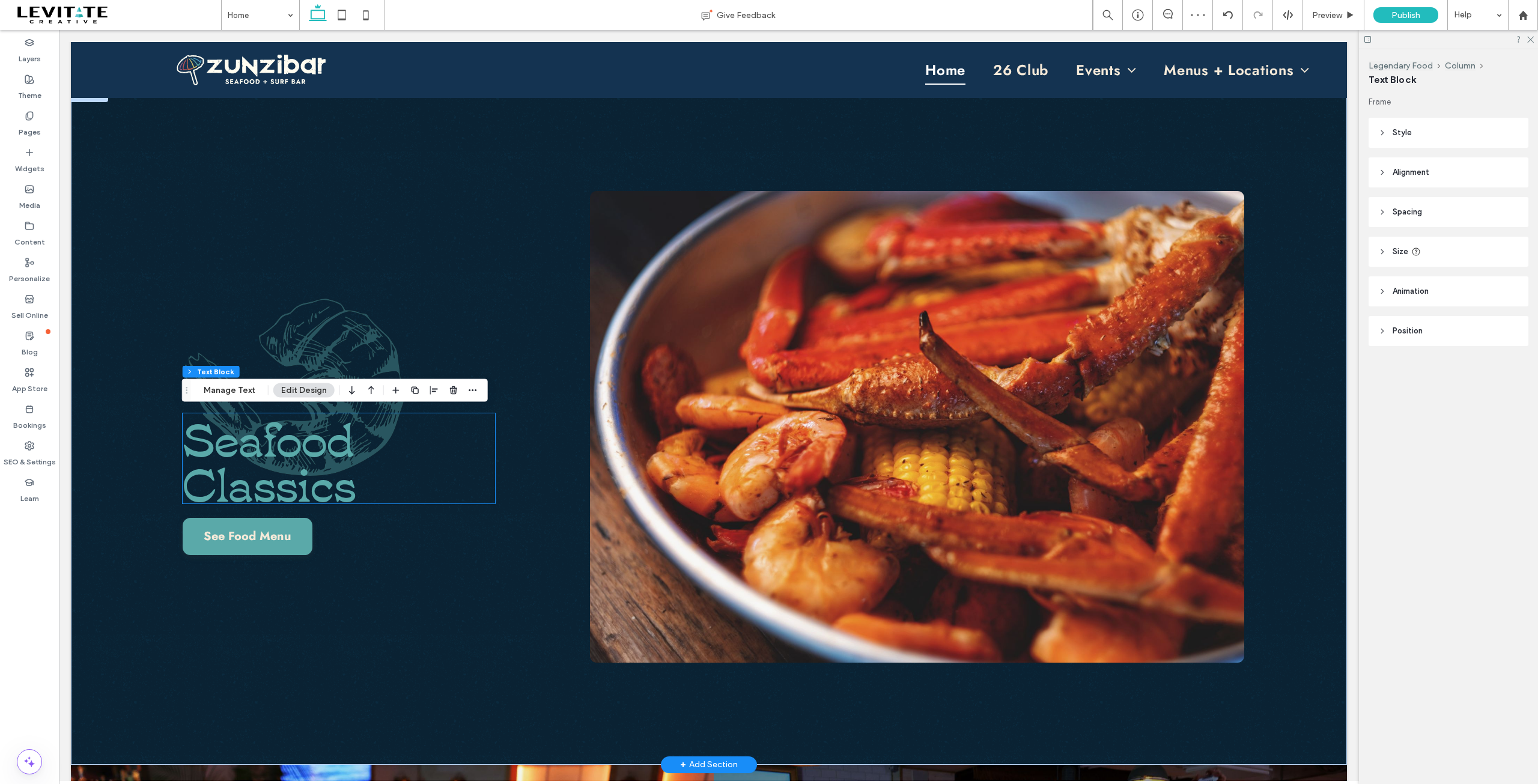
click at [283, 483] on div "Seafood Classics" at bounding box center [339, 458] width 313 height 90
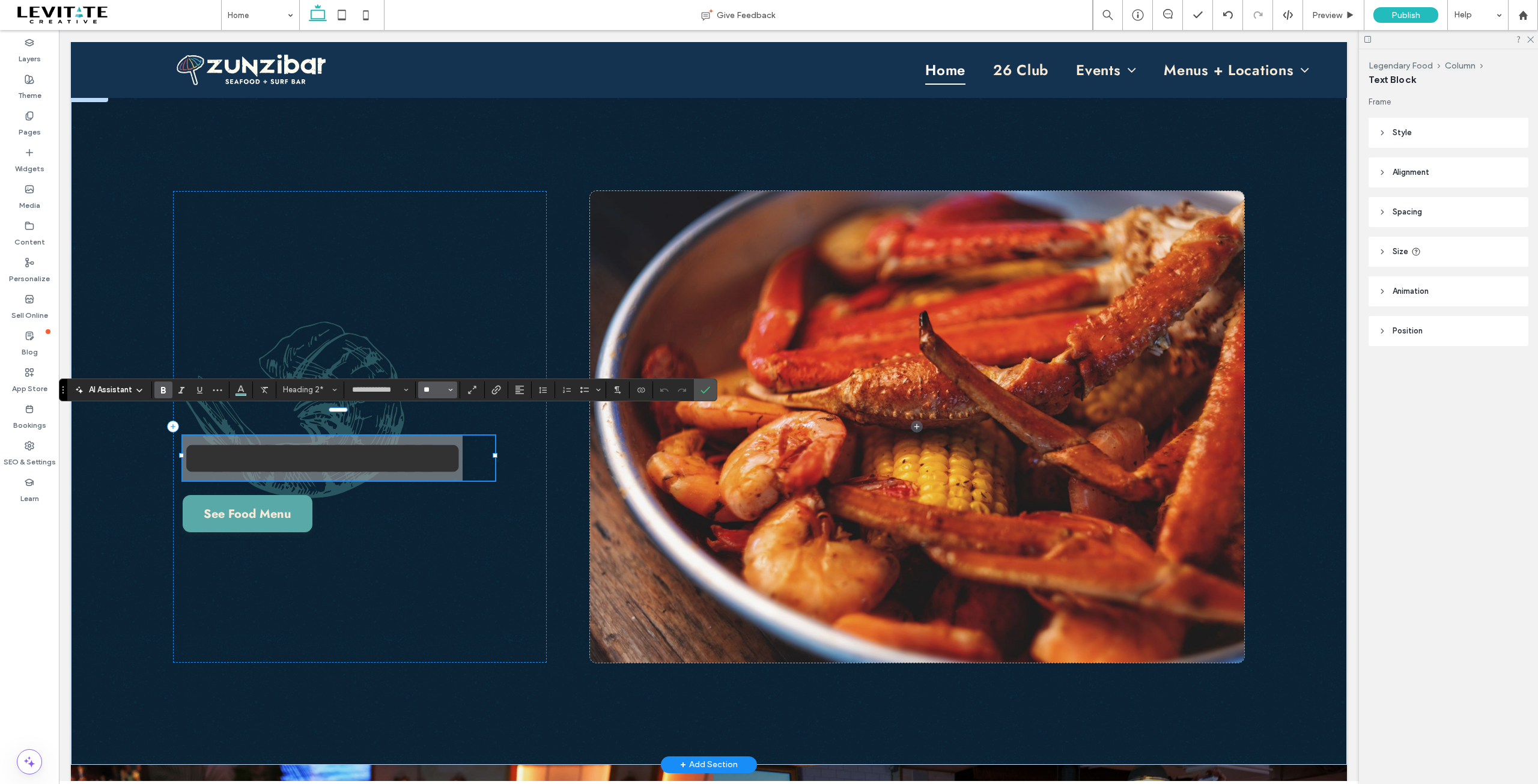
click at [438, 387] on input "**" at bounding box center [434, 390] width 24 height 10
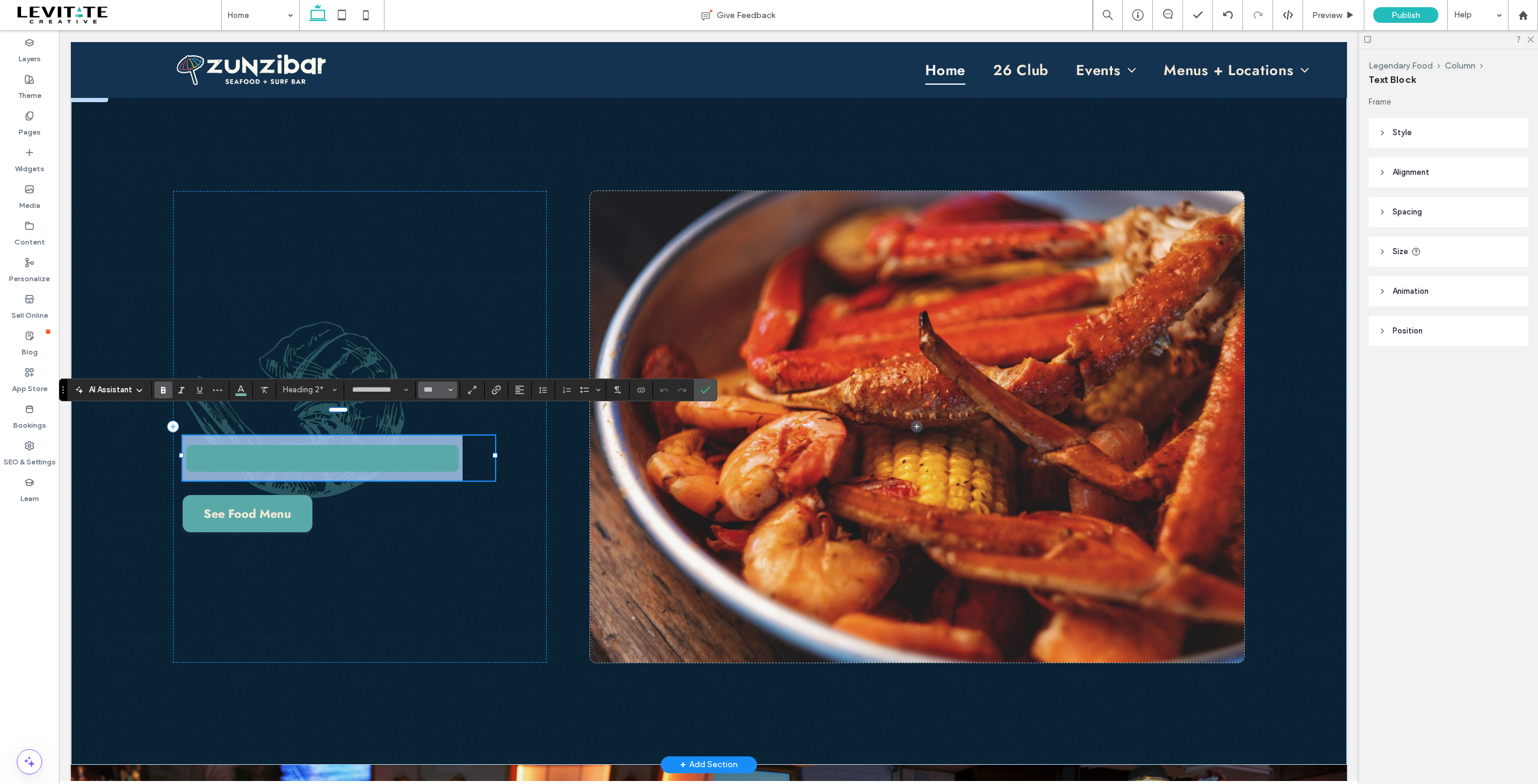
type input "***"
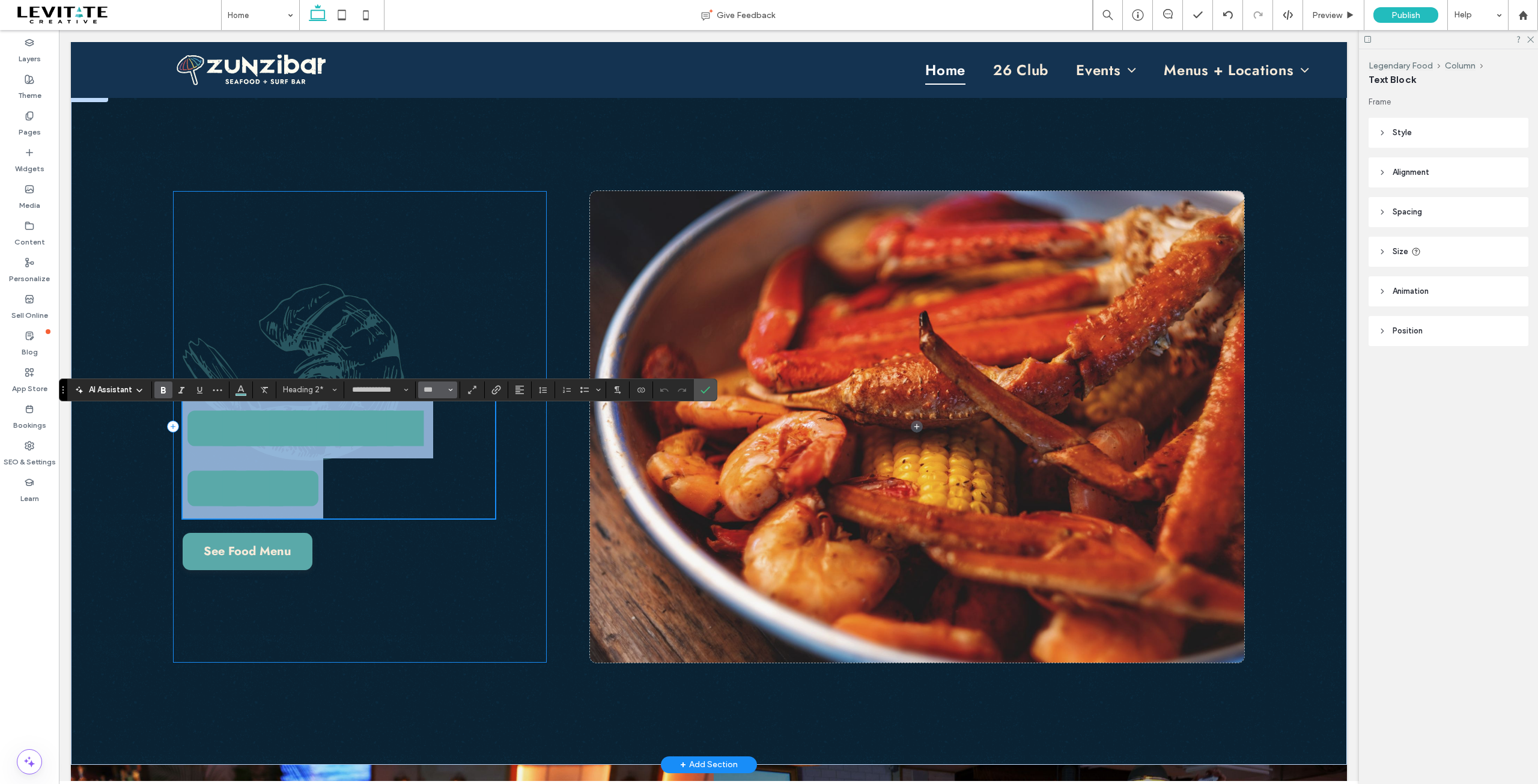
scroll to position [1357, 0]
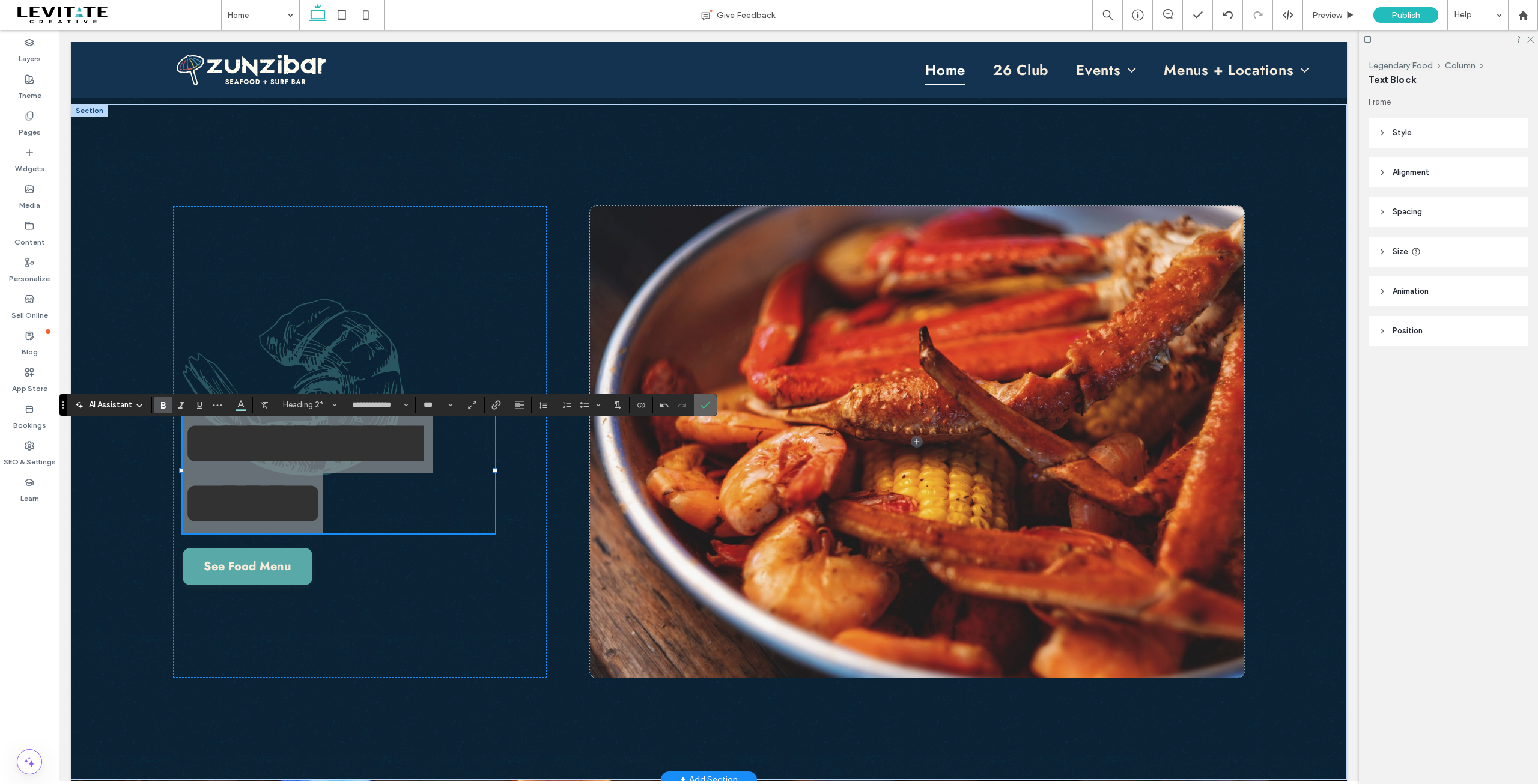
click at [708, 403] on icon "Confirm" at bounding box center [705, 404] width 10 height 10
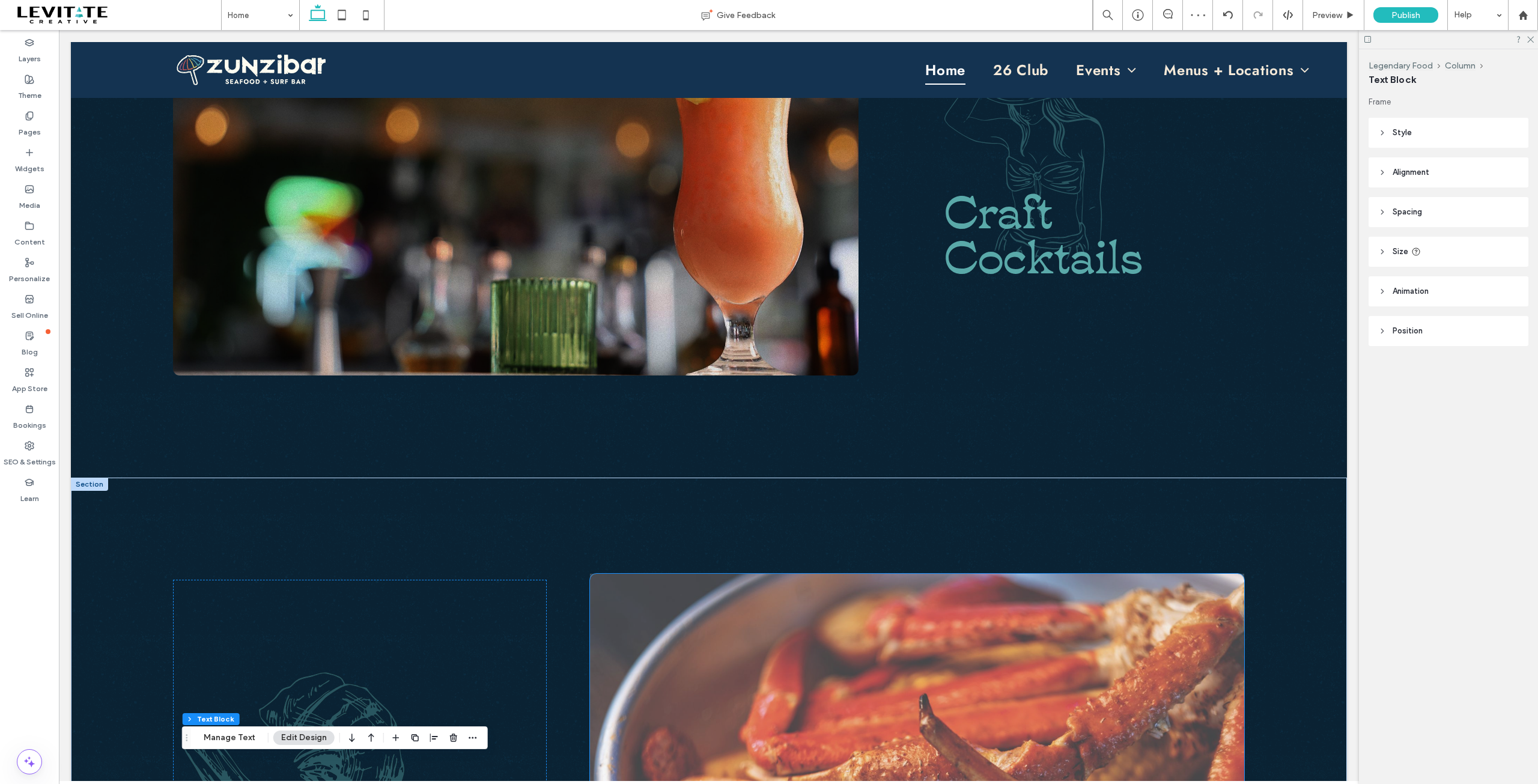
scroll to position [937, 0]
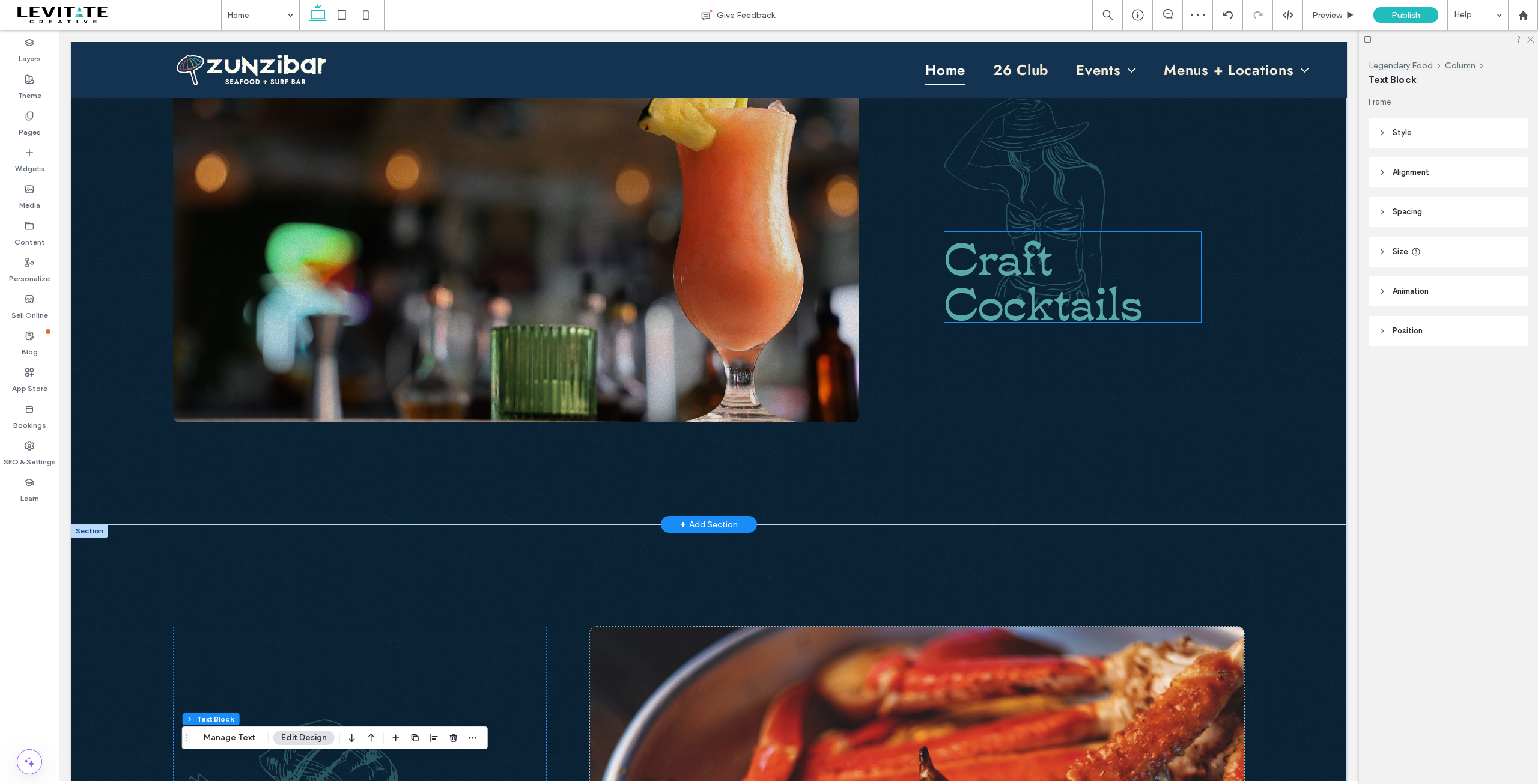
click at [1038, 292] on span "Cocktails" at bounding box center [1044, 299] width 198 height 65
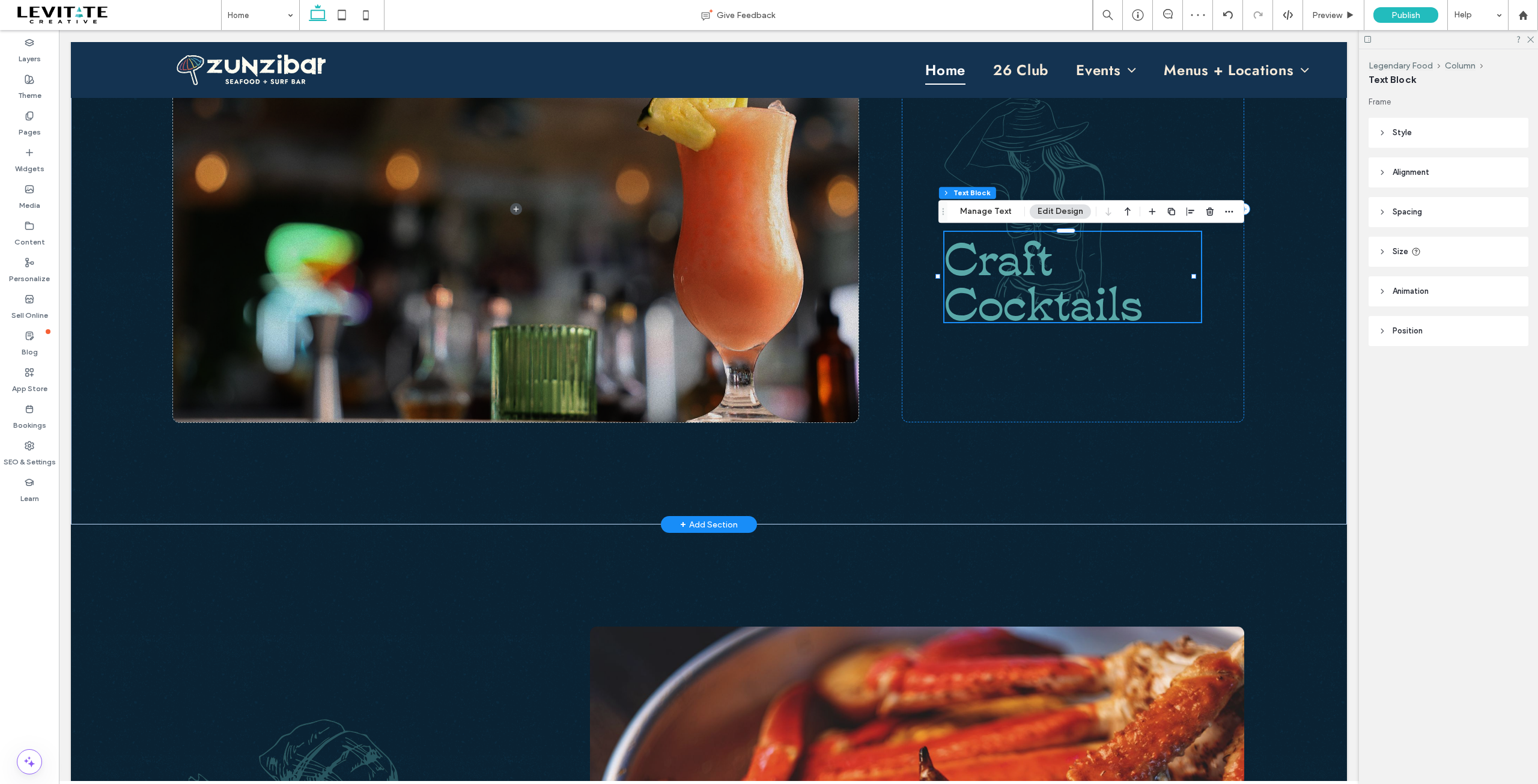
click at [1038, 292] on div "Craft Cocktails" at bounding box center [1073, 276] width 256 height 90
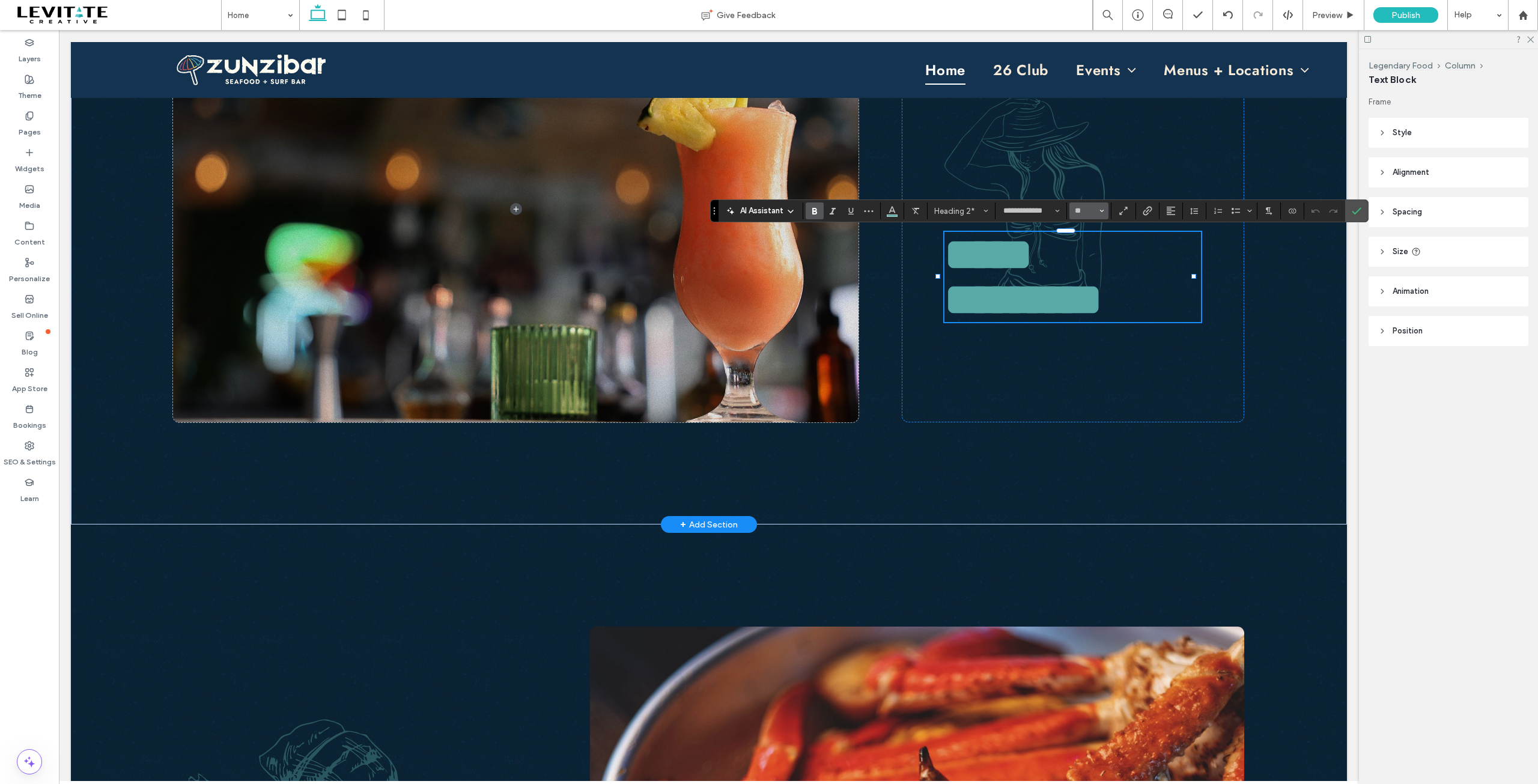
click at [1091, 217] on button "**" at bounding box center [1089, 211] width 39 height 17
click at [1087, 210] on input "Size-input" at bounding box center [1085, 211] width 24 height 10
type input "***"
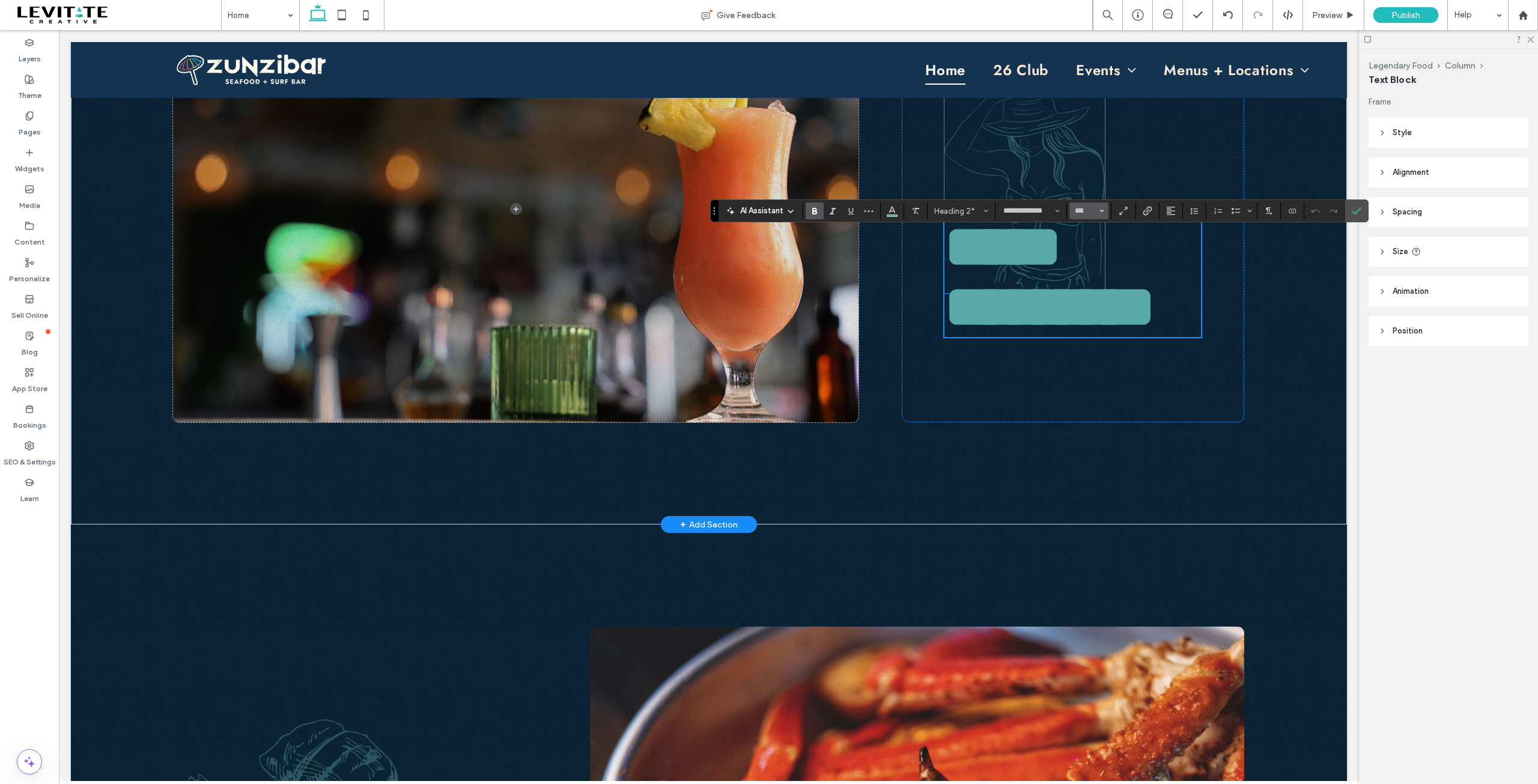
scroll to position [898, 0]
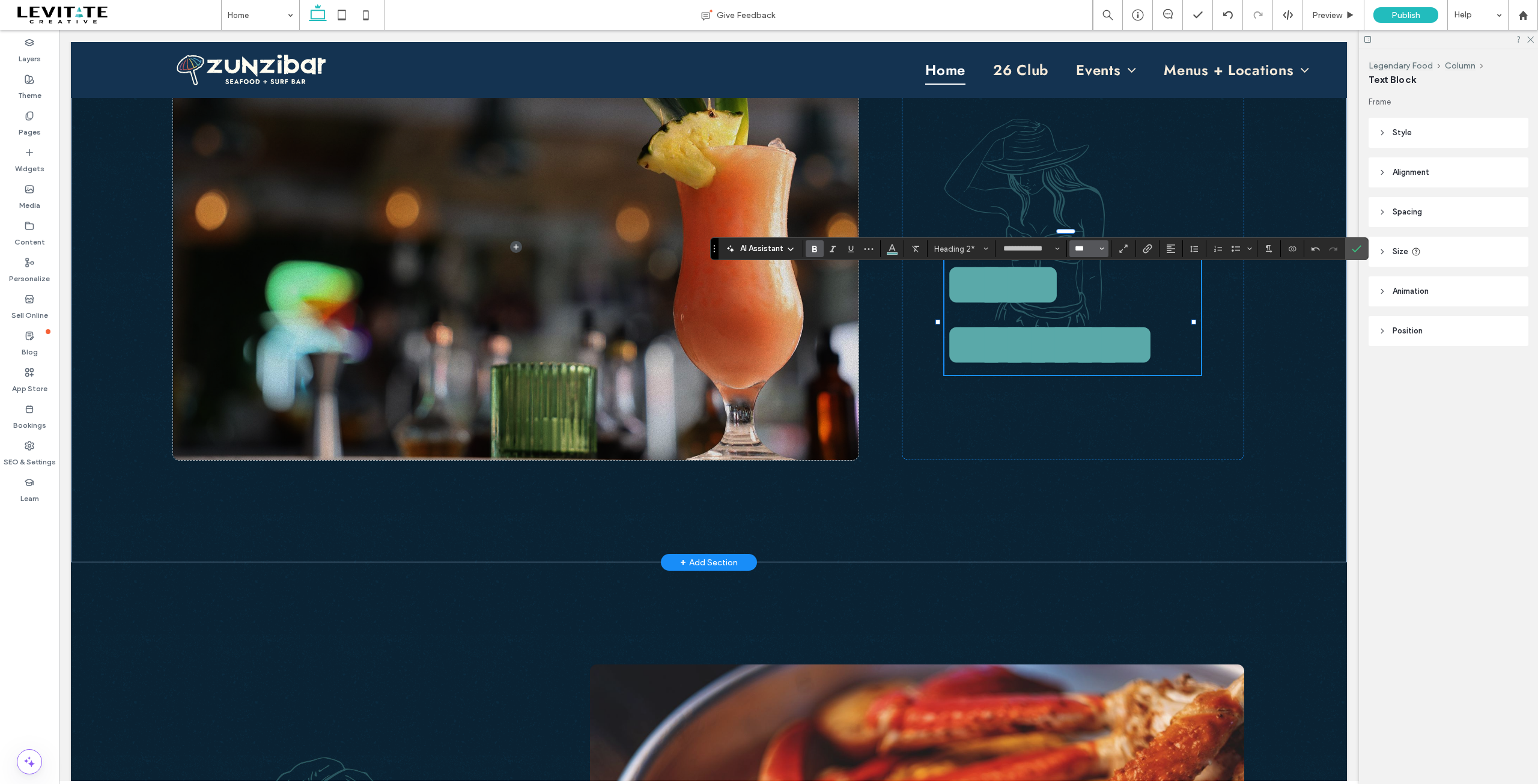
click at [1087, 253] on input "***" at bounding box center [1085, 248] width 24 height 10
type input "**"
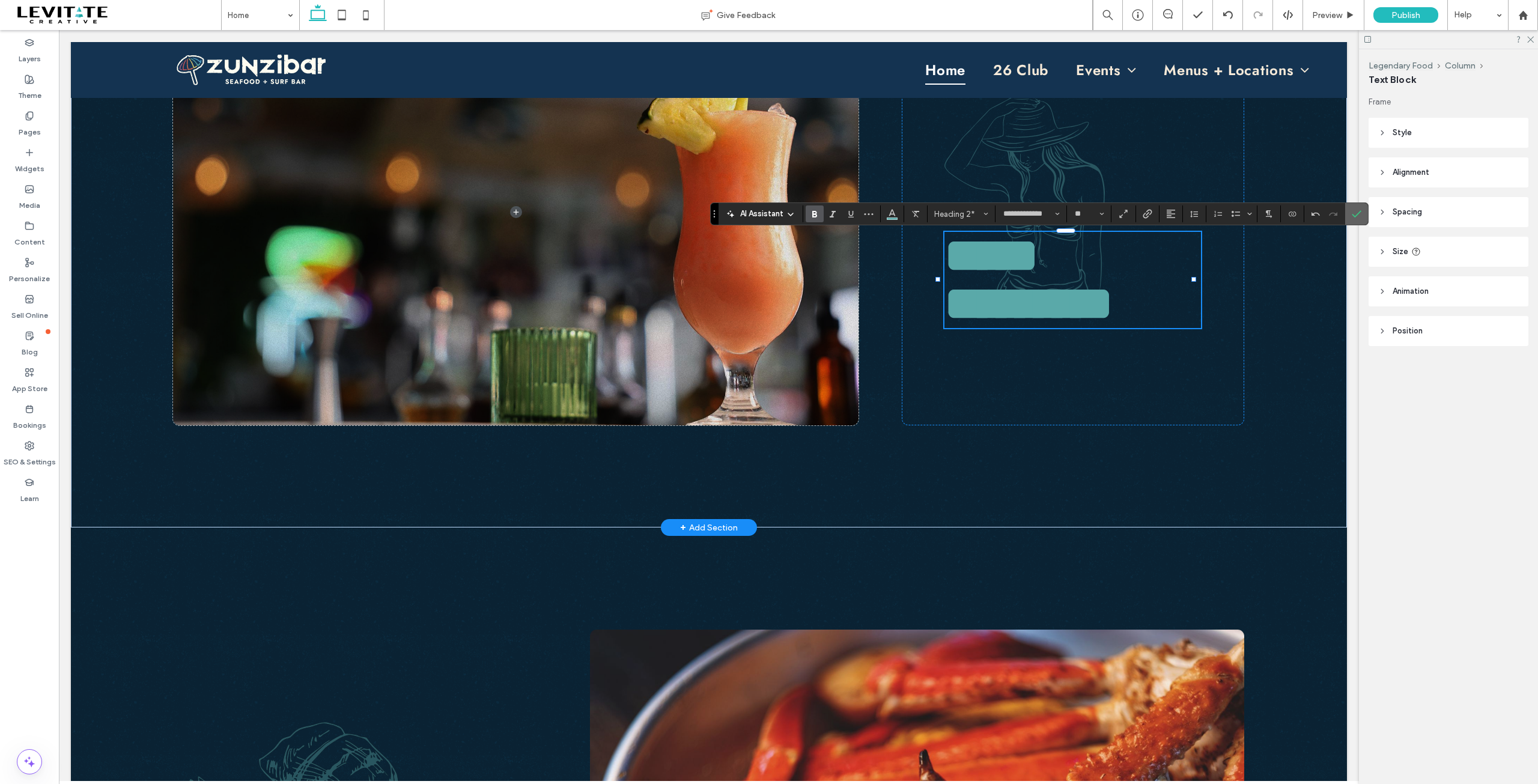
click at [1358, 214] on icon "Confirm" at bounding box center [1356, 213] width 10 height 10
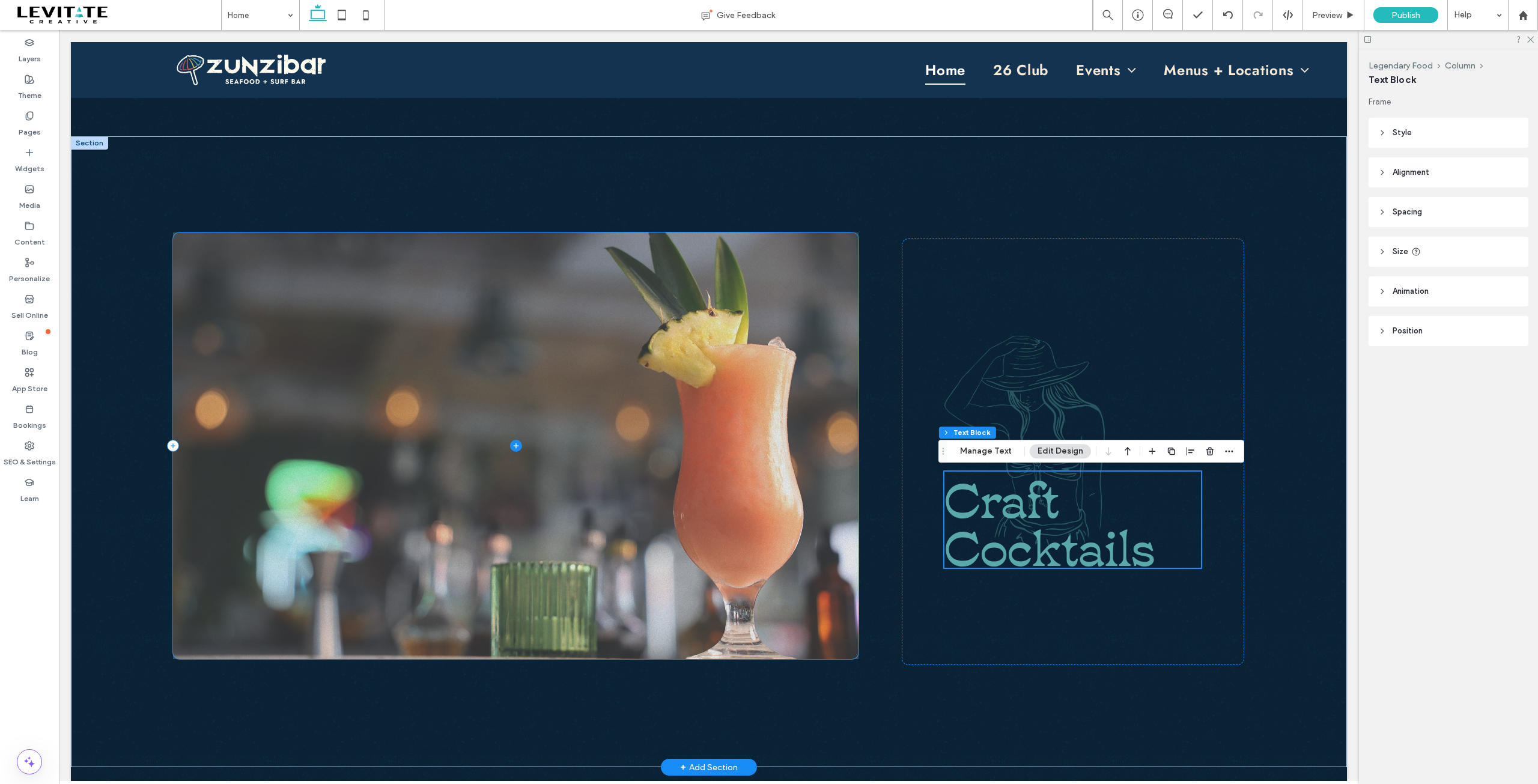
scroll to position [693, 0]
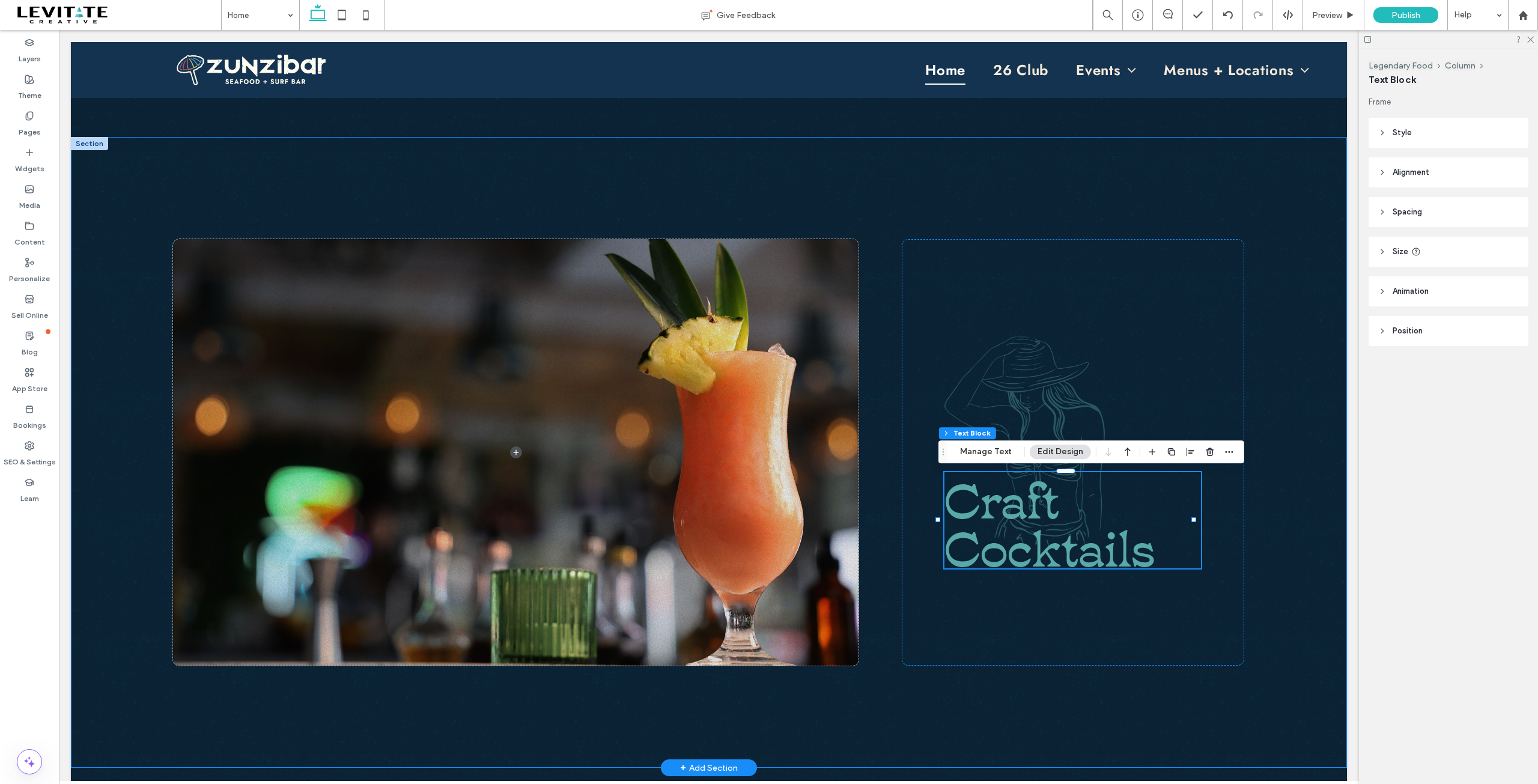
click at [891, 697] on div "Craft Cocktails" at bounding box center [709, 452] width 1276 height 630
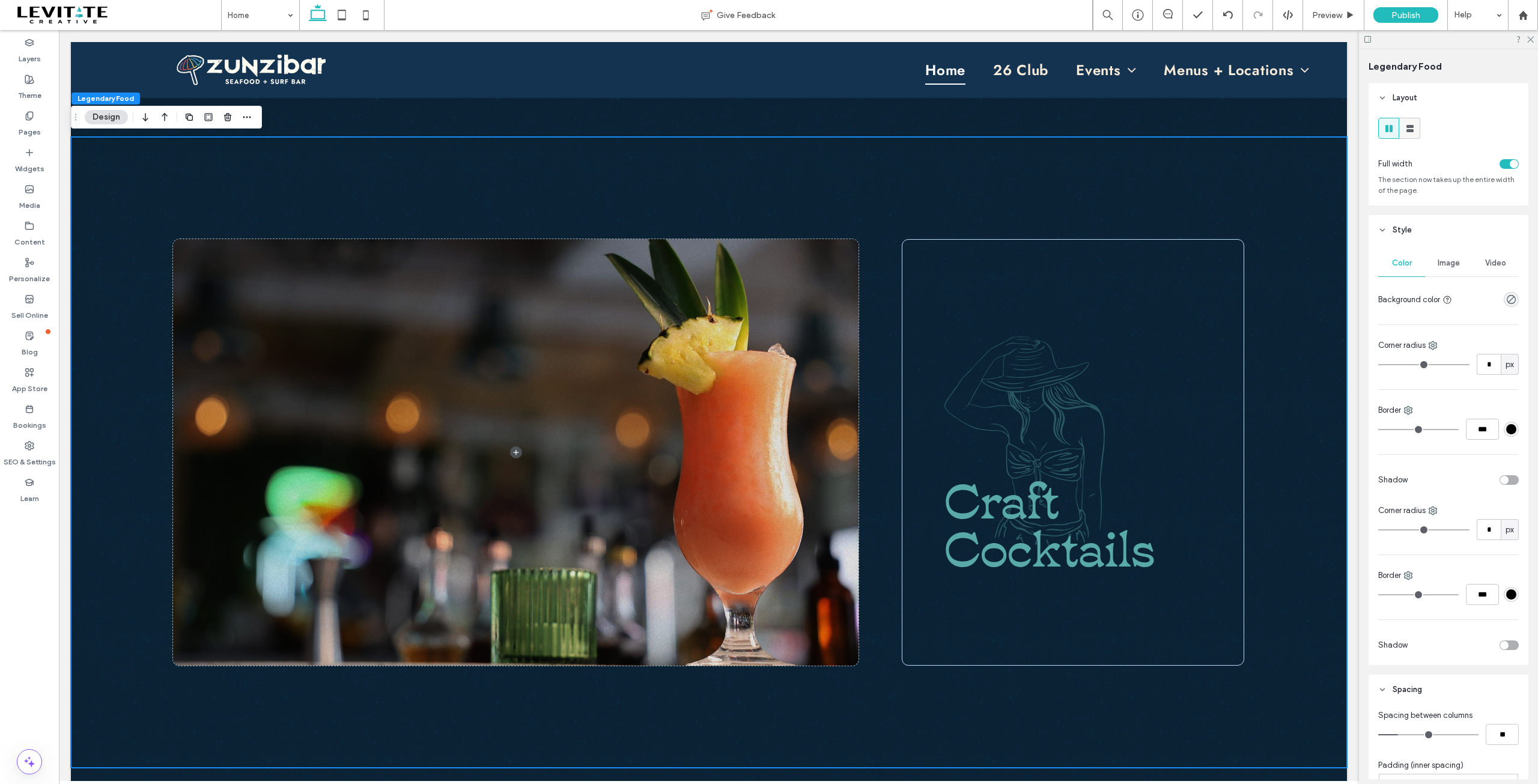
click at [1415, 121] on span at bounding box center [1410, 128] width 12 height 20
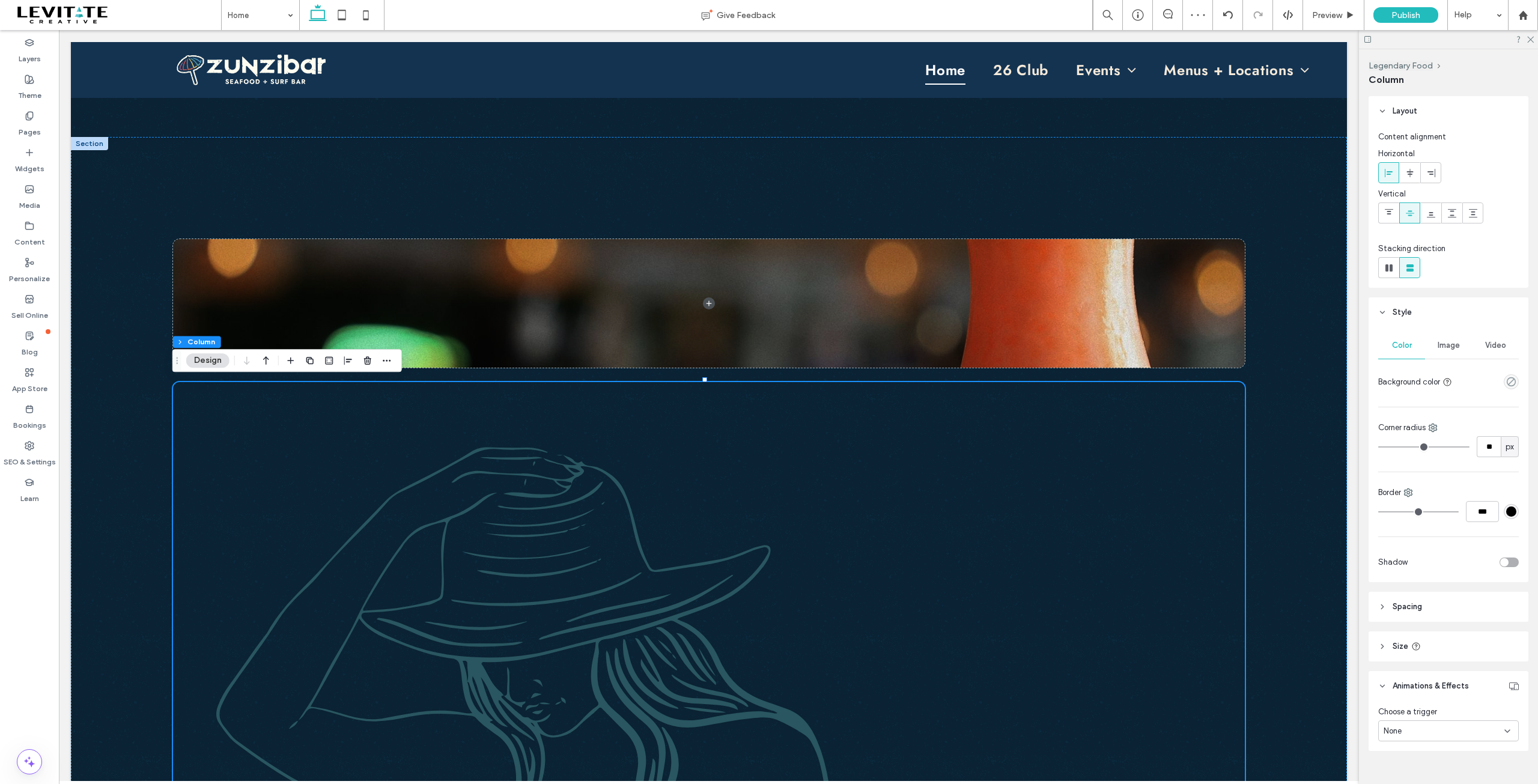
click at [268, 359] on icon "button" at bounding box center [266, 361] width 15 height 22
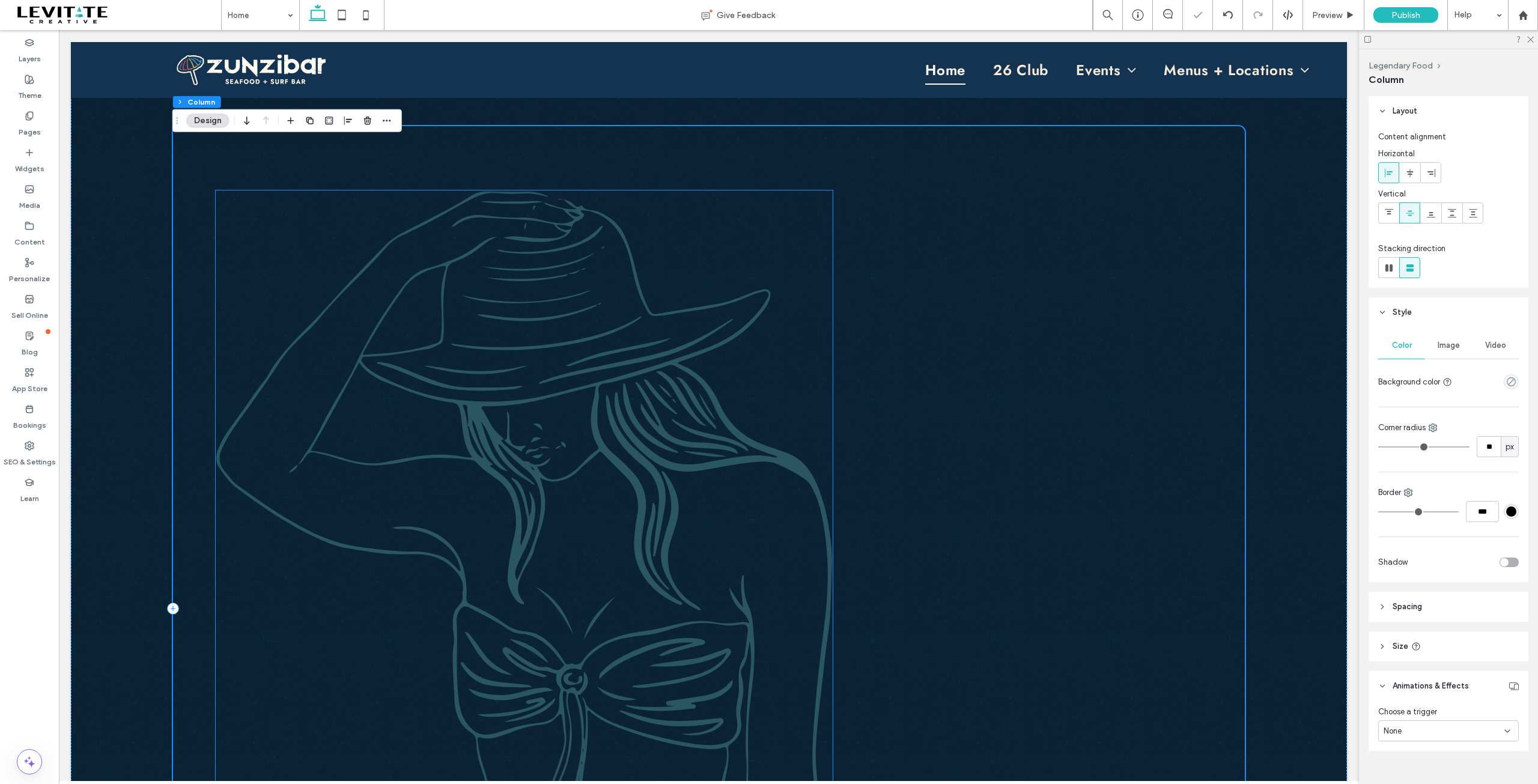
scroll to position [814, 0]
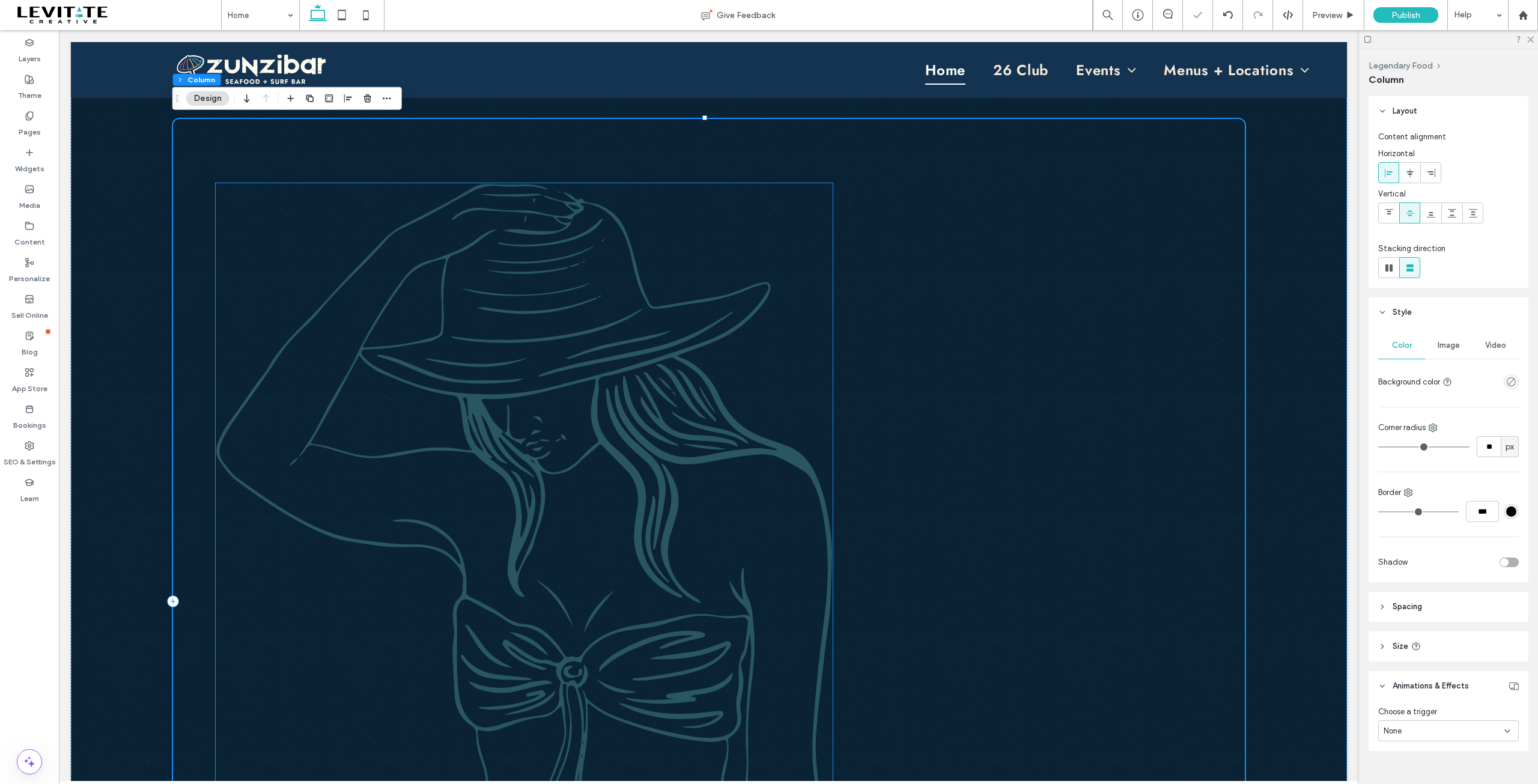
click at [750, 471] on img at bounding box center [524, 591] width 617 height 817
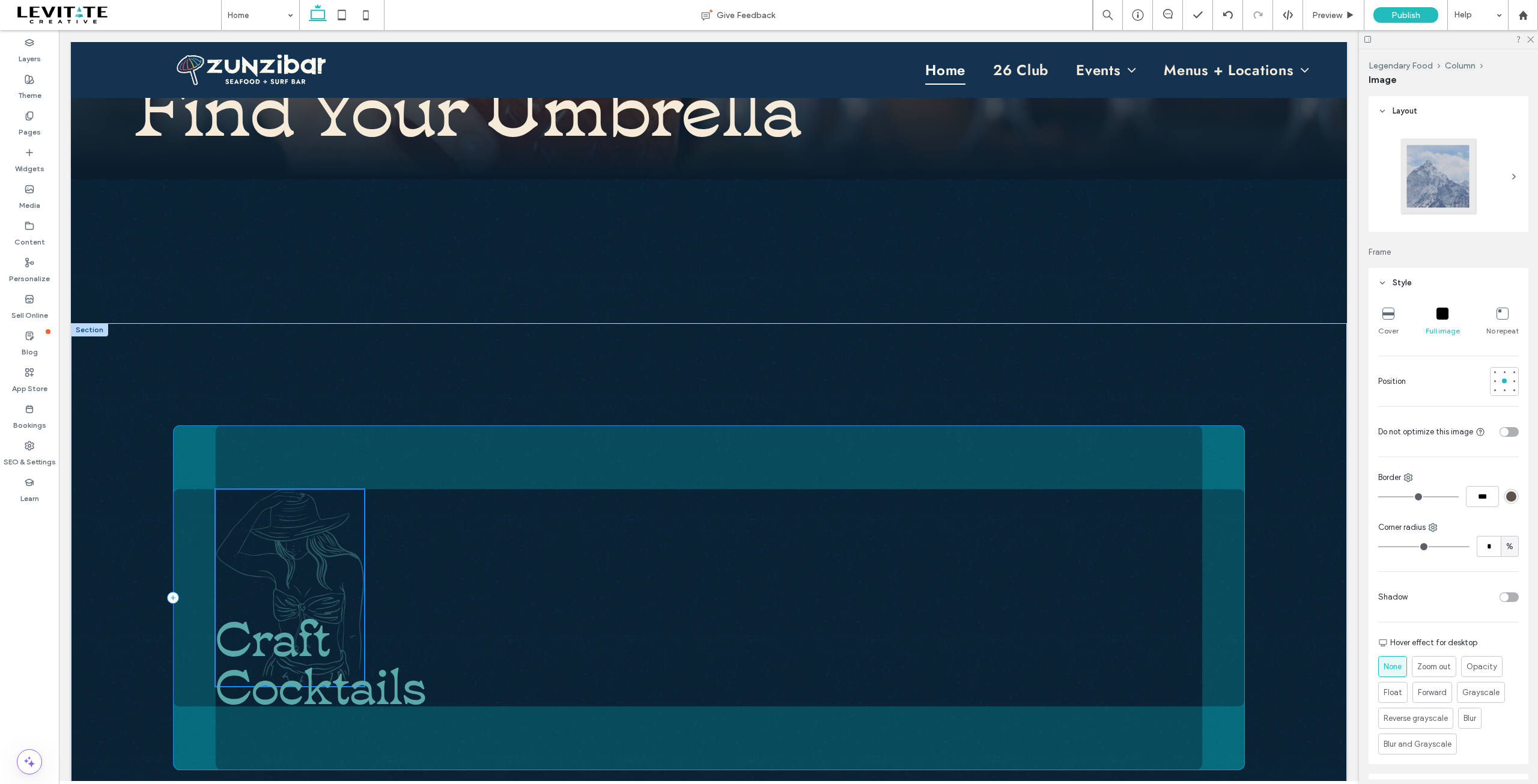
scroll to position [506, 0]
drag, startPoint x: 827, startPoint y: 182, endPoint x: 244, endPoint y: 688, distance: 772.0
click at [244, 688] on div "15% , -696px Craft Cocktails" at bounding box center [709, 670] width 1276 height 691
type input "**"
type input "****"
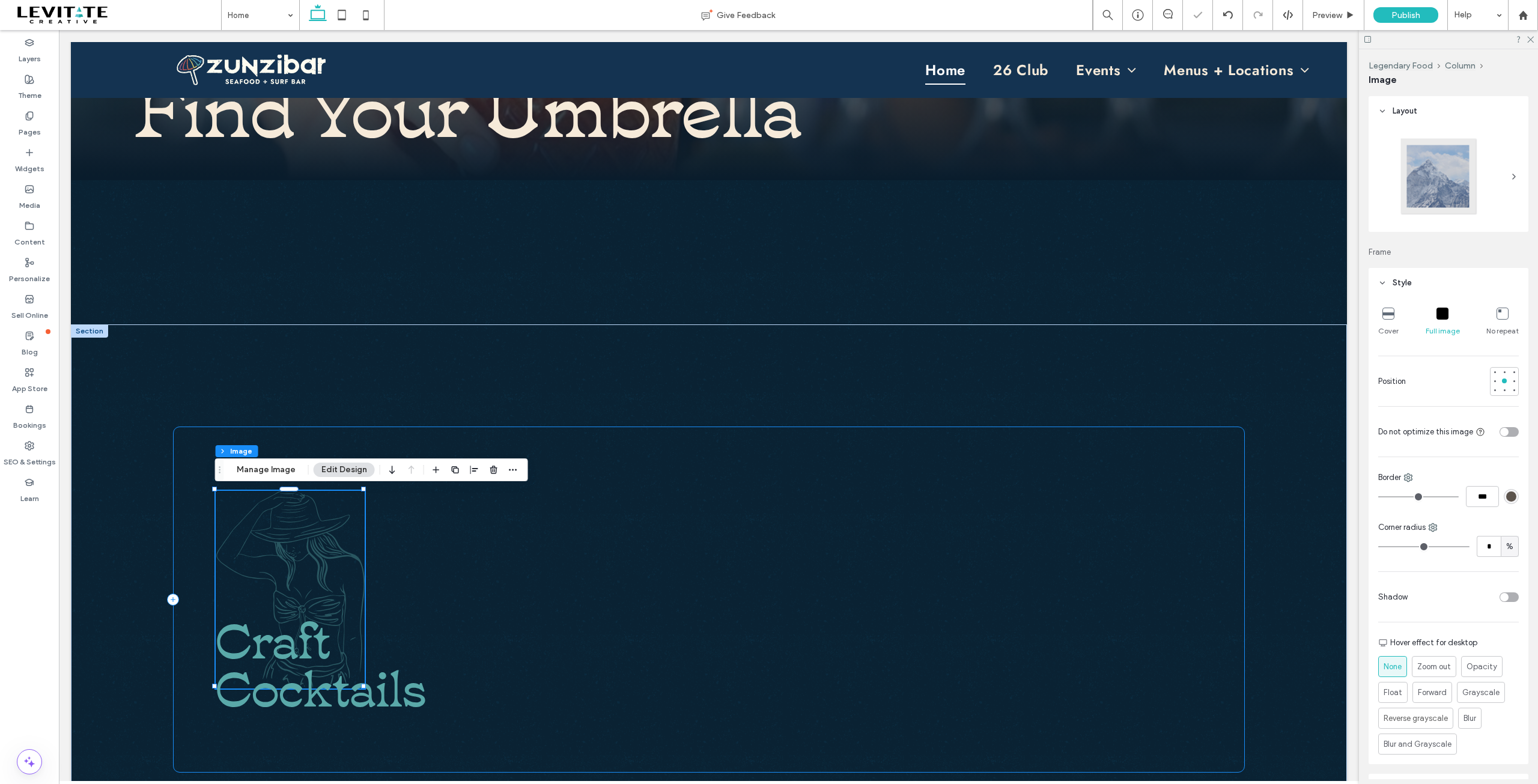
click at [734, 609] on div "15% , -696px Craft Cocktails" at bounding box center [708, 599] width 1072 height 346
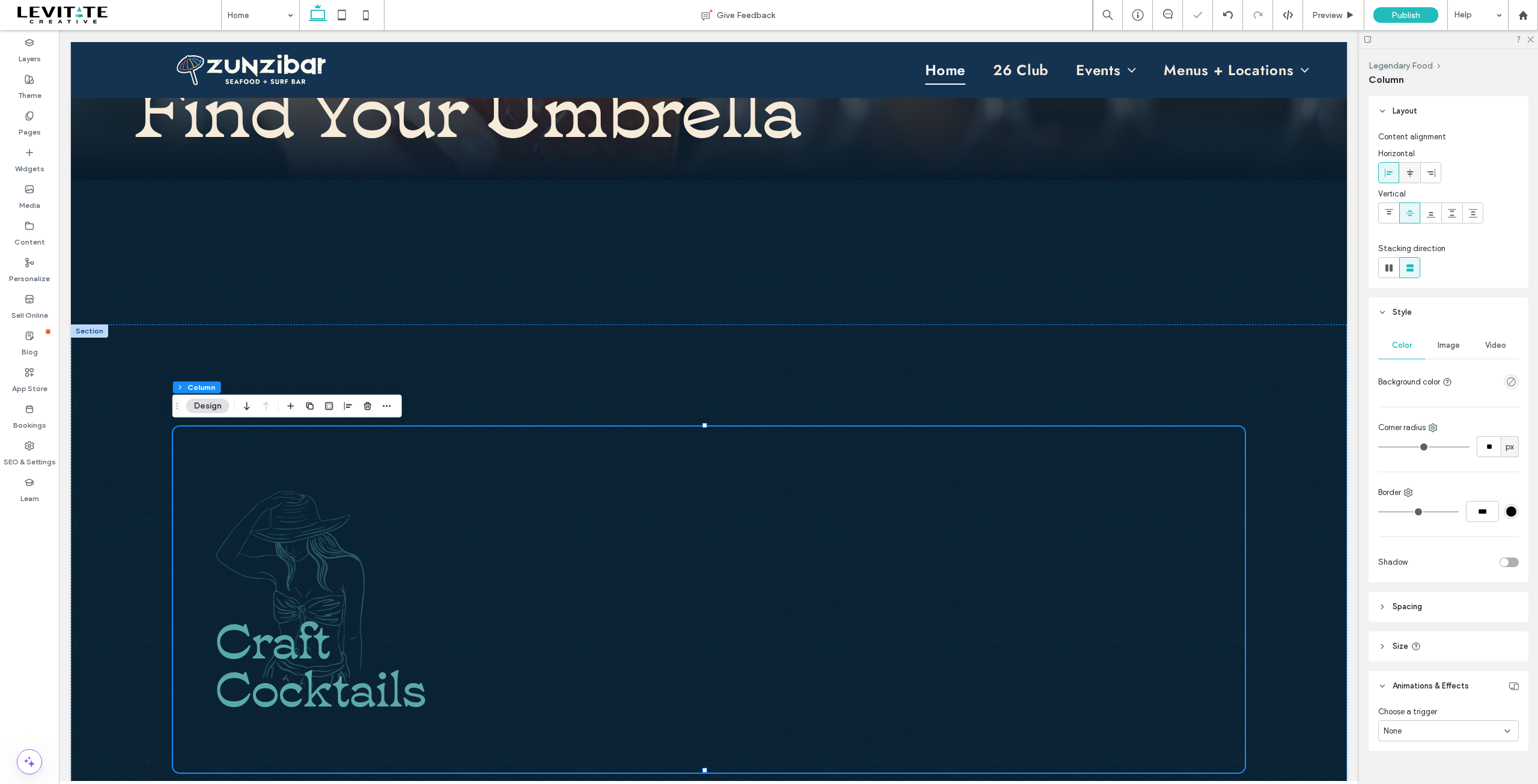
click at [1407, 174] on icon at bounding box center [1410, 173] width 10 height 10
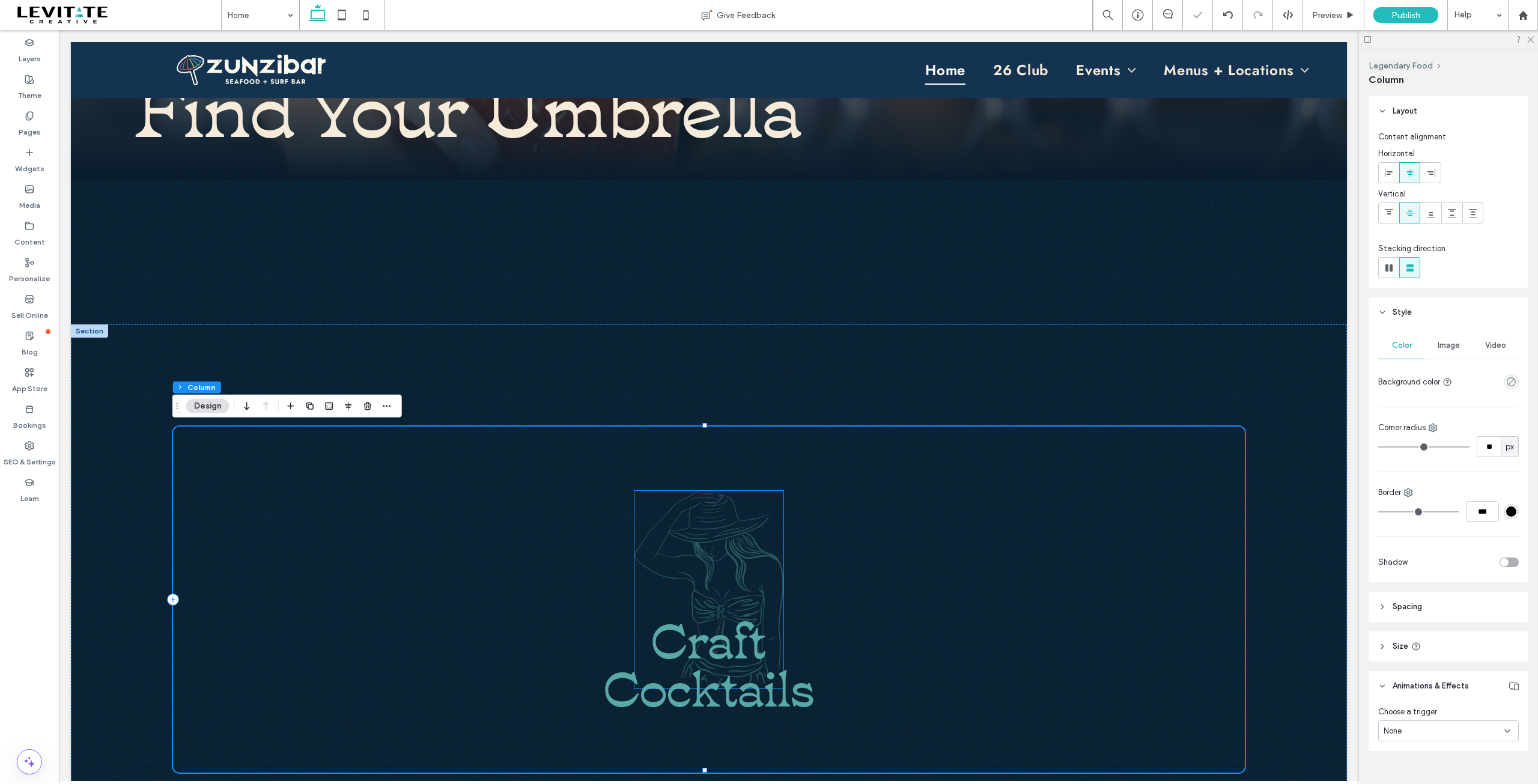
click at [750, 574] on img at bounding box center [709, 589] width 149 height 197
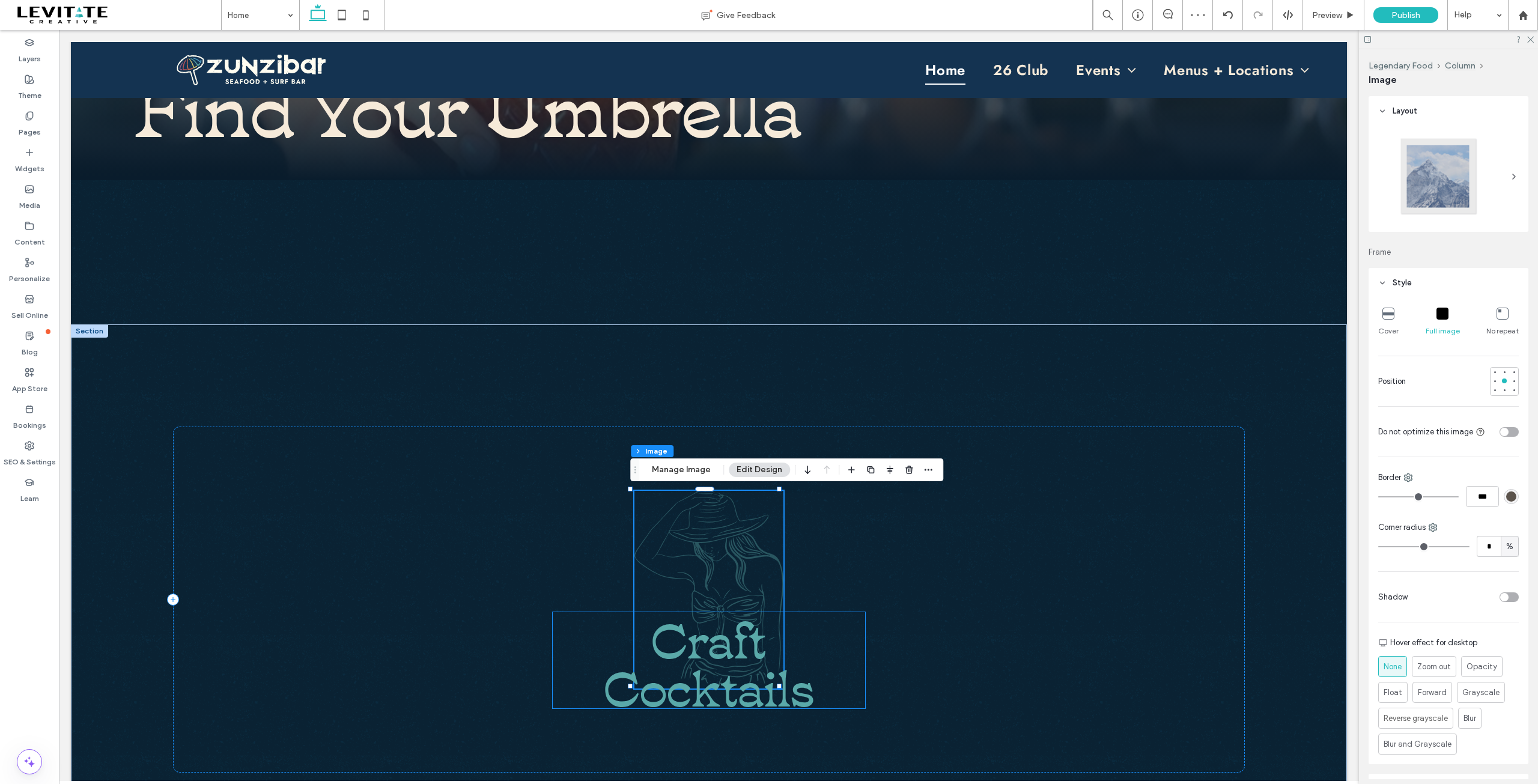
click at [805, 670] on span "Cocktails" at bounding box center [708, 684] width 210 height 70
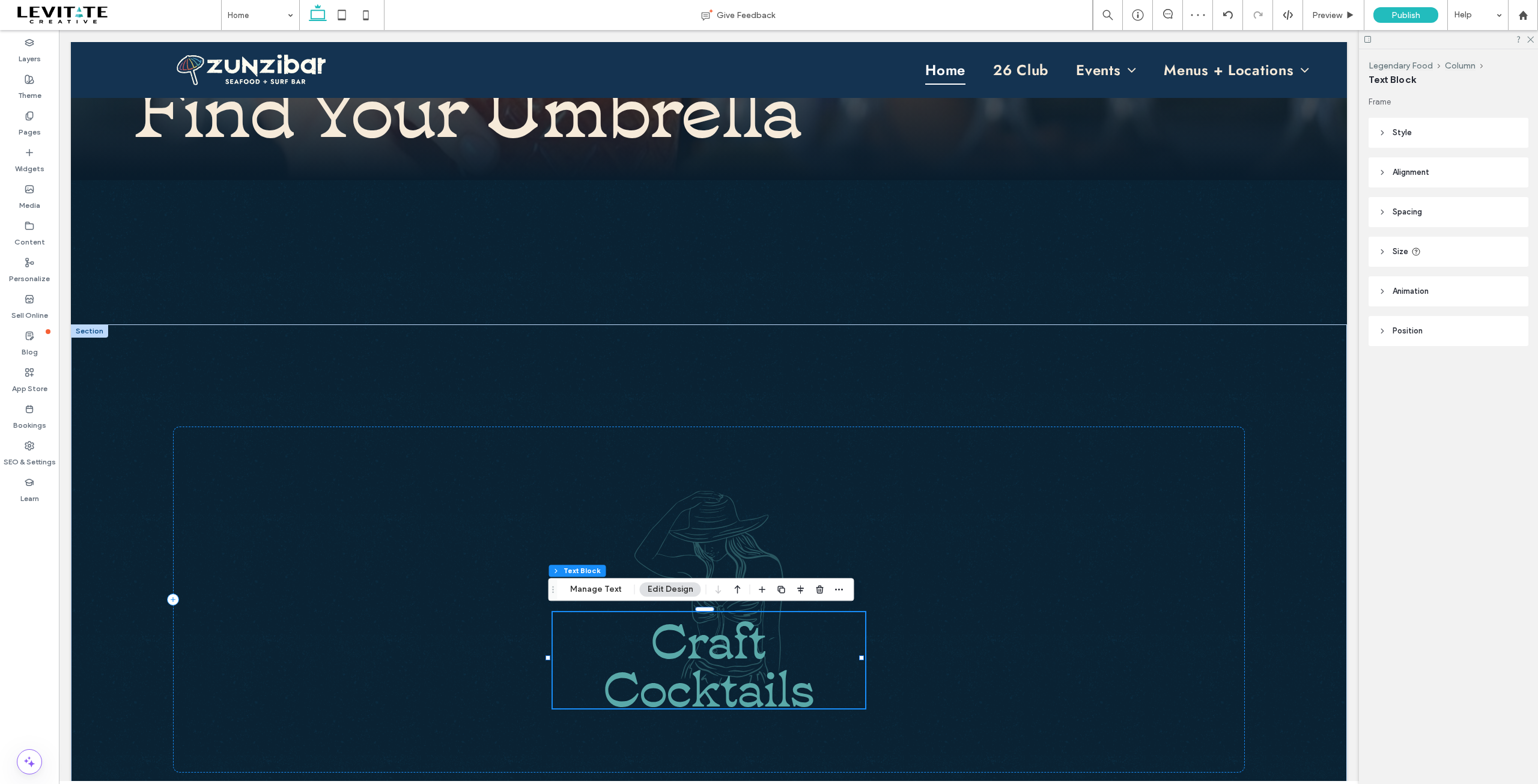
click at [804, 670] on span "Cocktails" at bounding box center [708, 684] width 210 height 70
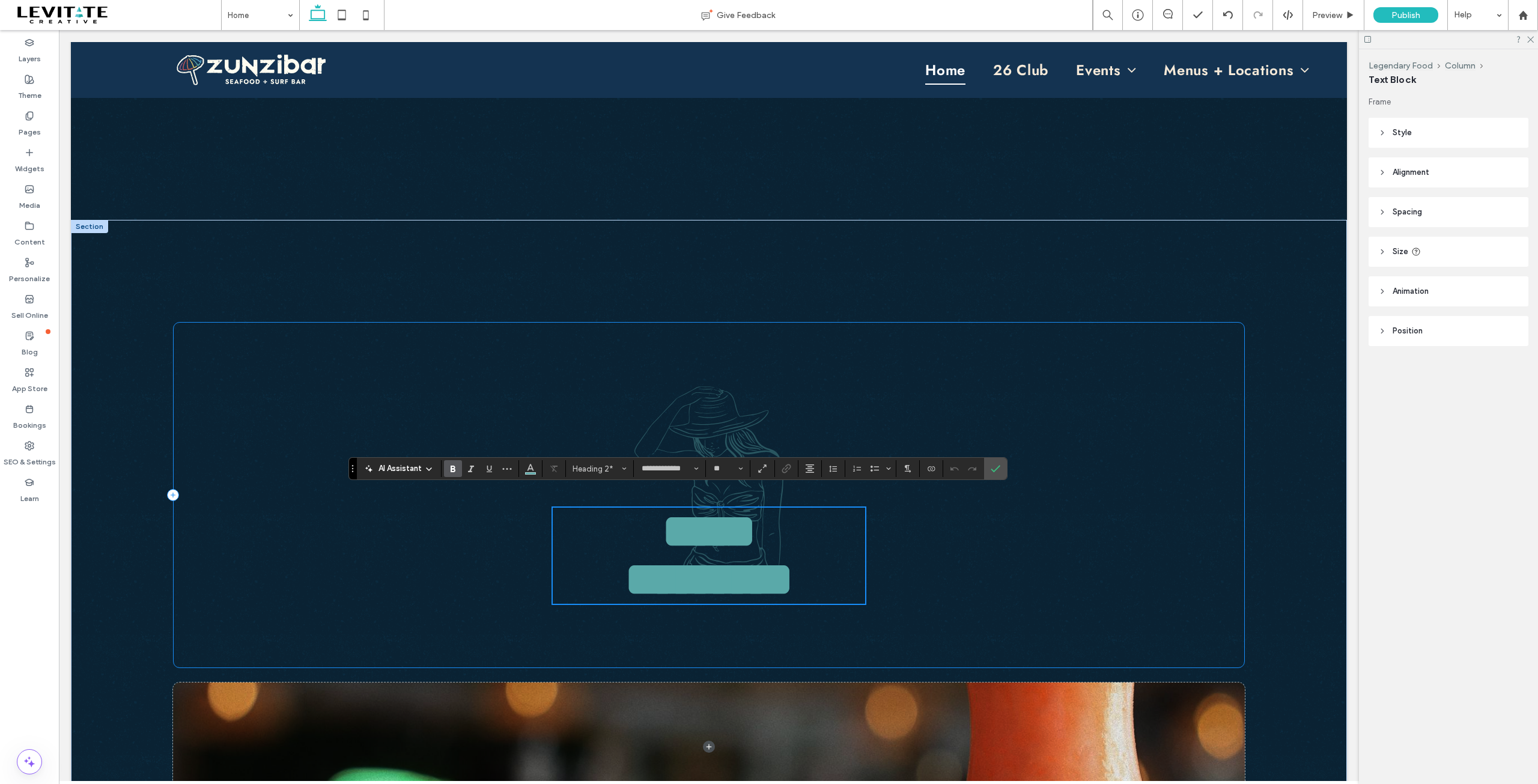
scroll to position [626, 0]
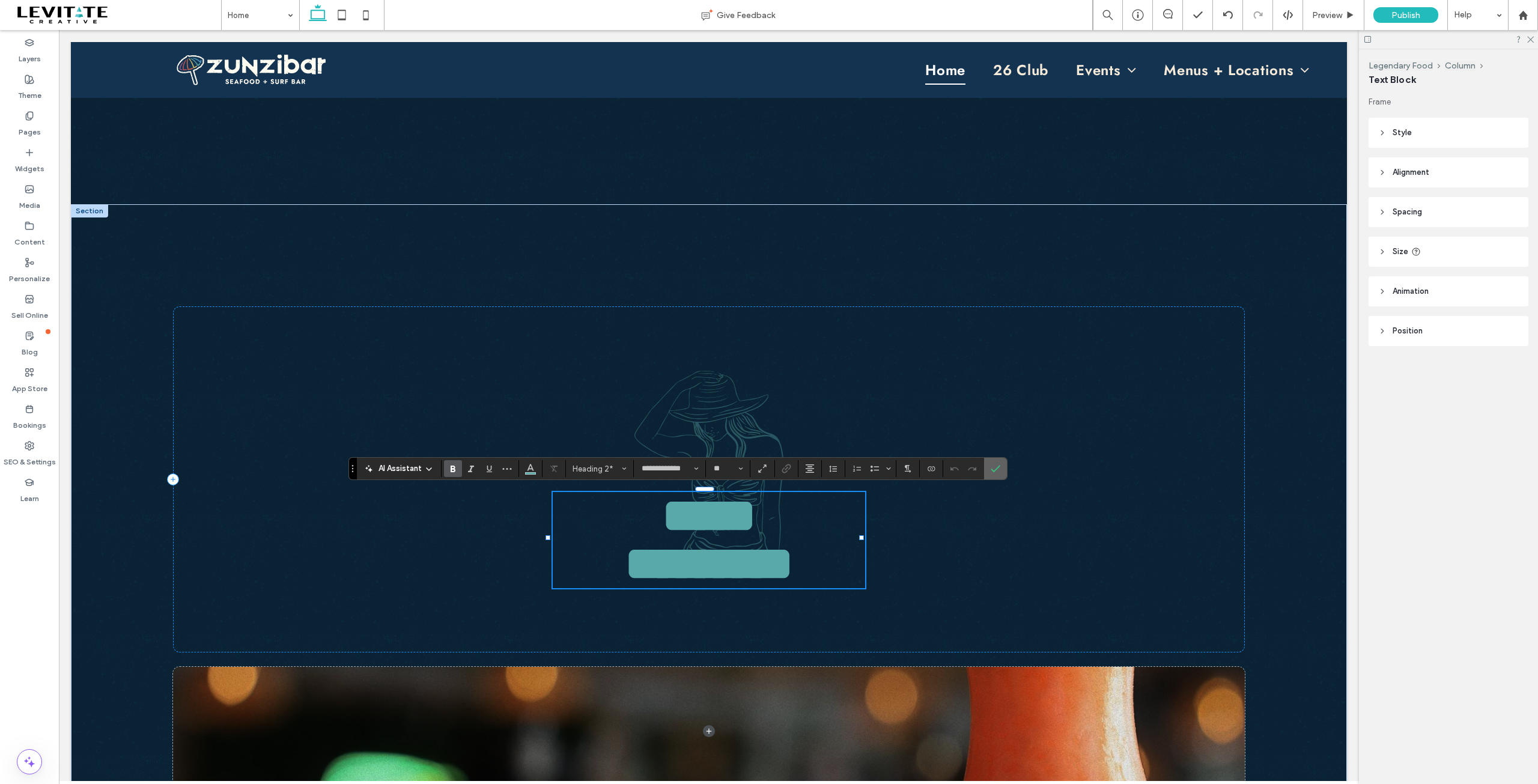
click at [999, 466] on use "Confirm" at bounding box center [995, 469] width 10 height 7
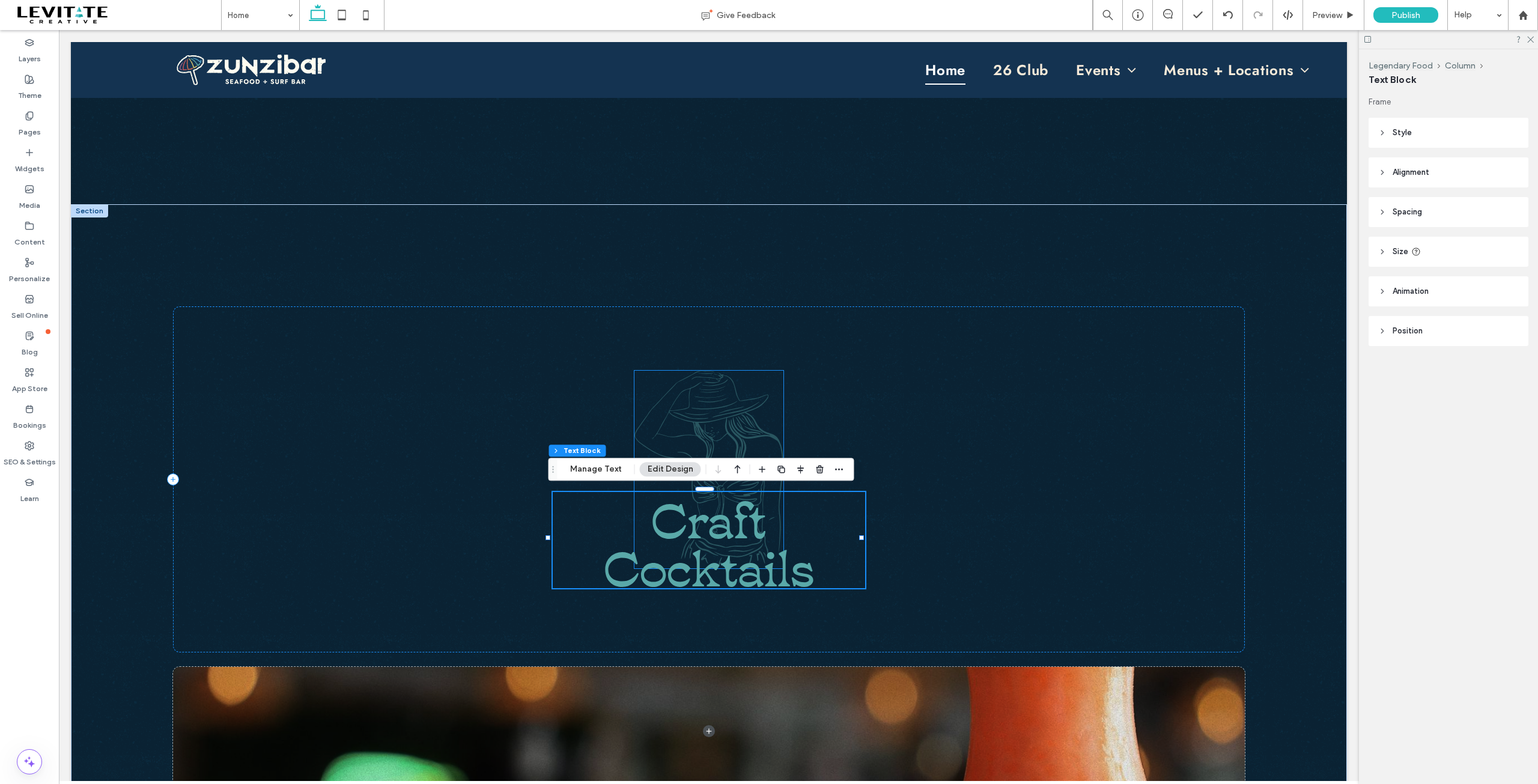
click at [706, 409] on img at bounding box center [709, 469] width 149 height 197
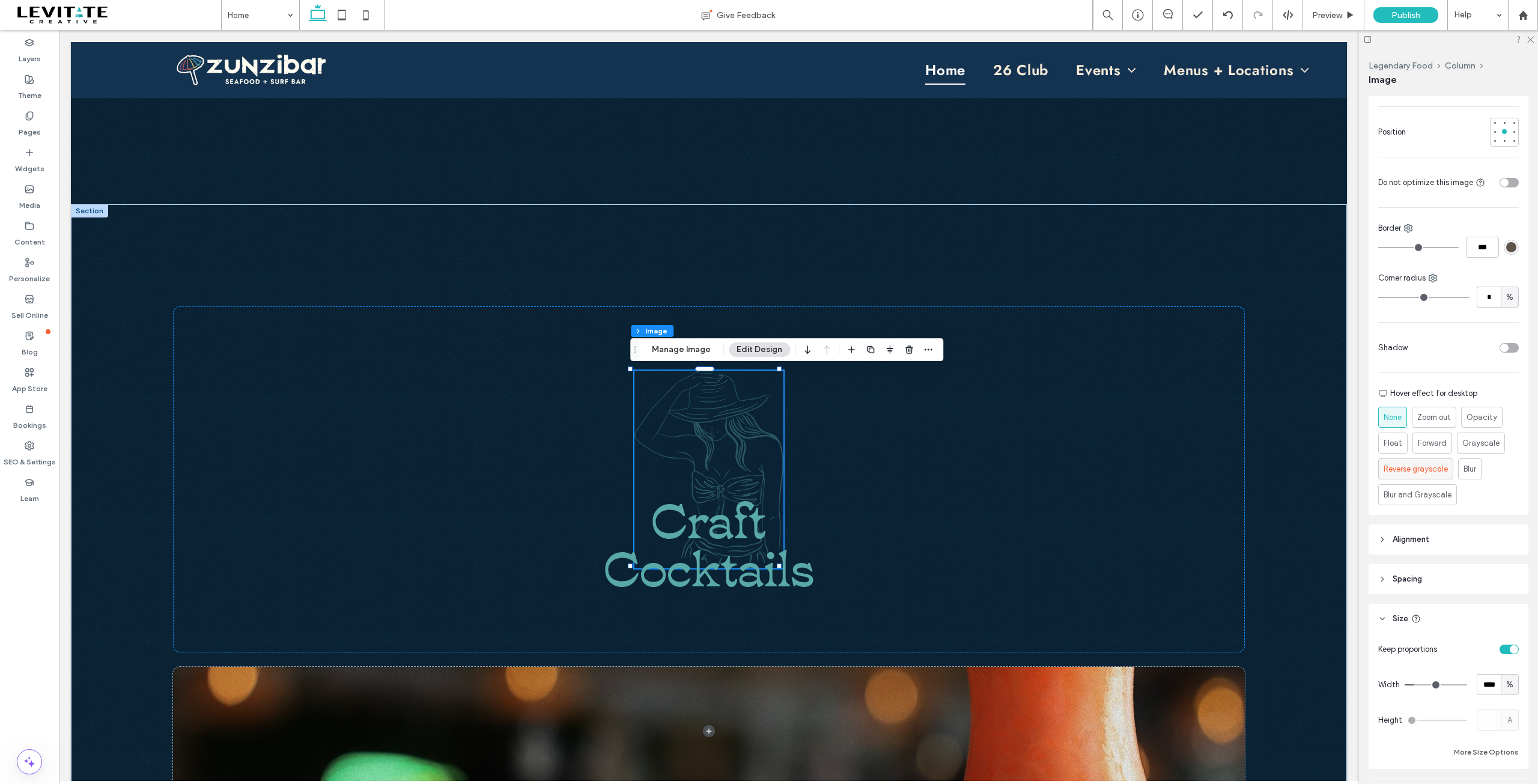
scroll to position [366, 0]
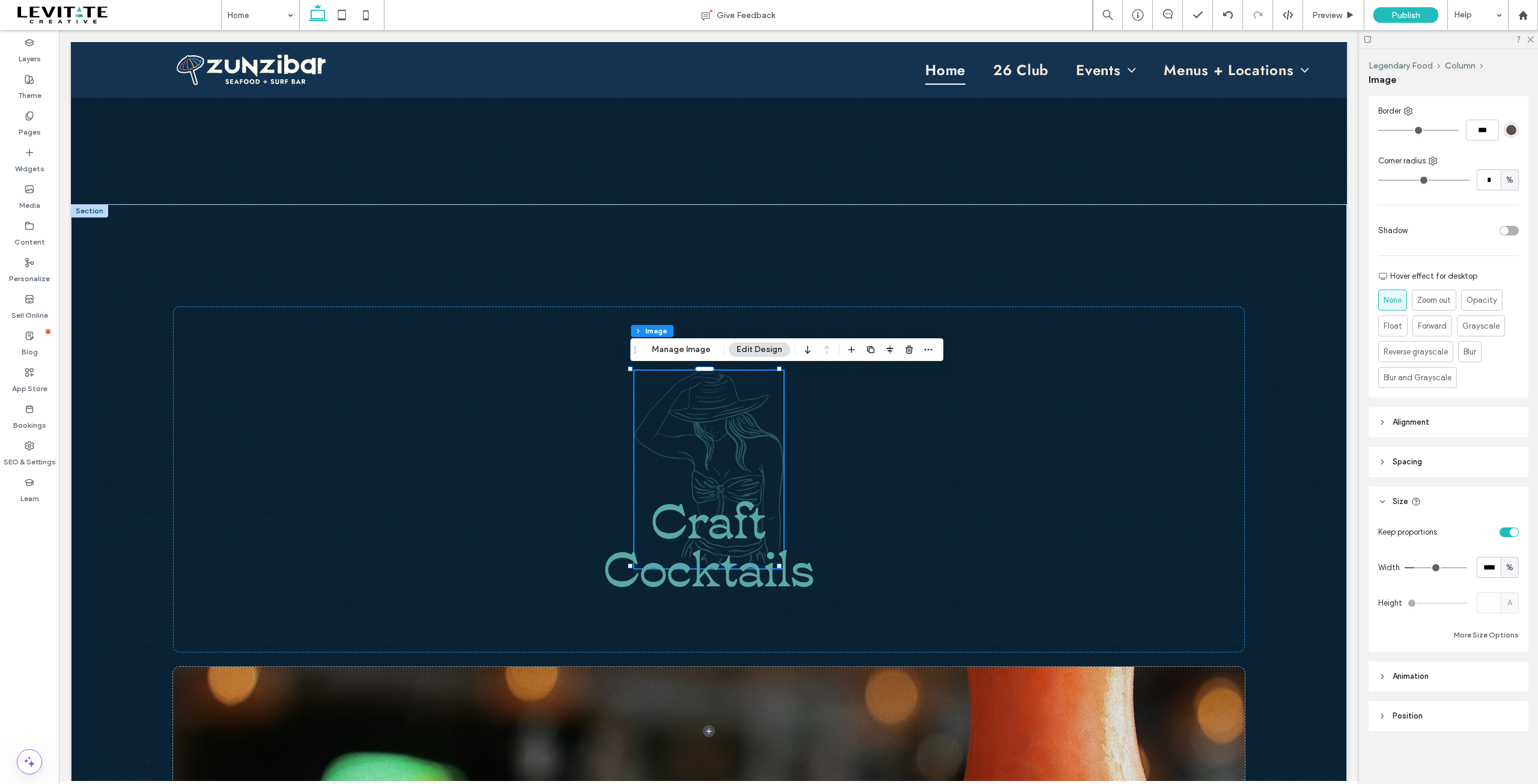
click at [1400, 456] on span "Spacing" at bounding box center [1407, 461] width 29 height 12
click at [1390, 553] on label "0%" at bounding box center [1393, 552] width 13 height 10
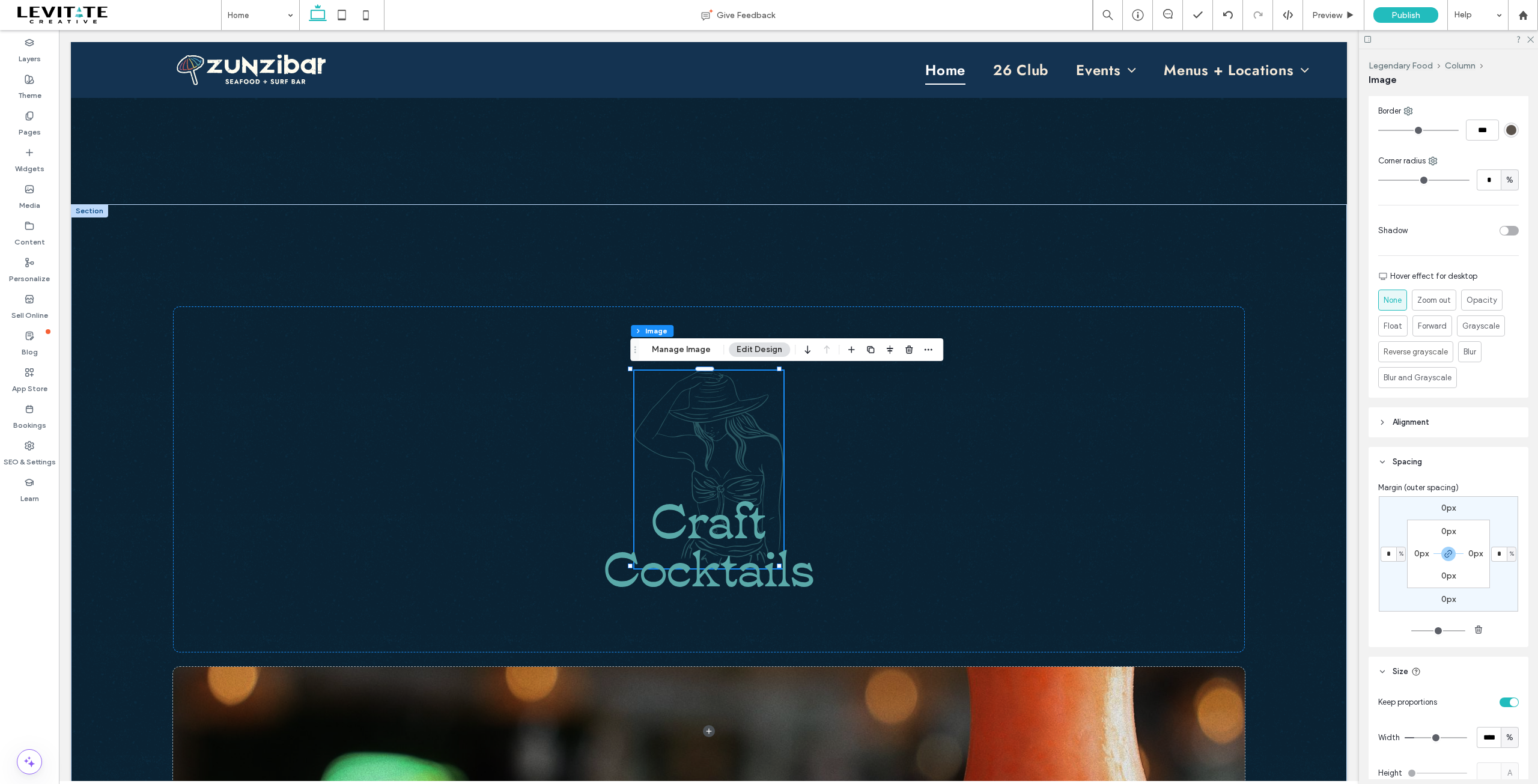
click at [1399, 553] on span "%" at bounding box center [1401, 553] width 5 height 12
click at [1392, 568] on span "px" at bounding box center [1393, 571] width 8 height 12
click at [1392, 555] on input "*" at bounding box center [1388, 553] width 15 height 15
type input "*"
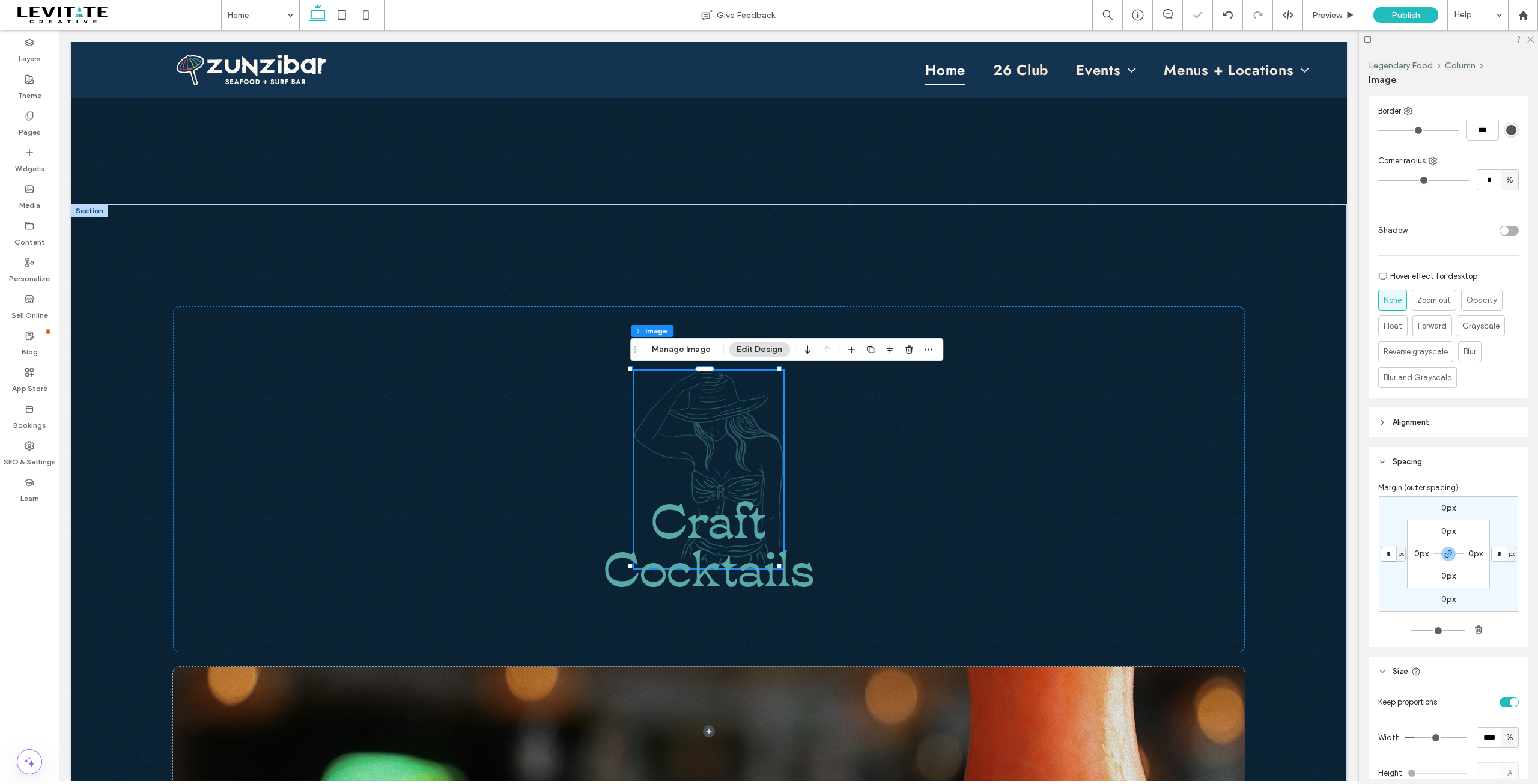
type input "**"
type input "*"
type input "***"
type input "*"
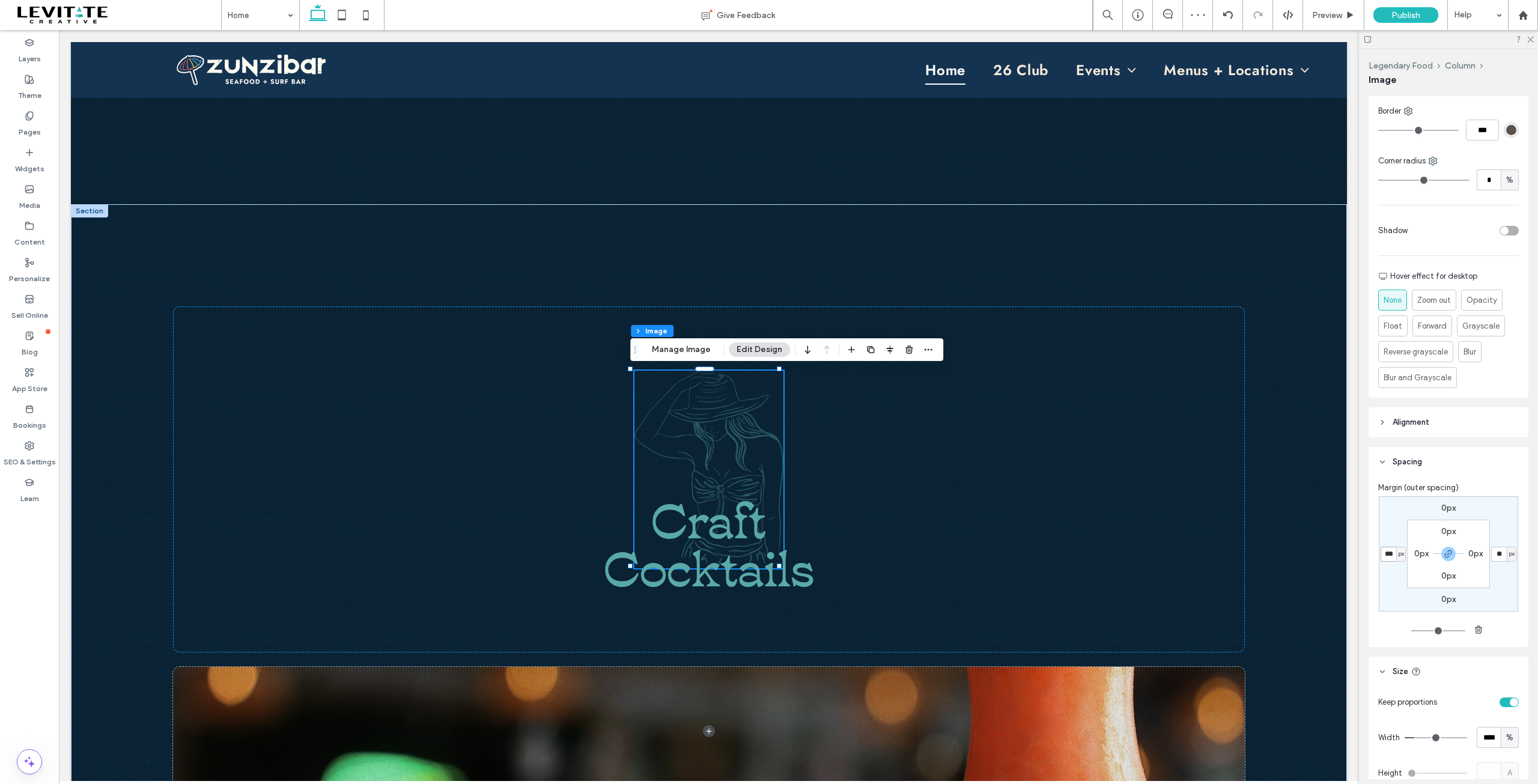
type input "***"
type input "*"
click at [936, 477] on div "Craft Cocktails" at bounding box center [708, 479] width 1072 height 346
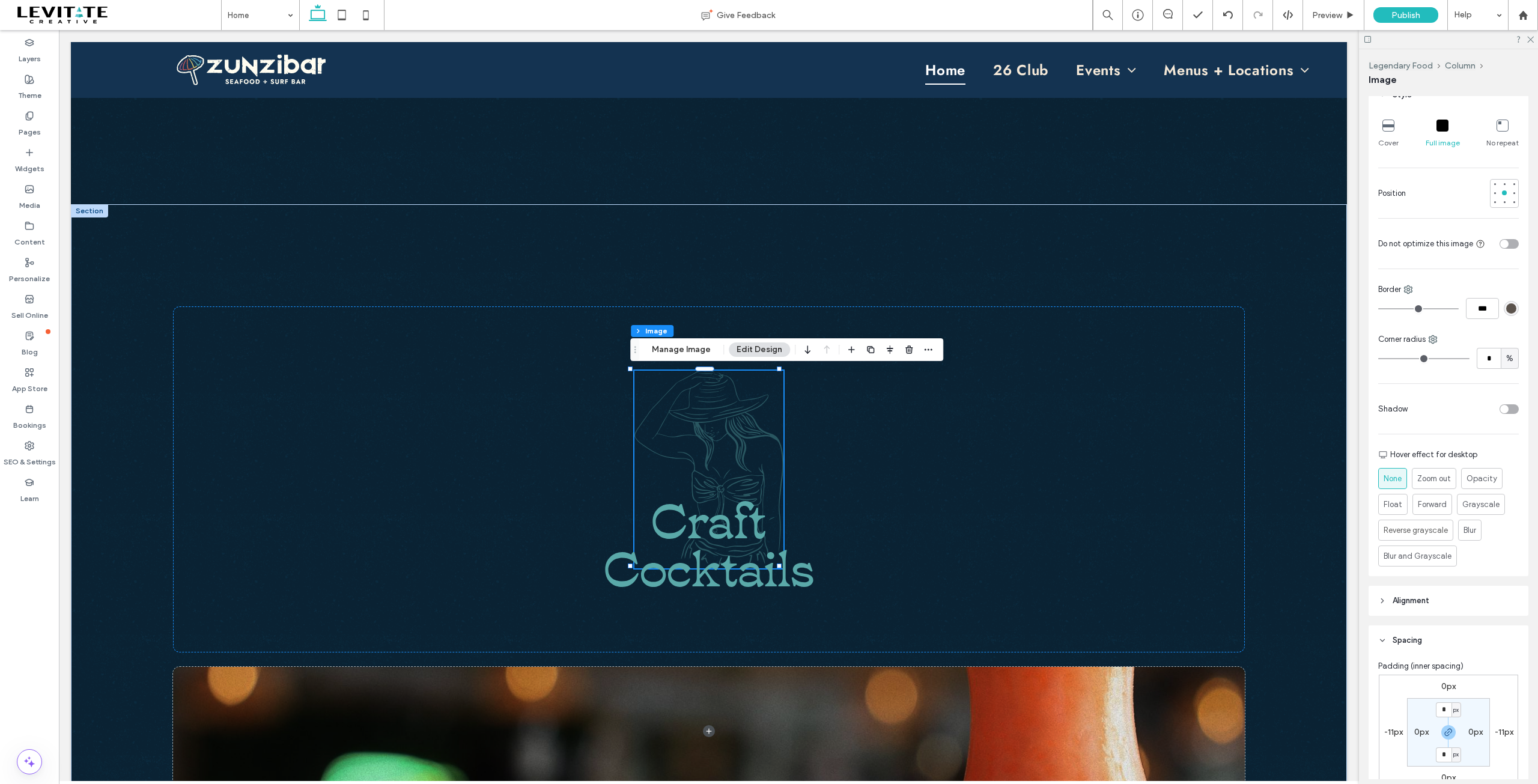
scroll to position [536, 0]
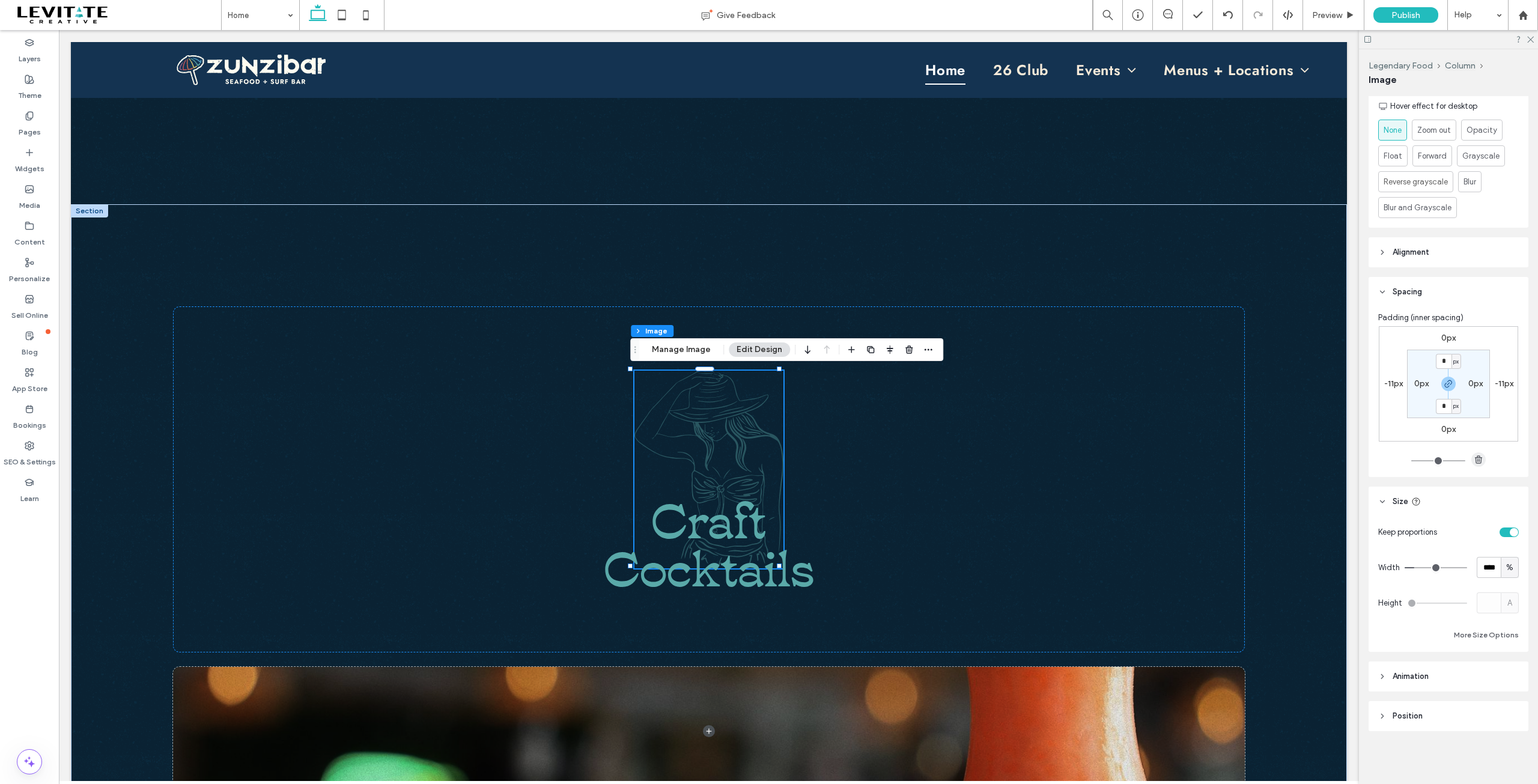
click at [1475, 462] on use "button" at bounding box center [1479, 459] width 7 height 8
click at [1070, 490] on div "Craft Cocktails" at bounding box center [708, 479] width 1072 height 346
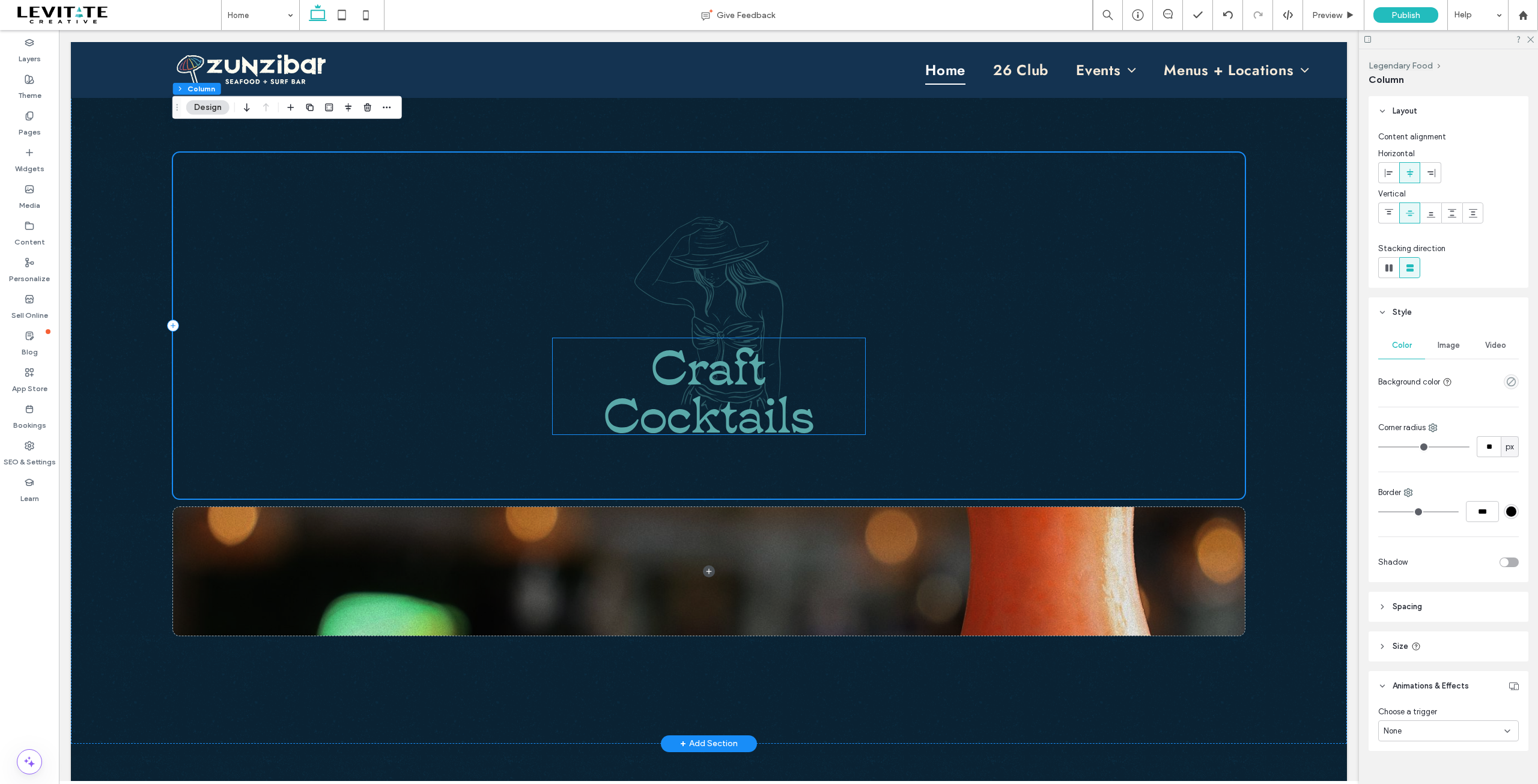
scroll to position [807, 0]
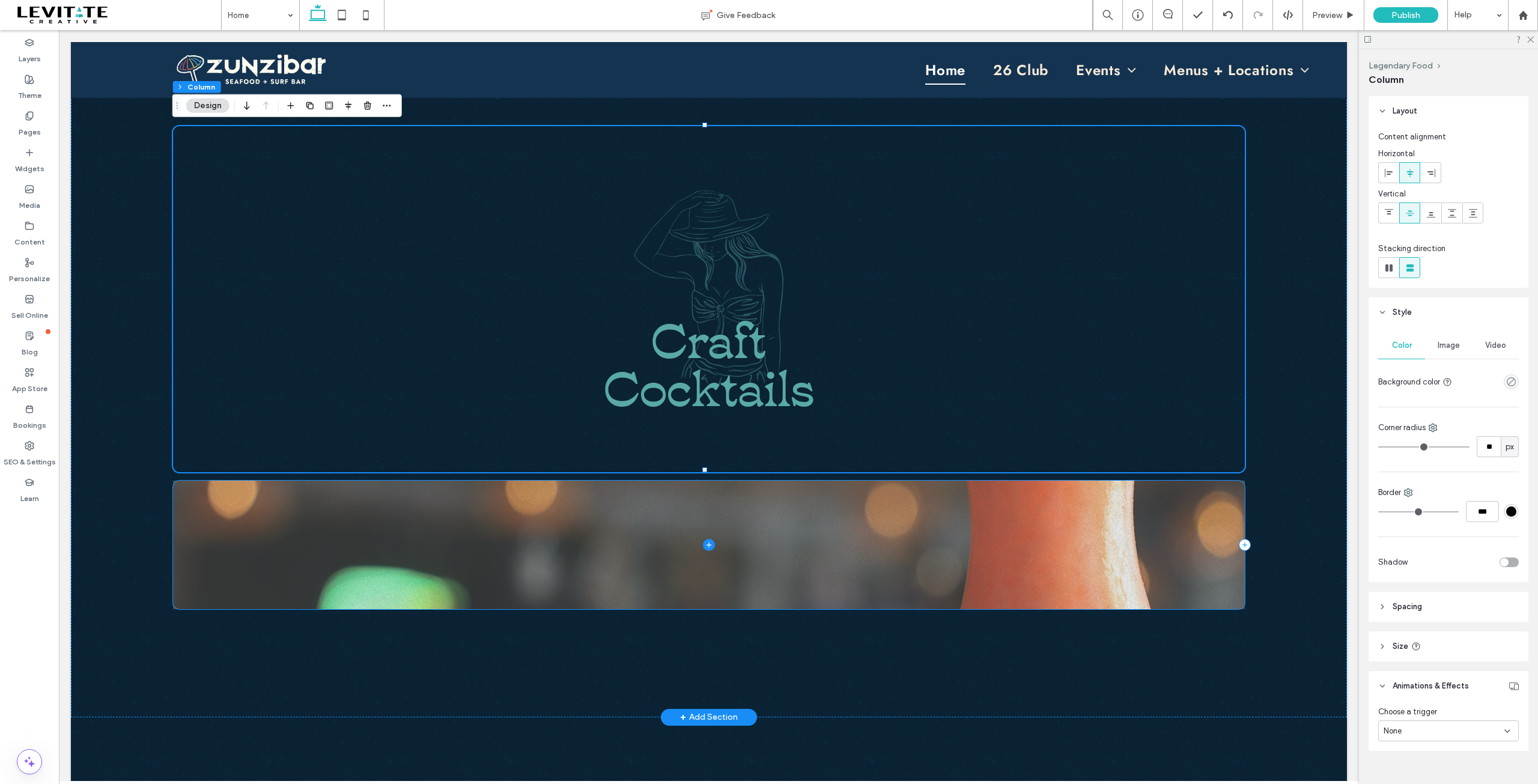
click at [796, 511] on span at bounding box center [708, 544] width 1072 height 128
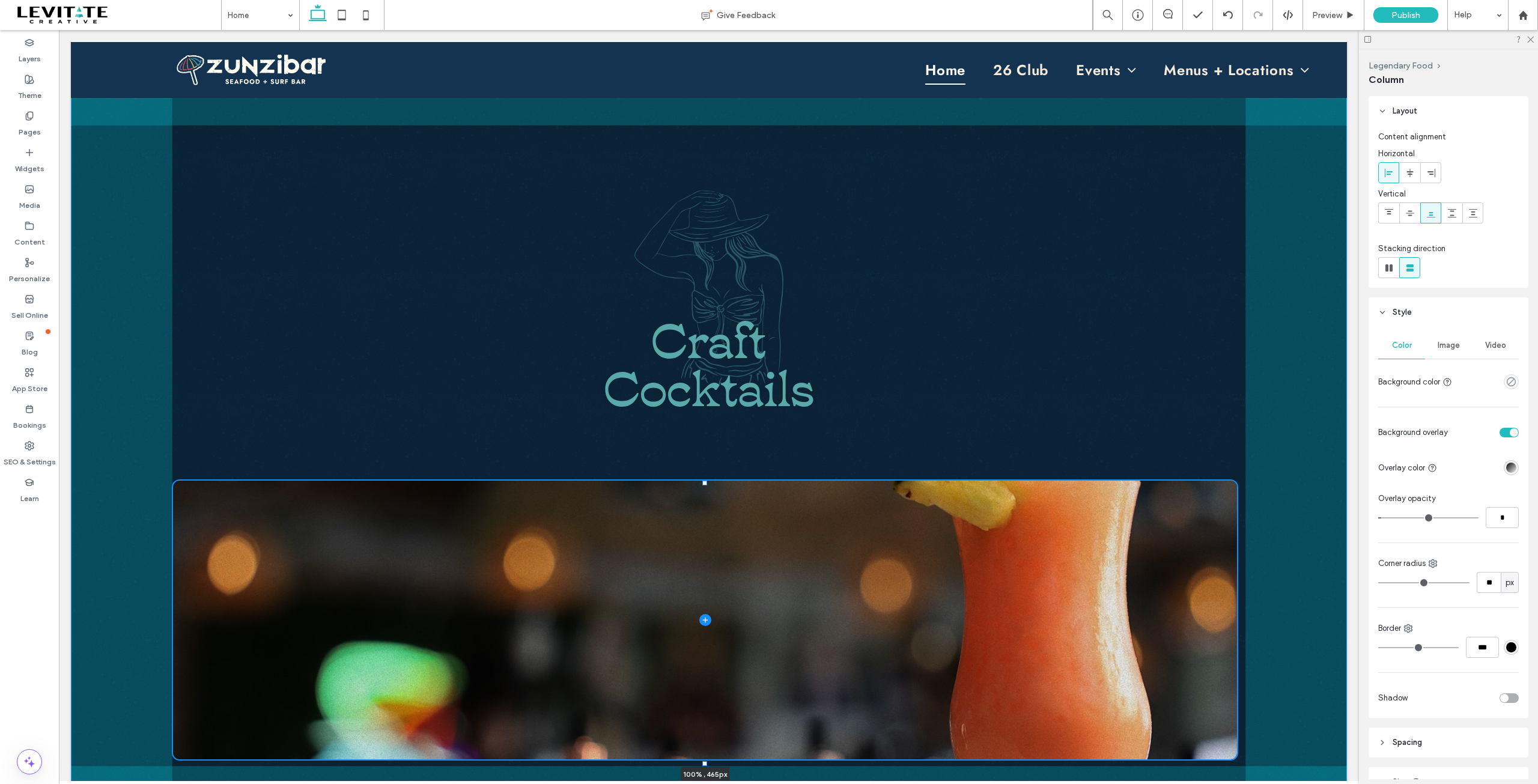
drag, startPoint x: 705, startPoint y: 610, endPoint x: 708, endPoint y: 762, distance: 152.0
click at [173, 484] on div at bounding box center [173, 483] width 1 height 1
type input "***"
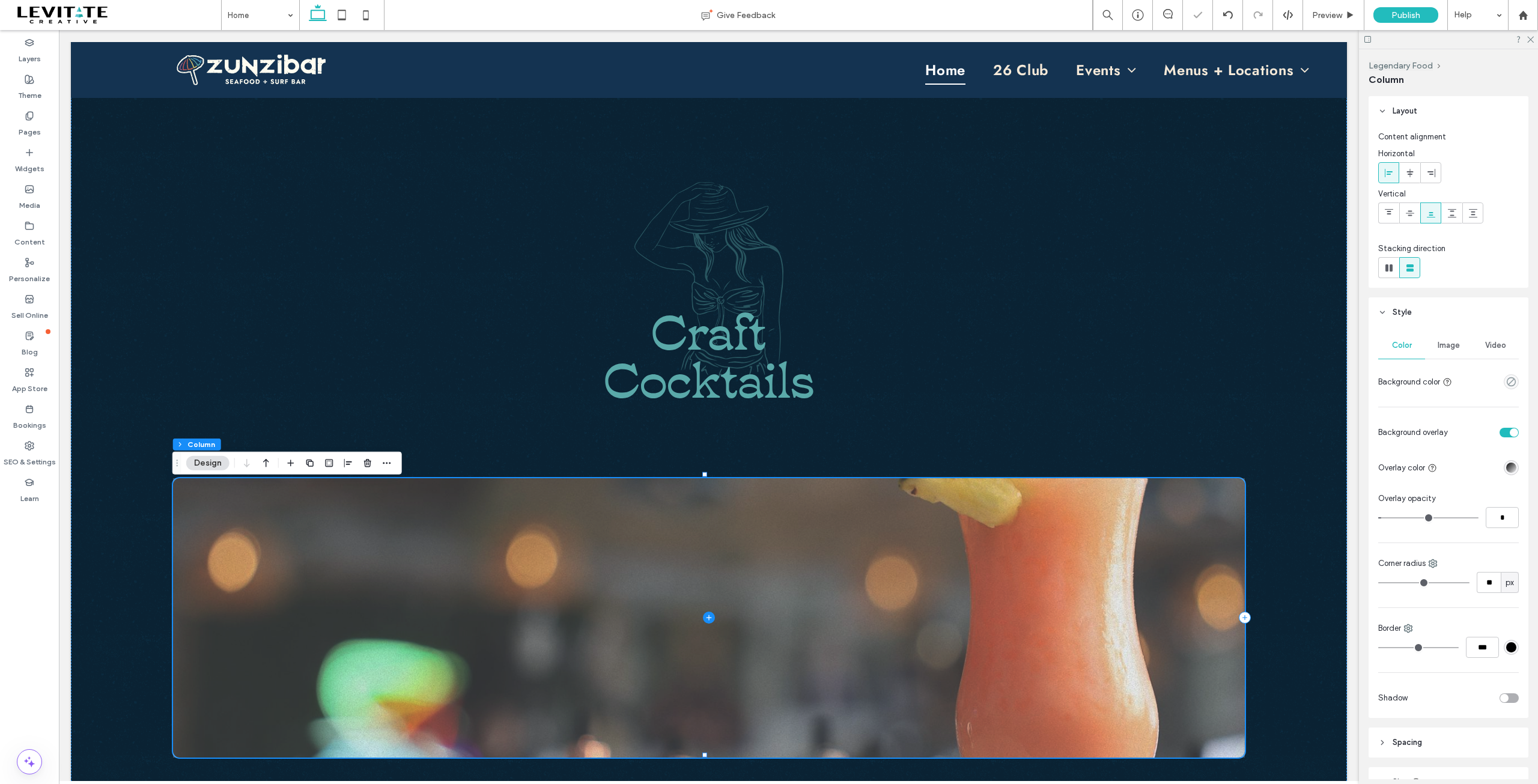
scroll to position [1047, 0]
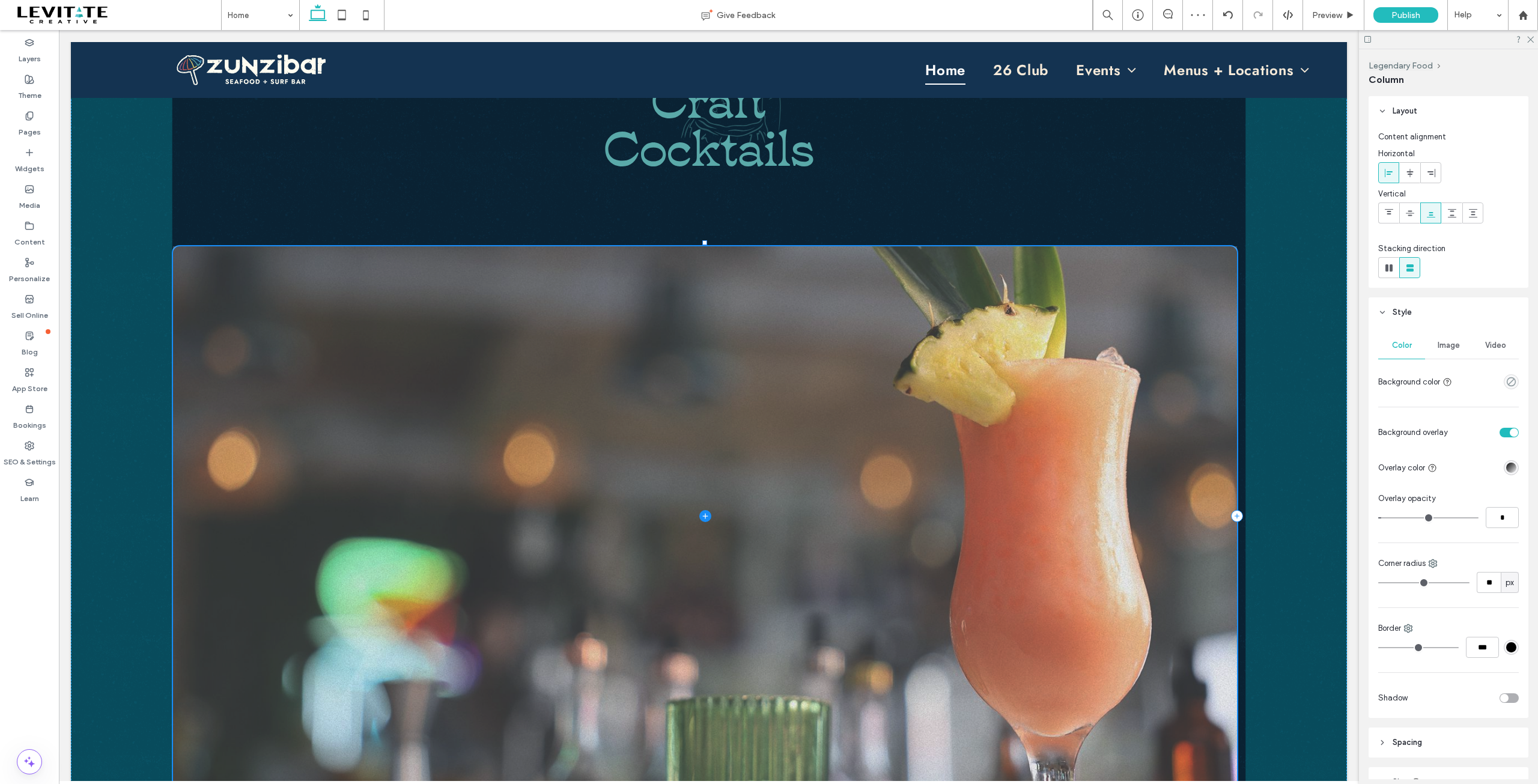
drag, startPoint x: 706, startPoint y: 521, endPoint x: 807, endPoint y: 811, distance: 307.1
type input "***"
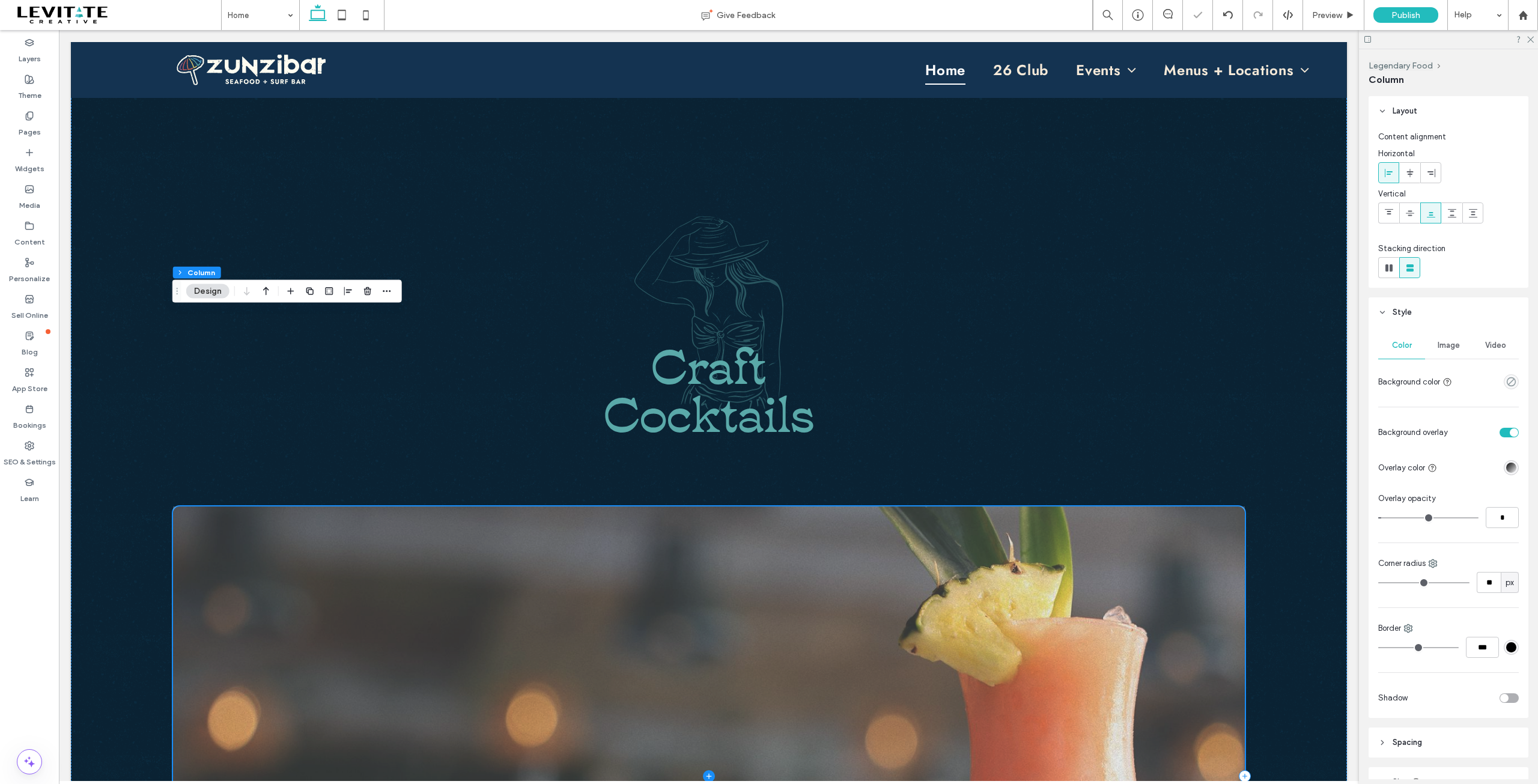
scroll to position [747, 0]
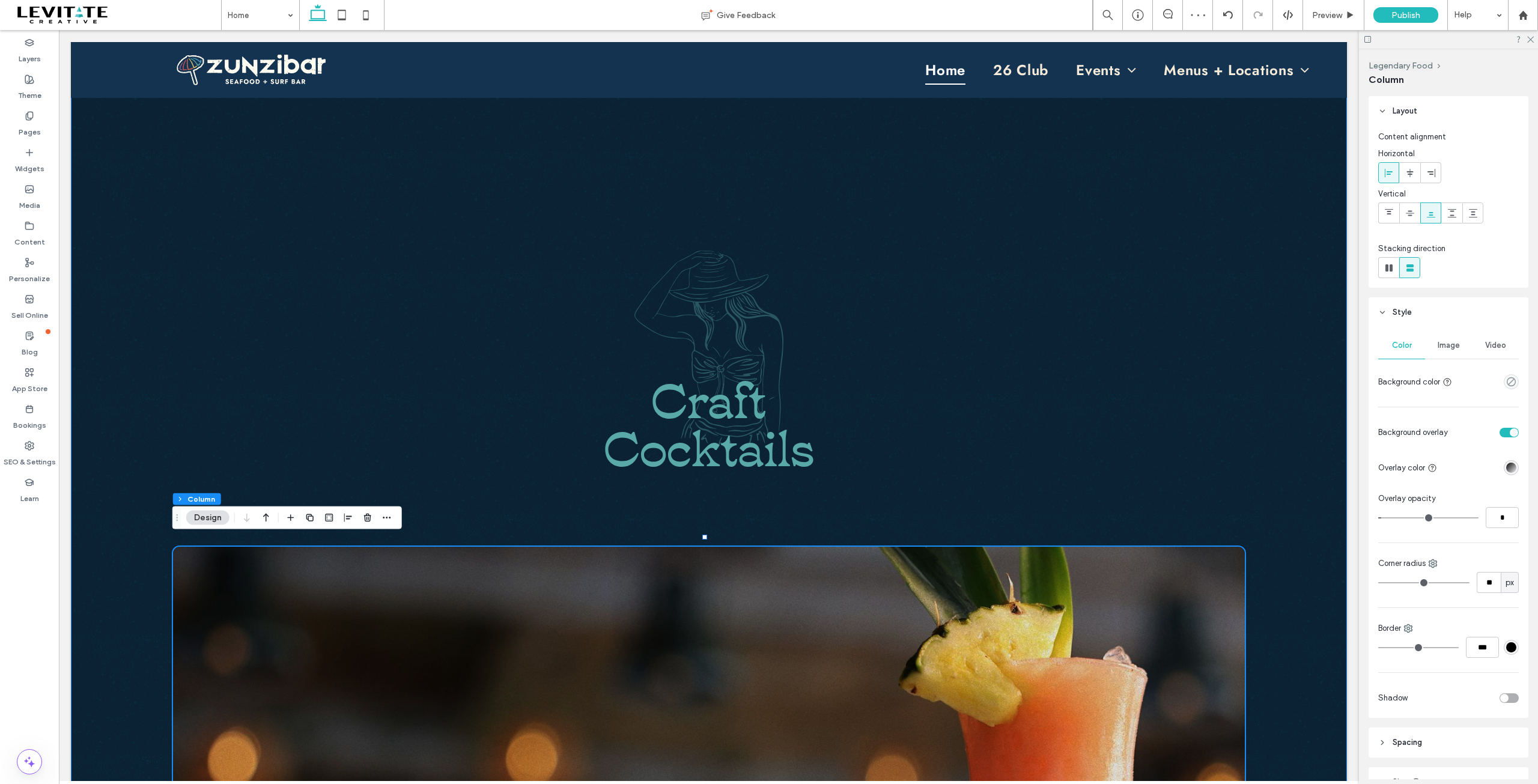
click at [1269, 271] on div "Craft Cocktails 100% , 899px" at bounding box center [709, 637] width 1276 height 1105
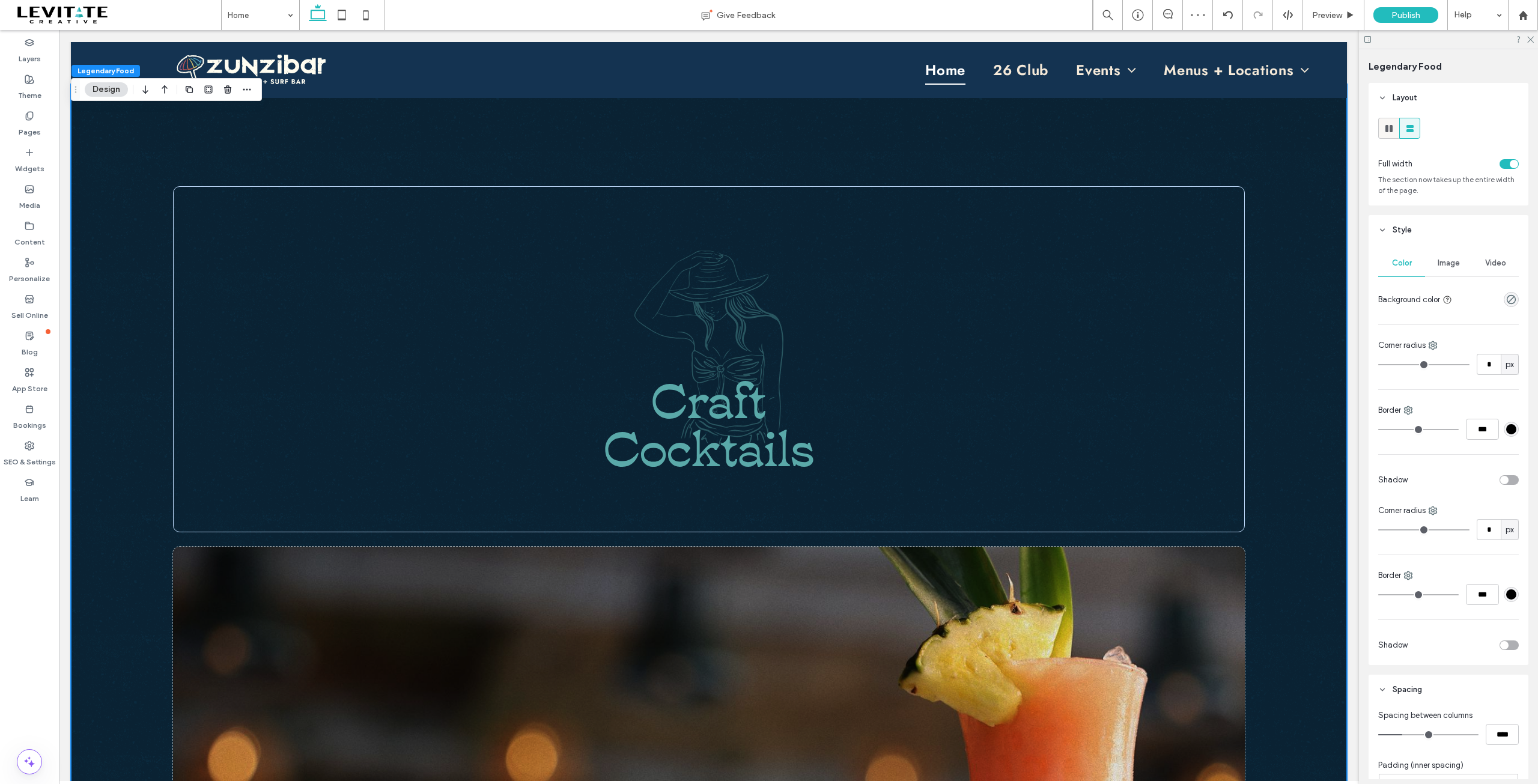
click at [1386, 131] on use at bounding box center [1389, 128] width 7 height 7
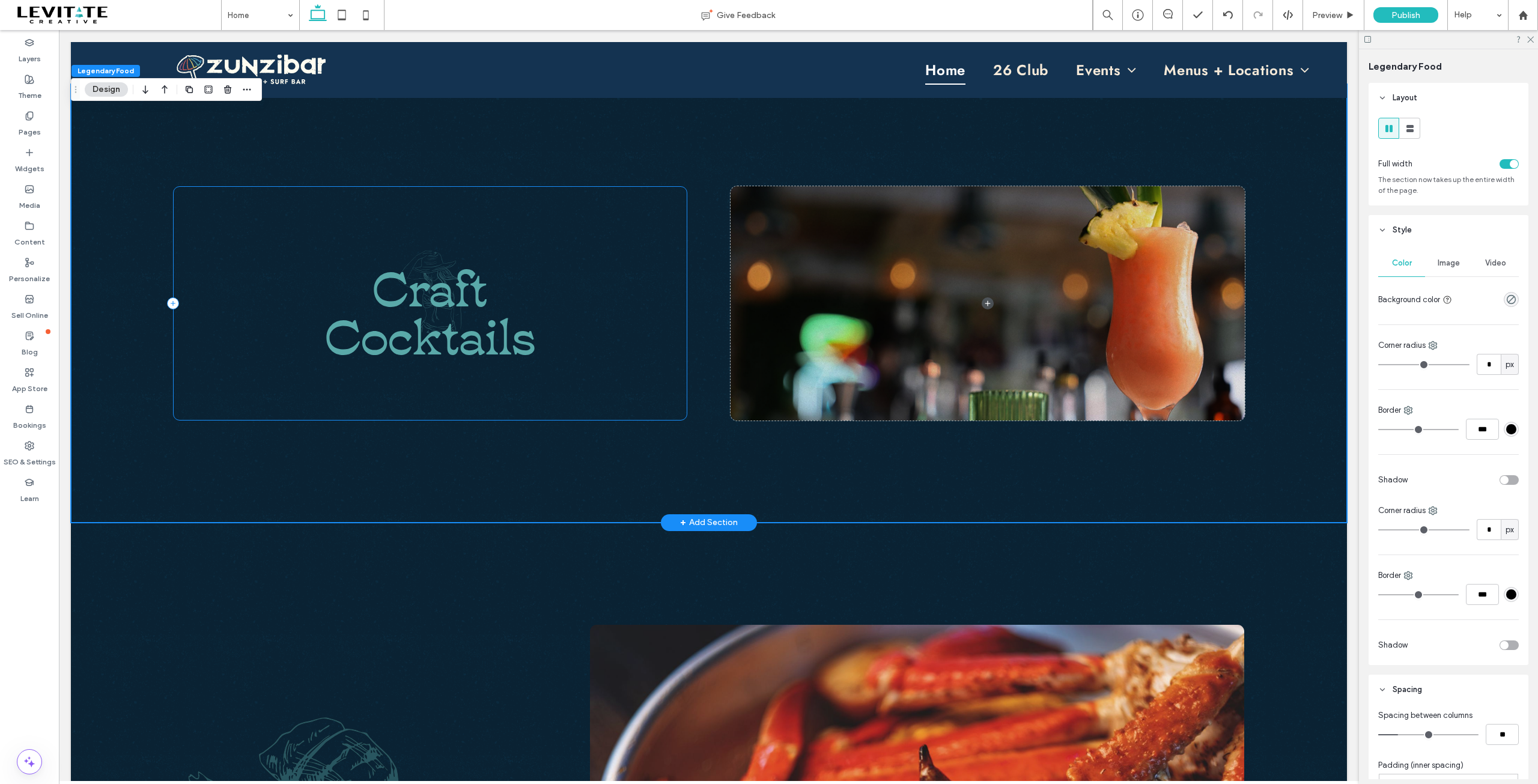
click at [615, 234] on div "Craft Cocktails" at bounding box center [430, 303] width 514 height 234
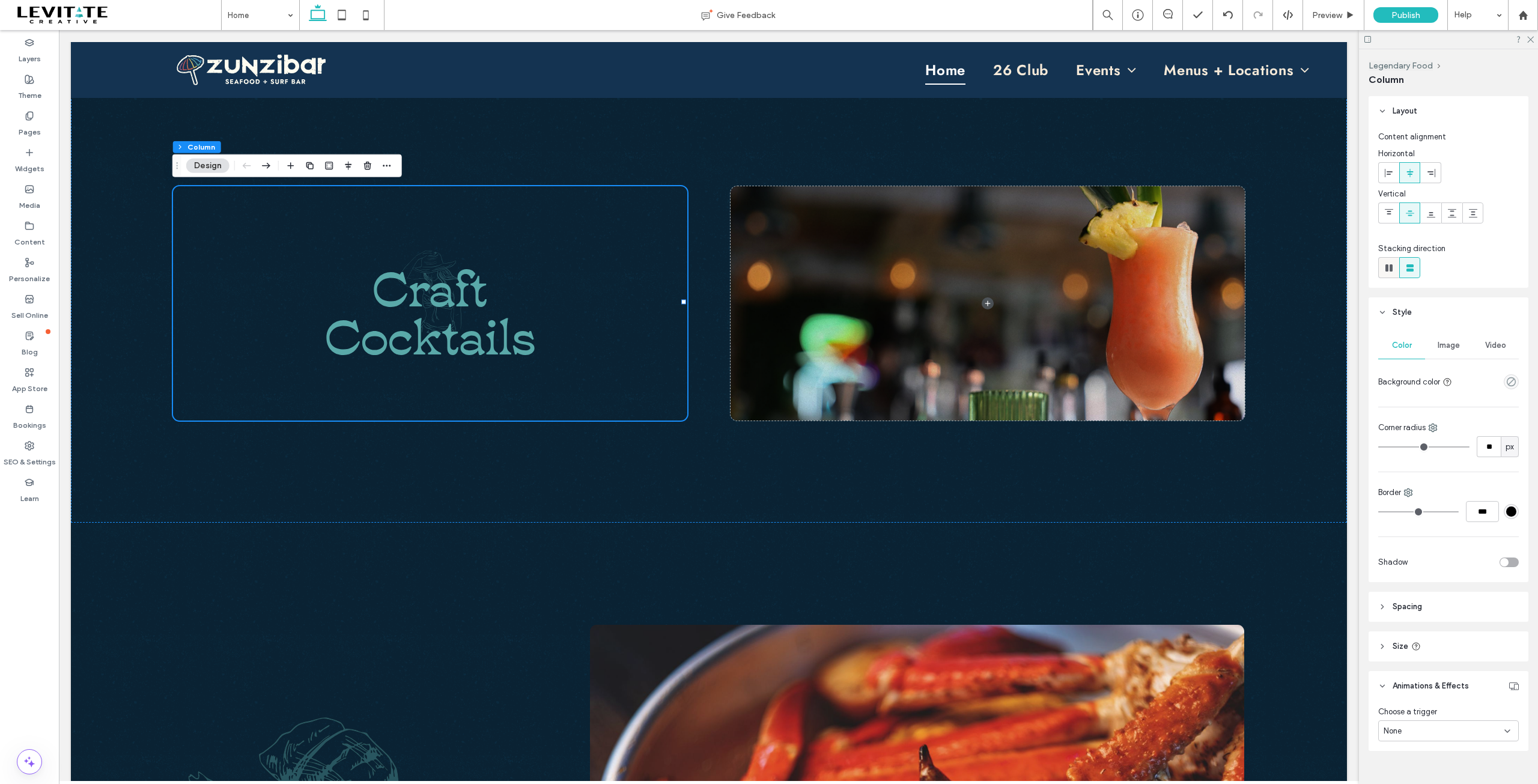
click at [1393, 271] on icon at bounding box center [1389, 267] width 12 height 12
type input "*"
type input "**"
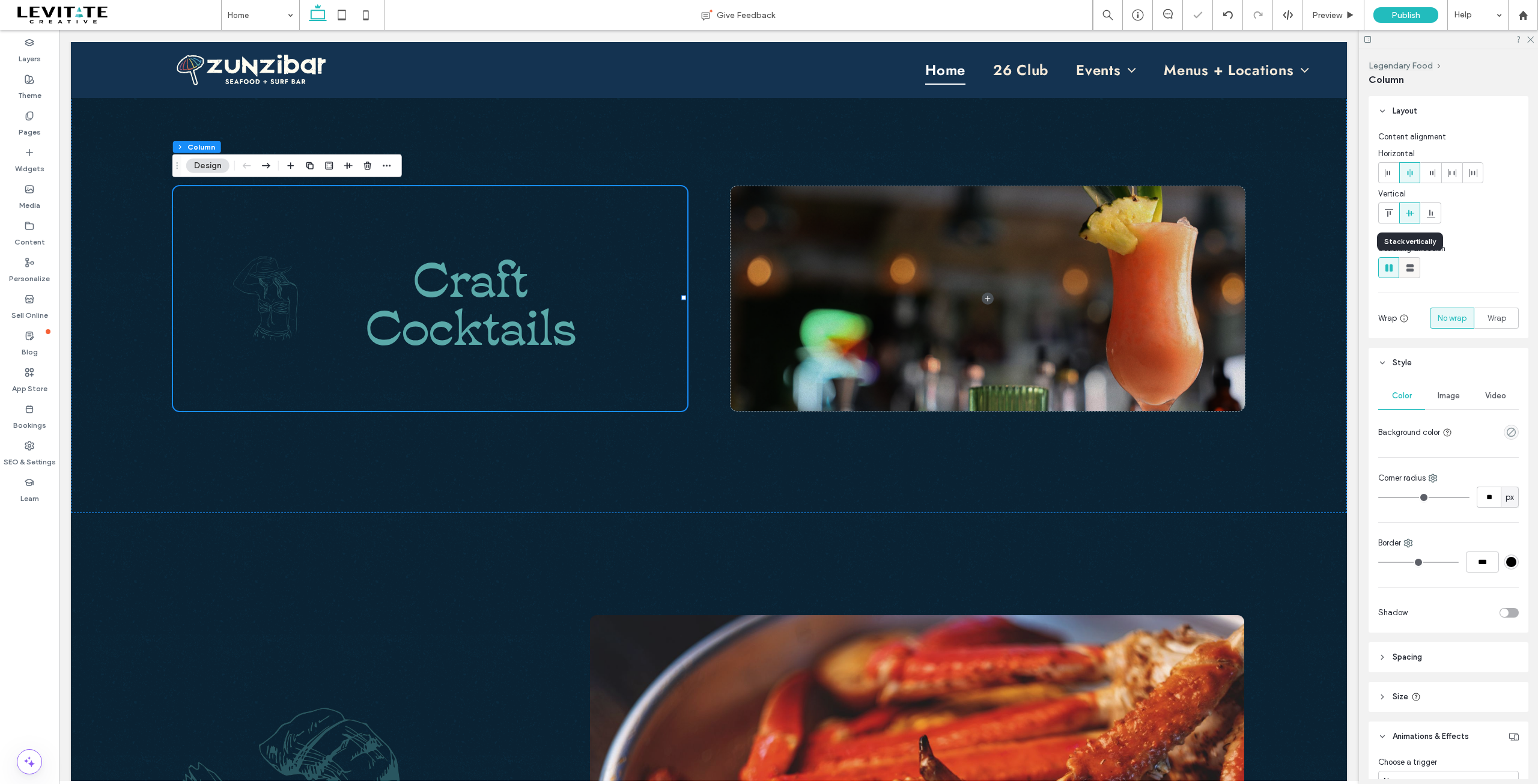
click at [1408, 268] on use at bounding box center [1410, 268] width 7 height 7
type input "**"
type input "****"
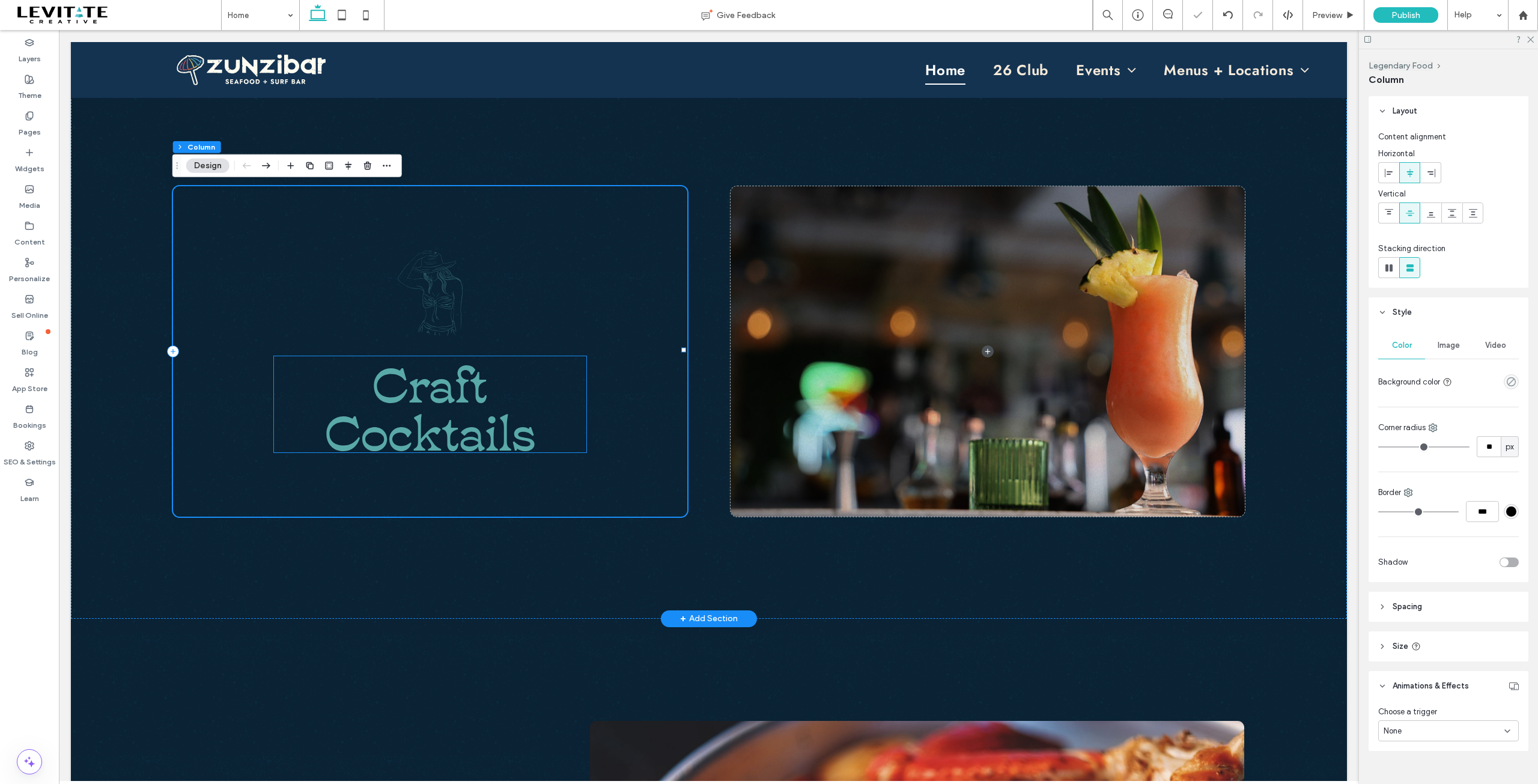
click at [481, 404] on span "Cocktails" at bounding box center [430, 428] width 210 height 70
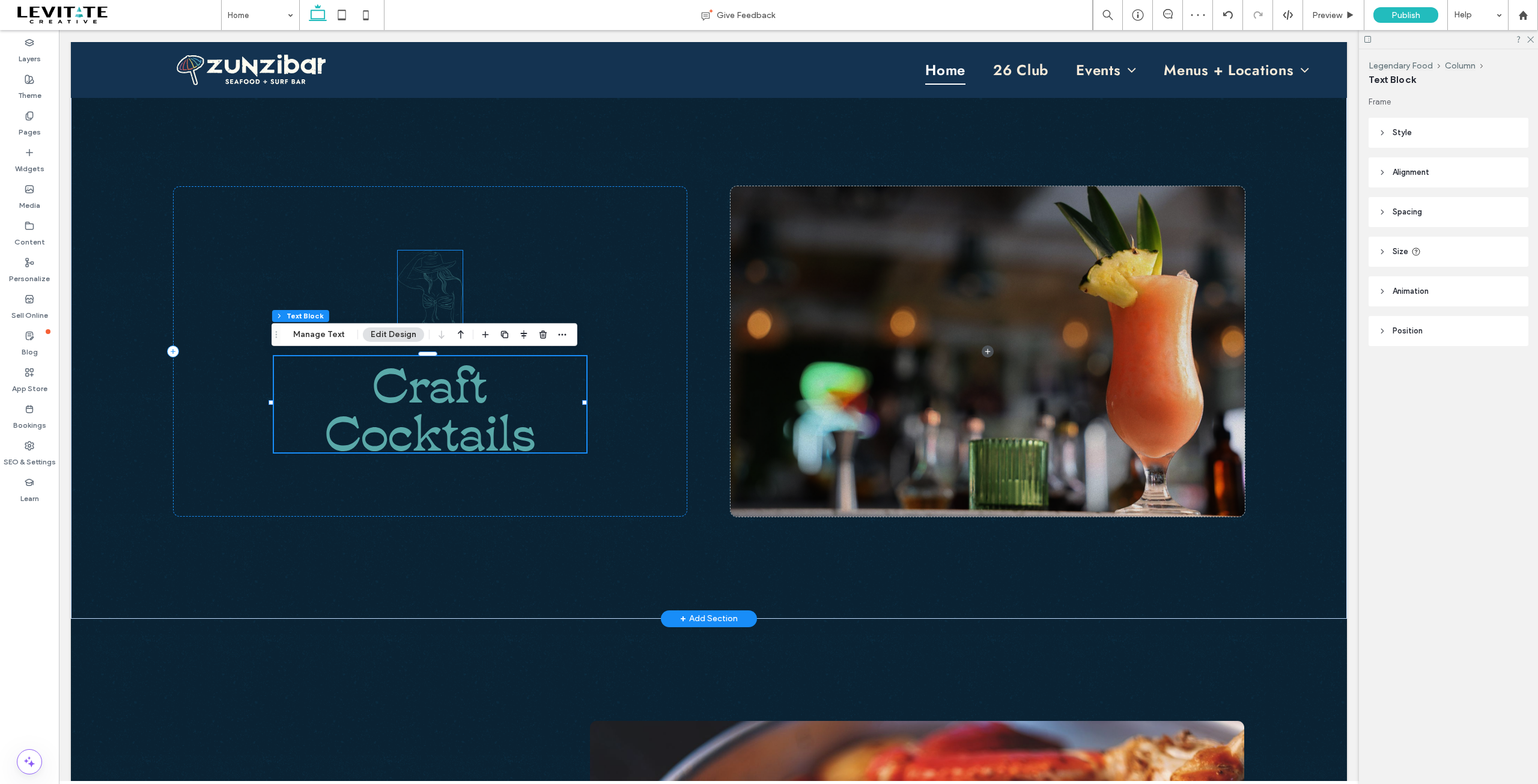
click at [458, 289] on img at bounding box center [430, 293] width 65 height 86
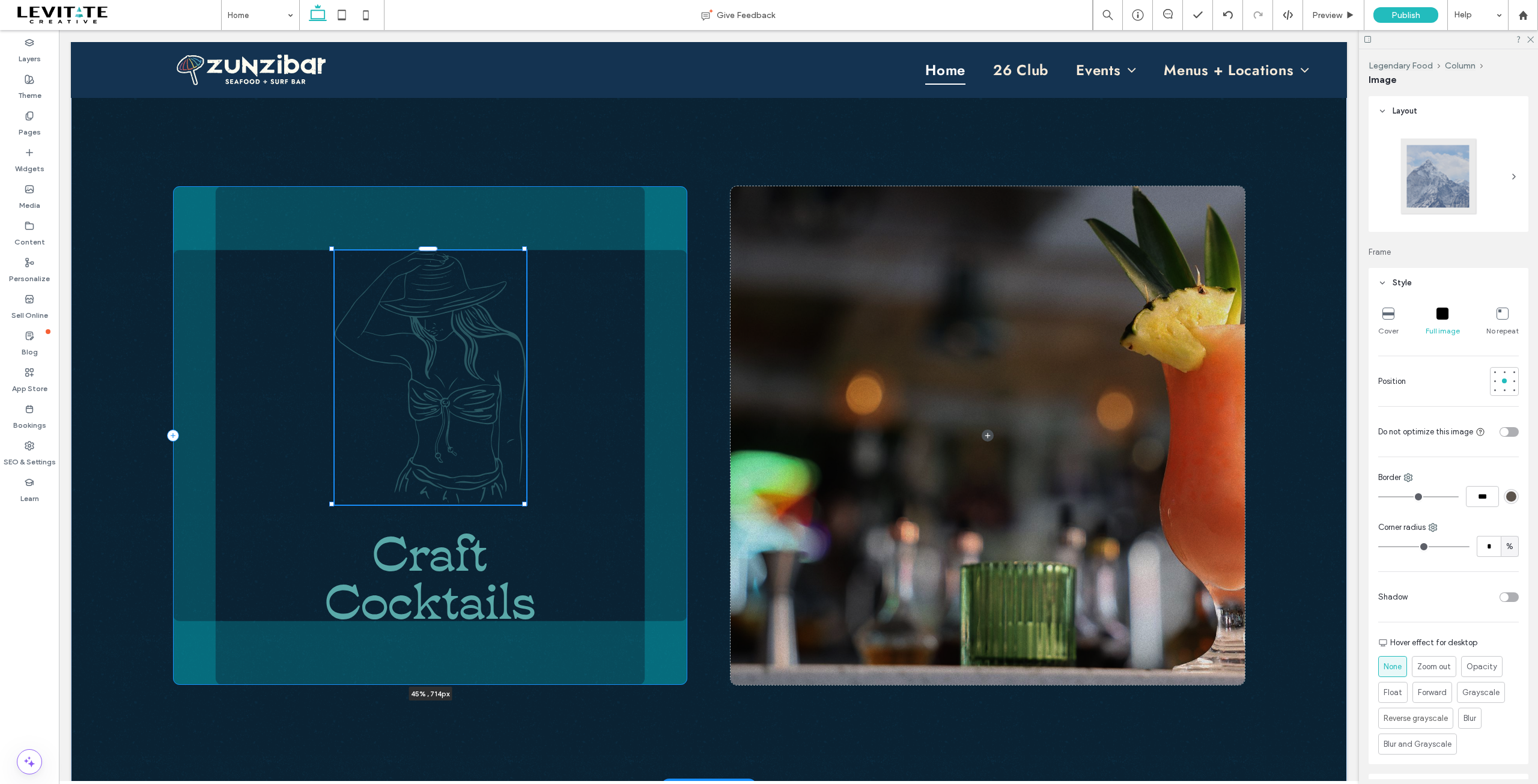
drag, startPoint x: 461, startPoint y: 334, endPoint x: 506, endPoint y: 396, distance: 76.6
click at [506, 396] on div "45% , 714px Craft Cocktails" at bounding box center [709, 435] width 1276 height 702
type input "**"
type input "****"
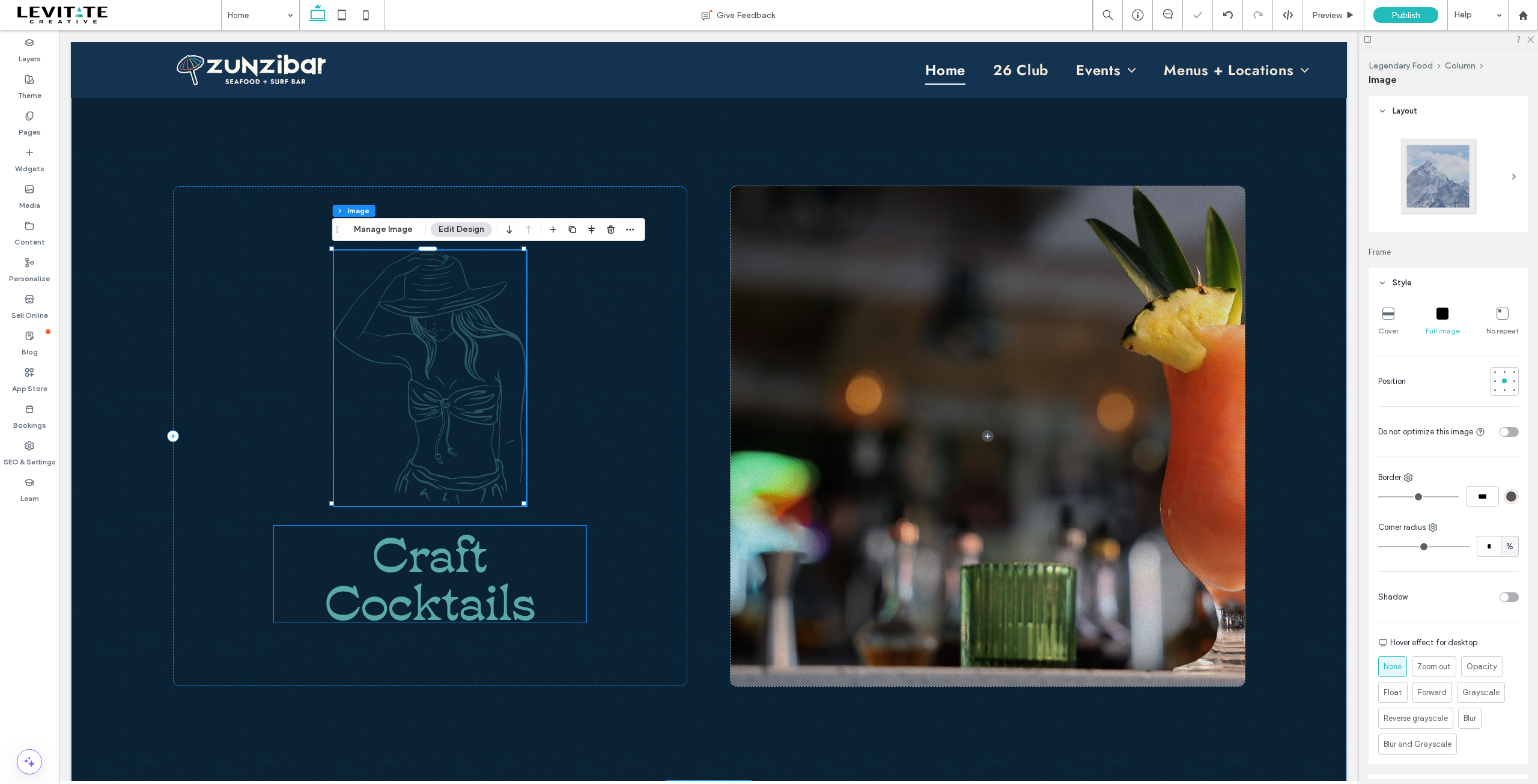
click at [468, 524] on span "Craft" at bounding box center [430, 549] width 115 height 70
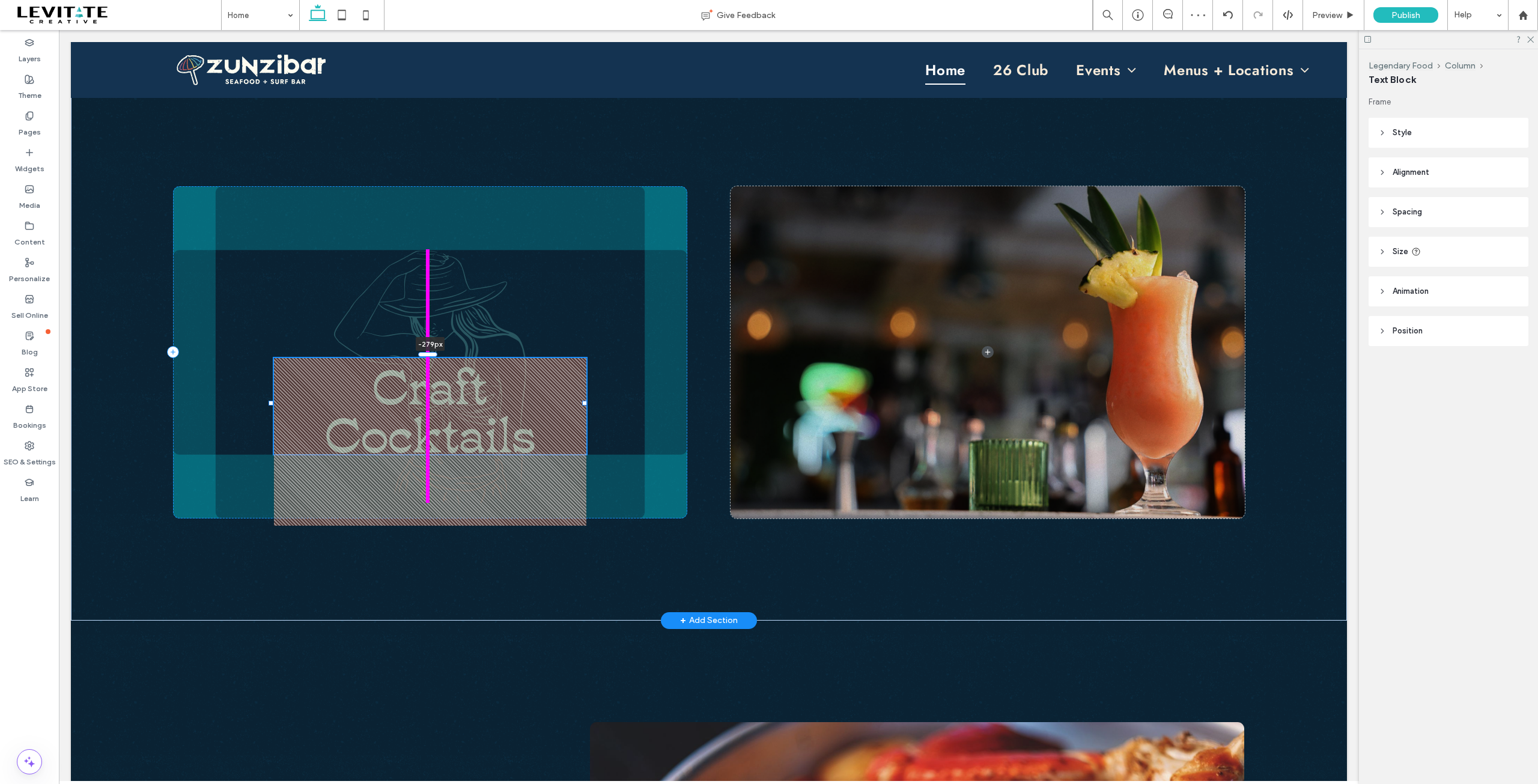
drag, startPoint x: 432, startPoint y: 521, endPoint x: 459, endPoint y: 354, distance: 169.2
click at [272, 355] on div at bounding box center [272, 355] width 1 height 1
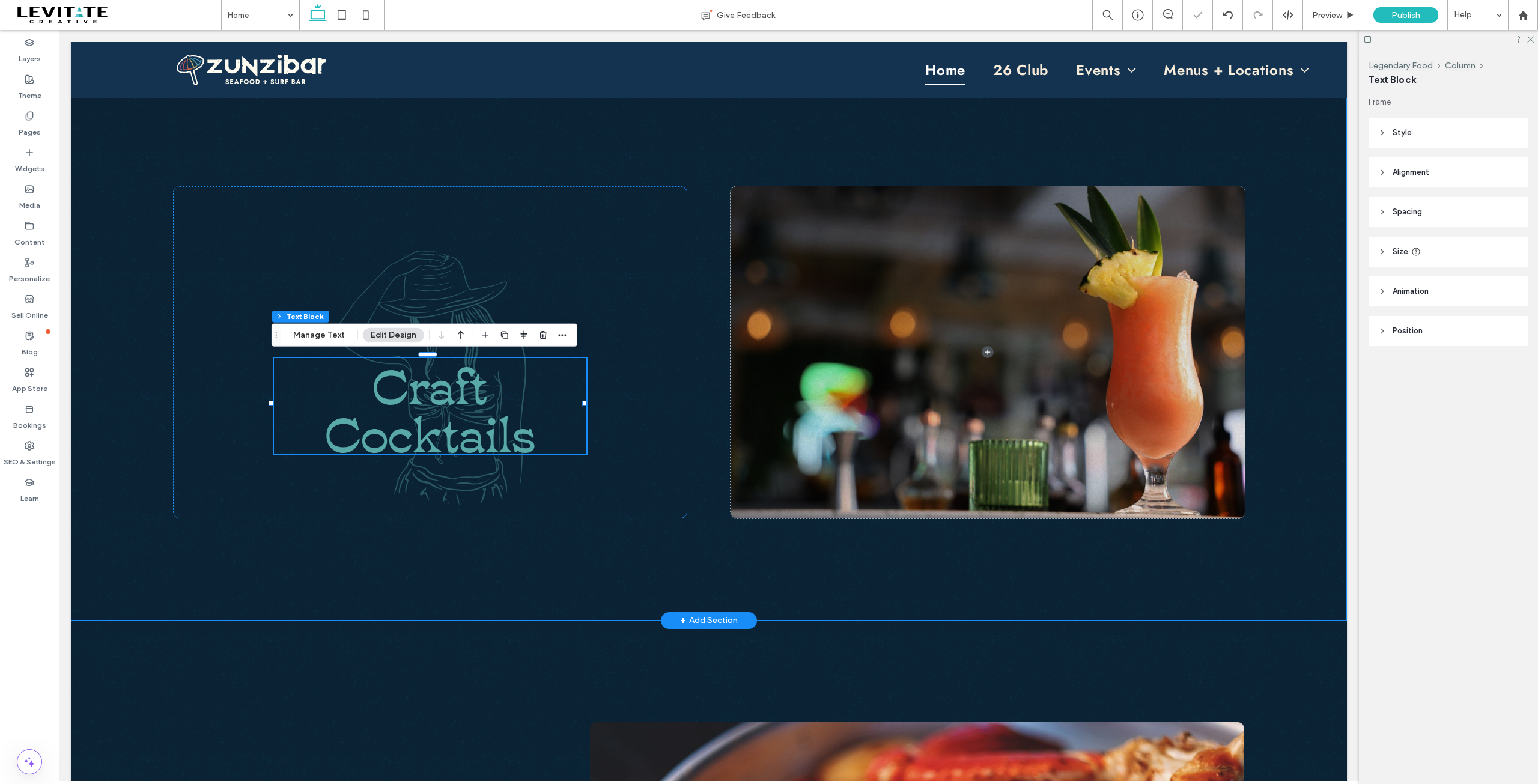
click at [635, 580] on div "Craft Cocktails -279px" at bounding box center [709, 352] width 1276 height 536
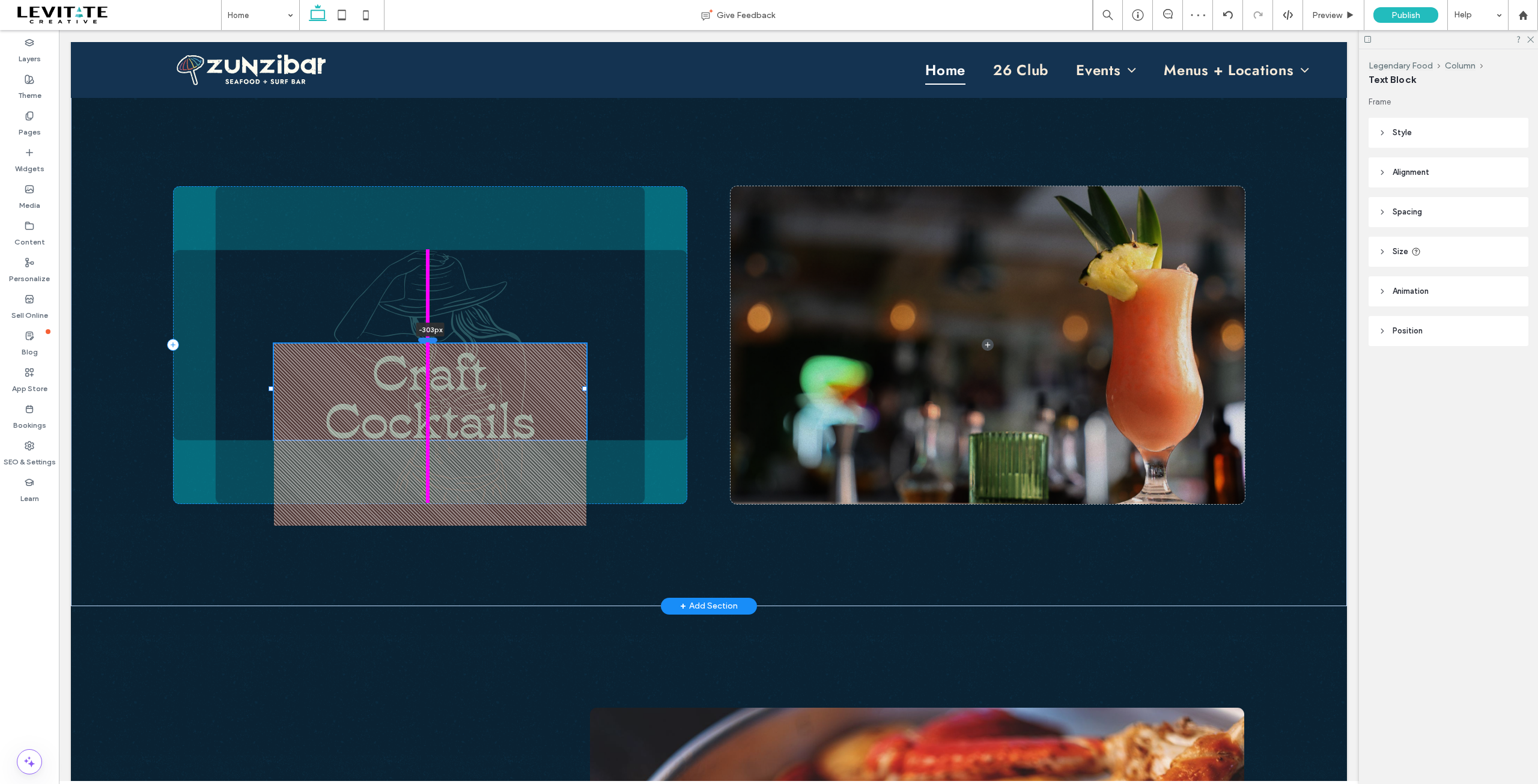
drag, startPoint x: 434, startPoint y: 355, endPoint x: 435, endPoint y: 339, distance: 16.0
click at [435, 339] on div at bounding box center [427, 339] width 19 height 5
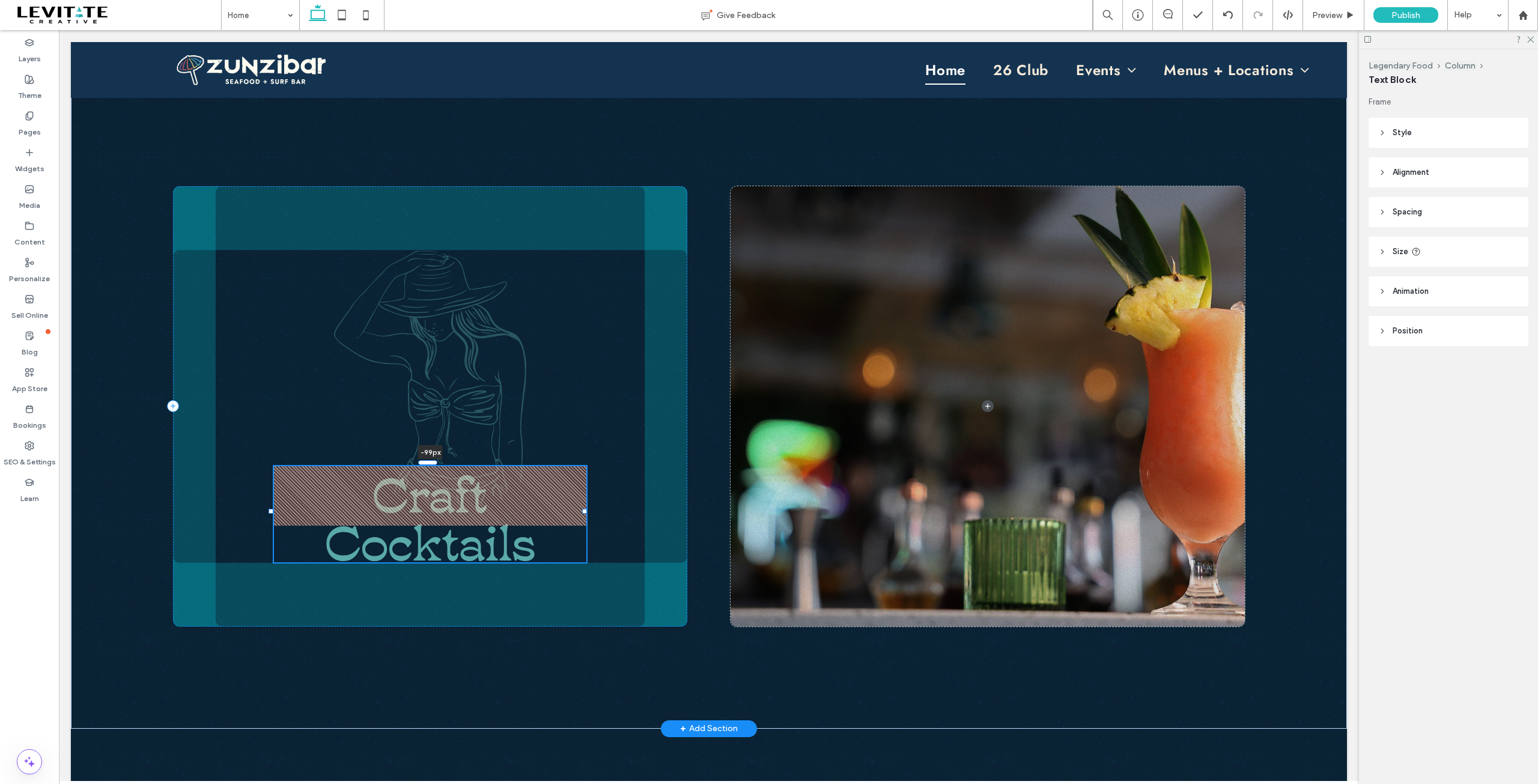
drag, startPoint x: 432, startPoint y: 339, endPoint x: 468, endPoint y: 463, distance: 129.1
click at [272, 463] on div at bounding box center [272, 463] width 1 height 1
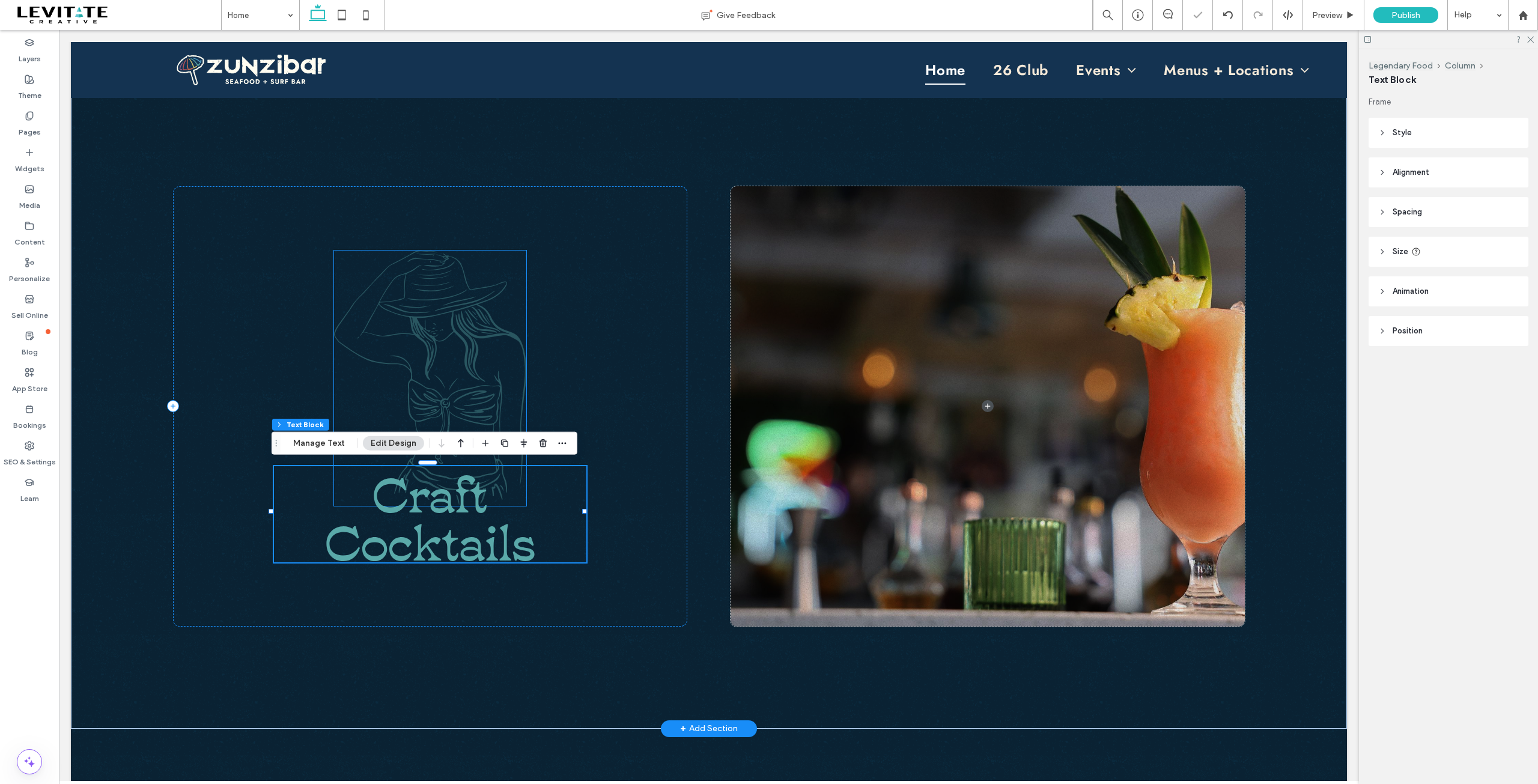
click at [504, 350] on img at bounding box center [431, 378] width 193 height 255
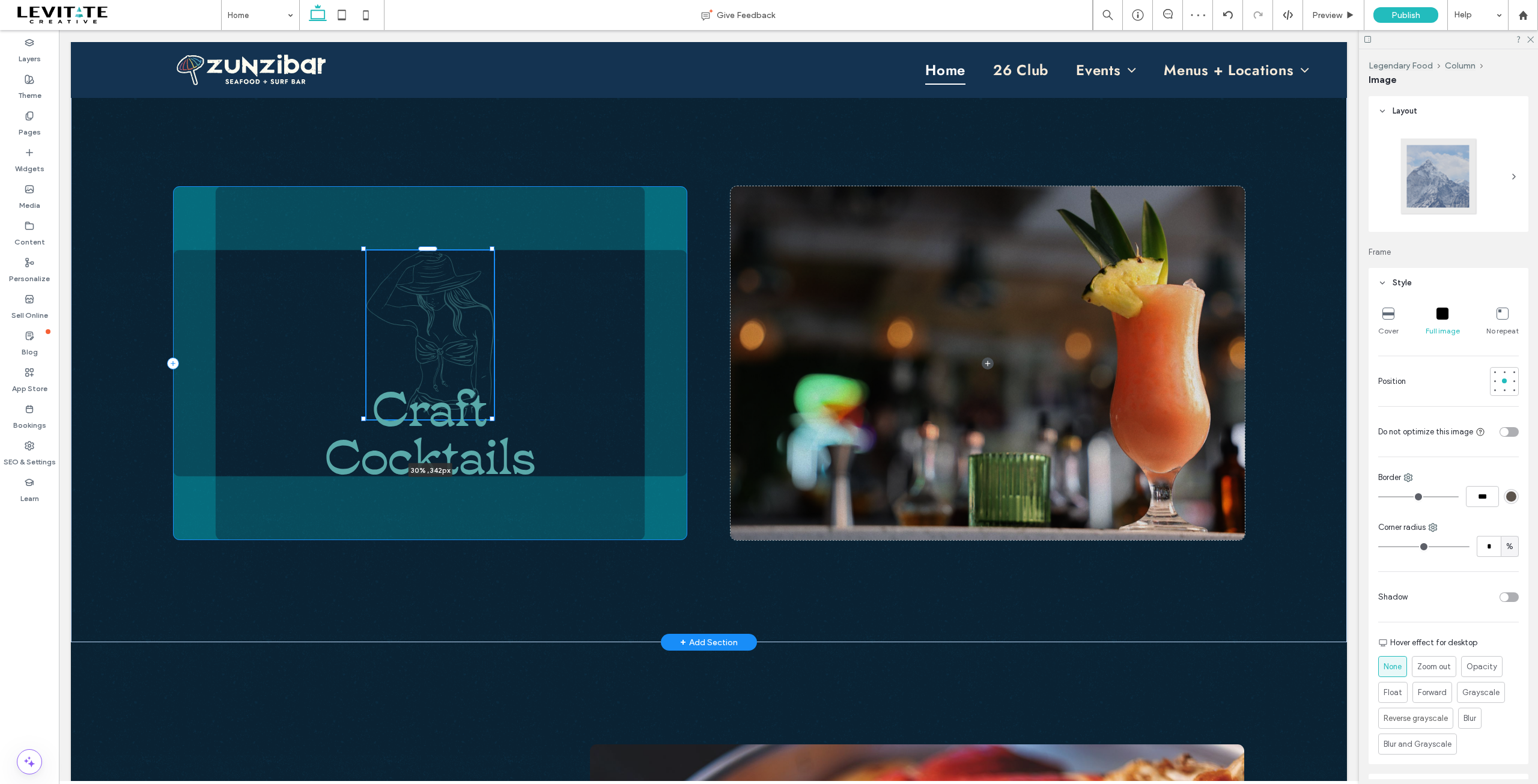
drag, startPoint x: 522, startPoint y: 248, endPoint x: 499, endPoint y: 296, distance: 53.2
click at [499, 296] on div "30% , 342px Craft Cocktails" at bounding box center [709, 363] width 1276 height 558
type input "**"
type input "****"
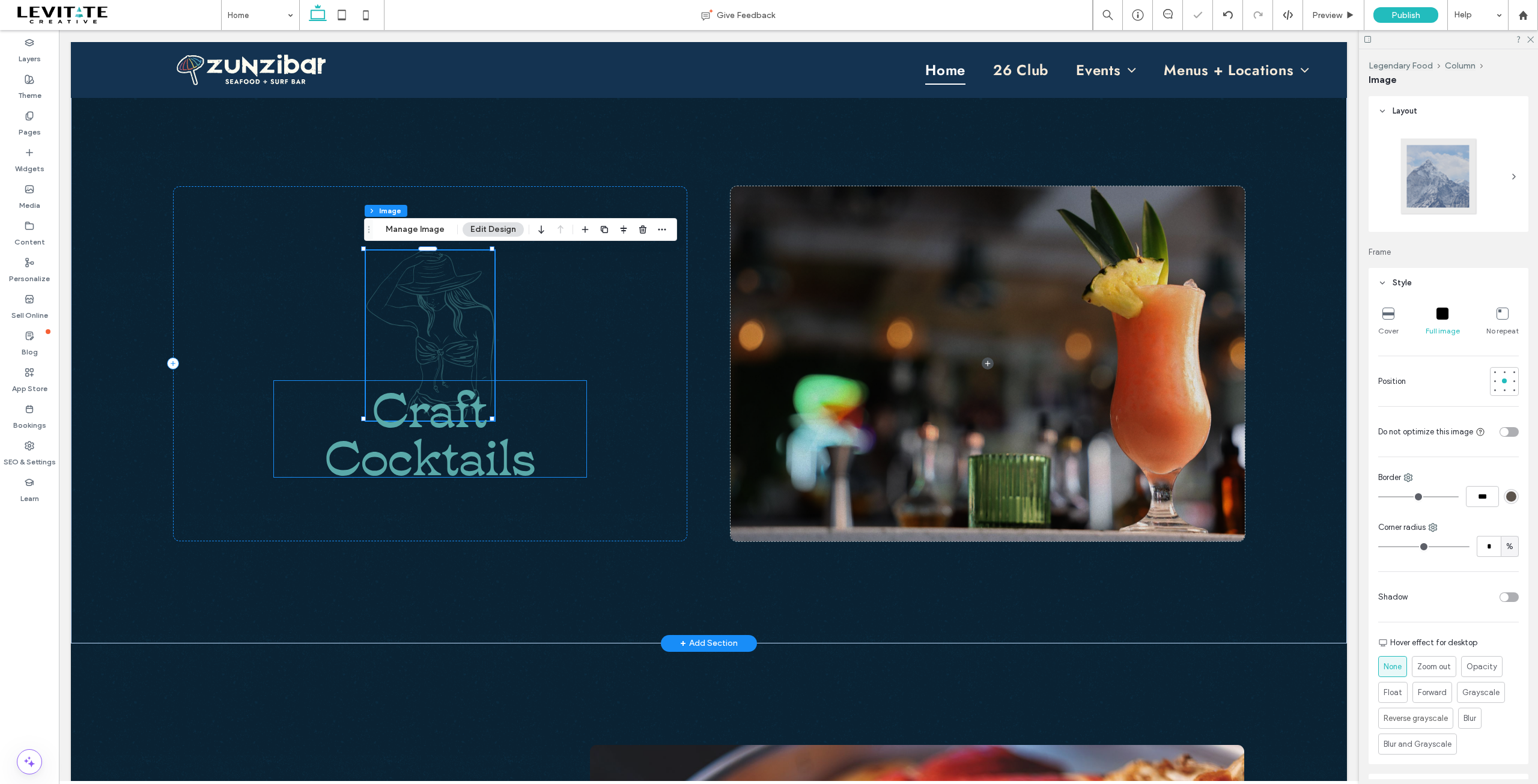
click at [485, 469] on span "Cocktails" at bounding box center [430, 452] width 210 height 70
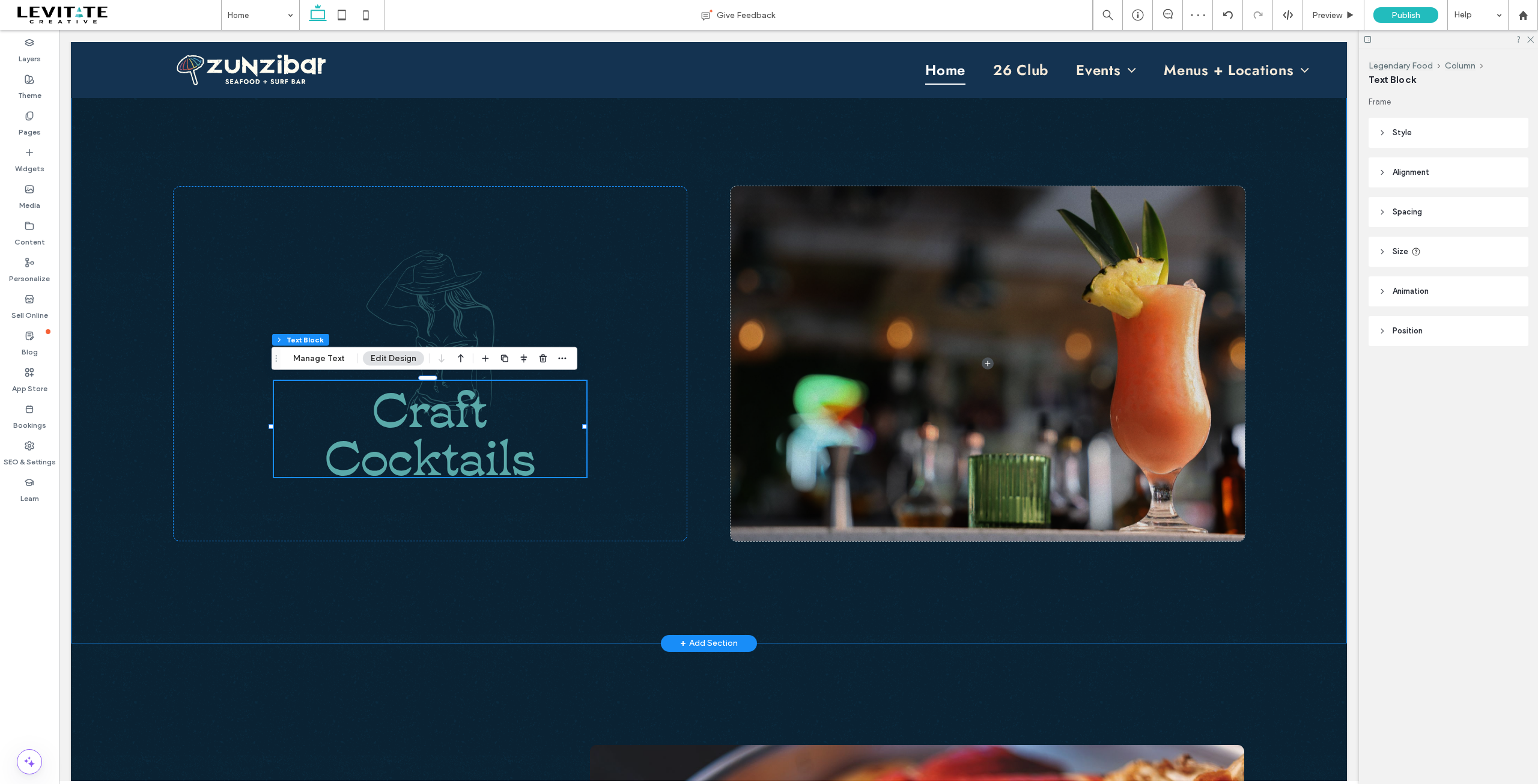
click at [792, 596] on div "Craft Cocktails" at bounding box center [709, 363] width 1276 height 559
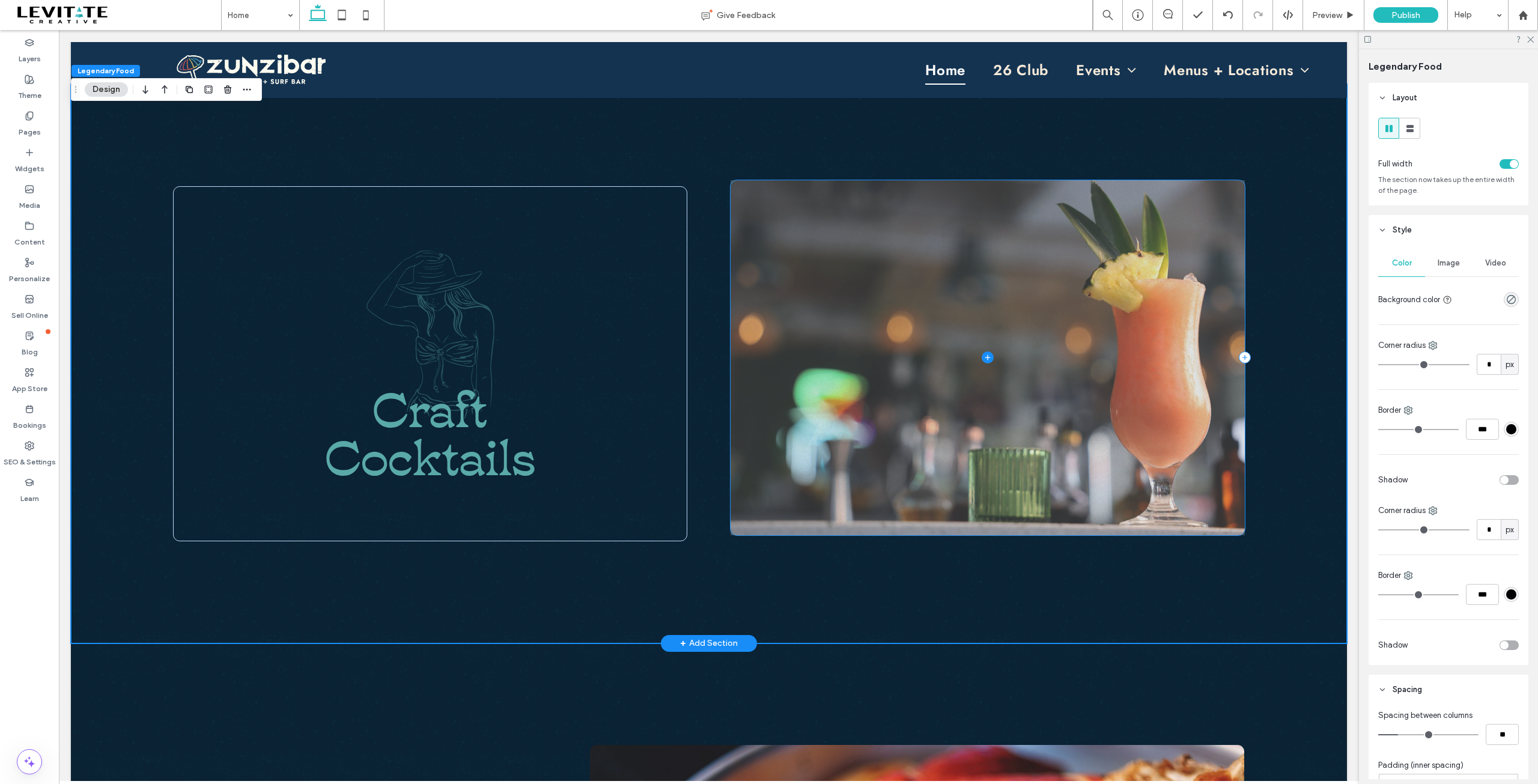
click at [982, 358] on icon at bounding box center [987, 357] width 12 height 12
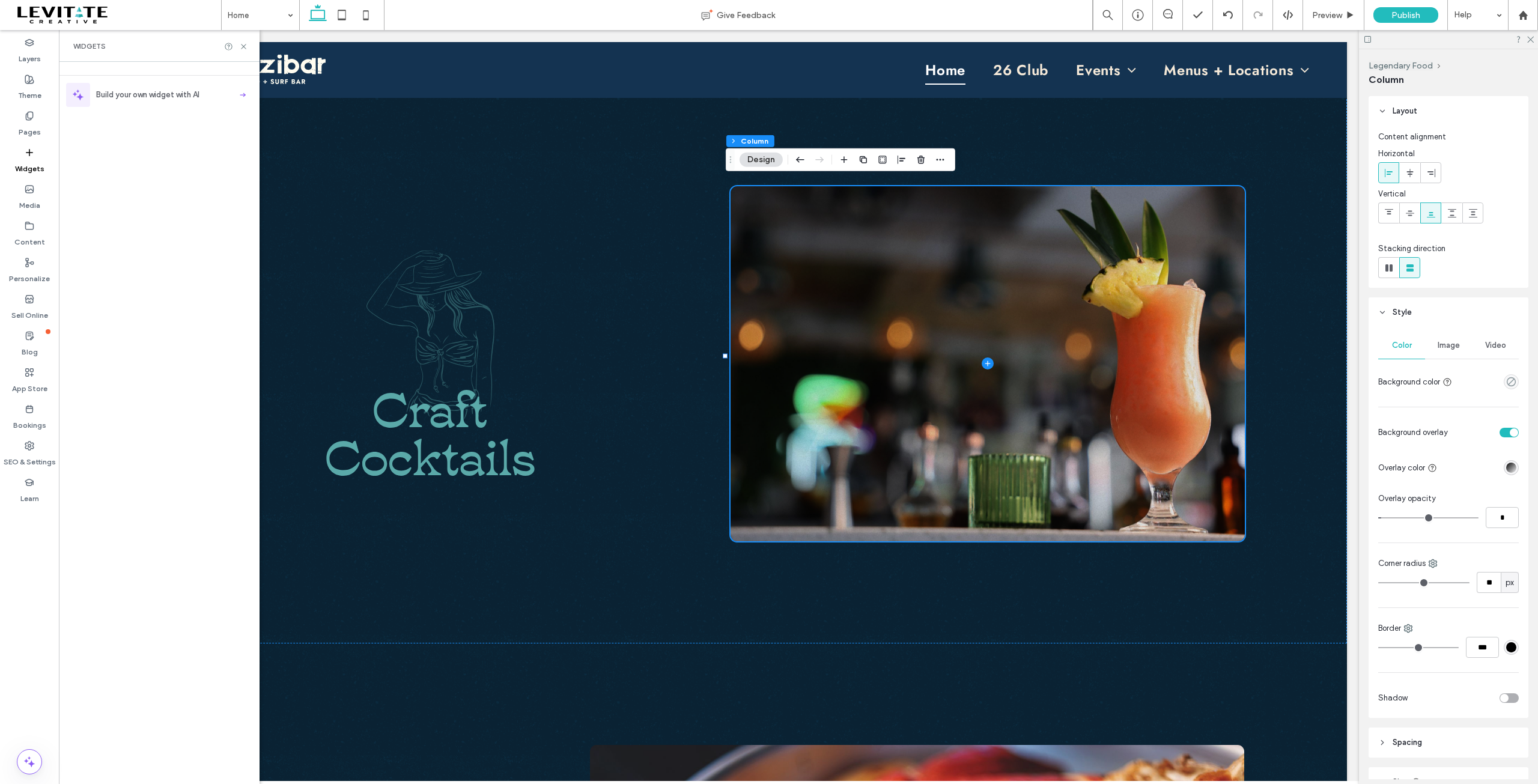
click at [243, 41] on div "Widgets" at bounding box center [159, 45] width 201 height 32
click at [244, 47] on icon at bounding box center [244, 46] width 9 height 9
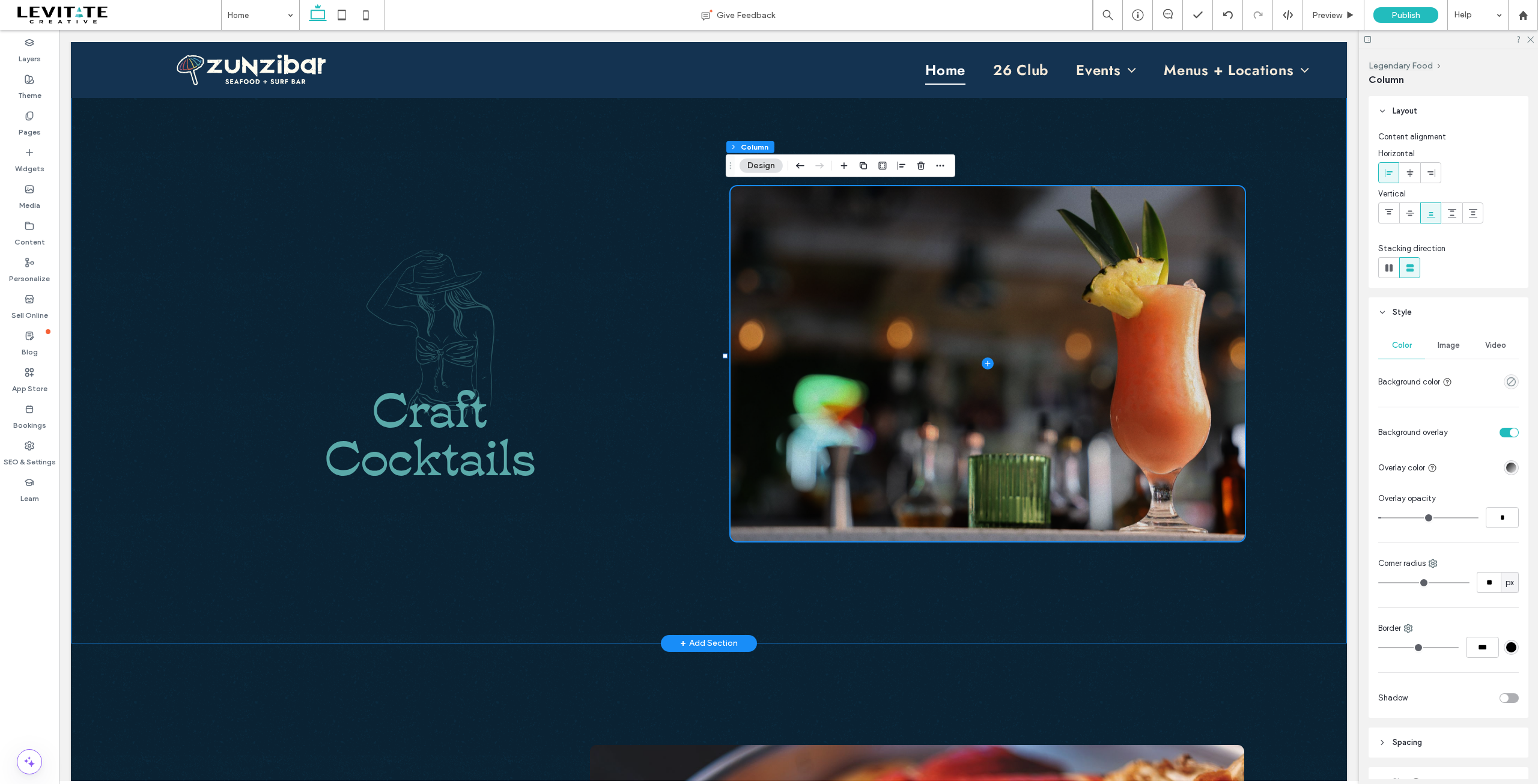
click at [724, 563] on div "Craft Cocktails" at bounding box center [709, 363] width 1276 height 559
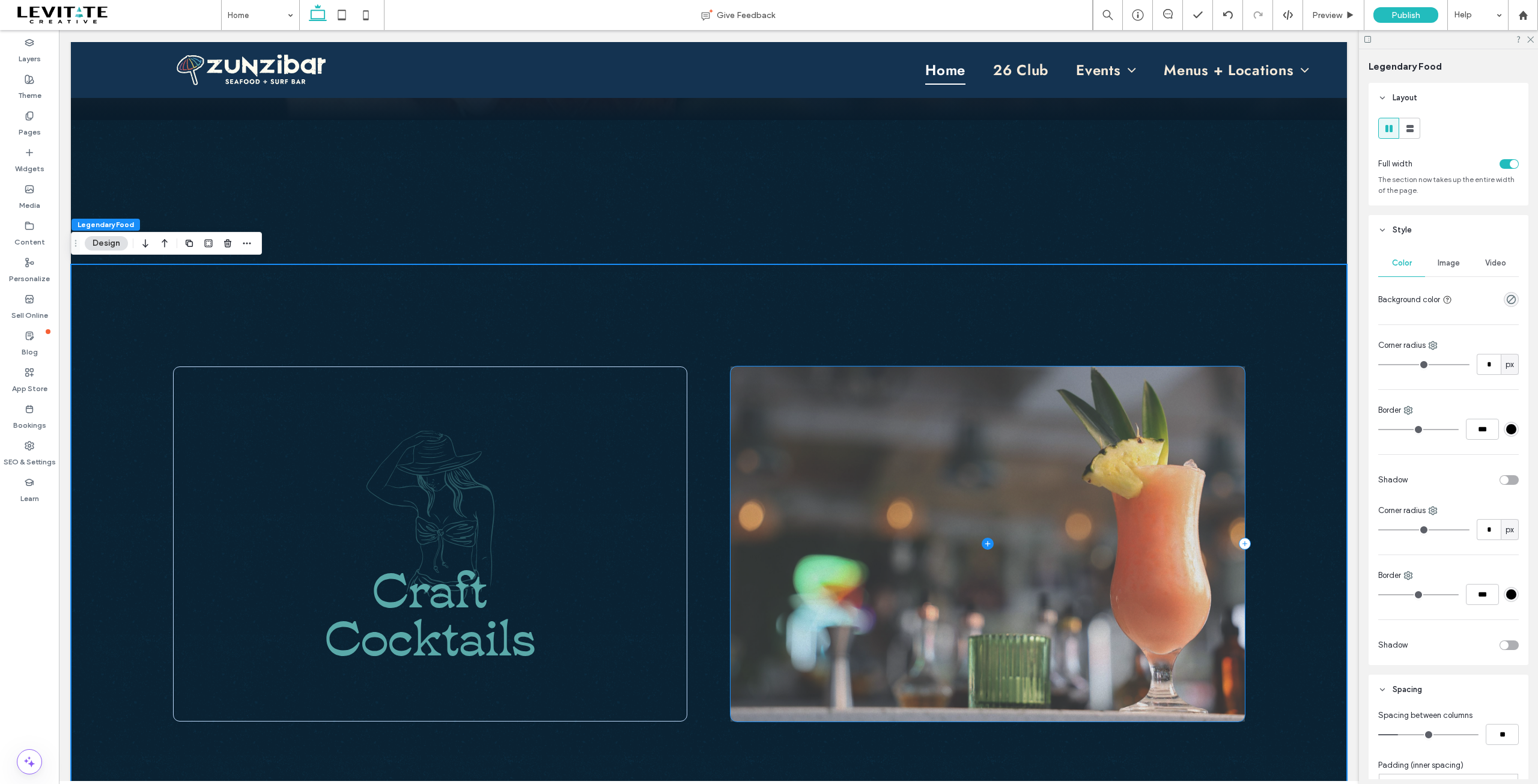
scroll to position [626, 0]
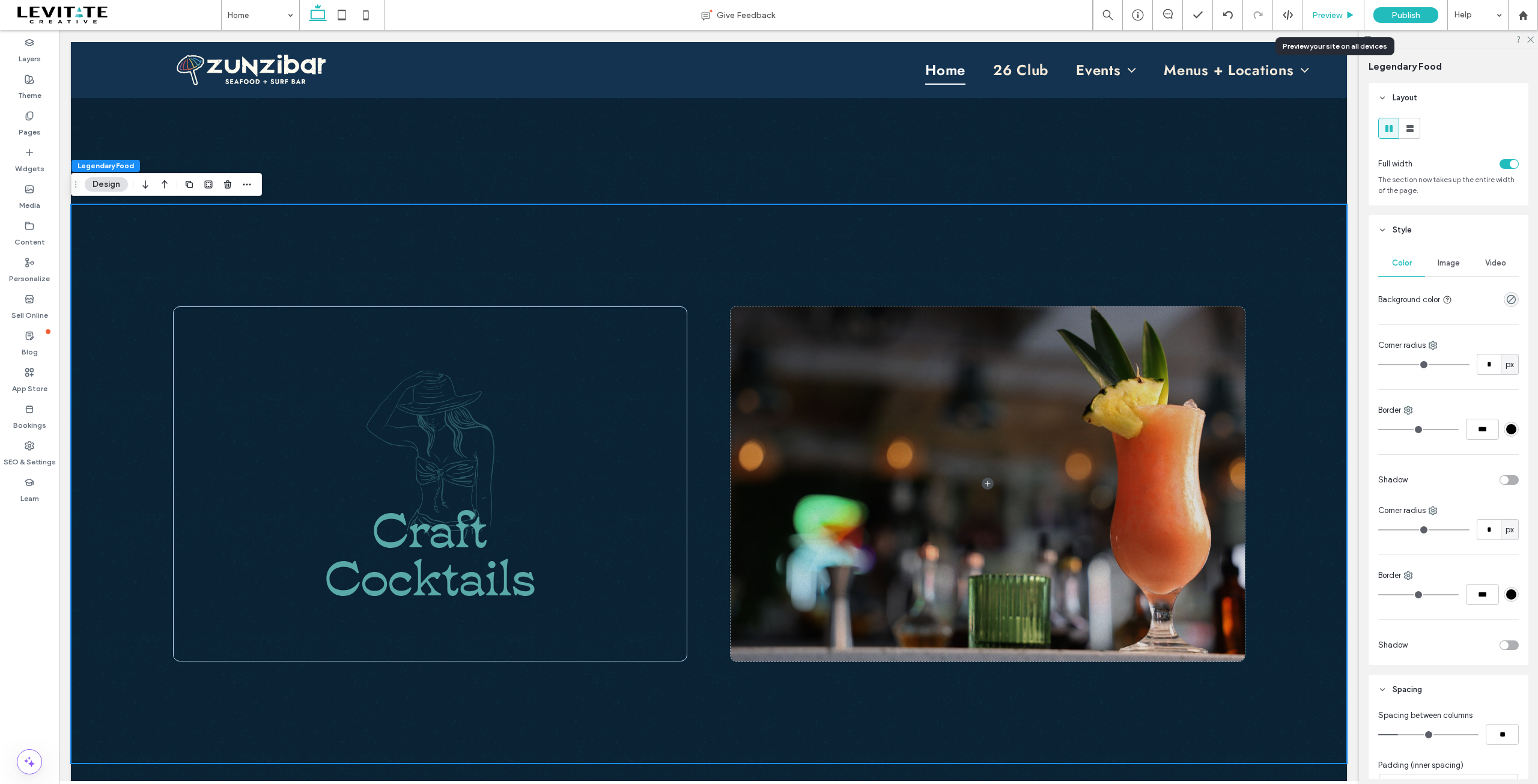
click at [1332, 12] on span "Preview" at bounding box center [1327, 15] width 30 height 10
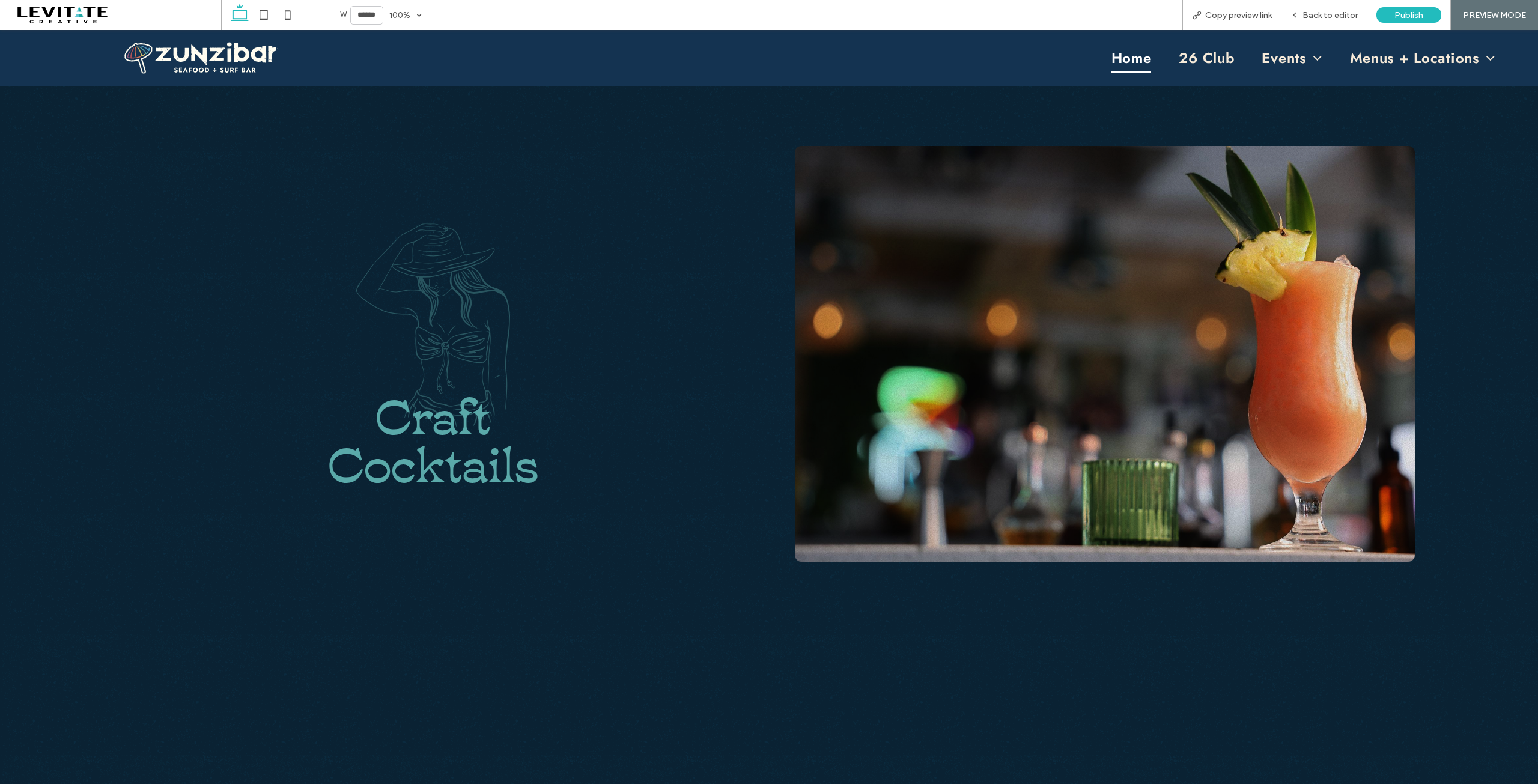
scroll to position [794, 0]
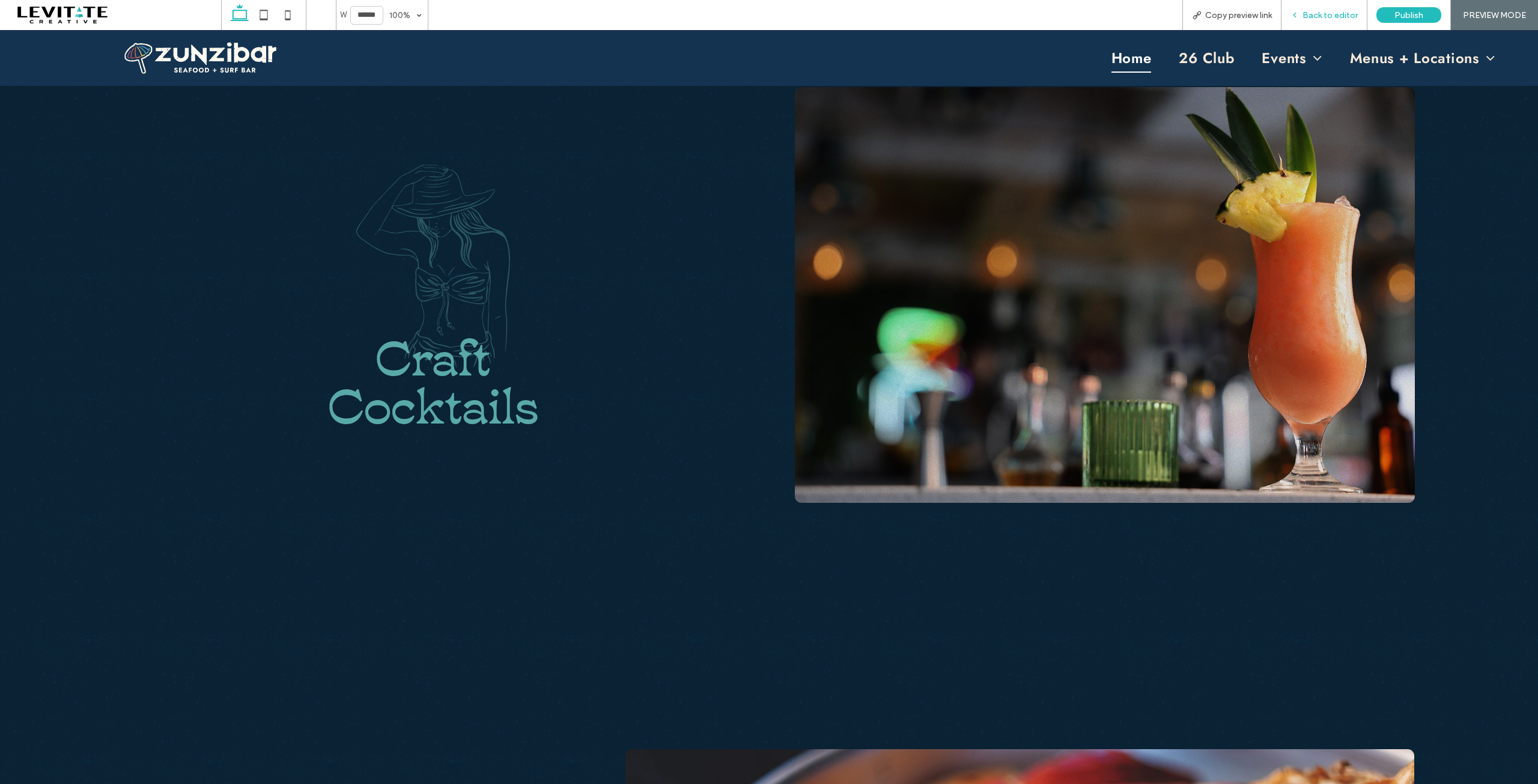
click at [1313, 18] on span "Back to editor" at bounding box center [1330, 15] width 55 height 10
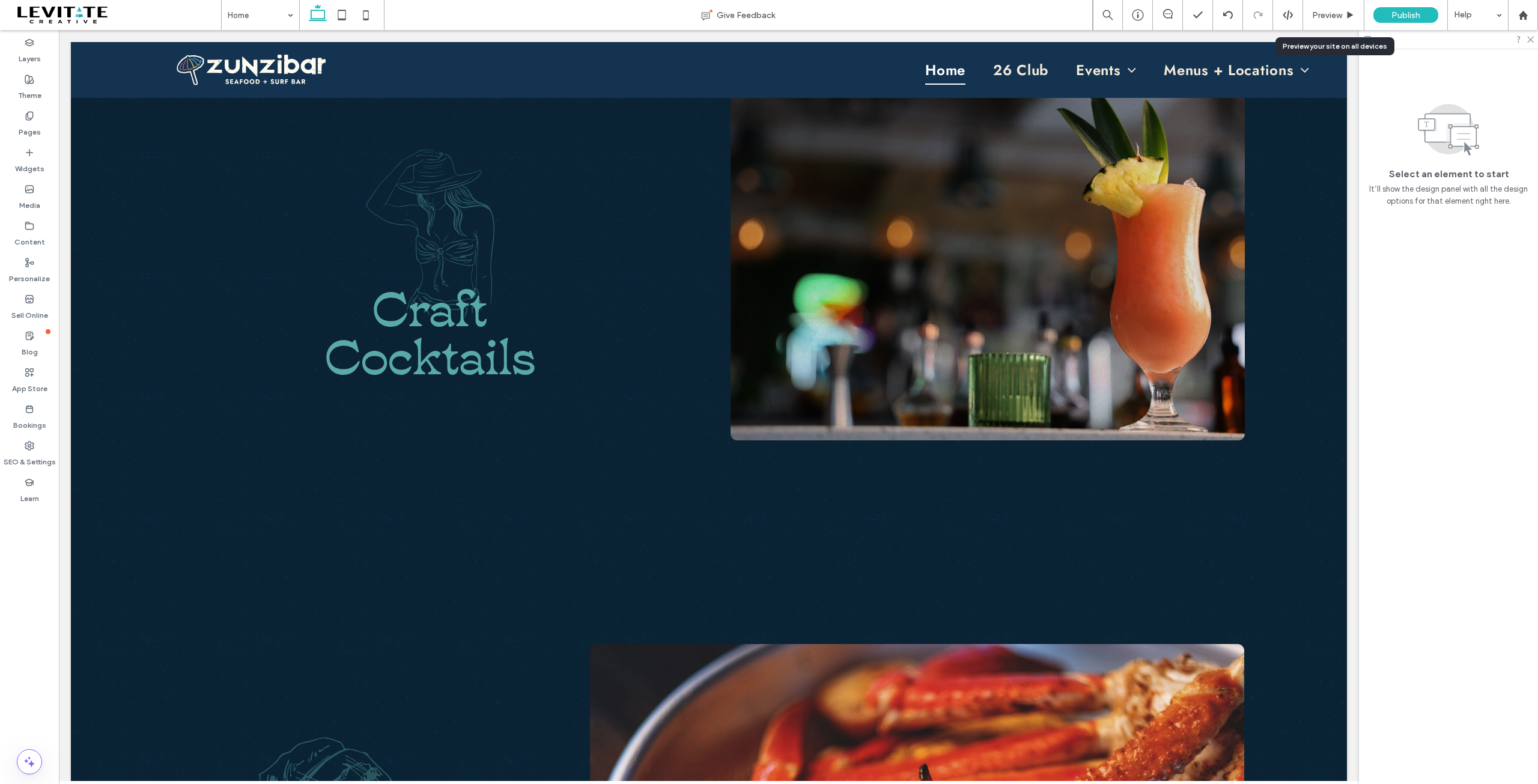
scroll to position [846, 0]
